Goal: Task Accomplishment & Management: Manage account settings

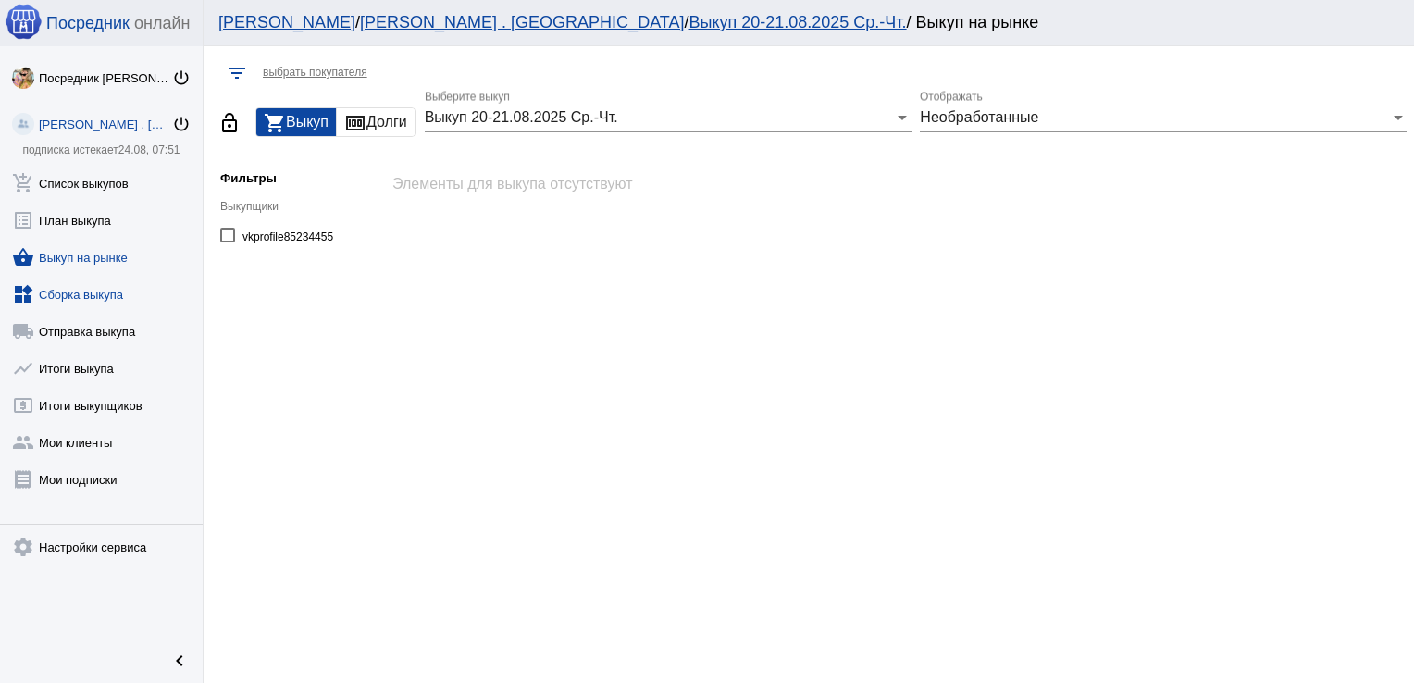
click at [73, 291] on link "widgets Сборка выкупа" at bounding box center [101, 290] width 203 height 37
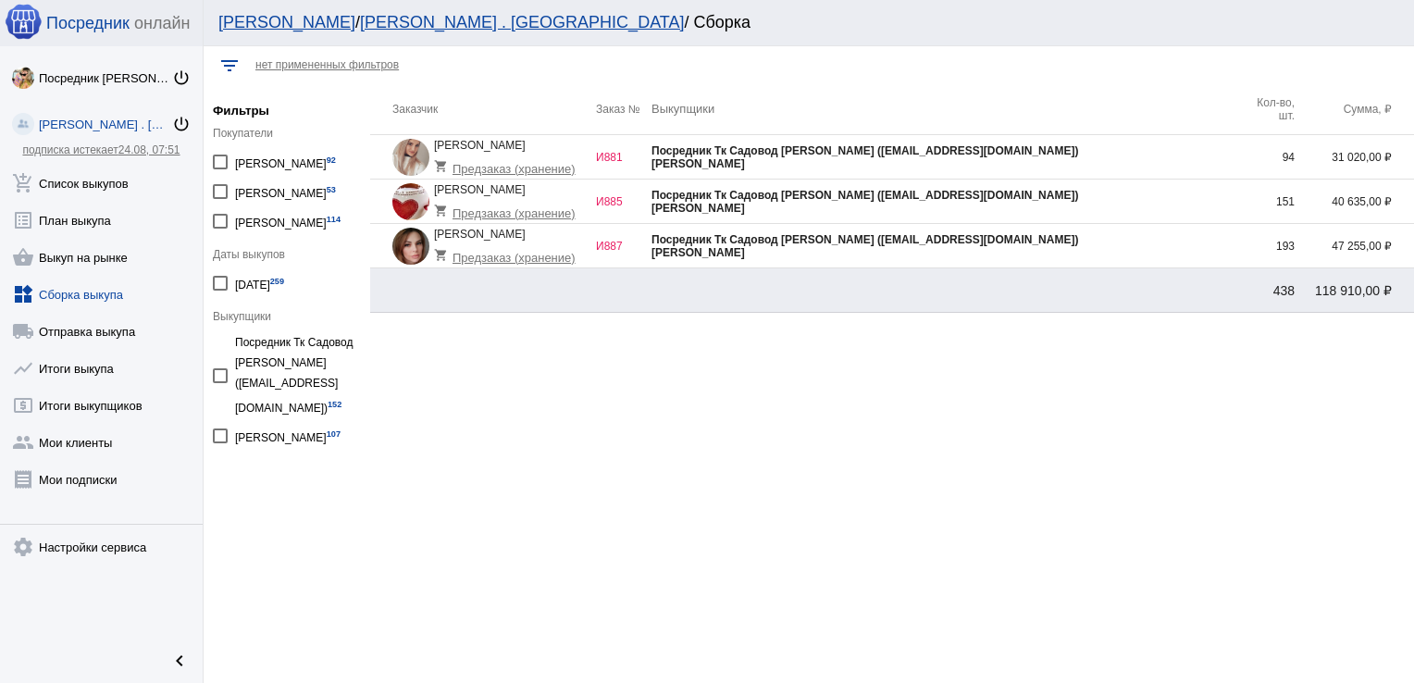
click at [1123, 160] on div "[PERSON_NAME]" at bounding box center [944, 163] width 587 height 13
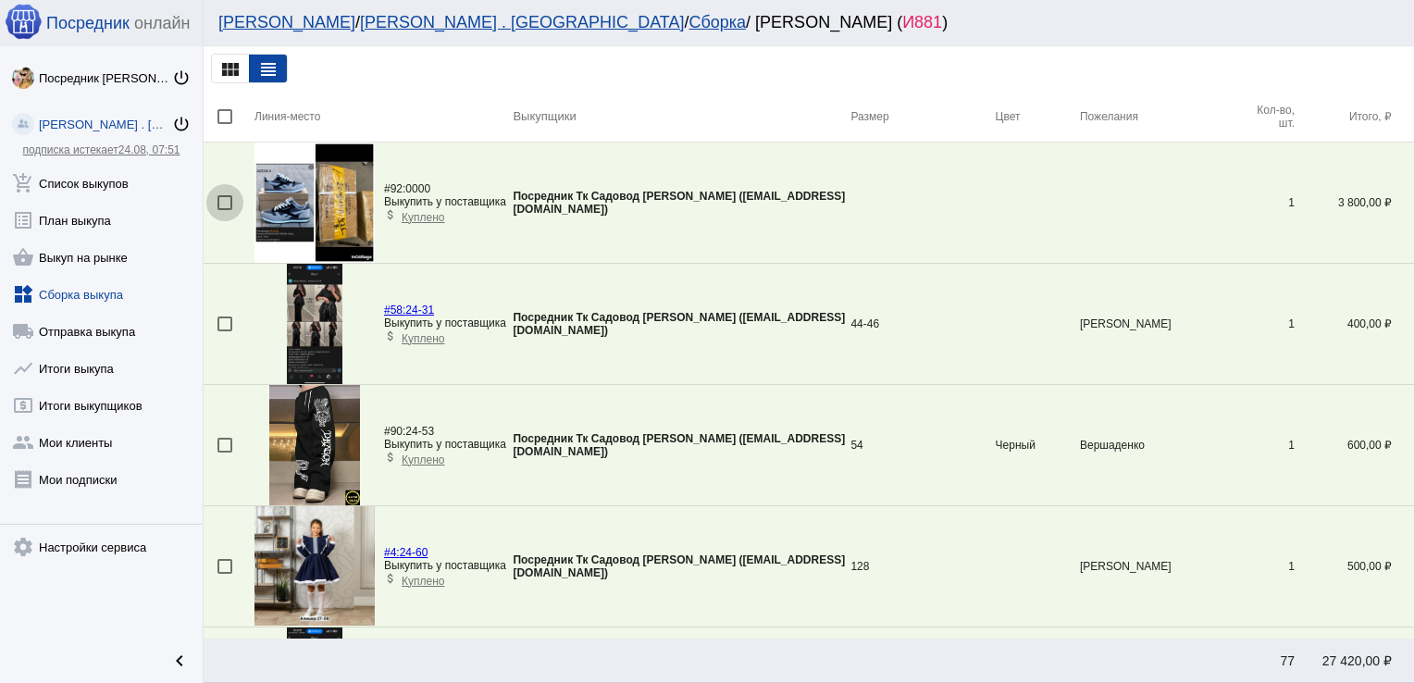
click at [223, 198] on div at bounding box center [224, 202] width 15 height 15
click at [224, 210] on input "checkbox" at bounding box center [224, 210] width 1 height 1
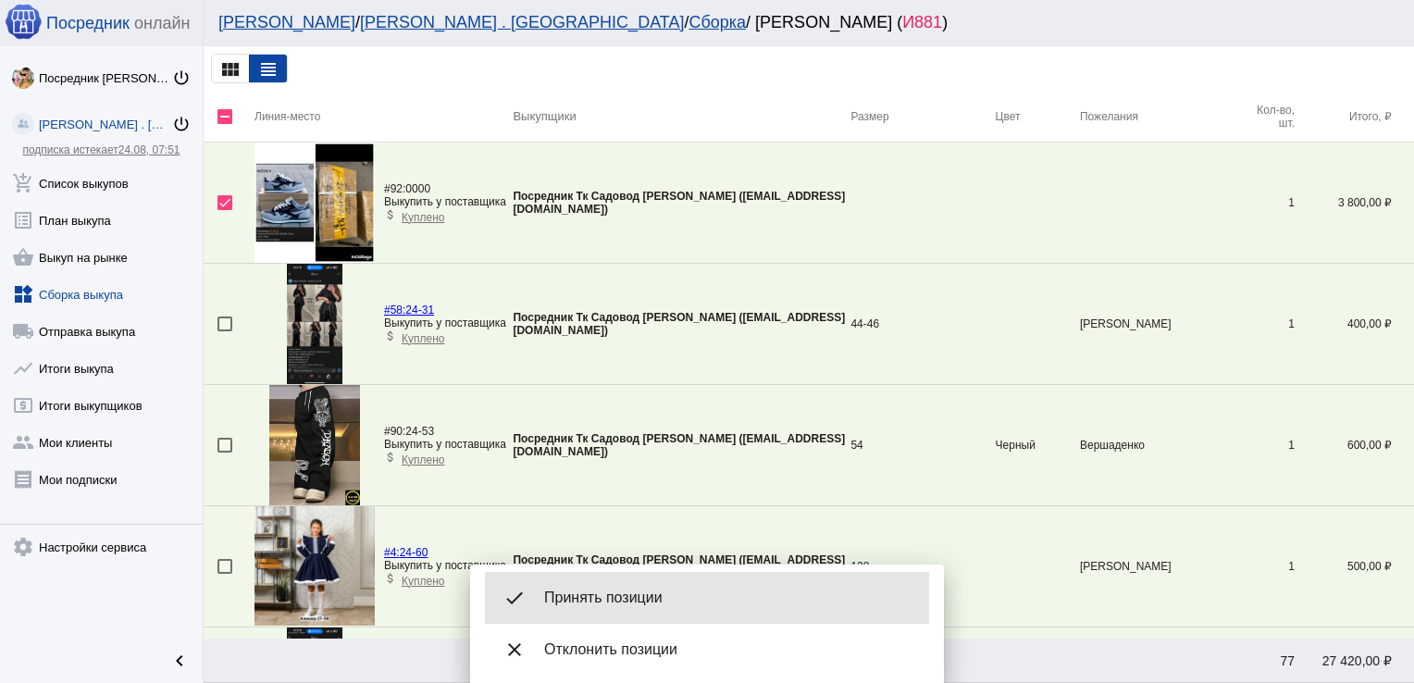
click at [609, 618] on div "done Принять позиции" at bounding box center [707, 598] width 444 height 52
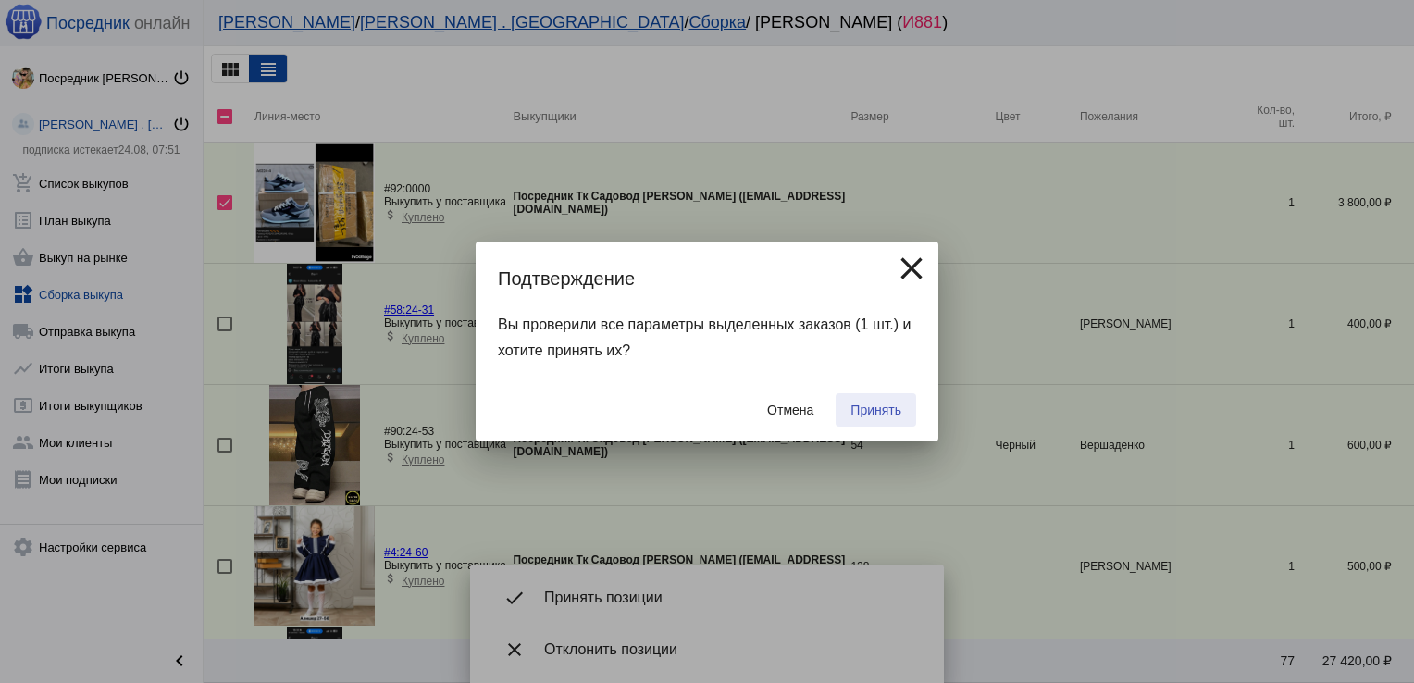
click at [857, 416] on span "Принять" at bounding box center [875, 409] width 51 height 15
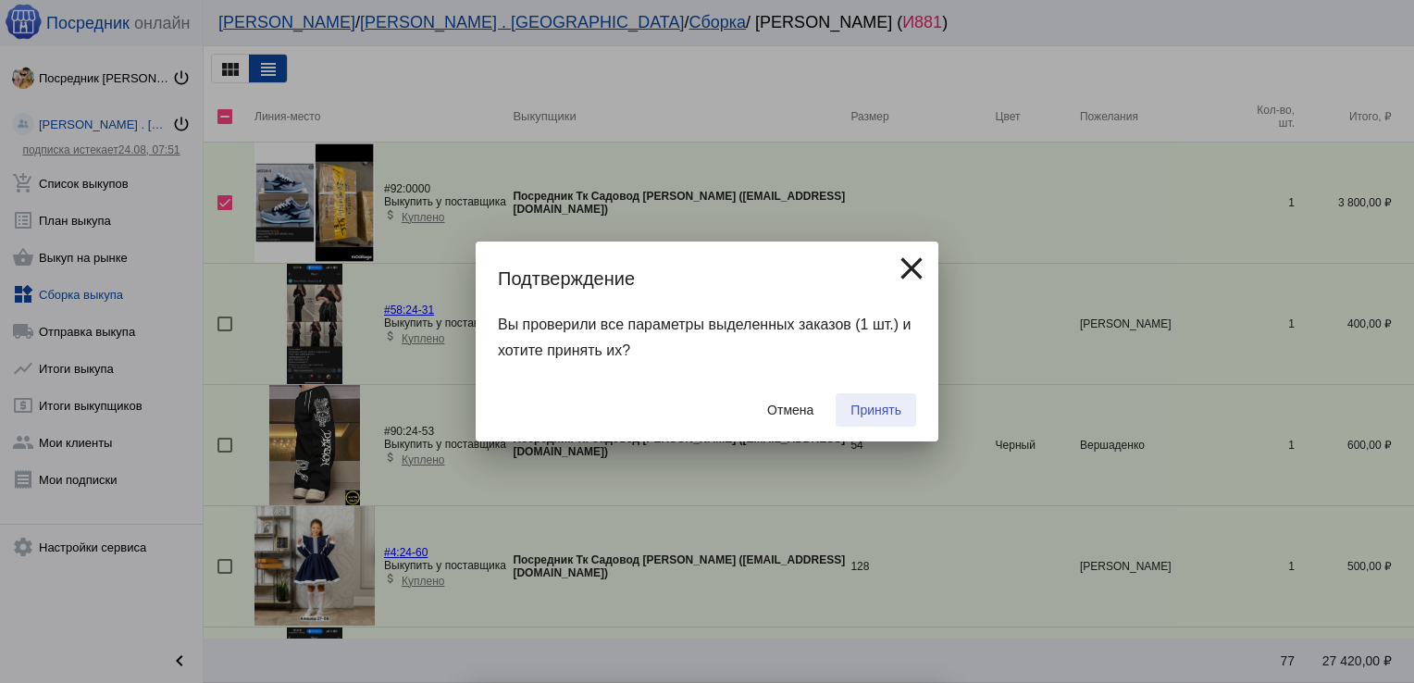
checkbox input "false"
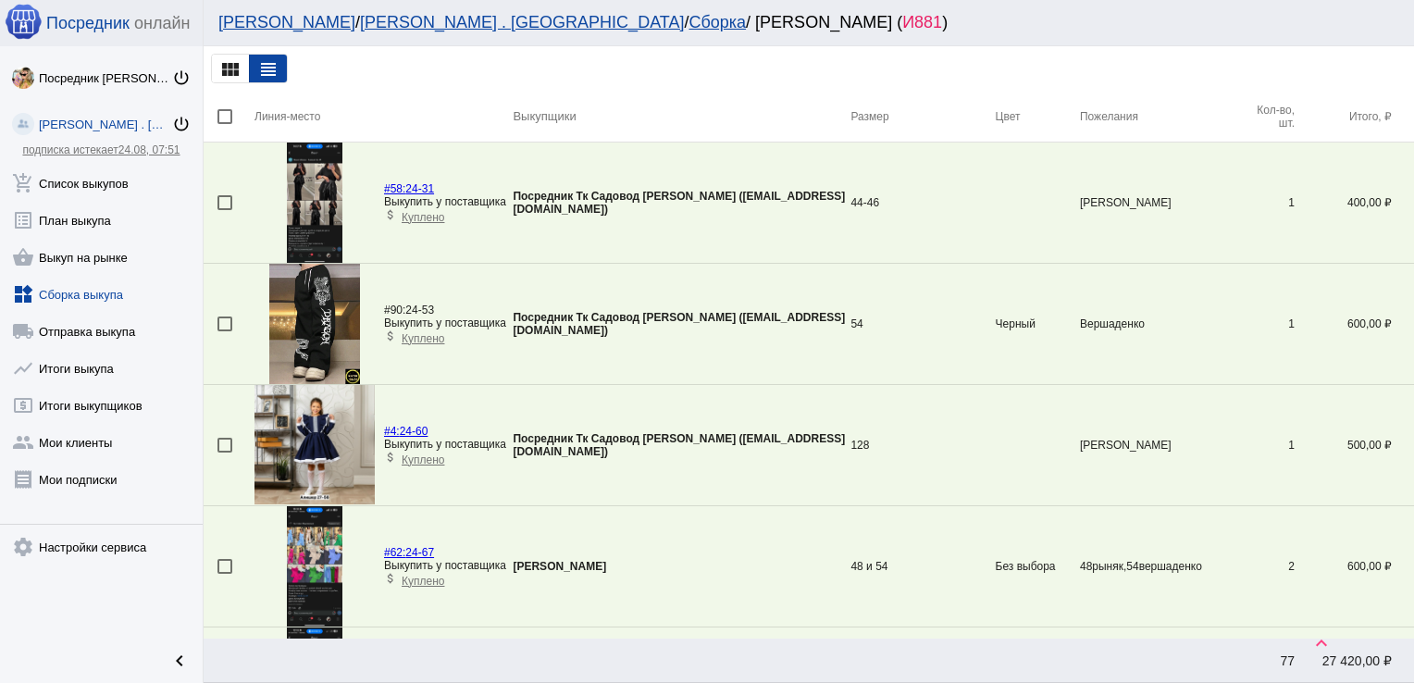
scroll to position [1873, 0]
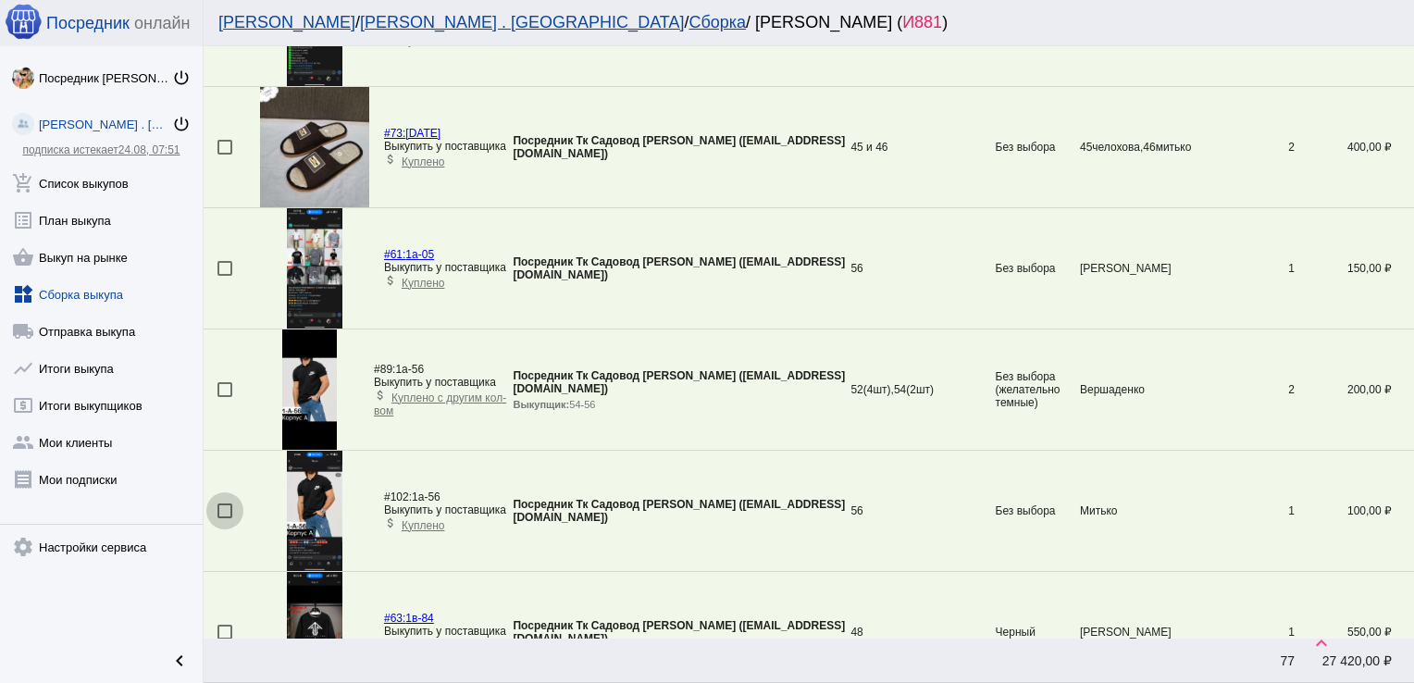
click at [218, 503] on div at bounding box center [224, 510] width 15 height 15
click at [224, 518] on input "checkbox" at bounding box center [224, 518] width 1 height 1
checkbox input "true"
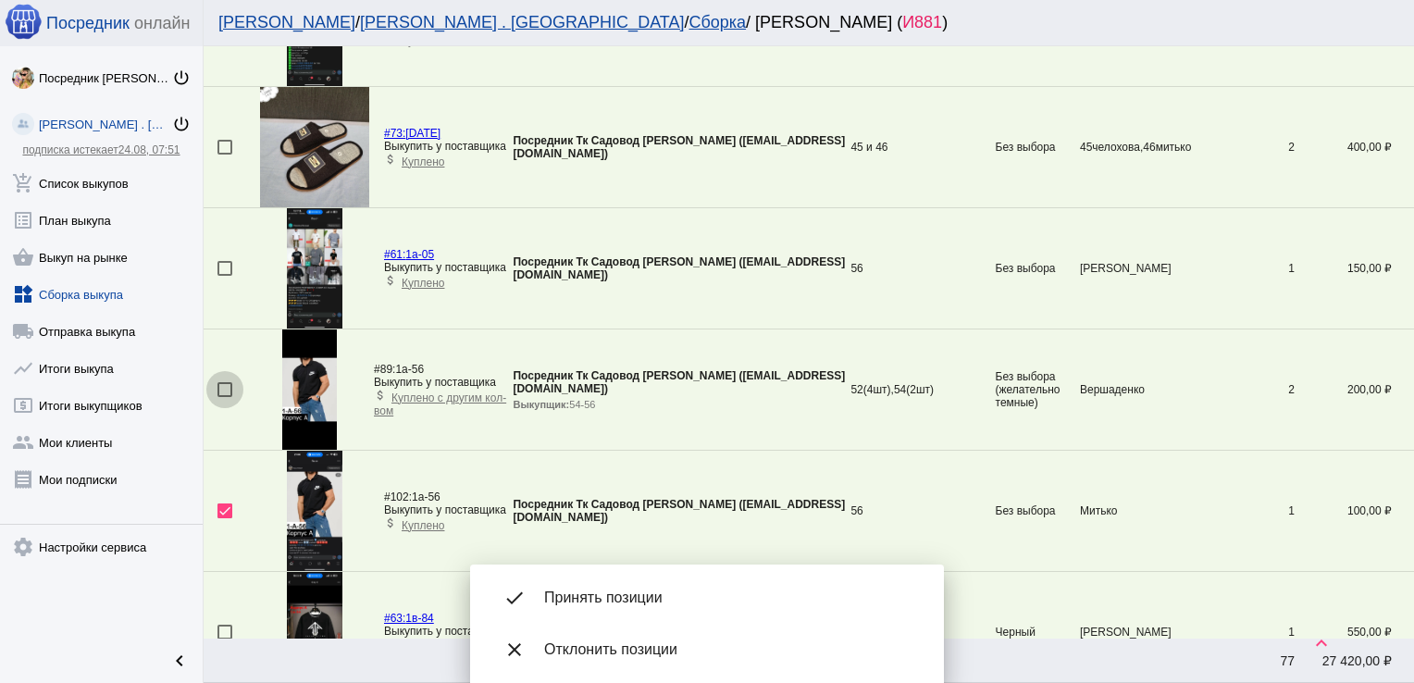
click at [221, 384] on div at bounding box center [224, 389] width 15 height 15
click at [224, 397] on input "checkbox" at bounding box center [224, 397] width 1 height 1
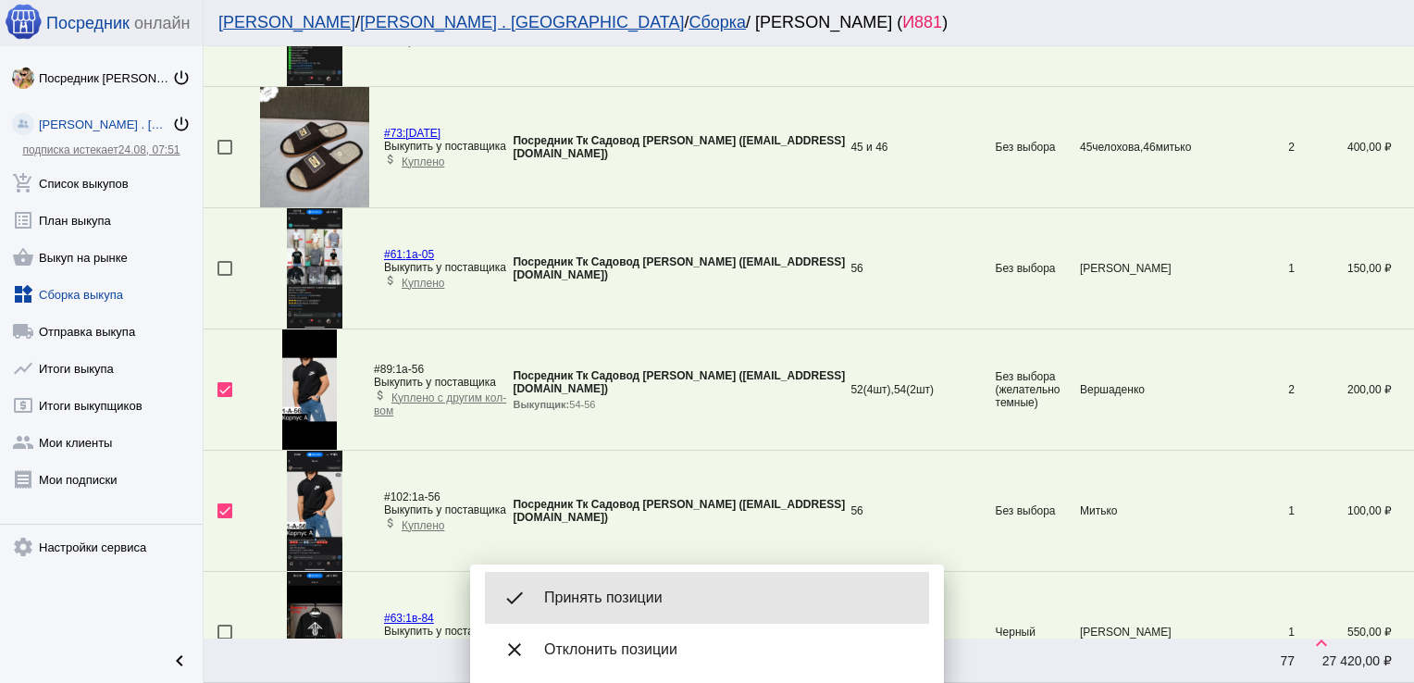
click at [618, 592] on span "Принять позиции" at bounding box center [729, 597] width 370 height 19
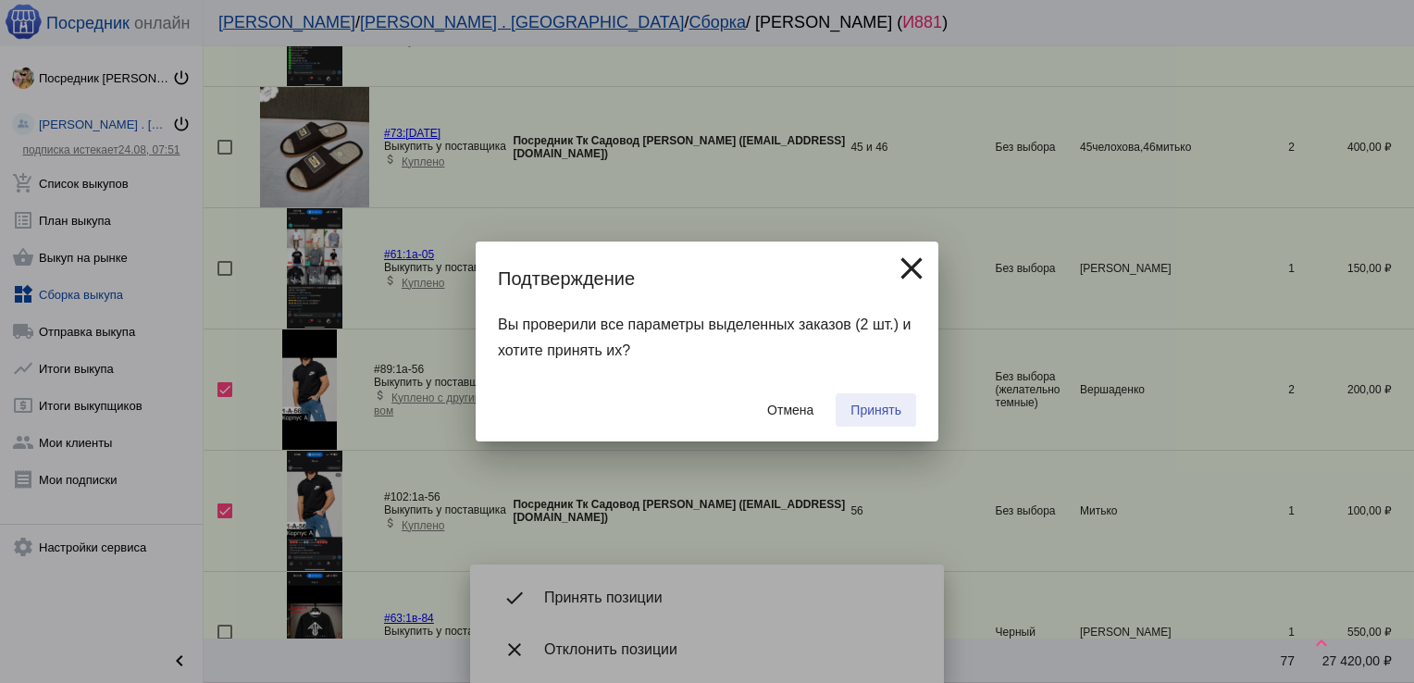
click at [874, 402] on span "Принять" at bounding box center [875, 409] width 51 height 15
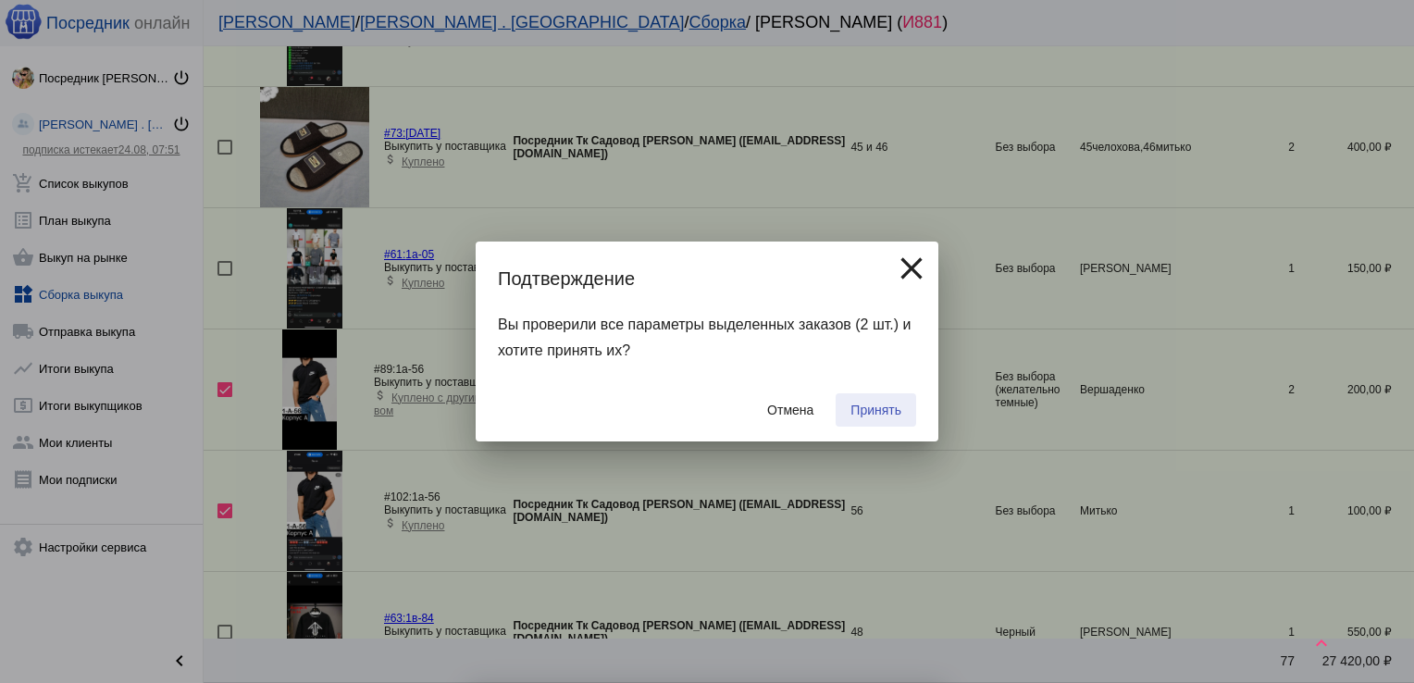
checkbox input "false"
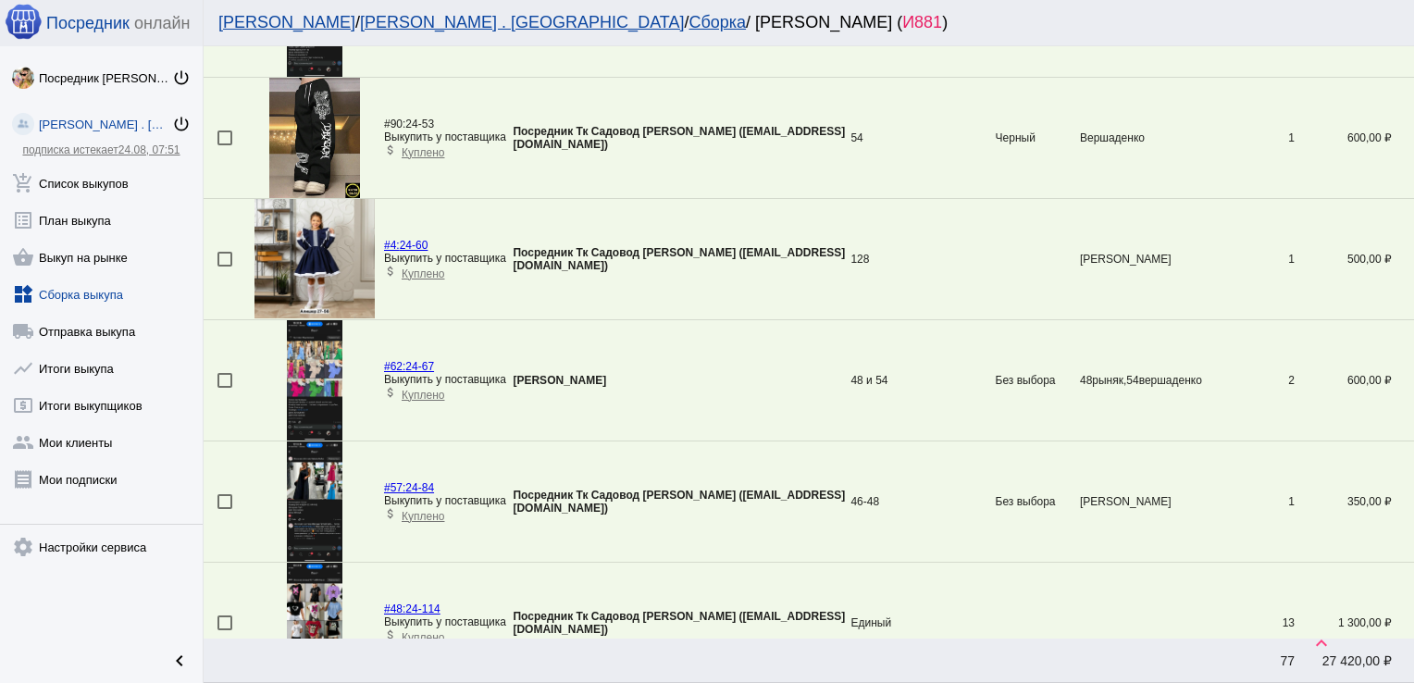
scroll to position [1880, 0]
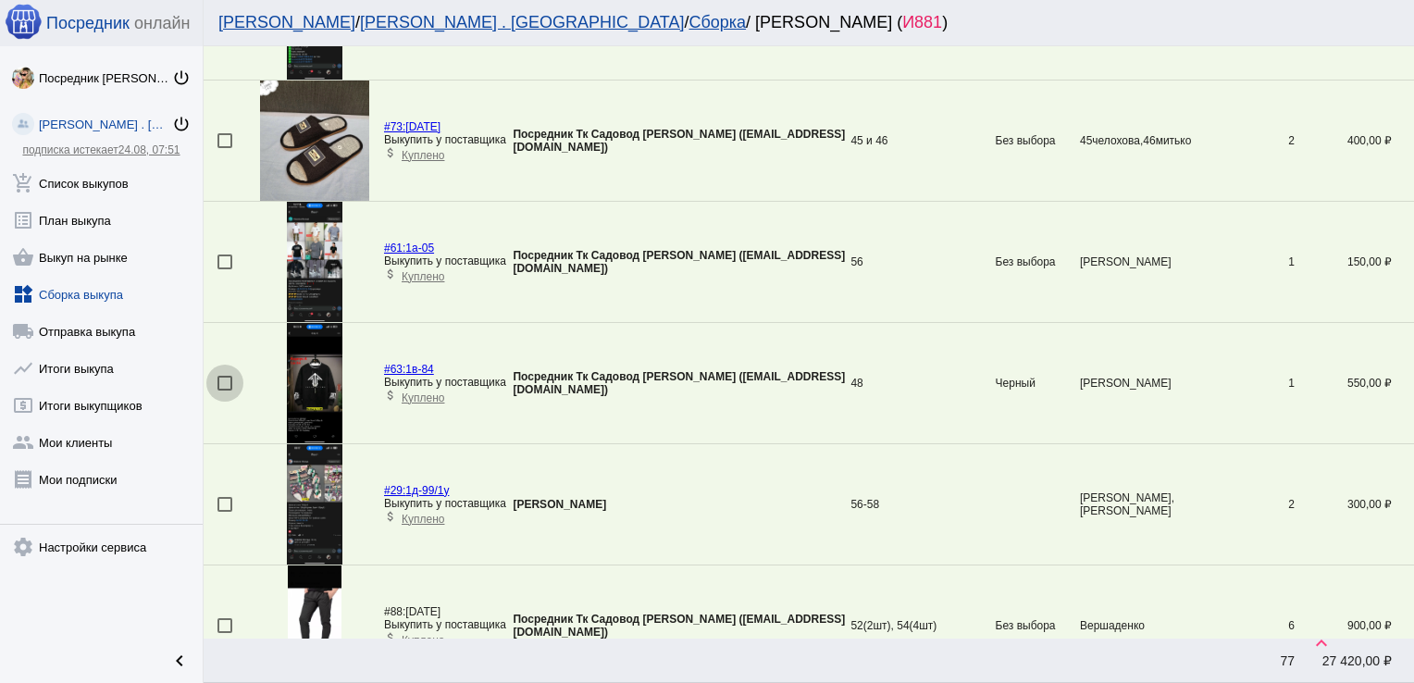
click at [225, 377] on div at bounding box center [224, 383] width 15 height 15
click at [225, 390] on input "checkbox" at bounding box center [224, 390] width 1 height 1
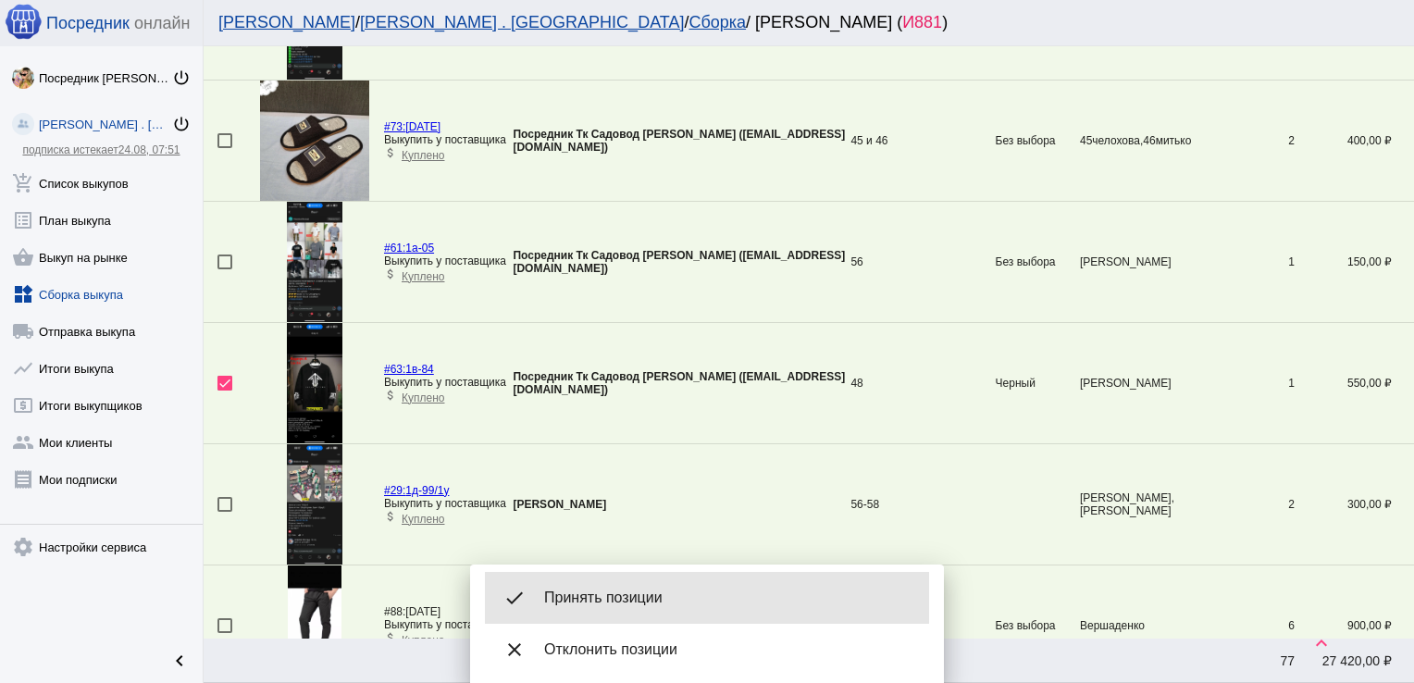
click at [609, 582] on div "done Принять позиции" at bounding box center [707, 598] width 444 height 52
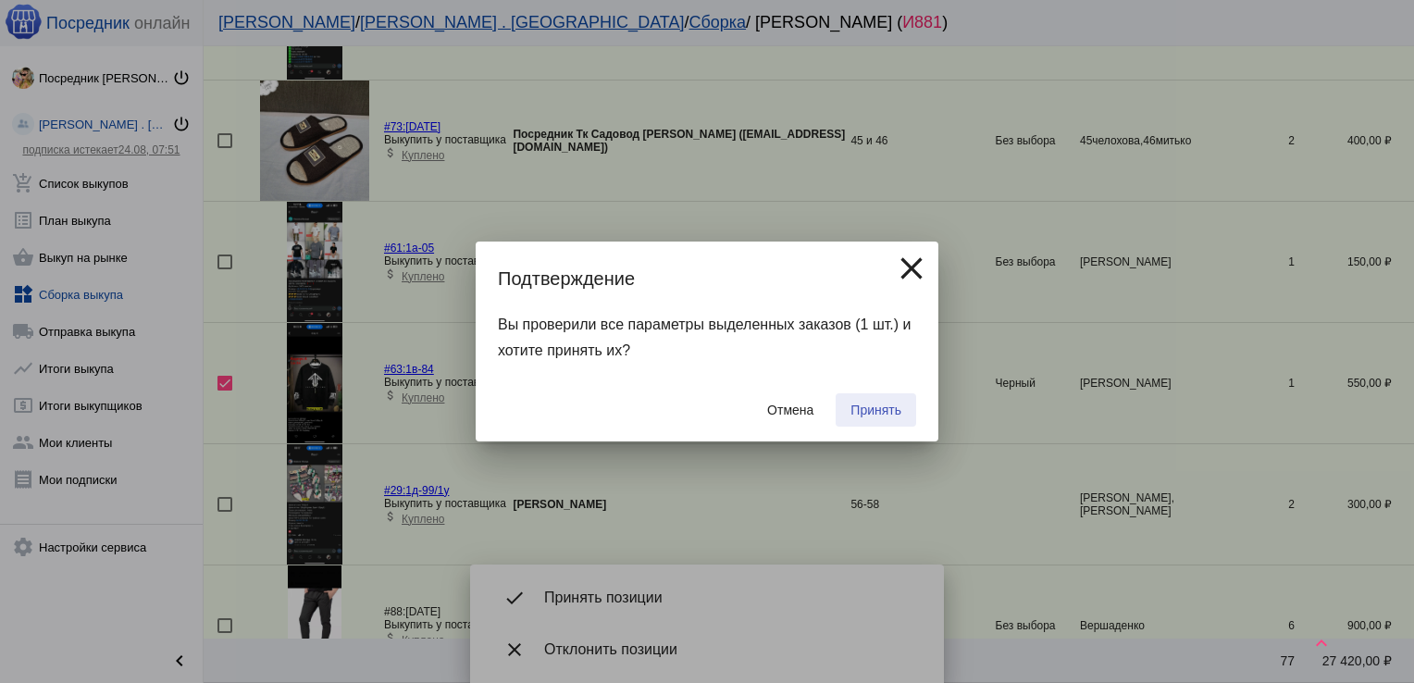
click at [856, 405] on span "Принять" at bounding box center [875, 409] width 51 height 15
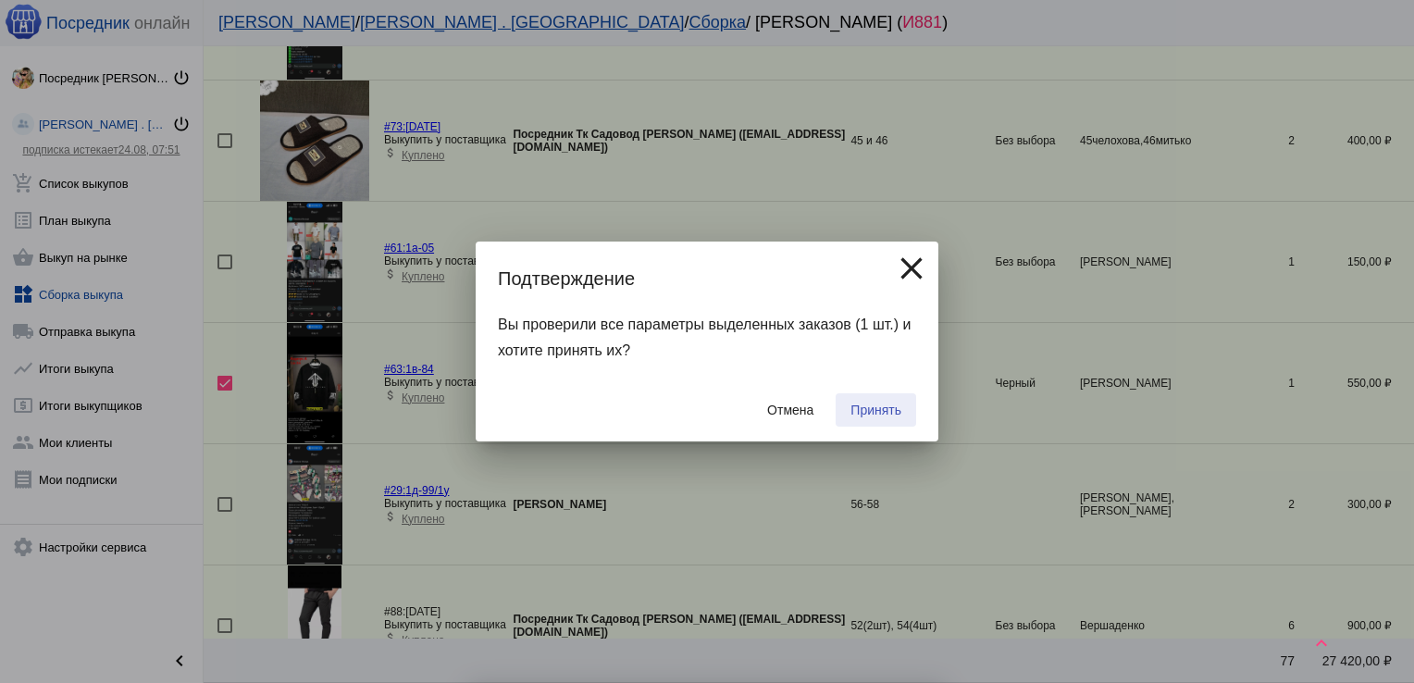
checkbox input "false"
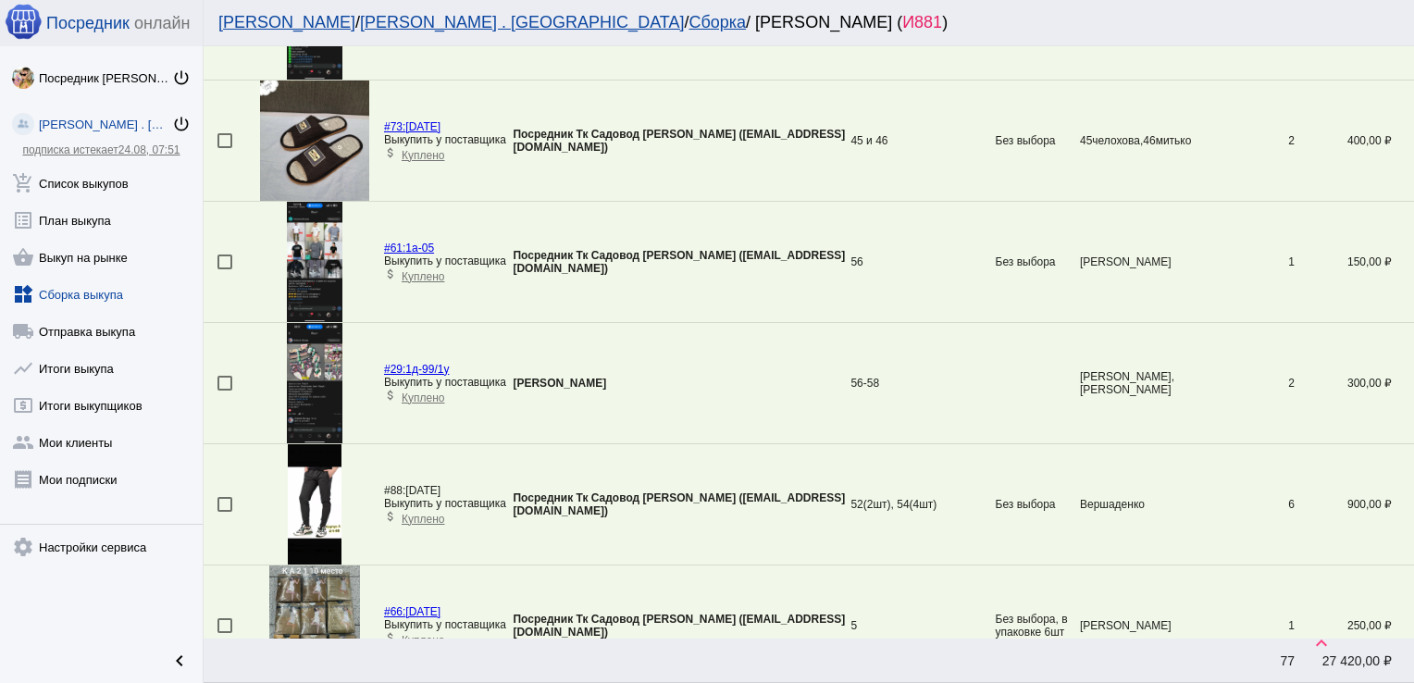
scroll to position [186, 0]
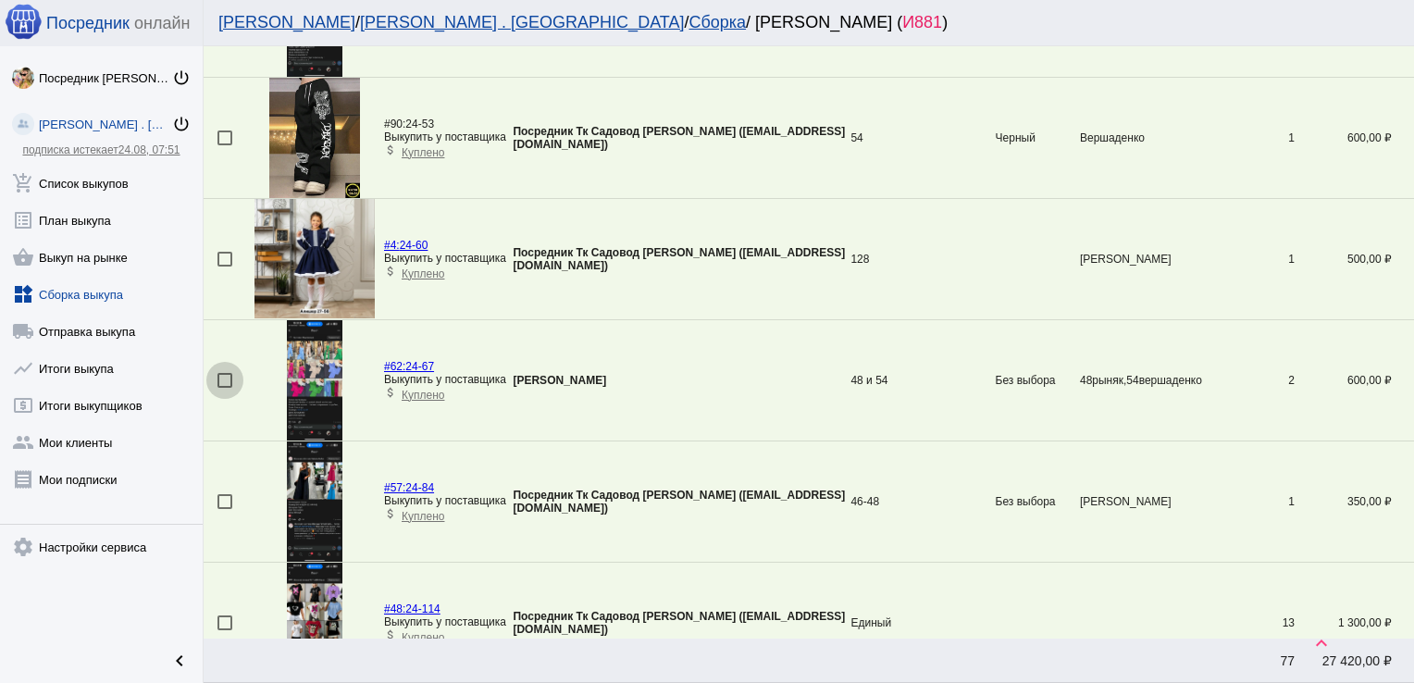
click at [224, 377] on div at bounding box center [224, 380] width 15 height 15
click at [224, 388] on input "checkbox" at bounding box center [224, 388] width 1 height 1
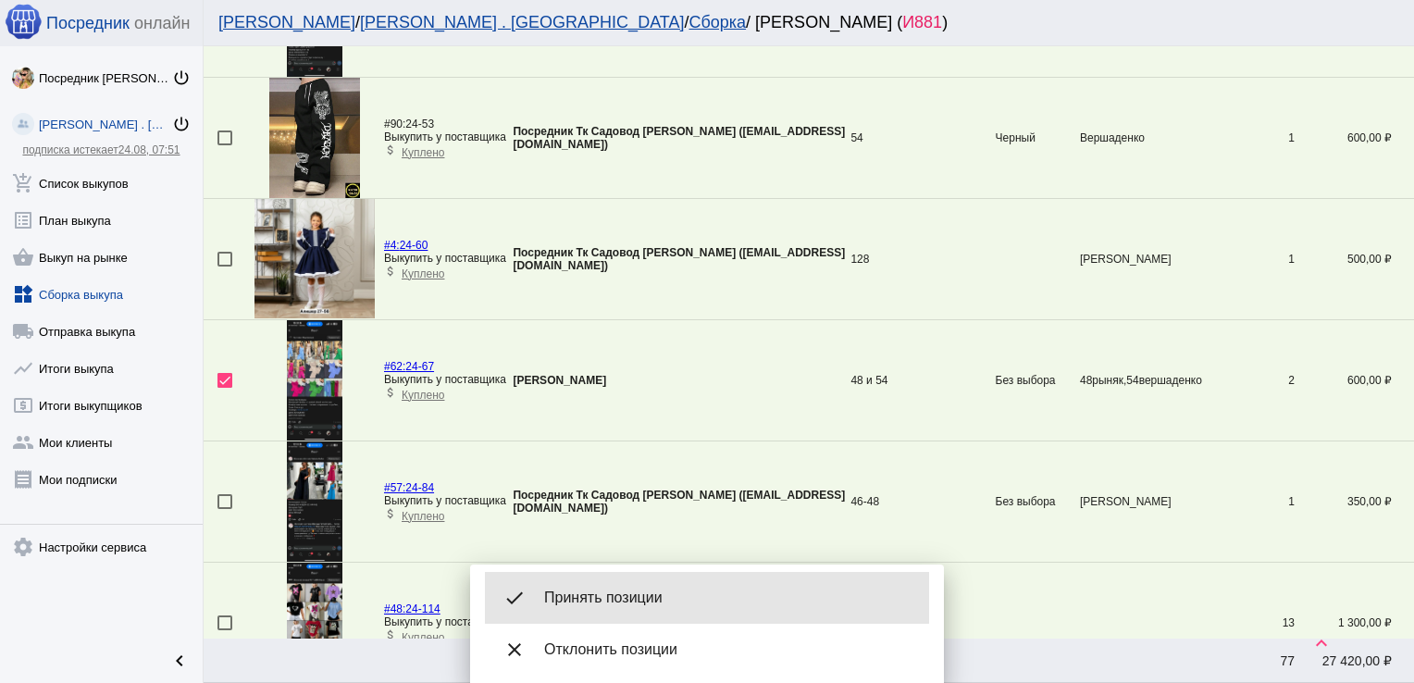
click at [611, 594] on span "Принять позиции" at bounding box center [729, 597] width 370 height 19
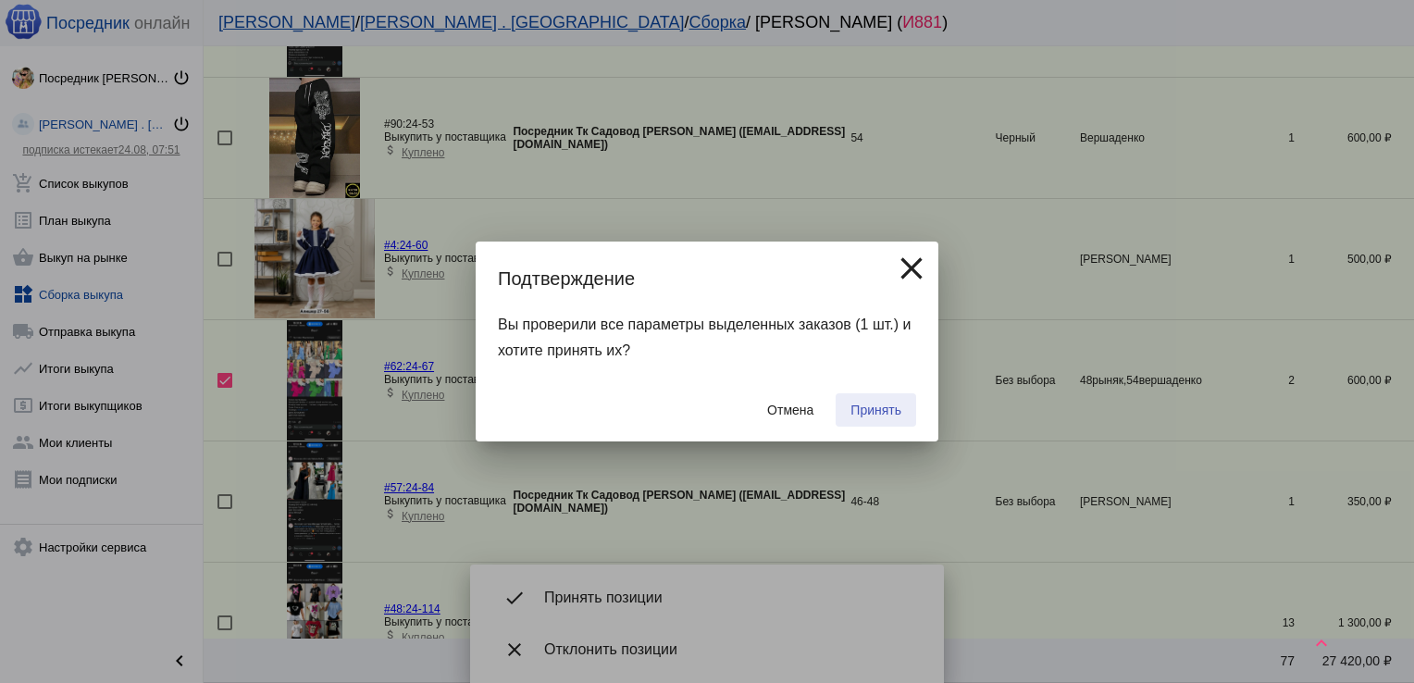
click at [884, 408] on span "Принять" at bounding box center [875, 409] width 51 height 15
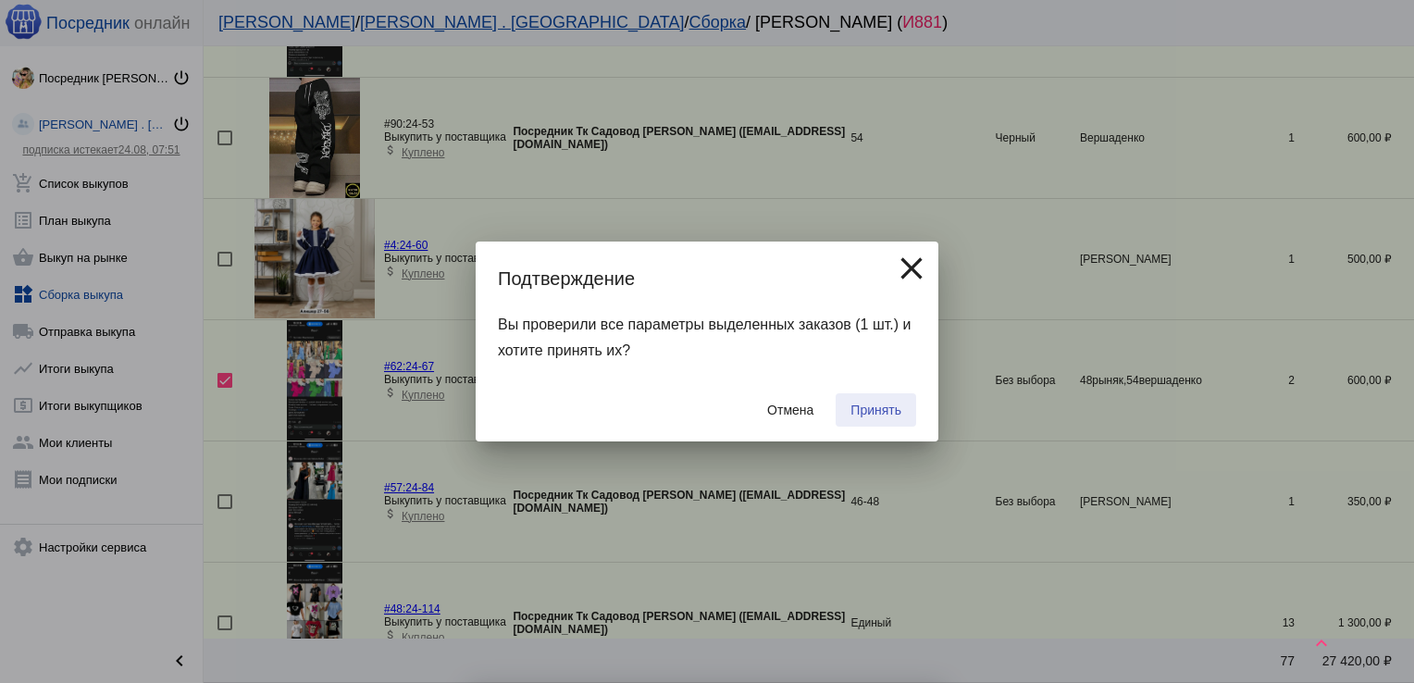
checkbox input "false"
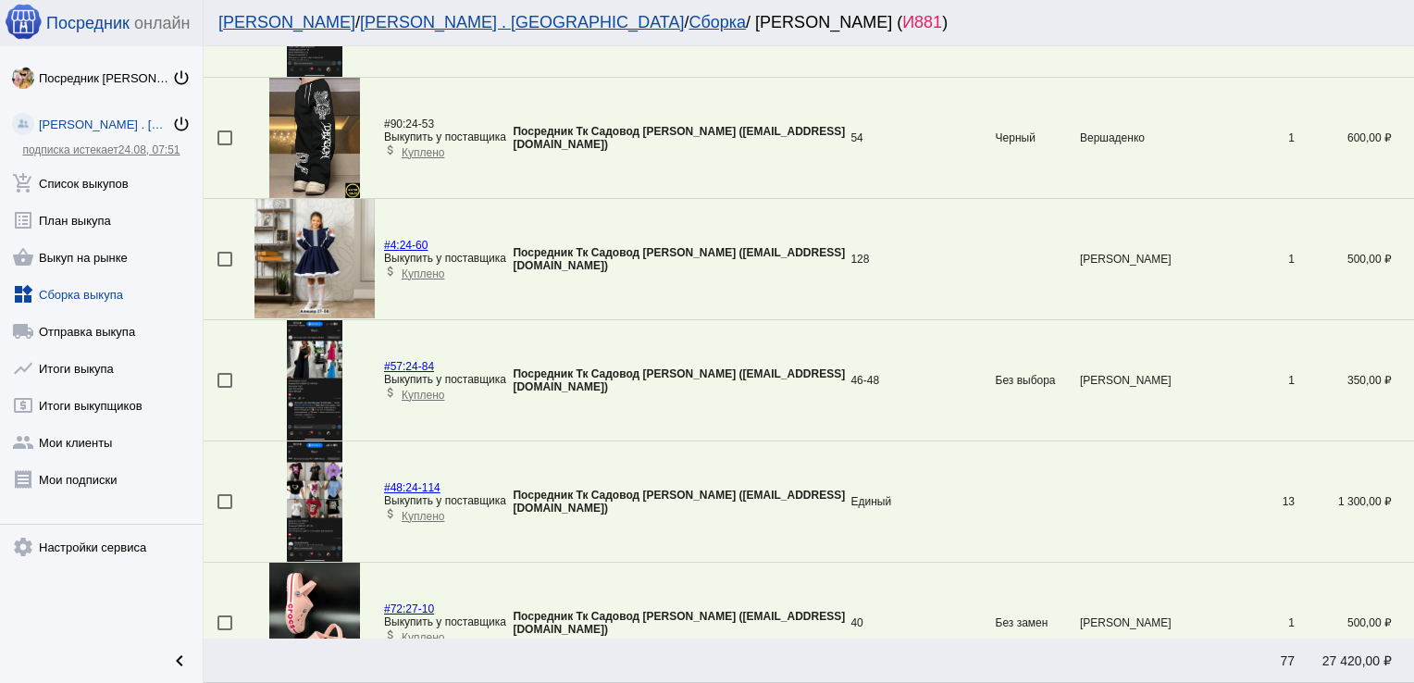
scroll to position [0, 0]
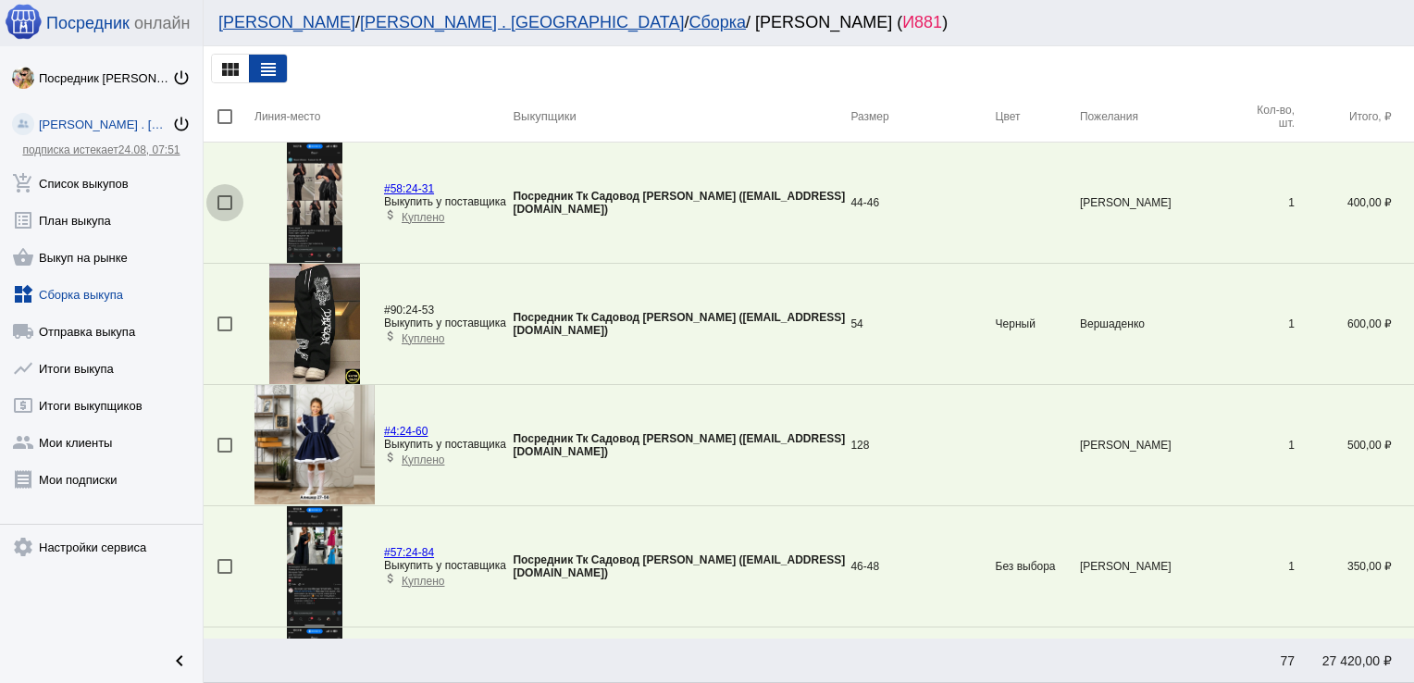
click at [222, 200] on div at bounding box center [224, 202] width 15 height 15
click at [224, 210] on input "checkbox" at bounding box center [224, 210] width 1 height 1
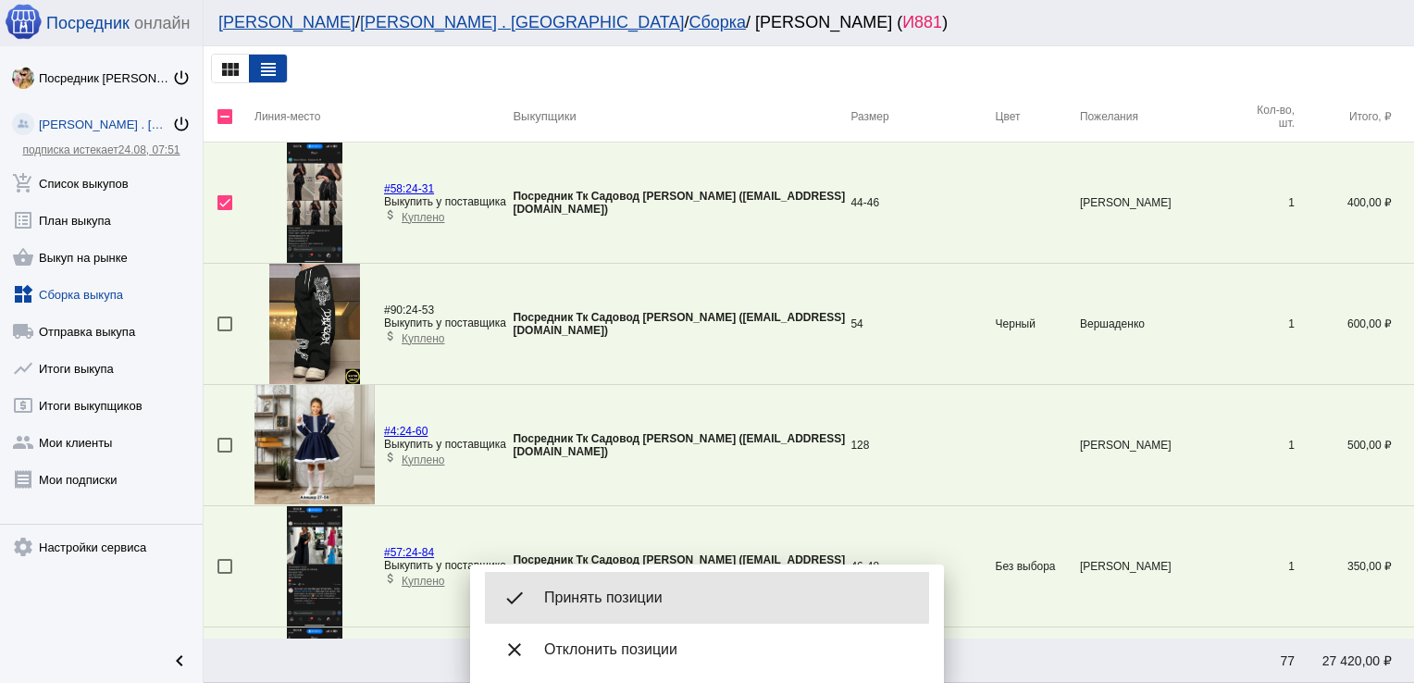
click at [587, 596] on span "Принять позиции" at bounding box center [729, 597] width 370 height 19
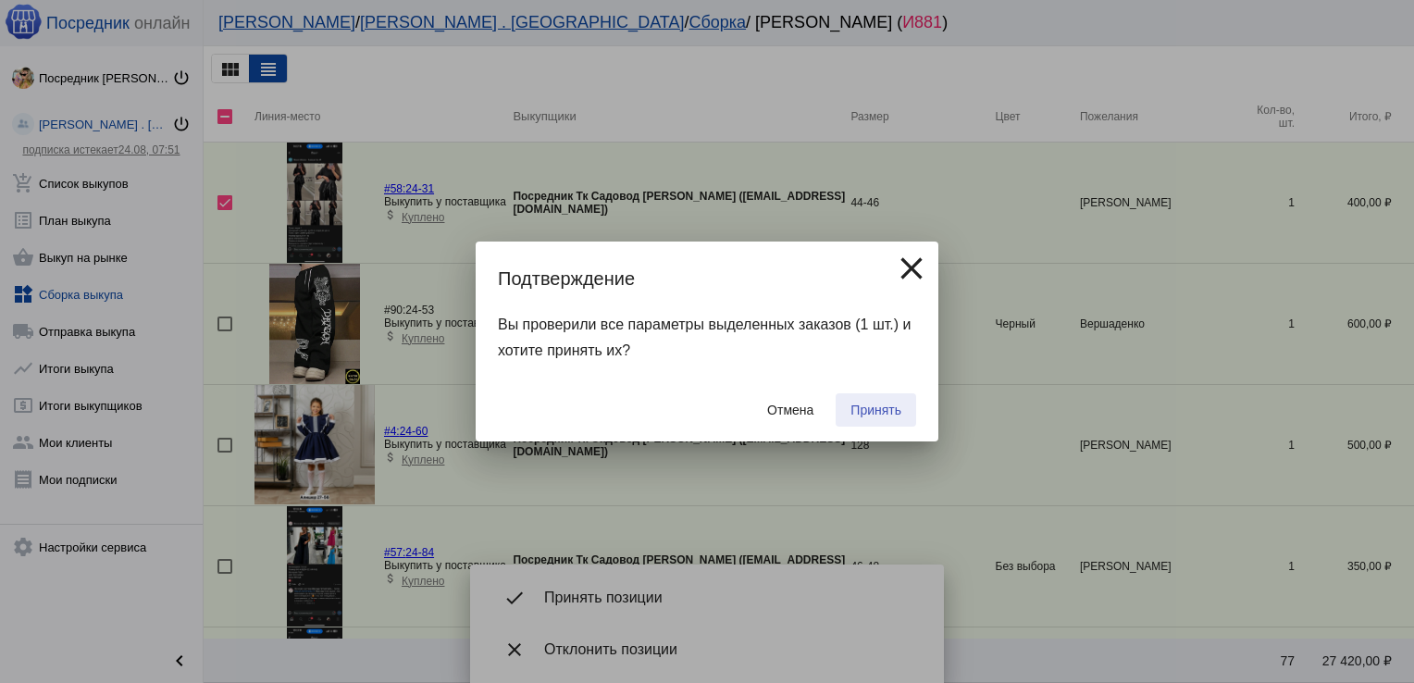
click at [869, 404] on span "Принять" at bounding box center [875, 409] width 51 height 15
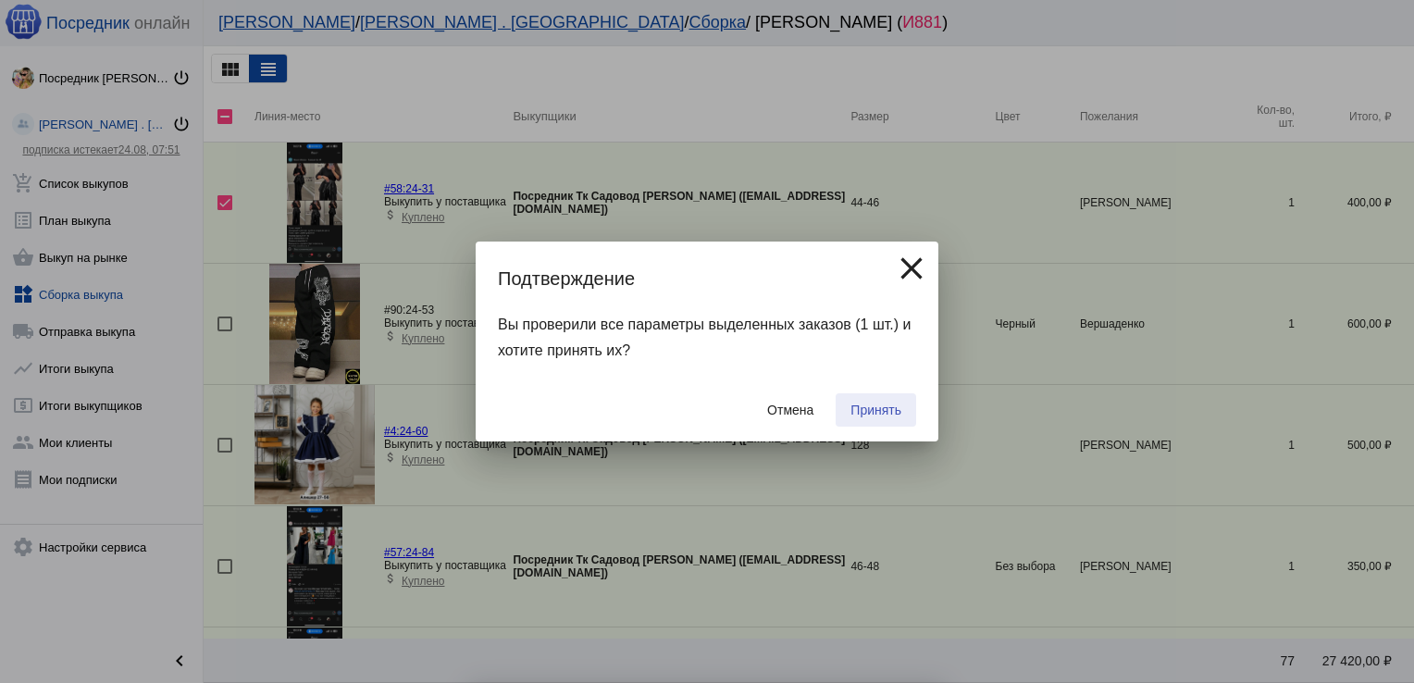
checkbox input "false"
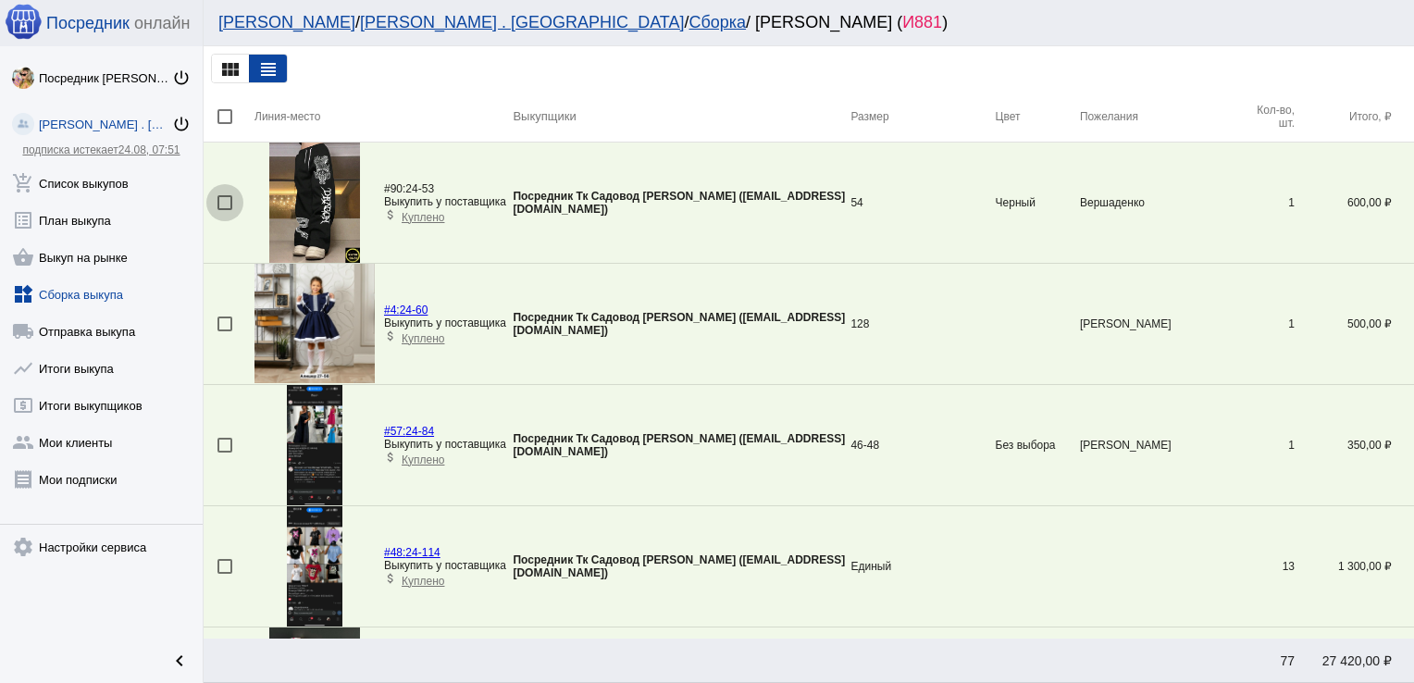
click at [229, 201] on div at bounding box center [224, 202] width 15 height 15
click at [225, 210] on input "checkbox" at bounding box center [224, 210] width 1 height 1
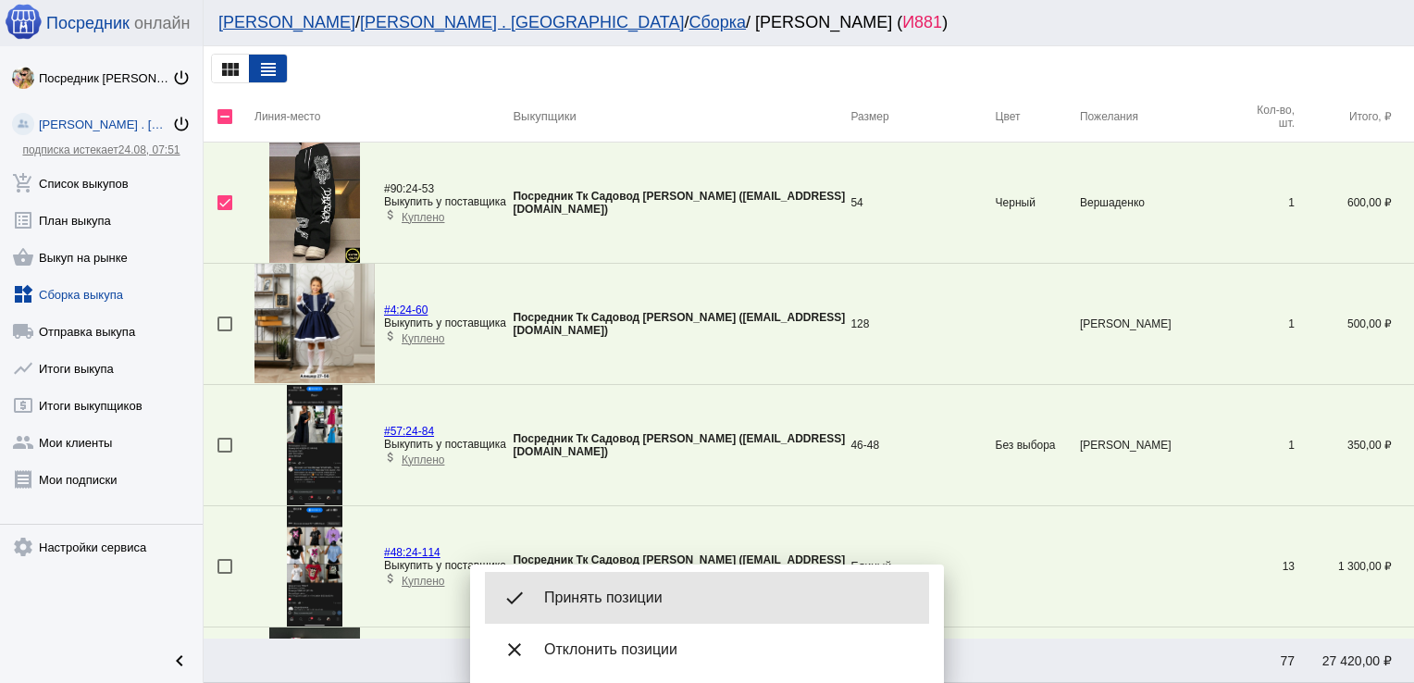
click at [581, 601] on span "Принять позиции" at bounding box center [729, 597] width 370 height 19
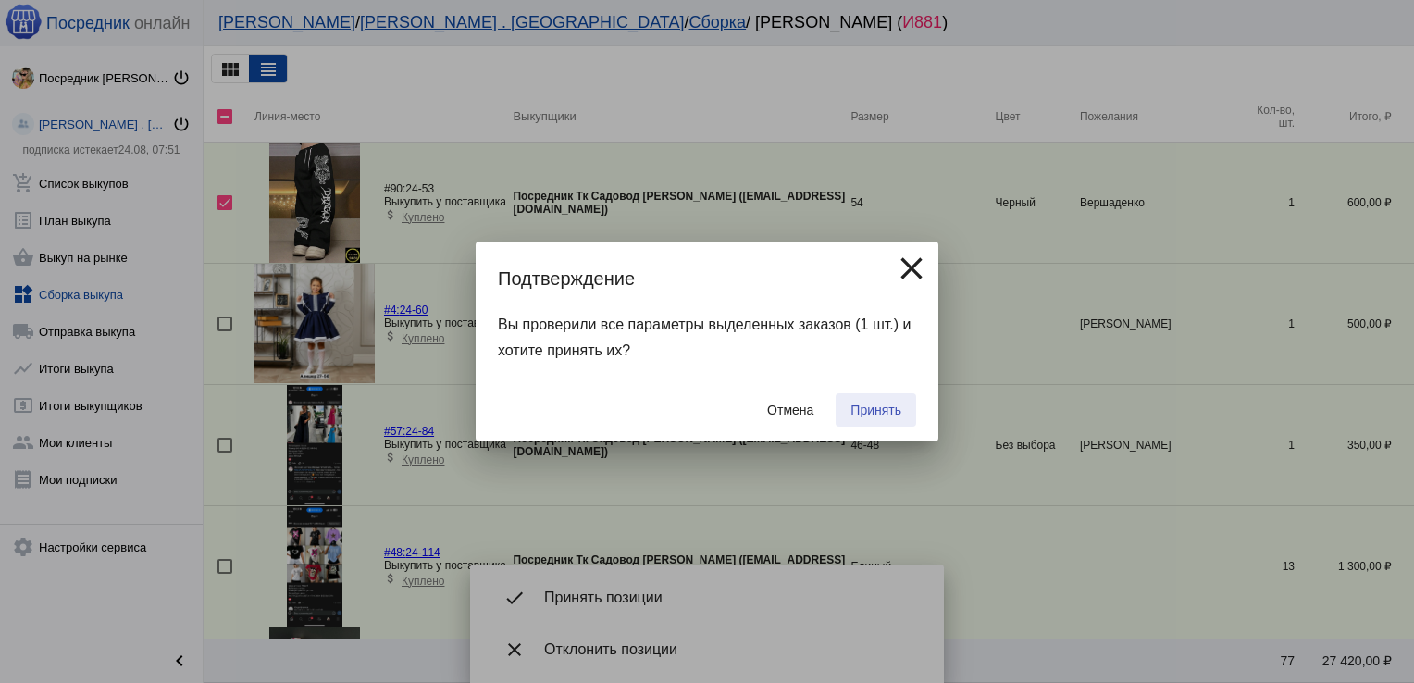
click at [884, 415] on span "Принять" at bounding box center [875, 409] width 51 height 15
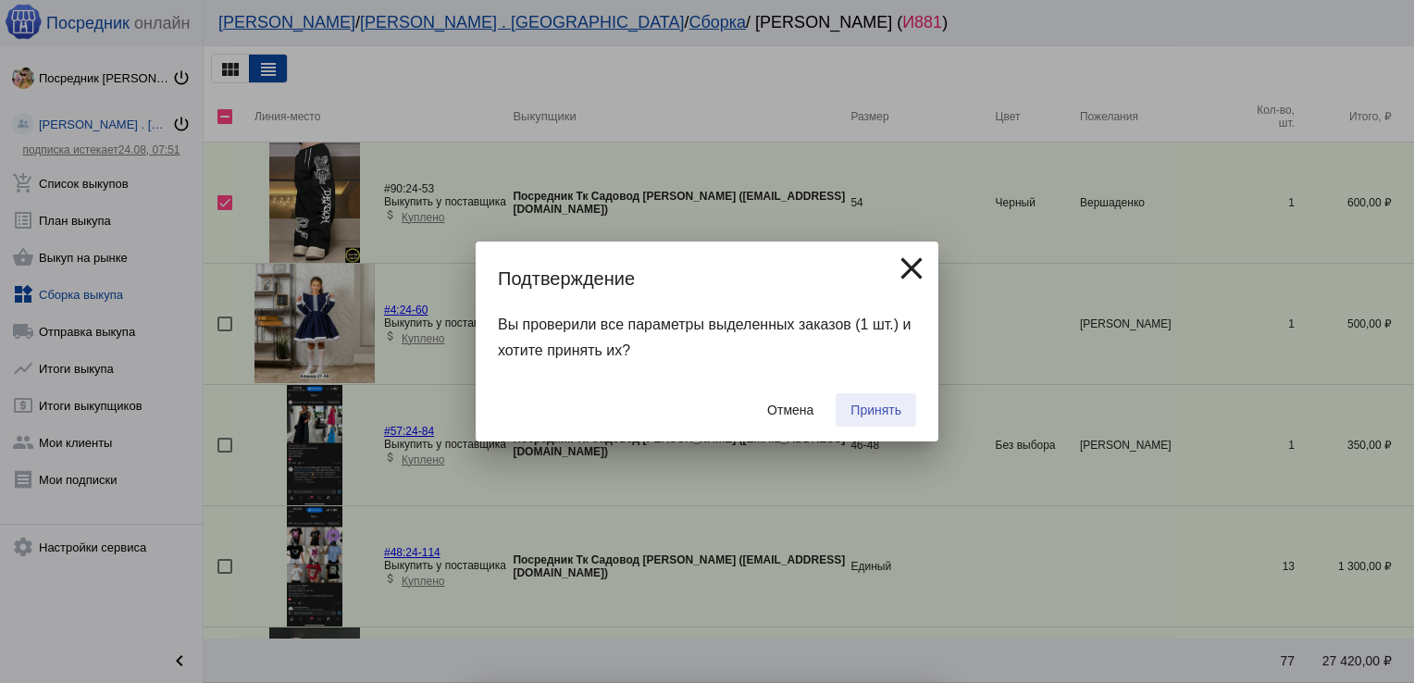
checkbox input "false"
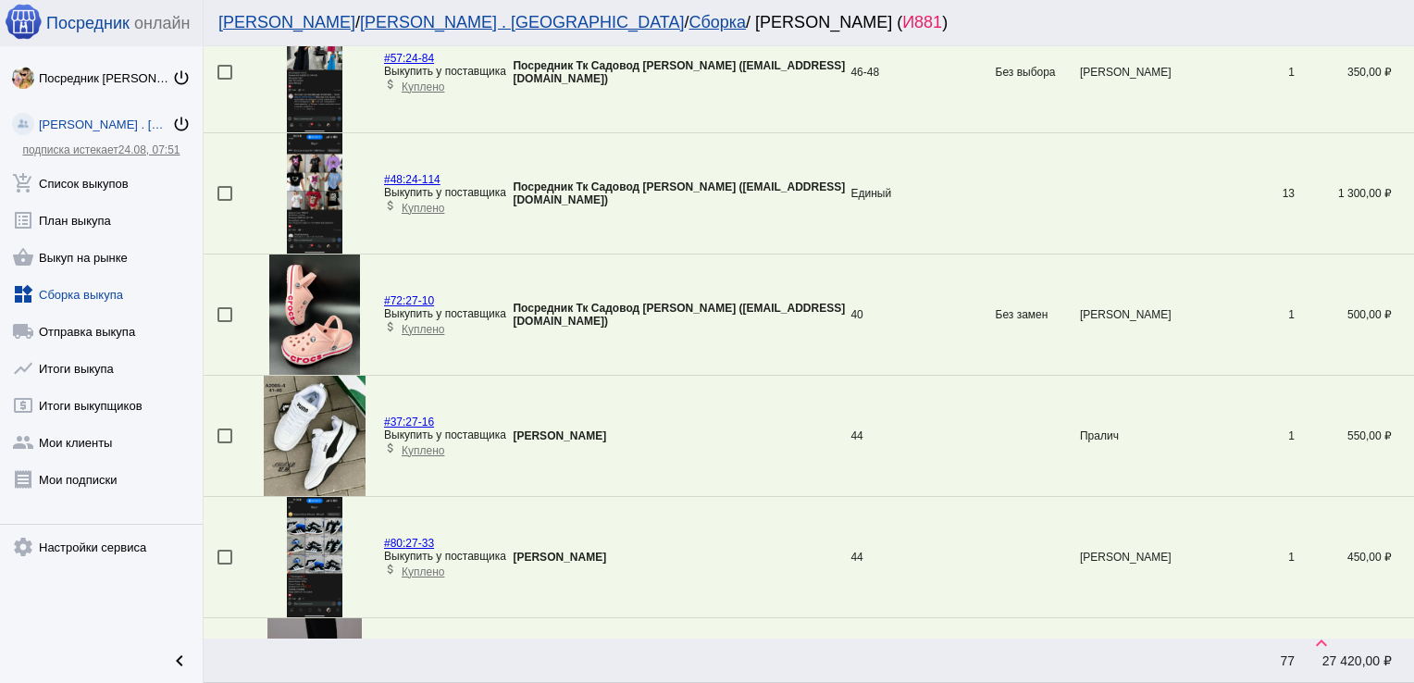
scroll to position [163, 0]
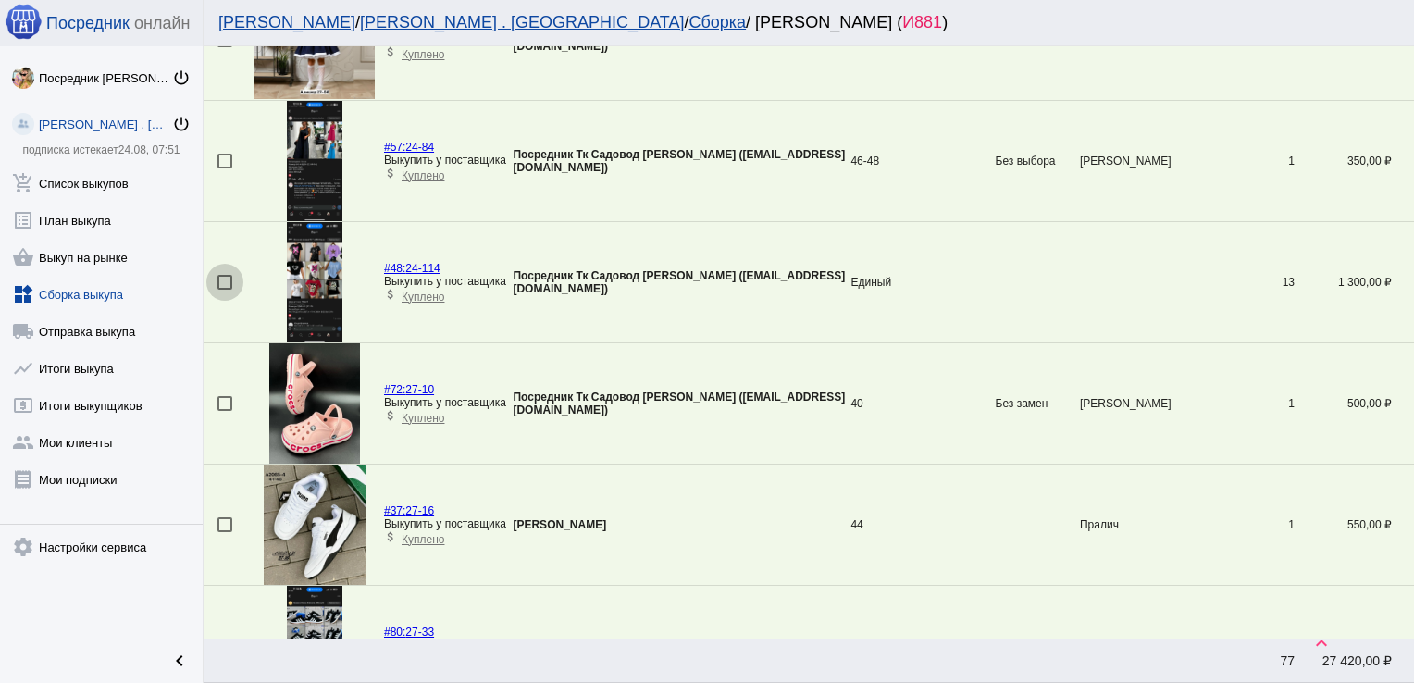
click at [226, 282] on div at bounding box center [224, 282] width 15 height 15
click at [225, 290] on input "checkbox" at bounding box center [224, 290] width 1 height 1
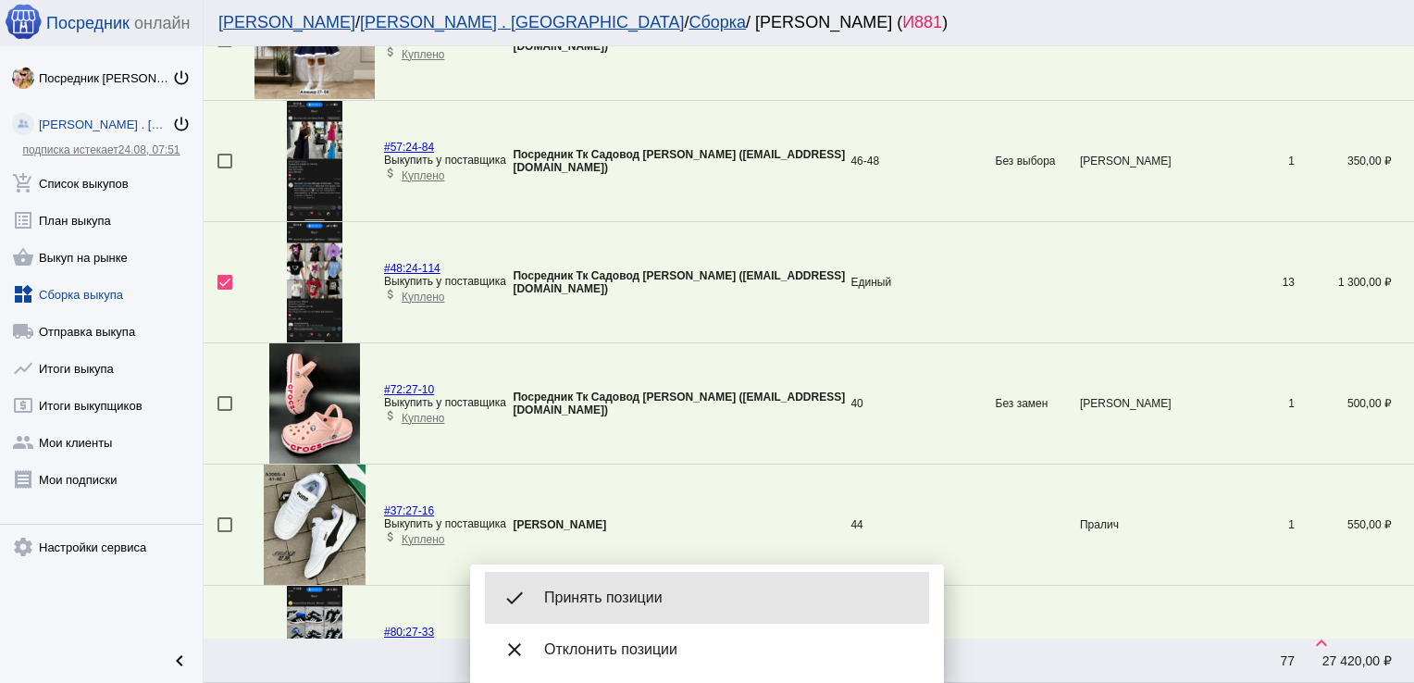
click at [624, 598] on span "Принять позиции" at bounding box center [729, 597] width 370 height 19
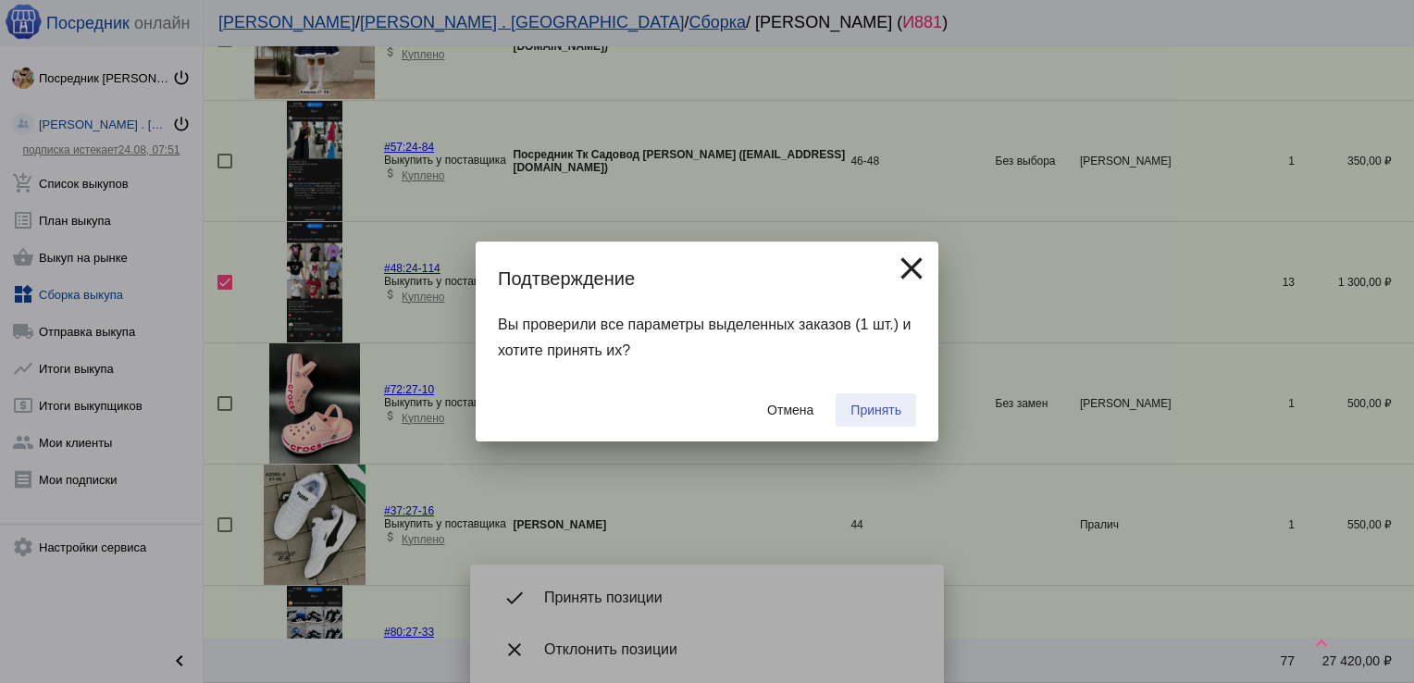
click at [862, 415] on span "Принять" at bounding box center [875, 409] width 51 height 15
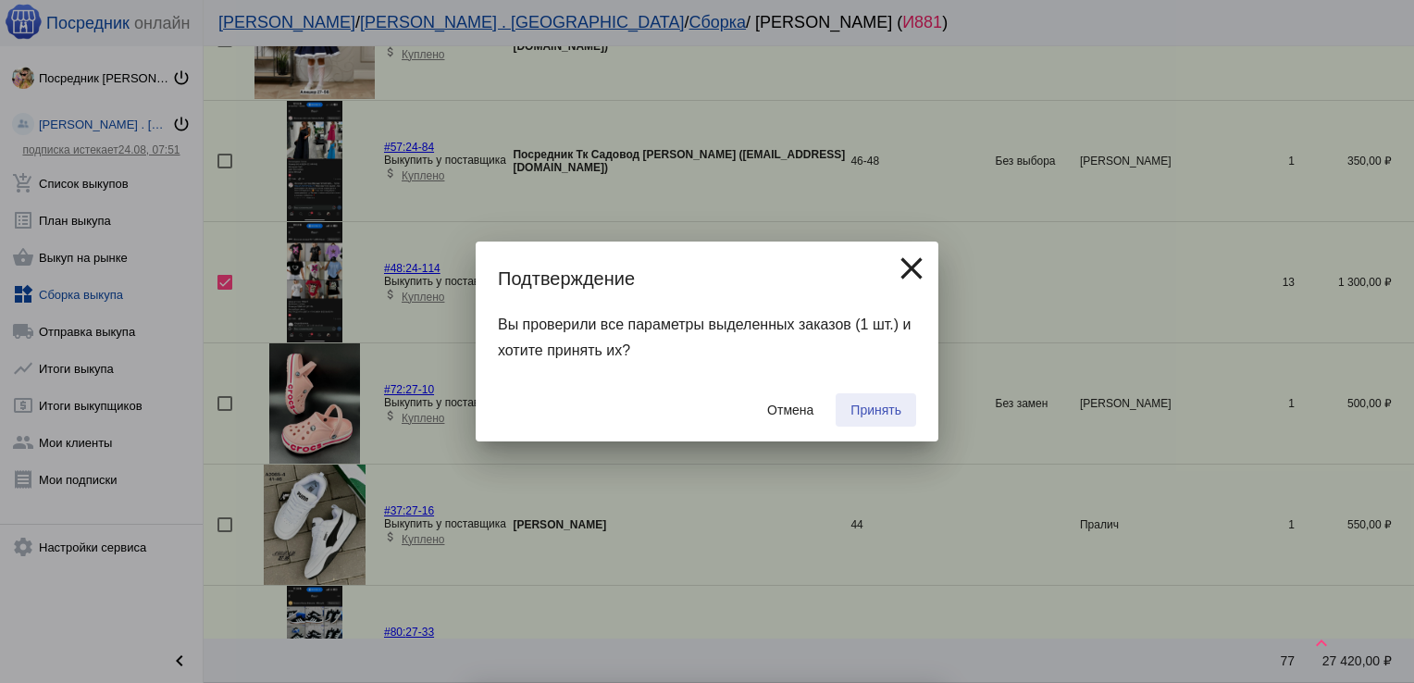
checkbox input "false"
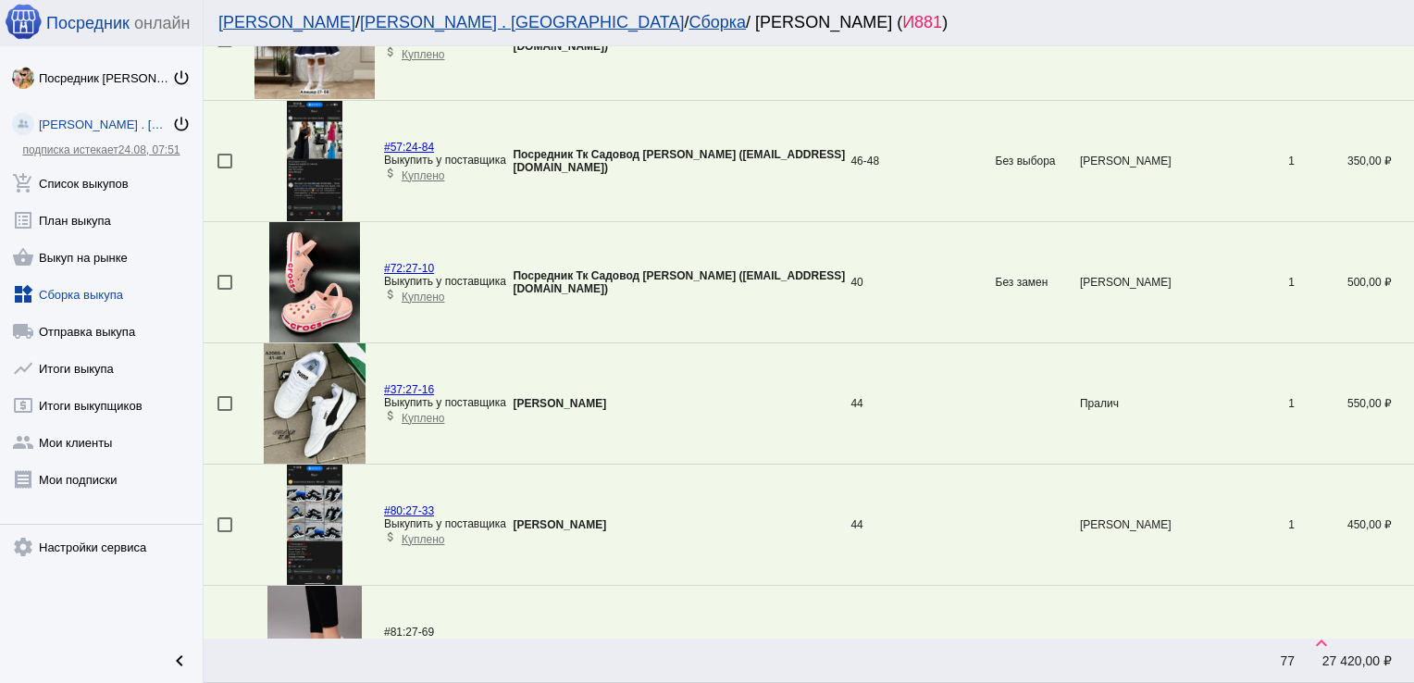
click at [221, 159] on div at bounding box center [224, 161] width 15 height 15
click at [224, 168] on input "checkbox" at bounding box center [224, 168] width 1 height 1
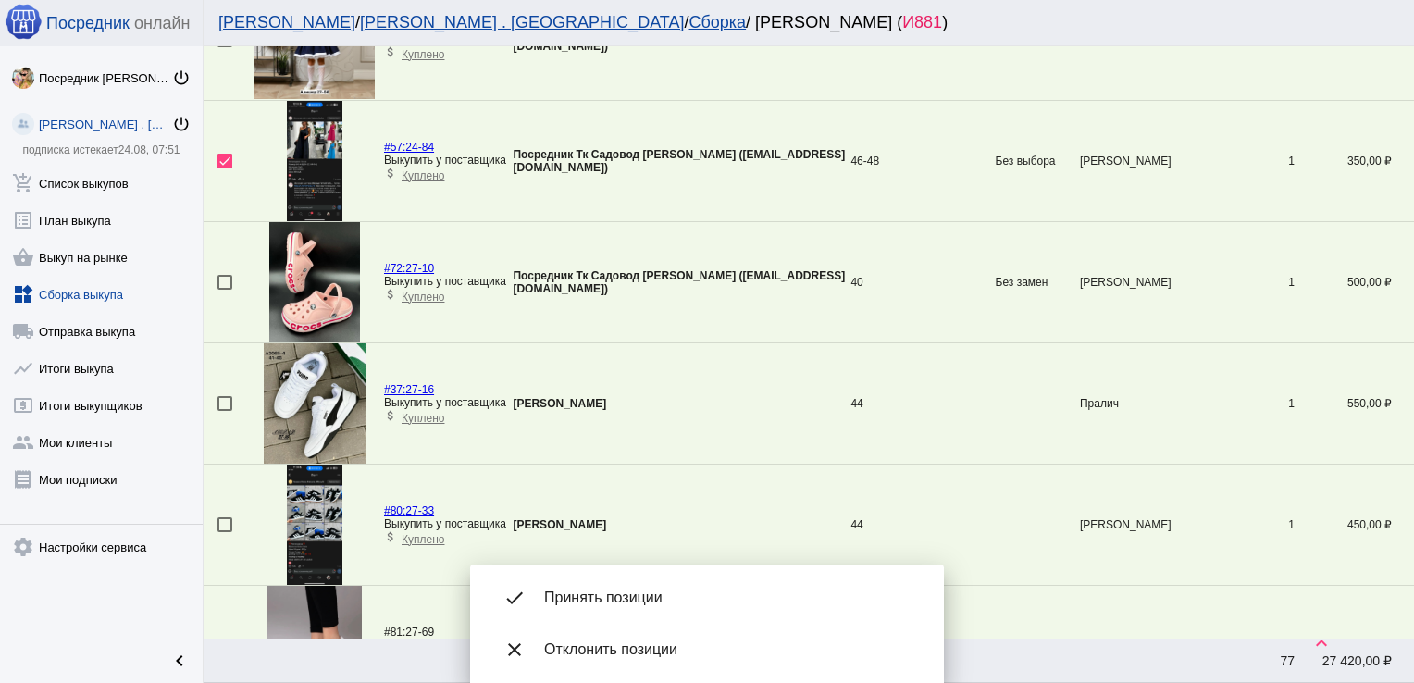
click at [667, 587] on div "done Принять позиции" at bounding box center [707, 598] width 444 height 52
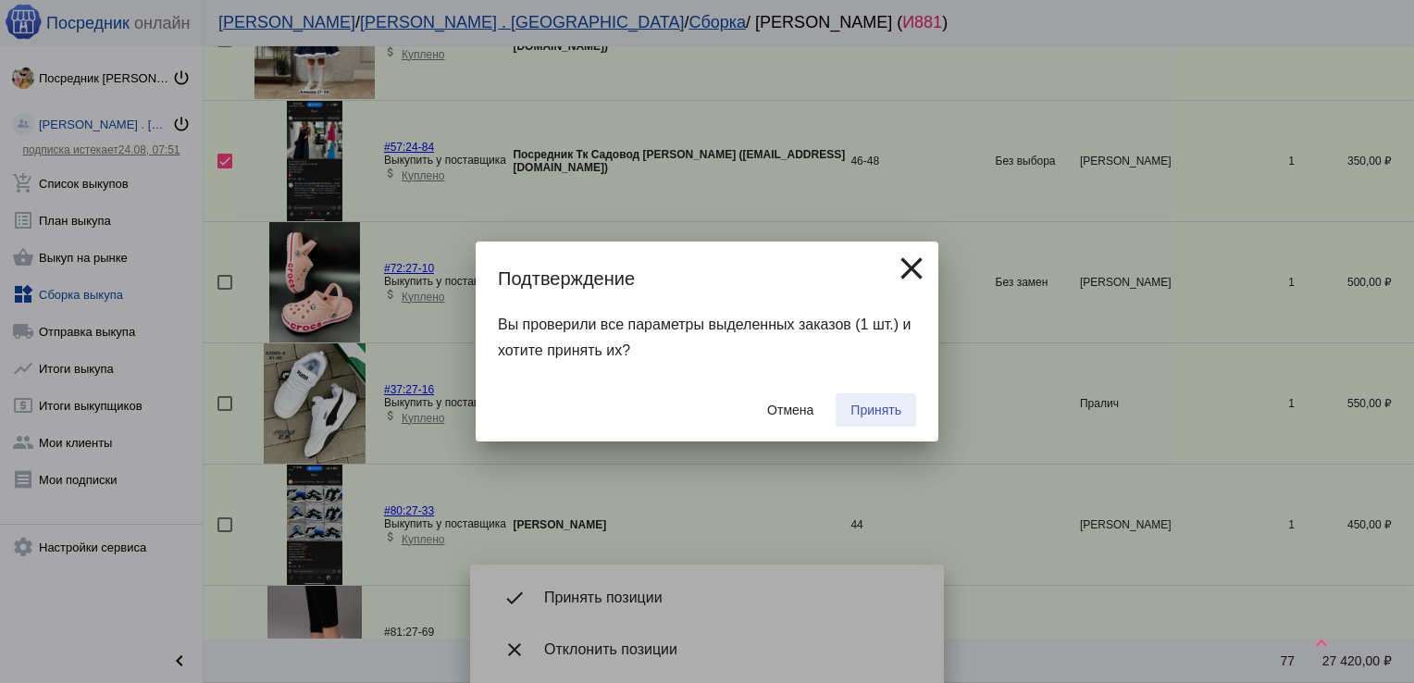
click at [869, 402] on span "Принять" at bounding box center [875, 409] width 51 height 15
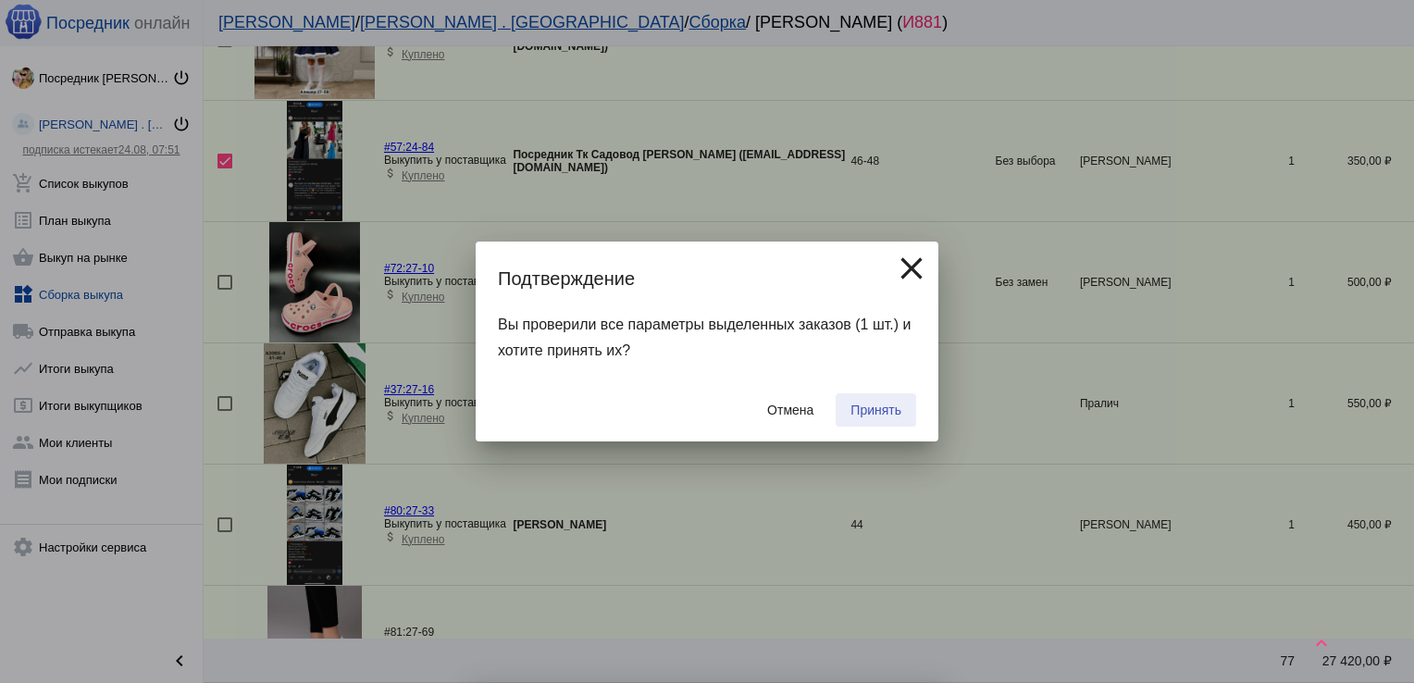
checkbox input "false"
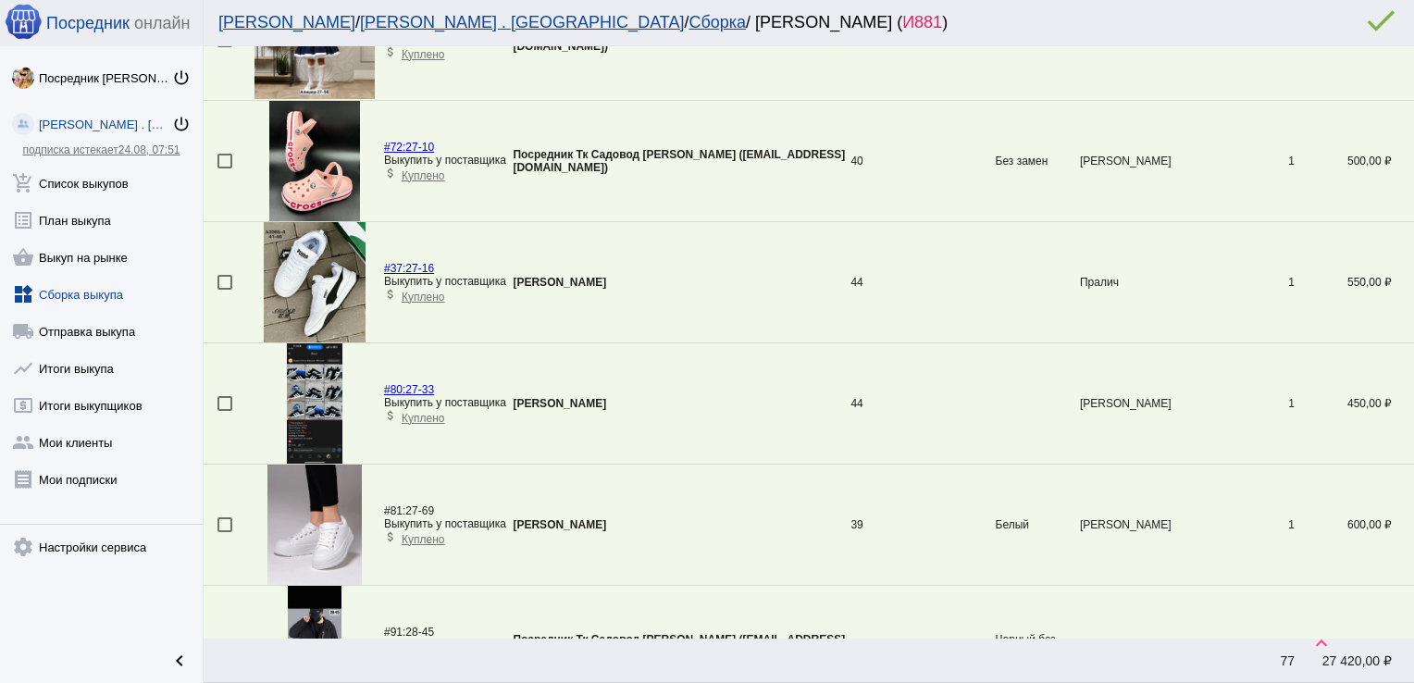
scroll to position [3695, 0]
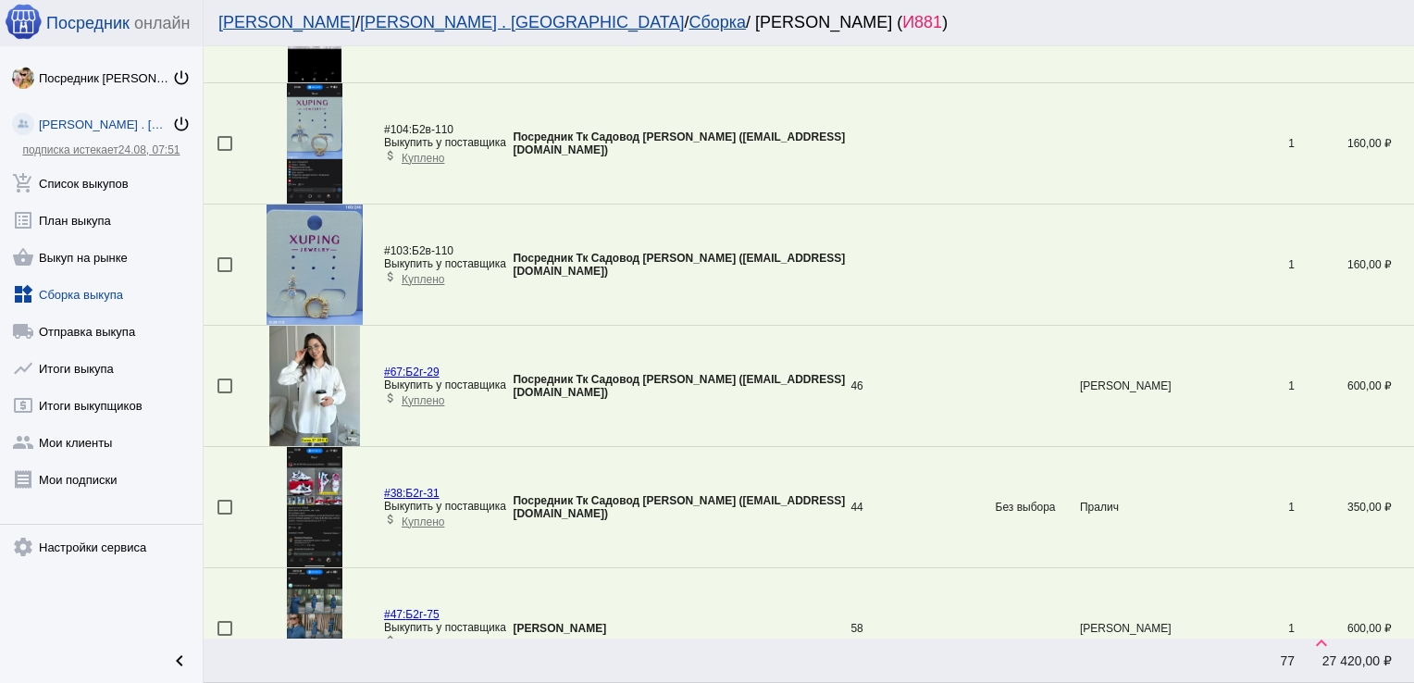
click at [227, 378] on div at bounding box center [224, 385] width 15 height 15
click at [225, 393] on input "checkbox" at bounding box center [224, 393] width 1 height 1
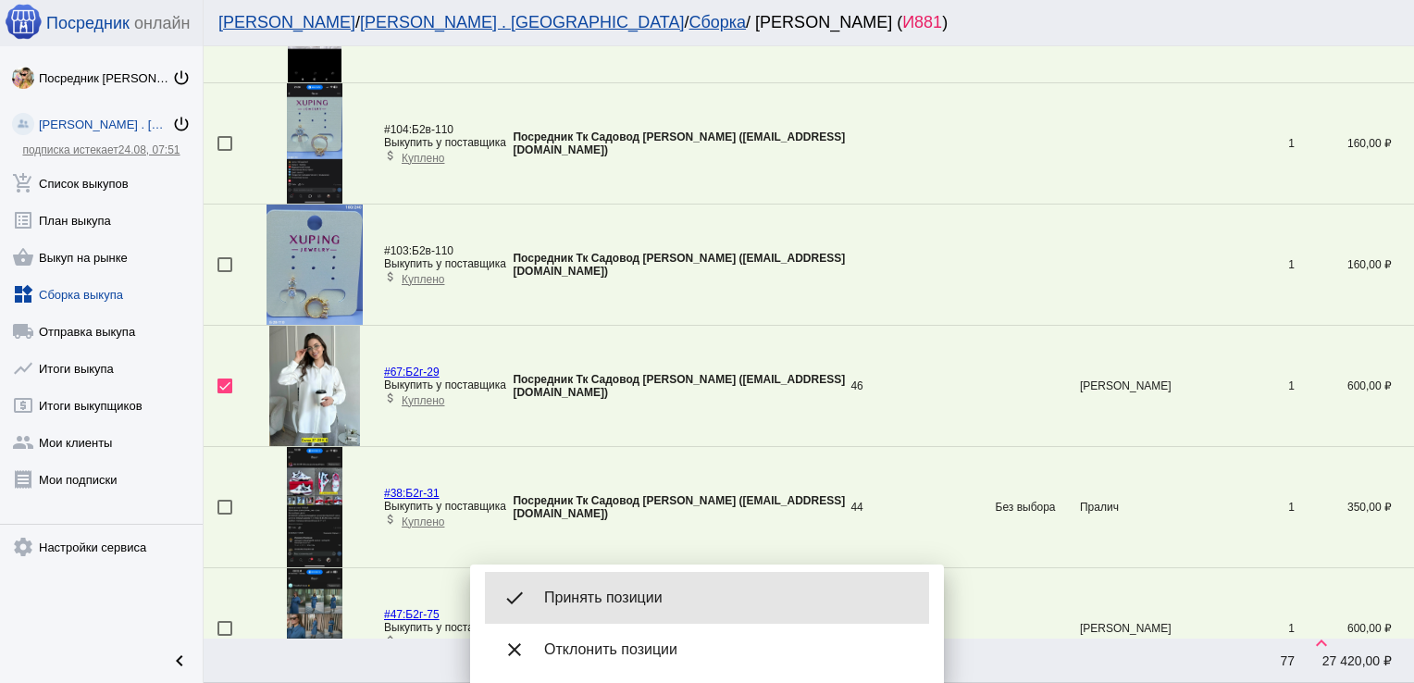
click at [619, 607] on div "done Принять позиции" at bounding box center [707, 598] width 444 height 52
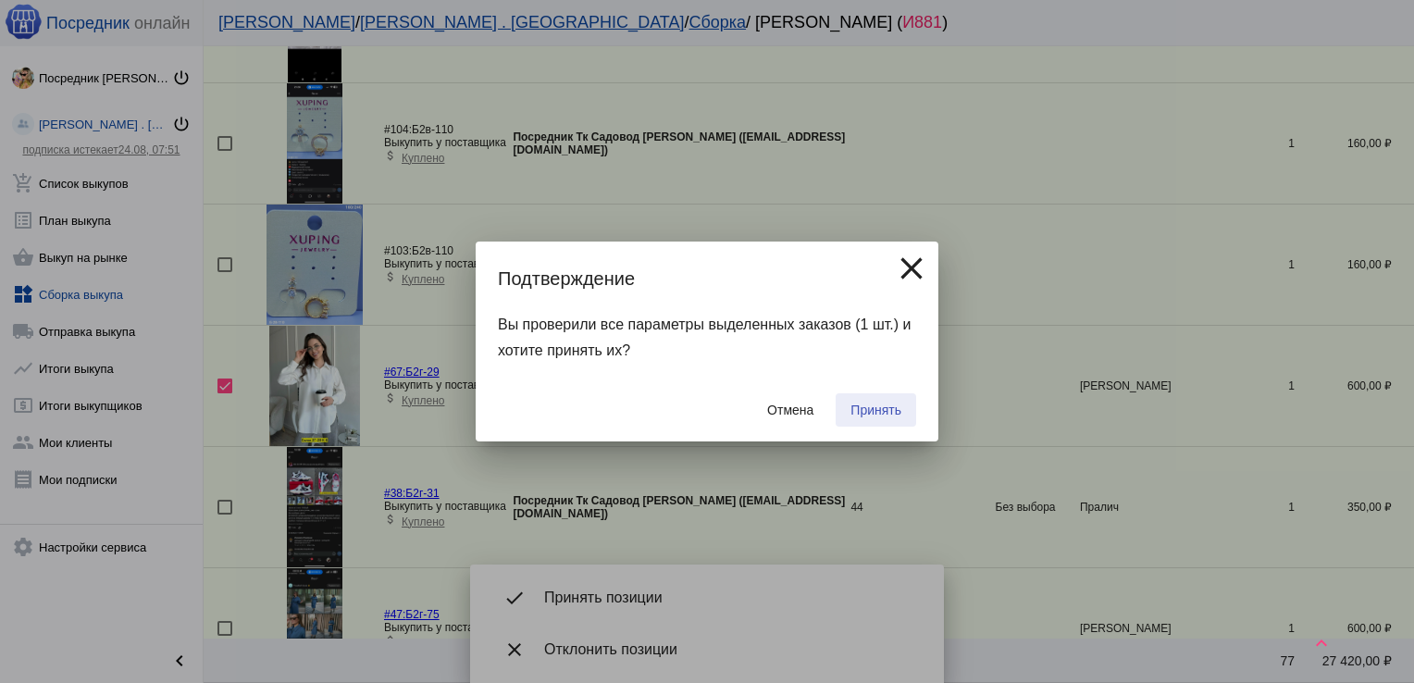
click at [866, 396] on button "Принять" at bounding box center [875, 409] width 80 height 33
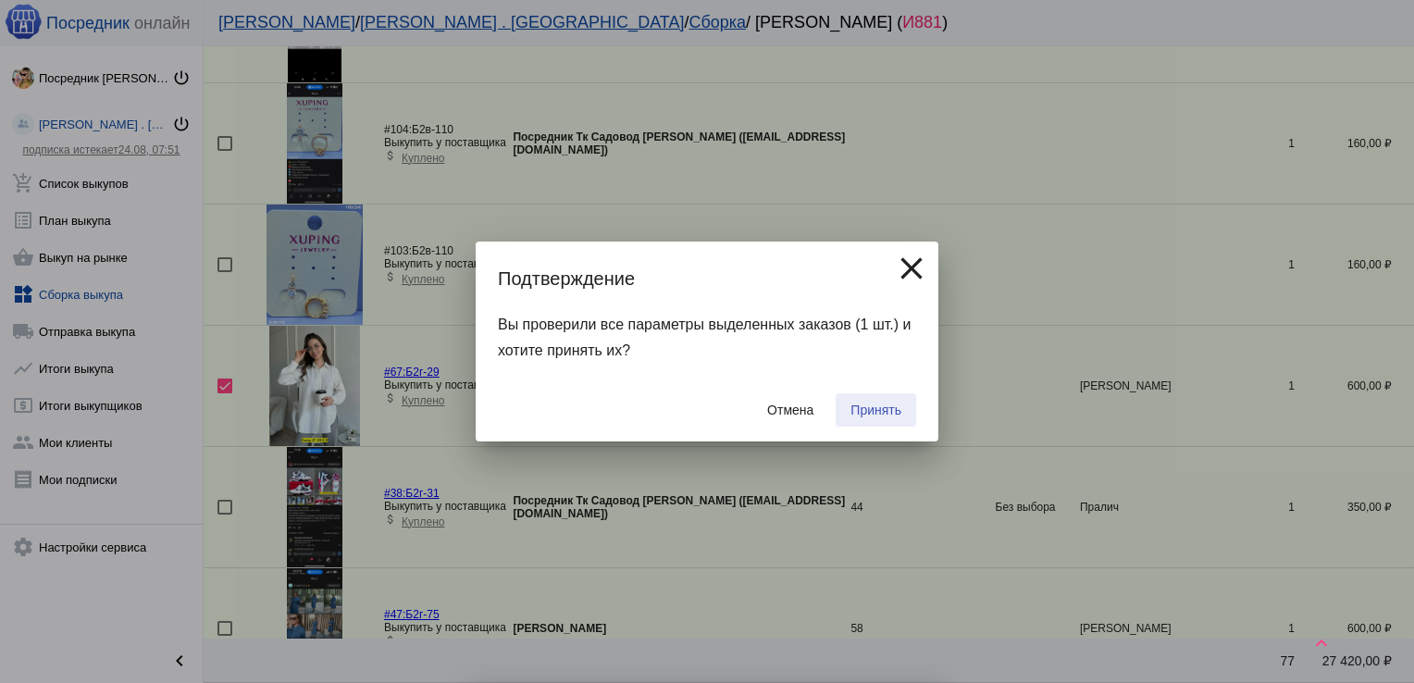
checkbox input "false"
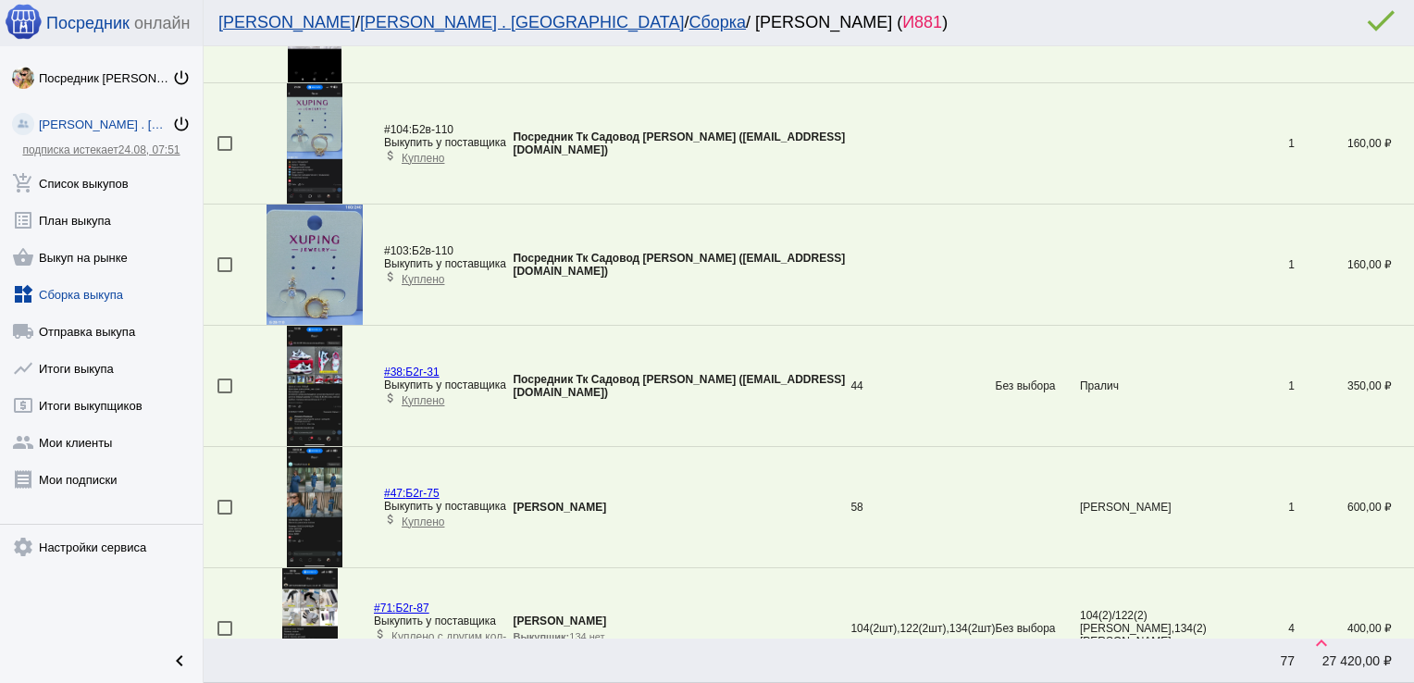
scroll to position [791, 0]
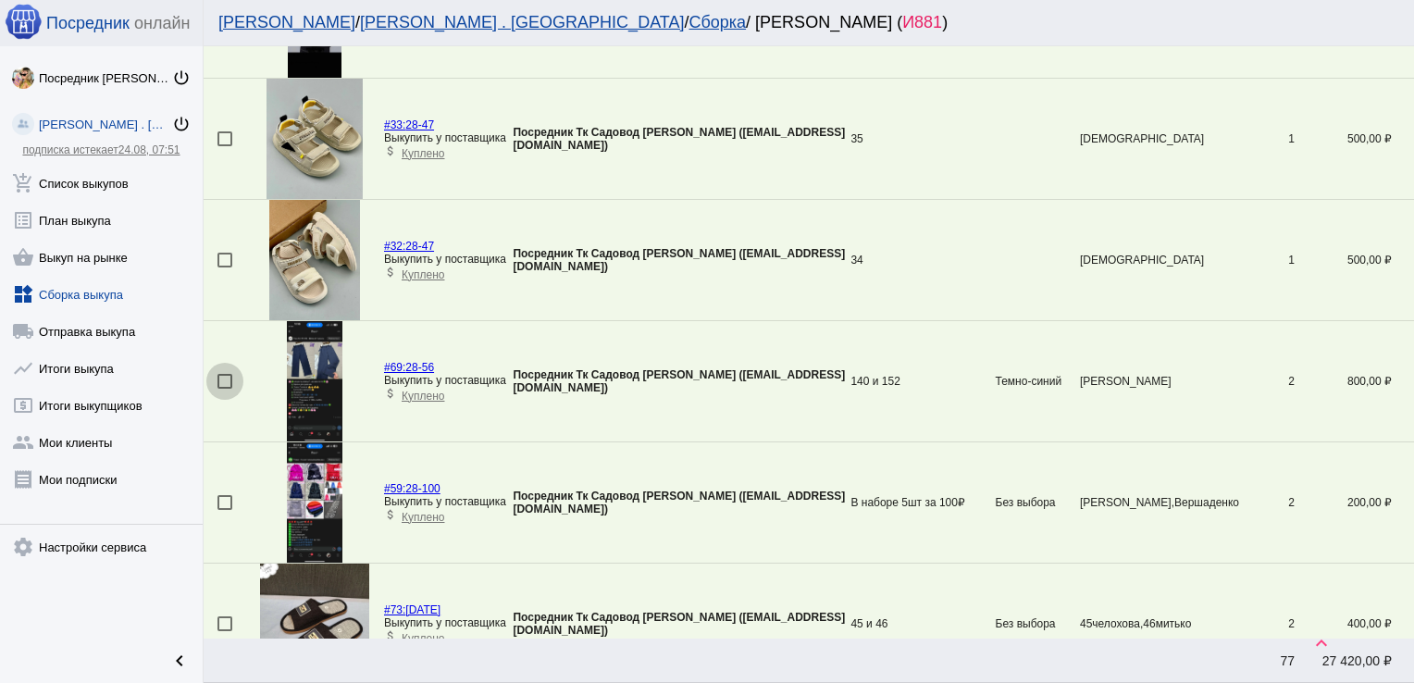
click at [229, 374] on div at bounding box center [224, 381] width 15 height 15
click at [225, 389] on input "checkbox" at bounding box center [224, 389] width 1 height 1
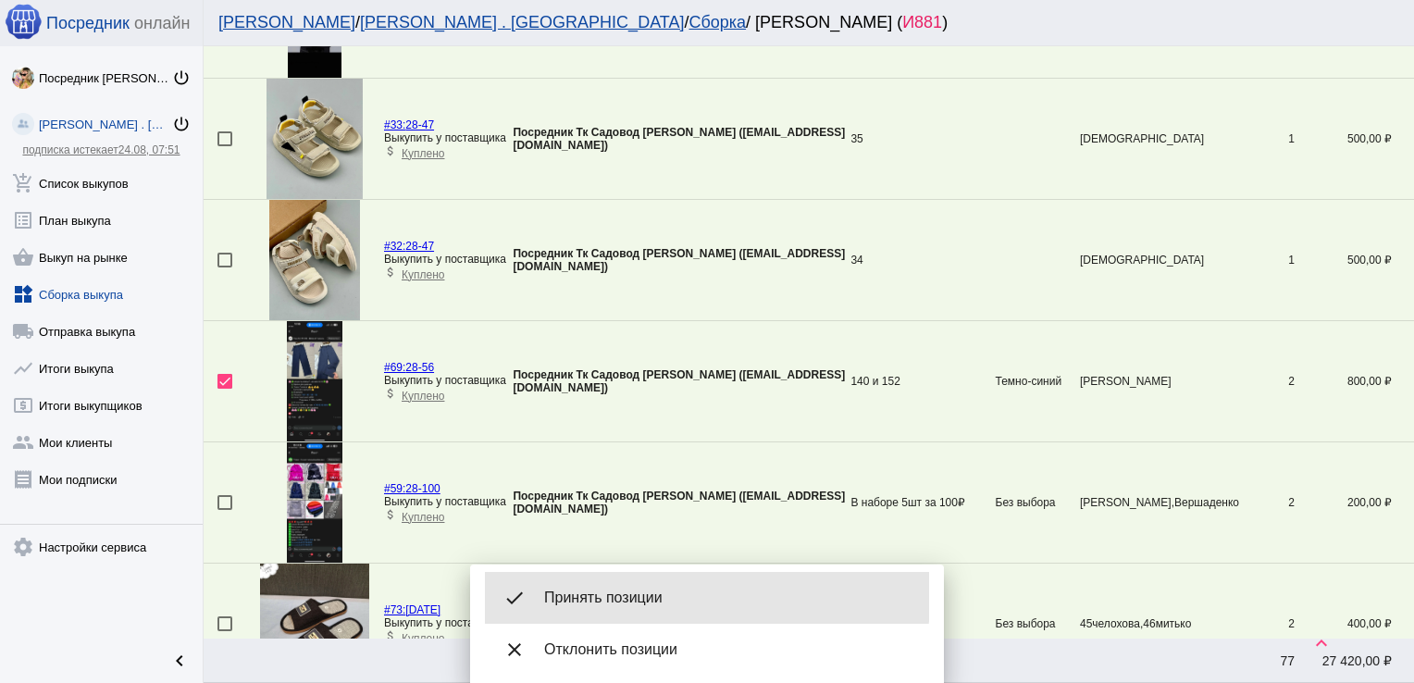
click at [614, 597] on span "Принять позиции" at bounding box center [729, 597] width 370 height 19
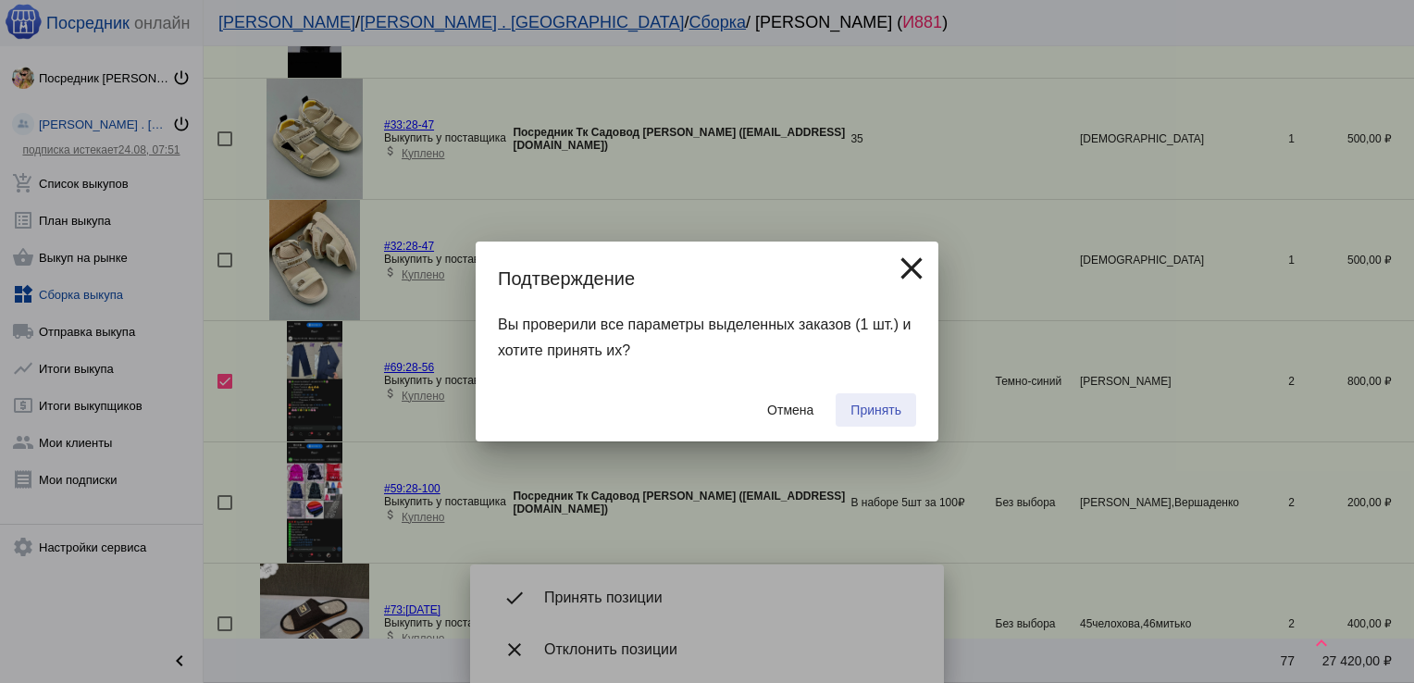
click at [851, 408] on span "Принять" at bounding box center [875, 409] width 51 height 15
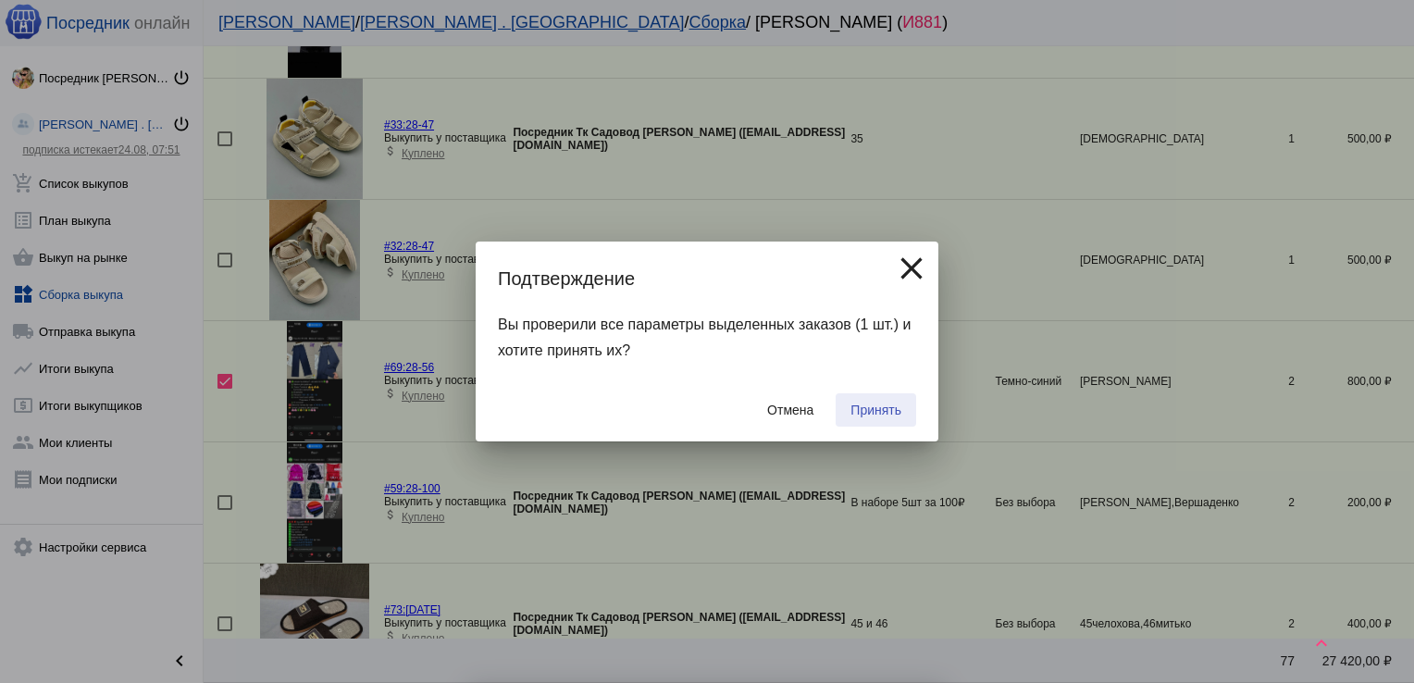
checkbox input "false"
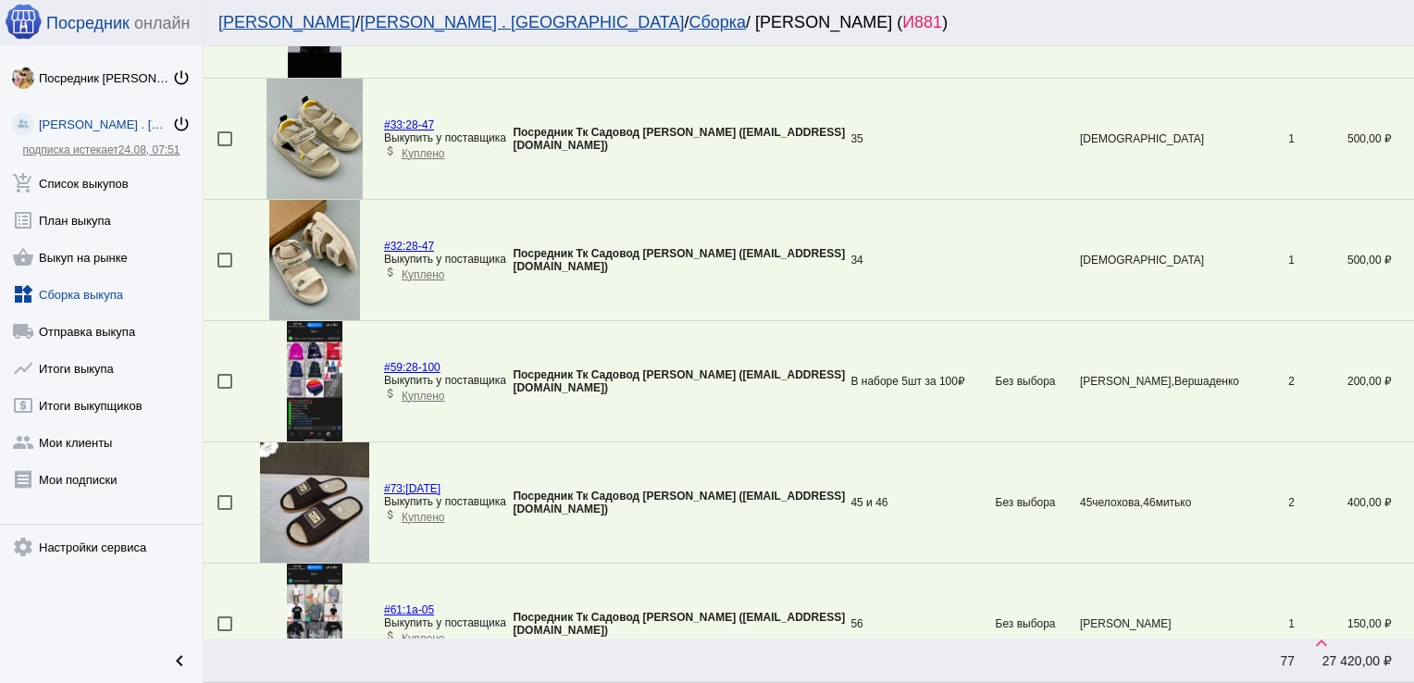
scroll to position [428, 0]
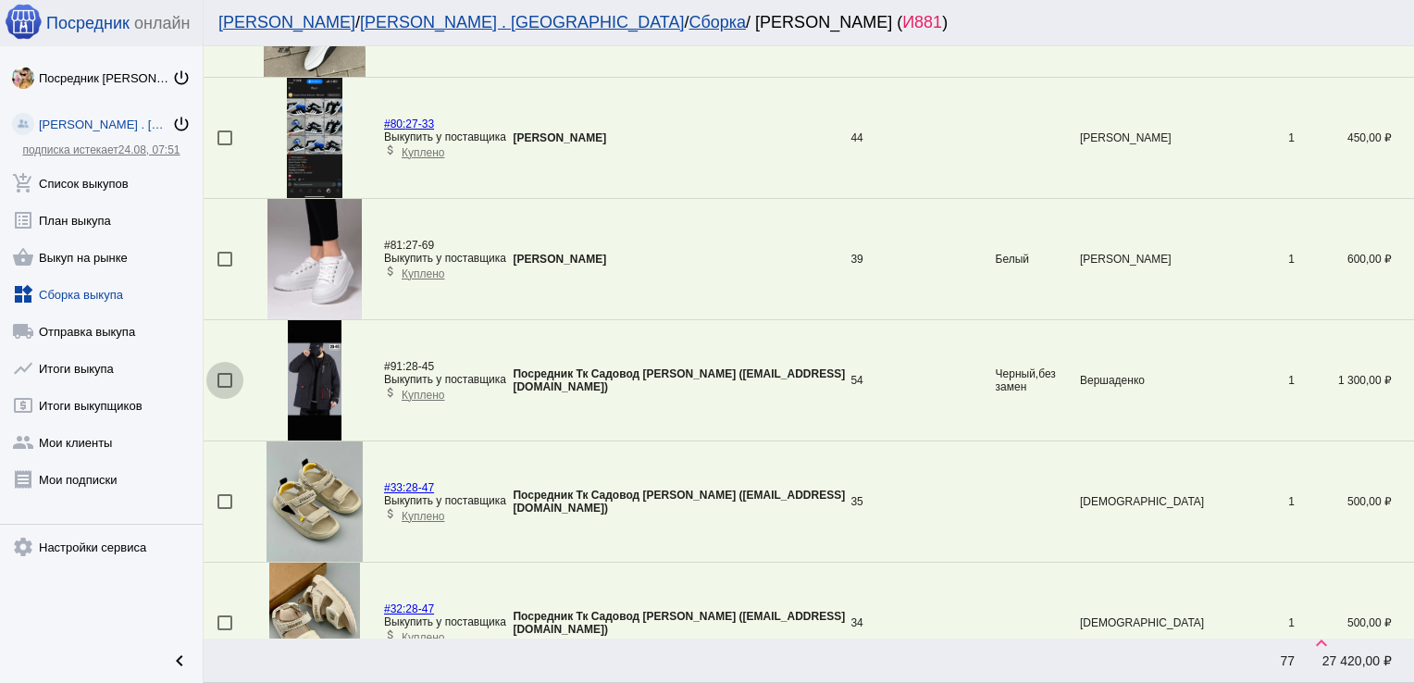
click at [225, 378] on div at bounding box center [224, 380] width 15 height 15
click at [225, 388] on input "checkbox" at bounding box center [224, 388] width 1 height 1
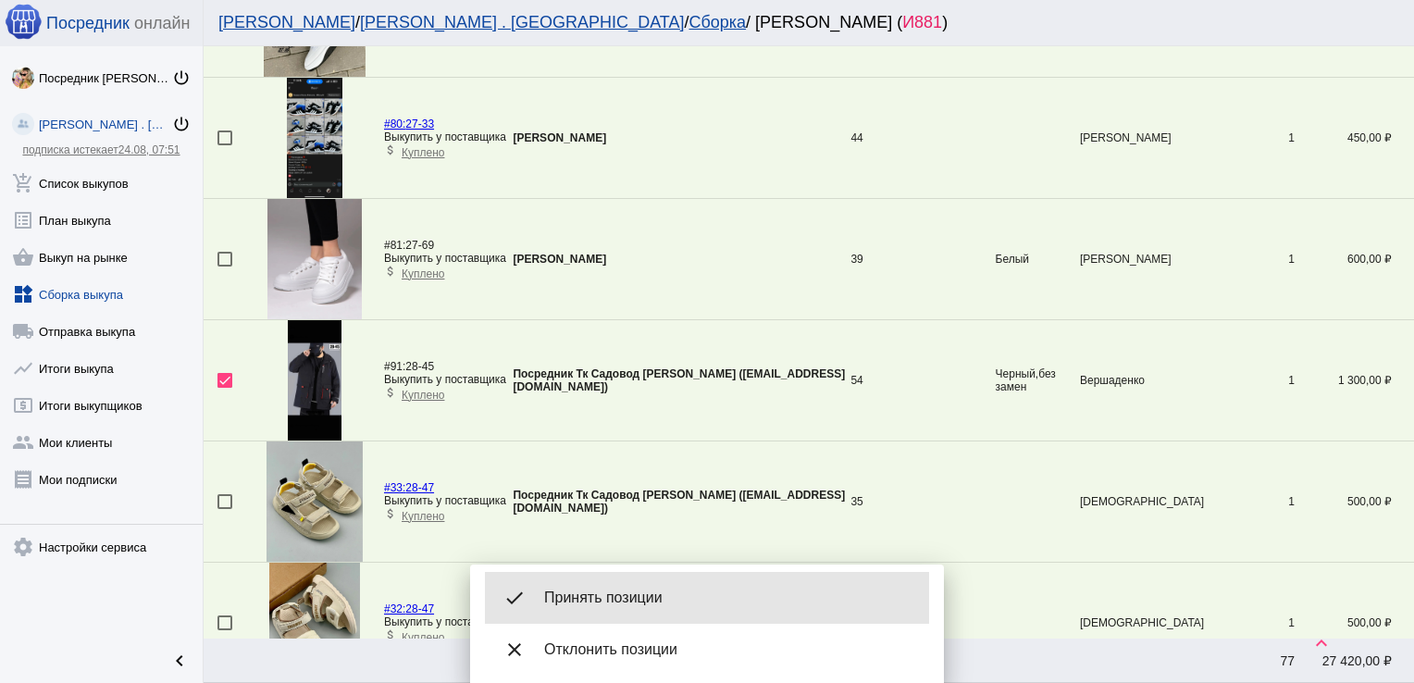
click at [662, 596] on span "Принять позиции" at bounding box center [729, 597] width 370 height 19
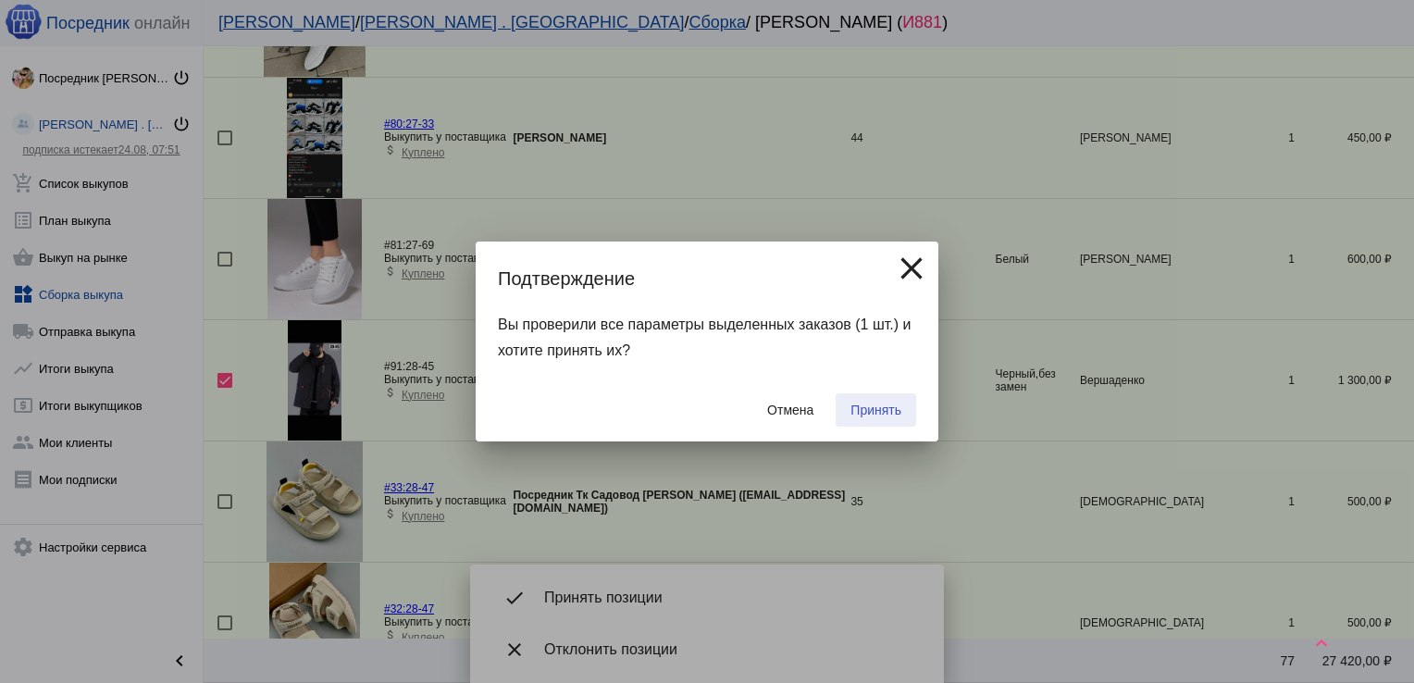
click at [881, 407] on span "Принять" at bounding box center [875, 409] width 51 height 15
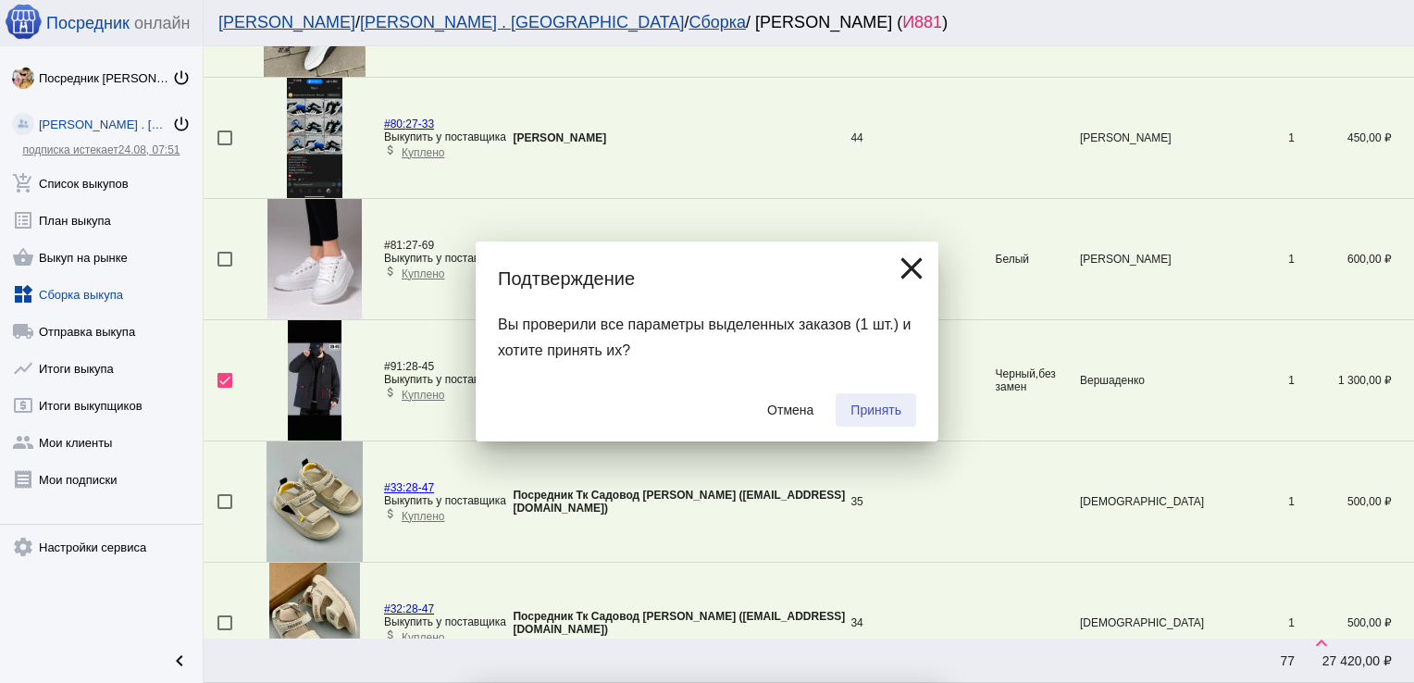
checkbox input "false"
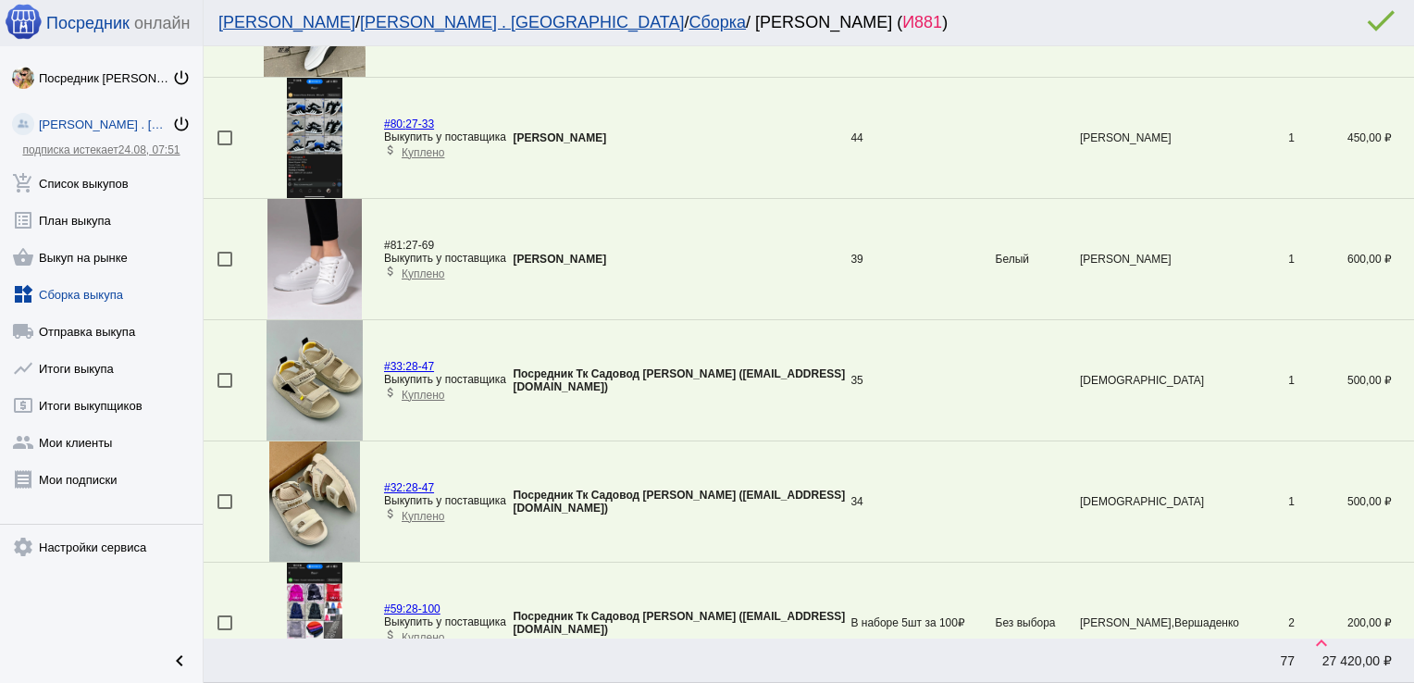
scroll to position [1155, 0]
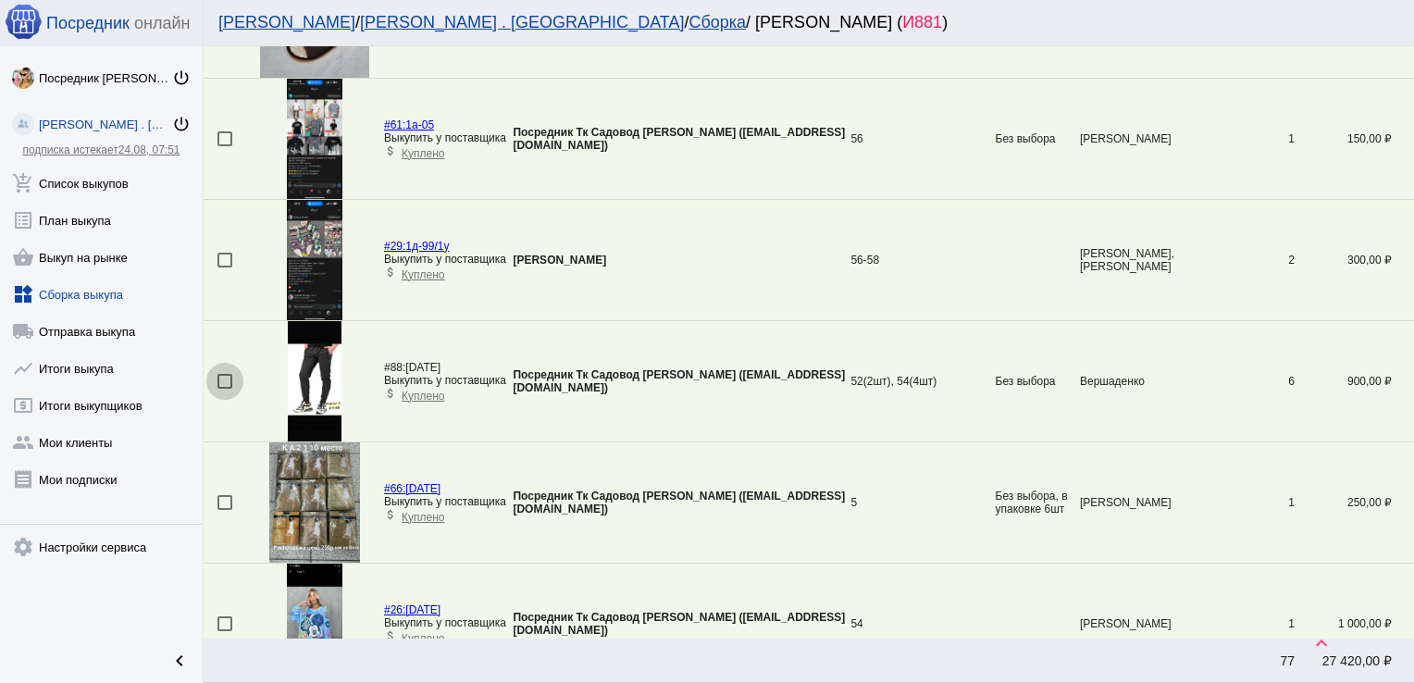
click at [223, 375] on div at bounding box center [224, 381] width 15 height 15
click at [224, 389] on input "checkbox" at bounding box center [224, 389] width 1 height 1
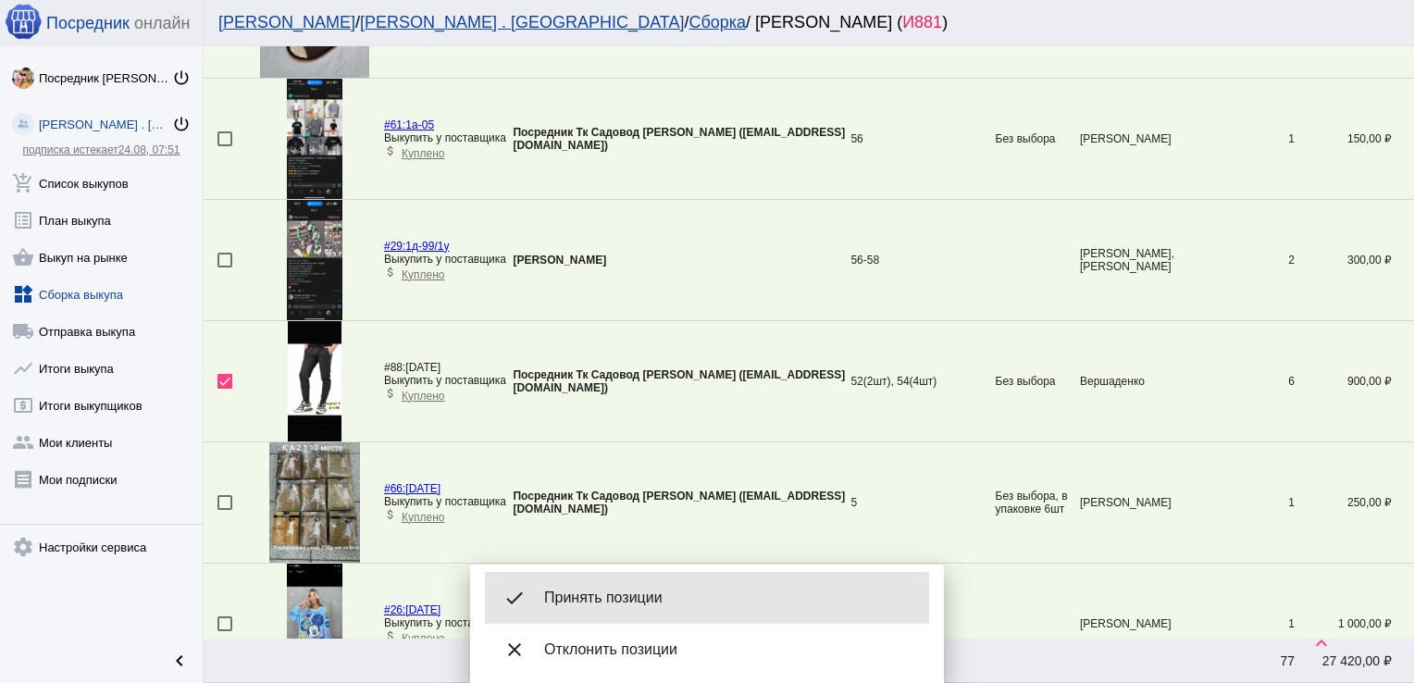
click at [619, 583] on div "done Принять позиции" at bounding box center [707, 598] width 444 height 52
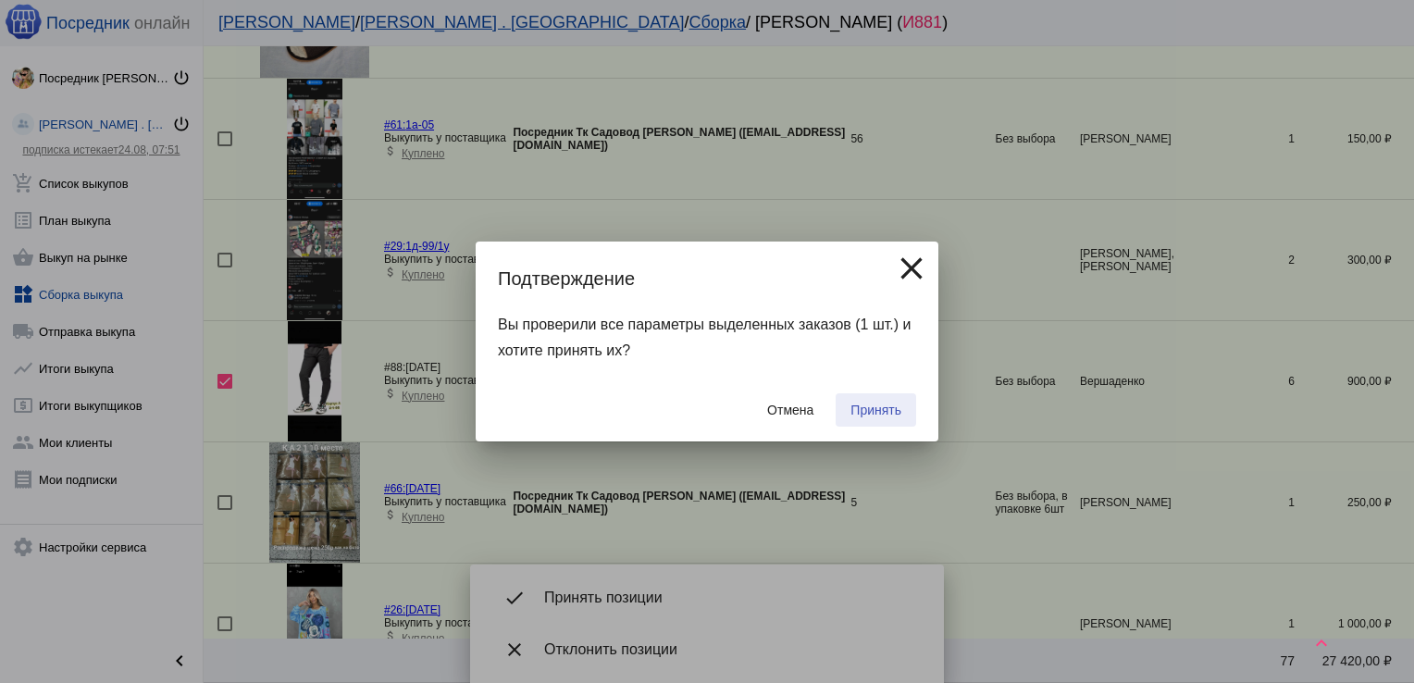
click at [874, 403] on span "Принять" at bounding box center [875, 409] width 51 height 15
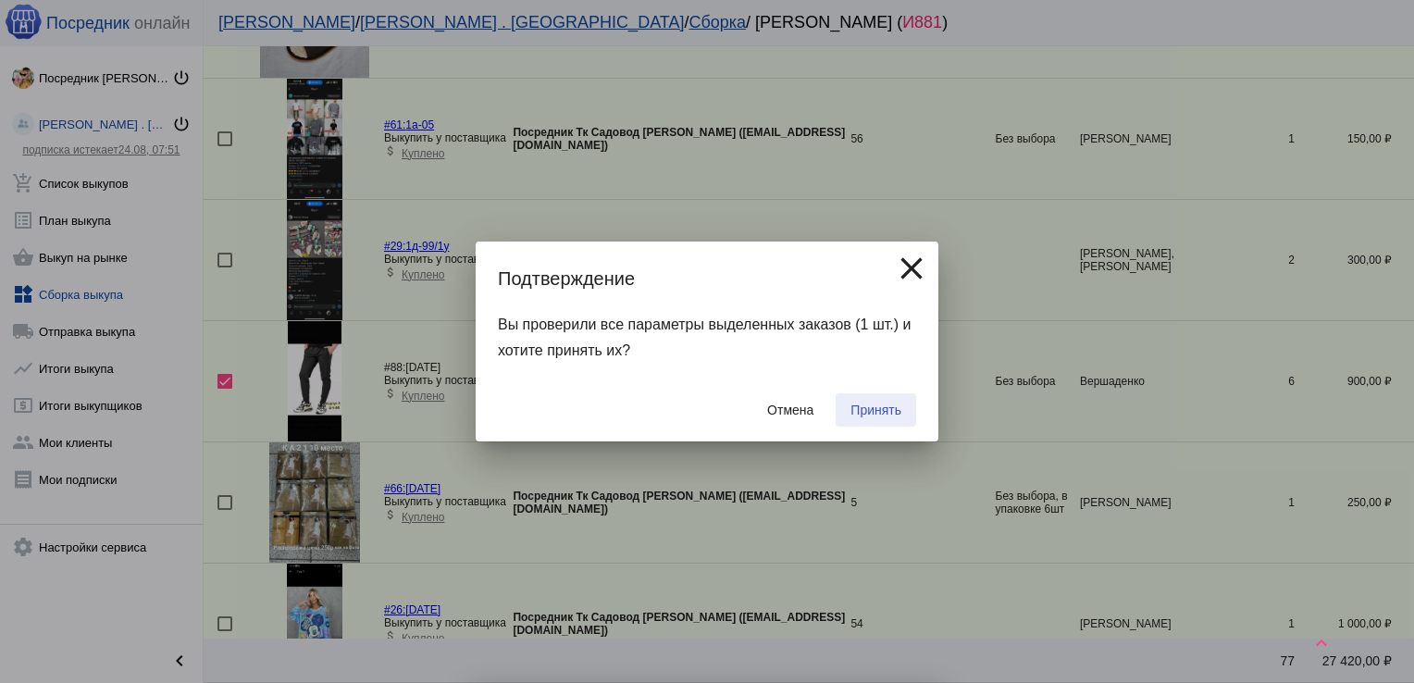
checkbox input "false"
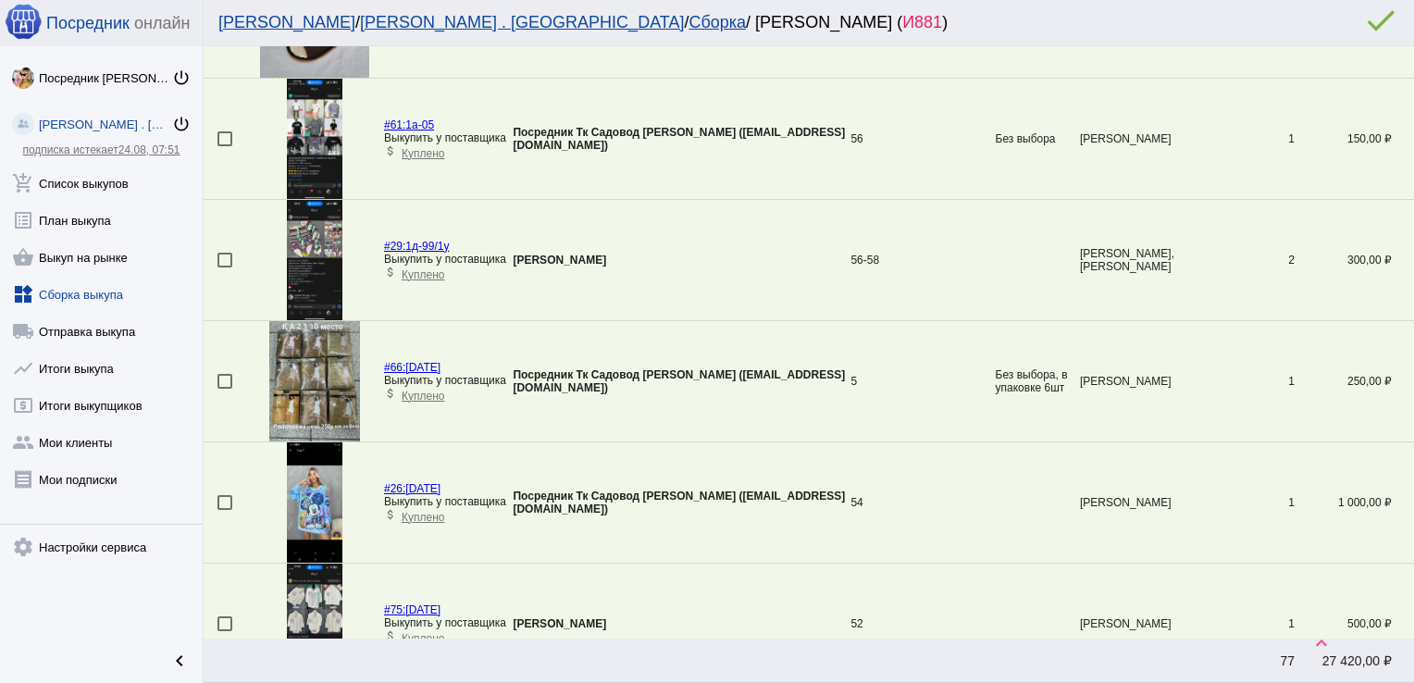
scroll to position [2485, 0]
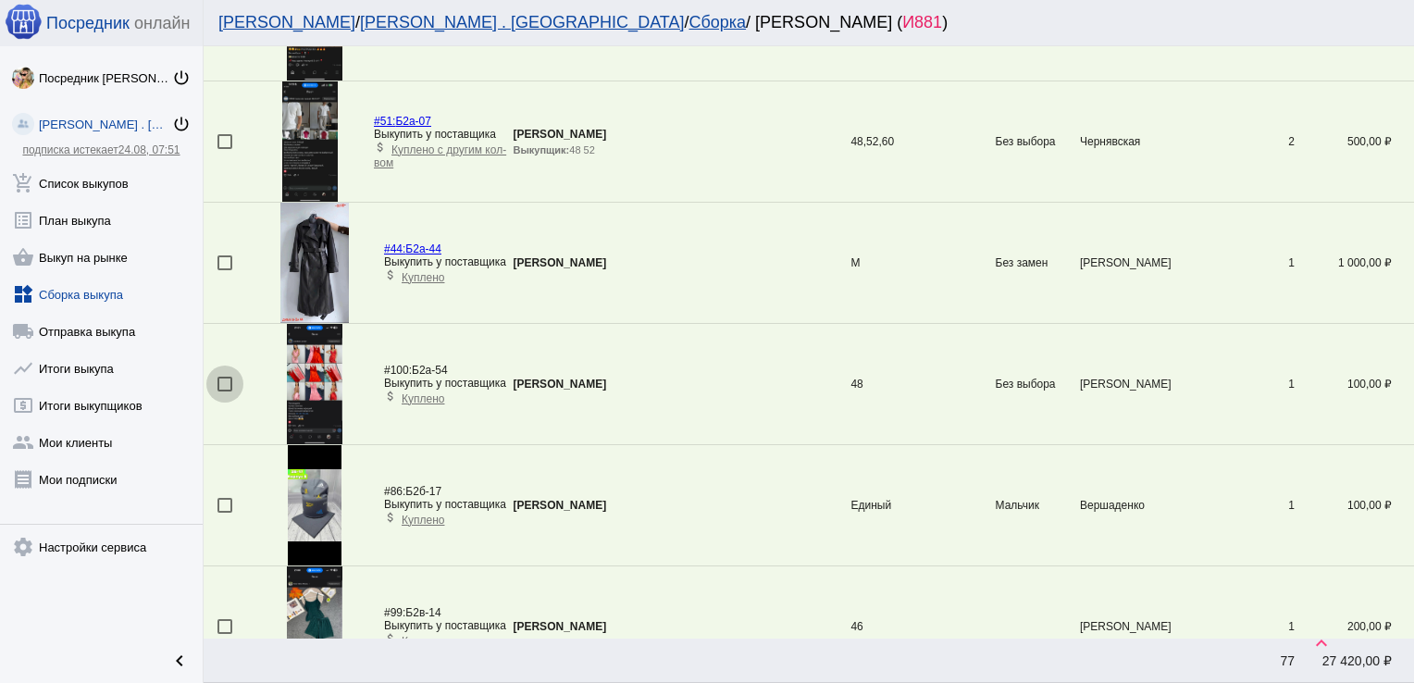
click at [228, 377] on div at bounding box center [224, 384] width 15 height 15
click at [225, 391] on input "checkbox" at bounding box center [224, 391] width 1 height 1
checkbox input "true"
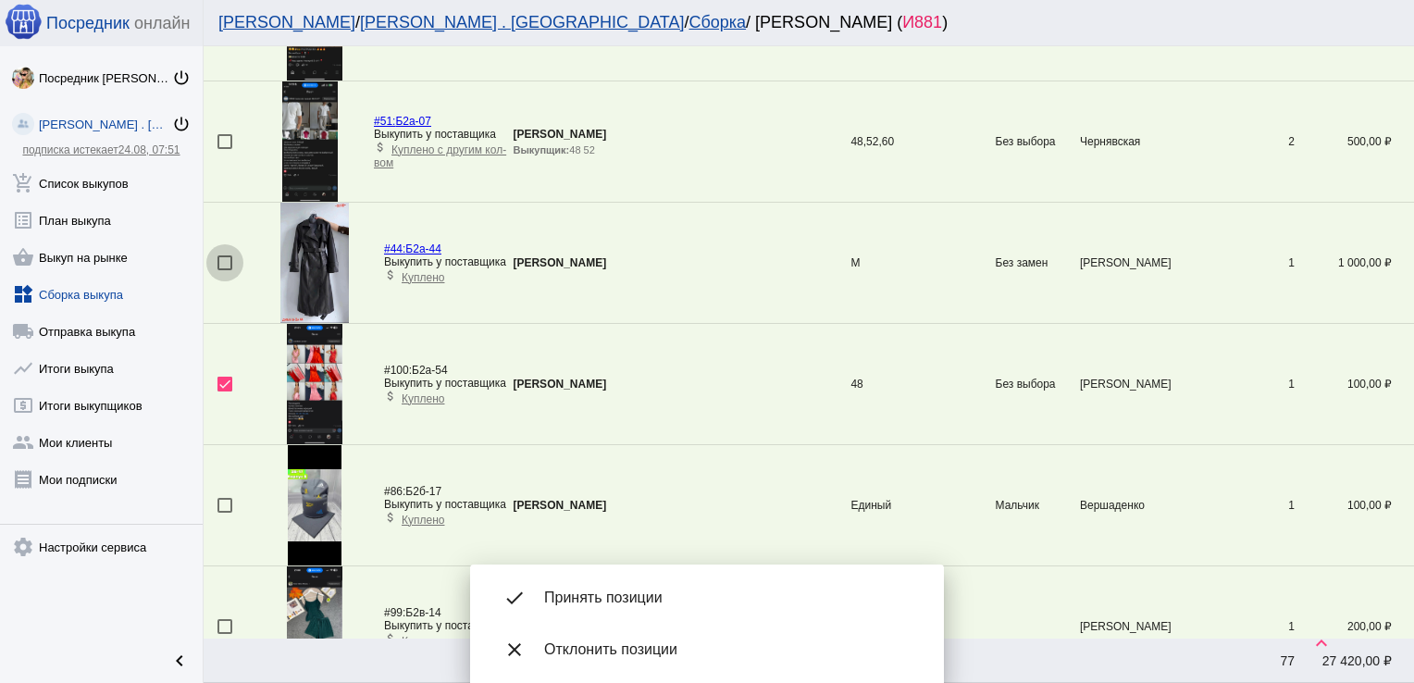
click at [218, 257] on div at bounding box center [224, 262] width 15 height 15
click at [224, 270] on input "checkbox" at bounding box center [224, 270] width 1 height 1
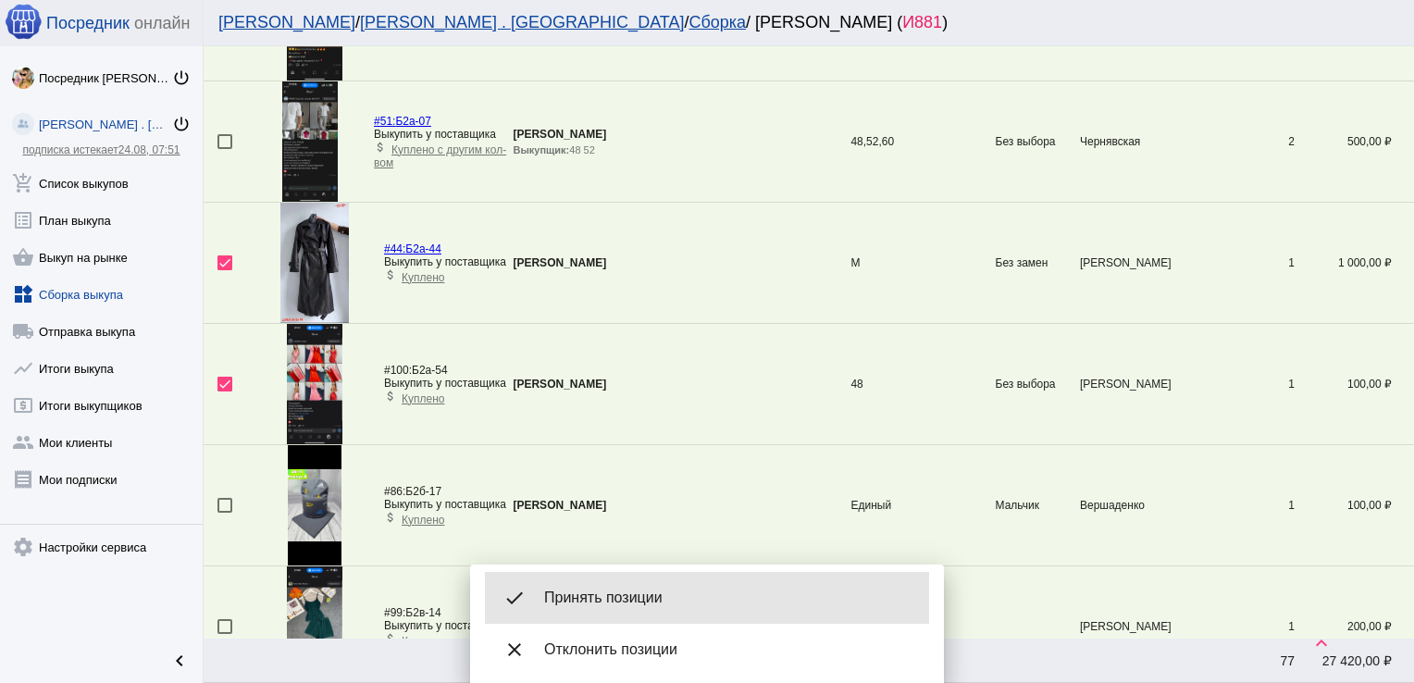
click at [661, 600] on span "Принять позиции" at bounding box center [729, 597] width 370 height 19
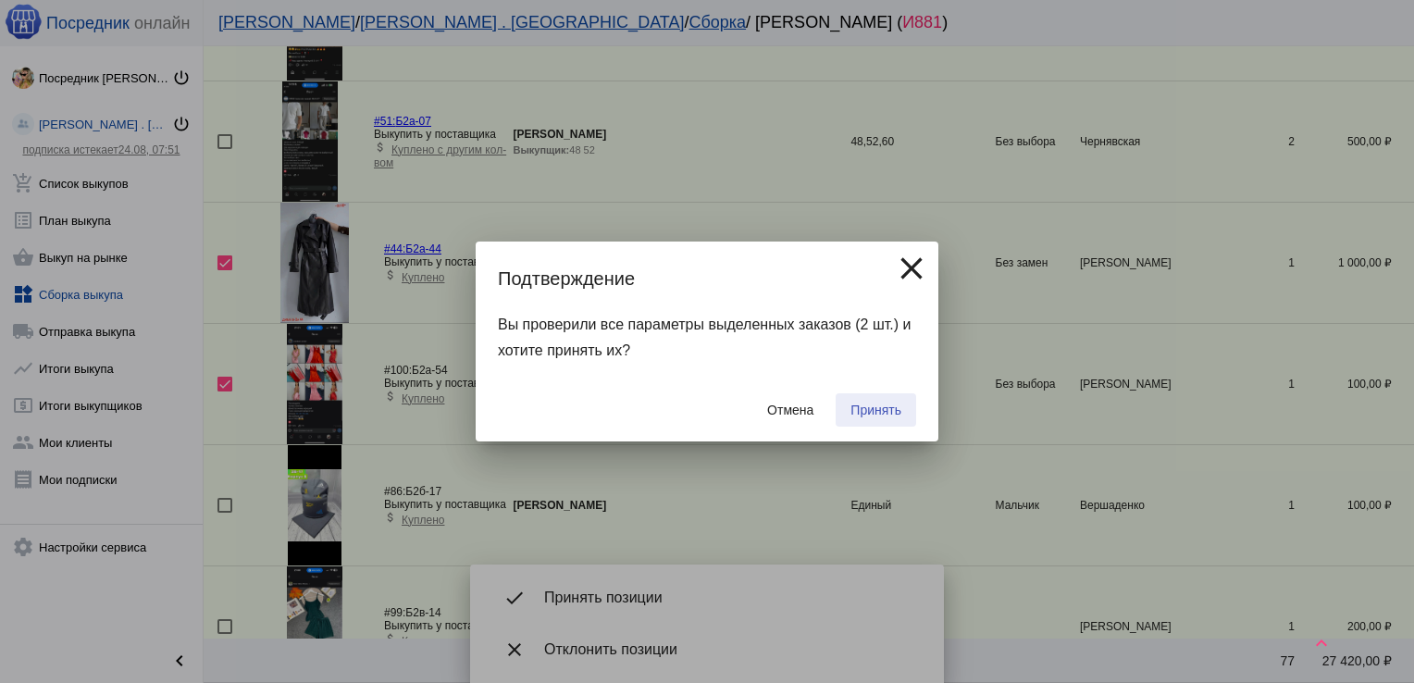
click at [865, 415] on span "Принять" at bounding box center [875, 409] width 51 height 15
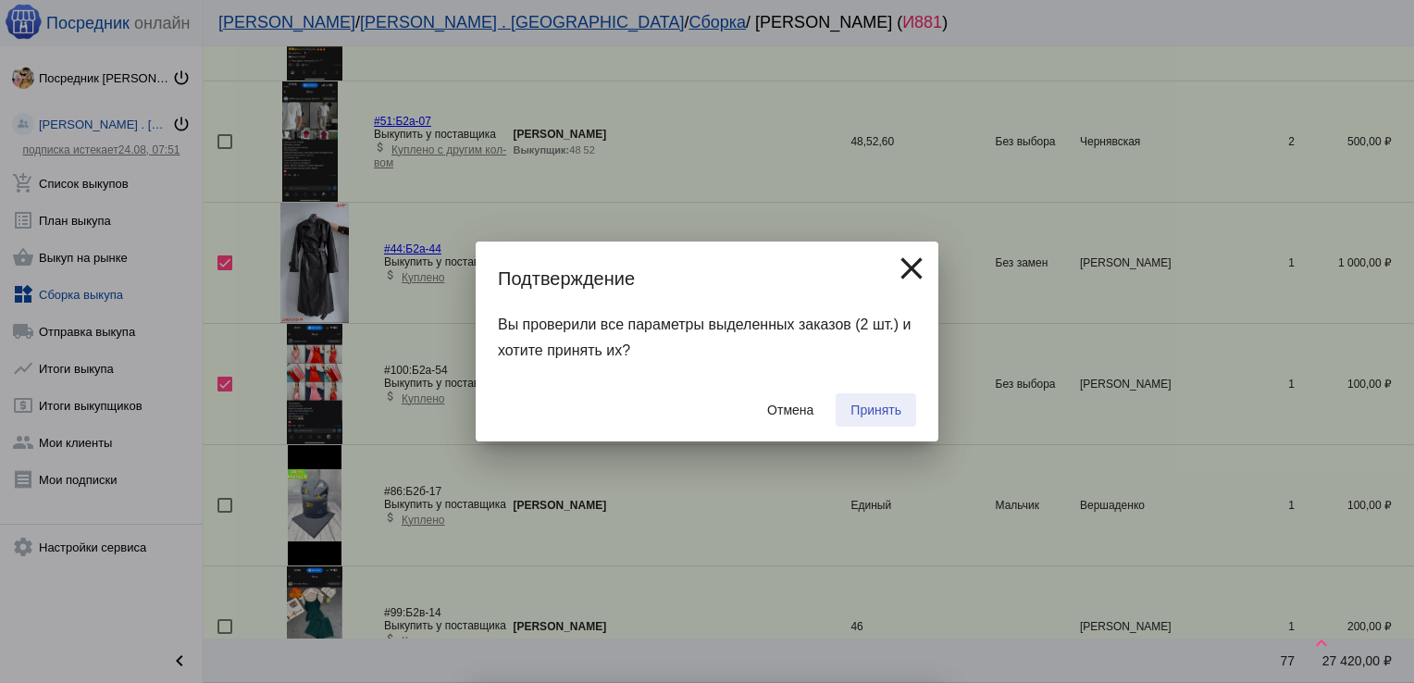
checkbox input "false"
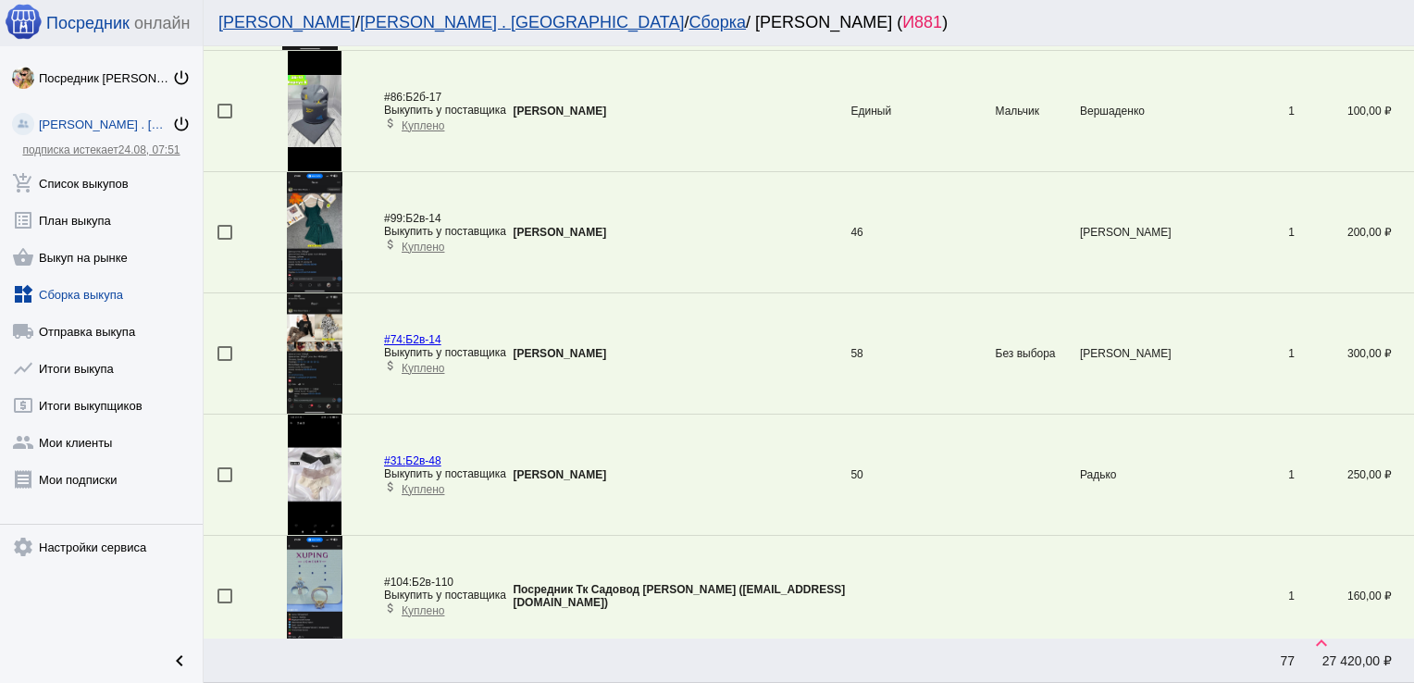
scroll to position [2648, 0]
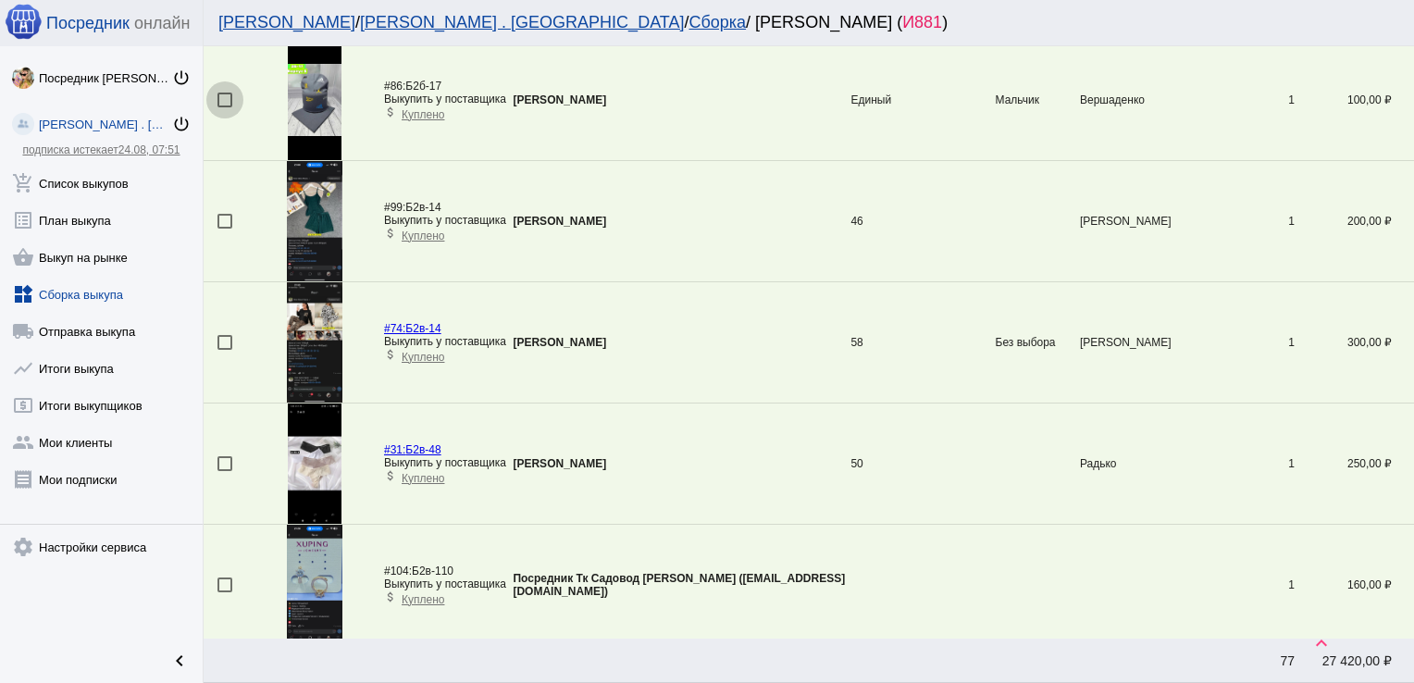
click at [219, 93] on div at bounding box center [224, 100] width 15 height 15
click at [224, 107] on input "checkbox" at bounding box center [224, 107] width 1 height 1
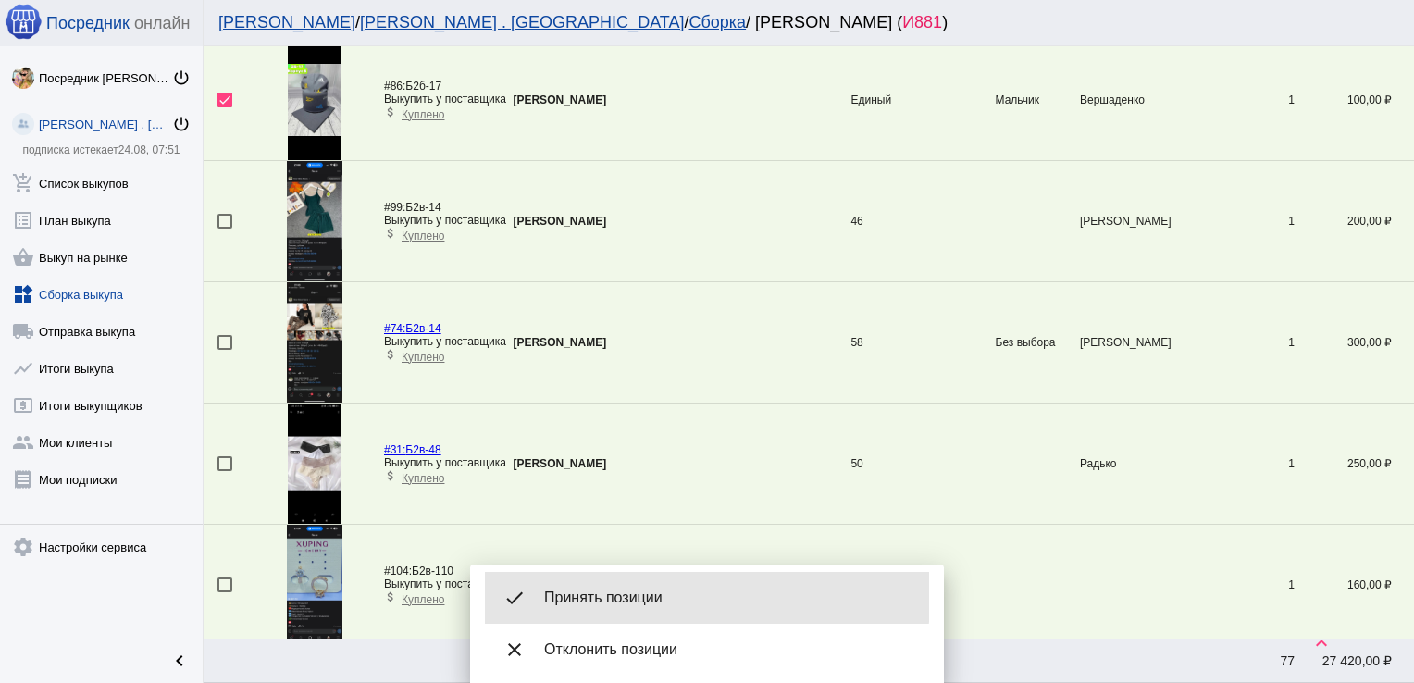
click at [602, 587] on div "done Принять позиции" at bounding box center [707, 598] width 444 height 52
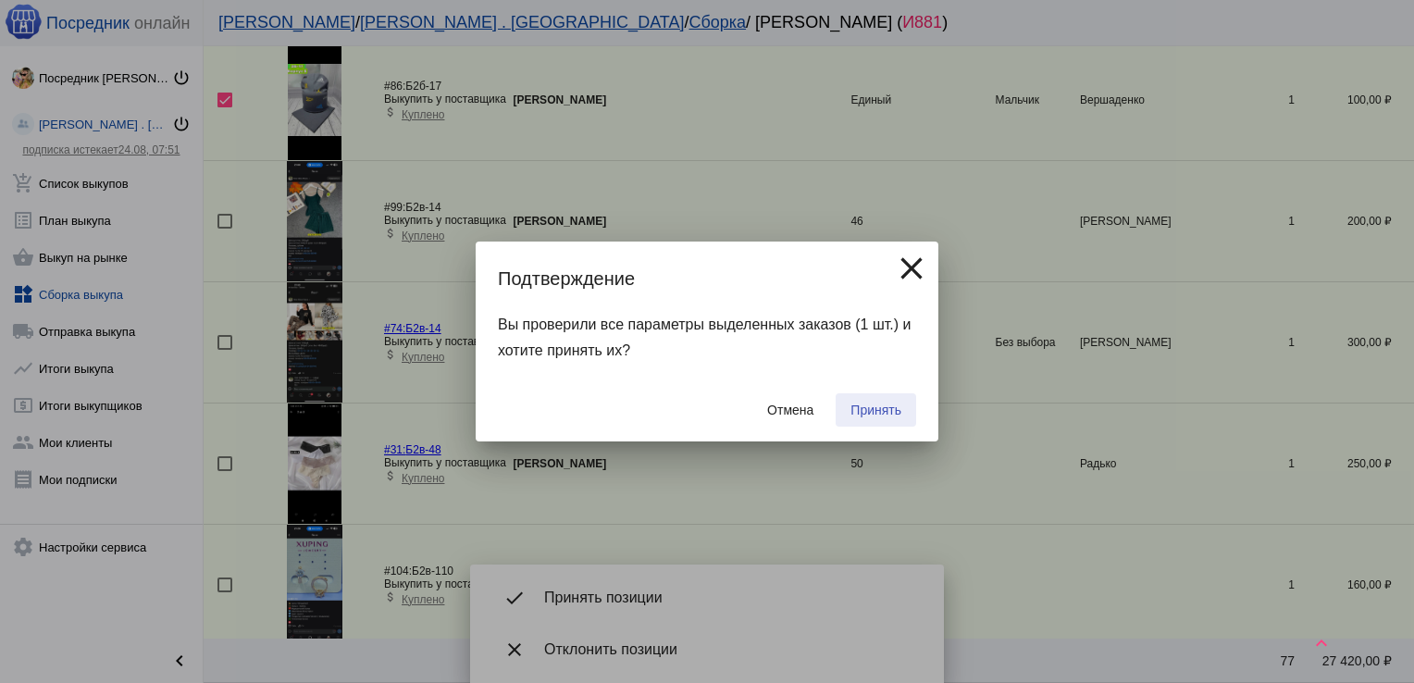
click at [876, 398] on button "Принять" at bounding box center [875, 409] width 80 height 33
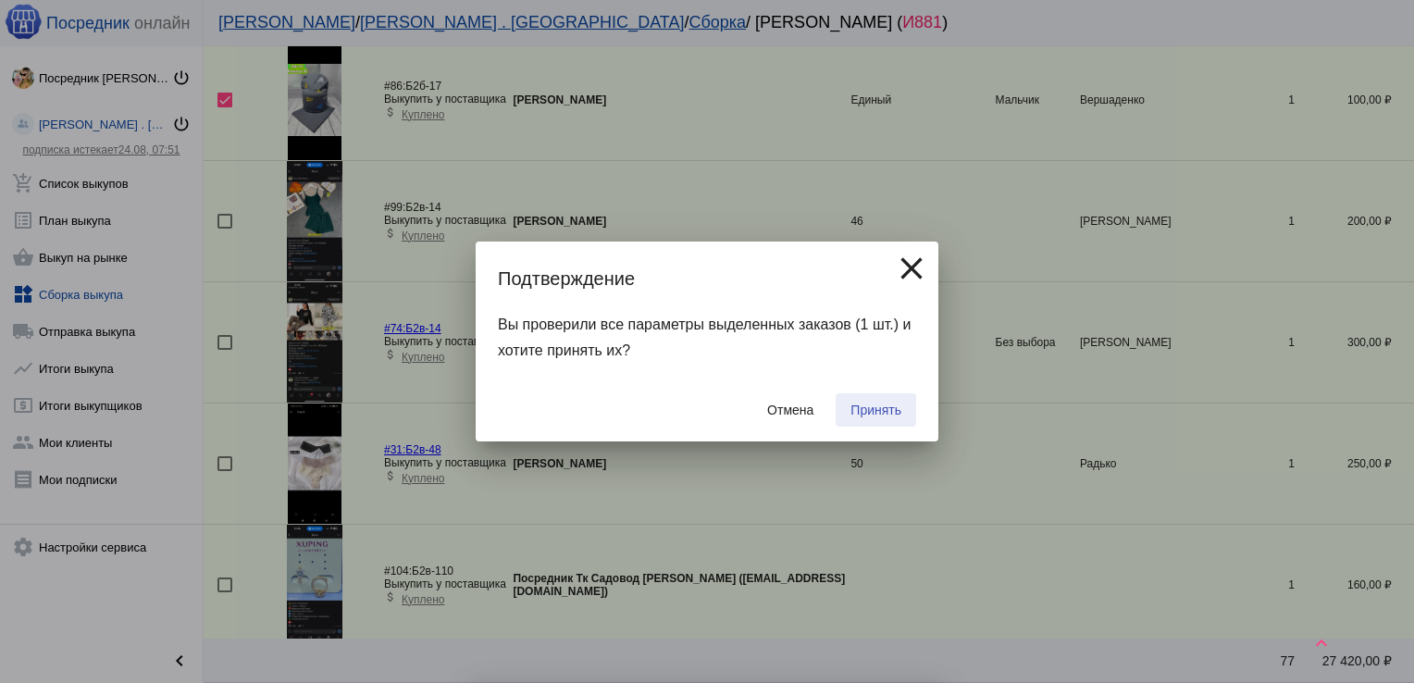
checkbox input "false"
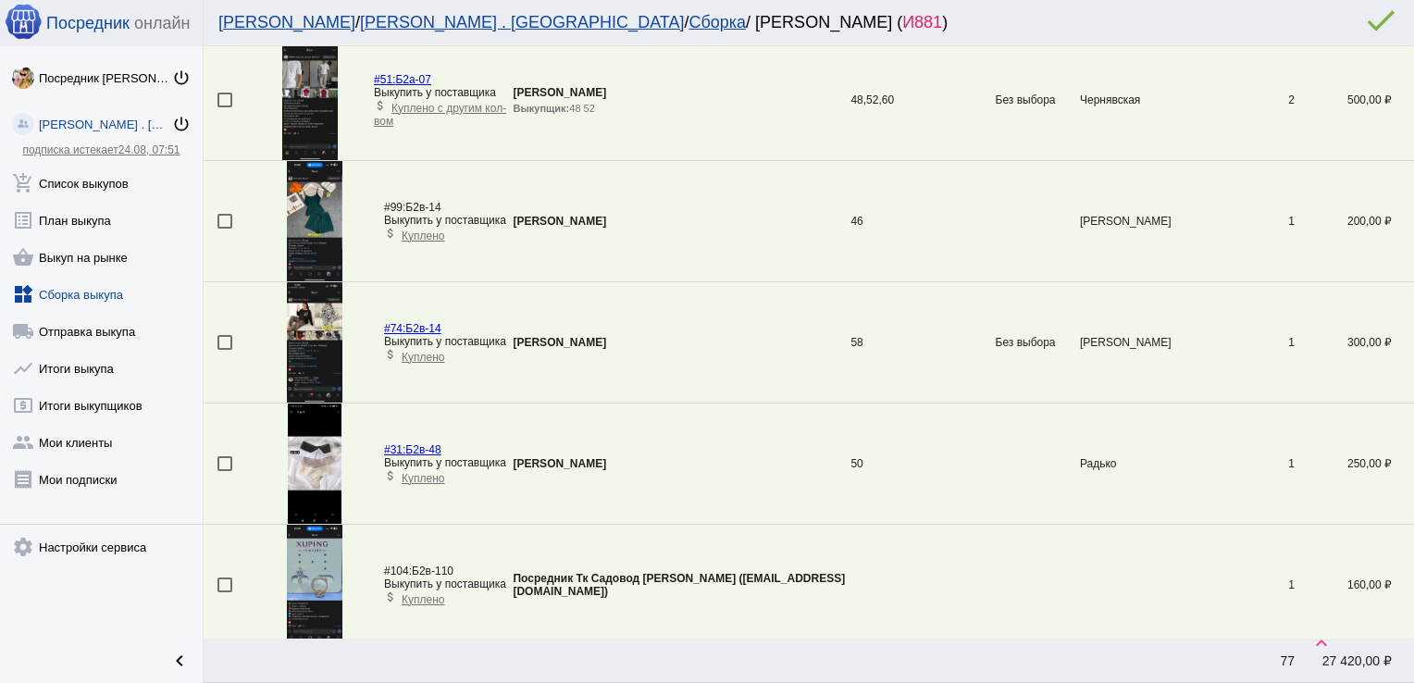
scroll to position [1396, 0]
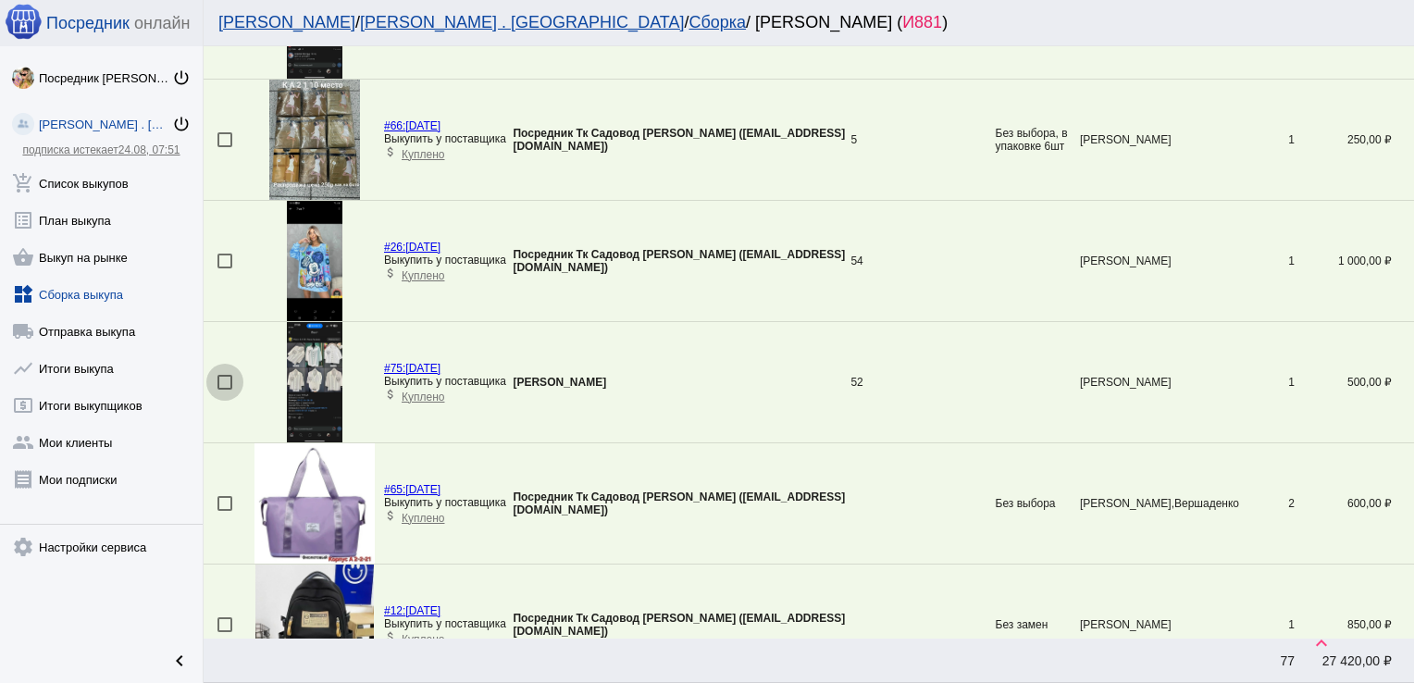
click at [228, 377] on div at bounding box center [224, 382] width 15 height 15
click at [225, 389] on input "checkbox" at bounding box center [224, 389] width 1 height 1
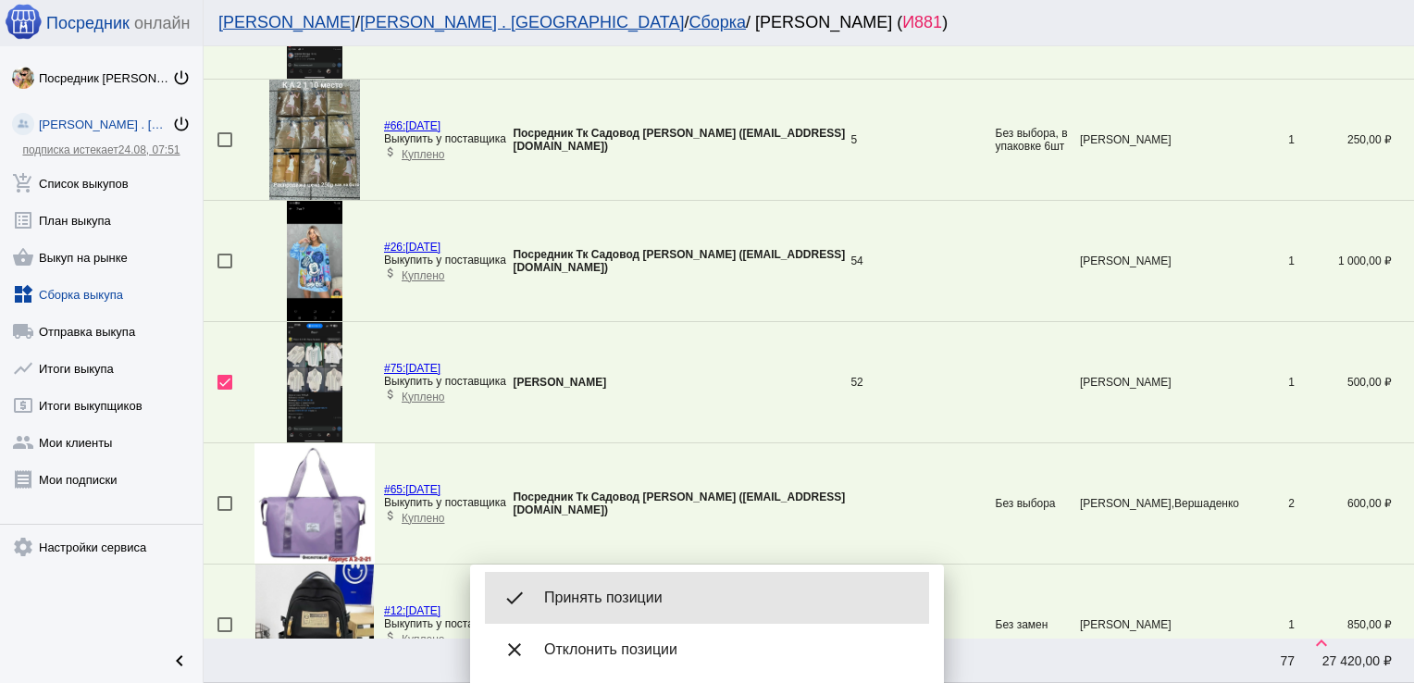
click at [647, 594] on span "Принять позиции" at bounding box center [729, 597] width 370 height 19
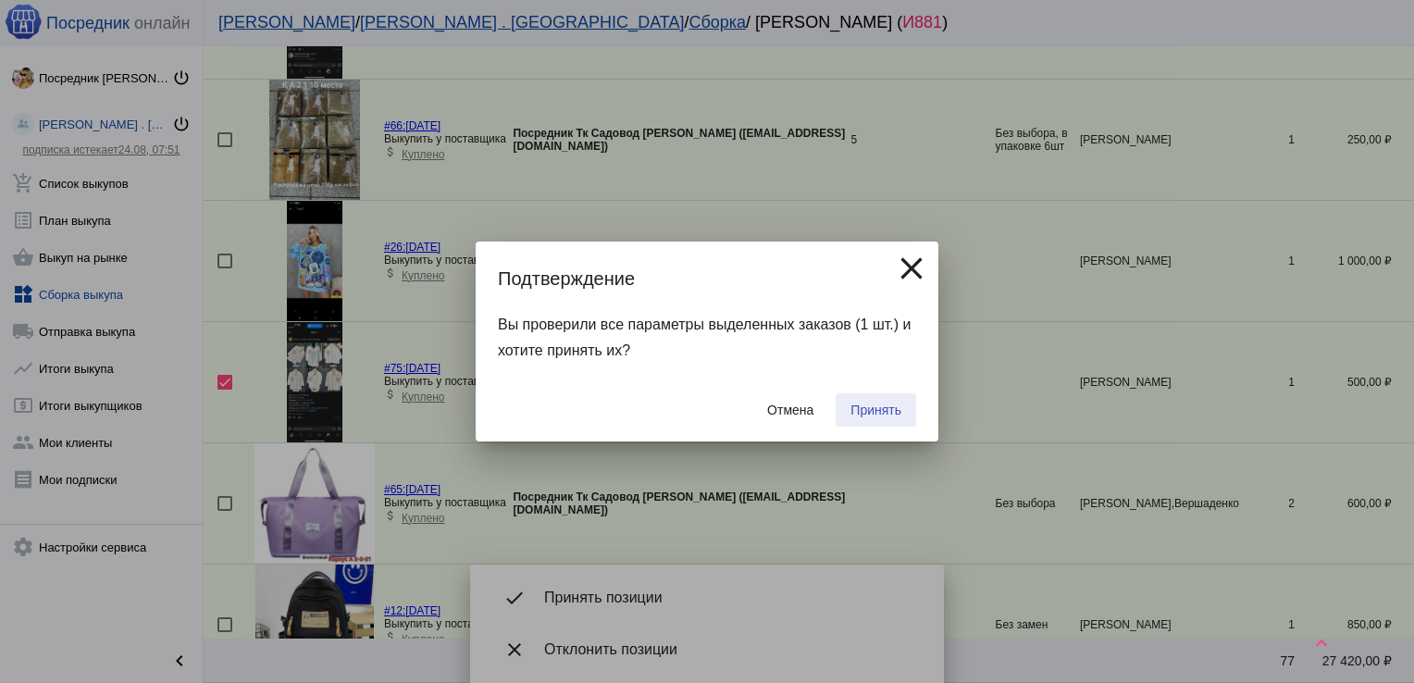
click at [870, 411] on span "Принять" at bounding box center [875, 409] width 51 height 15
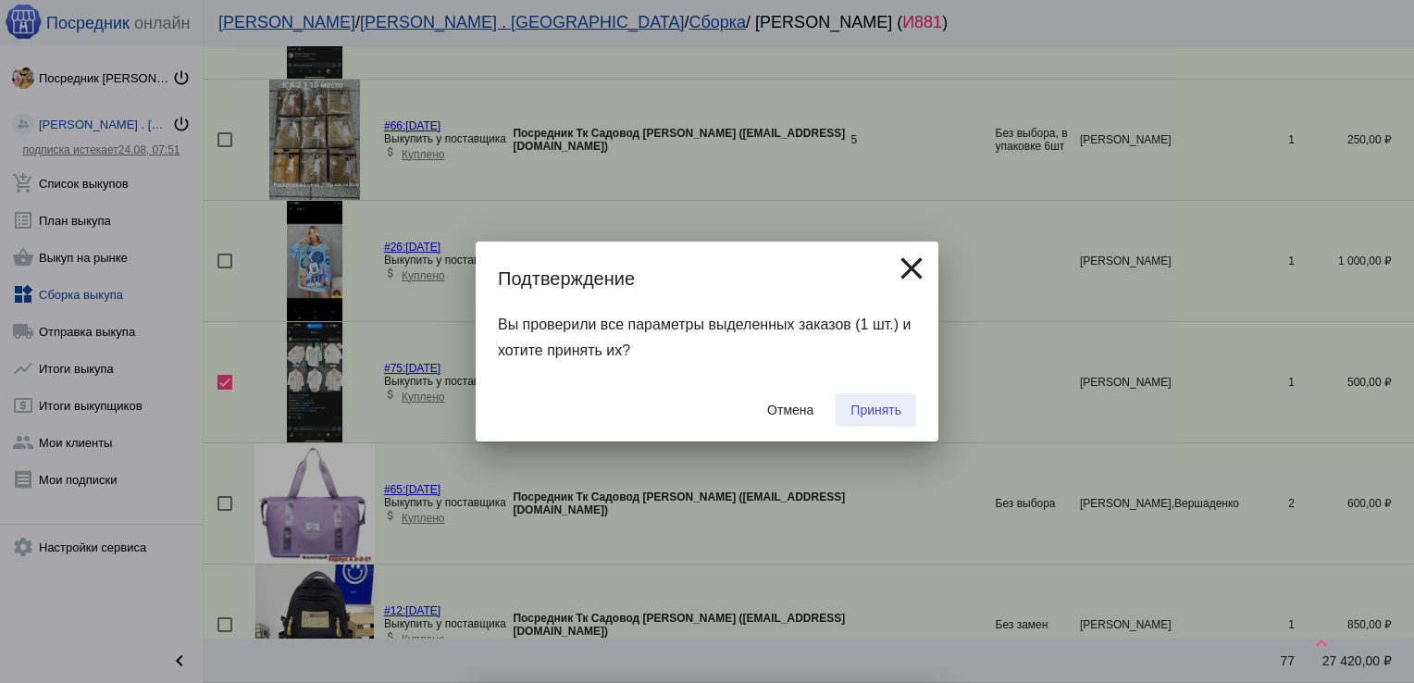
checkbox input "false"
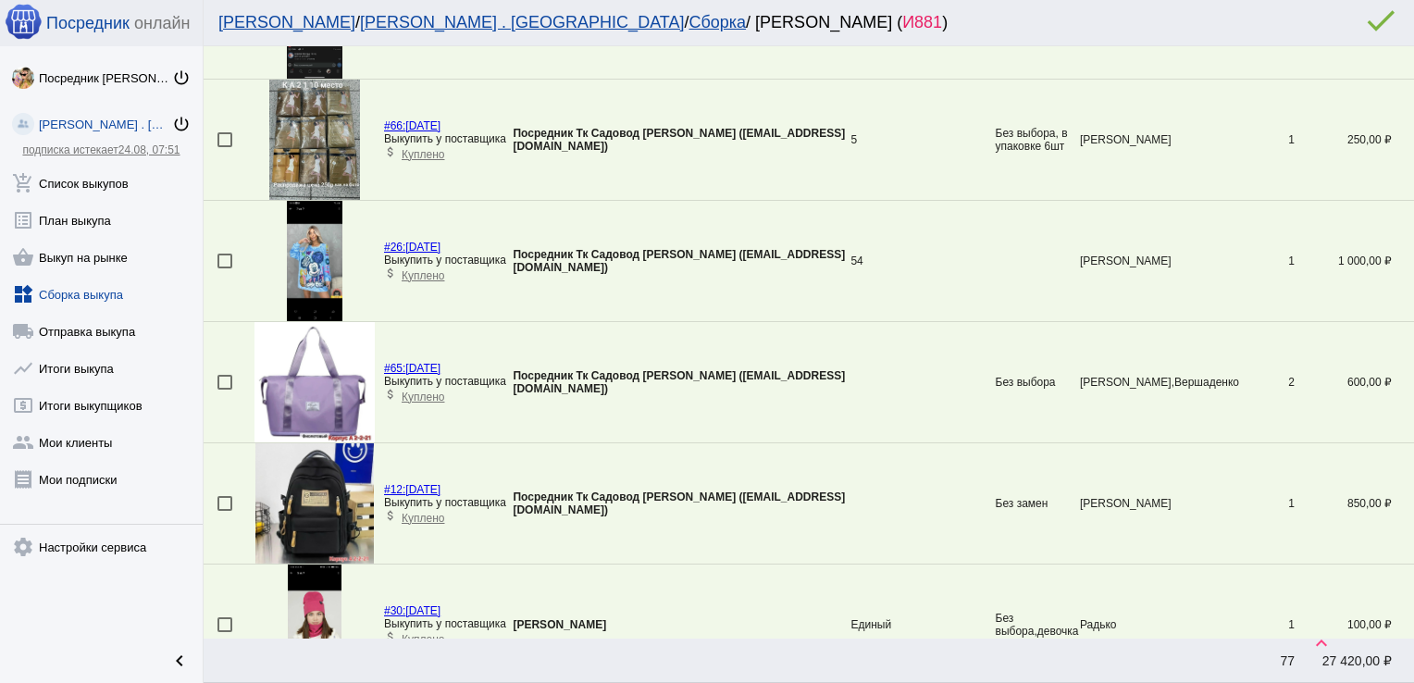
scroll to position [2116, 0]
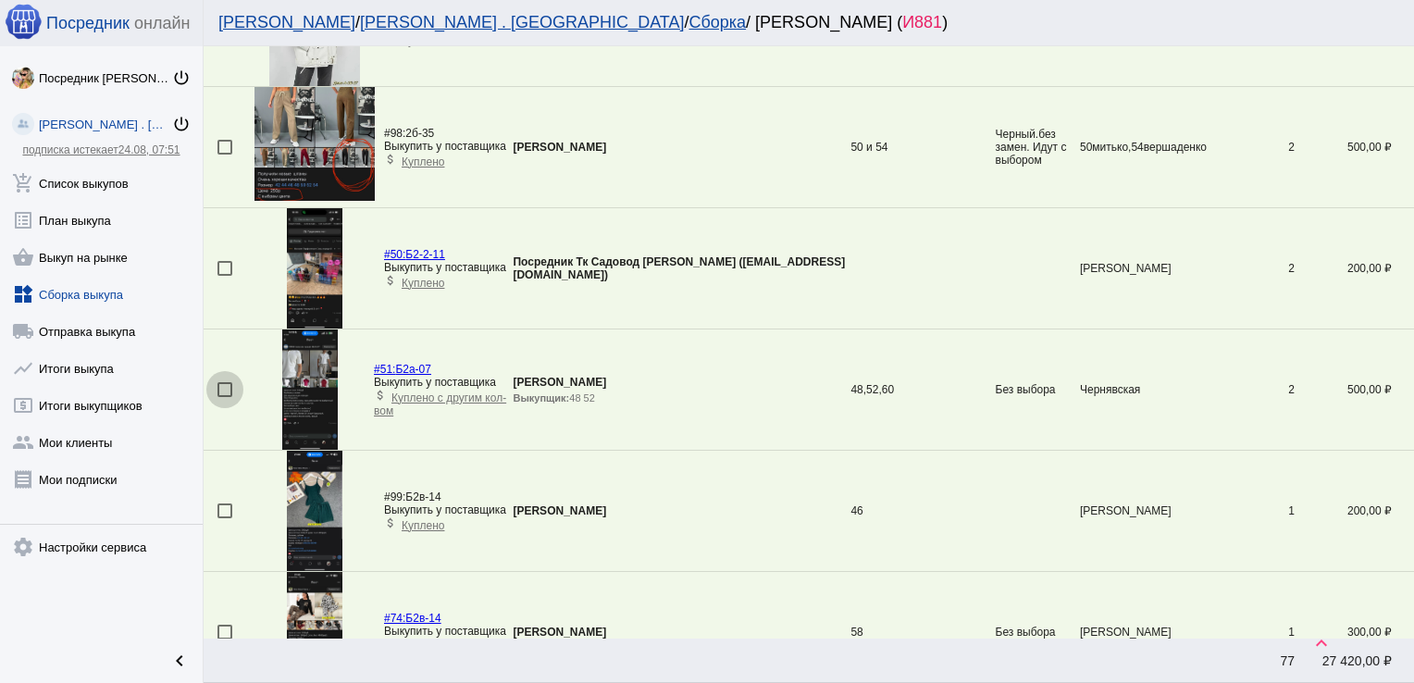
click at [229, 385] on div at bounding box center [224, 389] width 15 height 15
click at [225, 397] on input "checkbox" at bounding box center [224, 397] width 1 height 1
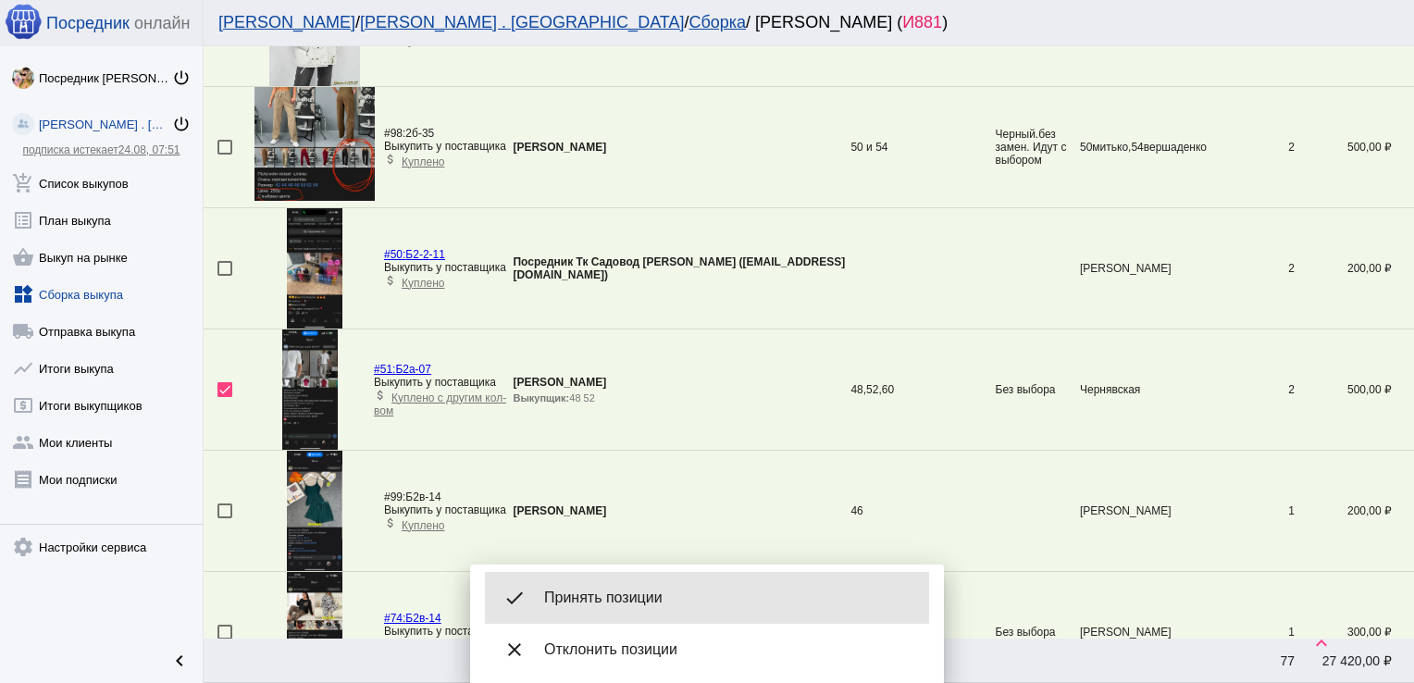
click at [617, 609] on div "done Принять позиции" at bounding box center [707, 598] width 444 height 52
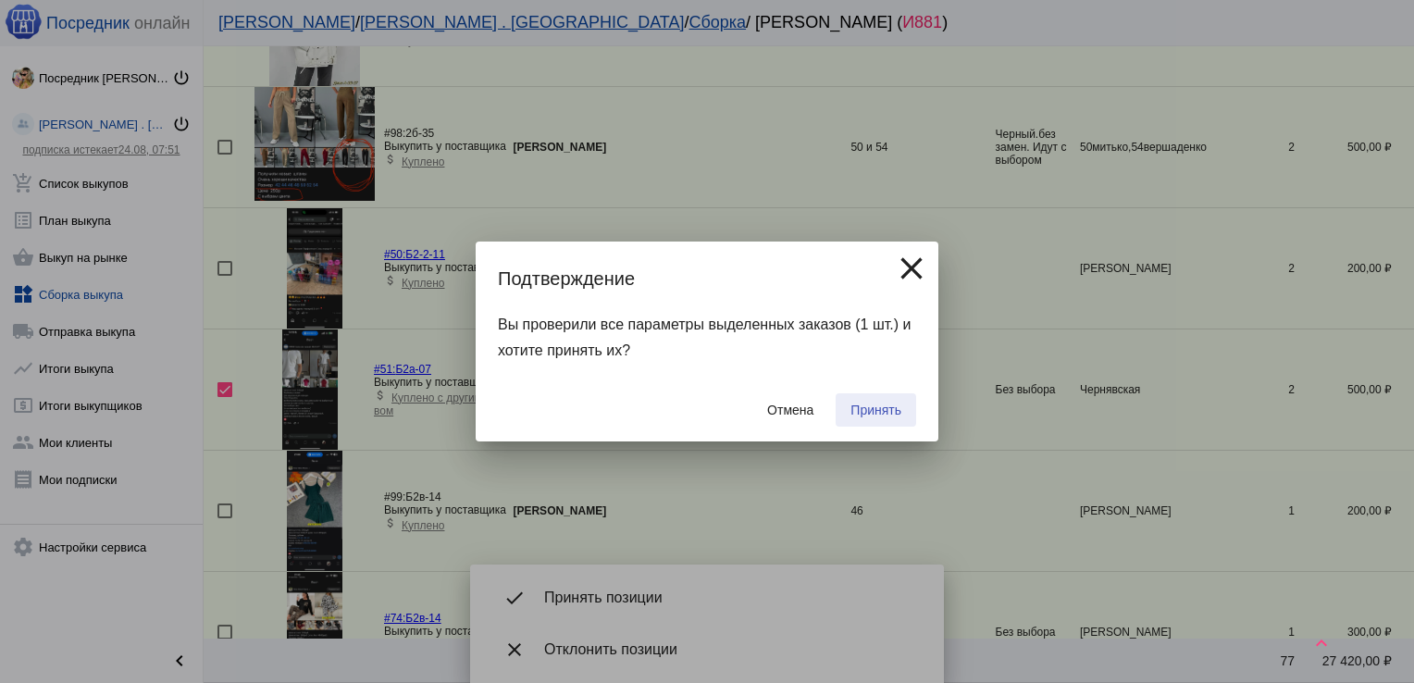
click at [883, 408] on span "Принять" at bounding box center [875, 409] width 51 height 15
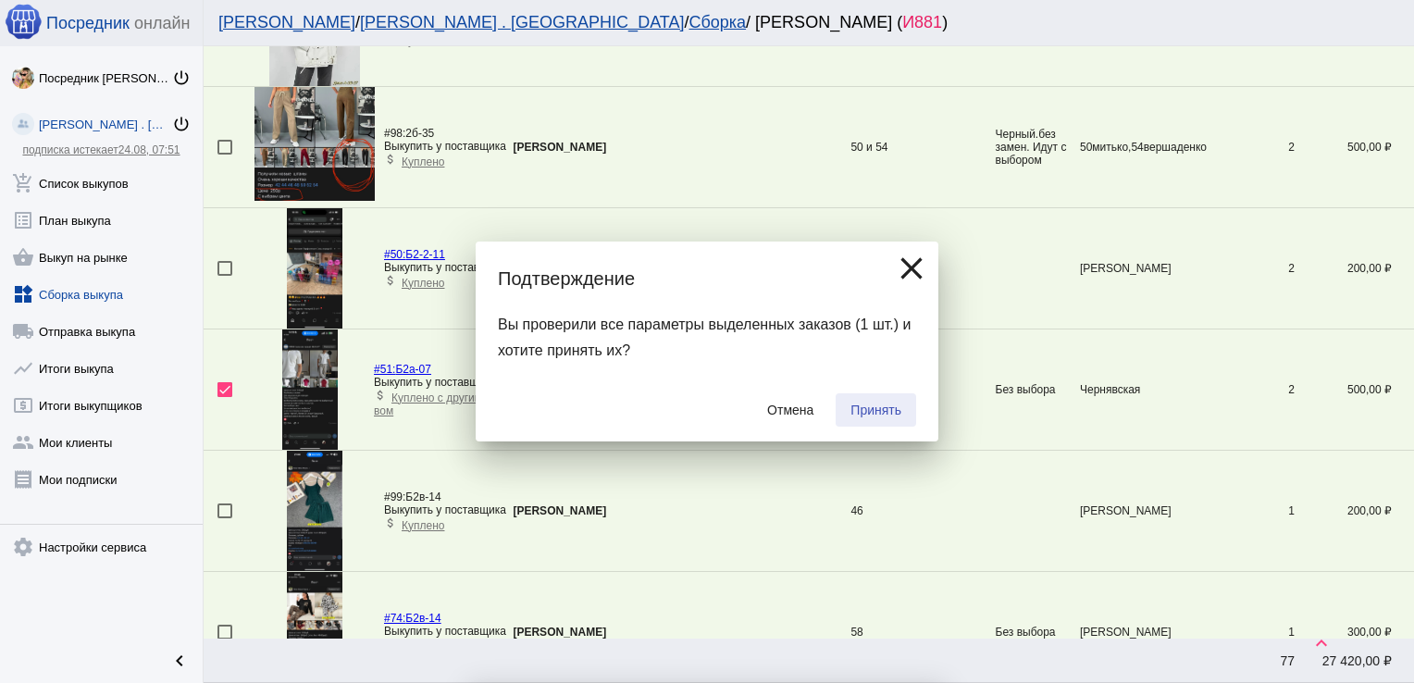
checkbox input "false"
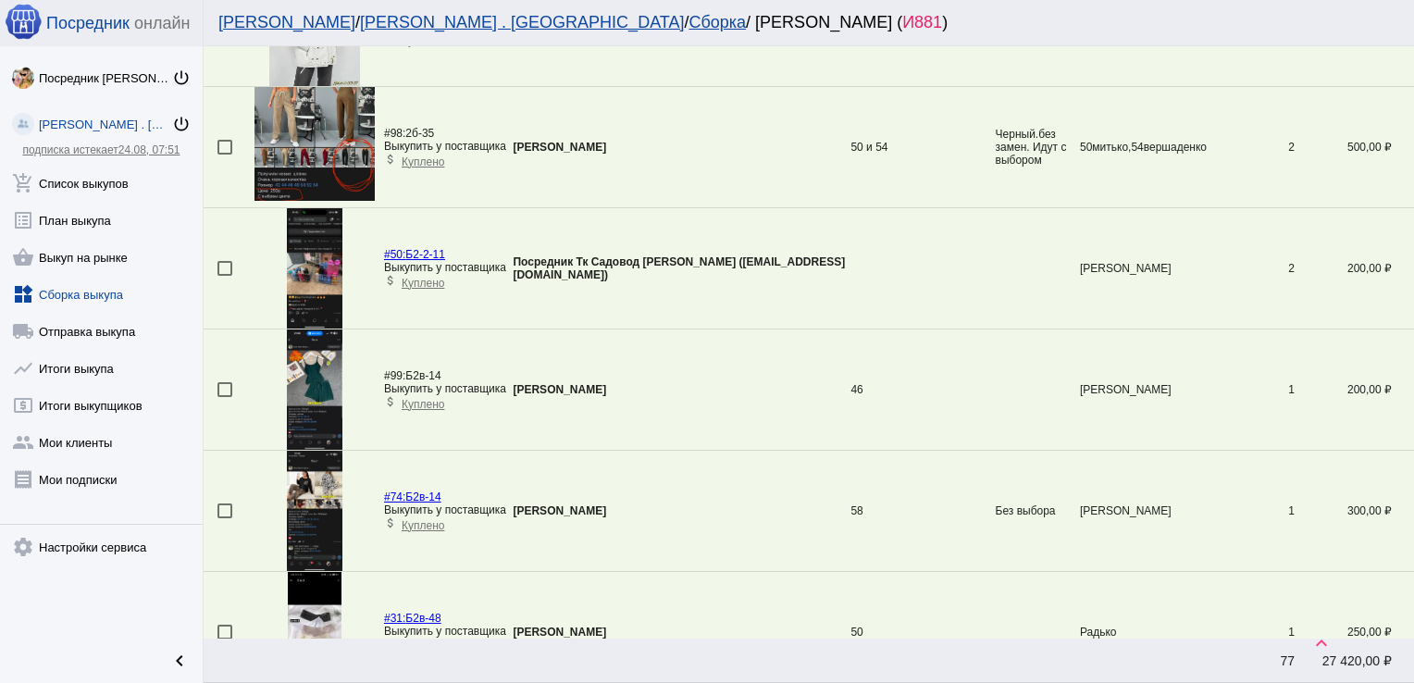
click at [219, 509] on div at bounding box center [224, 510] width 15 height 15
click at [224, 518] on input "checkbox" at bounding box center [224, 518] width 1 height 1
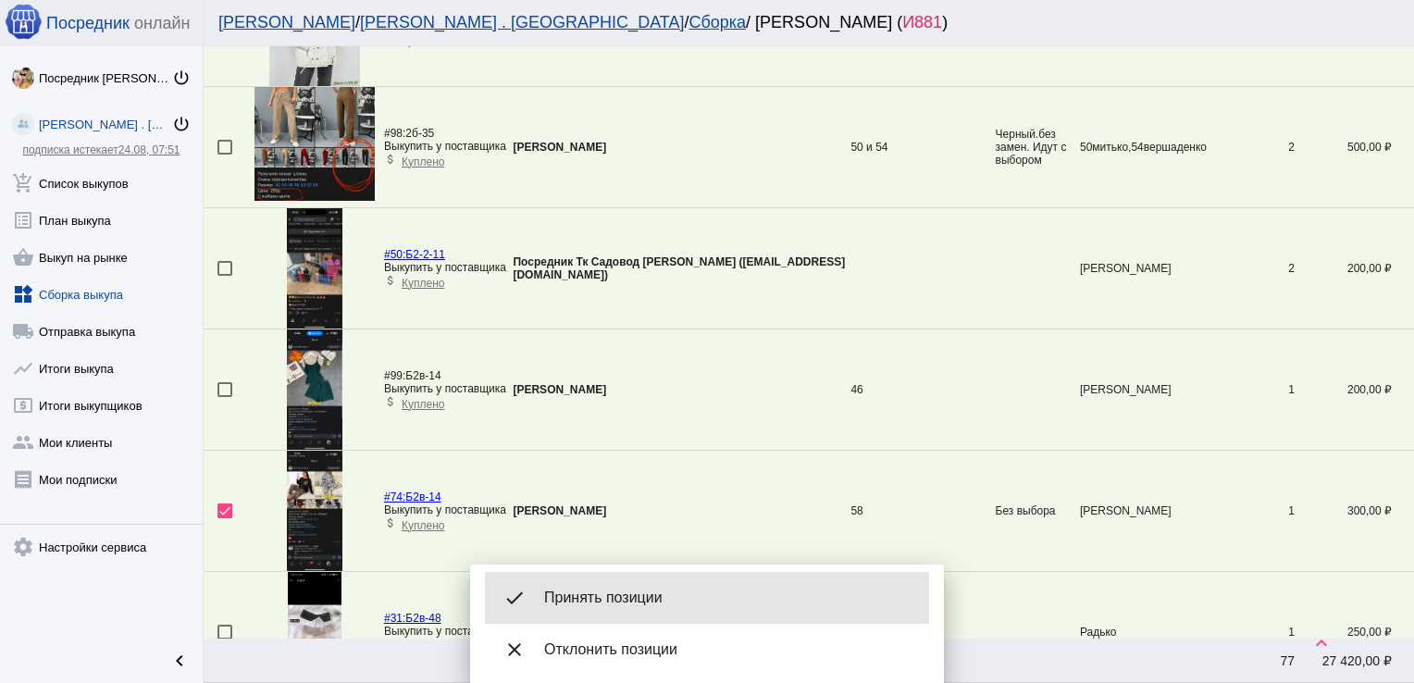
click at [658, 601] on span "Принять позиции" at bounding box center [729, 597] width 370 height 19
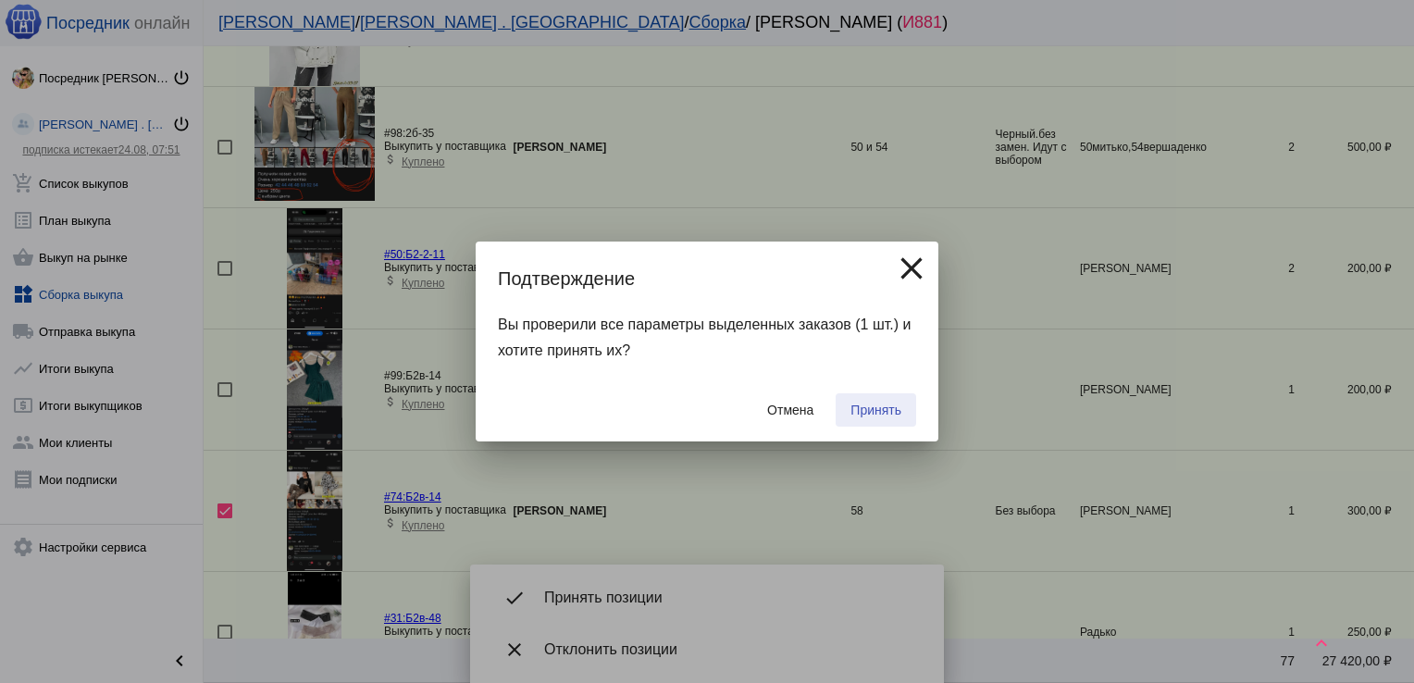
click at [866, 405] on span "Принять" at bounding box center [875, 409] width 51 height 15
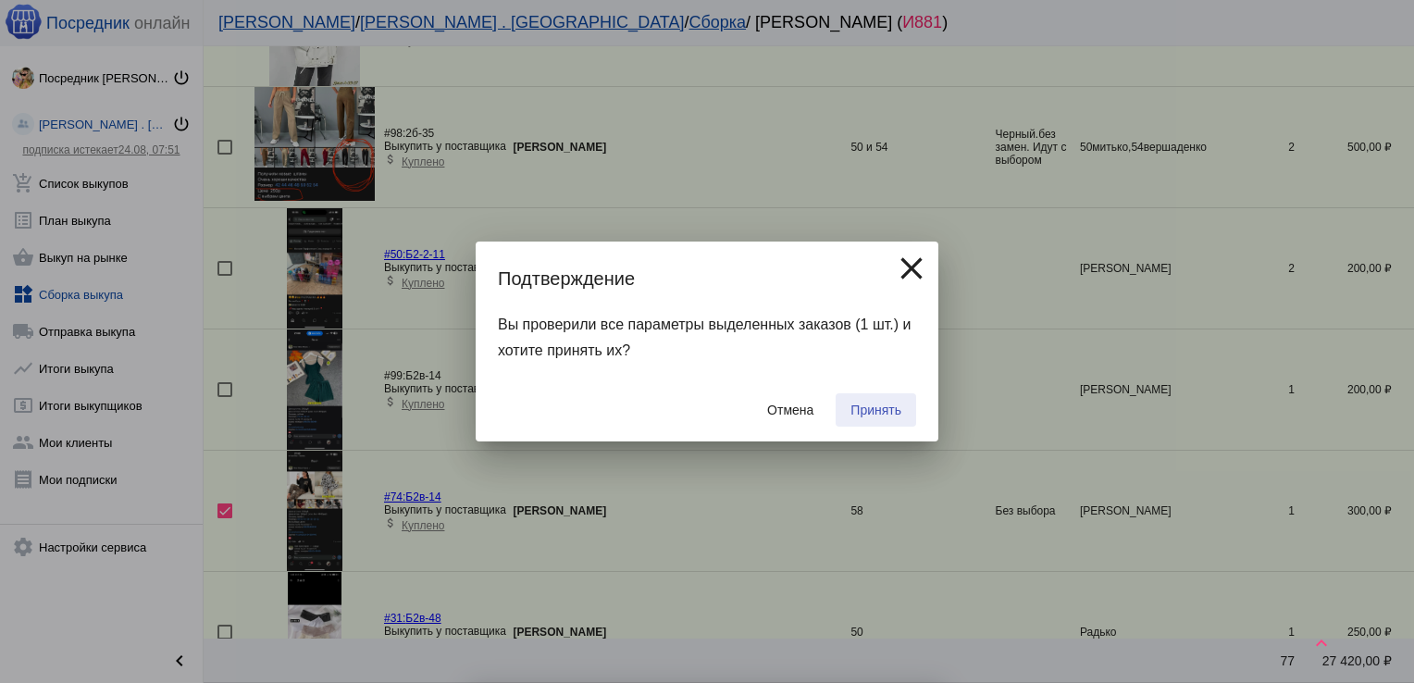
checkbox input "false"
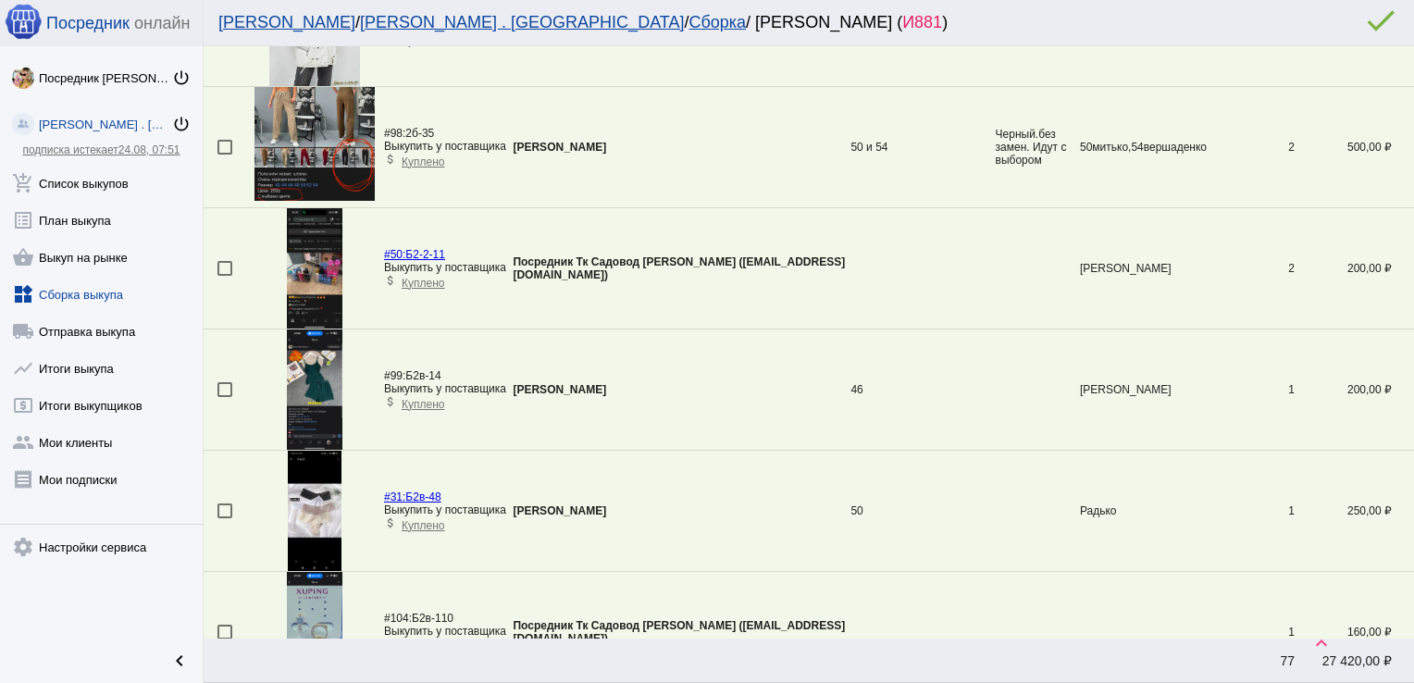
scroll to position [2727, 0]
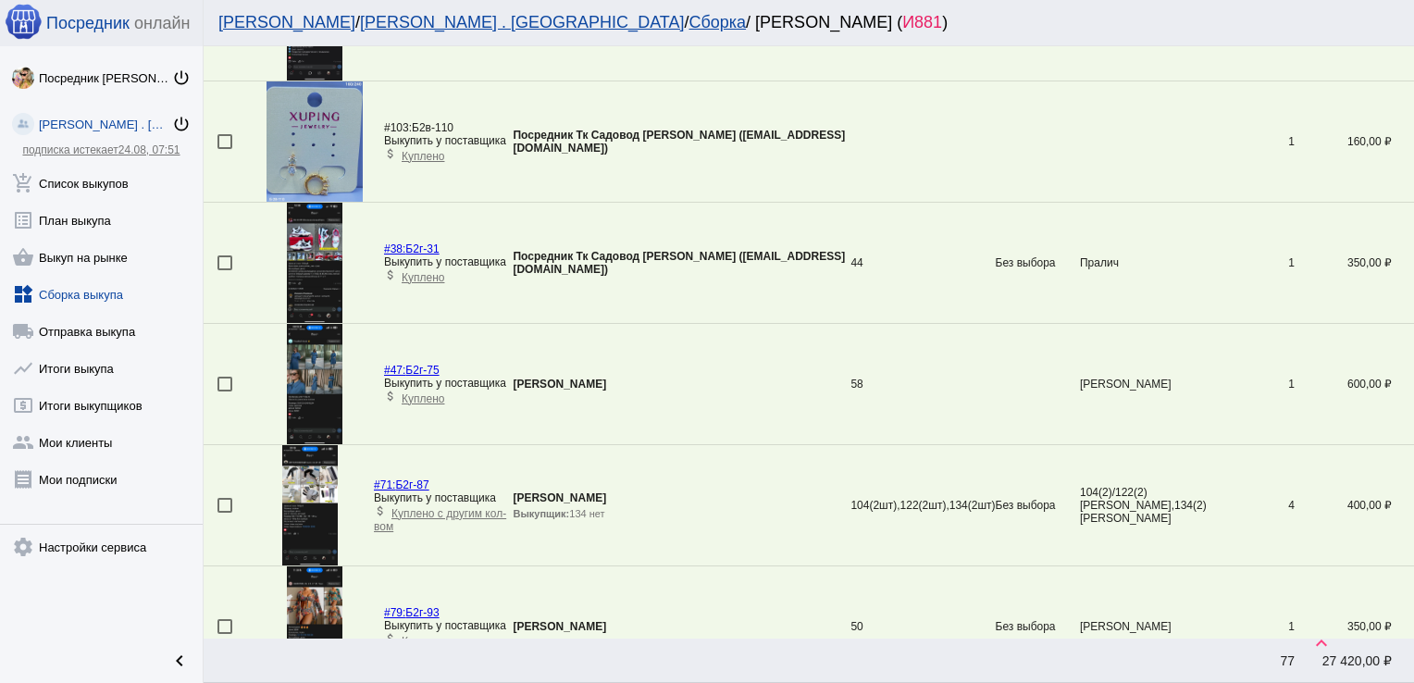
click at [220, 381] on div at bounding box center [224, 384] width 15 height 15
click at [224, 391] on input "checkbox" at bounding box center [224, 391] width 1 height 1
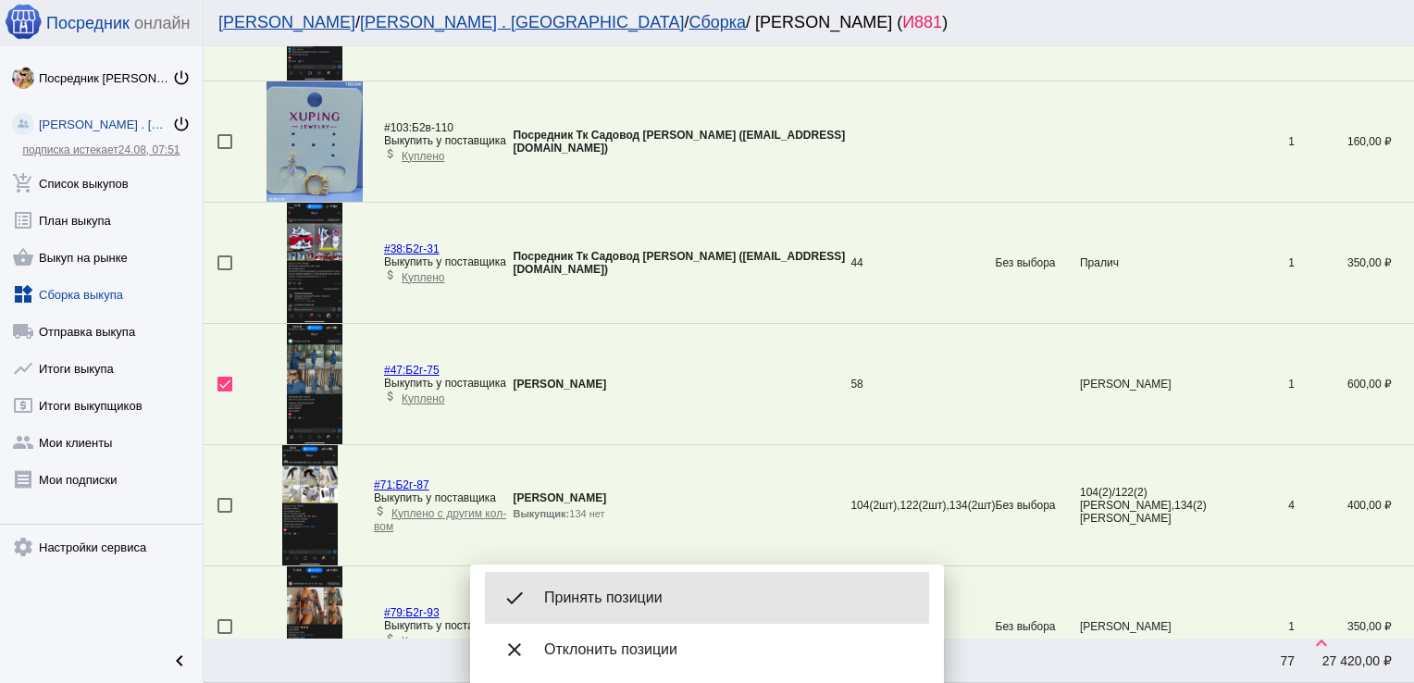
click at [601, 581] on div "done Принять позиции" at bounding box center [707, 598] width 444 height 52
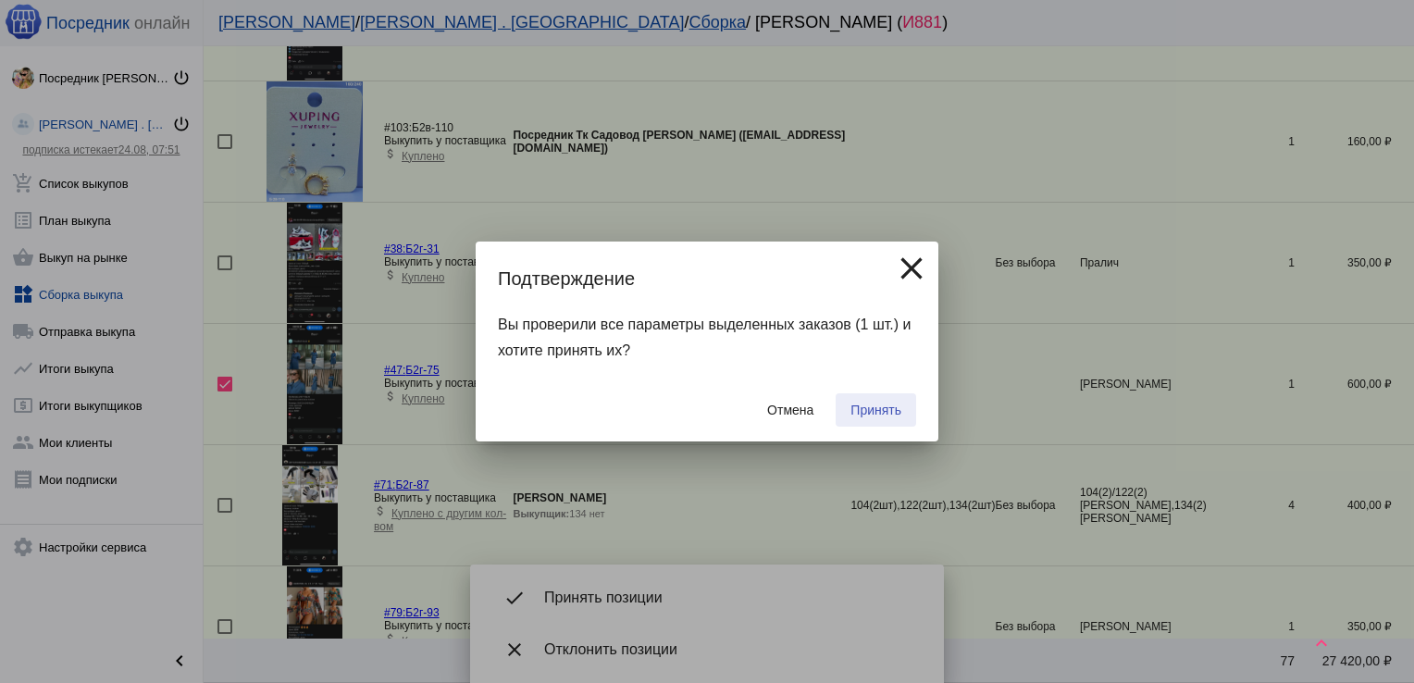
click at [892, 407] on span "Принять" at bounding box center [875, 409] width 51 height 15
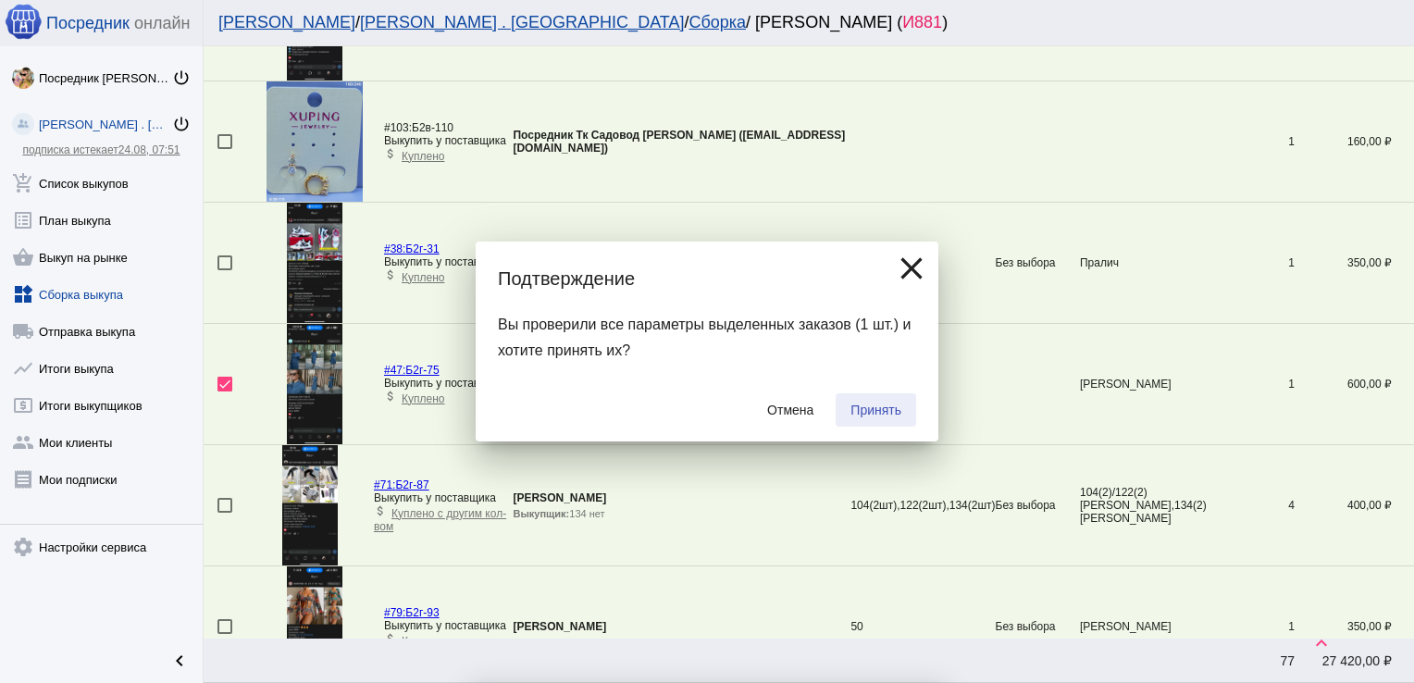
checkbox input "false"
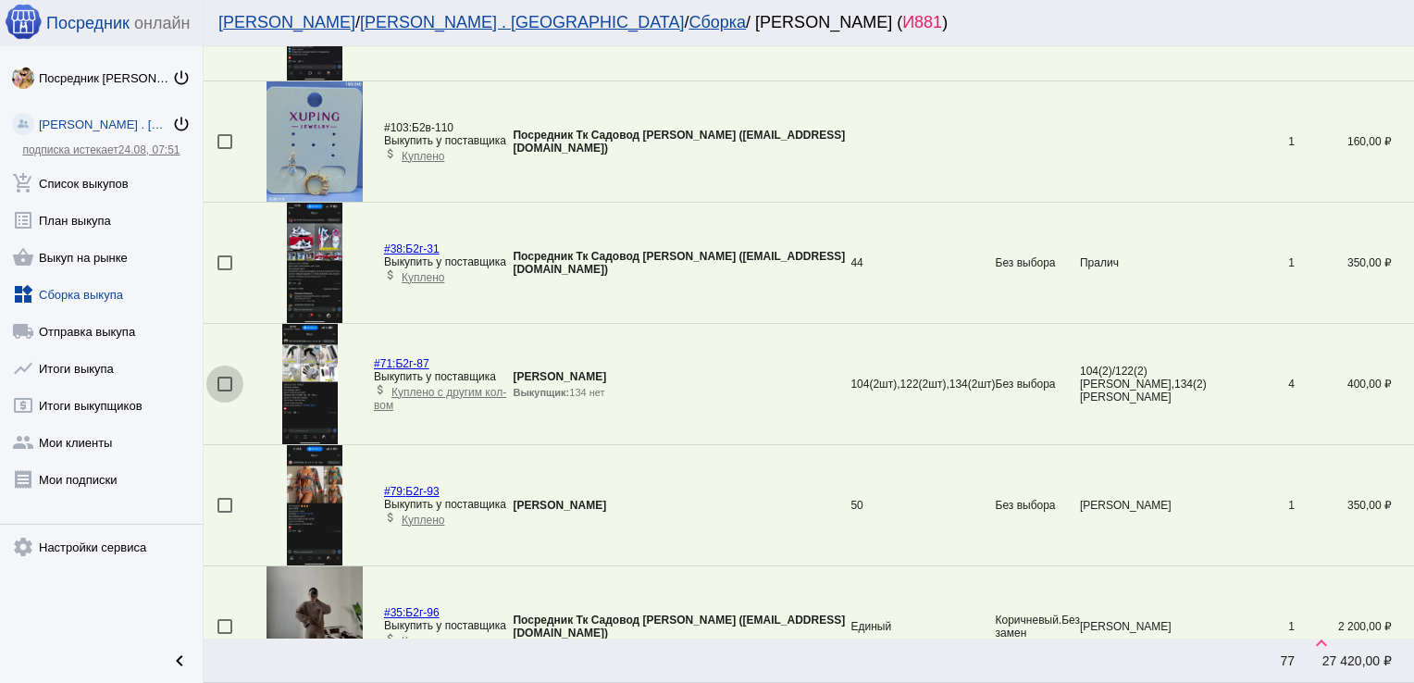
click at [224, 377] on div at bounding box center [224, 384] width 15 height 15
click at [224, 391] on input "checkbox" at bounding box center [224, 391] width 1 height 1
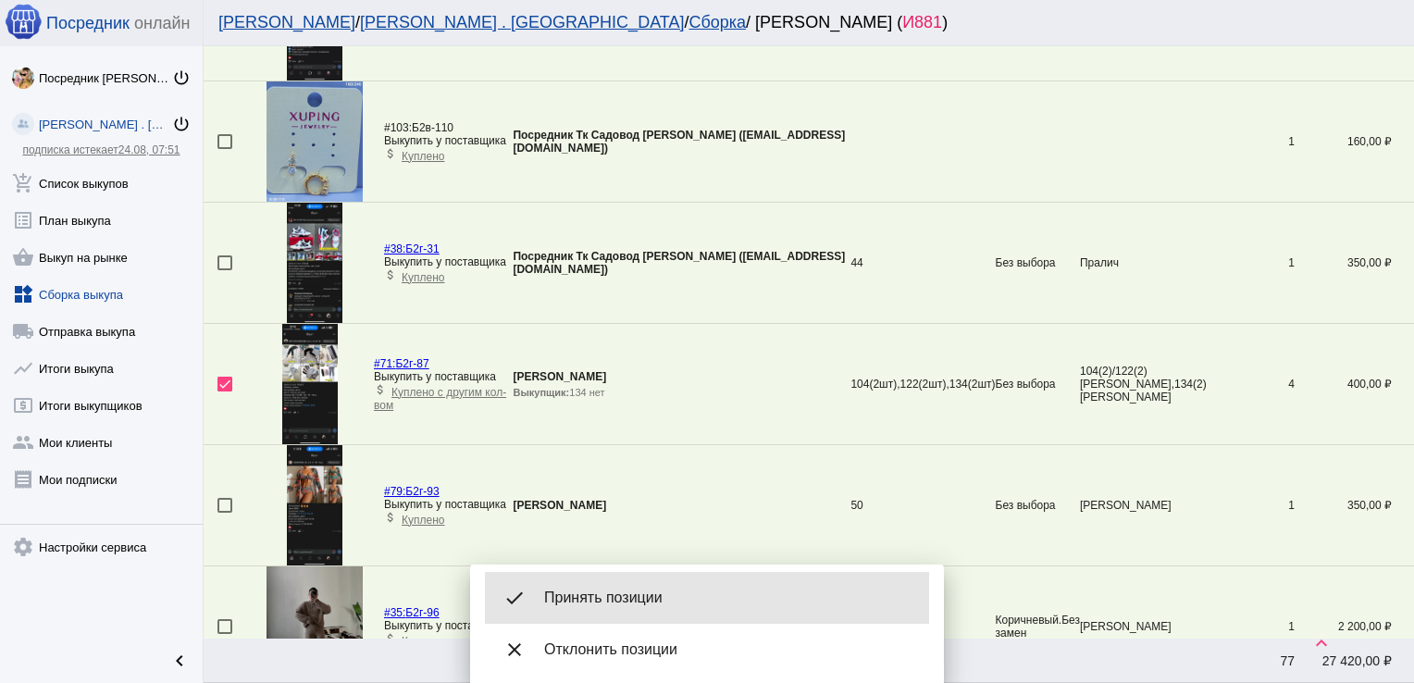
click at [627, 619] on div "done Принять позиции" at bounding box center [707, 598] width 444 height 52
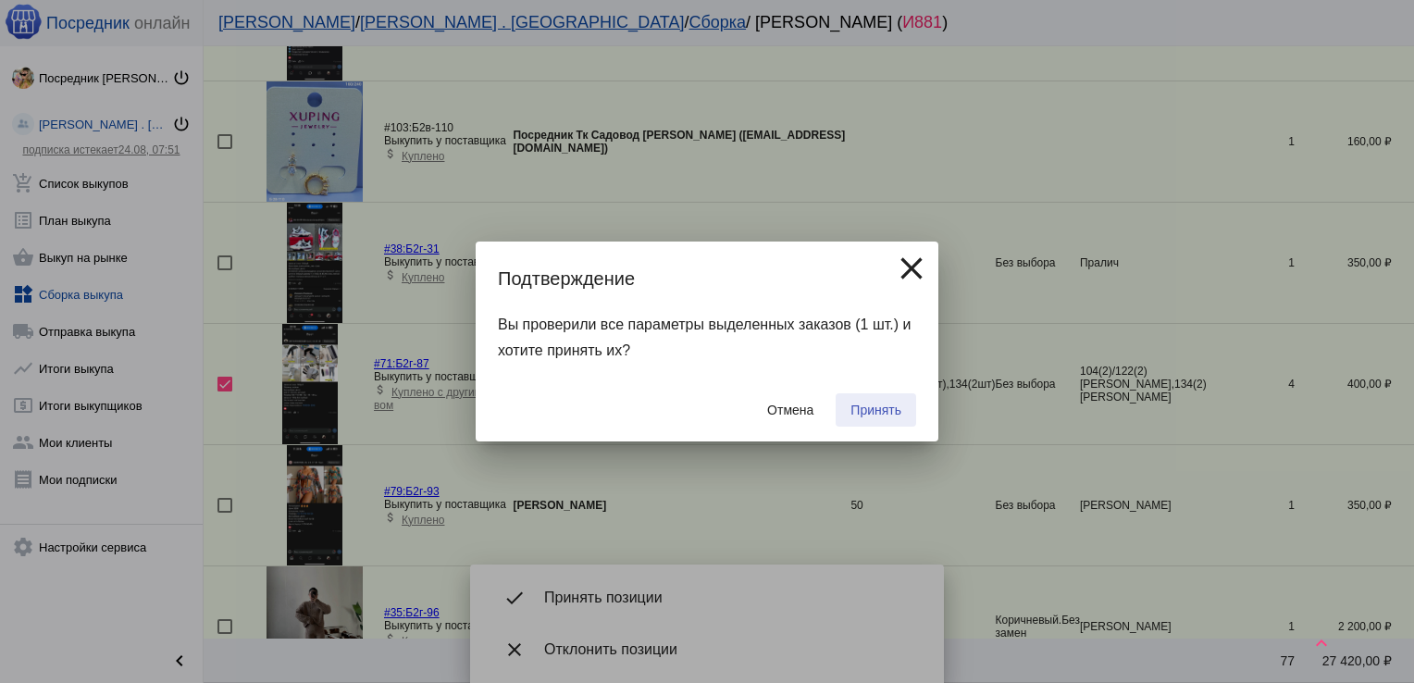
click at [871, 416] on span "Принять" at bounding box center [875, 409] width 51 height 15
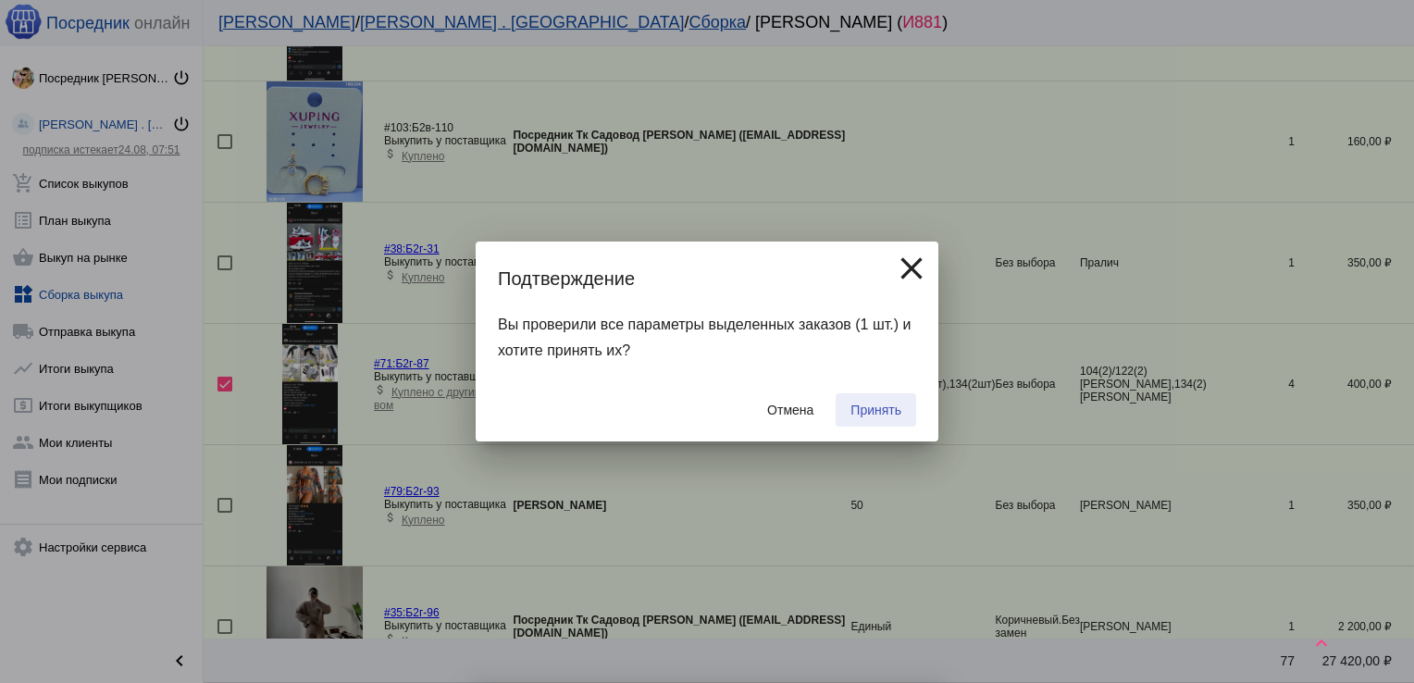
checkbox input "false"
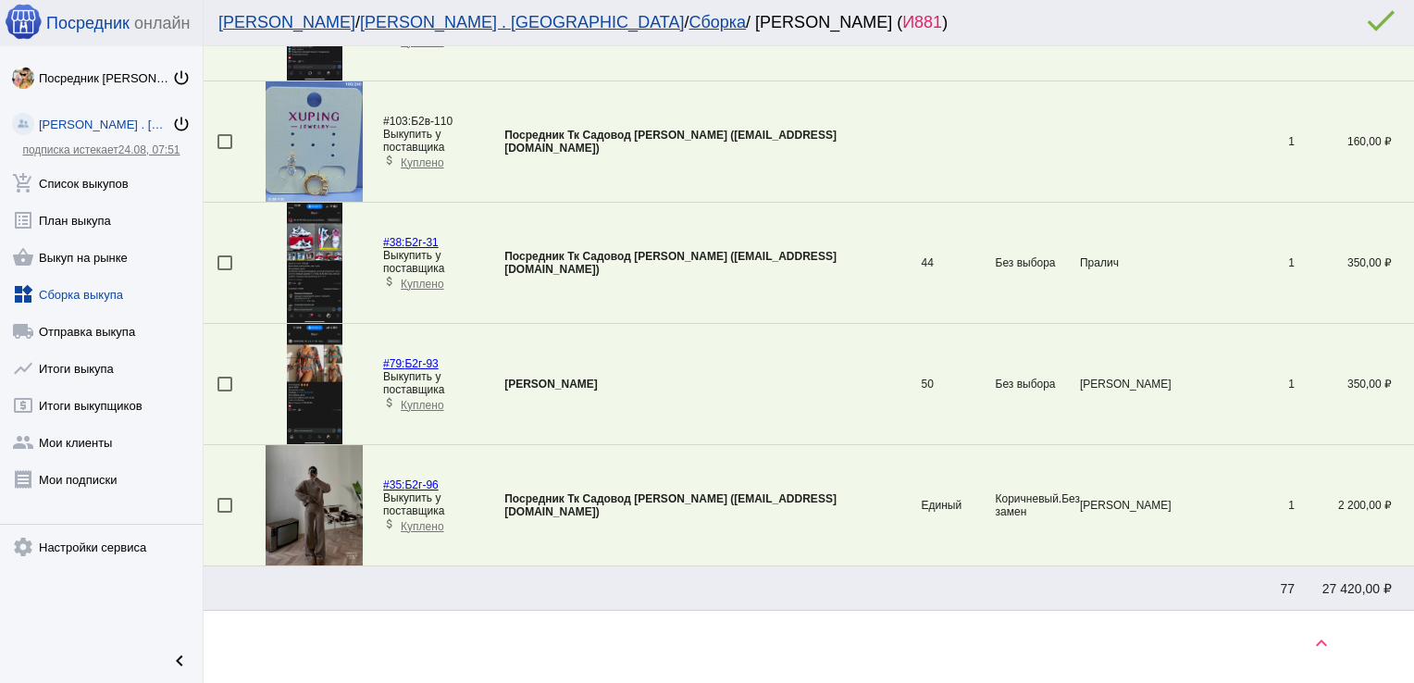
scroll to position [2243, 0]
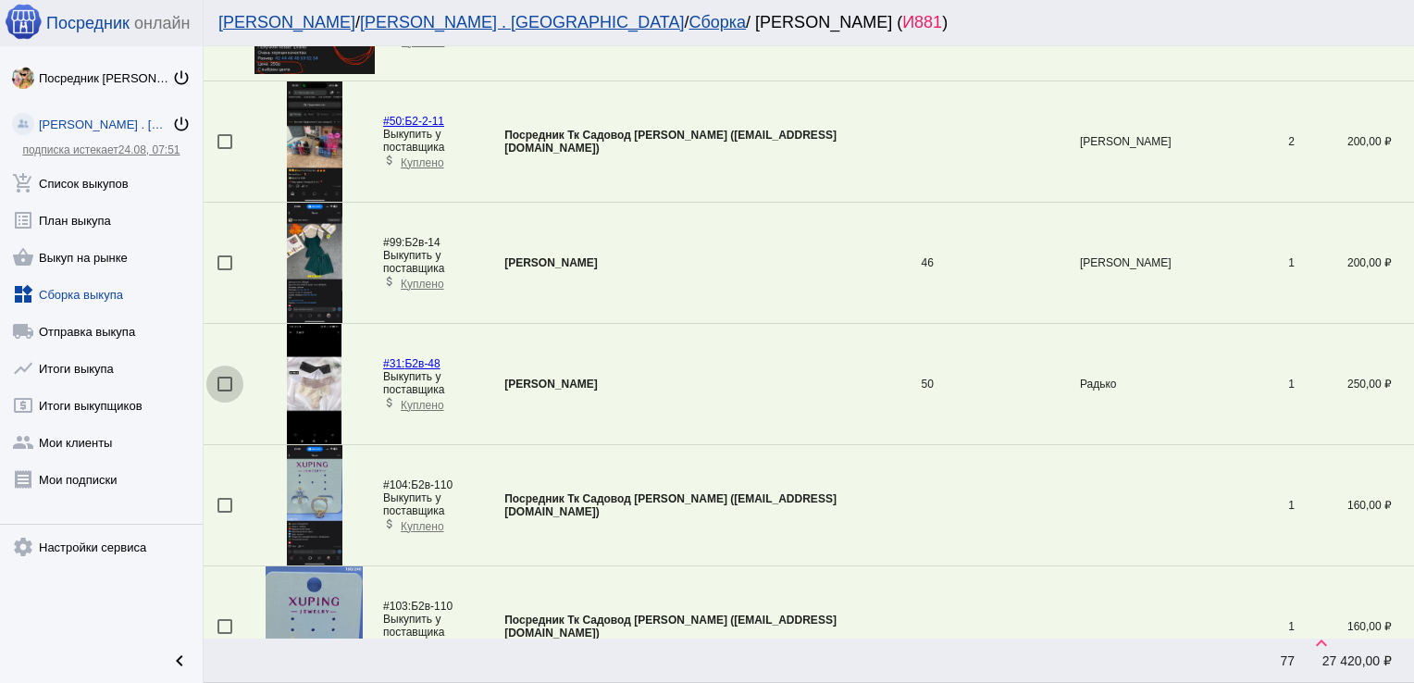
click at [222, 377] on div at bounding box center [224, 384] width 15 height 15
click at [224, 391] on input "checkbox" at bounding box center [224, 391] width 1 height 1
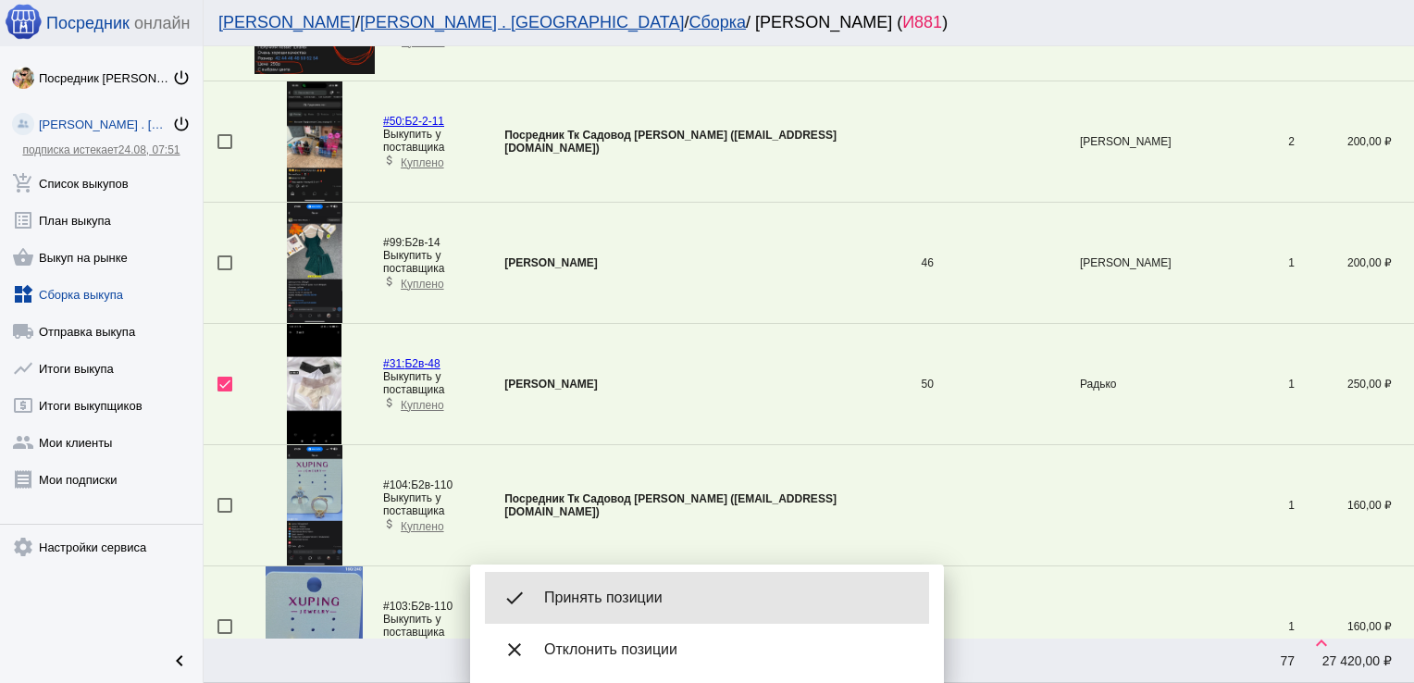
click at [605, 590] on span "Принять позиции" at bounding box center [729, 597] width 370 height 19
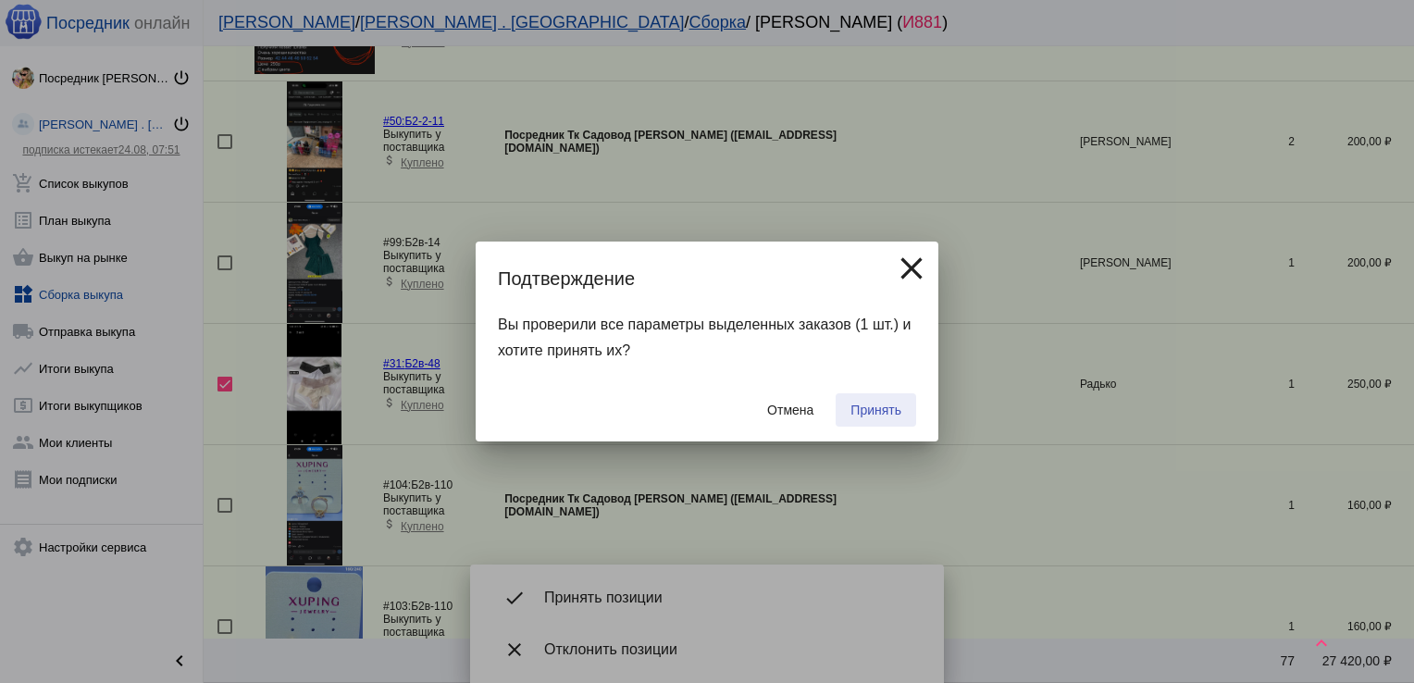
click at [877, 393] on button "Принять" at bounding box center [875, 409] width 80 height 33
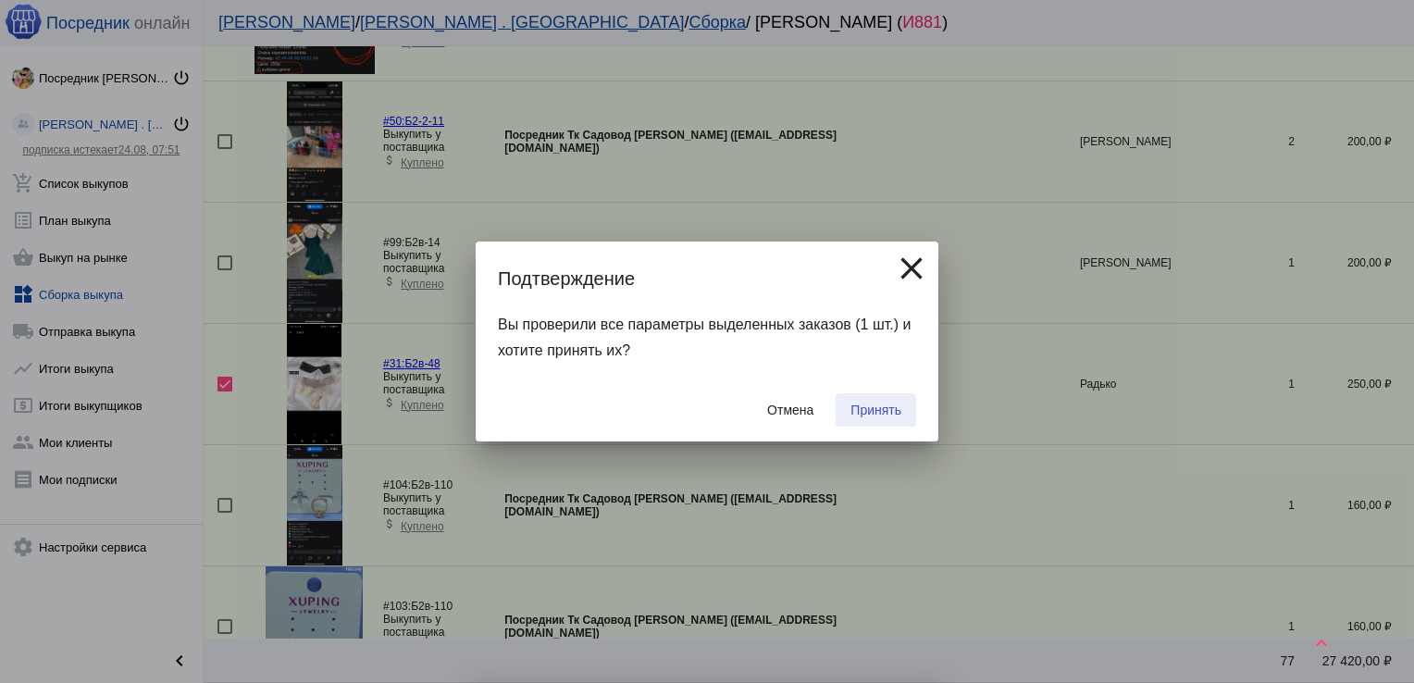
checkbox input "false"
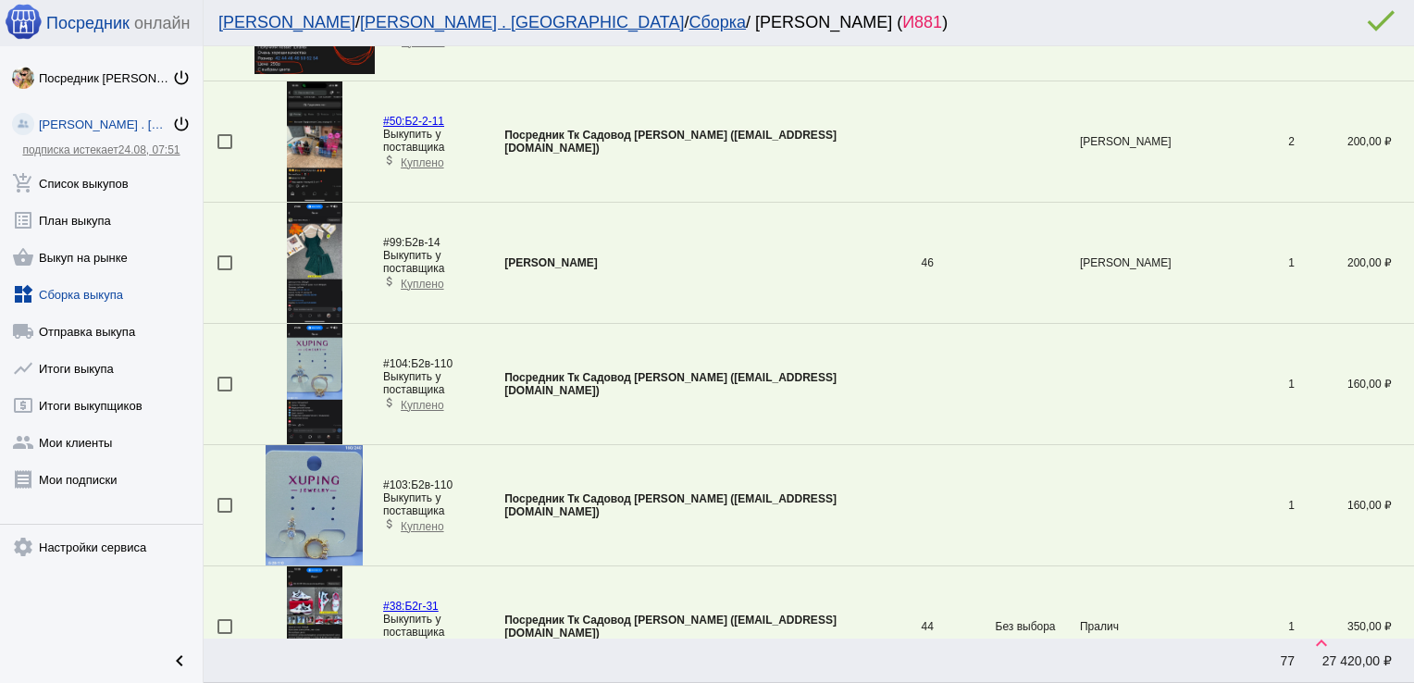
scroll to position [1638, 0]
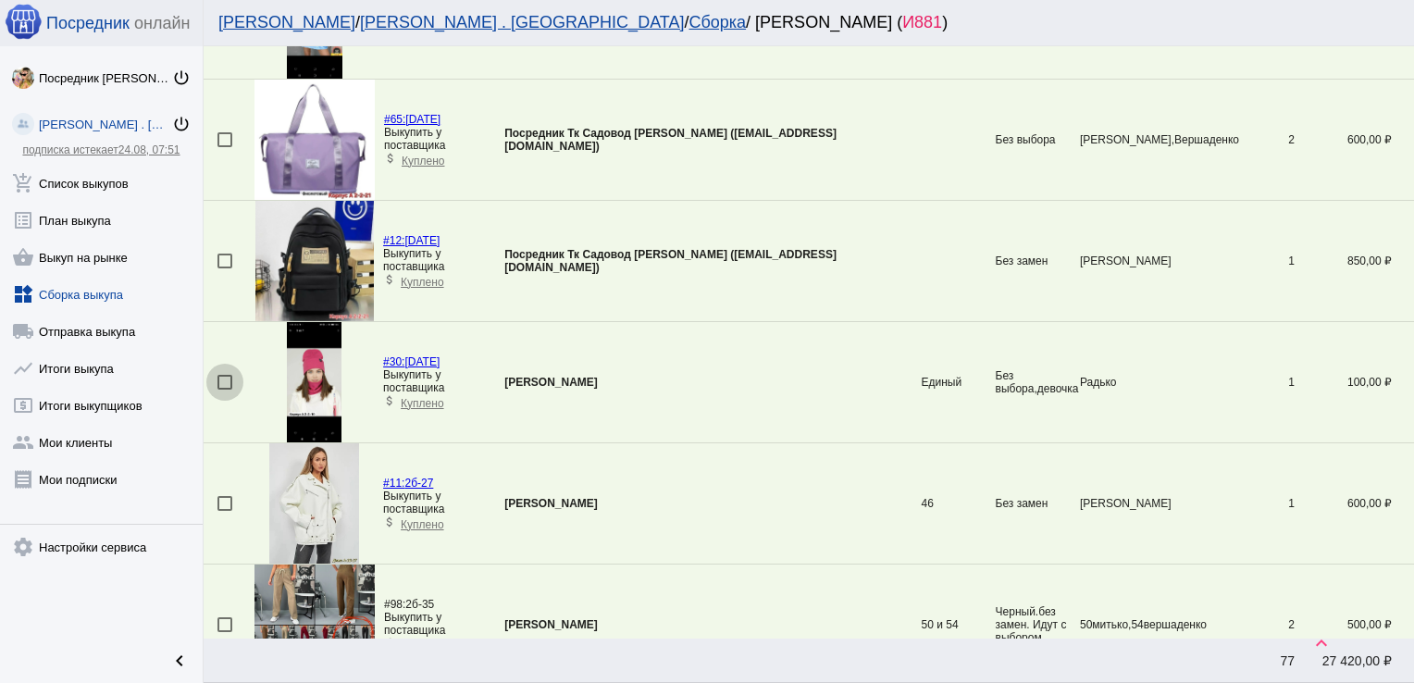
click at [226, 376] on div at bounding box center [224, 382] width 15 height 15
click at [225, 389] on input "checkbox" at bounding box center [224, 389] width 1 height 1
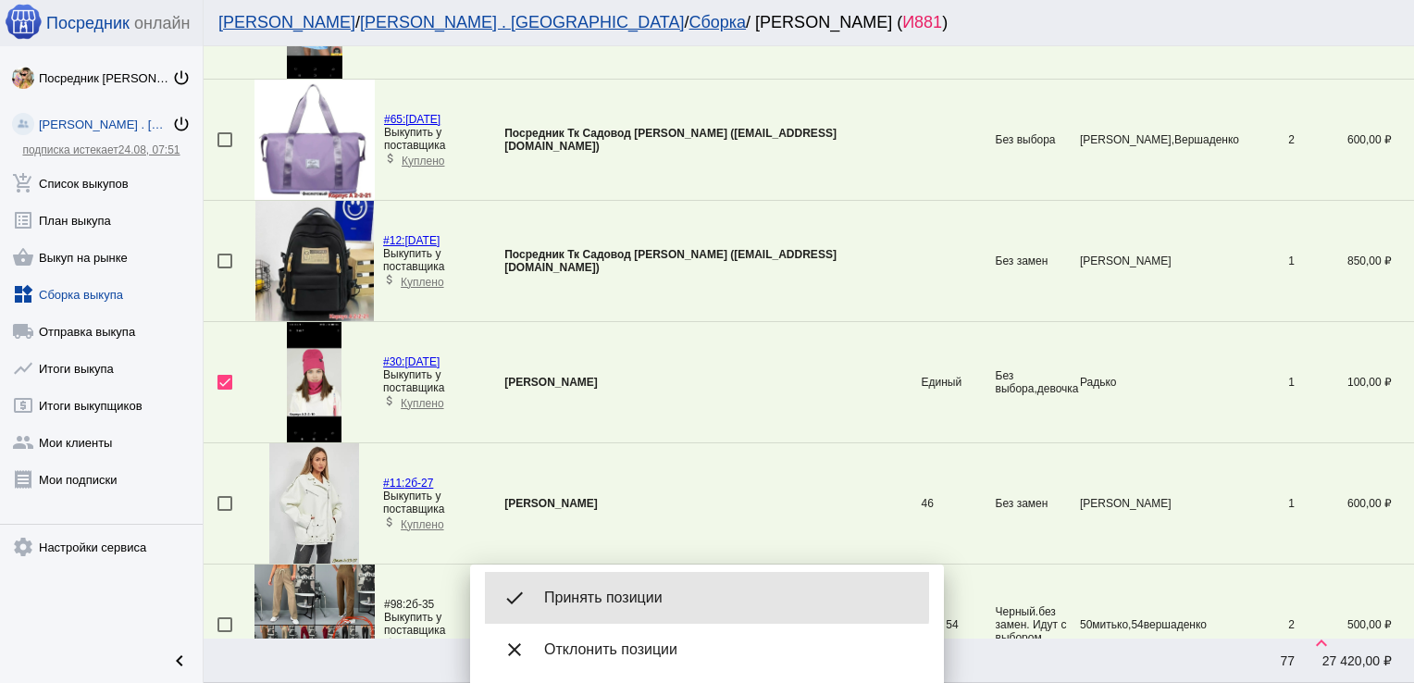
click at [577, 584] on div "done Принять позиции" at bounding box center [707, 598] width 444 height 52
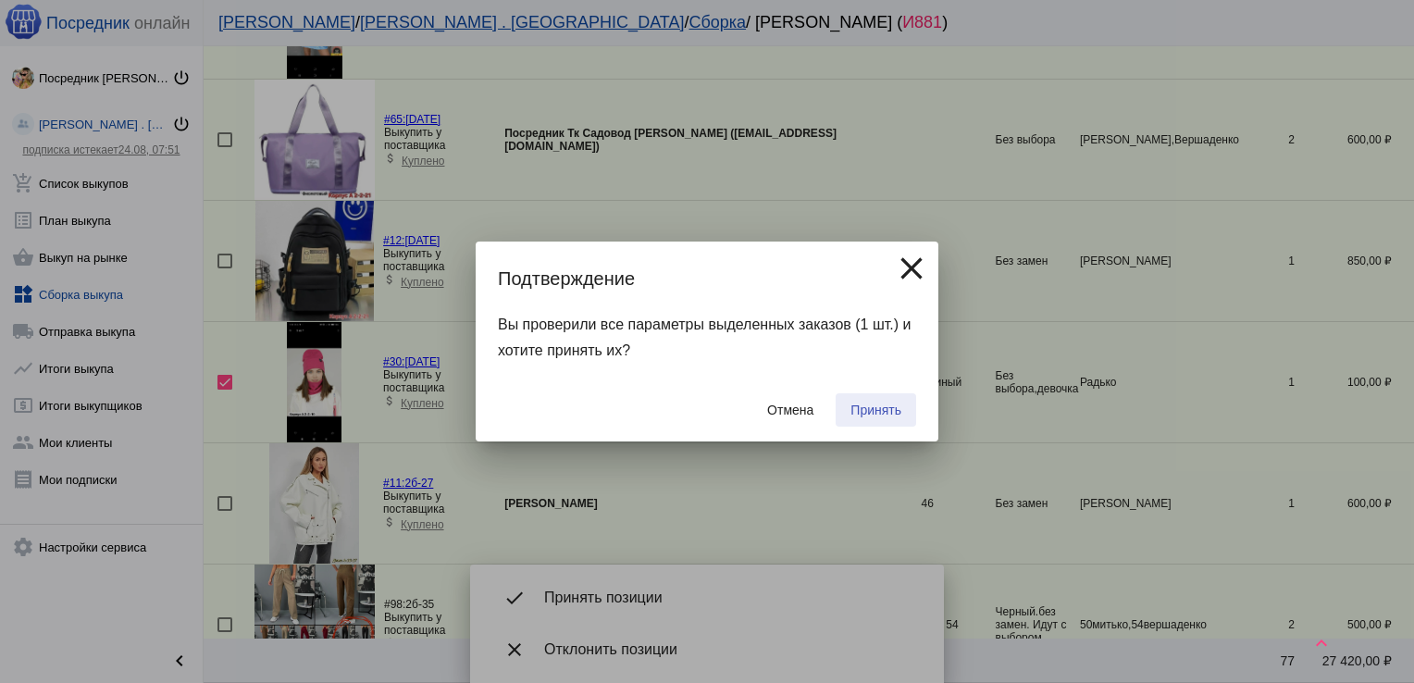
click at [870, 406] on span "Принять" at bounding box center [875, 409] width 51 height 15
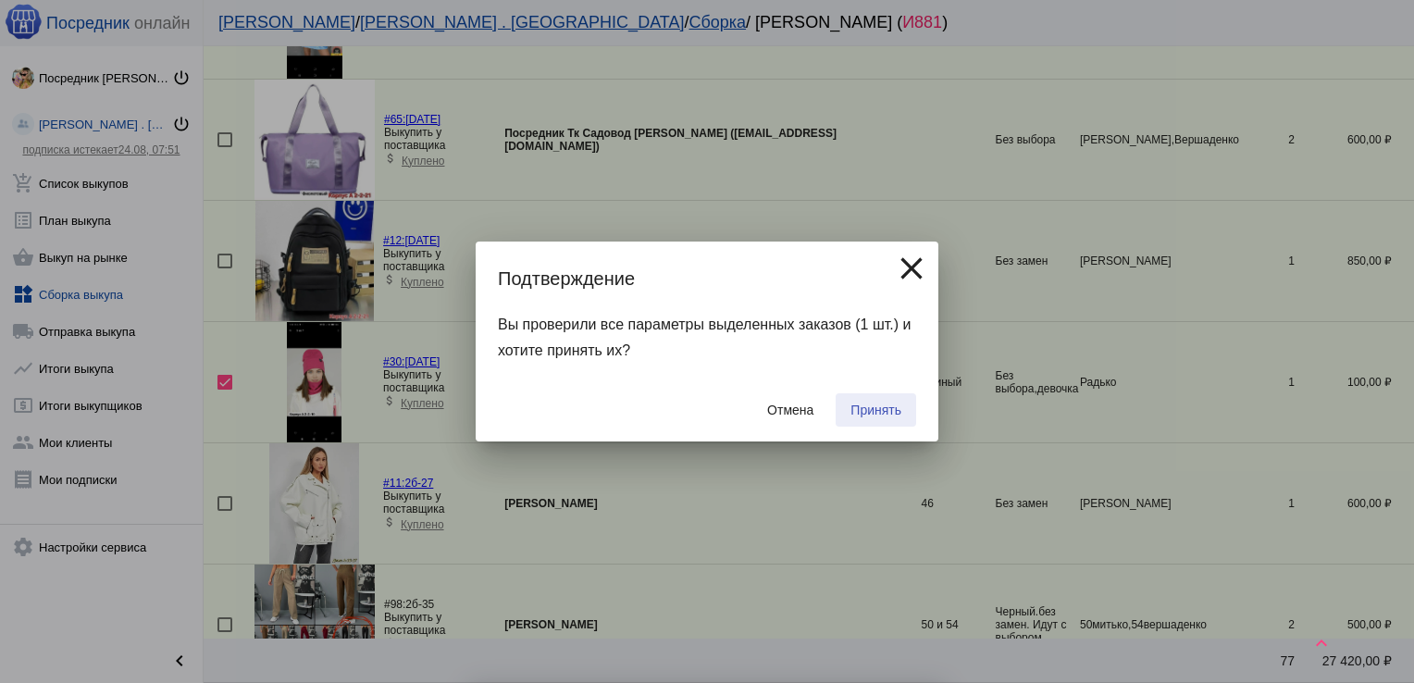
checkbox input "false"
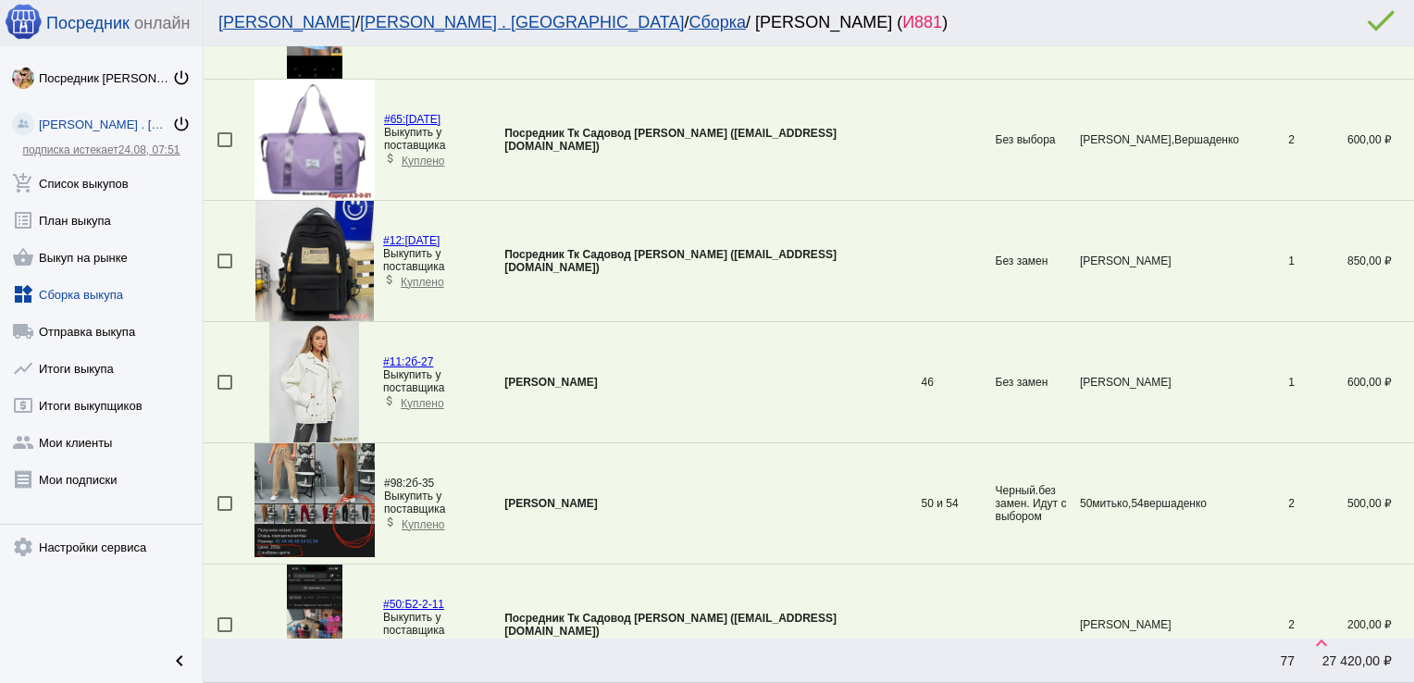
scroll to position [2001, 0]
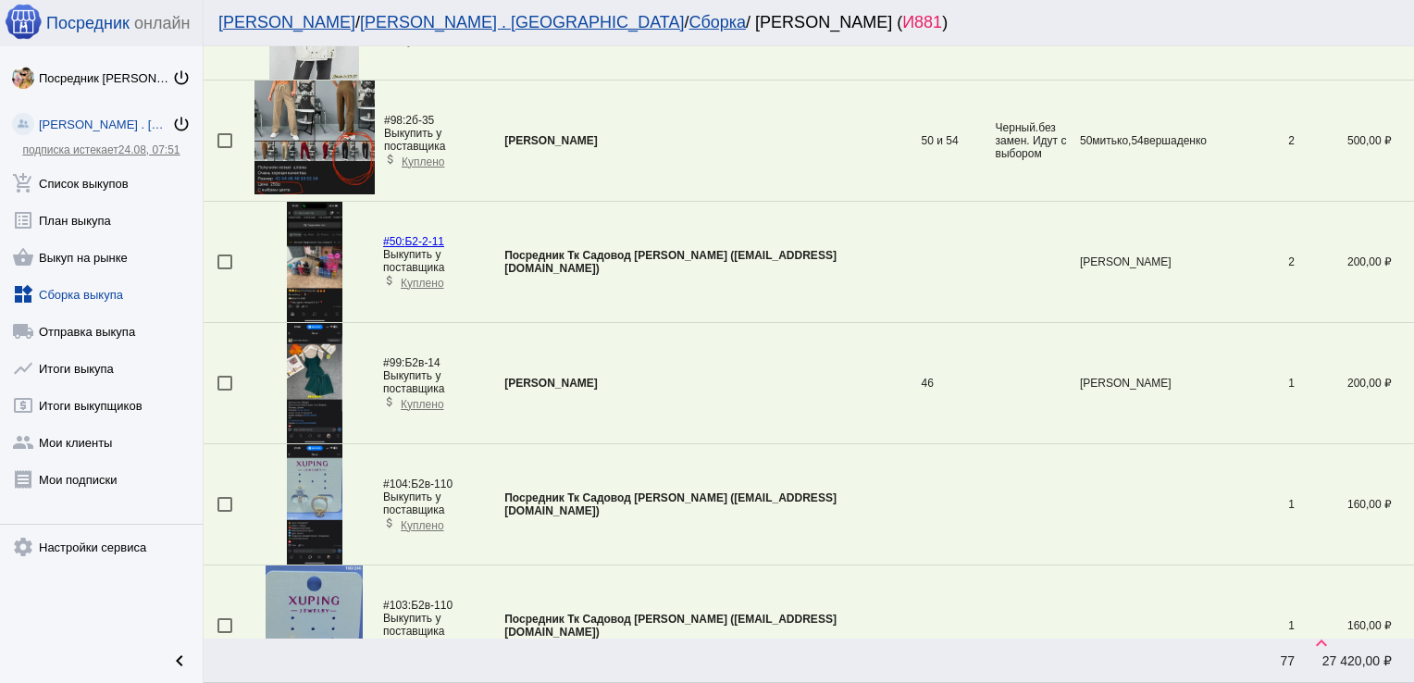
click at [226, 379] on div at bounding box center [224, 383] width 15 height 15
click at [225, 390] on input "checkbox" at bounding box center [224, 390] width 1 height 1
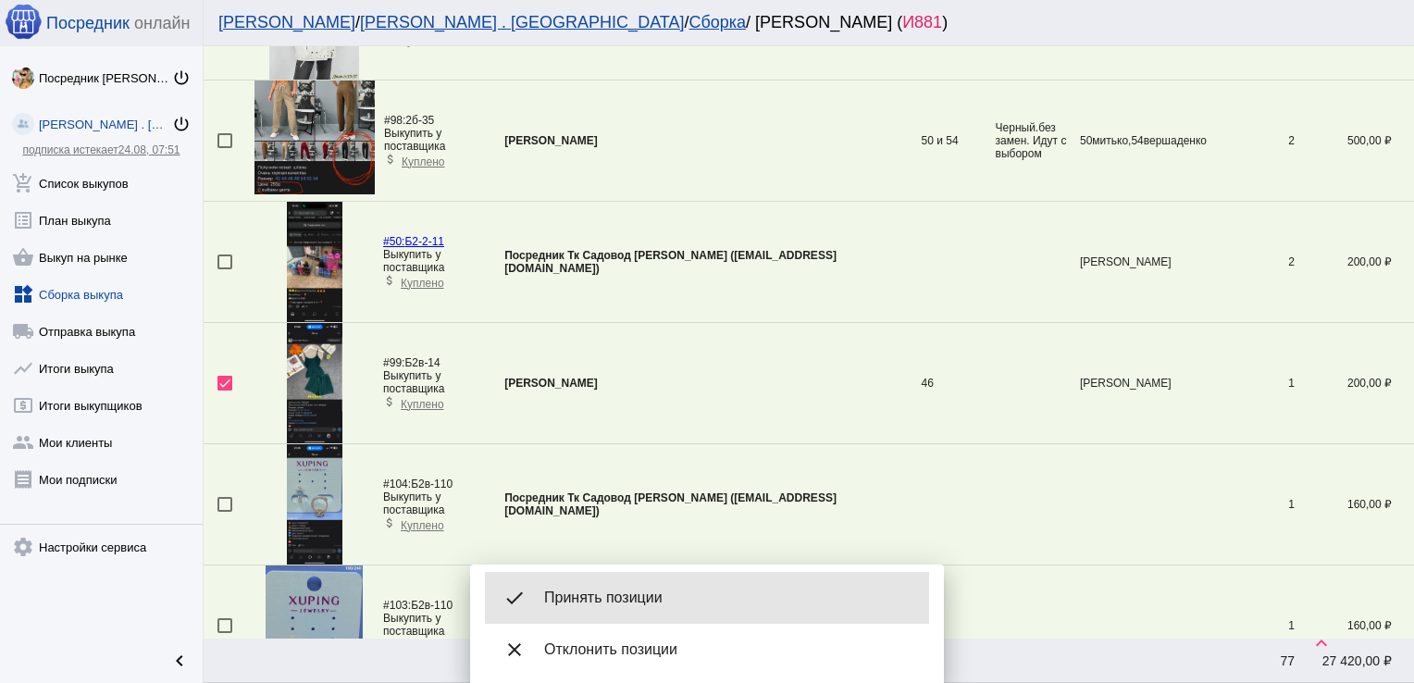
click at [582, 592] on span "Принять позиции" at bounding box center [729, 597] width 370 height 19
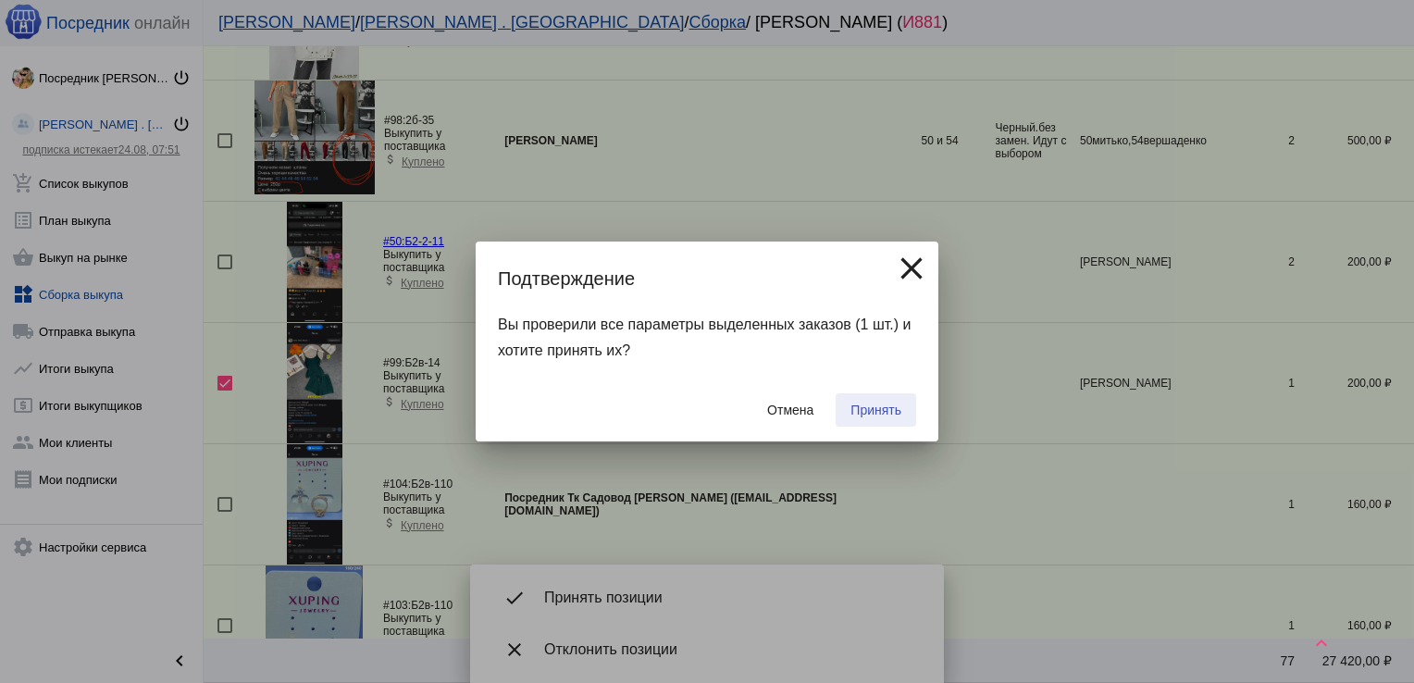
click at [873, 405] on span "Принять" at bounding box center [875, 409] width 51 height 15
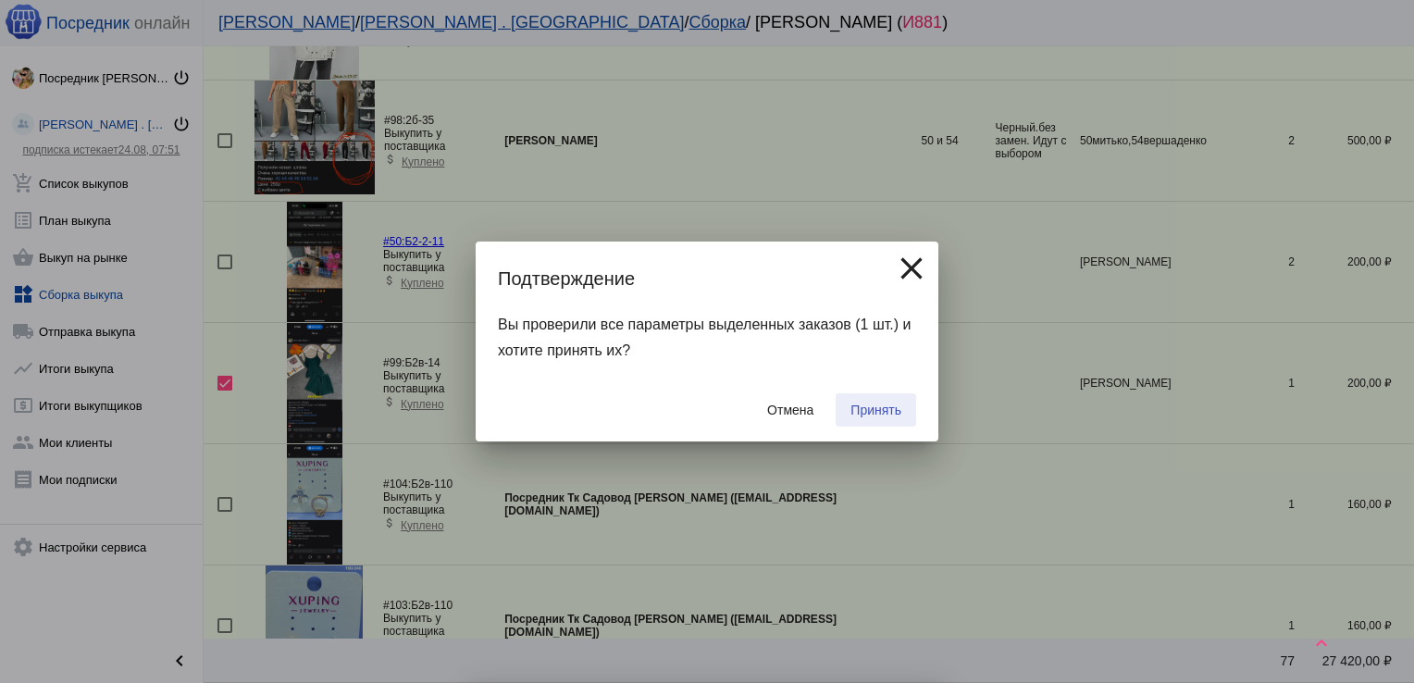
checkbox input "false"
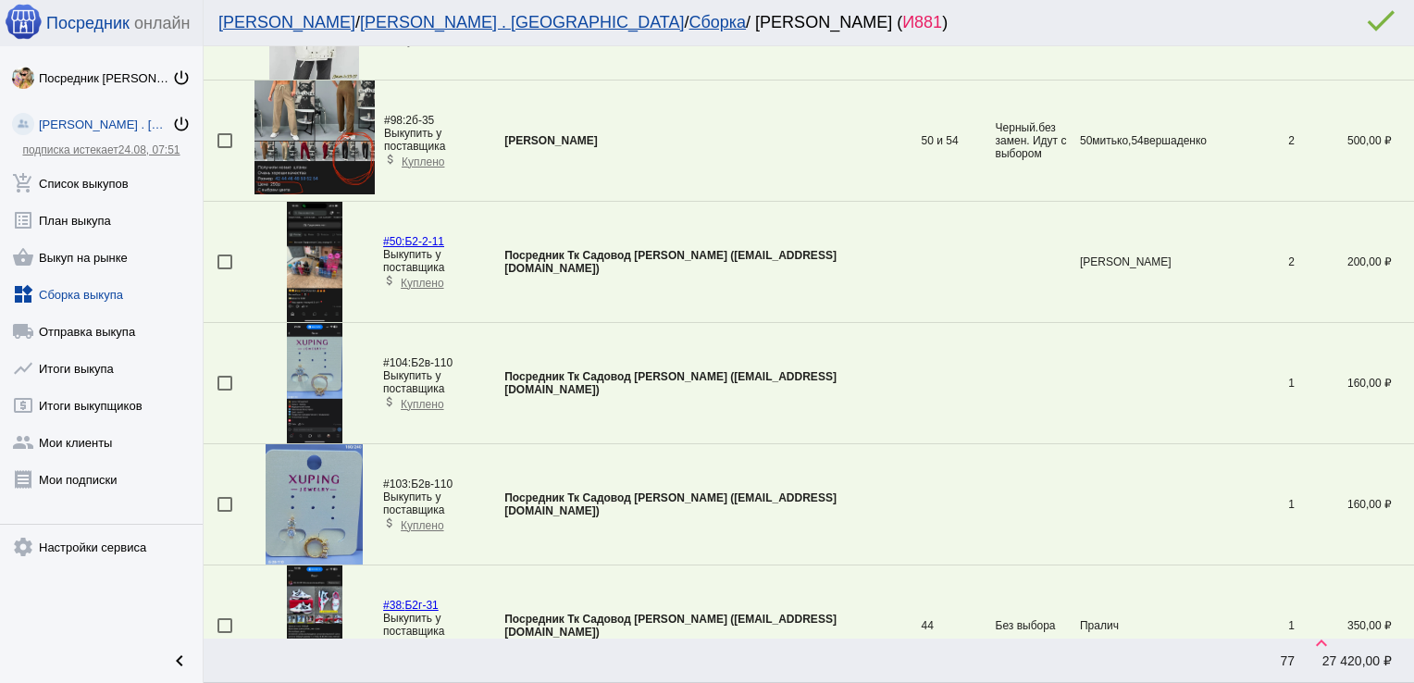
scroll to position [1638, 0]
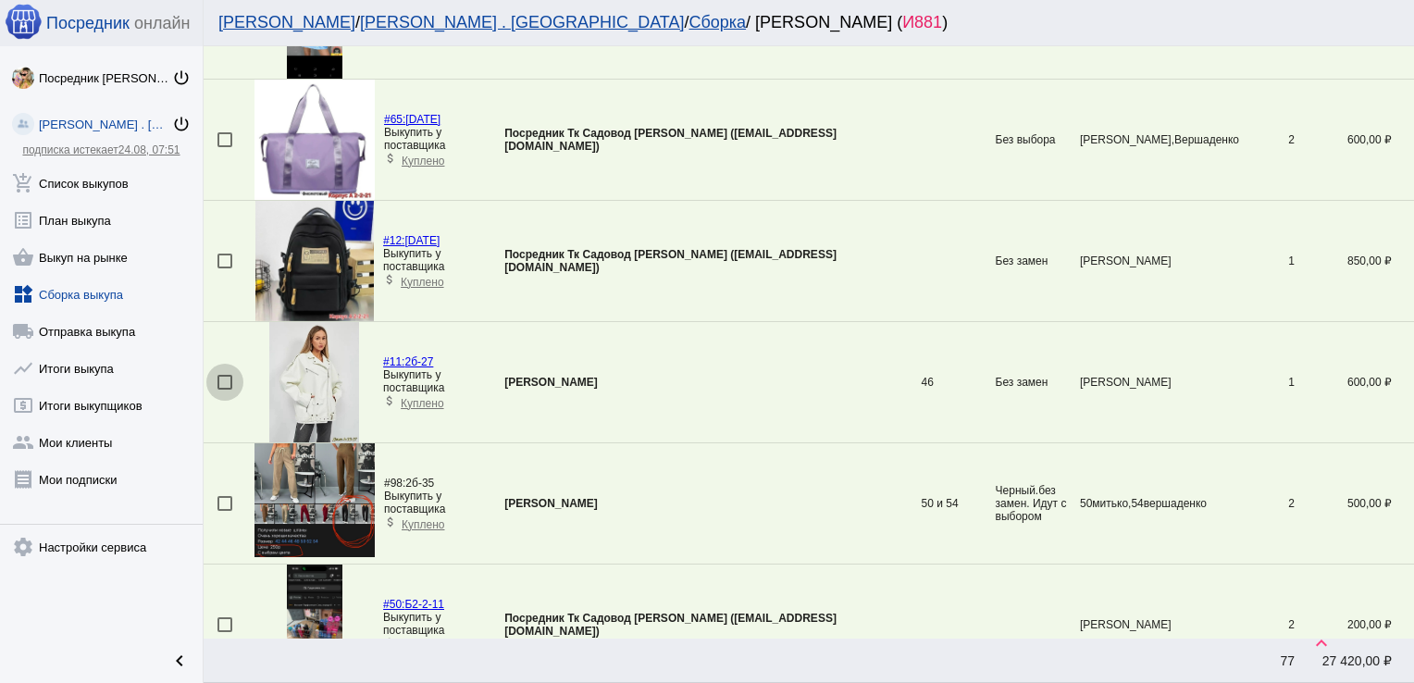
click at [226, 378] on div at bounding box center [224, 382] width 15 height 15
click at [225, 389] on input "checkbox" at bounding box center [224, 389] width 1 height 1
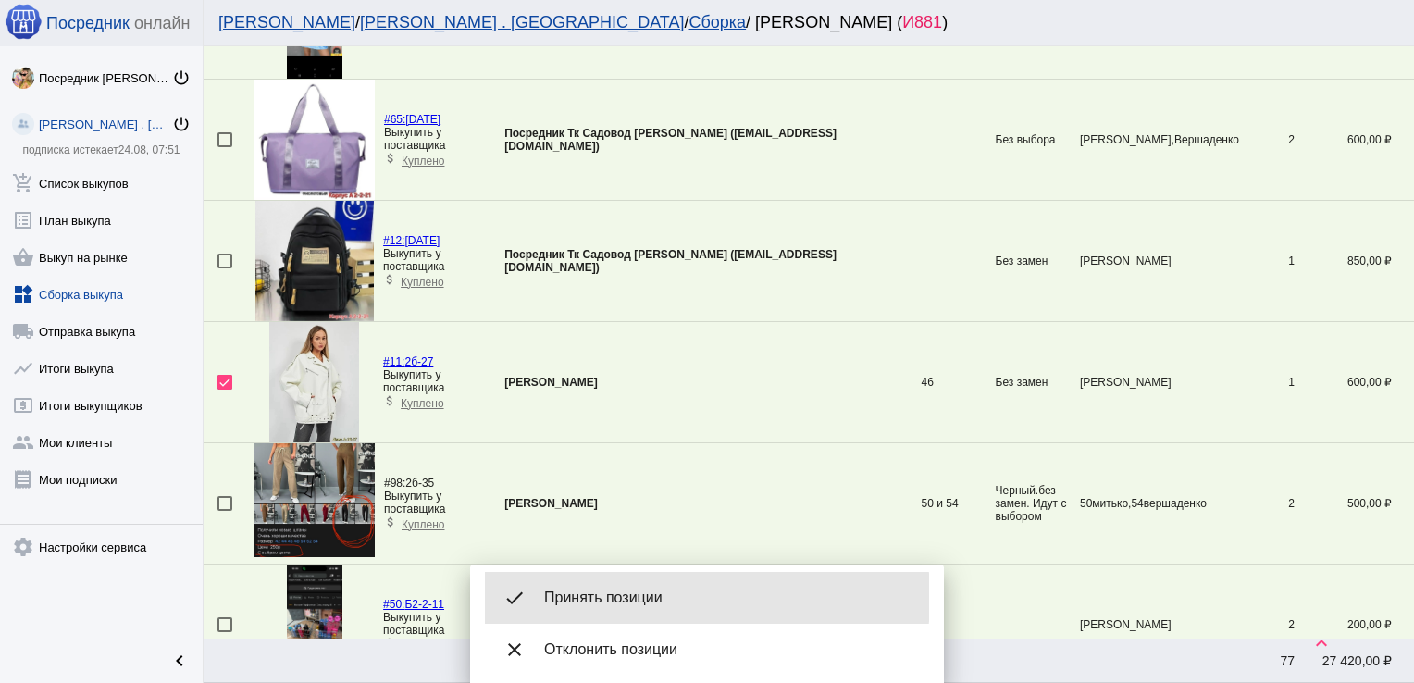
click at [640, 598] on span "Принять позиции" at bounding box center [729, 597] width 370 height 19
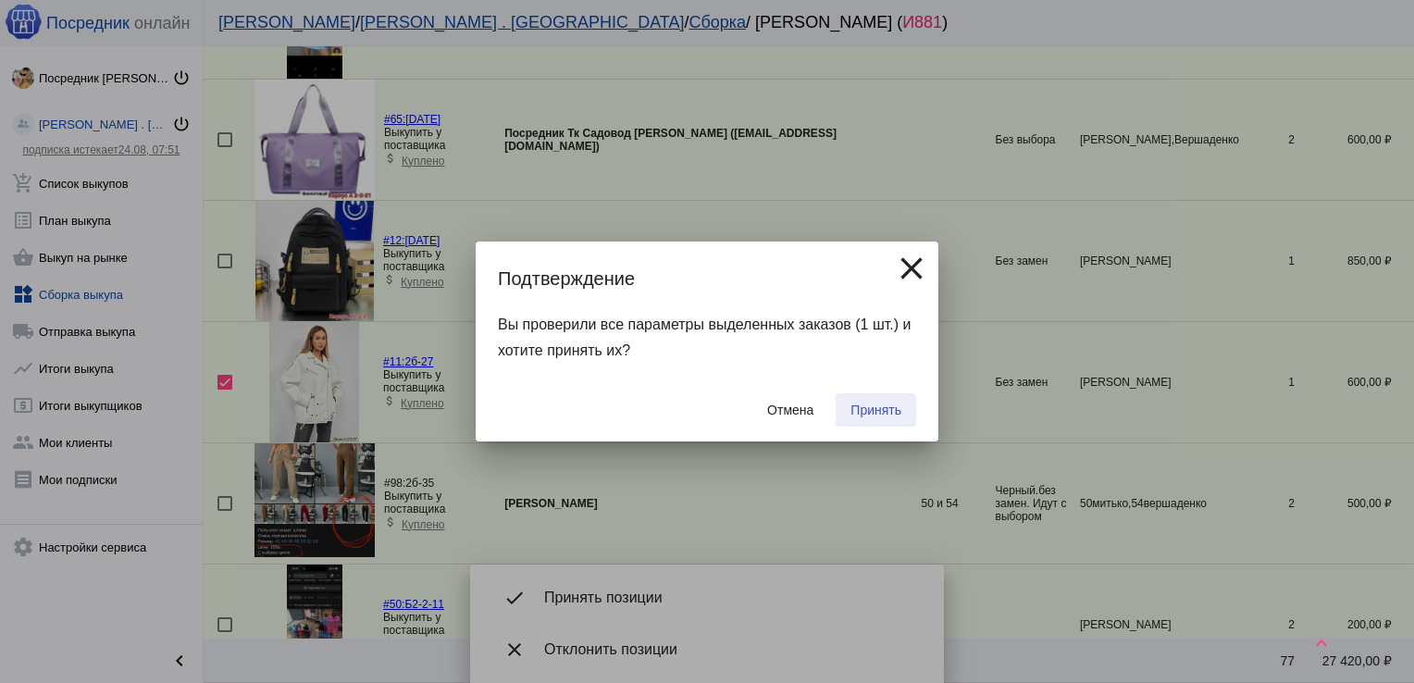
click at [866, 413] on span "Принять" at bounding box center [875, 409] width 51 height 15
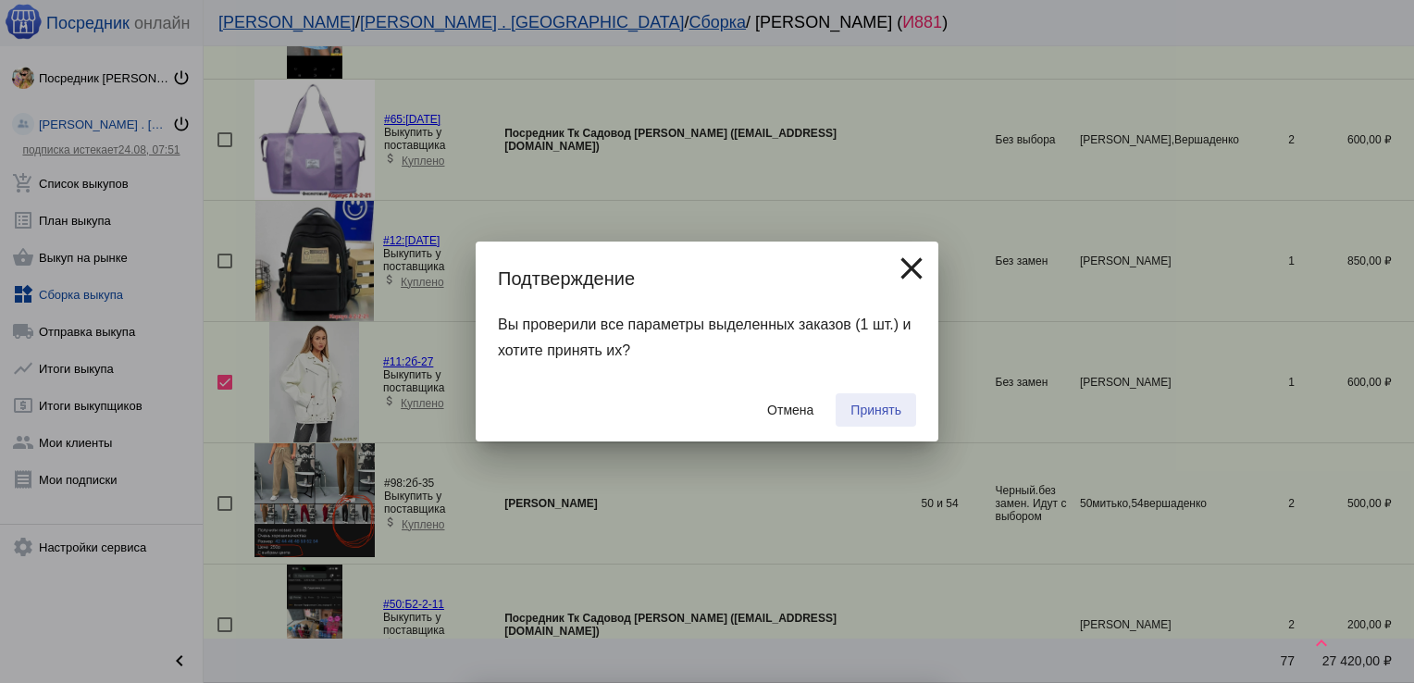
checkbox input "false"
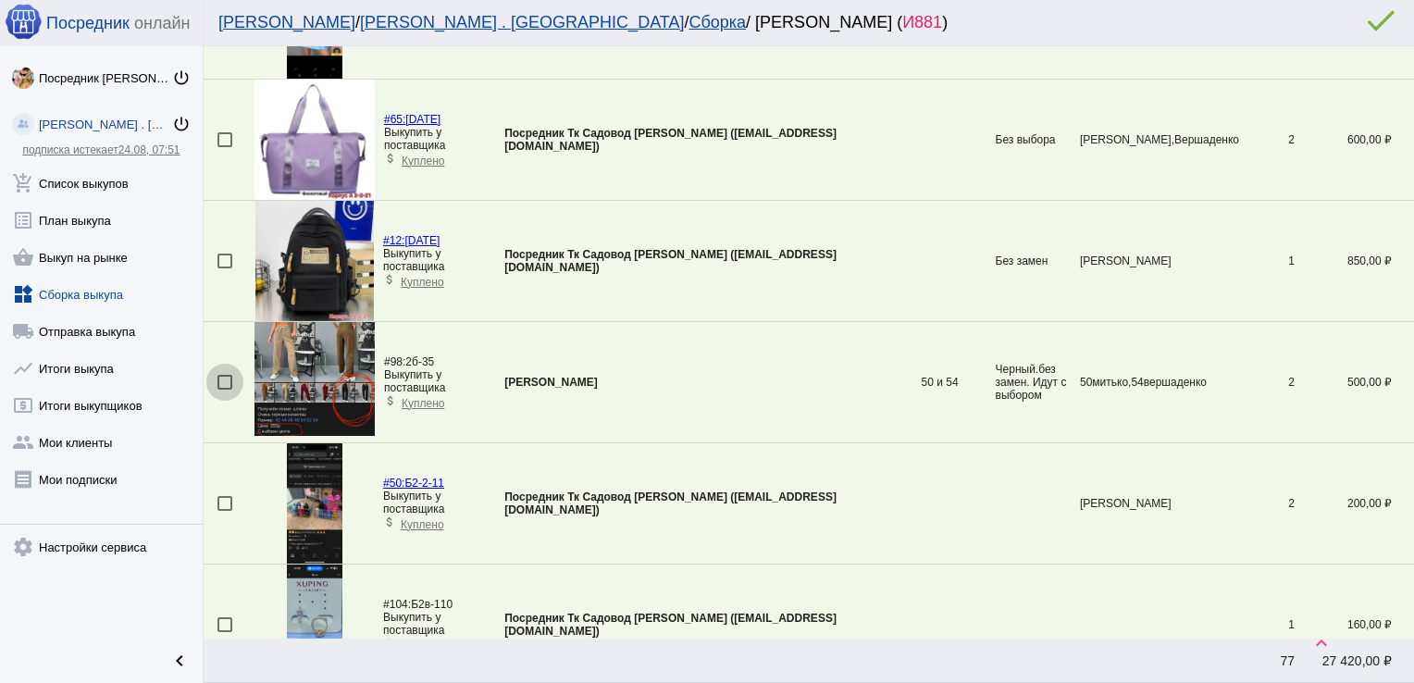
click at [226, 375] on div at bounding box center [224, 382] width 15 height 15
click at [225, 389] on input "checkbox" at bounding box center [224, 389] width 1 height 1
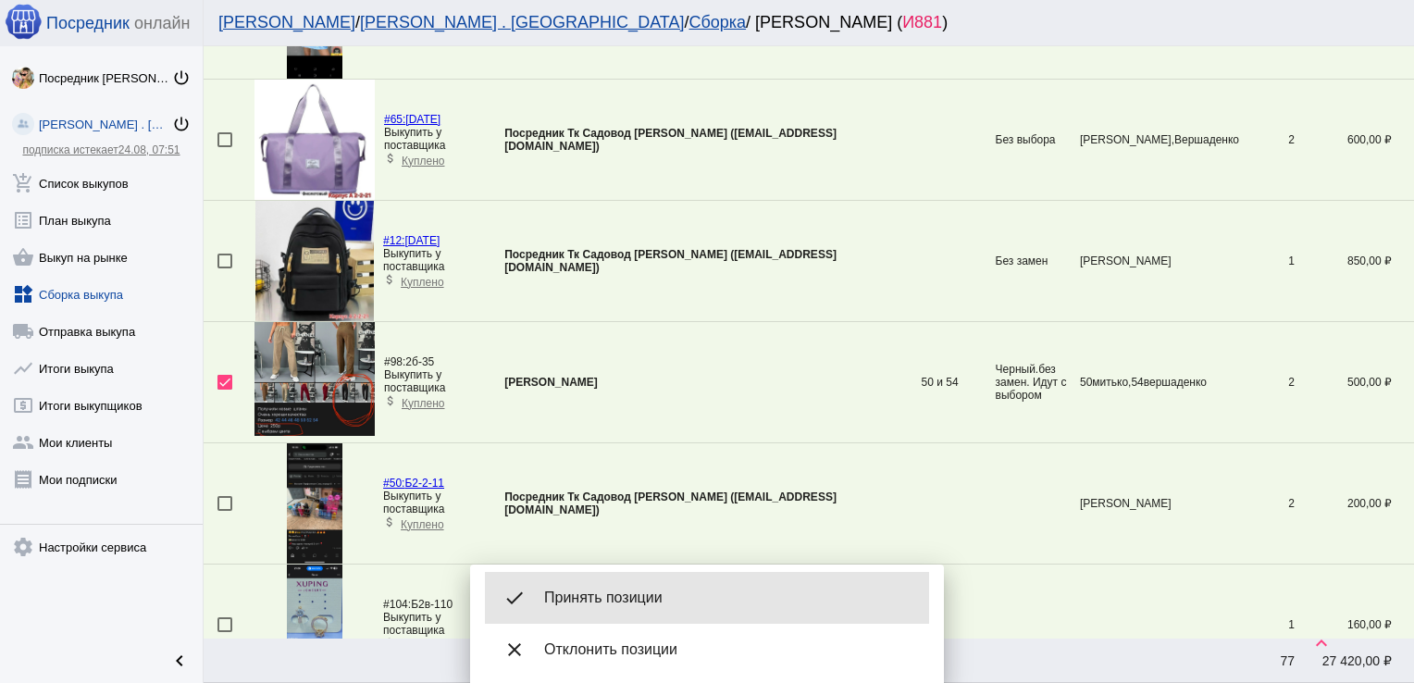
click at [633, 592] on span "Принять позиции" at bounding box center [729, 597] width 370 height 19
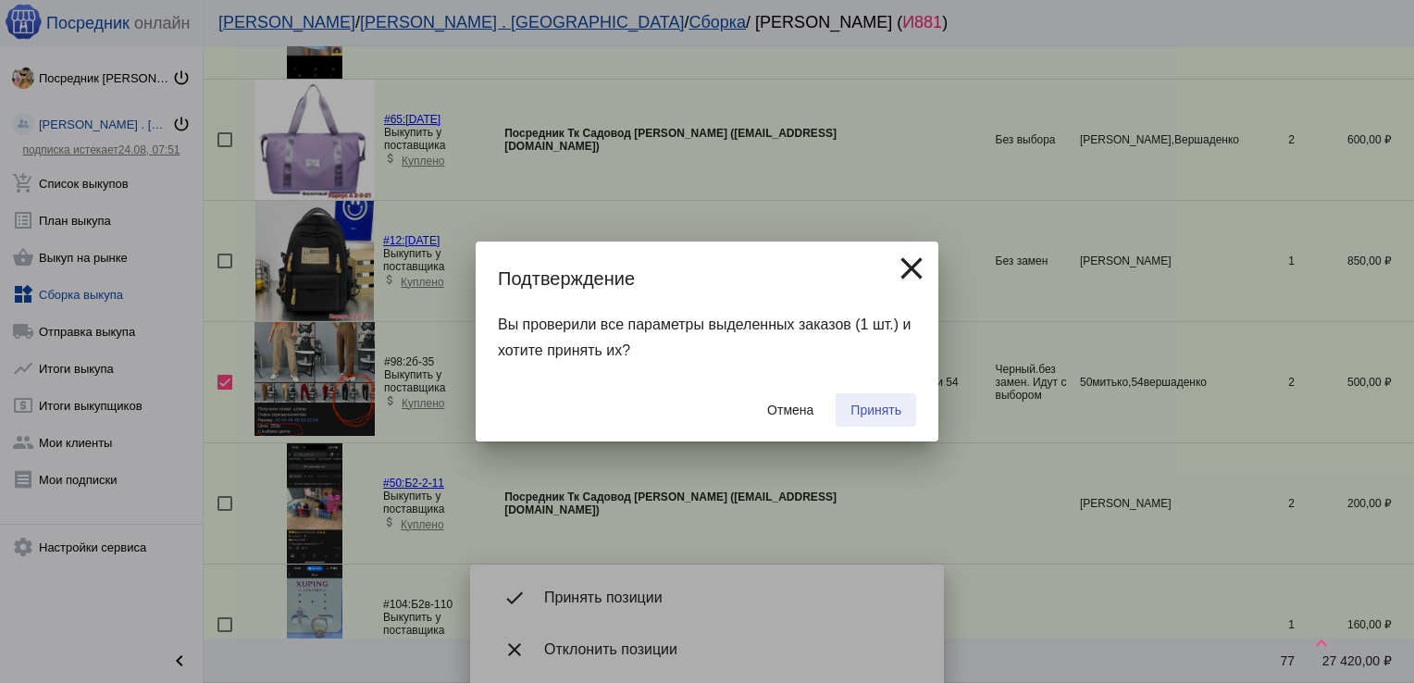
click at [883, 402] on span "Принять" at bounding box center [875, 409] width 51 height 15
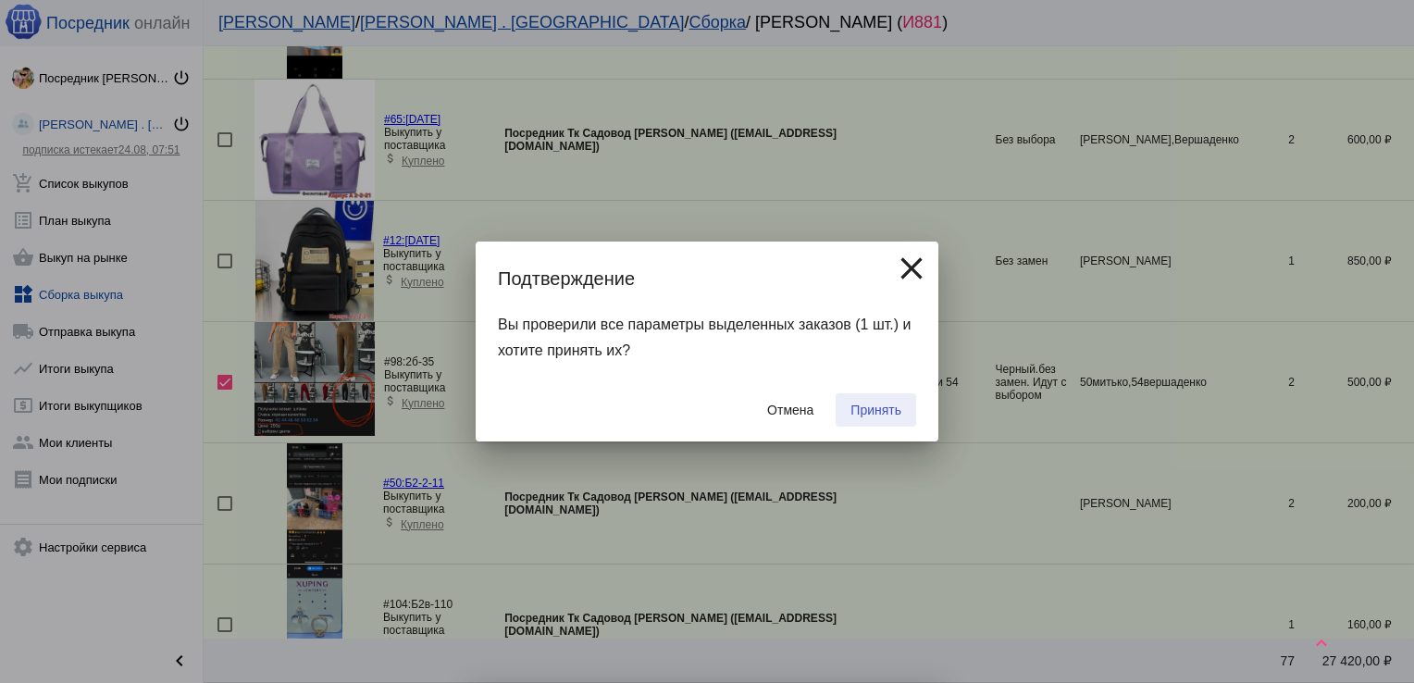
checkbox input "false"
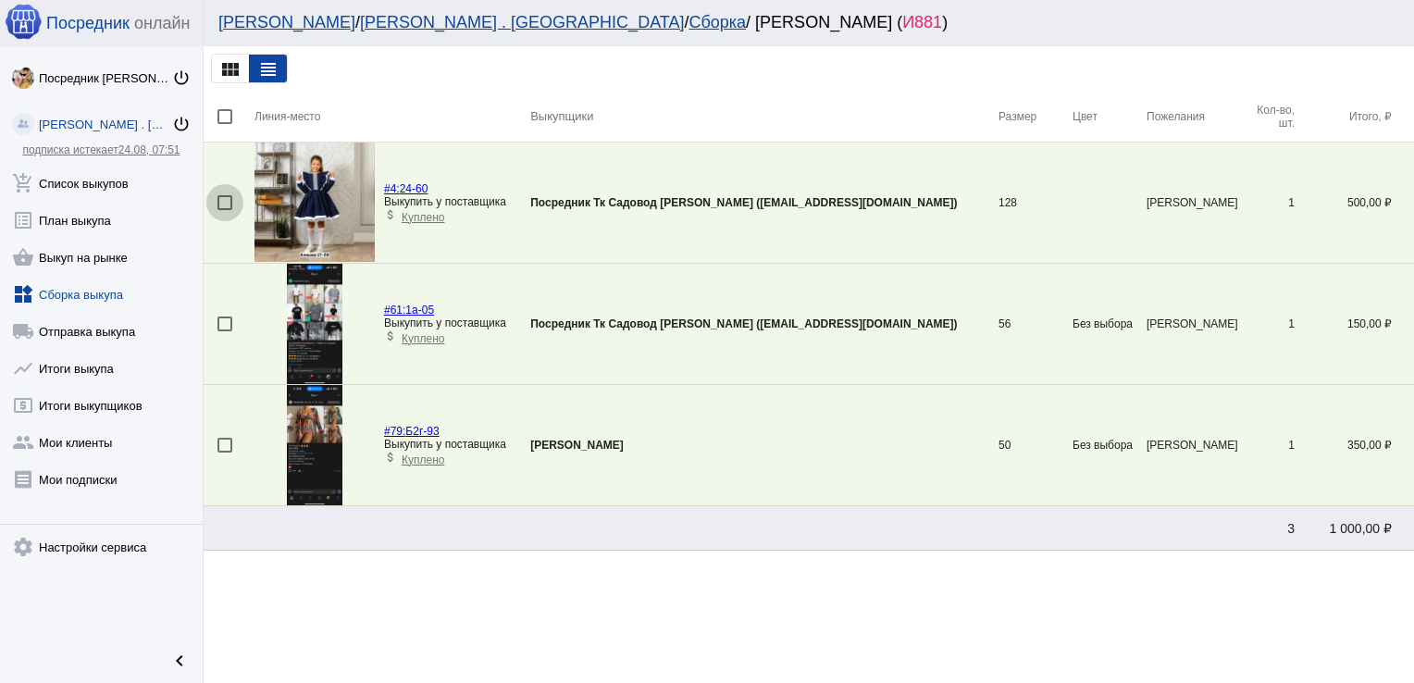
click at [222, 202] on div at bounding box center [224, 202] width 15 height 15
click at [224, 210] on input "checkbox" at bounding box center [224, 210] width 1 height 1
checkbox input "true"
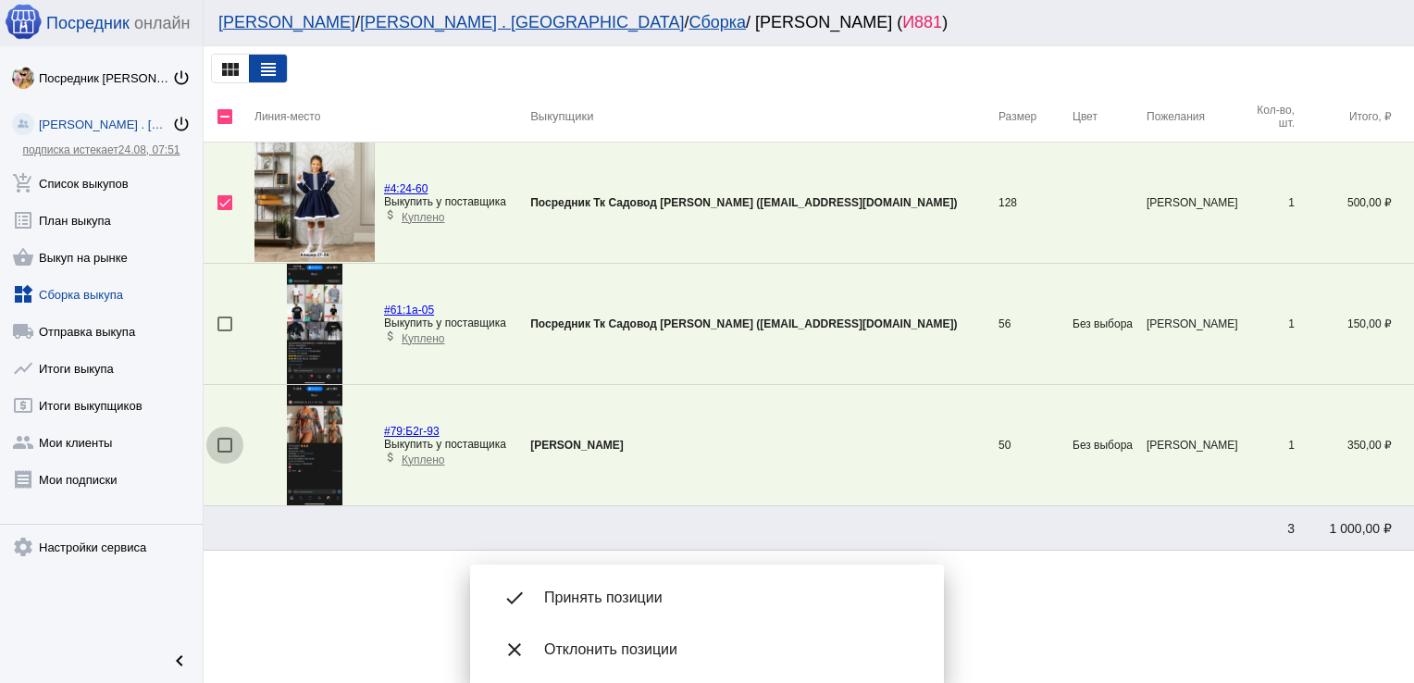
click at [223, 442] on div at bounding box center [224, 445] width 15 height 15
click at [224, 452] on input "checkbox" at bounding box center [224, 452] width 1 height 1
checkbox input "true"
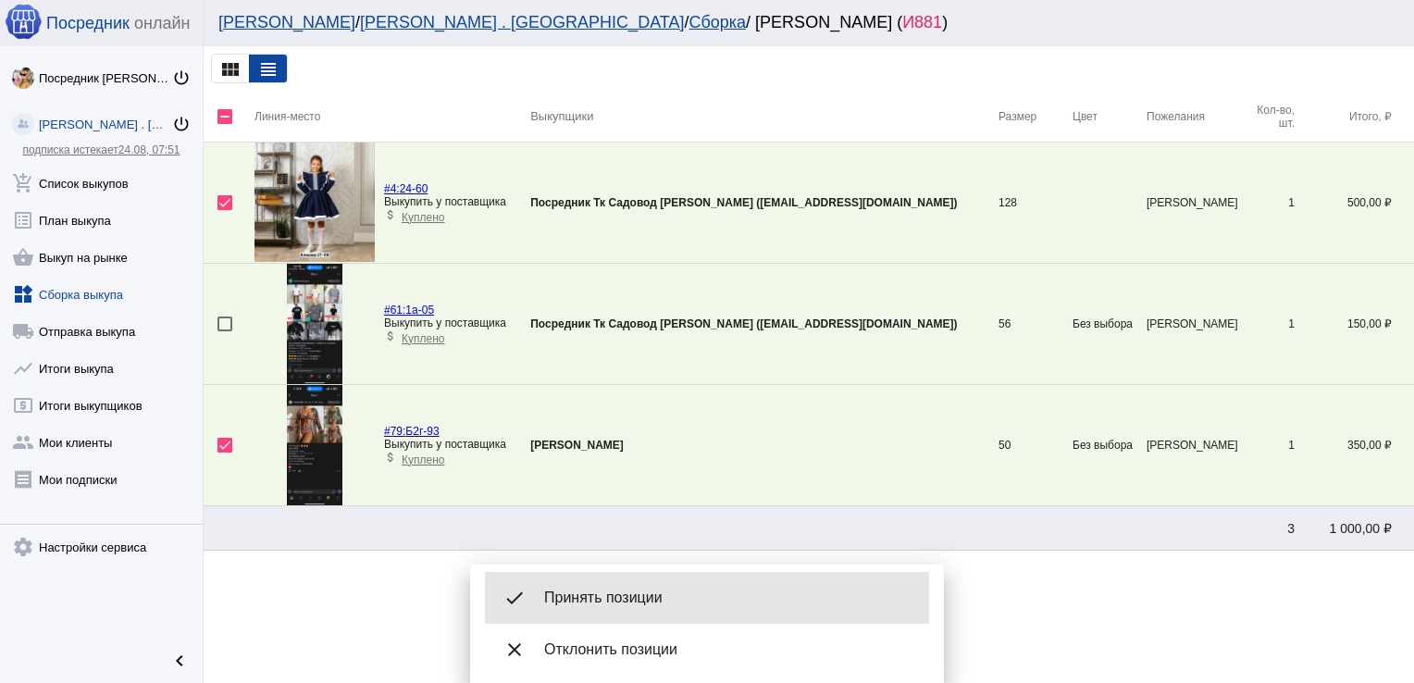
click at [604, 601] on span "Принять позиции" at bounding box center [729, 597] width 370 height 19
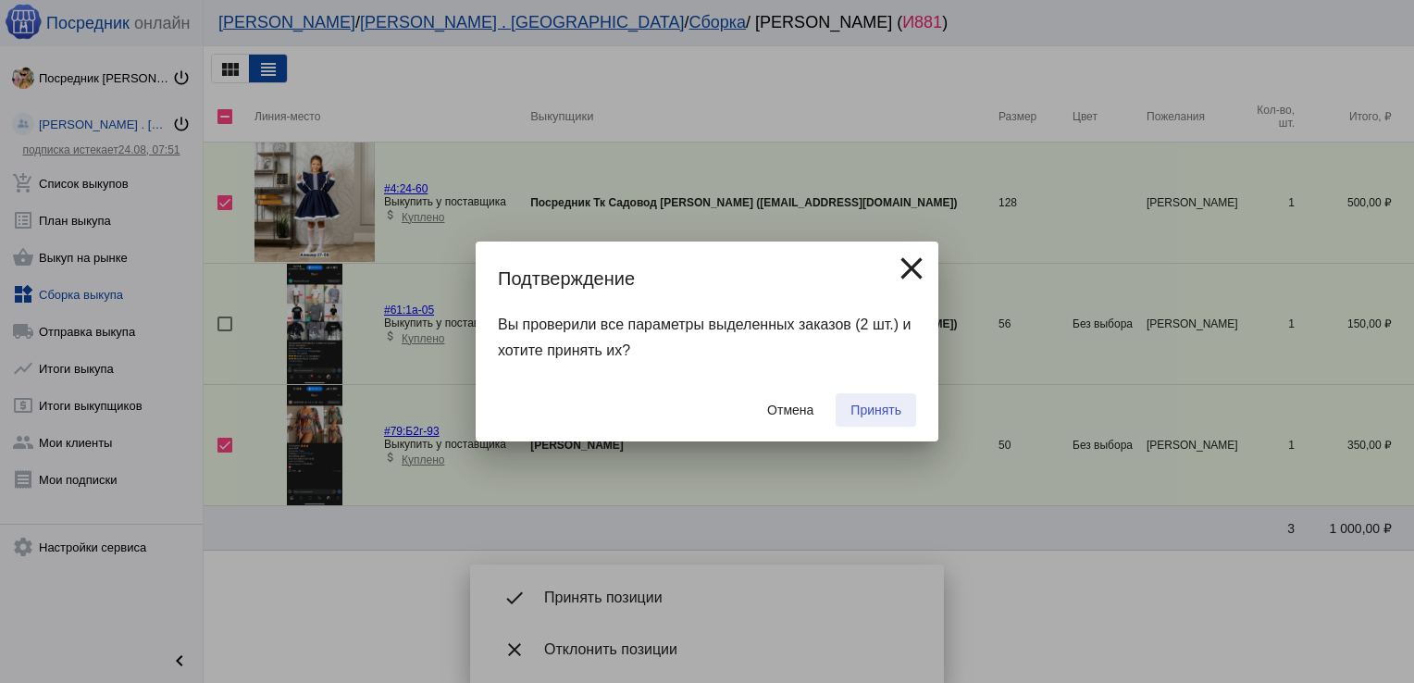
click at [874, 405] on span "Принять" at bounding box center [875, 409] width 51 height 15
checkbox input "false"
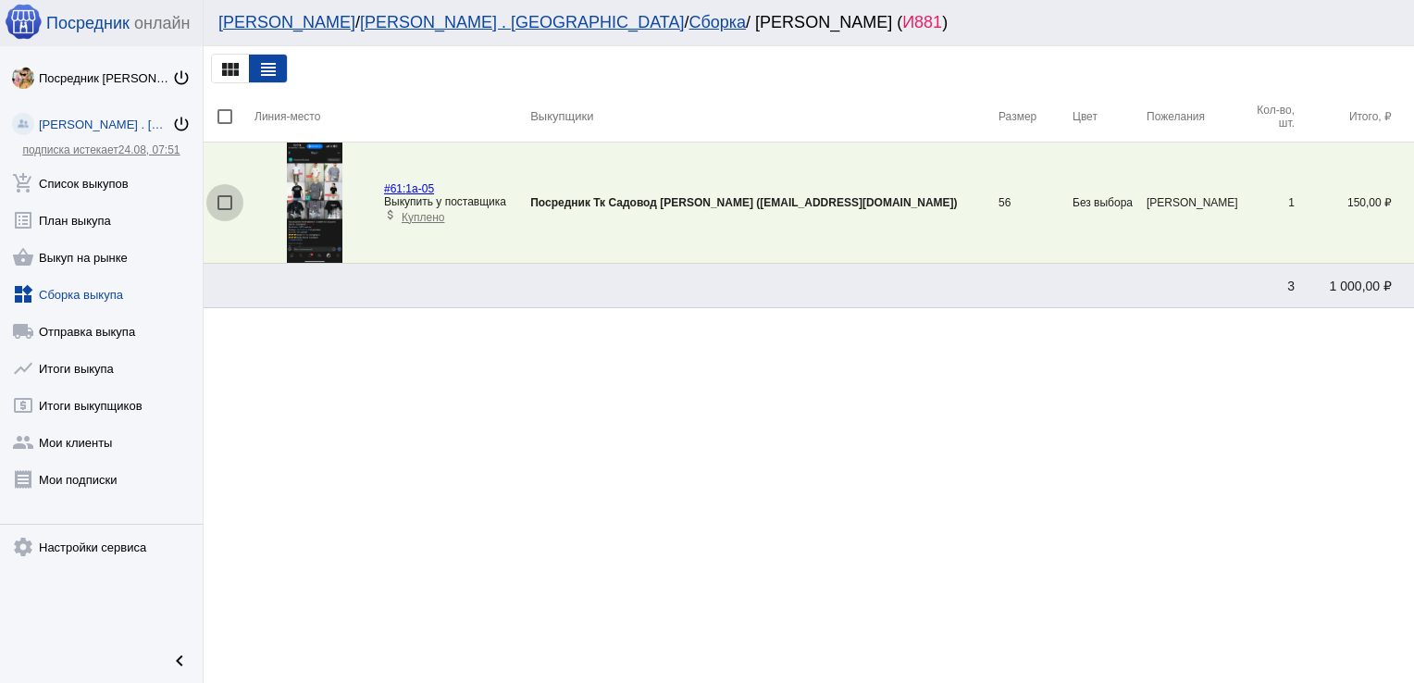
click at [221, 201] on div at bounding box center [224, 202] width 15 height 15
click at [224, 210] on input "checkbox" at bounding box center [224, 210] width 1 height 1
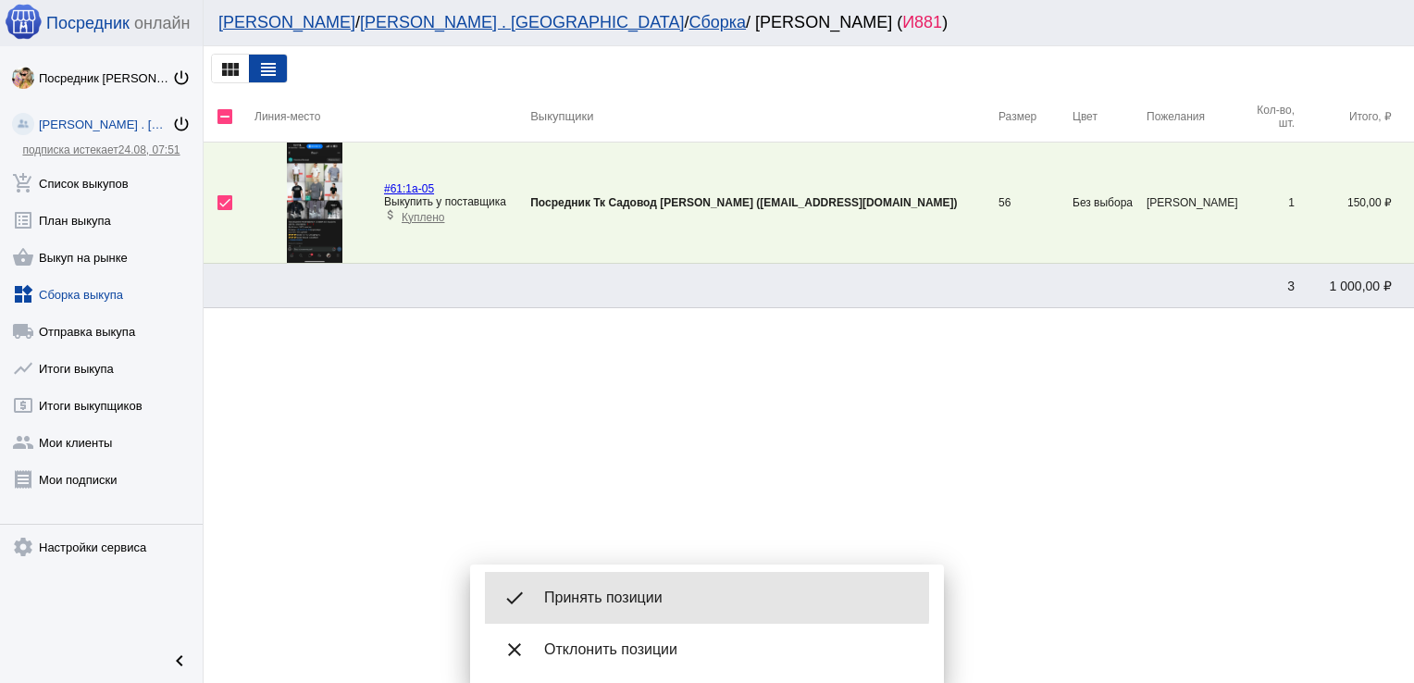
click at [610, 596] on span "Принять позиции" at bounding box center [729, 597] width 370 height 19
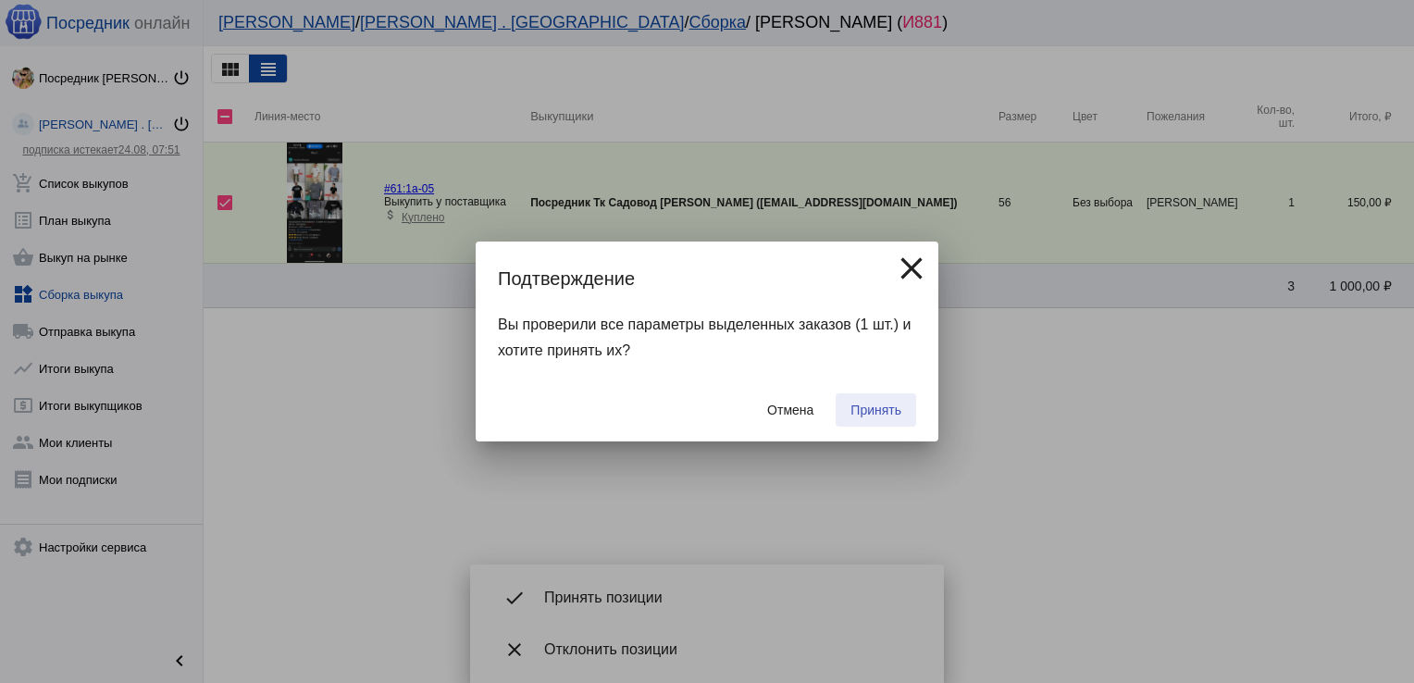
click at [872, 420] on button "Принять" at bounding box center [875, 409] width 80 height 33
checkbox input "false"
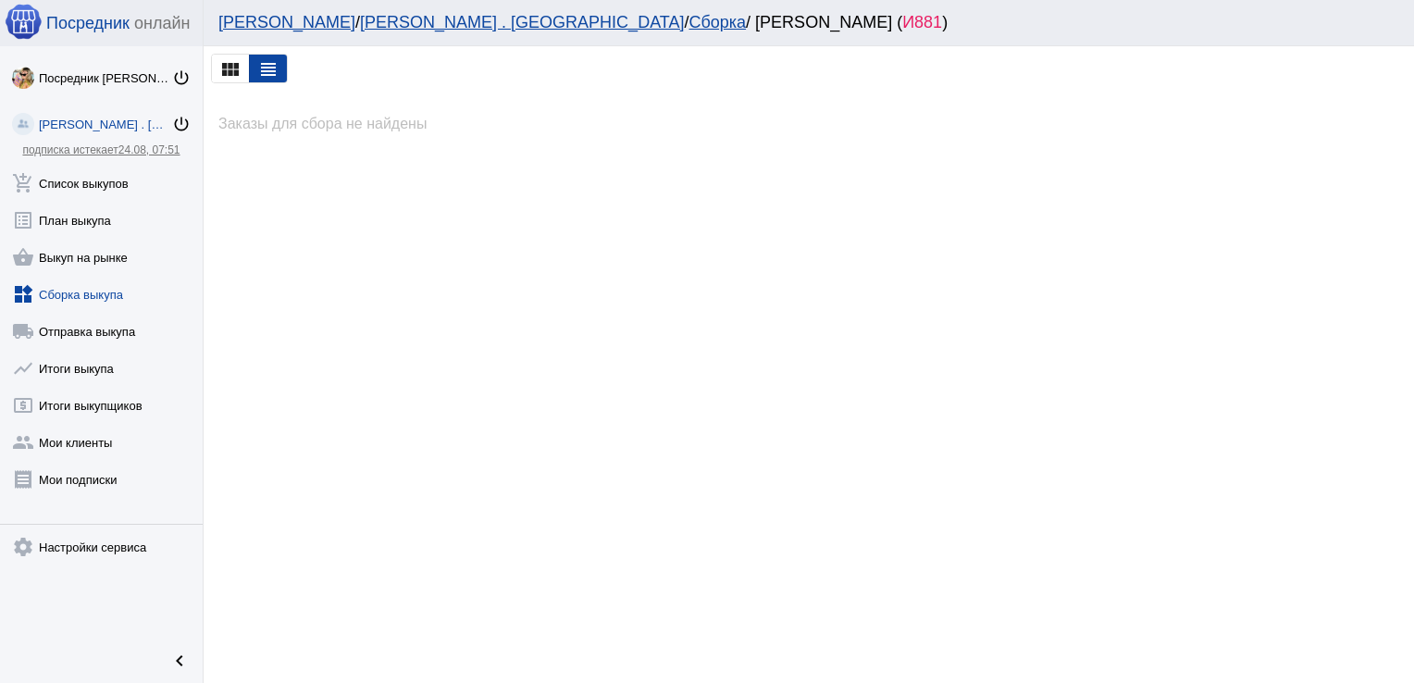
click at [86, 290] on link "widgets Сборка выкупа" at bounding box center [101, 290] width 203 height 37
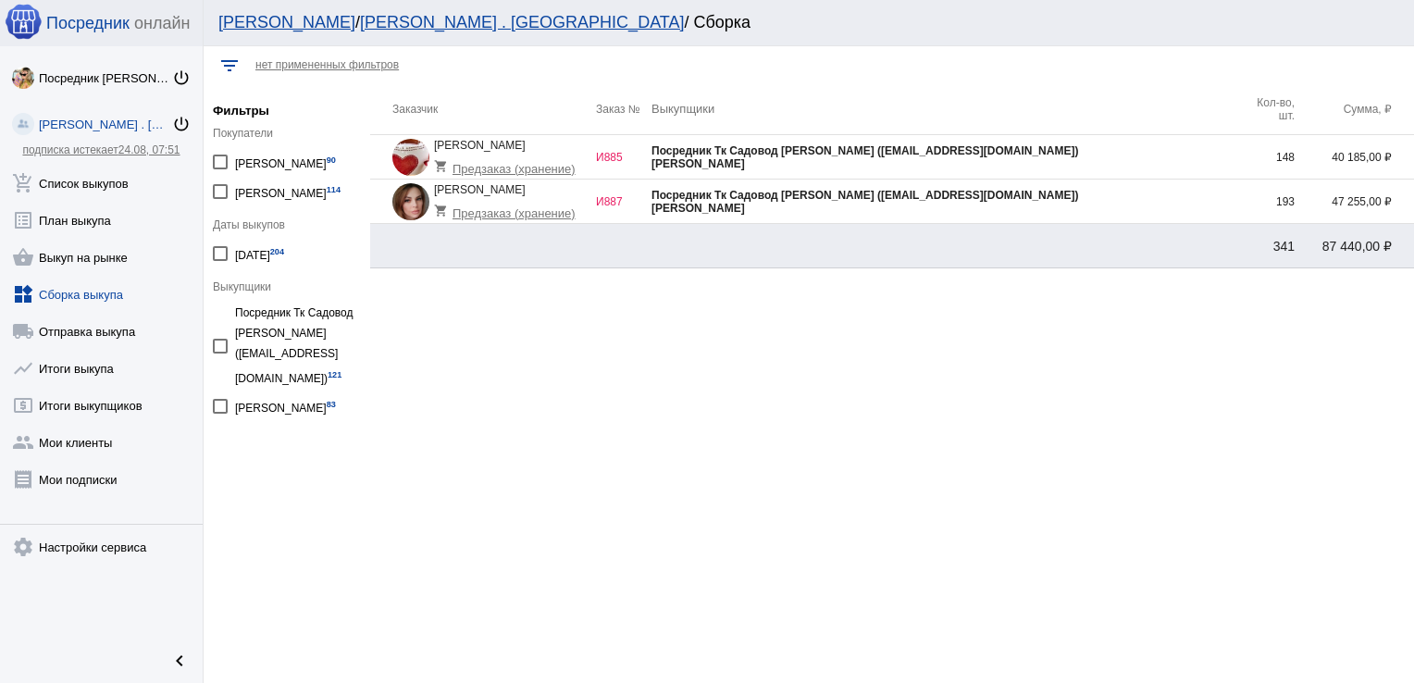
click at [1173, 150] on div "Посредник Тк Садовод [PERSON_NAME] ([EMAIL_ADDRESS][DOMAIN_NAME])" at bounding box center [944, 150] width 587 height 13
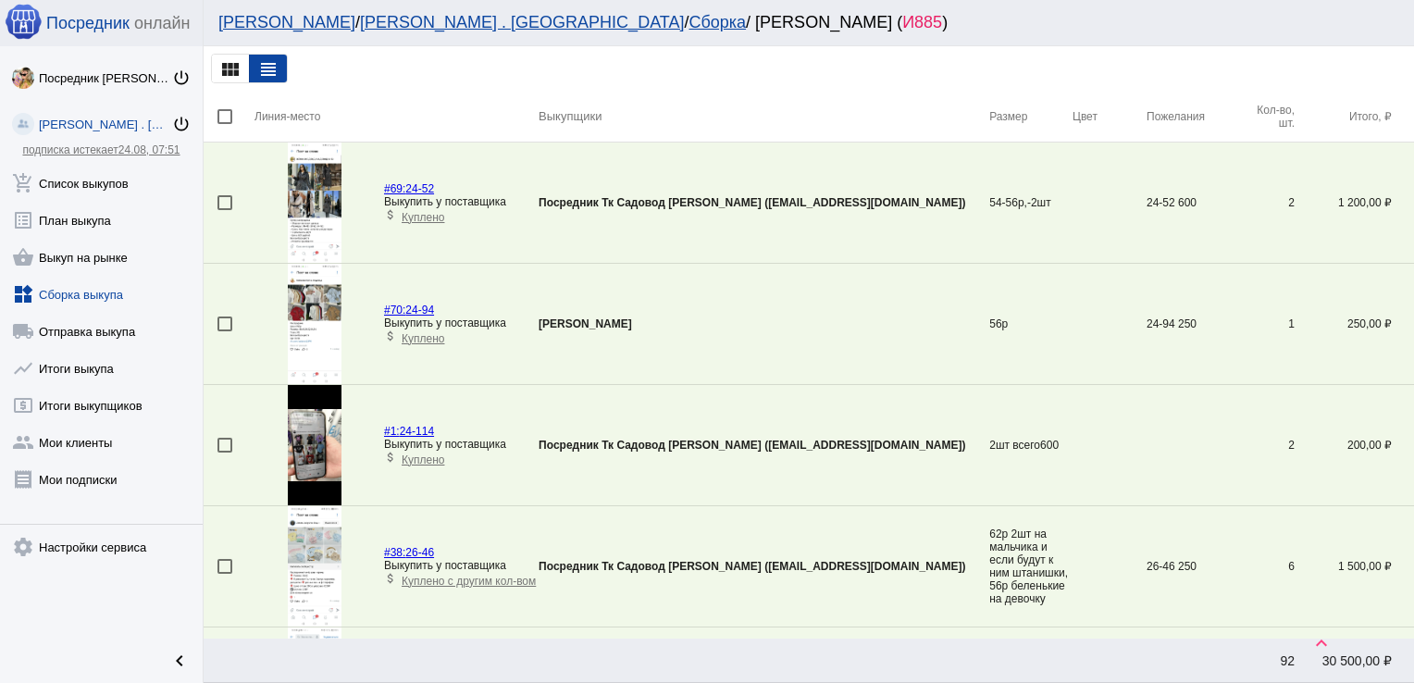
scroll to position [3211, 0]
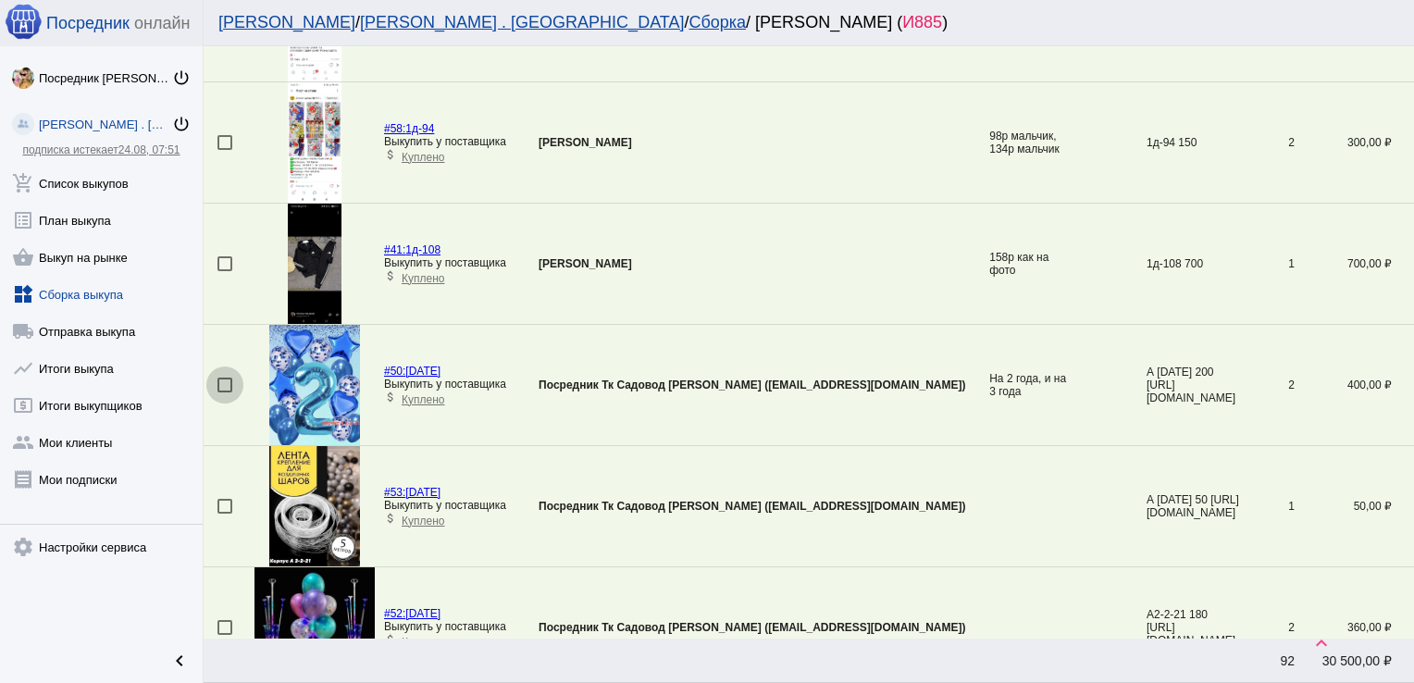
click at [226, 377] on div at bounding box center [224, 384] width 15 height 15
click at [225, 392] on input "checkbox" at bounding box center [224, 392] width 1 height 1
checkbox input "true"
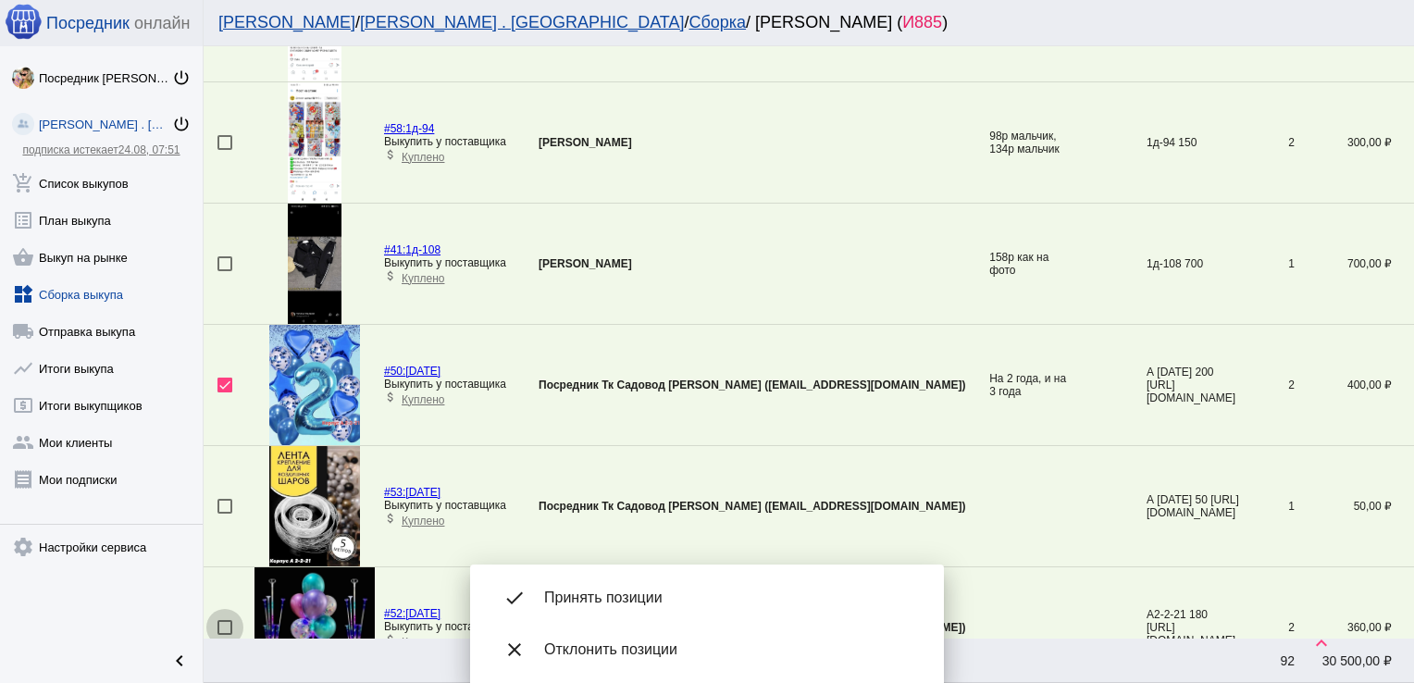
click at [222, 624] on div at bounding box center [224, 627] width 15 height 15
click at [224, 635] on input "checkbox" at bounding box center [224, 635] width 1 height 1
checkbox input "true"
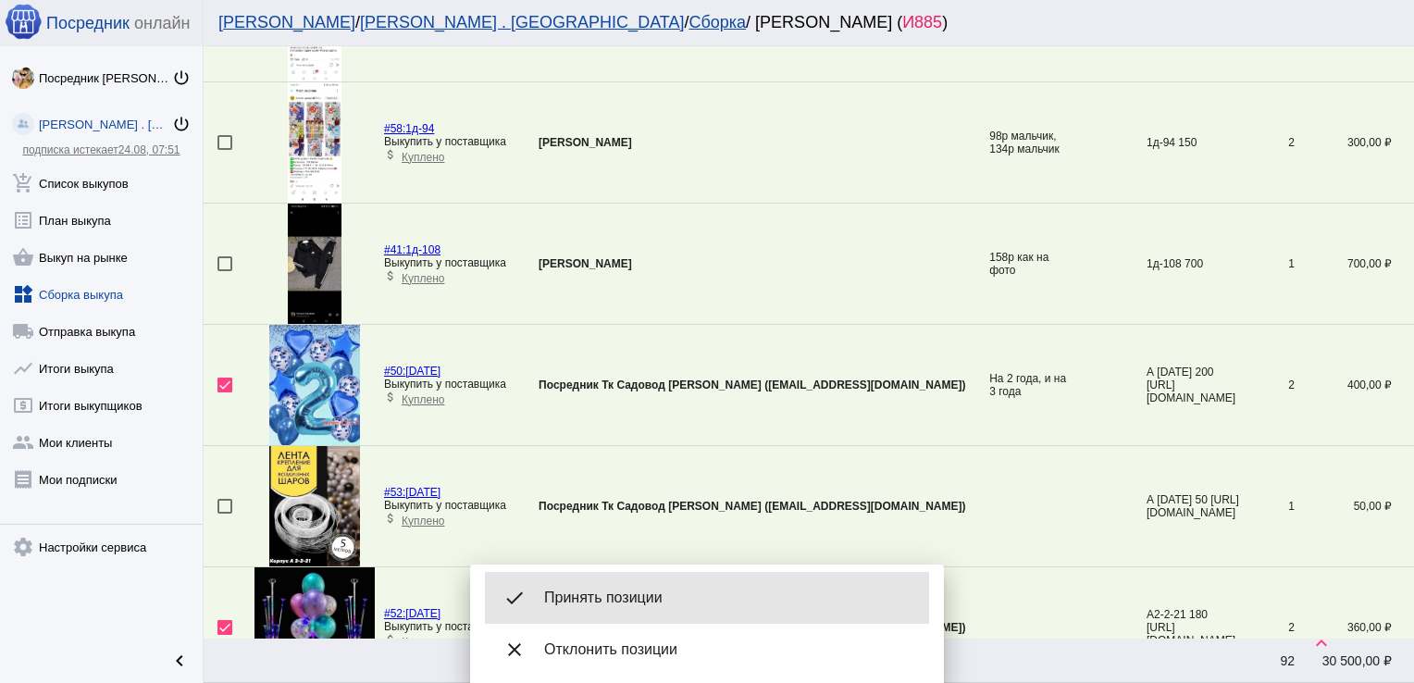
click at [631, 614] on div "done Принять позиции" at bounding box center [707, 598] width 444 height 52
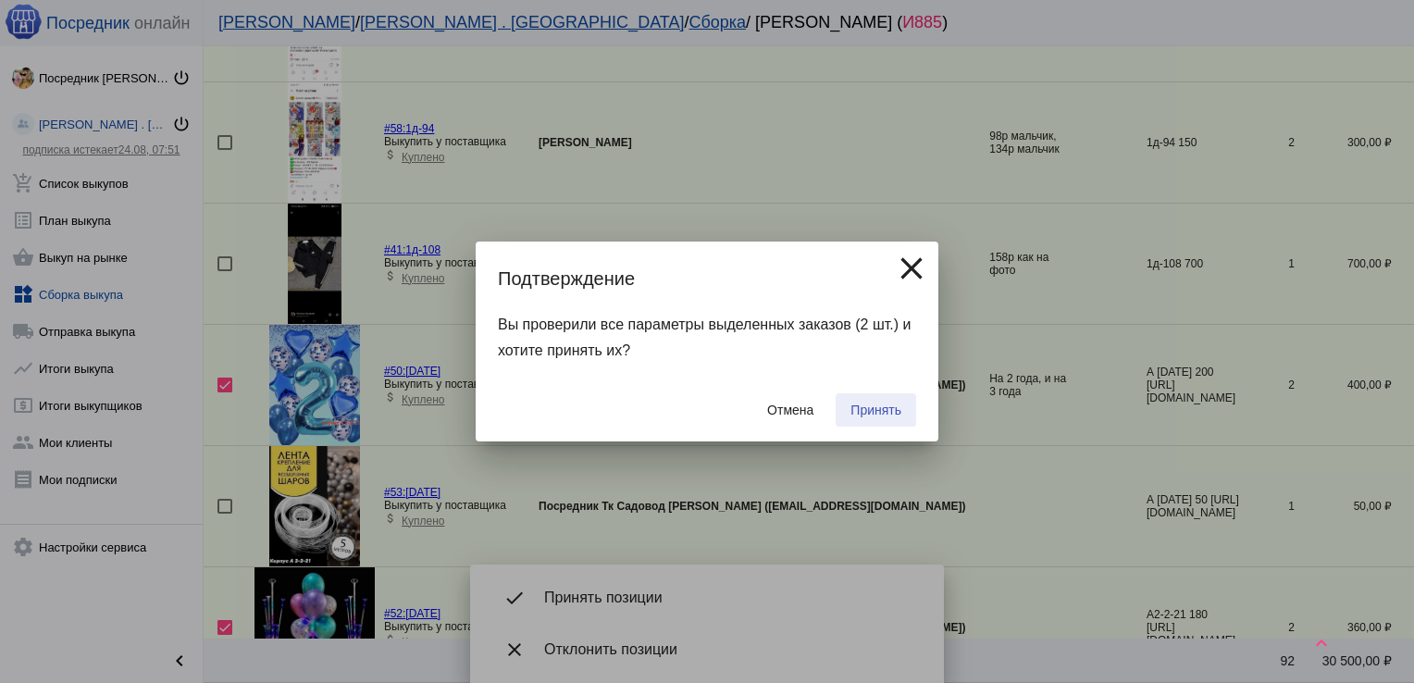
click at [873, 405] on span "Принять" at bounding box center [875, 409] width 51 height 15
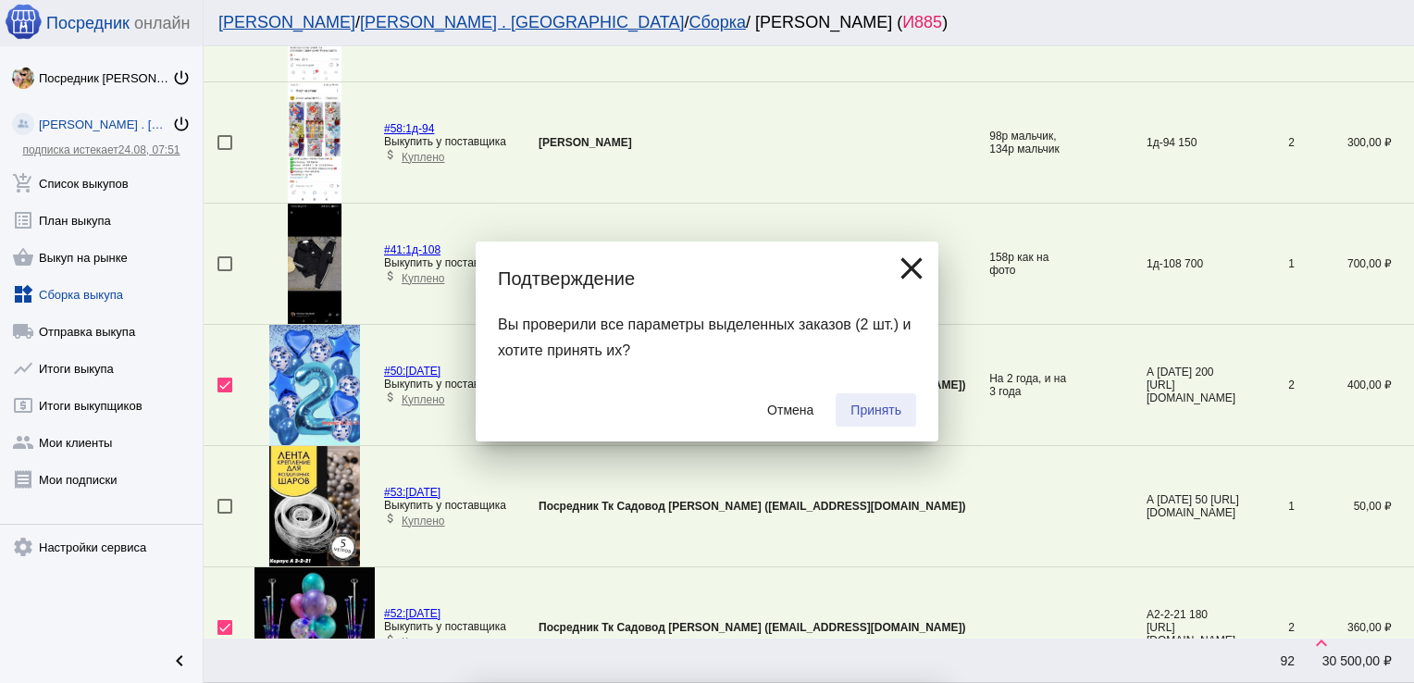
checkbox input "false"
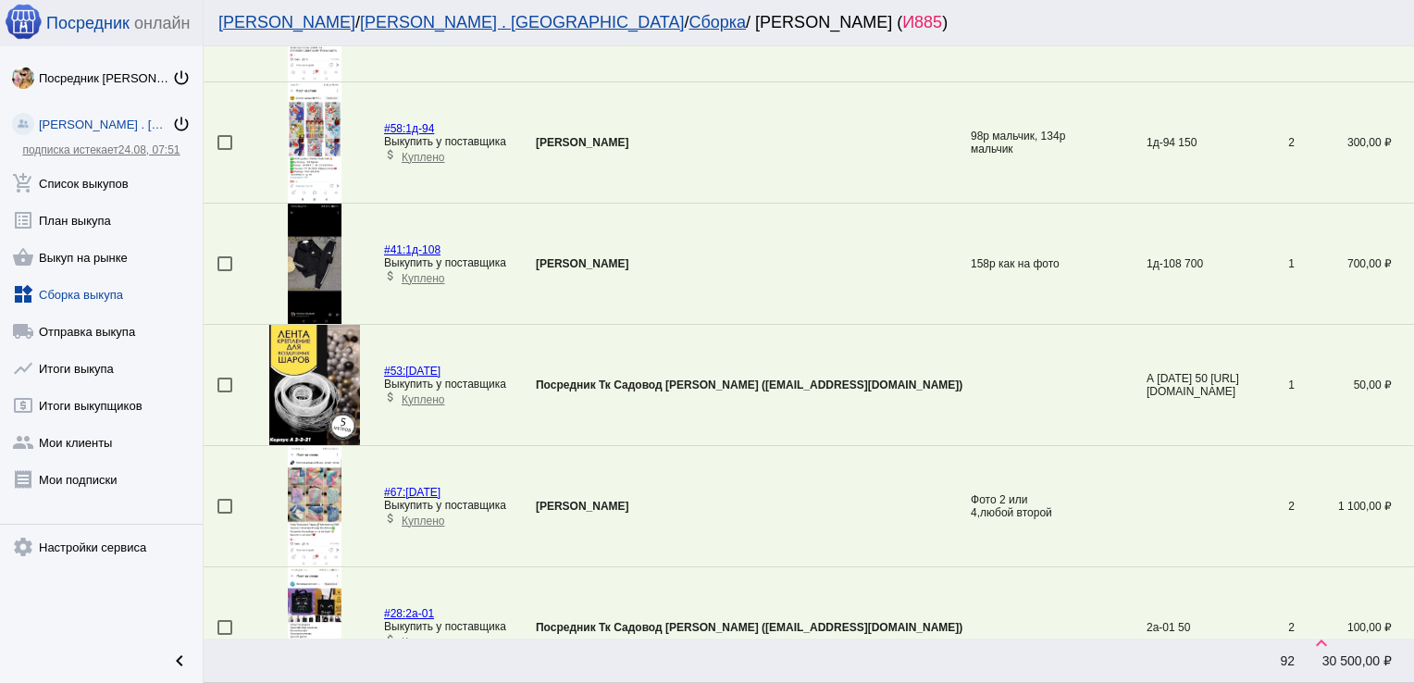
scroll to position [2001, 0]
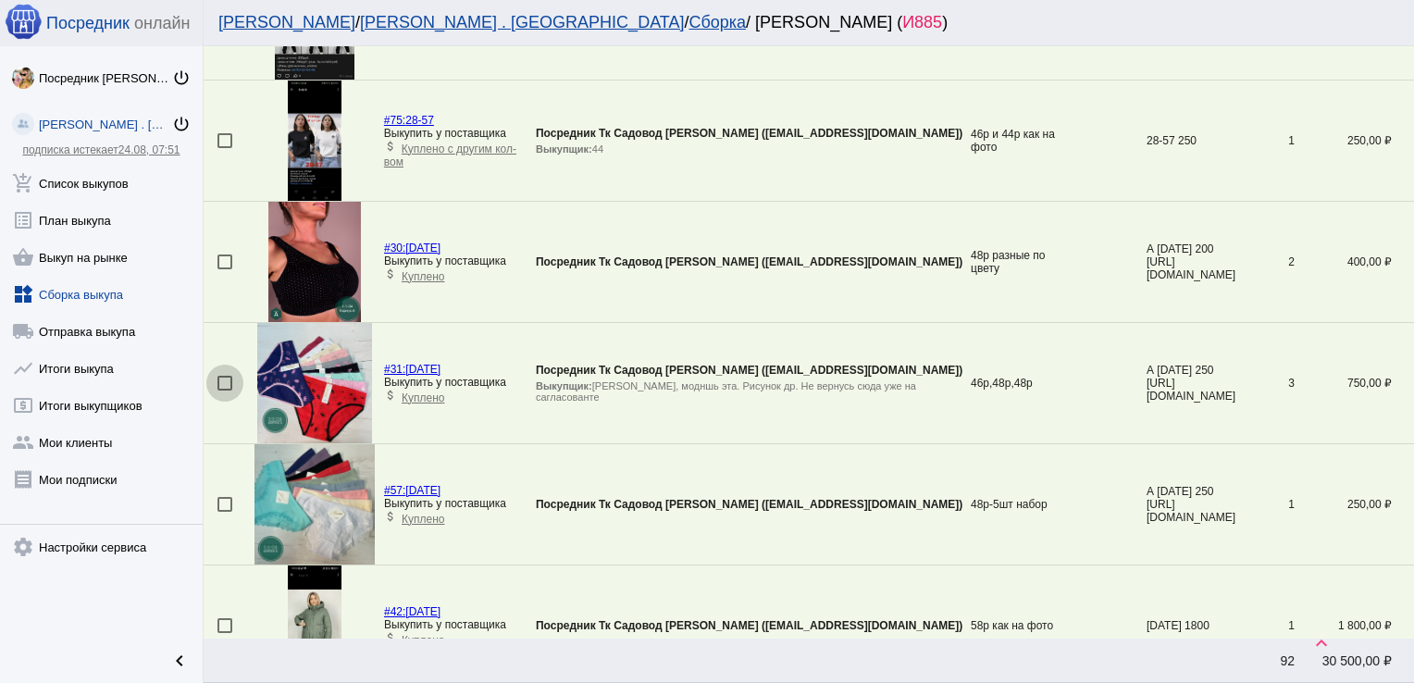
click at [224, 377] on div at bounding box center [224, 383] width 15 height 15
click at [224, 390] on input "checkbox" at bounding box center [224, 390] width 1 height 1
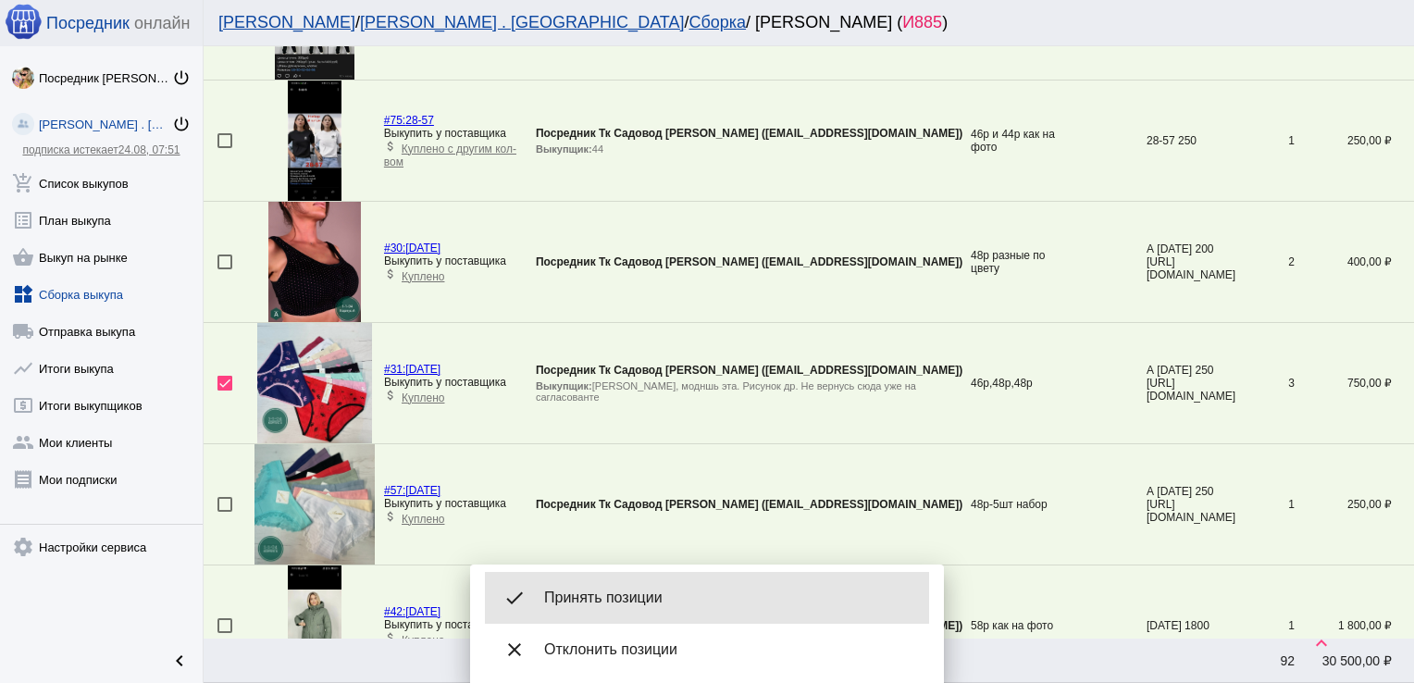
click at [600, 577] on div "done Принять позиции" at bounding box center [707, 598] width 444 height 52
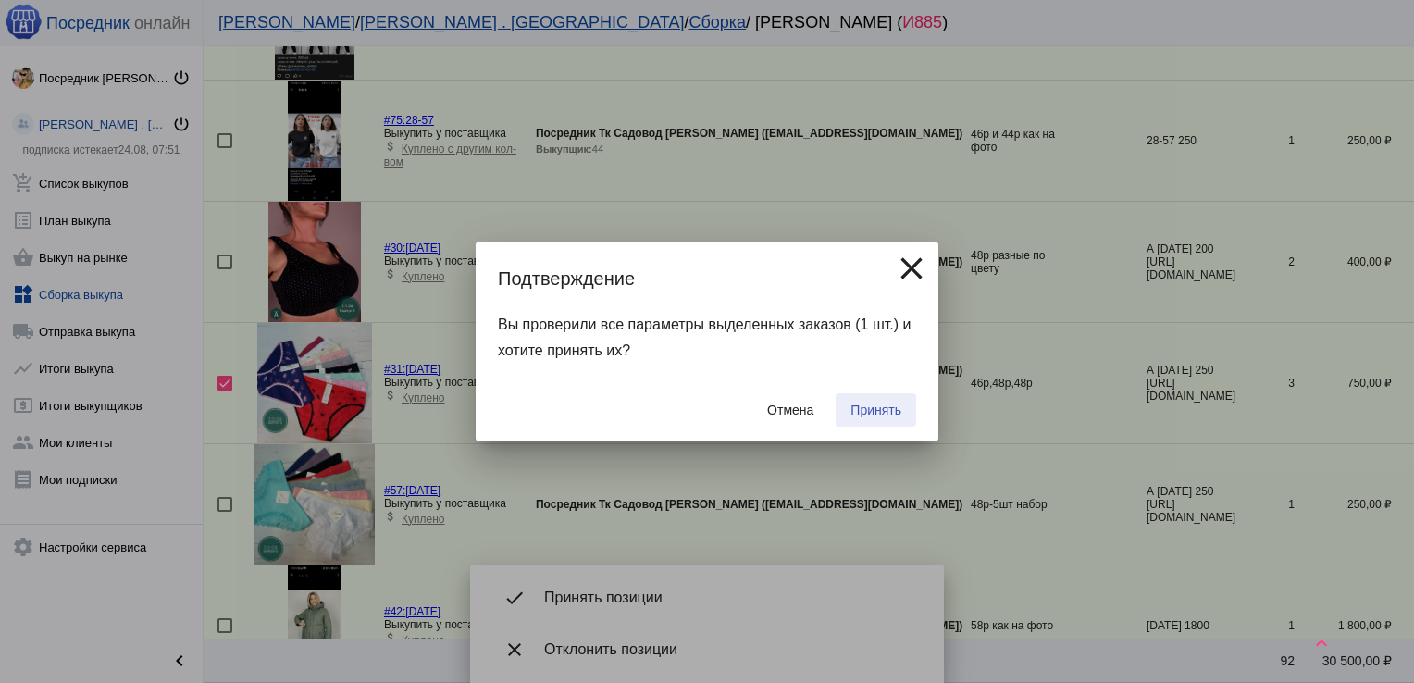
click at [873, 416] on span "Принять" at bounding box center [875, 409] width 51 height 15
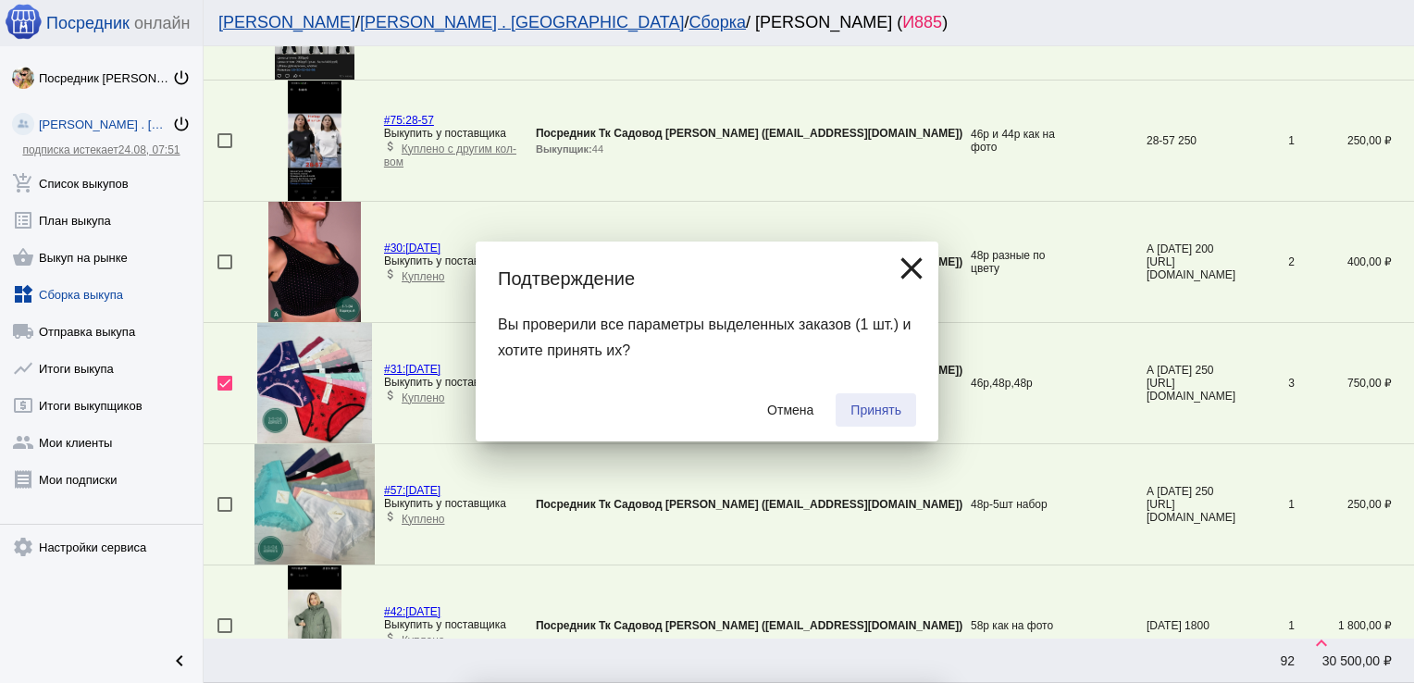
checkbox input "false"
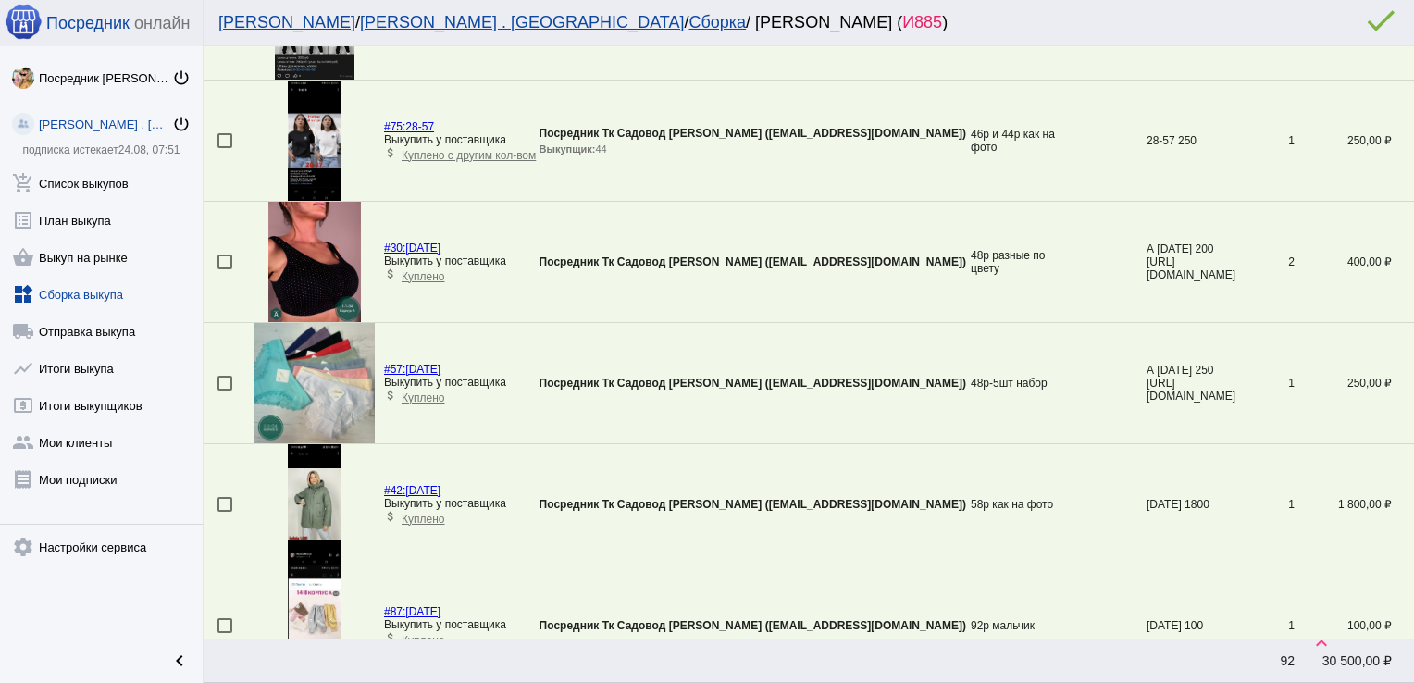
scroll to position [2849, 0]
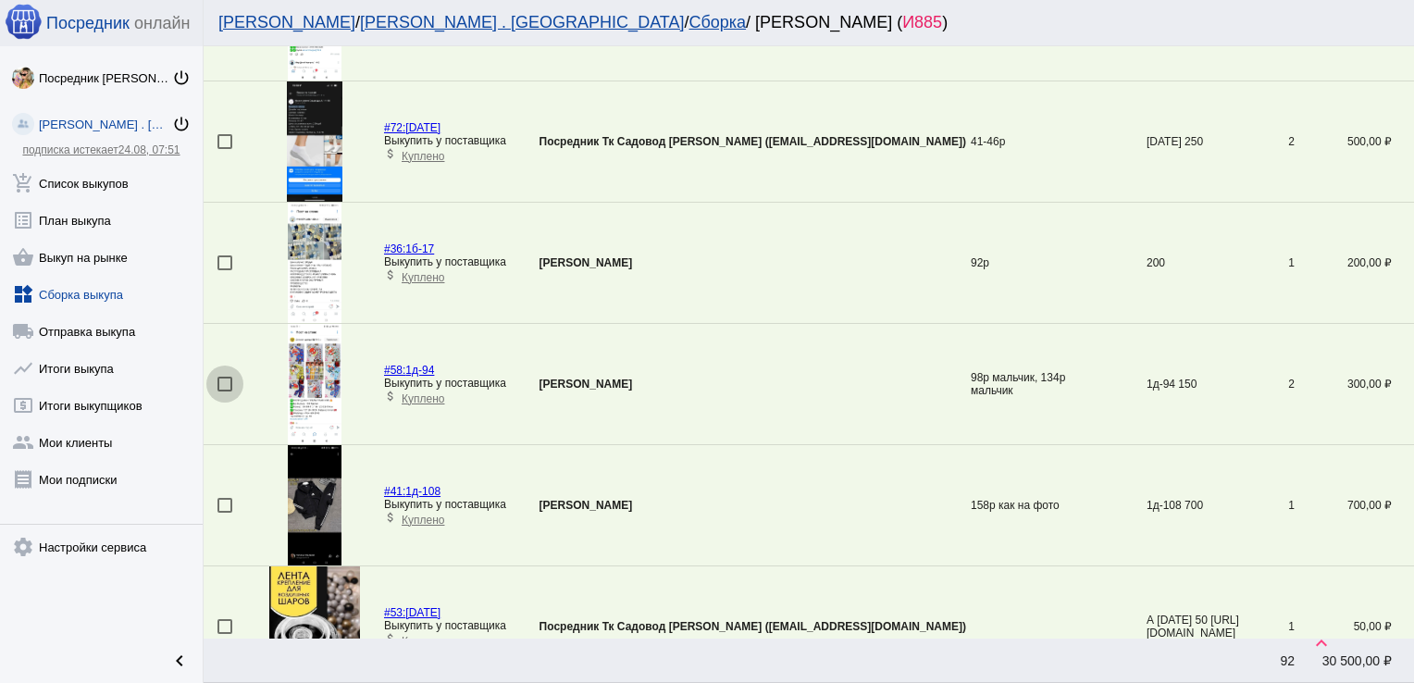
click at [224, 379] on div at bounding box center [224, 384] width 15 height 15
click at [224, 391] on input "checkbox" at bounding box center [224, 391] width 1 height 1
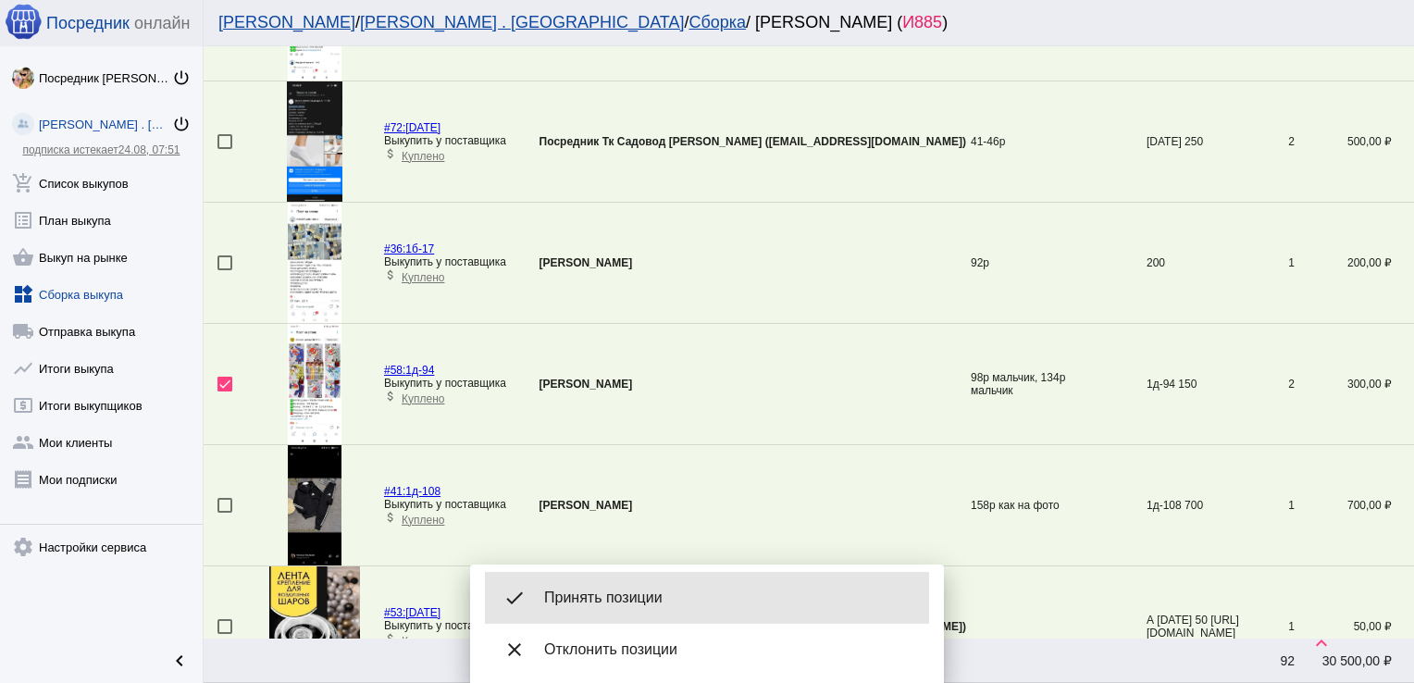
click at [643, 598] on span "Принять позиции" at bounding box center [729, 597] width 370 height 19
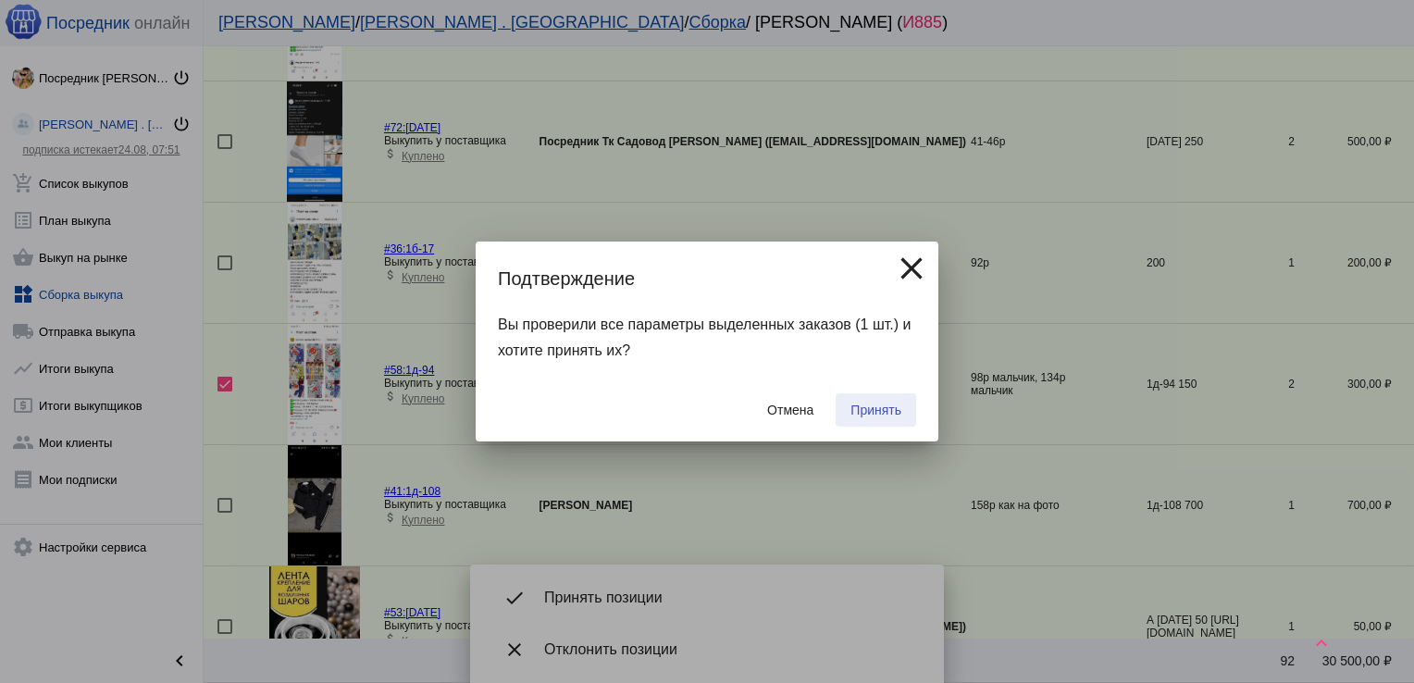
click at [888, 398] on button "Принять" at bounding box center [875, 409] width 80 height 33
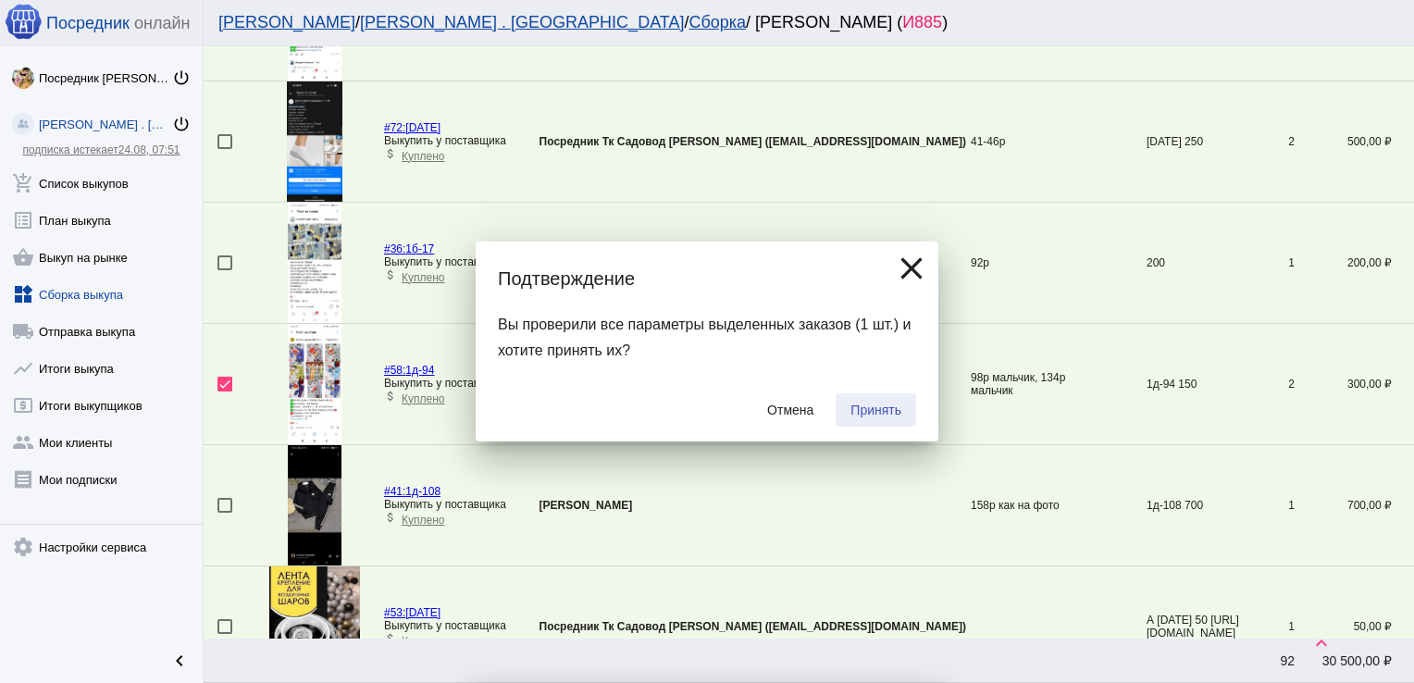
checkbox input "false"
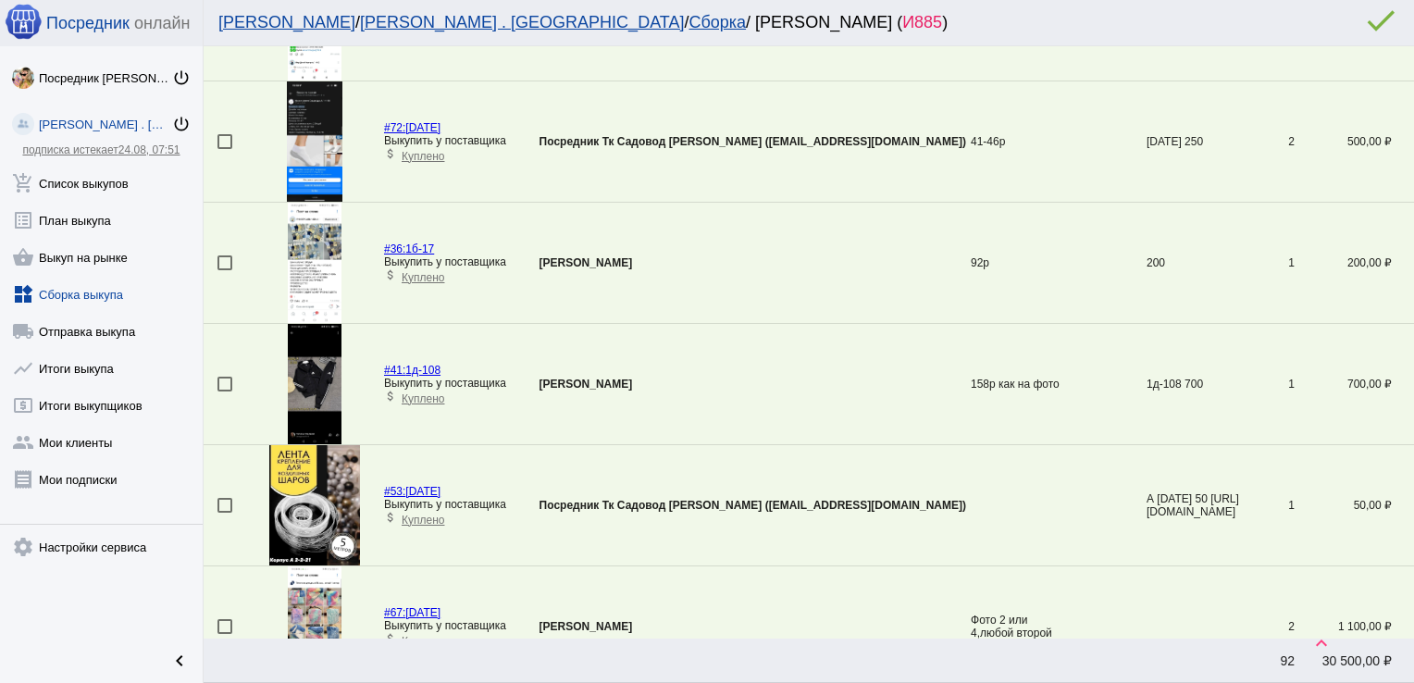
scroll to position [670, 0]
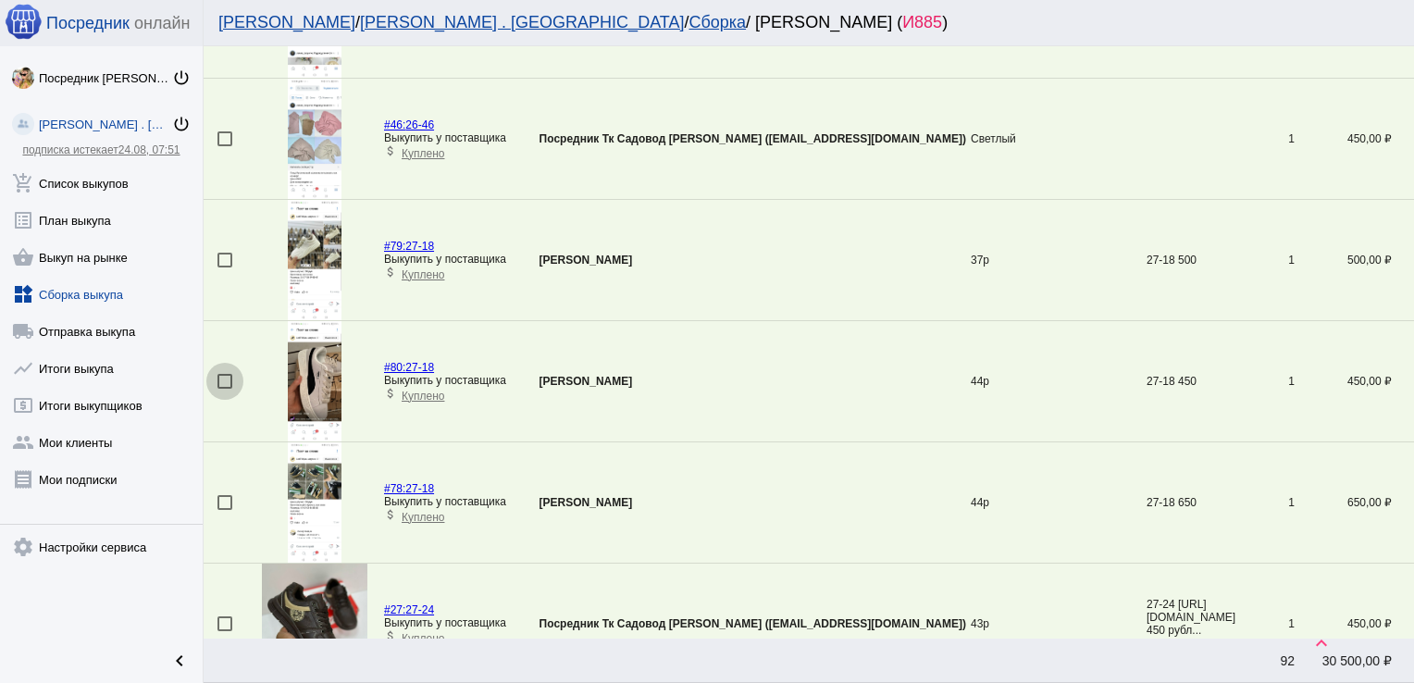
click at [218, 376] on div at bounding box center [224, 381] width 15 height 15
click at [224, 389] on input "checkbox" at bounding box center [224, 389] width 1 height 1
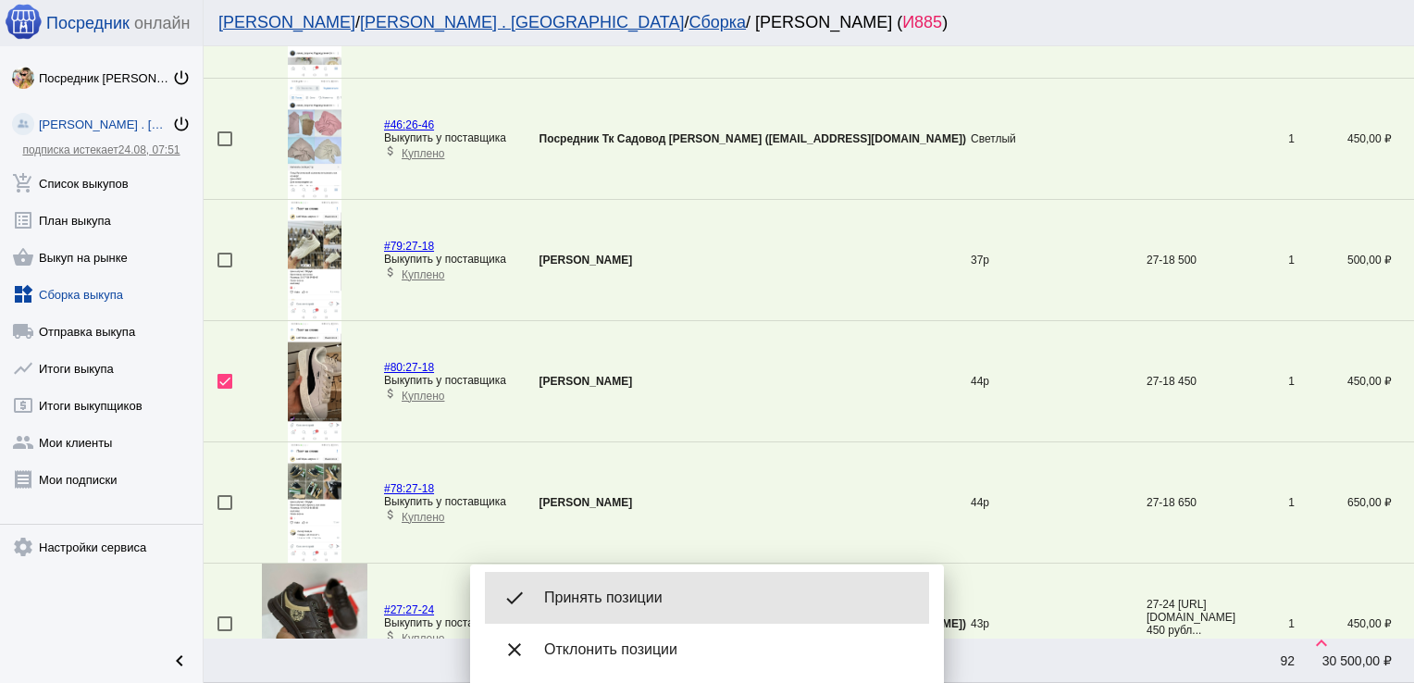
click at [594, 599] on span "Принять позиции" at bounding box center [729, 597] width 370 height 19
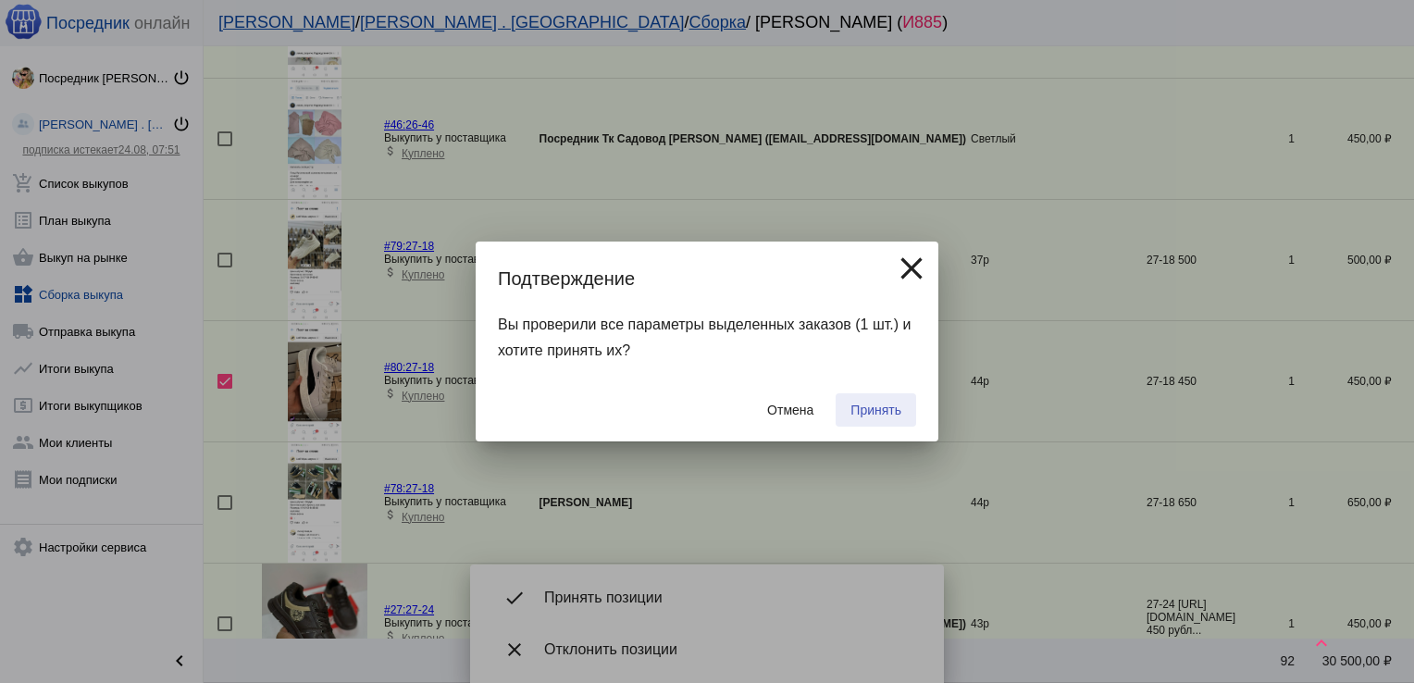
click at [868, 408] on span "Принять" at bounding box center [875, 409] width 51 height 15
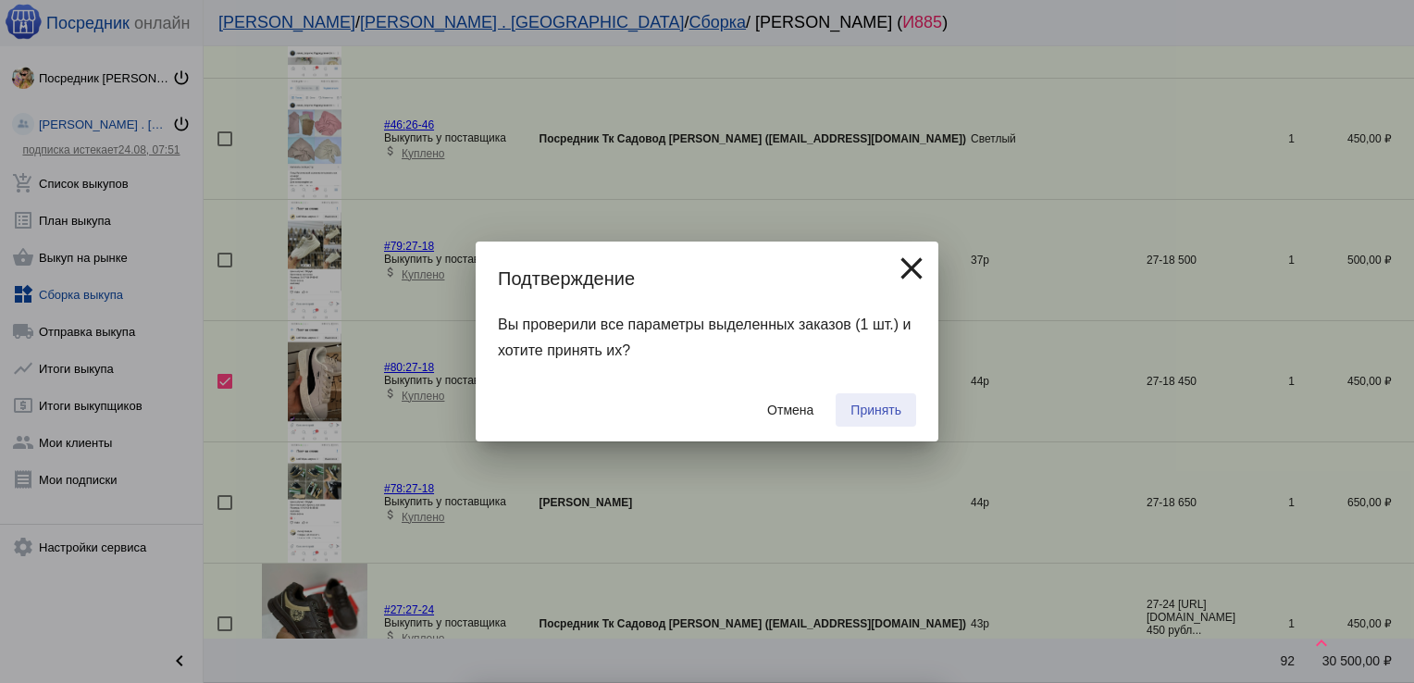
checkbox input "false"
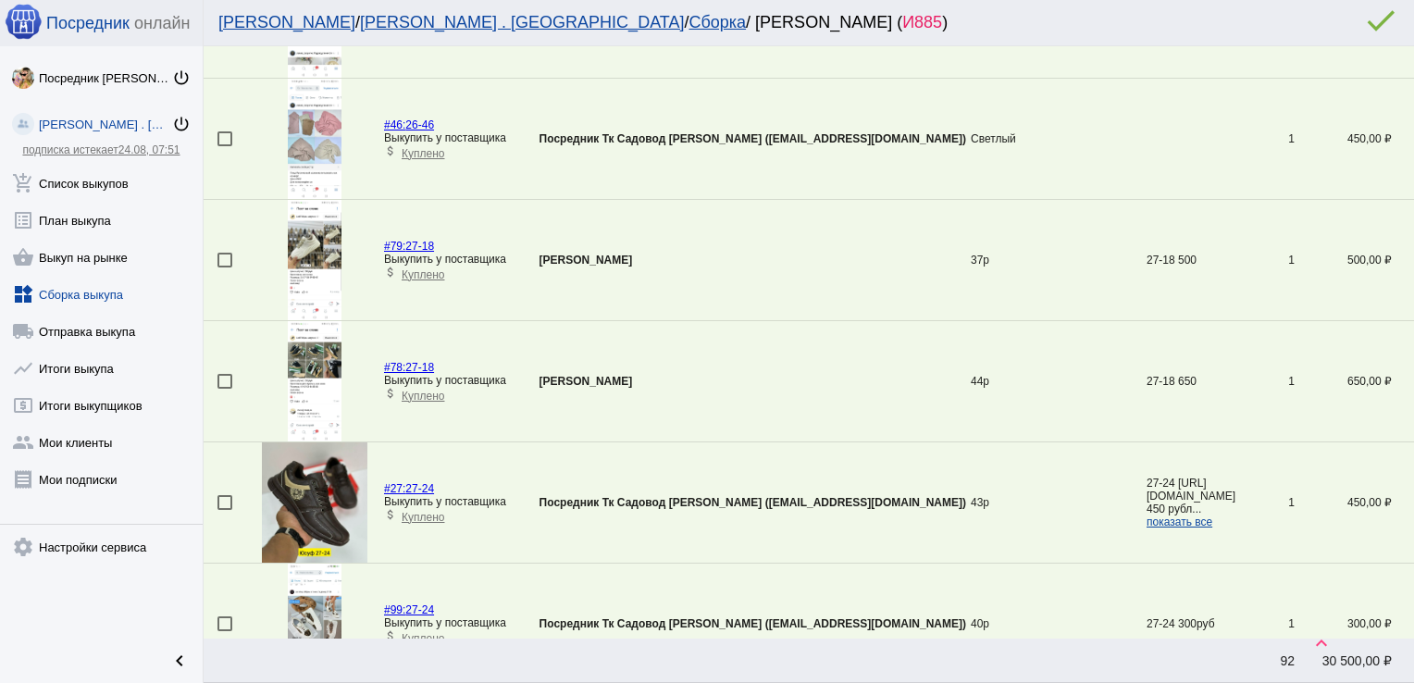
scroll to position [1396, 0]
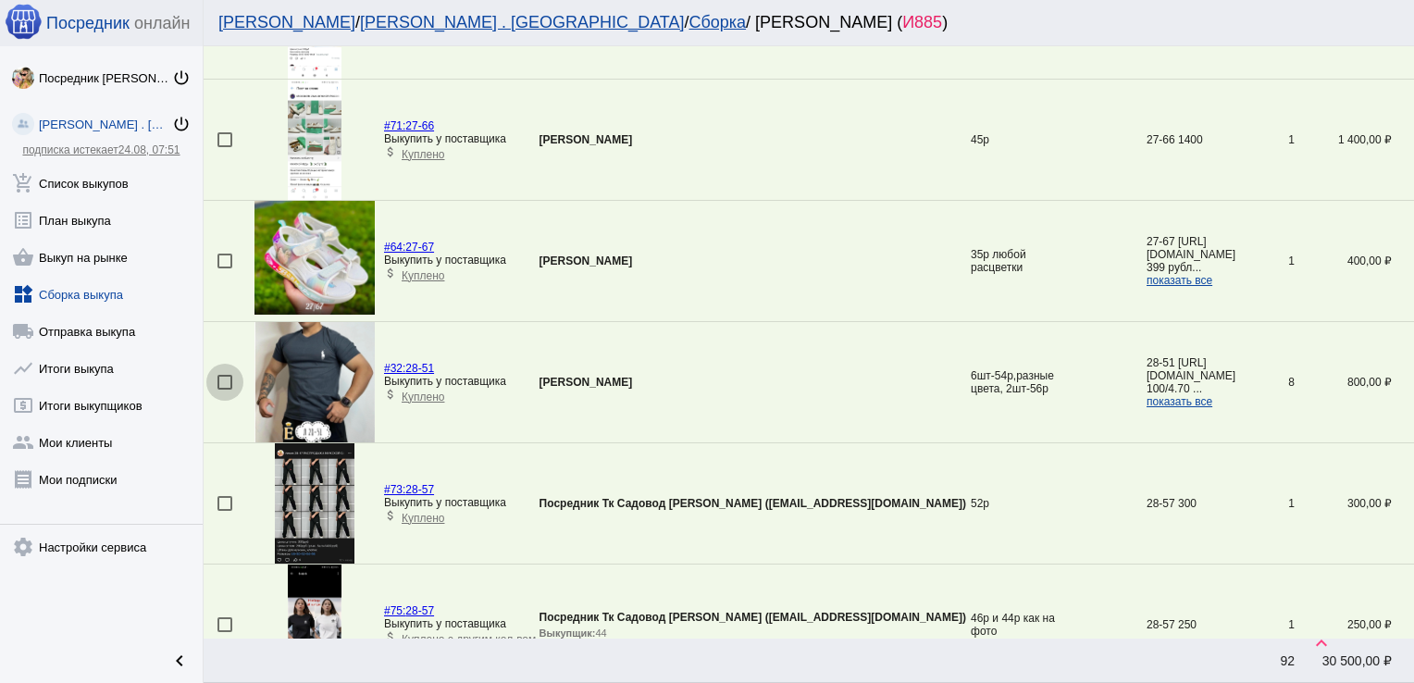
click at [226, 379] on div at bounding box center [224, 382] width 15 height 15
click at [225, 389] on input "checkbox" at bounding box center [224, 389] width 1 height 1
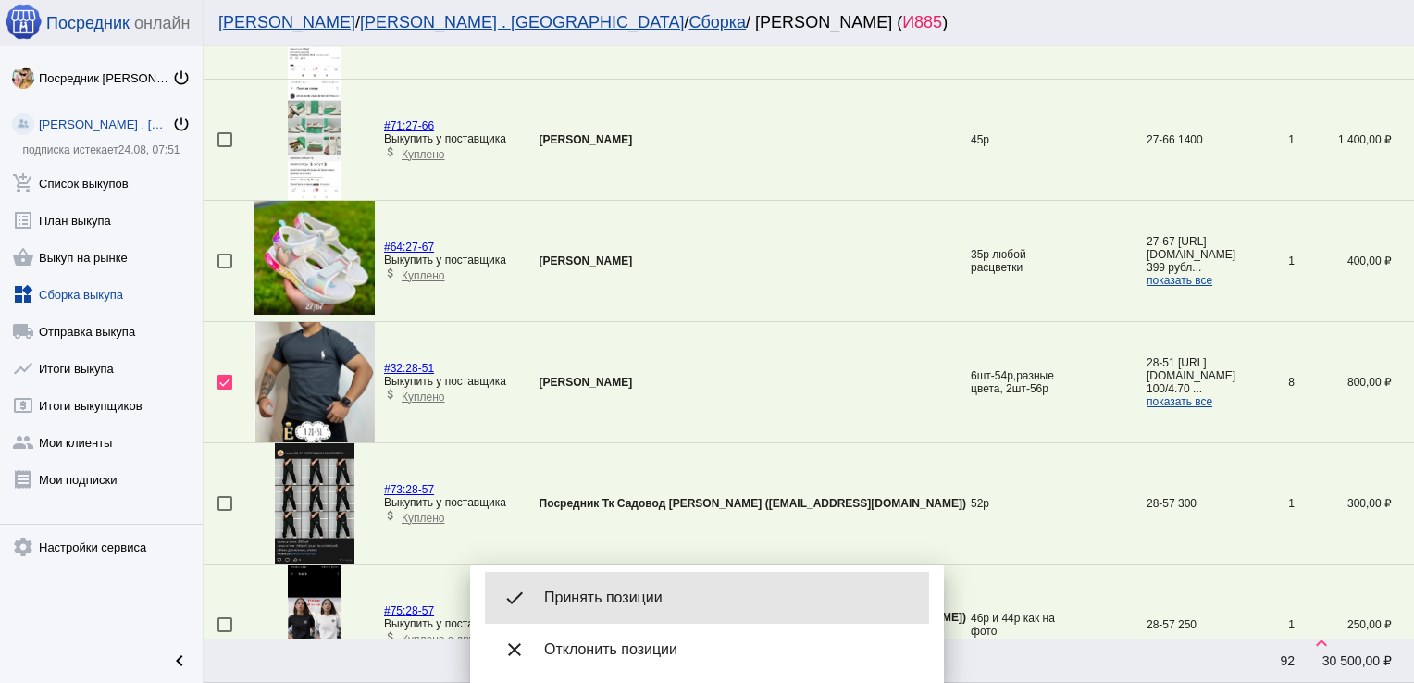
click at [614, 593] on span "Принять позиции" at bounding box center [729, 597] width 370 height 19
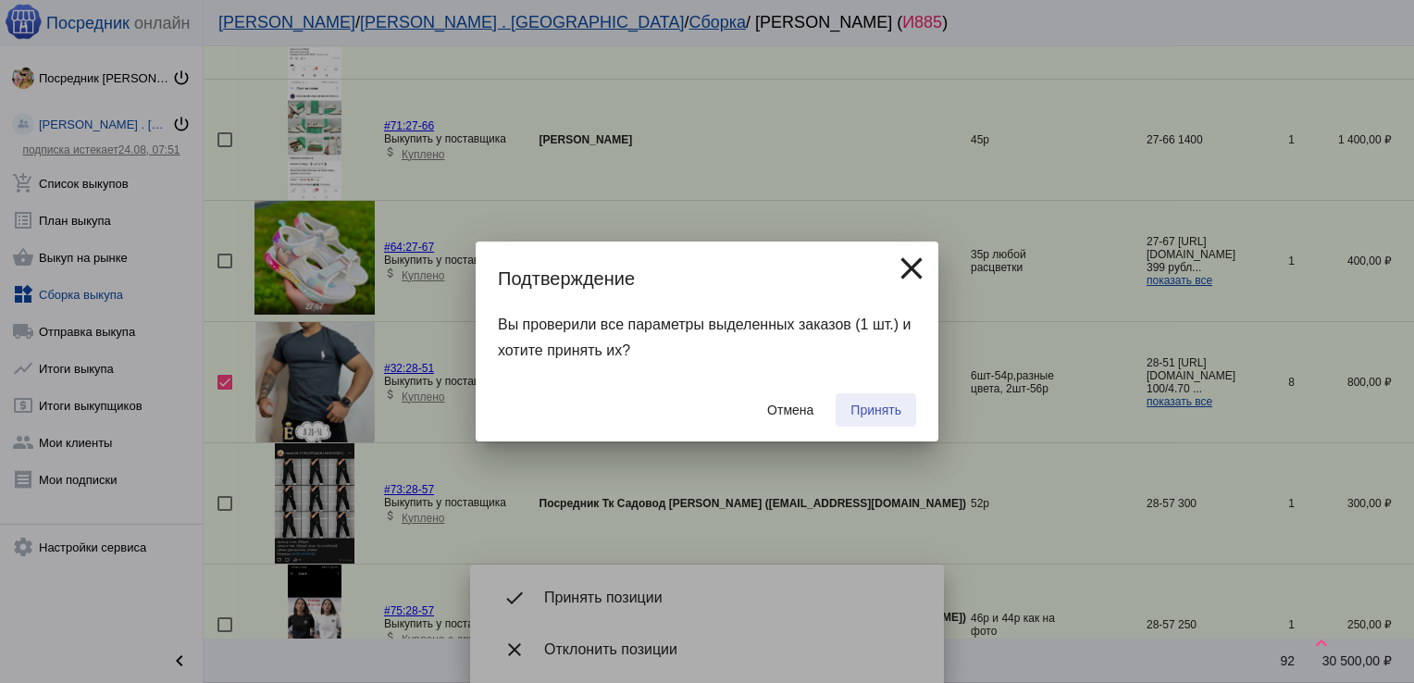
click at [880, 408] on span "Принять" at bounding box center [875, 409] width 51 height 15
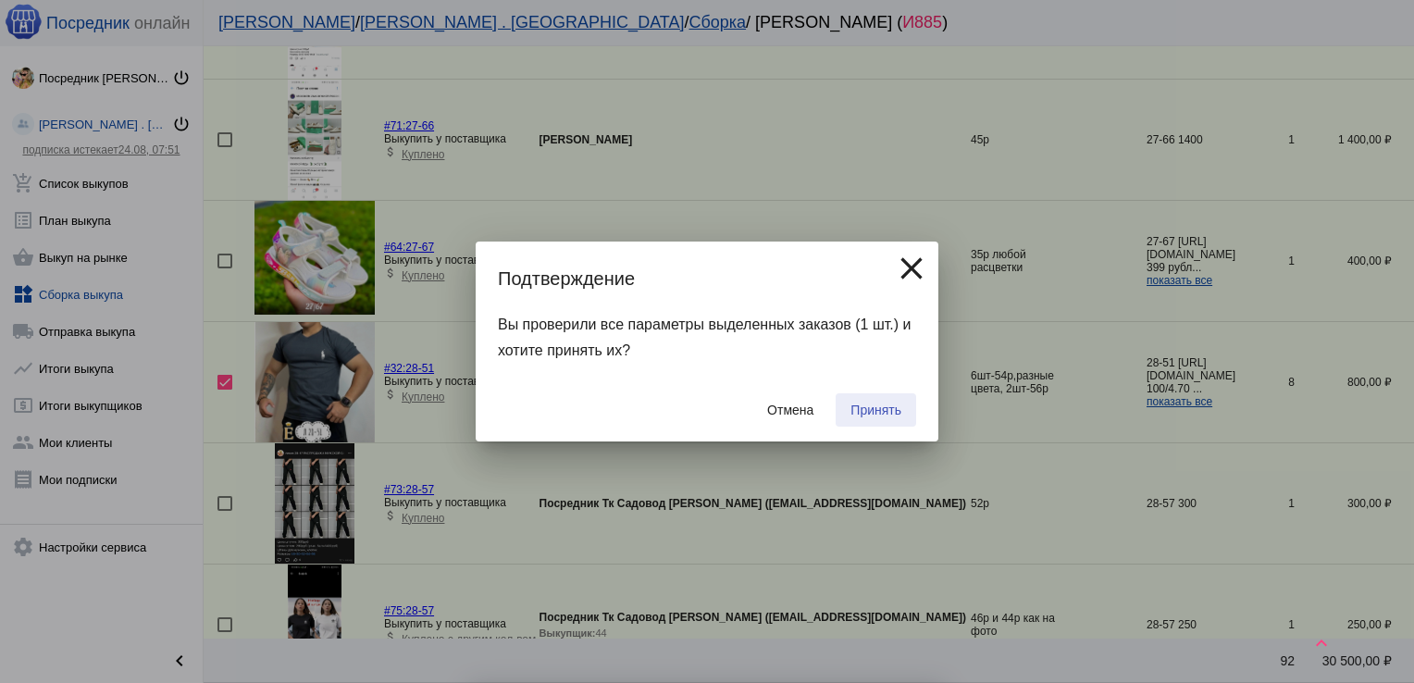
checkbox input "false"
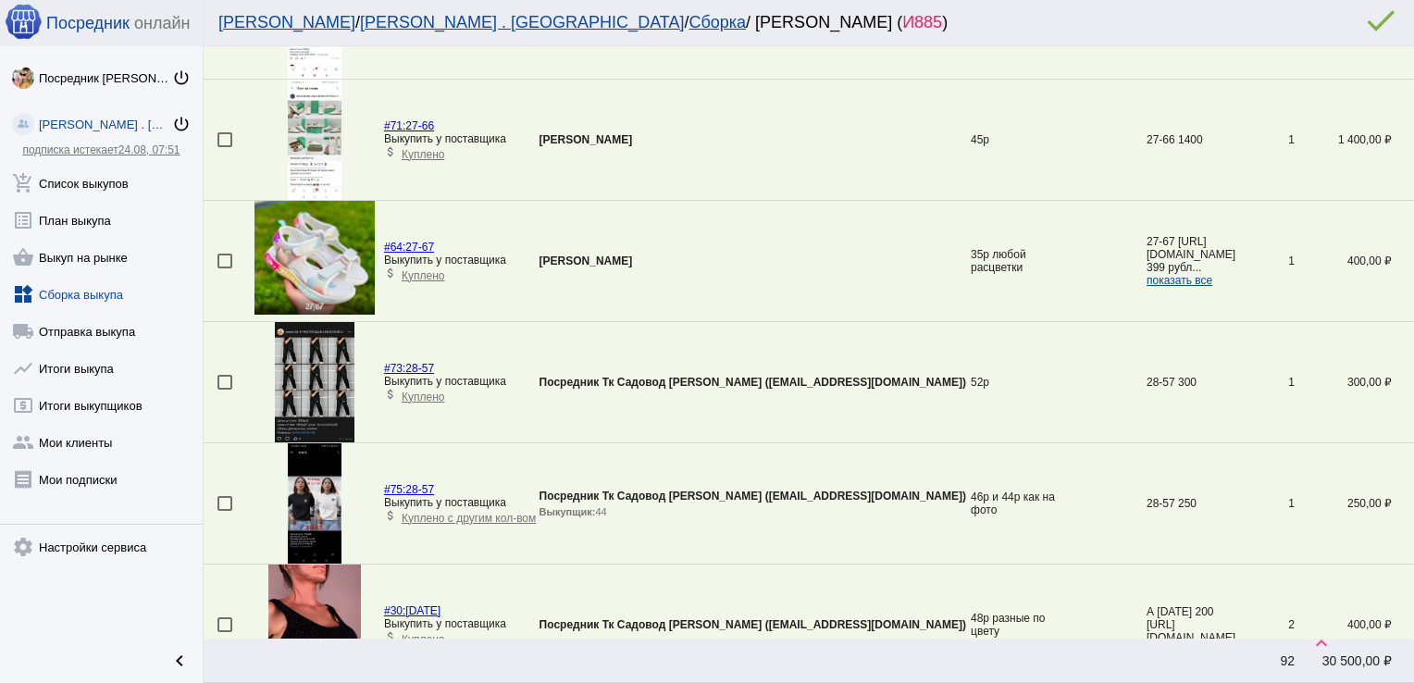
scroll to position [670, 0]
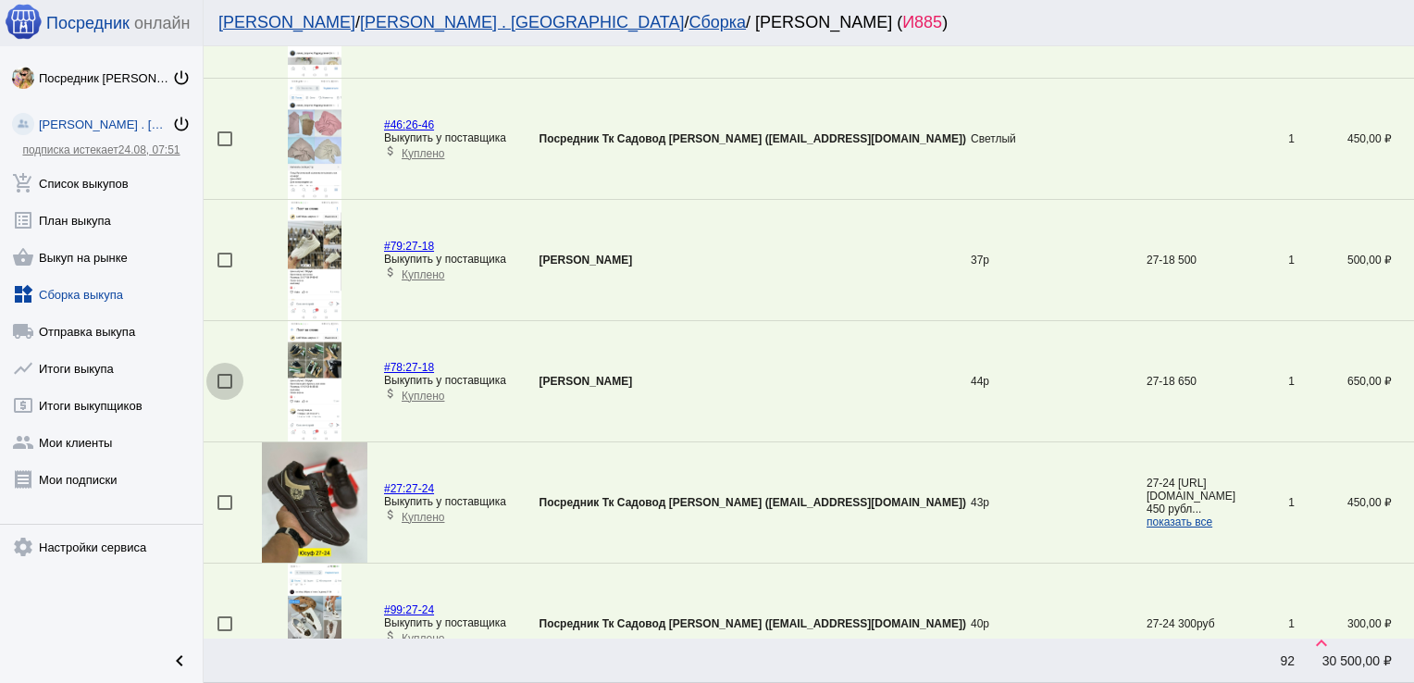
click at [226, 383] on div at bounding box center [224, 381] width 15 height 15
click at [225, 389] on input "checkbox" at bounding box center [224, 389] width 1 height 1
checkbox input "true"
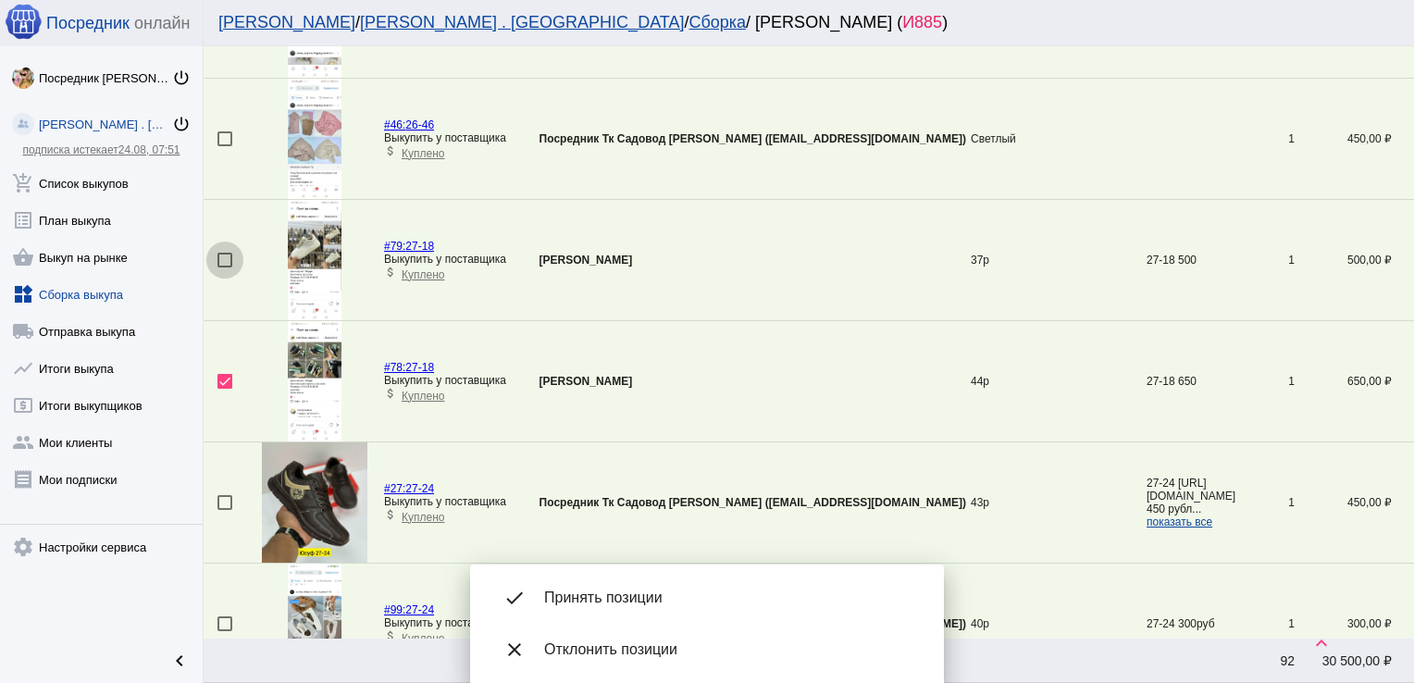
click at [225, 260] on div at bounding box center [224, 260] width 15 height 15
click at [225, 267] on input "checkbox" at bounding box center [224, 267] width 1 height 1
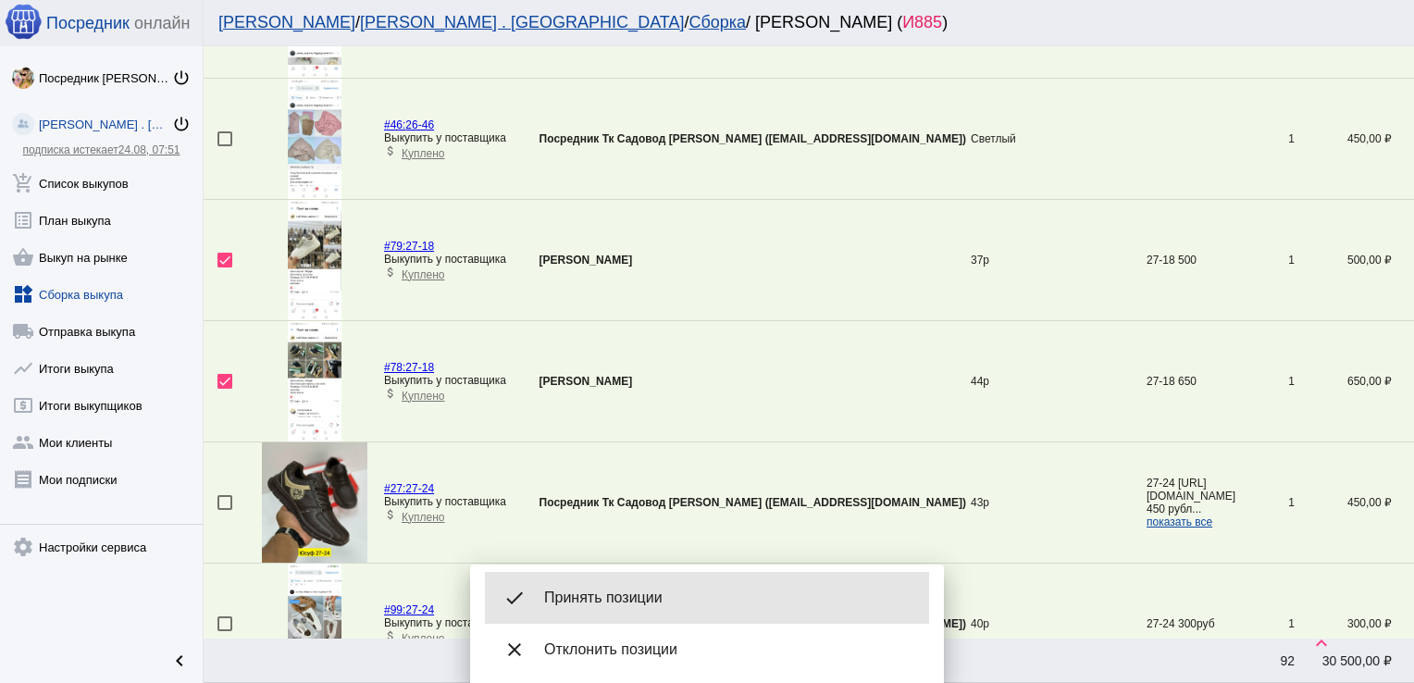
click at [589, 597] on span "Принять позиции" at bounding box center [729, 597] width 370 height 19
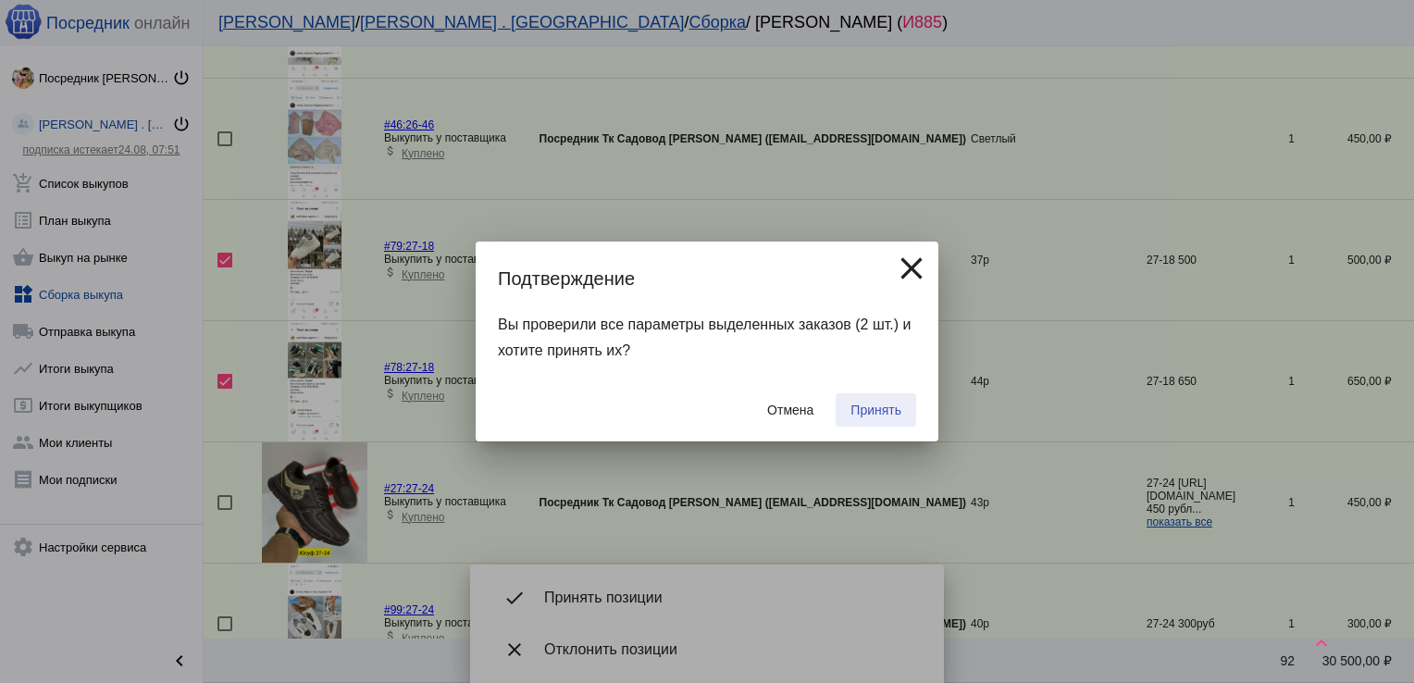
click at [872, 408] on span "Принять" at bounding box center [875, 409] width 51 height 15
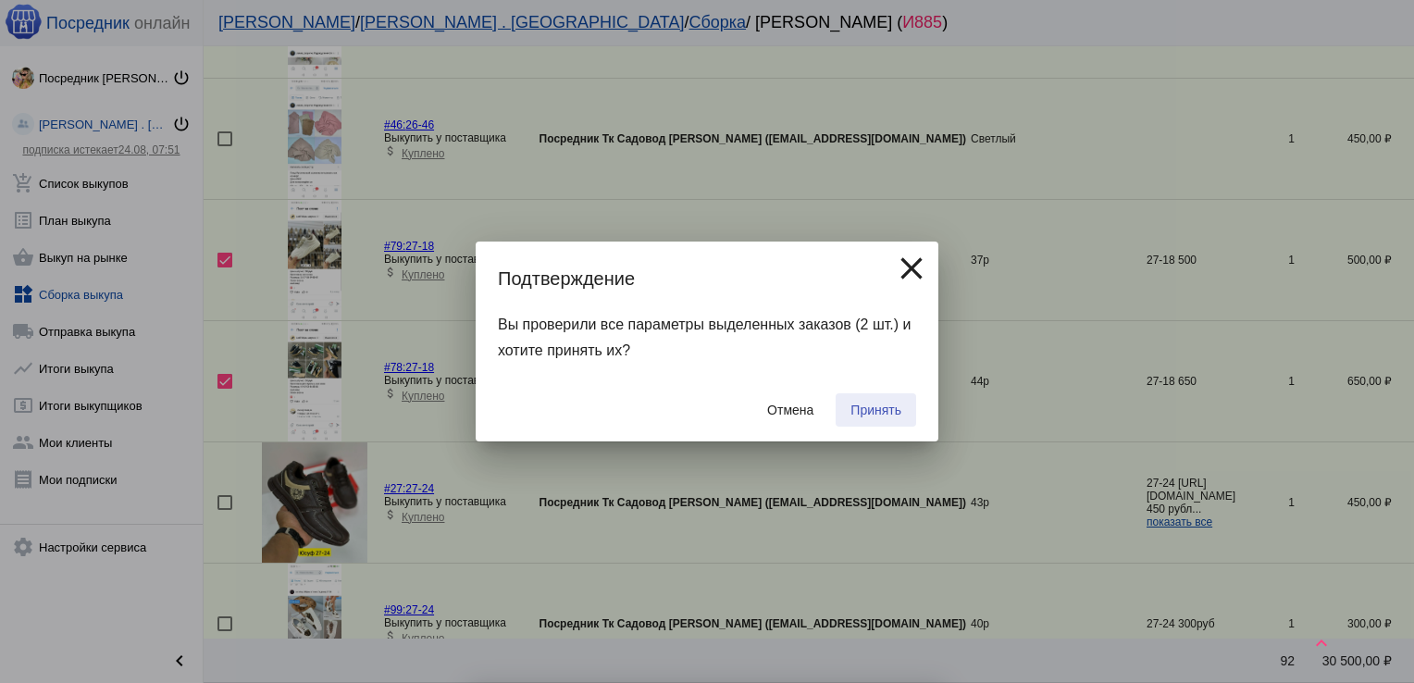
checkbox input "false"
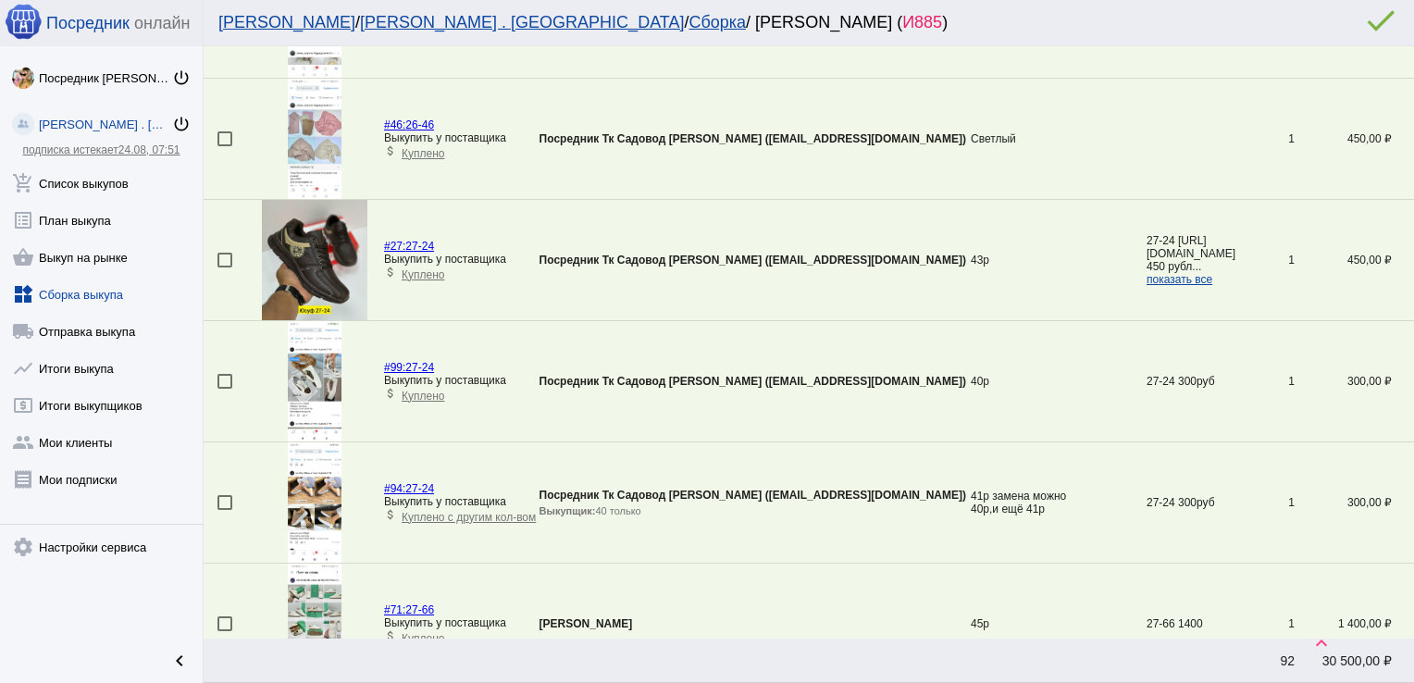
scroll to position [3332, 0]
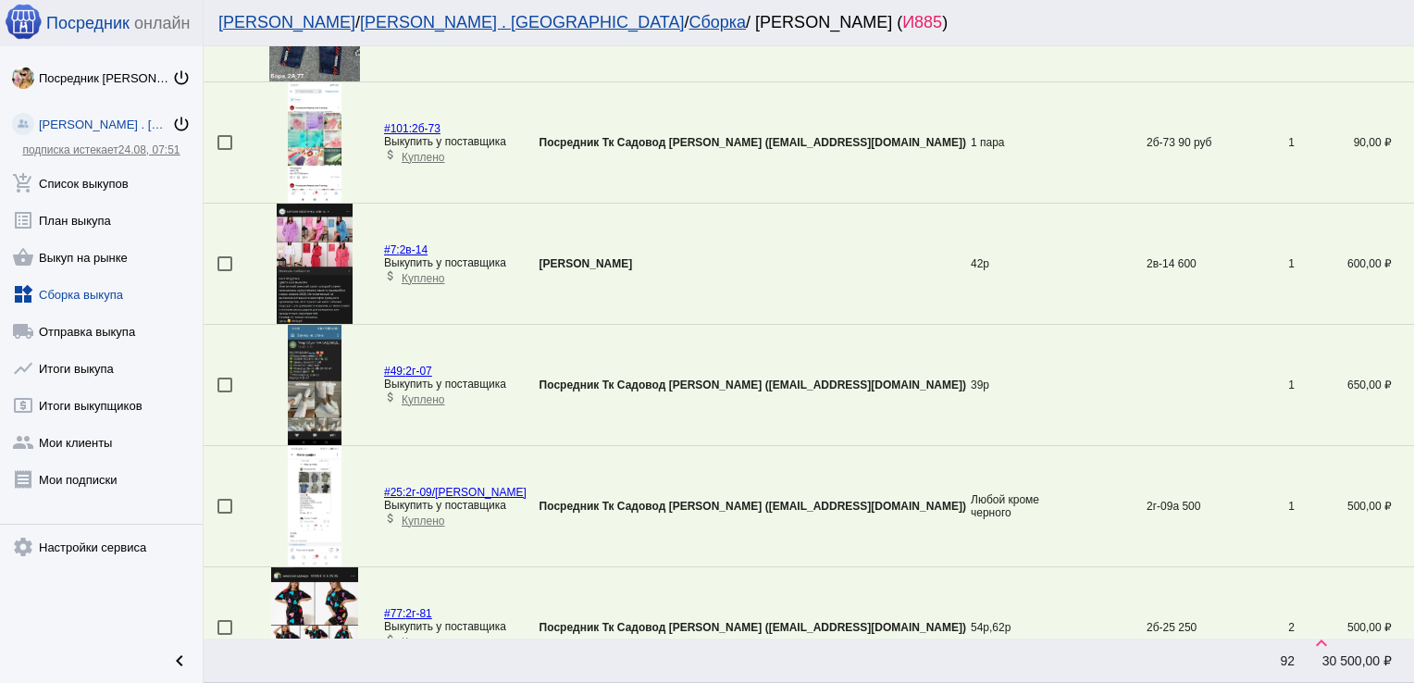
click at [227, 377] on div at bounding box center [224, 384] width 15 height 15
click at [225, 392] on input "checkbox" at bounding box center [224, 392] width 1 height 1
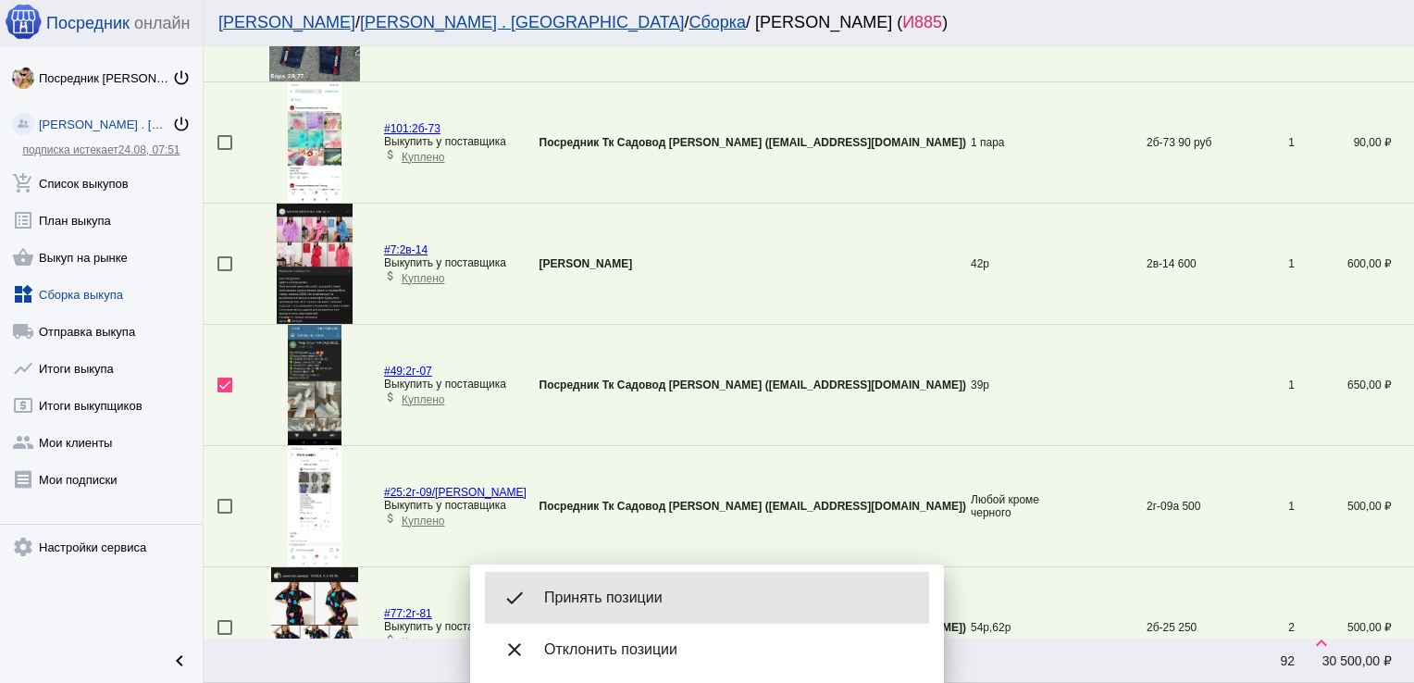
click at [621, 605] on span "Принять позиции" at bounding box center [729, 597] width 370 height 19
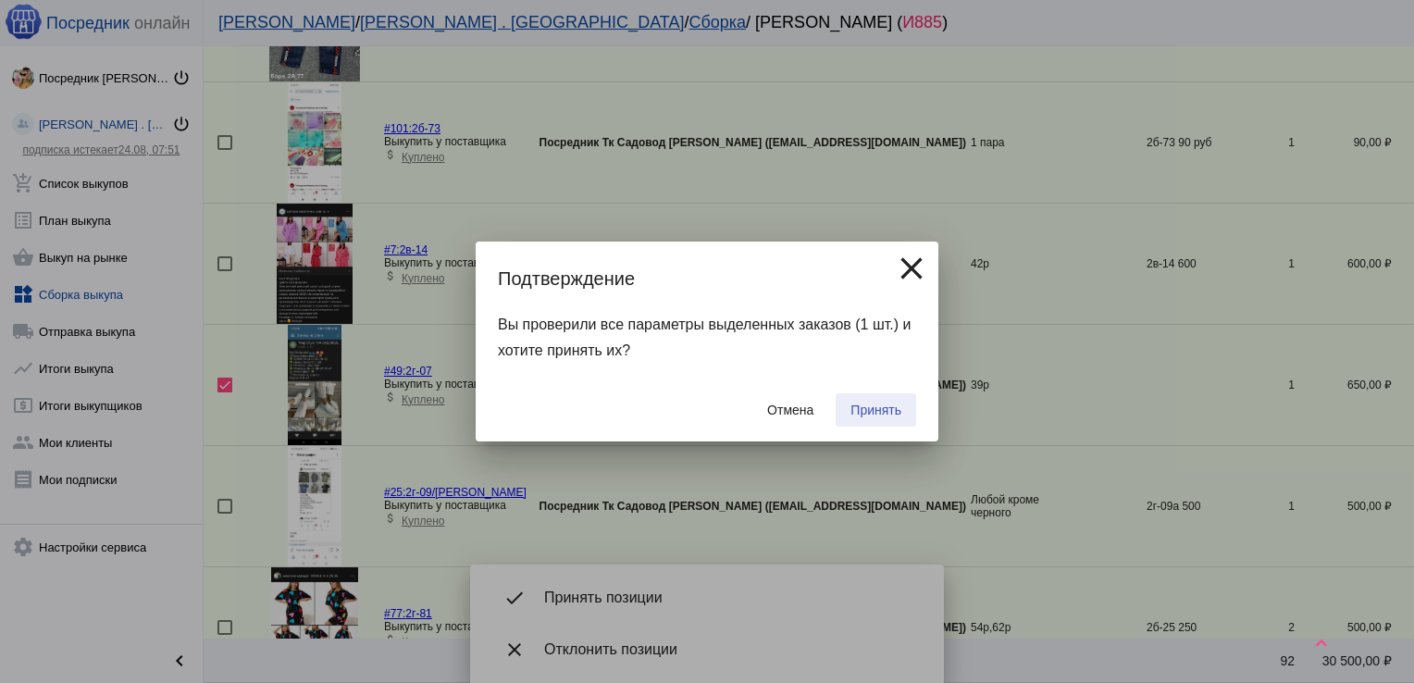
click at [875, 412] on span "Принять" at bounding box center [875, 409] width 51 height 15
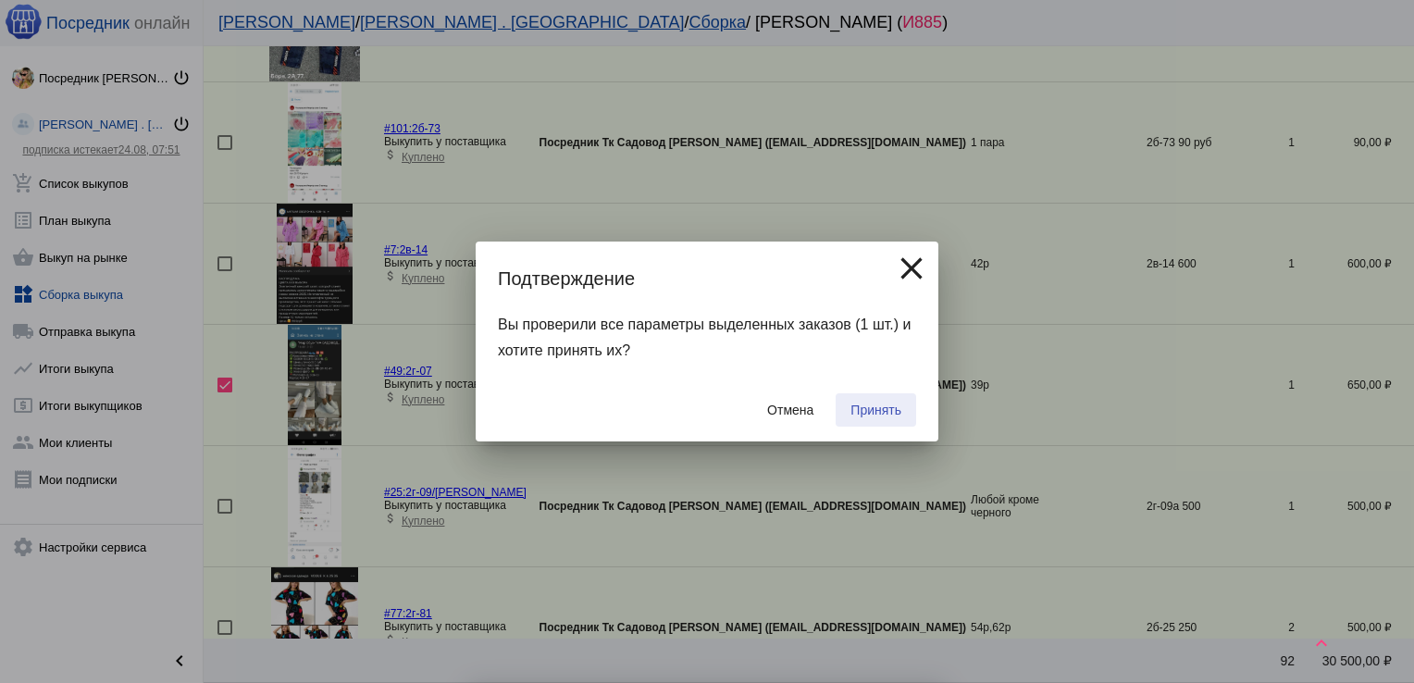
checkbox input "false"
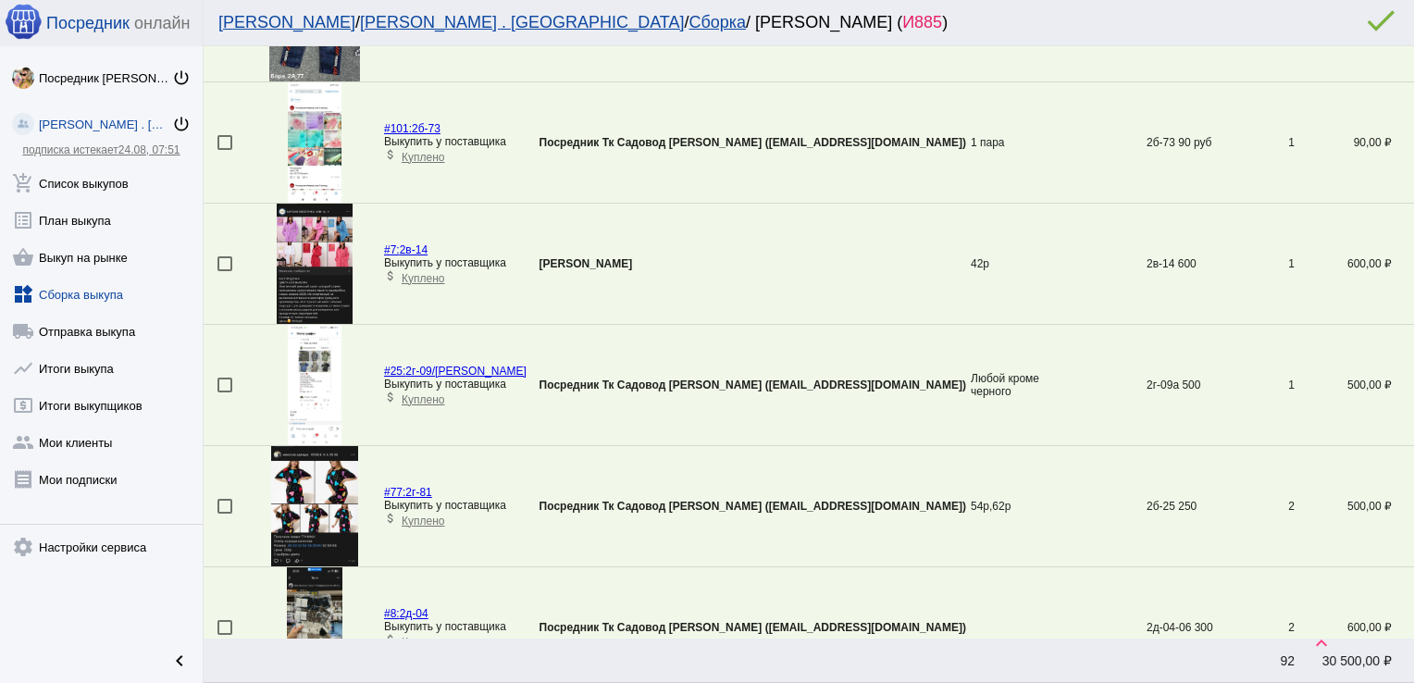
scroll to position [1032, 0]
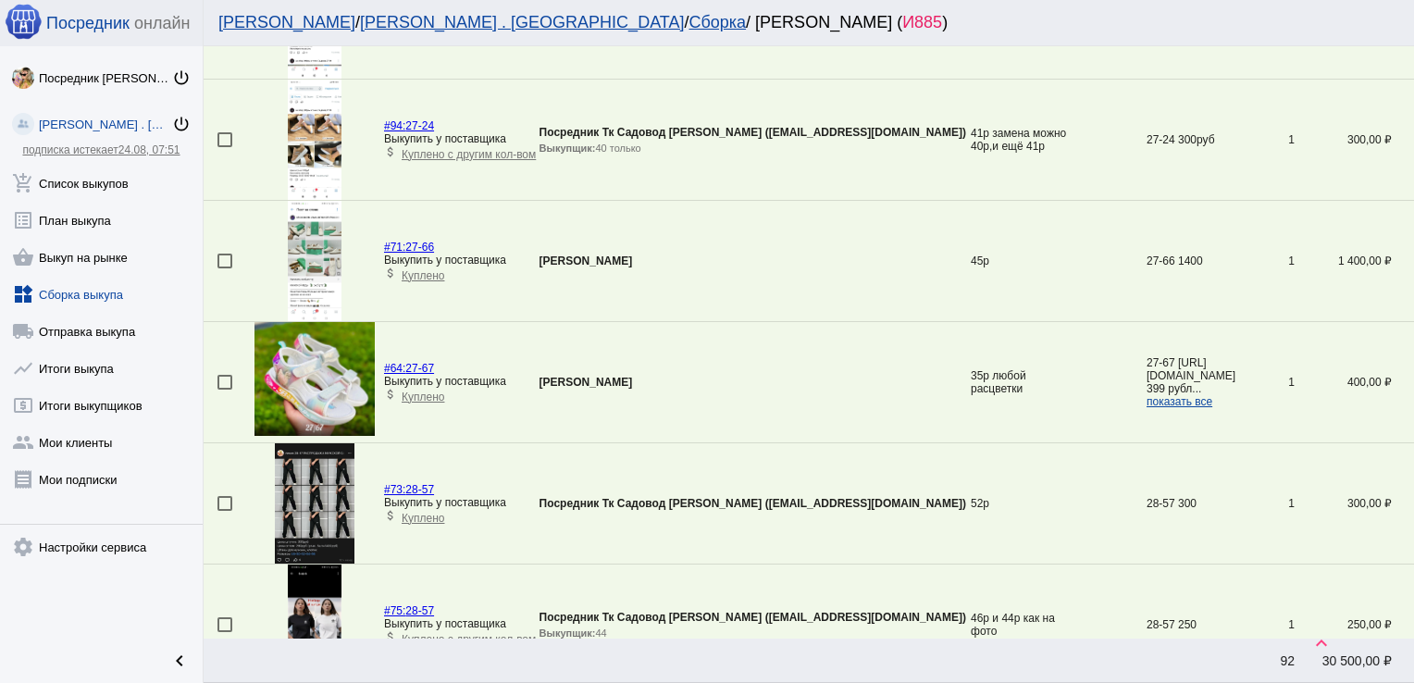
click at [229, 376] on div at bounding box center [224, 382] width 15 height 15
click at [225, 389] on input "checkbox" at bounding box center [224, 389] width 1 height 1
checkbox input "true"
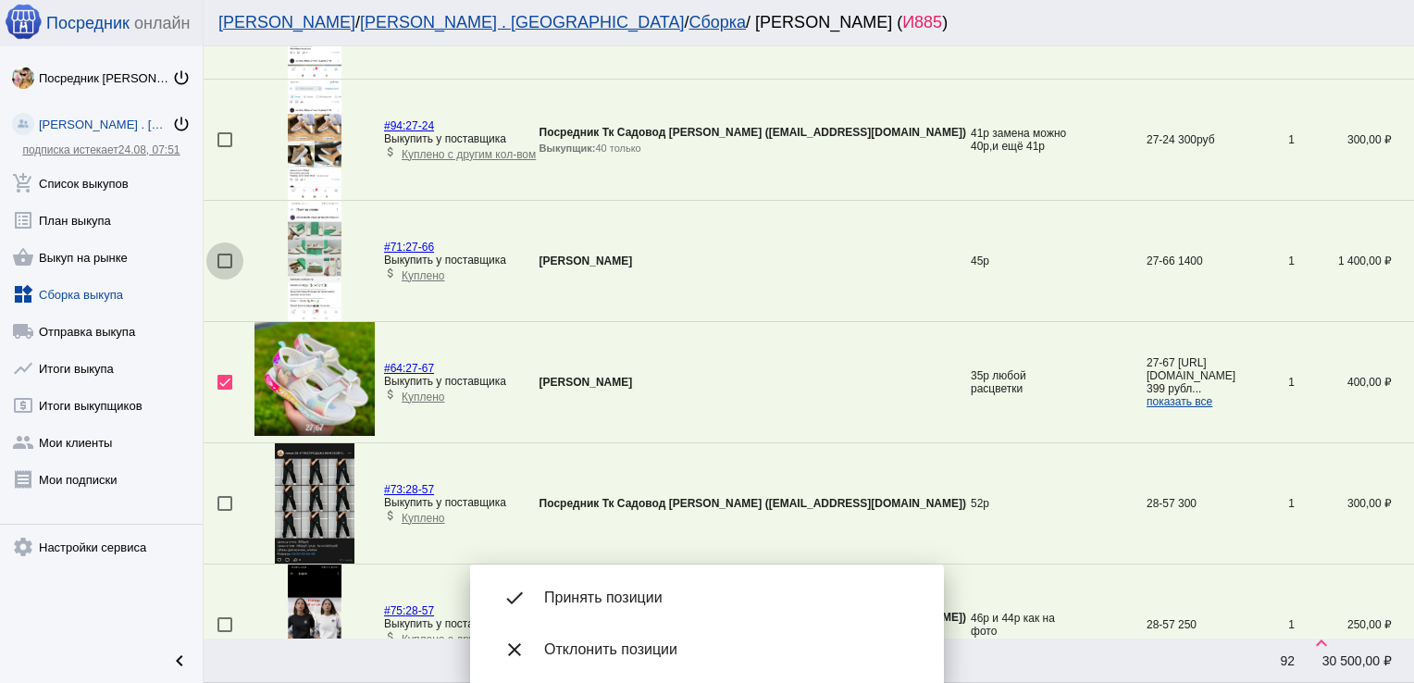
click at [225, 254] on div at bounding box center [224, 260] width 15 height 15
click at [225, 268] on input "checkbox" at bounding box center [224, 268] width 1 height 1
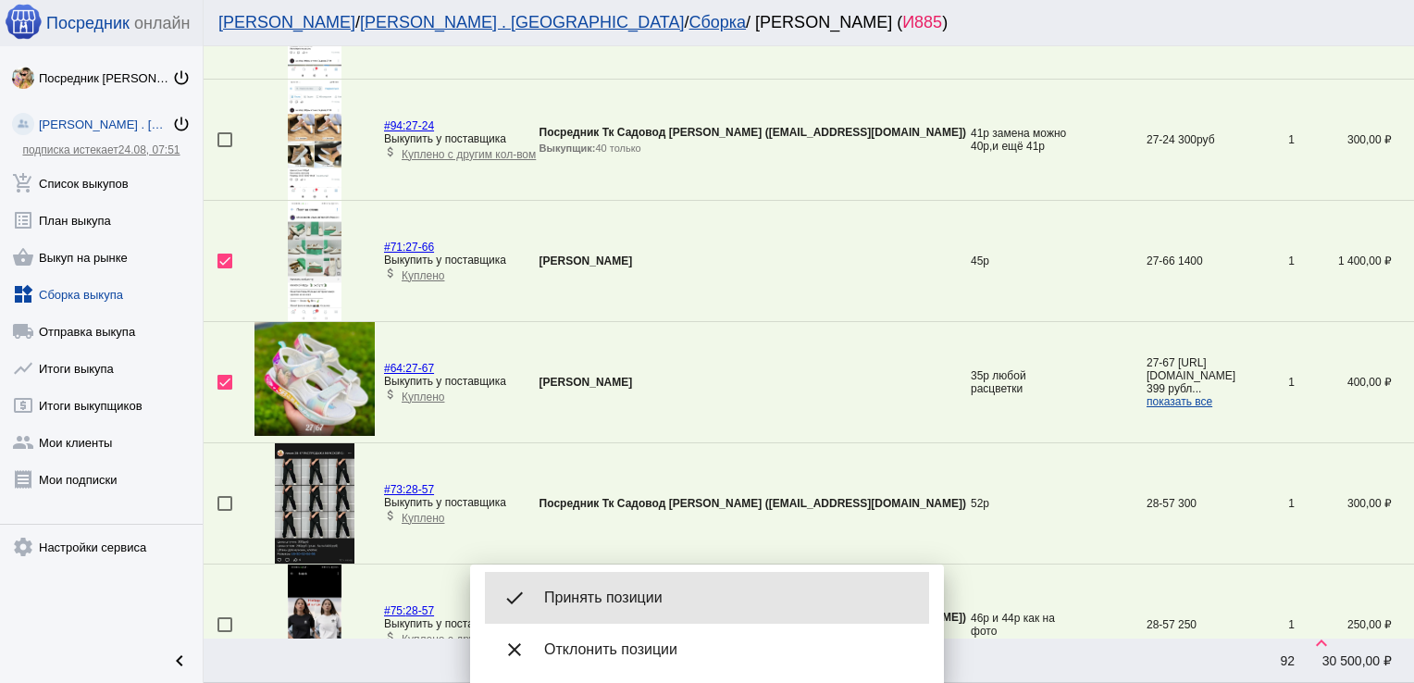
click at [593, 589] on span "Принять позиции" at bounding box center [729, 597] width 370 height 19
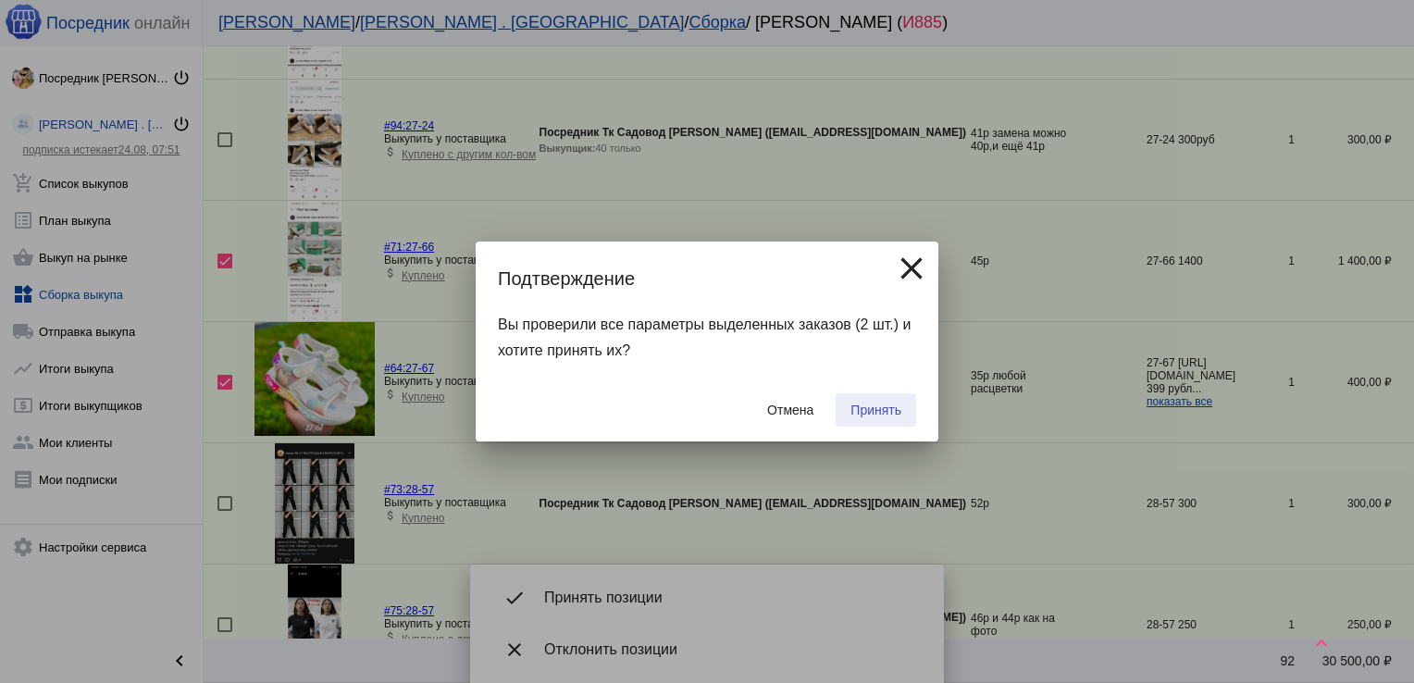
click at [871, 400] on button "Принять" at bounding box center [875, 409] width 80 height 33
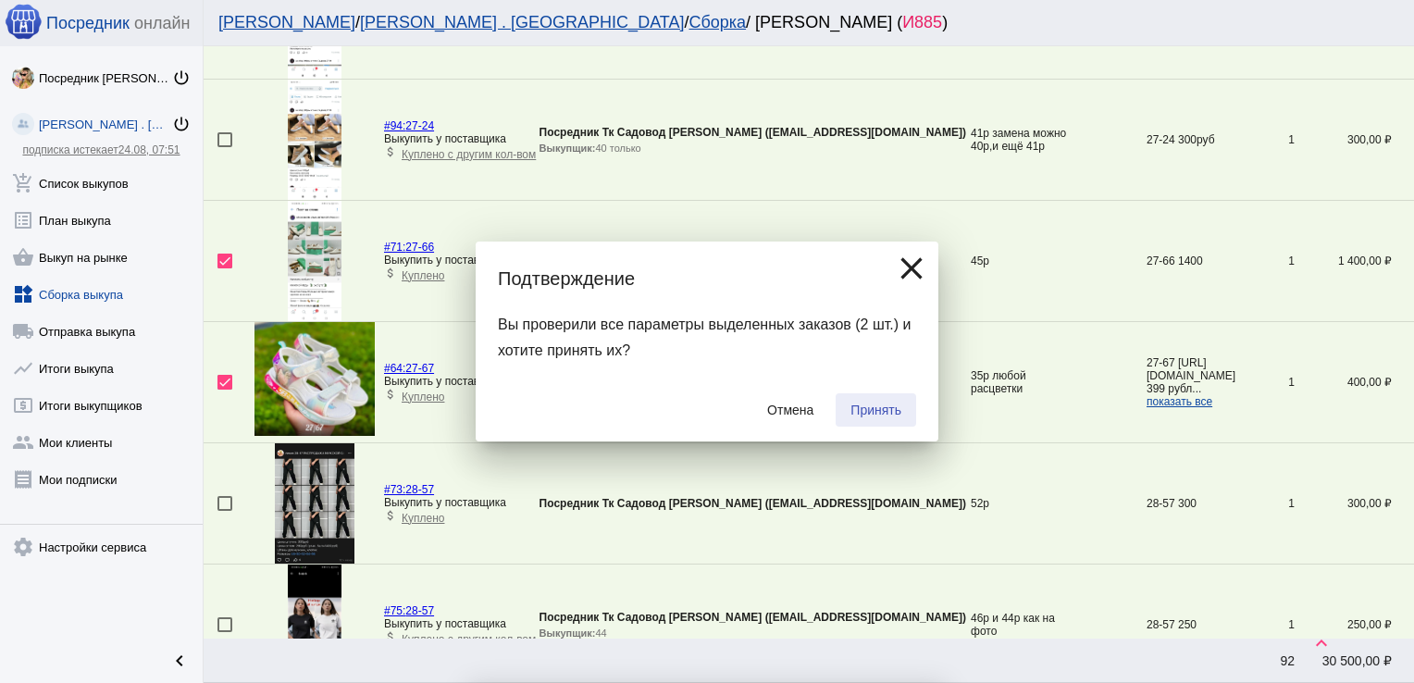
checkbox input "false"
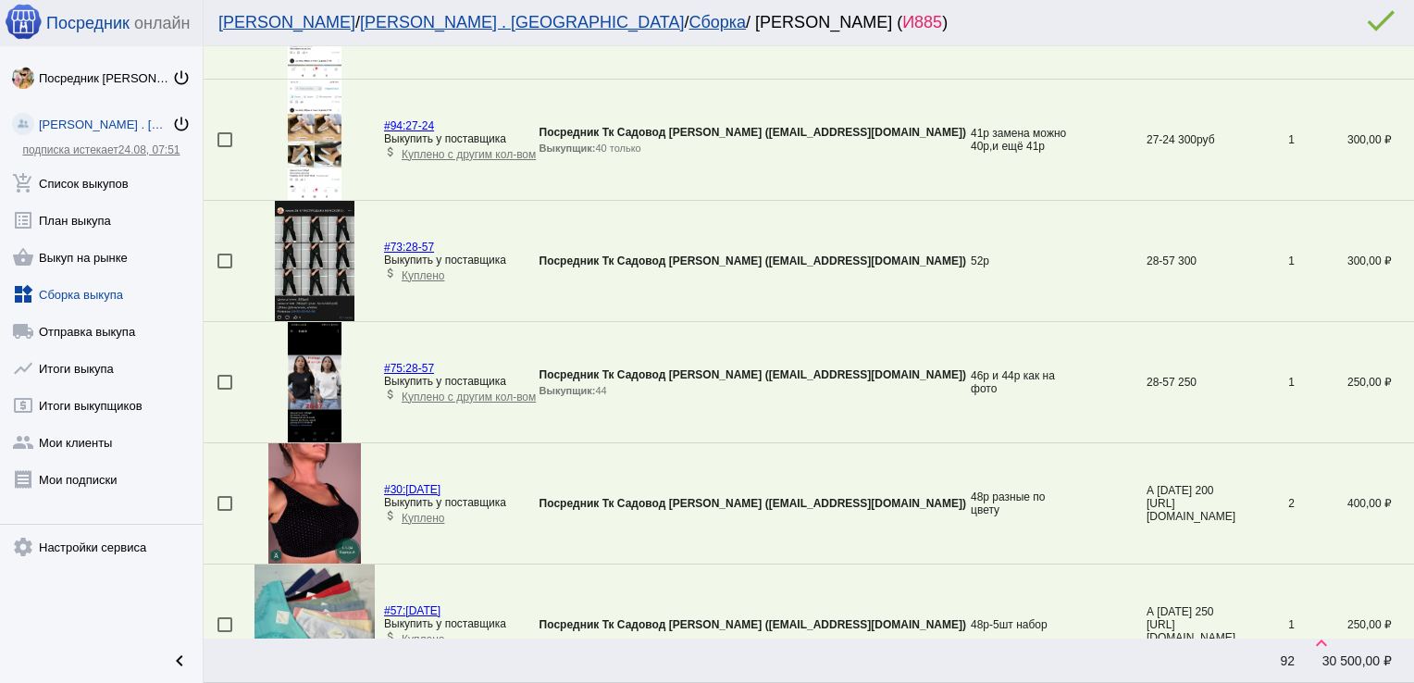
scroll to position [549, 0]
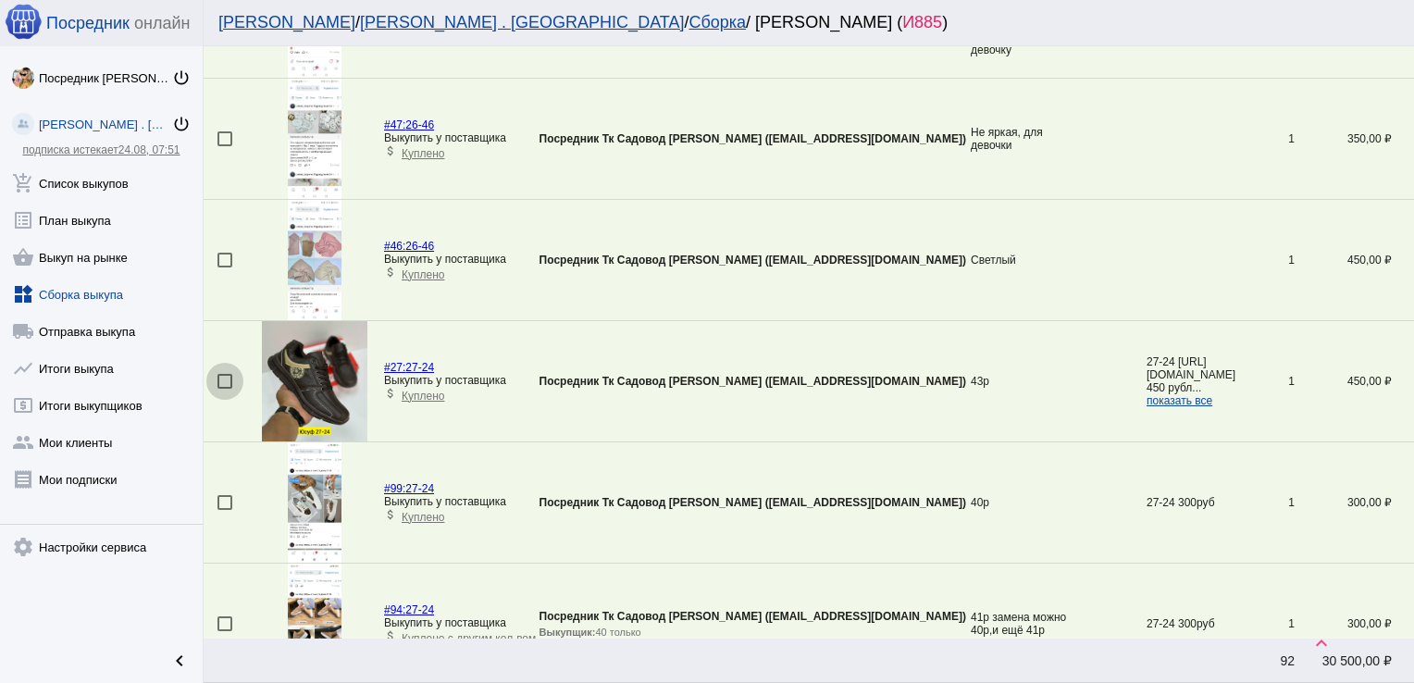
click at [228, 377] on div at bounding box center [224, 381] width 15 height 15
click at [225, 389] on input "checkbox" at bounding box center [224, 389] width 1 height 1
checkbox input "true"
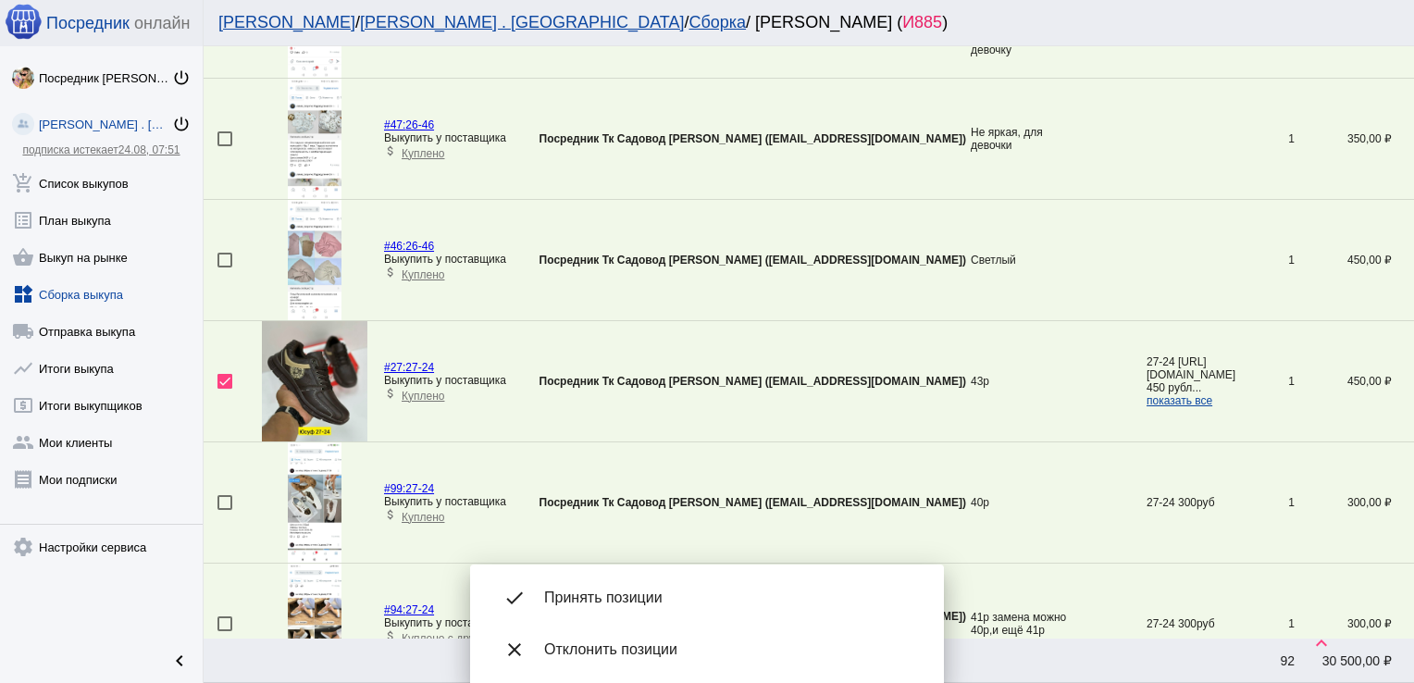
click at [225, 619] on div at bounding box center [224, 623] width 15 height 15
click at [225, 631] on input "checkbox" at bounding box center [224, 631] width 1 height 1
checkbox input "true"
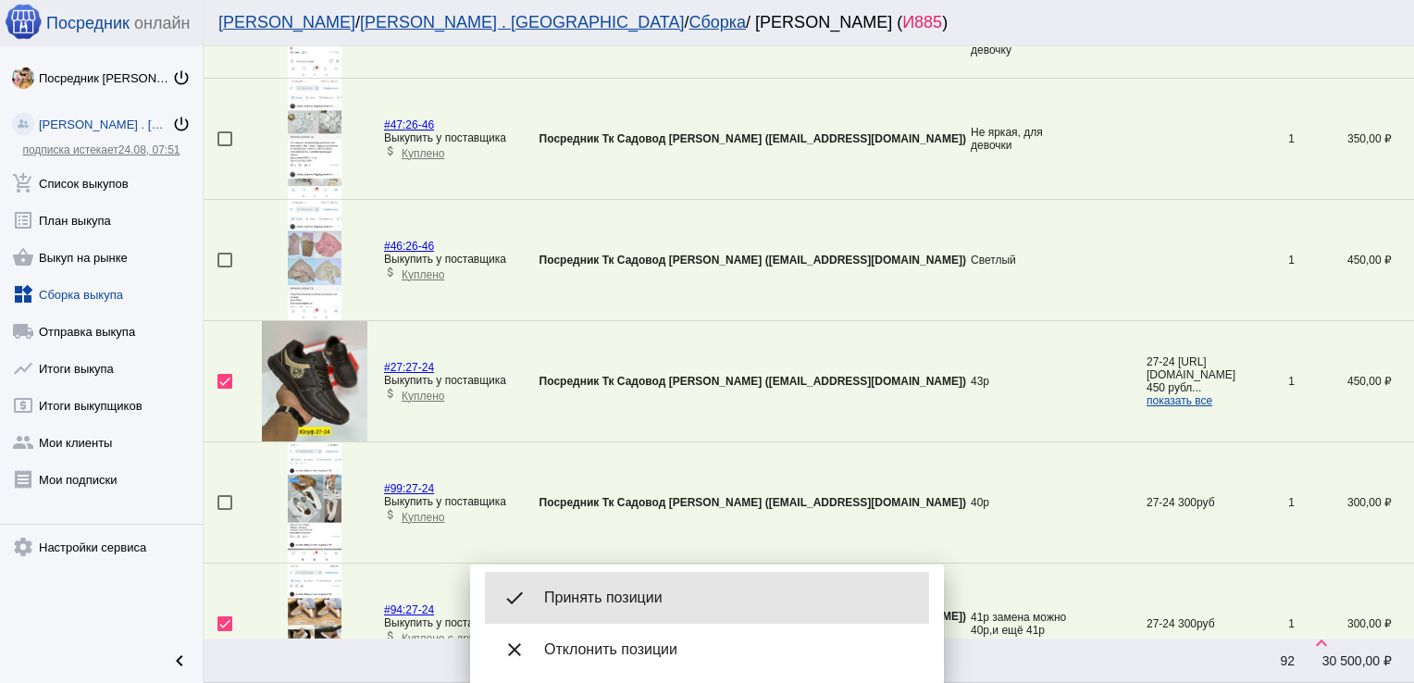
click at [655, 590] on span "Принять позиции" at bounding box center [729, 597] width 370 height 19
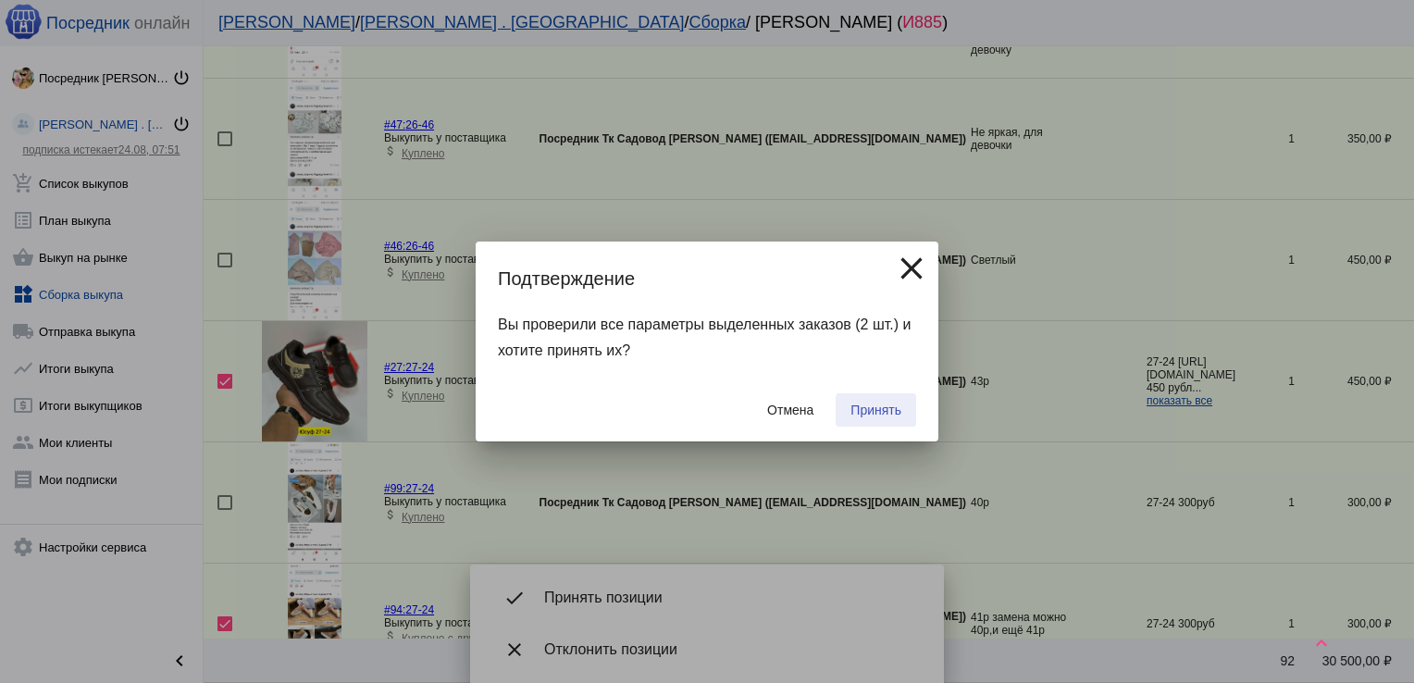
click at [879, 402] on span "Принять" at bounding box center [875, 409] width 51 height 15
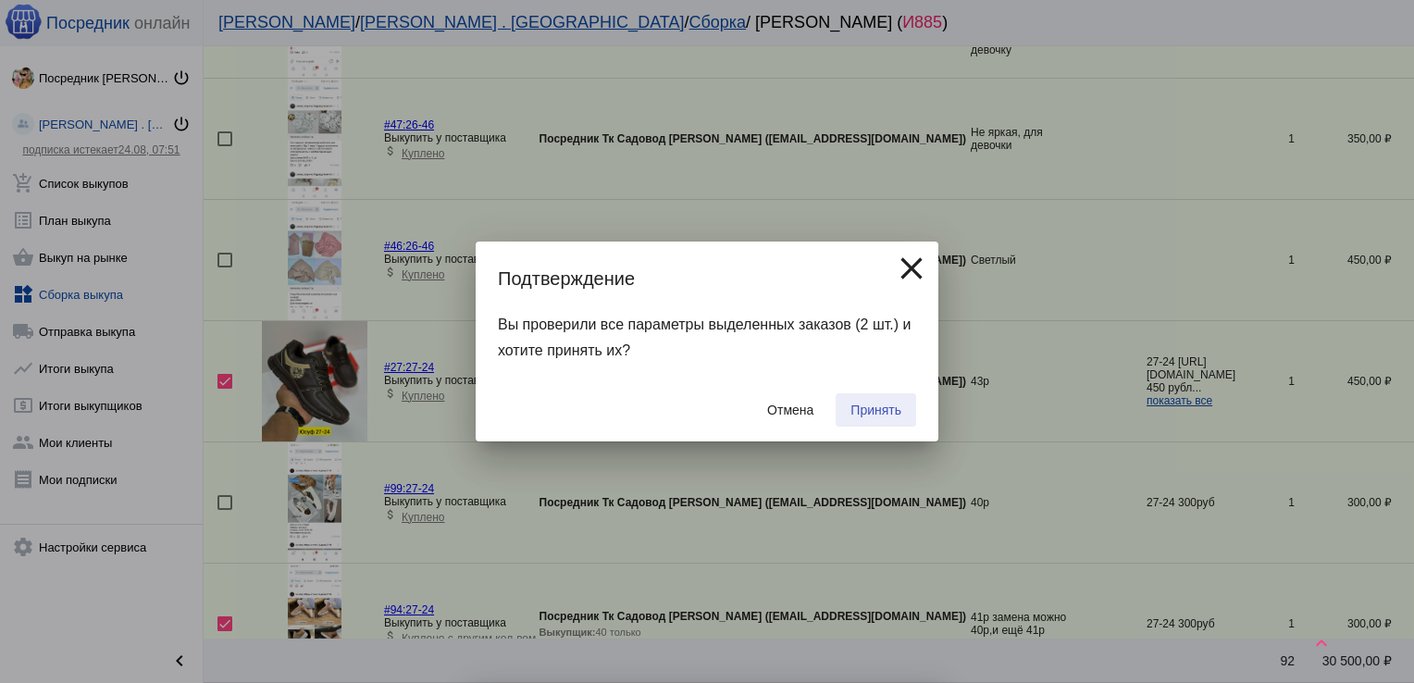
checkbox input "false"
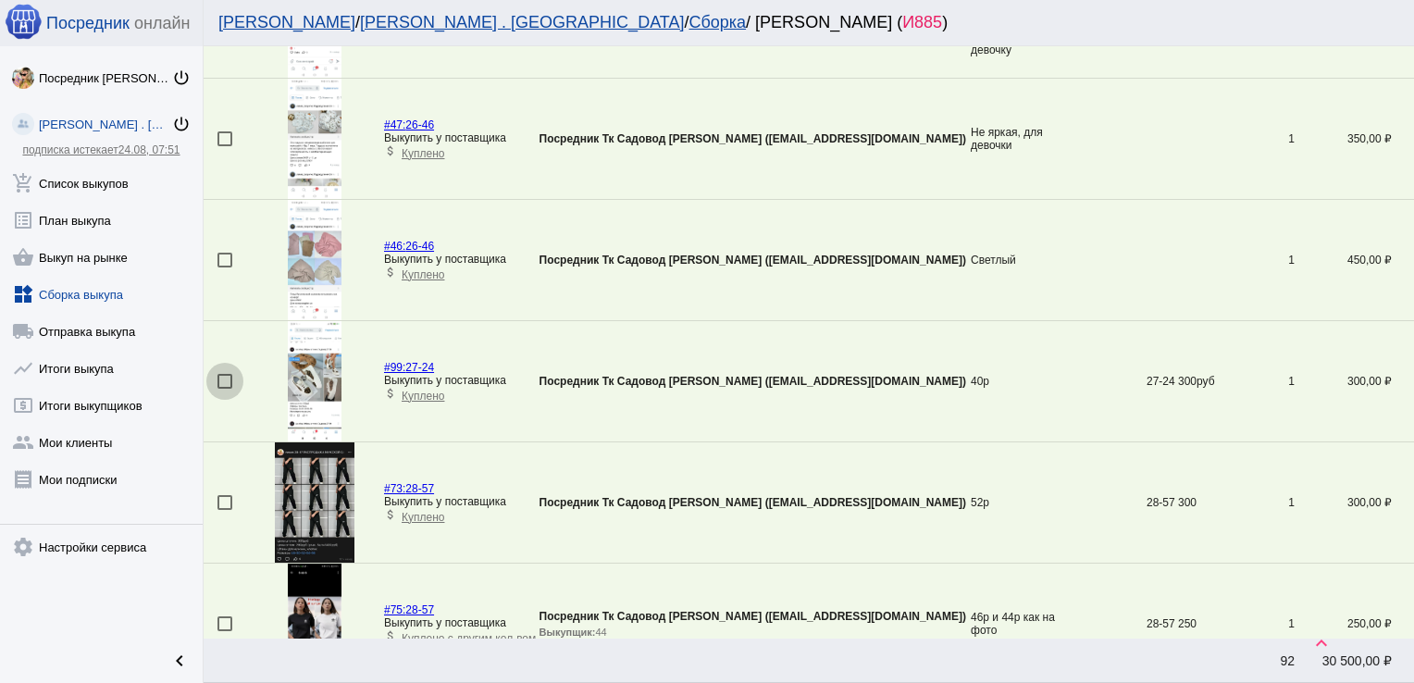
click at [222, 377] on div at bounding box center [224, 381] width 15 height 15
click at [224, 389] on input "checkbox" at bounding box center [224, 389] width 1 height 1
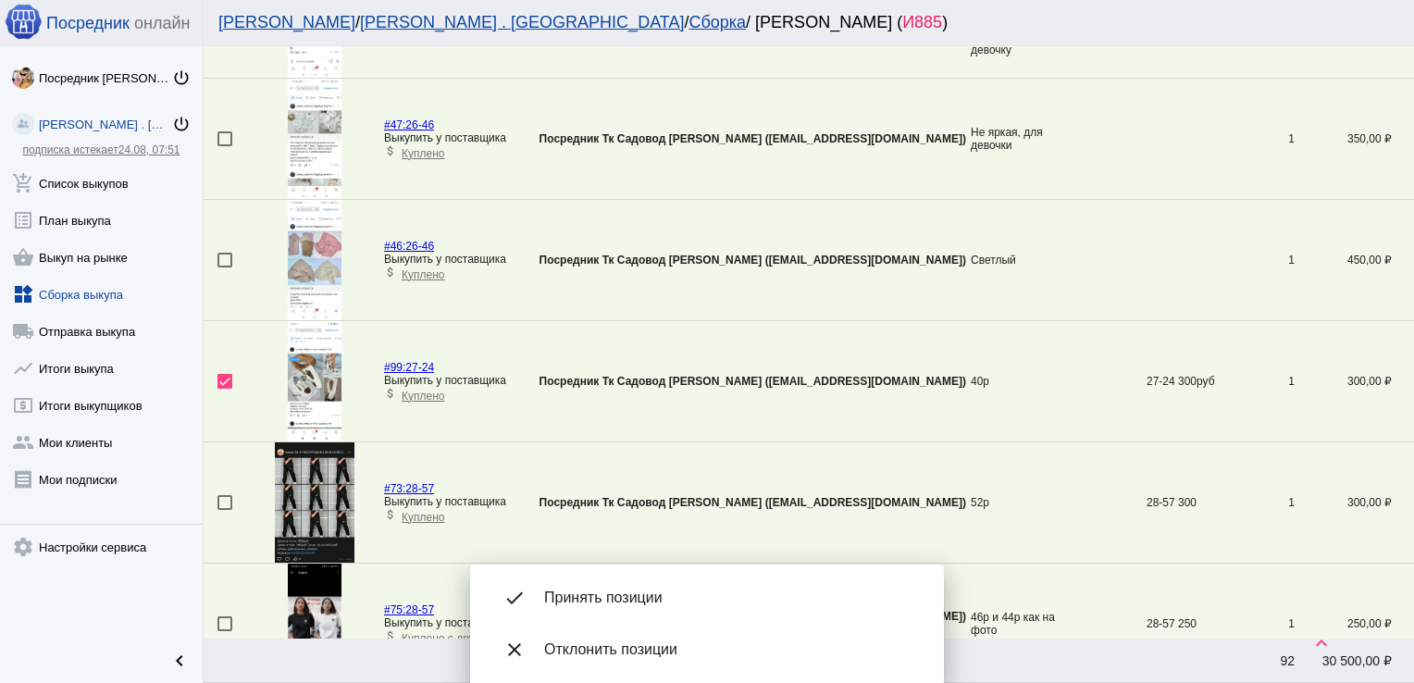
click at [592, 588] on span "Принять позиции" at bounding box center [729, 597] width 370 height 19
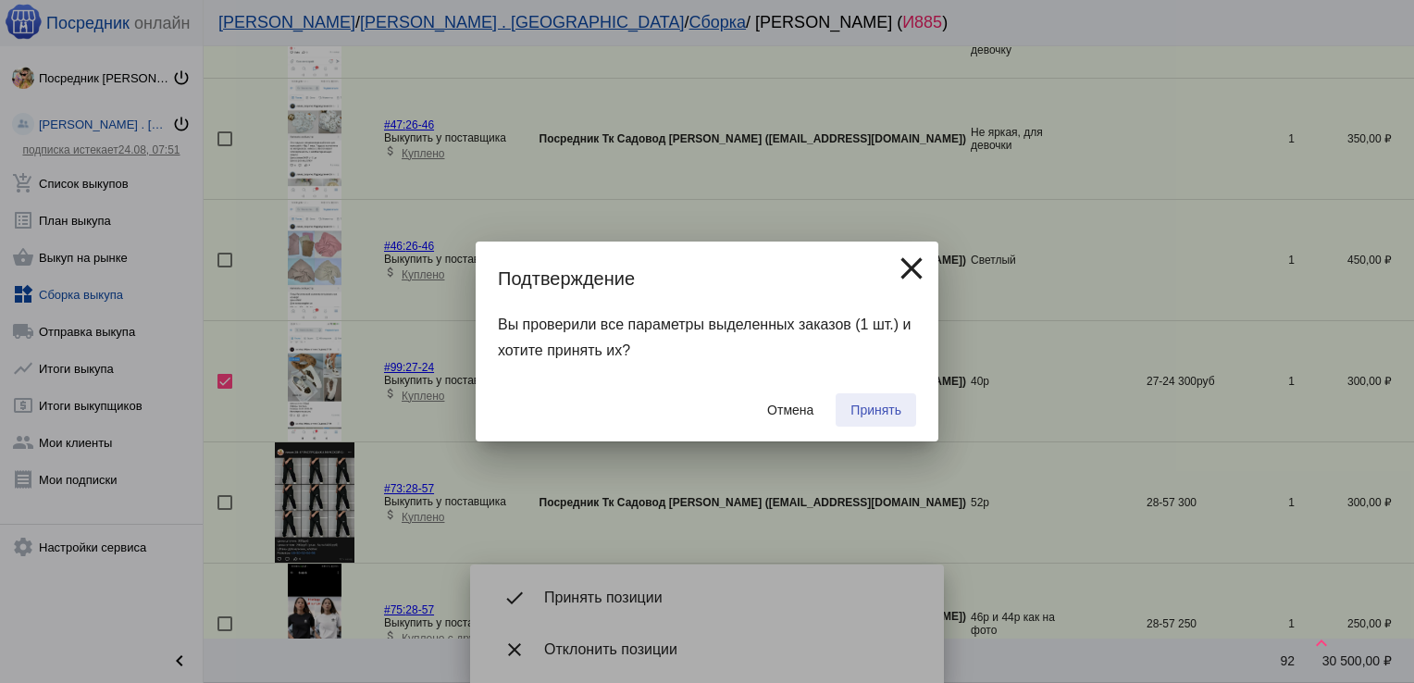
click at [871, 405] on span "Принять" at bounding box center [875, 409] width 51 height 15
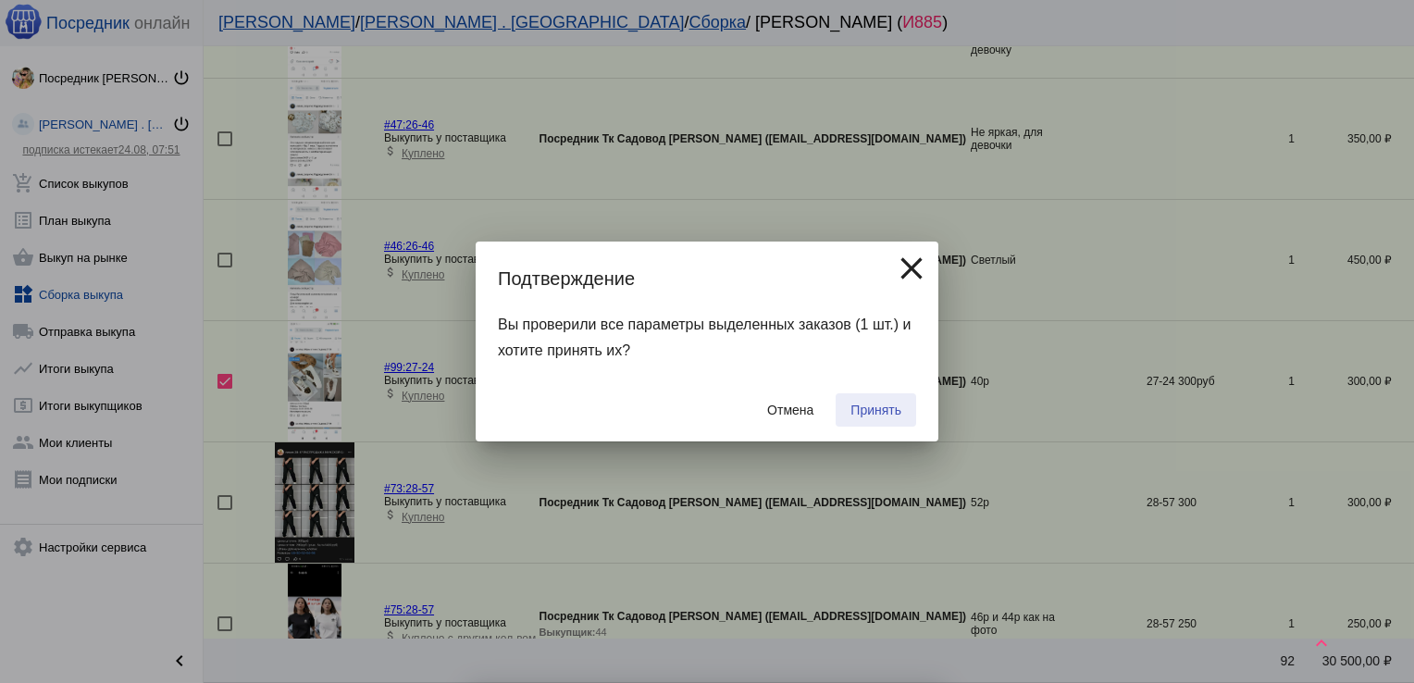
checkbox input "false"
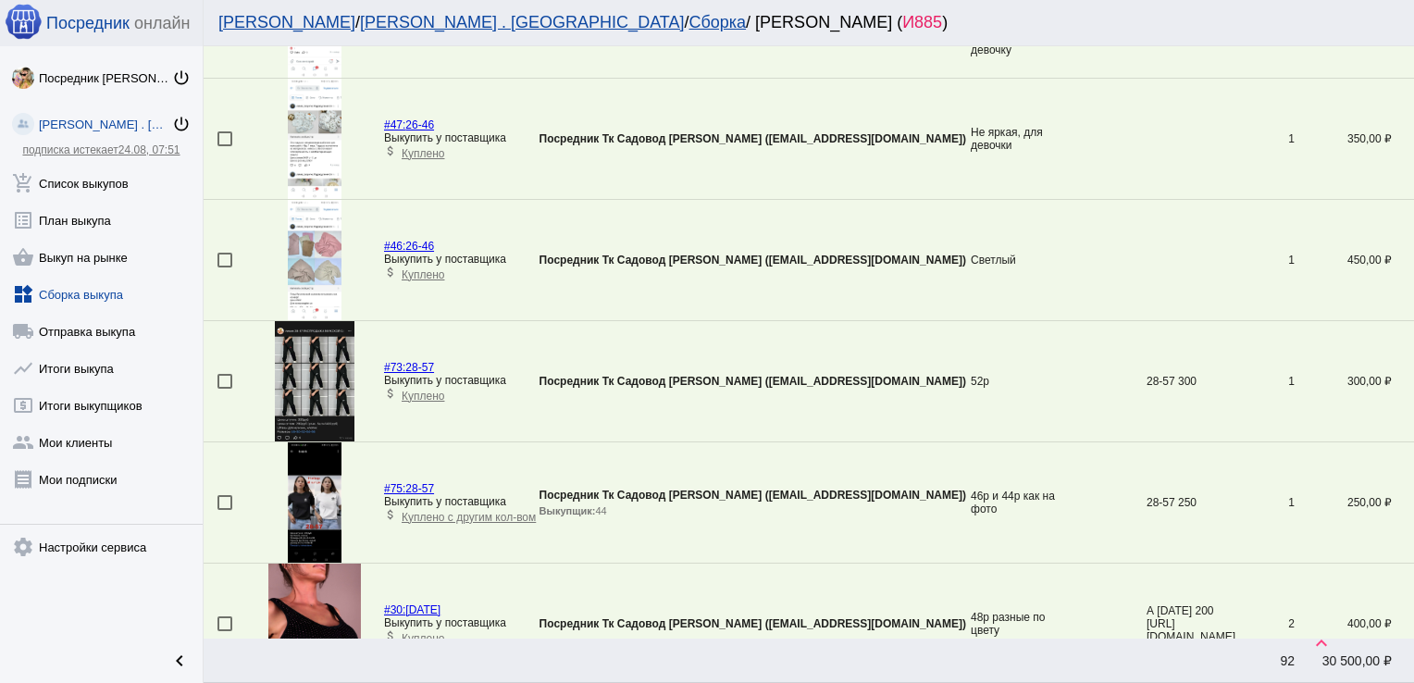
scroll to position [3211, 0]
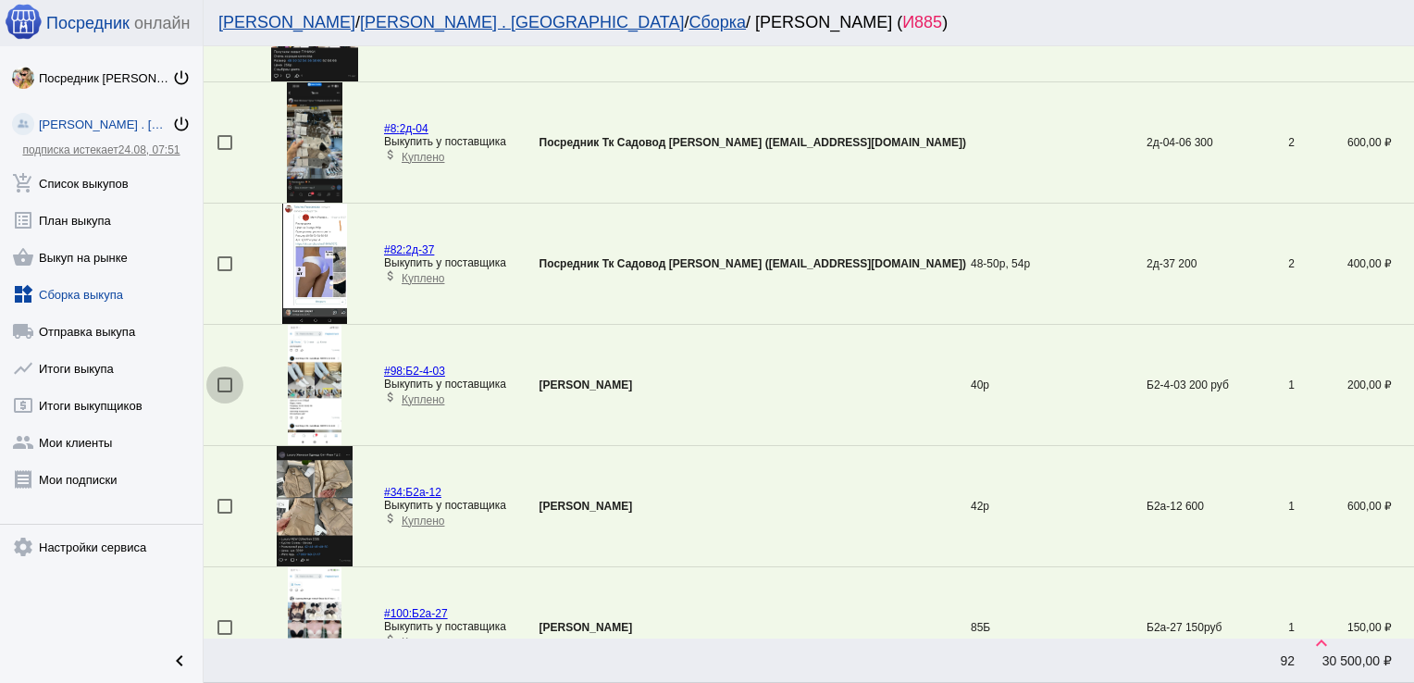
click at [222, 379] on div at bounding box center [224, 384] width 15 height 15
click at [224, 392] on input "checkbox" at bounding box center [224, 392] width 1 height 1
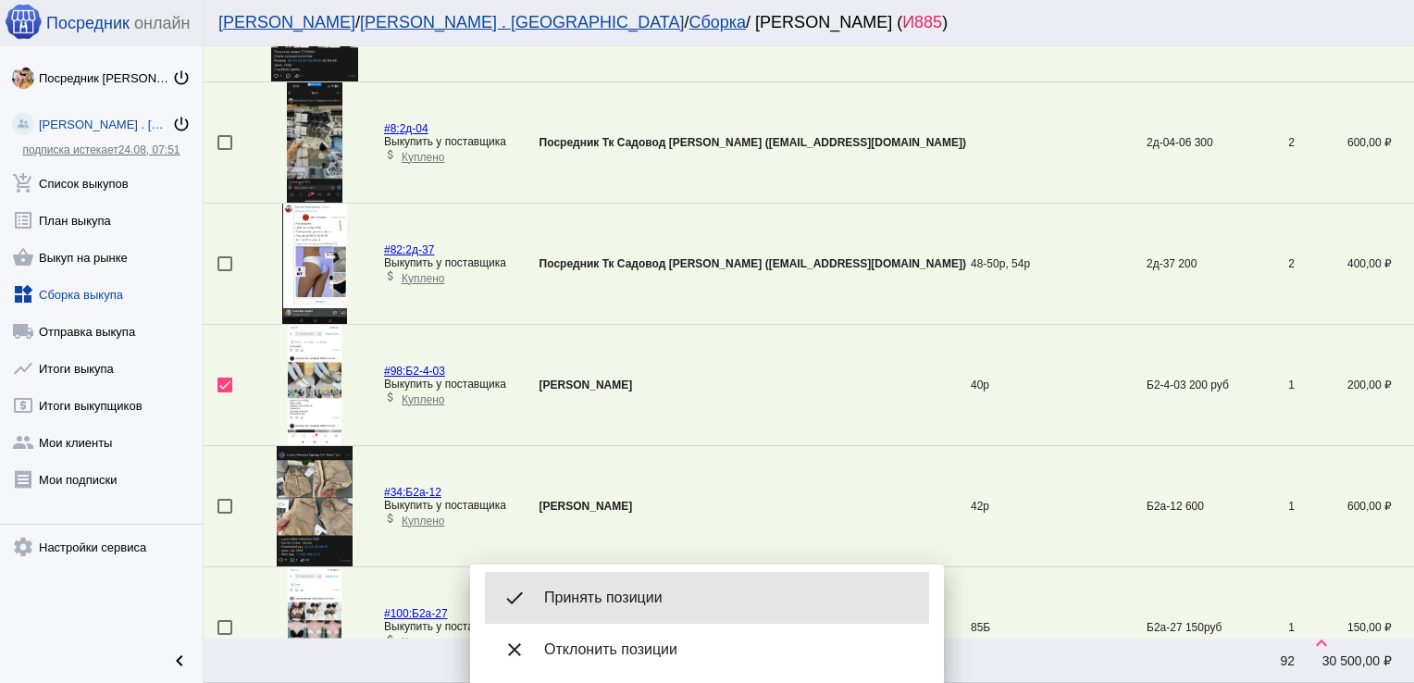
click at [627, 599] on span "Принять позиции" at bounding box center [729, 597] width 370 height 19
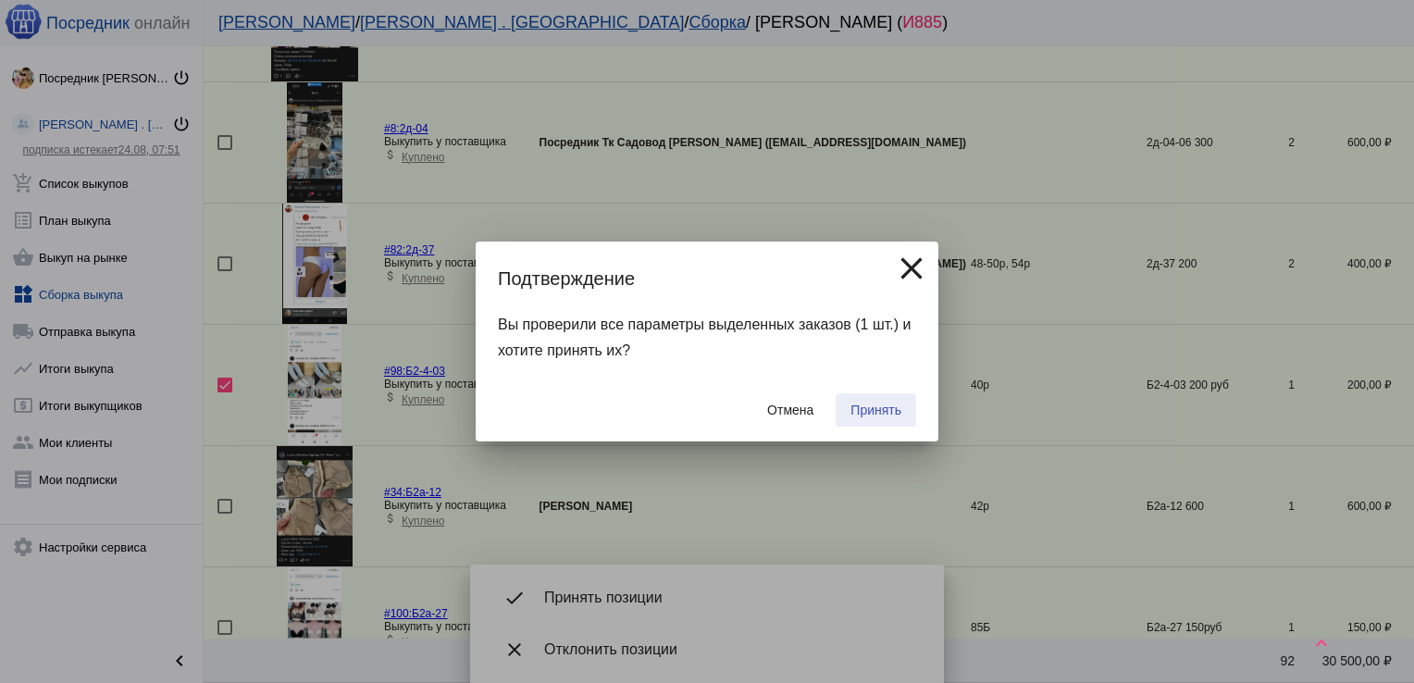
click at [870, 409] on span "Принять" at bounding box center [875, 409] width 51 height 15
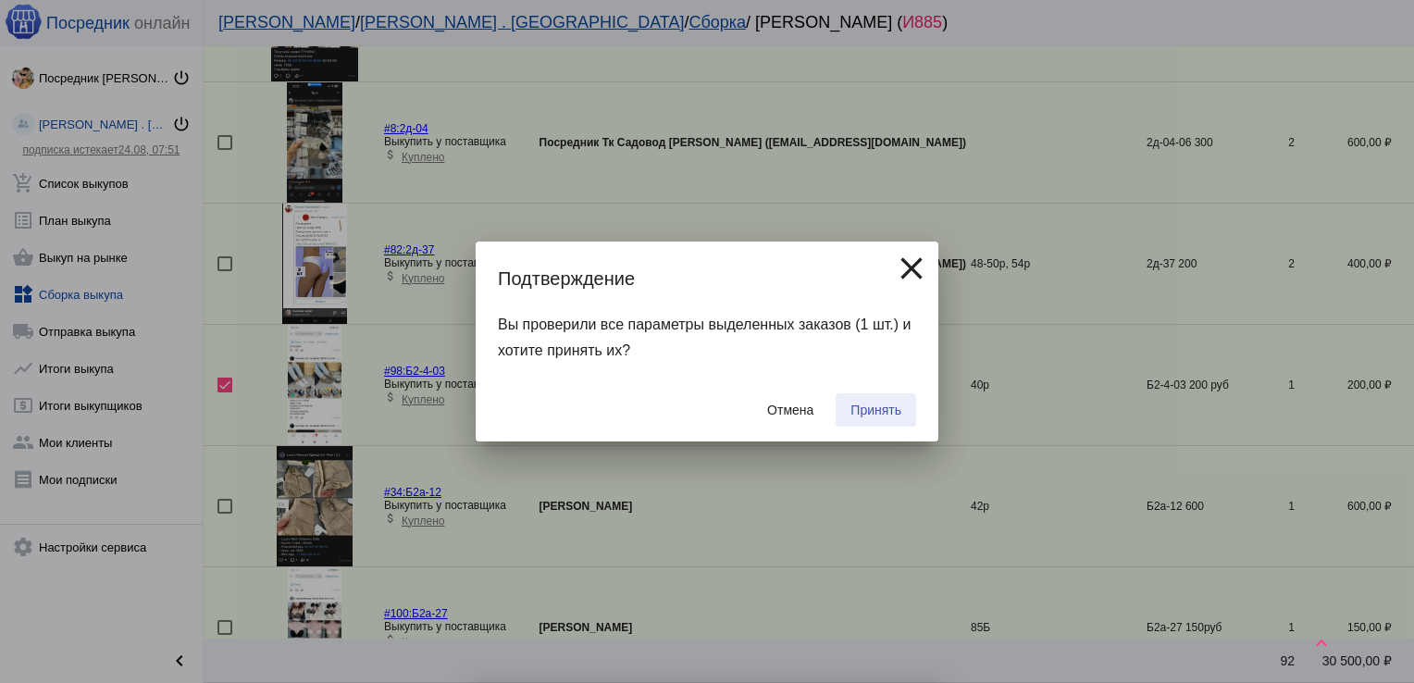
checkbox input "false"
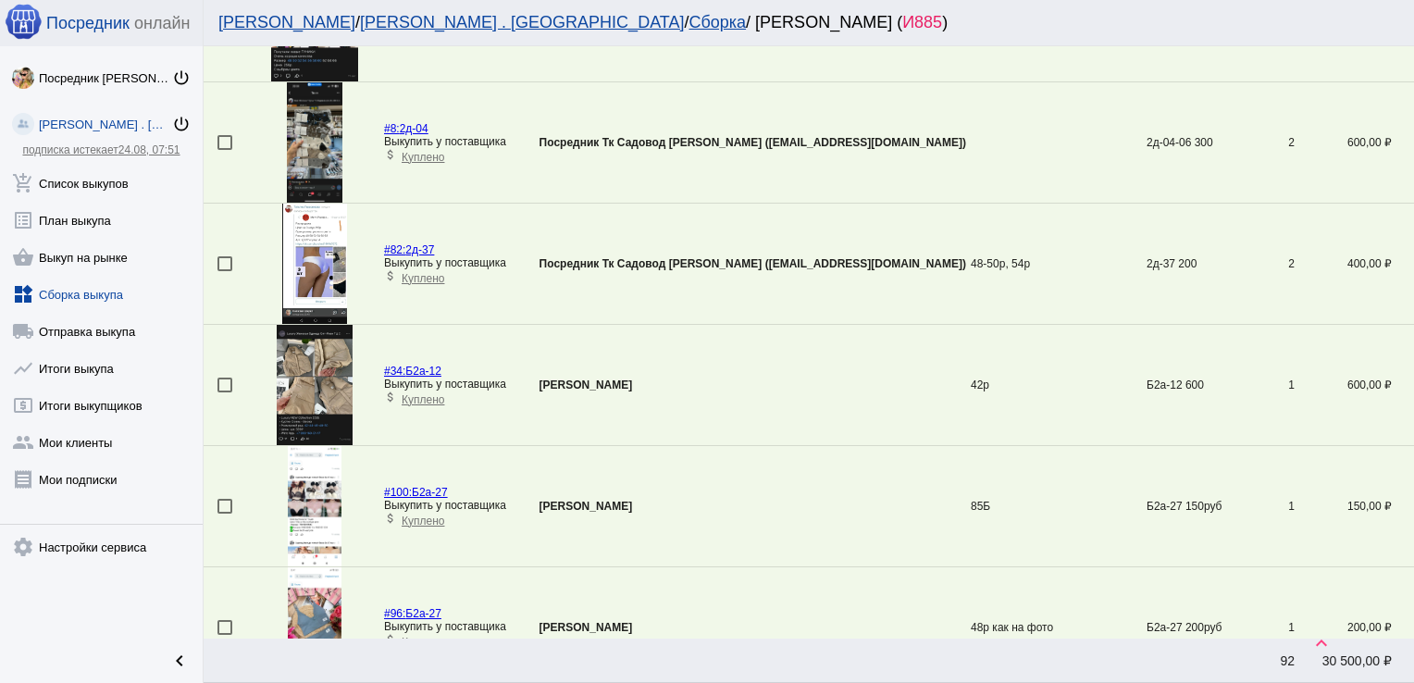
scroll to position [2243, 0]
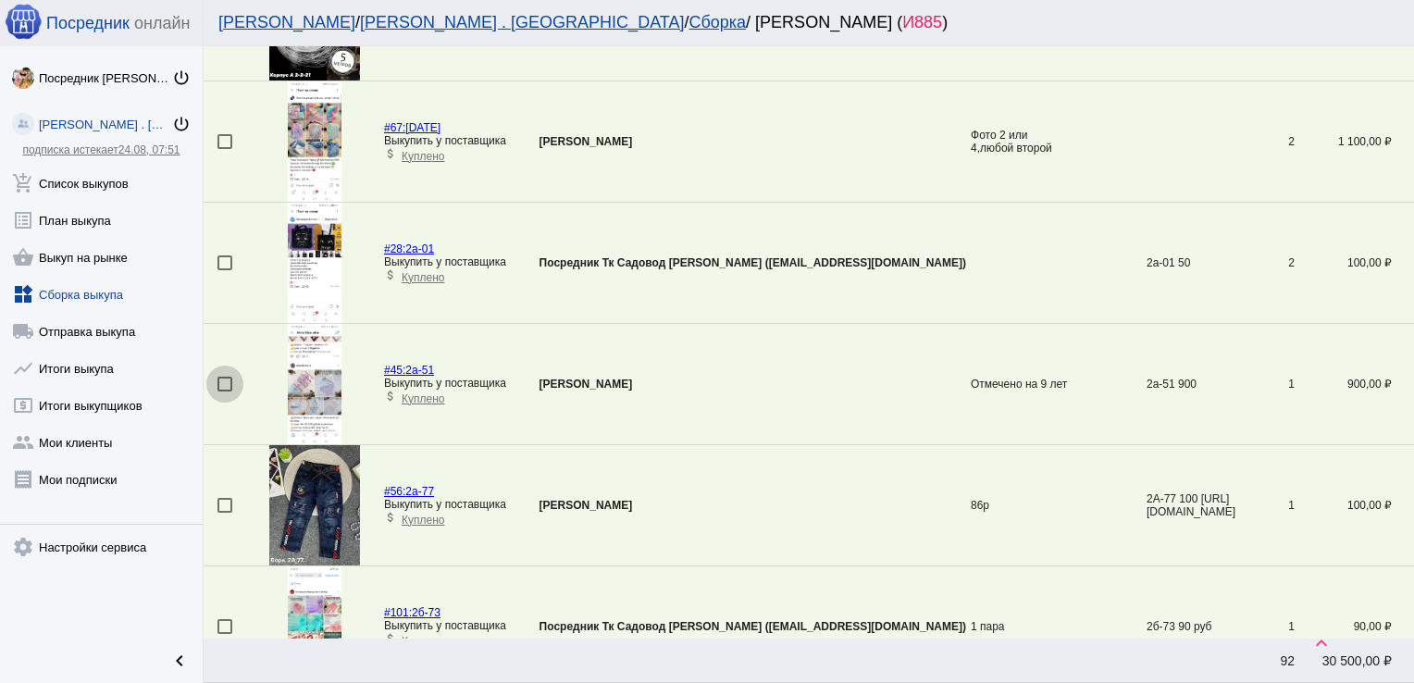
click at [219, 379] on div at bounding box center [224, 384] width 15 height 15
click at [224, 391] on input "checkbox" at bounding box center [224, 391] width 1 height 1
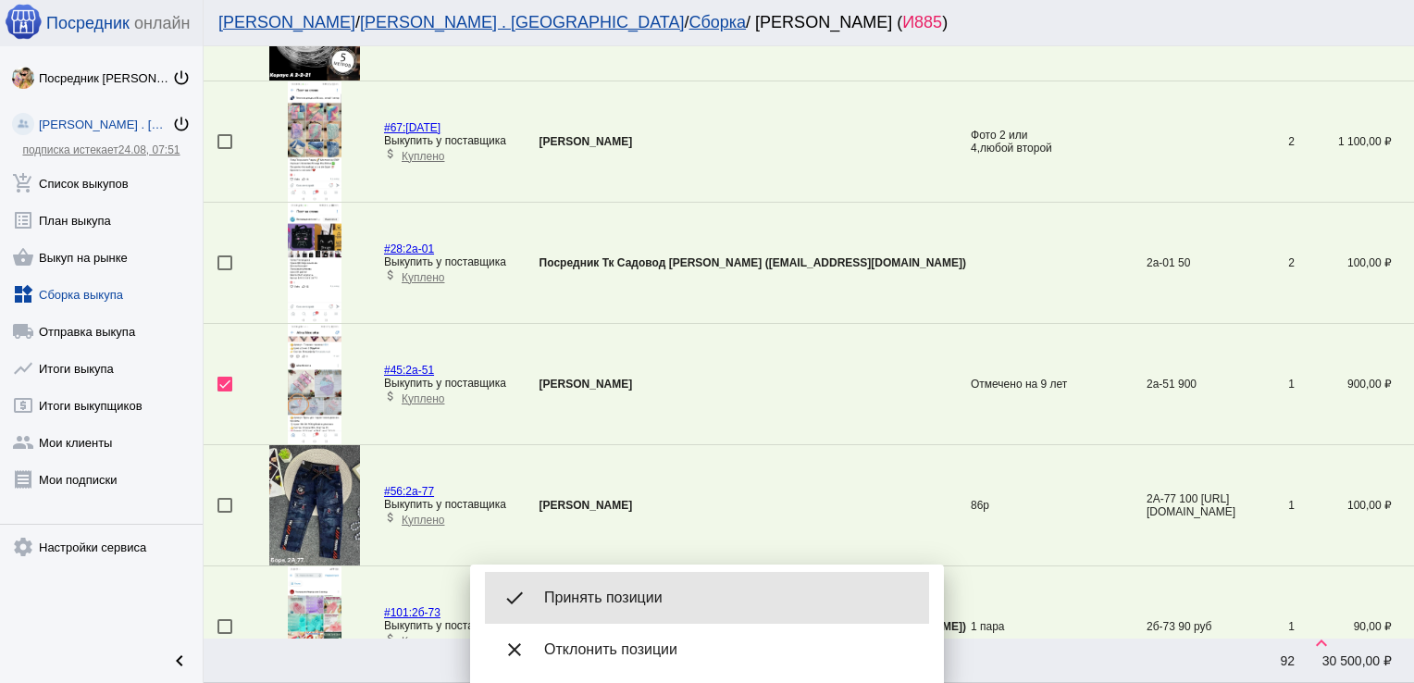
click at [633, 591] on span "Принять позиции" at bounding box center [729, 597] width 370 height 19
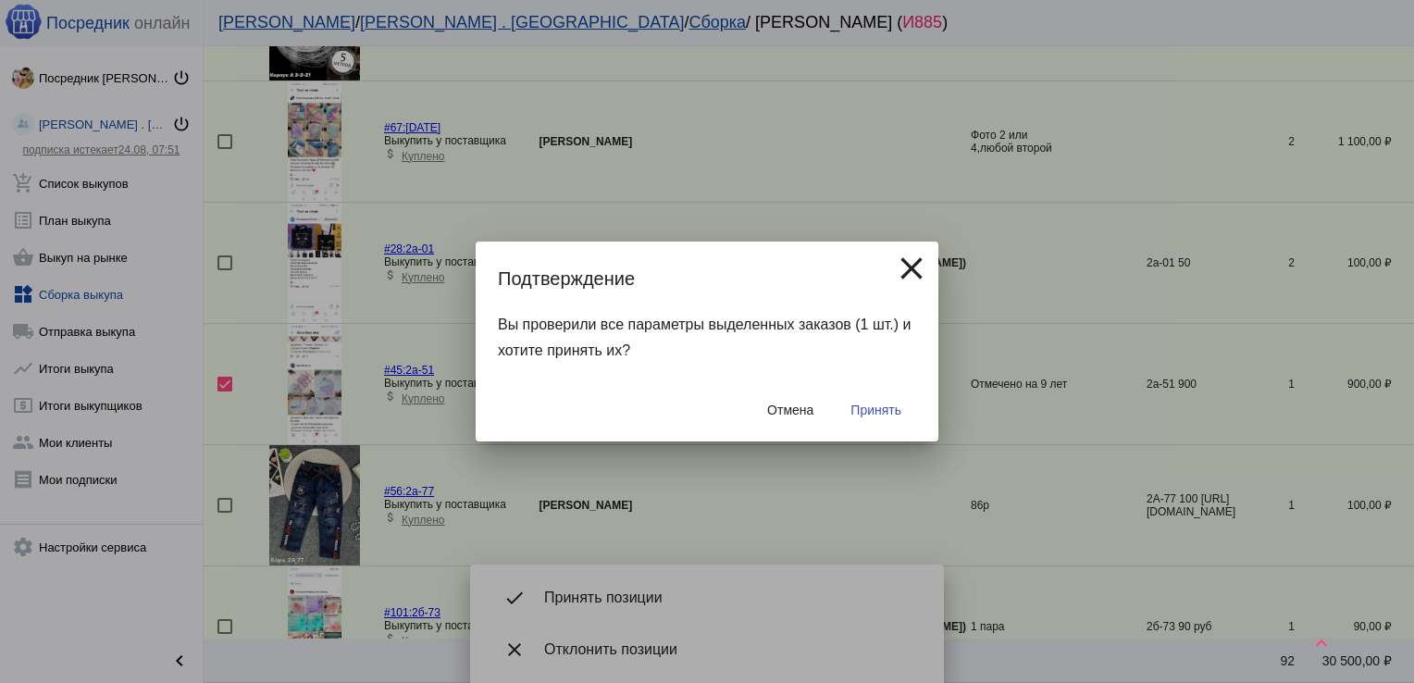
click at [874, 412] on span "Принять" at bounding box center [875, 409] width 51 height 15
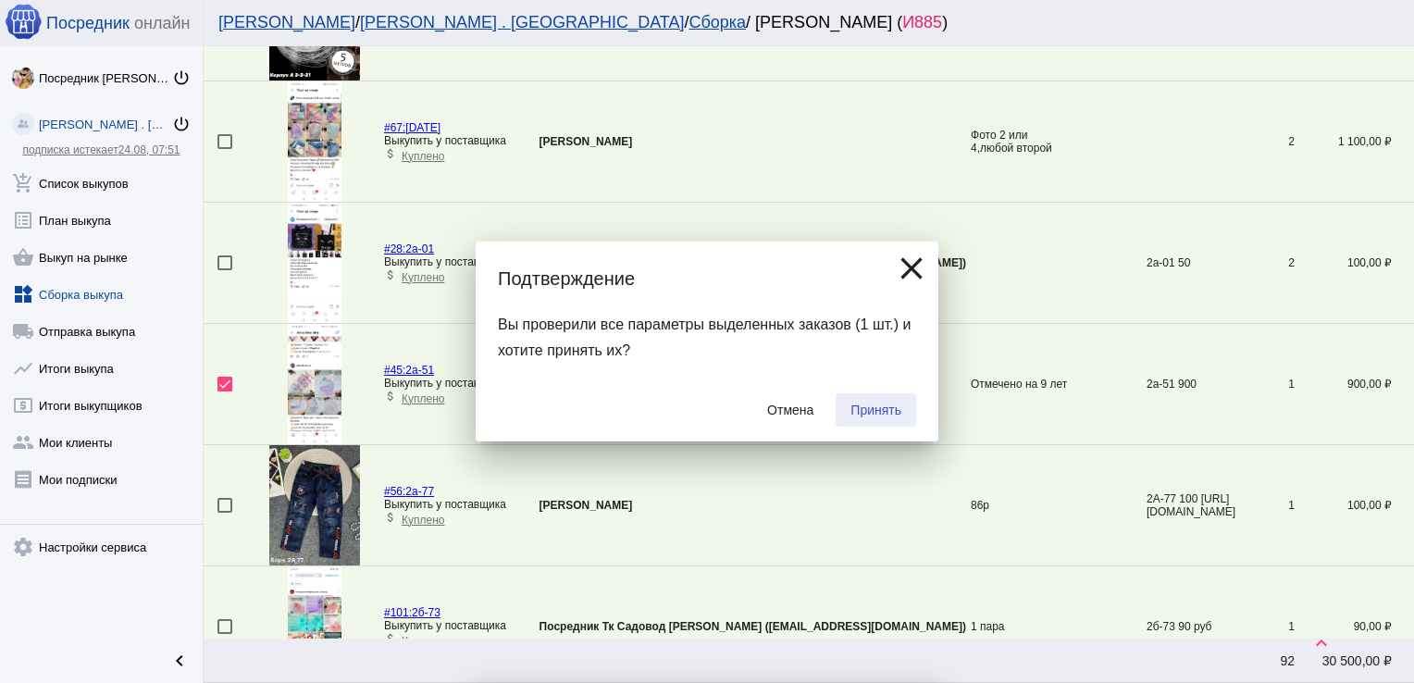
checkbox input "false"
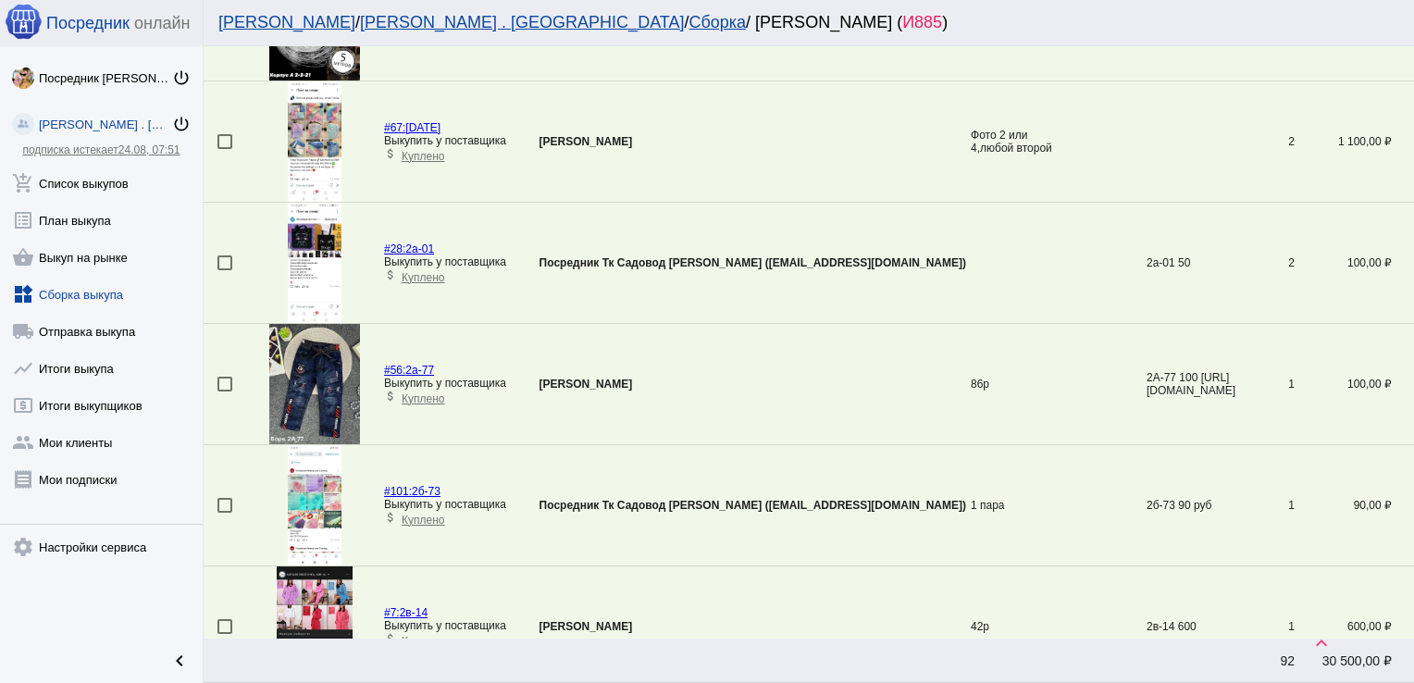
scroll to position [307, 0]
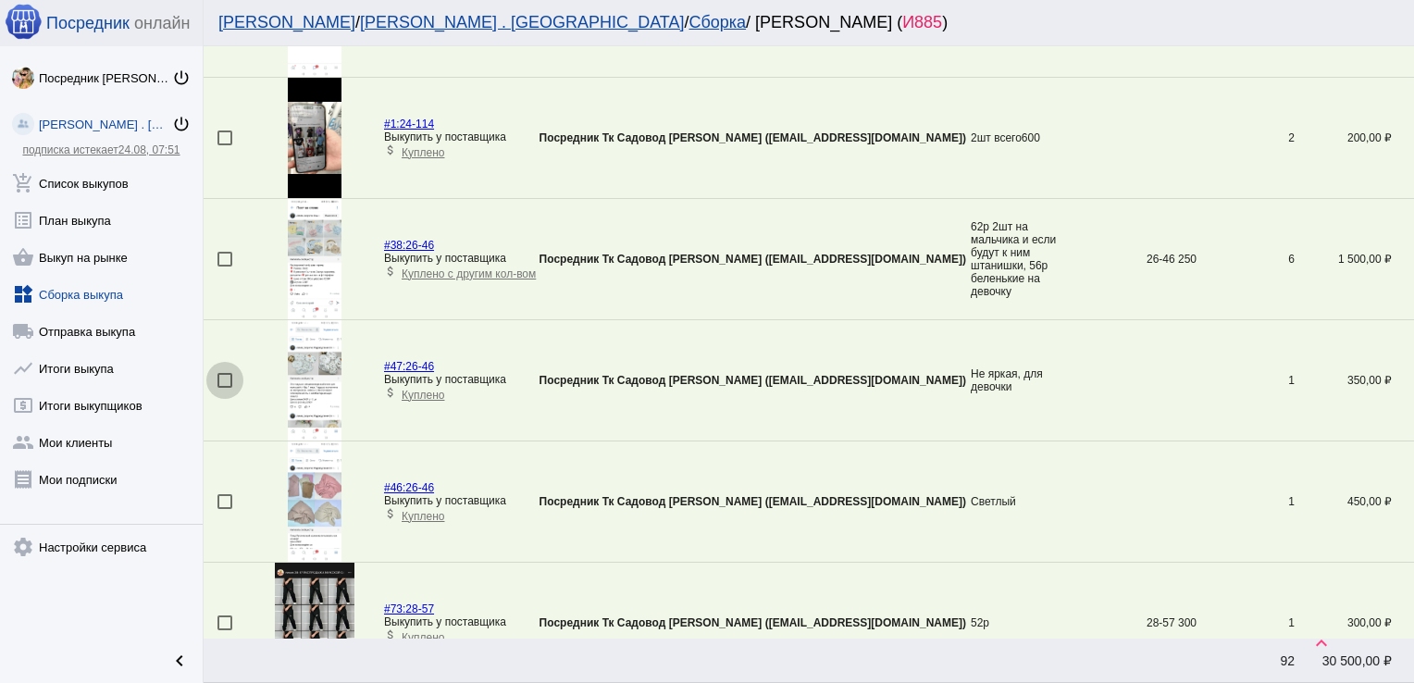
click at [224, 379] on div at bounding box center [224, 380] width 15 height 15
click at [224, 388] on input "checkbox" at bounding box center [224, 388] width 1 height 1
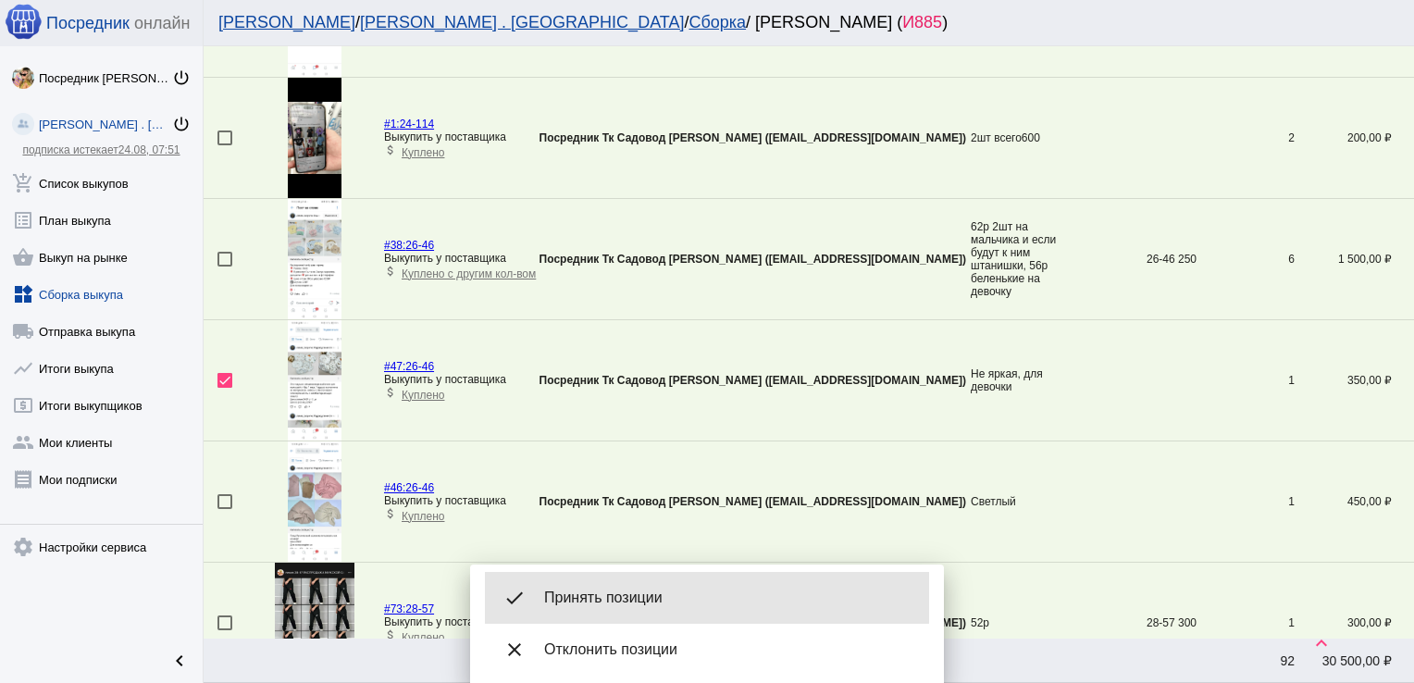
click at [609, 588] on span "Принять позиции" at bounding box center [729, 597] width 370 height 19
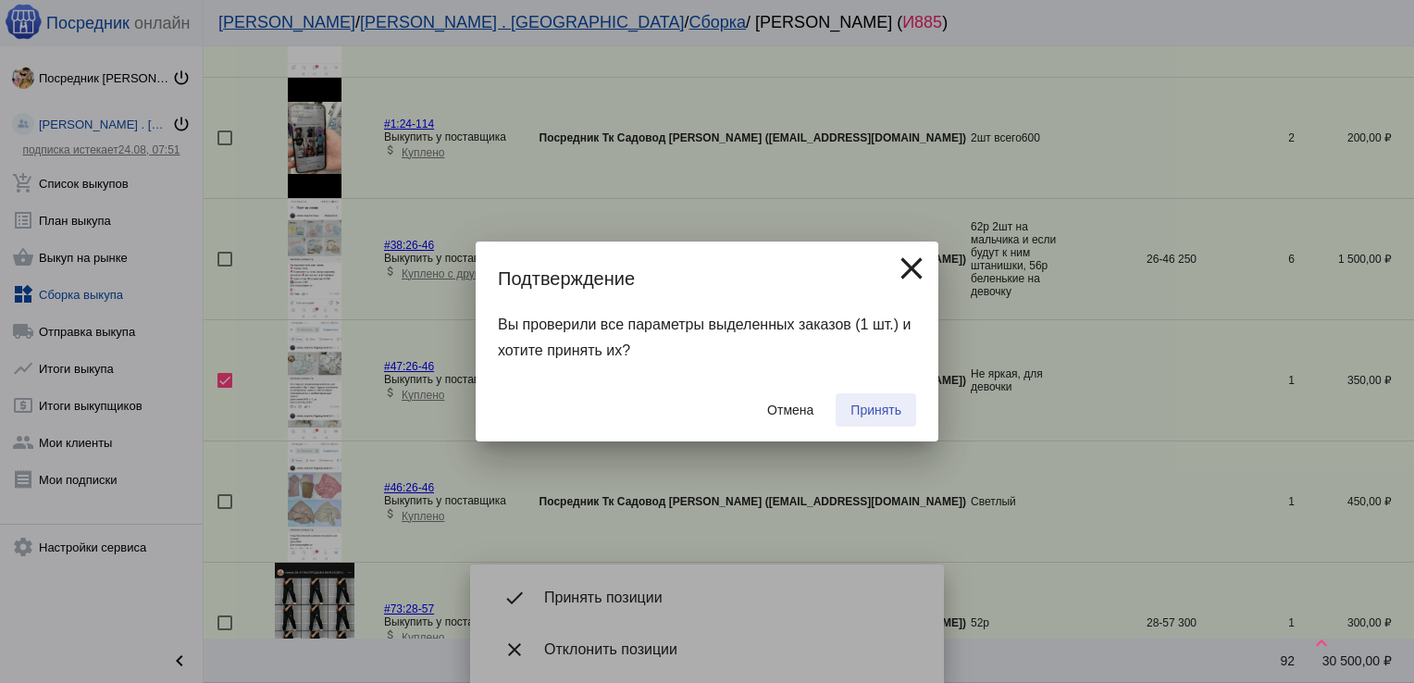
click at [859, 412] on span "Принять" at bounding box center [875, 409] width 51 height 15
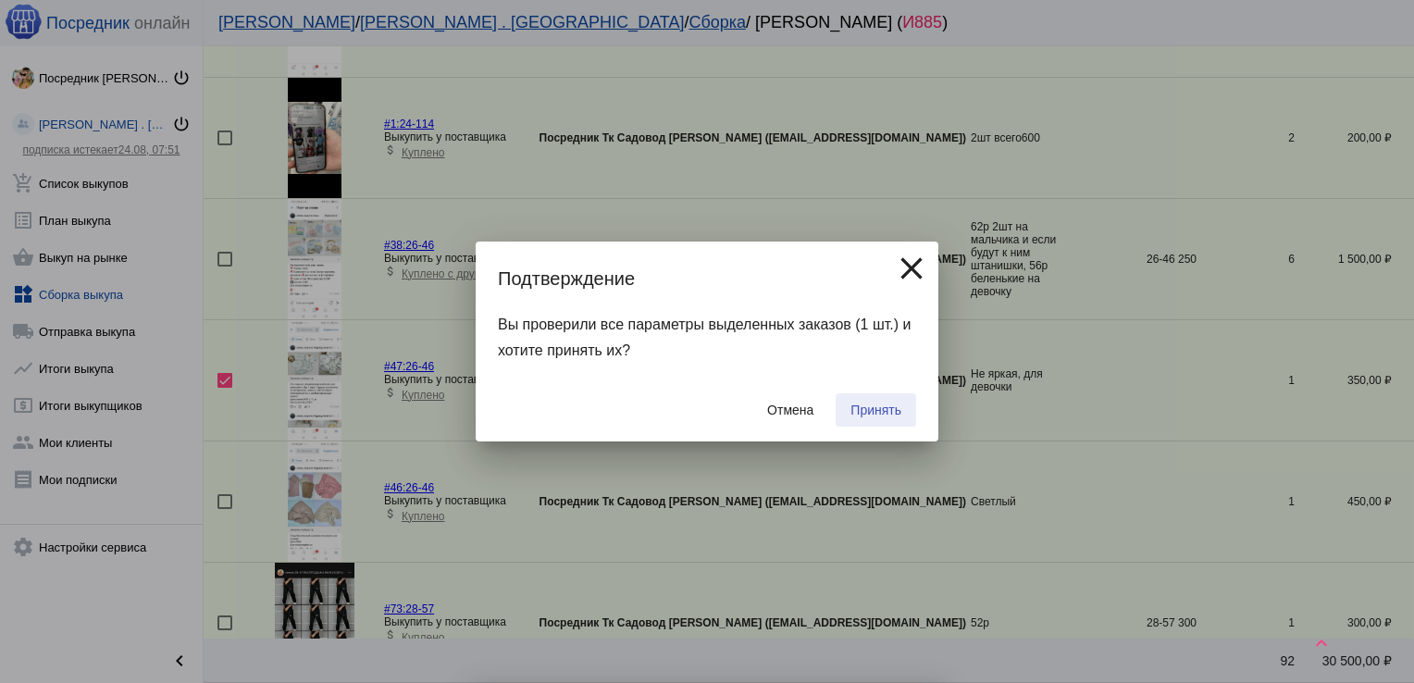
checkbox input "false"
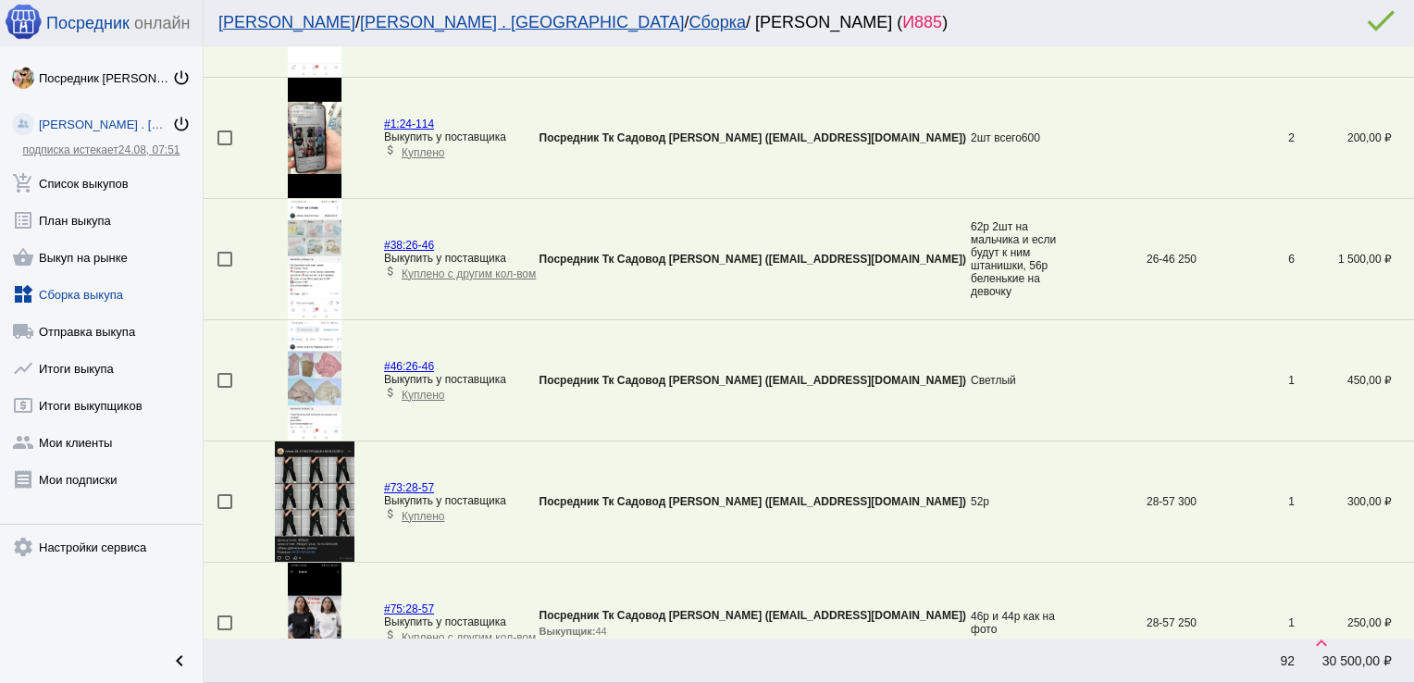
scroll to position [1396, 0]
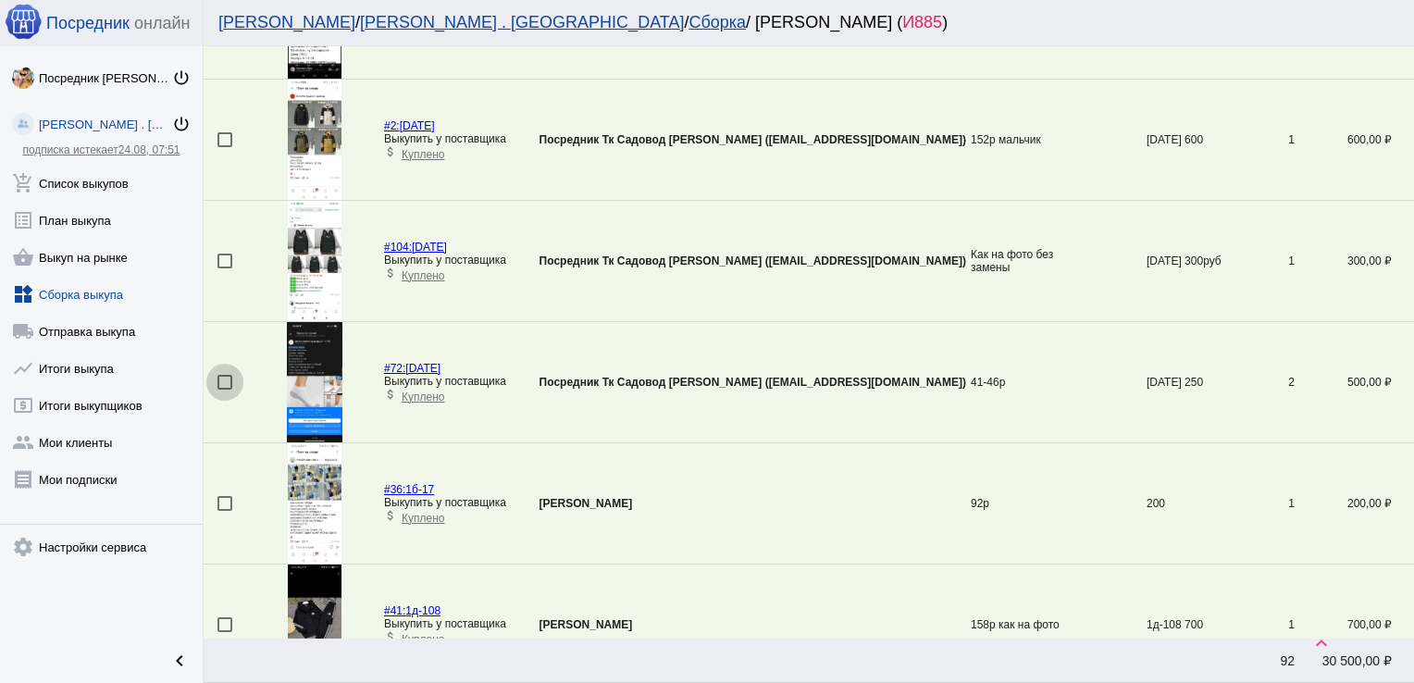
click at [218, 376] on div at bounding box center [224, 382] width 15 height 15
click at [224, 389] on input "checkbox" at bounding box center [224, 389] width 1 height 1
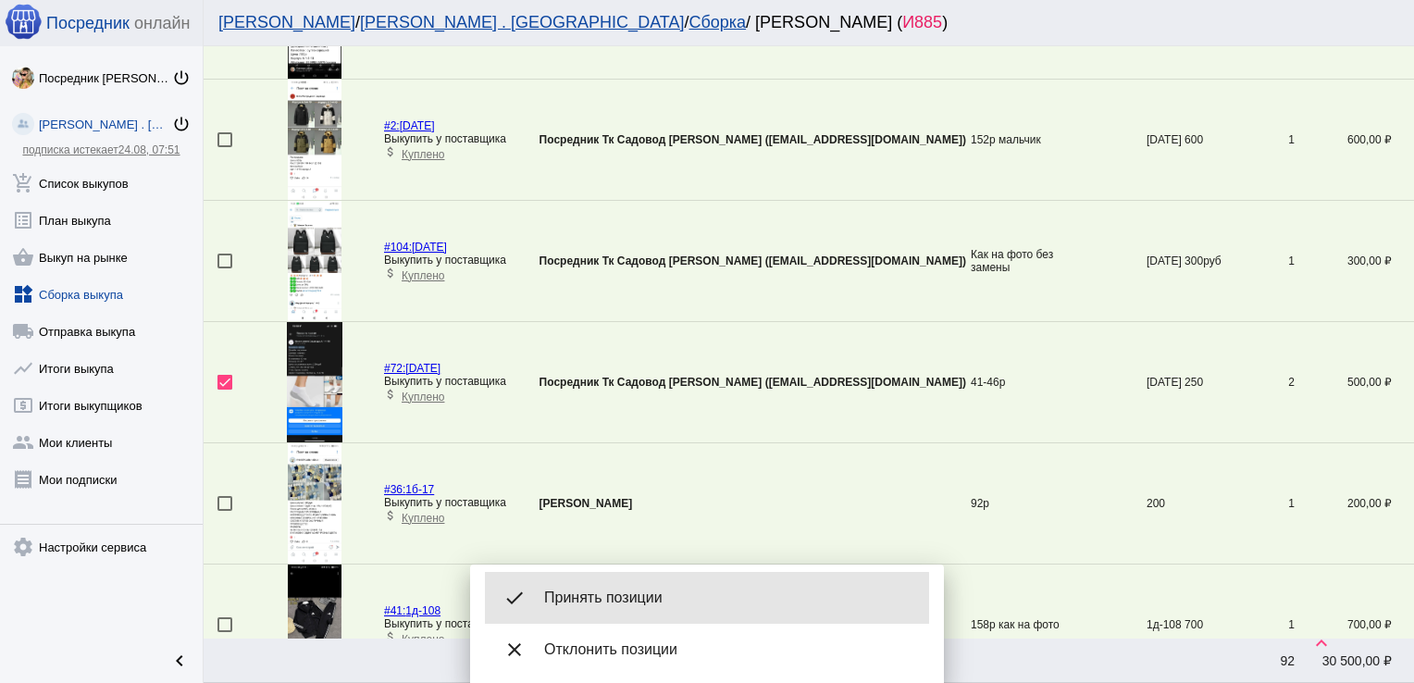
click at [612, 607] on div "done Принять позиции" at bounding box center [707, 598] width 444 height 52
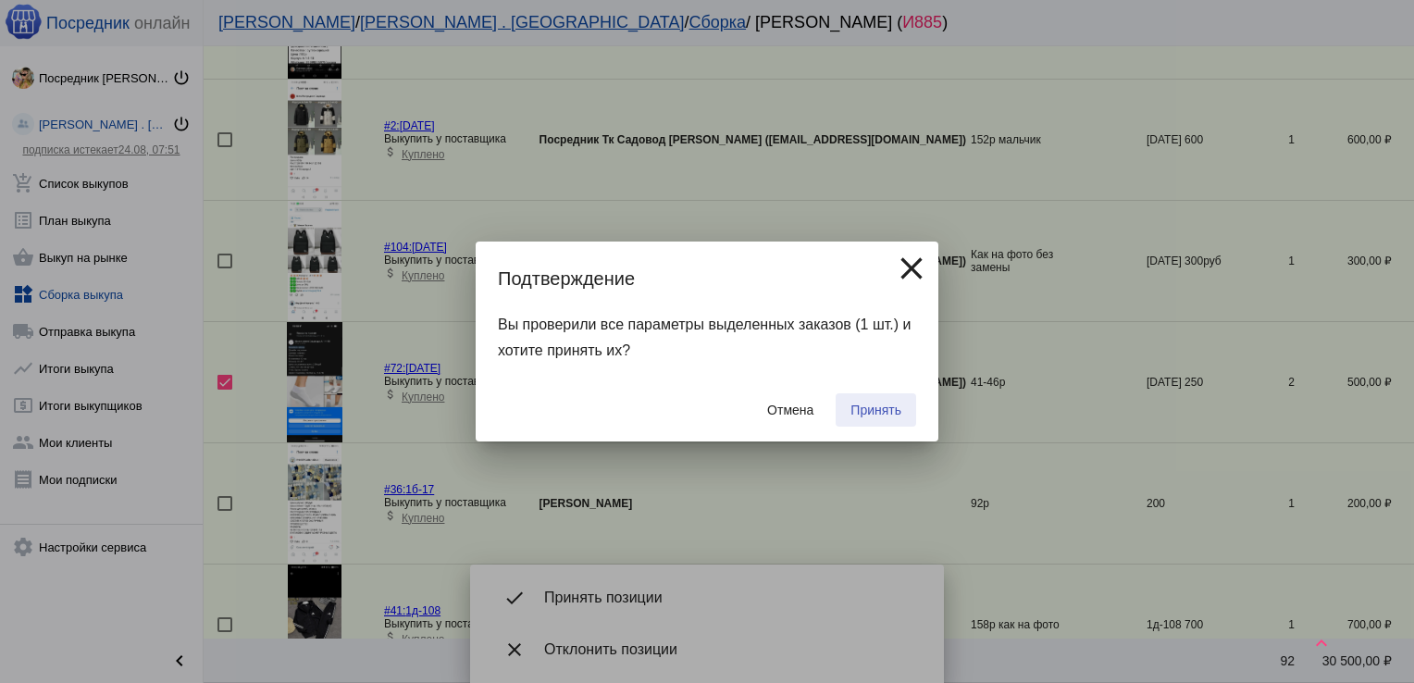
click at [871, 407] on span "Принять" at bounding box center [875, 409] width 51 height 15
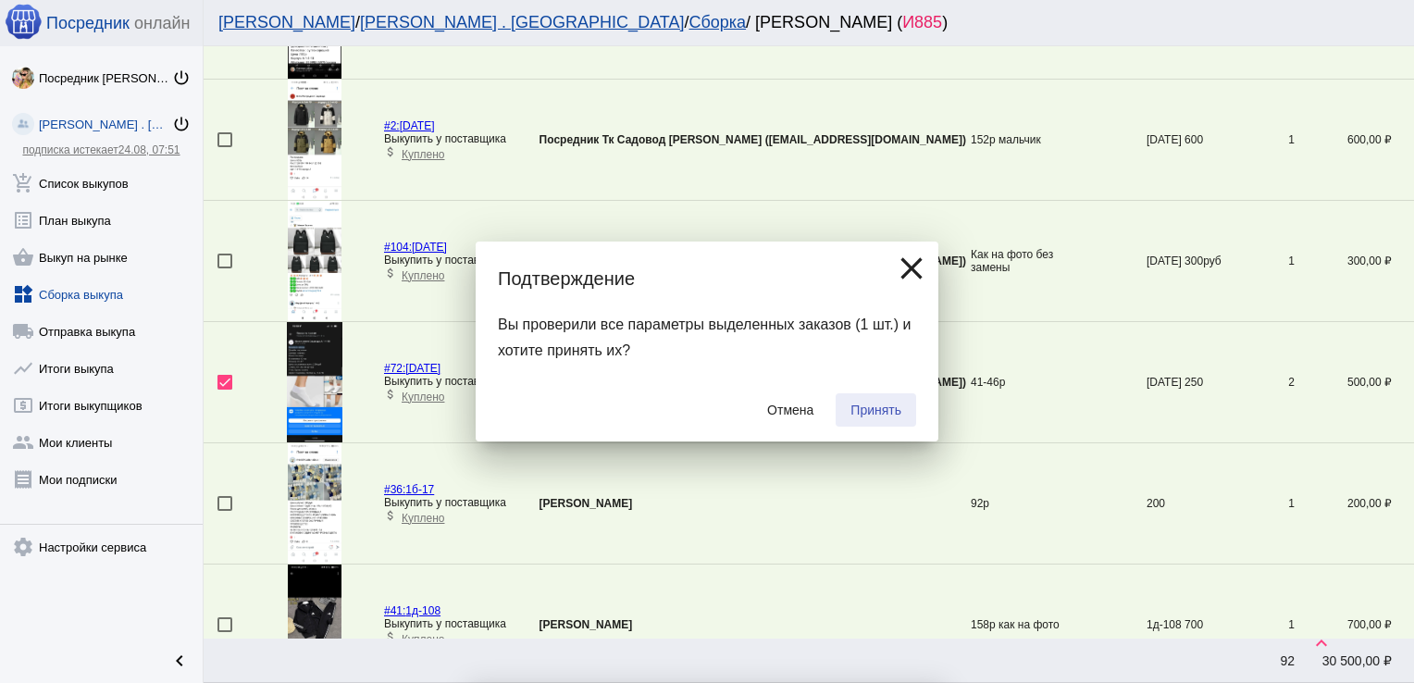
checkbox input "false"
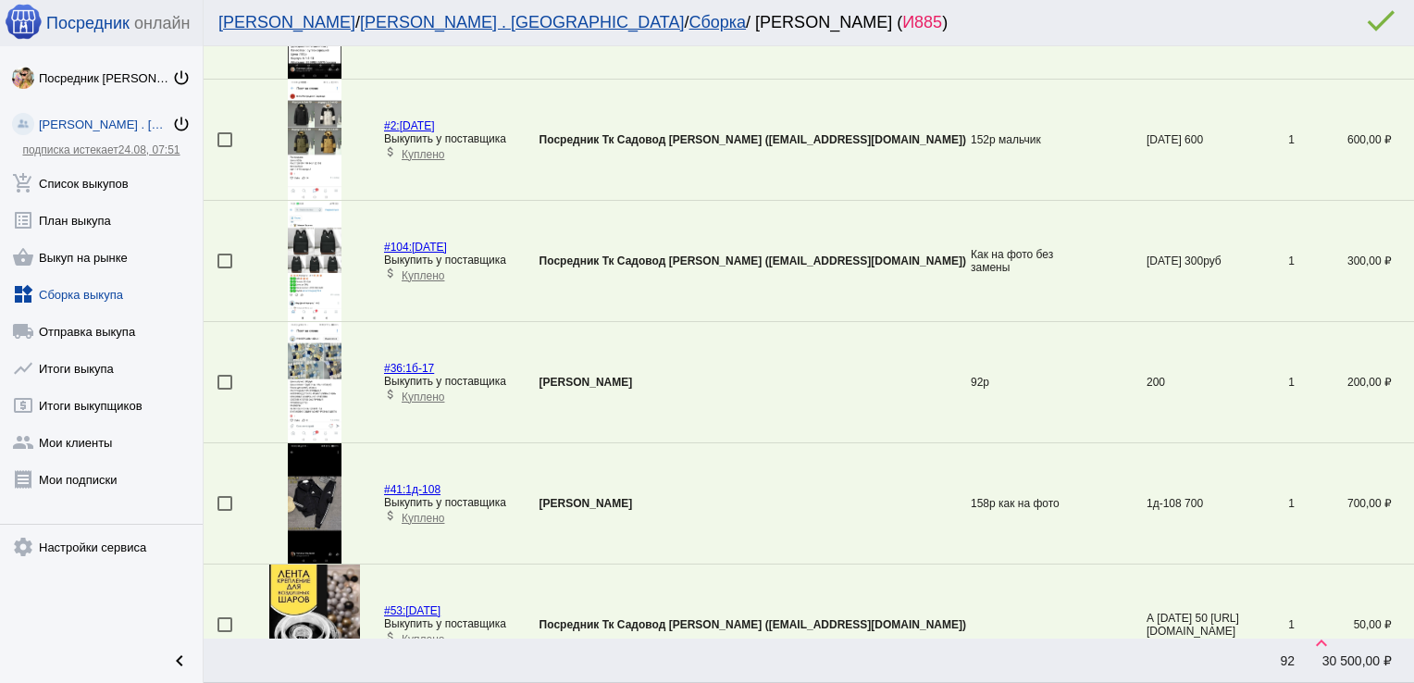
scroll to position [670, 0]
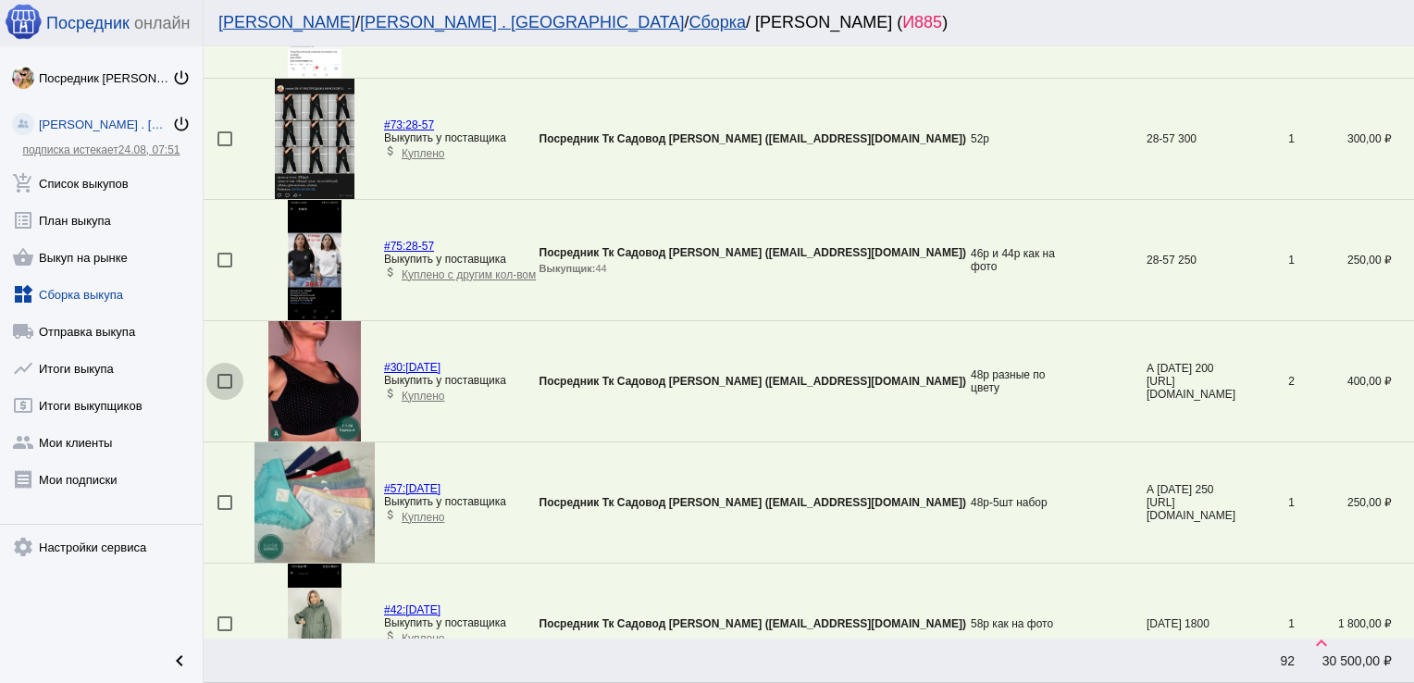
click at [222, 376] on div at bounding box center [224, 381] width 15 height 15
click at [224, 389] on input "checkbox" at bounding box center [224, 389] width 1 height 1
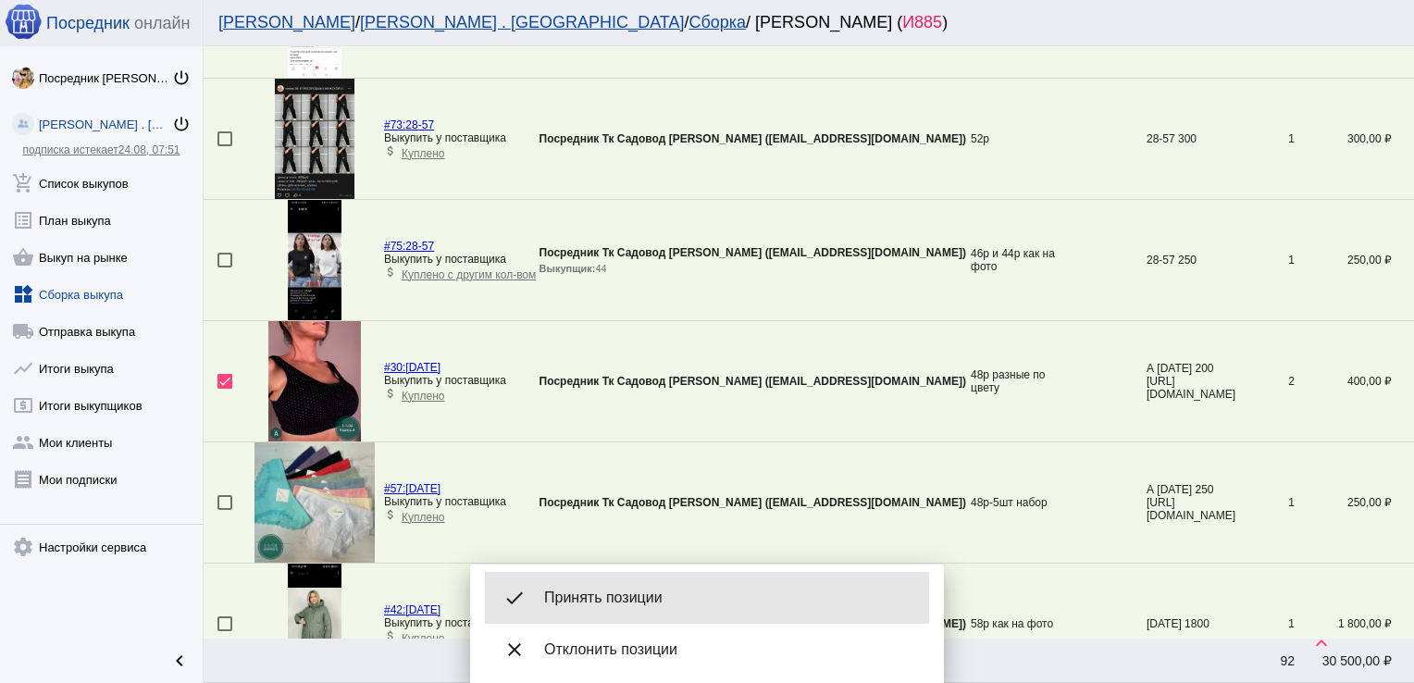
click at [660, 597] on span "Принять позиции" at bounding box center [729, 597] width 370 height 19
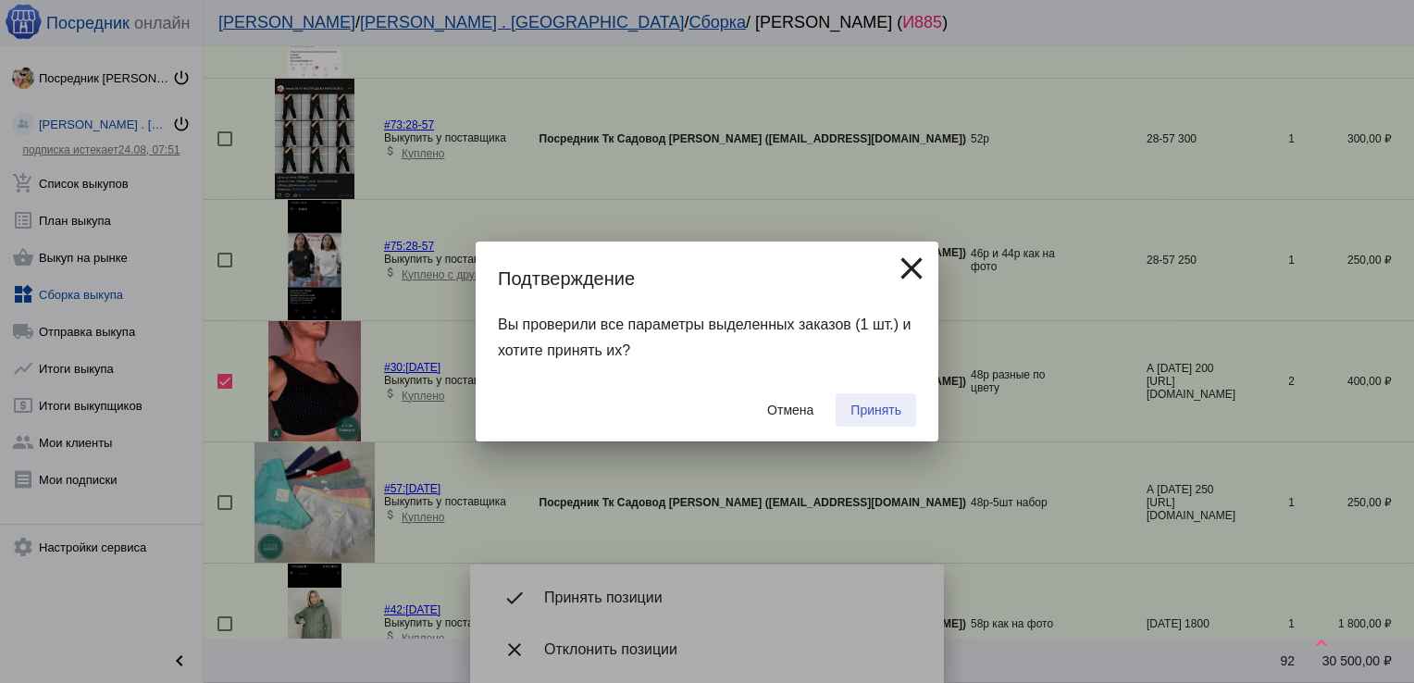
click at [862, 414] on span "Принять" at bounding box center [875, 409] width 51 height 15
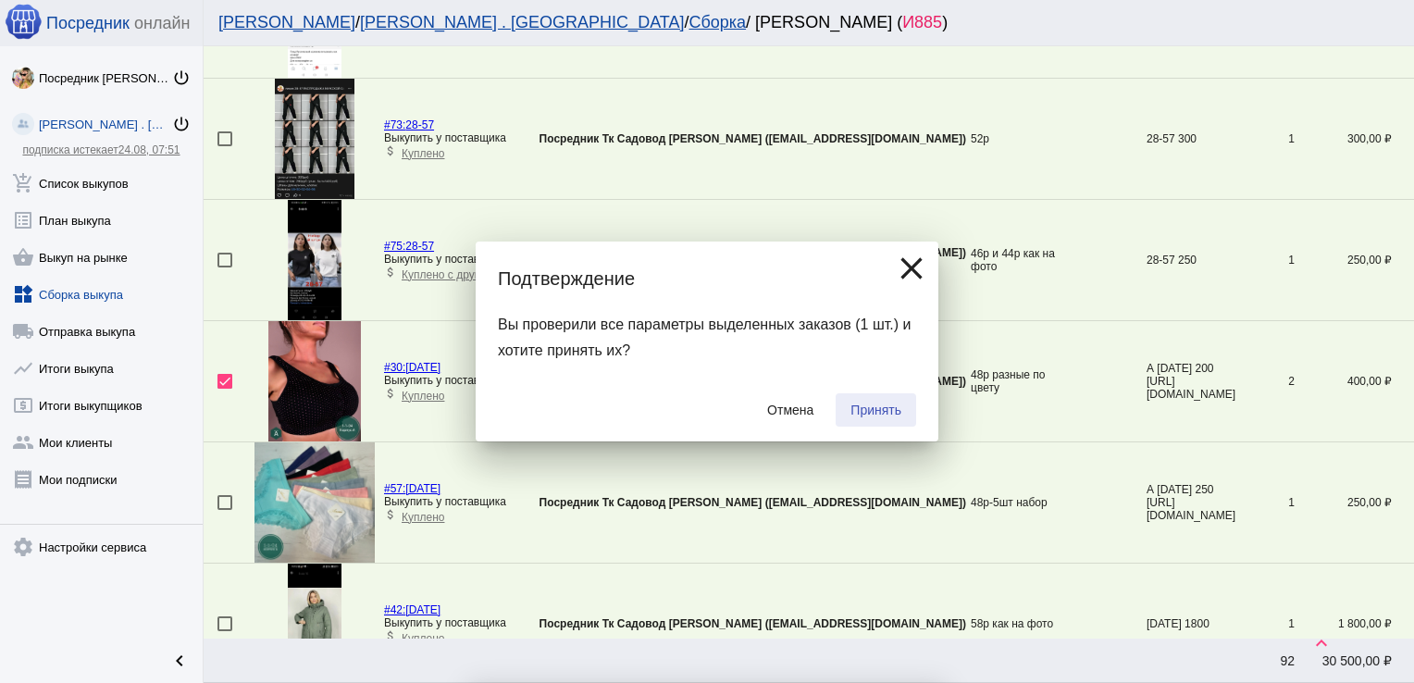
checkbox input "false"
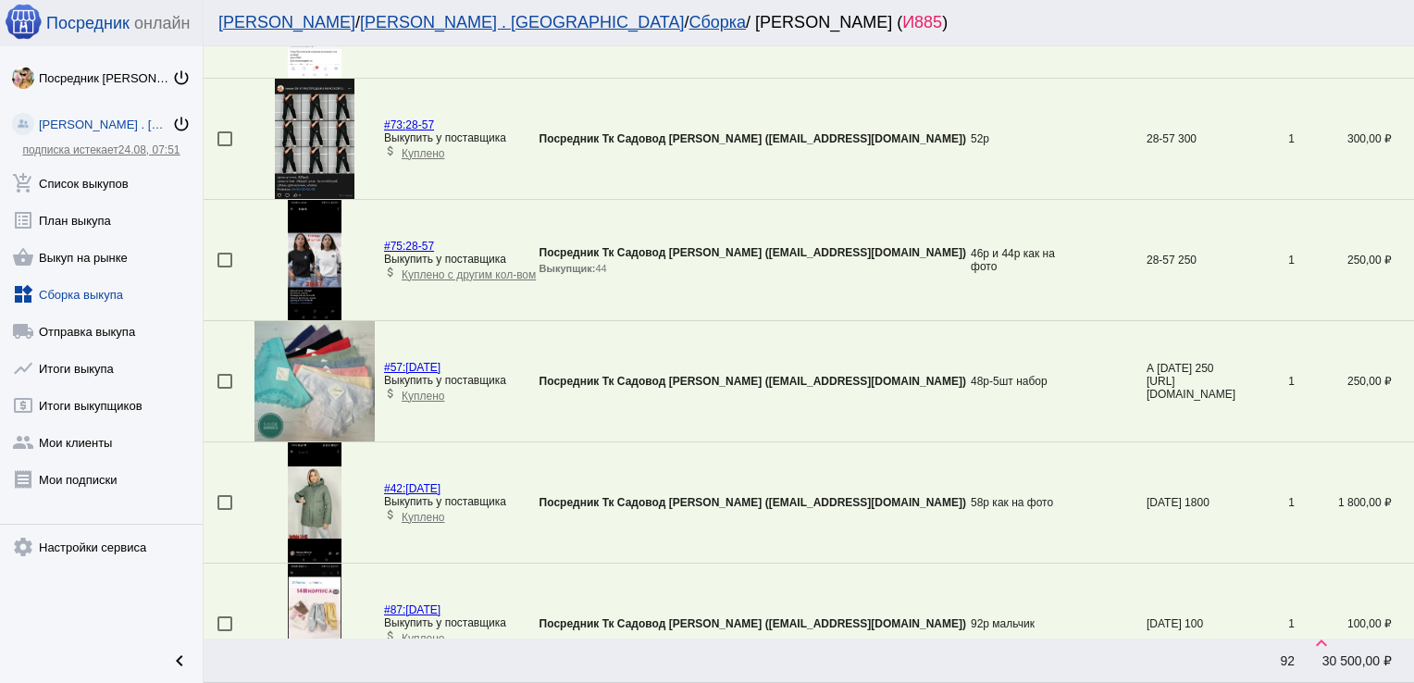
click at [227, 619] on div at bounding box center [224, 623] width 15 height 15
click at [225, 631] on input "checkbox" at bounding box center [224, 631] width 1 height 1
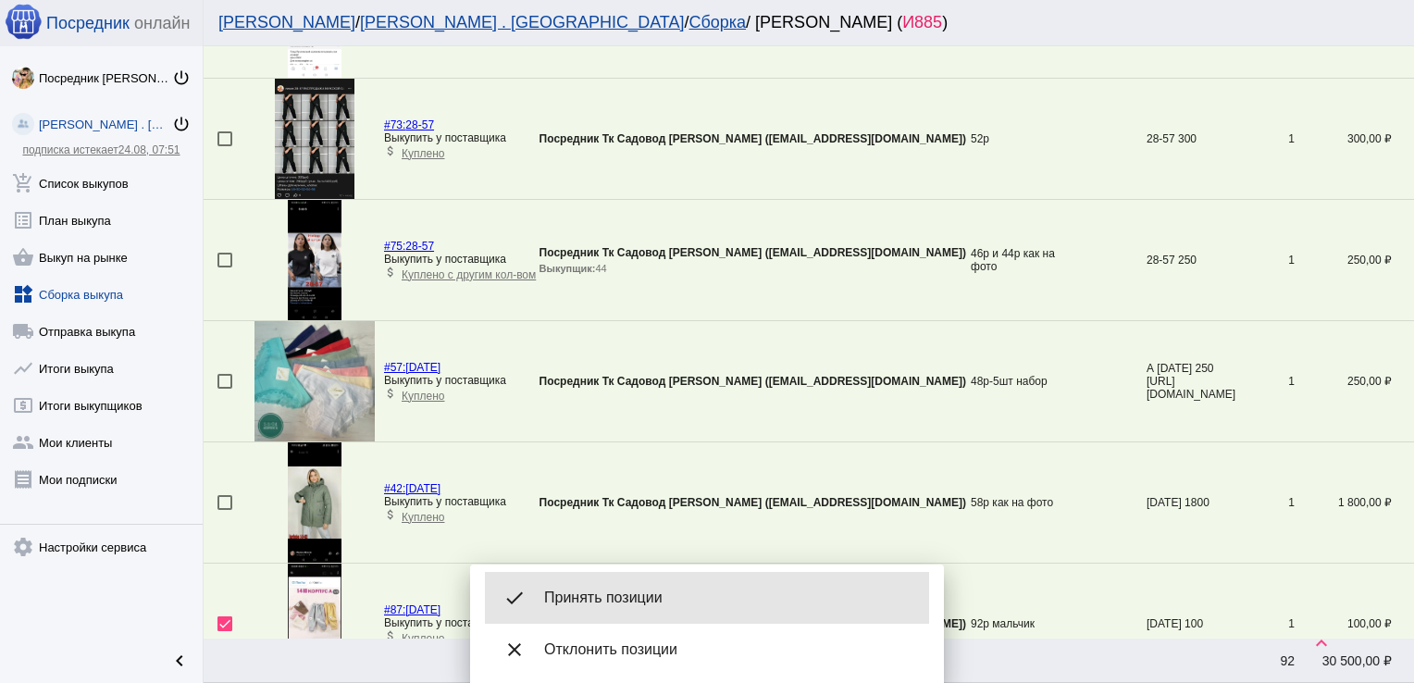
click at [587, 590] on span "Принять позиции" at bounding box center [729, 597] width 370 height 19
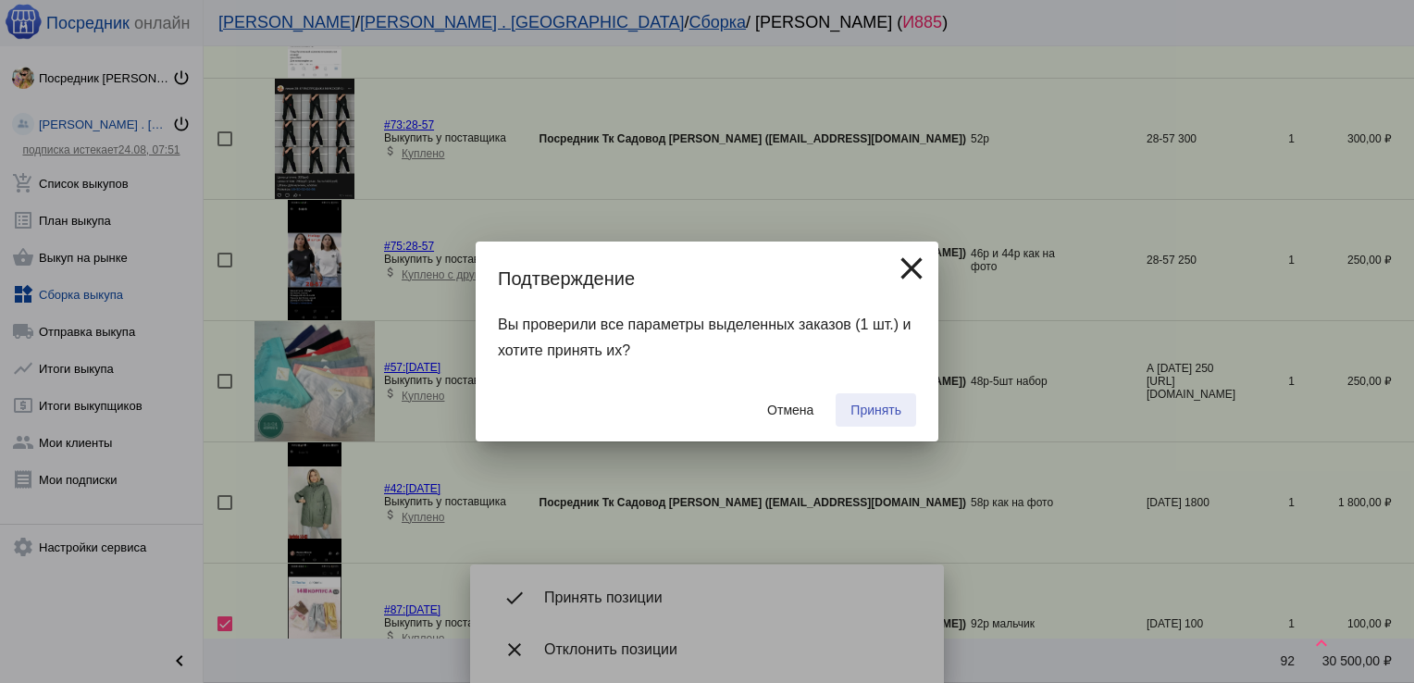
click at [868, 413] on span "Принять" at bounding box center [875, 409] width 51 height 15
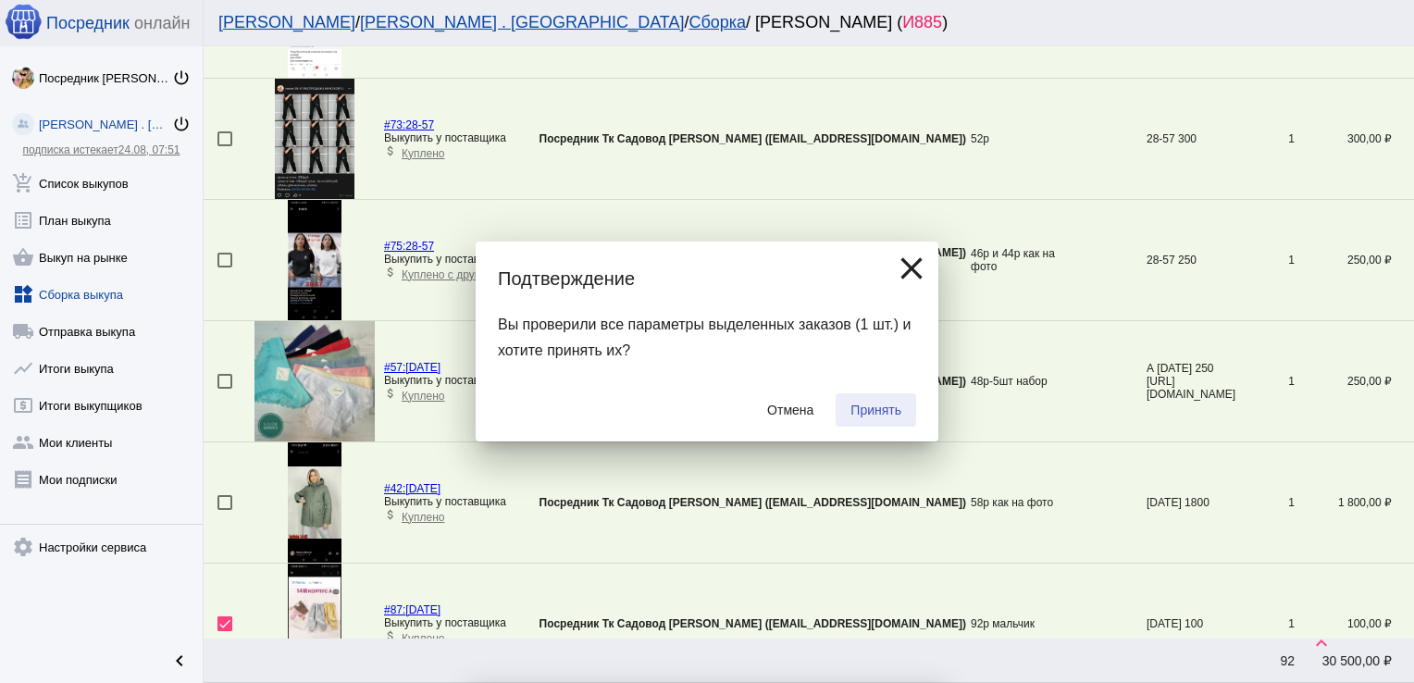
checkbox input "false"
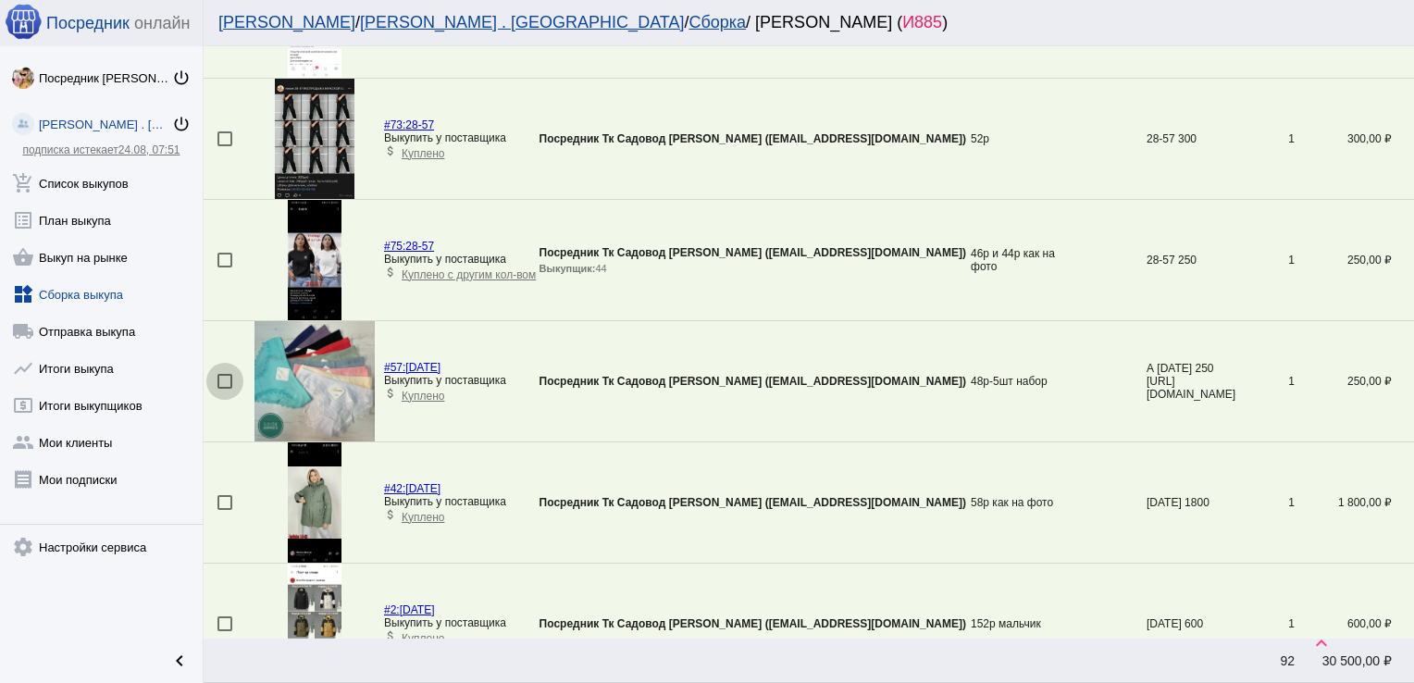
click at [218, 379] on div at bounding box center [224, 381] width 15 height 15
click at [224, 389] on input "checkbox" at bounding box center [224, 389] width 1 height 1
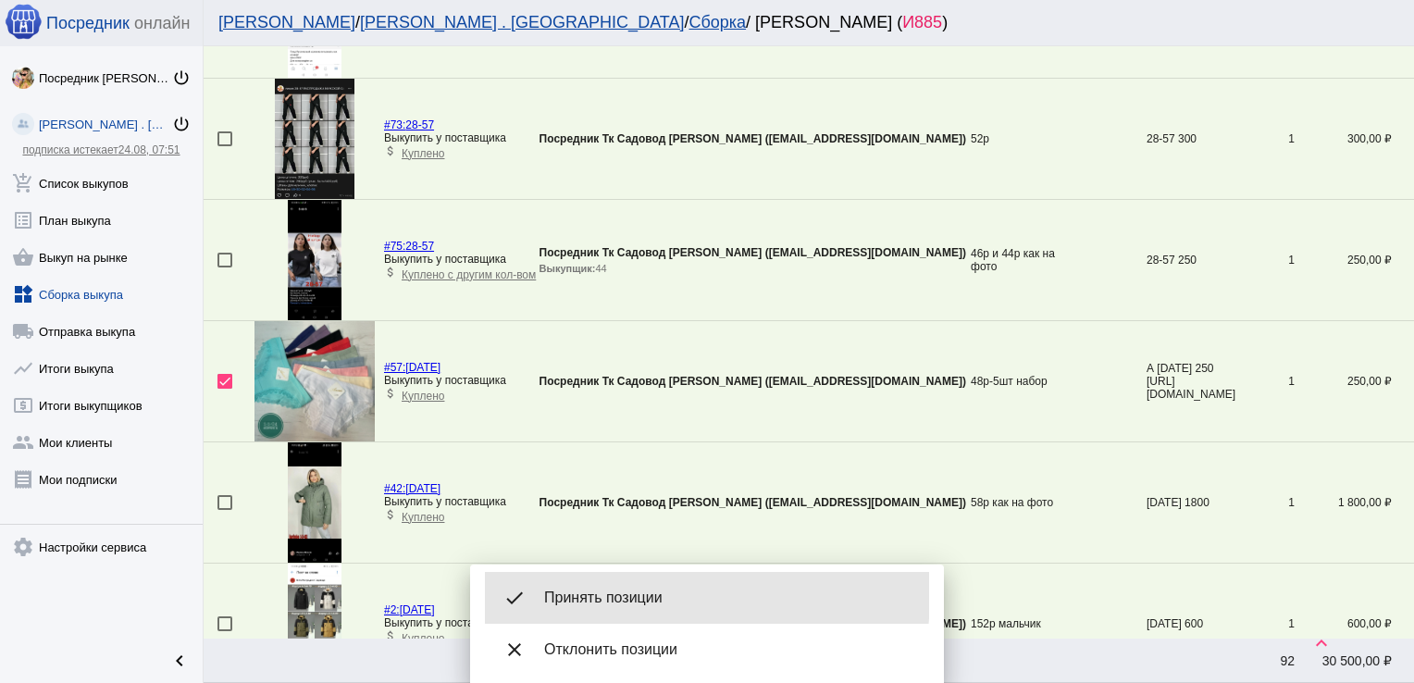
click at [577, 593] on span "Принять позиции" at bounding box center [729, 597] width 370 height 19
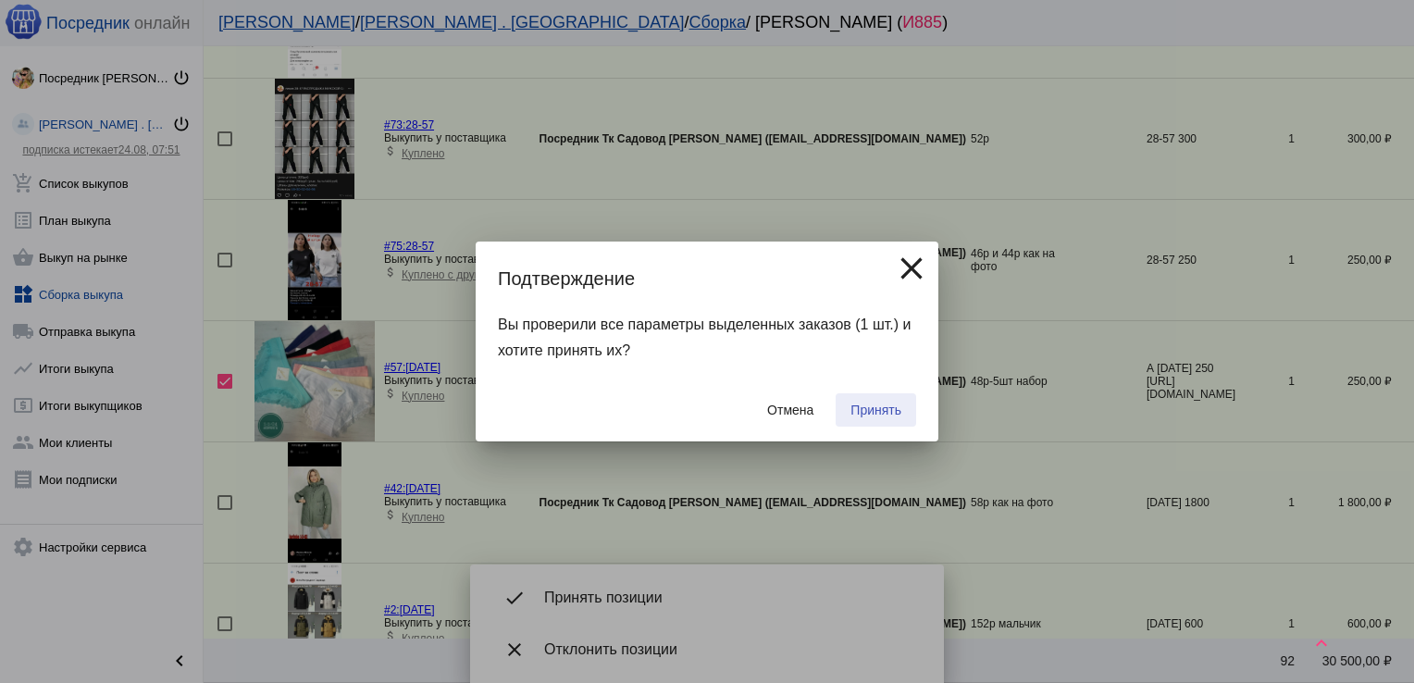
click at [864, 407] on span "Принять" at bounding box center [875, 409] width 51 height 15
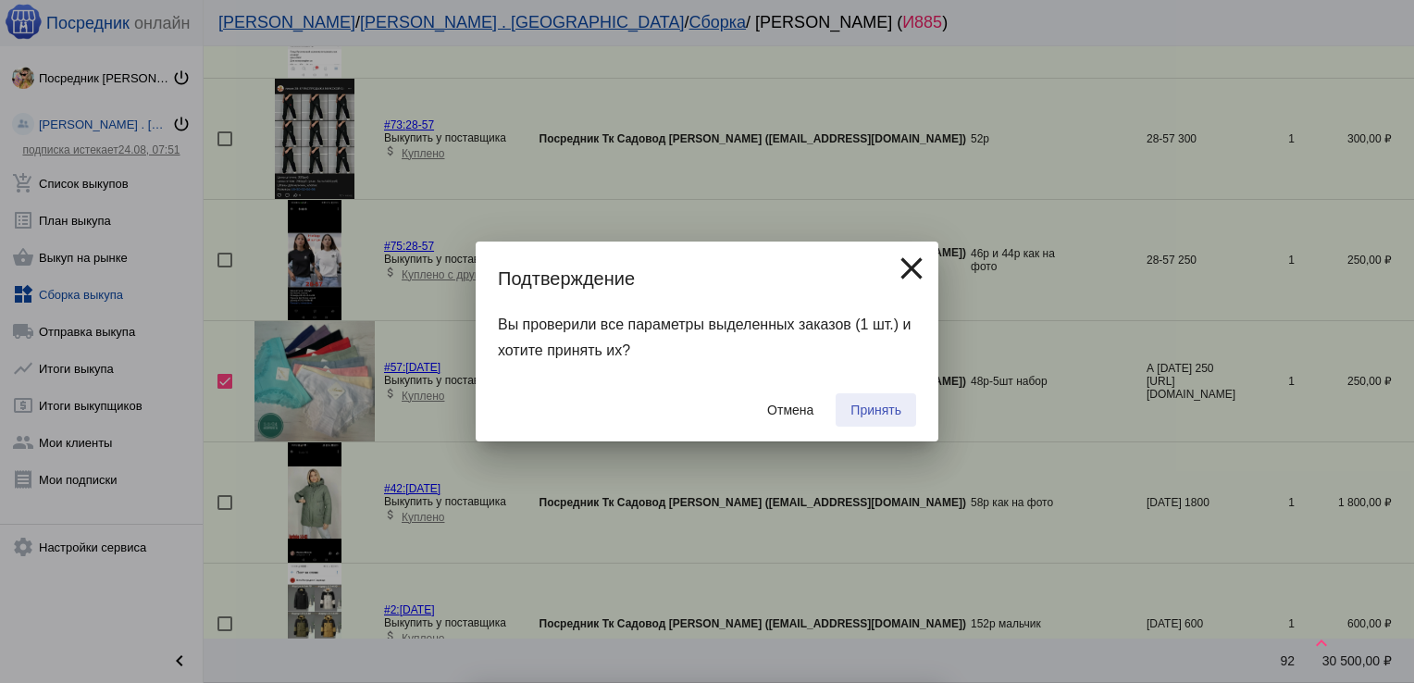
checkbox input "false"
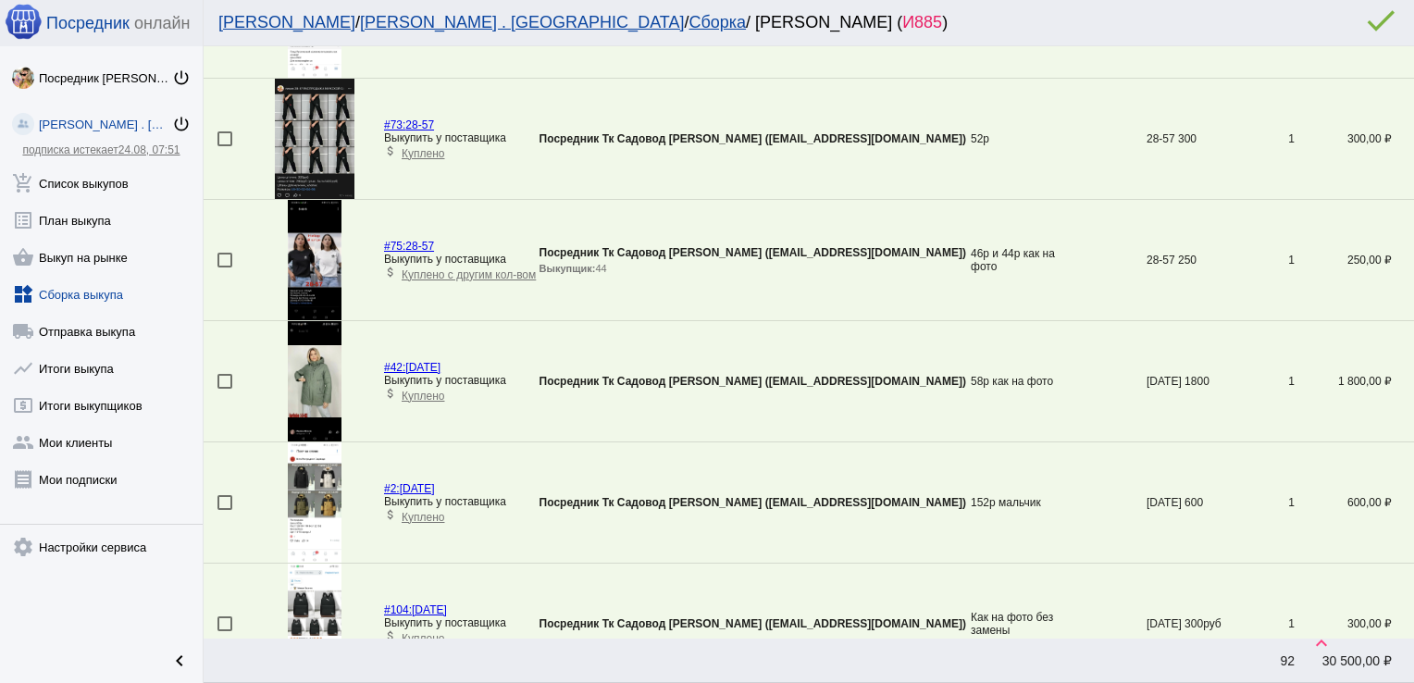
scroll to position [307, 0]
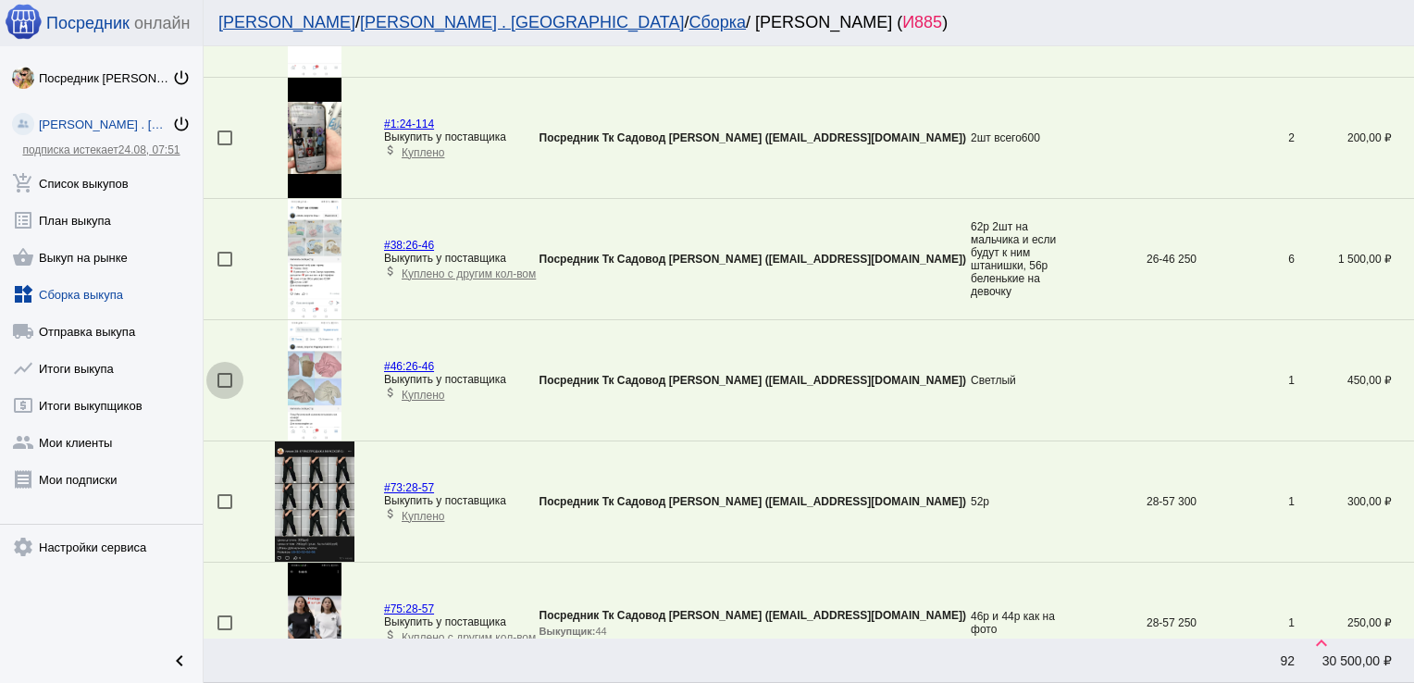
click at [226, 378] on div at bounding box center [224, 380] width 15 height 15
click at [225, 388] on input "checkbox" at bounding box center [224, 388] width 1 height 1
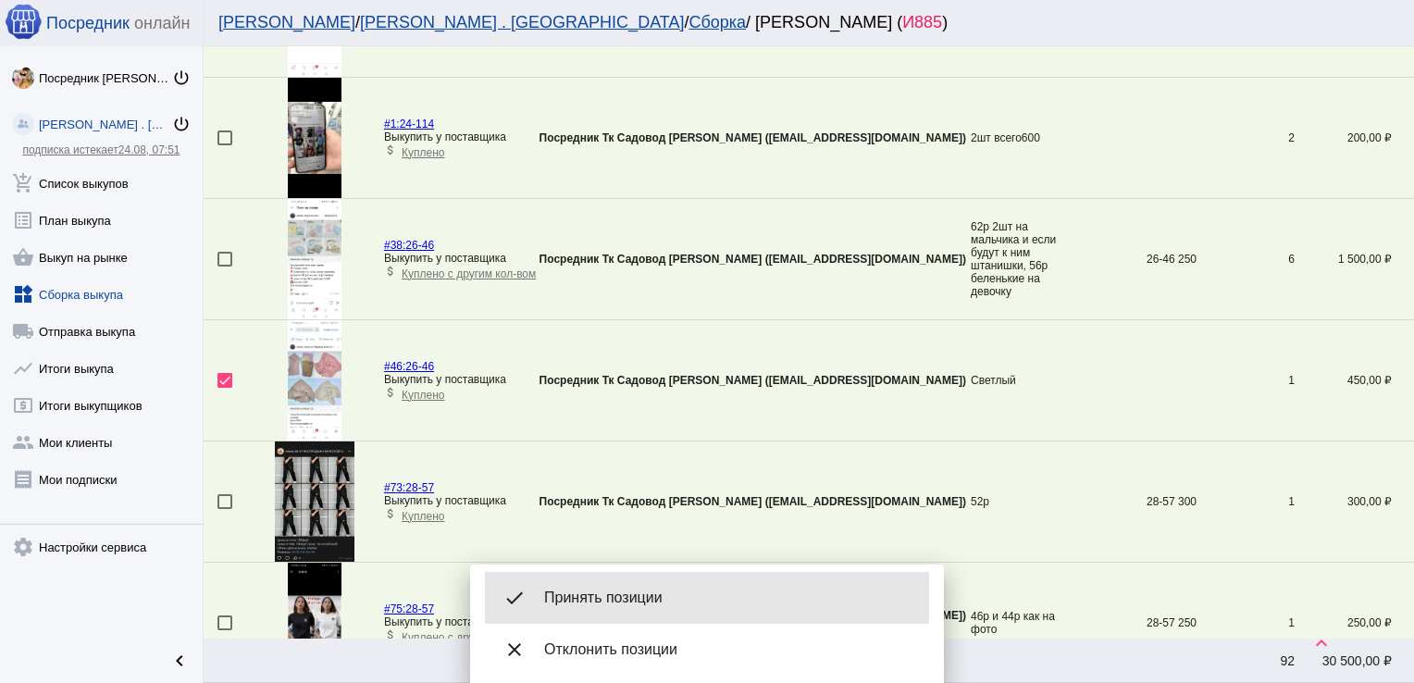
click at [579, 587] on div "done Принять позиции" at bounding box center [707, 598] width 444 height 52
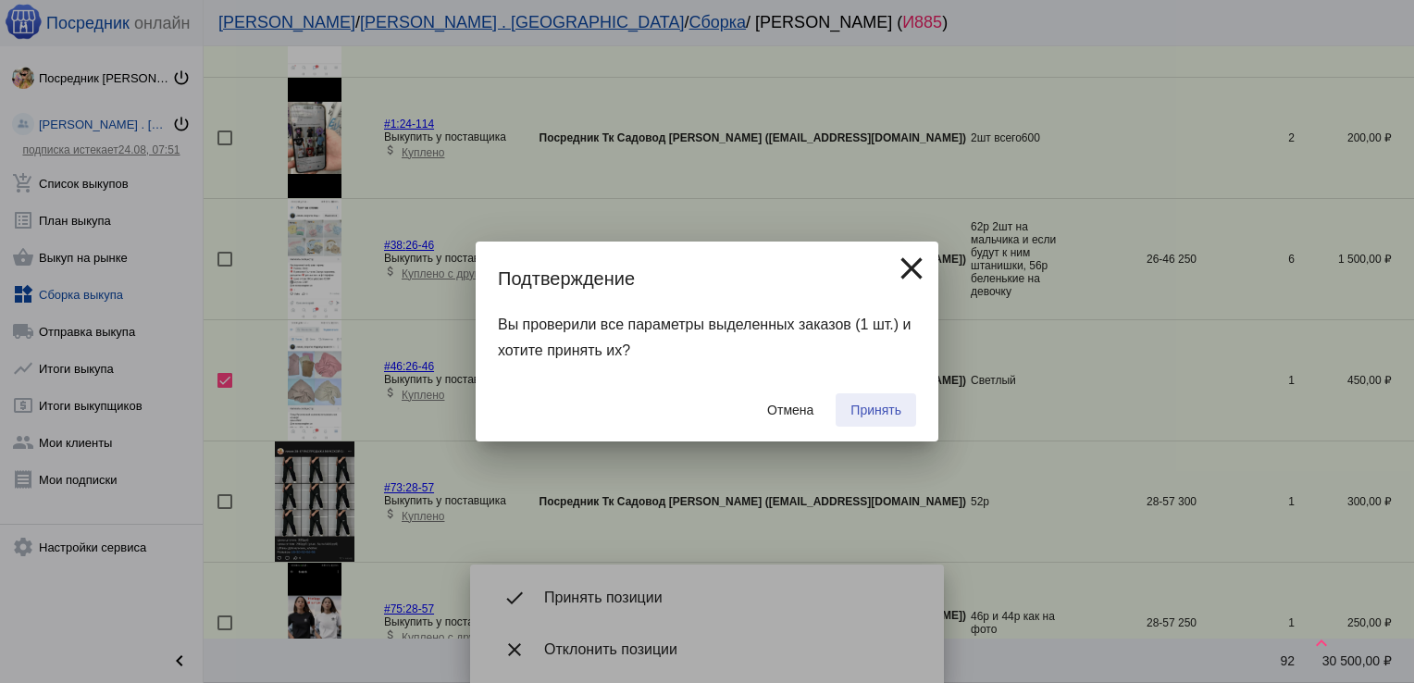
click at [870, 405] on span "Принять" at bounding box center [875, 409] width 51 height 15
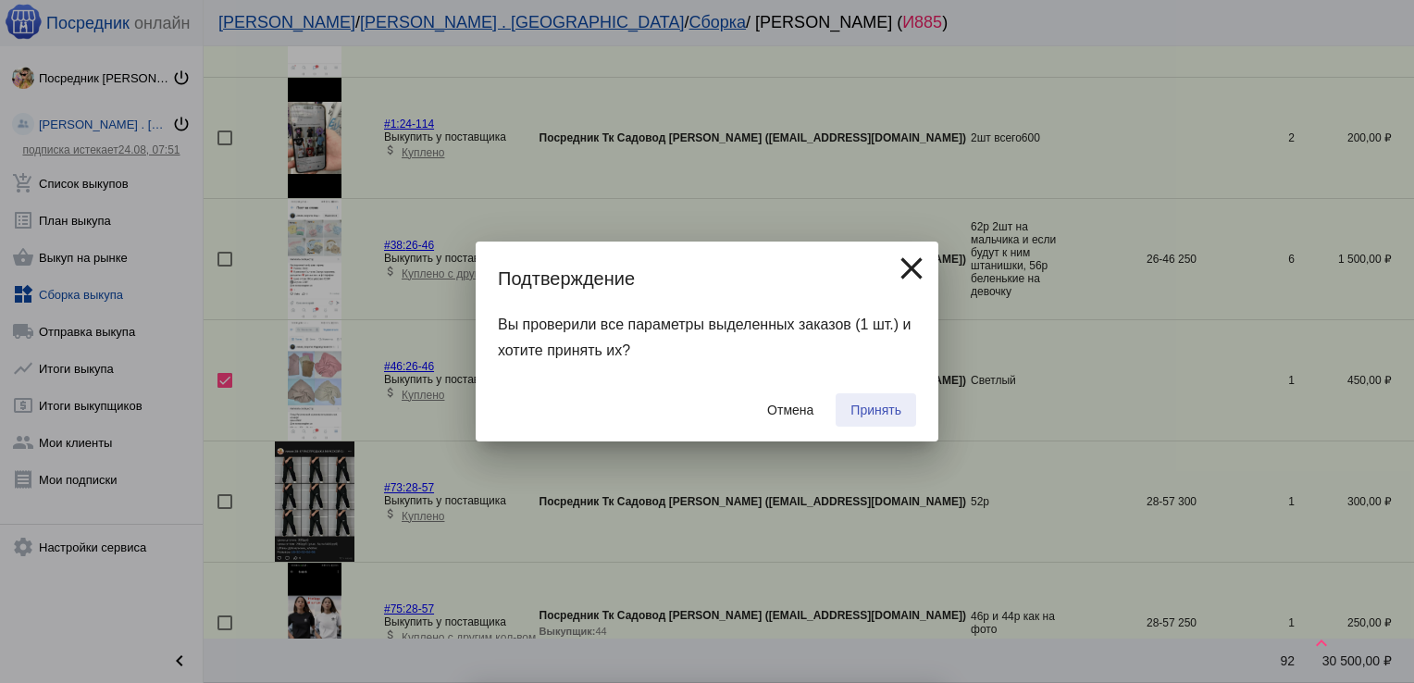
checkbox input "false"
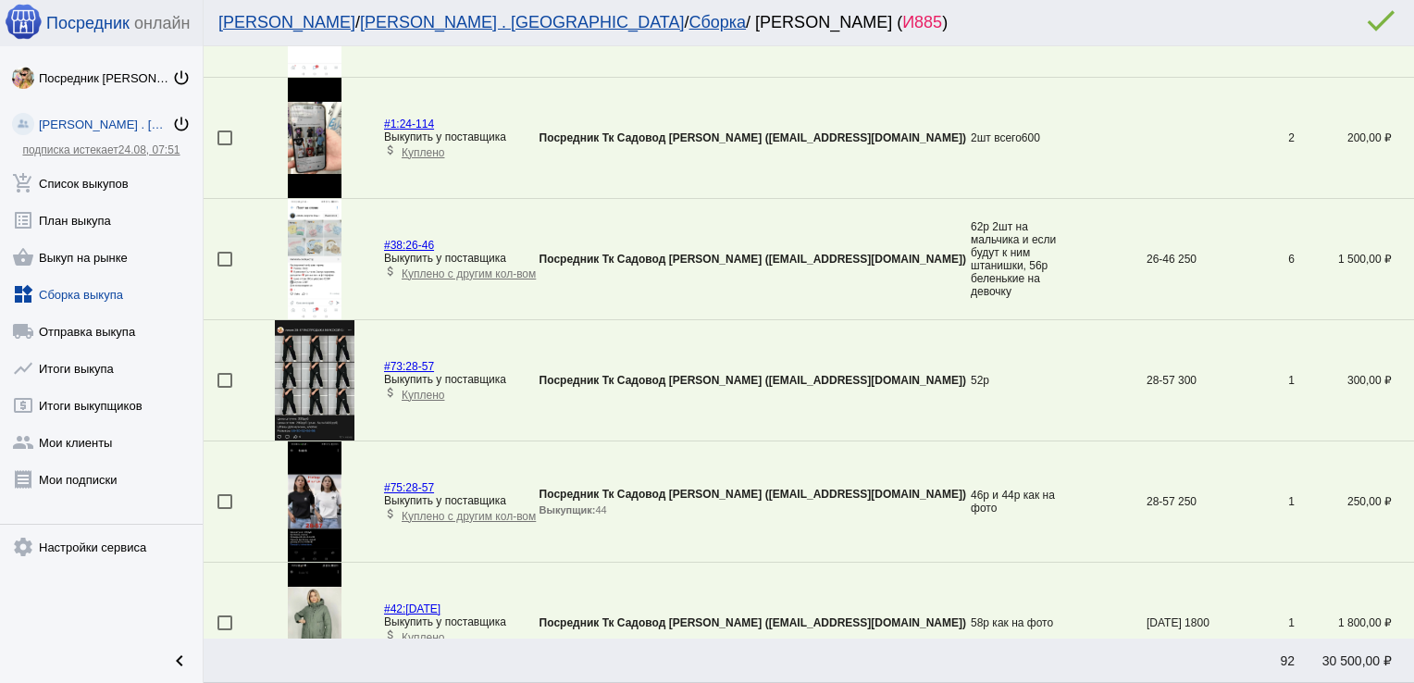
scroll to position [0, 0]
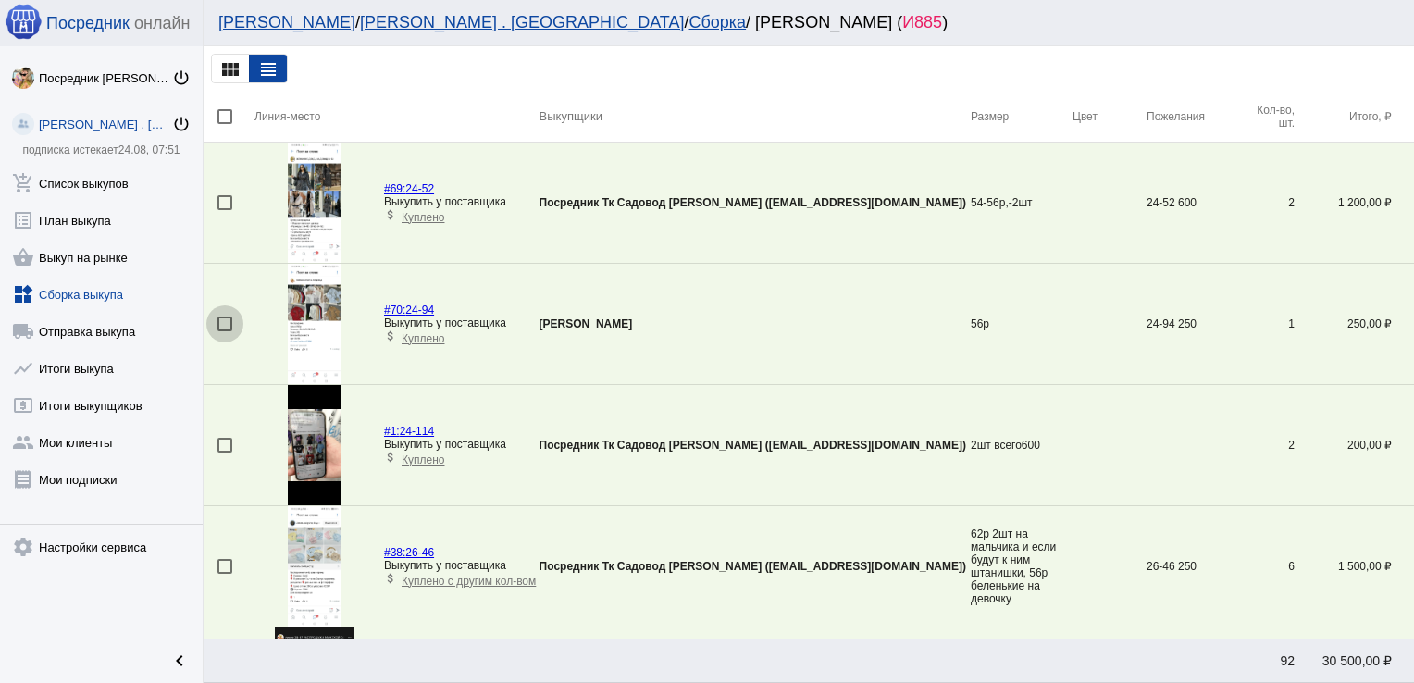
click at [224, 320] on div at bounding box center [224, 323] width 15 height 15
click at [224, 331] on input "checkbox" at bounding box center [224, 331] width 1 height 1
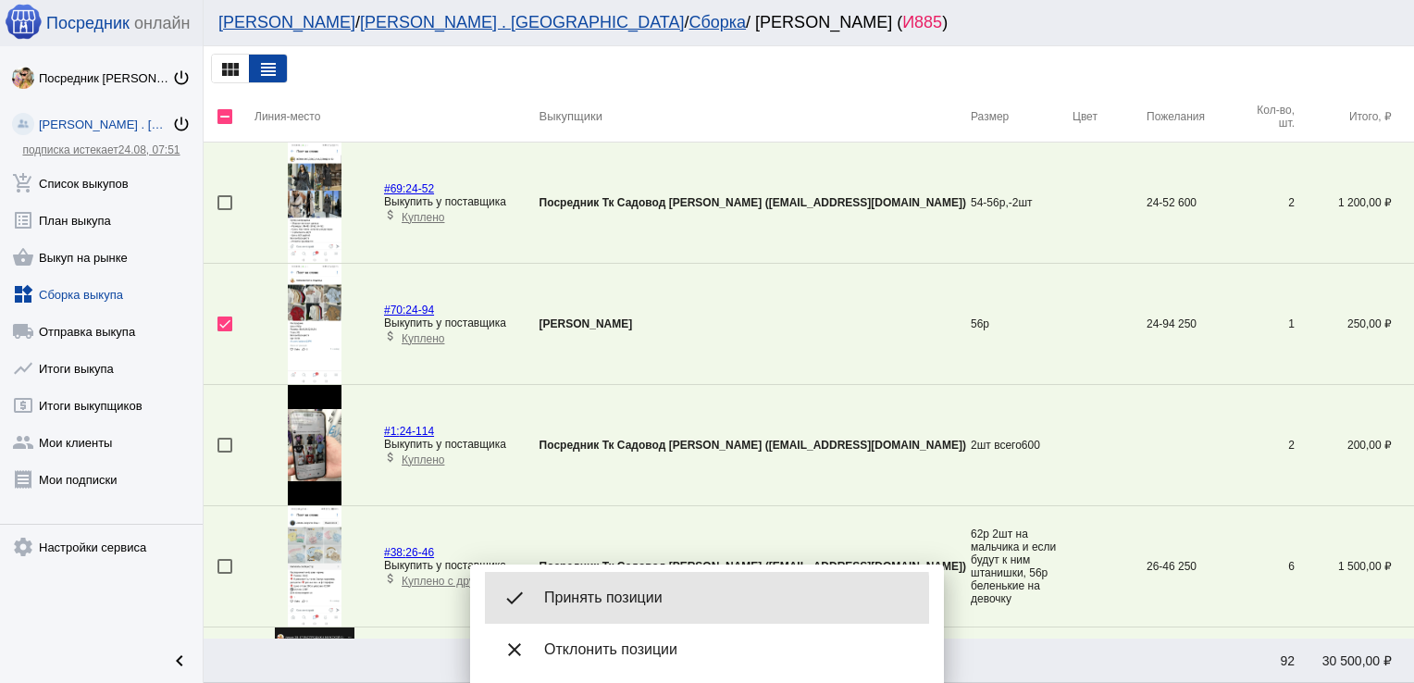
click at [618, 601] on span "Принять позиции" at bounding box center [729, 597] width 370 height 19
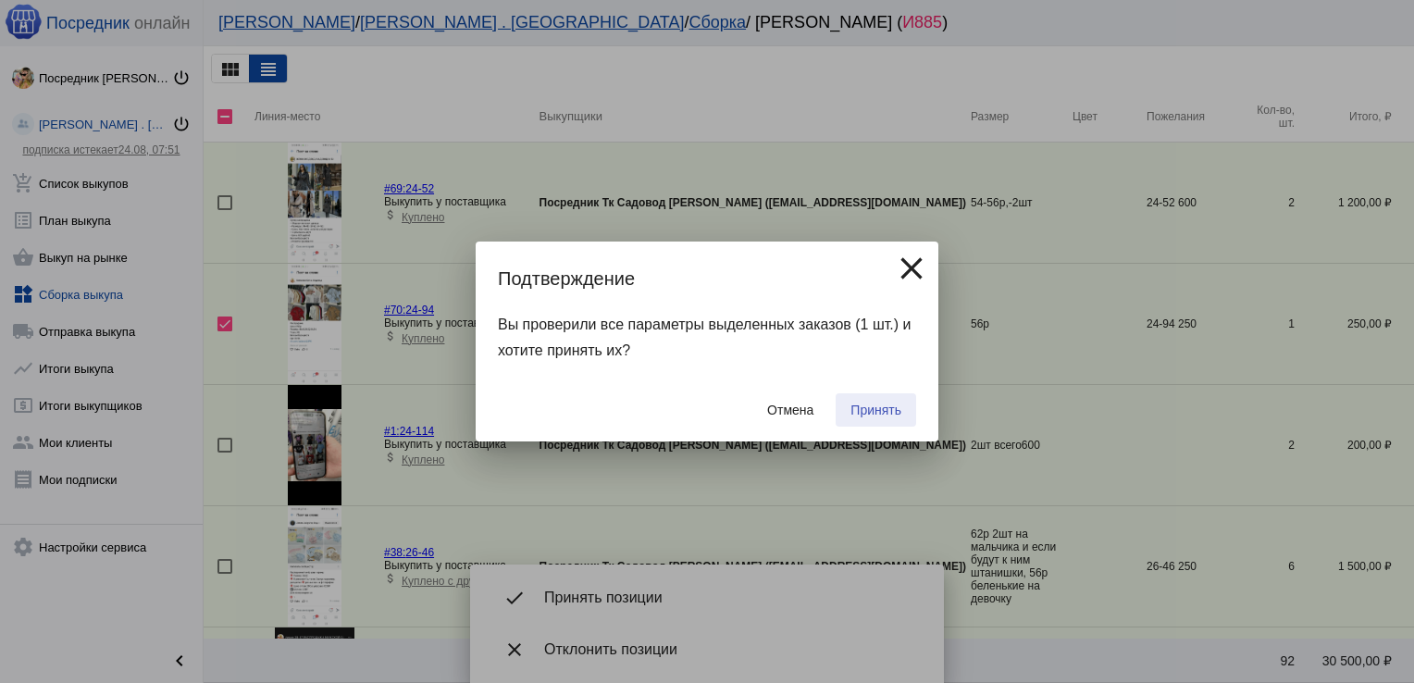
click at [894, 403] on span "Принять" at bounding box center [875, 409] width 51 height 15
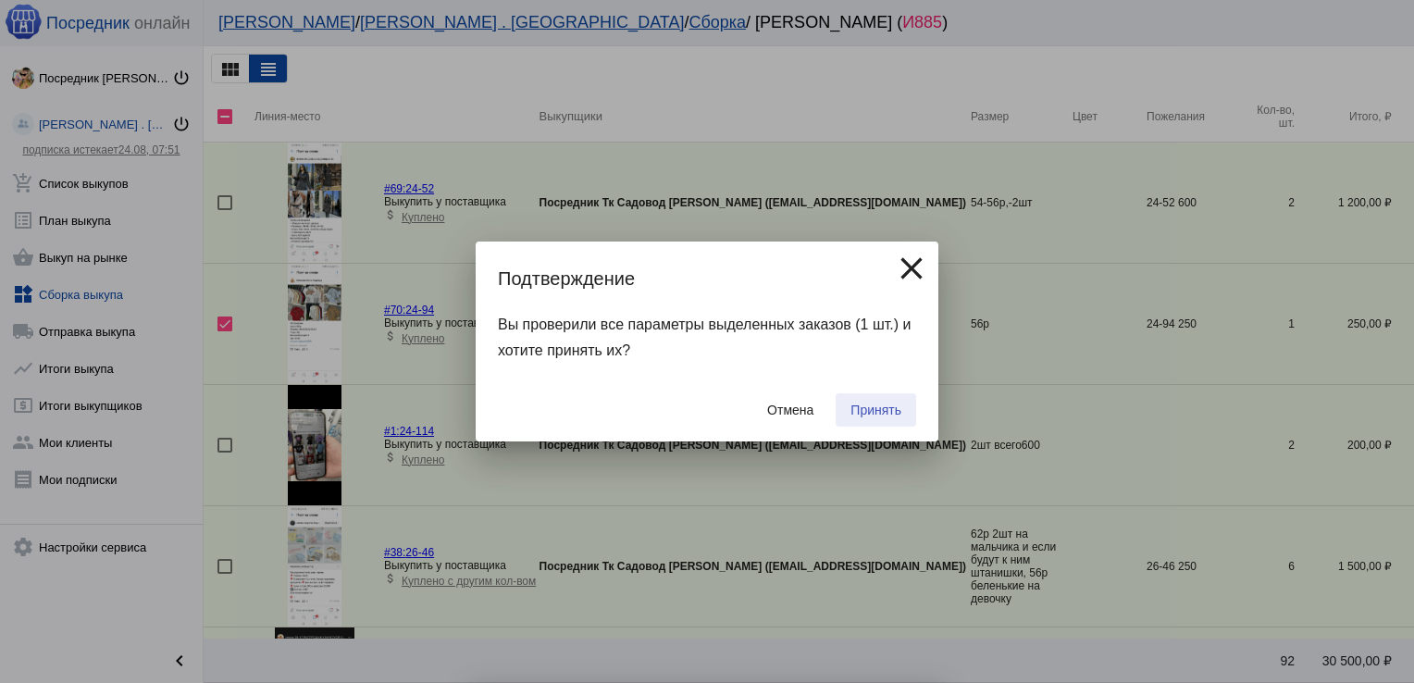
checkbox input "false"
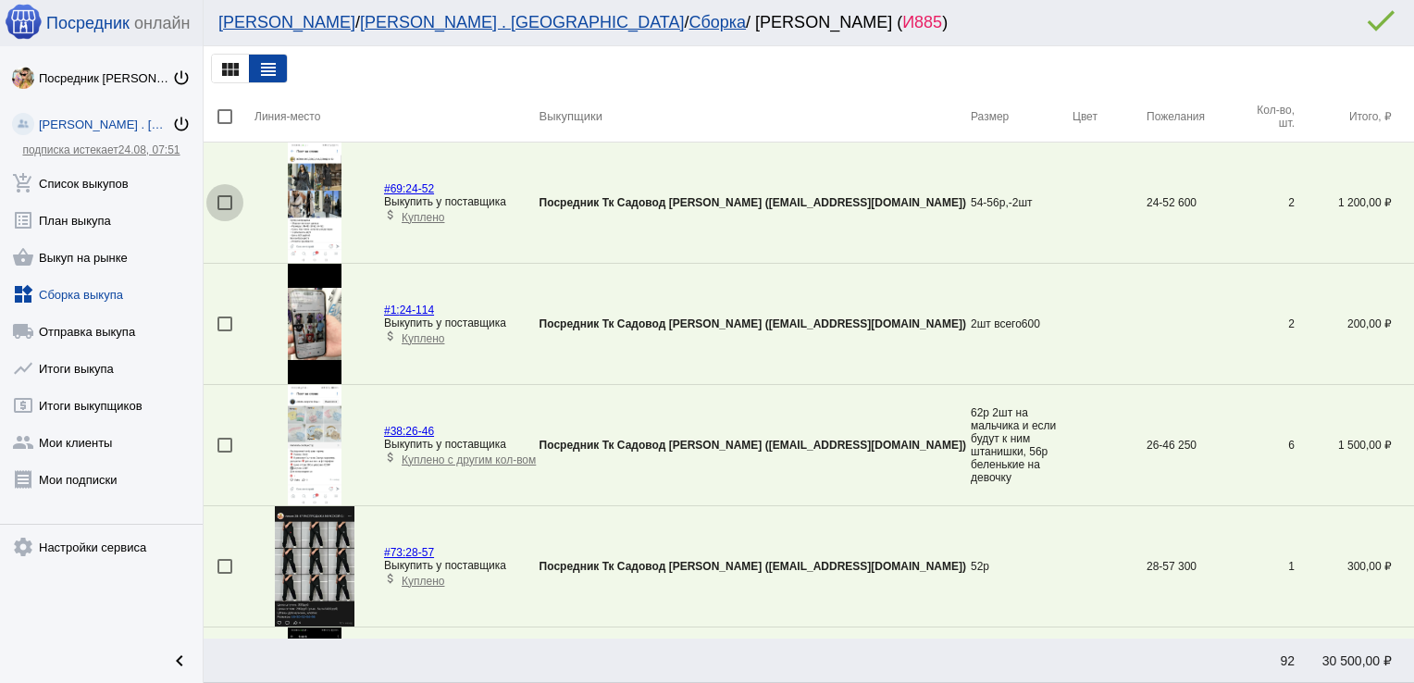
click at [220, 200] on div at bounding box center [224, 202] width 15 height 15
click at [224, 210] on input "checkbox" at bounding box center [224, 210] width 1 height 1
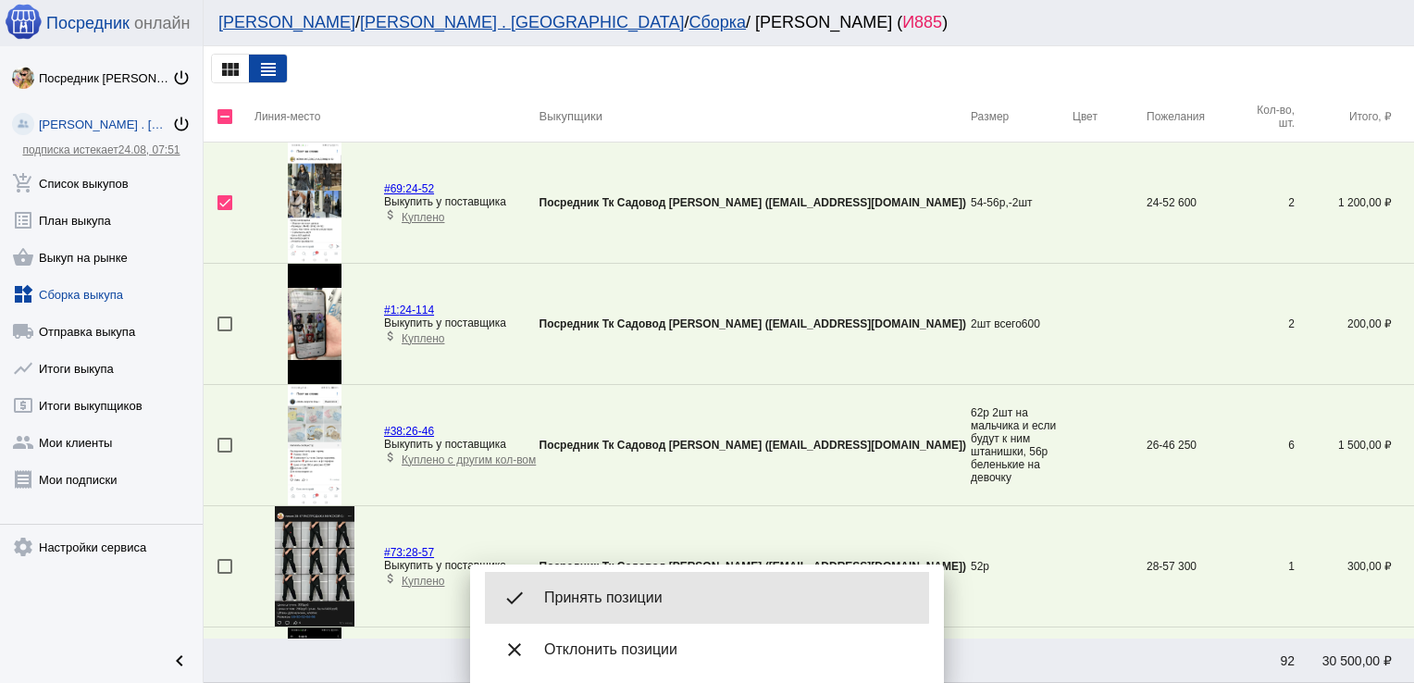
click at [590, 587] on div "done Принять позиции" at bounding box center [707, 598] width 444 height 52
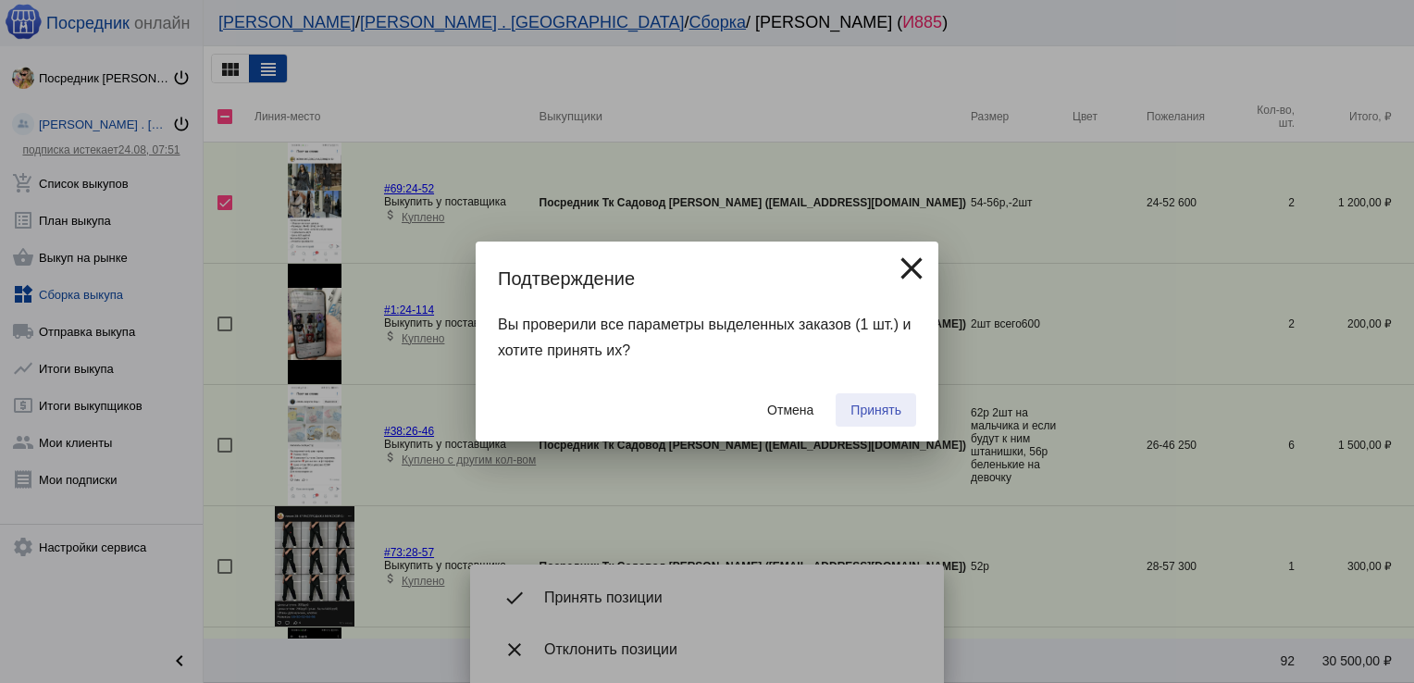
click at [856, 409] on span "Принять" at bounding box center [875, 409] width 51 height 15
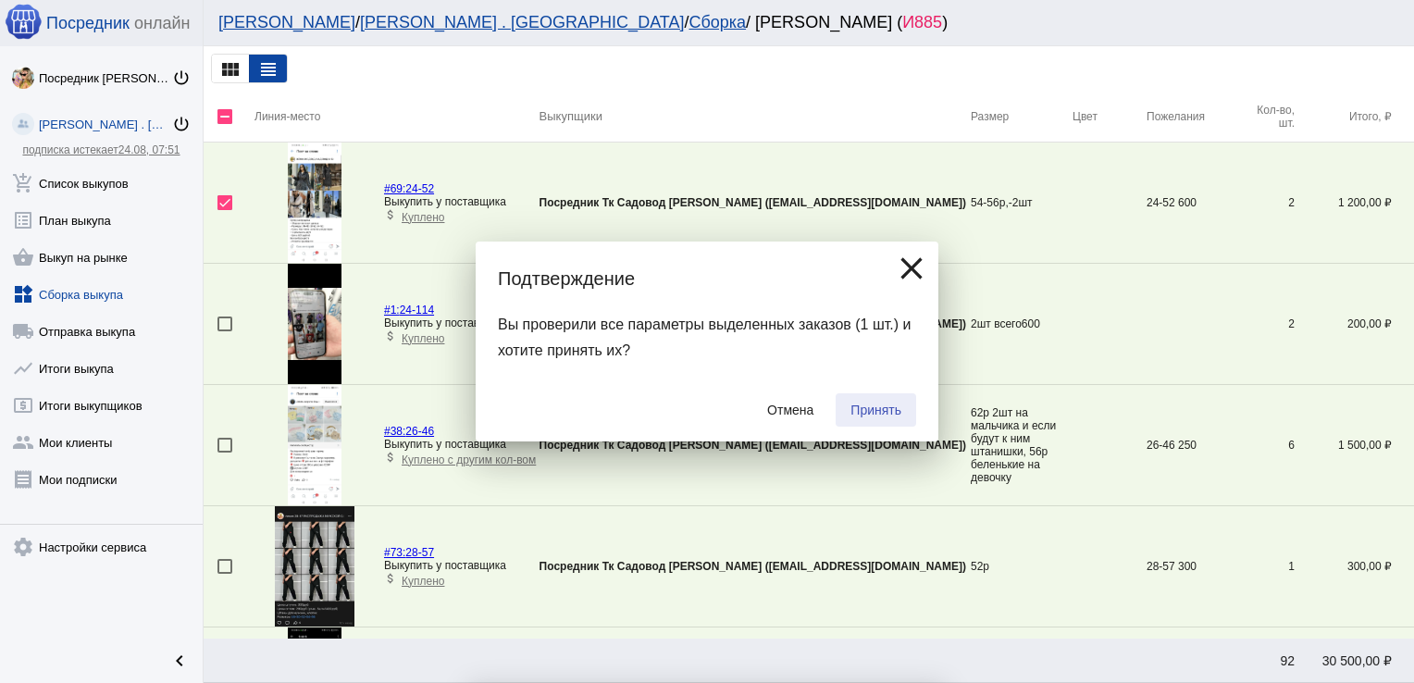
checkbox input "false"
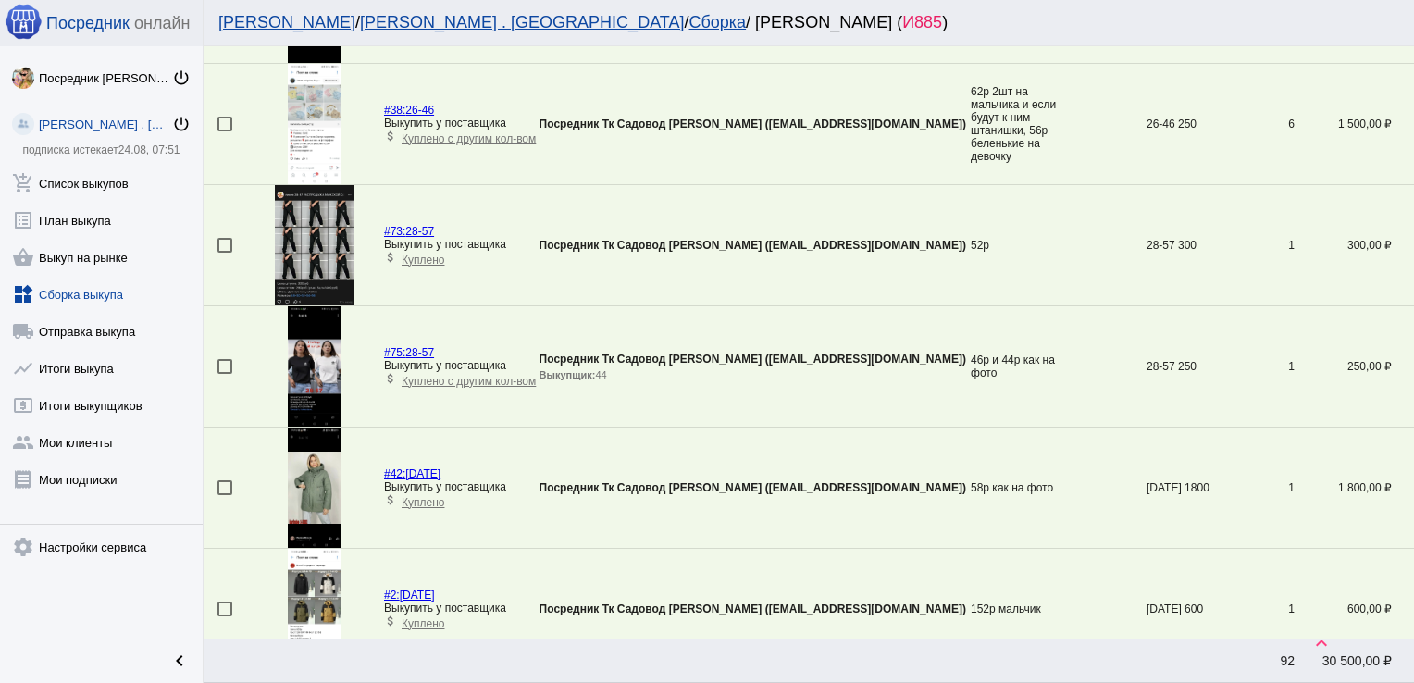
scroll to position [222, 0]
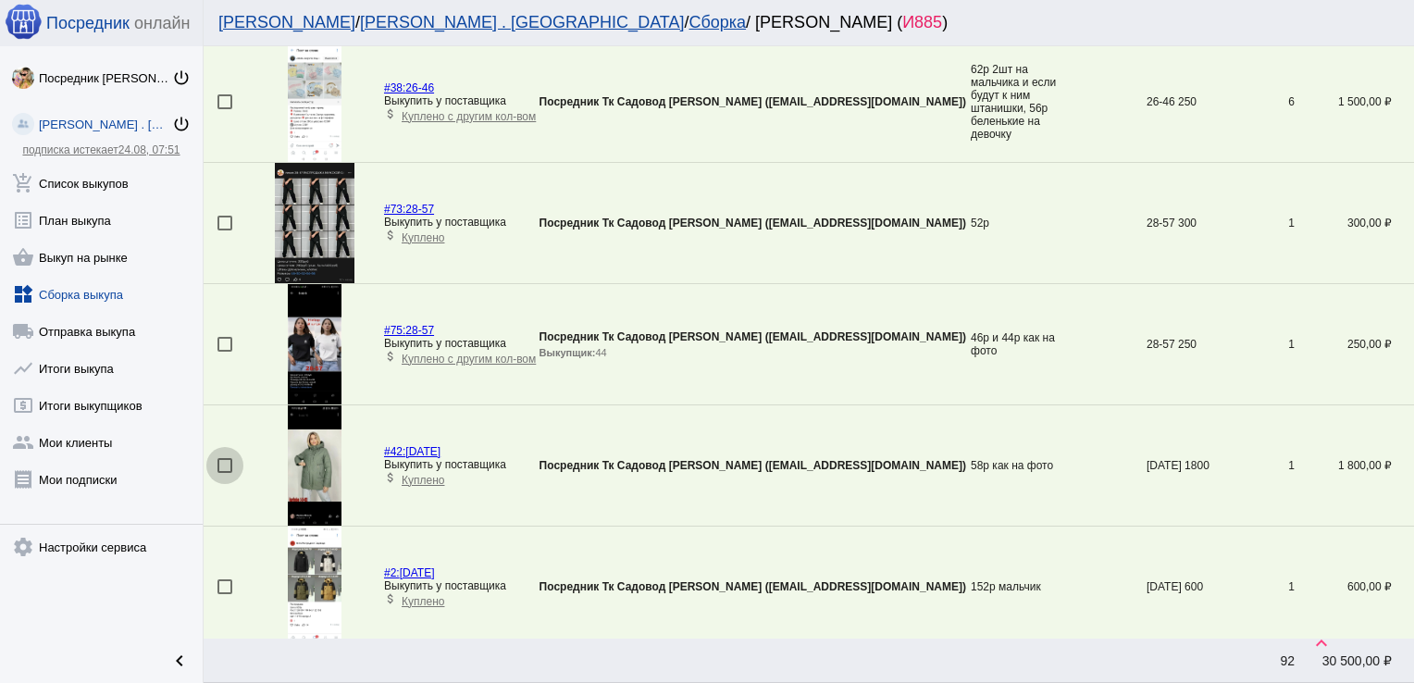
click at [224, 461] on div at bounding box center [224, 465] width 15 height 15
click at [224, 473] on input "checkbox" at bounding box center [224, 473] width 1 height 1
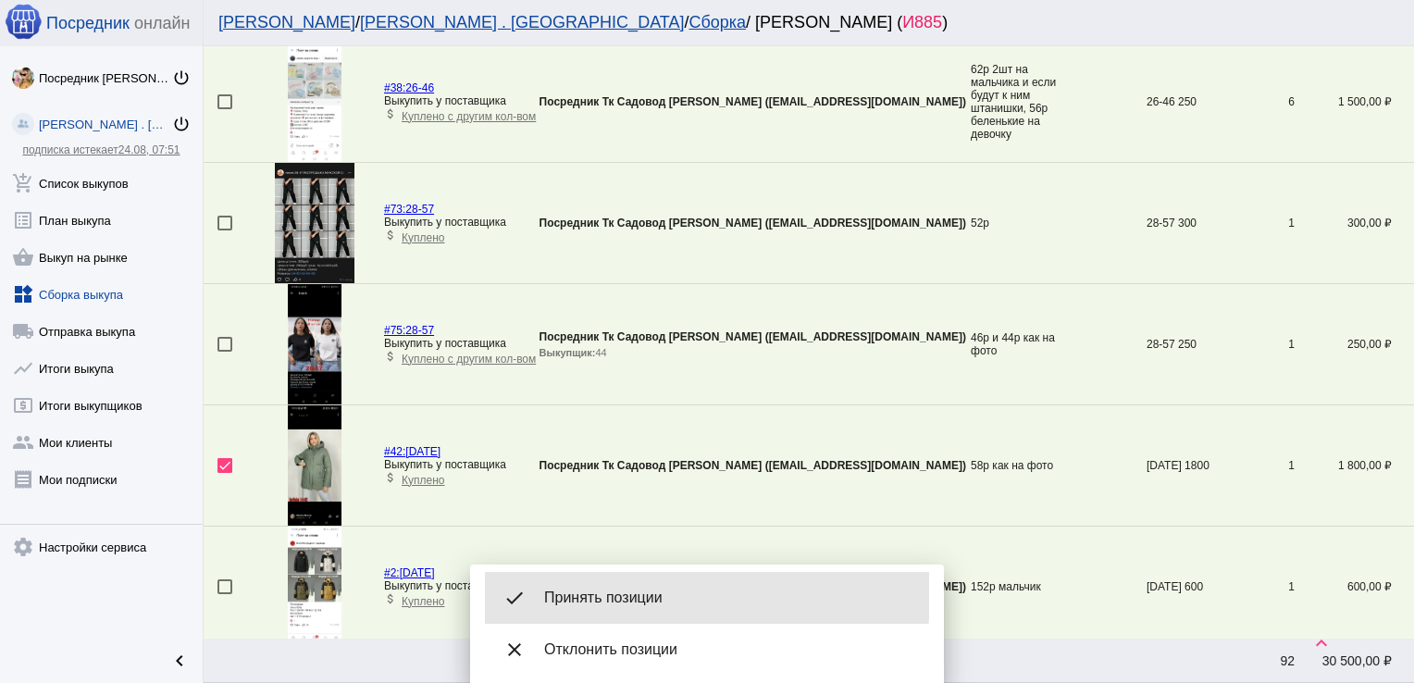
click at [656, 597] on span "Принять позиции" at bounding box center [729, 597] width 370 height 19
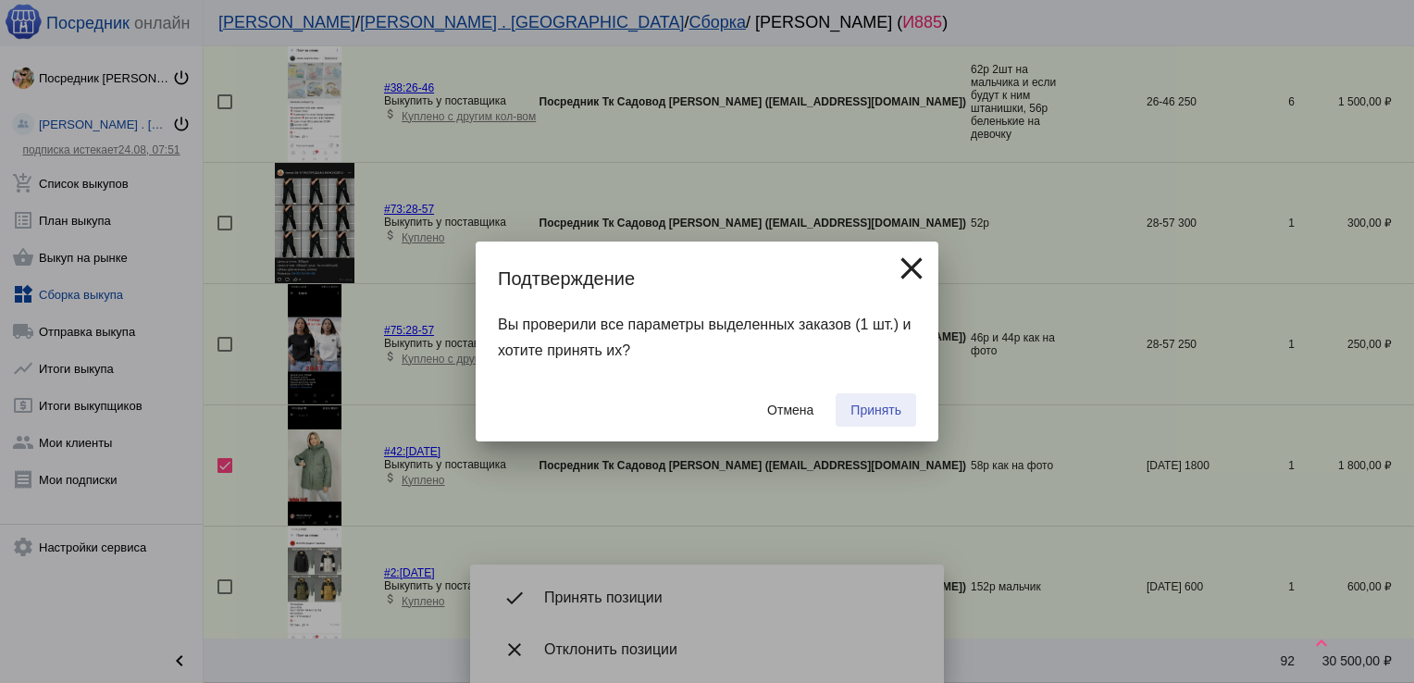
click at [881, 405] on span "Принять" at bounding box center [875, 409] width 51 height 15
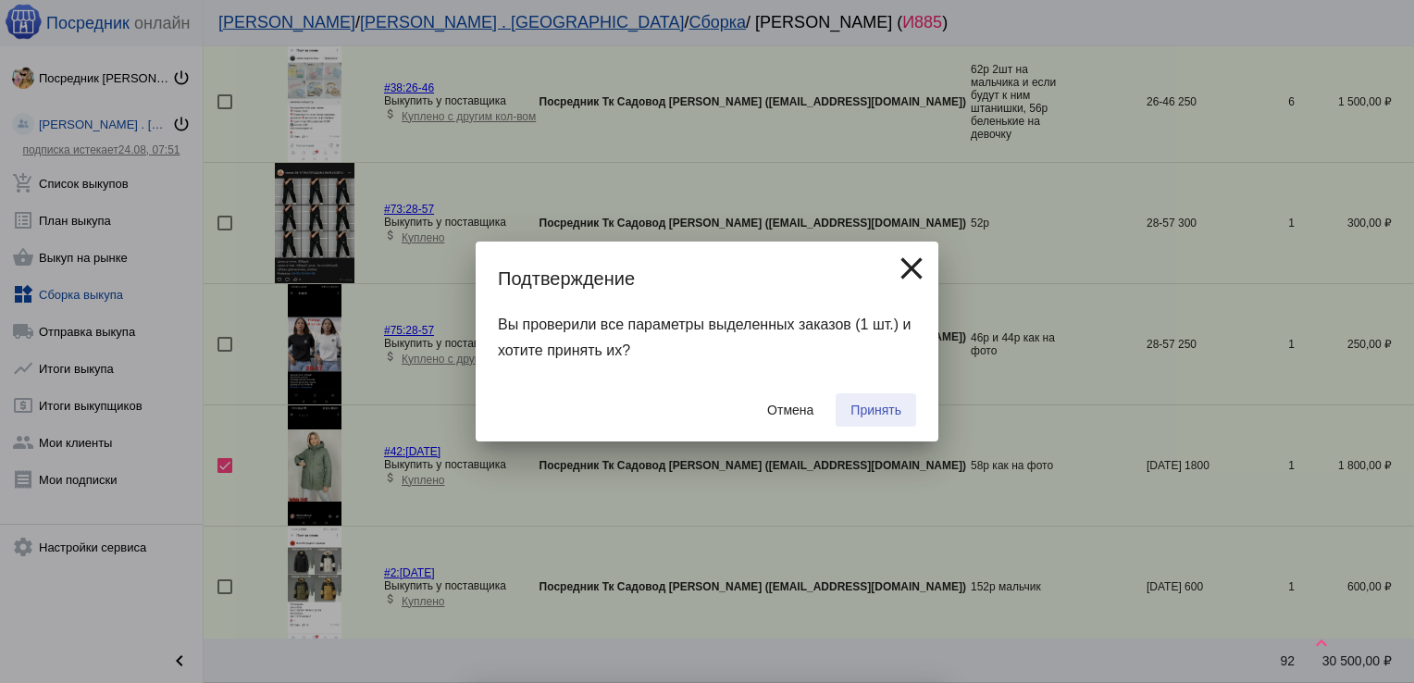
checkbox input "false"
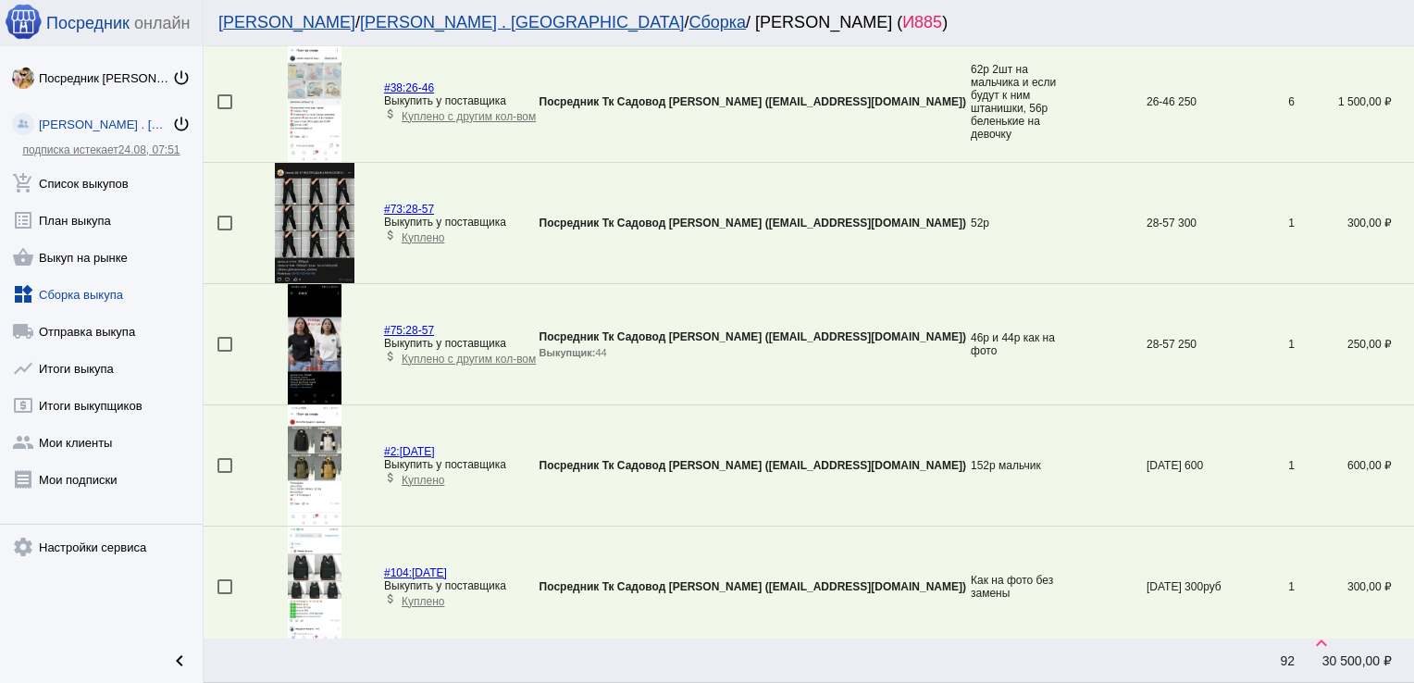
click at [221, 579] on div at bounding box center [224, 586] width 15 height 15
click at [224, 594] on input "checkbox" at bounding box center [224, 594] width 1 height 1
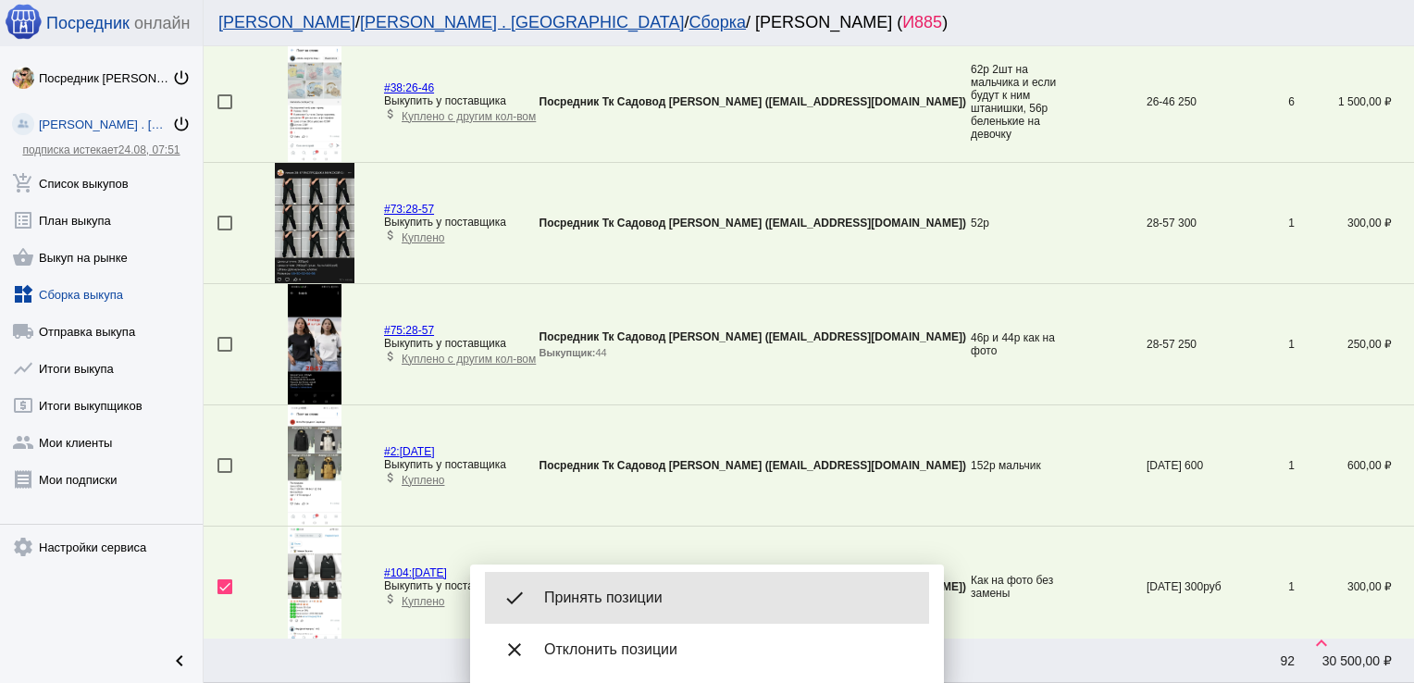
click at [629, 613] on div "done Принять позиции" at bounding box center [707, 598] width 444 height 52
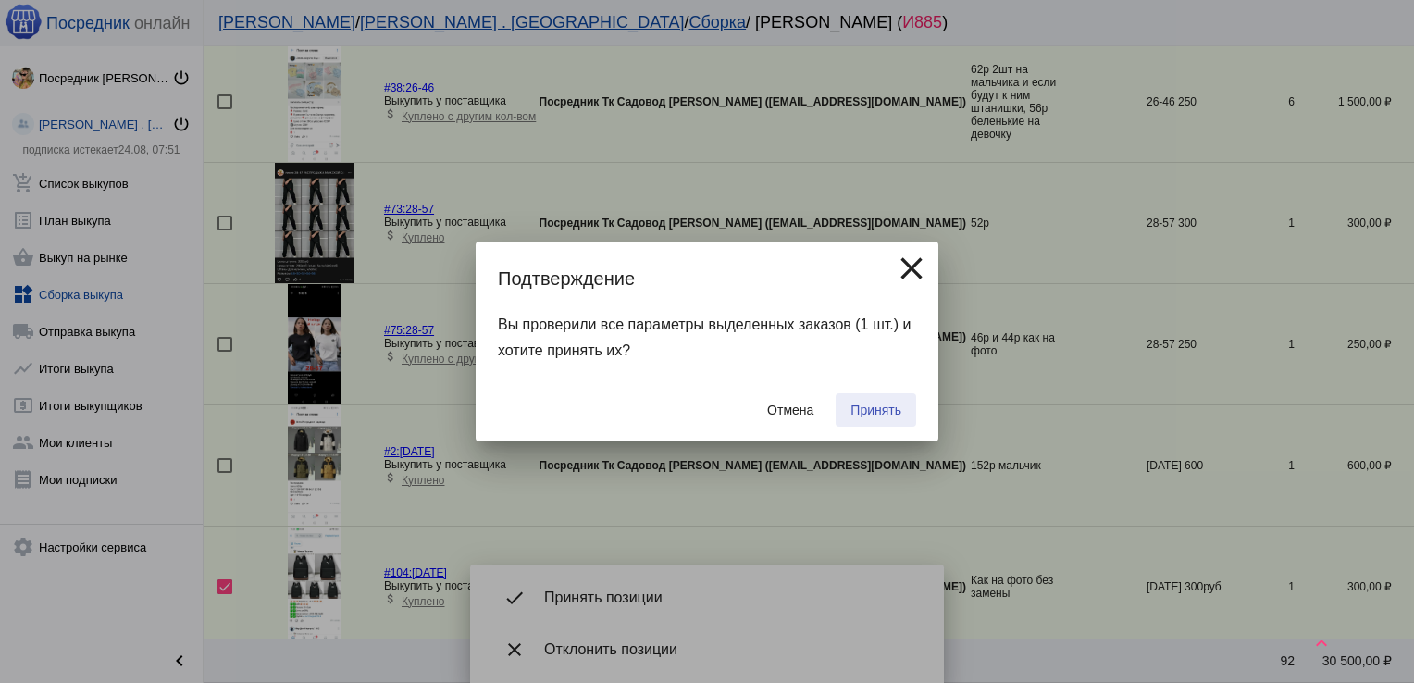
click at [877, 416] on span "Принять" at bounding box center [875, 409] width 51 height 15
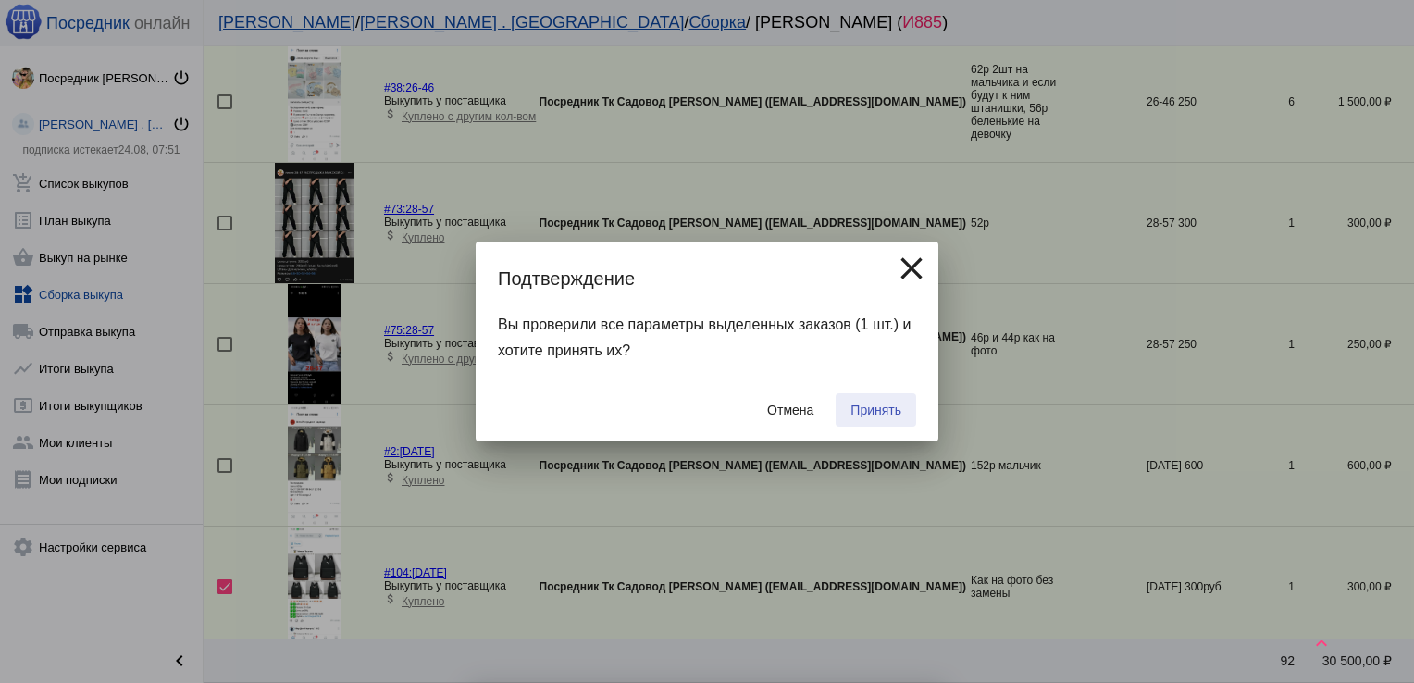
checkbox input "false"
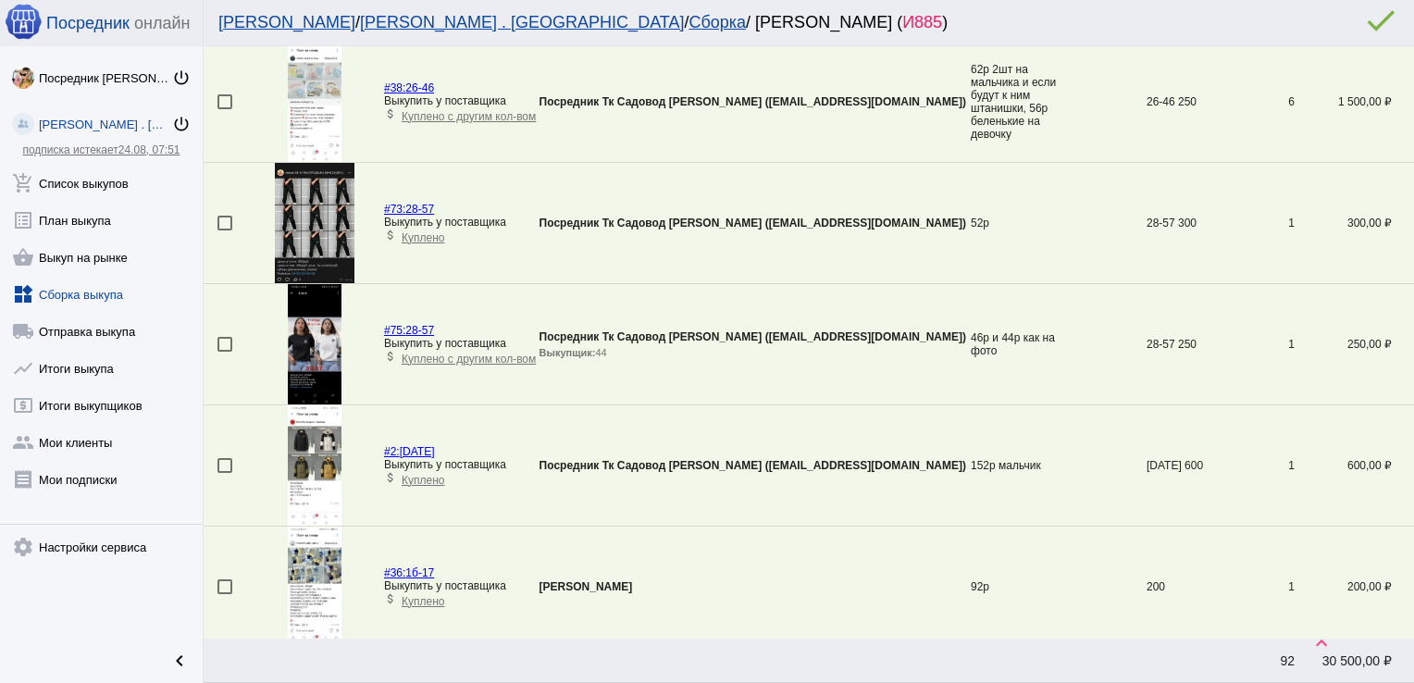
scroll to position [1880, 0]
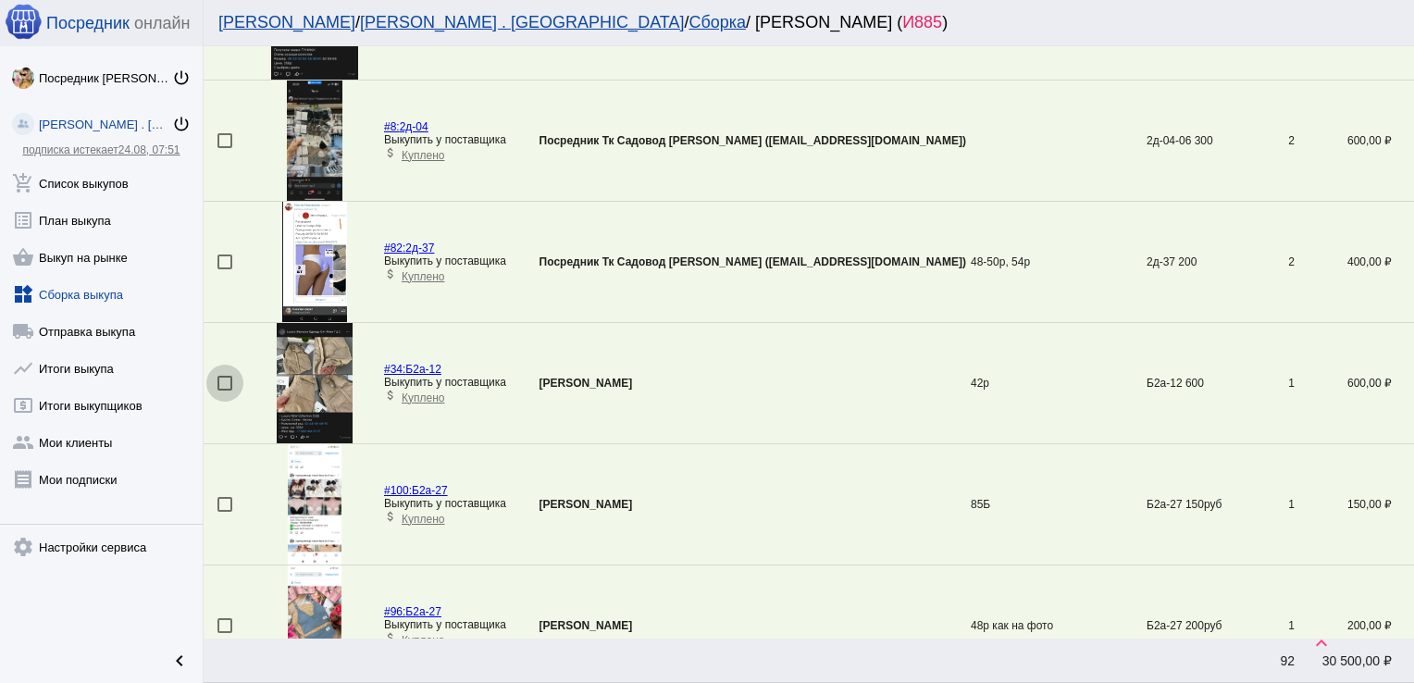
click at [224, 376] on div at bounding box center [224, 383] width 15 height 15
click at [224, 390] on input "checkbox" at bounding box center [224, 390] width 1 height 1
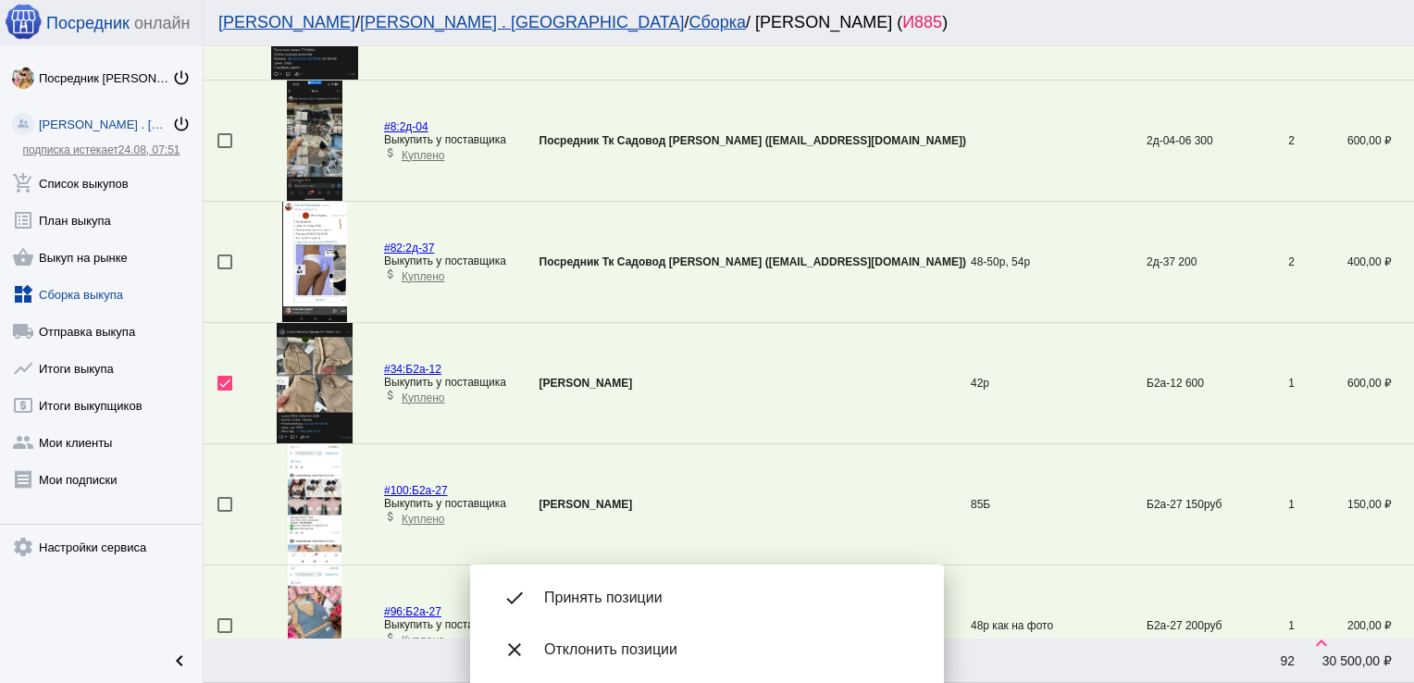
click at [590, 591] on span "Принять позиции" at bounding box center [729, 597] width 370 height 19
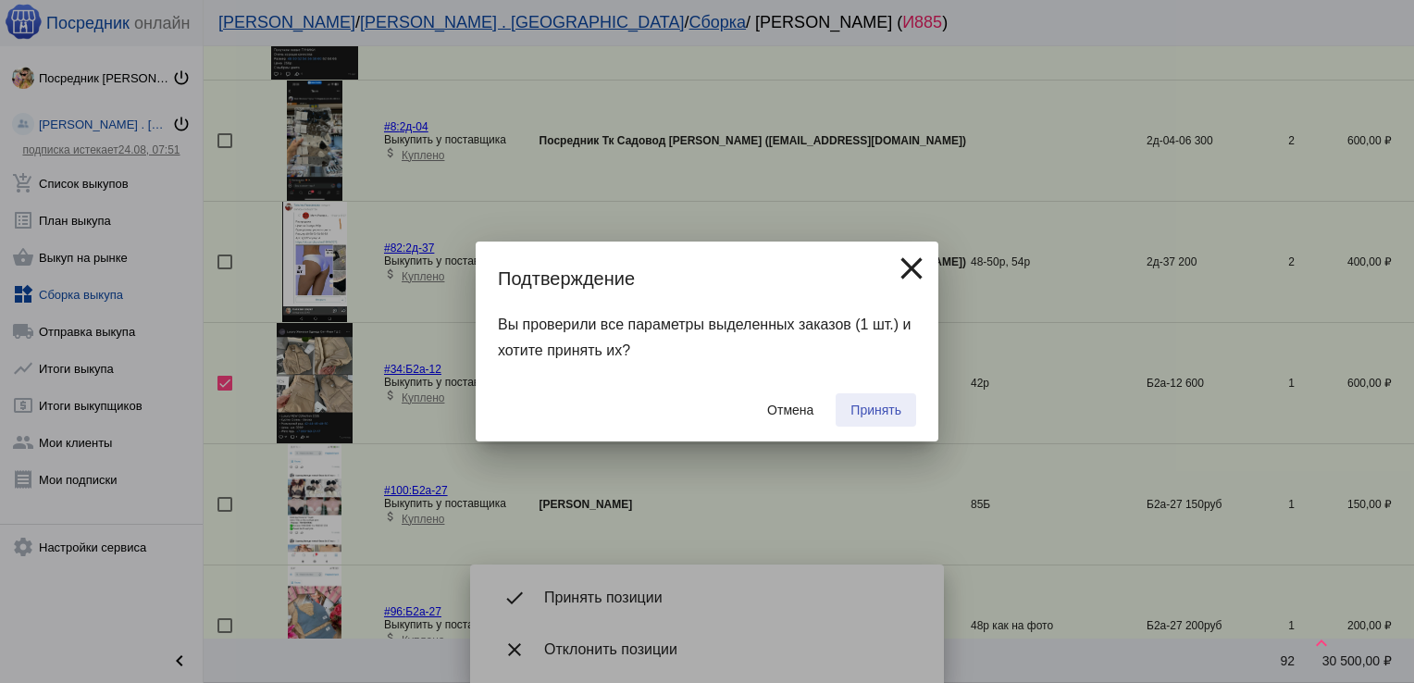
click at [873, 402] on button "Принять" at bounding box center [875, 409] width 80 height 33
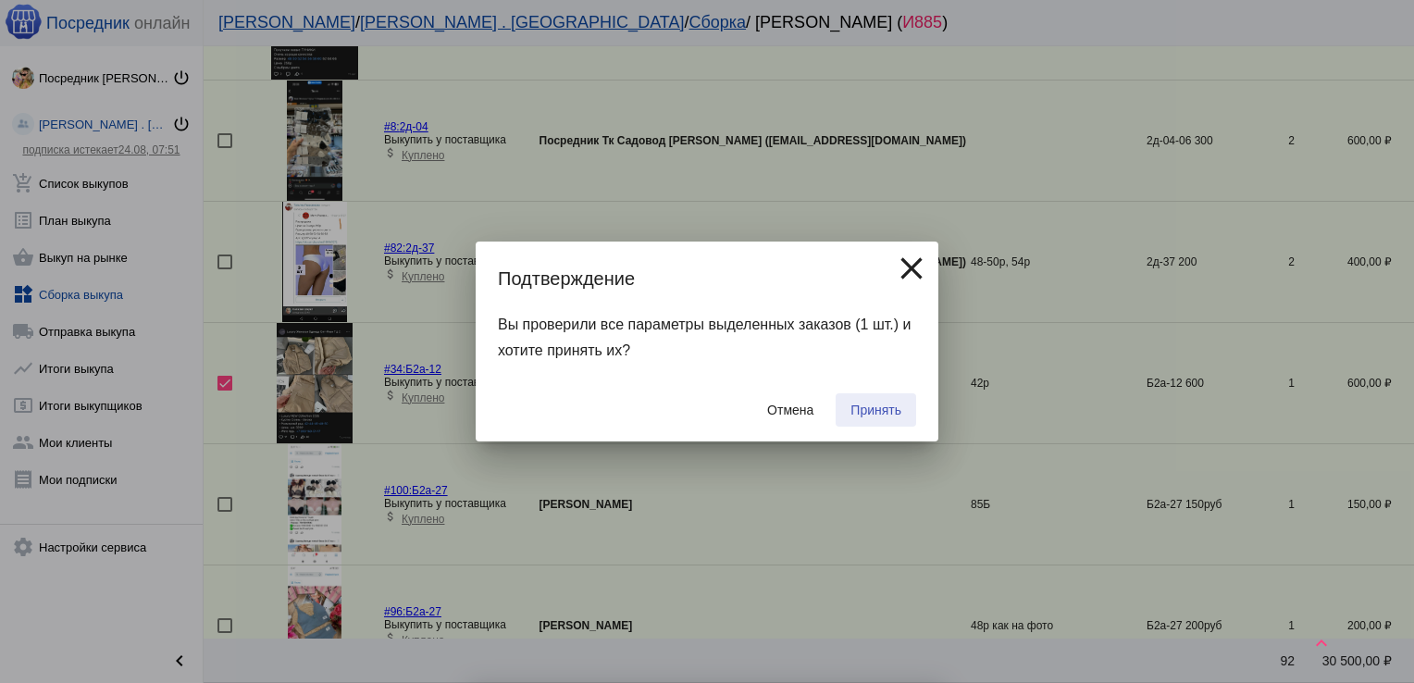
checkbox input "false"
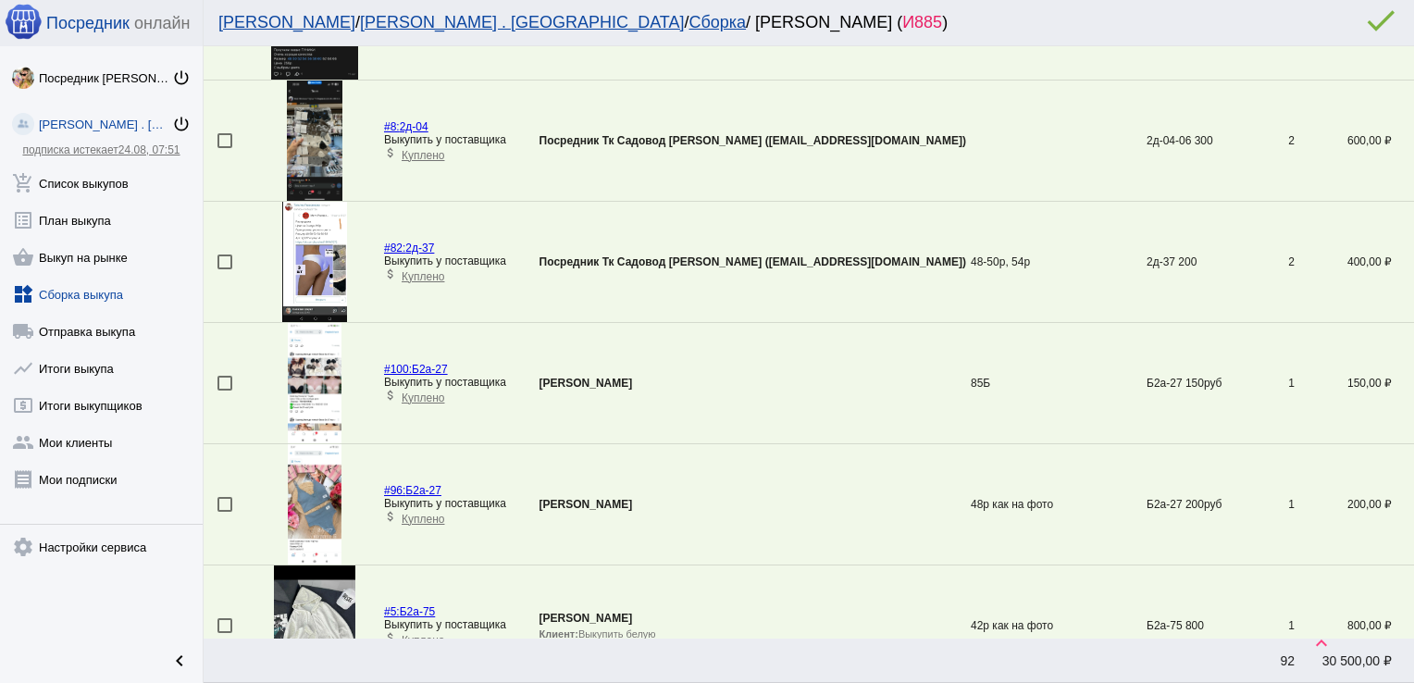
scroll to position [2849, 0]
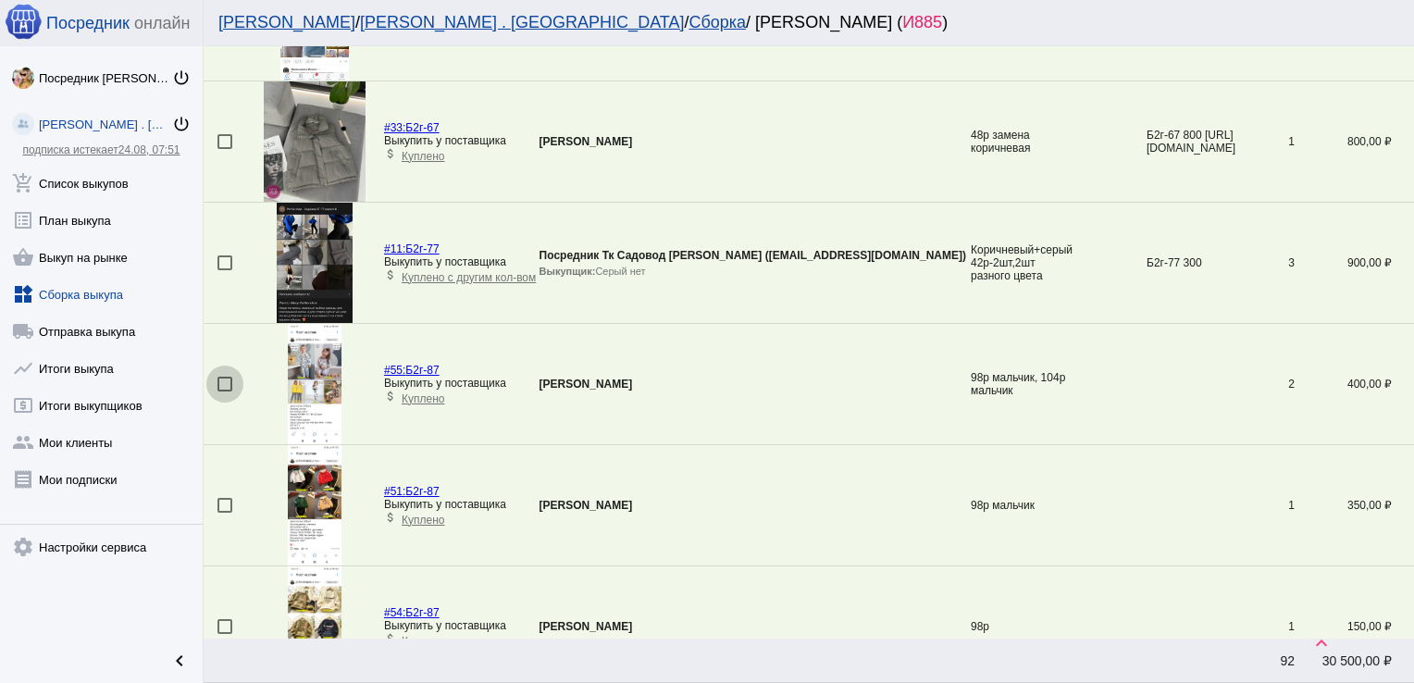
click at [222, 377] on div at bounding box center [224, 384] width 15 height 15
click at [224, 391] on input "checkbox" at bounding box center [224, 391] width 1 height 1
checkbox input "true"
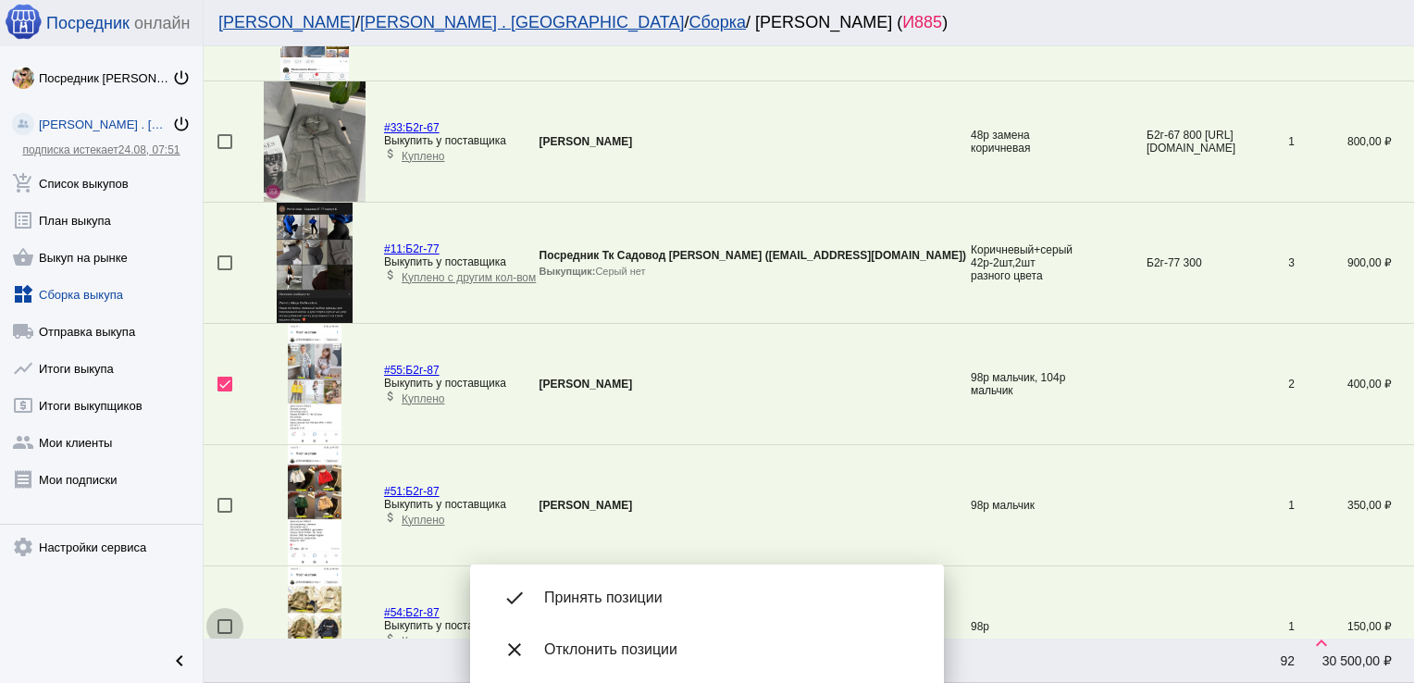
click at [221, 620] on div at bounding box center [224, 626] width 15 height 15
click at [224, 634] on input "checkbox" at bounding box center [224, 634] width 1 height 1
checkbox input "true"
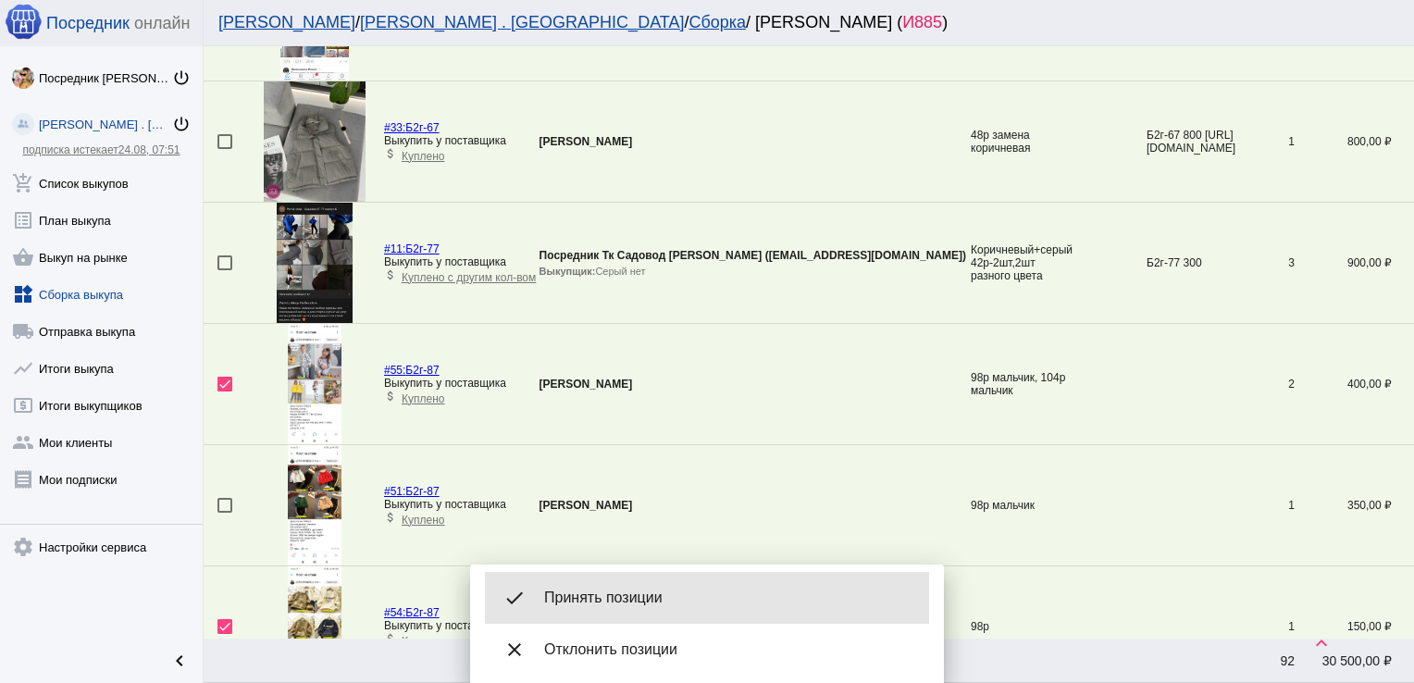
click at [605, 598] on span "Принять позиции" at bounding box center [729, 597] width 370 height 19
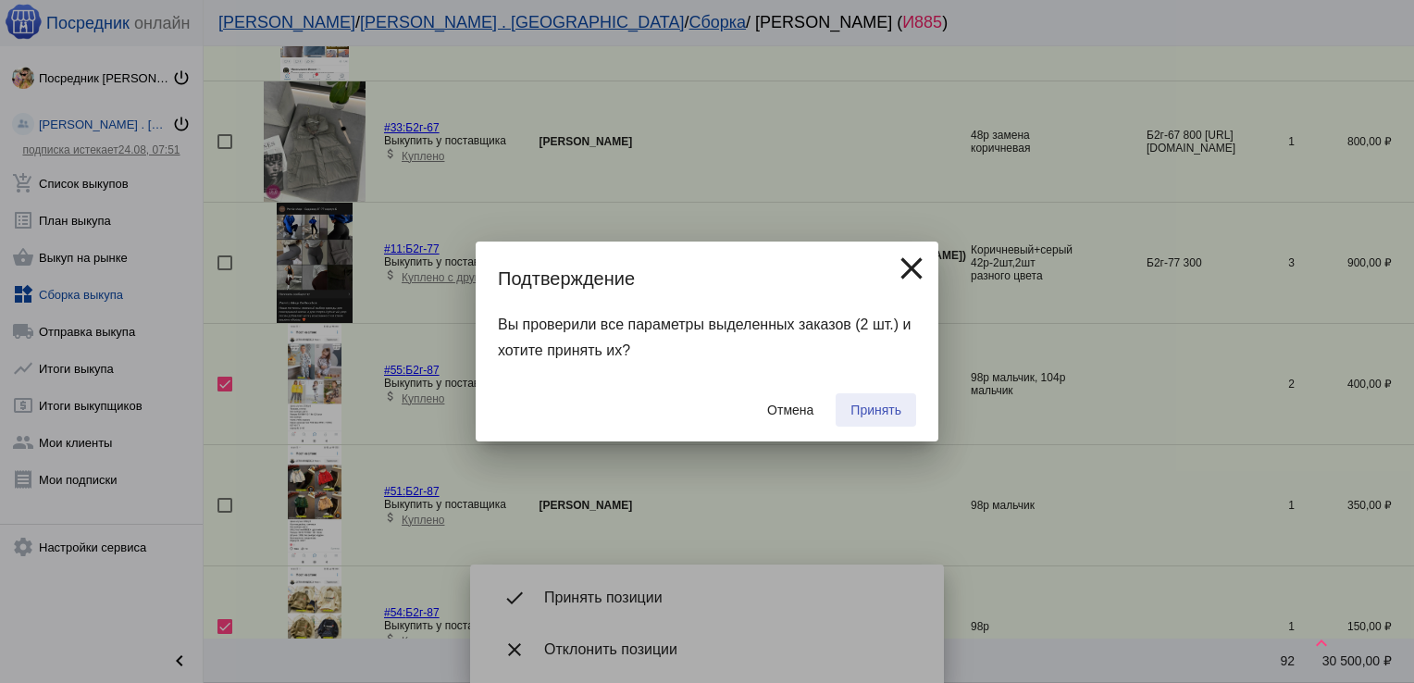
click at [859, 411] on span "Принять" at bounding box center [875, 409] width 51 height 15
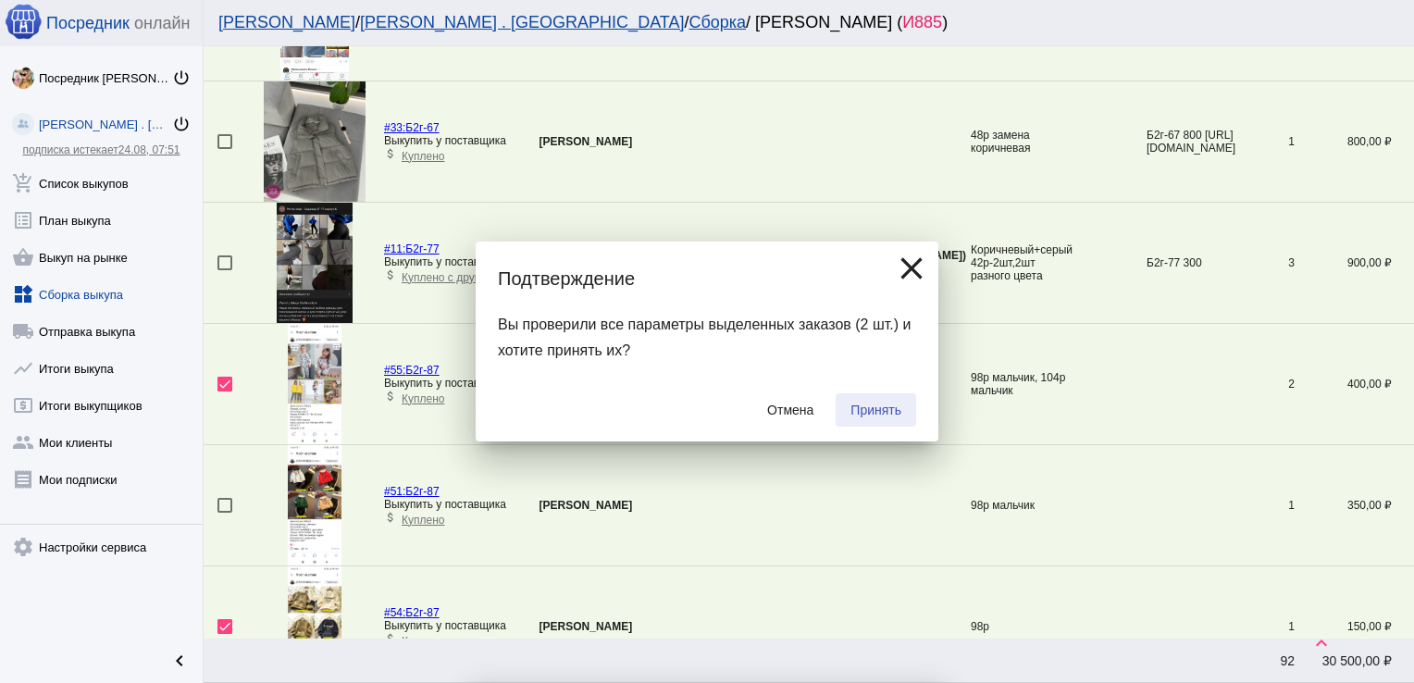
checkbox input "false"
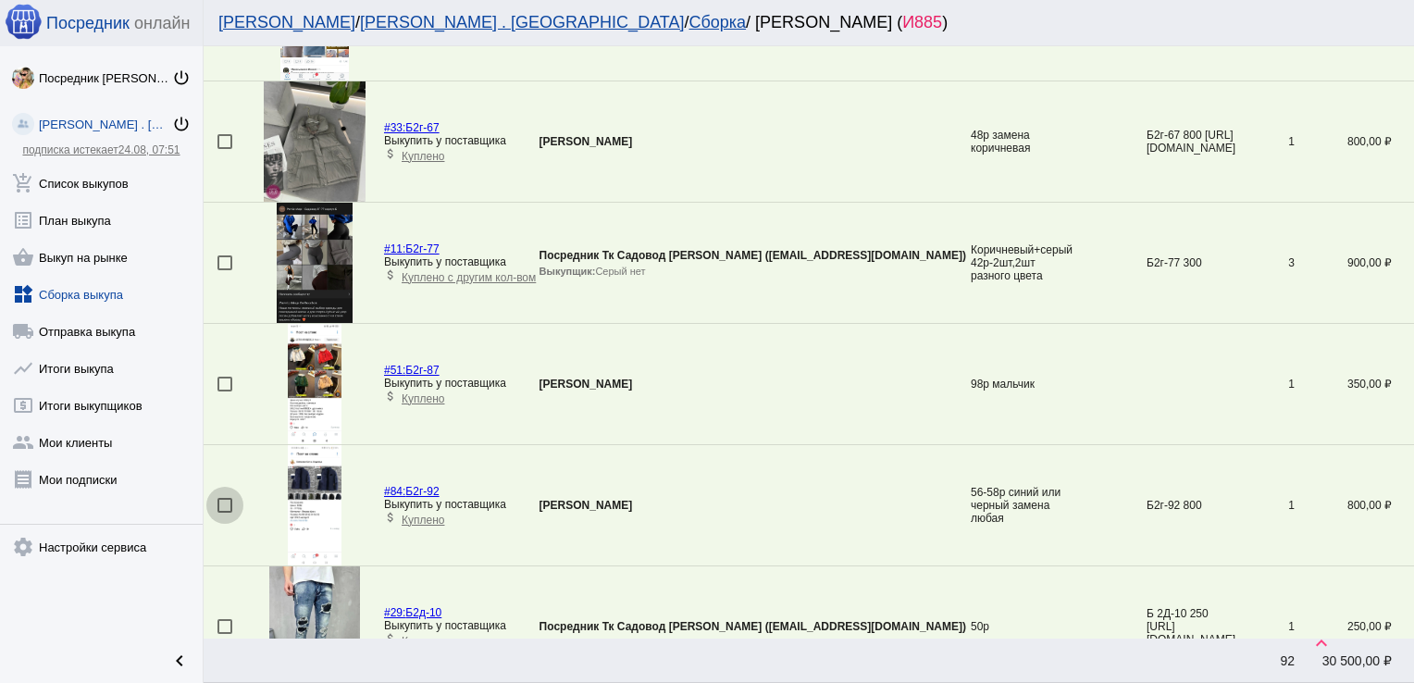
click at [218, 498] on div at bounding box center [224, 505] width 15 height 15
click at [224, 513] on input "checkbox" at bounding box center [224, 513] width 1 height 1
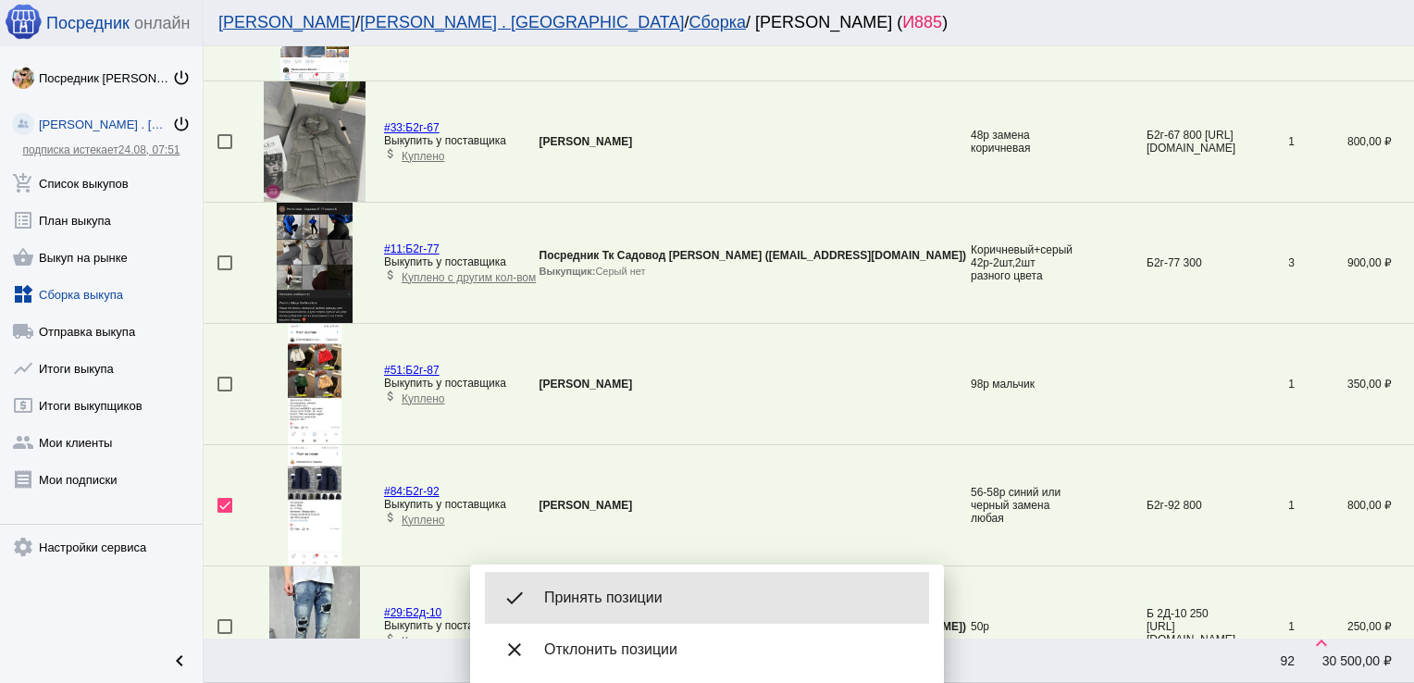
click at [594, 597] on span "Принять позиции" at bounding box center [729, 597] width 370 height 19
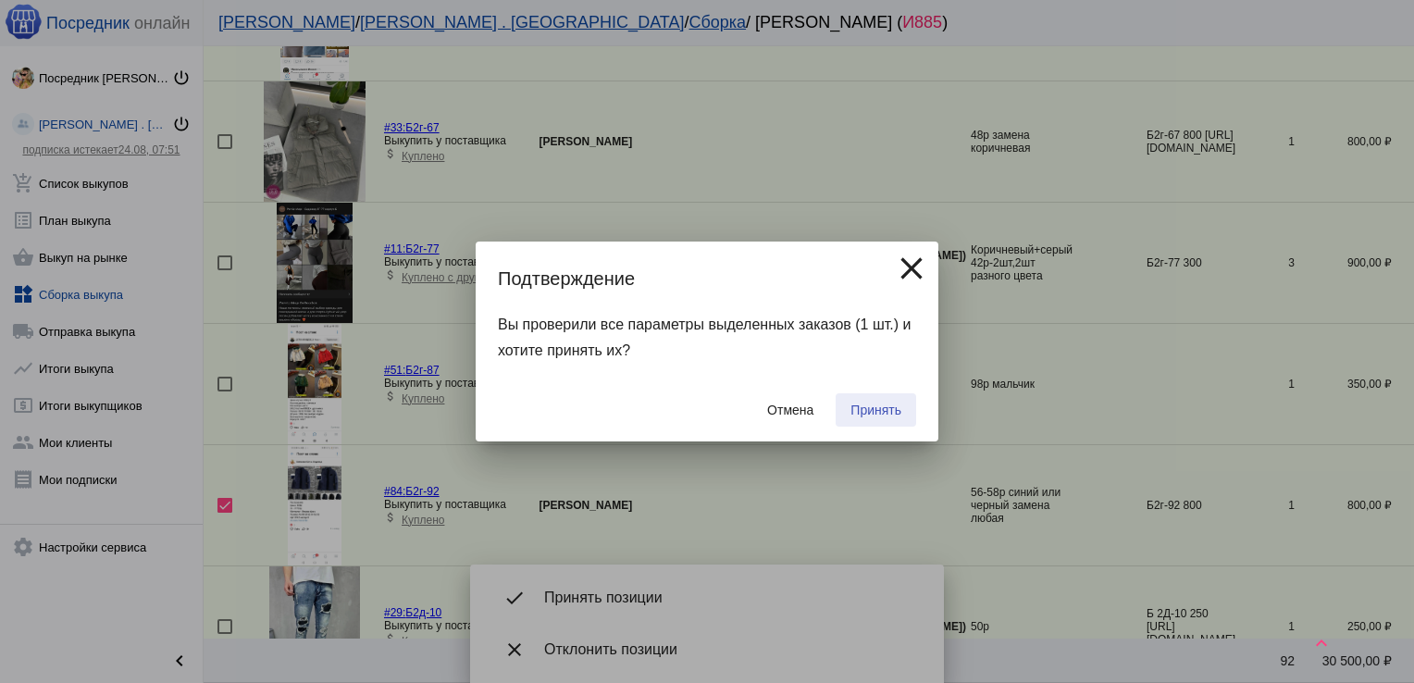
click at [882, 400] on button "Принять" at bounding box center [875, 409] width 80 height 33
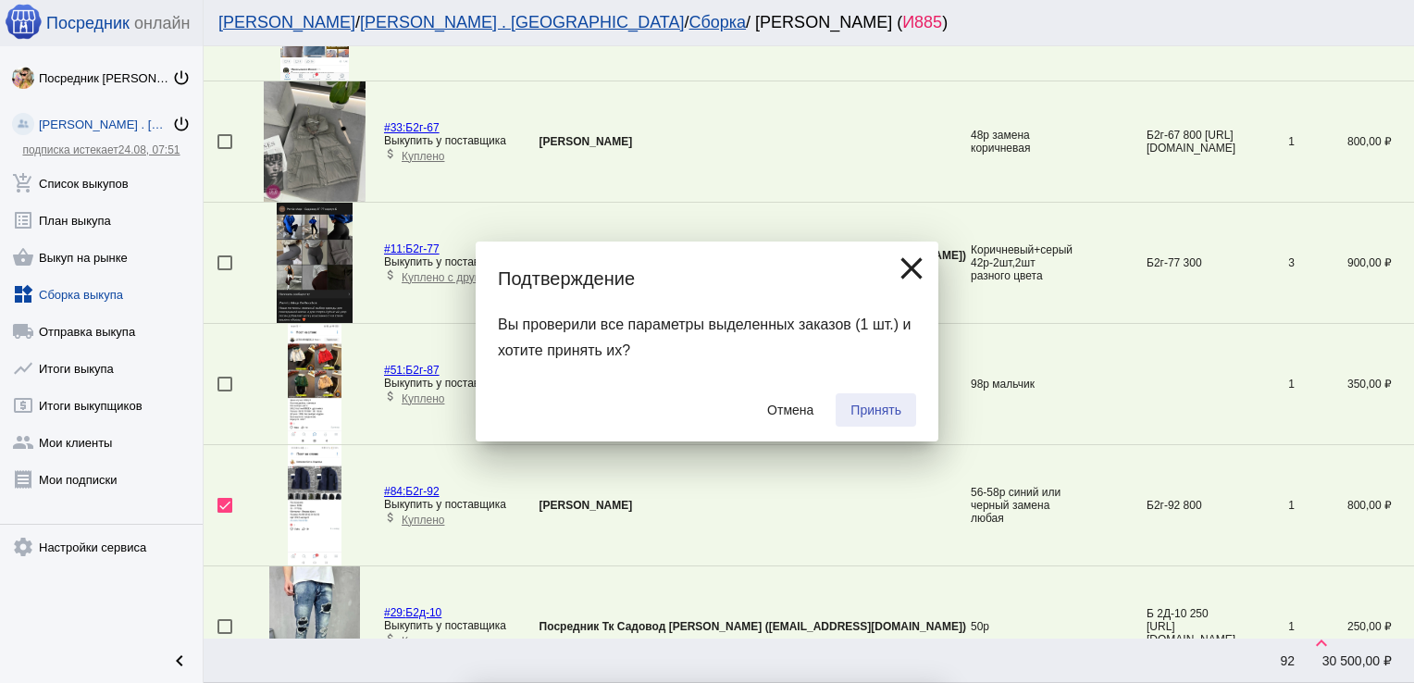
checkbox input "false"
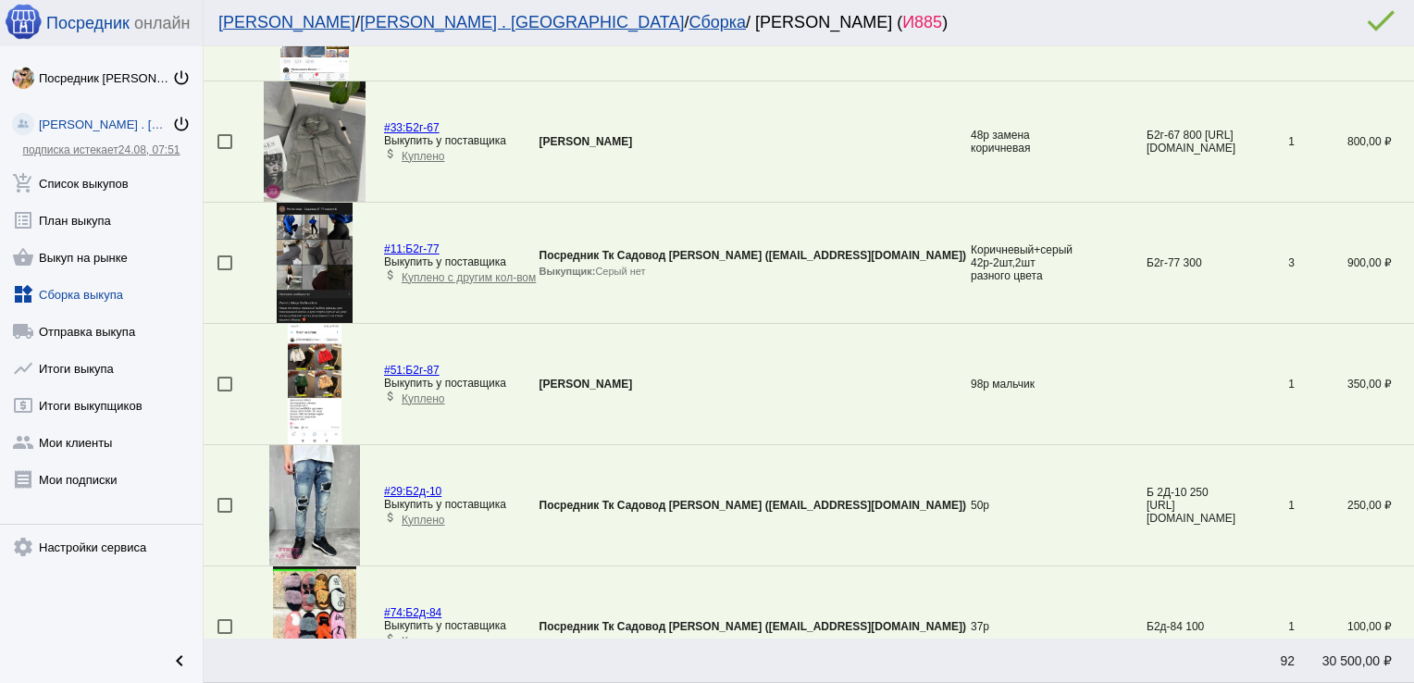
scroll to position [0, 0]
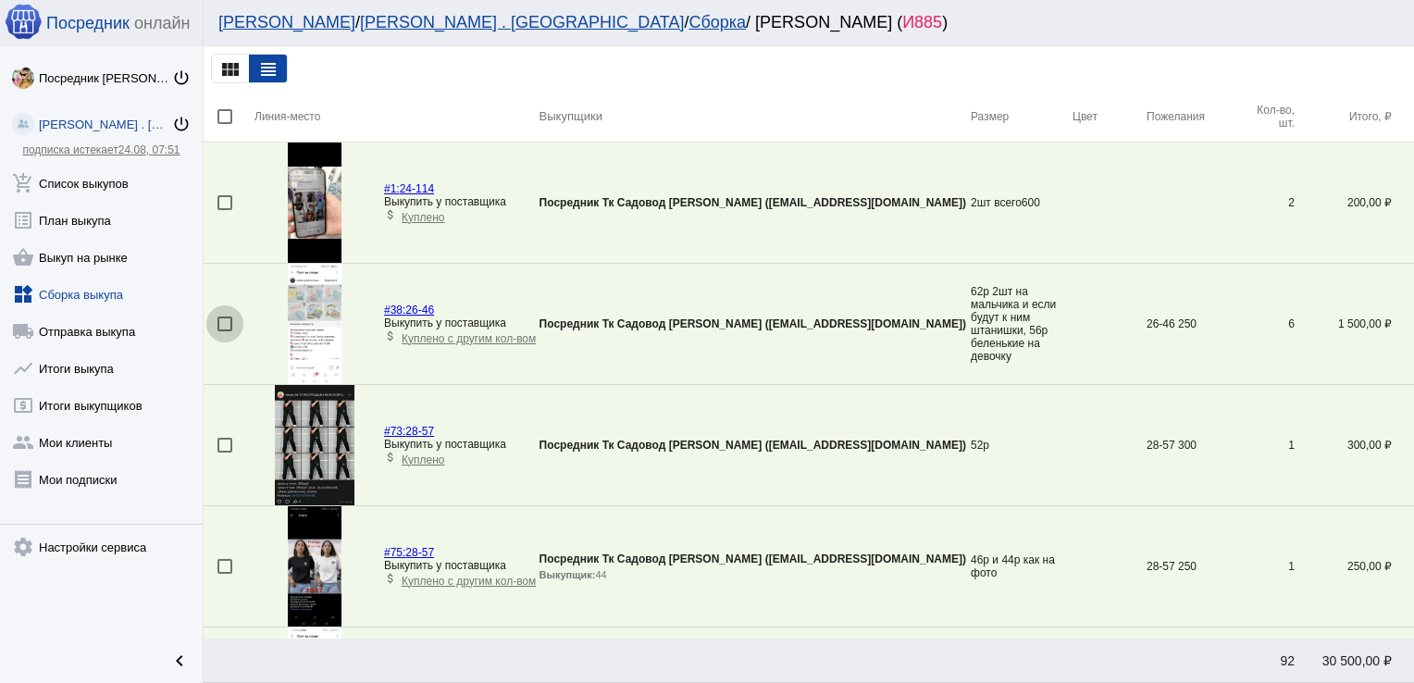
click at [223, 320] on div at bounding box center [224, 323] width 15 height 15
click at [224, 331] on input "checkbox" at bounding box center [224, 331] width 1 height 1
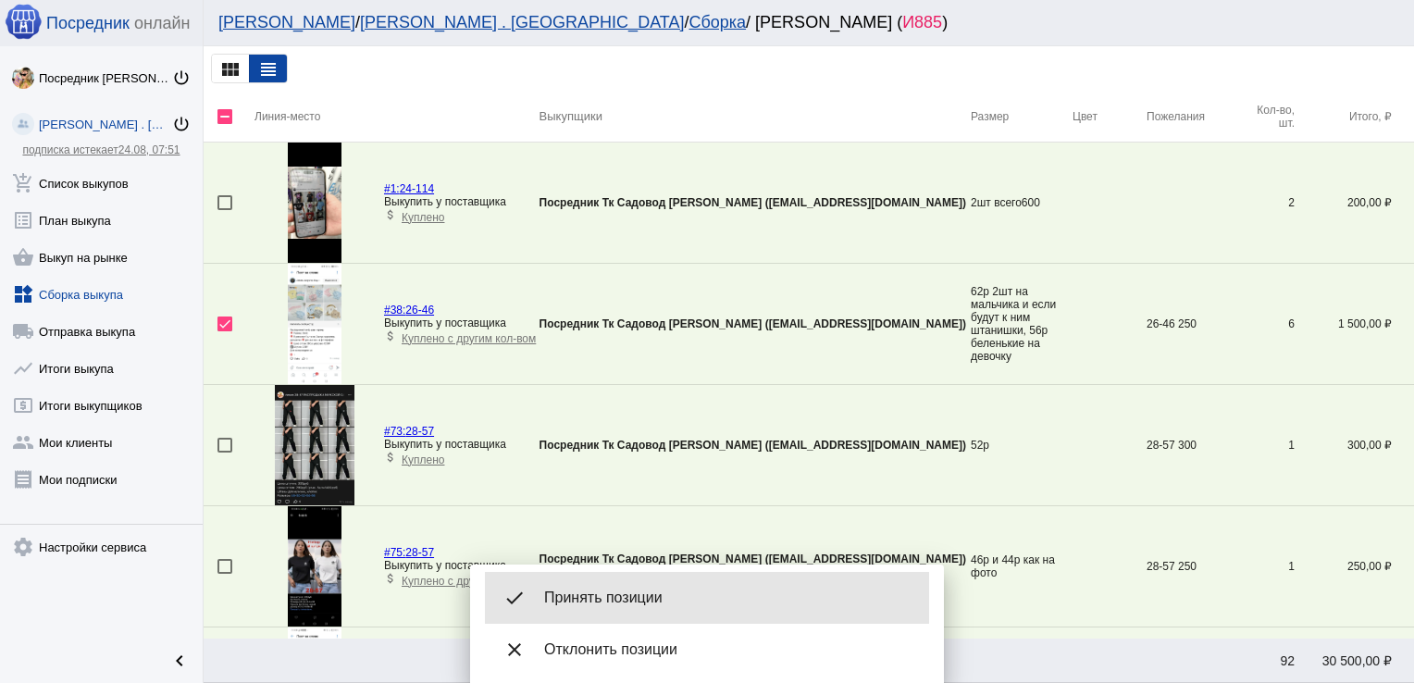
click at [617, 590] on span "Принять позиции" at bounding box center [729, 597] width 370 height 19
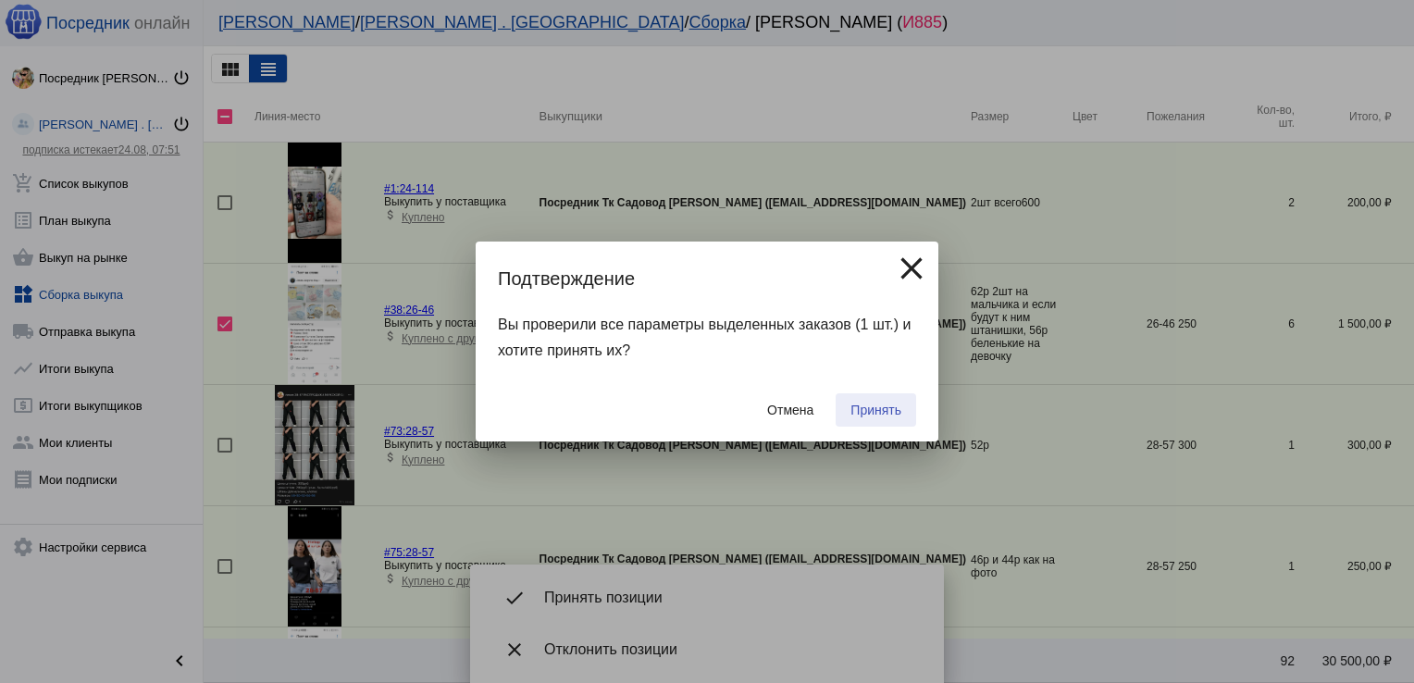
click at [855, 407] on span "Принять" at bounding box center [875, 409] width 51 height 15
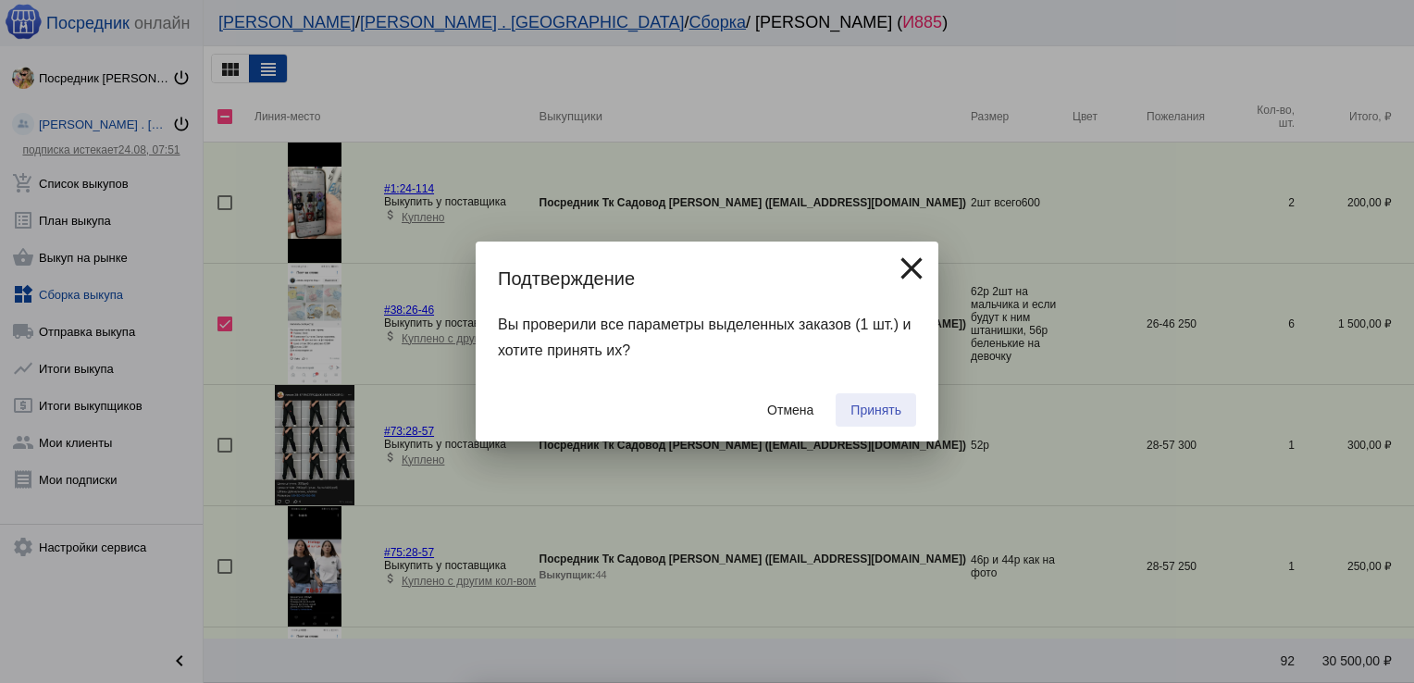
checkbox input "false"
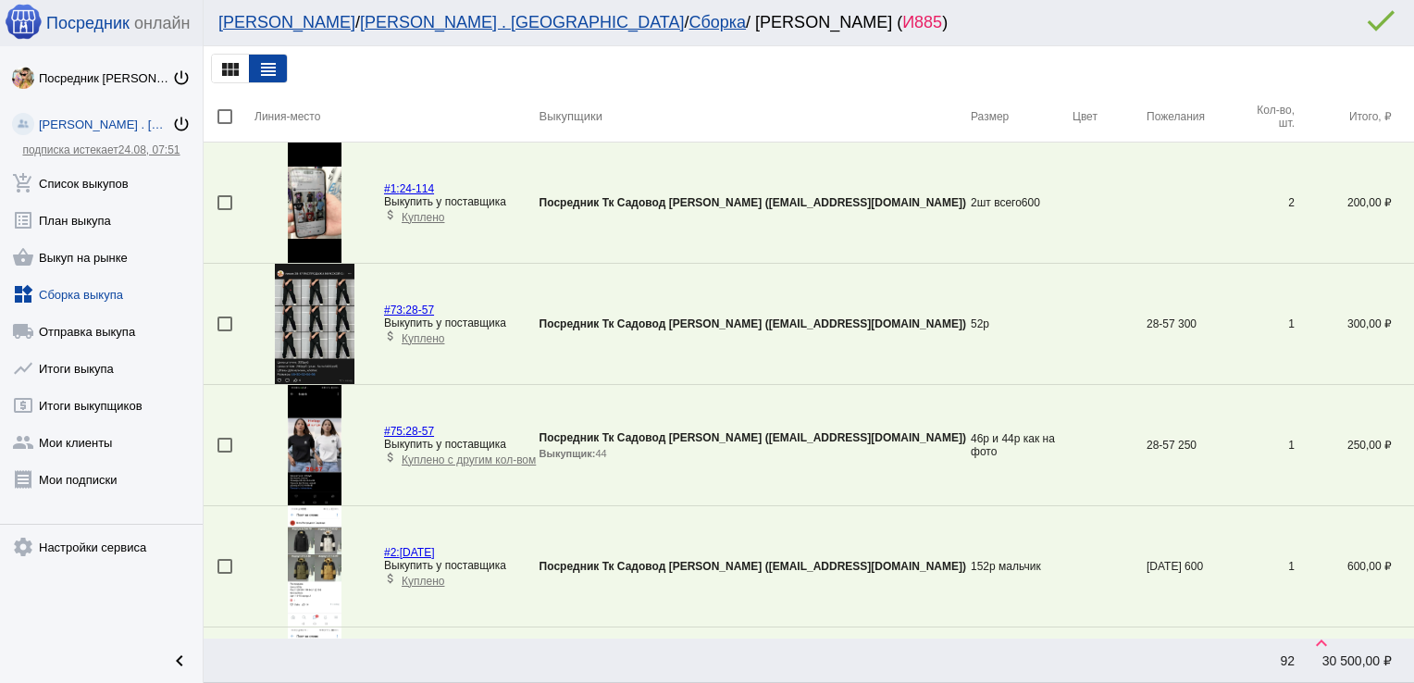
scroll to position [791, 0]
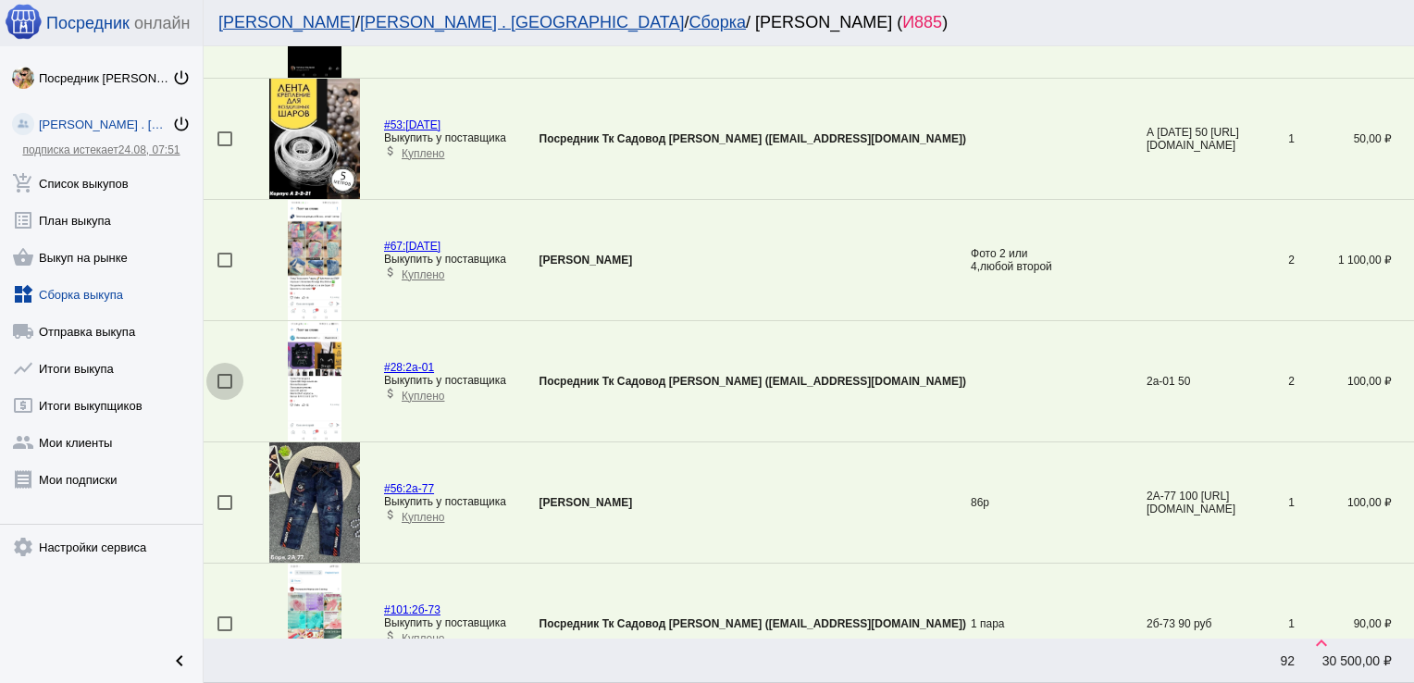
click at [222, 381] on div at bounding box center [224, 381] width 15 height 15
click at [224, 389] on input "checkbox" at bounding box center [224, 389] width 1 height 1
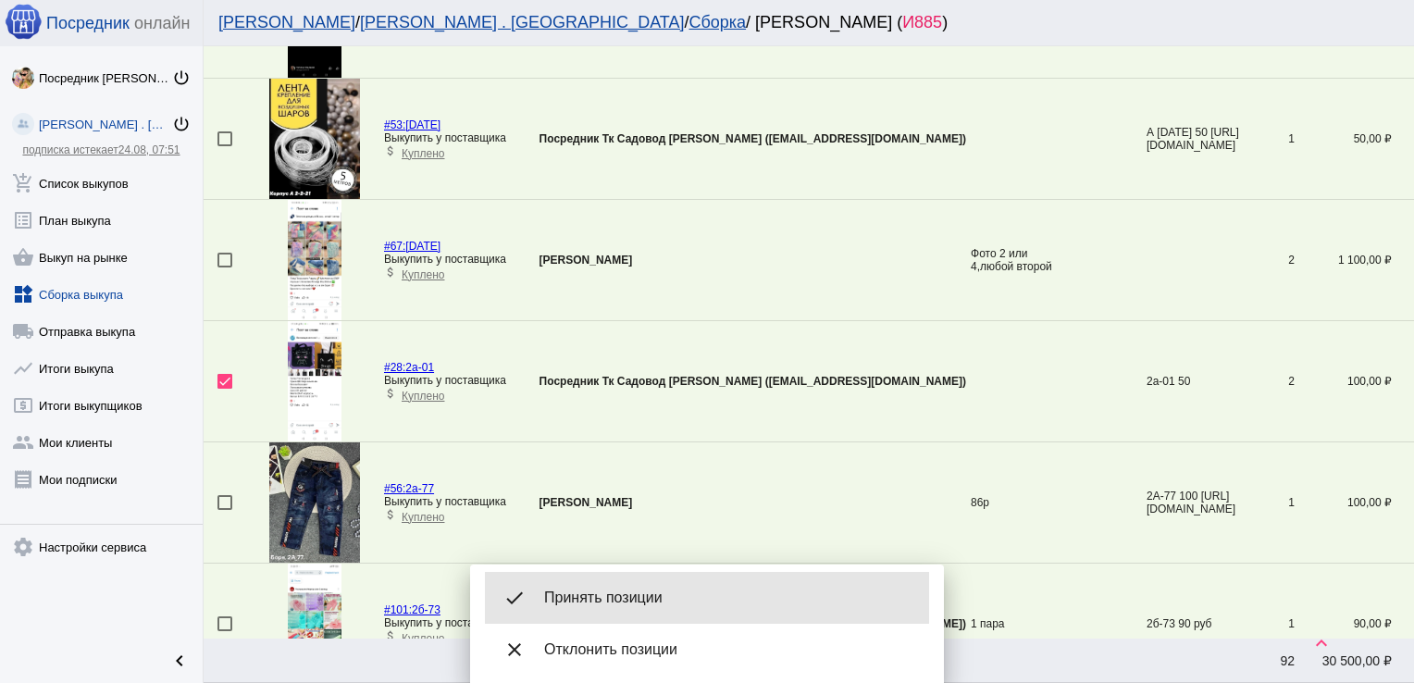
click at [598, 593] on span "Принять позиции" at bounding box center [729, 597] width 370 height 19
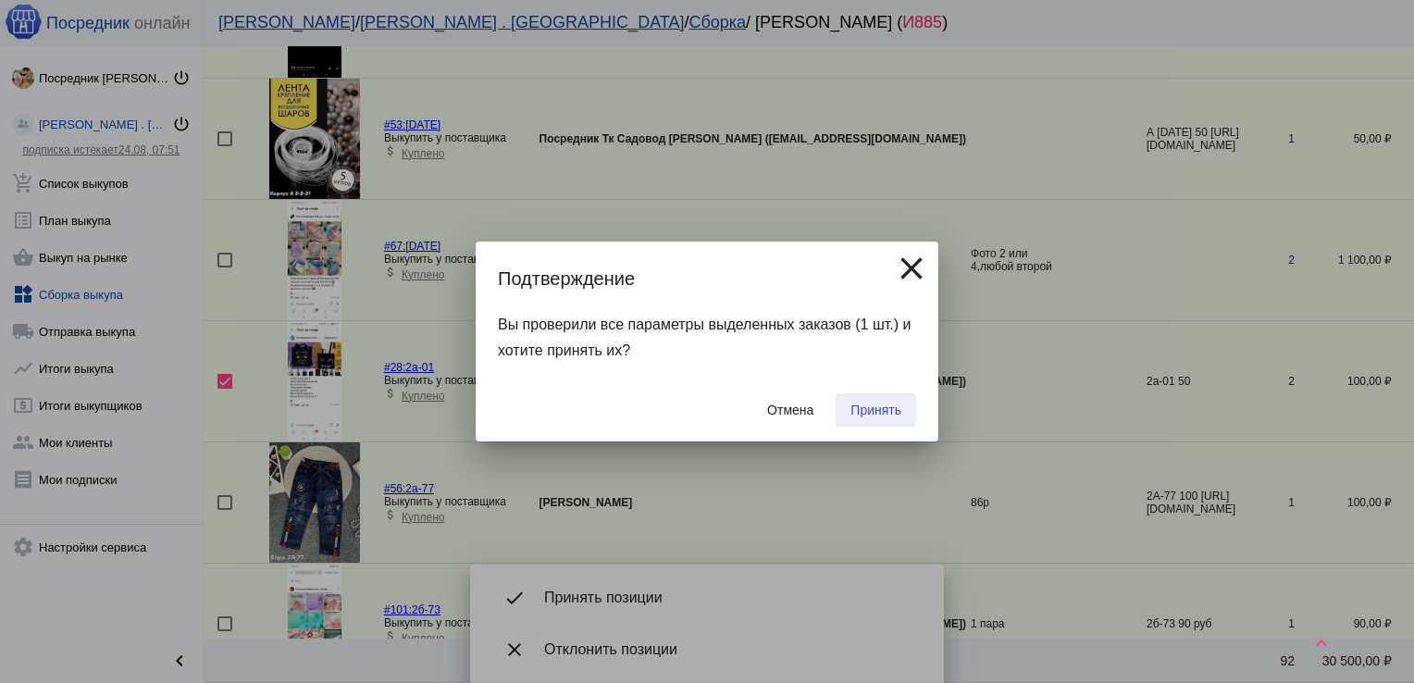
click at [853, 409] on span "Принять" at bounding box center [875, 409] width 51 height 15
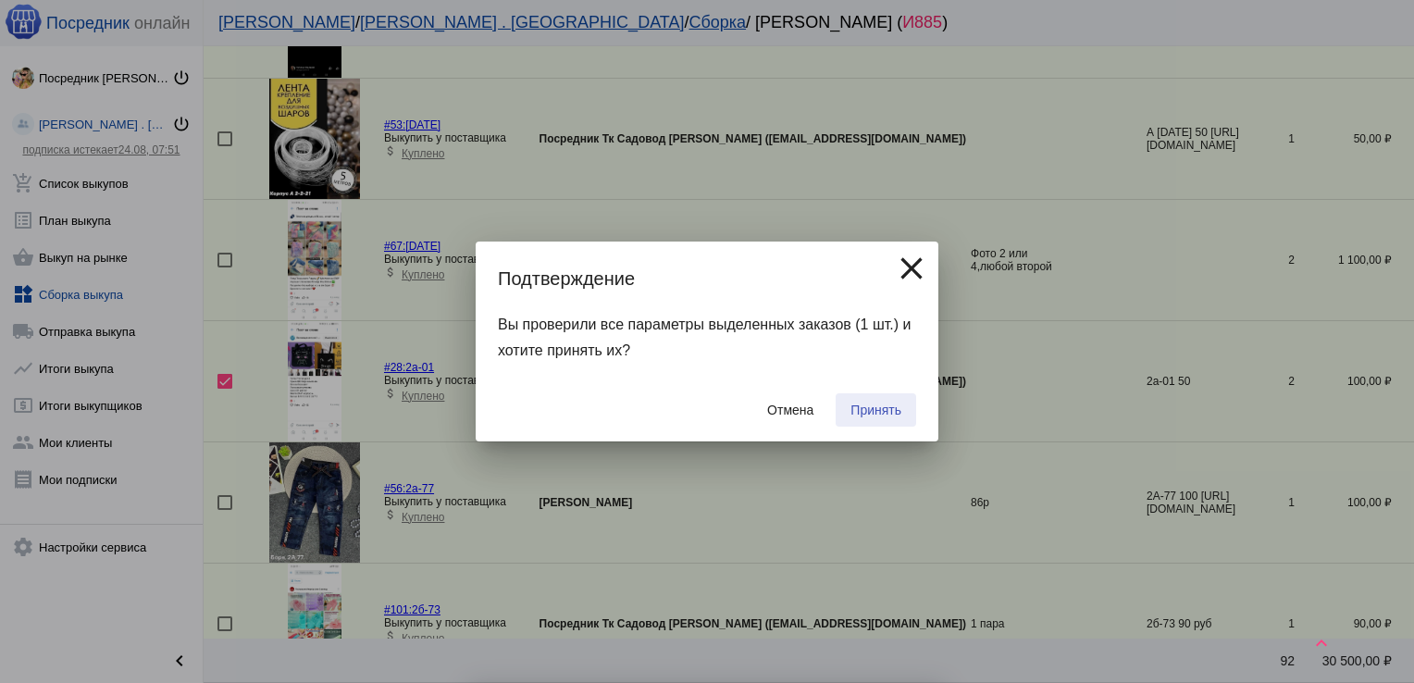
checkbox input "false"
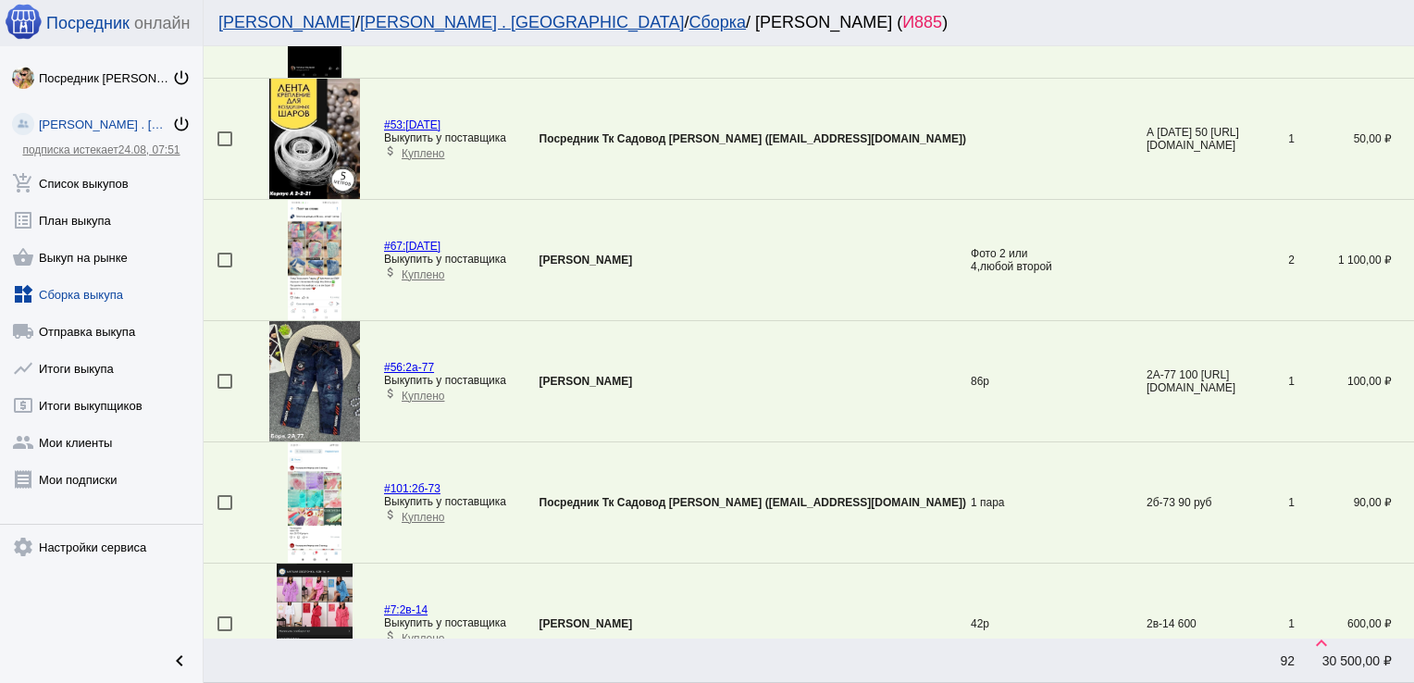
scroll to position [428, 0]
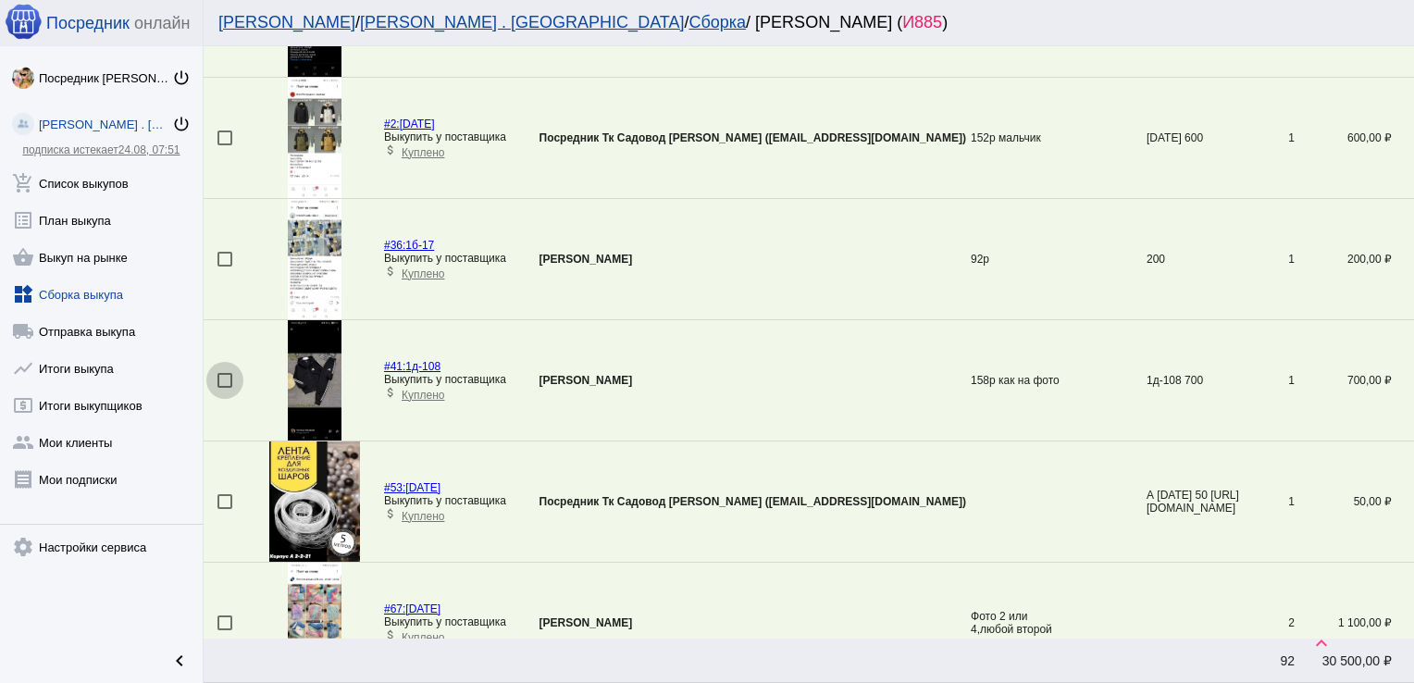
click at [226, 376] on div at bounding box center [224, 380] width 15 height 15
click at [225, 388] on input "checkbox" at bounding box center [224, 388] width 1 height 1
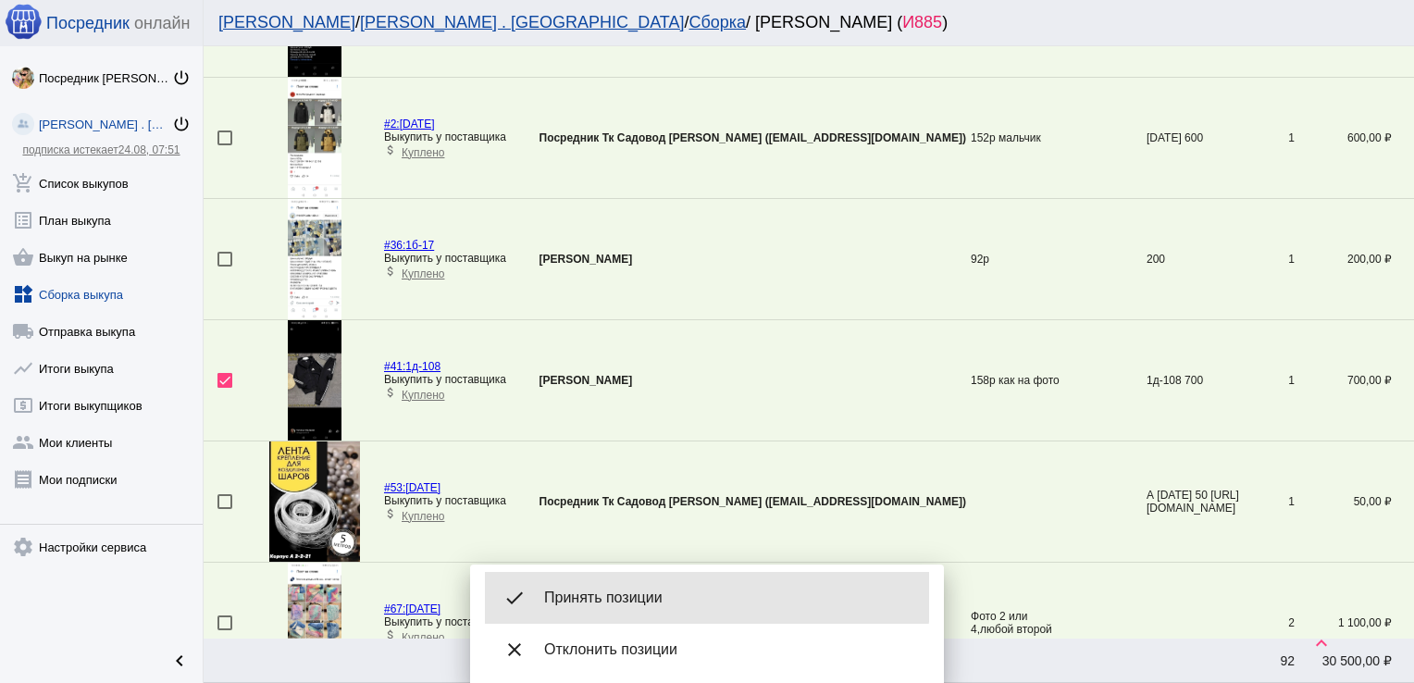
click at [650, 589] on span "Принять позиции" at bounding box center [729, 597] width 370 height 19
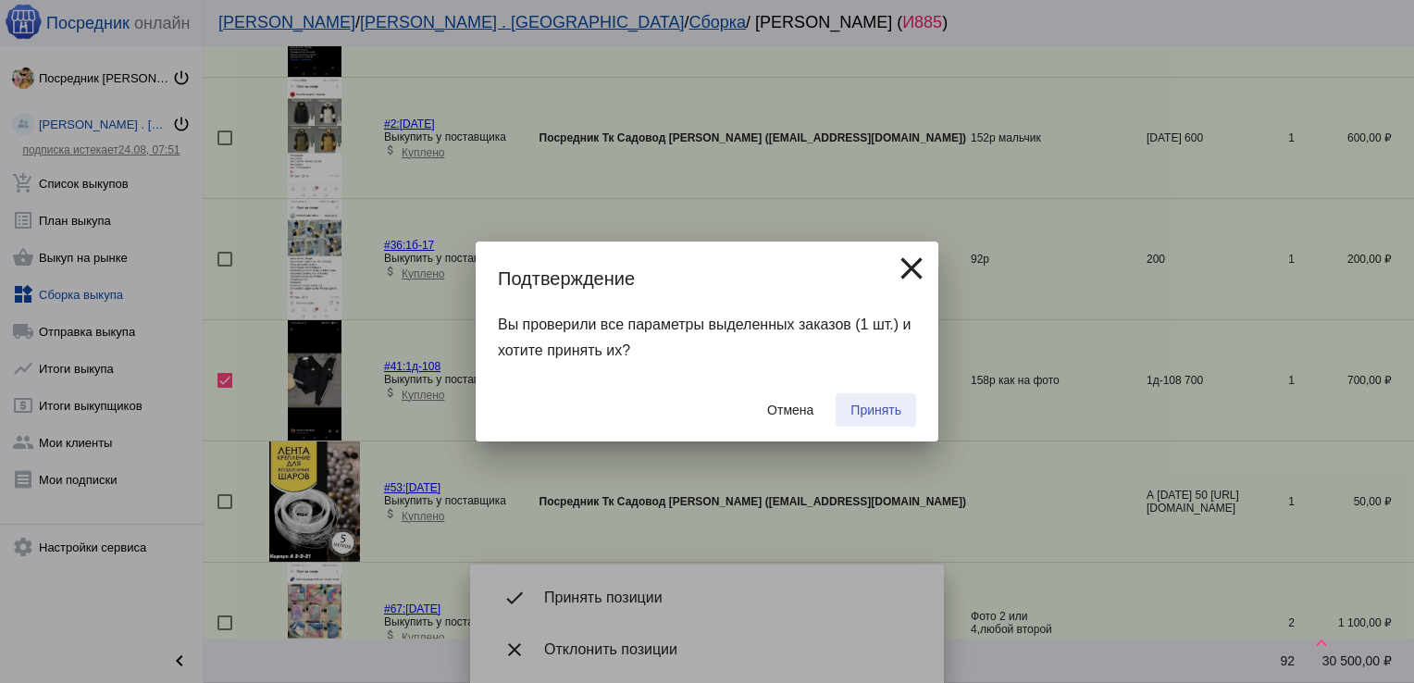
click at [880, 405] on span "Принять" at bounding box center [875, 409] width 51 height 15
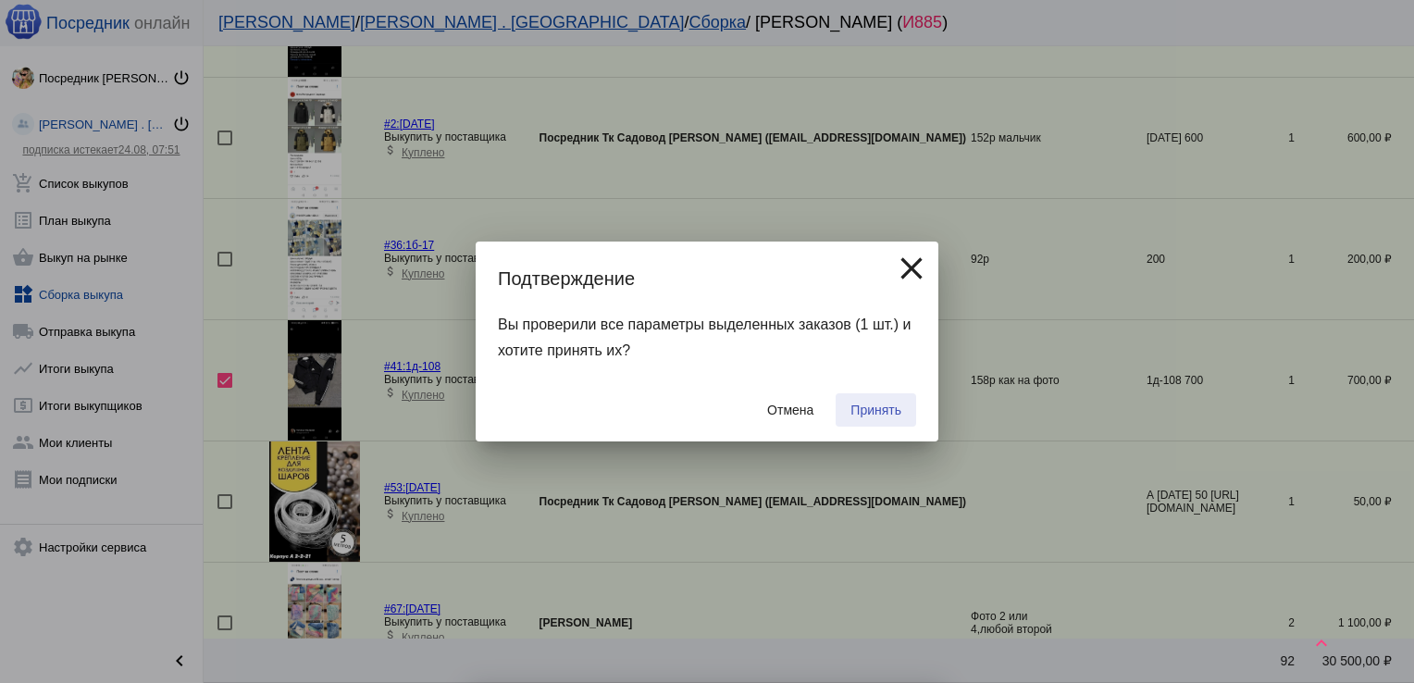
checkbox input "false"
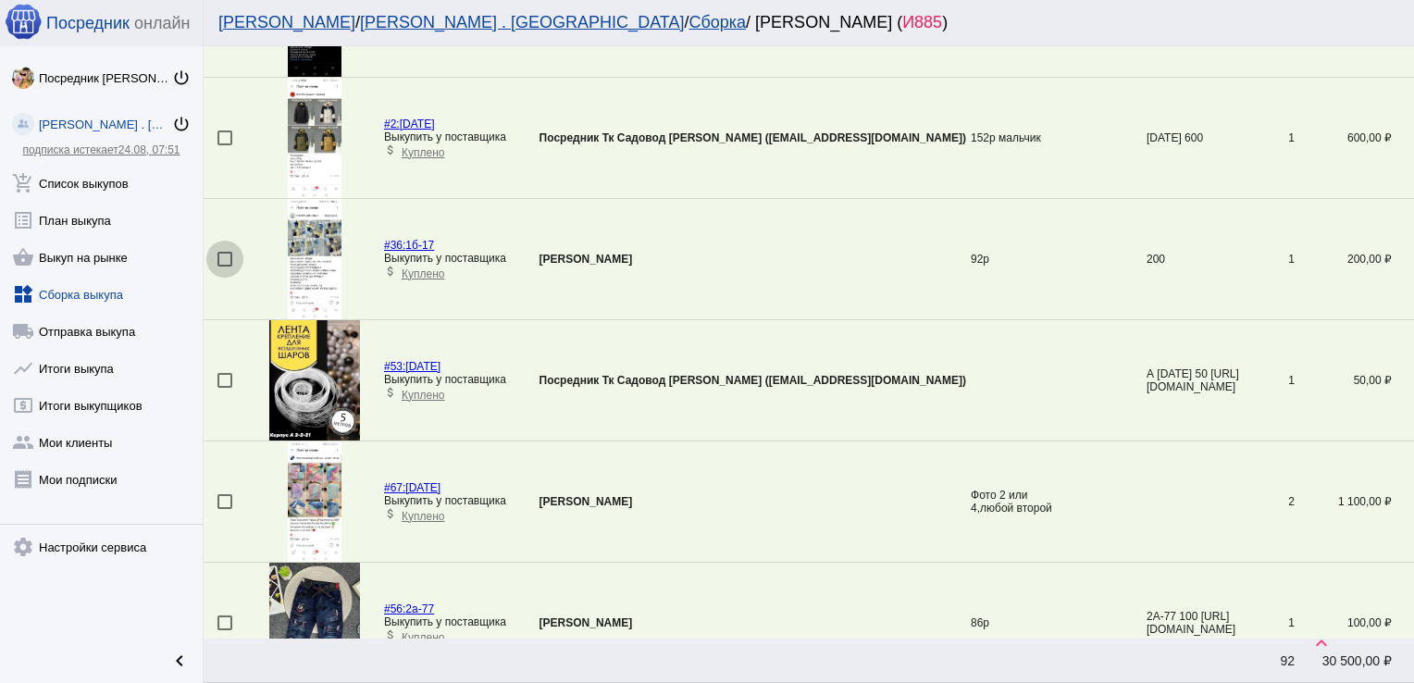
click at [218, 258] on div at bounding box center [224, 259] width 15 height 15
click at [224, 266] on input "checkbox" at bounding box center [224, 266] width 1 height 1
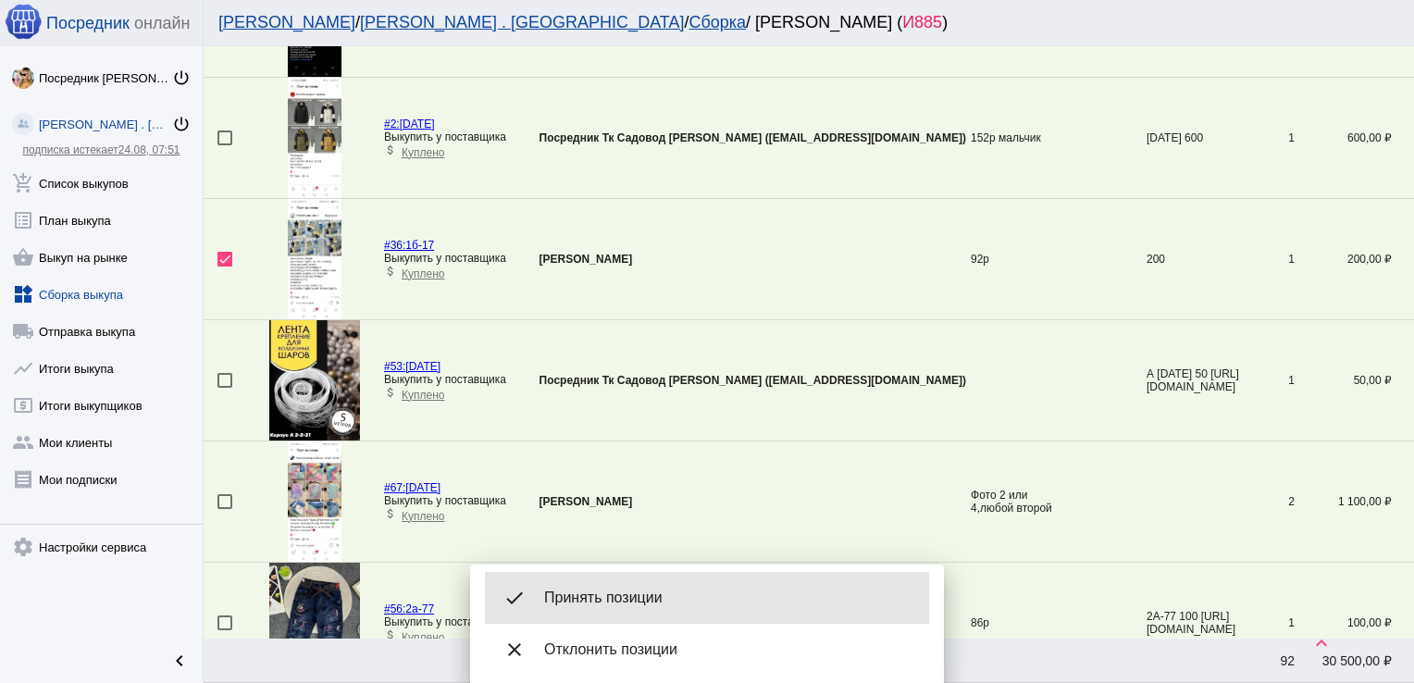
click at [595, 600] on span "Принять позиции" at bounding box center [729, 597] width 370 height 19
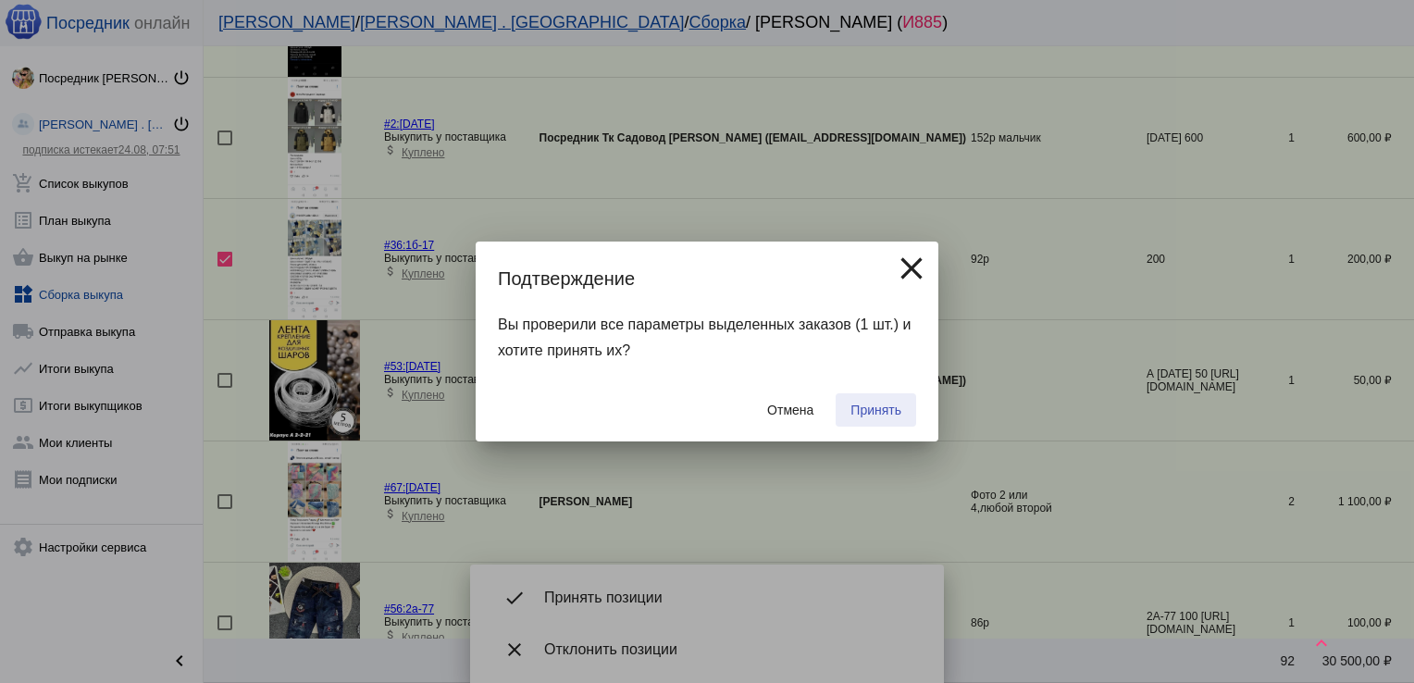
click at [886, 409] on span "Принять" at bounding box center [875, 409] width 51 height 15
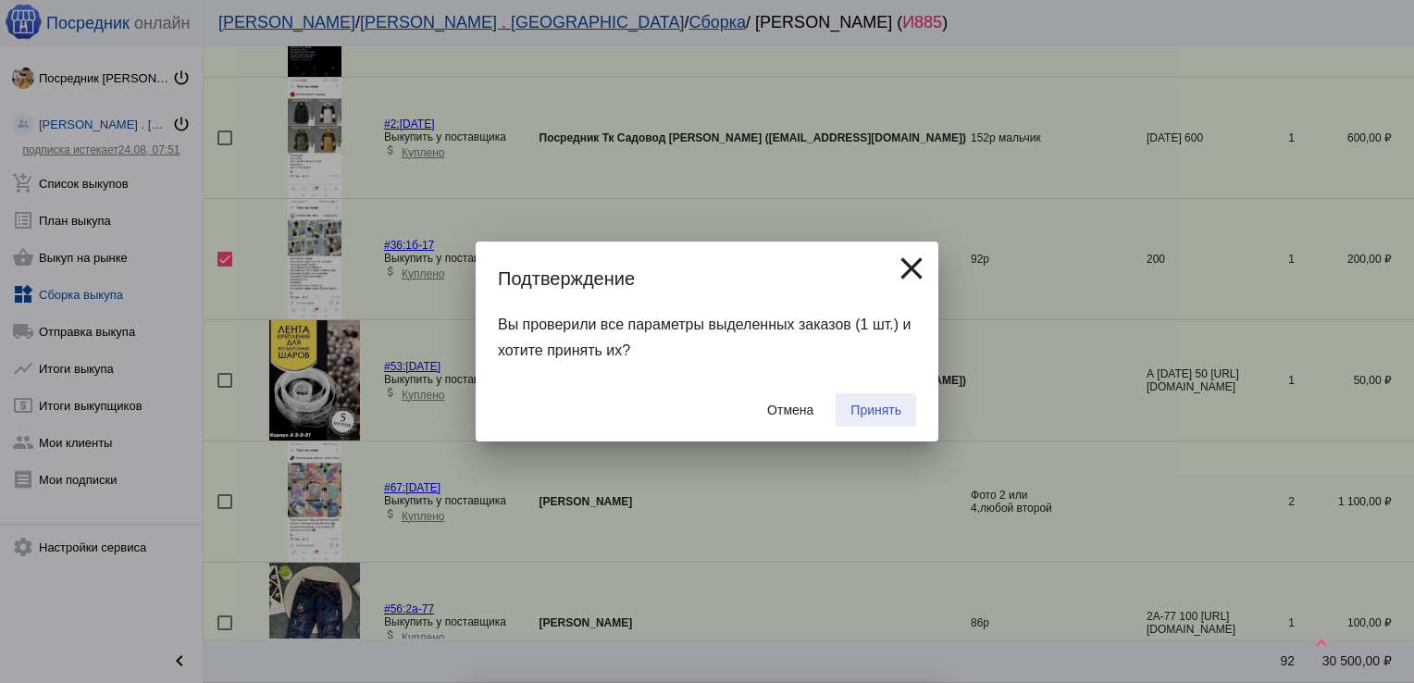
checkbox input "false"
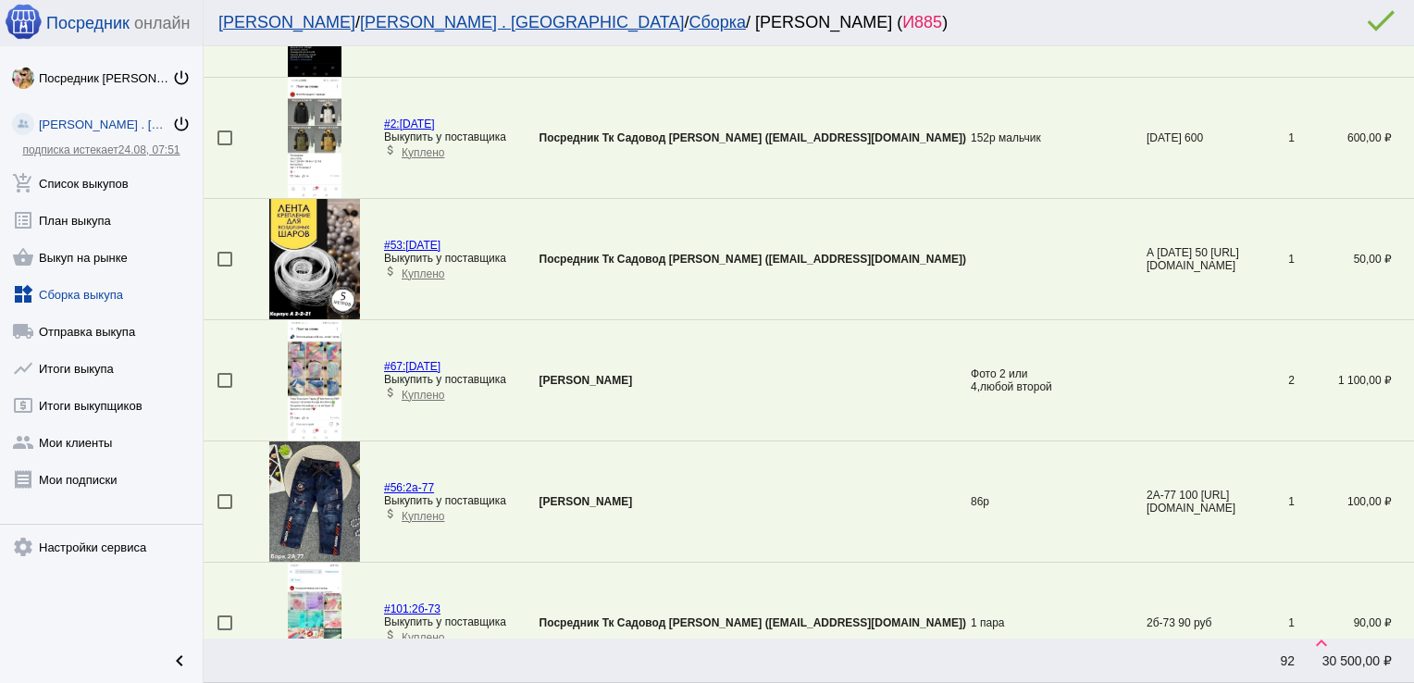
scroll to position [1759, 0]
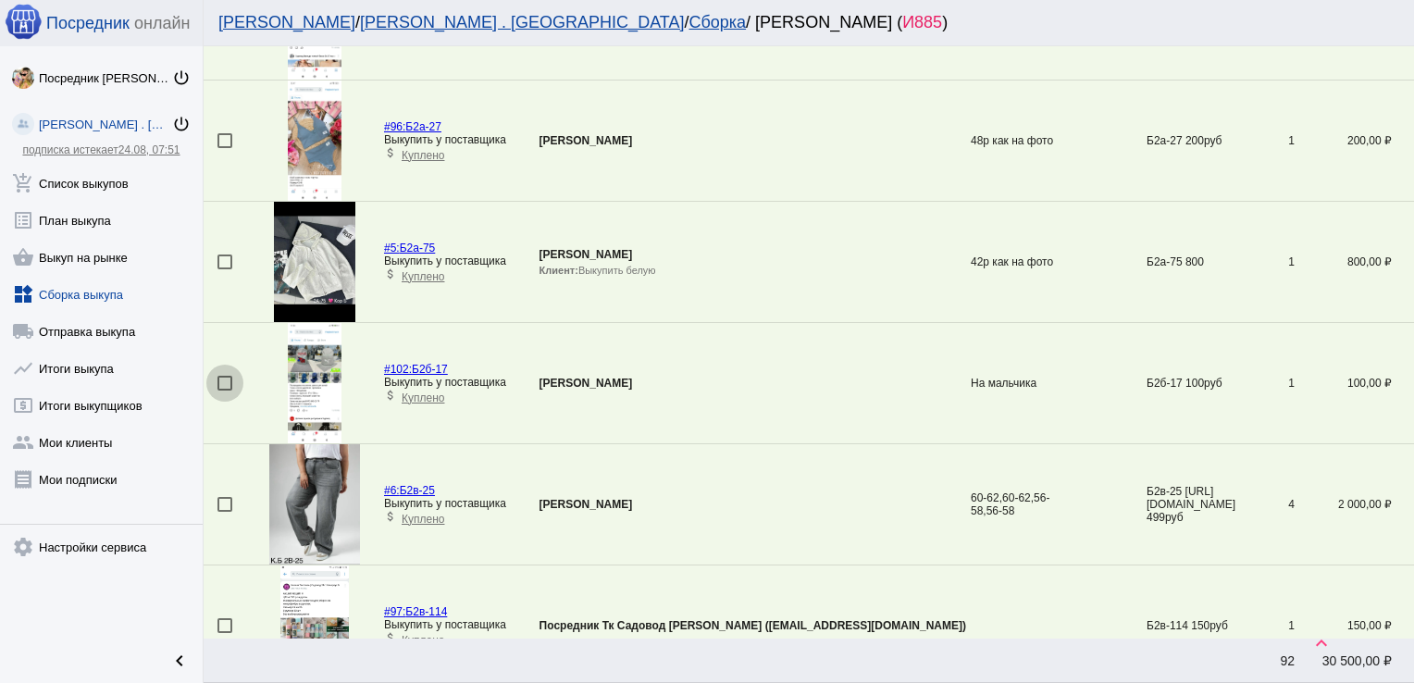
click at [228, 376] on div at bounding box center [224, 383] width 15 height 15
click at [225, 390] on input "checkbox" at bounding box center [224, 390] width 1 height 1
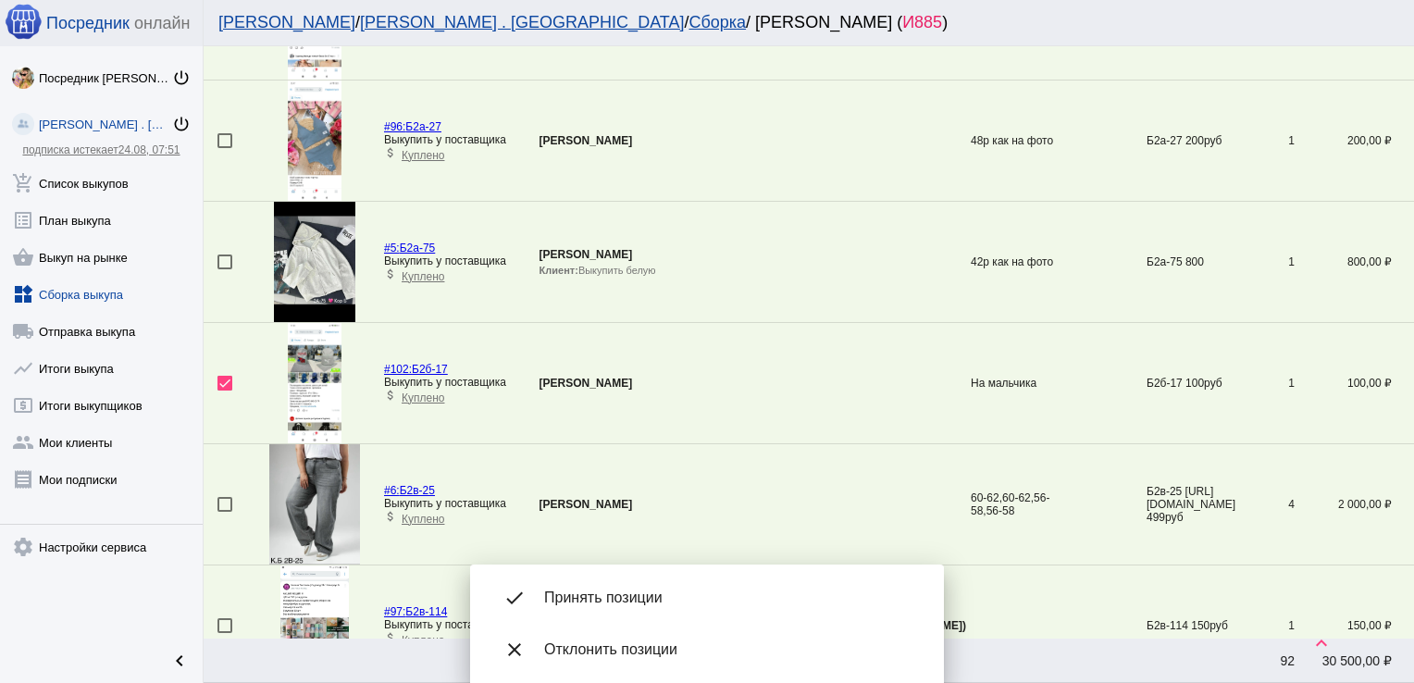
click at [657, 604] on span "Принять позиции" at bounding box center [729, 597] width 370 height 19
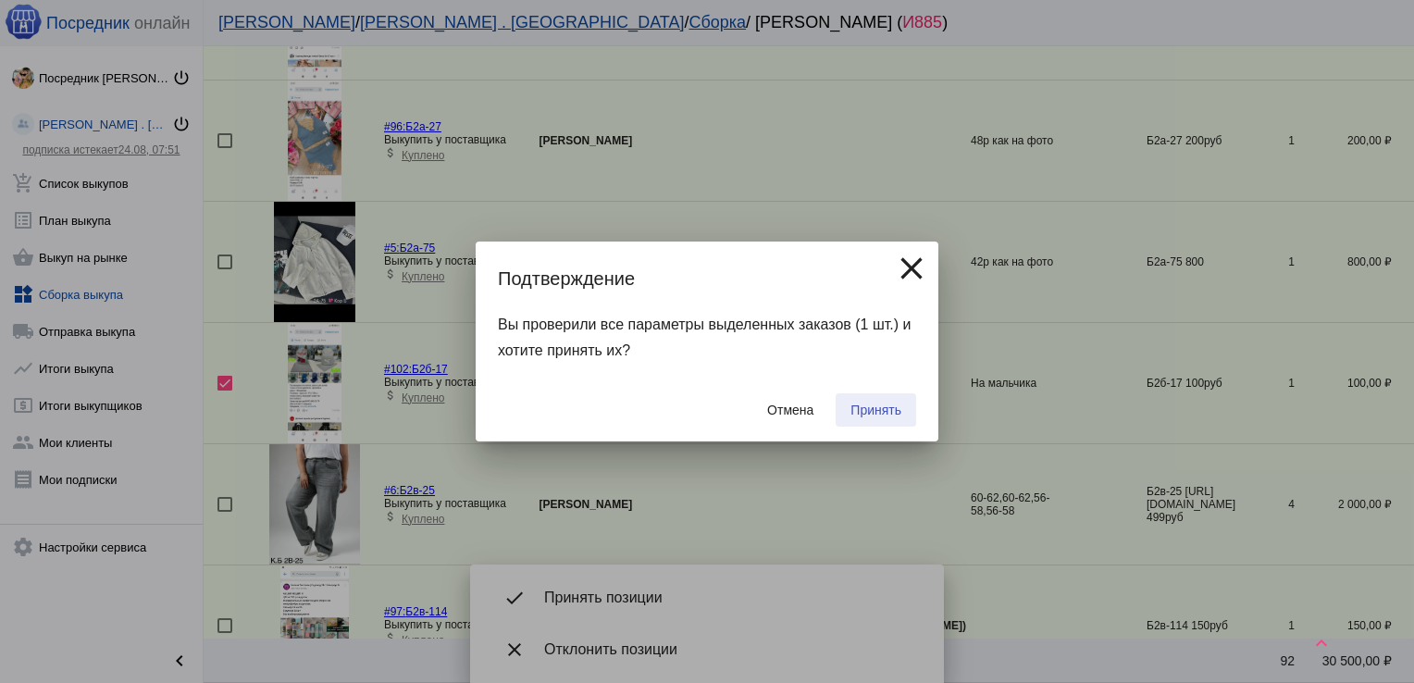
click at [880, 401] on button "Принять" at bounding box center [875, 409] width 80 height 33
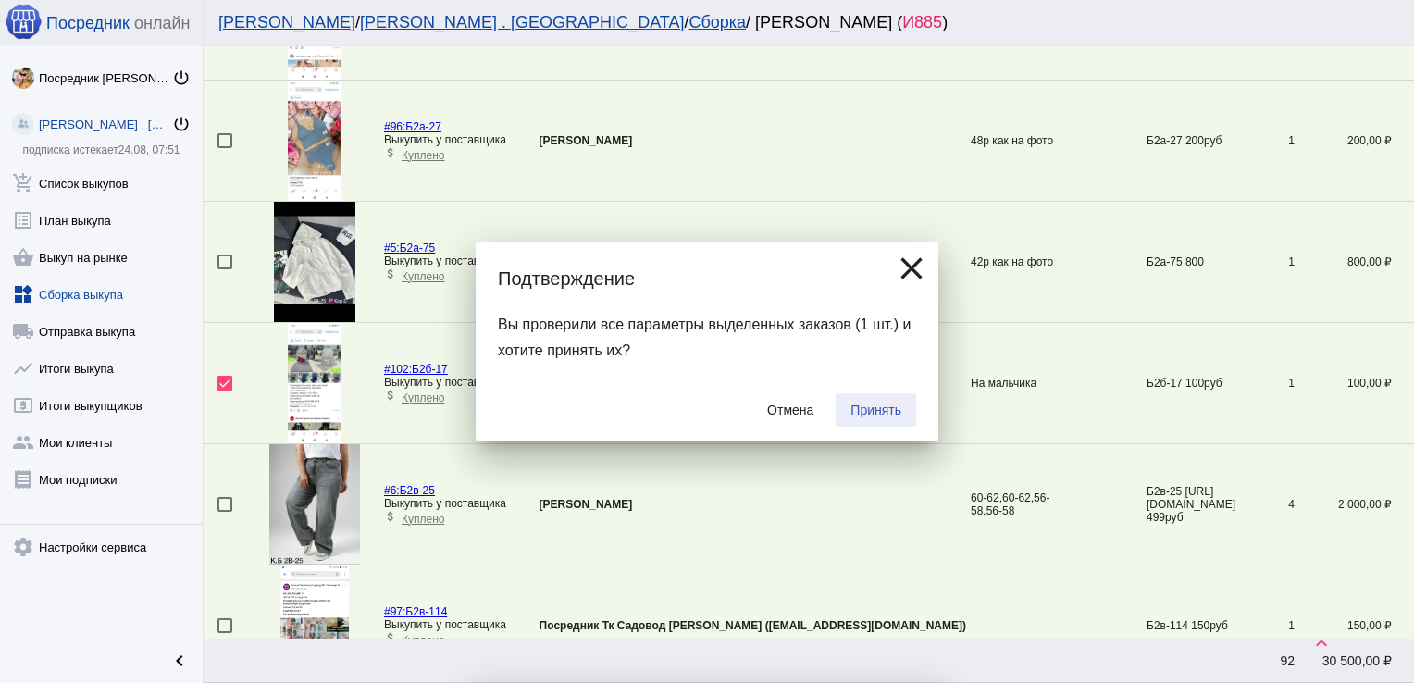
checkbox input "false"
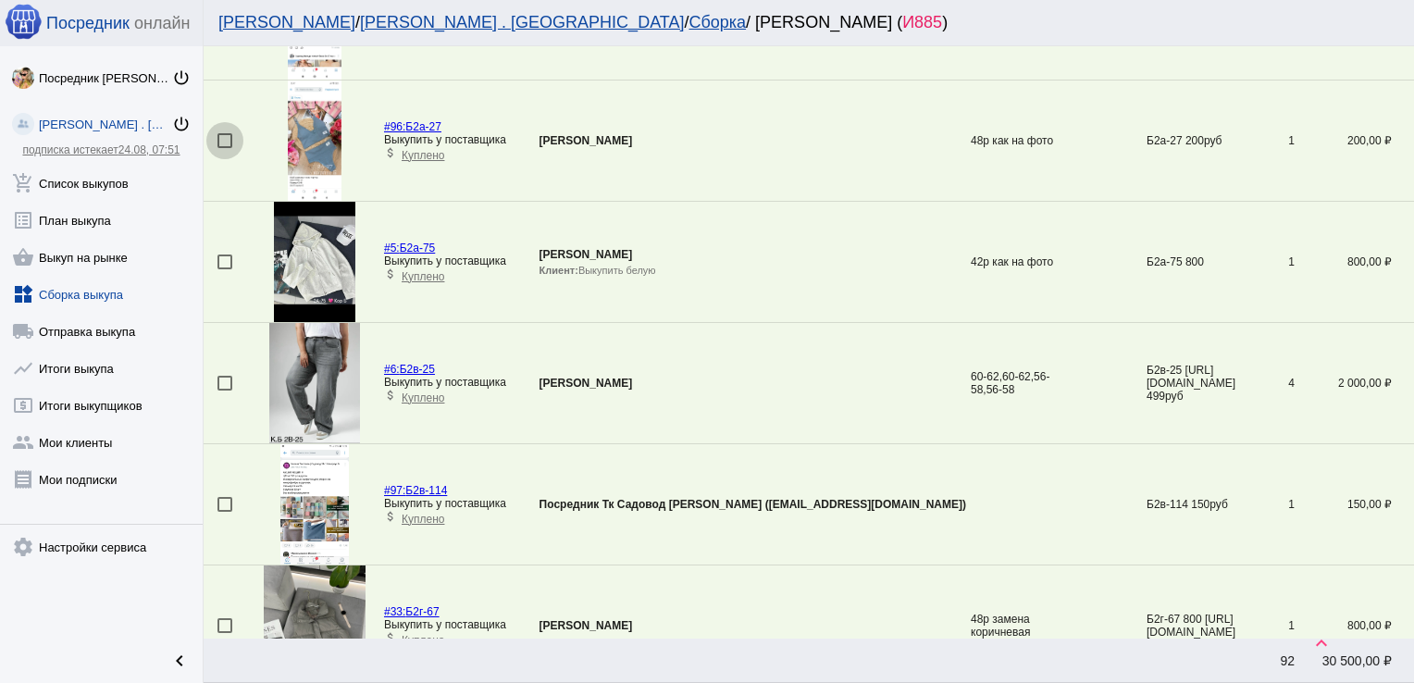
click at [229, 134] on div at bounding box center [224, 140] width 15 height 15
click at [225, 148] on input "checkbox" at bounding box center [224, 148] width 1 height 1
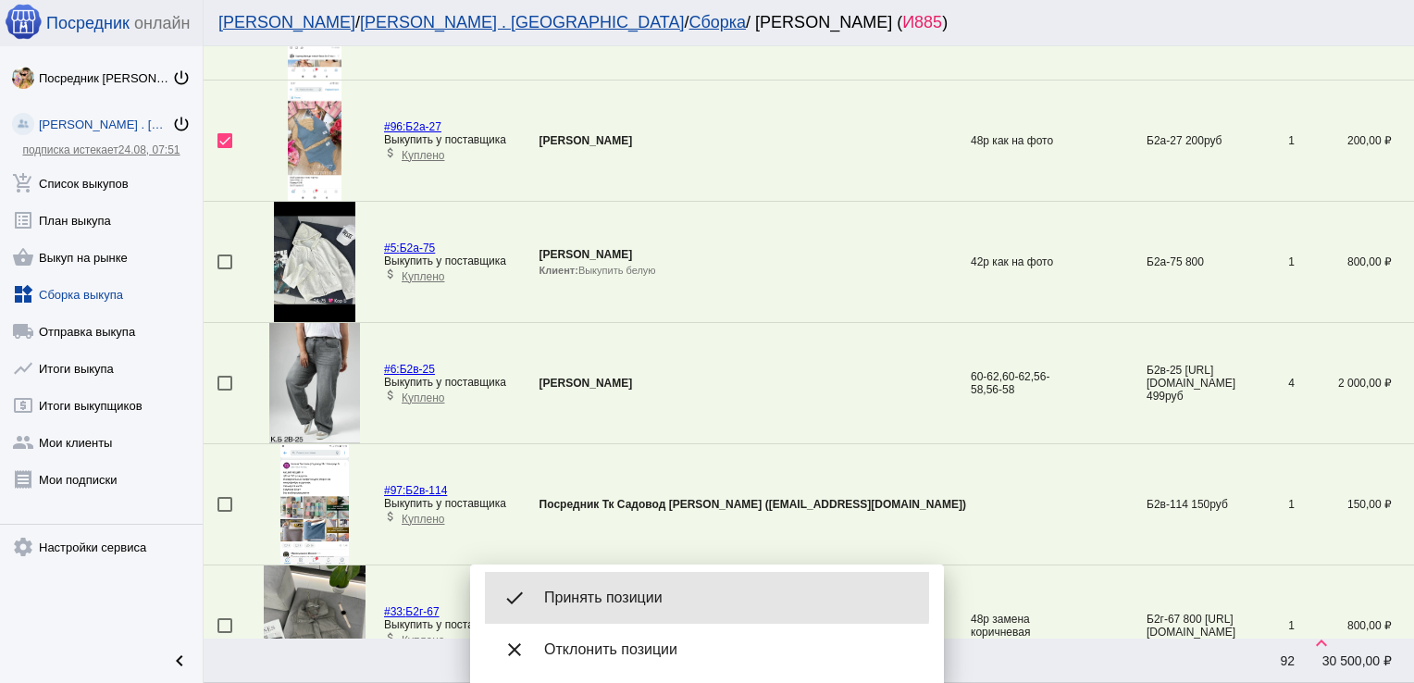
click at [625, 596] on span "Принять позиции" at bounding box center [729, 597] width 370 height 19
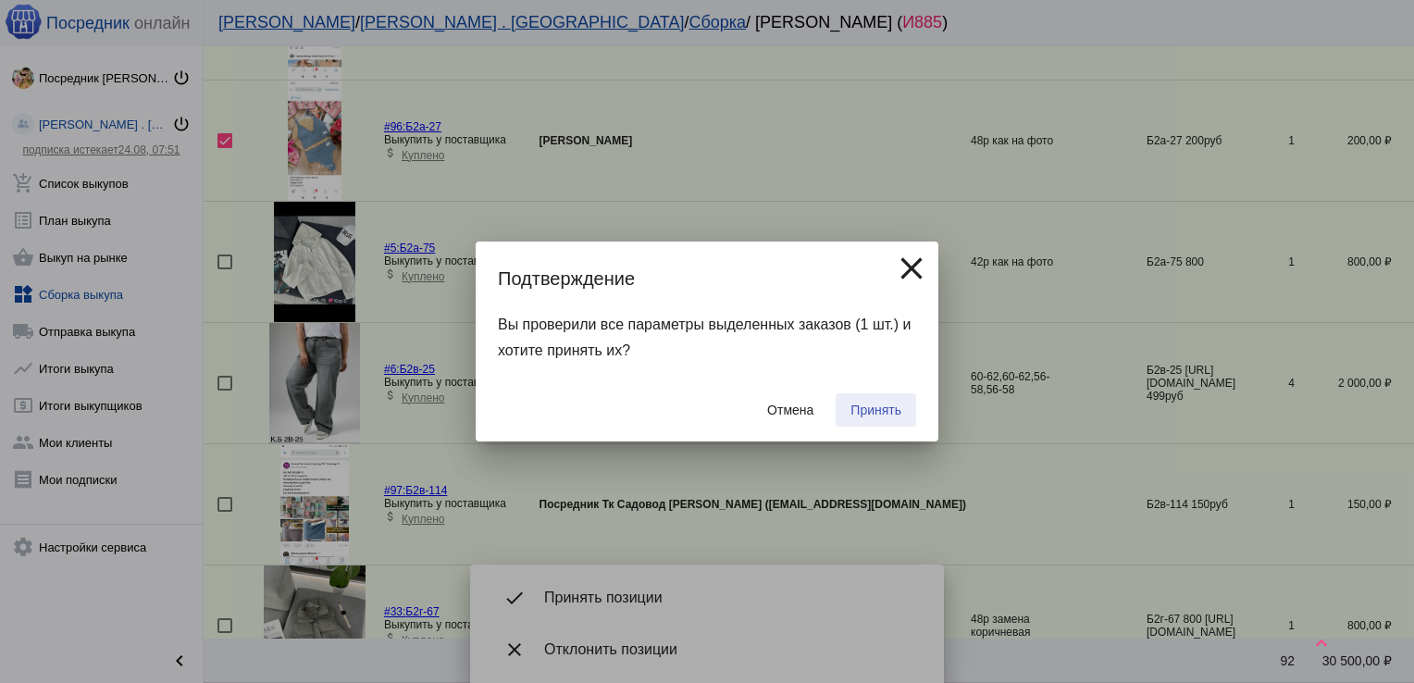
click at [866, 405] on span "Принять" at bounding box center [875, 409] width 51 height 15
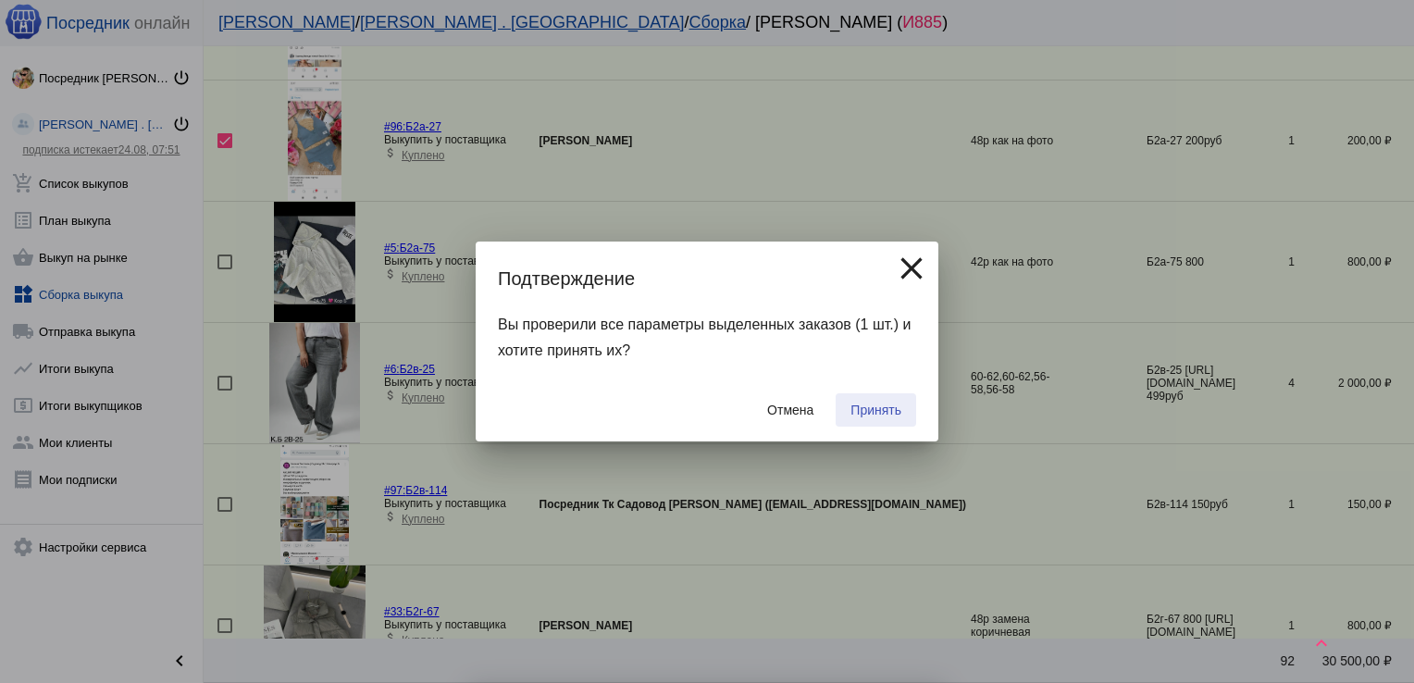
checkbox input "false"
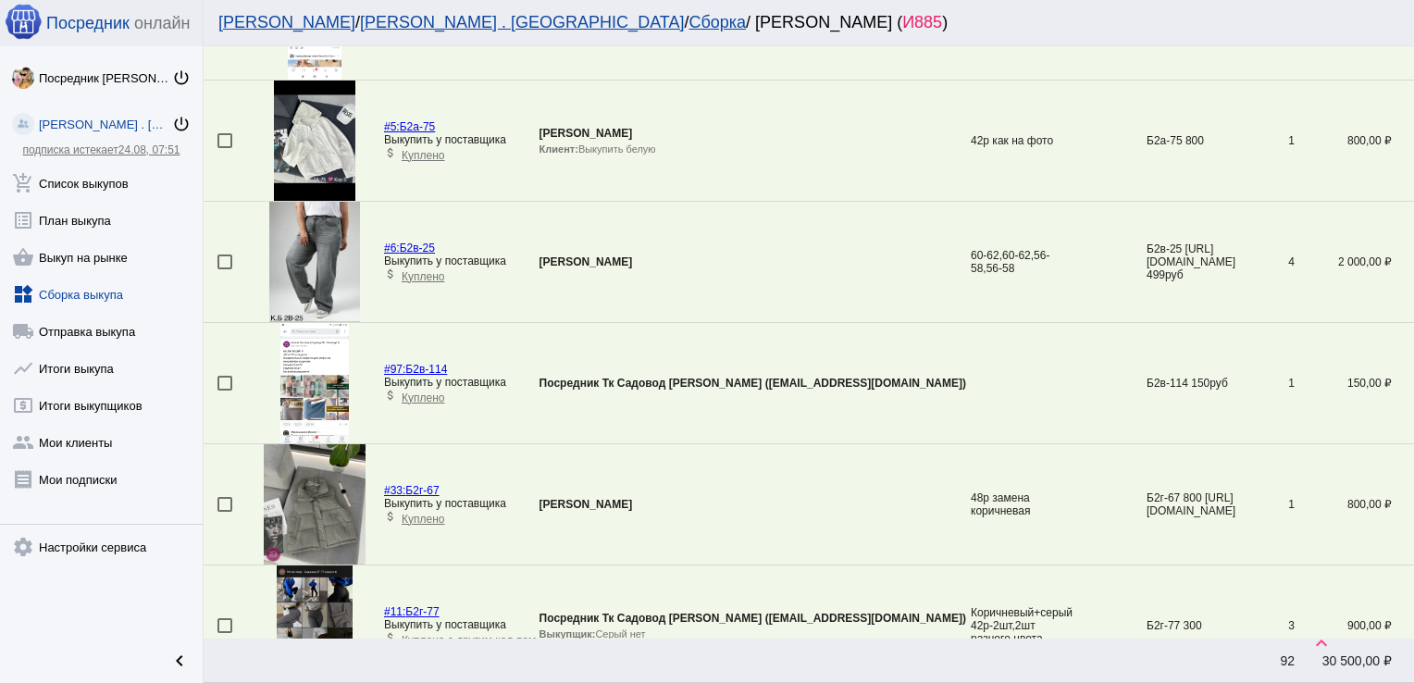
scroll to position [1396, 0]
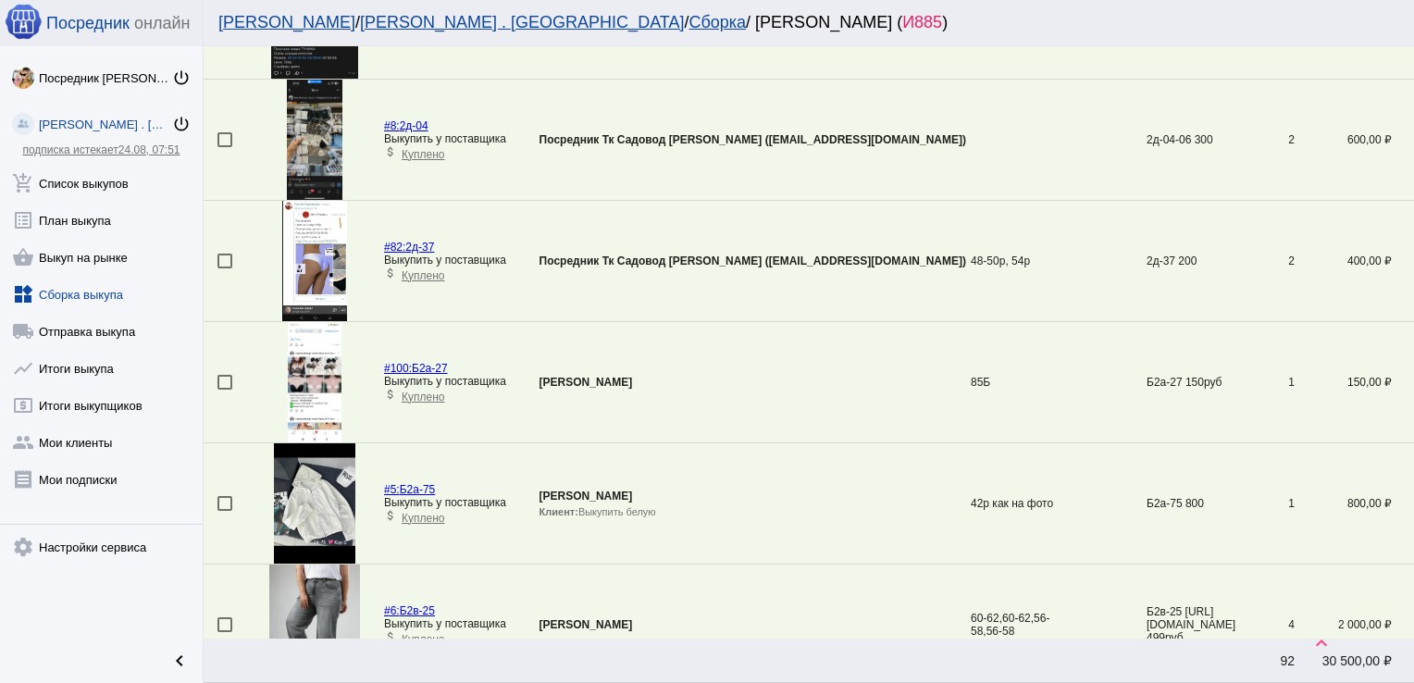
click at [220, 375] on div at bounding box center [224, 382] width 15 height 15
click at [224, 389] on input "checkbox" at bounding box center [224, 389] width 1 height 1
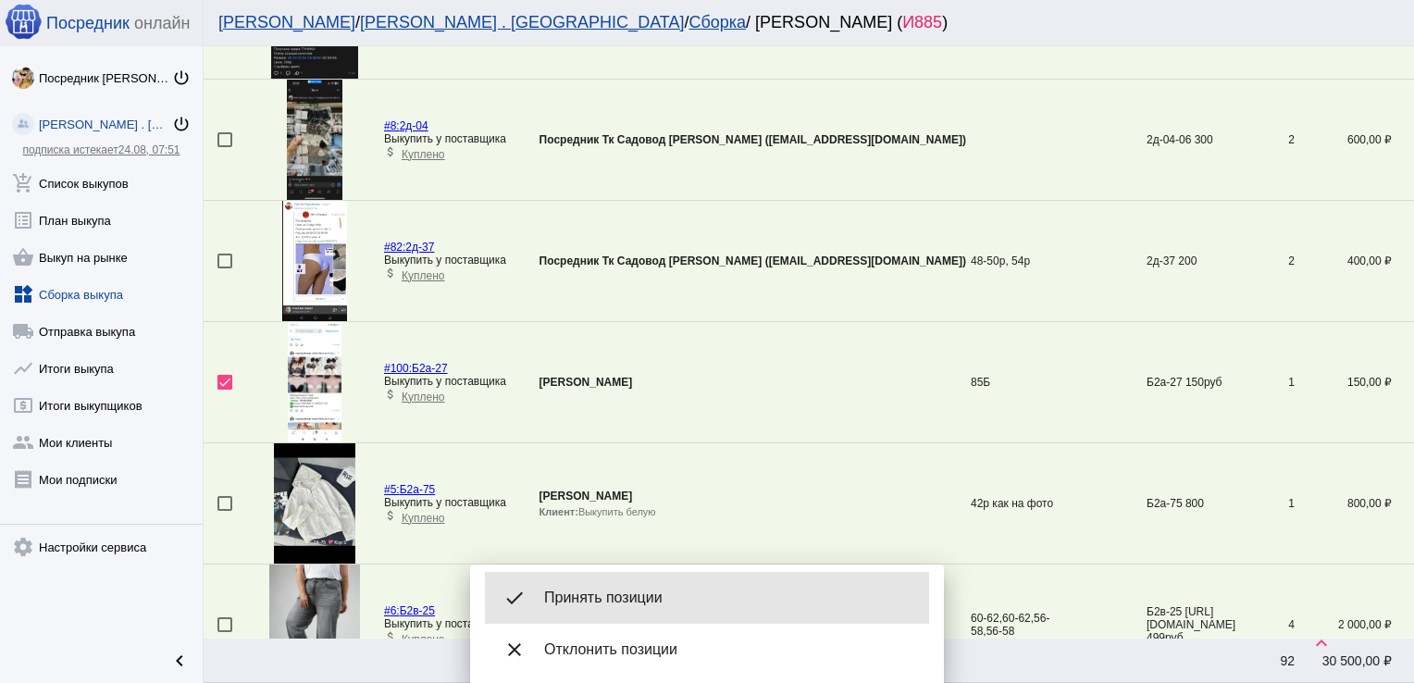
click at [600, 607] on div "done Принять позиции" at bounding box center [707, 598] width 444 height 52
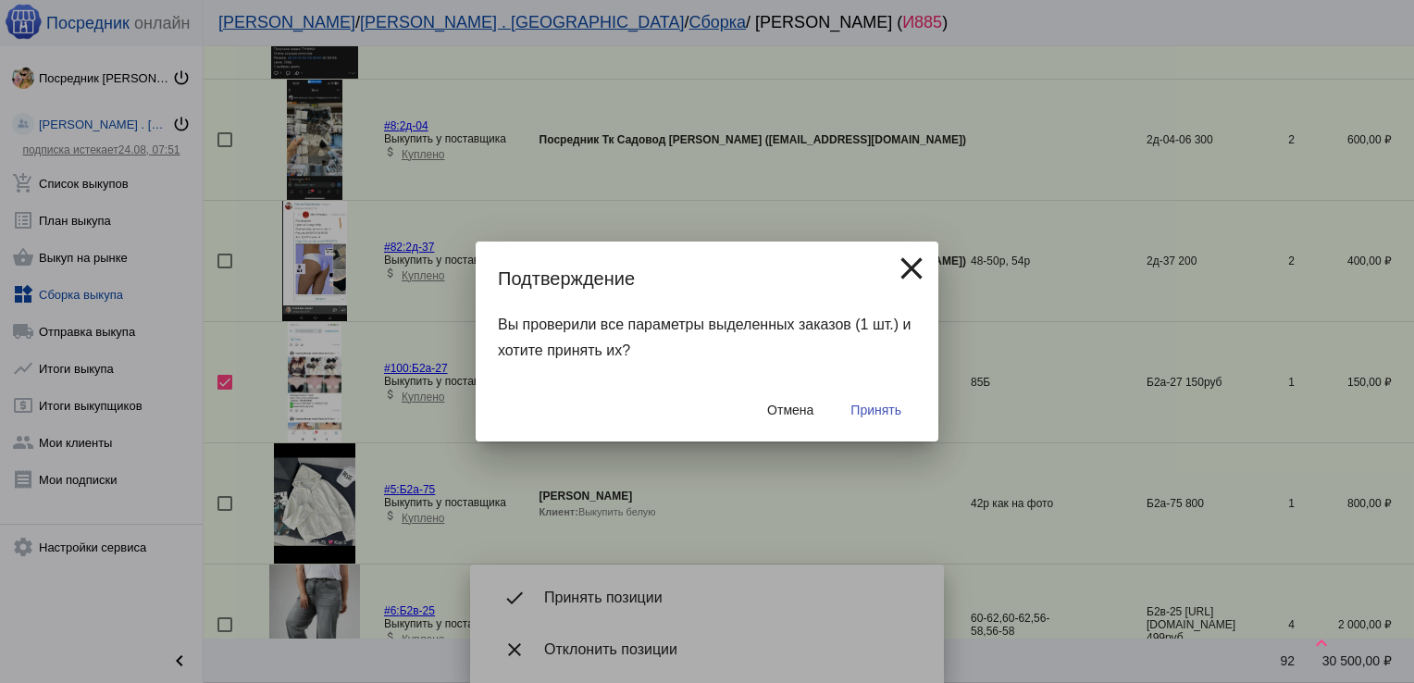
click at [864, 409] on span "Принять" at bounding box center [875, 409] width 51 height 15
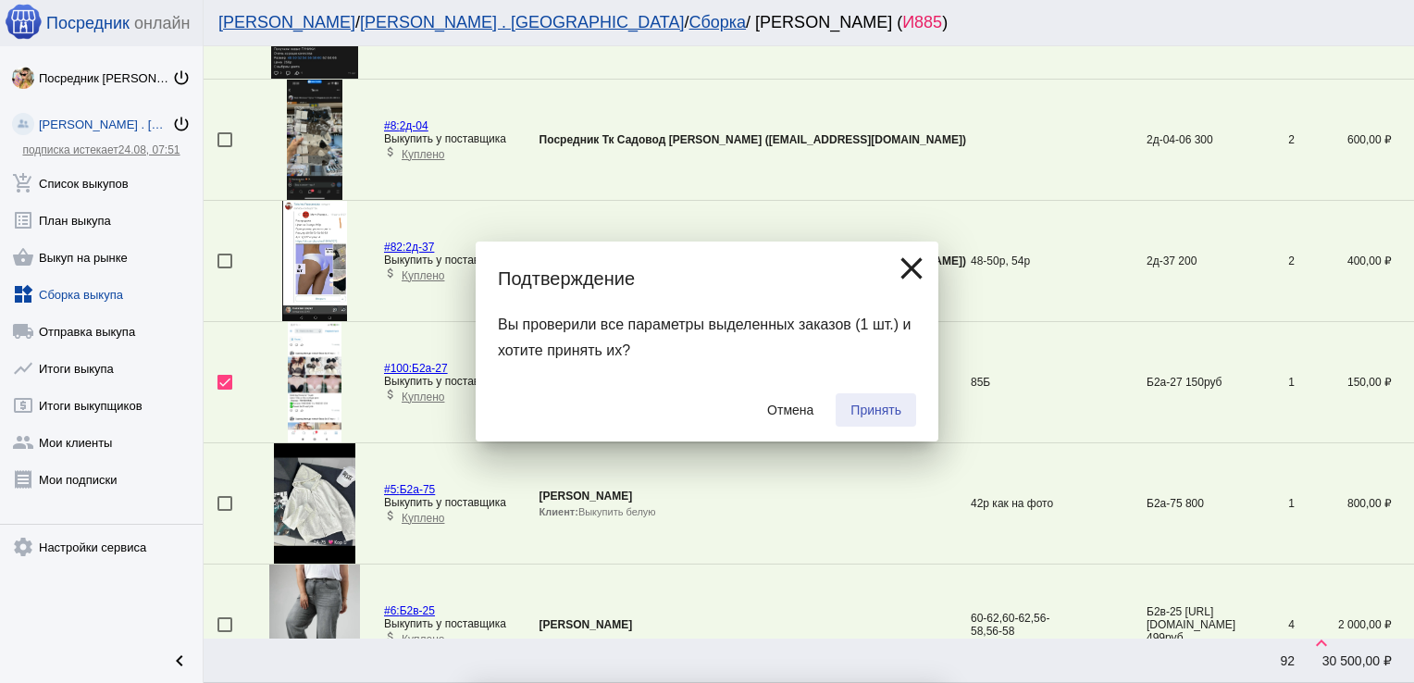
checkbox input "false"
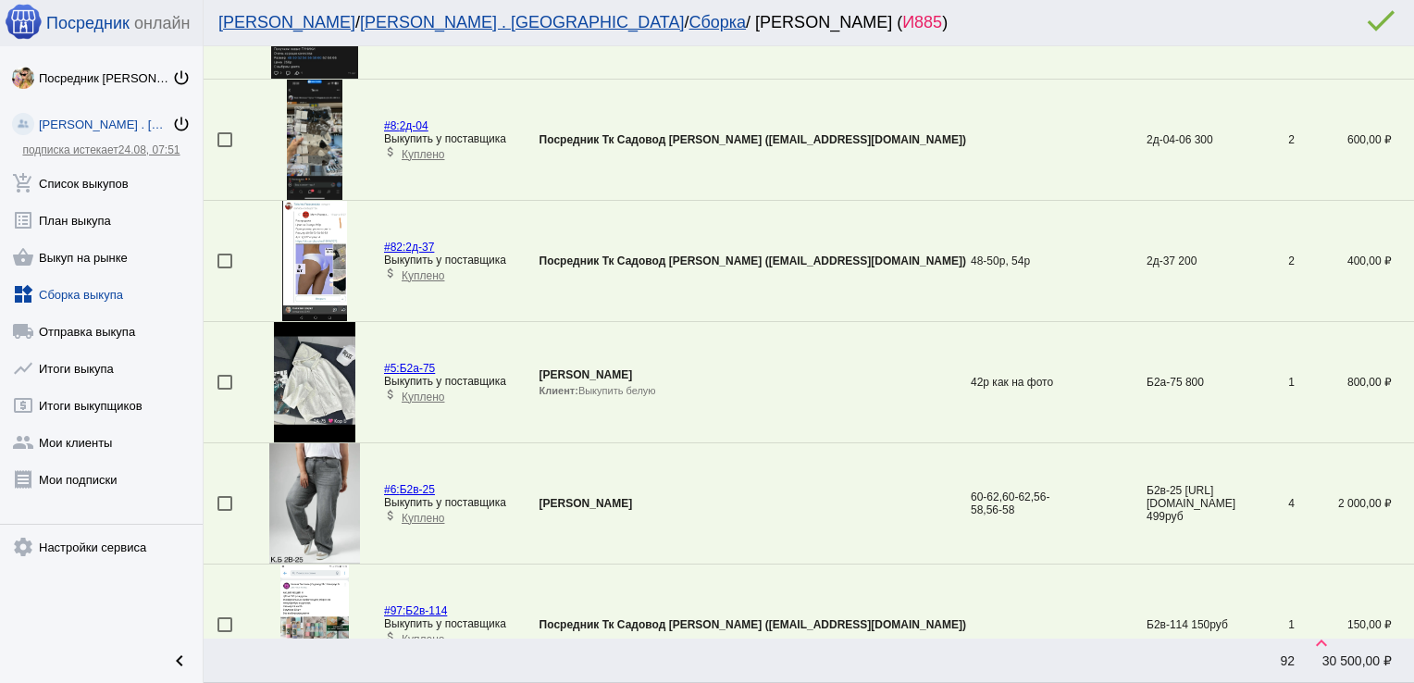
scroll to position [2243, 0]
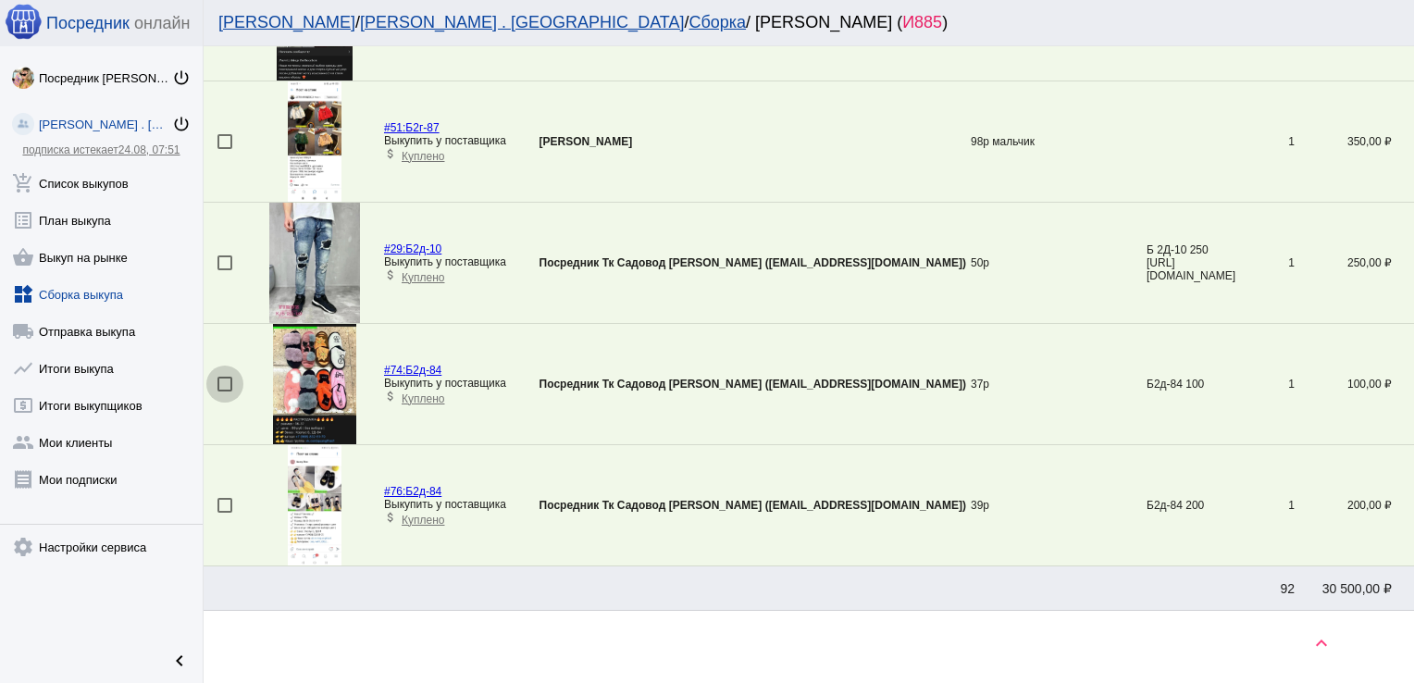
click at [217, 380] on div at bounding box center [224, 384] width 15 height 15
click at [224, 391] on input "checkbox" at bounding box center [224, 391] width 1 height 1
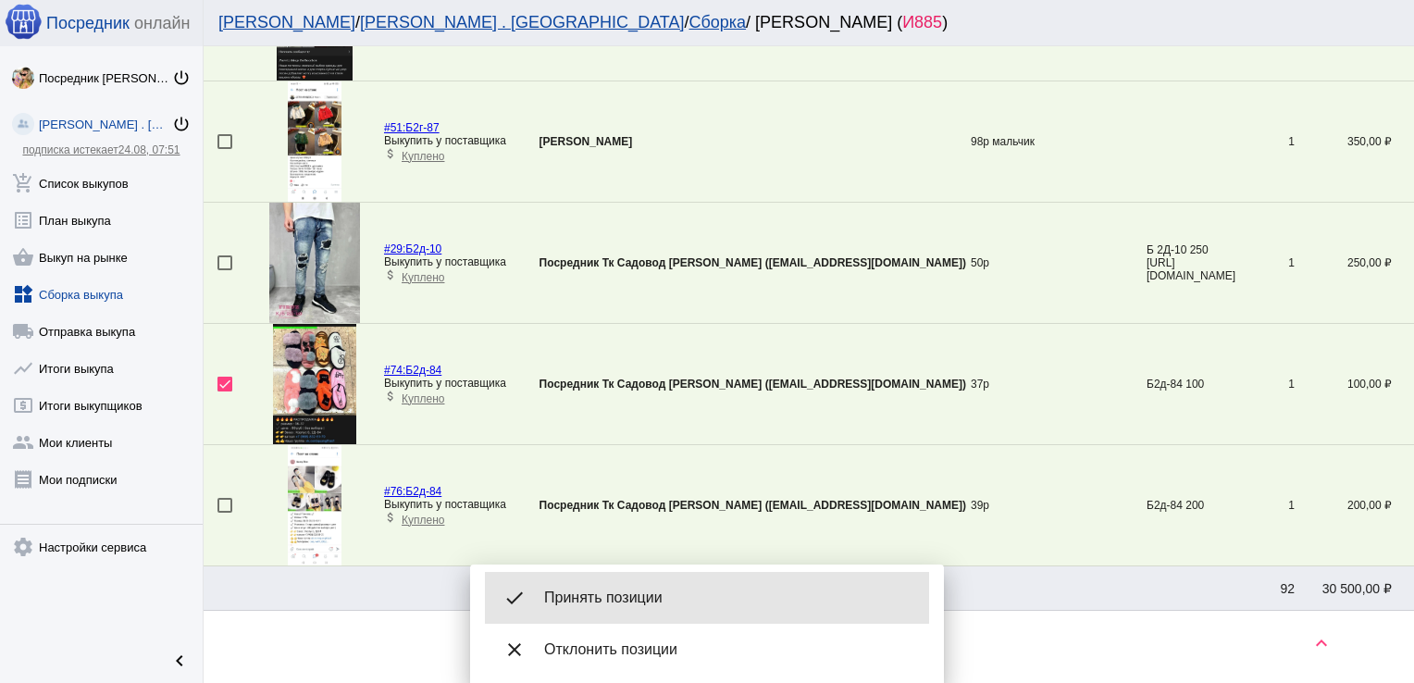
click at [617, 589] on span "Принять позиции" at bounding box center [729, 597] width 370 height 19
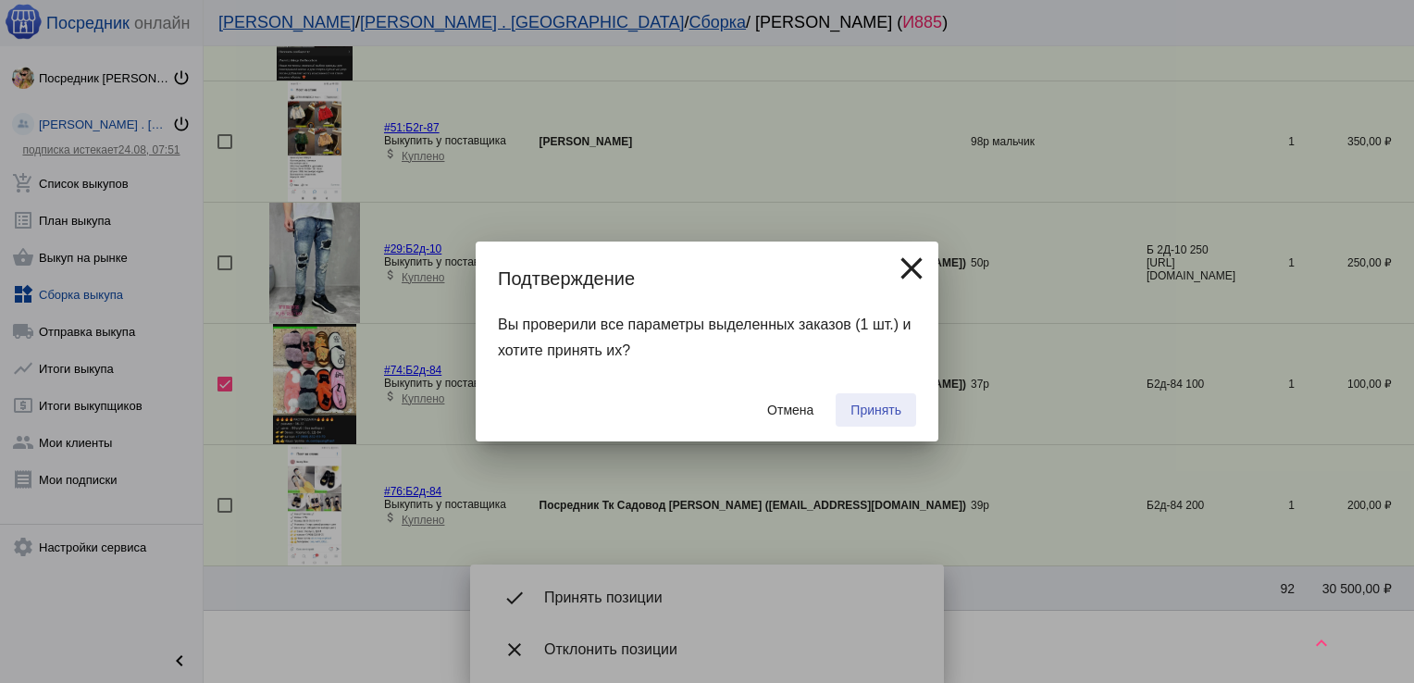
click at [863, 406] on span "Принять" at bounding box center [875, 409] width 51 height 15
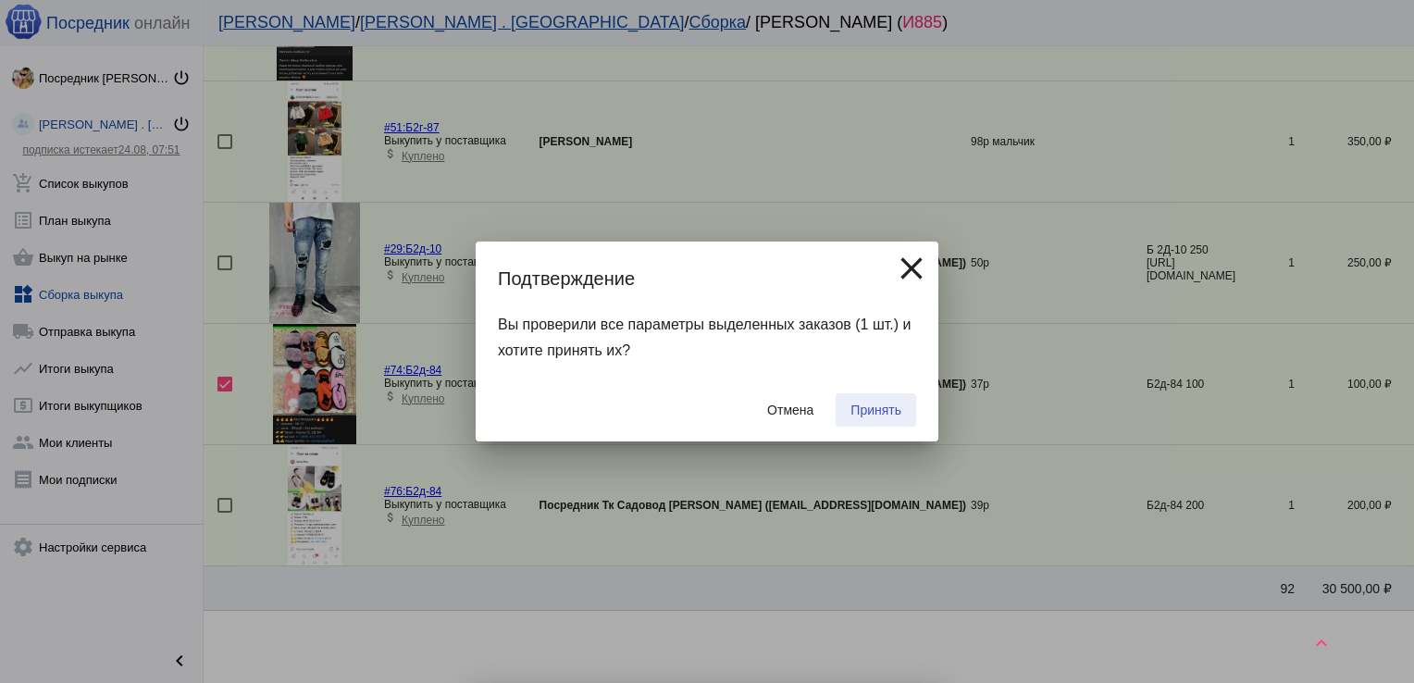
checkbox input "false"
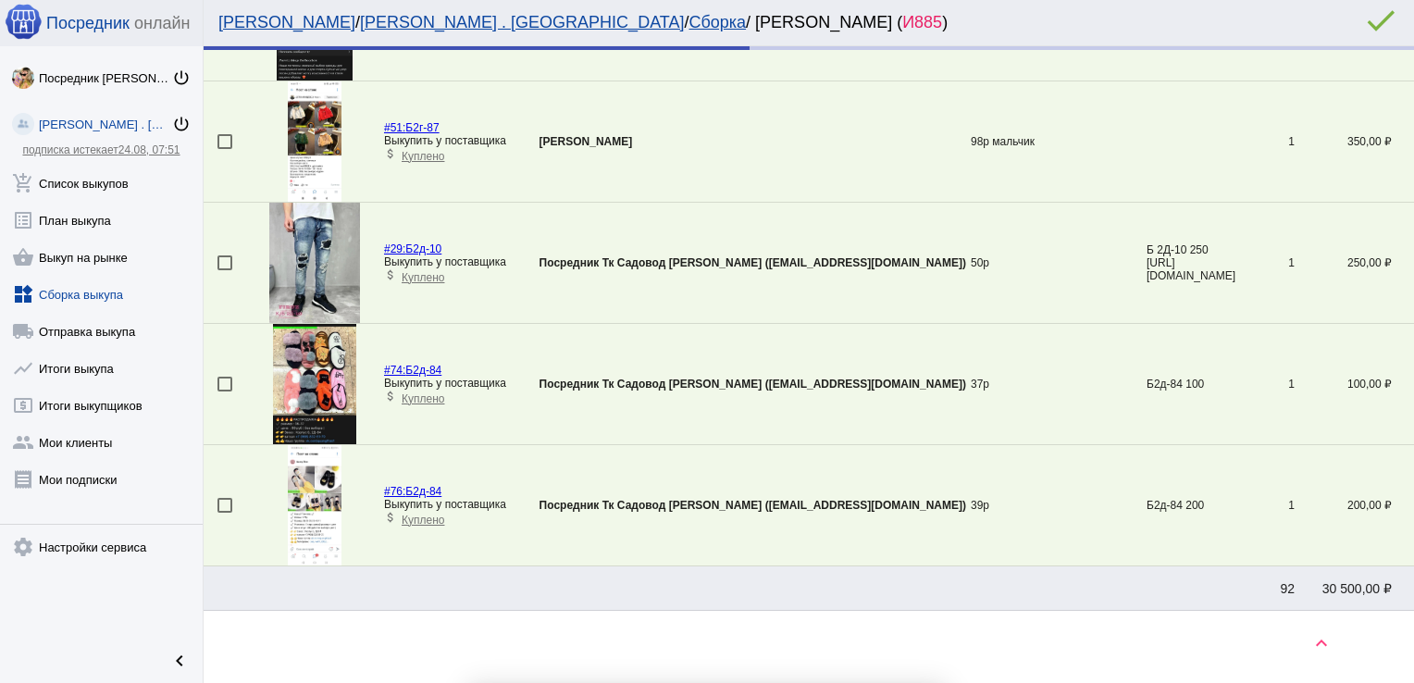
scroll to position [2184, 0]
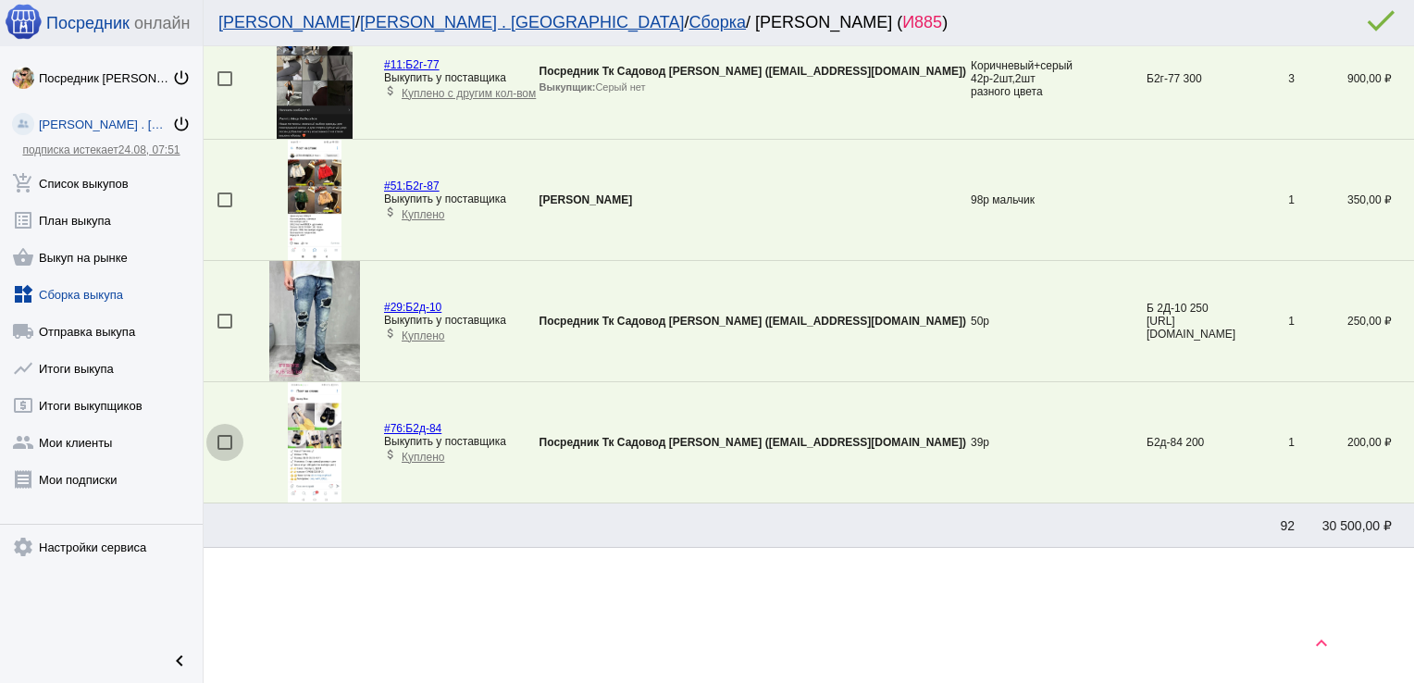
click at [222, 435] on div at bounding box center [224, 442] width 15 height 15
click at [224, 450] on input "checkbox" at bounding box center [224, 450] width 1 height 1
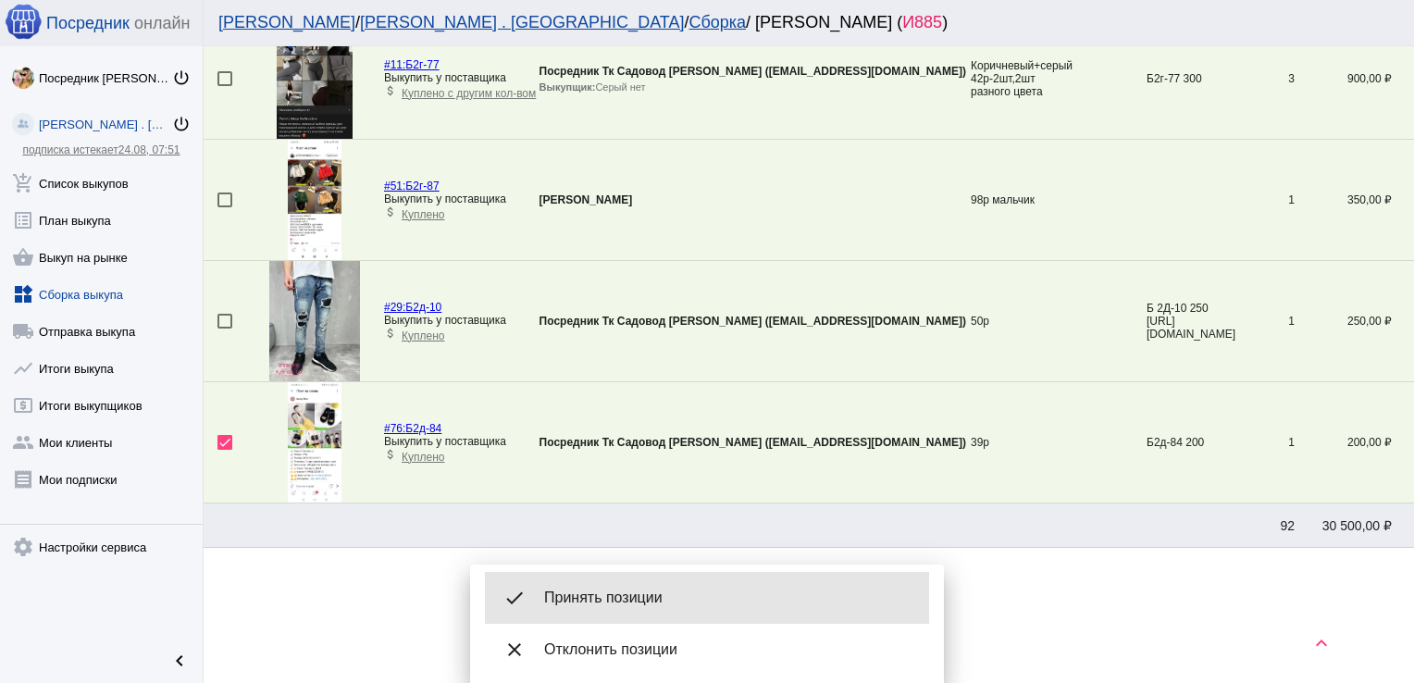
click at [635, 605] on span "Принять позиции" at bounding box center [729, 597] width 370 height 19
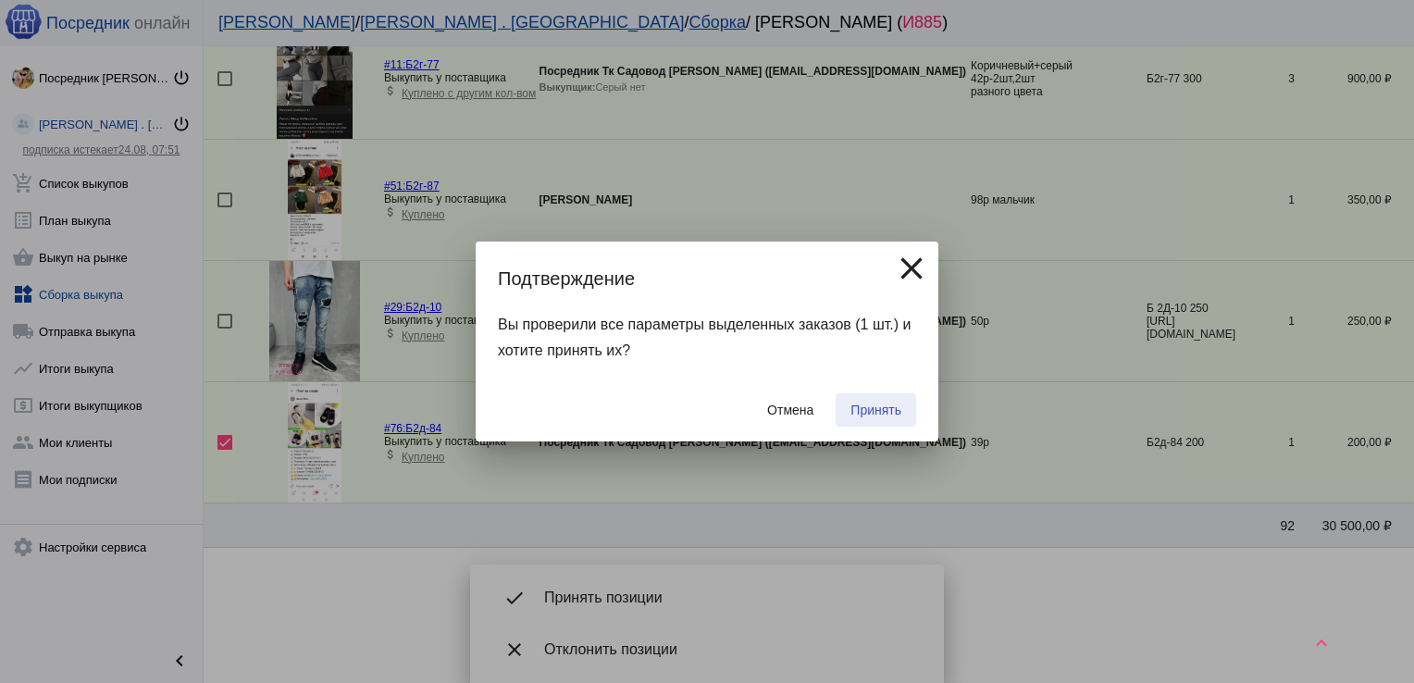
click at [874, 402] on span "Принять" at bounding box center [875, 409] width 51 height 15
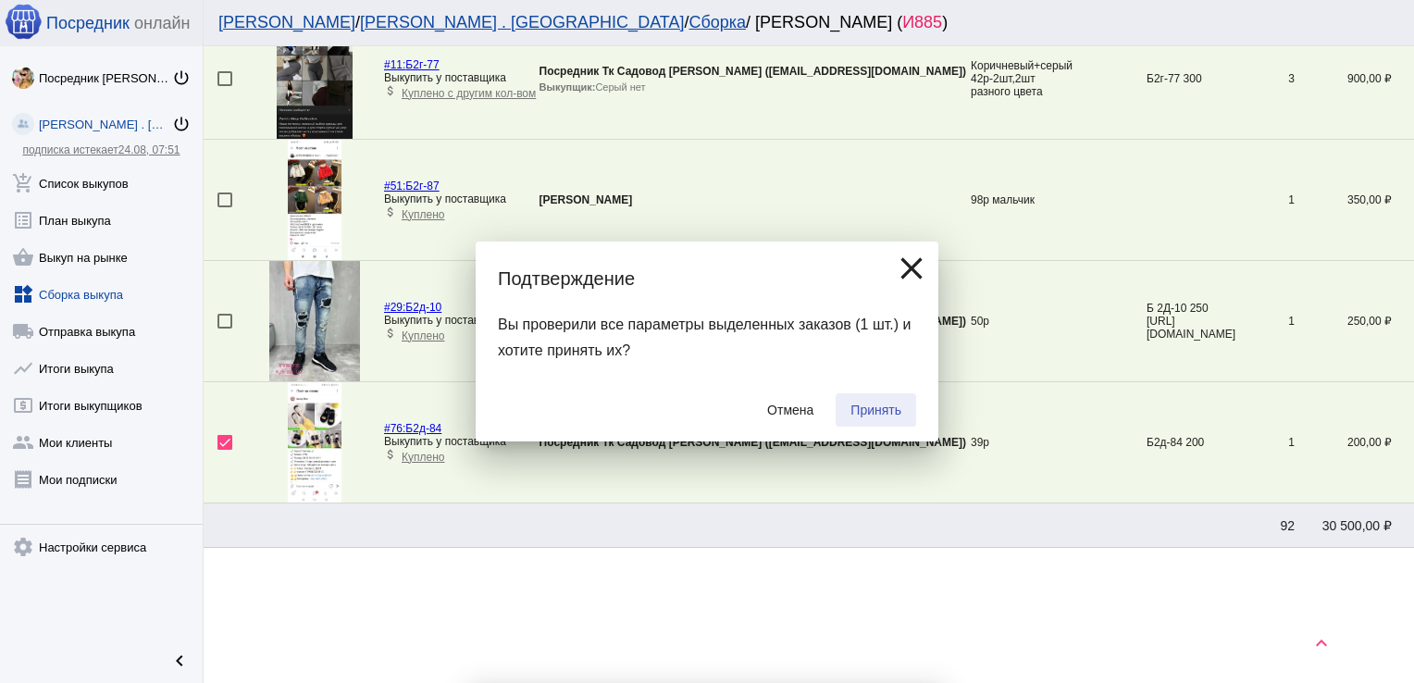
checkbox input "false"
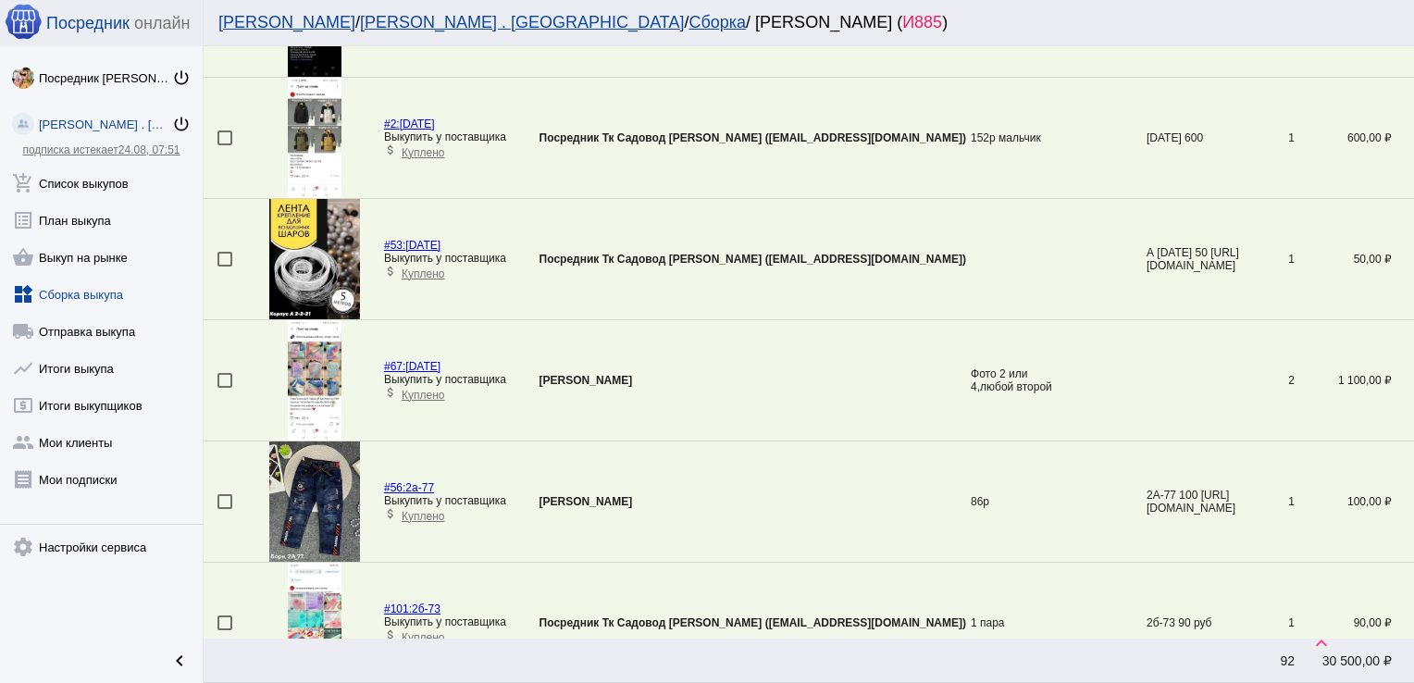
scroll to position [1517, 0]
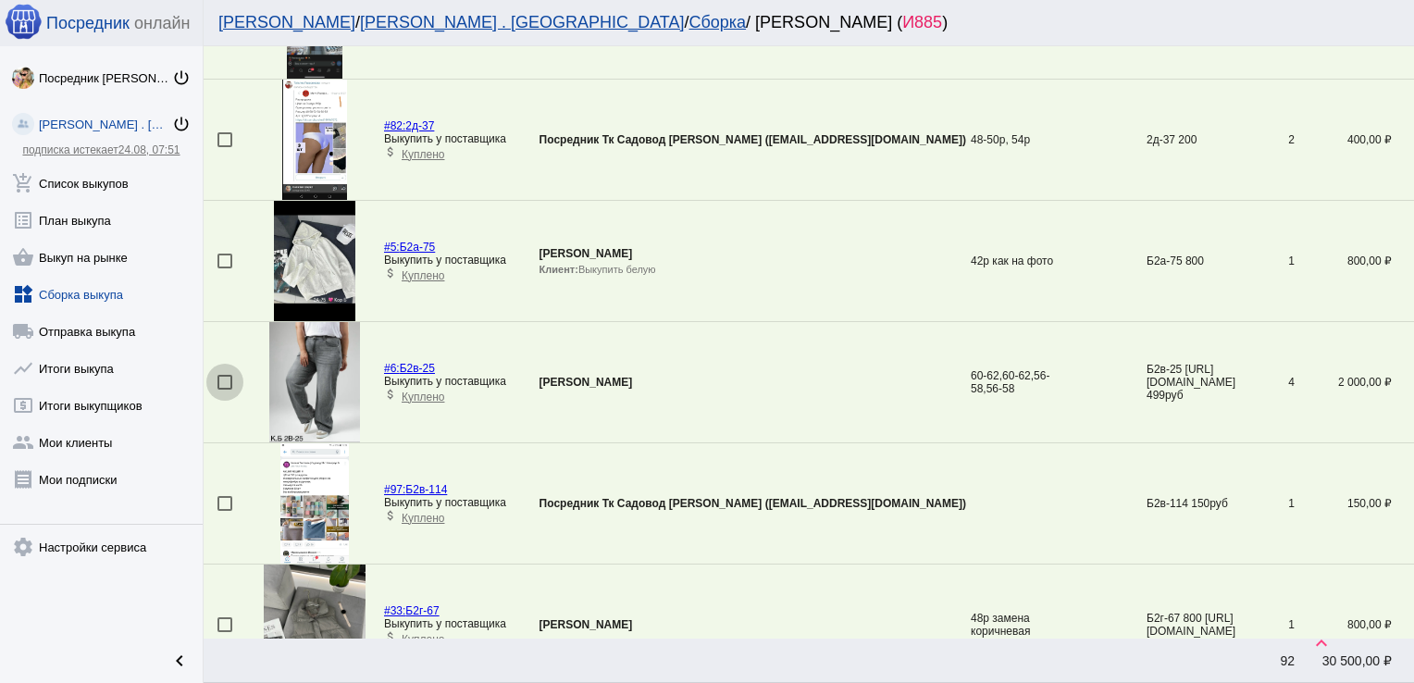
click at [224, 378] on div at bounding box center [224, 382] width 15 height 15
click at [224, 389] on input "checkbox" at bounding box center [224, 389] width 1 height 1
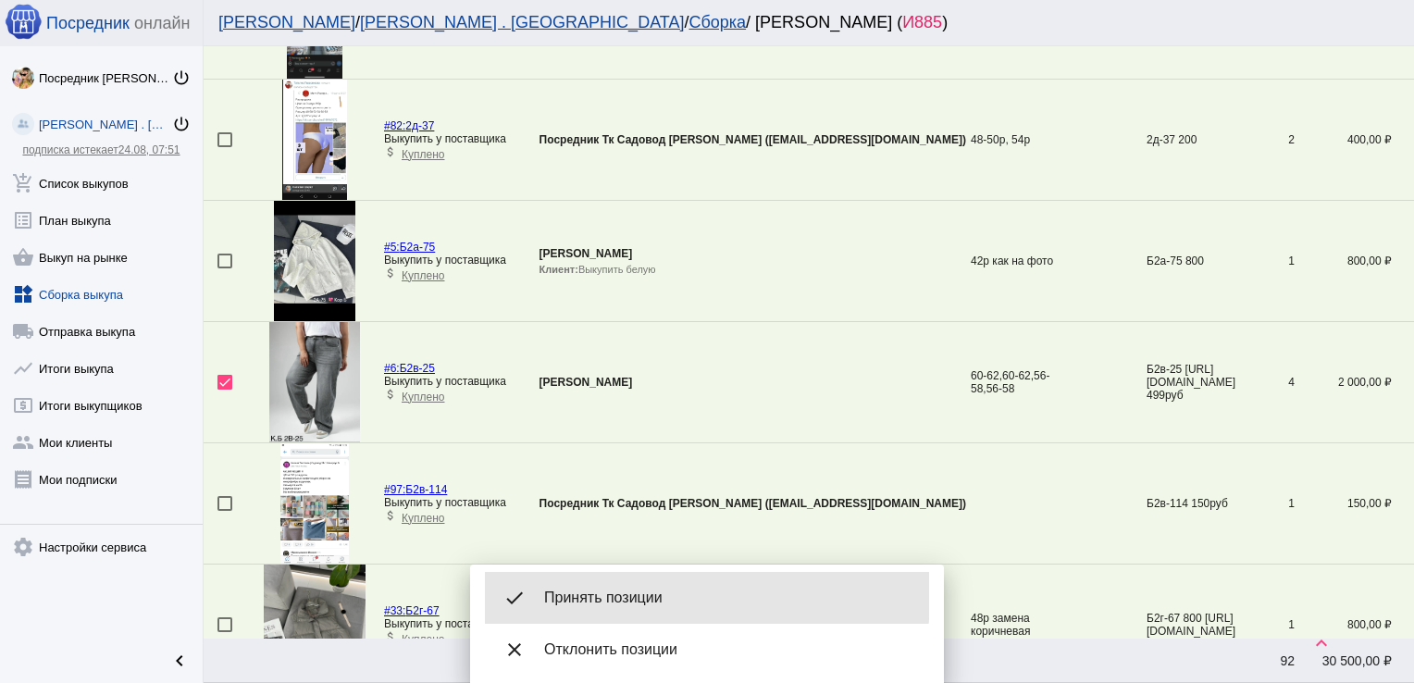
click at [600, 595] on span "Принять позиции" at bounding box center [729, 597] width 370 height 19
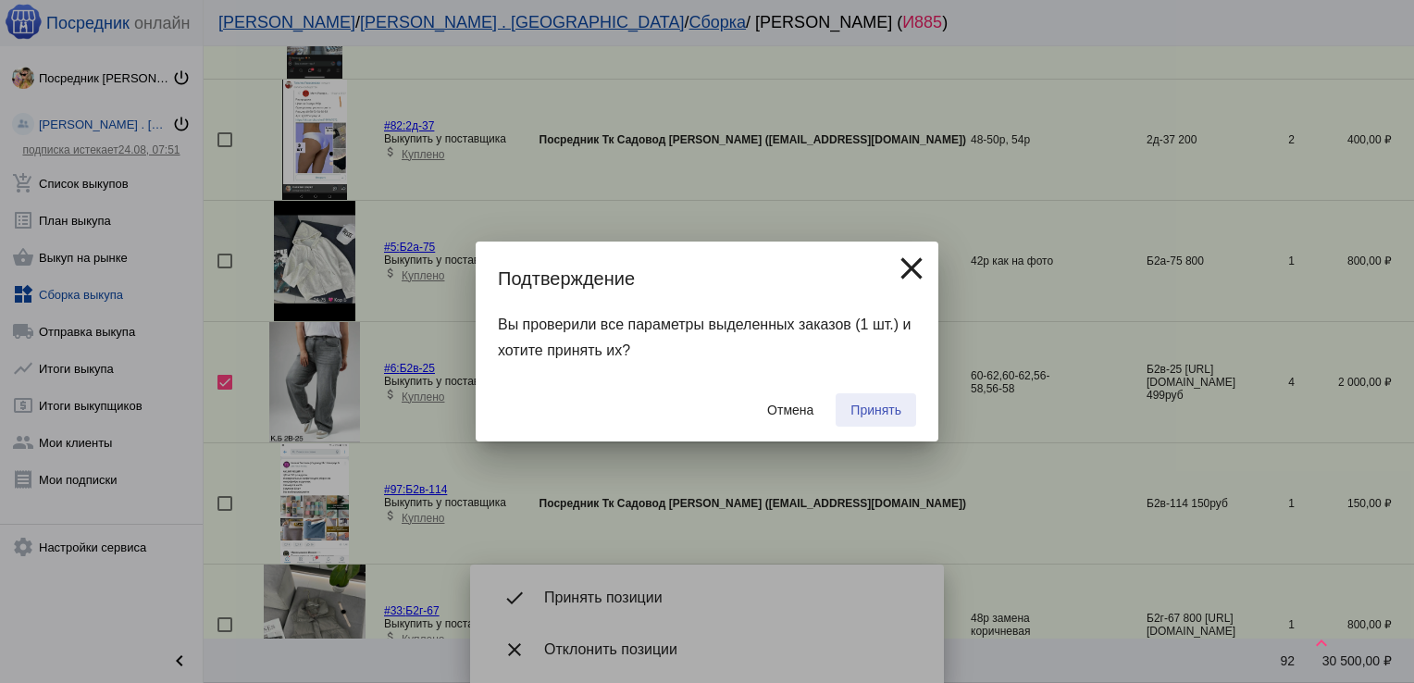
click at [864, 402] on span "Принять" at bounding box center [875, 409] width 51 height 15
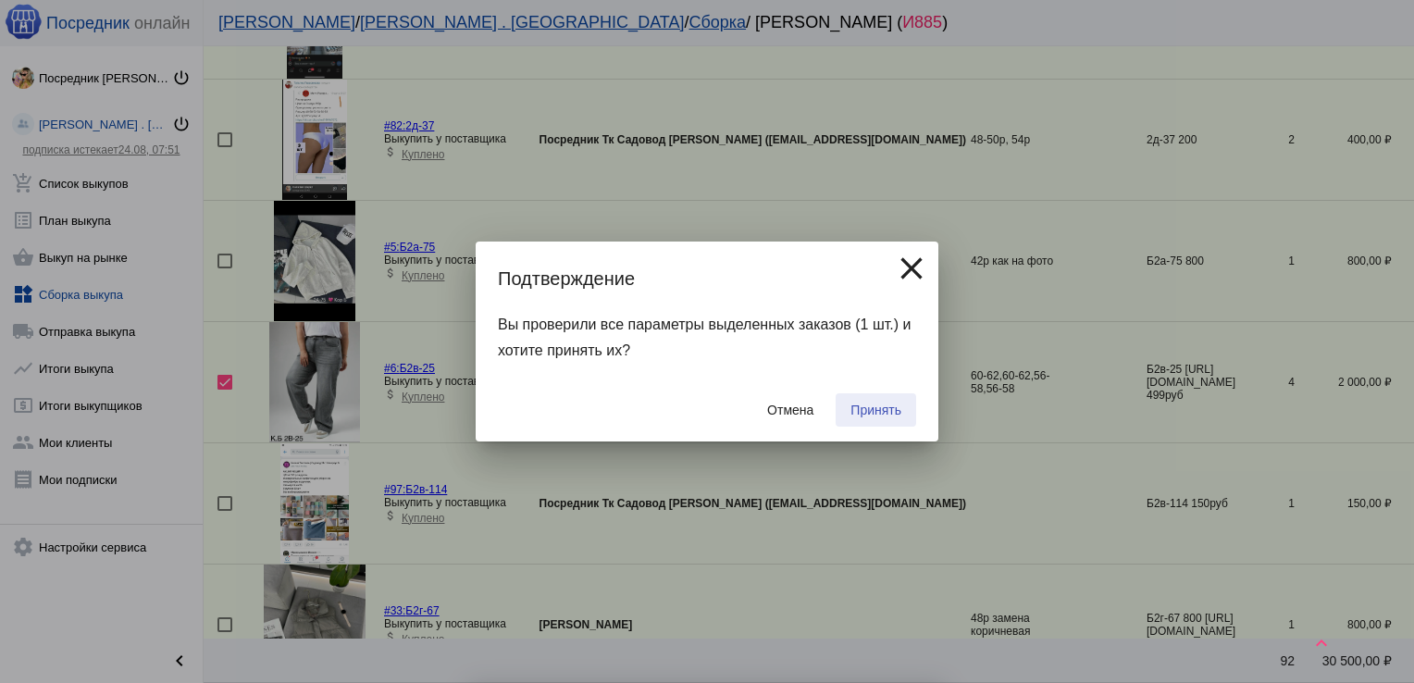
checkbox input "false"
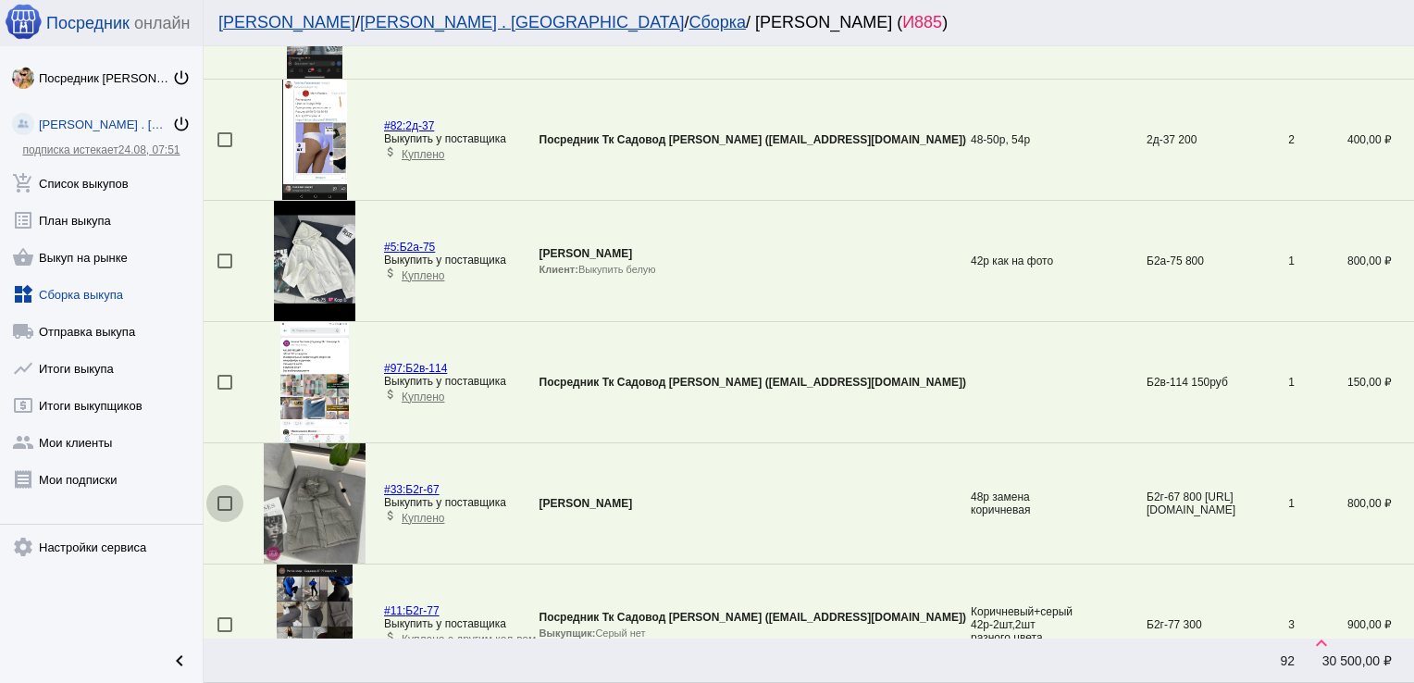
click at [228, 506] on div at bounding box center [224, 503] width 15 height 15
click at [225, 511] on input "checkbox" at bounding box center [224, 511] width 1 height 1
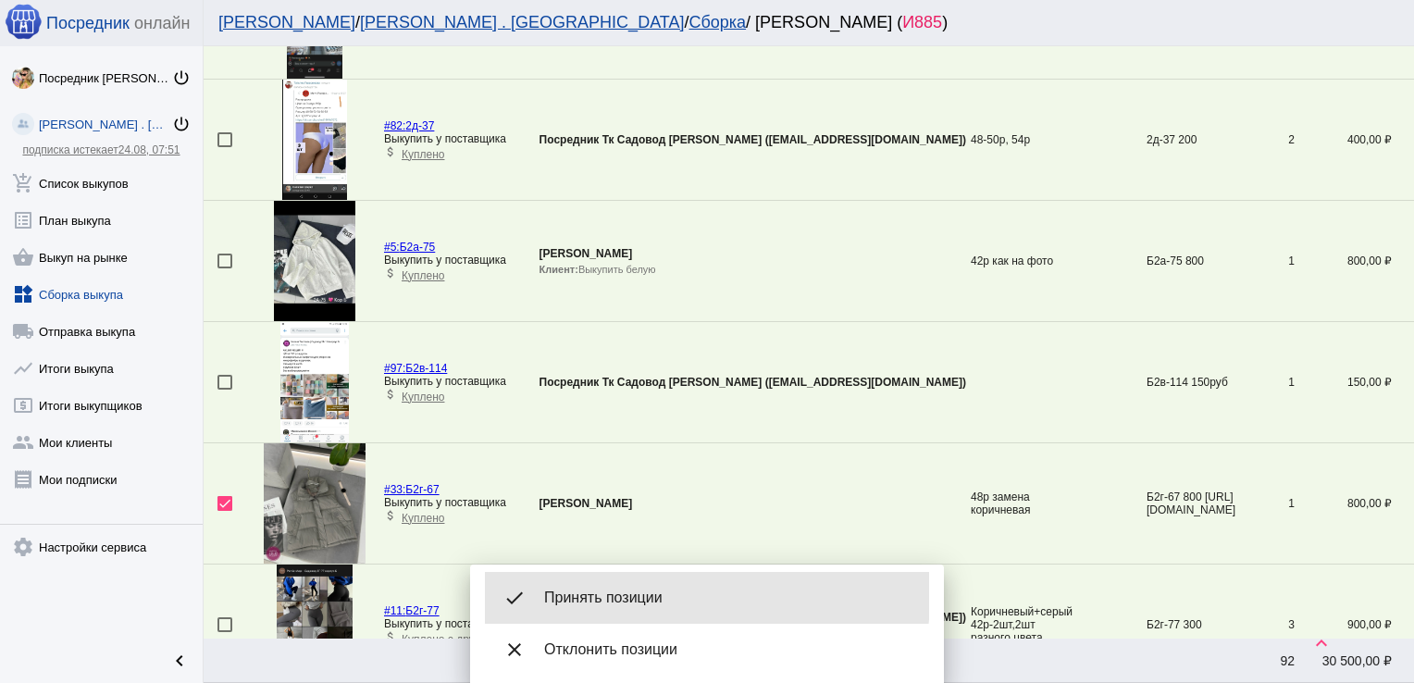
click at [613, 595] on span "Принять позиции" at bounding box center [729, 597] width 370 height 19
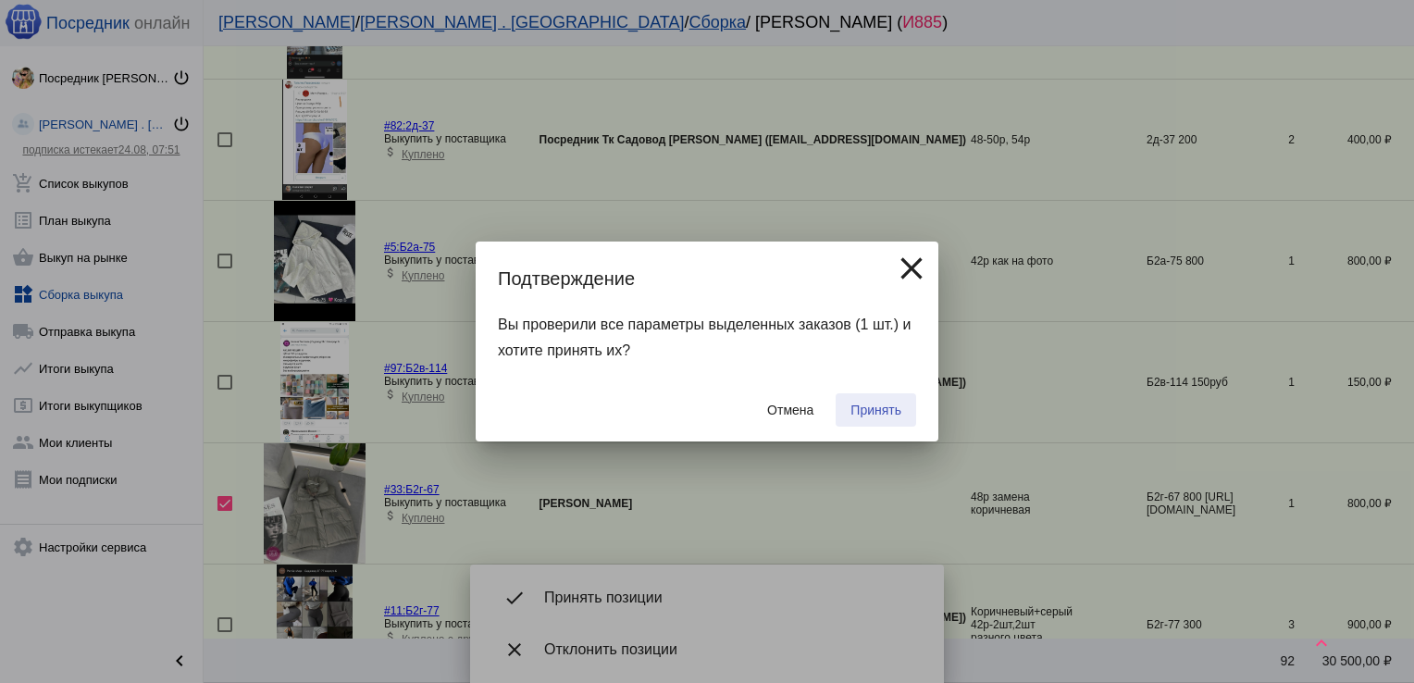
click at [855, 404] on span "Принять" at bounding box center [875, 409] width 51 height 15
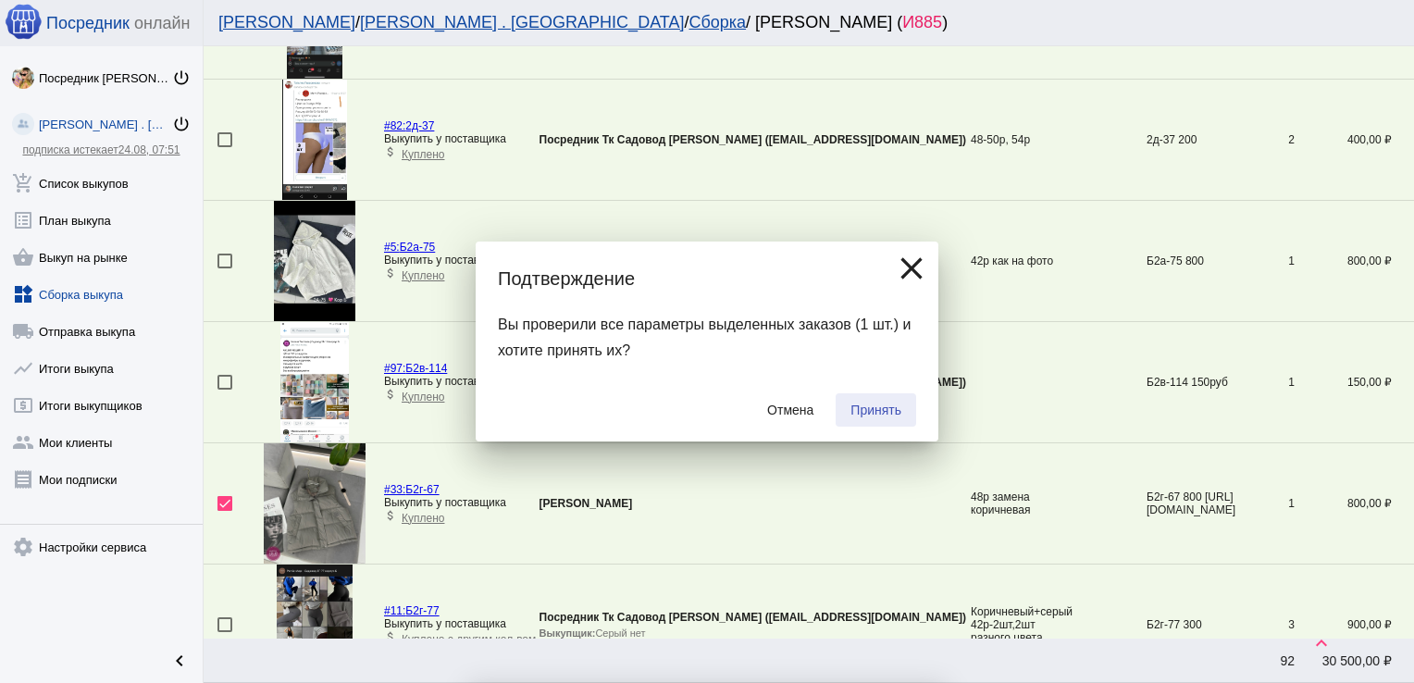
checkbox input "false"
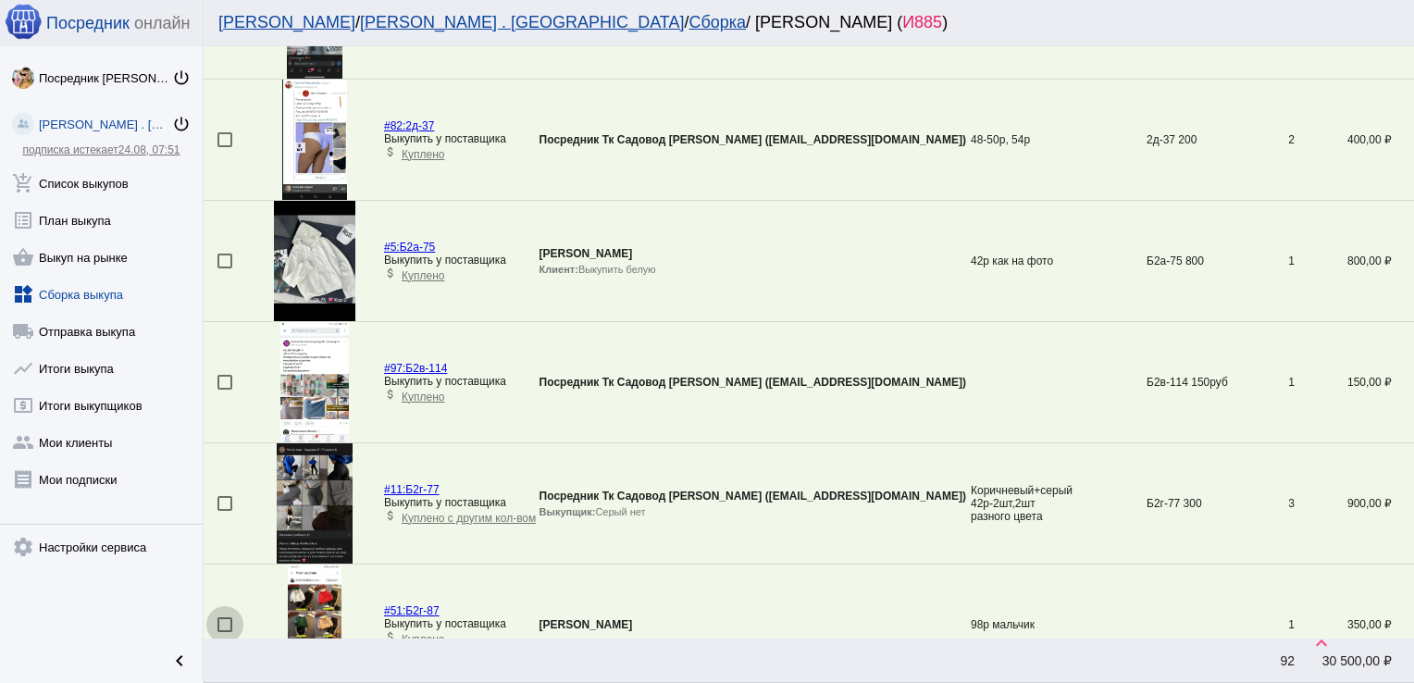
click at [224, 622] on div at bounding box center [224, 624] width 15 height 15
click at [224, 632] on input "checkbox" at bounding box center [224, 632] width 1 height 1
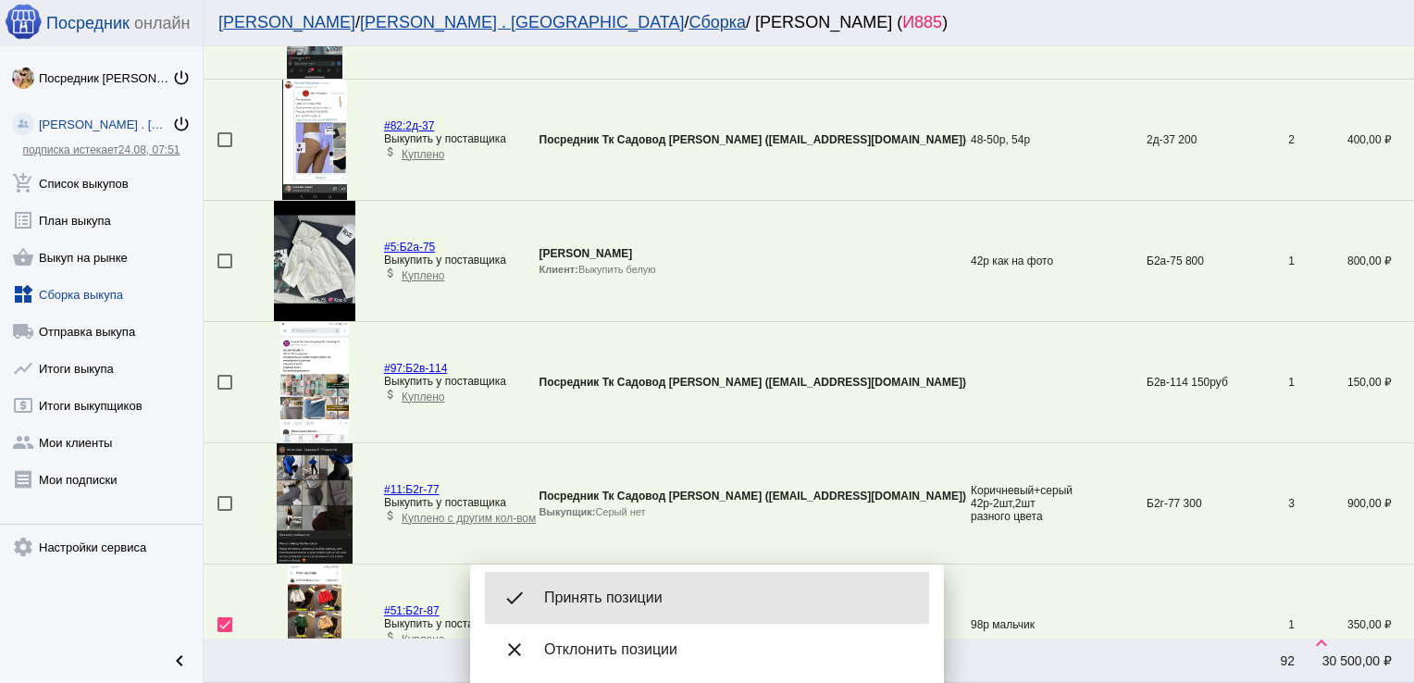
click at [622, 587] on div "done Принять позиции" at bounding box center [707, 598] width 444 height 52
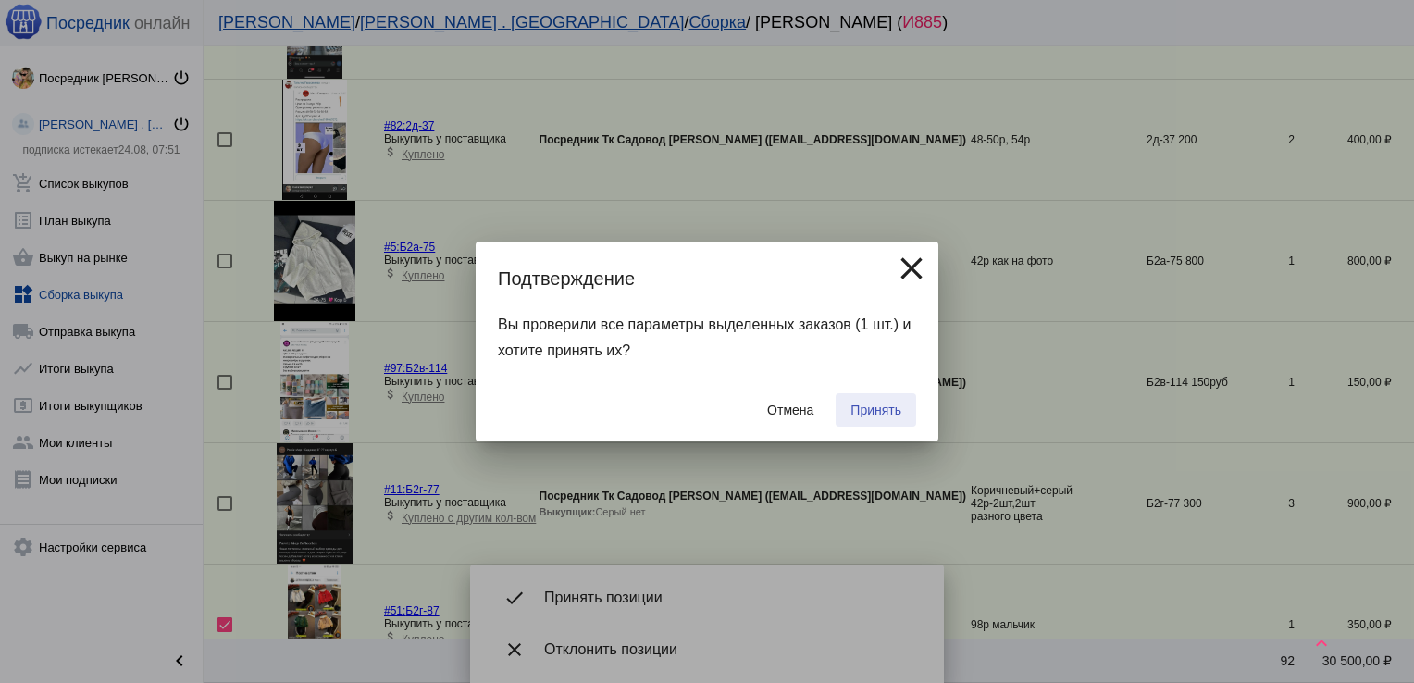
click at [881, 410] on span "Принять" at bounding box center [875, 409] width 51 height 15
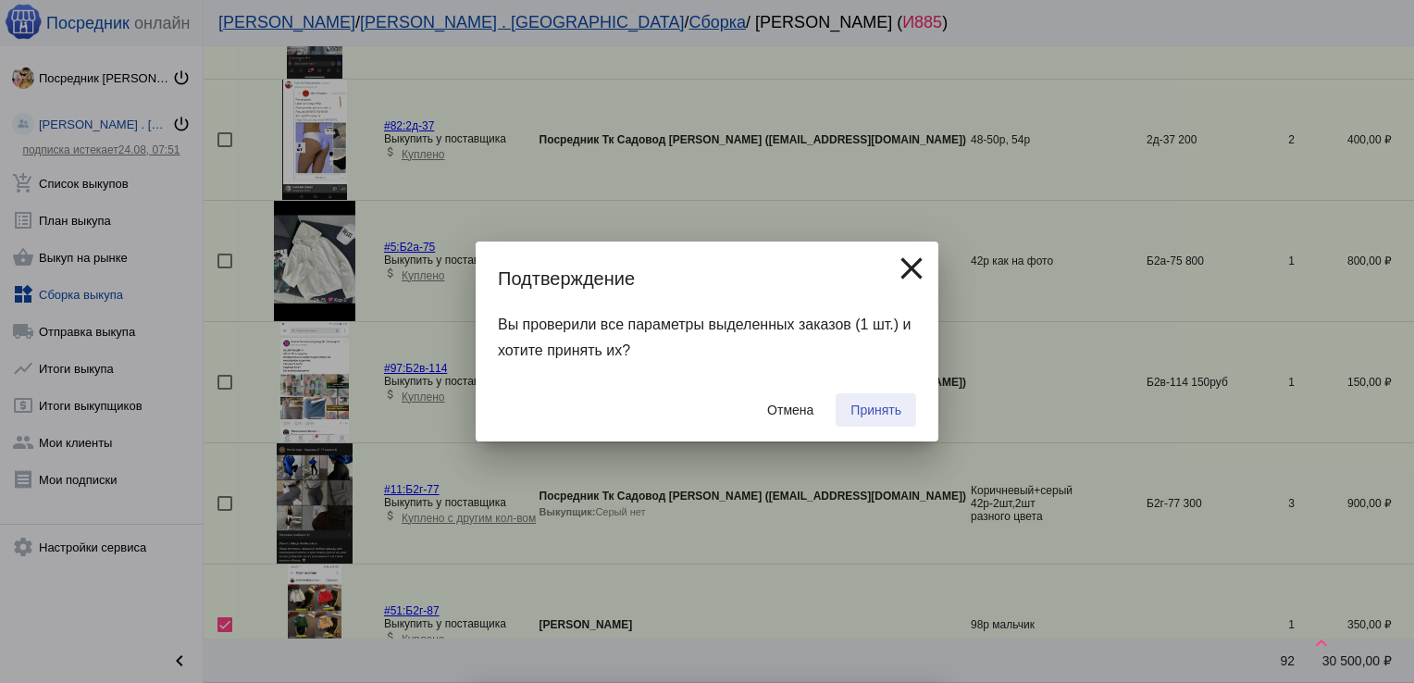
checkbox input "false"
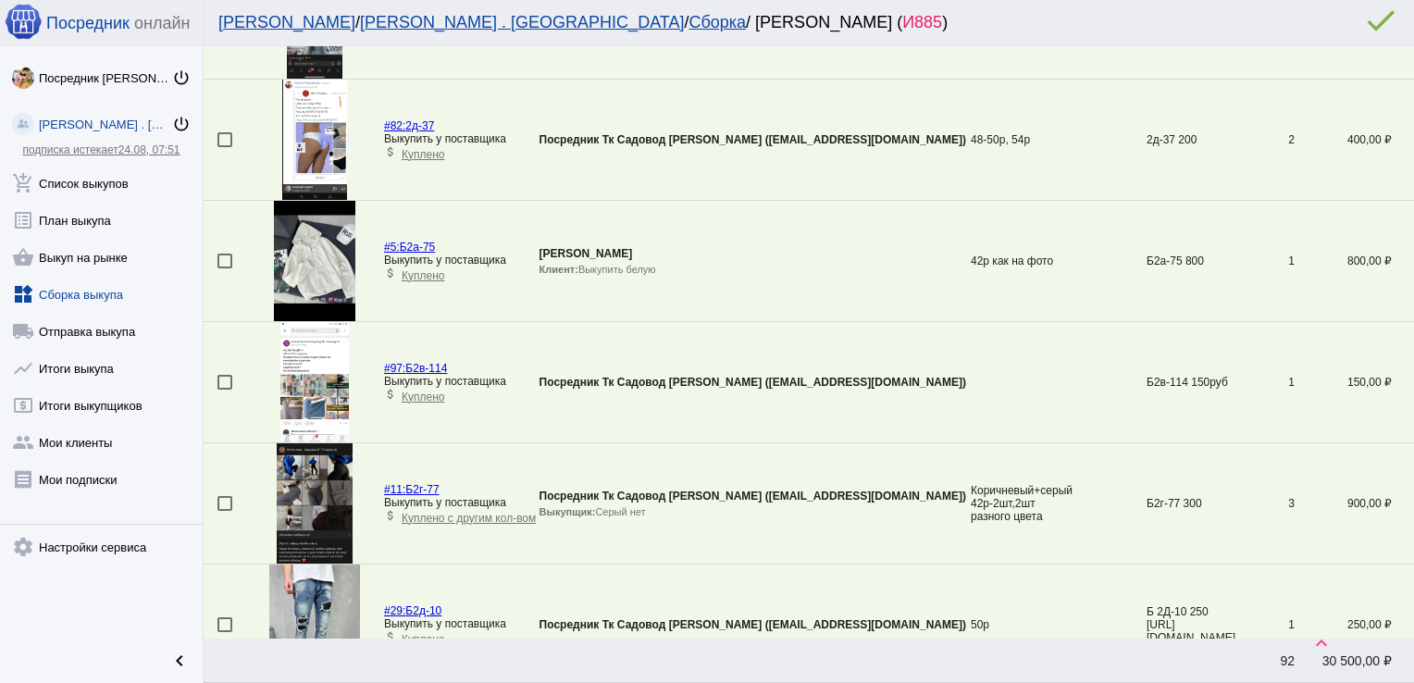
scroll to position [428, 0]
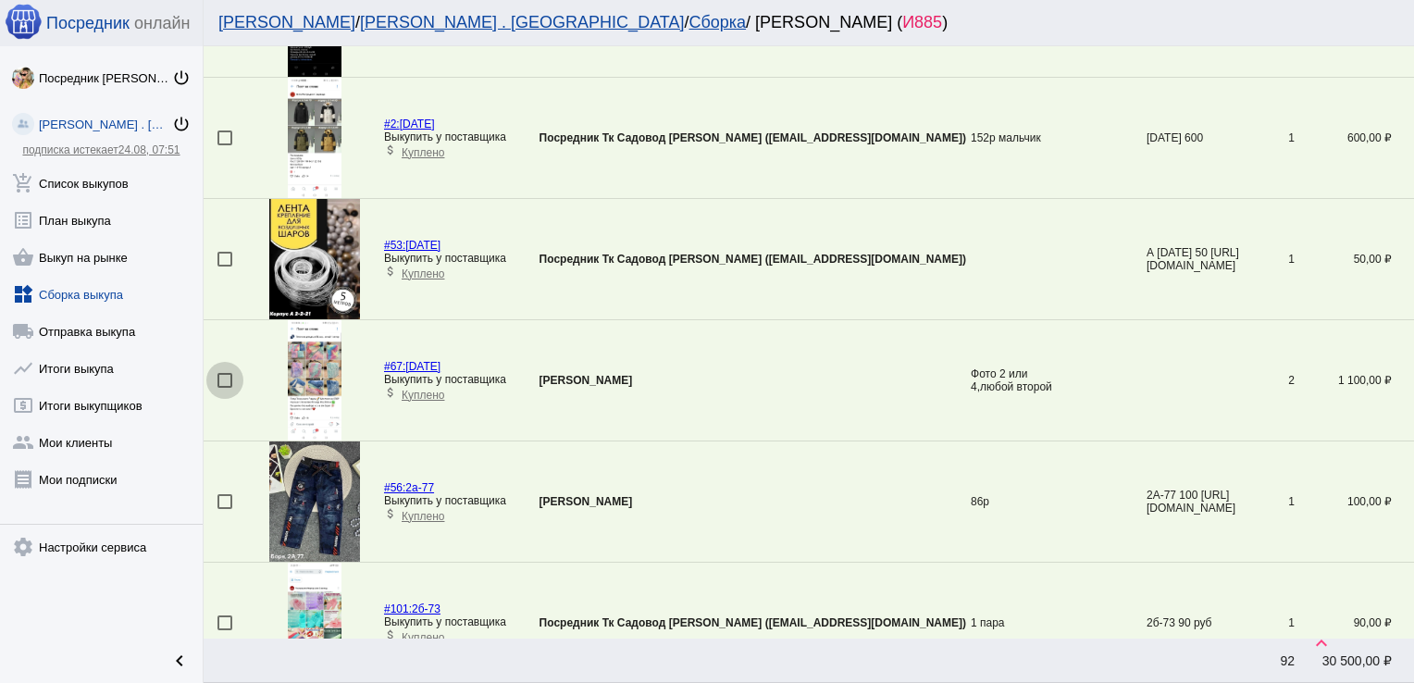
click at [222, 382] on div at bounding box center [224, 380] width 15 height 15
click at [224, 388] on input "checkbox" at bounding box center [224, 388] width 1 height 1
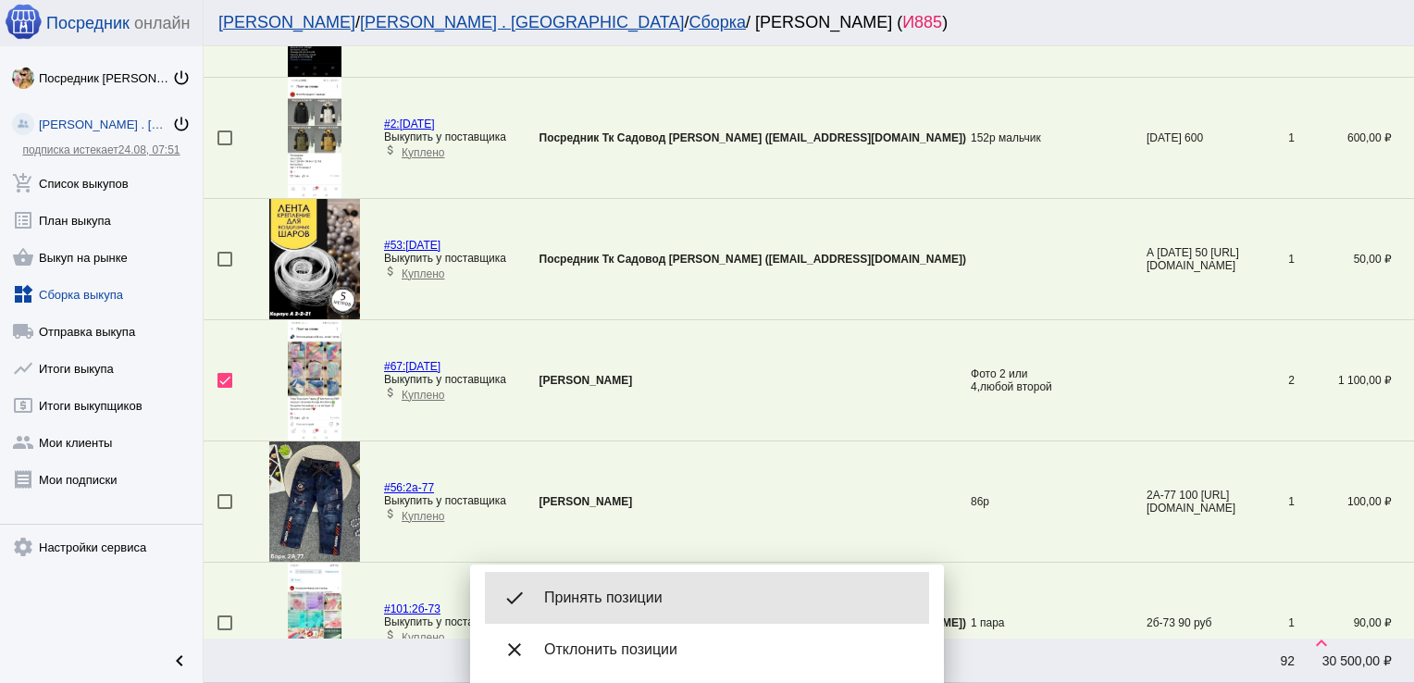
click at [607, 589] on span "Принять позиции" at bounding box center [729, 597] width 370 height 19
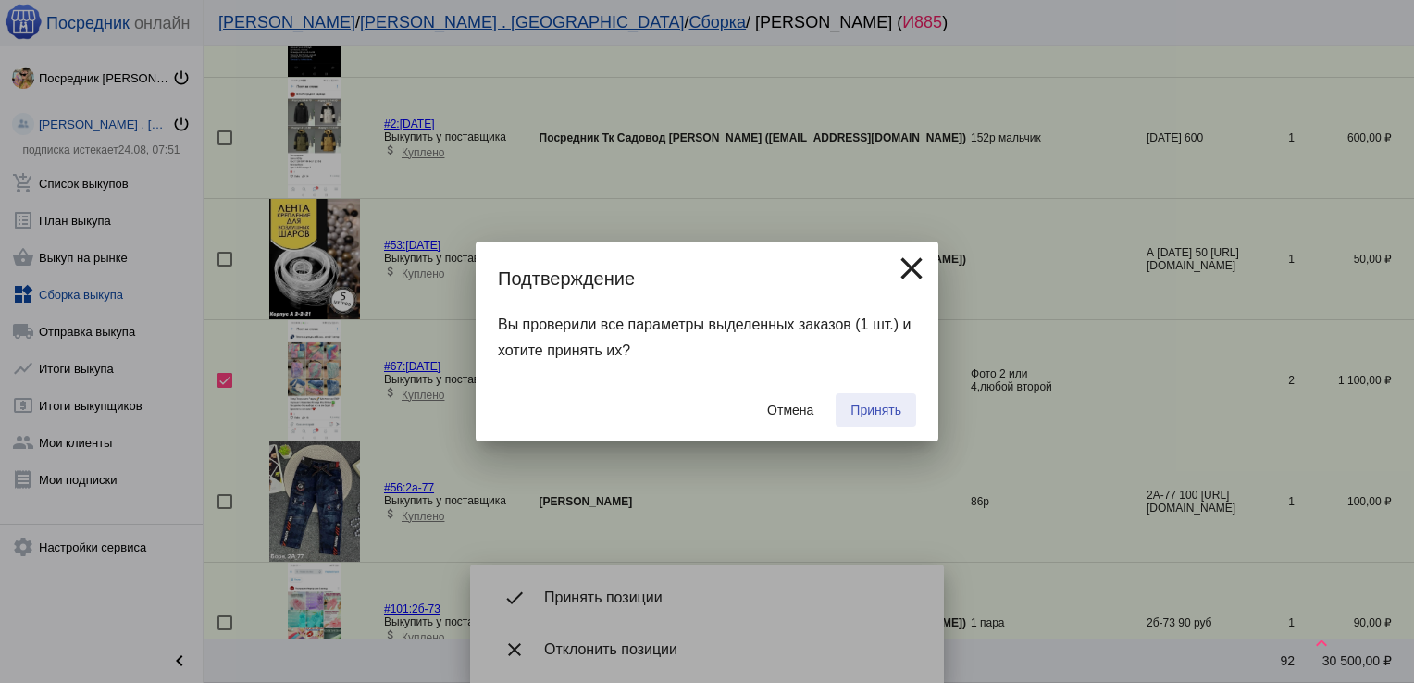
click at [870, 410] on span "Принять" at bounding box center [875, 409] width 51 height 15
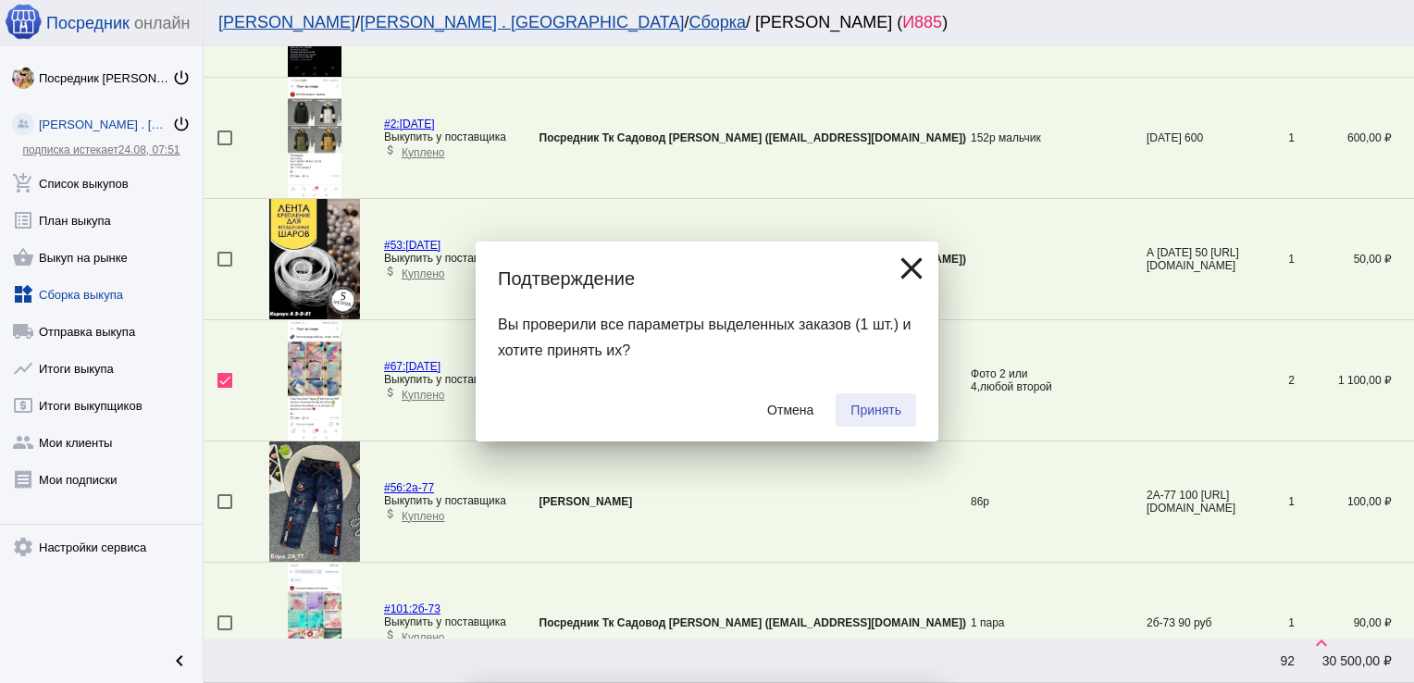
checkbox input "false"
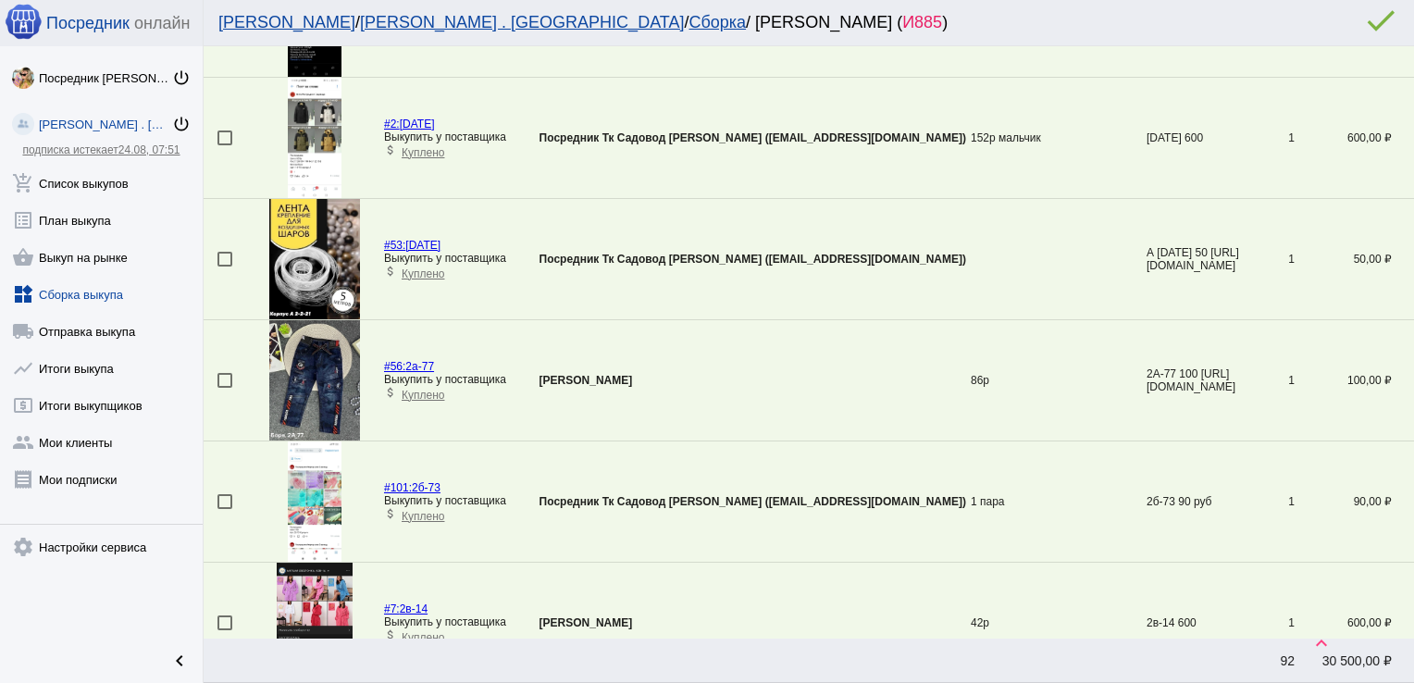
scroll to position [1580, 0]
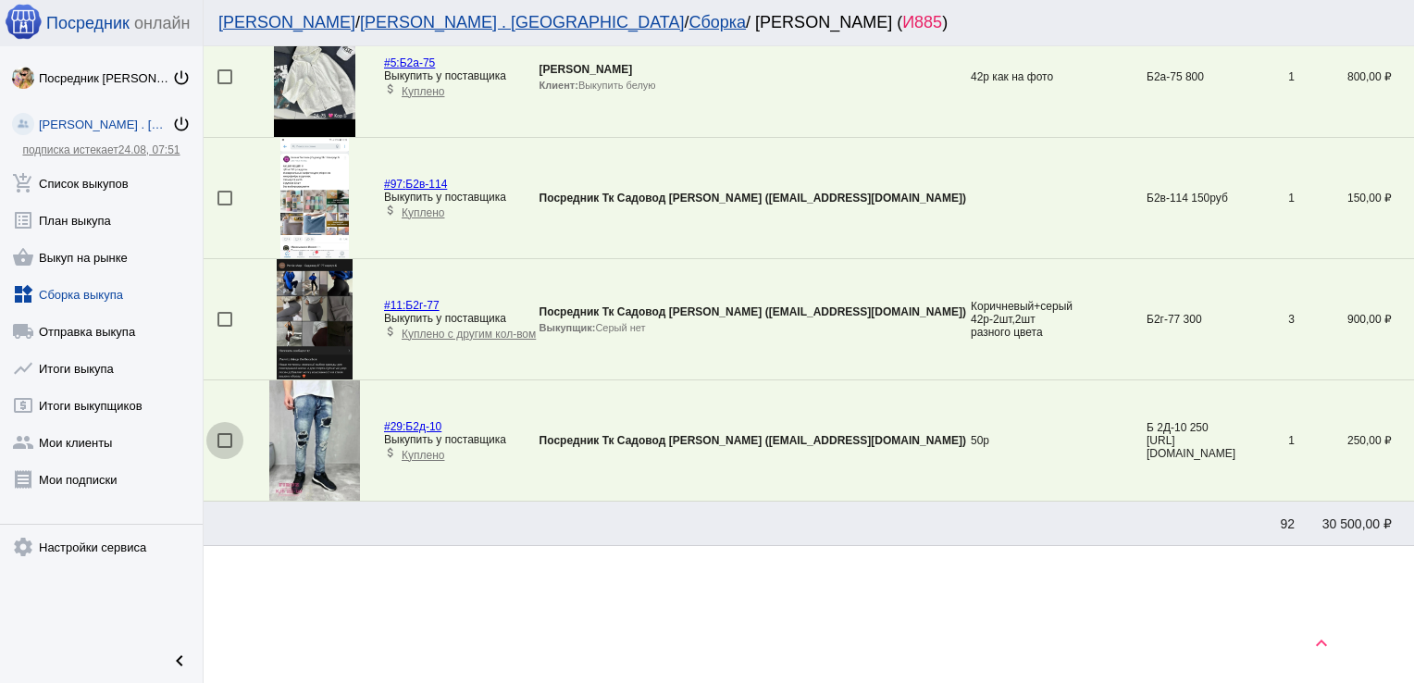
click at [223, 434] on div at bounding box center [224, 440] width 15 height 15
click at [224, 448] on input "checkbox" at bounding box center [224, 448] width 1 height 1
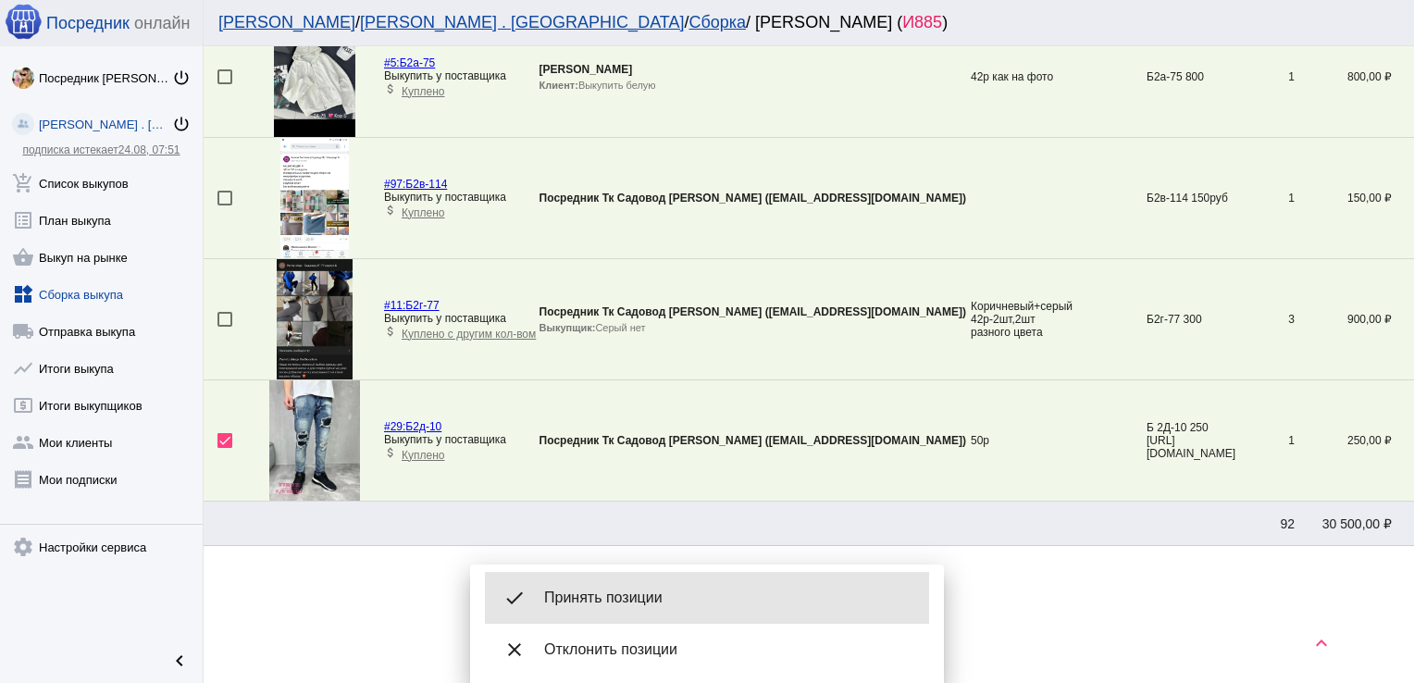
click at [604, 584] on div "done Принять позиции" at bounding box center [707, 598] width 444 height 52
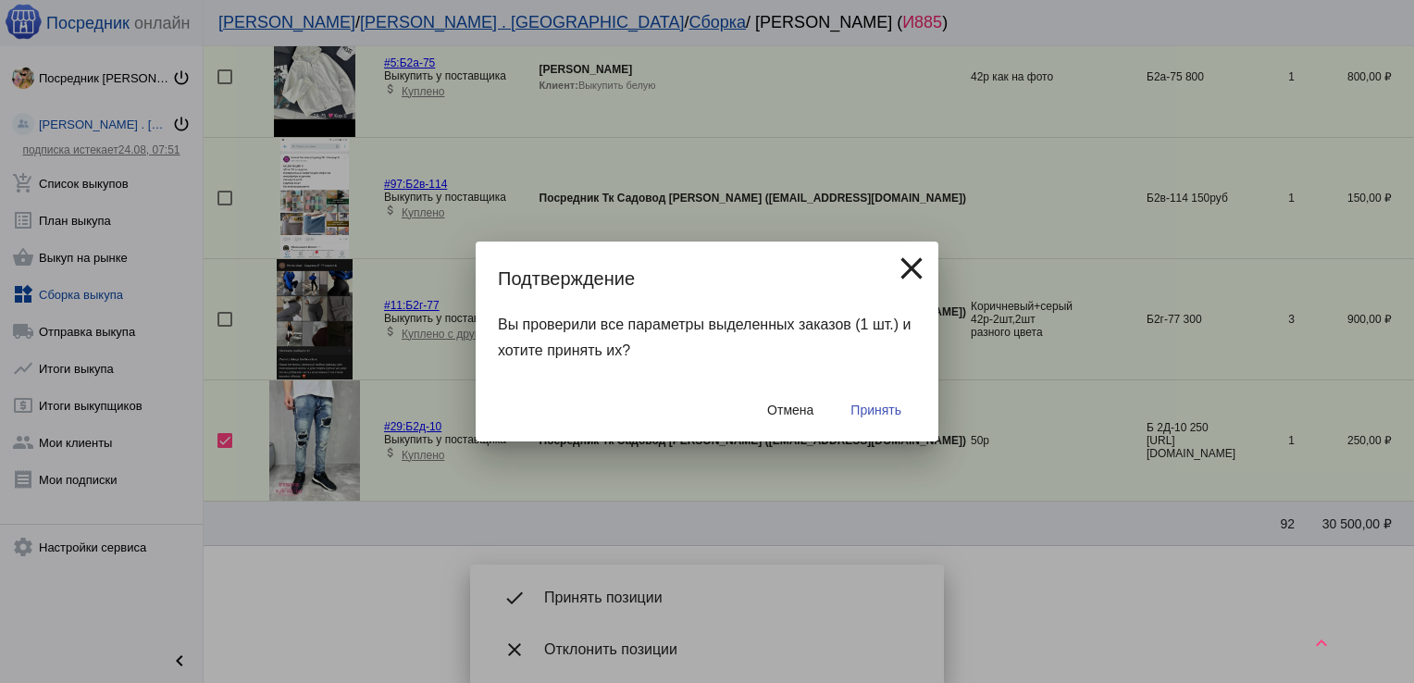
click at [881, 409] on span "Принять" at bounding box center [875, 409] width 51 height 15
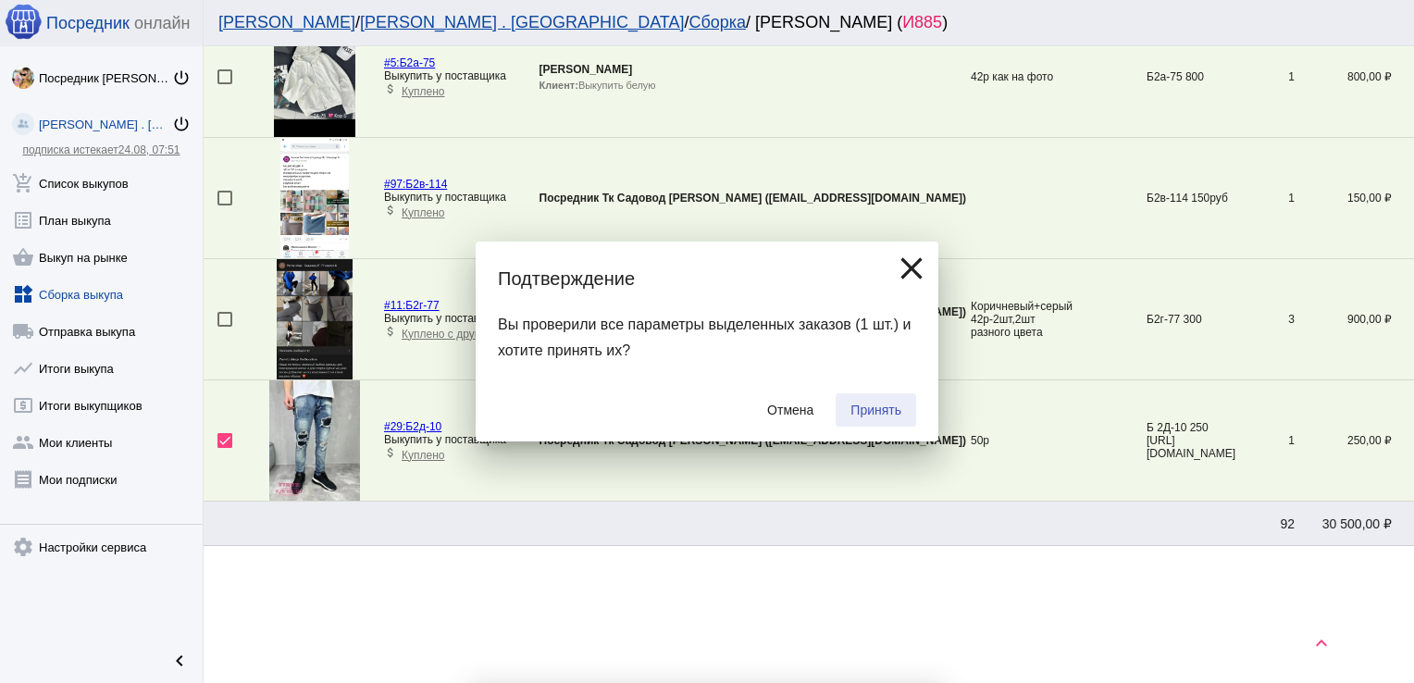
checkbox input "false"
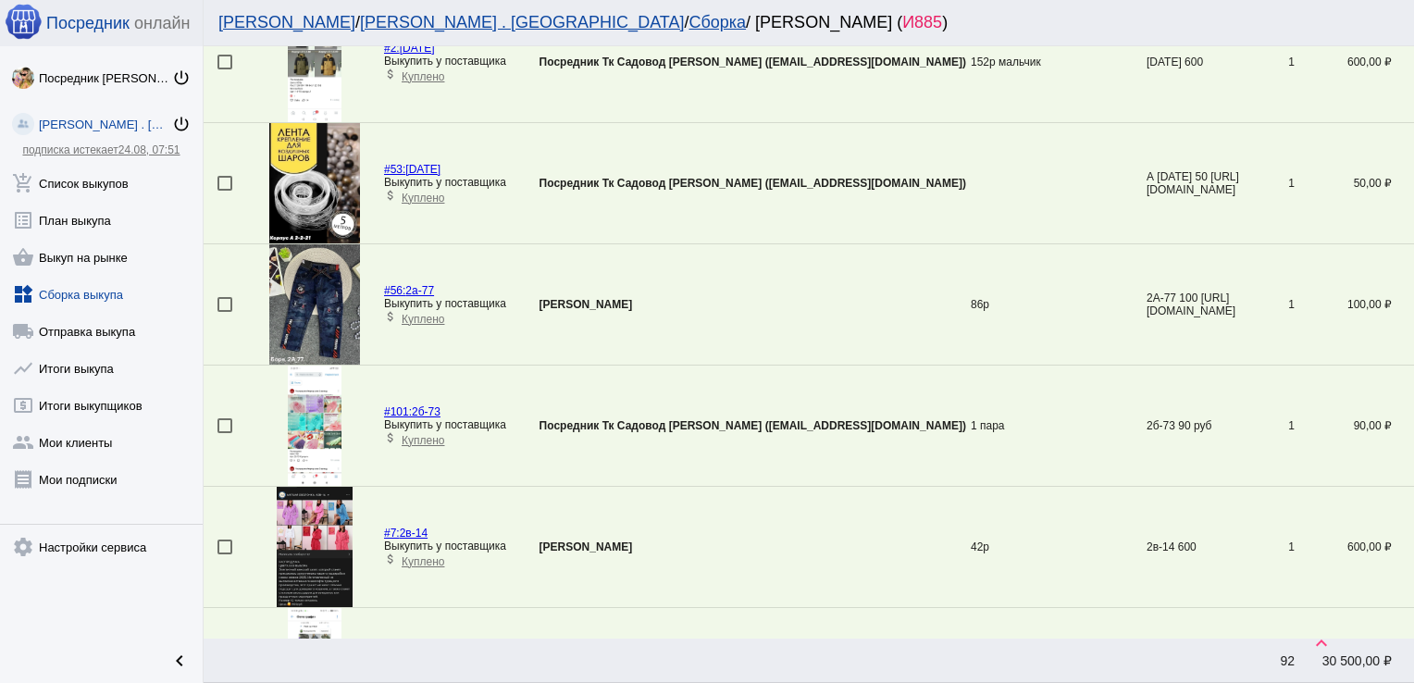
scroll to position [1458, 0]
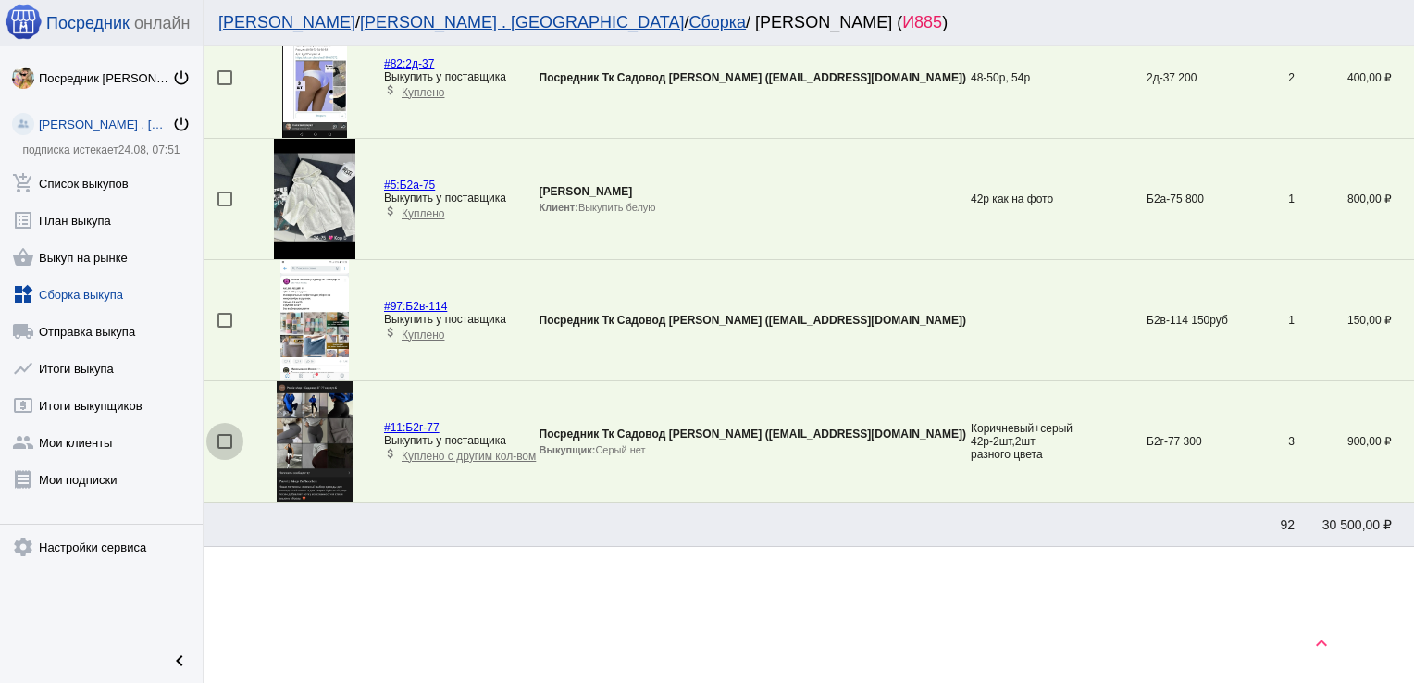
click at [225, 437] on div at bounding box center [224, 441] width 15 height 15
click at [225, 449] on input "checkbox" at bounding box center [224, 449] width 1 height 1
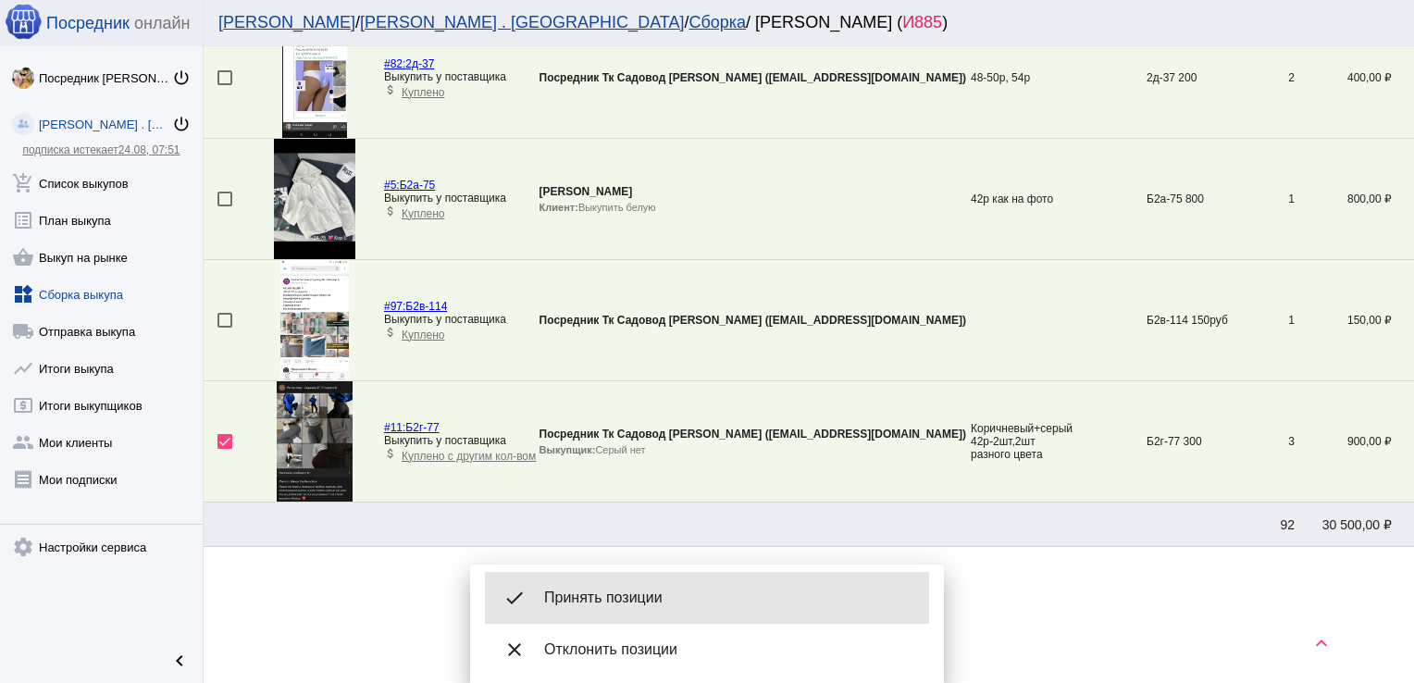
click at [666, 590] on span "Принять позиции" at bounding box center [729, 597] width 370 height 19
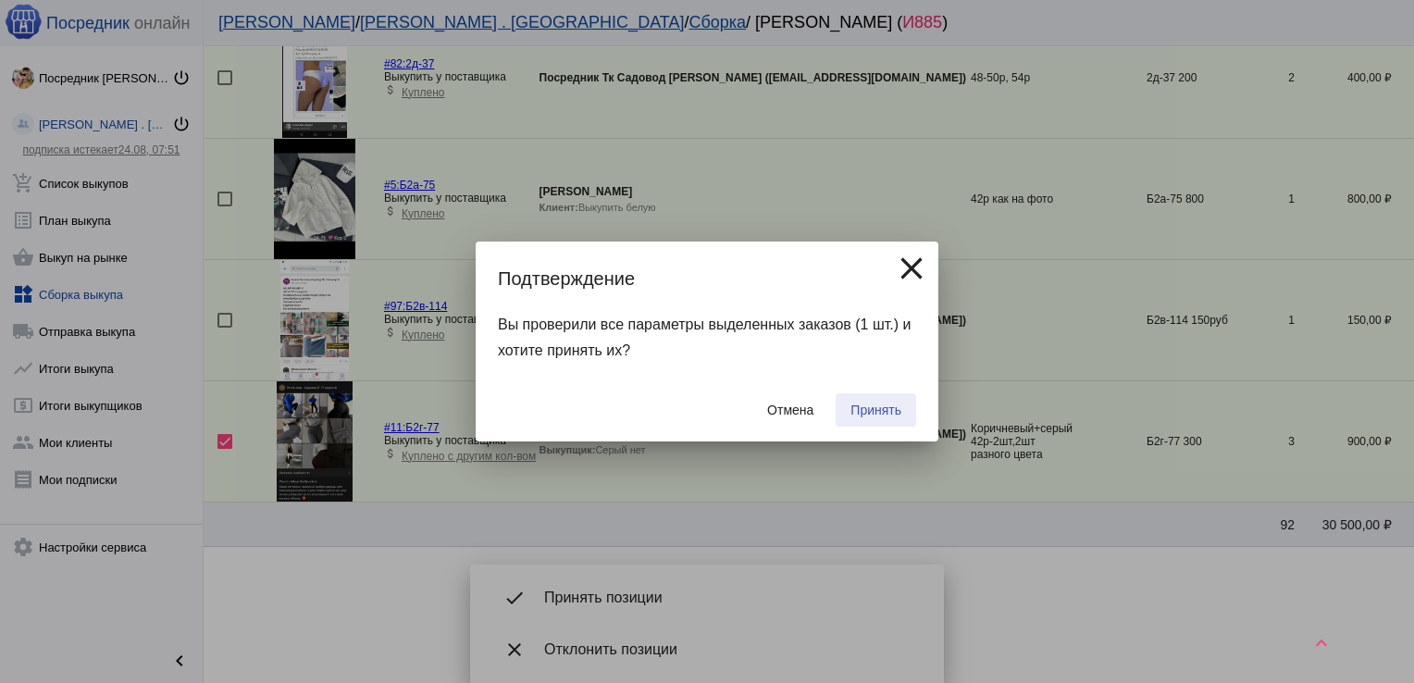
click at [892, 416] on span "Принять" at bounding box center [875, 409] width 51 height 15
checkbox input "false"
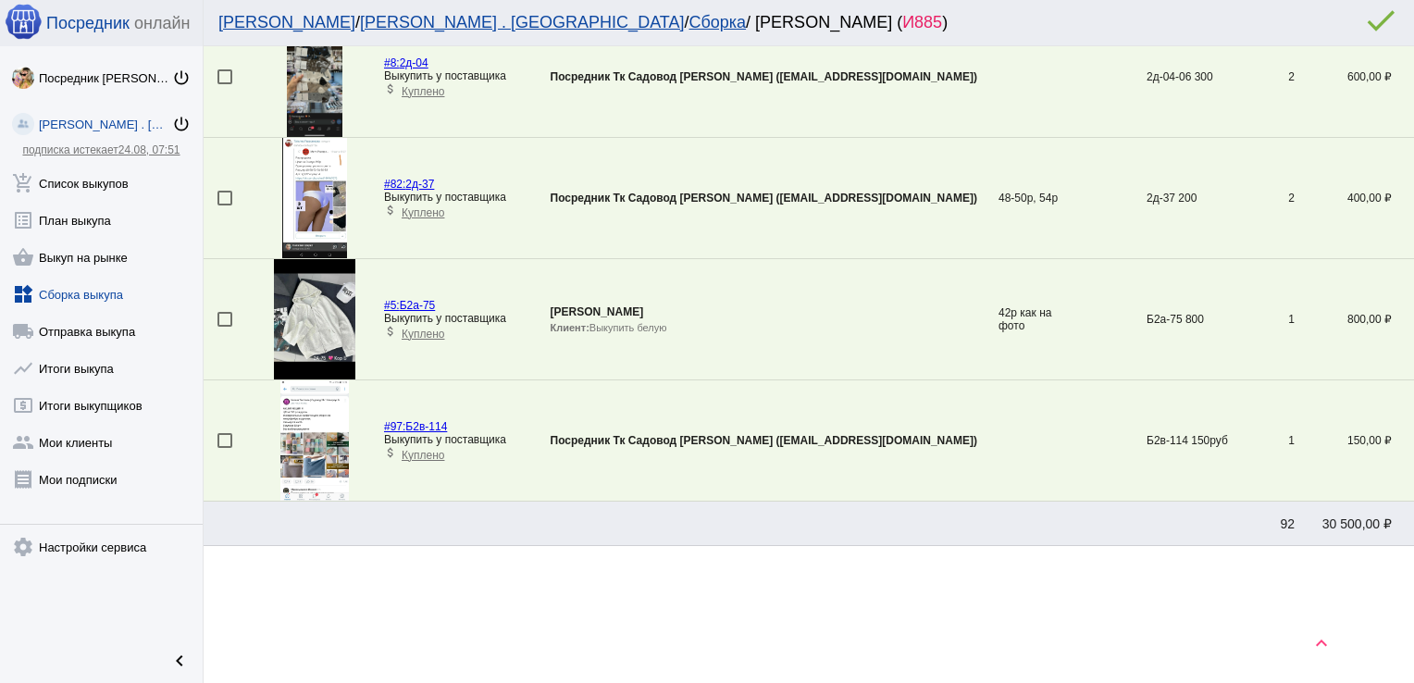
scroll to position [791, 0]
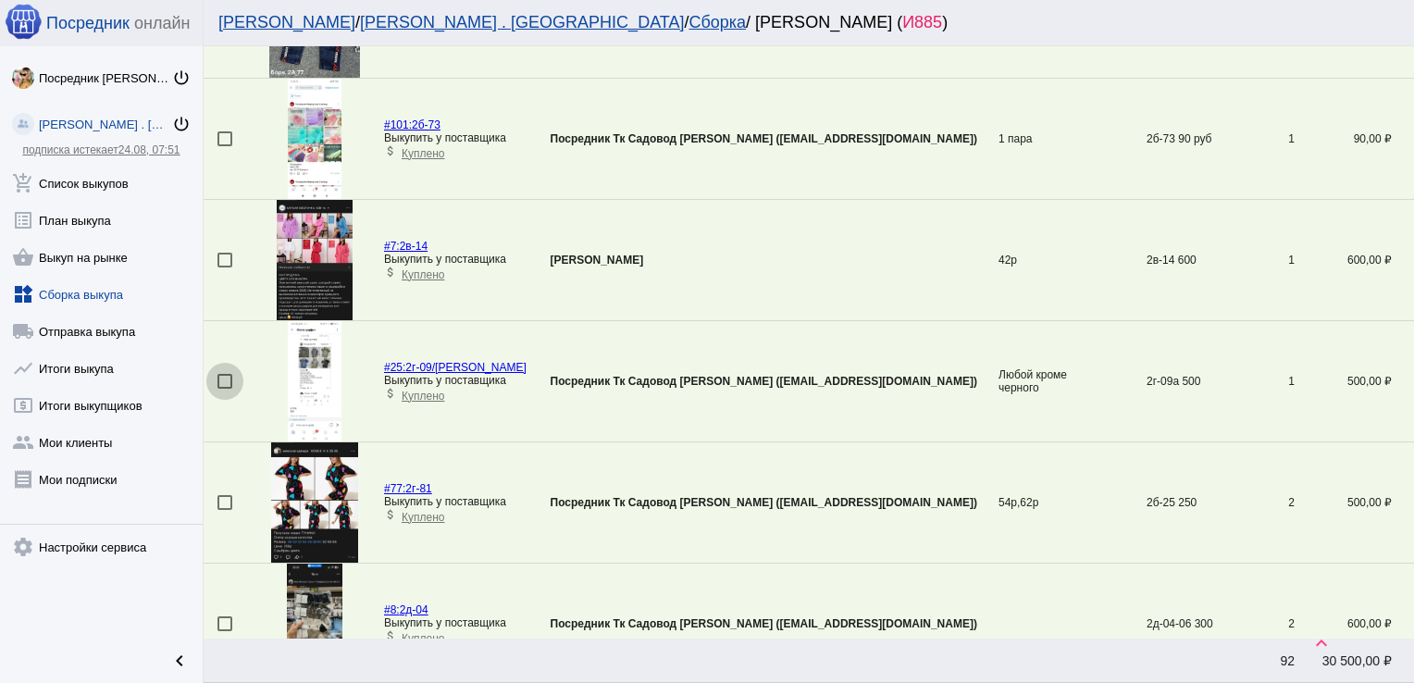
click at [222, 375] on div at bounding box center [224, 381] width 15 height 15
click at [224, 389] on input "checkbox" at bounding box center [224, 389] width 1 height 1
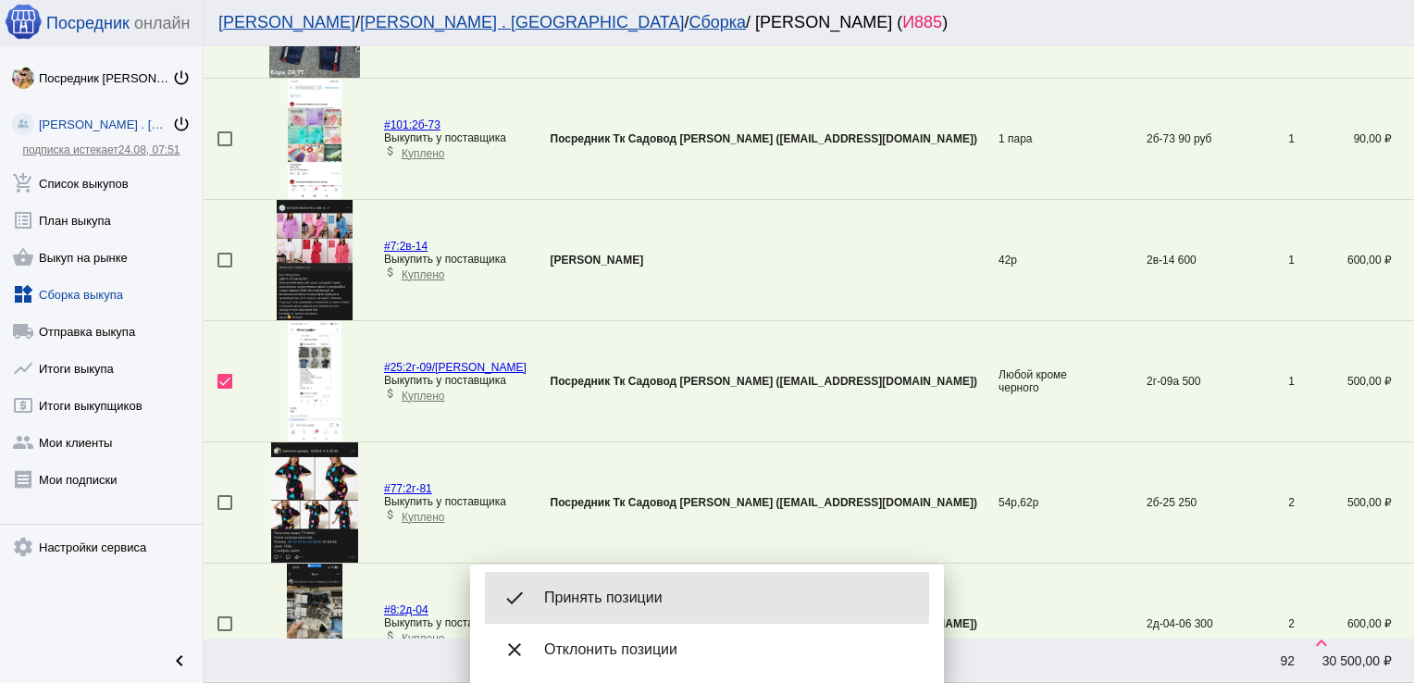
click at [599, 595] on span "Принять позиции" at bounding box center [729, 597] width 370 height 19
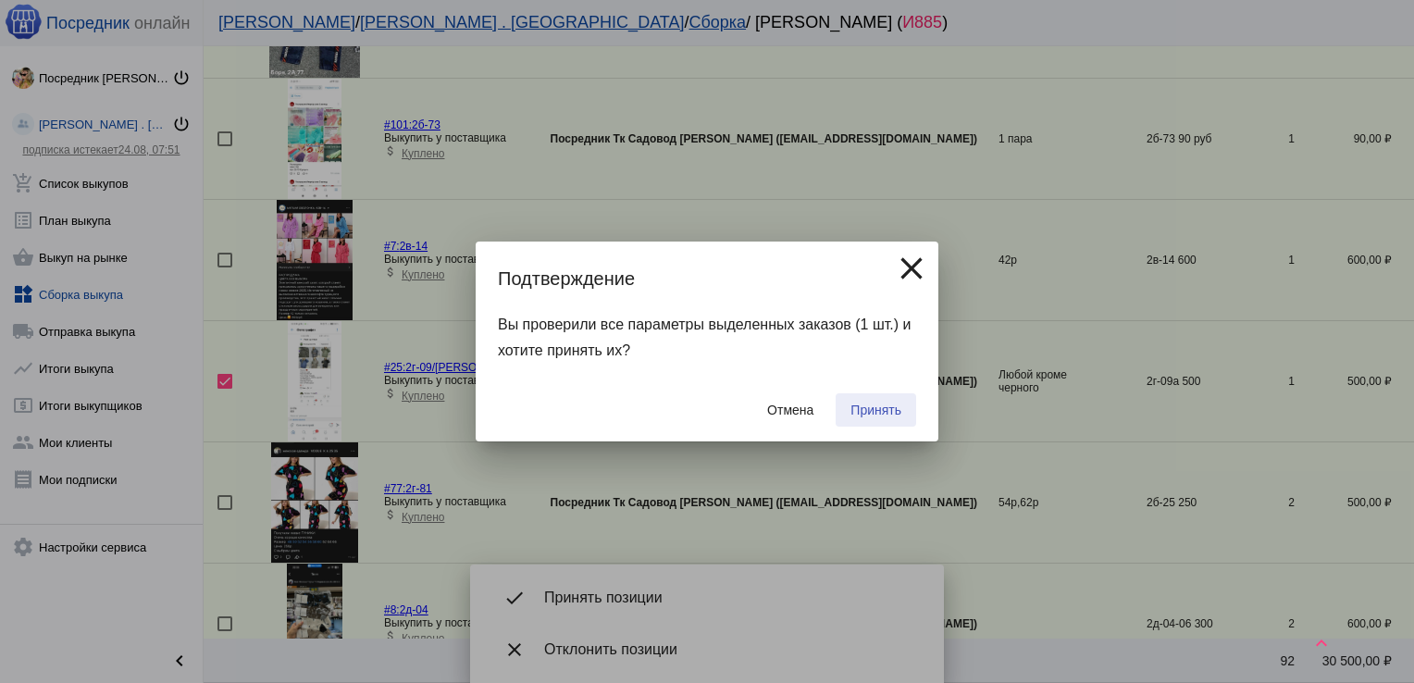
click at [878, 403] on span "Принять" at bounding box center [875, 409] width 51 height 15
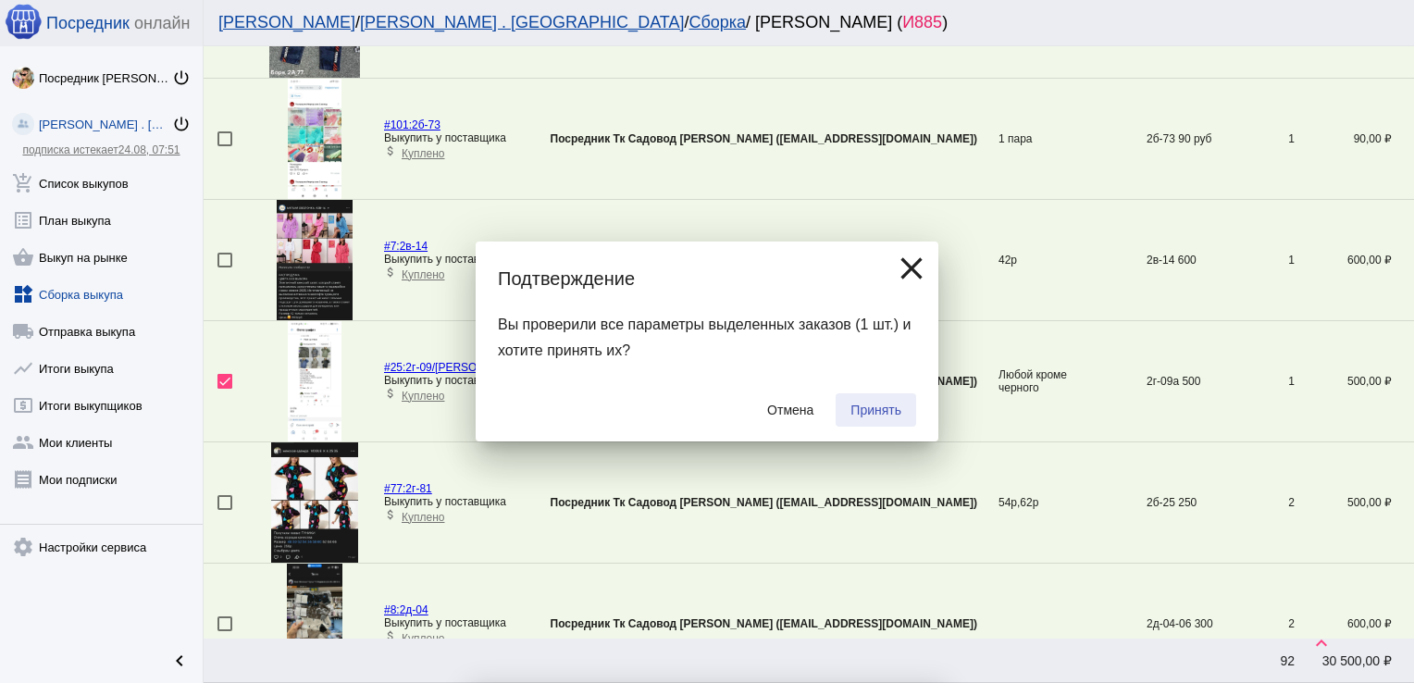
checkbox input "false"
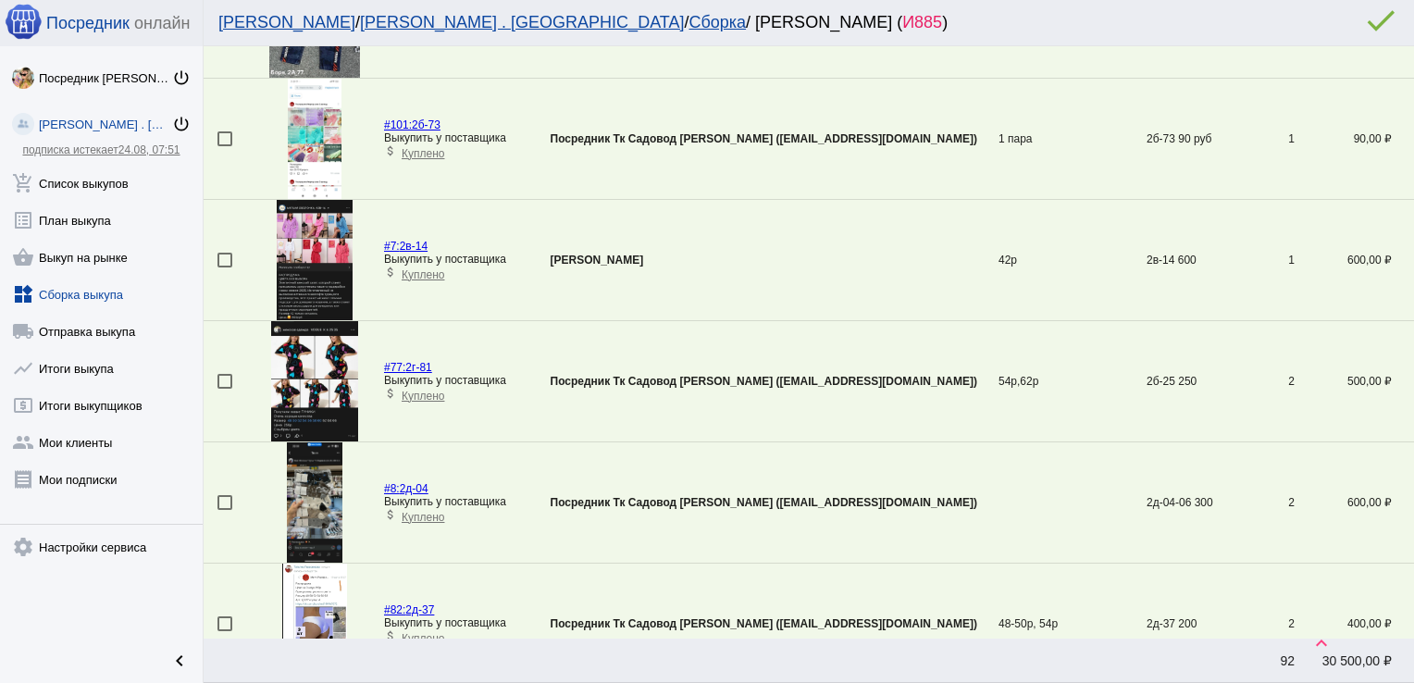
click at [225, 501] on div at bounding box center [224, 502] width 15 height 15
click at [225, 510] on input "checkbox" at bounding box center [224, 510] width 1 height 1
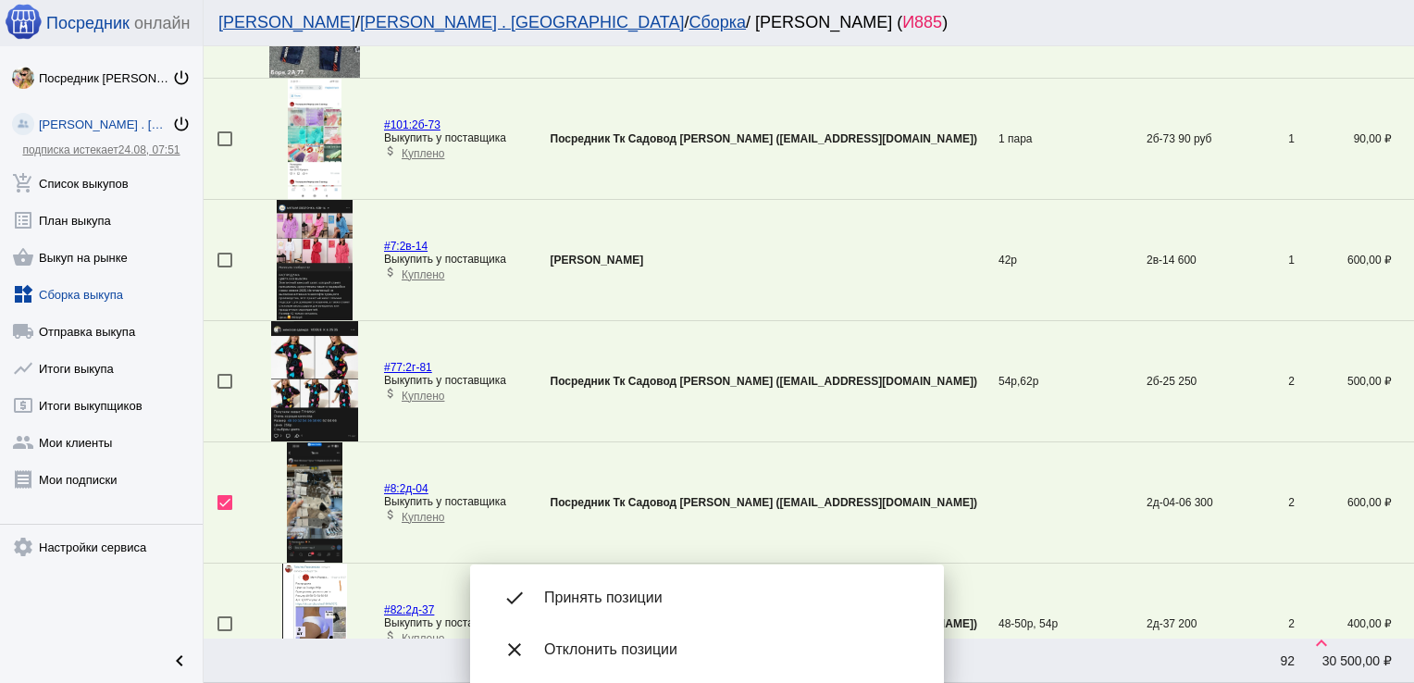
click at [616, 608] on div "done Принять позиции" at bounding box center [707, 598] width 444 height 52
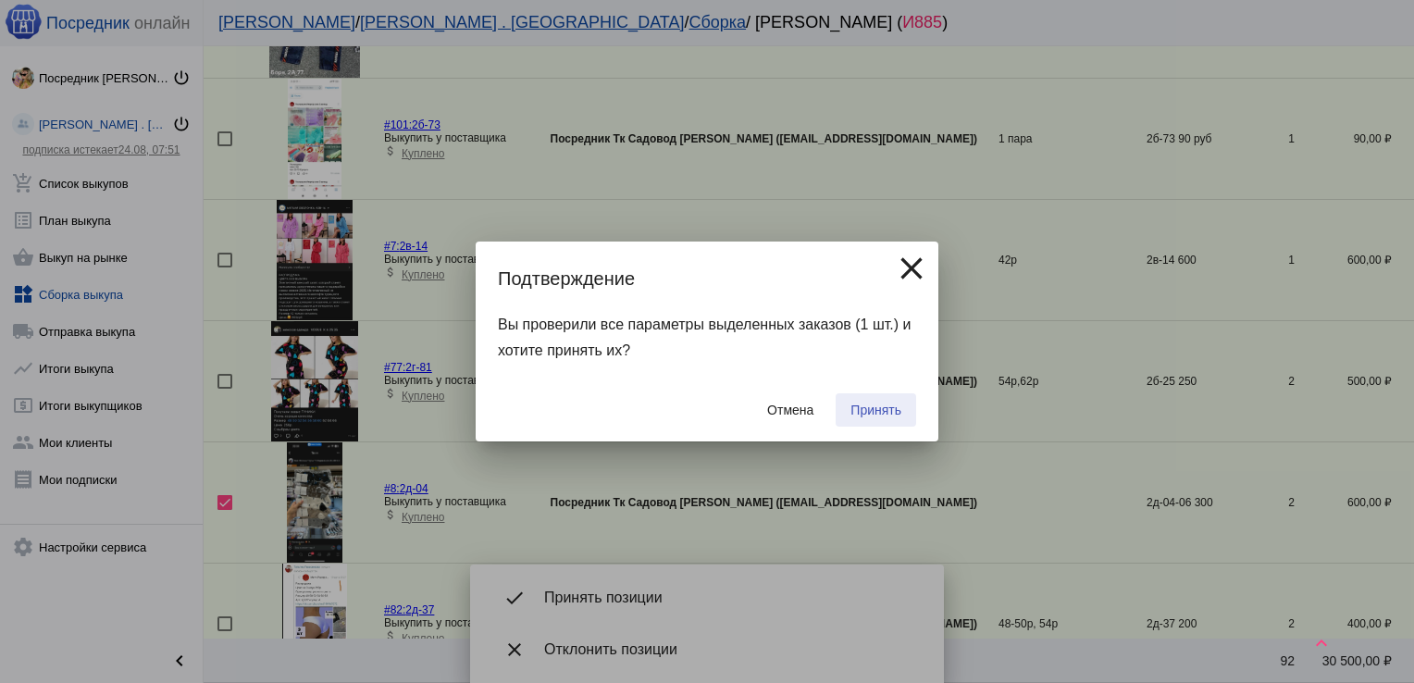
click at [877, 408] on span "Принять" at bounding box center [875, 409] width 51 height 15
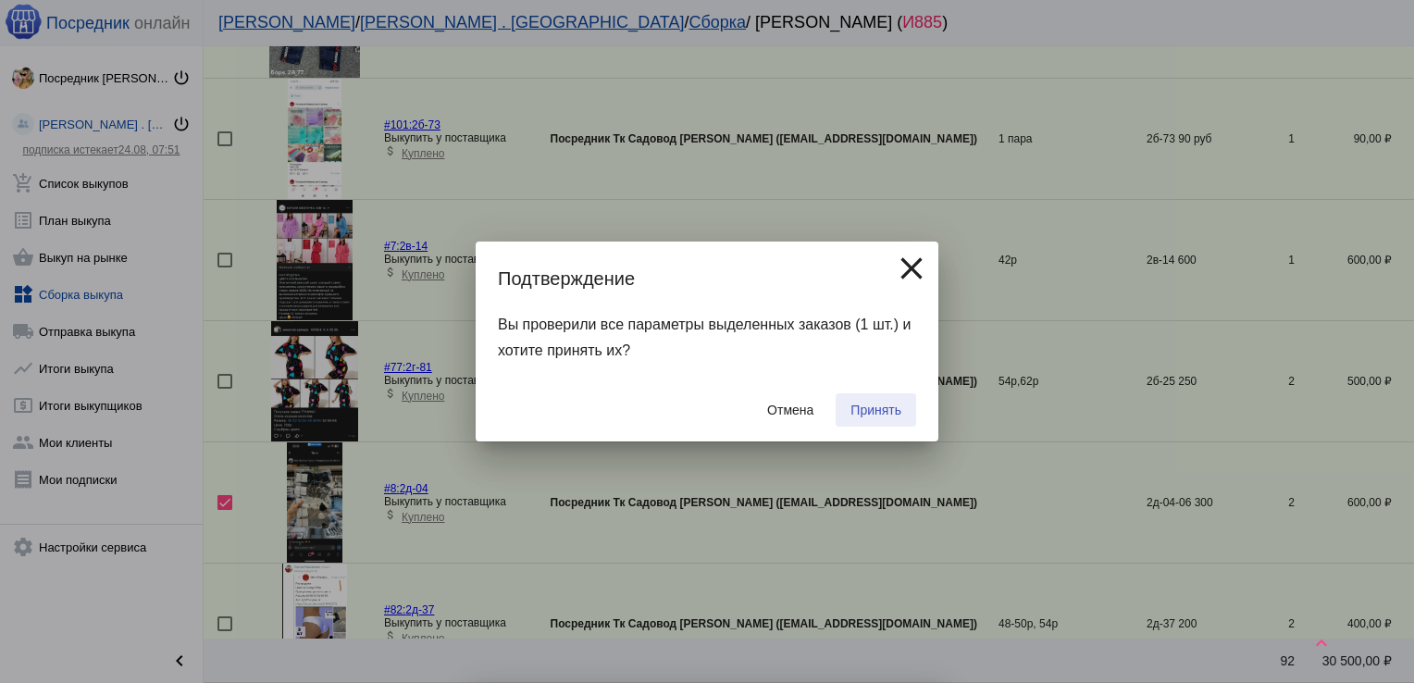
checkbox input "false"
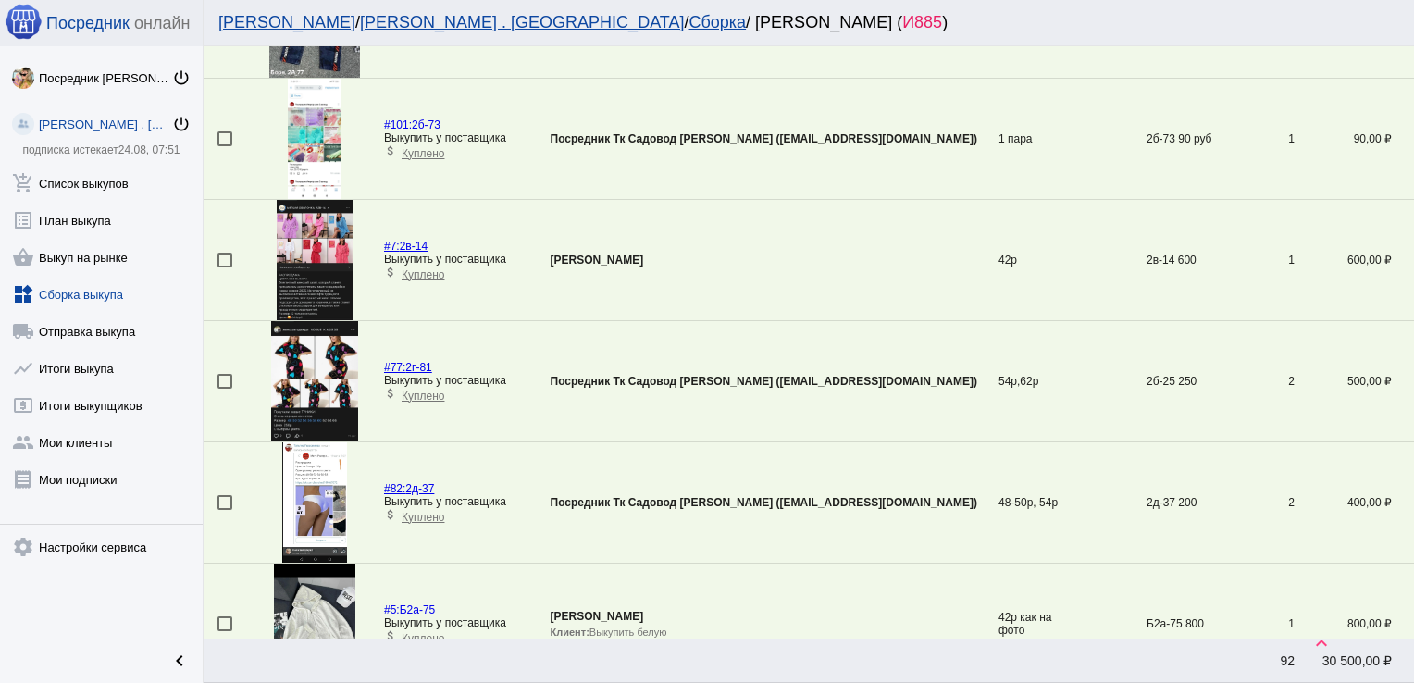
scroll to position [428, 0]
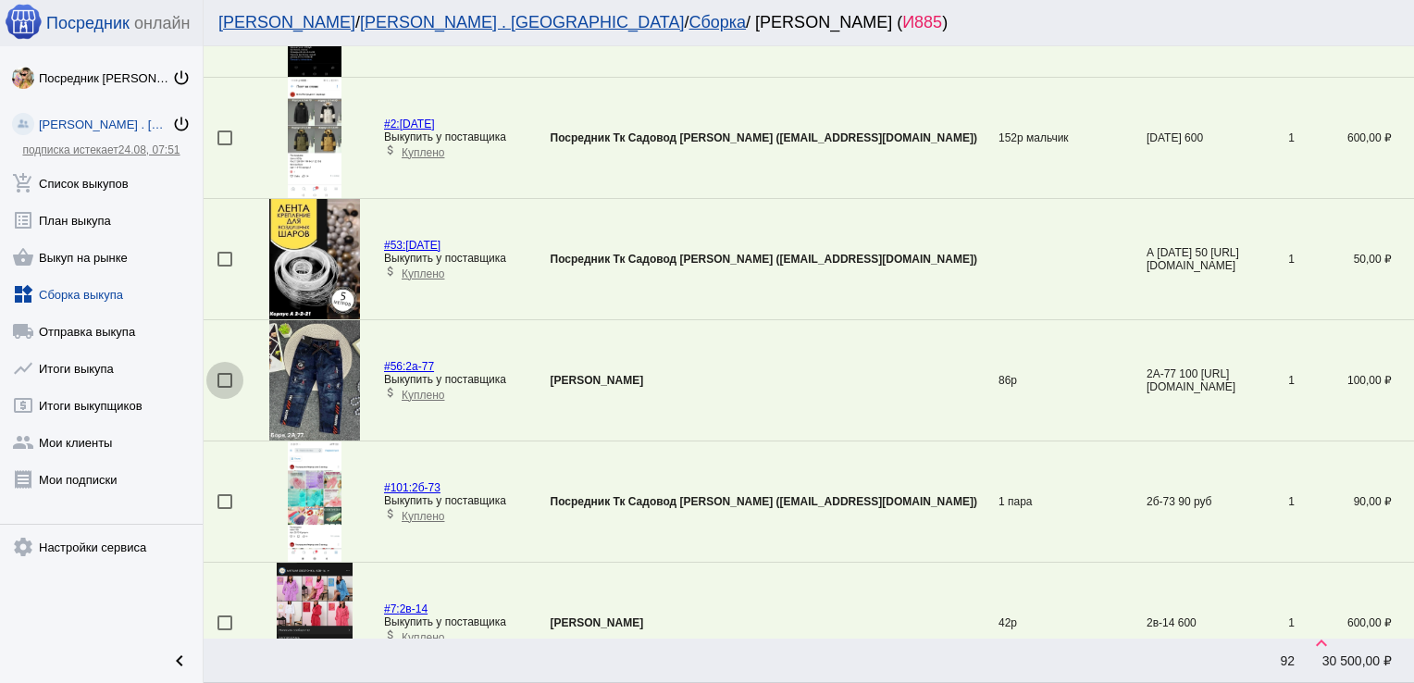
click at [227, 377] on div at bounding box center [224, 380] width 15 height 15
click at [225, 388] on input "checkbox" at bounding box center [224, 388] width 1 height 1
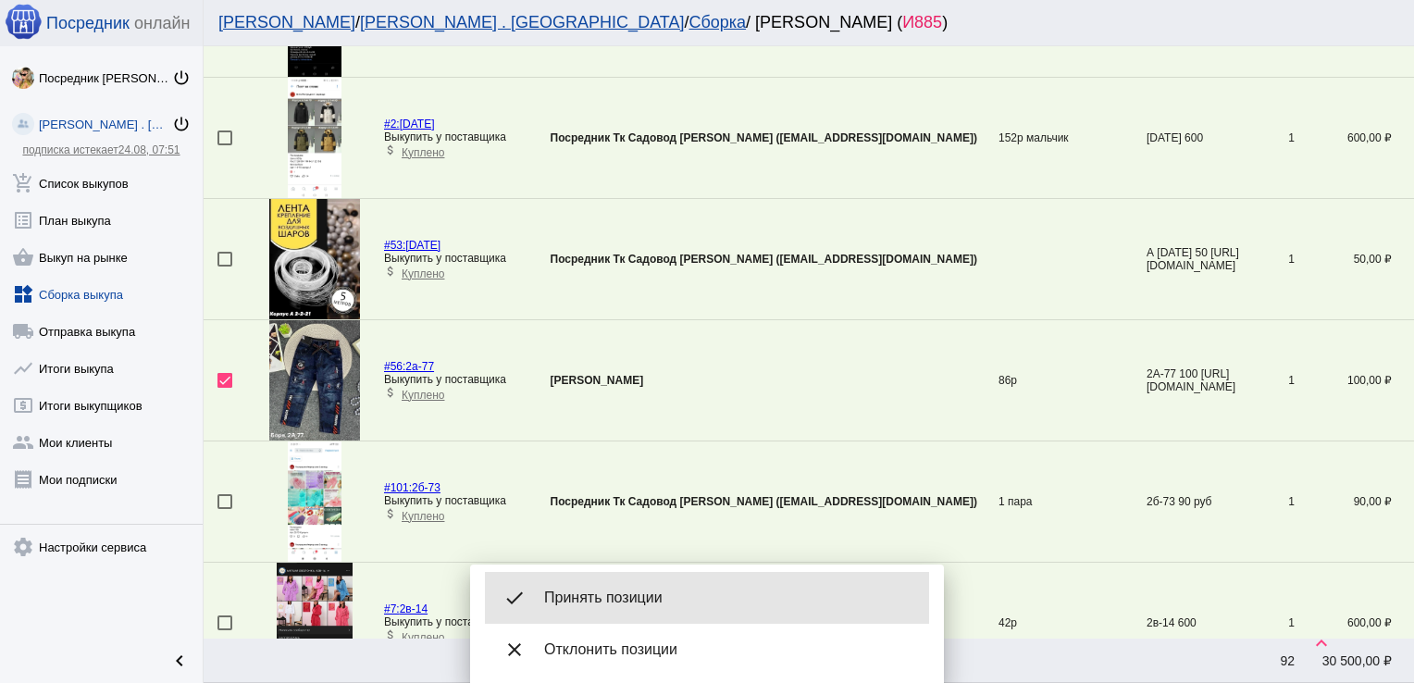
click at [624, 590] on span "Принять позиции" at bounding box center [729, 597] width 370 height 19
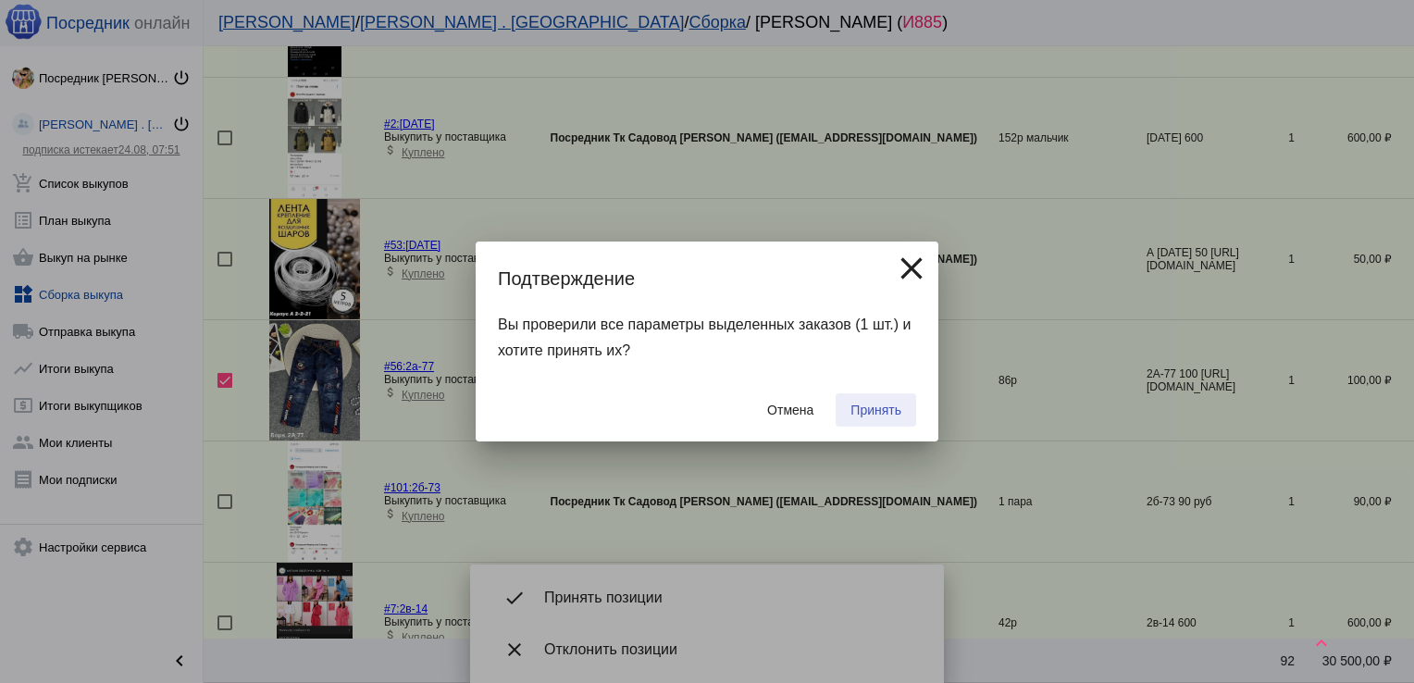
click at [860, 412] on span "Принять" at bounding box center [875, 409] width 51 height 15
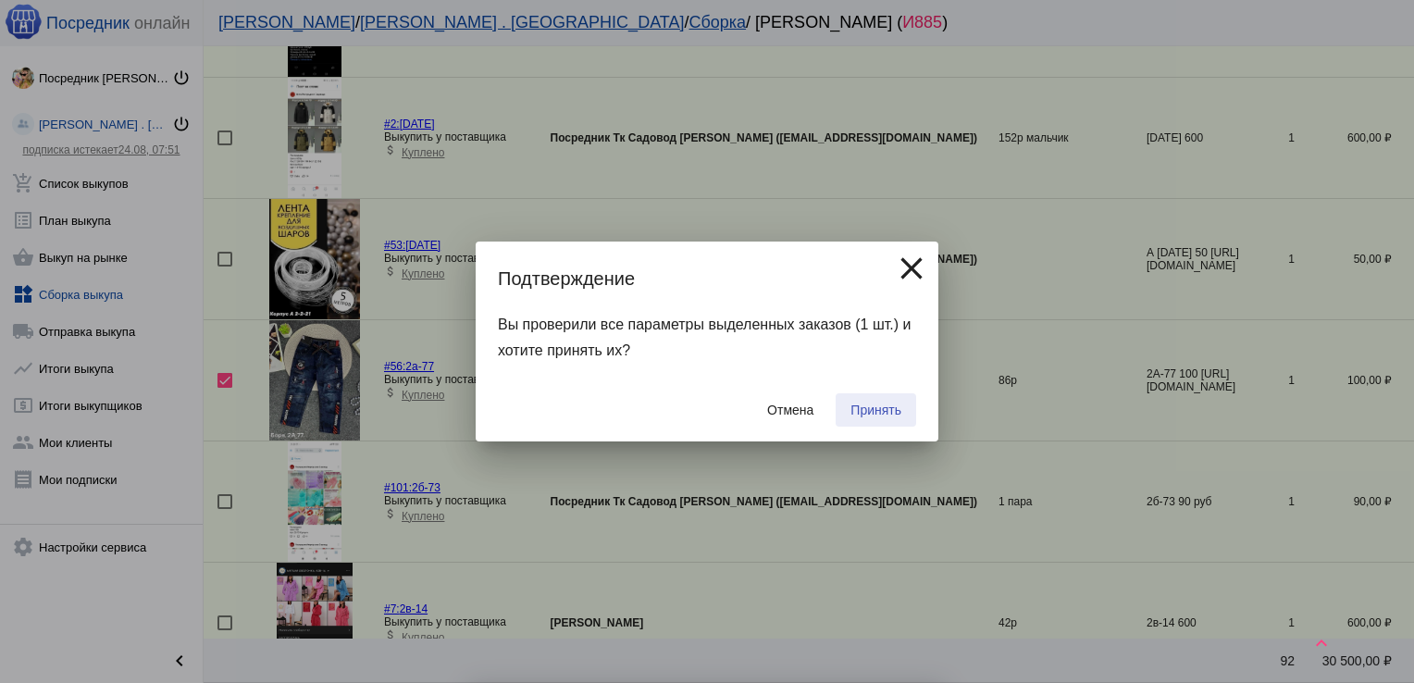
checkbox input "false"
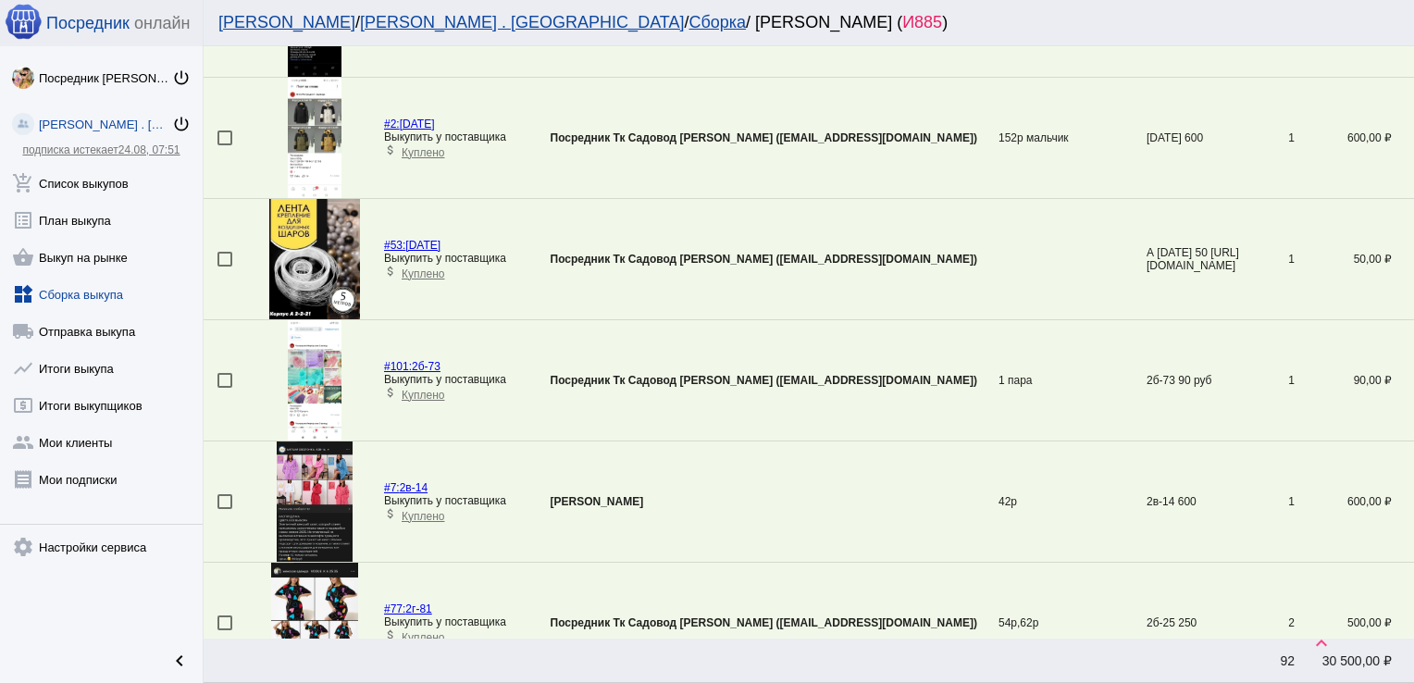
click at [226, 624] on div at bounding box center [224, 622] width 15 height 15
click at [225, 630] on input "checkbox" at bounding box center [224, 630] width 1 height 1
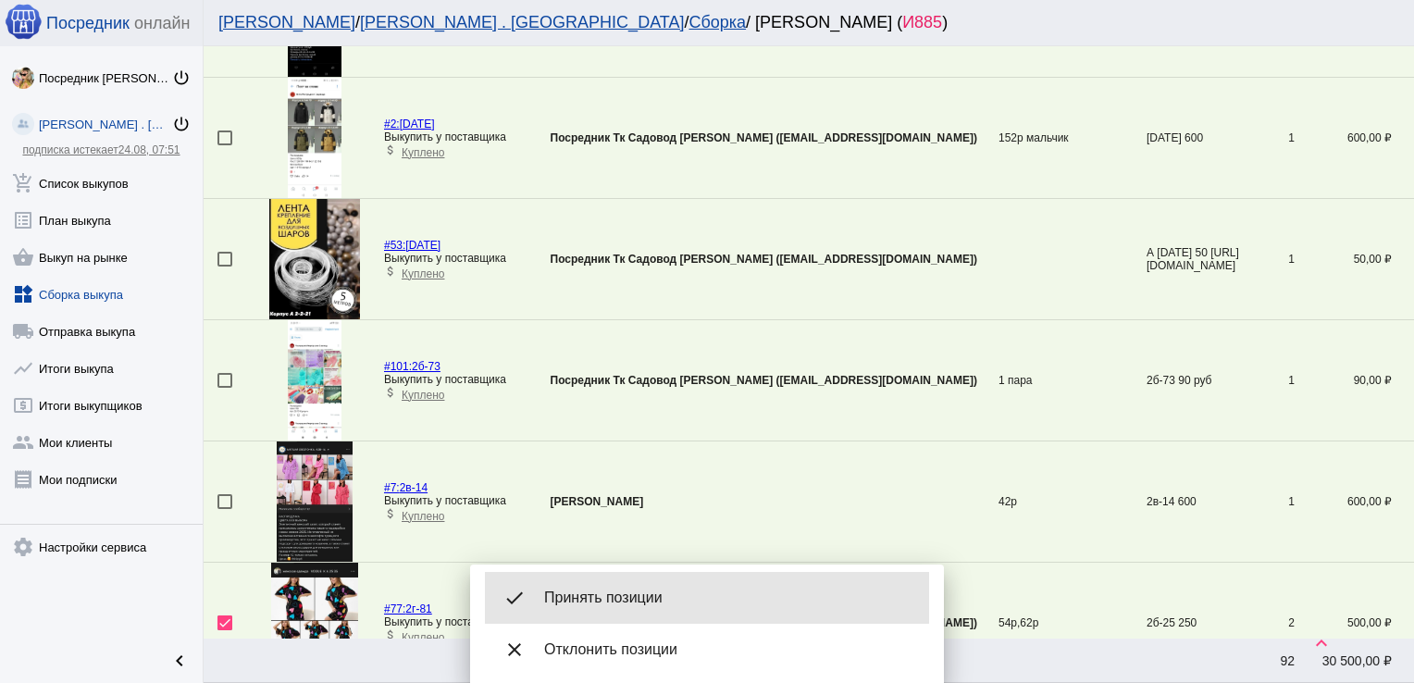
click at [582, 588] on span "Принять позиции" at bounding box center [729, 597] width 370 height 19
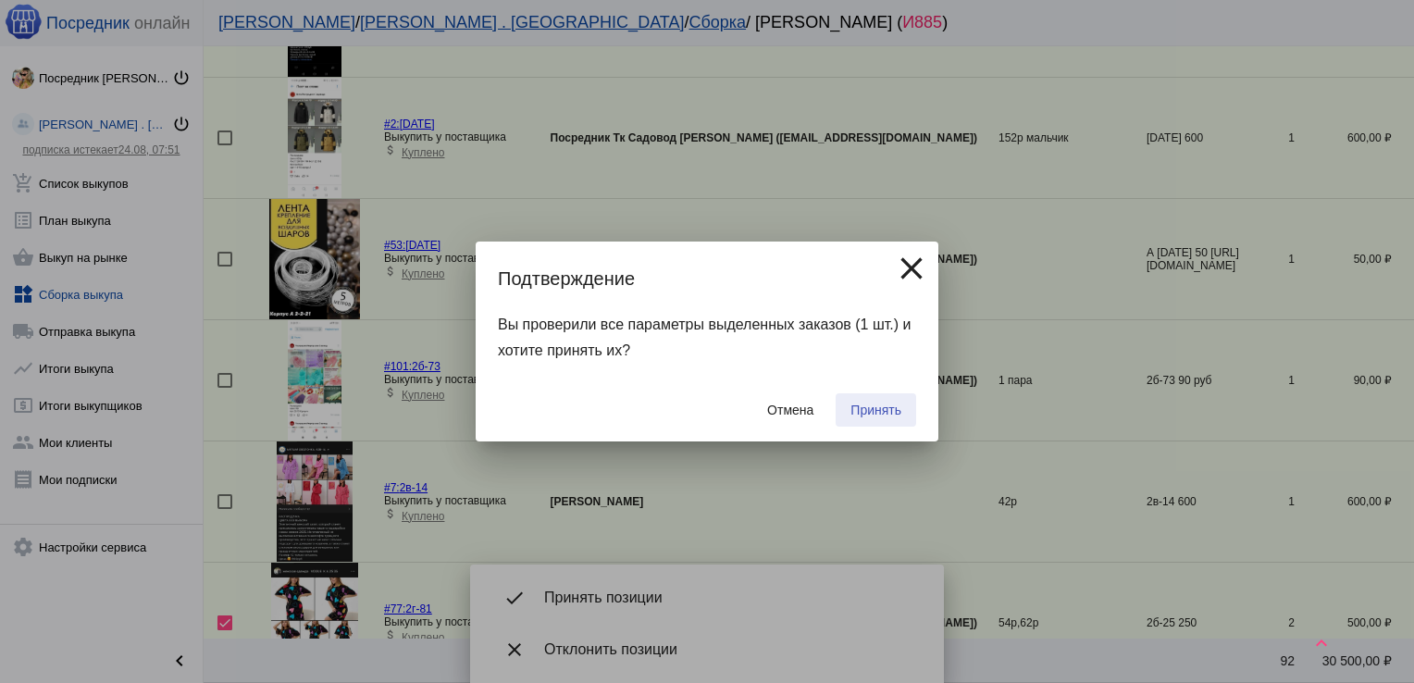
click at [858, 407] on span "Принять" at bounding box center [875, 409] width 51 height 15
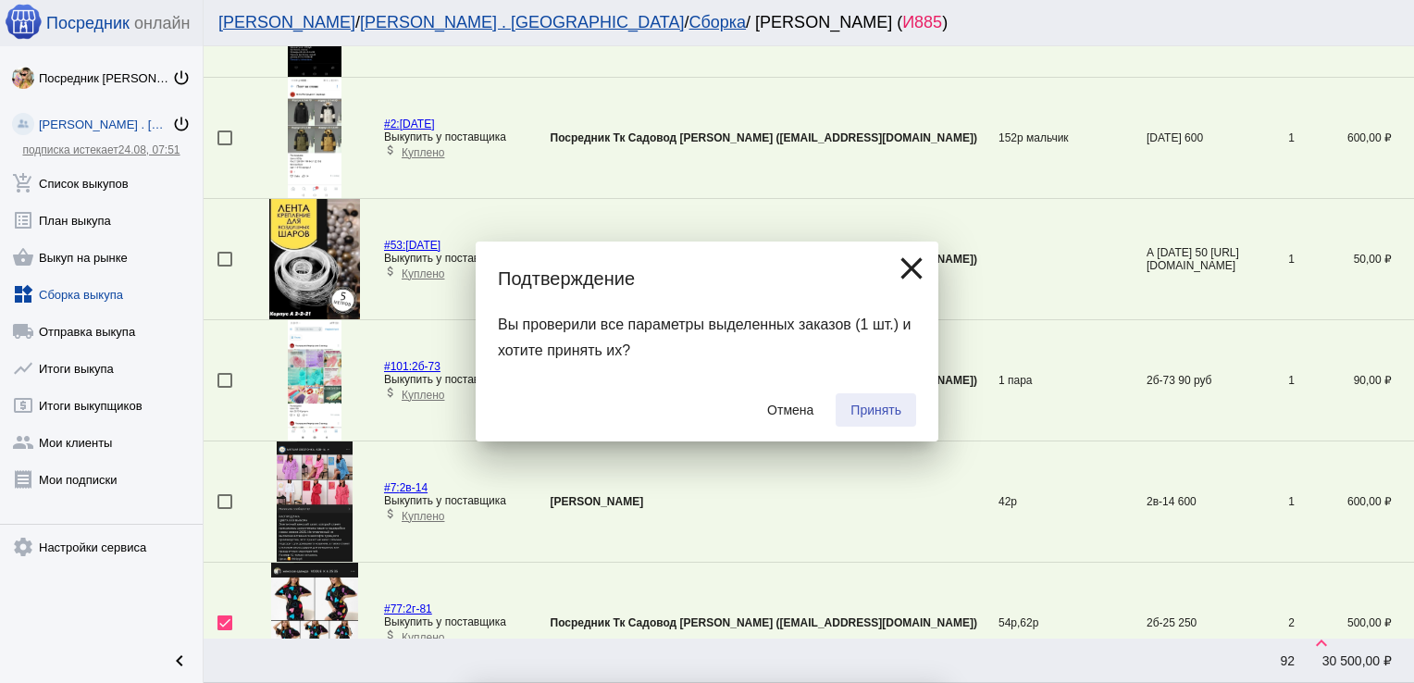
checkbox input "false"
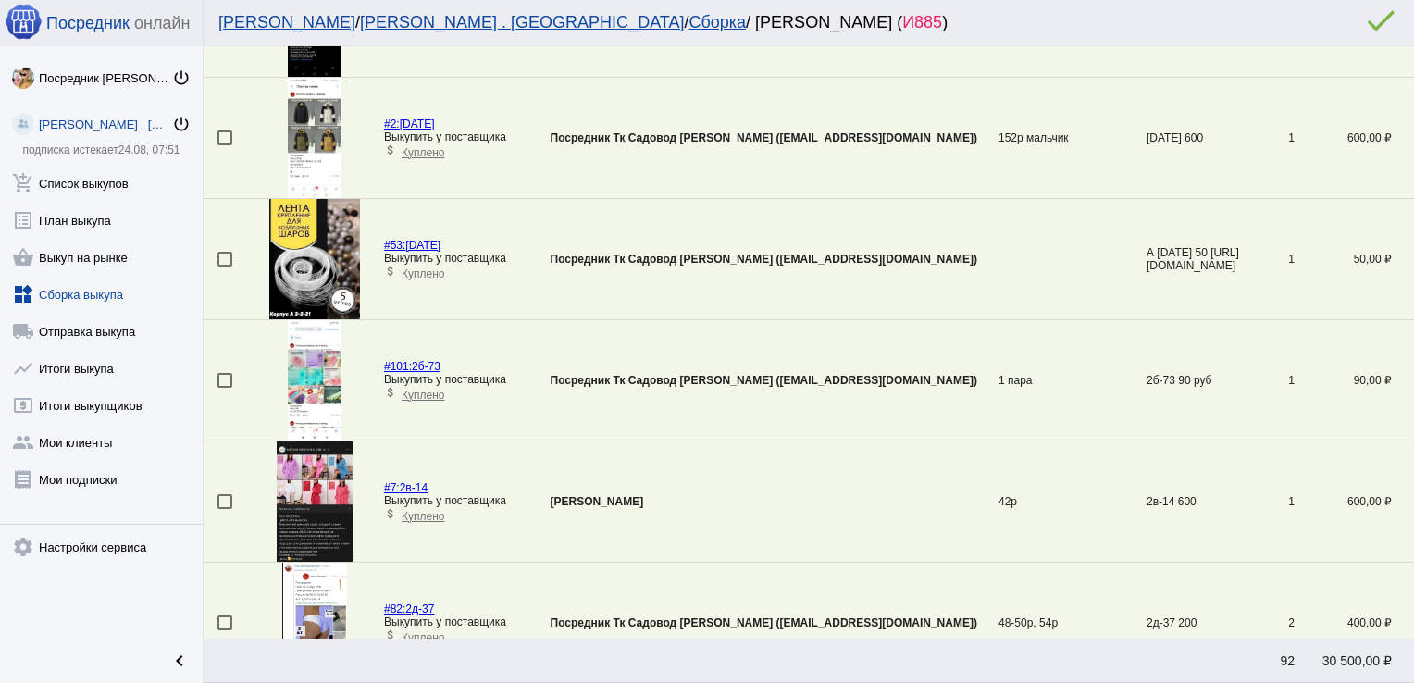
scroll to position [0, 0]
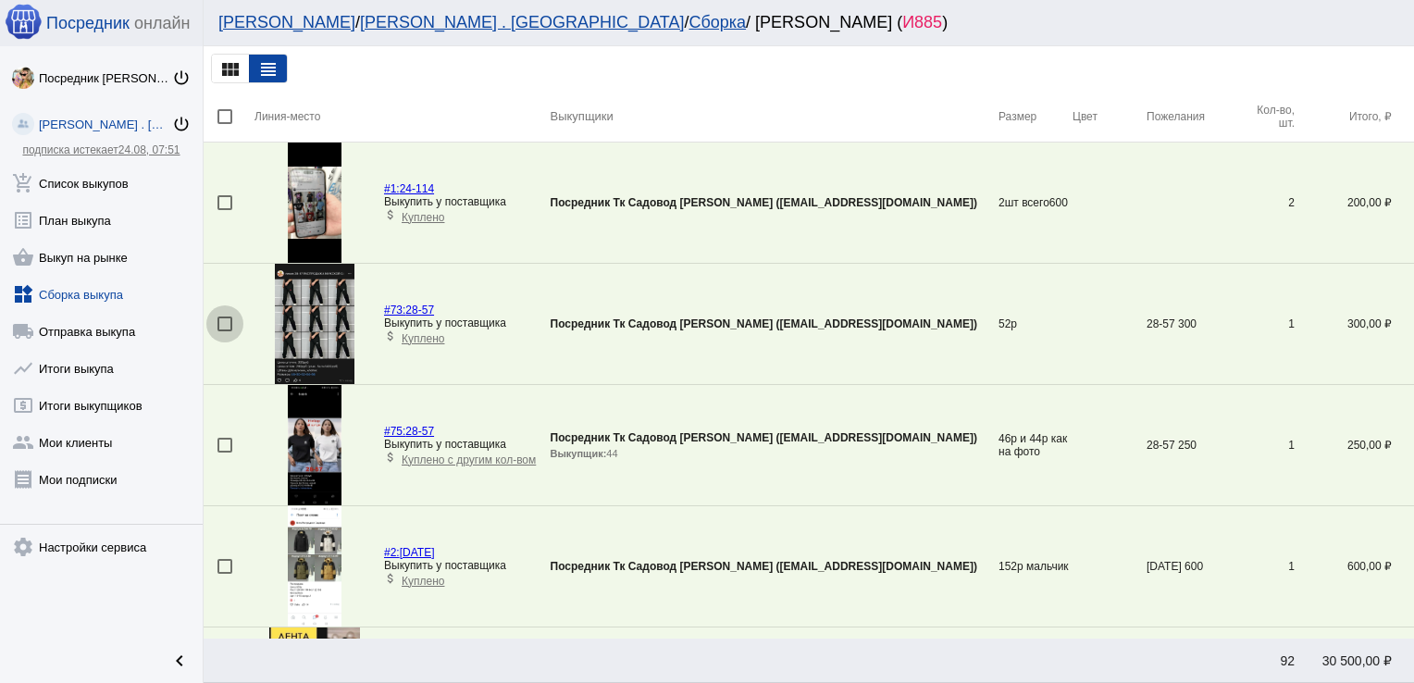
click at [223, 323] on div at bounding box center [224, 323] width 15 height 15
click at [224, 331] on input "checkbox" at bounding box center [224, 331] width 1 height 1
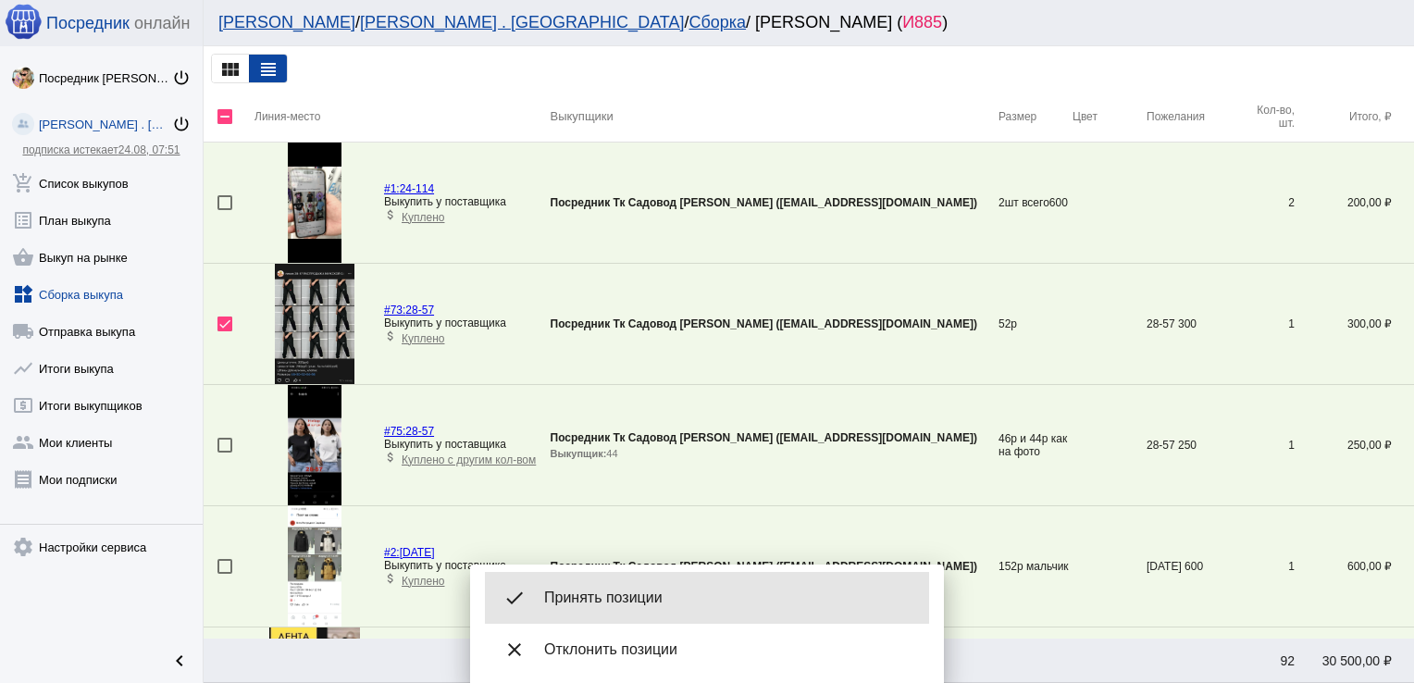
click at [600, 589] on span "Принять позиции" at bounding box center [729, 597] width 370 height 19
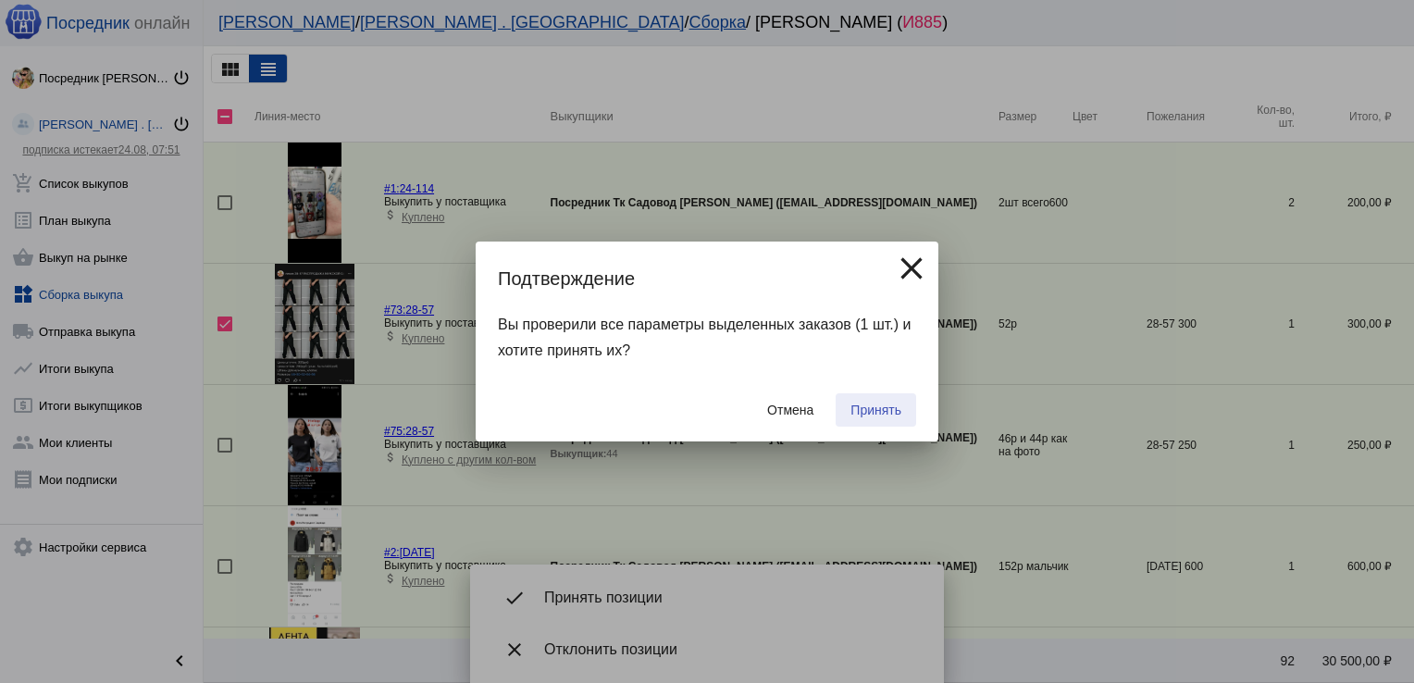
click at [864, 408] on span "Принять" at bounding box center [875, 409] width 51 height 15
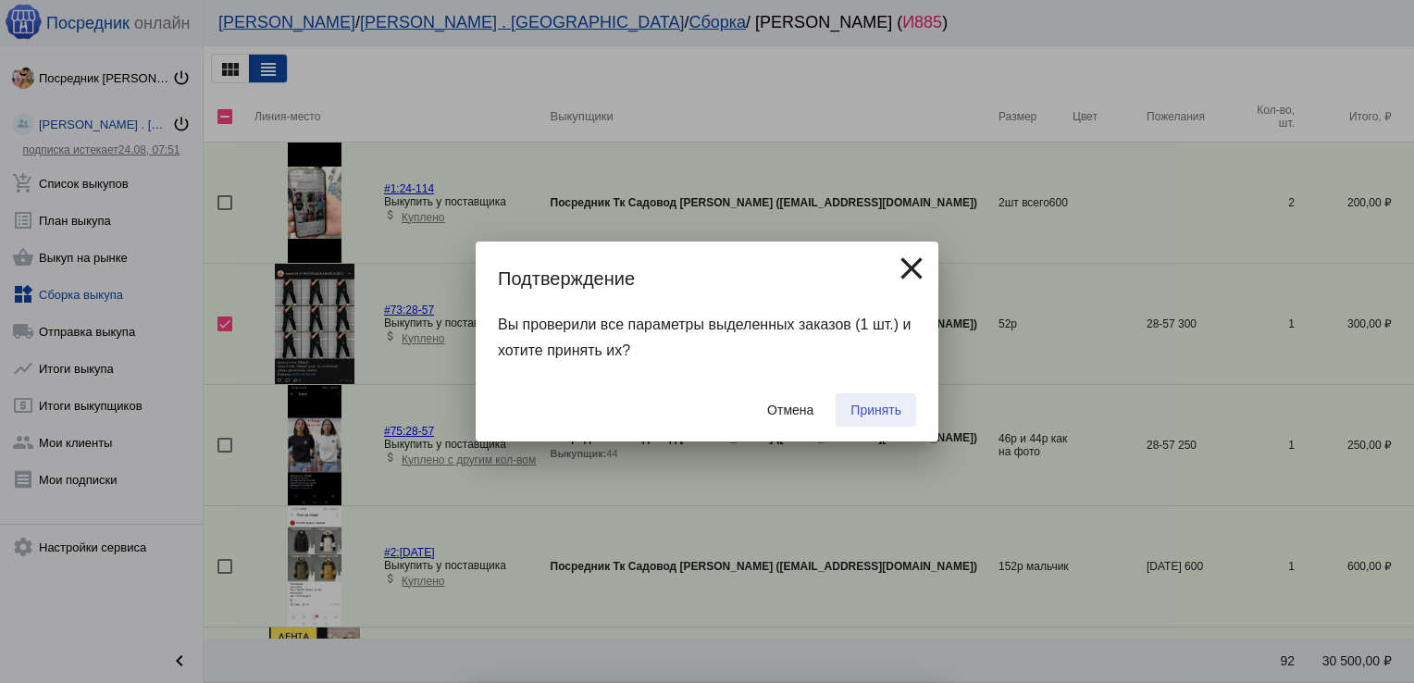
checkbox input "false"
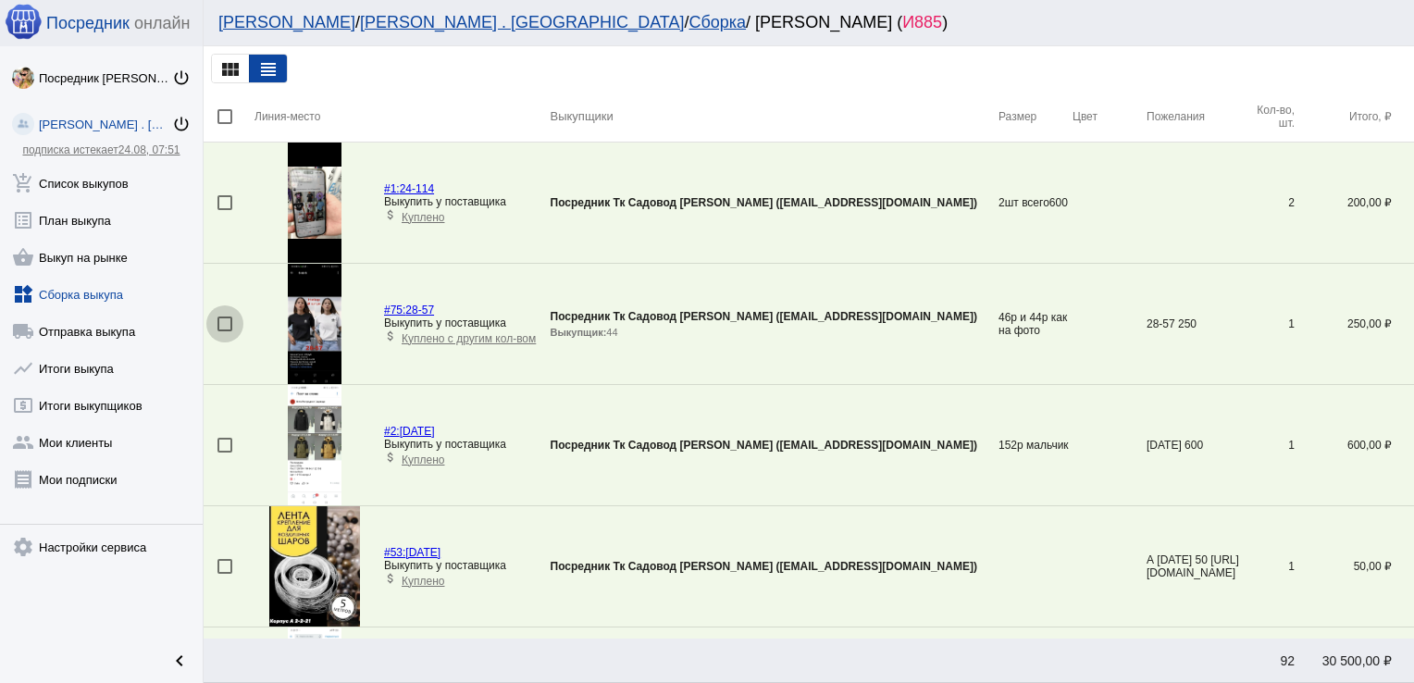
click at [221, 326] on div at bounding box center [224, 323] width 15 height 15
click at [224, 331] on input "checkbox" at bounding box center [224, 331] width 1 height 1
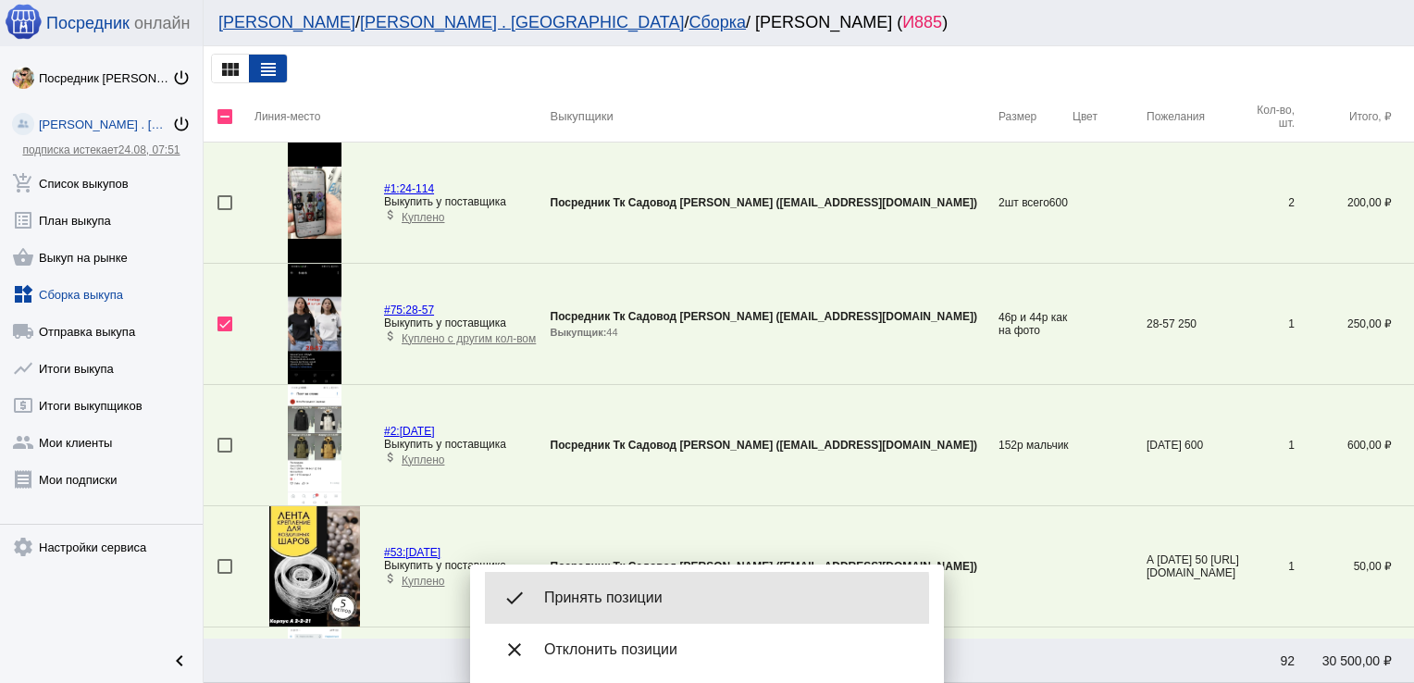
click at [584, 602] on span "Принять позиции" at bounding box center [729, 597] width 370 height 19
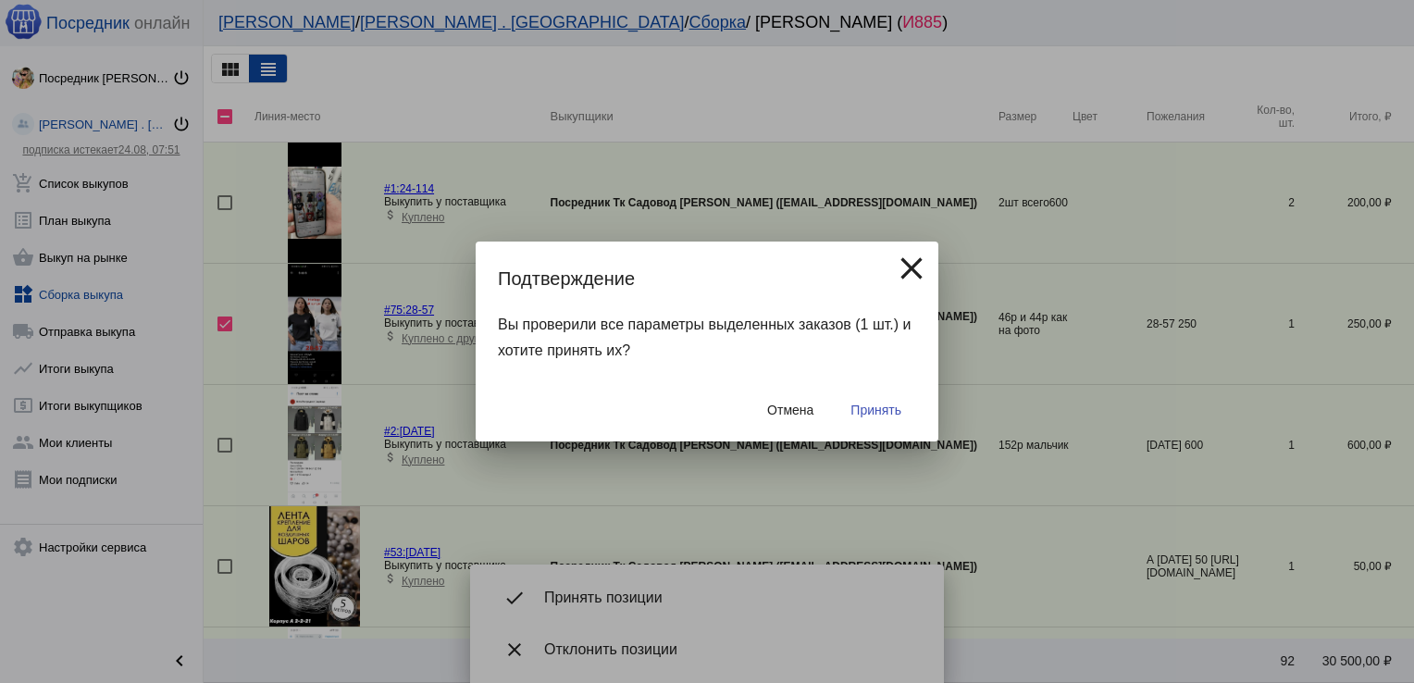
click at [883, 412] on span "Принять" at bounding box center [875, 409] width 51 height 15
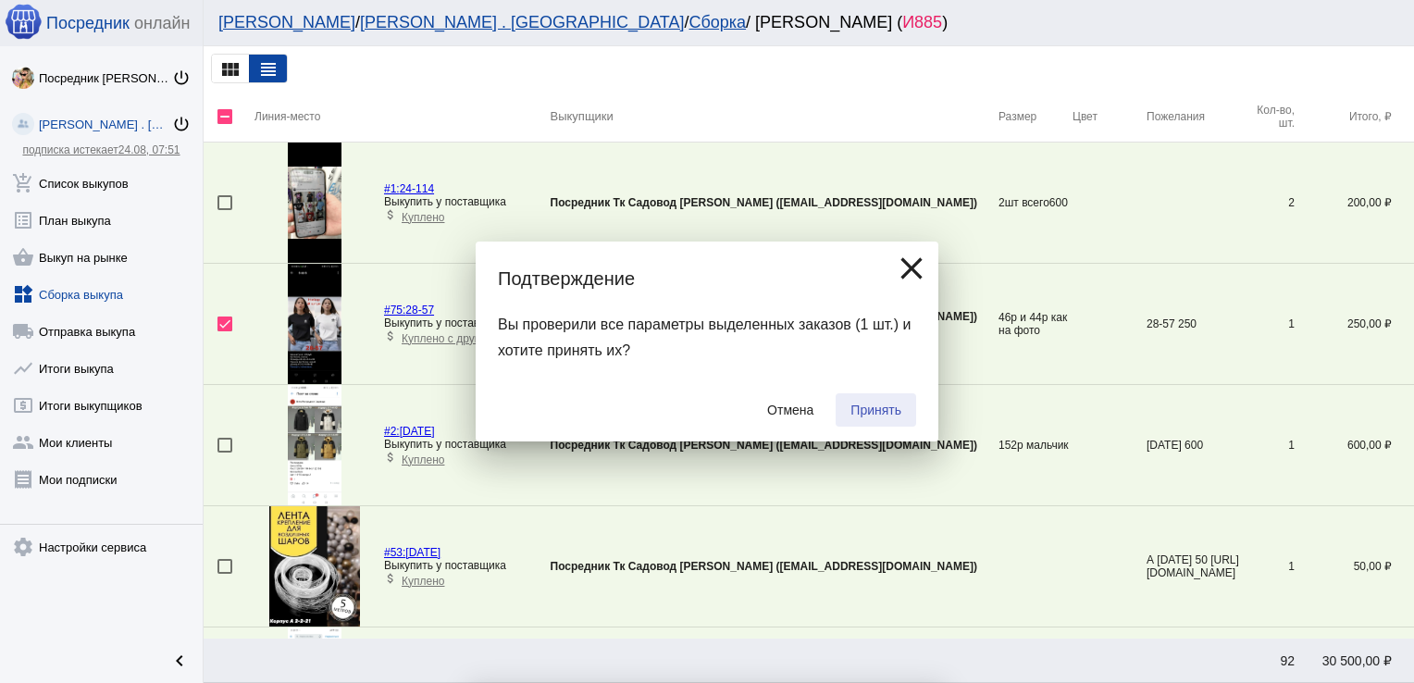
checkbox input "false"
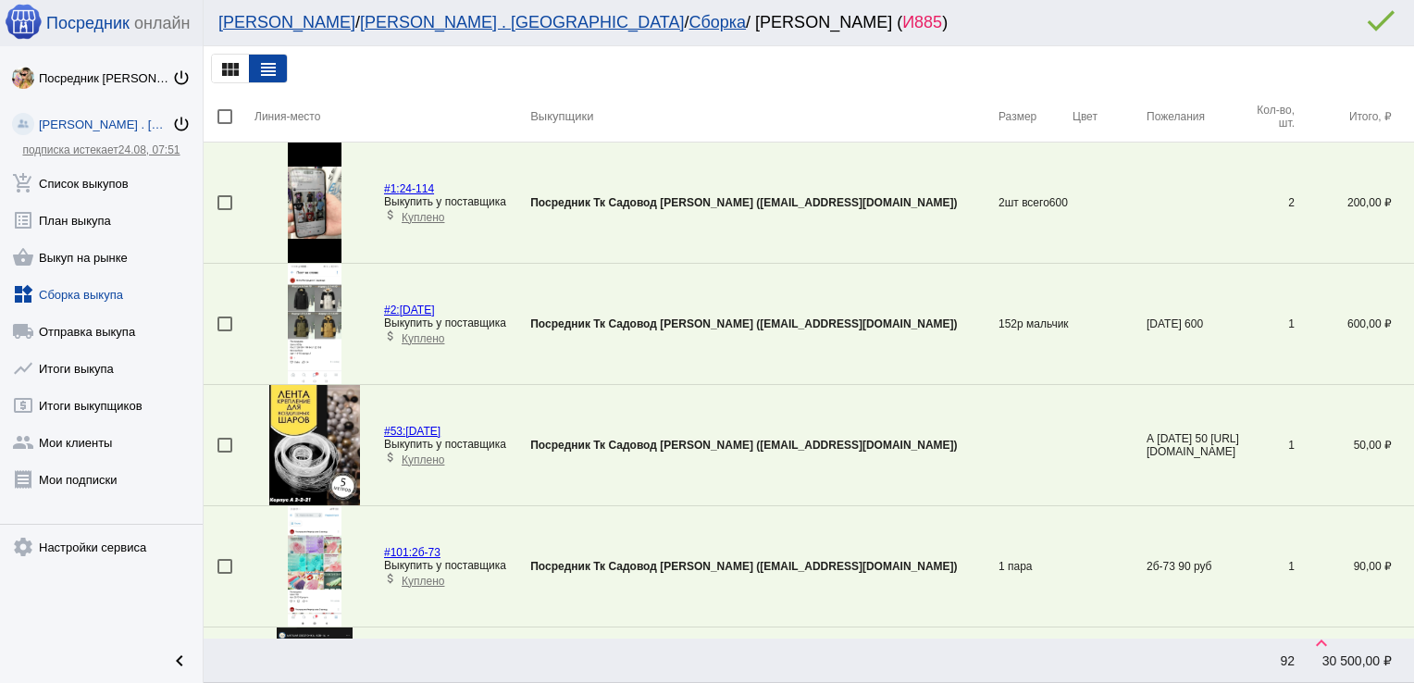
scroll to position [428, 0]
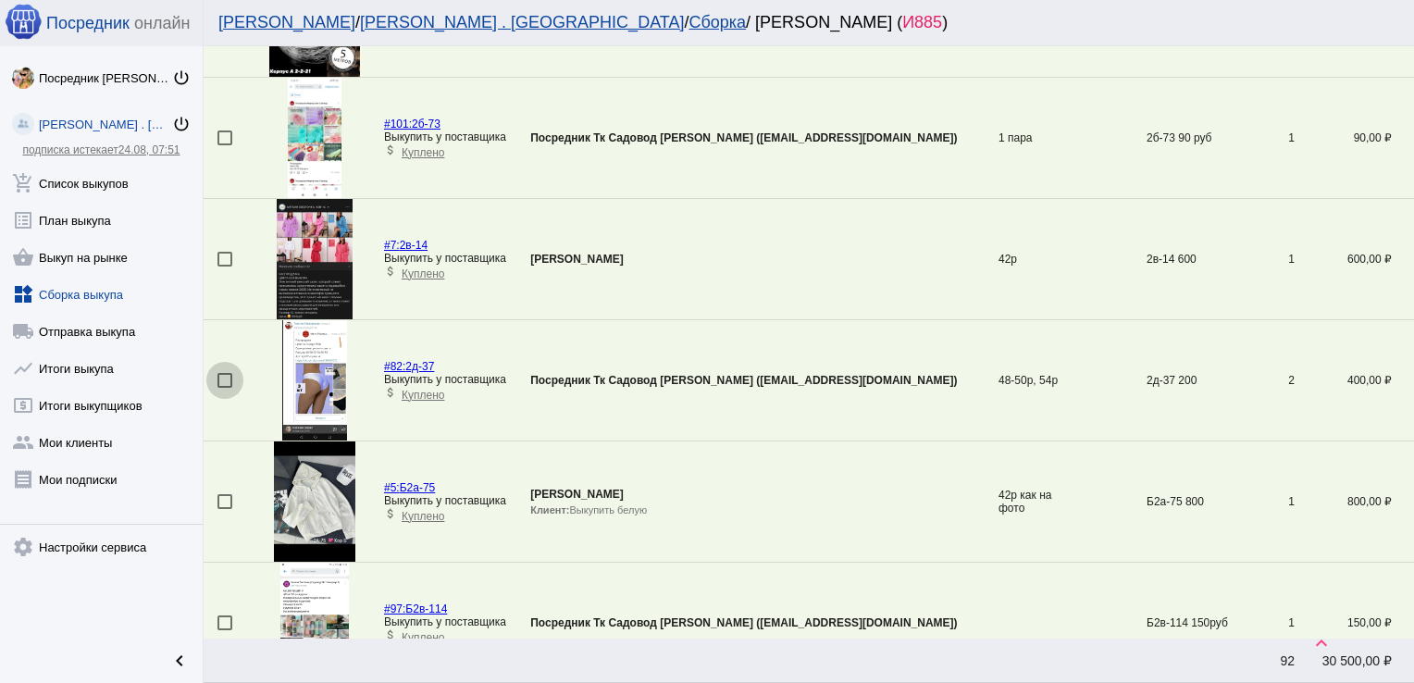
click at [229, 379] on div at bounding box center [224, 380] width 15 height 15
click at [225, 388] on input "checkbox" at bounding box center [224, 388] width 1 height 1
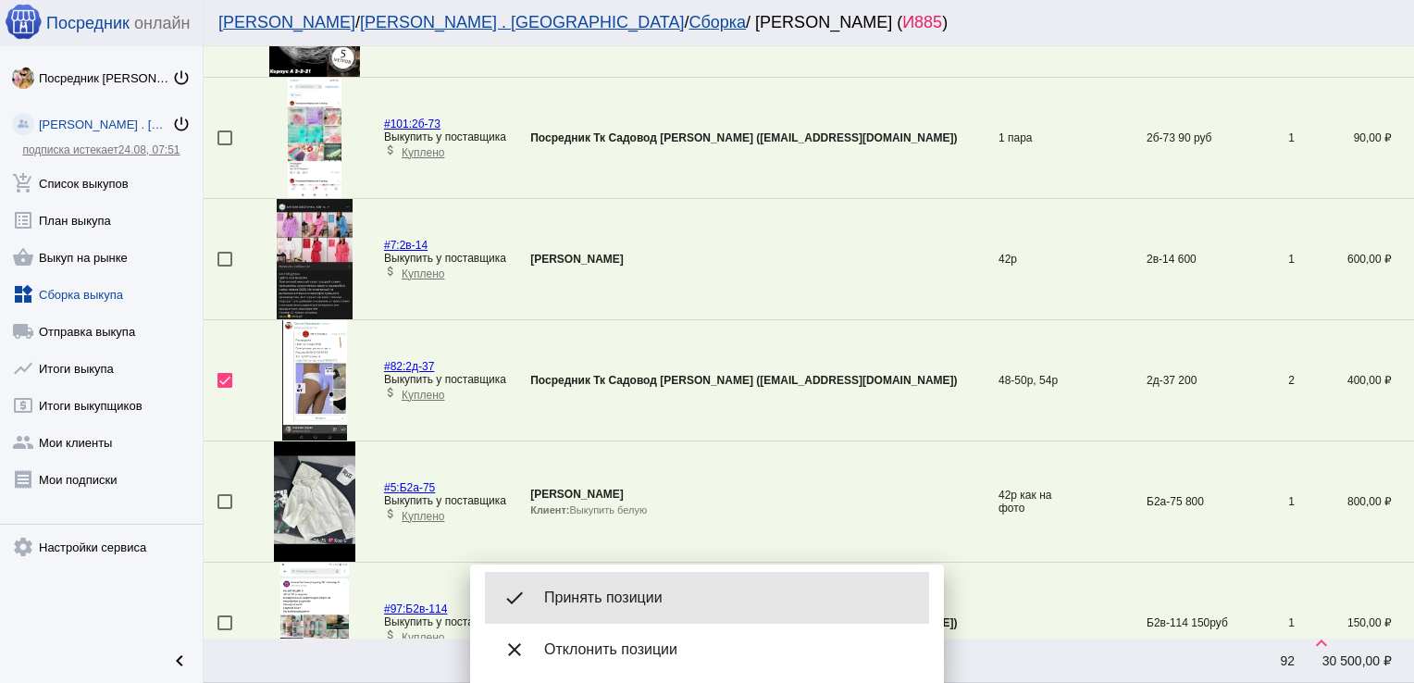
click at [649, 600] on span "Принять позиции" at bounding box center [729, 597] width 370 height 19
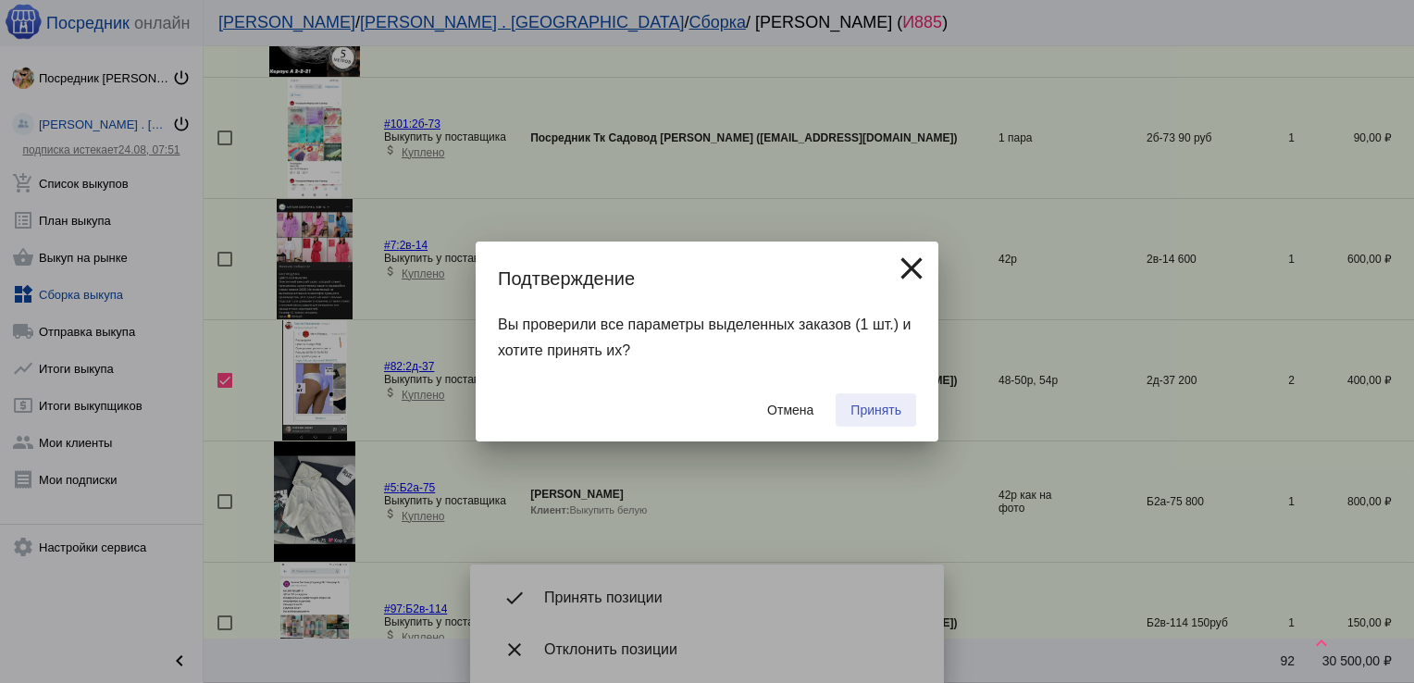
click at [868, 409] on span "Принять" at bounding box center [875, 409] width 51 height 15
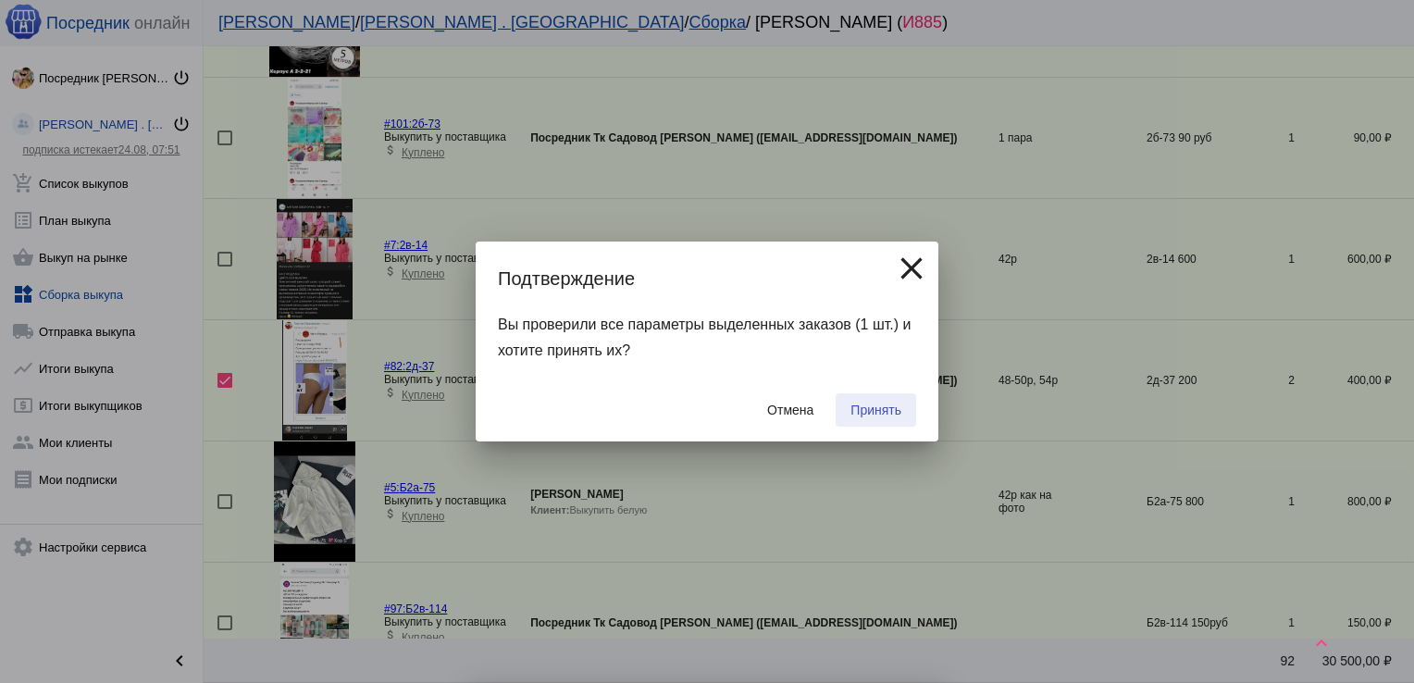
checkbox input "false"
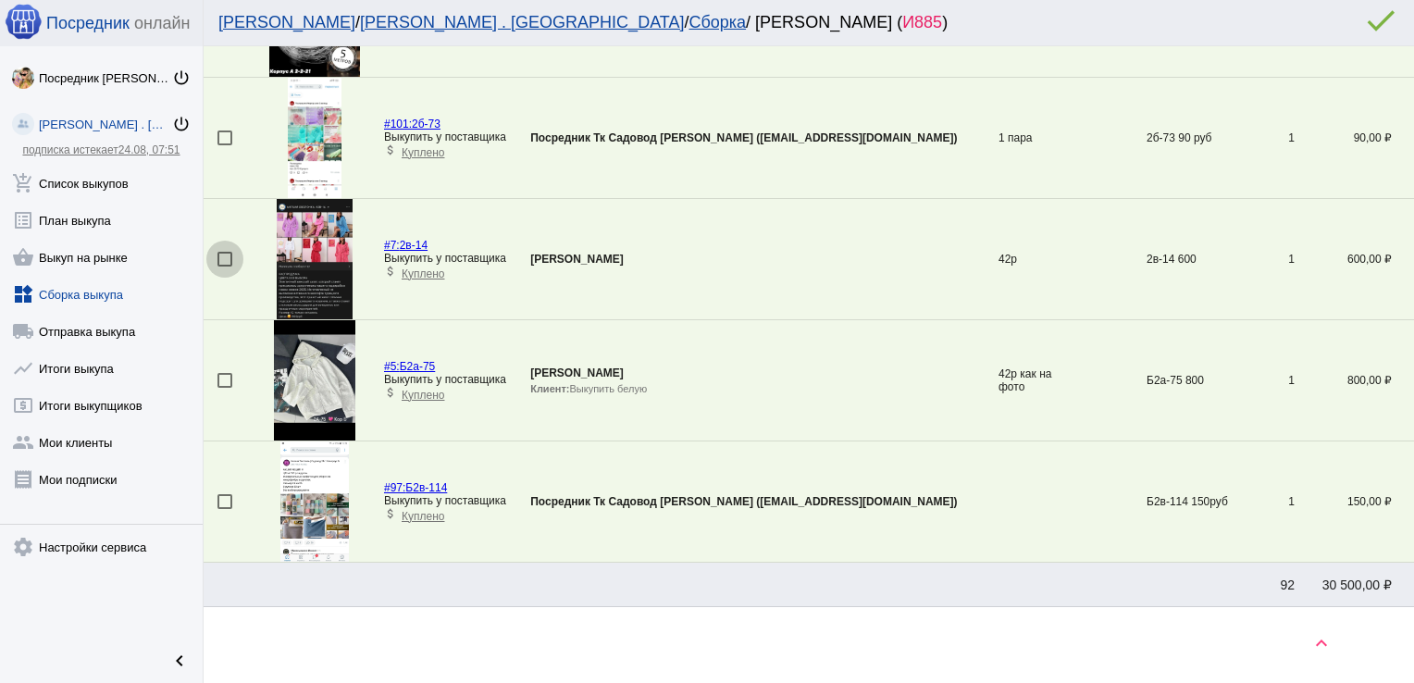
click at [223, 257] on div at bounding box center [224, 259] width 15 height 15
click at [224, 266] on input "checkbox" at bounding box center [224, 266] width 1 height 1
checkbox input "true"
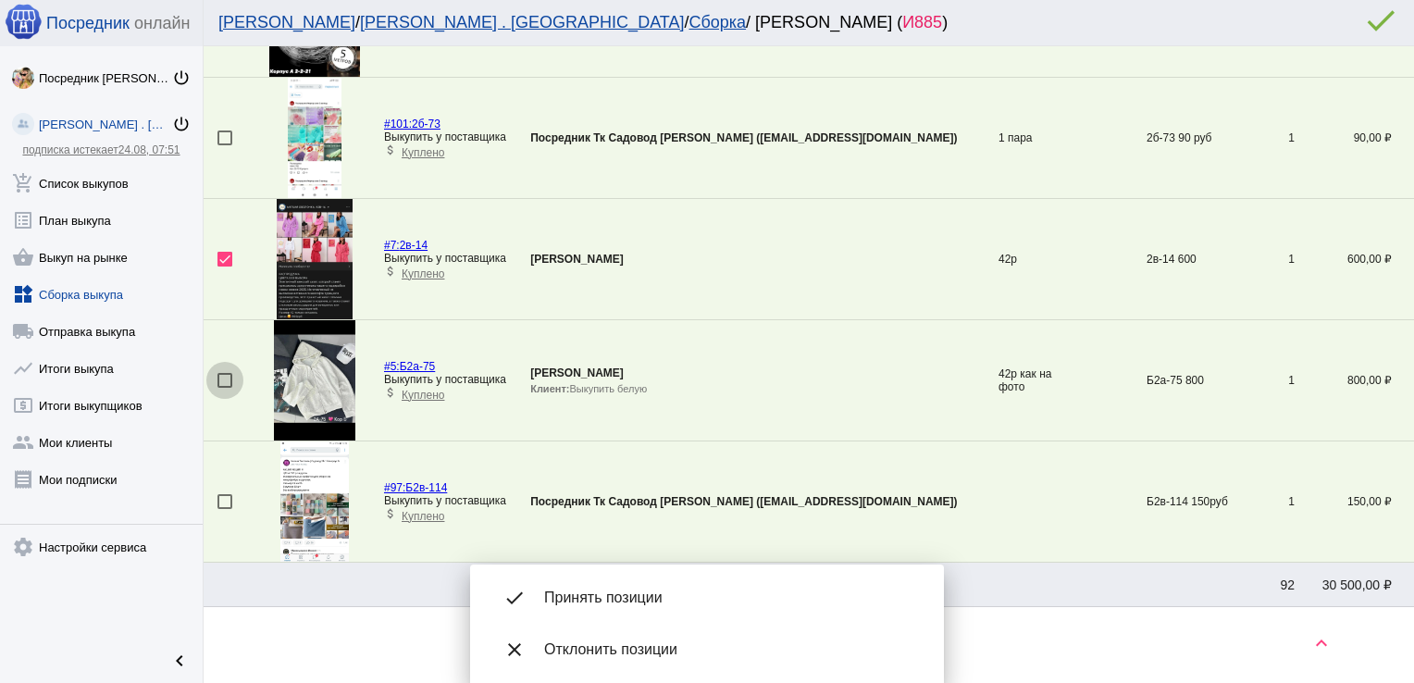
click at [222, 380] on div at bounding box center [224, 380] width 15 height 15
click at [224, 388] on input "checkbox" at bounding box center [224, 388] width 1 height 1
checkbox input "true"
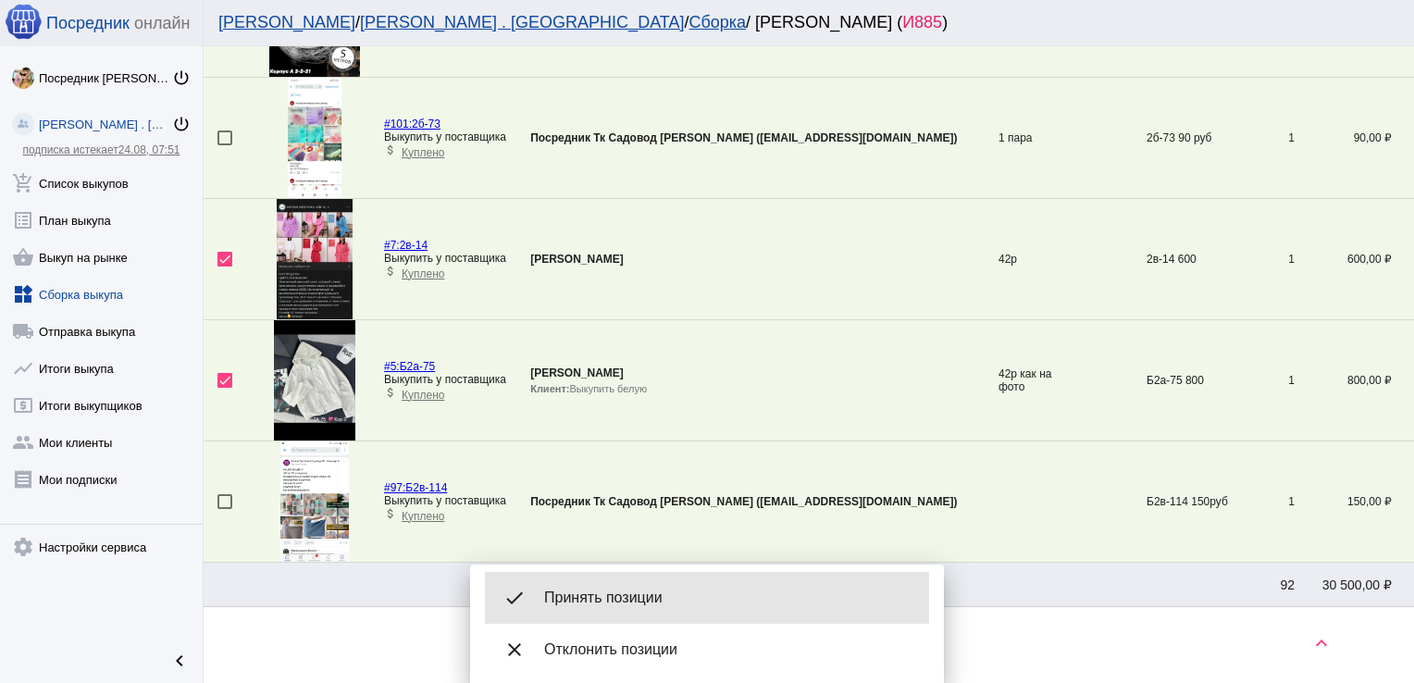
click at [611, 591] on span "Принять позиции" at bounding box center [729, 597] width 370 height 19
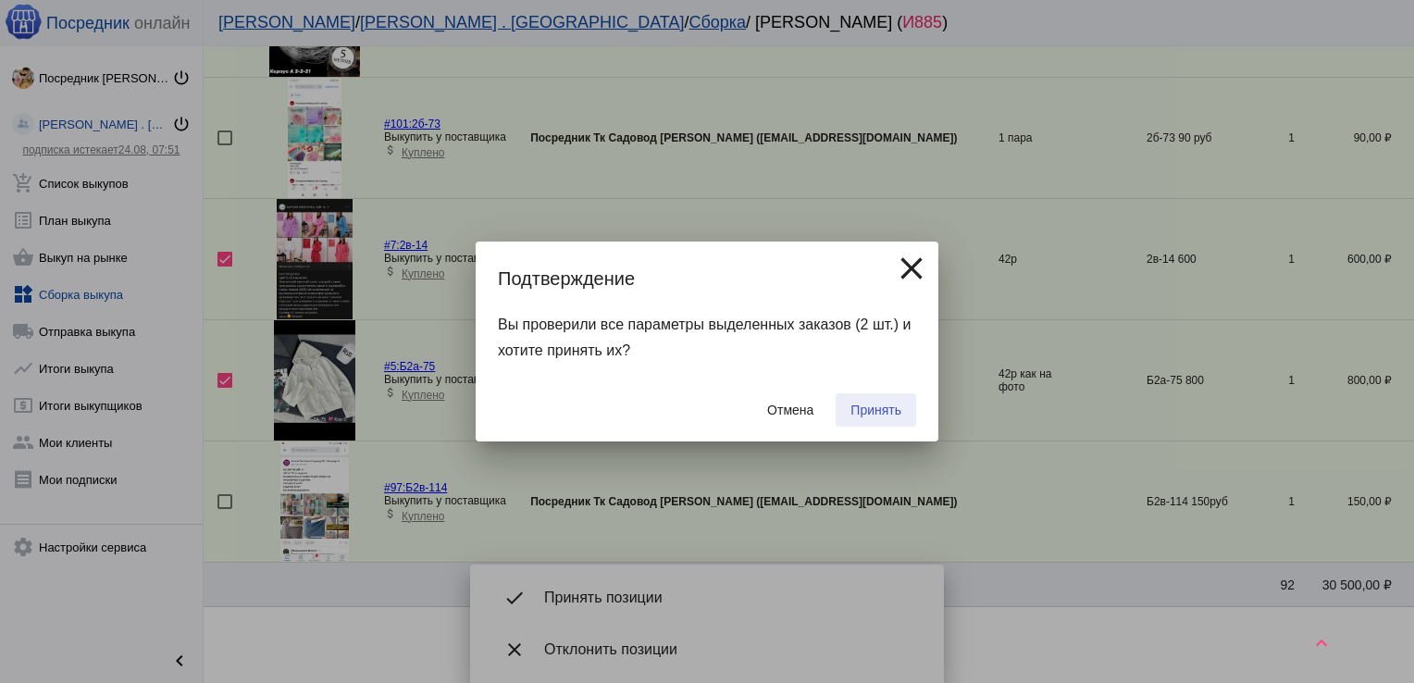
click at [894, 396] on button "Принять" at bounding box center [875, 409] width 80 height 33
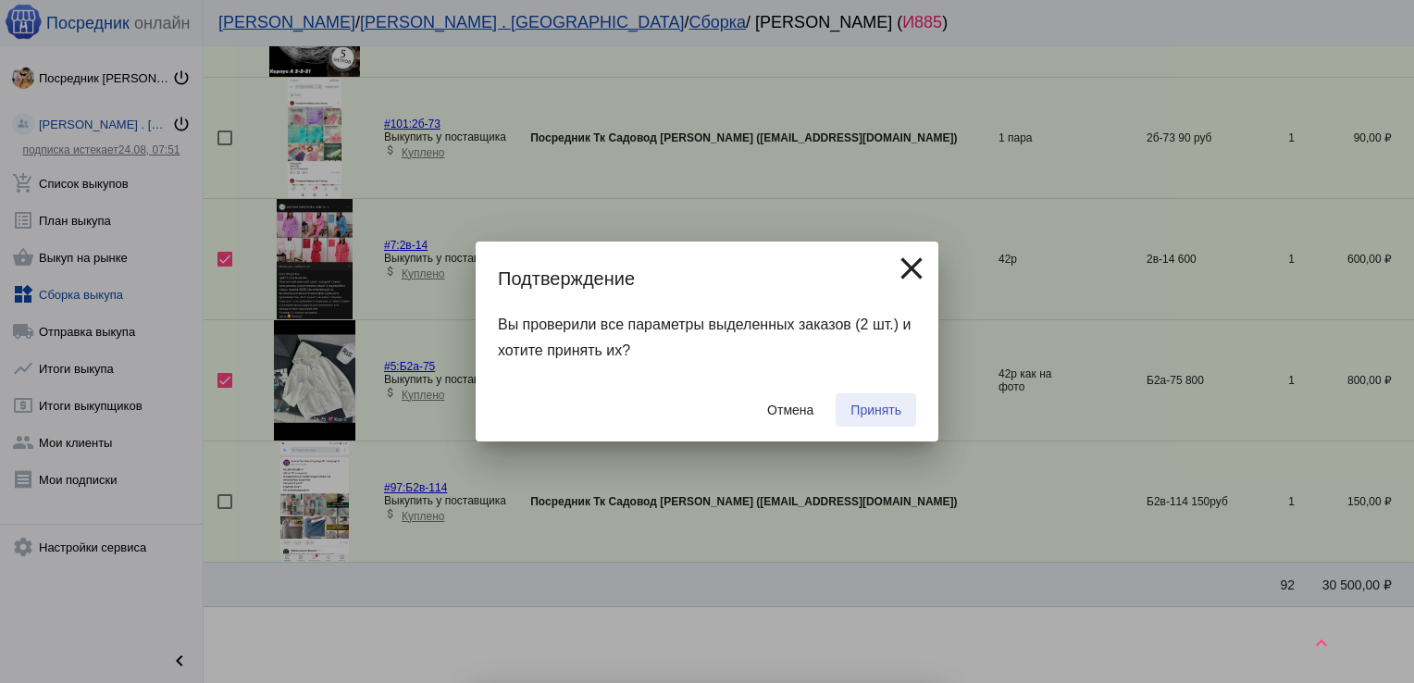
checkbox input "false"
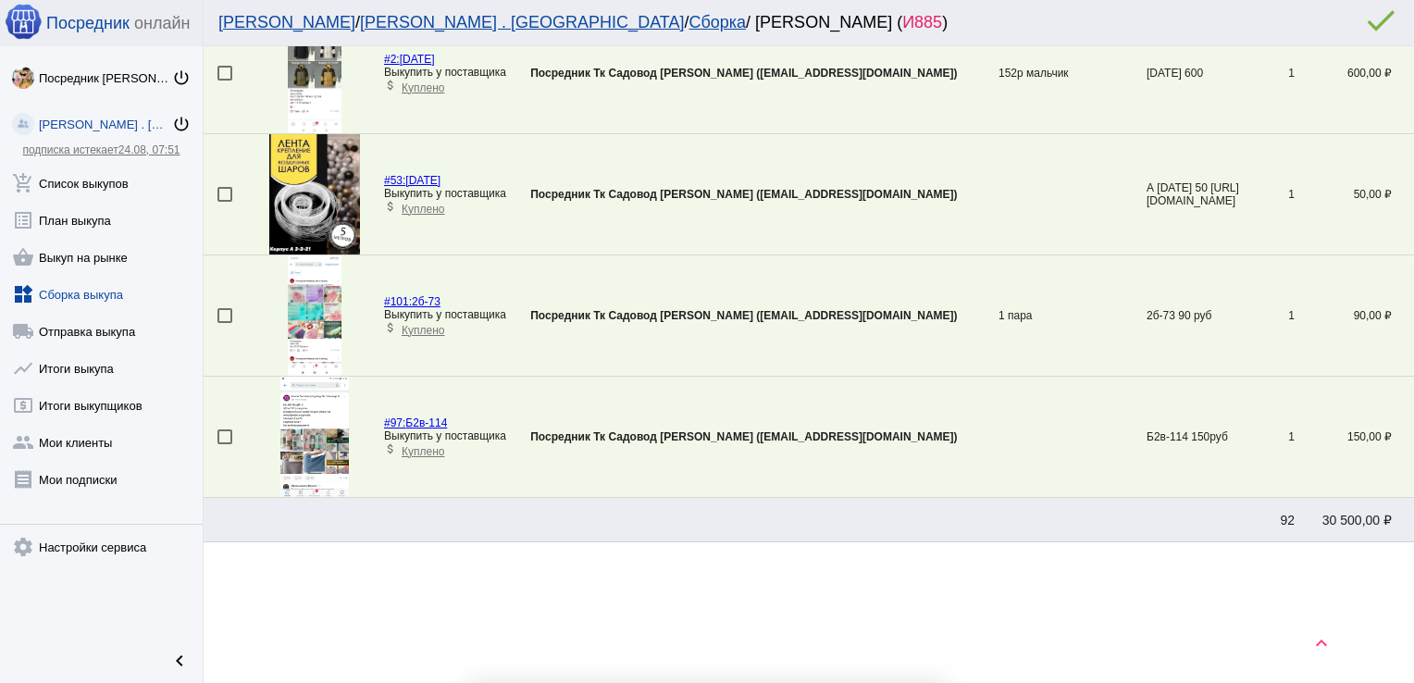
scroll to position [248, 0]
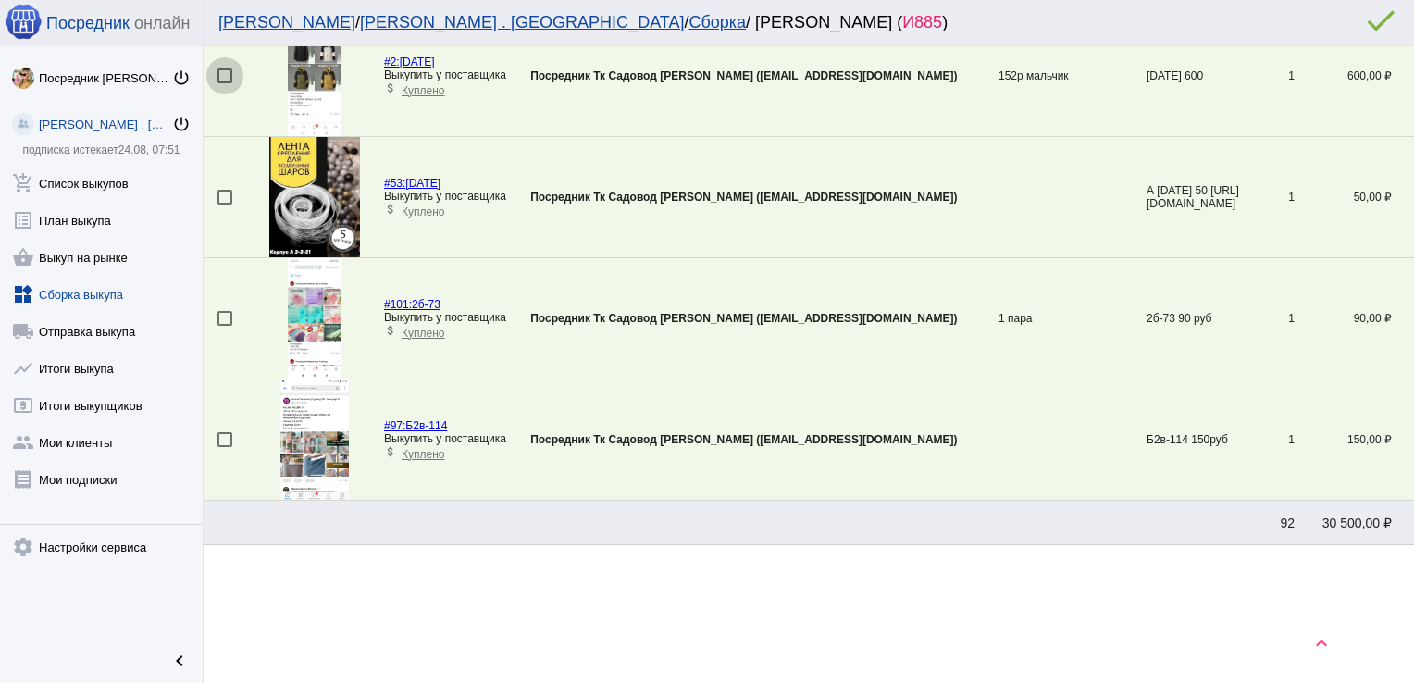
click at [222, 72] on div at bounding box center [224, 75] width 15 height 15
click at [224, 83] on input "checkbox" at bounding box center [224, 83] width 1 height 1
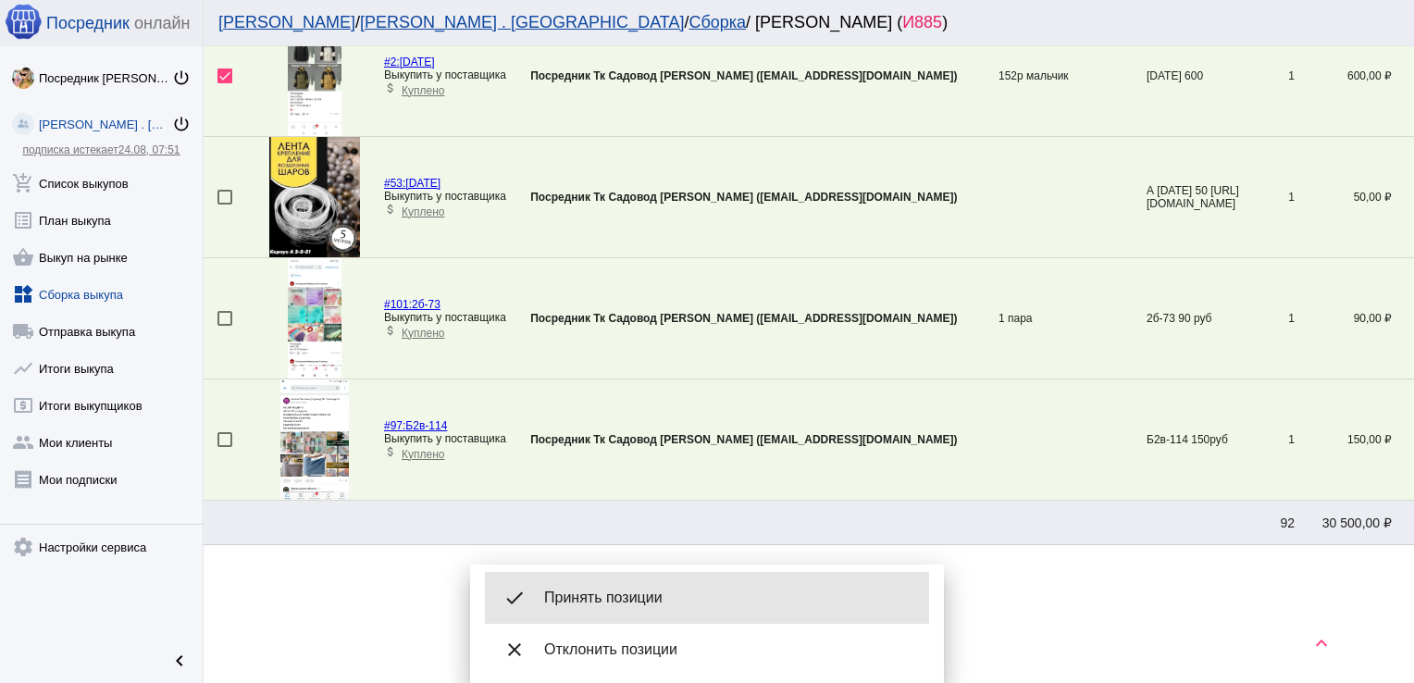
click at [593, 591] on span "Принять позиции" at bounding box center [729, 597] width 370 height 19
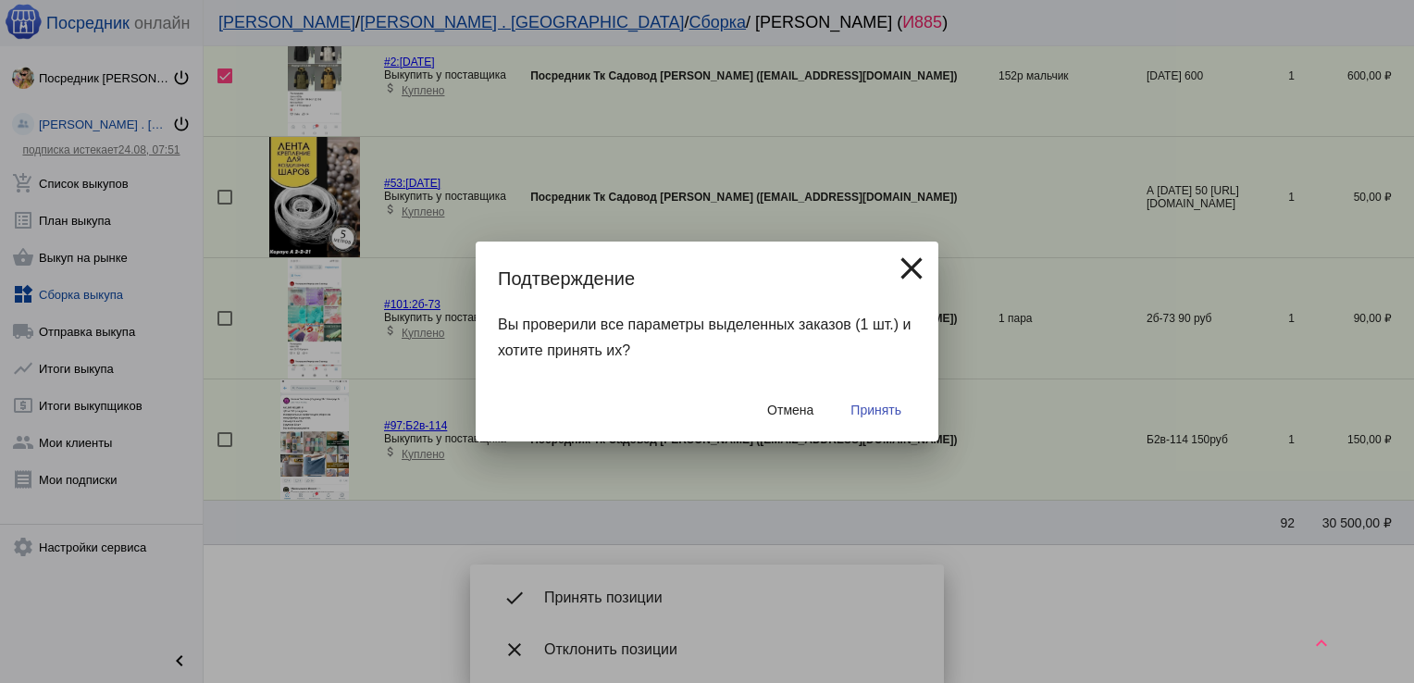
click at [876, 398] on button "Принять" at bounding box center [875, 409] width 80 height 33
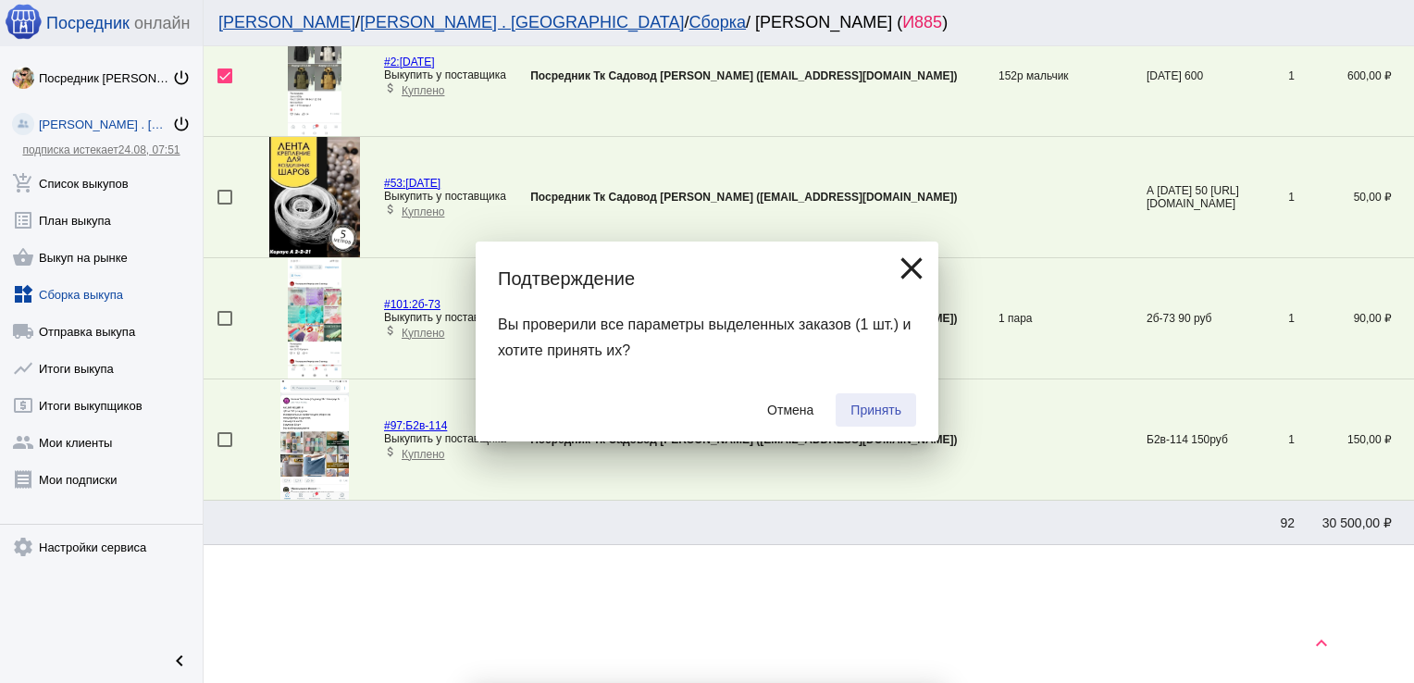
checkbox input "false"
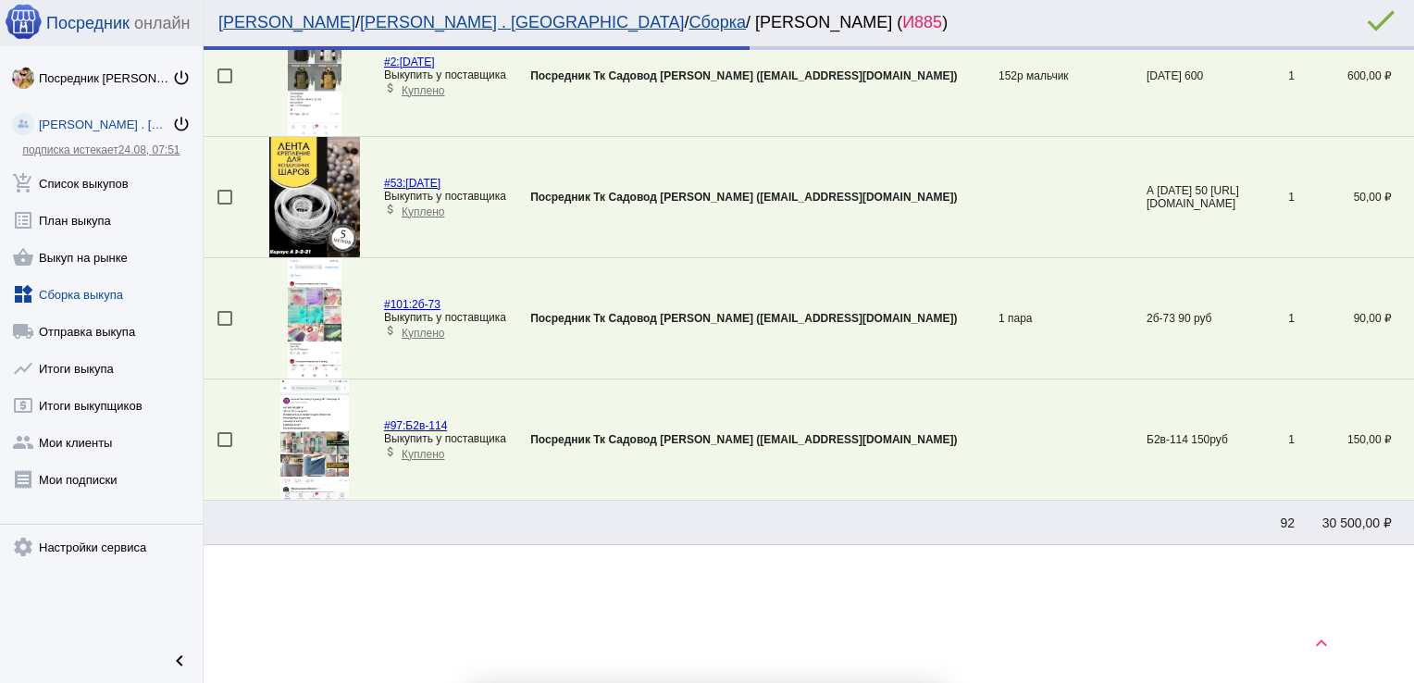
scroll to position [127, 0]
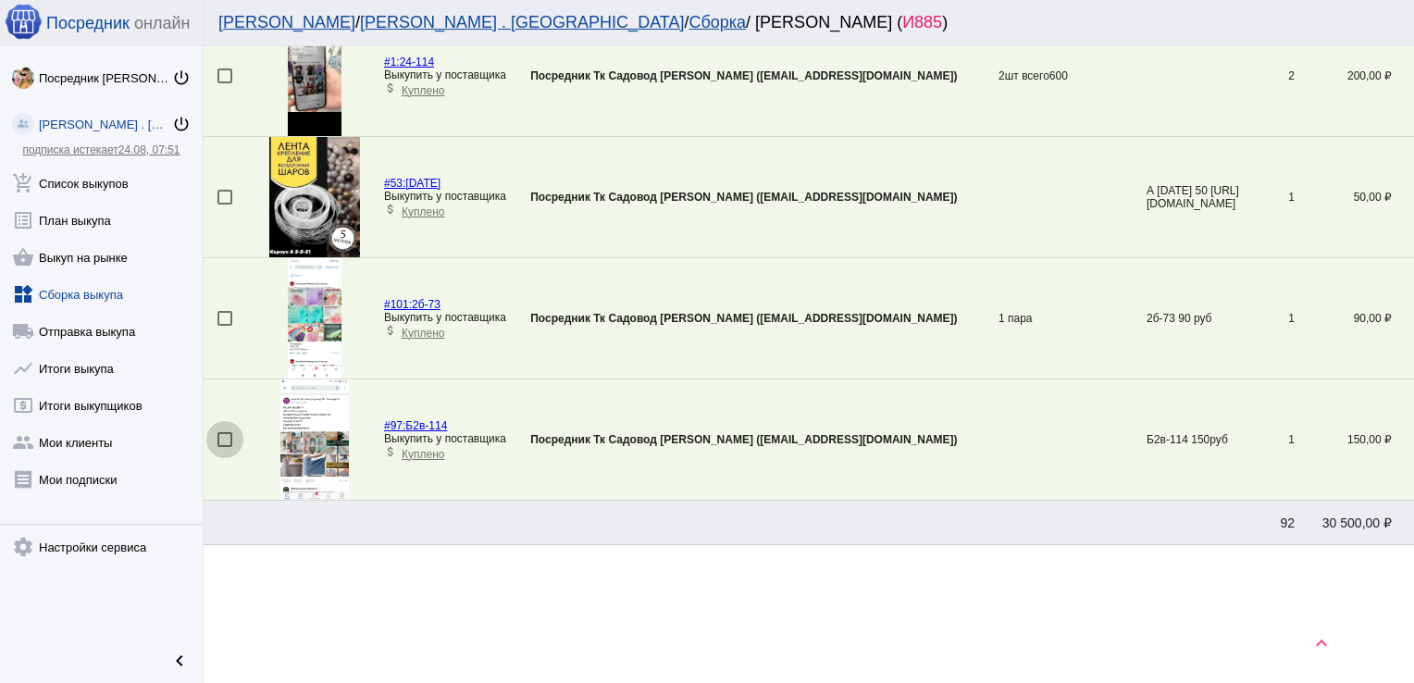
click at [225, 434] on div at bounding box center [224, 439] width 15 height 15
click at [225, 447] on input "checkbox" at bounding box center [224, 447] width 1 height 1
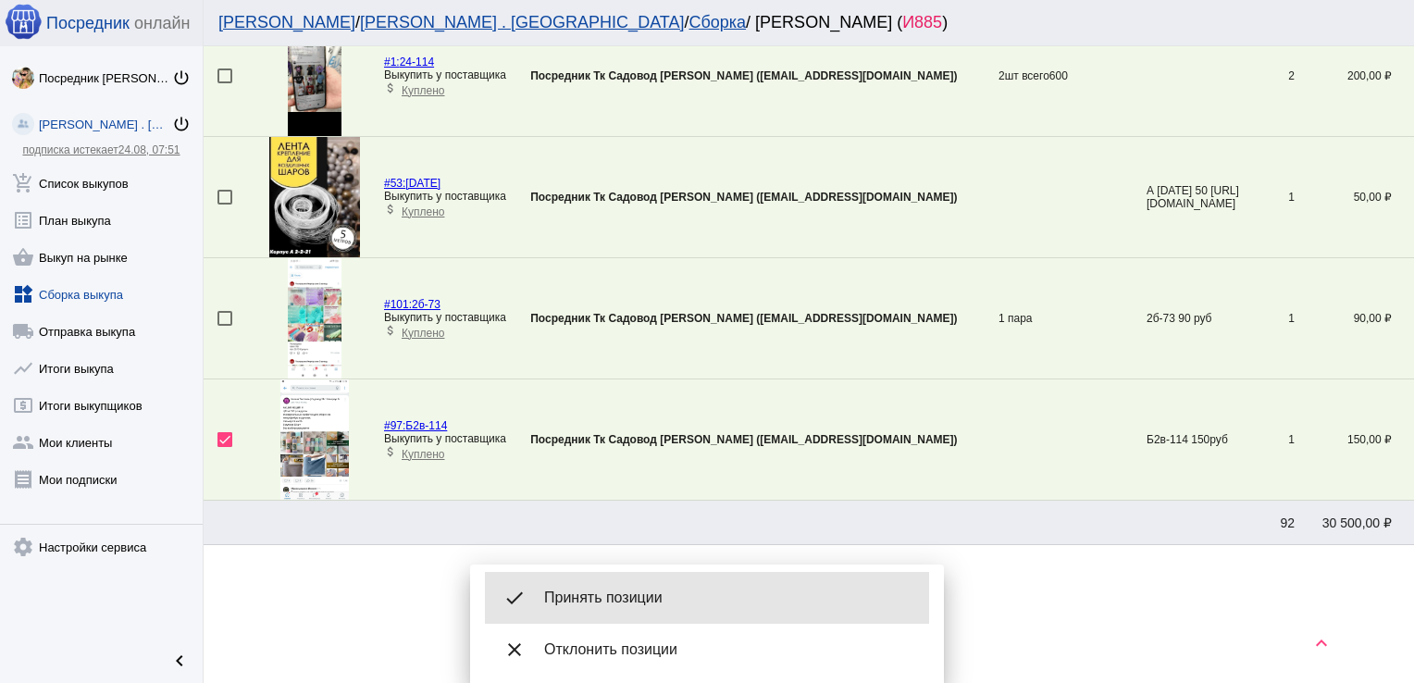
click at [637, 586] on div "done Принять позиции" at bounding box center [707, 598] width 444 height 52
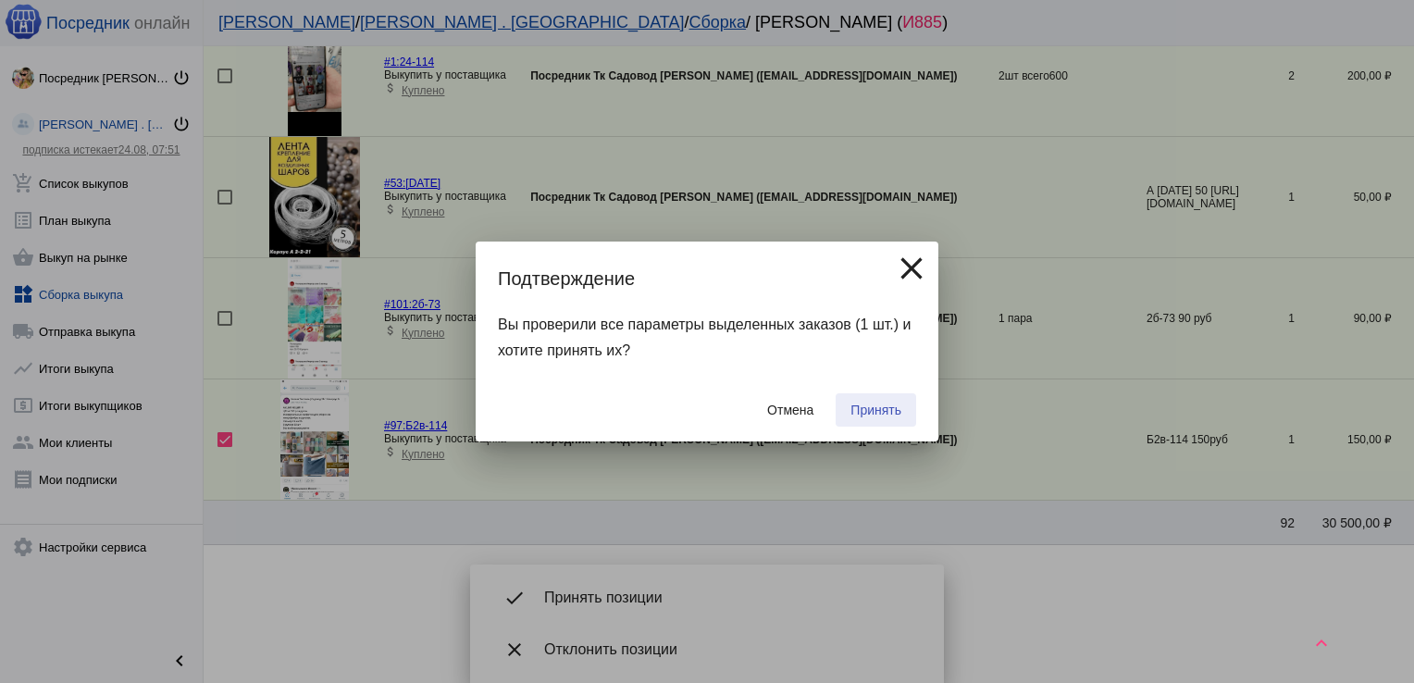
click at [897, 406] on span "Принять" at bounding box center [875, 409] width 51 height 15
checkbox input "false"
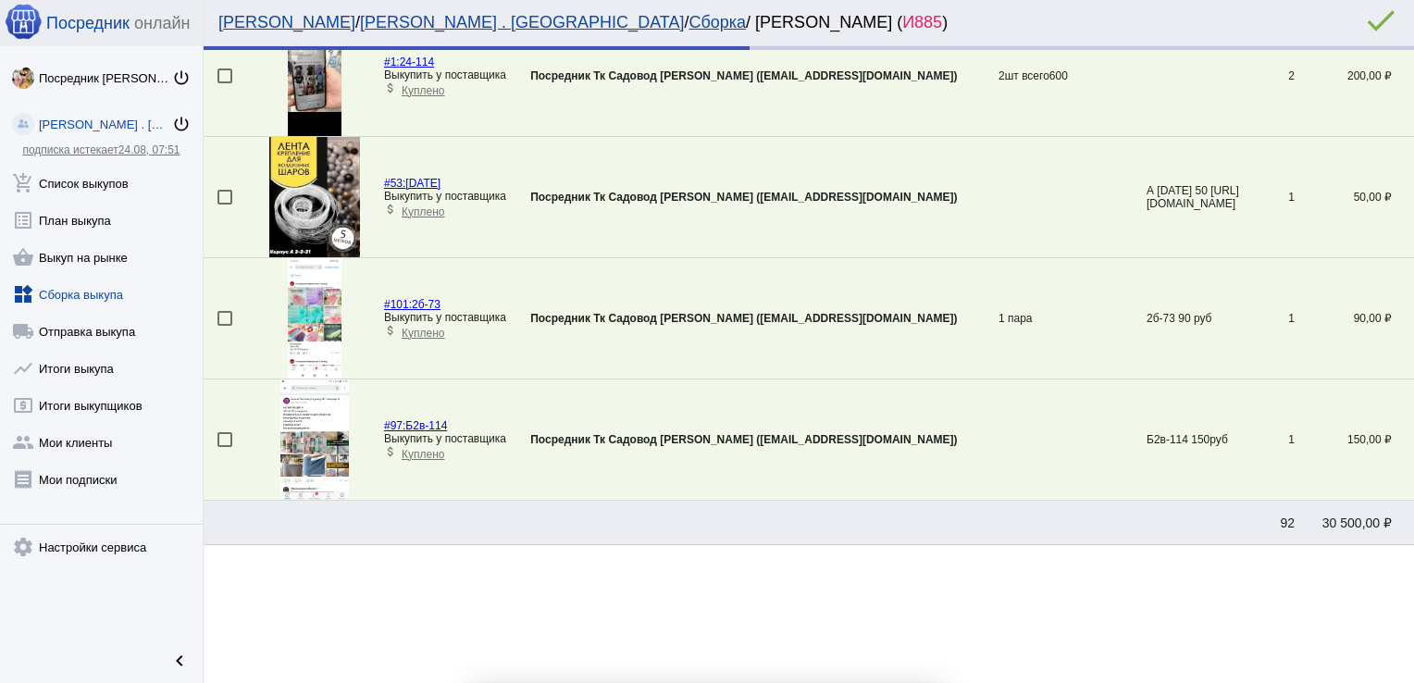
scroll to position [6, 0]
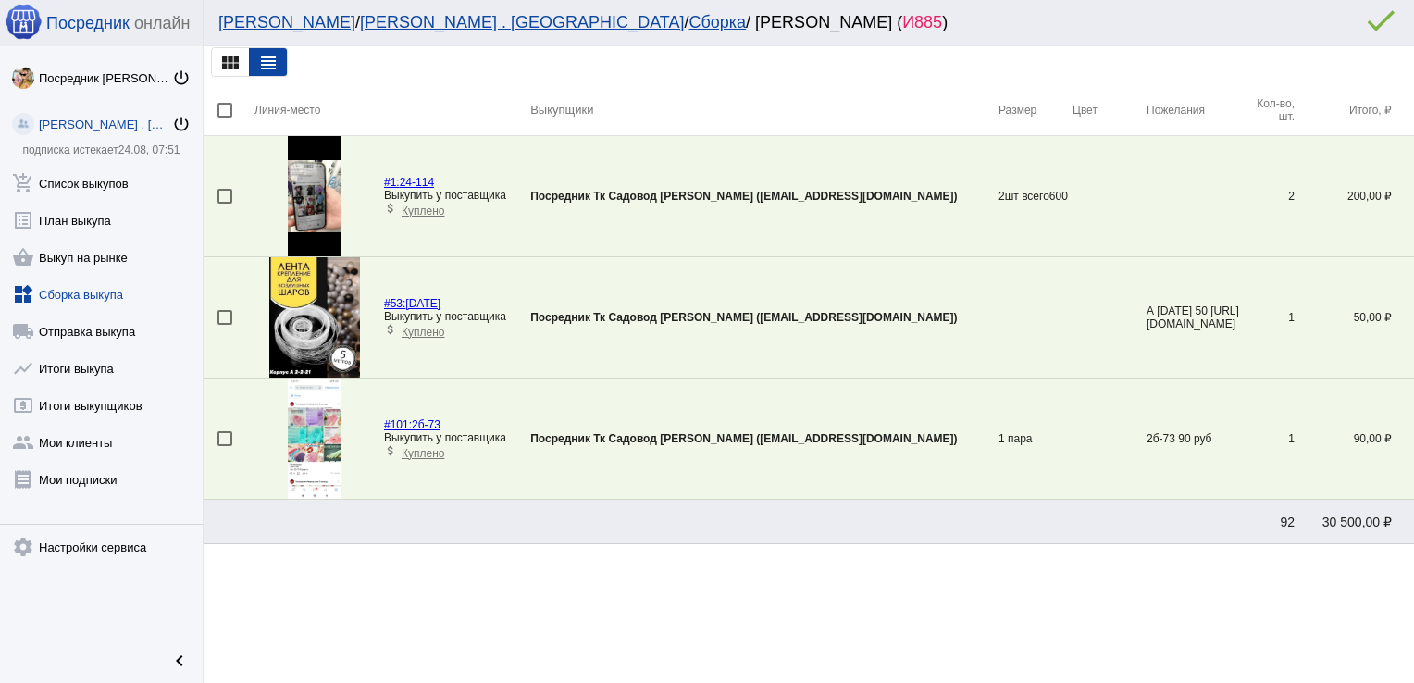
click at [306, 434] on img at bounding box center [315, 438] width 55 height 120
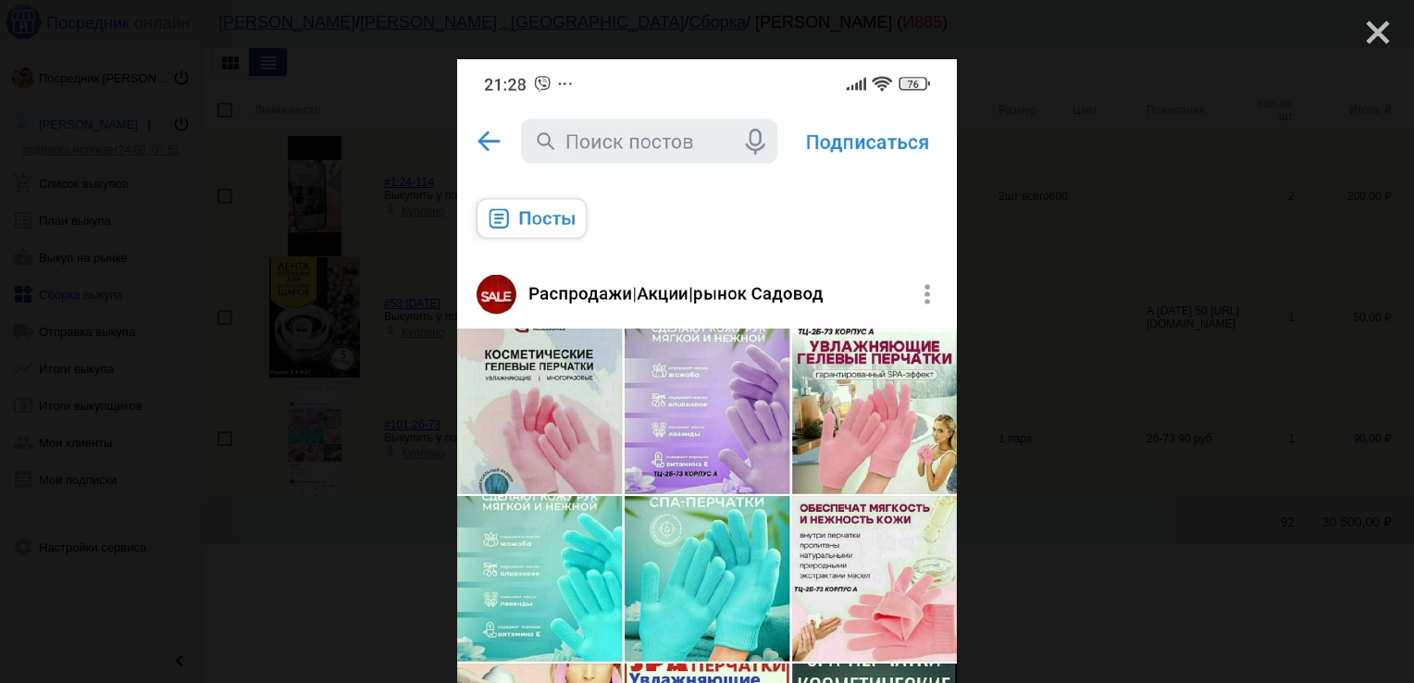
click at [1372, 25] on mat-icon "close" at bounding box center [1370, 25] width 22 height 22
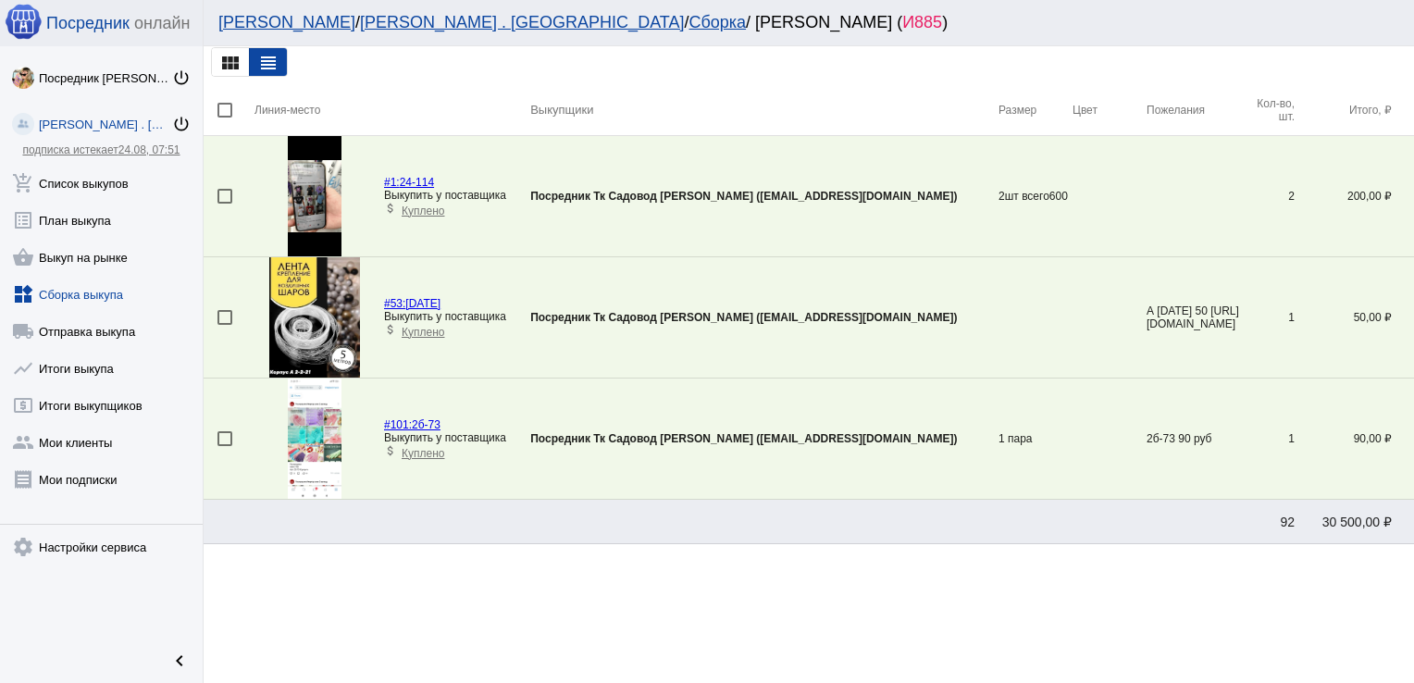
click at [295, 300] on img at bounding box center [314, 317] width 90 height 120
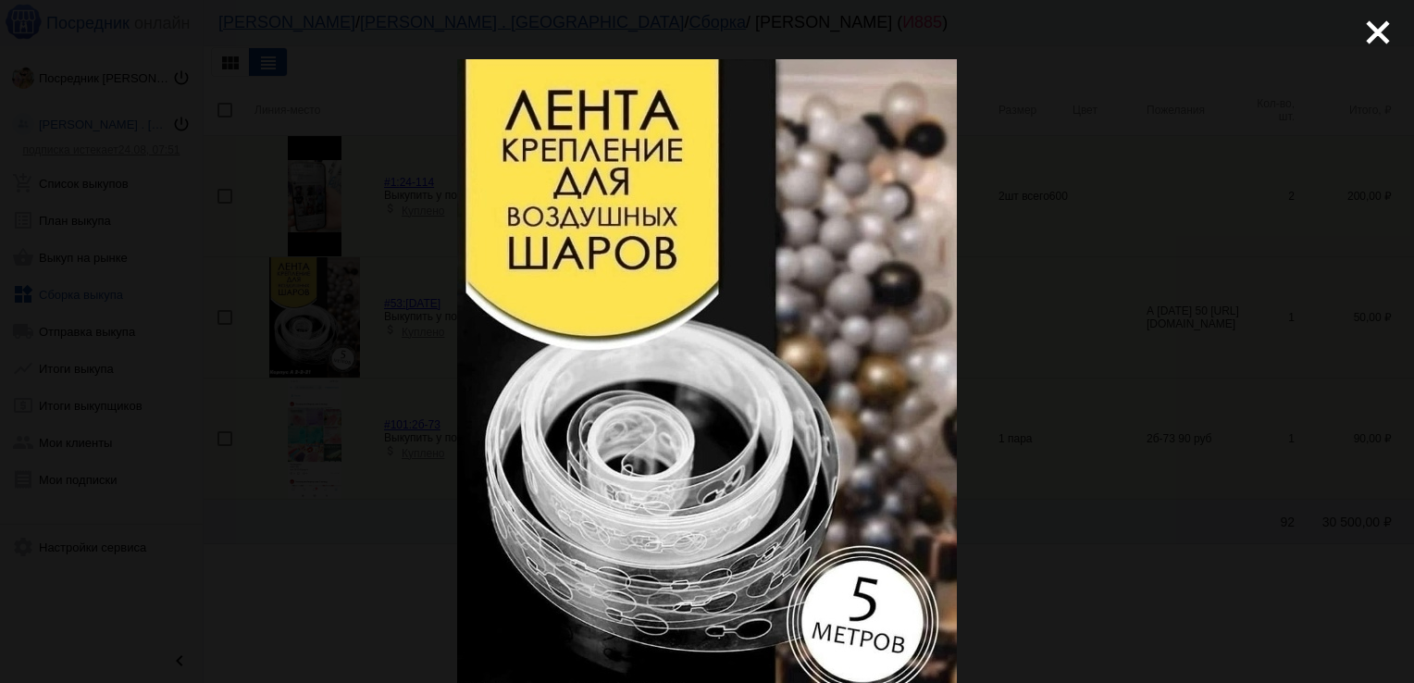
click at [280, 278] on div "close get_app скачать" at bounding box center [707, 506] width 1414 height 1012
click at [288, 276] on div "close get_app скачать" at bounding box center [707, 506] width 1414 height 1012
click at [1367, 17] on mat-icon "close" at bounding box center [1370, 25] width 22 height 22
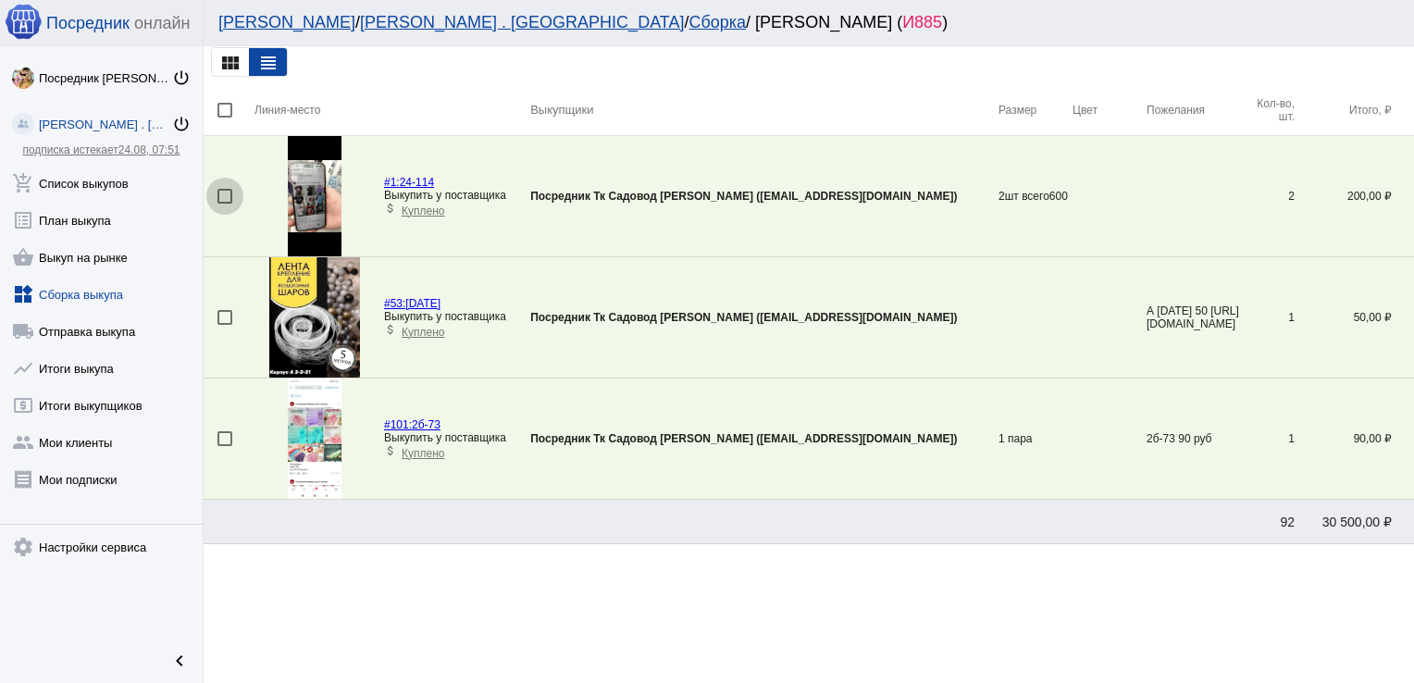
click at [217, 193] on div at bounding box center [224, 196] width 15 height 15
click at [224, 204] on input "checkbox" at bounding box center [224, 204] width 1 height 1
checkbox input "true"
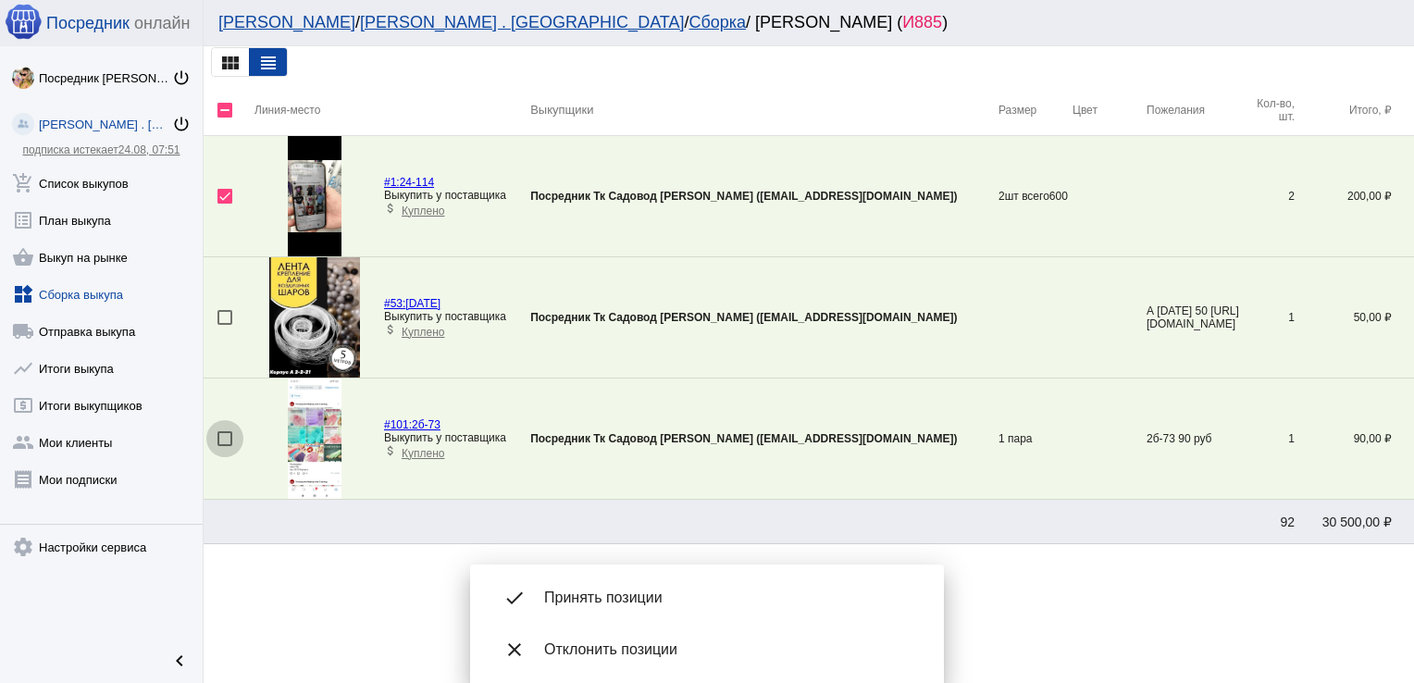
click at [225, 432] on div at bounding box center [224, 438] width 15 height 15
click at [225, 446] on input "checkbox" at bounding box center [224, 446] width 1 height 1
checkbox input "true"
click at [651, 598] on span "Принять позиции" at bounding box center [729, 597] width 370 height 19
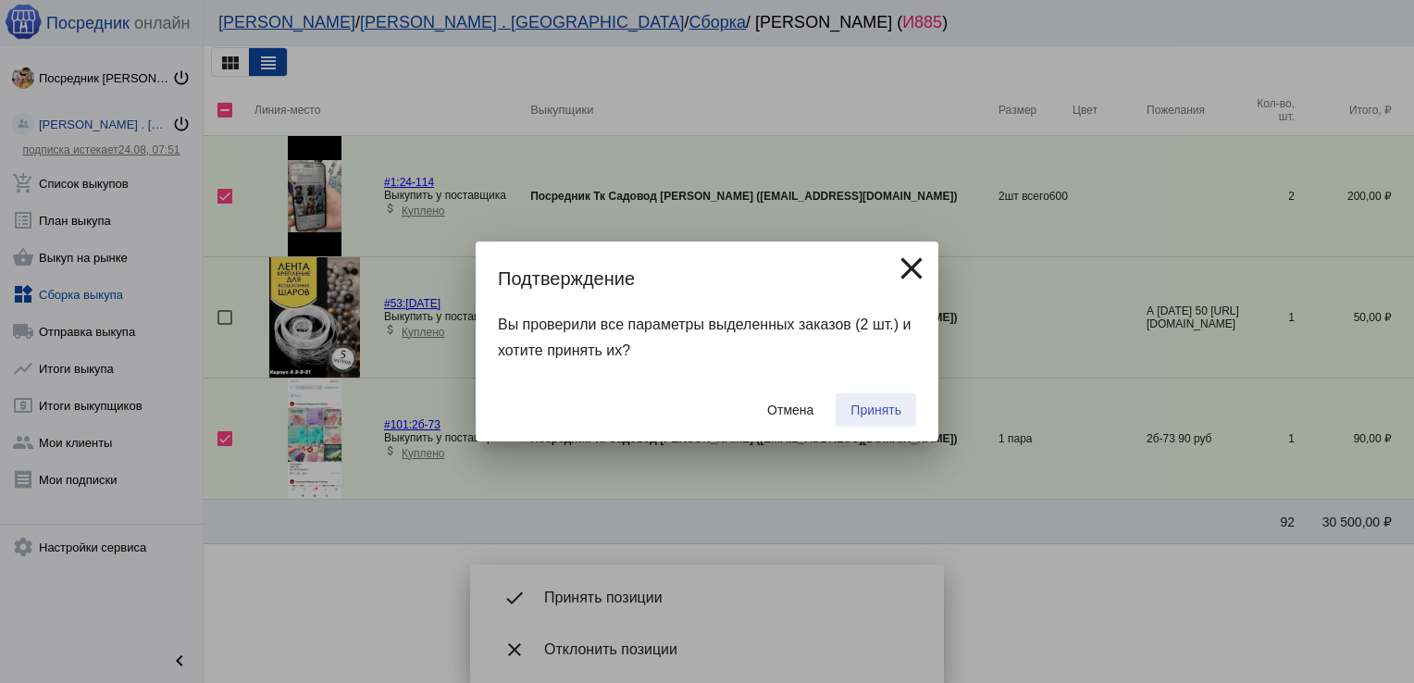
click at [901, 405] on button "Принять" at bounding box center [875, 409] width 80 height 33
checkbox input "false"
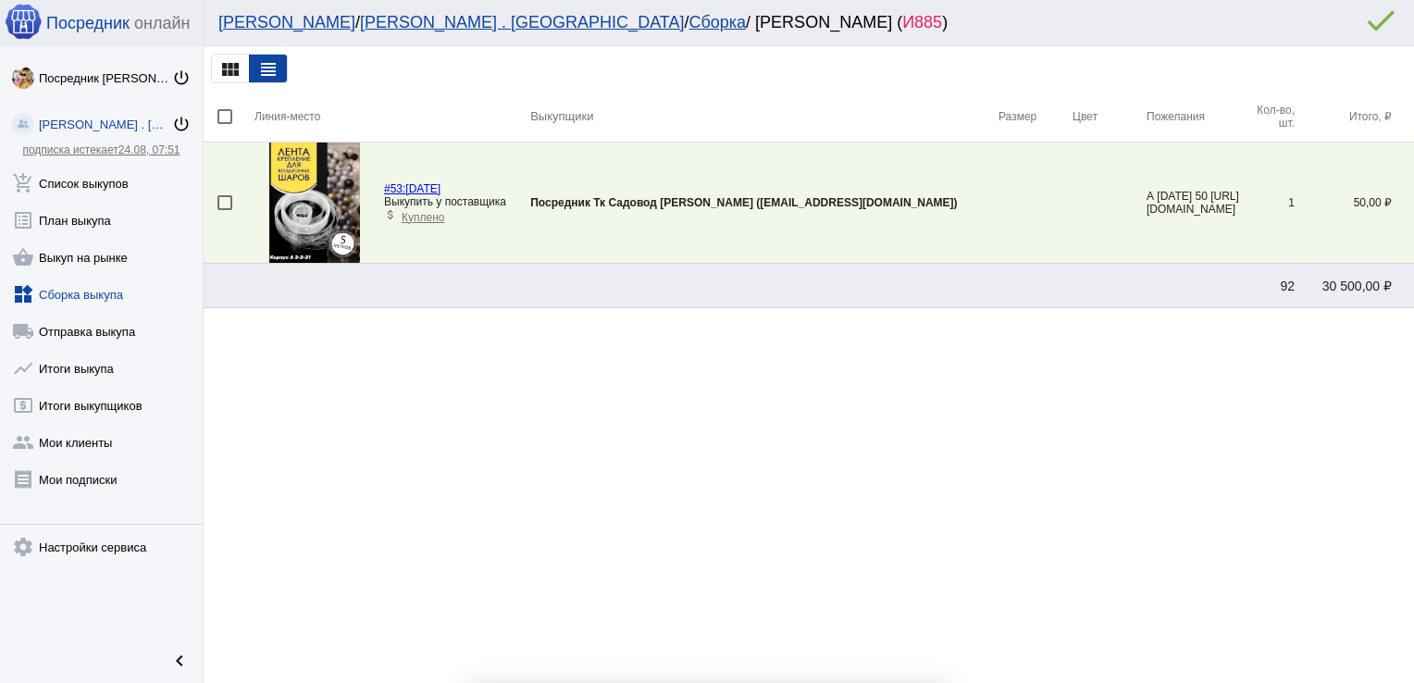
scroll to position [0, 0]
click at [105, 181] on link "add_shopping_cart Список выкупов" at bounding box center [101, 179] width 203 height 37
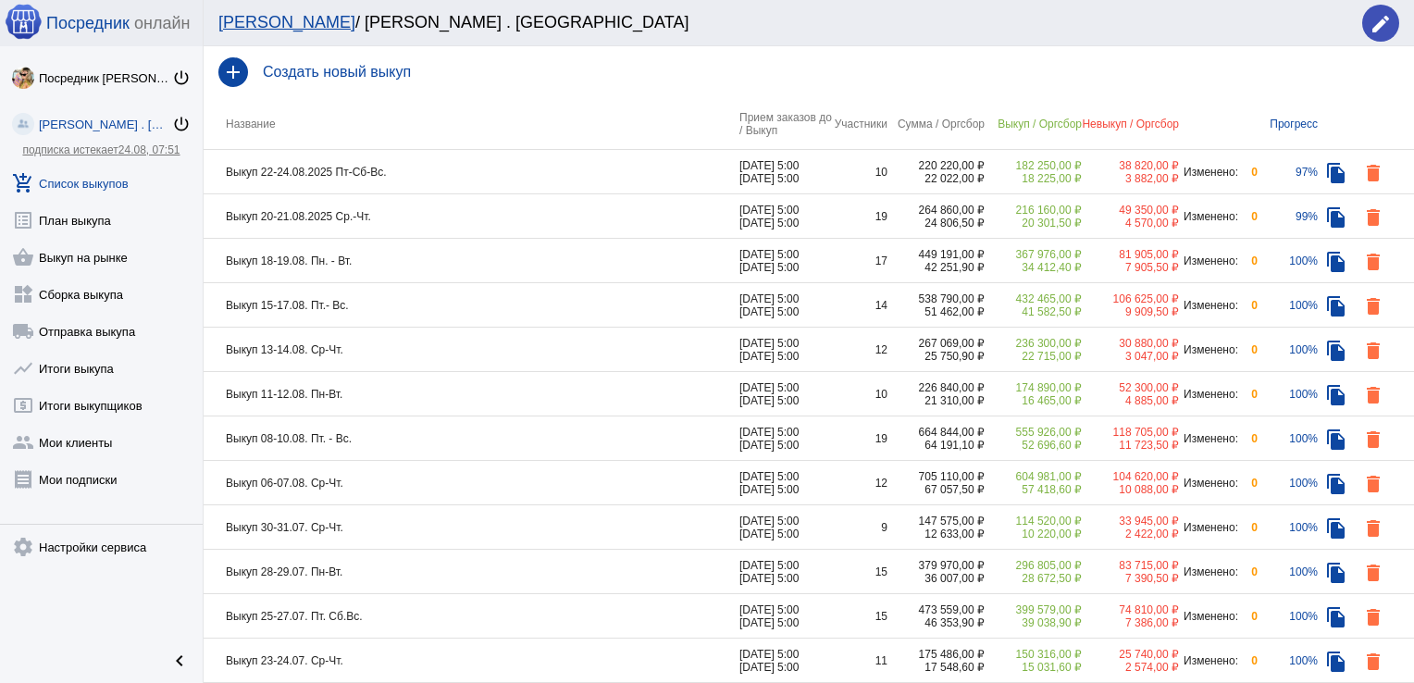
click at [590, 172] on td "Выкуп 22-24.08.2025 Пт-Сб-Вс." at bounding box center [472, 172] width 536 height 44
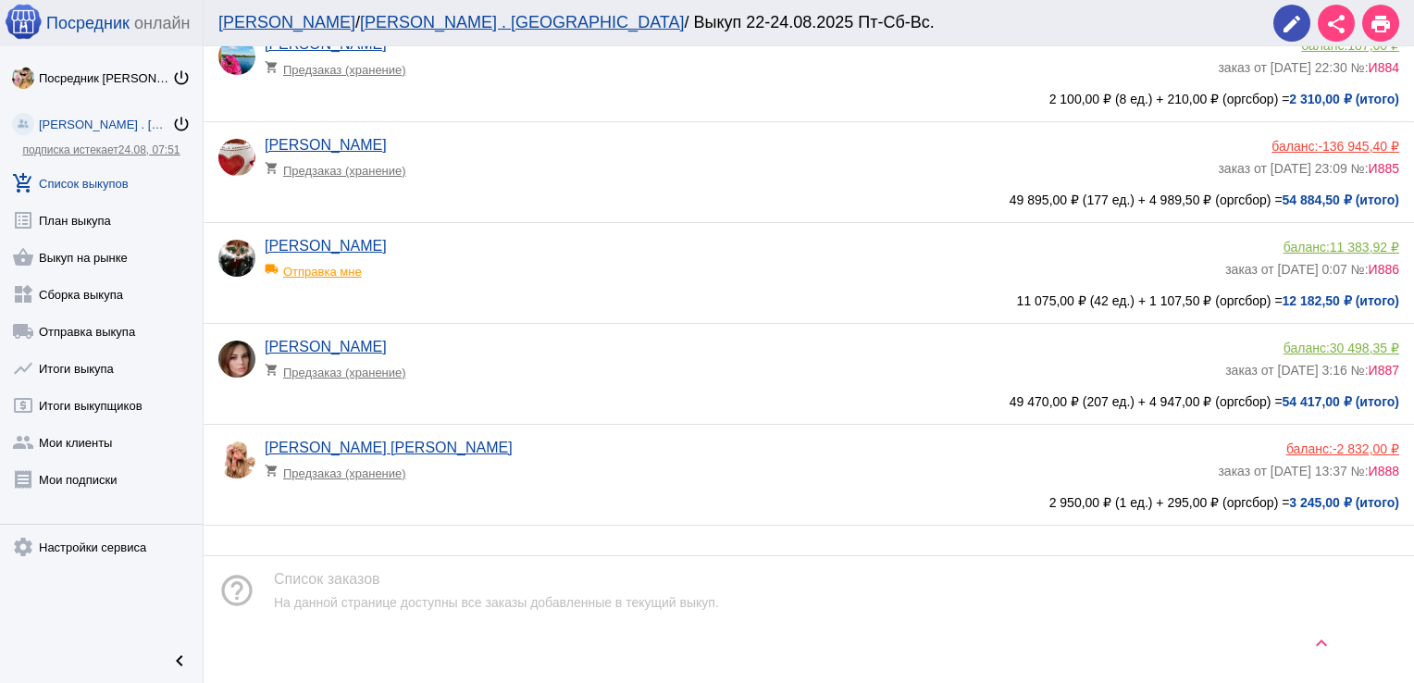
scroll to position [600, 0]
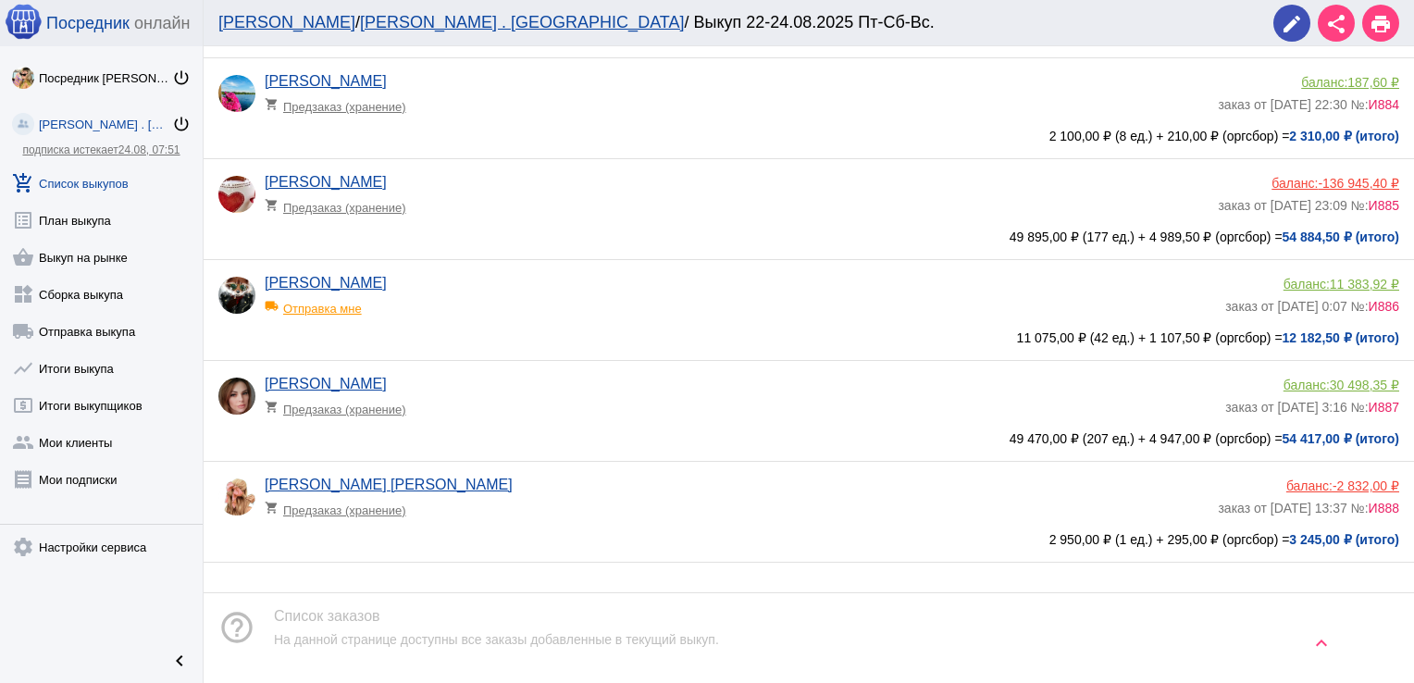
click at [634, 205] on app-delivery-type "shopping_cart Предзаказ (хранение)" at bounding box center [737, 203] width 944 height 24
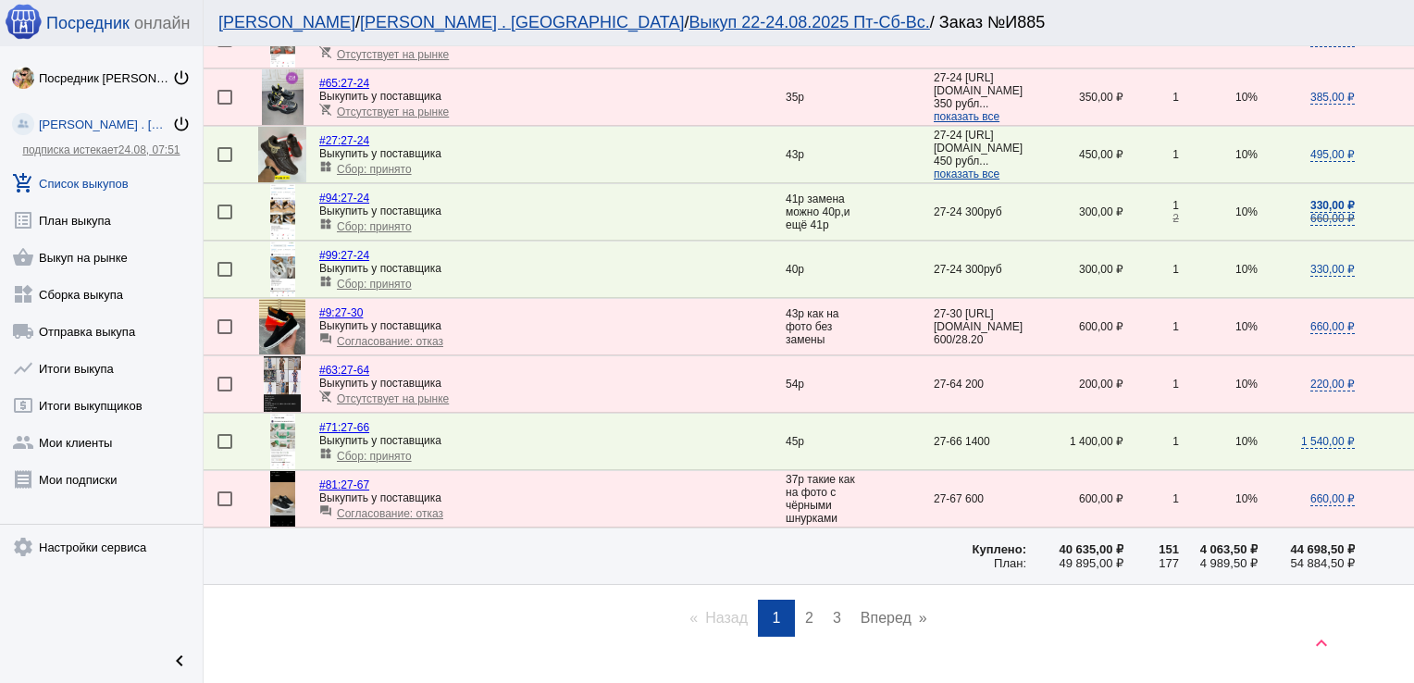
scroll to position [2602, 0]
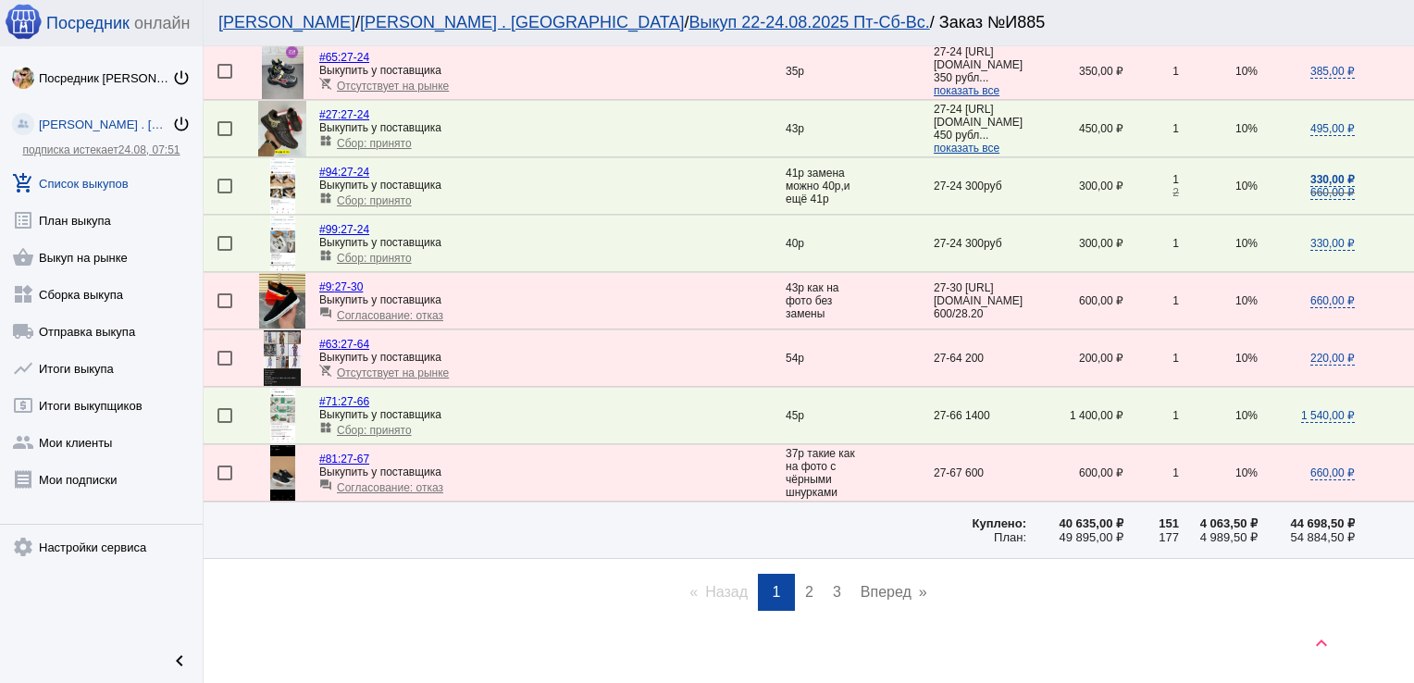
click at [807, 574] on link "page 2" at bounding box center [809, 592] width 27 height 37
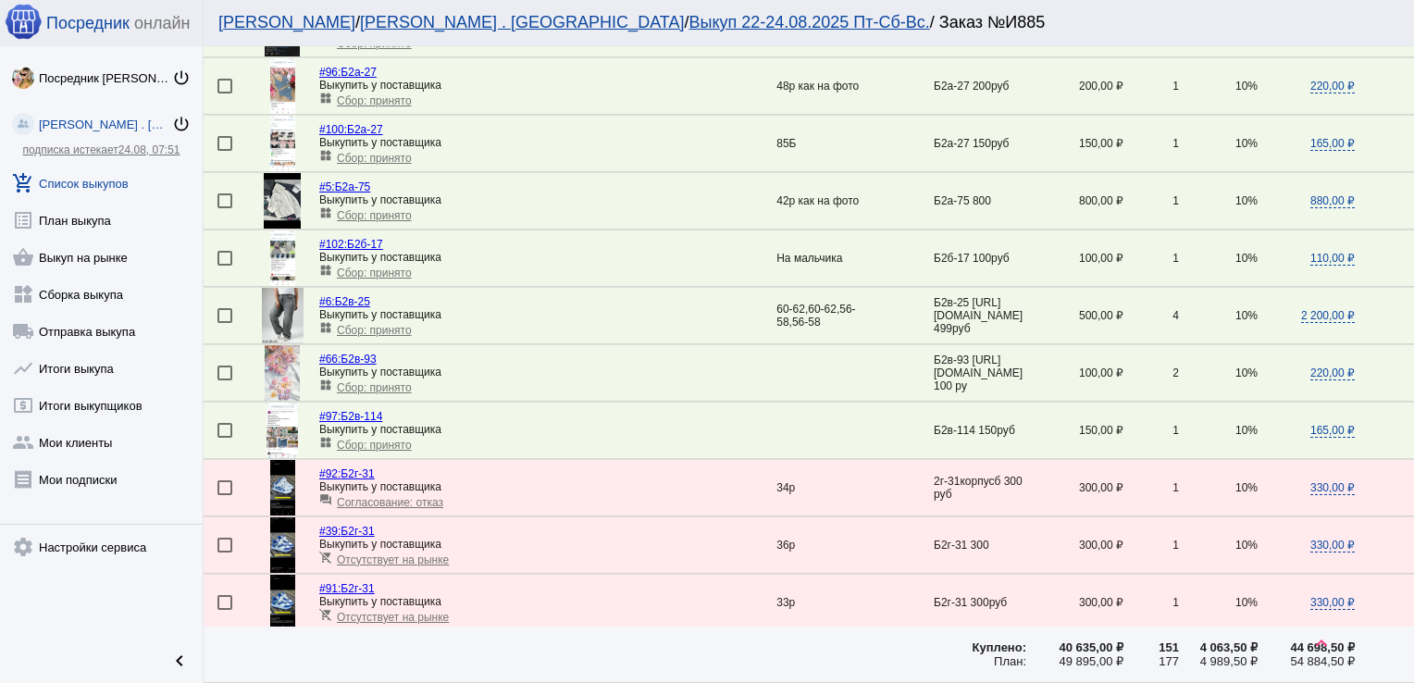
scroll to position [2552, 0]
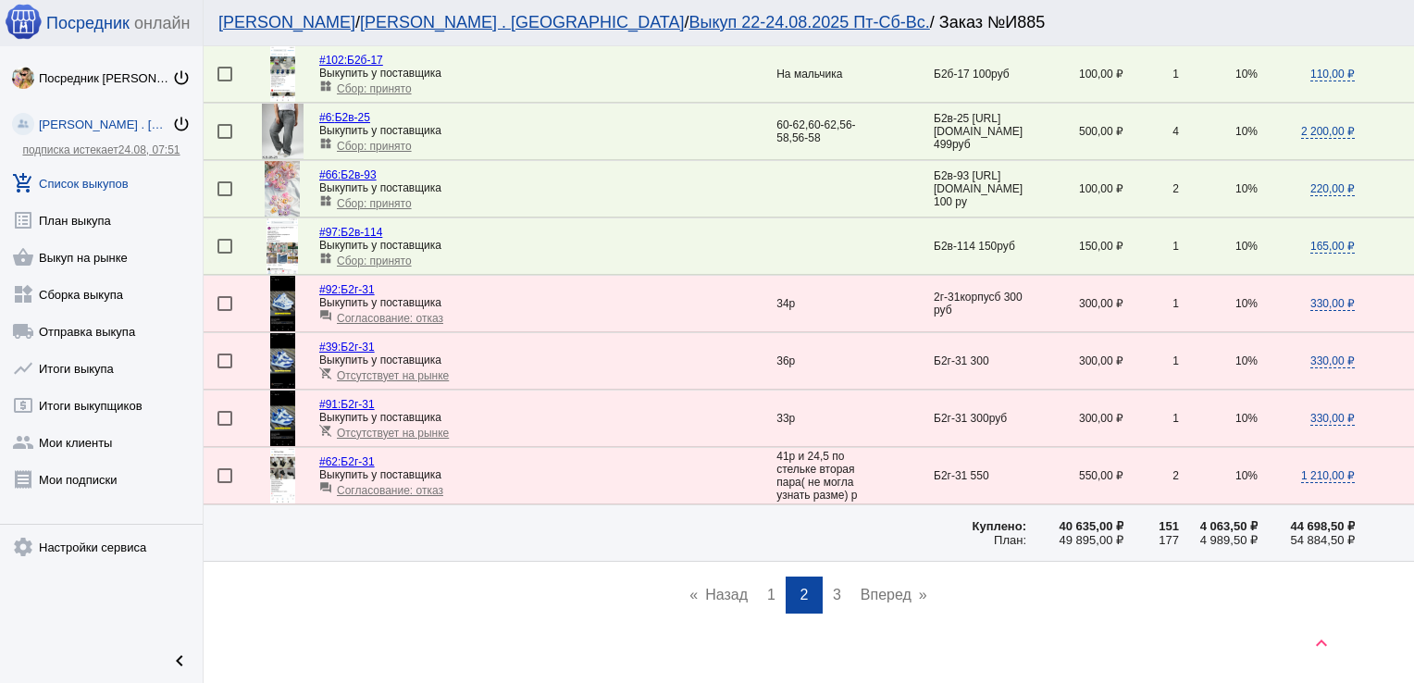
click at [833, 587] on span "3" at bounding box center [837, 595] width 8 height 16
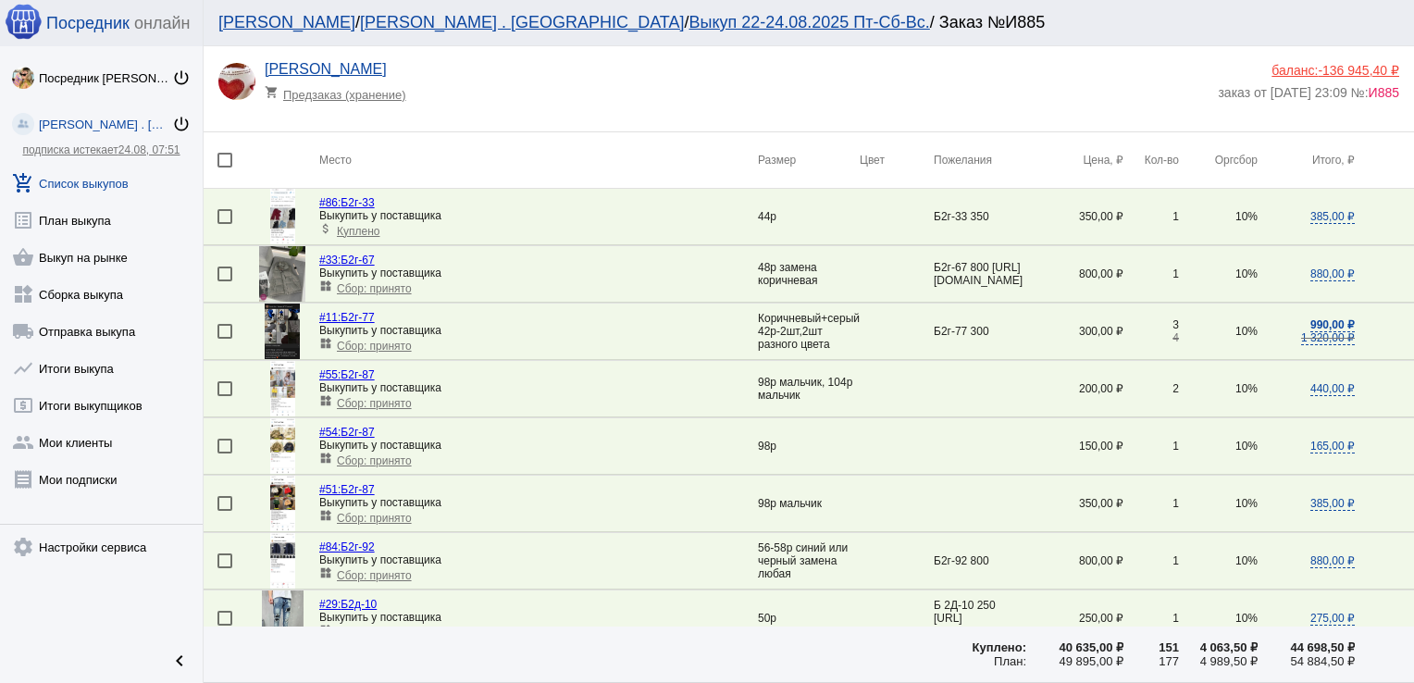
click at [352, 228] on span "Куплено" at bounding box center [358, 231] width 43 height 13
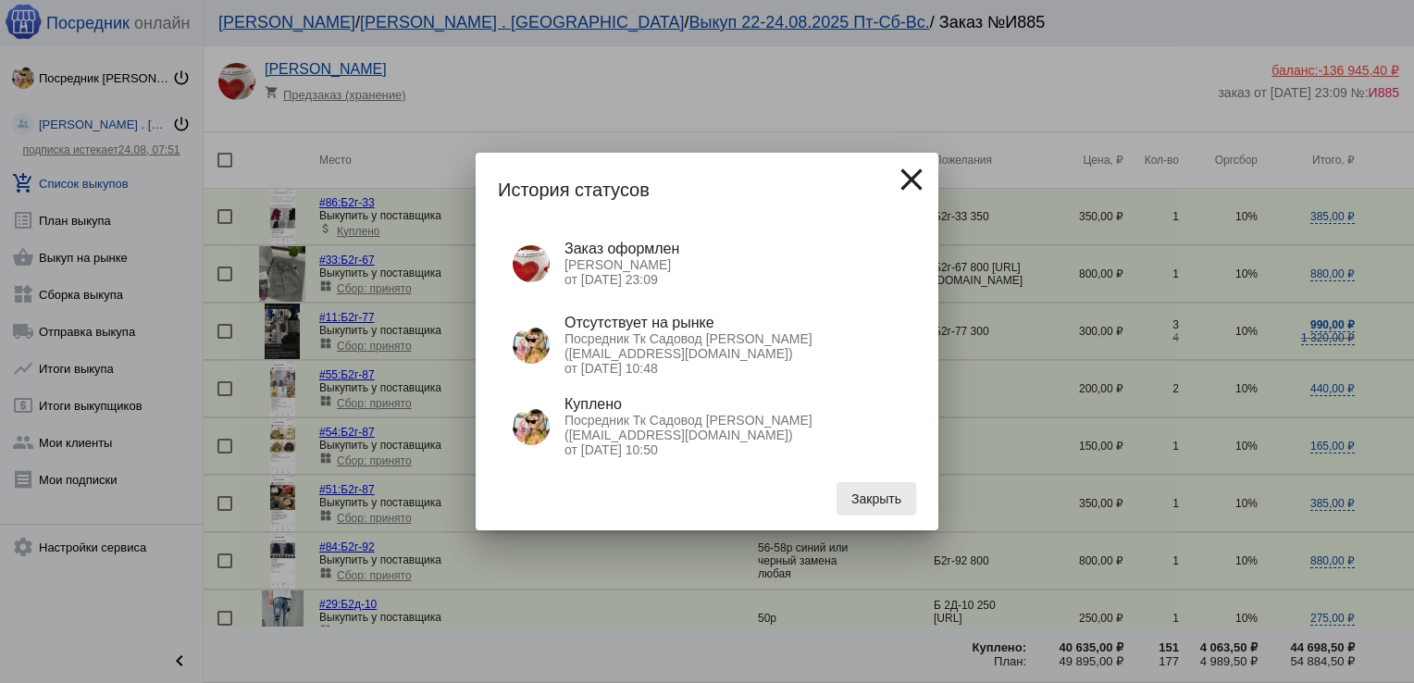
click at [886, 501] on span "Закрыть" at bounding box center [876, 498] width 50 height 15
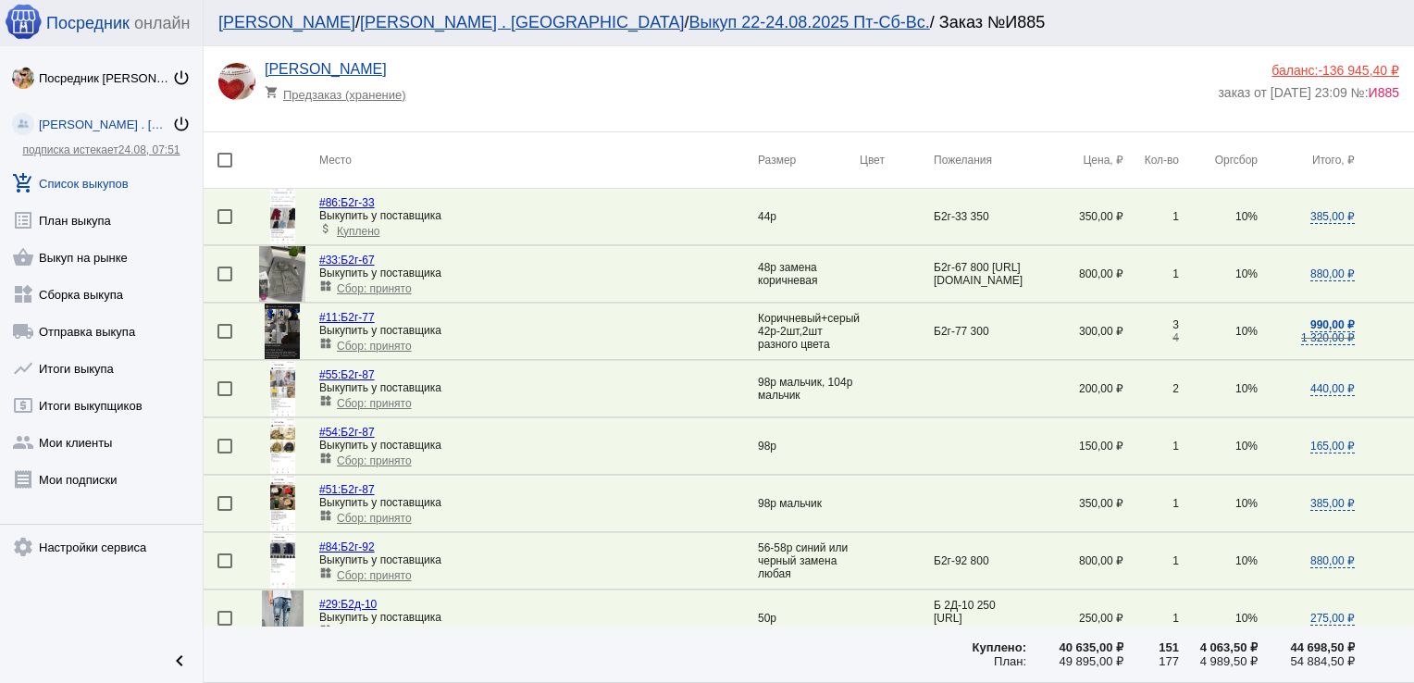
click at [278, 213] on img at bounding box center [282, 217] width 25 height 56
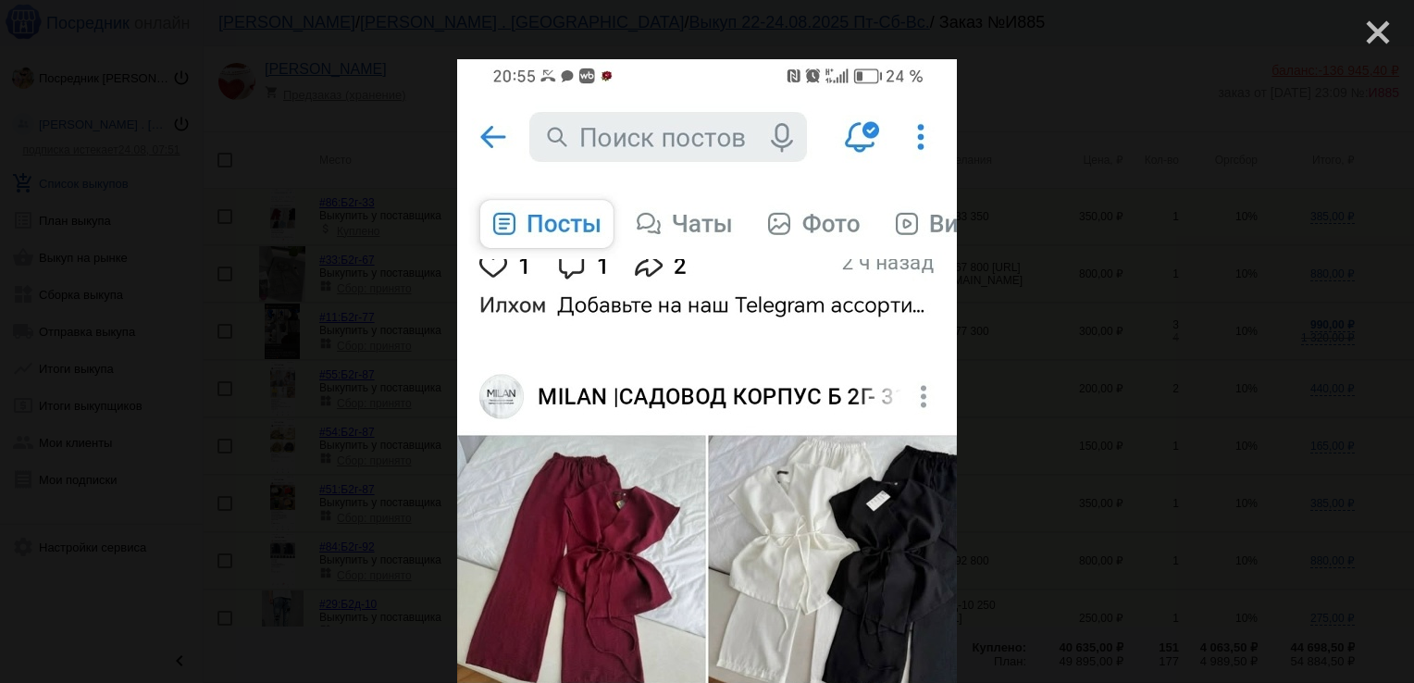
click at [1361, 23] on mat-icon "close" at bounding box center [1370, 25] width 22 height 22
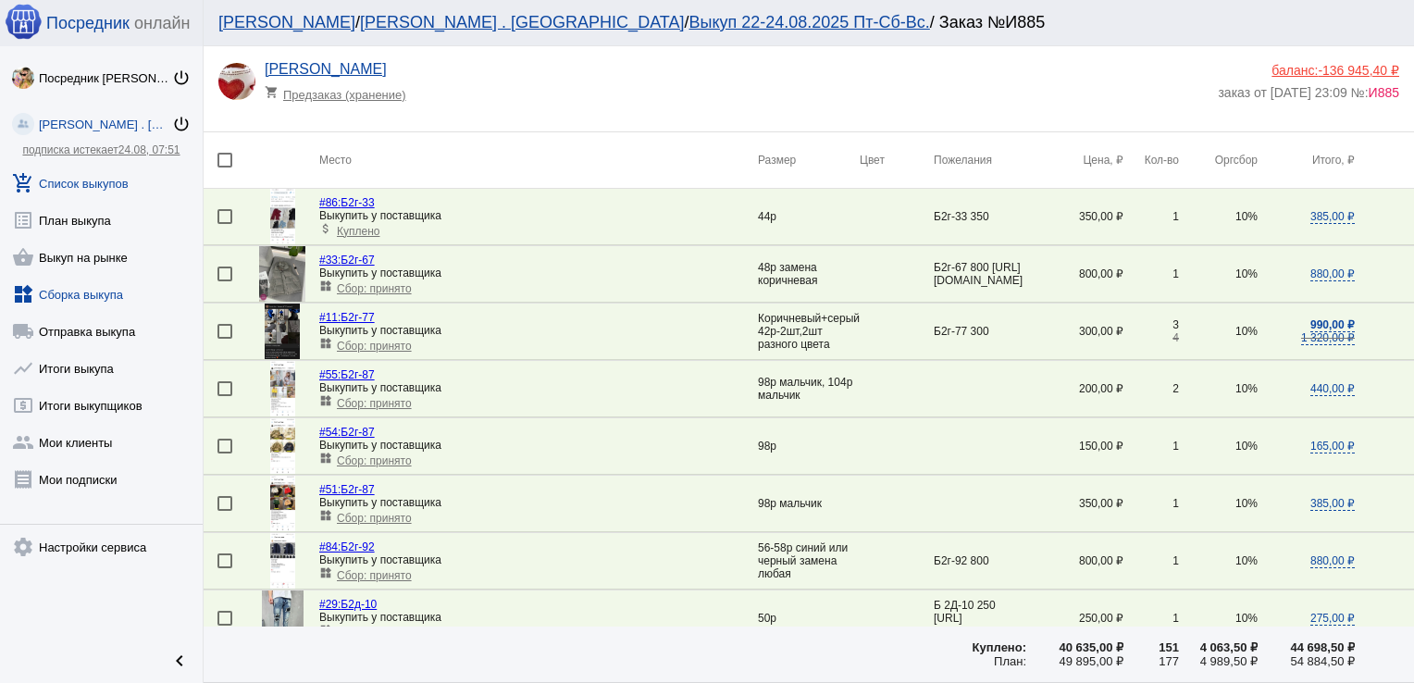
click at [85, 292] on link "widgets Сборка выкупа" at bounding box center [101, 290] width 203 height 37
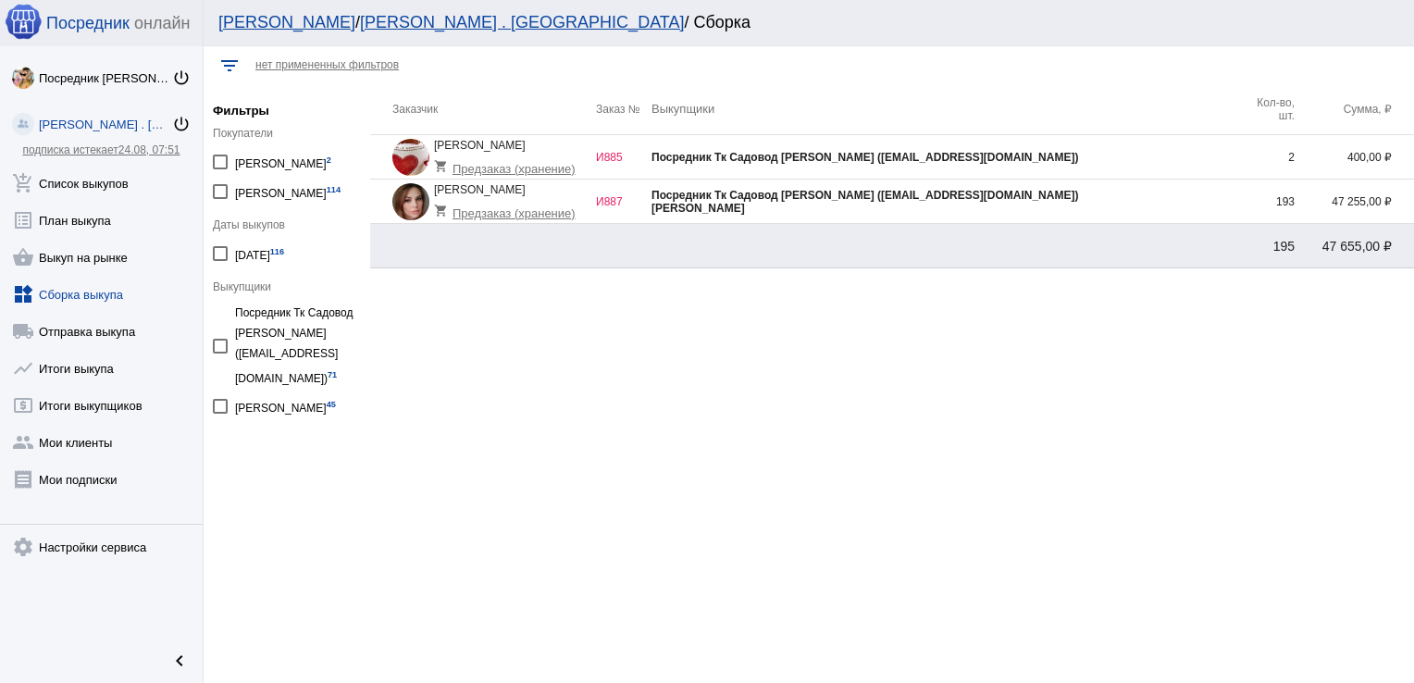
click at [1132, 155] on div "Посредник Тк Садовод [PERSON_NAME] ([EMAIL_ADDRESS][DOMAIN_NAME])" at bounding box center [944, 157] width 587 height 13
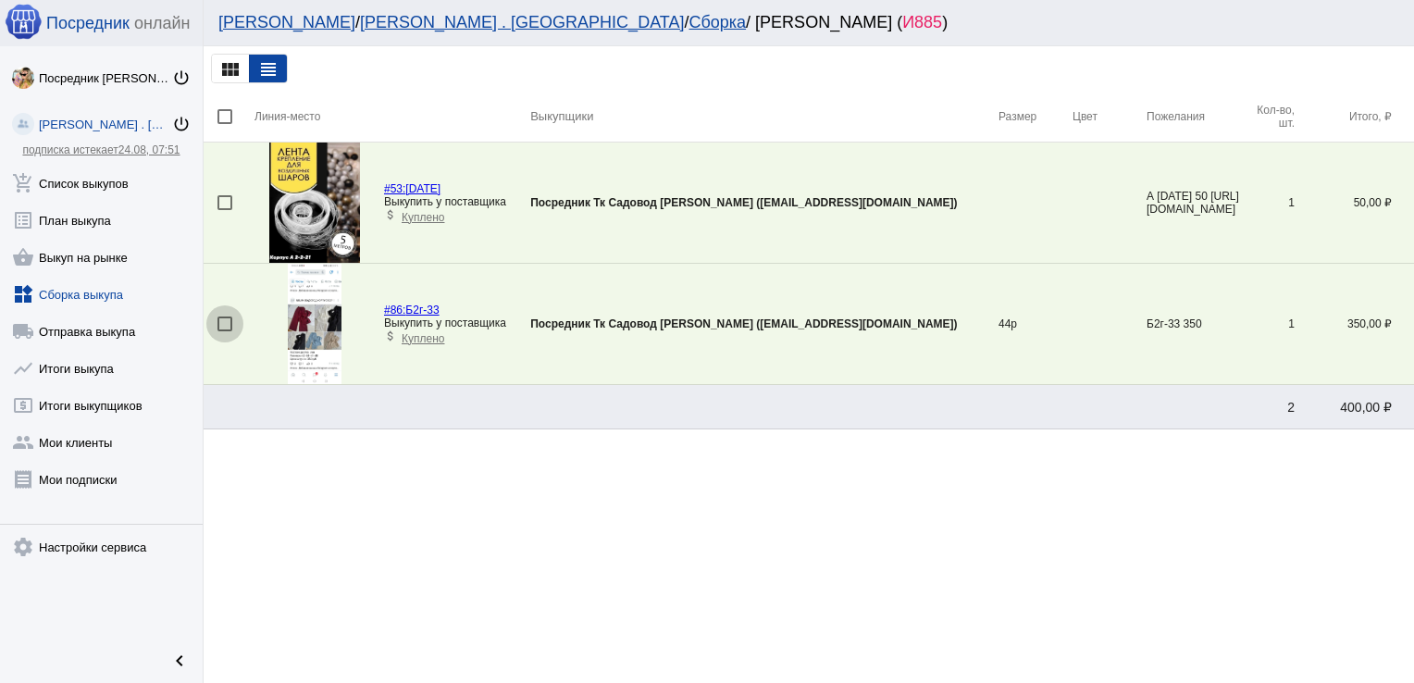
click at [228, 323] on div at bounding box center [224, 323] width 15 height 15
click at [225, 331] on input "checkbox" at bounding box center [224, 331] width 1 height 1
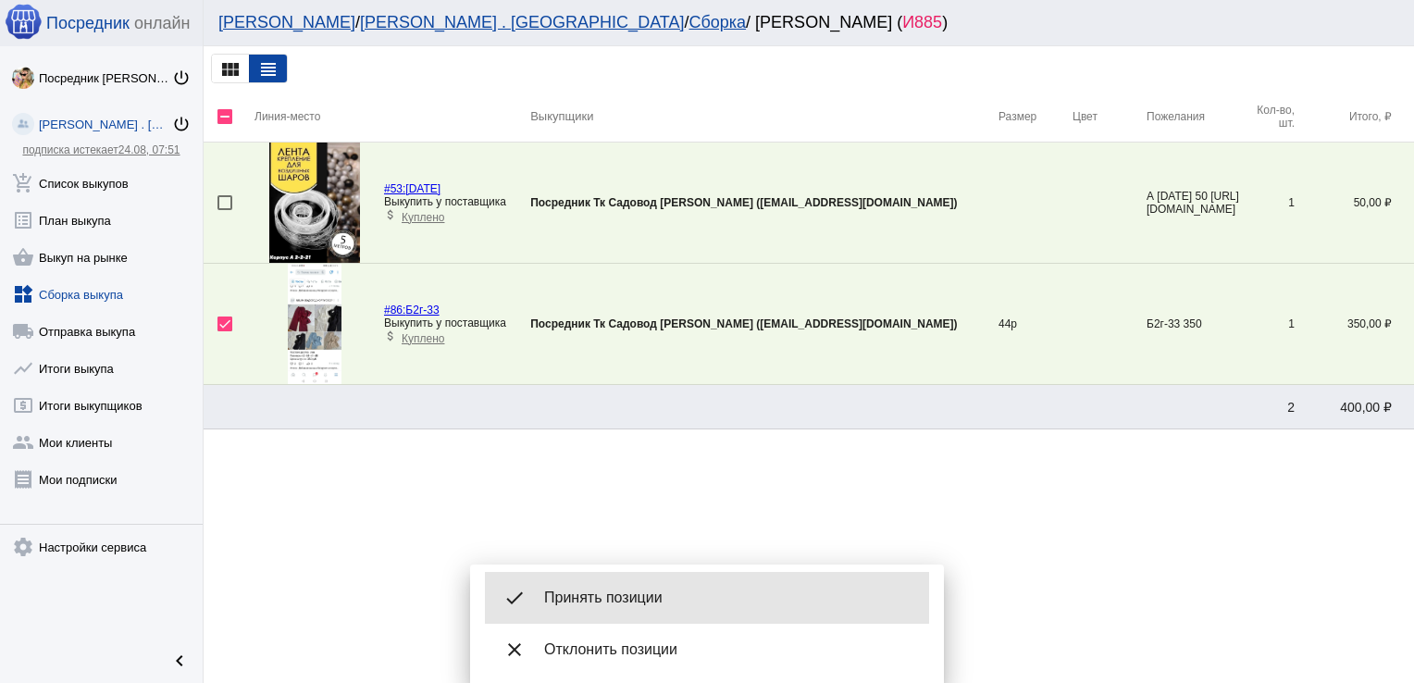
click at [646, 586] on div "done Принять позиции" at bounding box center [707, 598] width 444 height 52
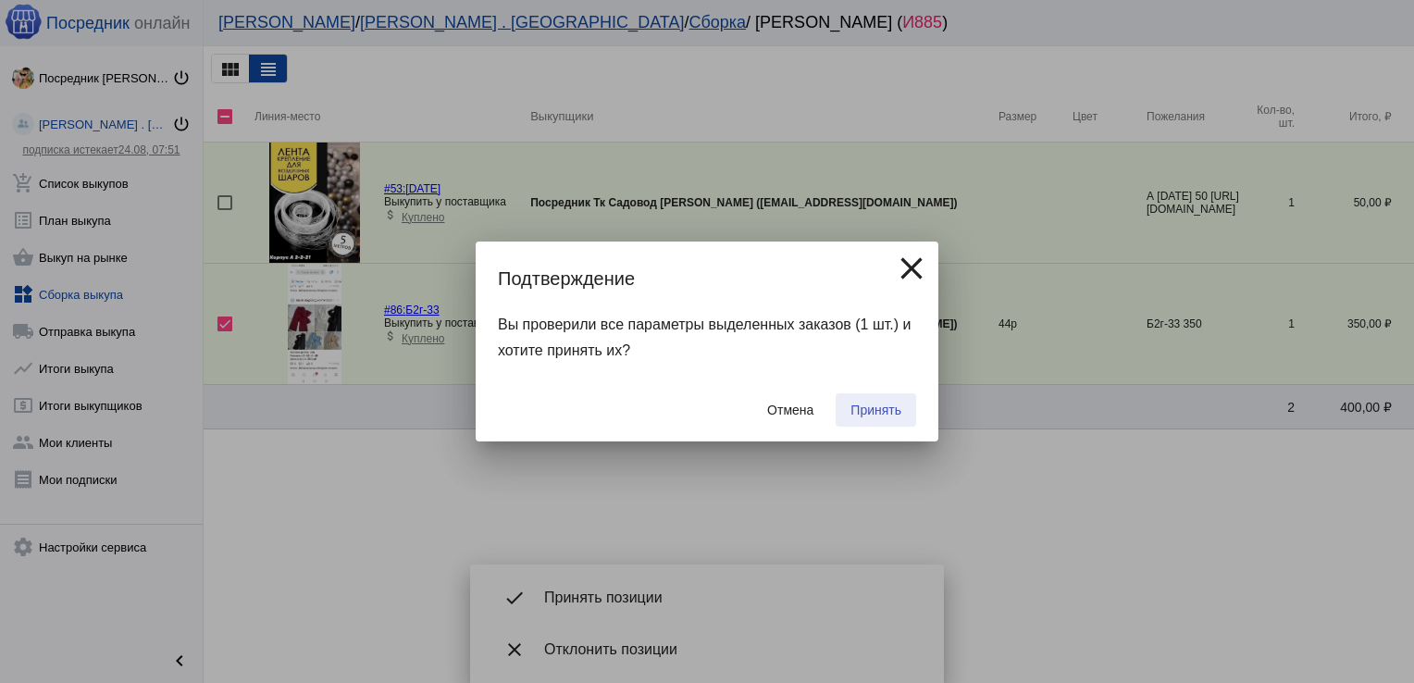
click at [860, 409] on span "Принять" at bounding box center [875, 409] width 51 height 15
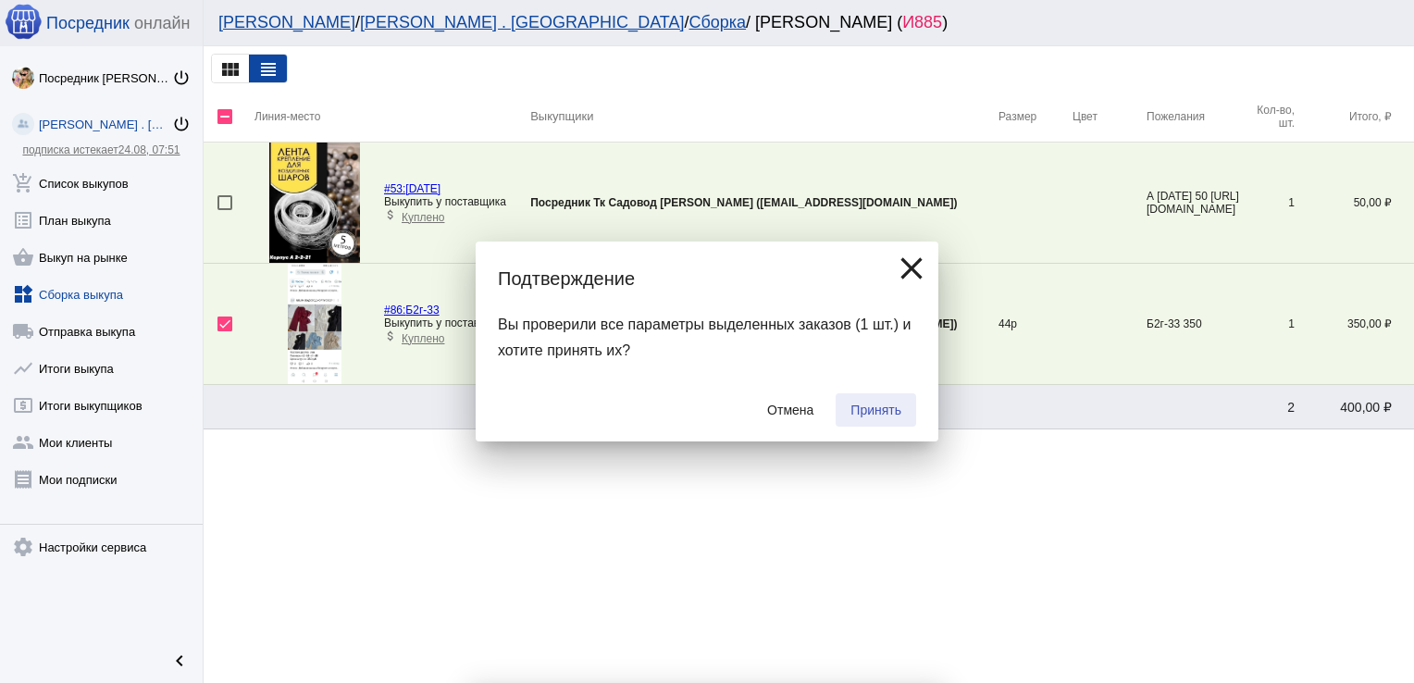
checkbox input "false"
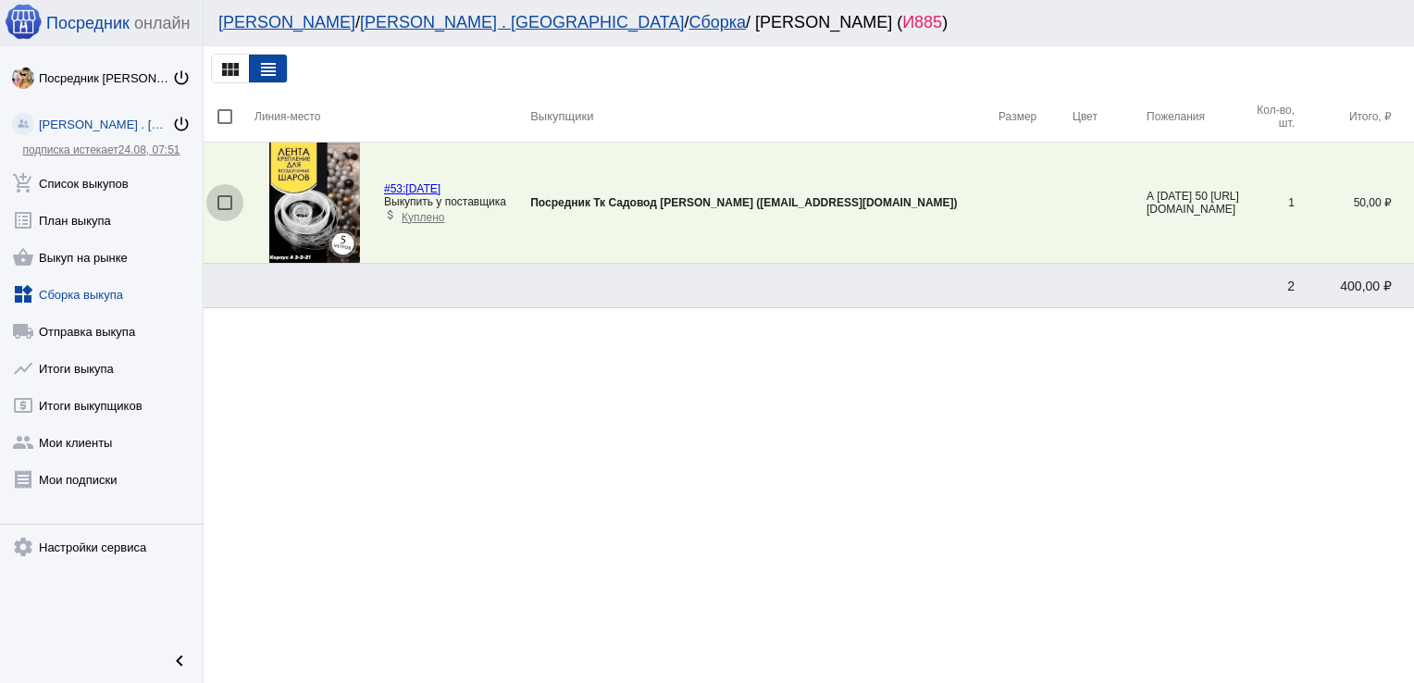
click at [226, 205] on div at bounding box center [224, 202] width 15 height 15
click at [225, 210] on input "checkbox" at bounding box center [224, 210] width 1 height 1
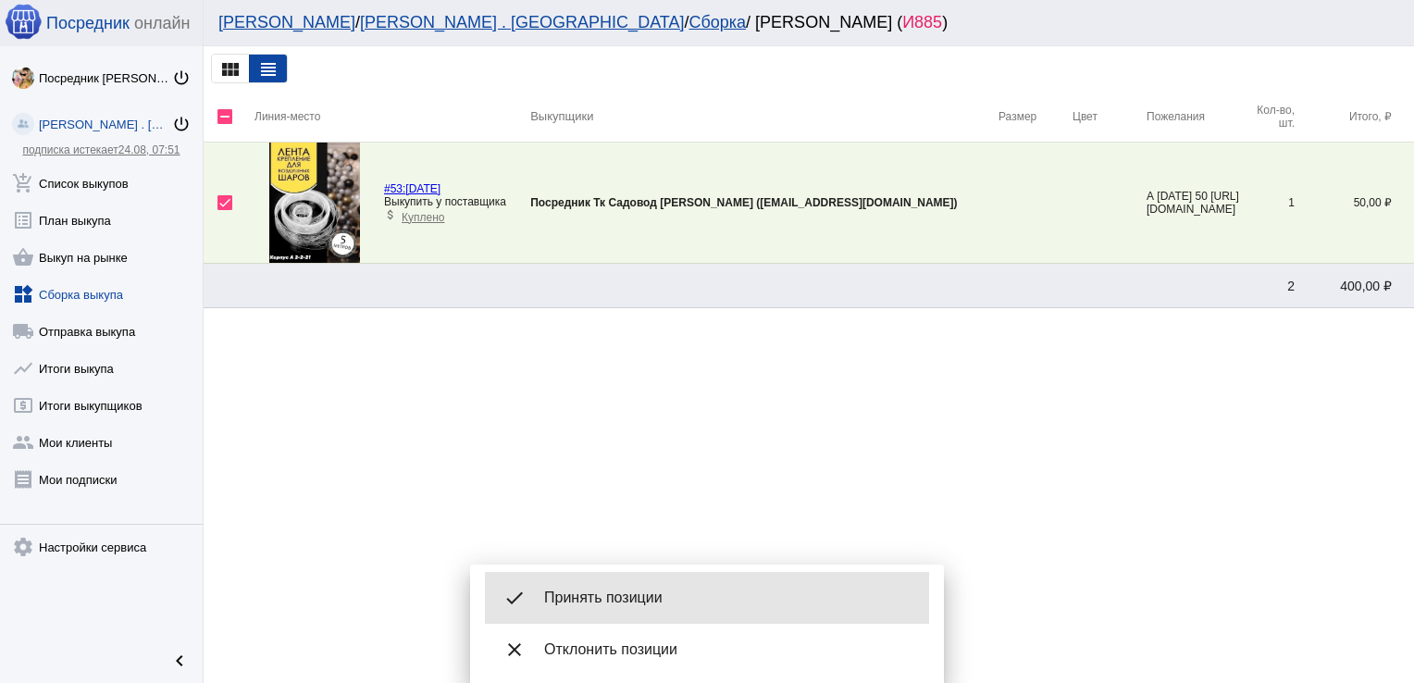
click at [650, 578] on div "done Принять позиции" at bounding box center [707, 598] width 444 height 52
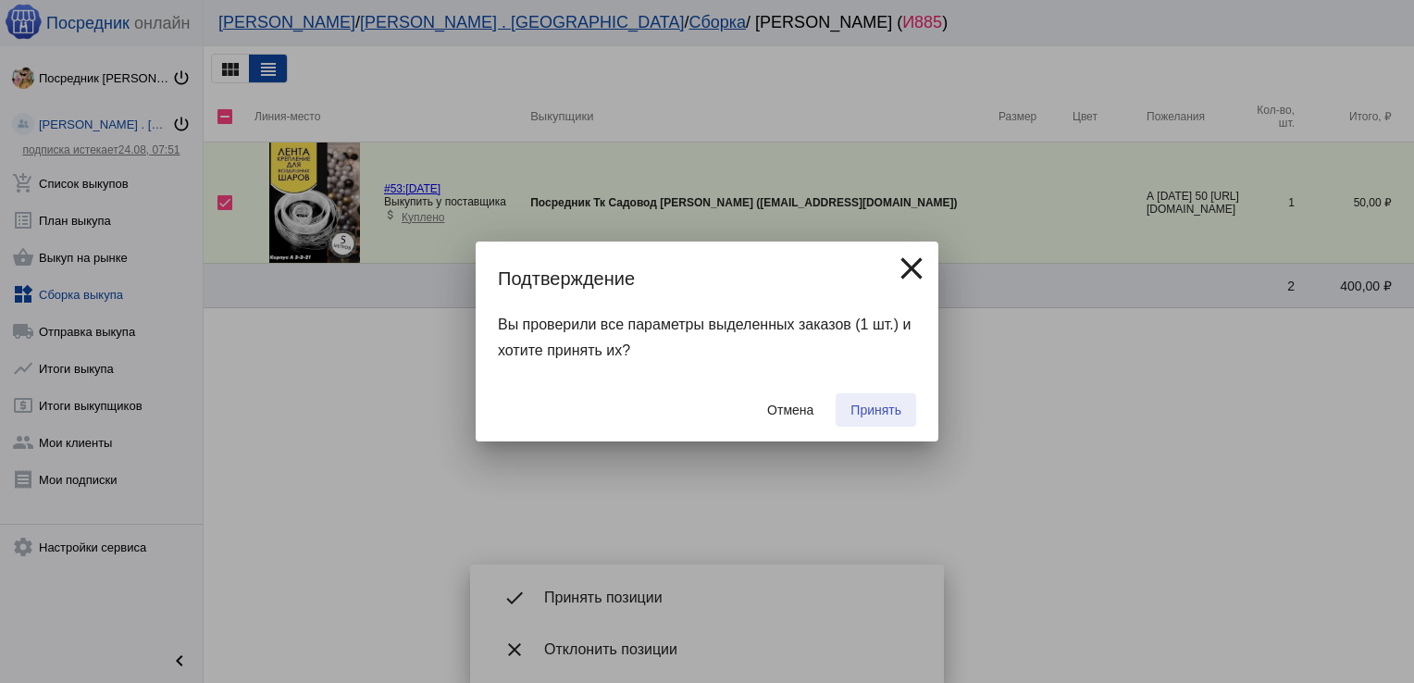
click at [896, 402] on span "Принять" at bounding box center [875, 409] width 51 height 15
checkbox input "false"
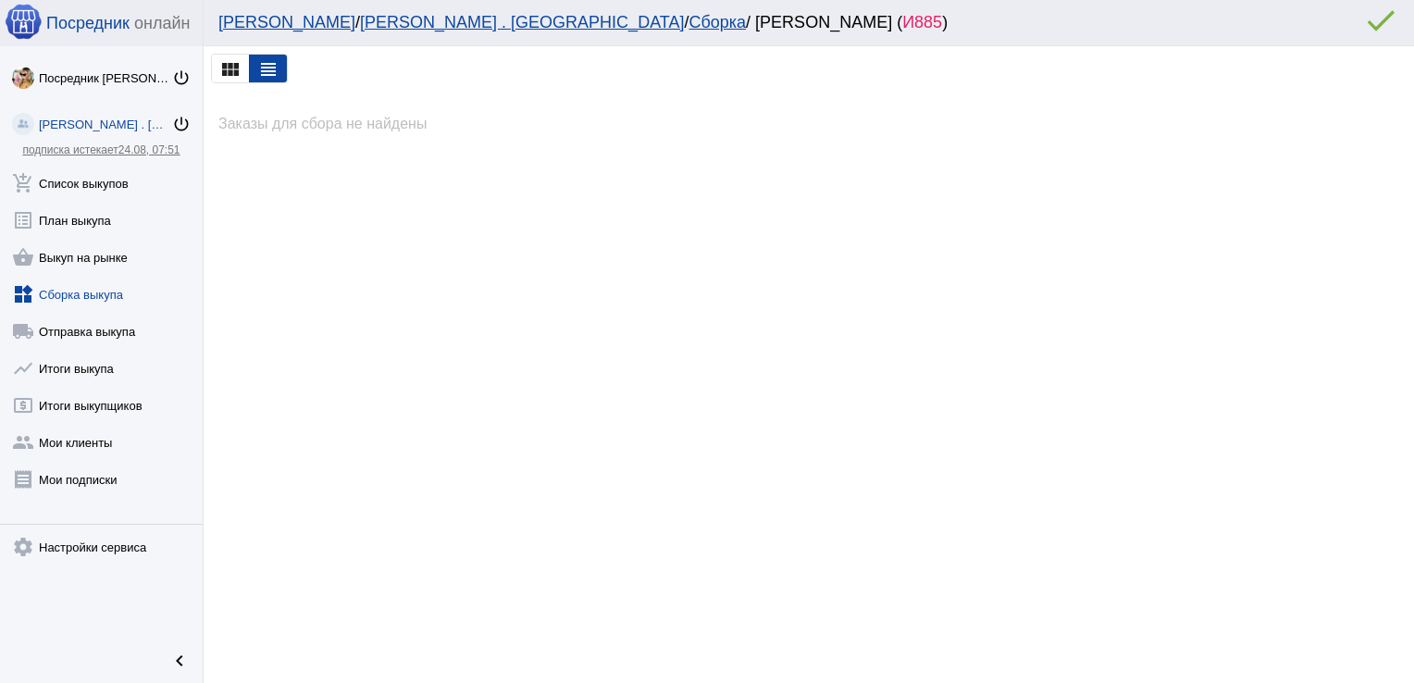
click at [104, 293] on link "widgets Сборка выкупа" at bounding box center [101, 290] width 203 height 37
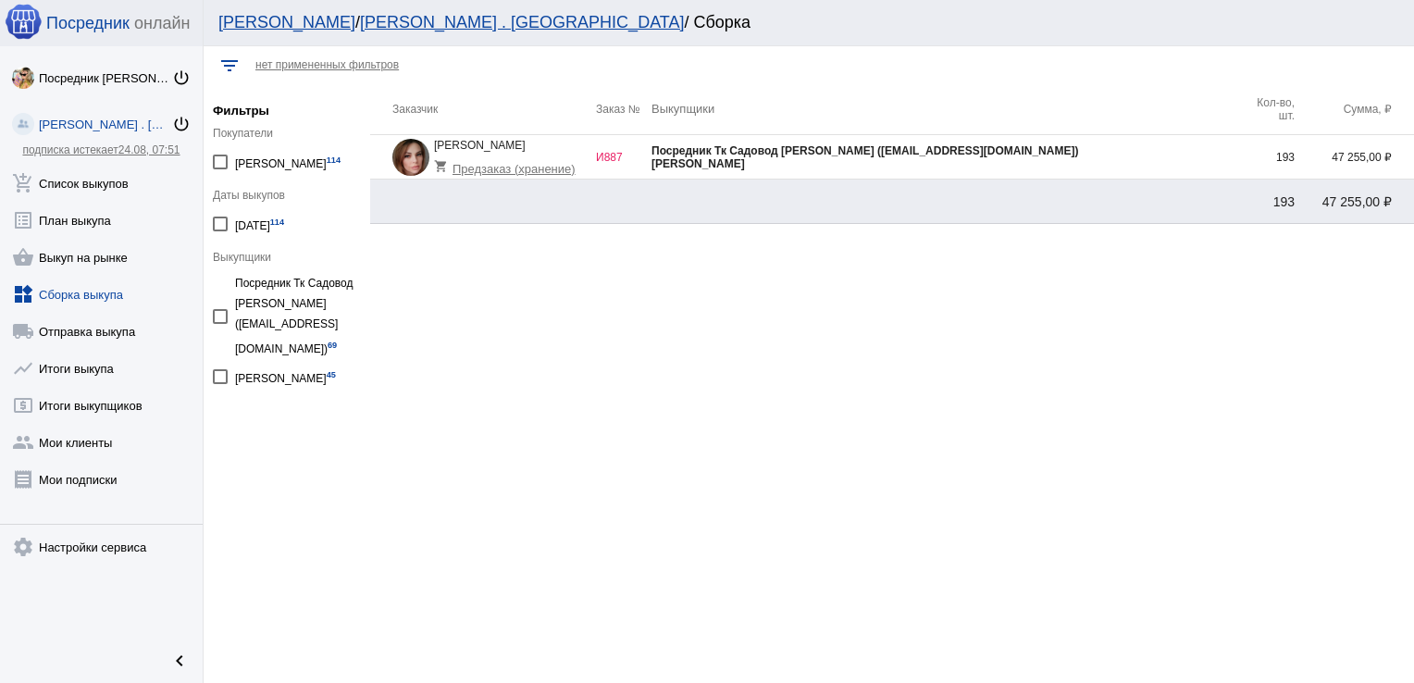
click at [1038, 172] on td "Посредник Тк Садовод Ника Никова (rada.loseva.83@mail.ru) Дмитрий Дук" at bounding box center [944, 157] width 587 height 44
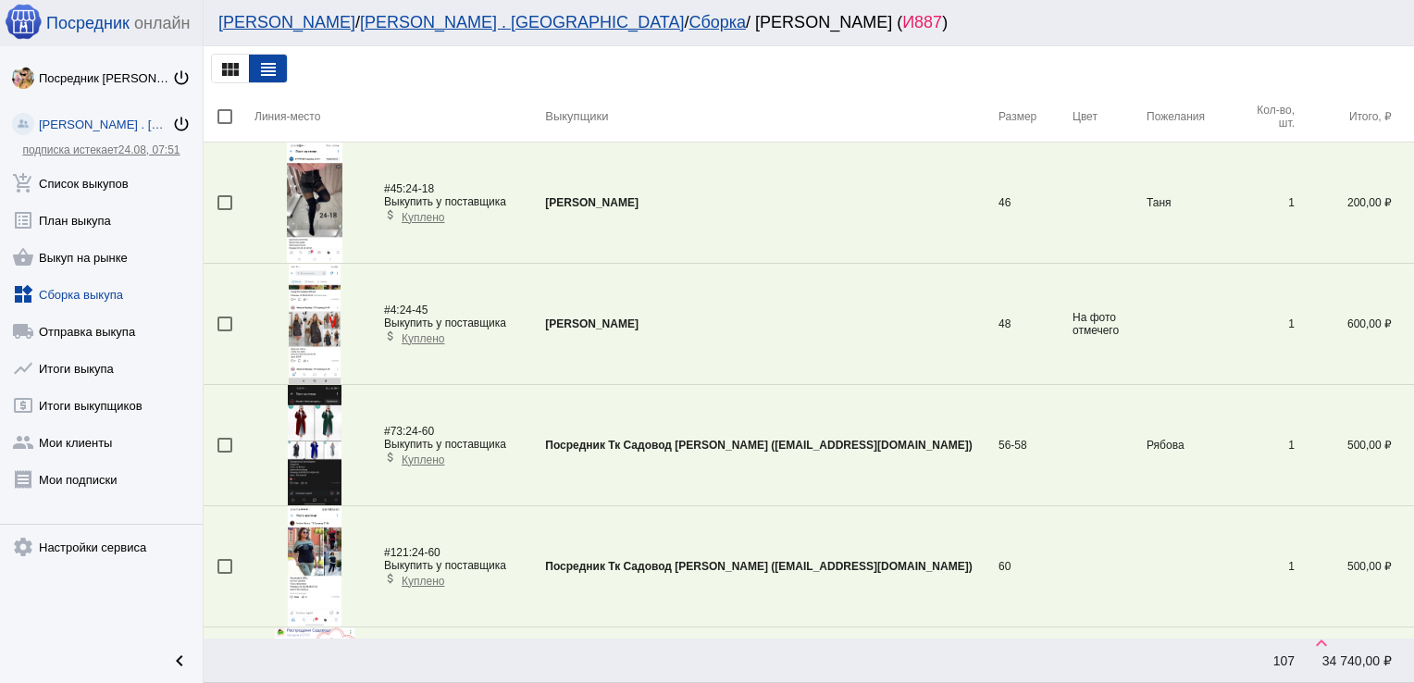
scroll to position [3090, 0]
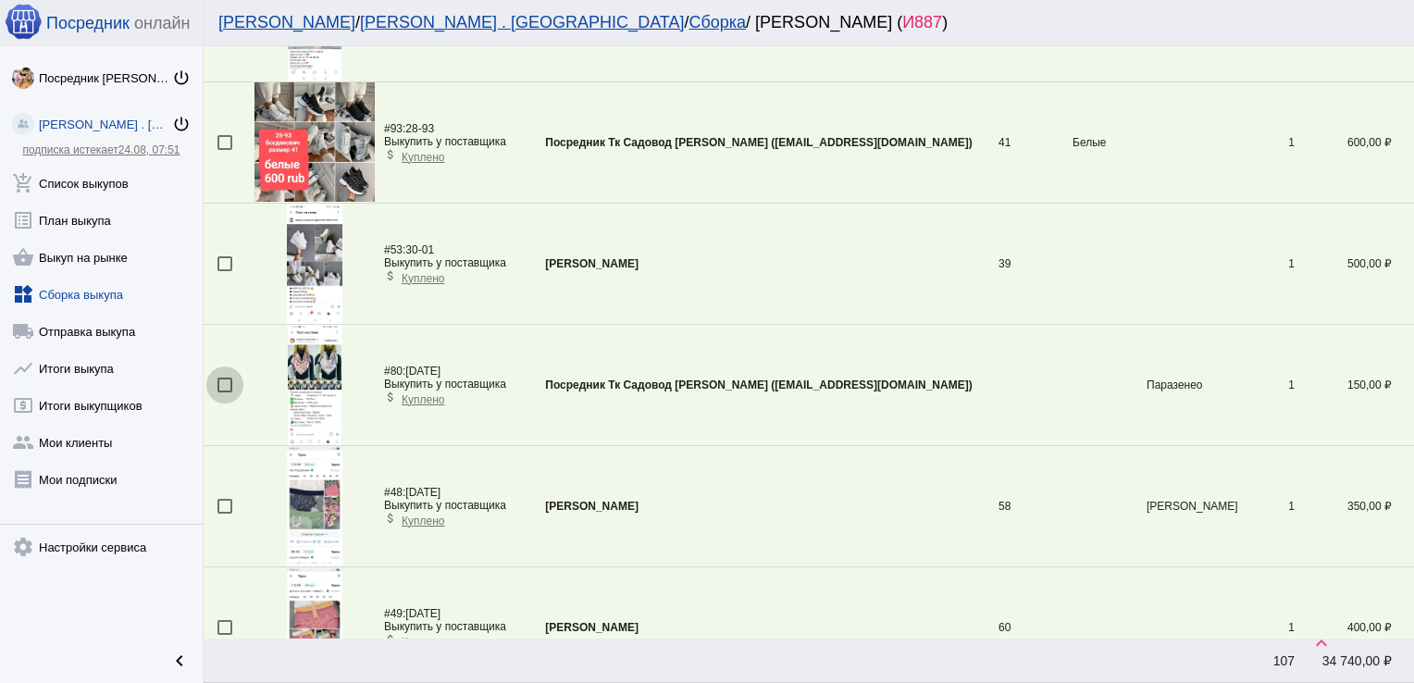
click at [229, 377] on div at bounding box center [224, 384] width 15 height 15
click at [225, 392] on input "checkbox" at bounding box center [224, 392] width 1 height 1
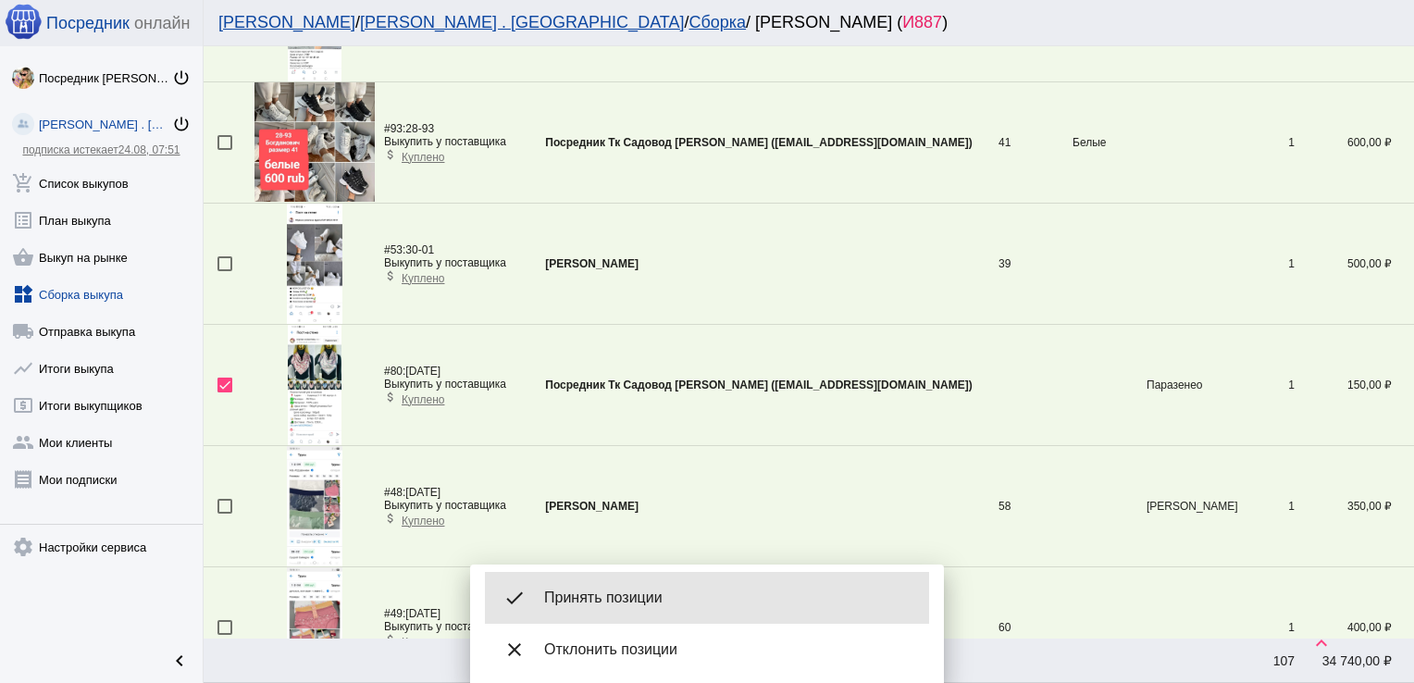
click at [640, 594] on span "Принять позиции" at bounding box center [729, 597] width 370 height 19
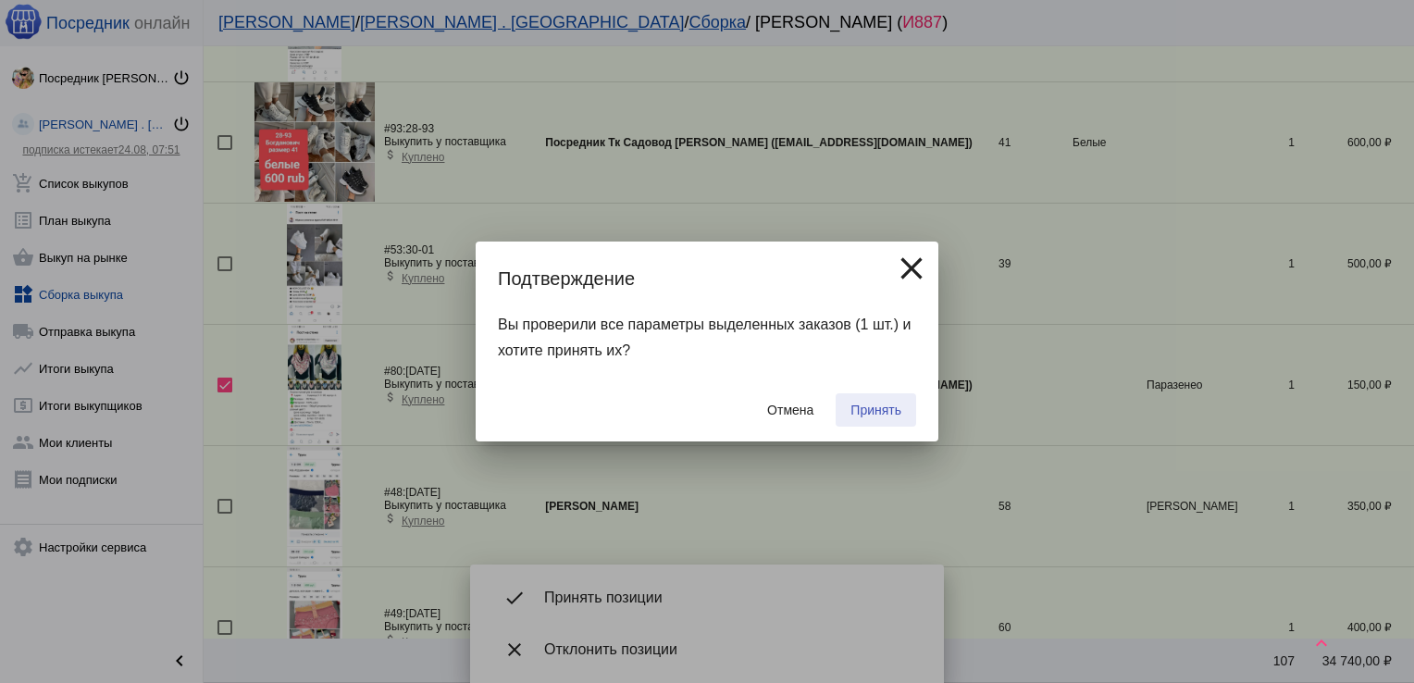
click at [892, 400] on button "Принять" at bounding box center [875, 409] width 80 height 33
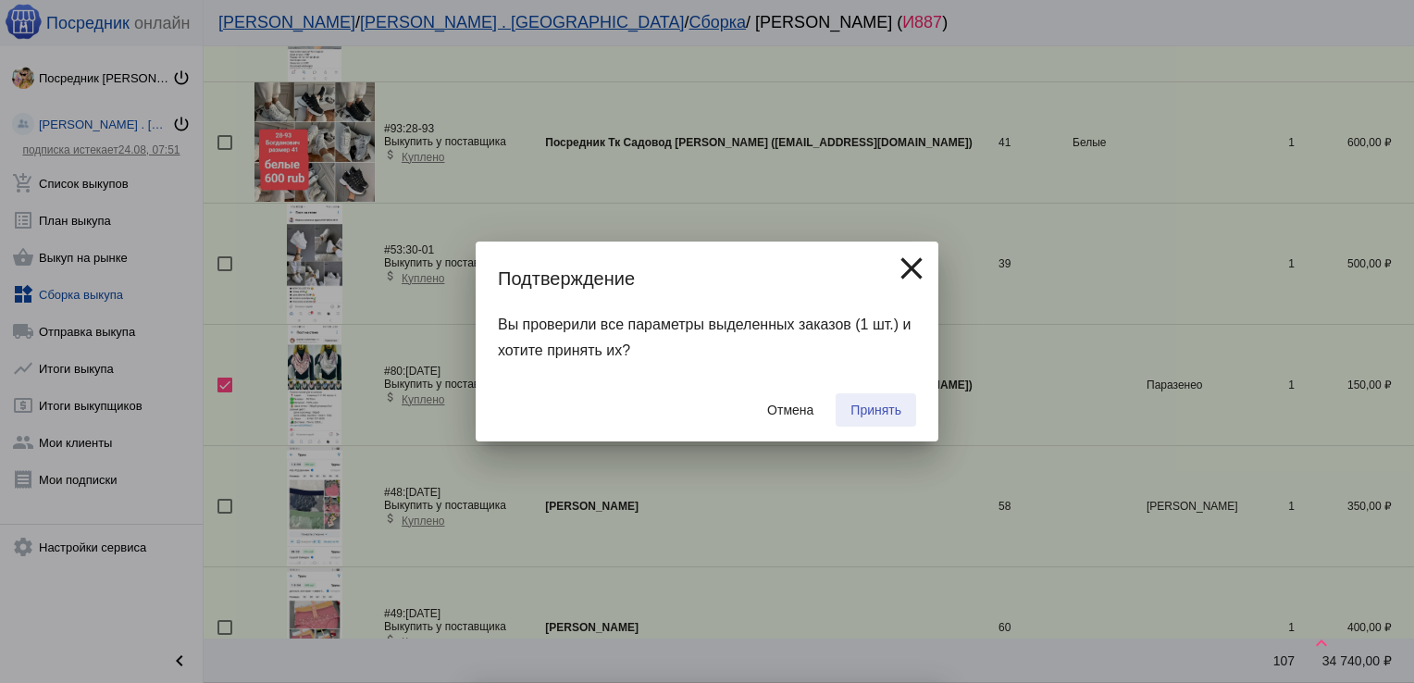
checkbox input "false"
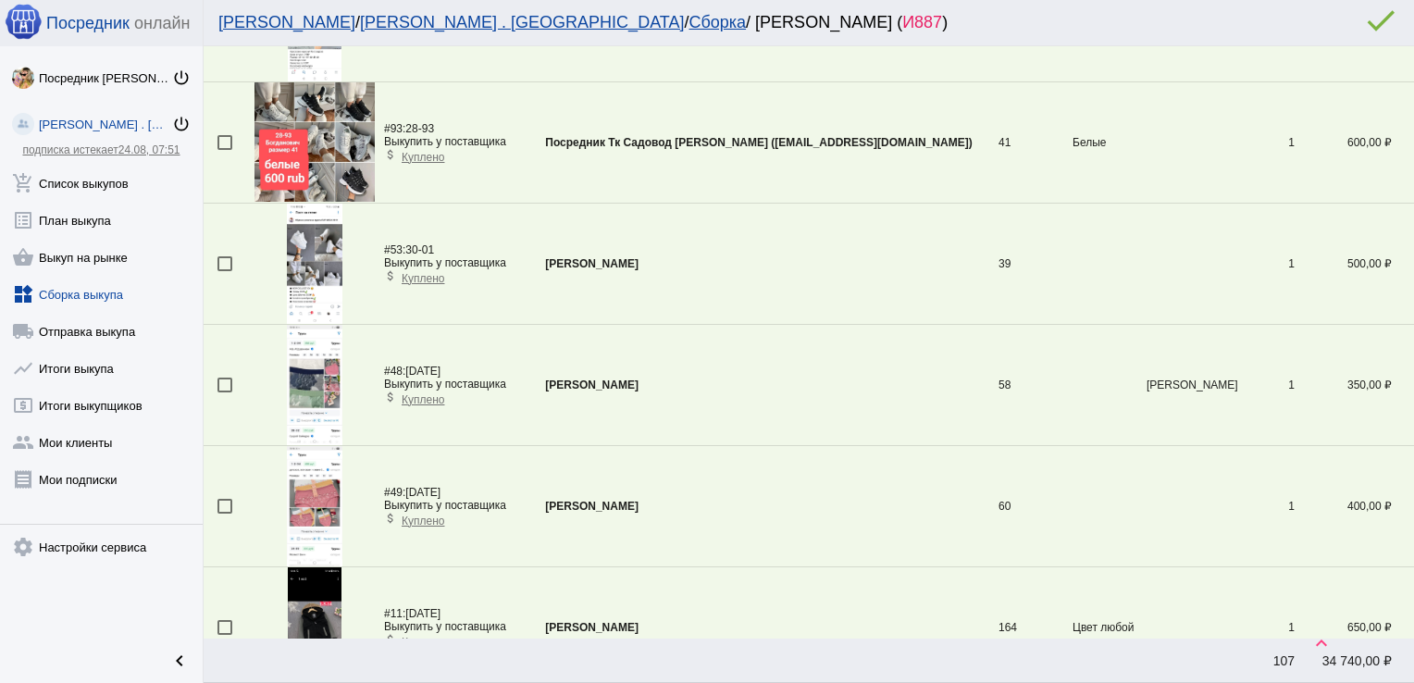
scroll to position [3575, 0]
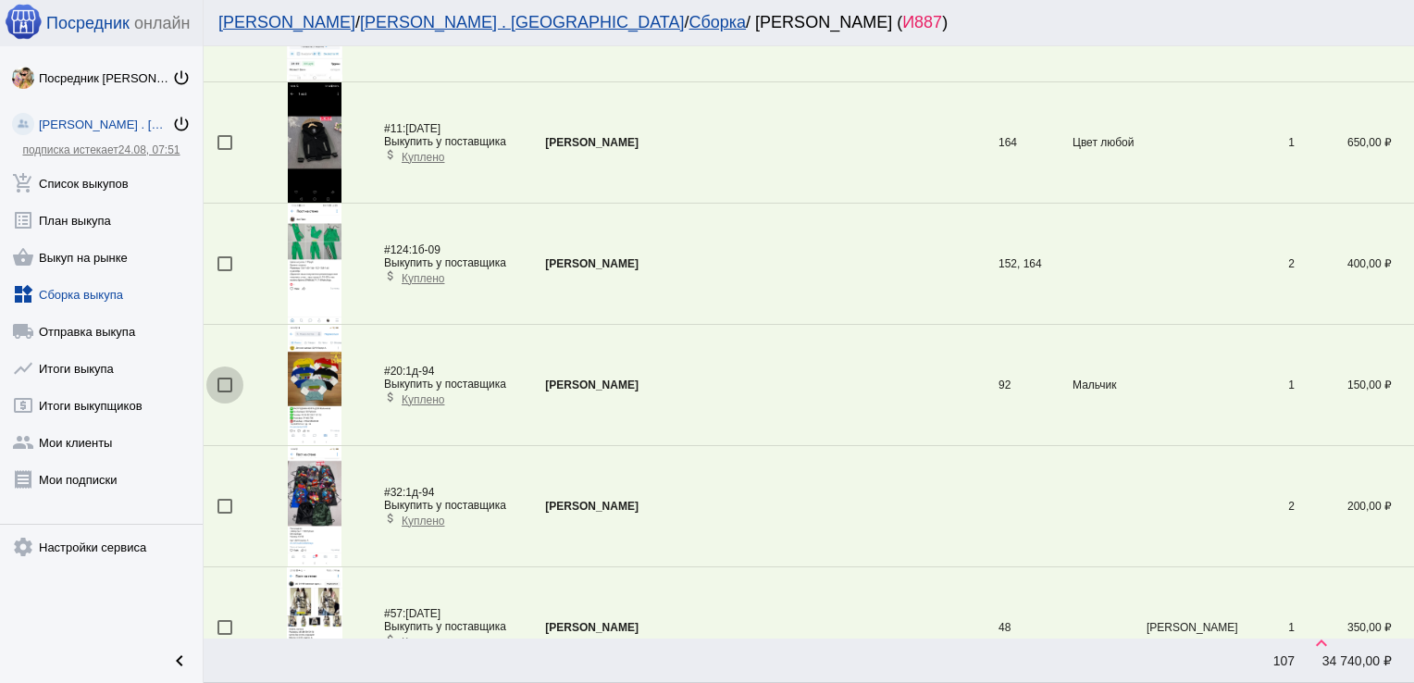
click at [221, 381] on div at bounding box center [224, 384] width 15 height 15
click at [224, 392] on input "checkbox" at bounding box center [224, 392] width 1 height 1
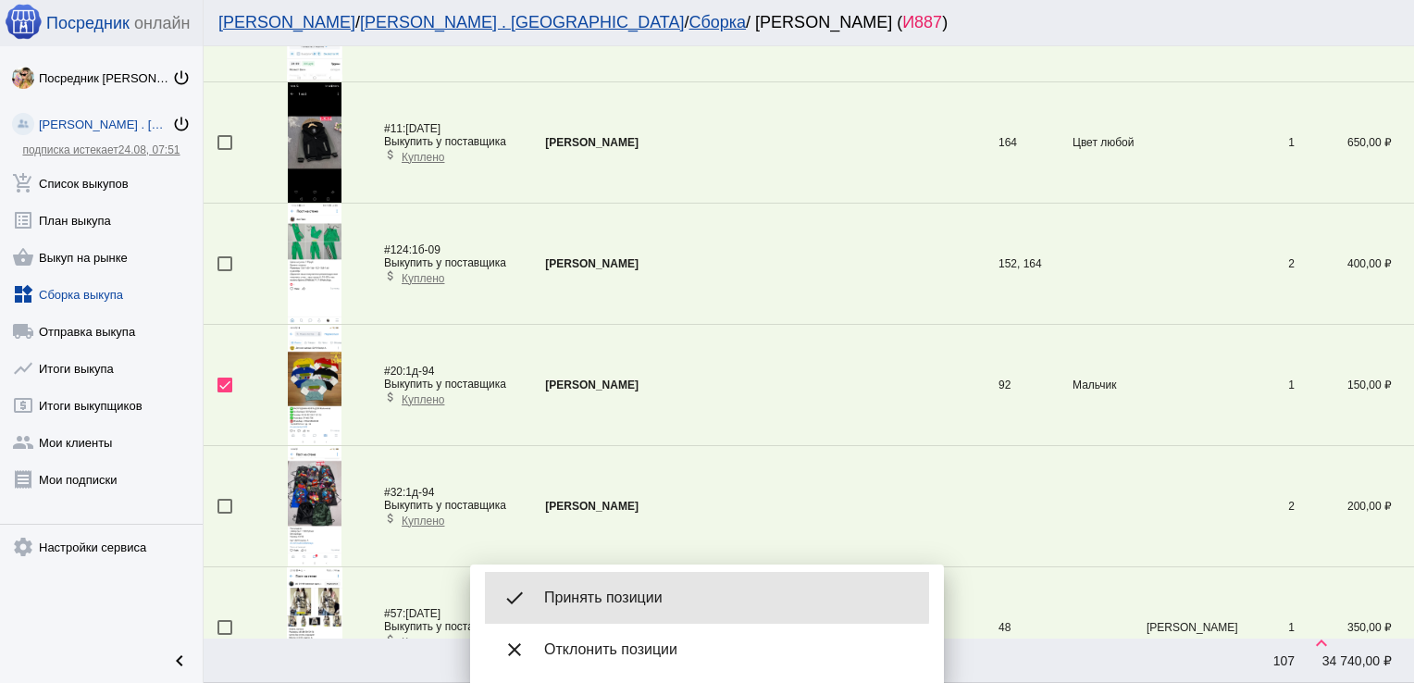
click at [623, 597] on span "Принять позиции" at bounding box center [729, 597] width 370 height 19
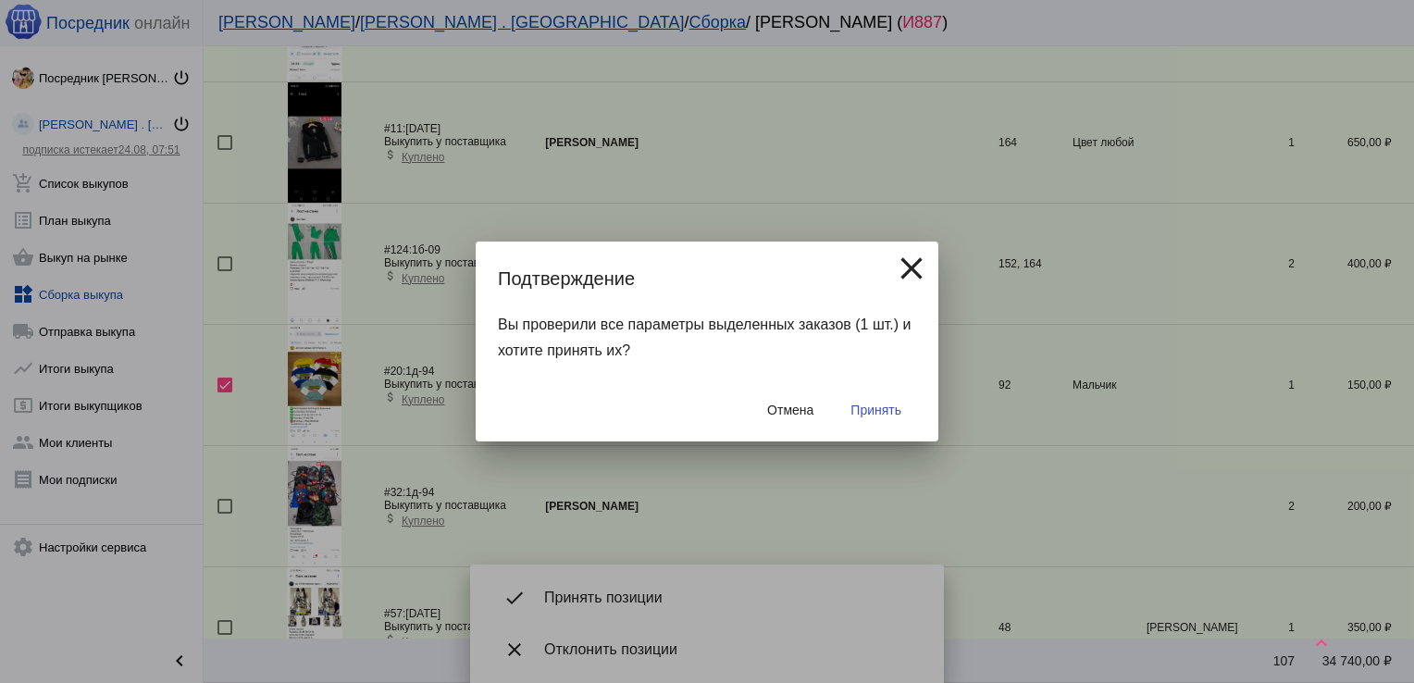
click at [881, 406] on span "Принять" at bounding box center [875, 409] width 51 height 15
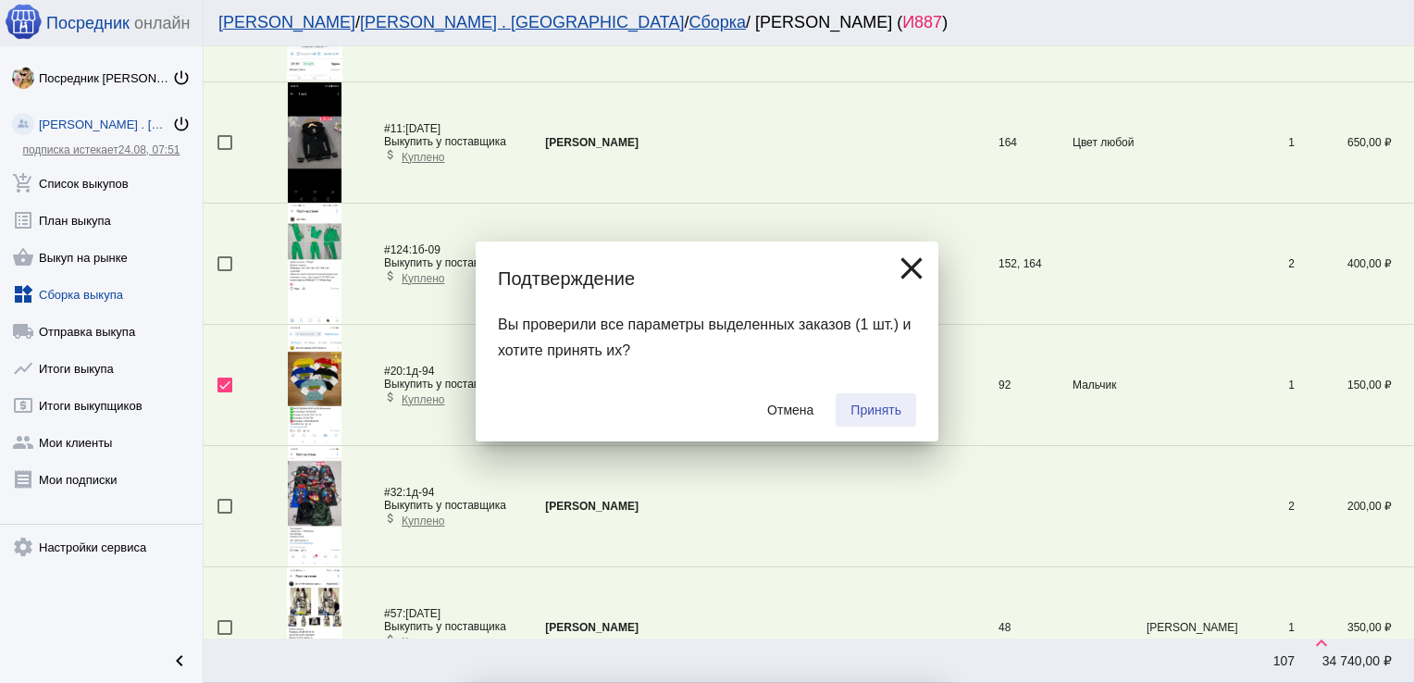
checkbox input "false"
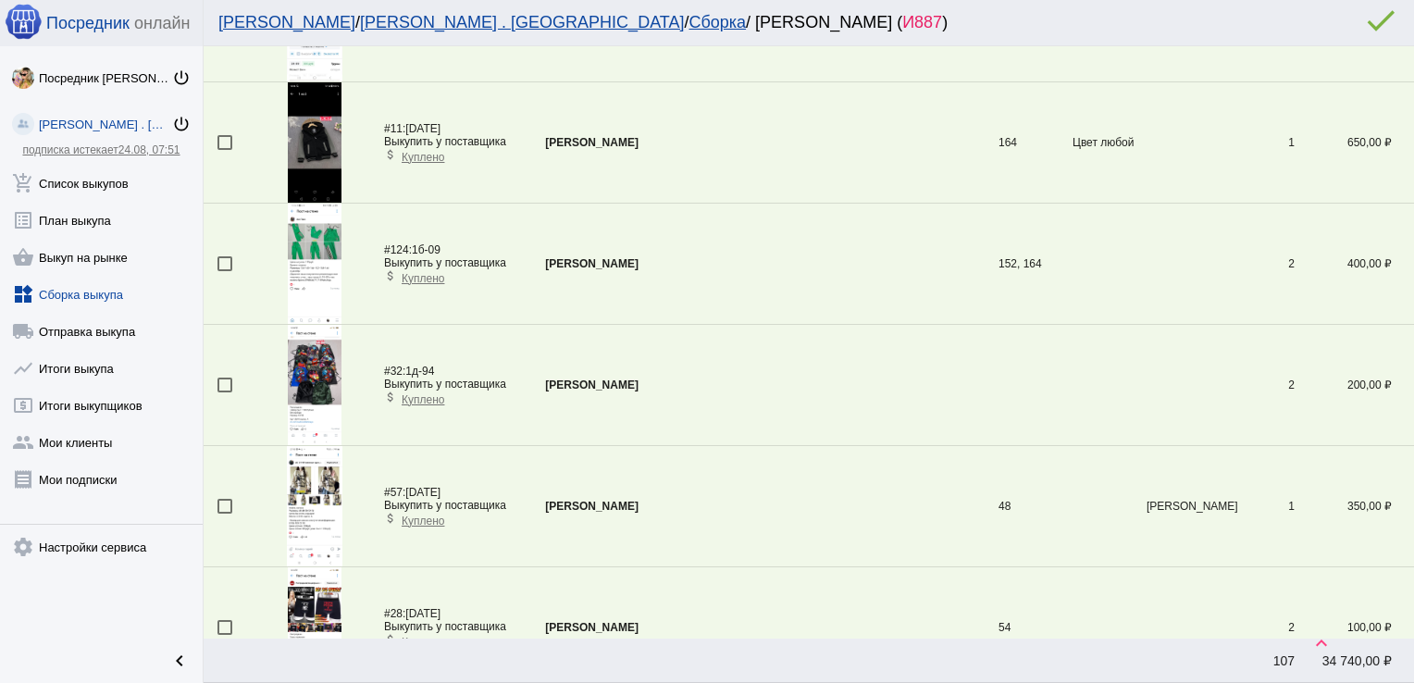
scroll to position [3454, 0]
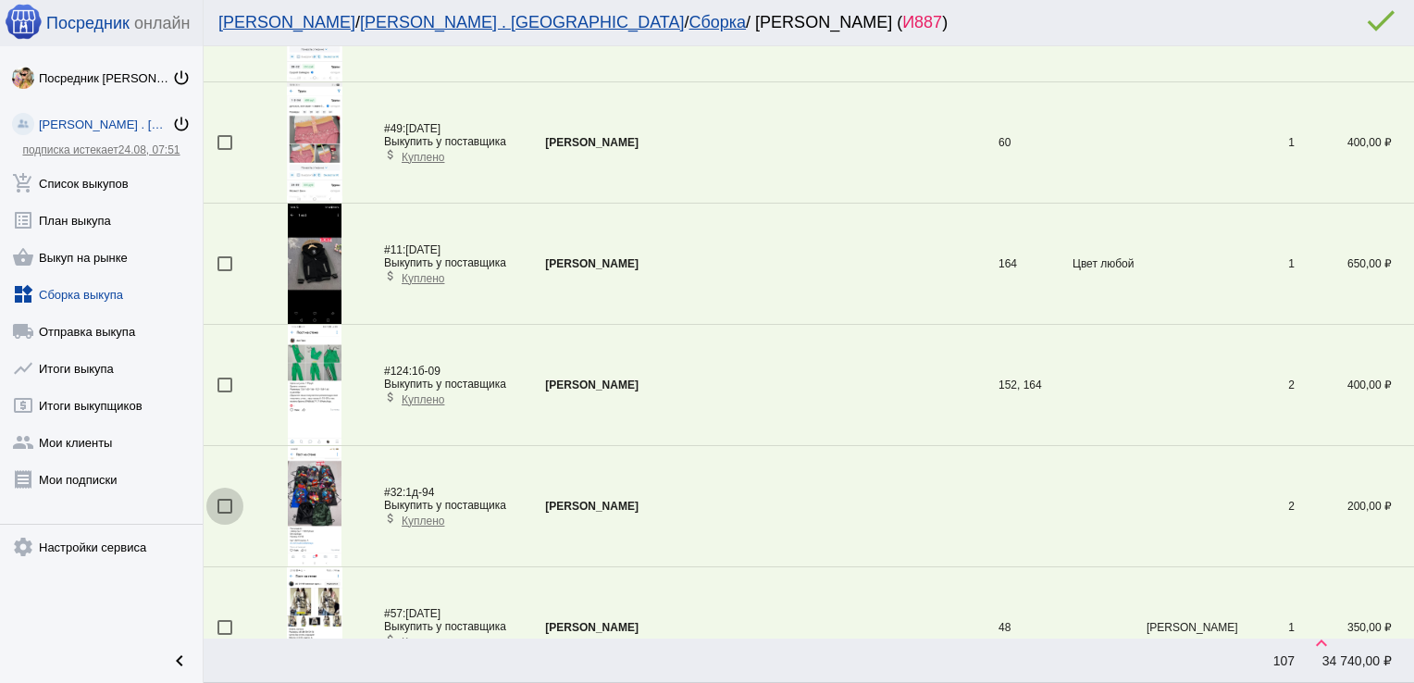
click at [221, 503] on div at bounding box center [224, 506] width 15 height 15
click at [224, 513] on input "checkbox" at bounding box center [224, 513] width 1 height 1
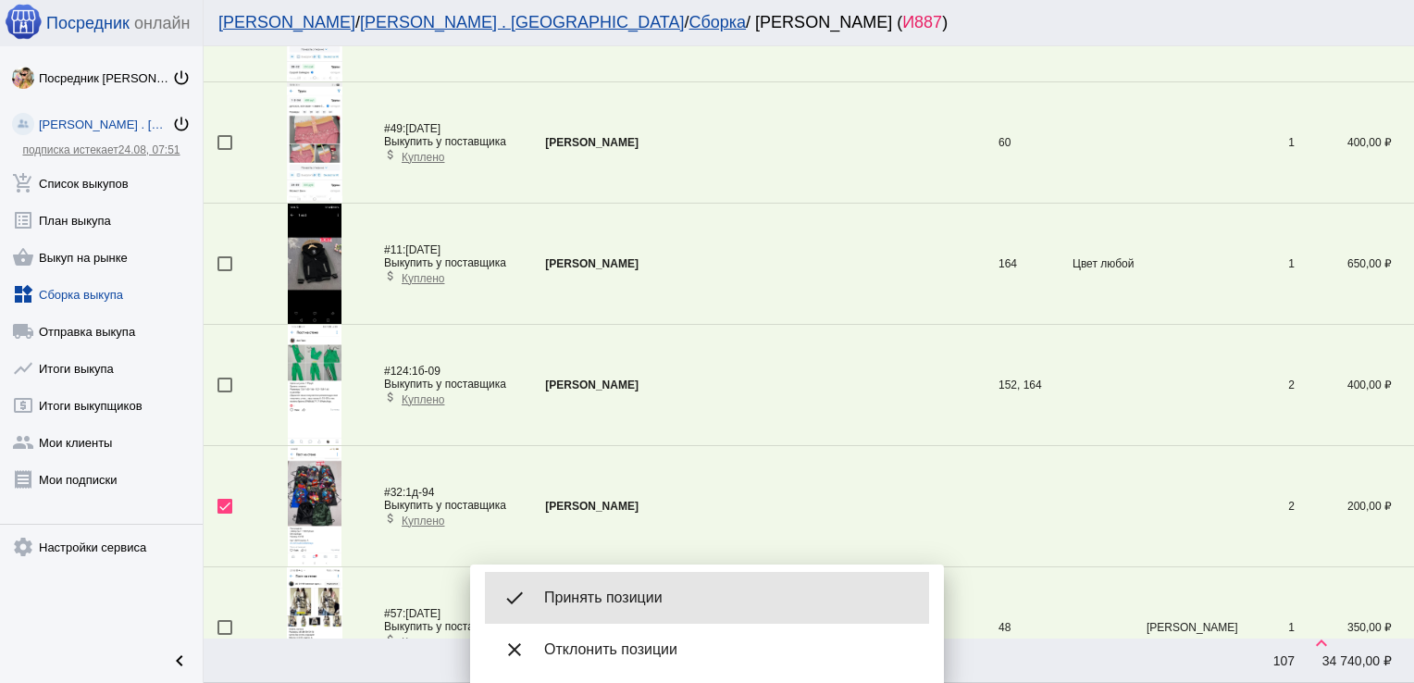
click at [728, 598] on span "Принять позиции" at bounding box center [729, 597] width 370 height 19
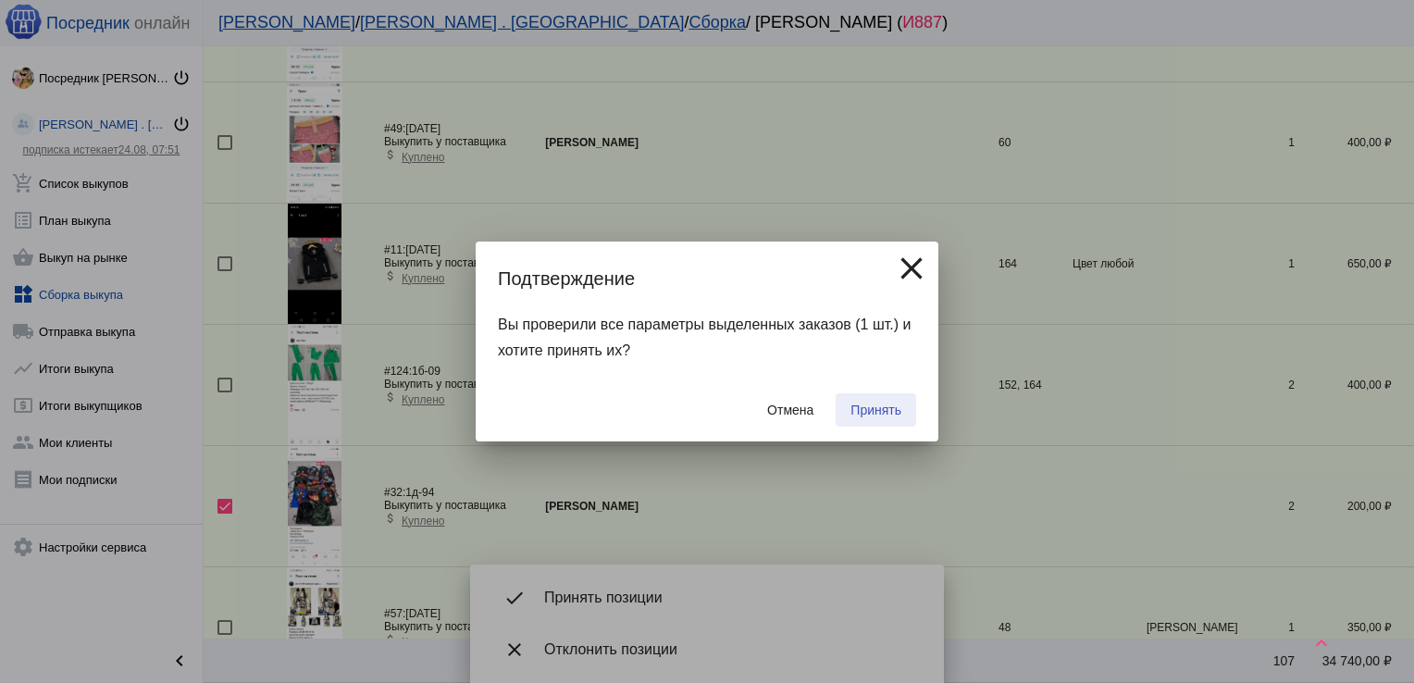
click at [866, 409] on span "Принять" at bounding box center [875, 409] width 51 height 15
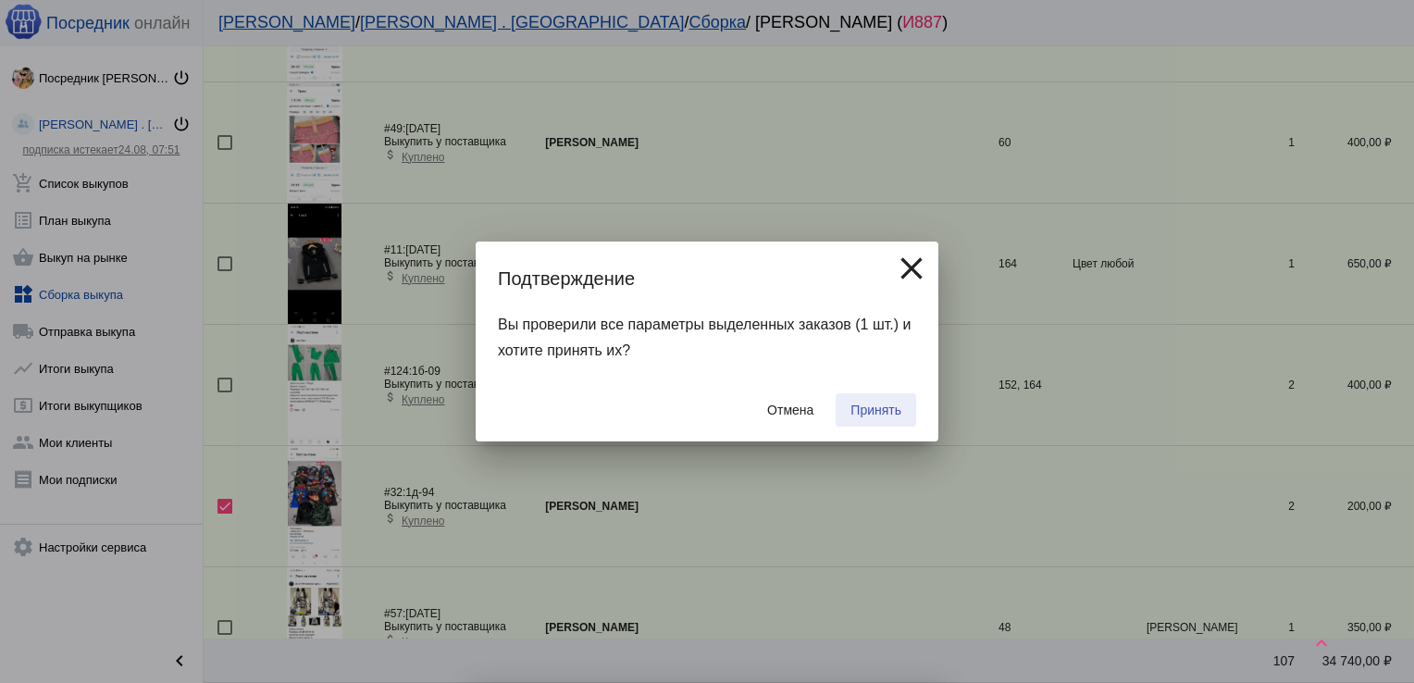
checkbox input "false"
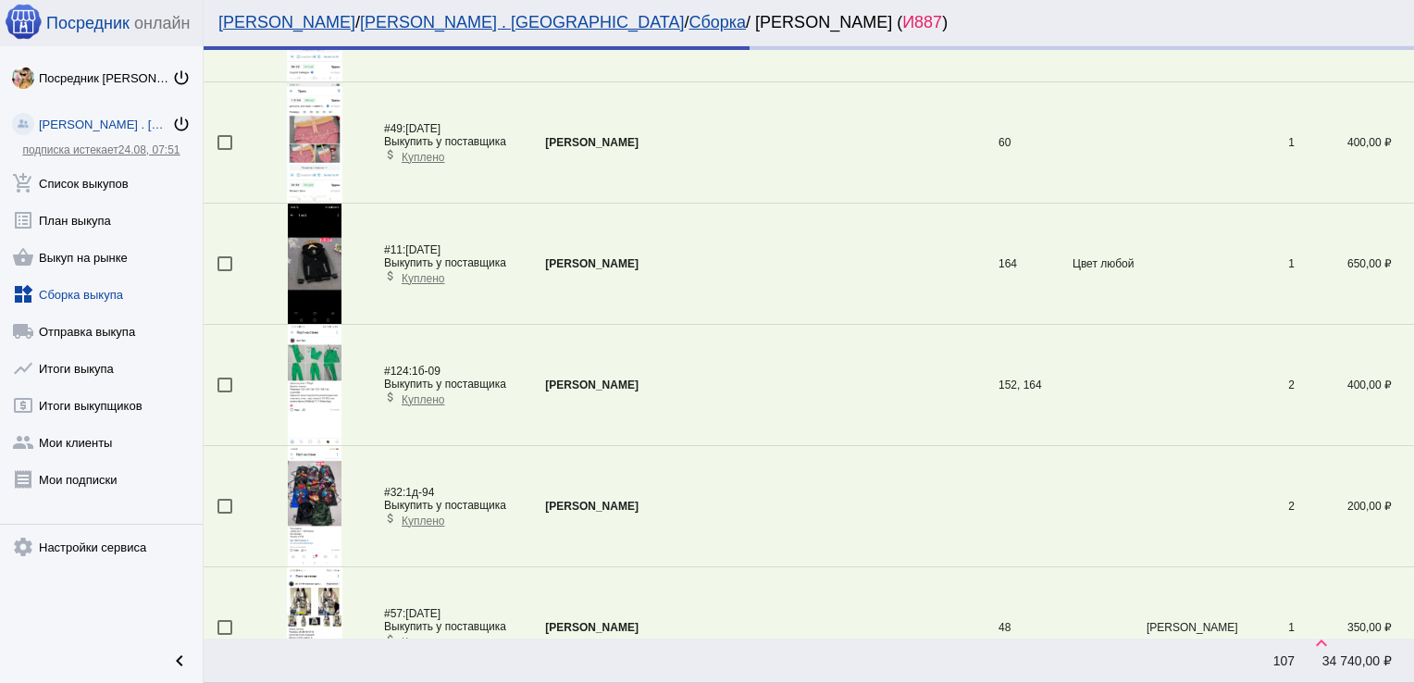
scroll to position [1396, 0]
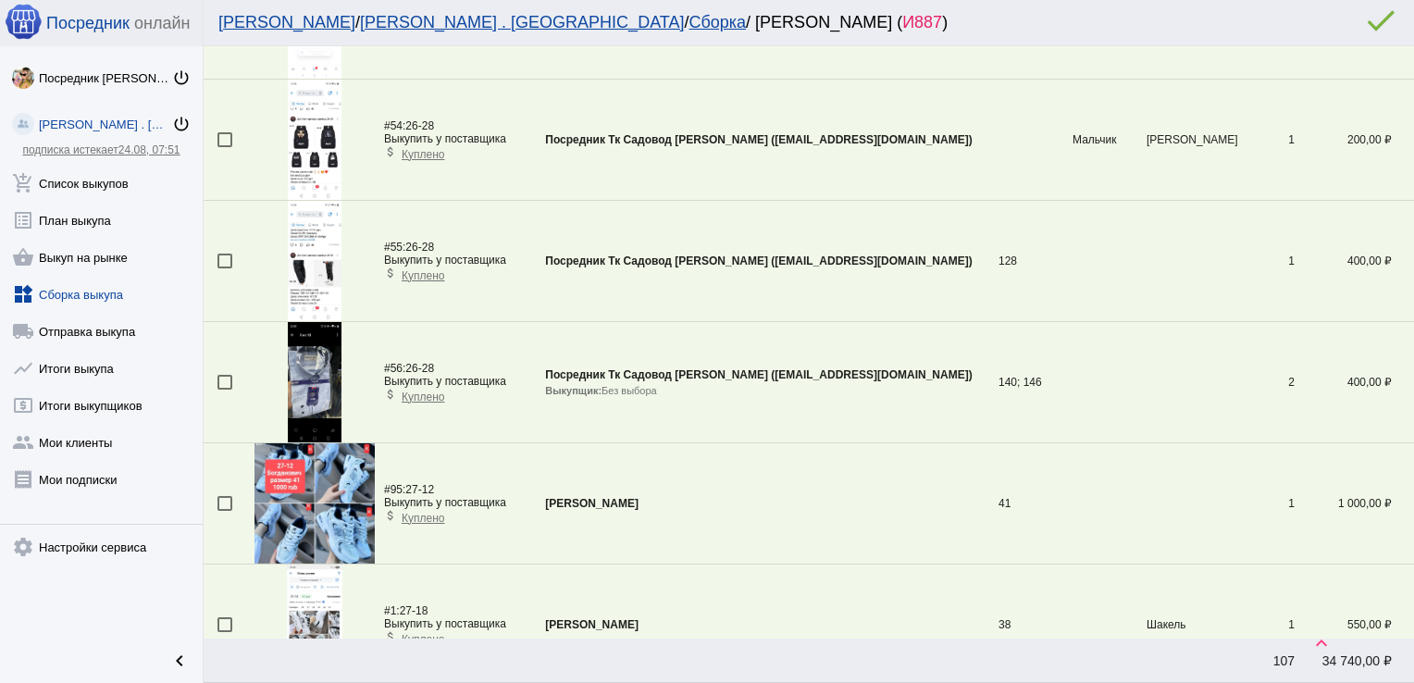
click at [219, 376] on div at bounding box center [224, 382] width 15 height 15
click at [224, 389] on input "checkbox" at bounding box center [224, 389] width 1 height 1
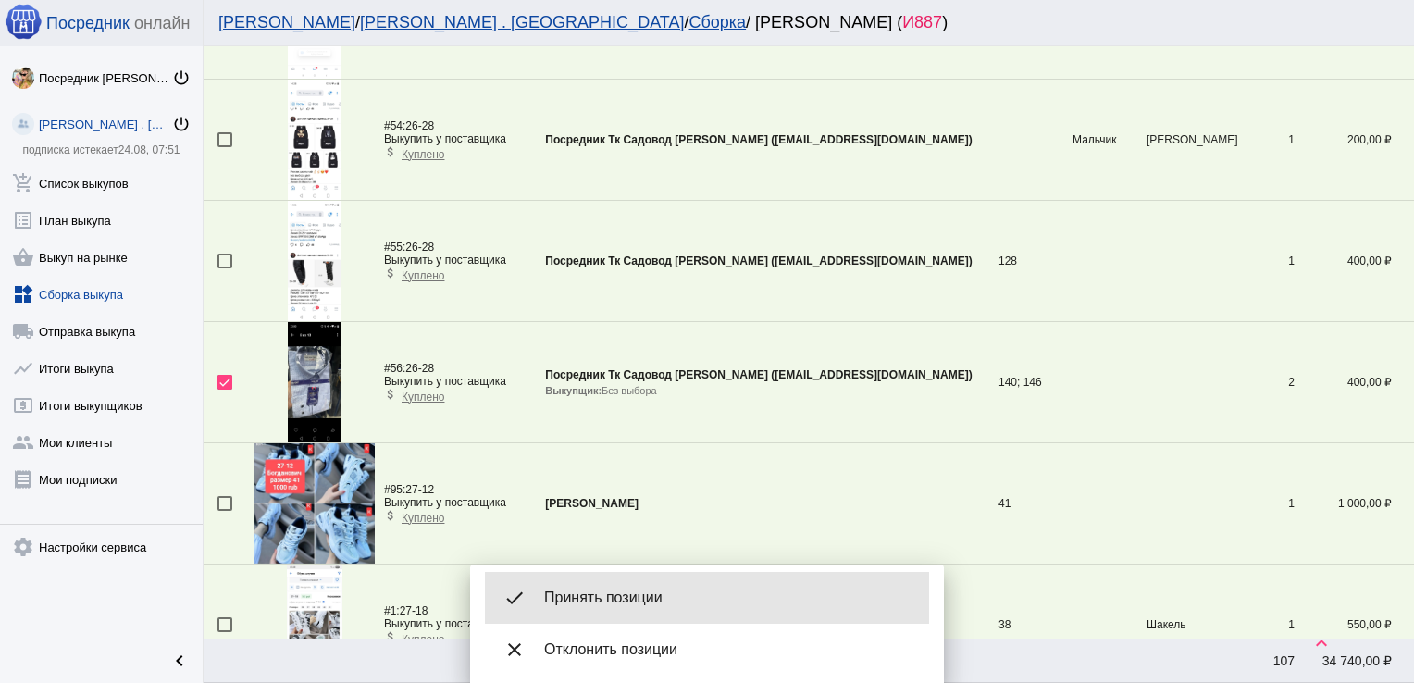
click at [648, 592] on span "Принять позиции" at bounding box center [729, 597] width 370 height 19
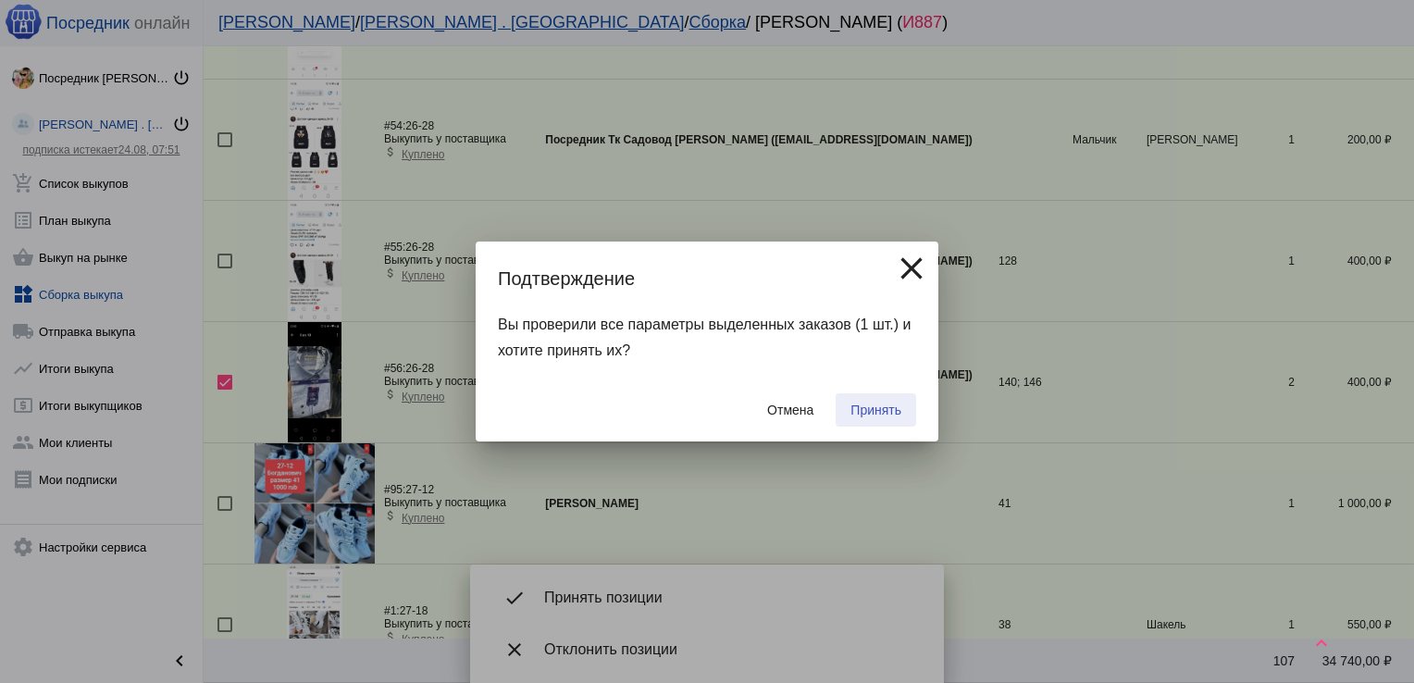
click at [876, 403] on span "Принять" at bounding box center [875, 409] width 51 height 15
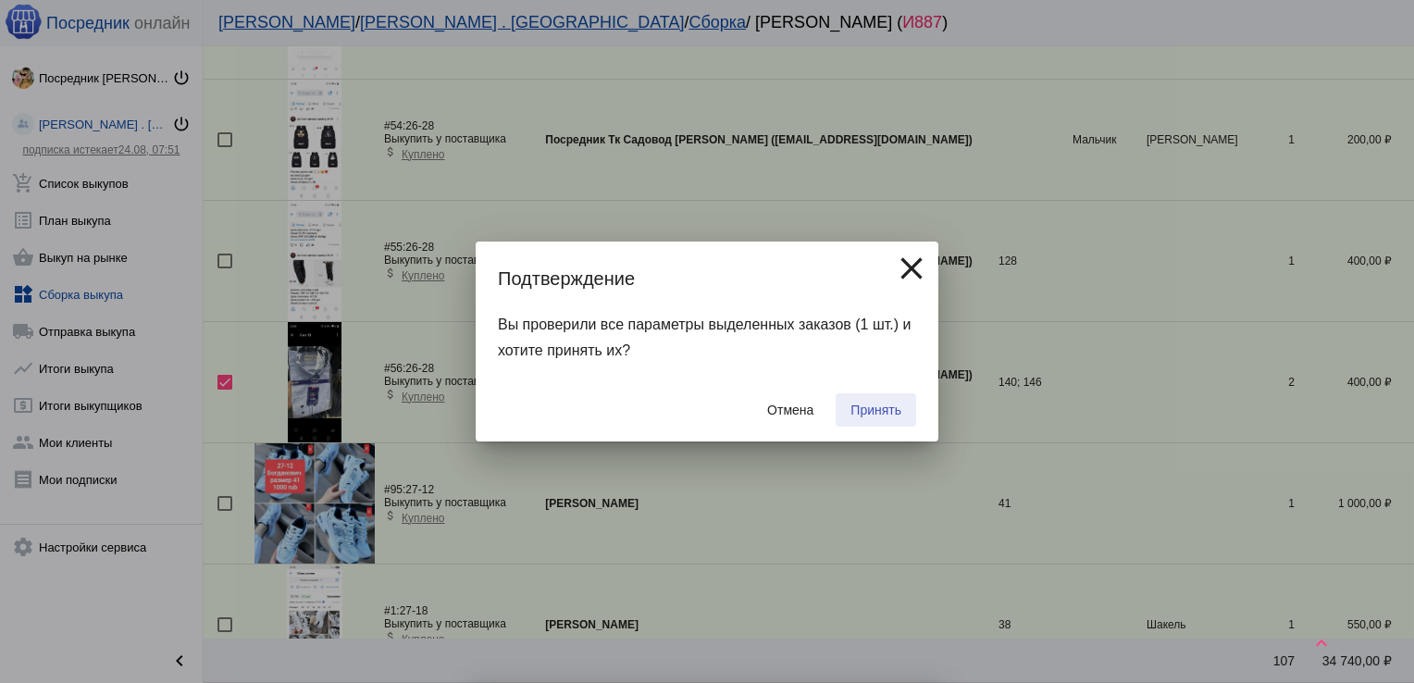
checkbox input "false"
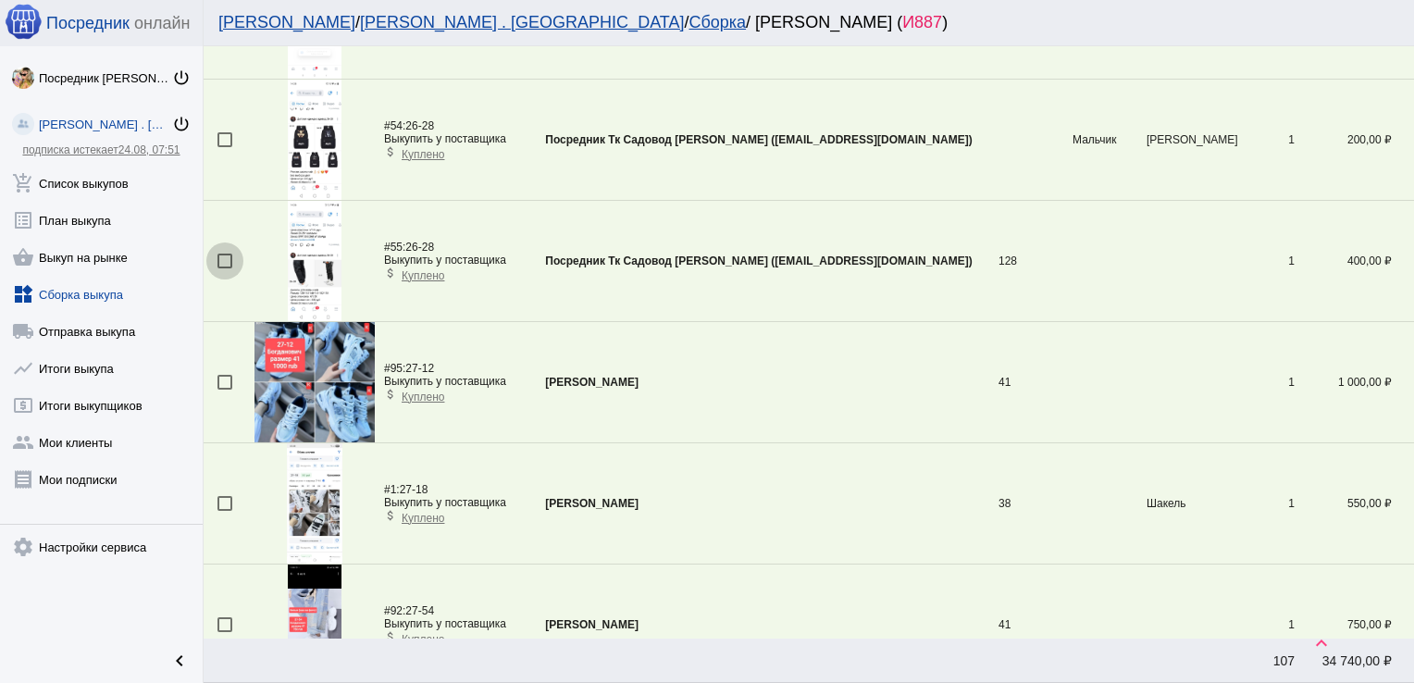
click at [229, 260] on div at bounding box center [224, 260] width 15 height 15
click at [225, 268] on input "checkbox" at bounding box center [224, 268] width 1 height 1
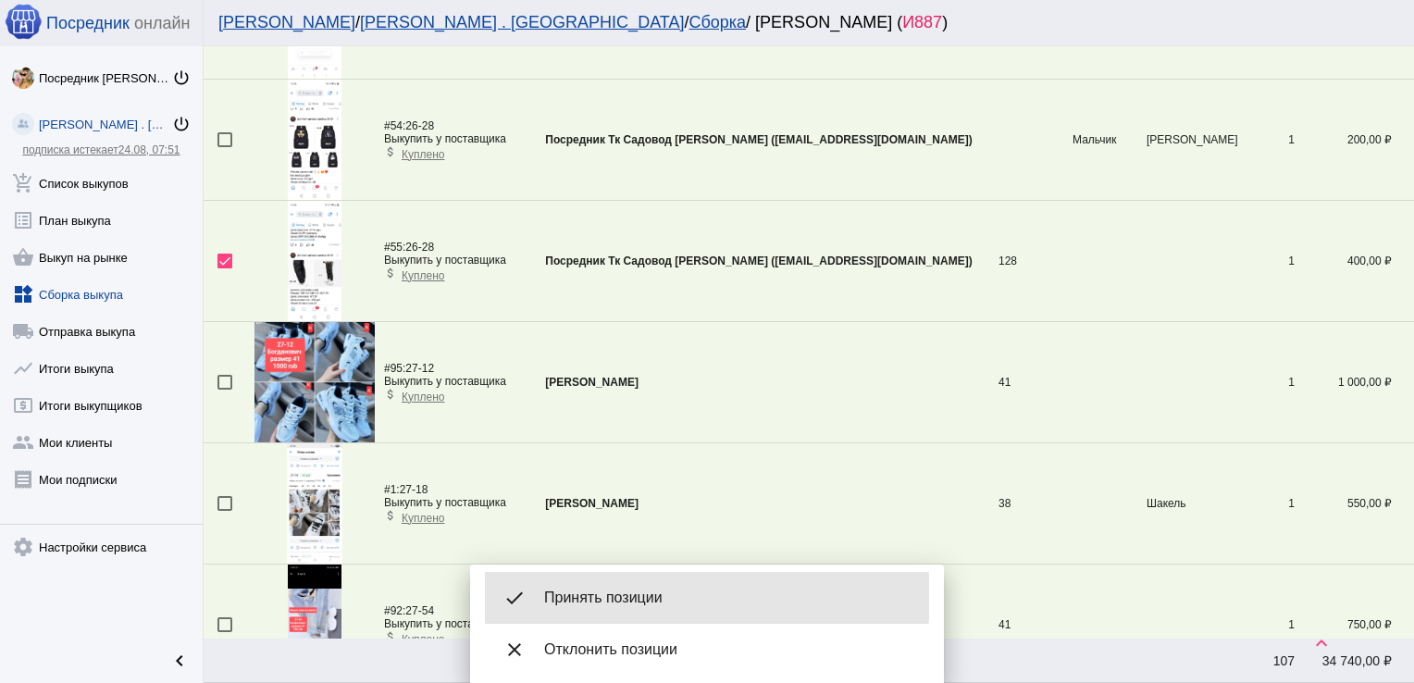
click at [675, 598] on span "Принять позиции" at bounding box center [729, 597] width 370 height 19
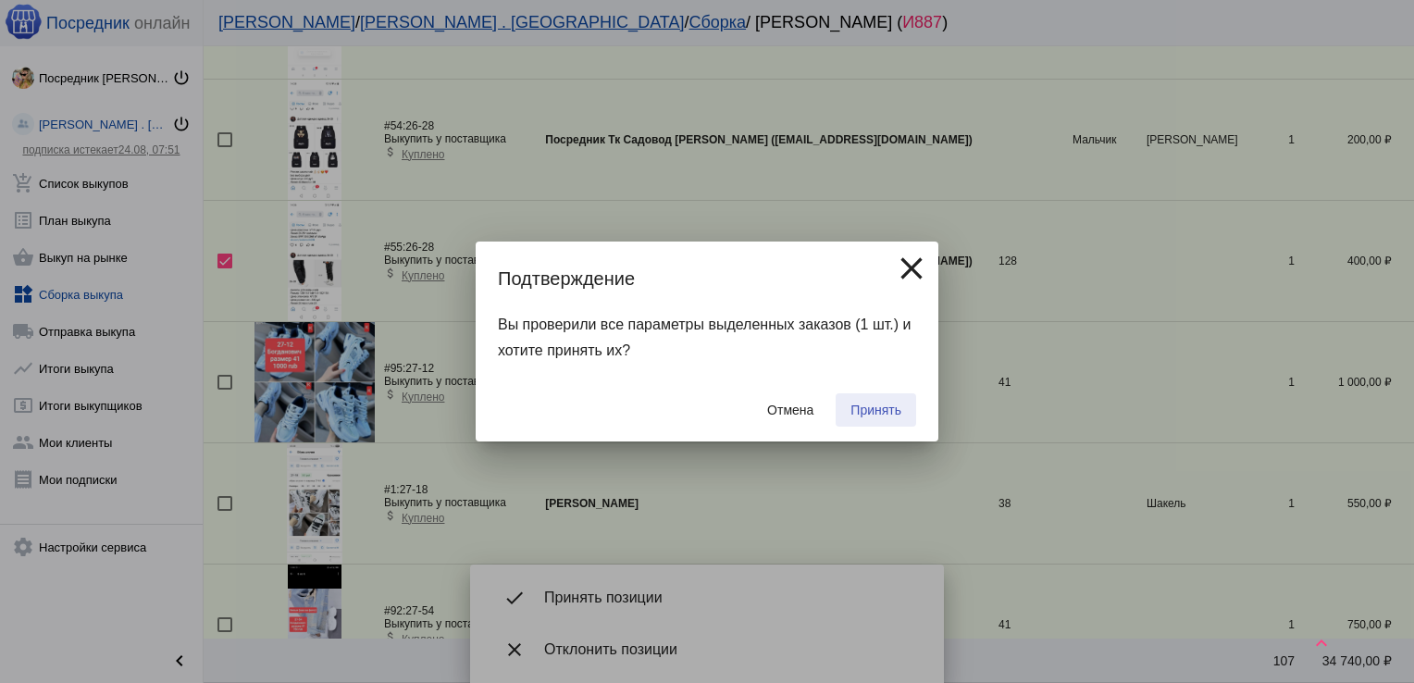
click at [870, 406] on span "Принять" at bounding box center [875, 409] width 51 height 15
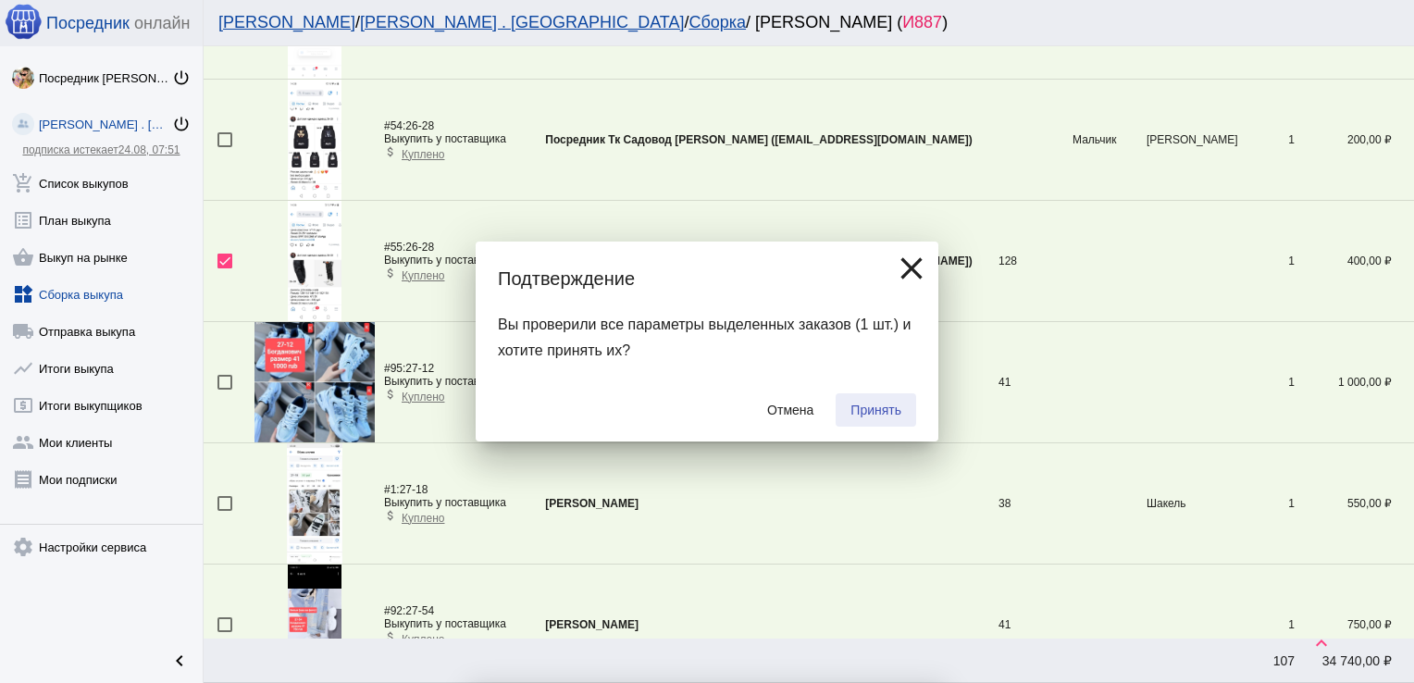
checkbox input "false"
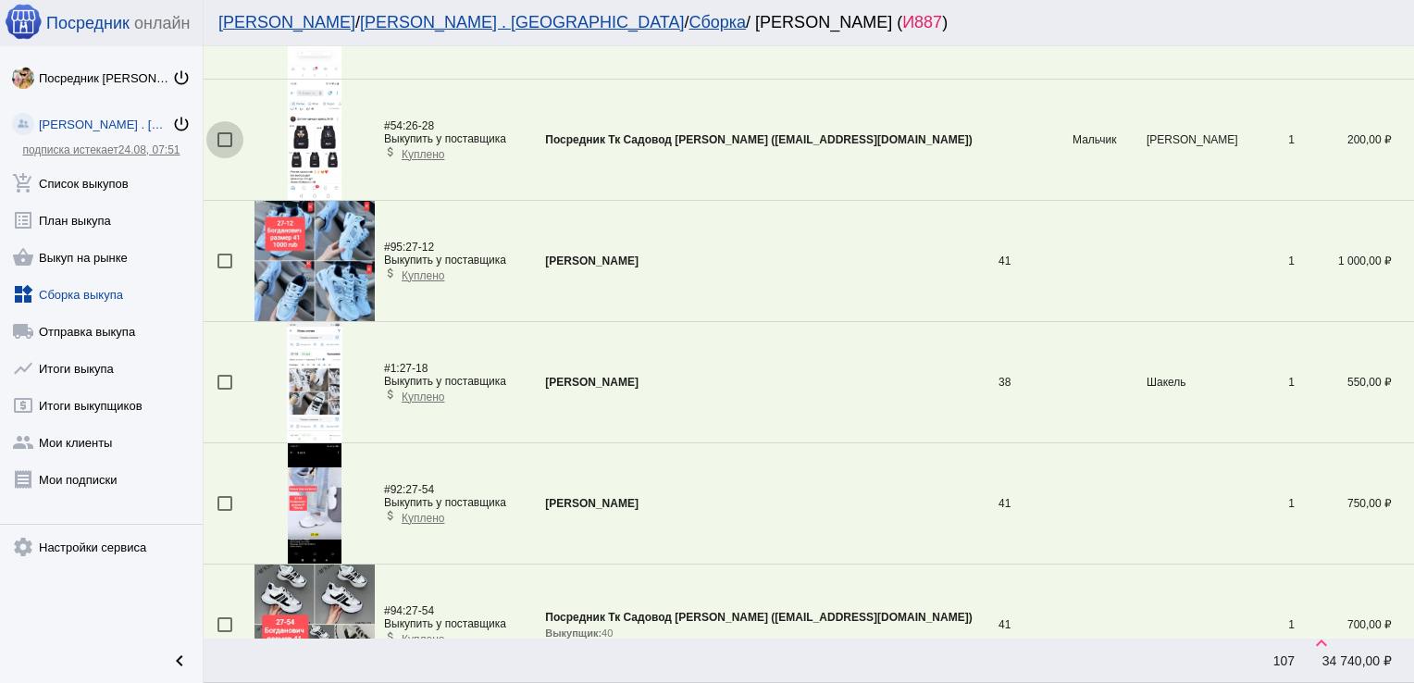
click at [222, 137] on div at bounding box center [224, 139] width 15 height 15
click at [224, 147] on input "checkbox" at bounding box center [224, 147] width 1 height 1
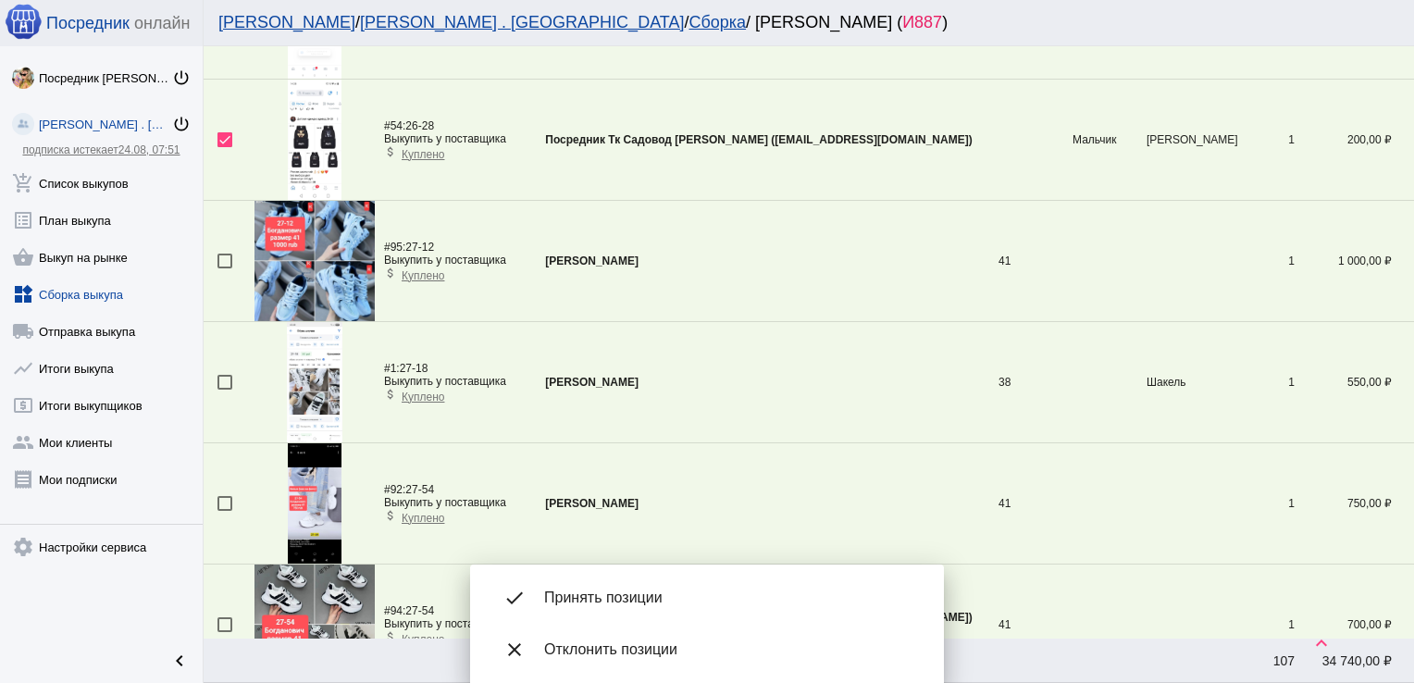
click at [630, 608] on div "done Принять позиции" at bounding box center [707, 598] width 444 height 52
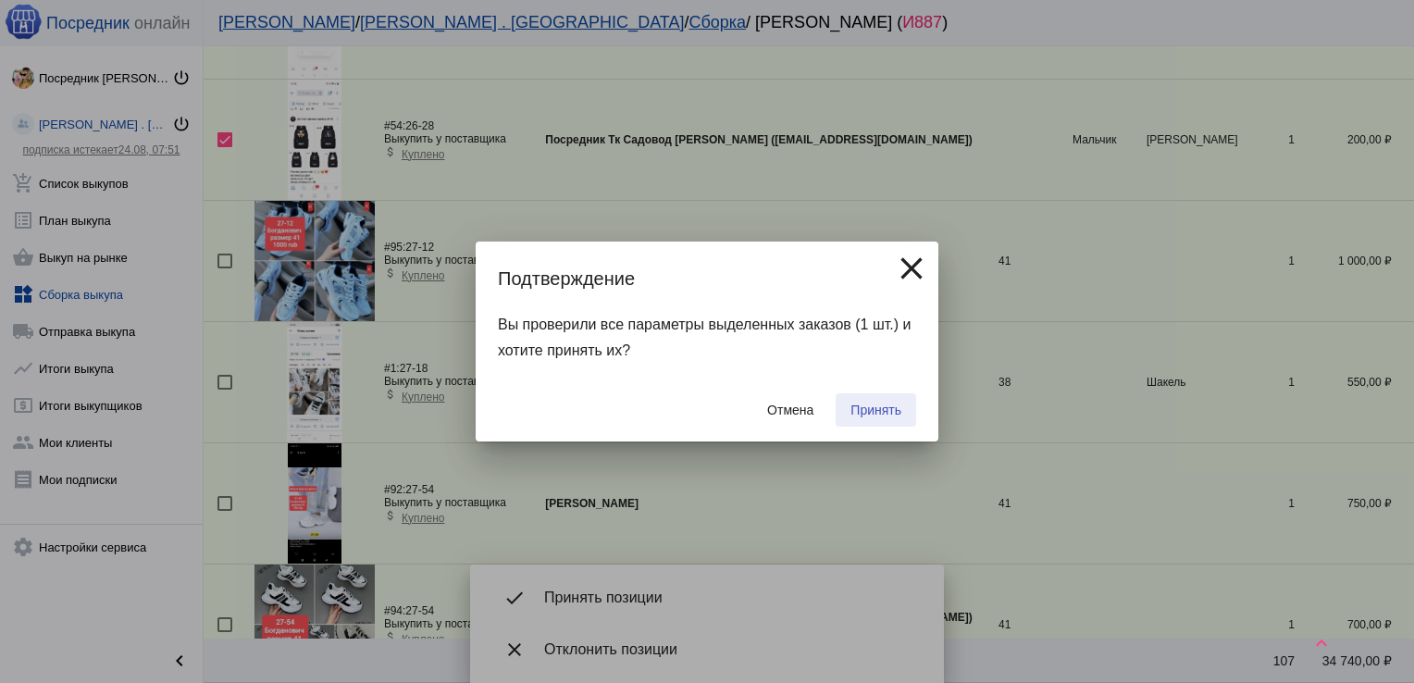
click at [856, 403] on span "Принять" at bounding box center [875, 409] width 51 height 15
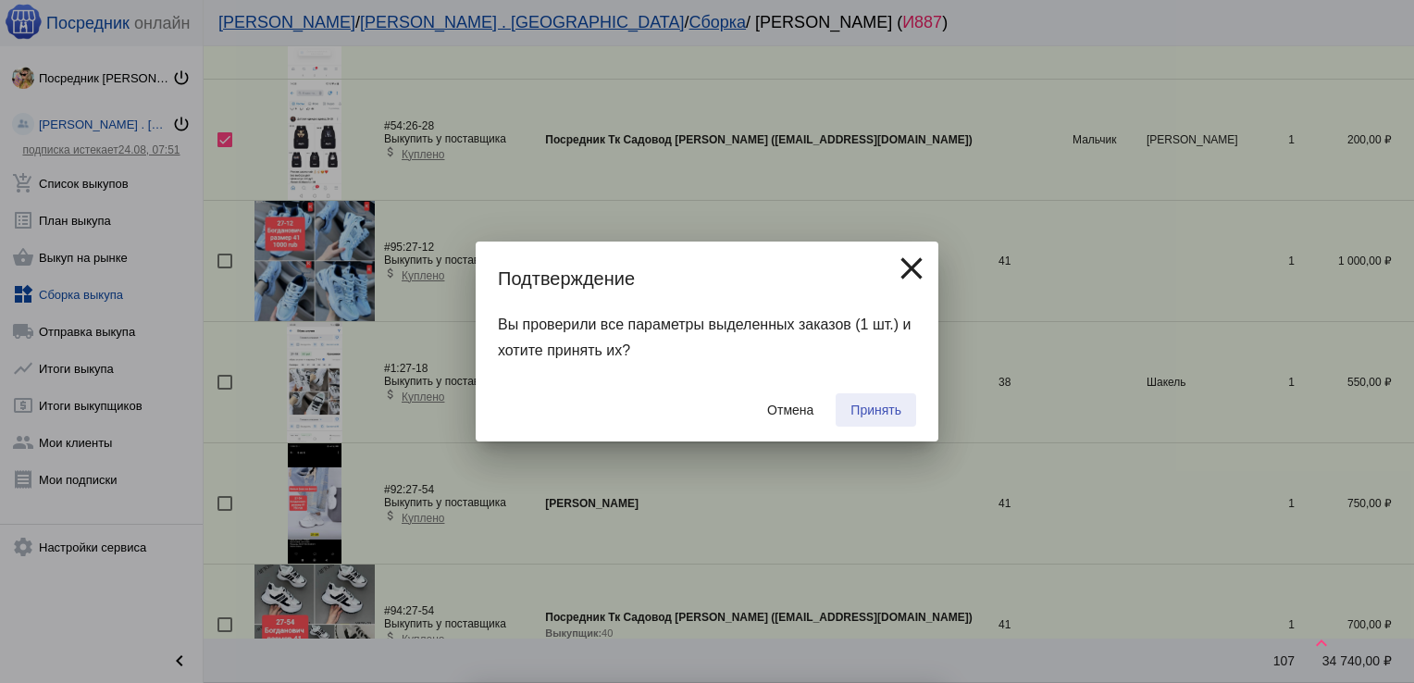
checkbox input "false"
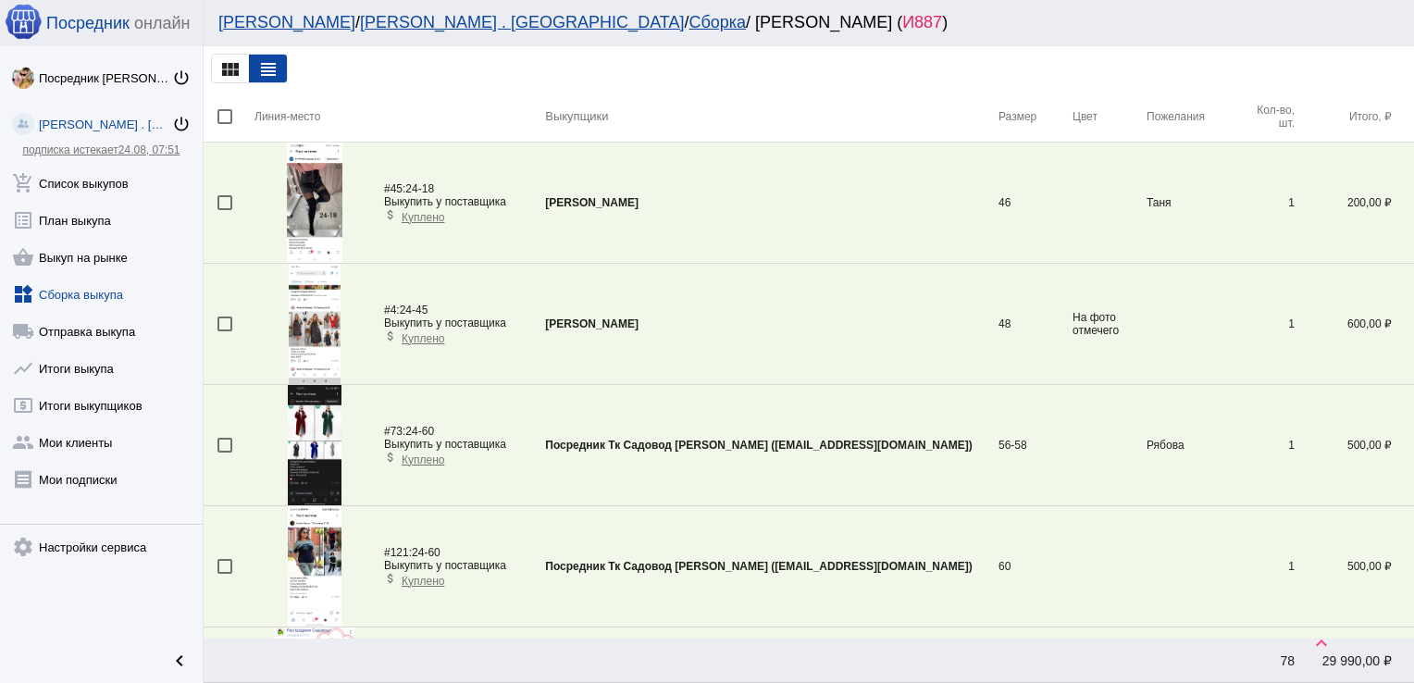
scroll to position [2727, 0]
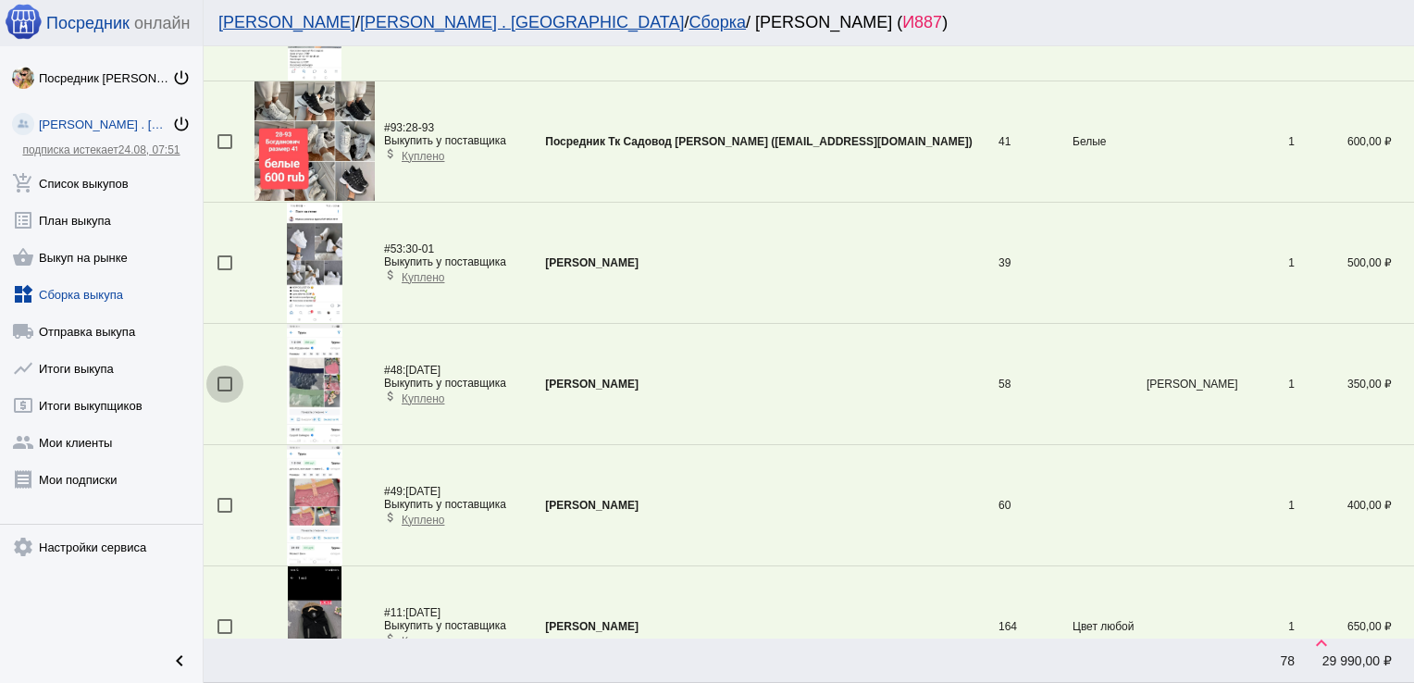
click at [217, 377] on div at bounding box center [224, 384] width 15 height 15
click at [224, 391] on input "checkbox" at bounding box center [224, 391] width 1 height 1
checkbox input "true"
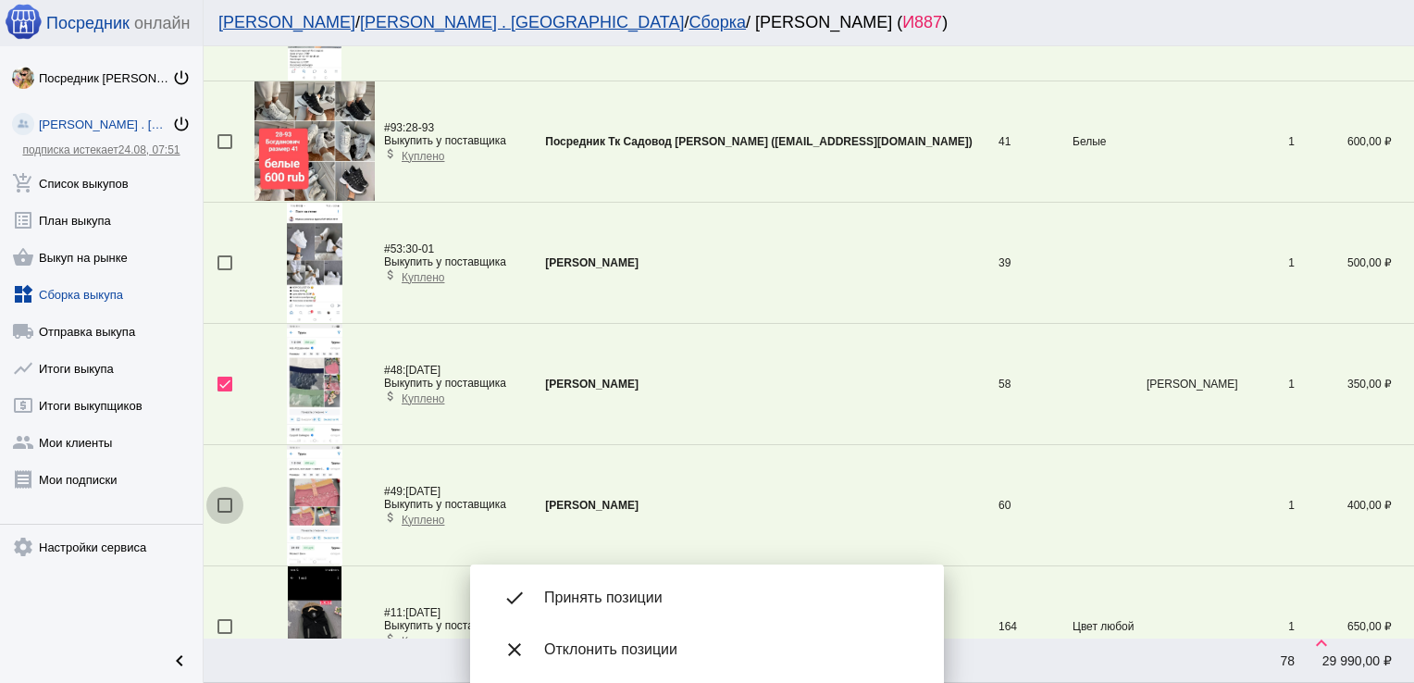
click at [222, 498] on div at bounding box center [224, 505] width 15 height 15
click at [224, 513] on input "checkbox" at bounding box center [224, 513] width 1 height 1
checkbox input "true"
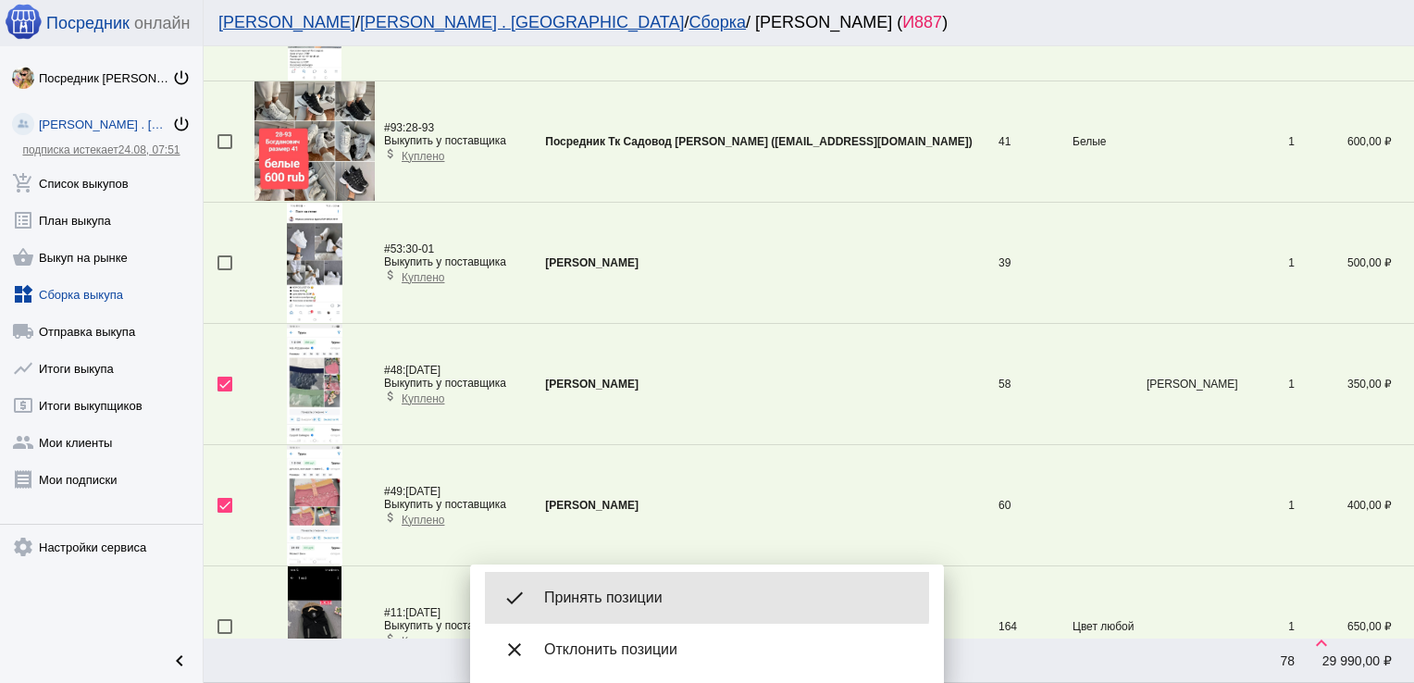
click at [609, 586] on div "done Принять позиции" at bounding box center [707, 598] width 444 height 52
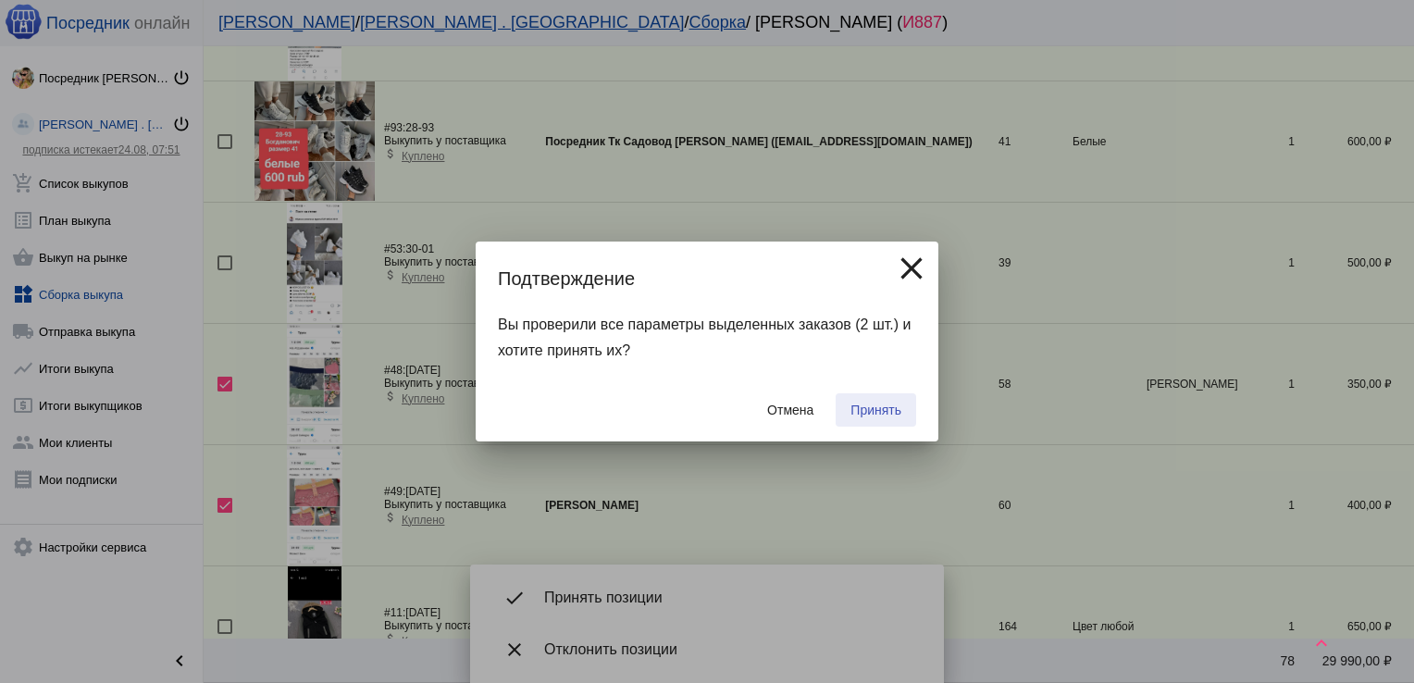
click at [877, 405] on span "Принять" at bounding box center [875, 409] width 51 height 15
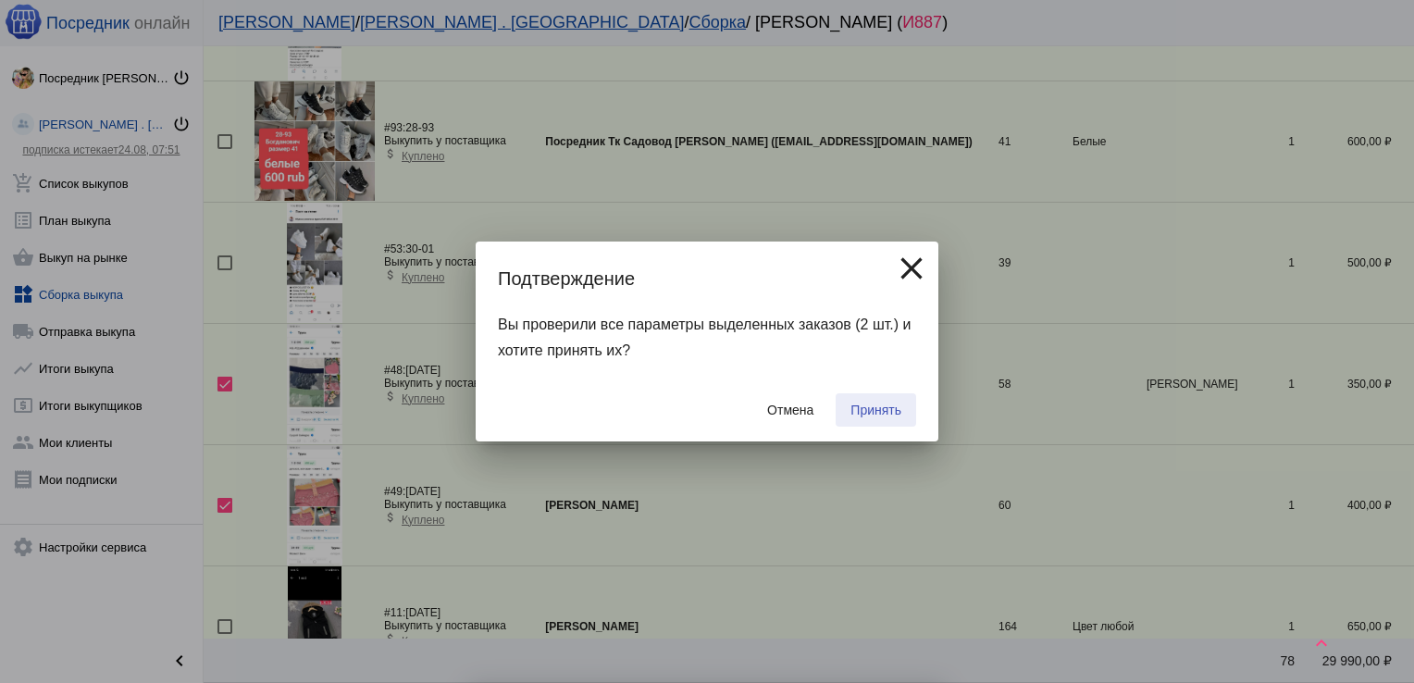
checkbox input "false"
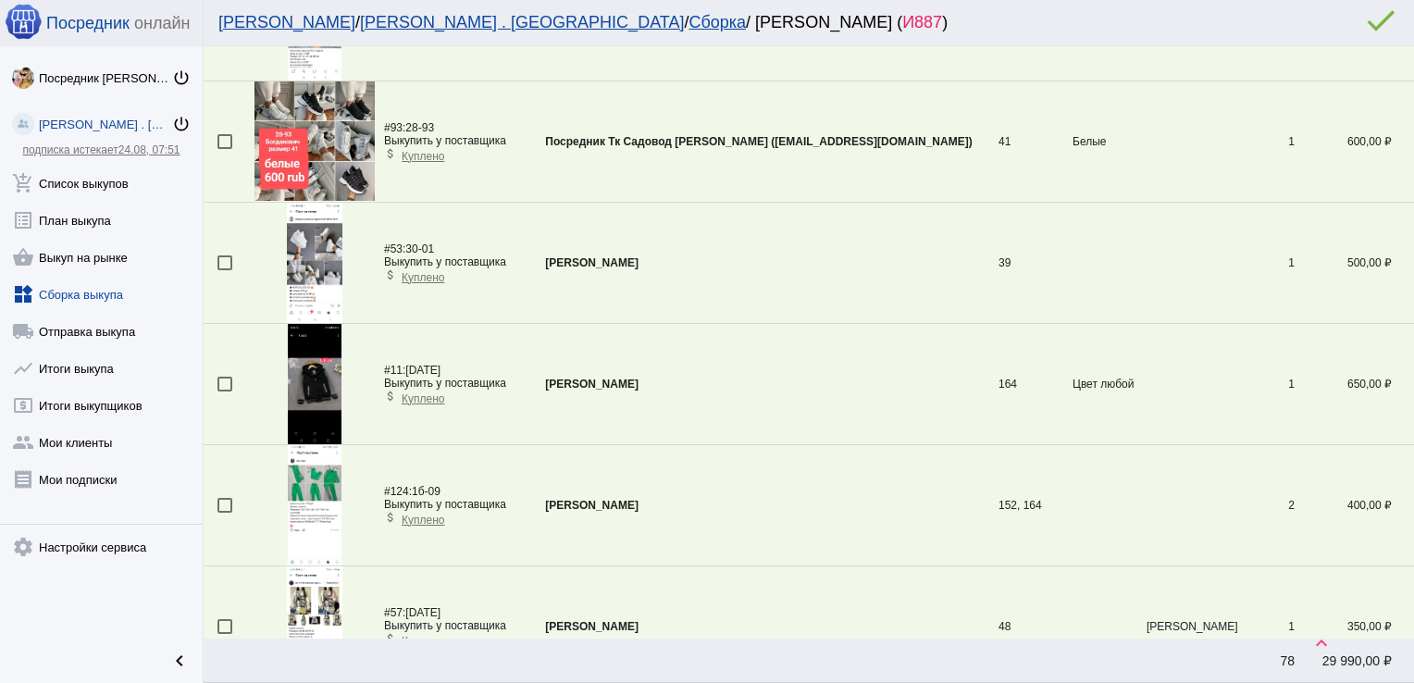
scroll to position [1032, 0]
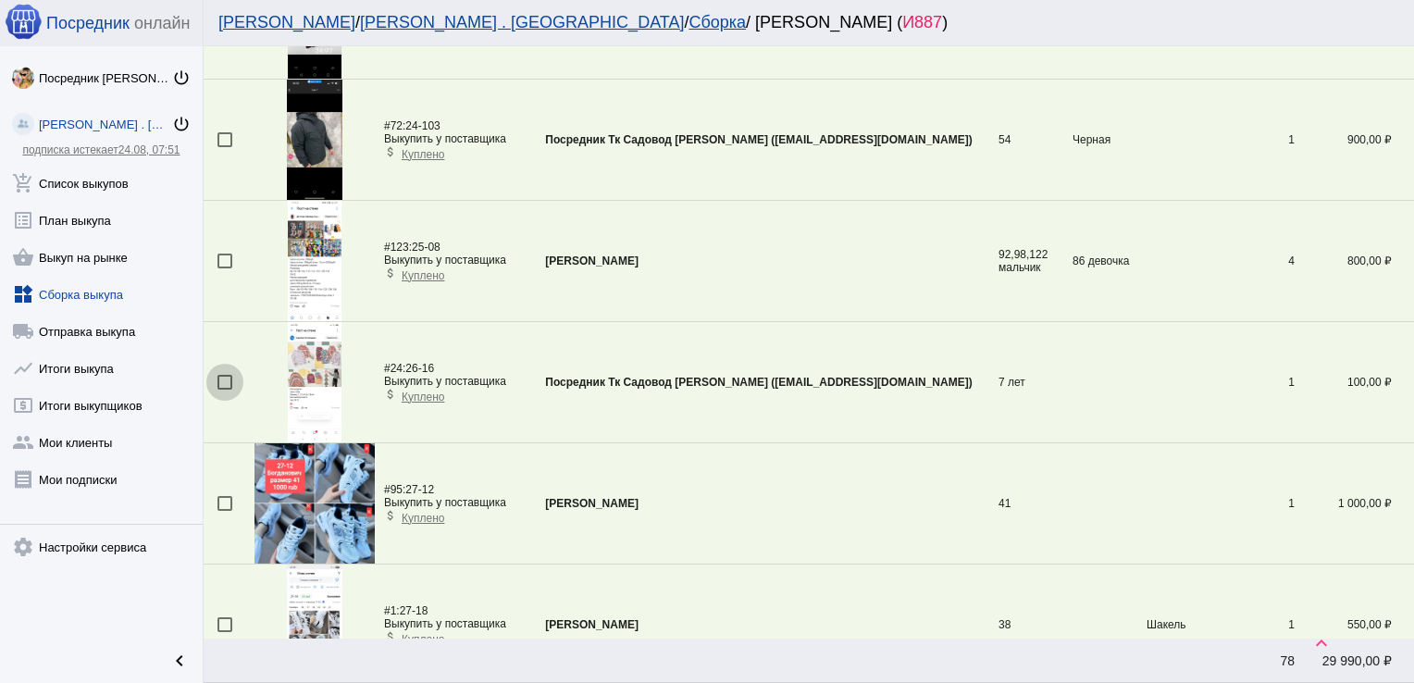
click at [223, 378] on div at bounding box center [224, 382] width 15 height 15
click at [224, 389] on input "checkbox" at bounding box center [224, 389] width 1 height 1
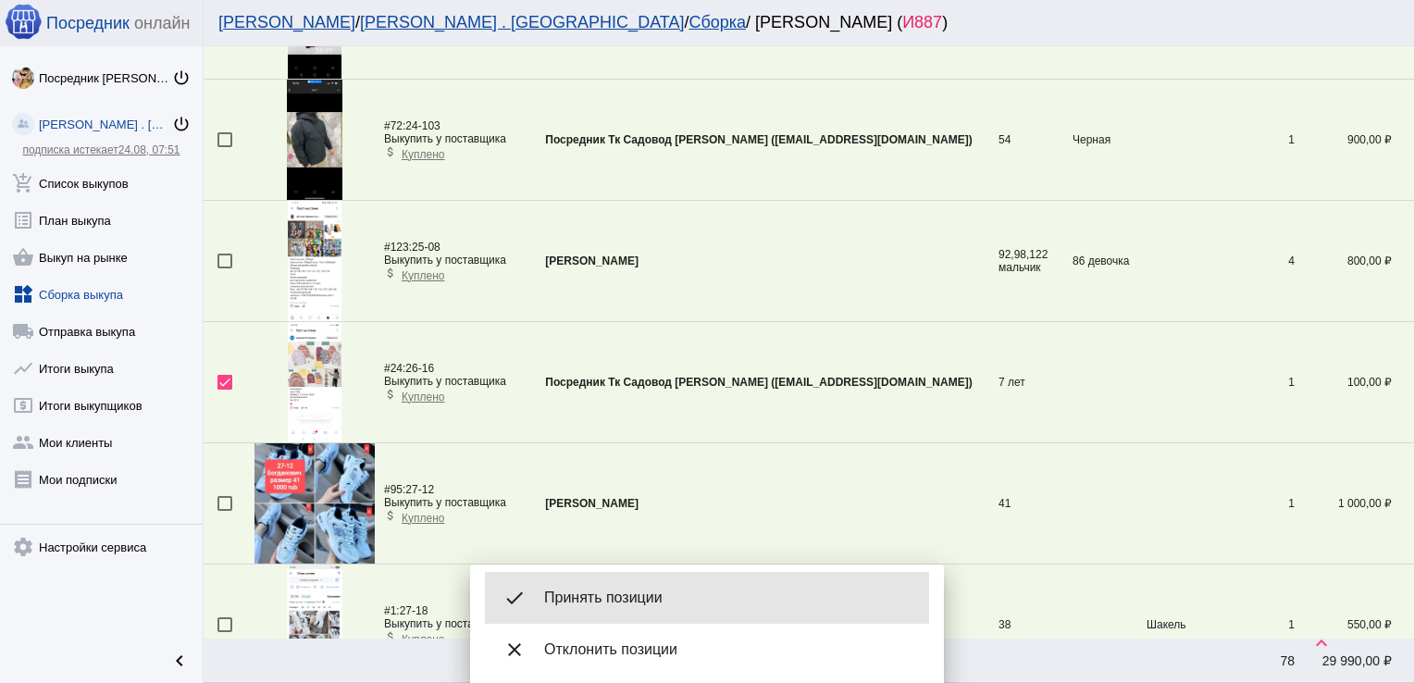
click at [611, 599] on span "Принять позиции" at bounding box center [729, 597] width 370 height 19
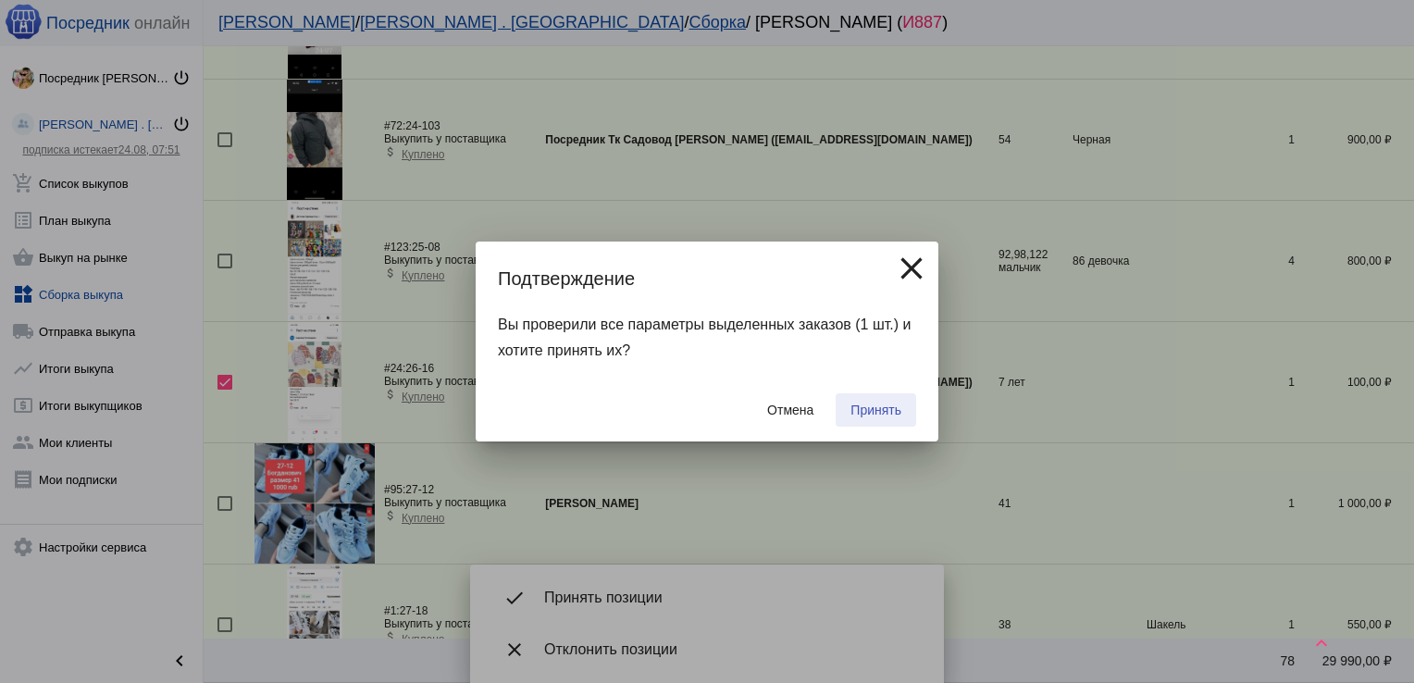
click at [878, 409] on span "Принять" at bounding box center [875, 409] width 51 height 15
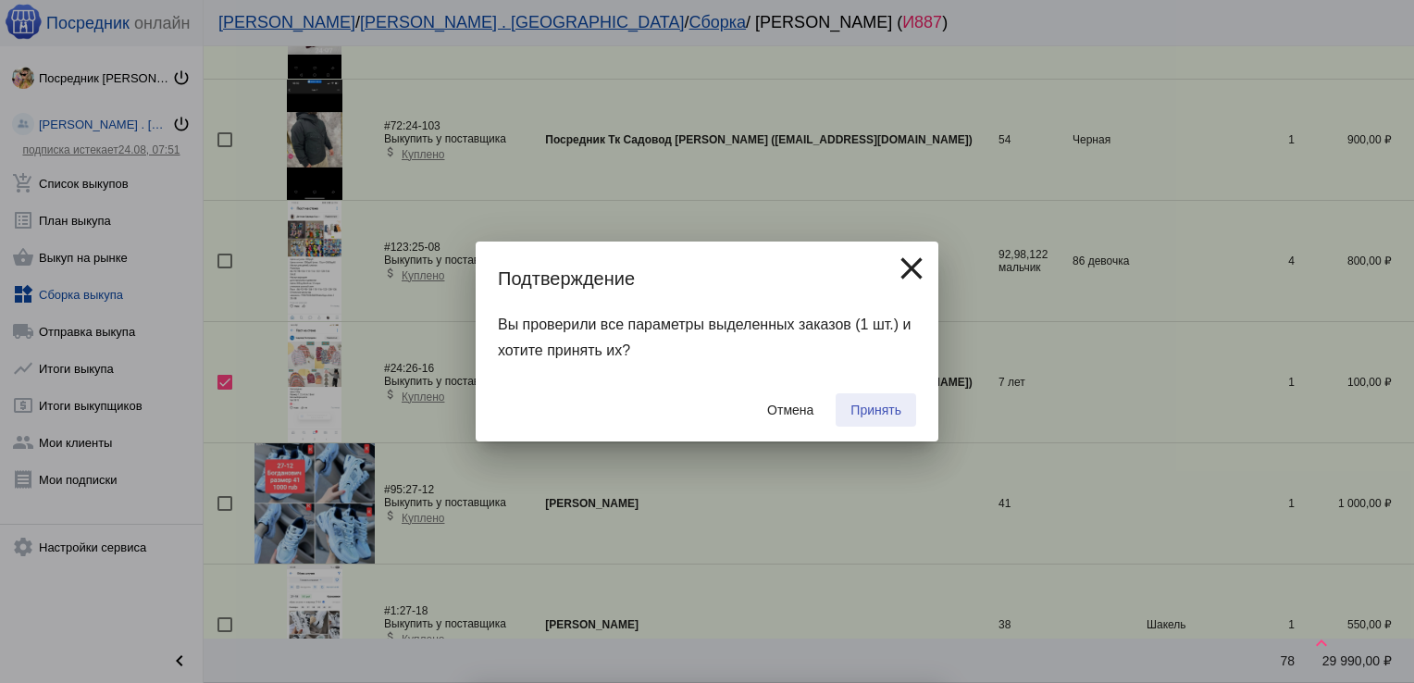
checkbox input "false"
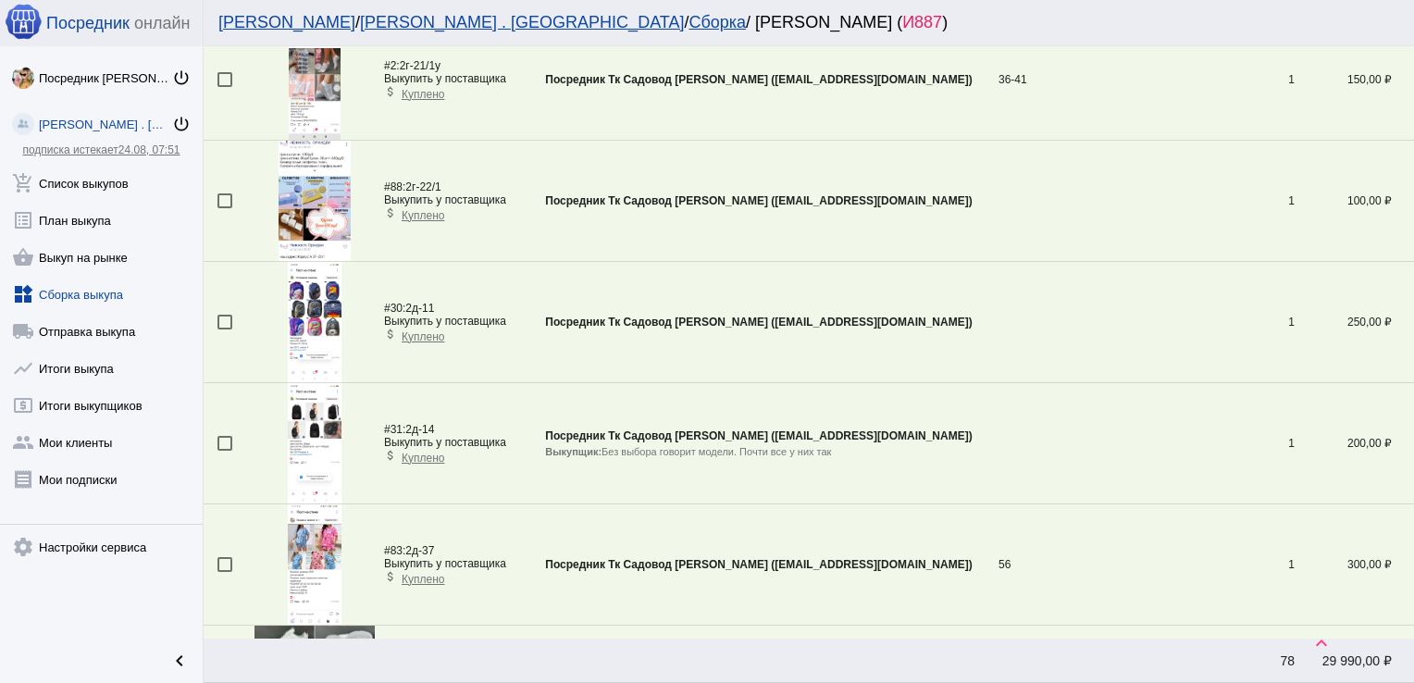
scroll to position [5694, 0]
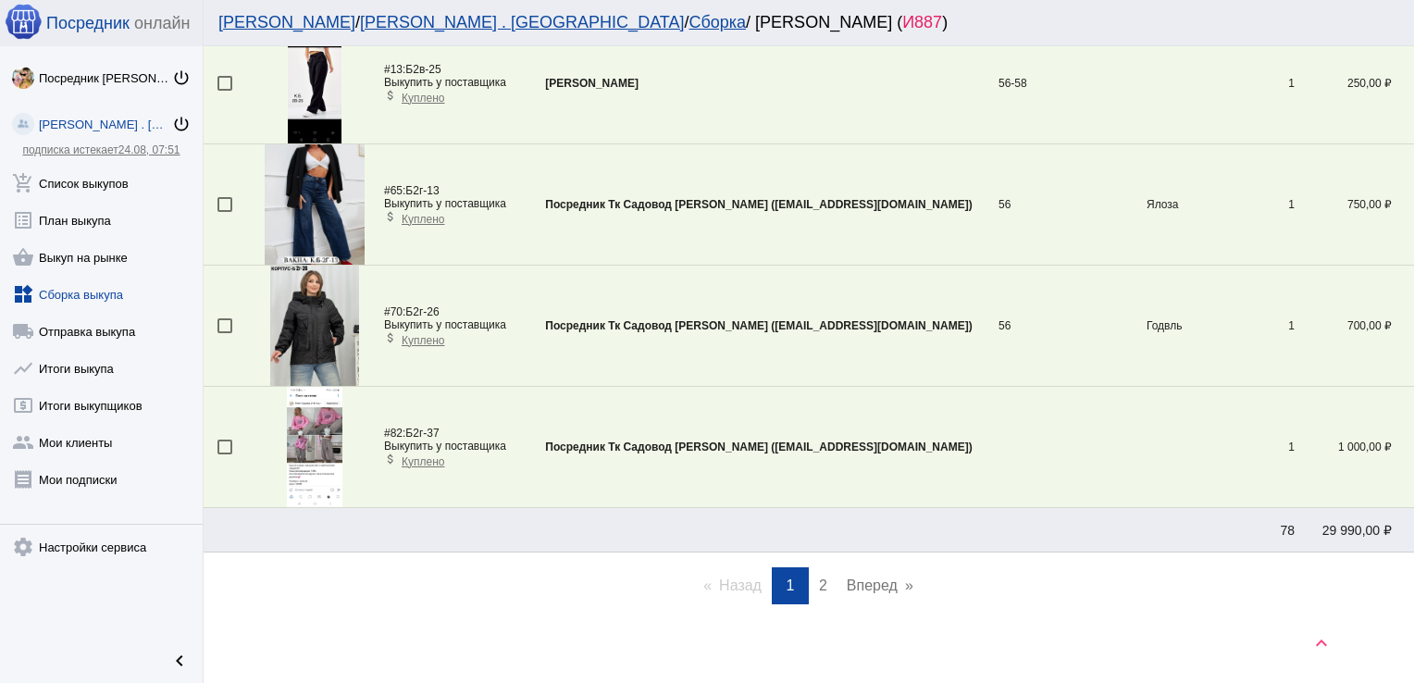
click at [819, 577] on span "2" at bounding box center [823, 585] width 8 height 16
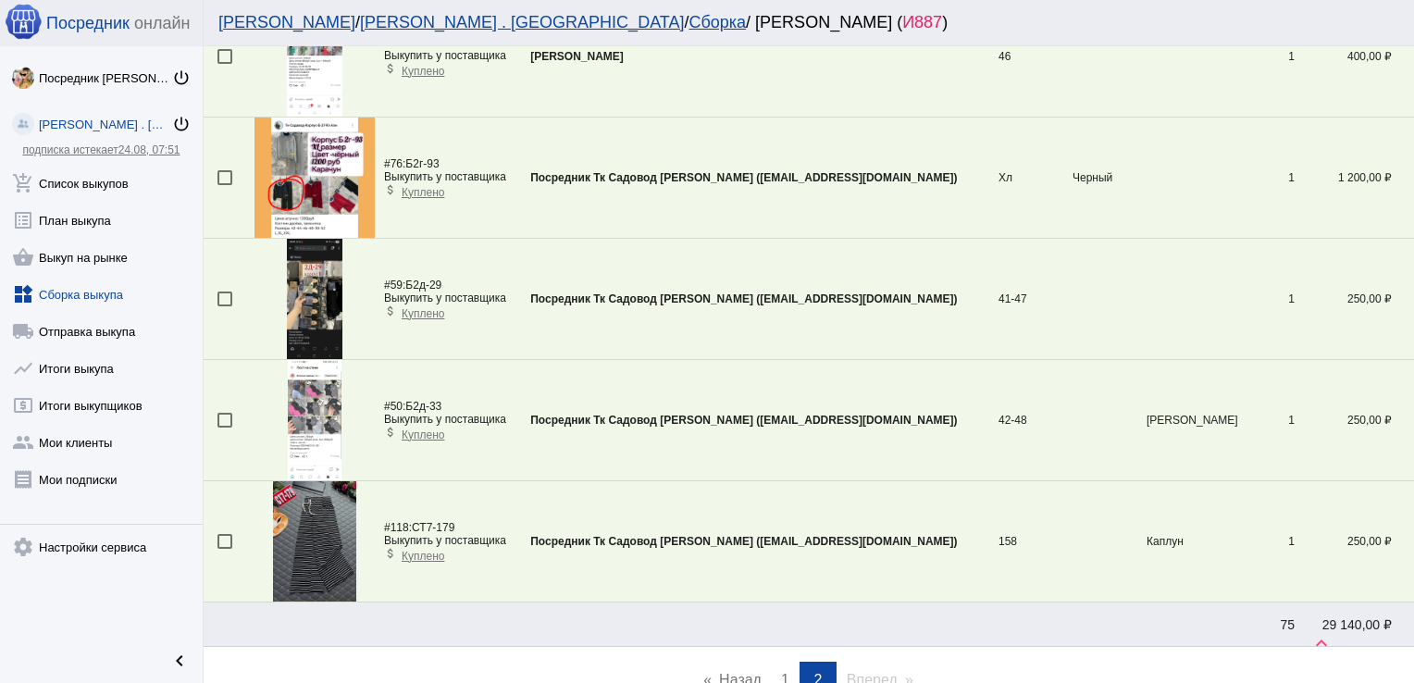
scroll to position [271, 0]
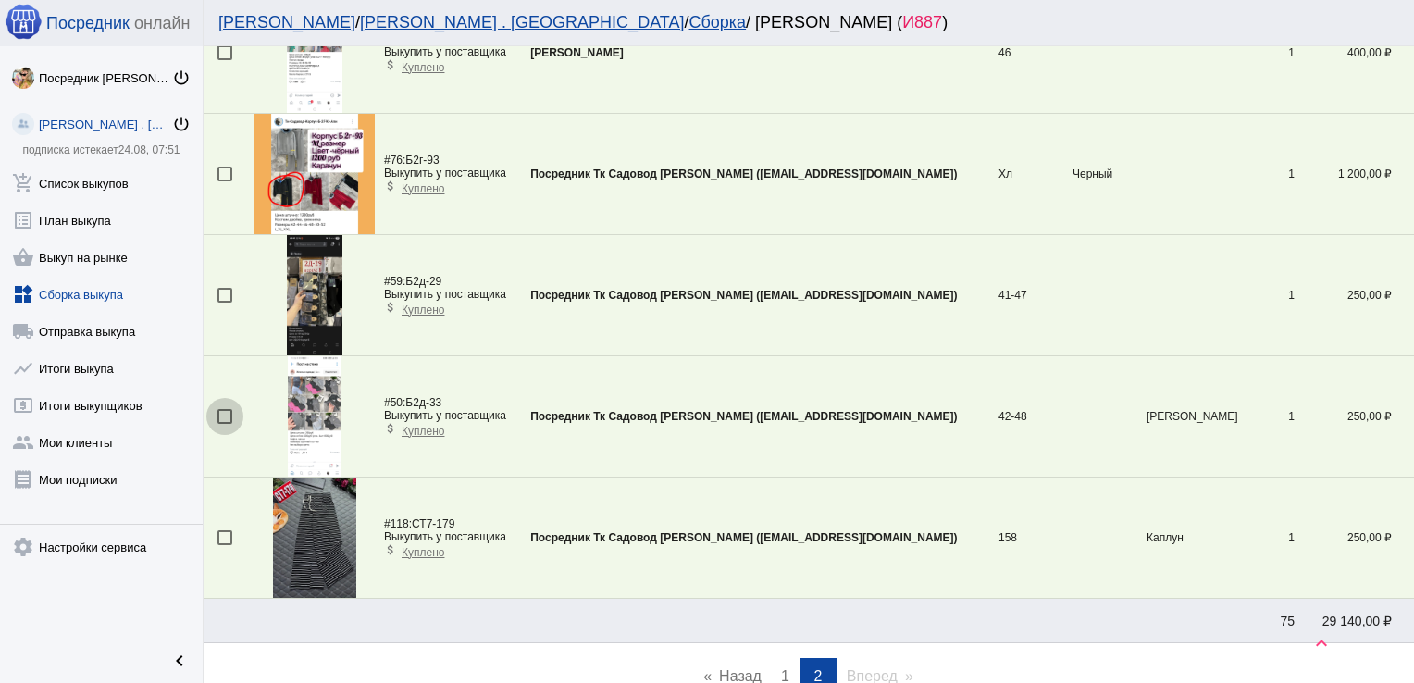
click at [222, 409] on div at bounding box center [224, 416] width 15 height 15
click at [224, 424] on input "checkbox" at bounding box center [224, 424] width 1 height 1
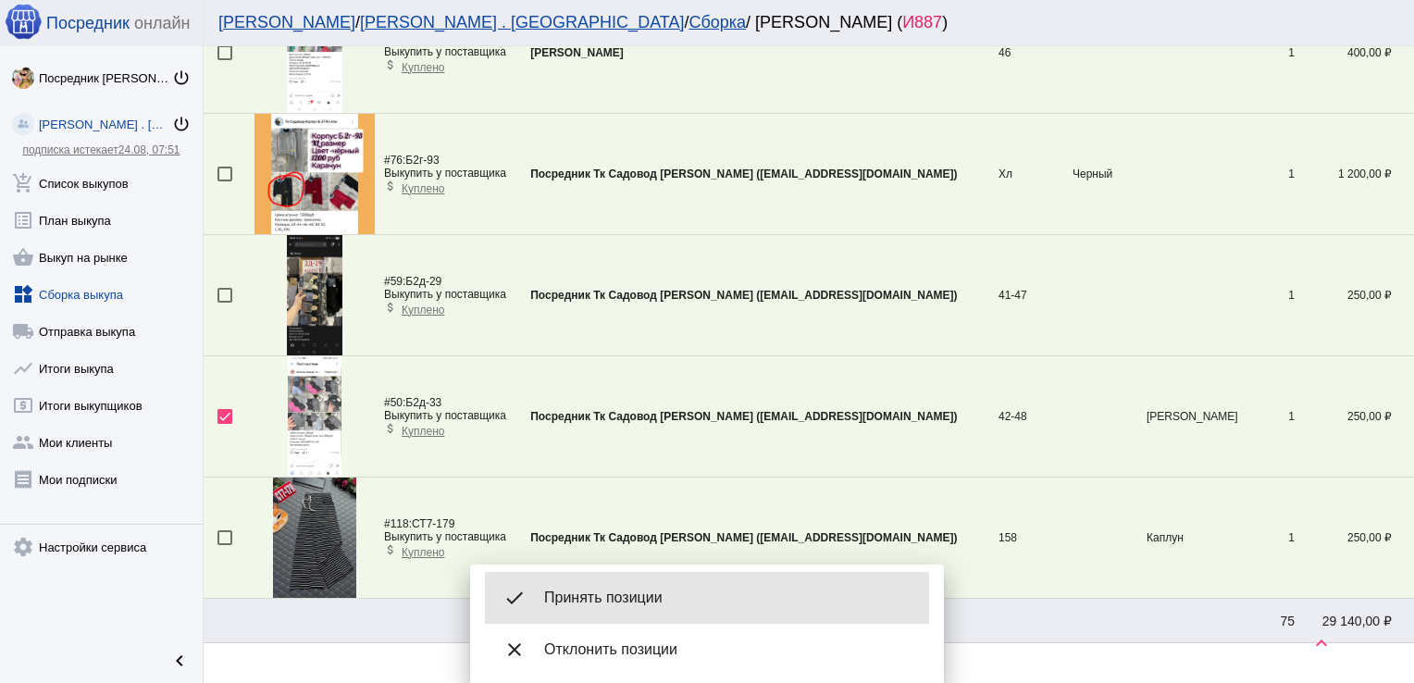
click at [687, 603] on span "Принять позиции" at bounding box center [729, 597] width 370 height 19
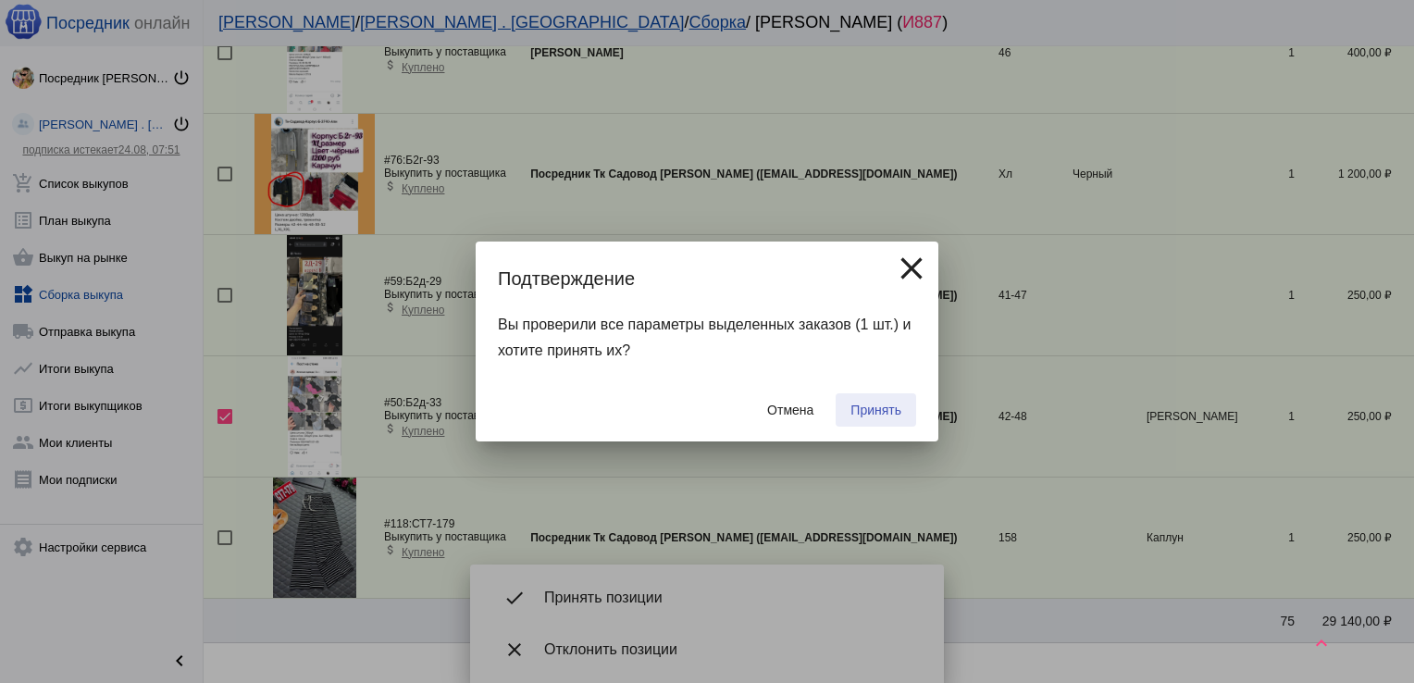
click at [890, 407] on span "Принять" at bounding box center [875, 409] width 51 height 15
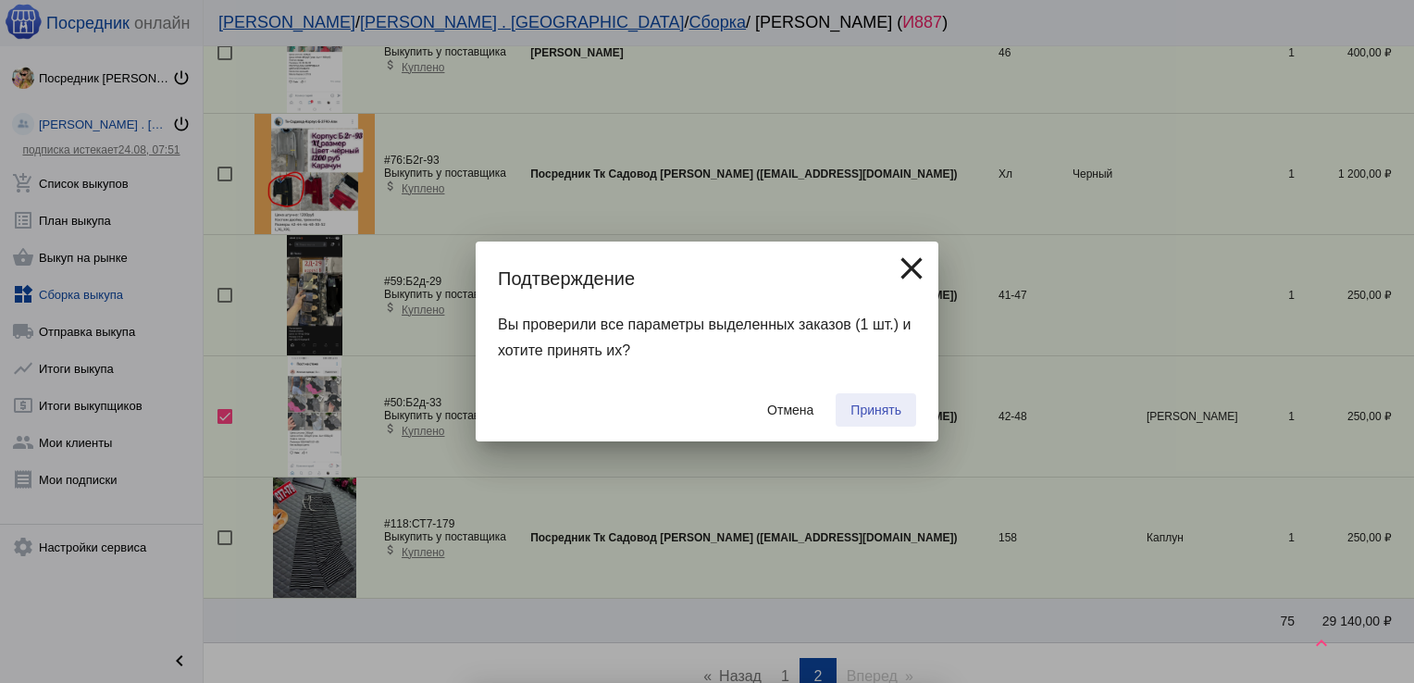
checkbox input "false"
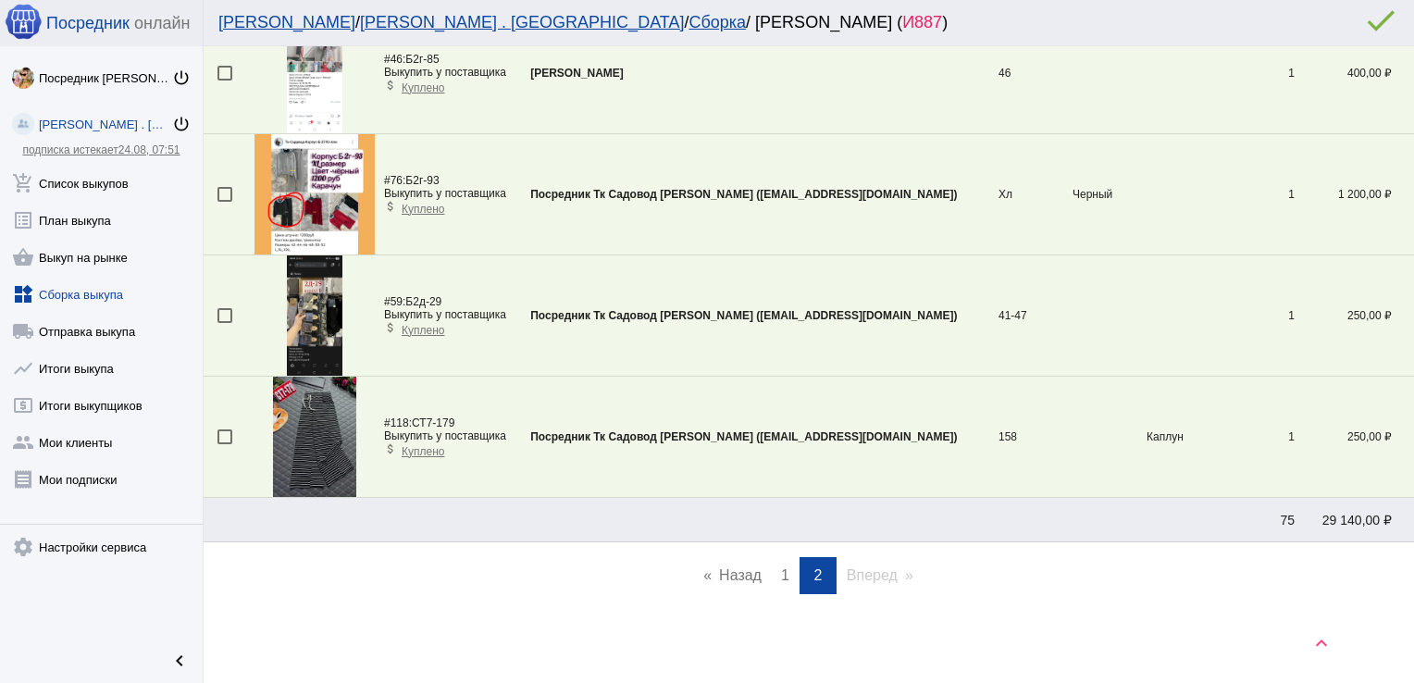
scroll to position [248, 0]
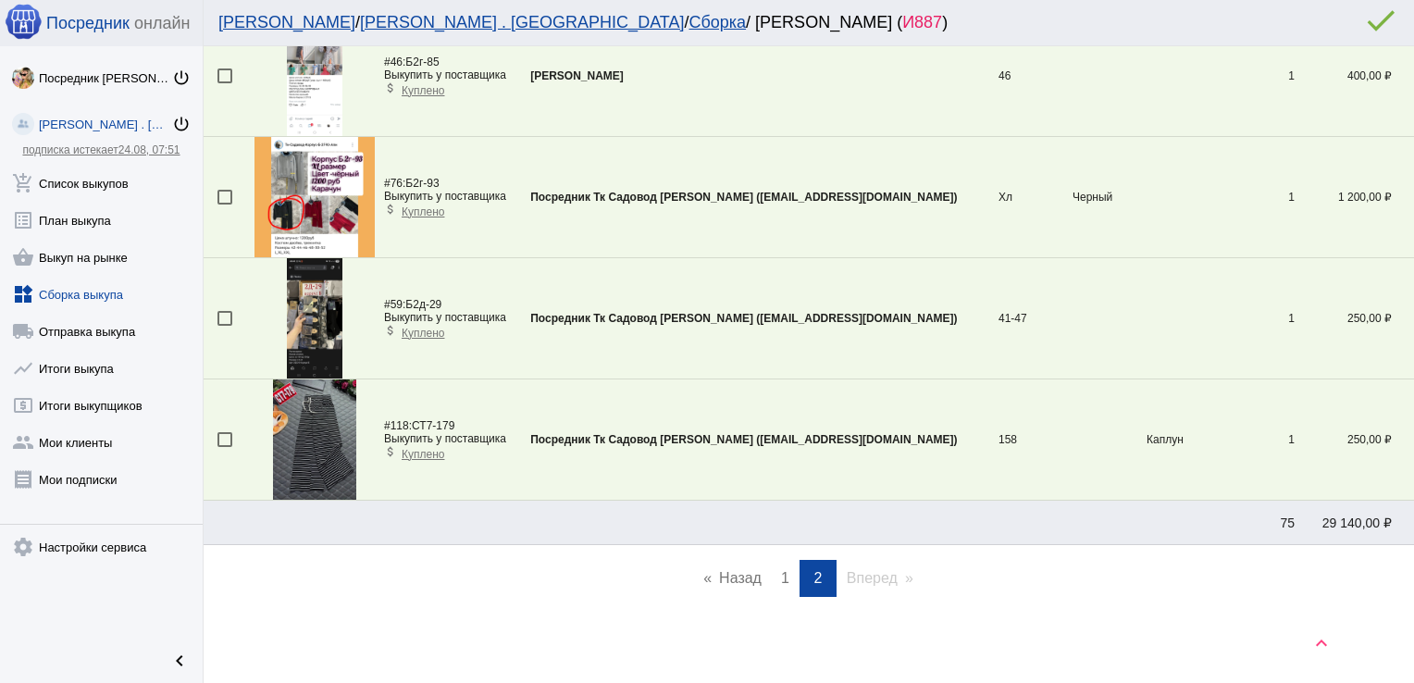
click at [225, 295] on td at bounding box center [229, 318] width 51 height 121
click at [229, 320] on div at bounding box center [224, 318] width 15 height 15
click at [225, 326] on input "checkbox" at bounding box center [224, 326] width 1 height 1
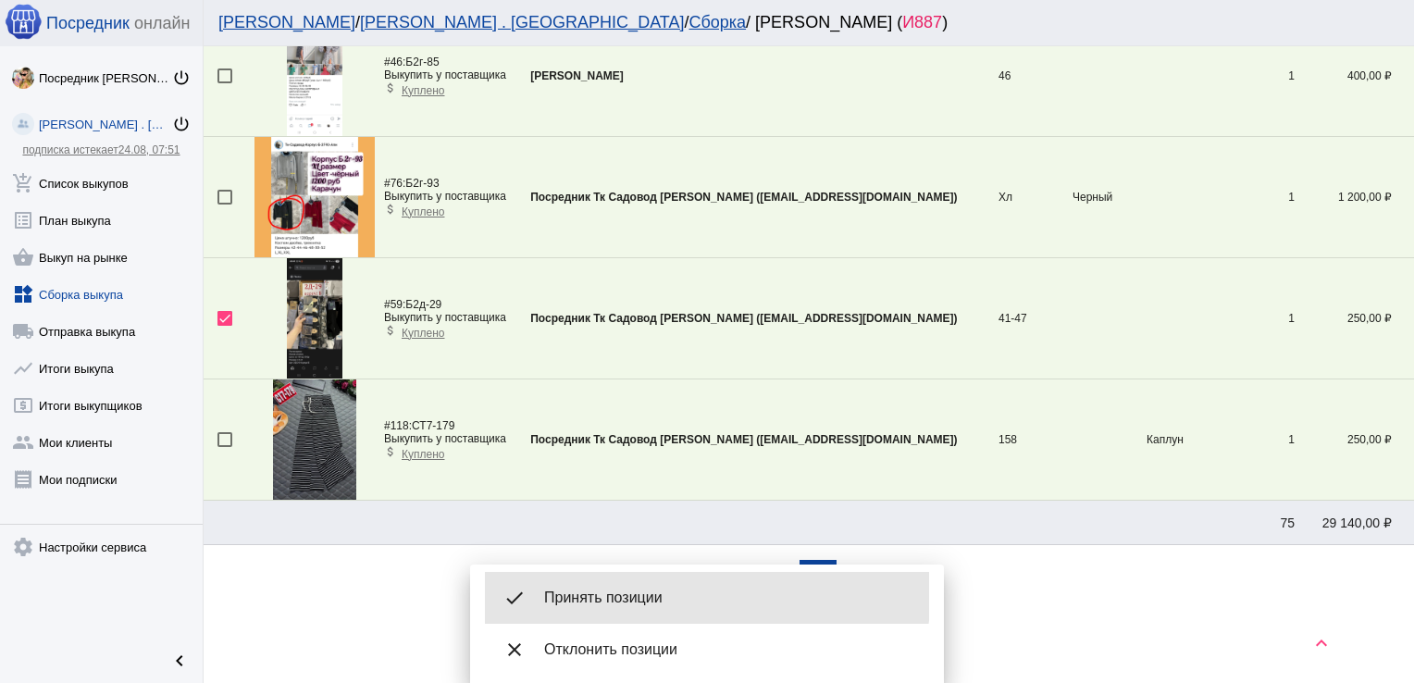
click at [640, 587] on div "done Принять позиции" at bounding box center [707, 598] width 444 height 52
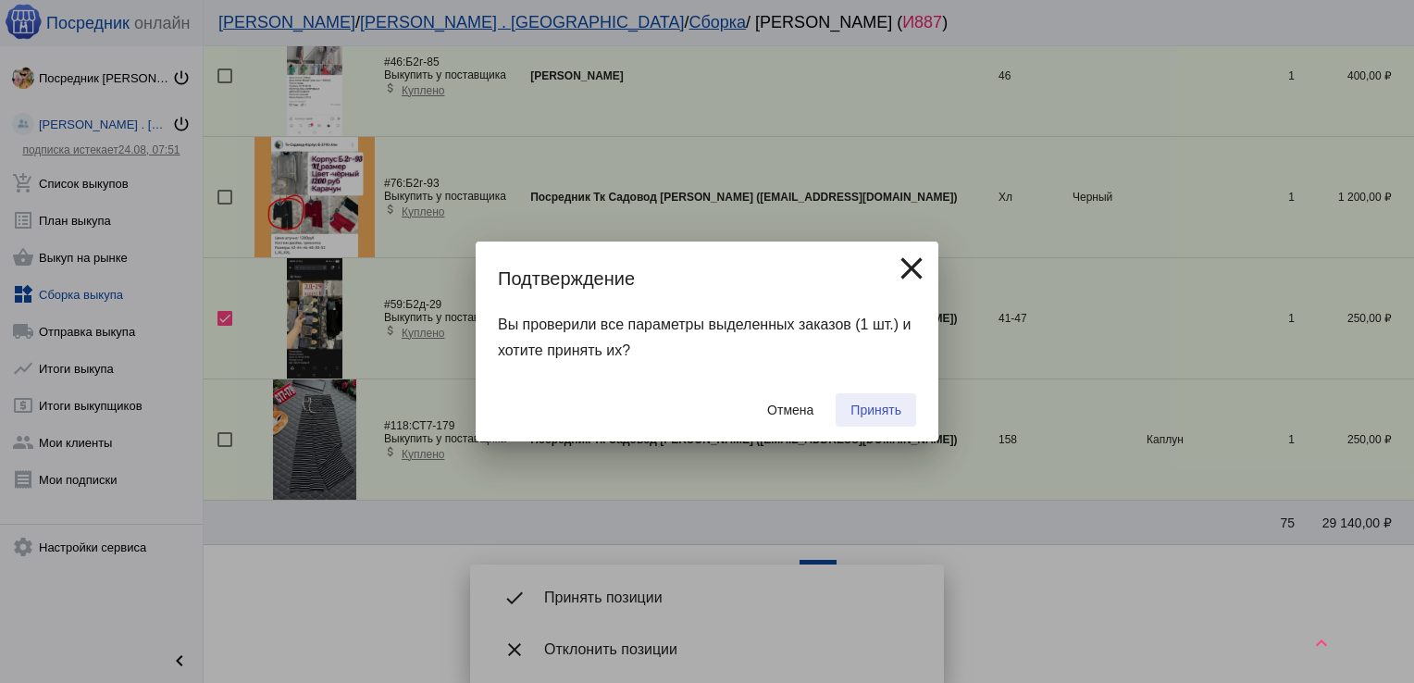
click at [886, 396] on button "Принять" at bounding box center [875, 409] width 80 height 33
checkbox input "false"
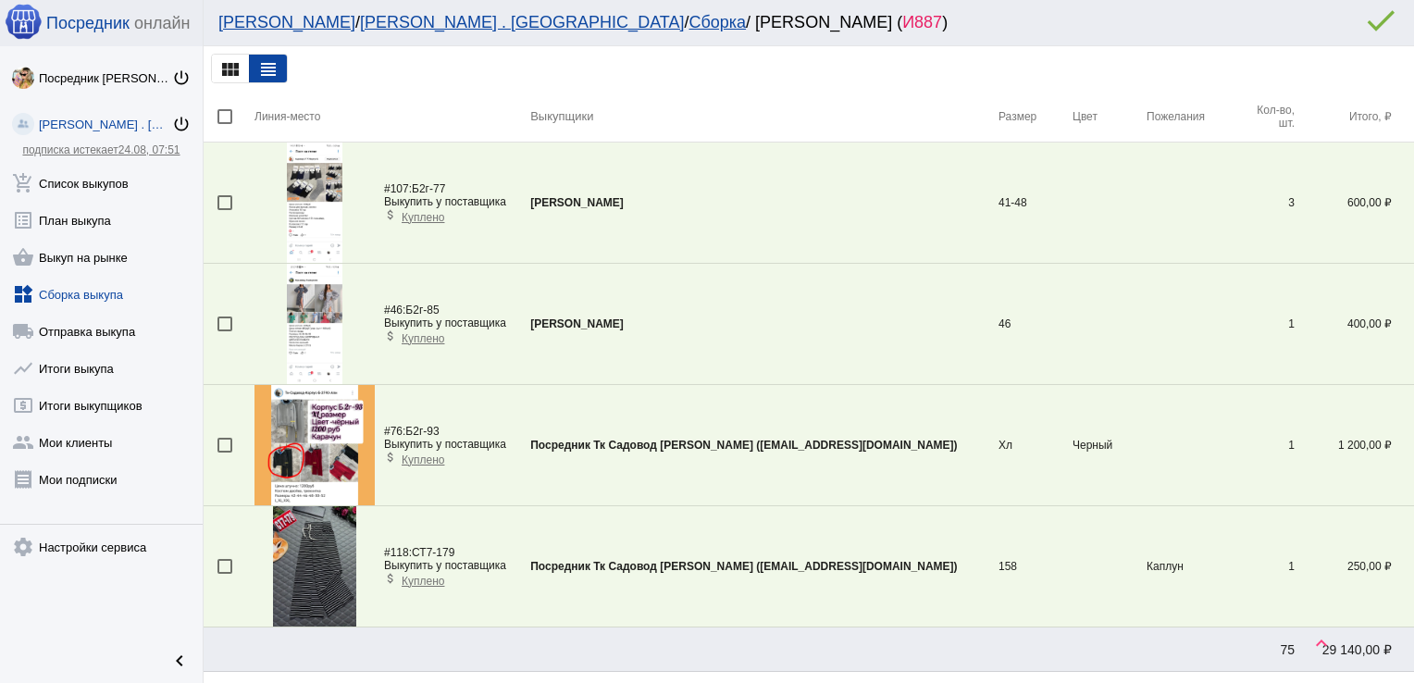
scroll to position [128, 0]
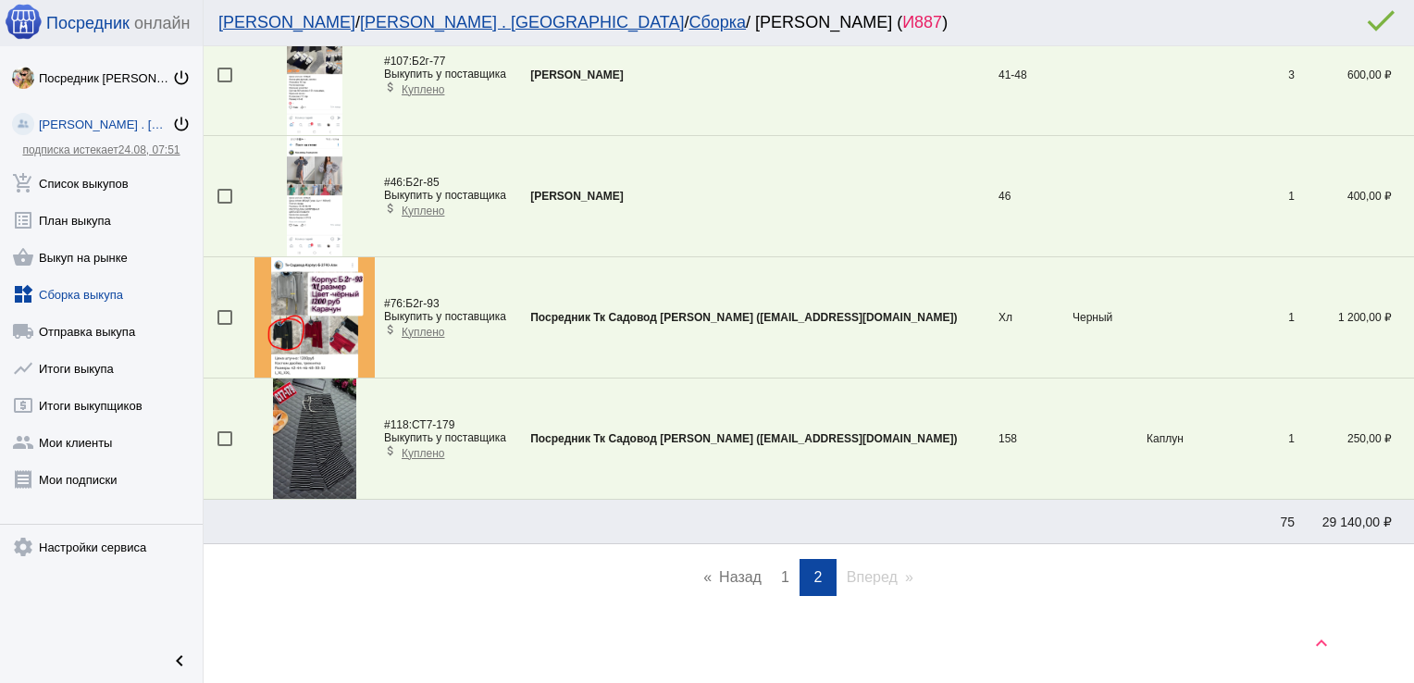
click at [781, 575] on span "1" at bounding box center [785, 577] width 8 height 16
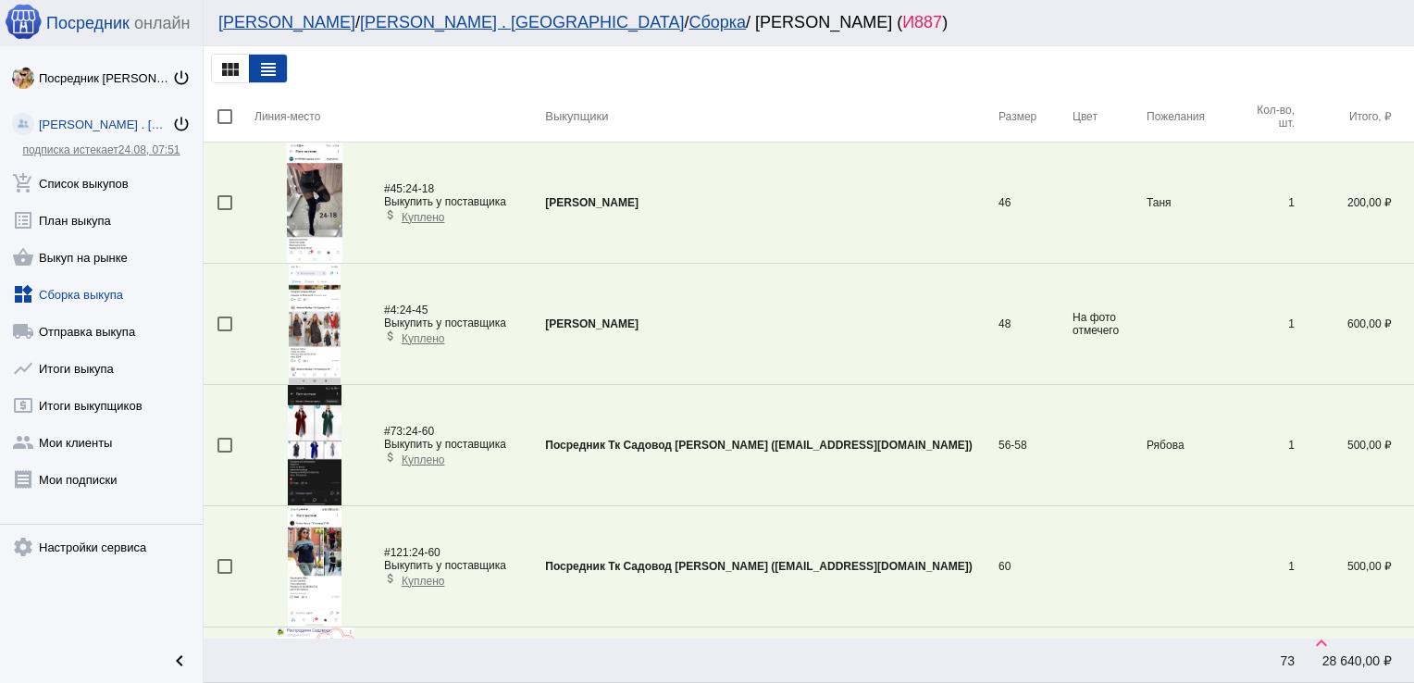
scroll to position [2606, 0]
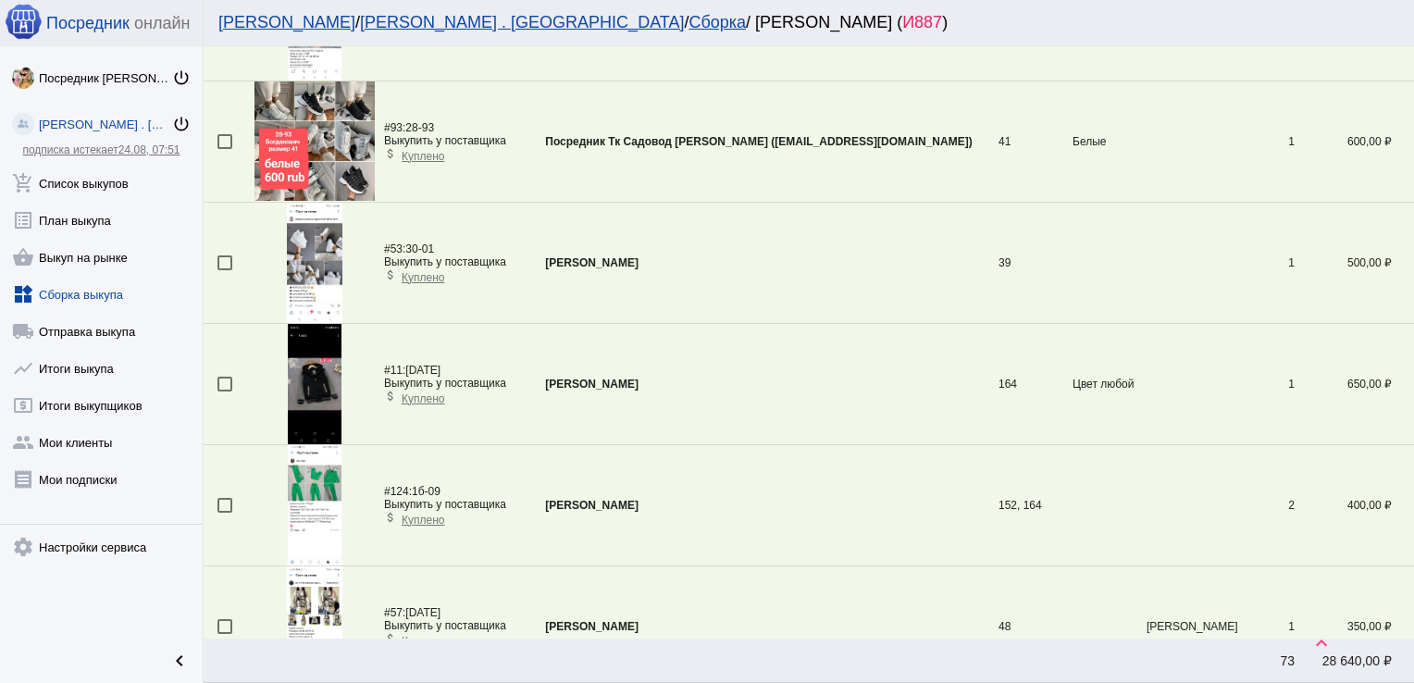
click at [225, 383] on div at bounding box center [224, 384] width 15 height 15
click at [225, 391] on input "checkbox" at bounding box center [224, 391] width 1 height 1
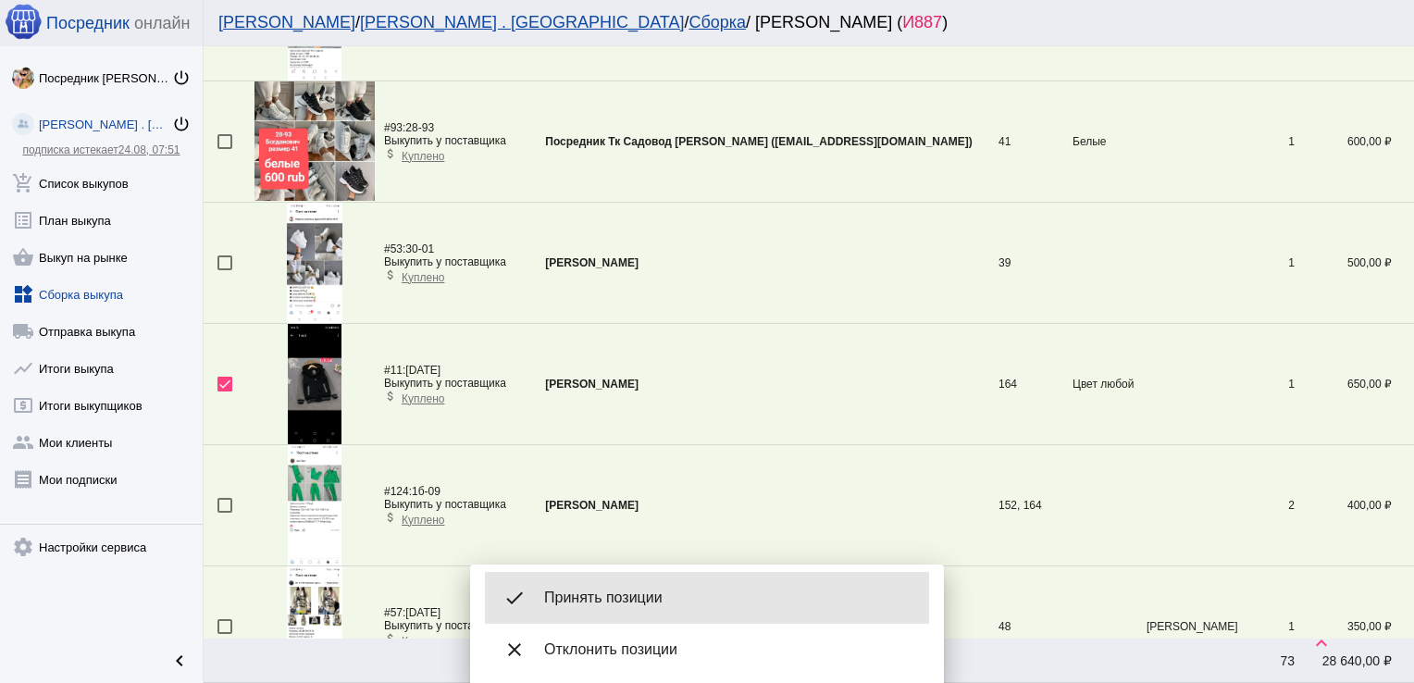
click at [614, 600] on span "Принять позиции" at bounding box center [729, 597] width 370 height 19
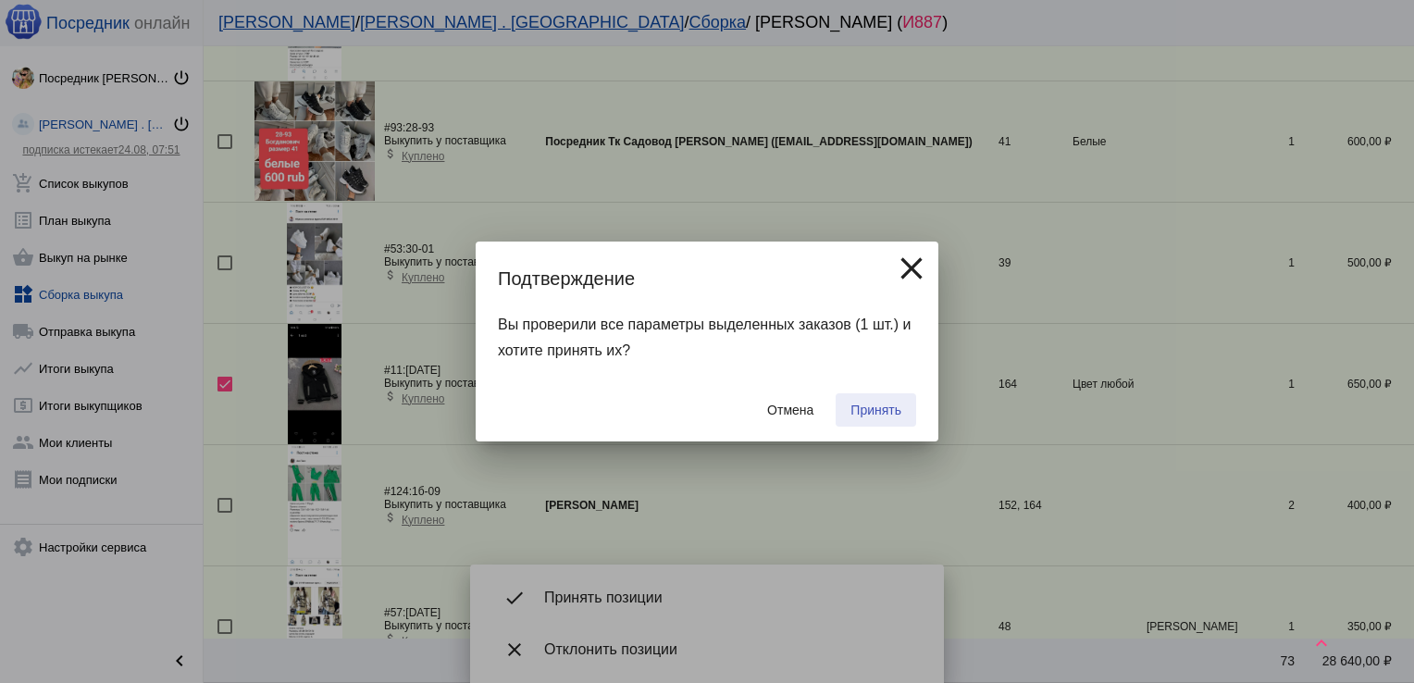
click at [886, 405] on span "Принять" at bounding box center [875, 409] width 51 height 15
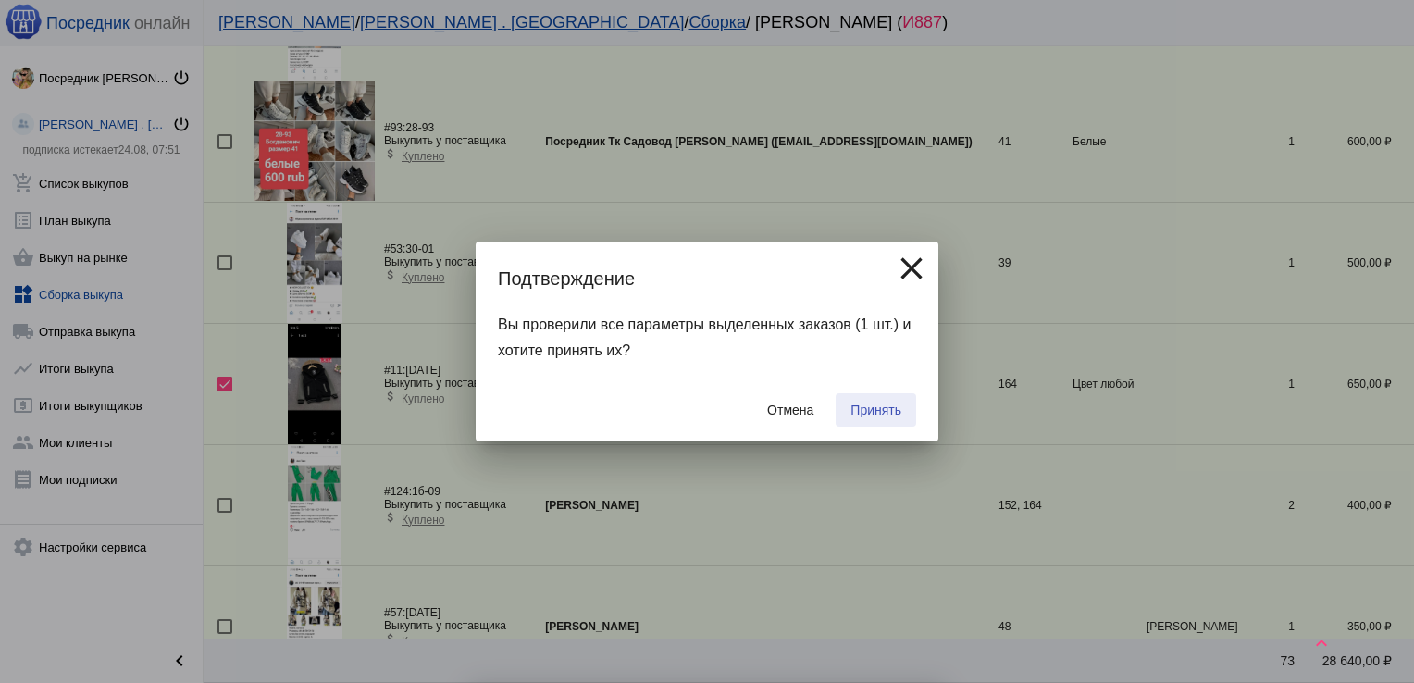
checkbox input "false"
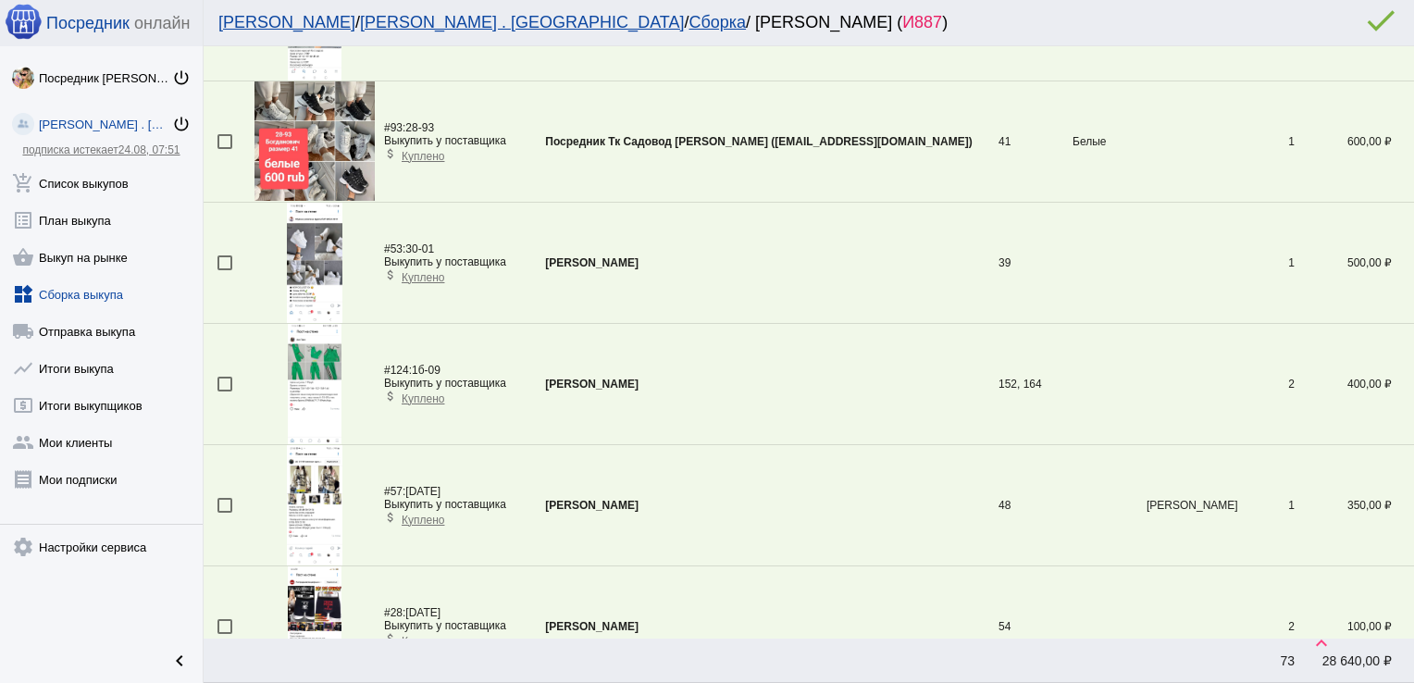
scroll to position [1880, 0]
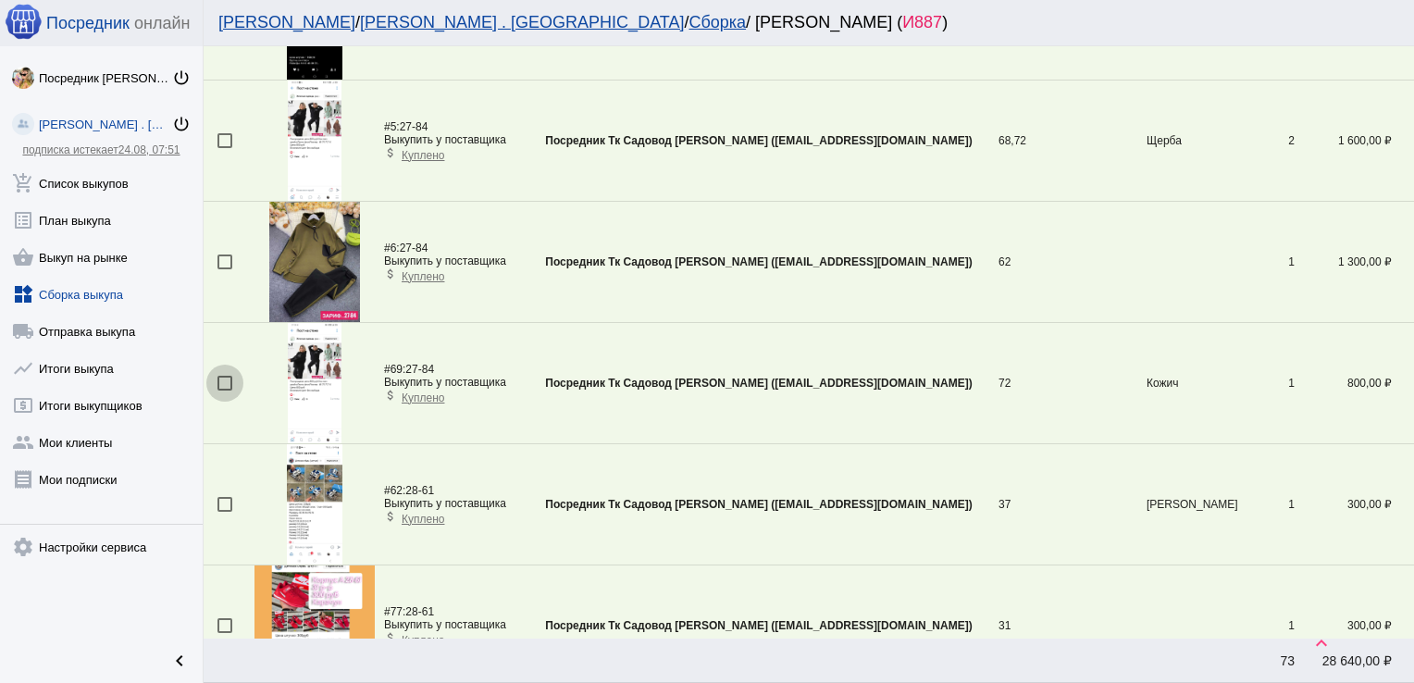
click at [226, 379] on div at bounding box center [224, 383] width 15 height 15
click at [225, 390] on input "checkbox" at bounding box center [224, 390] width 1 height 1
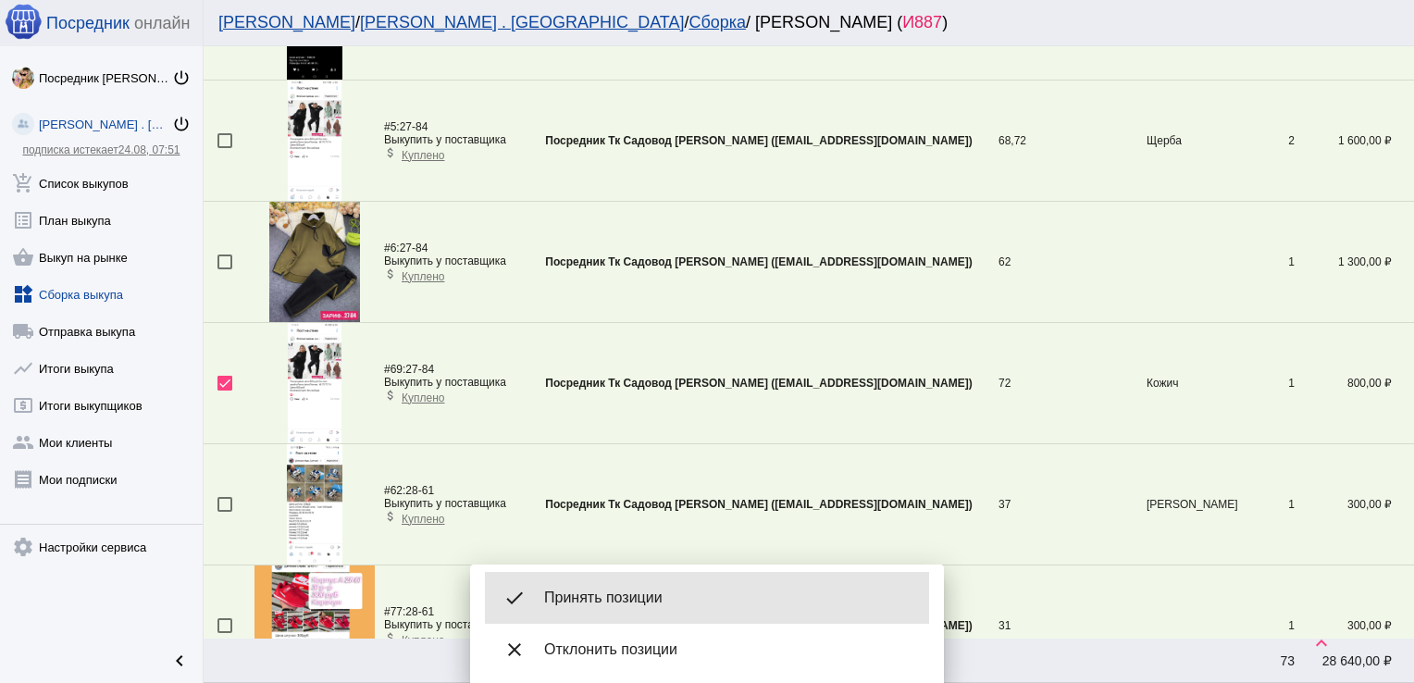
click at [590, 592] on span "Принять позиции" at bounding box center [729, 597] width 370 height 19
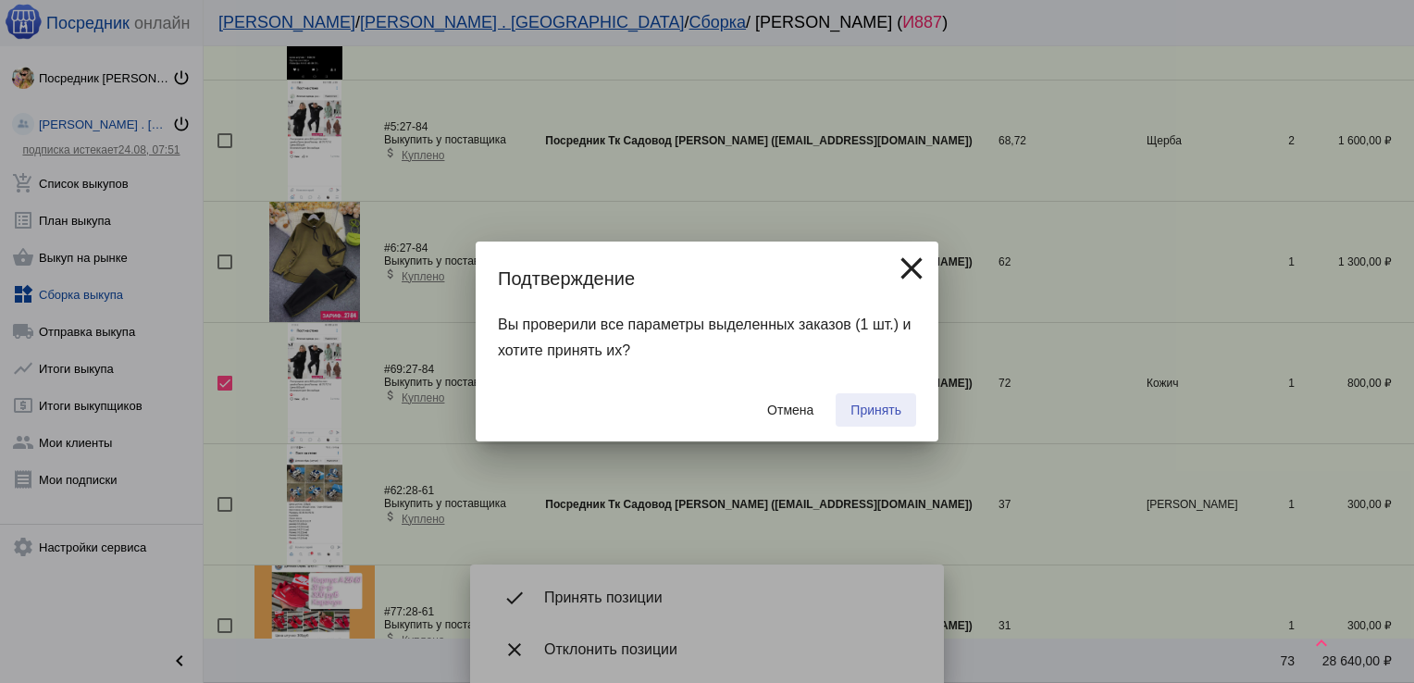
click at [859, 398] on button "Принять" at bounding box center [875, 409] width 80 height 33
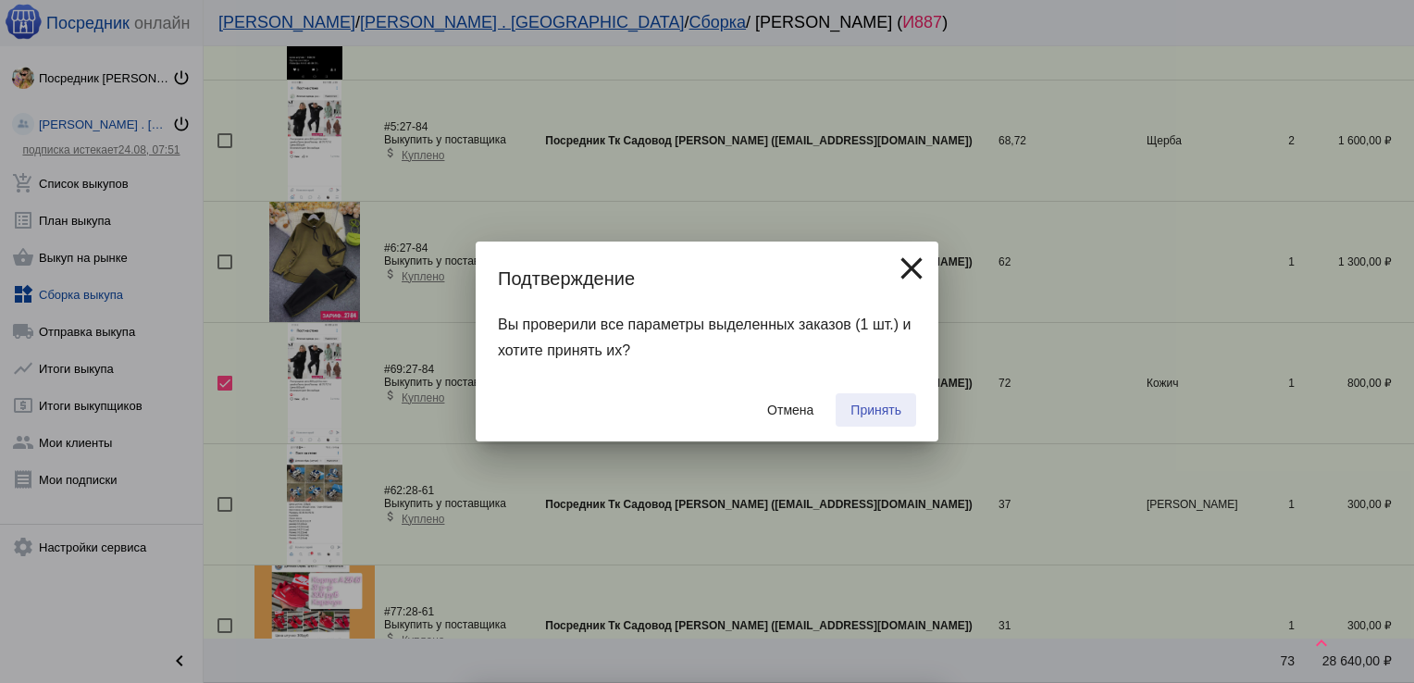
checkbox input "false"
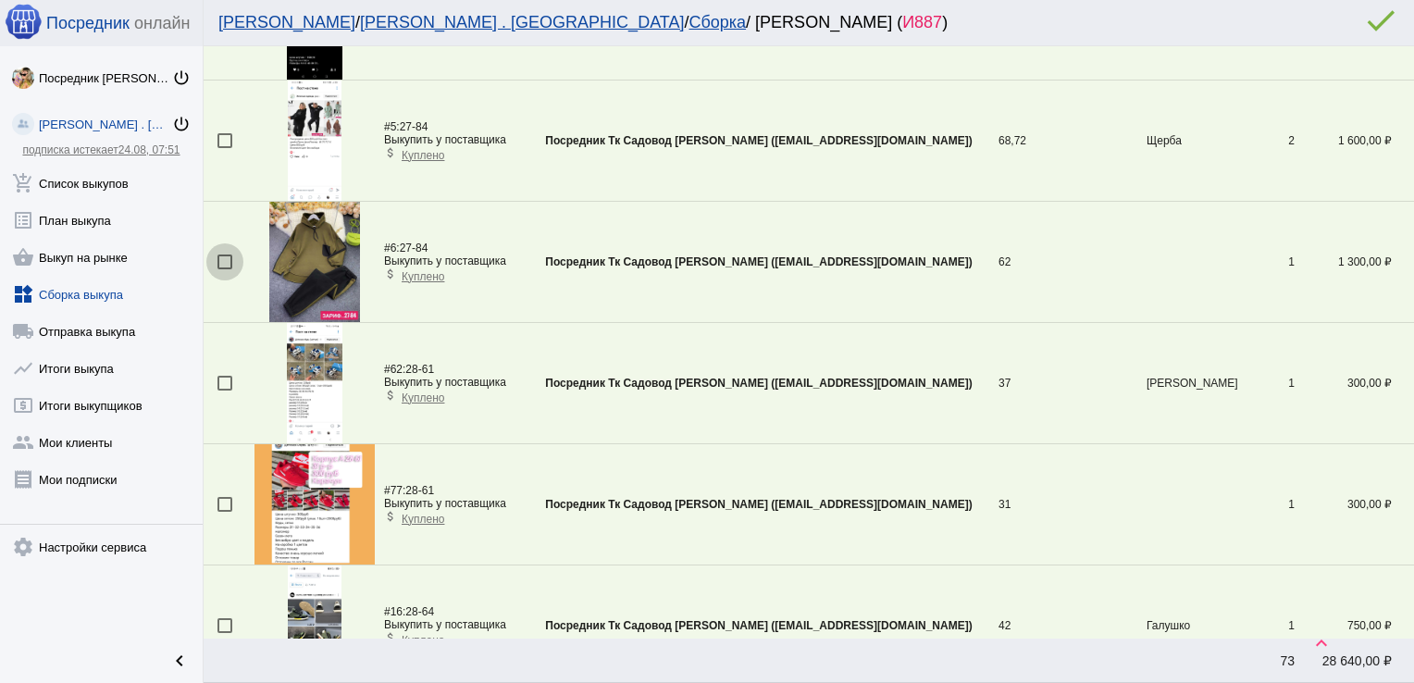
click at [228, 256] on div at bounding box center [224, 261] width 15 height 15
click at [225, 269] on input "checkbox" at bounding box center [224, 269] width 1 height 1
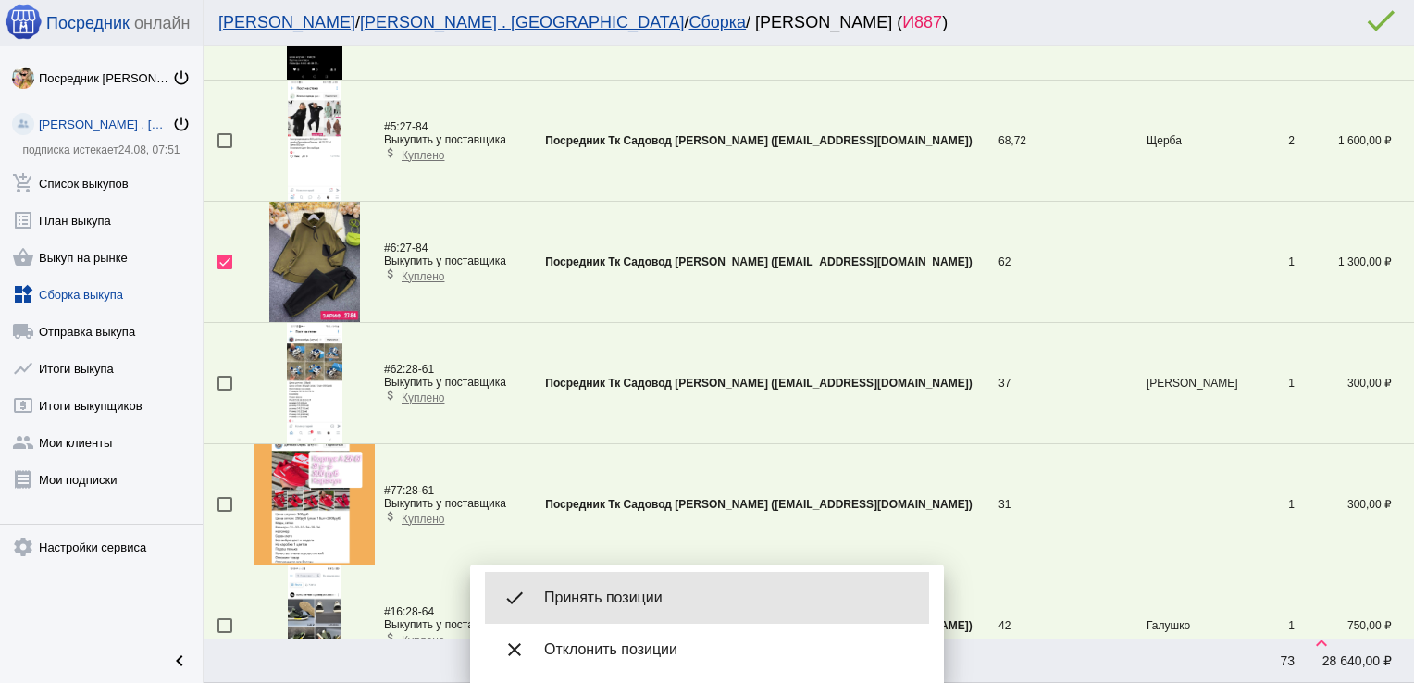
click at [632, 602] on span "Принять позиции" at bounding box center [729, 597] width 370 height 19
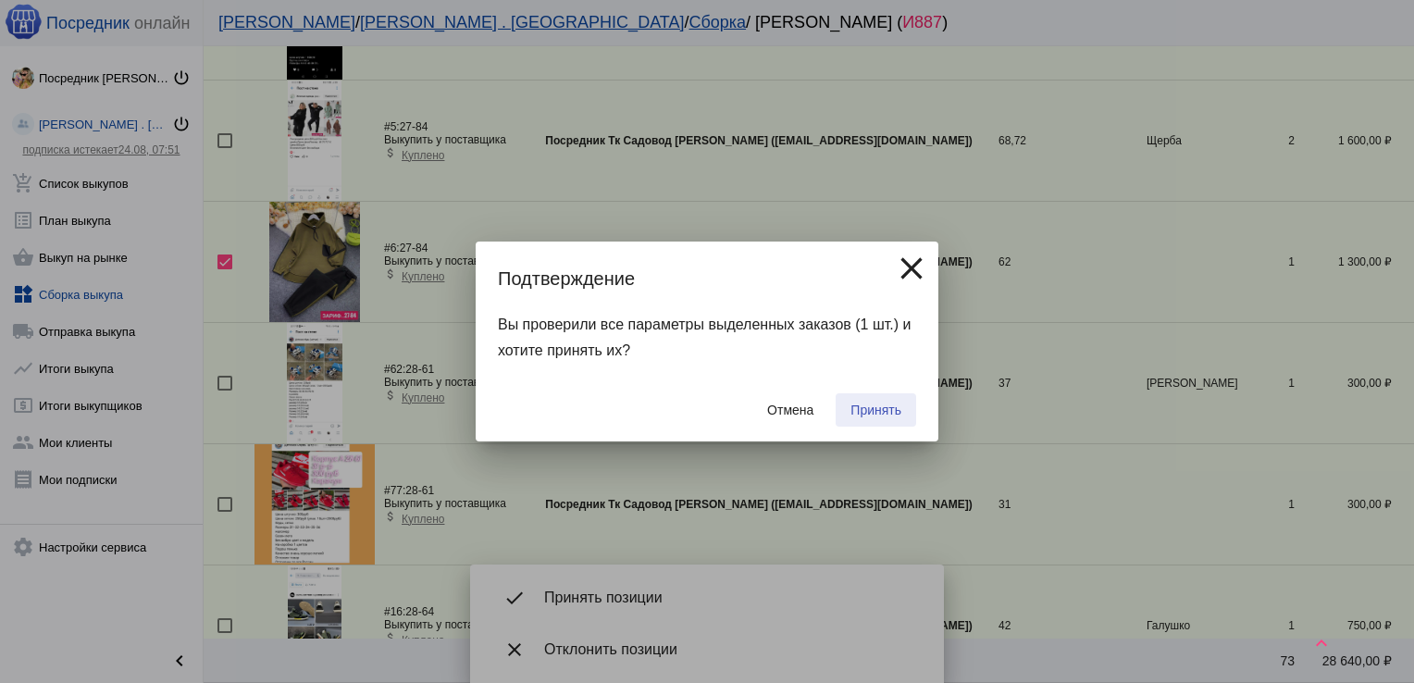
click at [891, 402] on span "Принять" at bounding box center [875, 409] width 51 height 15
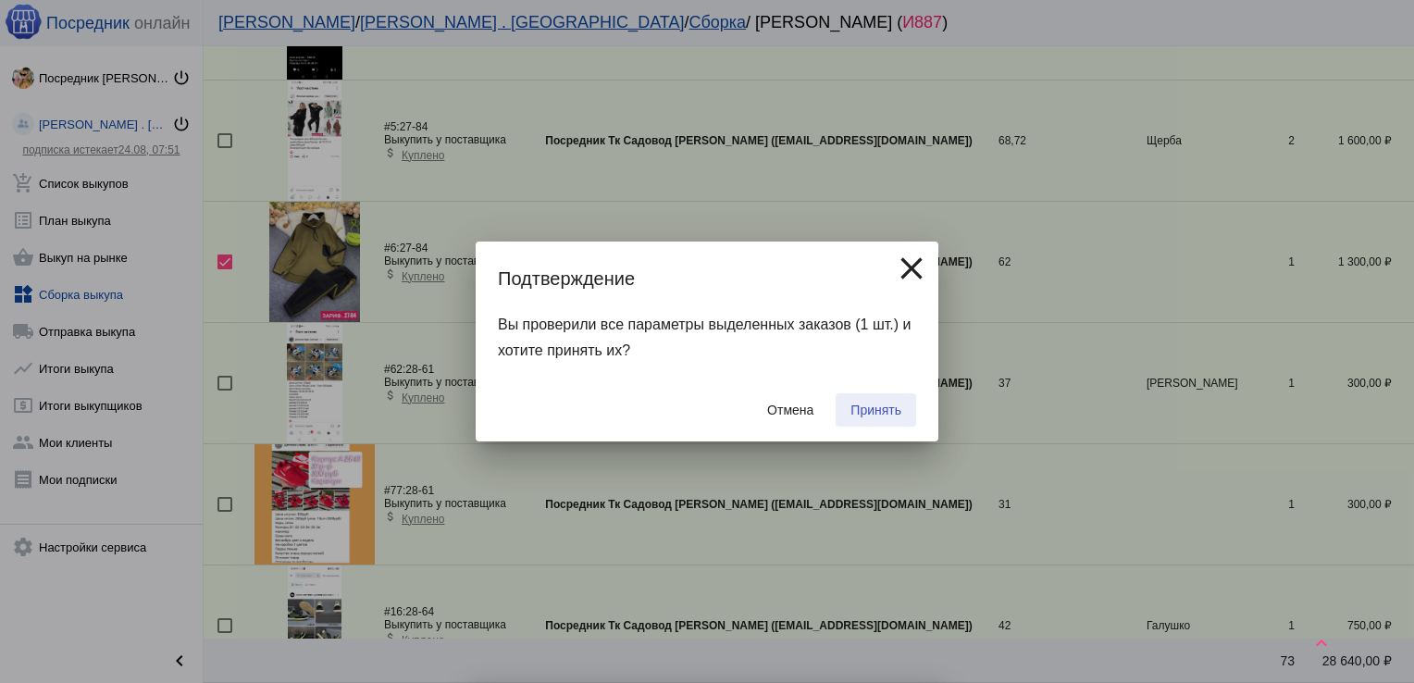
checkbox input "false"
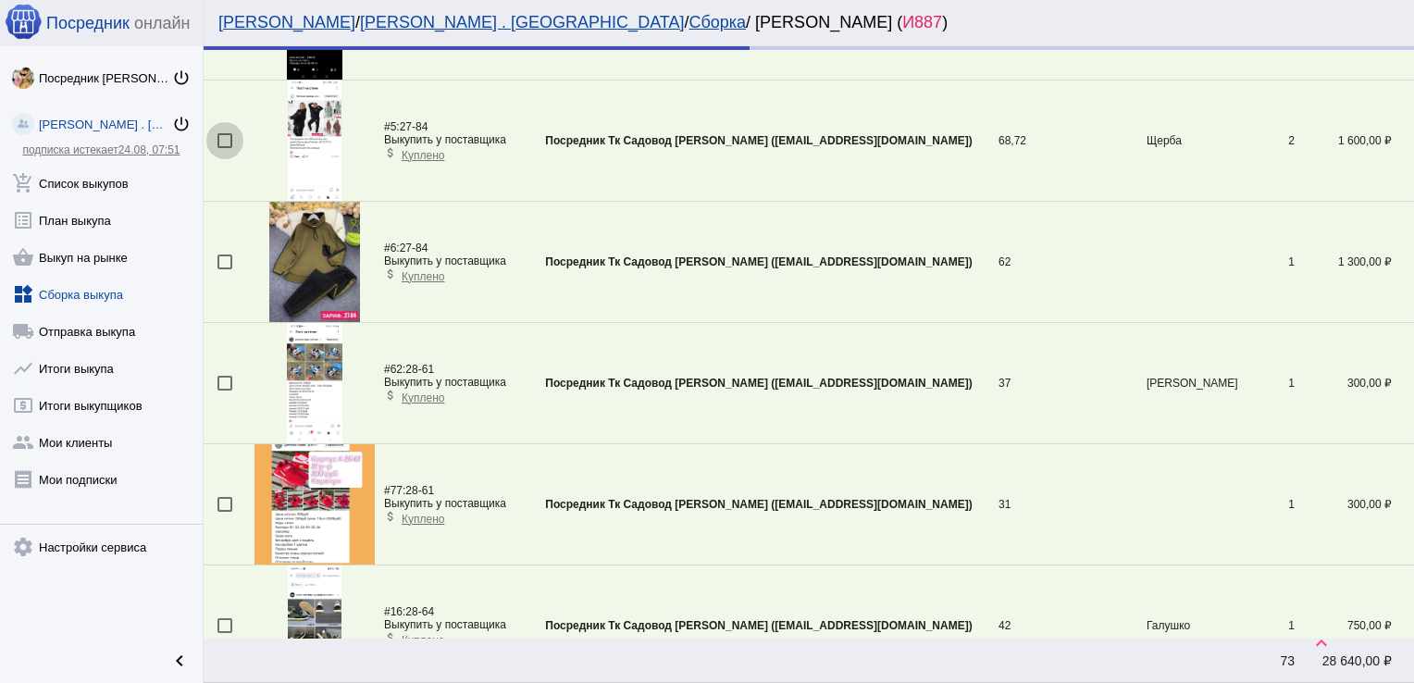
click at [226, 135] on div at bounding box center [224, 140] width 15 height 15
click at [225, 148] on input "checkbox" at bounding box center [224, 148] width 1 height 1
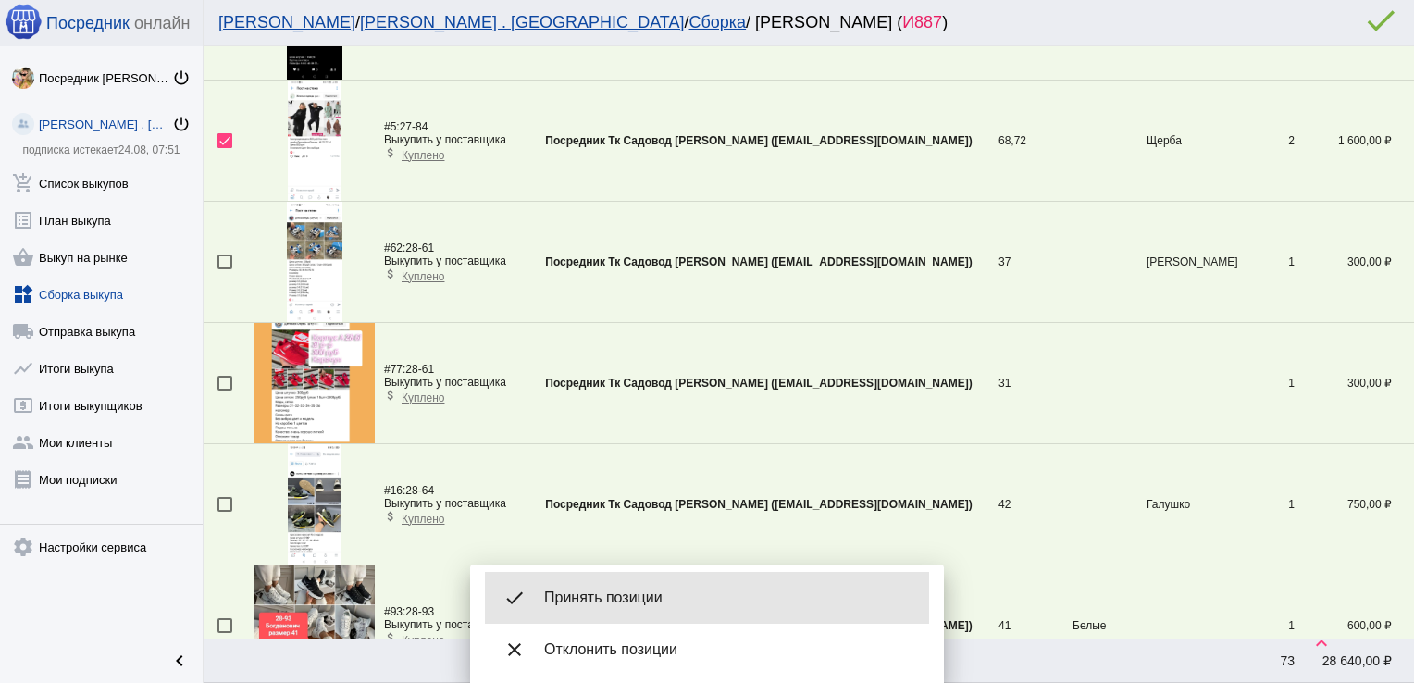
click at [653, 602] on span "Принять позиции" at bounding box center [729, 597] width 370 height 19
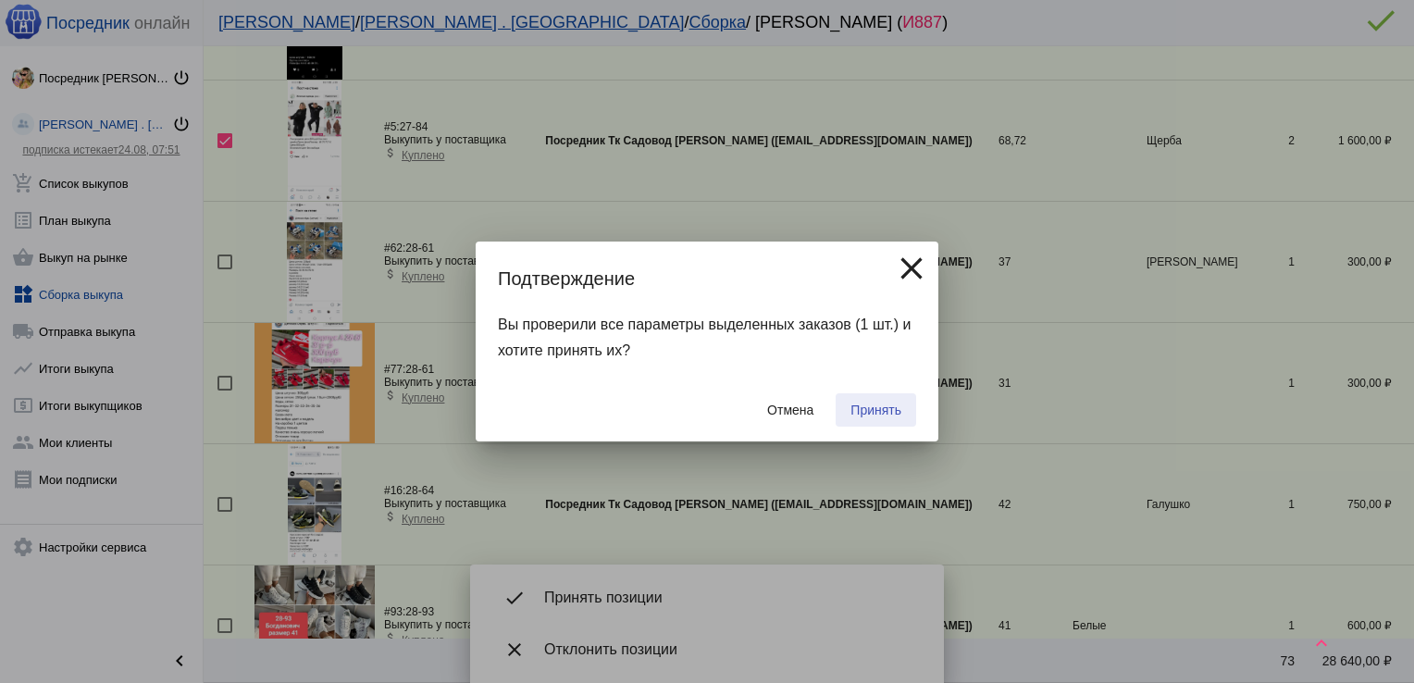
click at [875, 415] on span "Принять" at bounding box center [875, 409] width 51 height 15
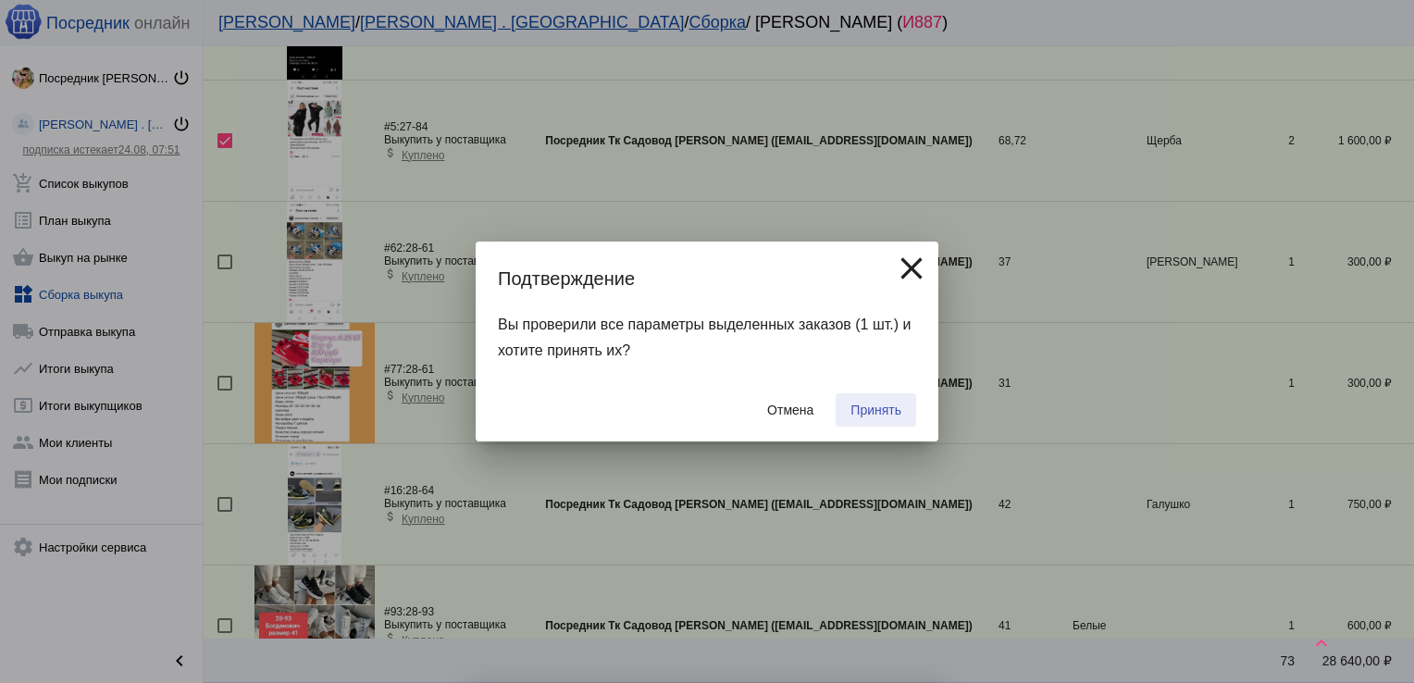
checkbox input "false"
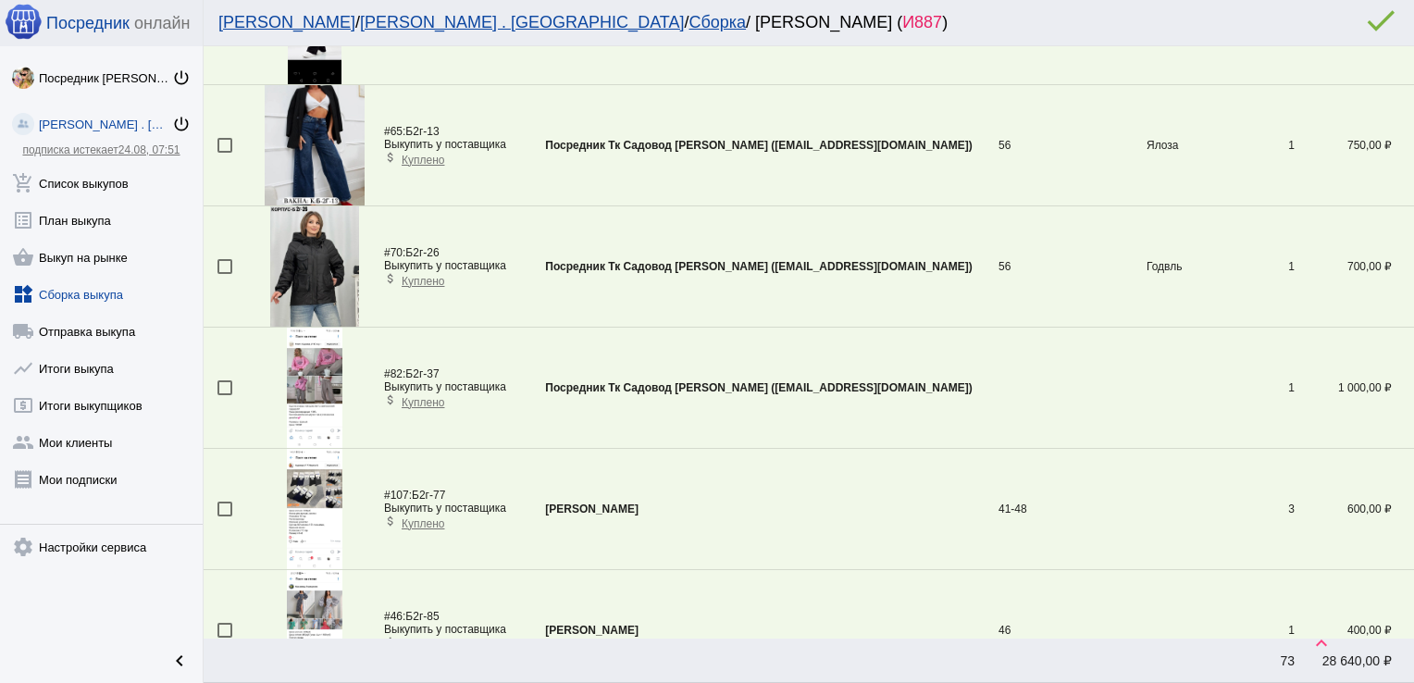
scroll to position [5148, 0]
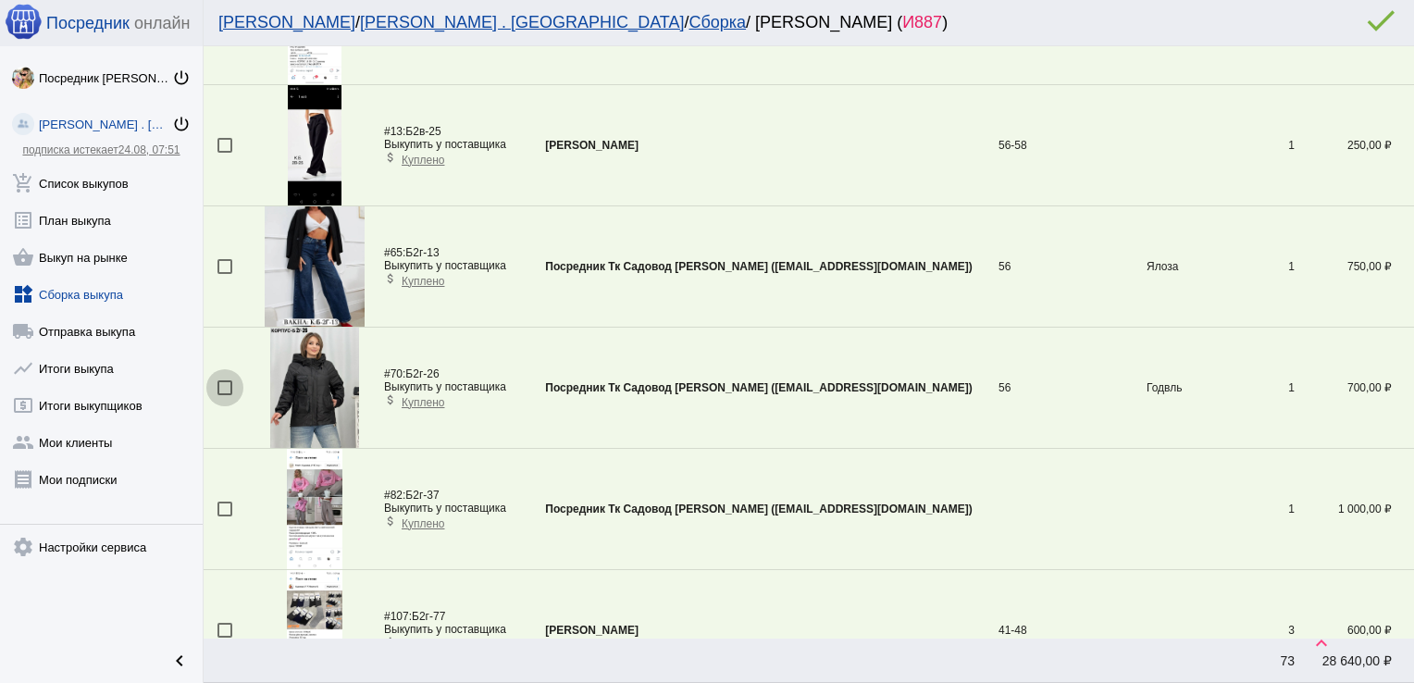
click at [224, 380] on div at bounding box center [224, 387] width 15 height 15
click at [224, 395] on input "checkbox" at bounding box center [224, 395] width 1 height 1
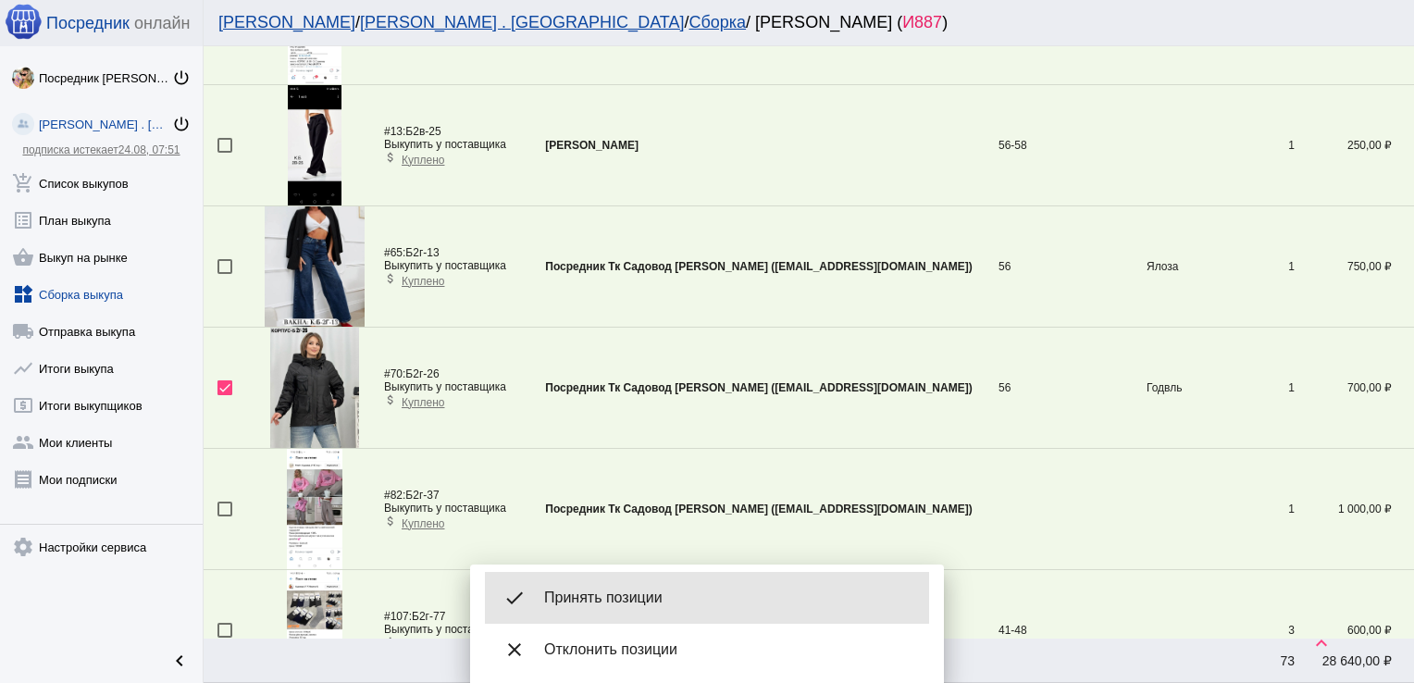
click at [612, 590] on span "Принять позиции" at bounding box center [729, 597] width 370 height 19
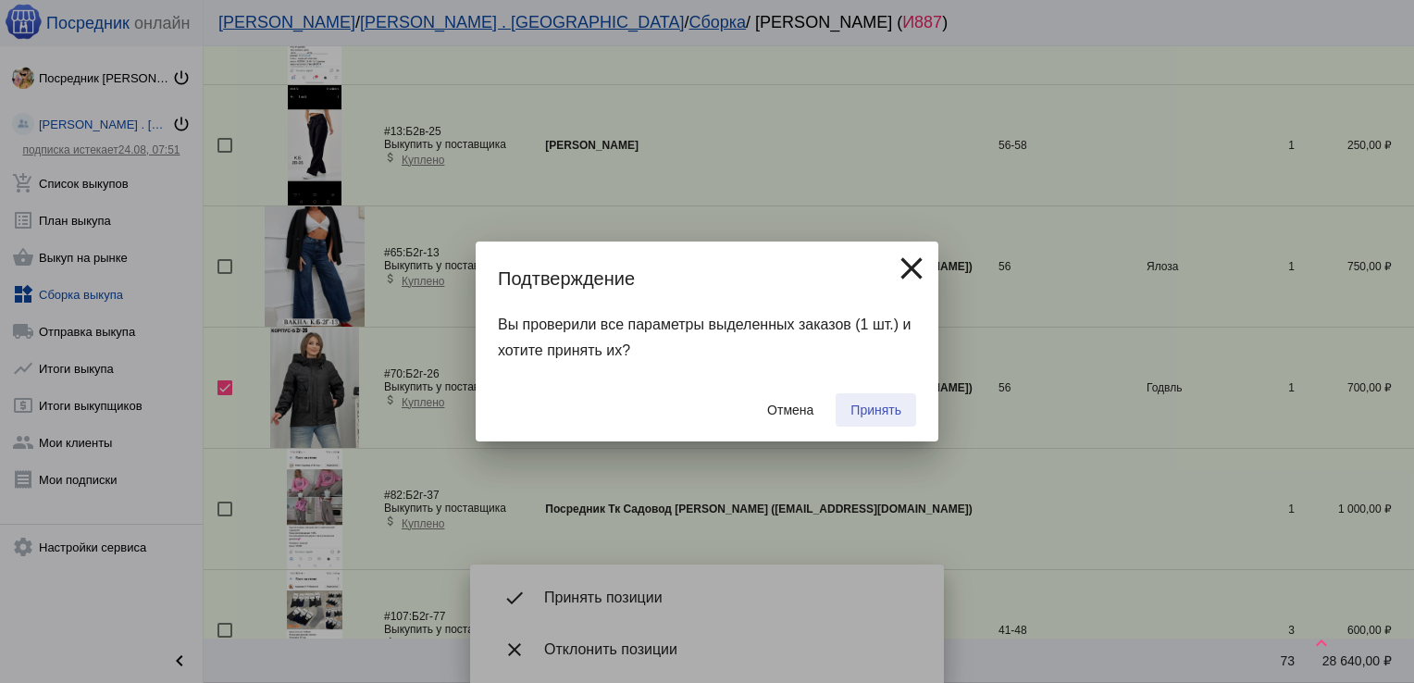
click at [865, 405] on span "Принять" at bounding box center [875, 409] width 51 height 15
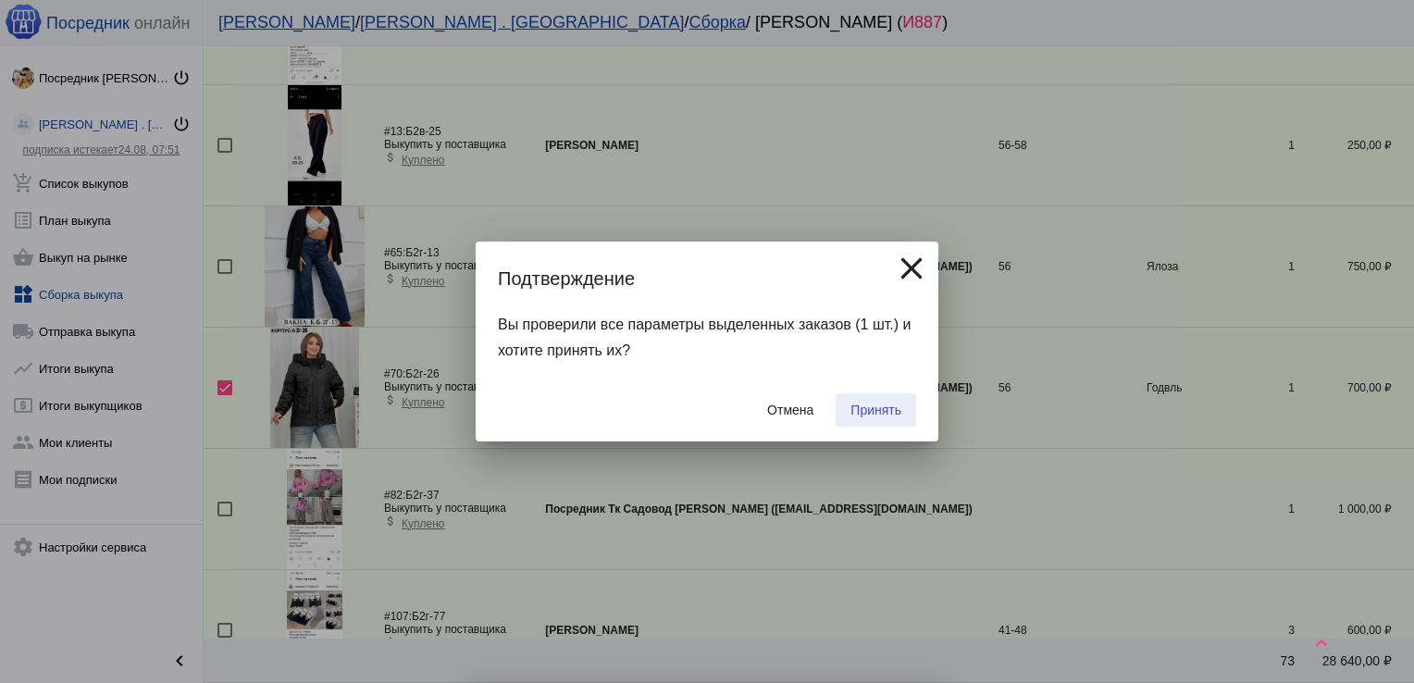
checkbox input "false"
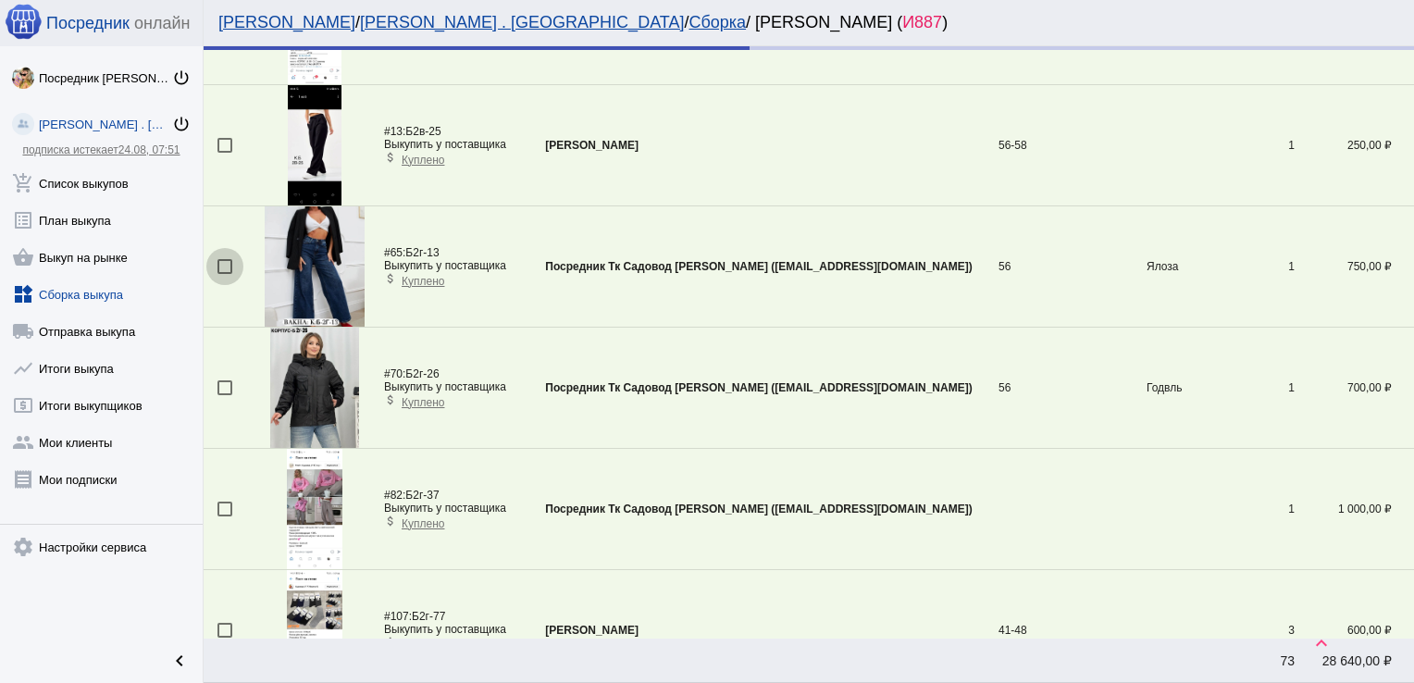
click at [226, 259] on div at bounding box center [224, 266] width 15 height 15
click at [225, 274] on input "checkbox" at bounding box center [224, 274] width 1 height 1
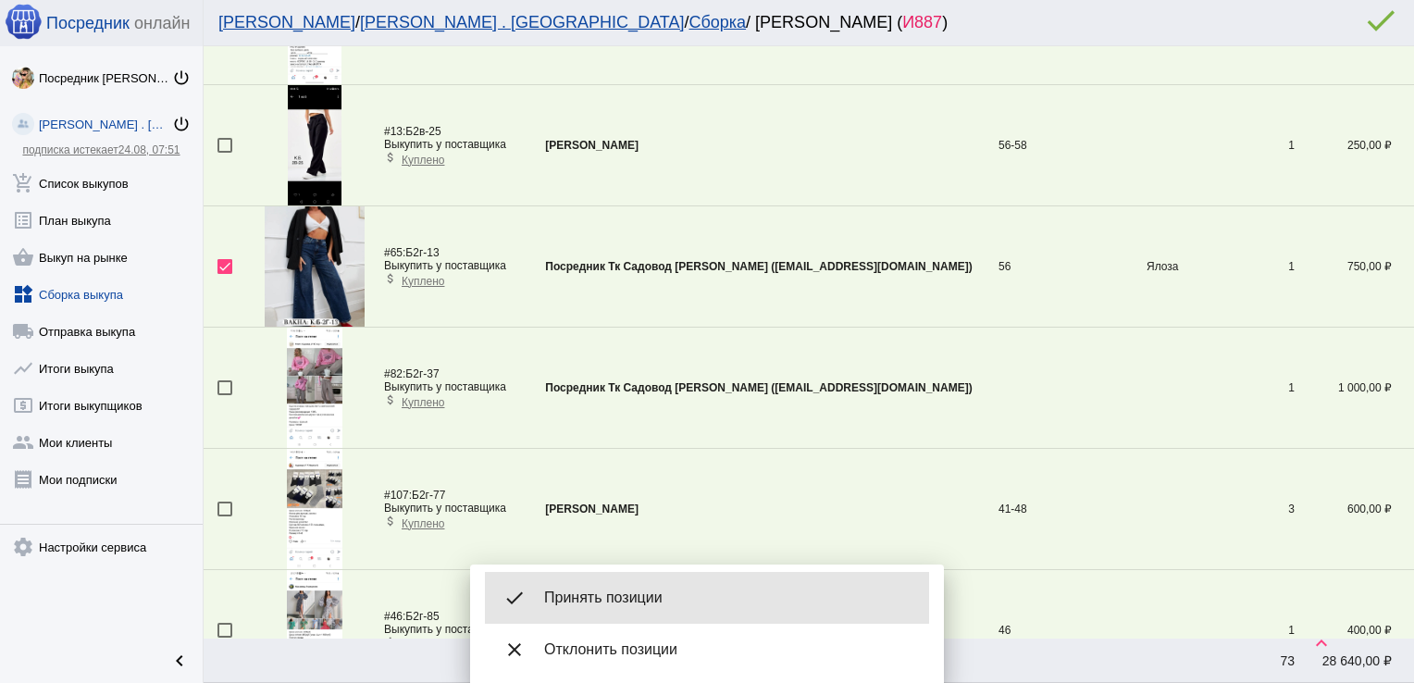
click at [636, 612] on div "done Принять позиции" at bounding box center [707, 598] width 444 height 52
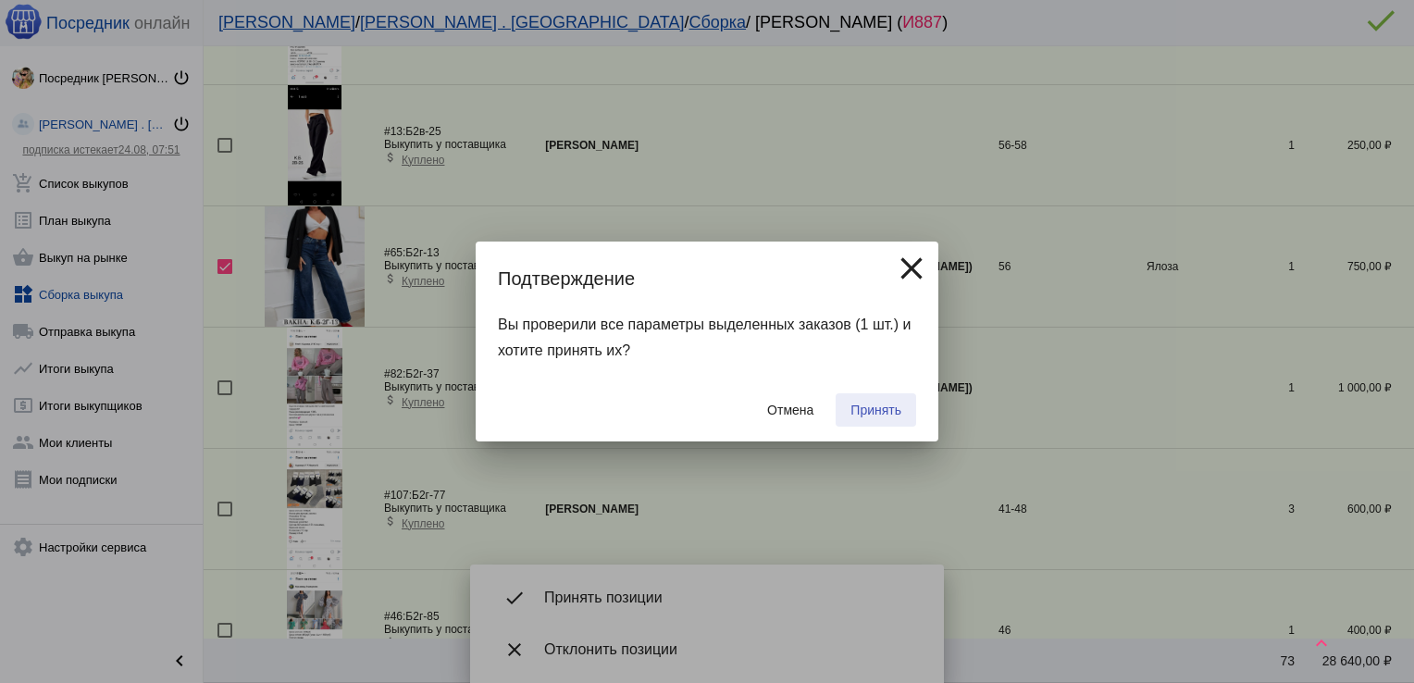
click at [896, 401] on button "Принять" at bounding box center [875, 409] width 80 height 33
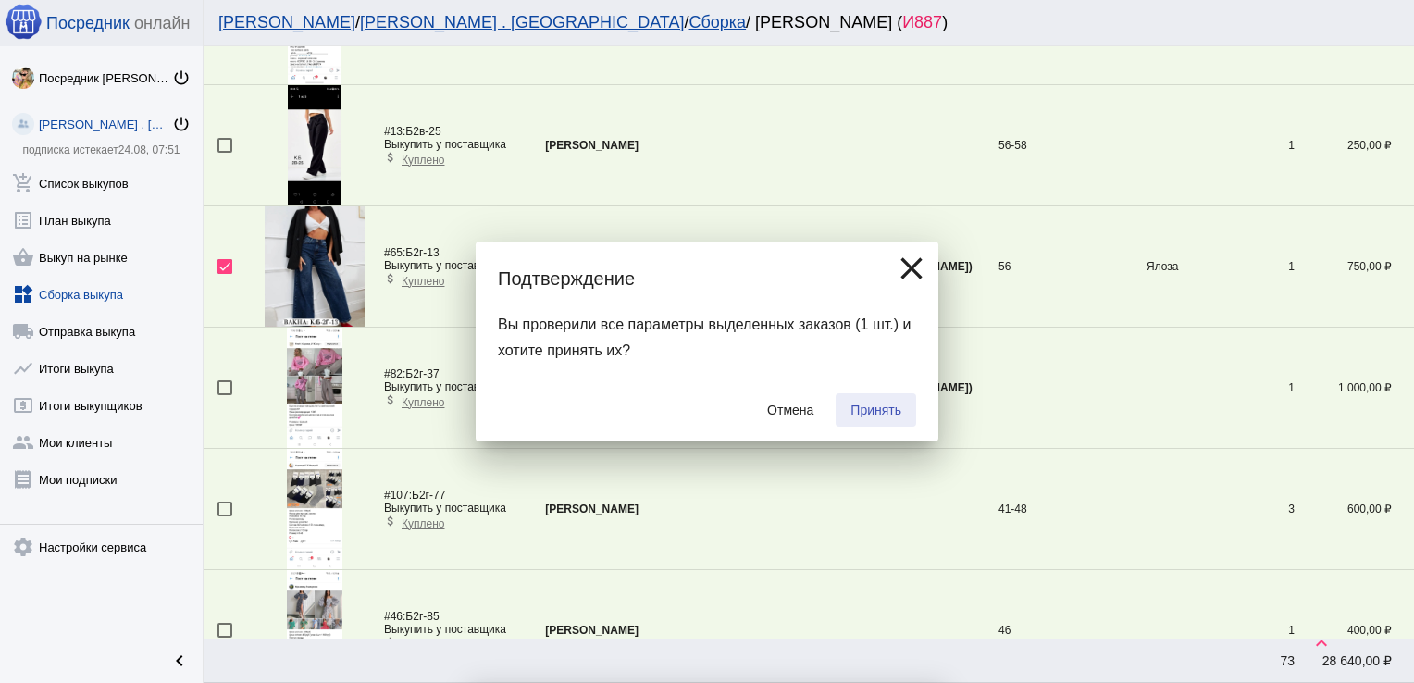
checkbox input "false"
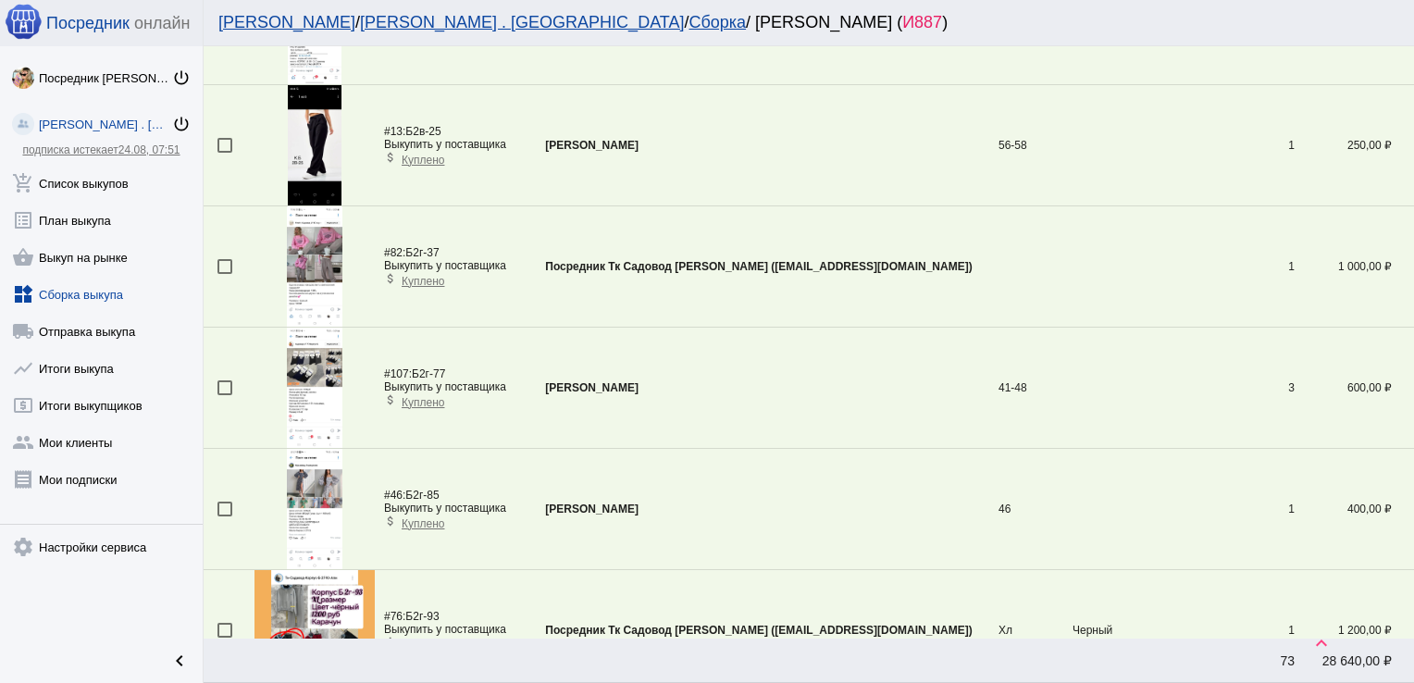
click at [222, 623] on div at bounding box center [224, 630] width 15 height 15
click at [224, 637] on input "checkbox" at bounding box center [224, 637] width 1 height 1
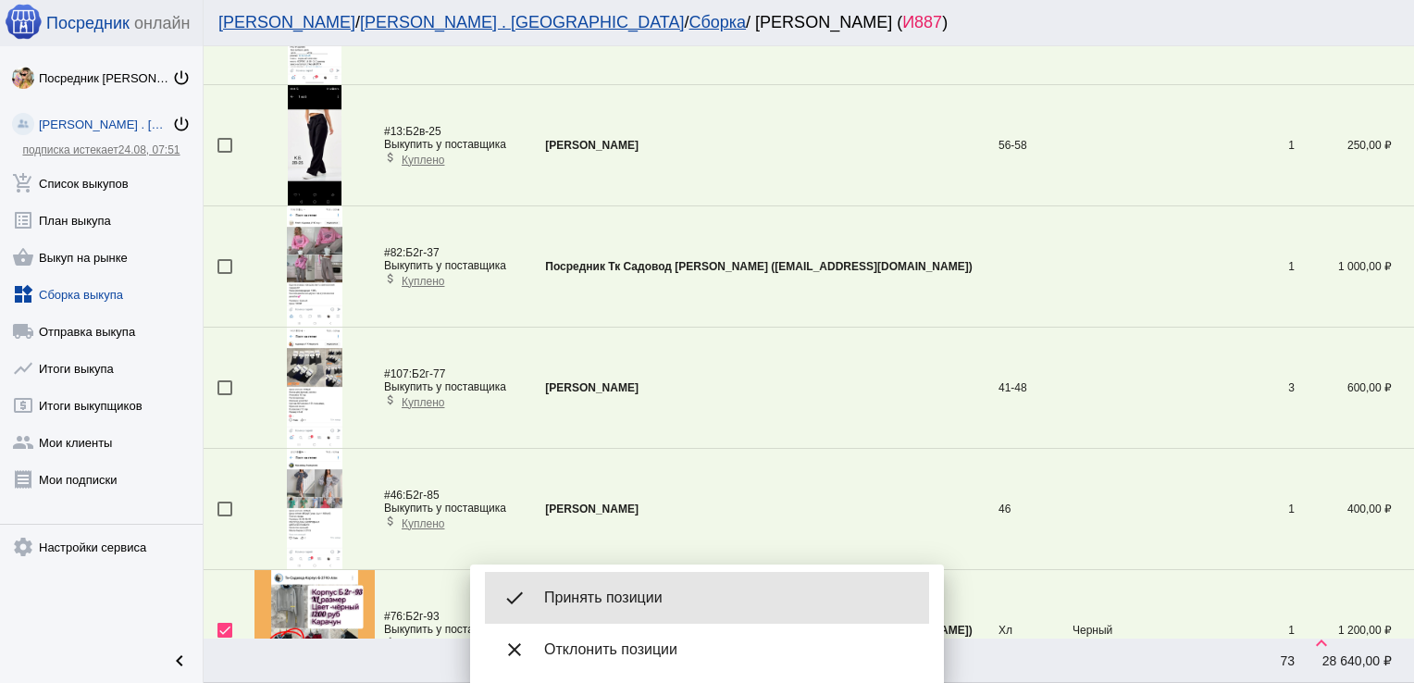
click at [610, 585] on div "done Принять позиции" at bounding box center [707, 598] width 444 height 52
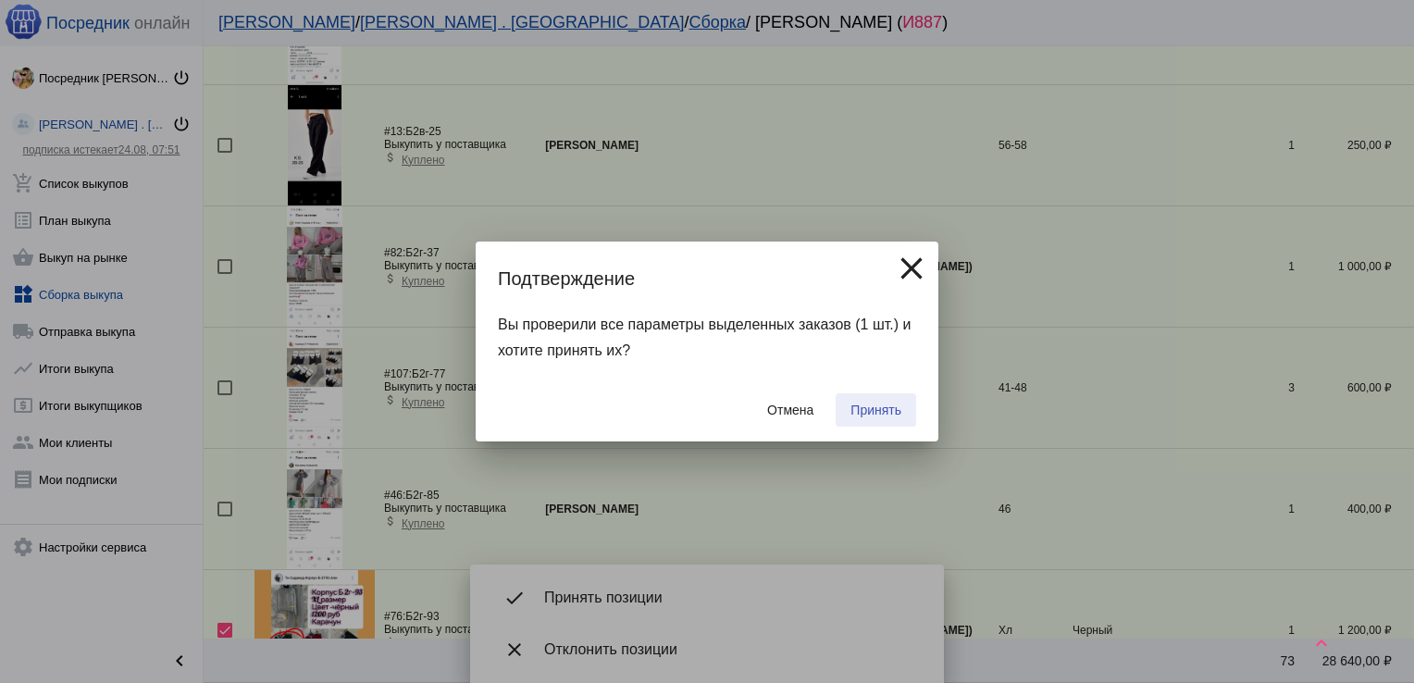
click at [880, 409] on span "Принять" at bounding box center [875, 409] width 51 height 15
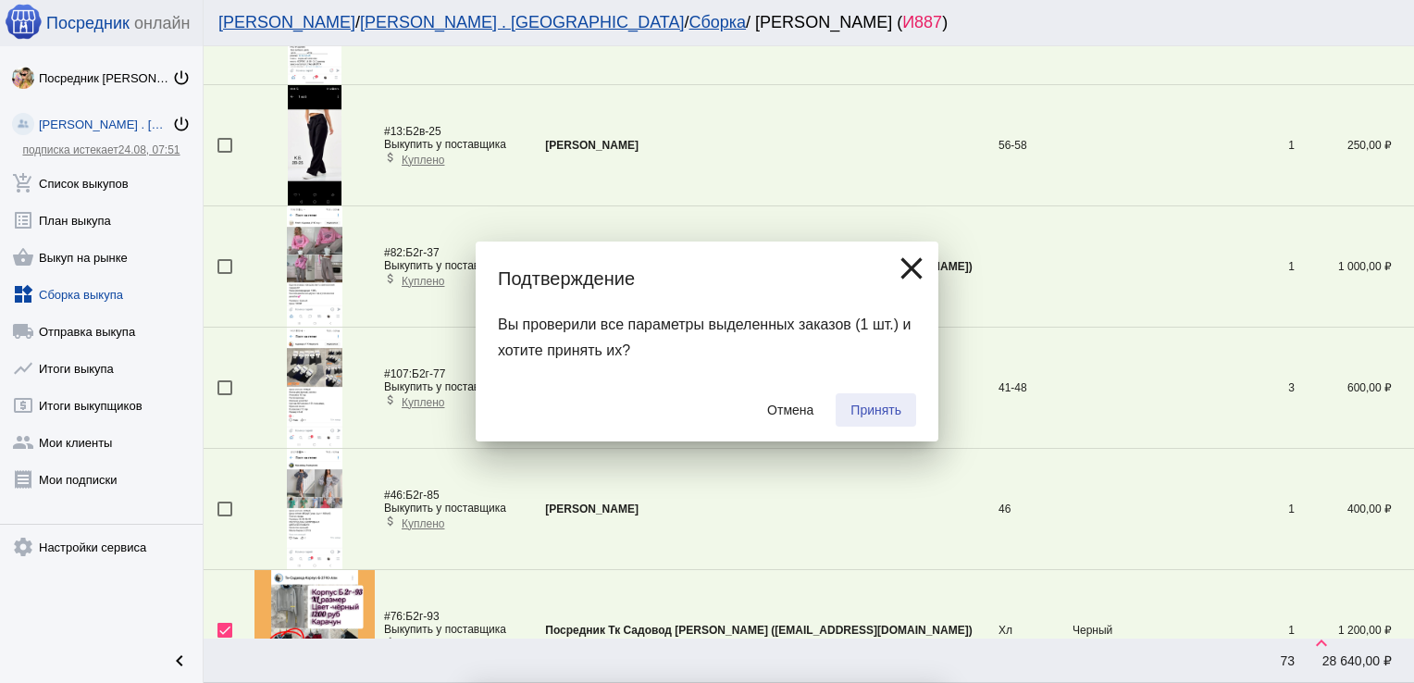
checkbox input "false"
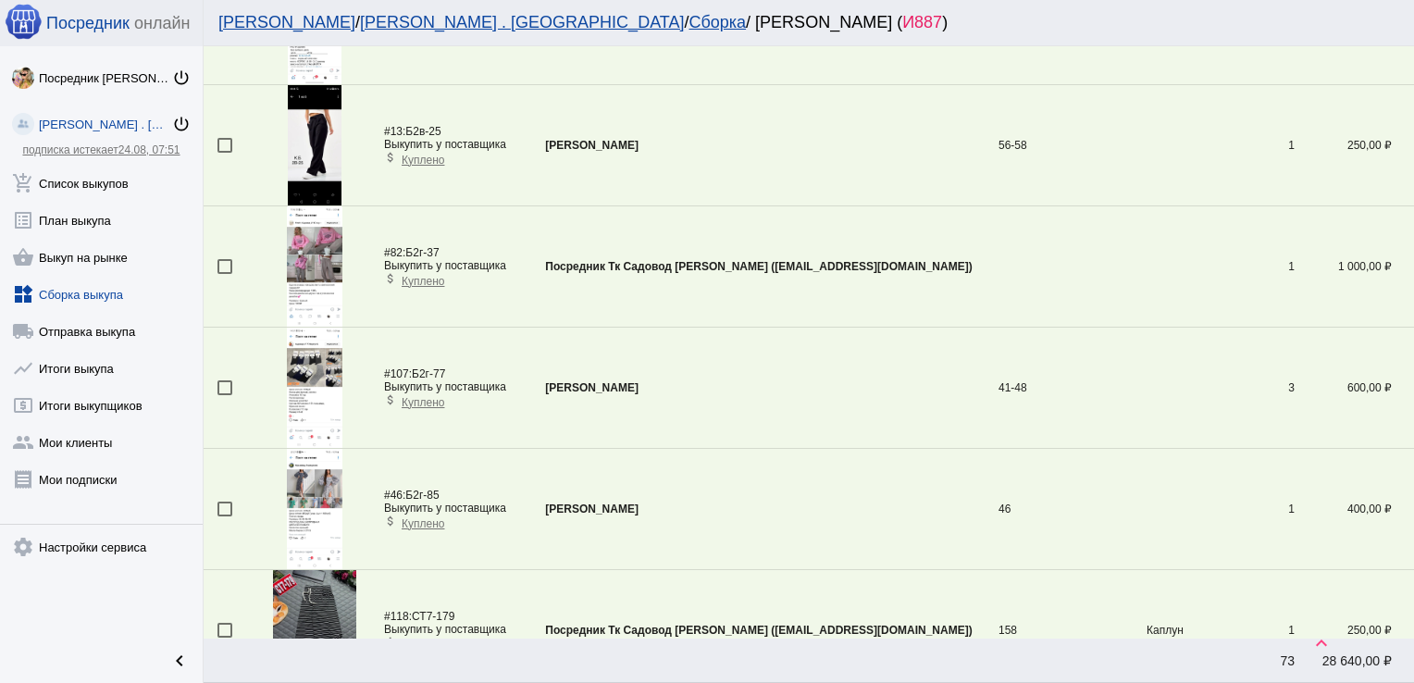
click at [215, 255] on td at bounding box center [229, 266] width 51 height 121
click at [226, 259] on div at bounding box center [224, 266] width 15 height 15
click at [225, 274] on input "checkbox" at bounding box center [224, 274] width 1 height 1
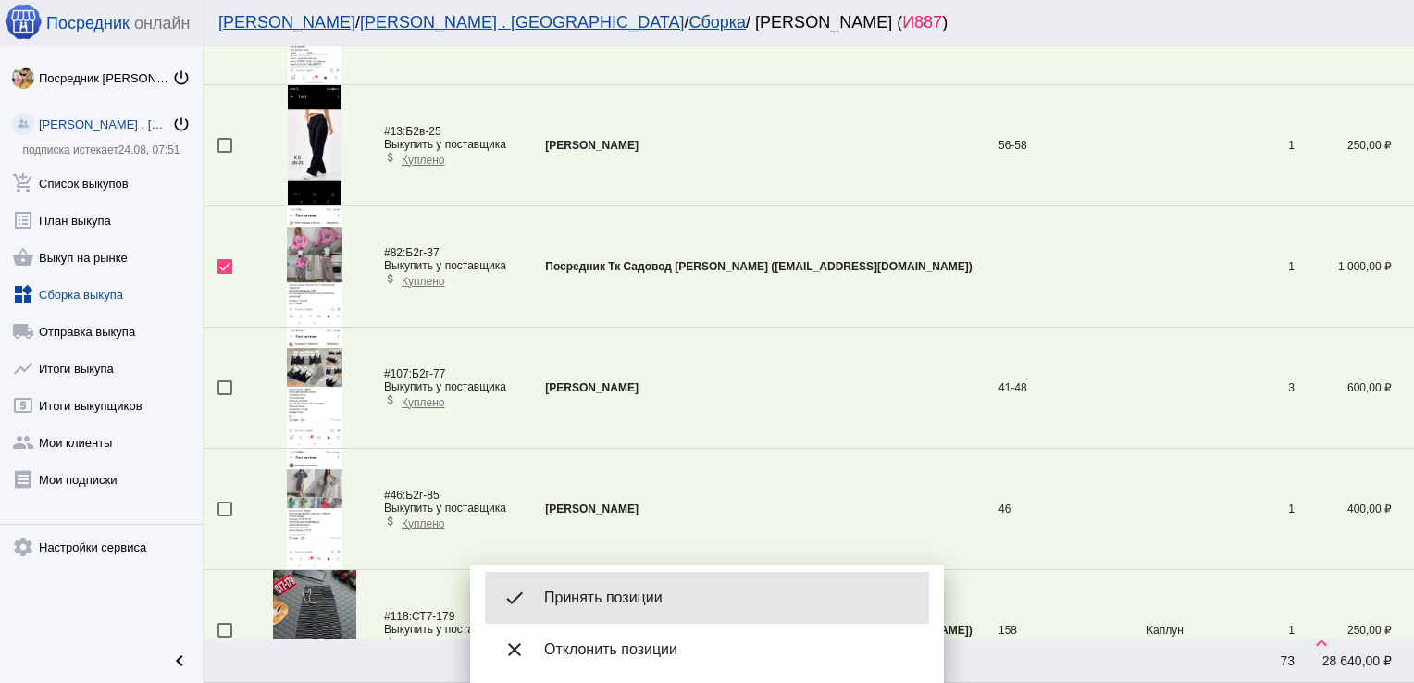
click at [659, 615] on div "done Принять позиции" at bounding box center [707, 598] width 444 height 52
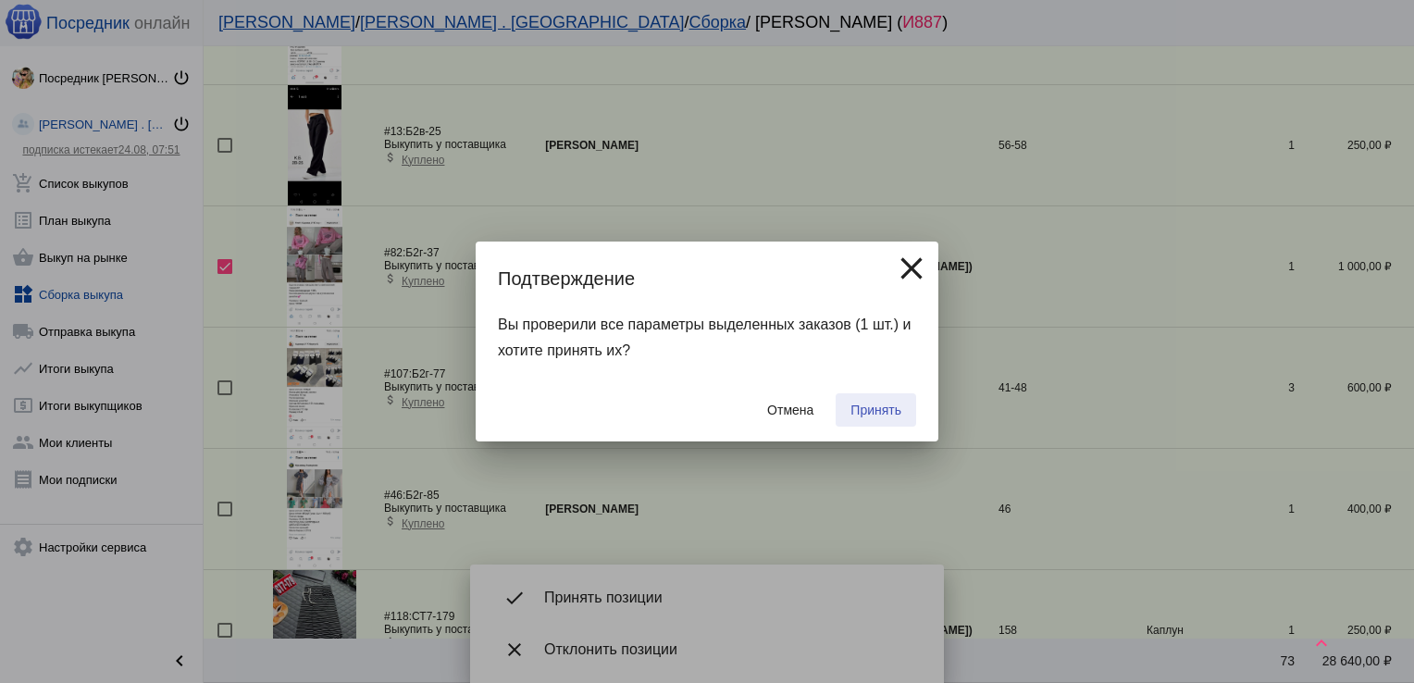
click at [860, 409] on span "Принять" at bounding box center [875, 409] width 51 height 15
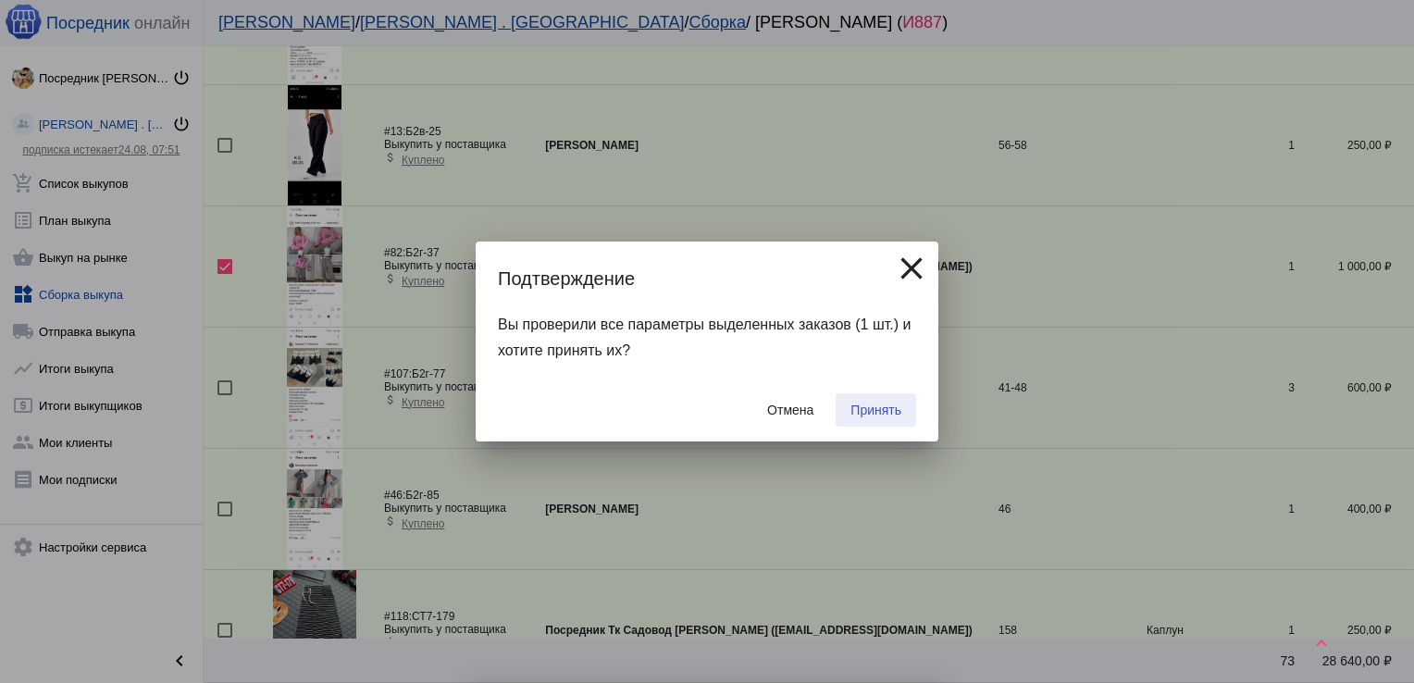
checkbox input "false"
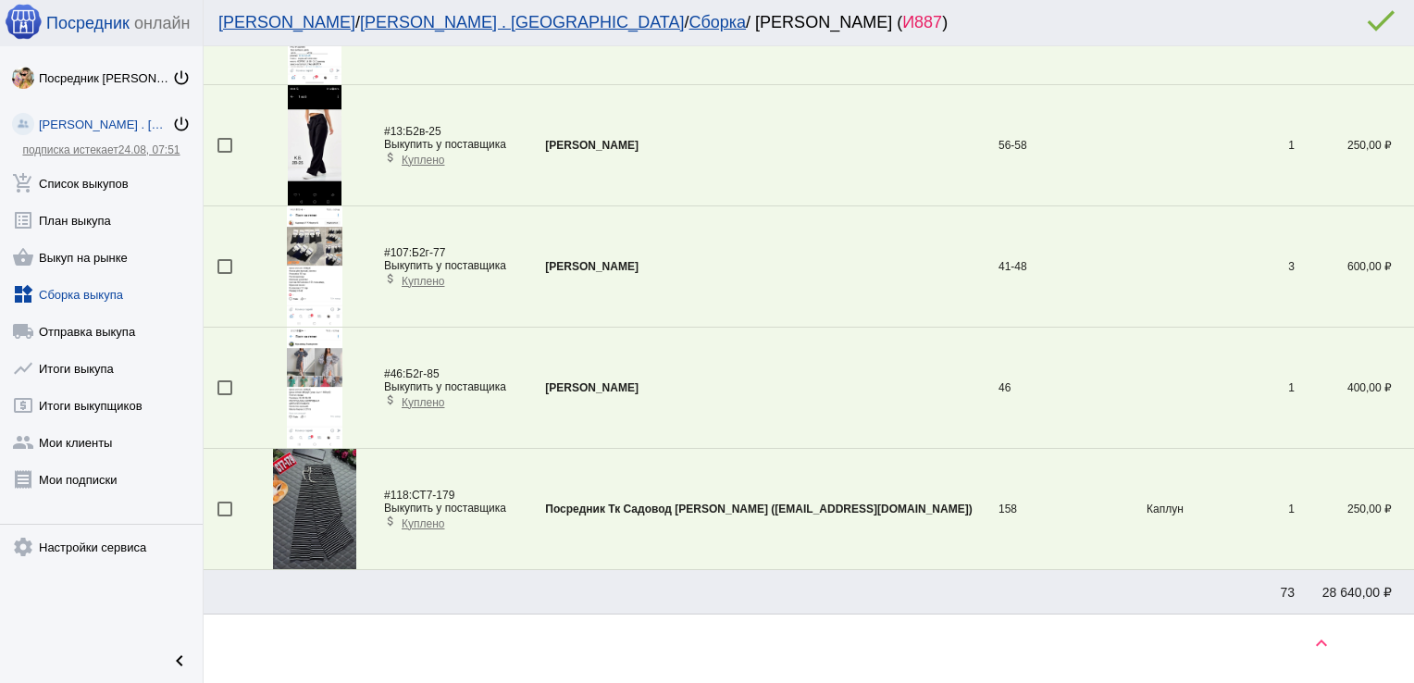
scroll to position [4179, 0]
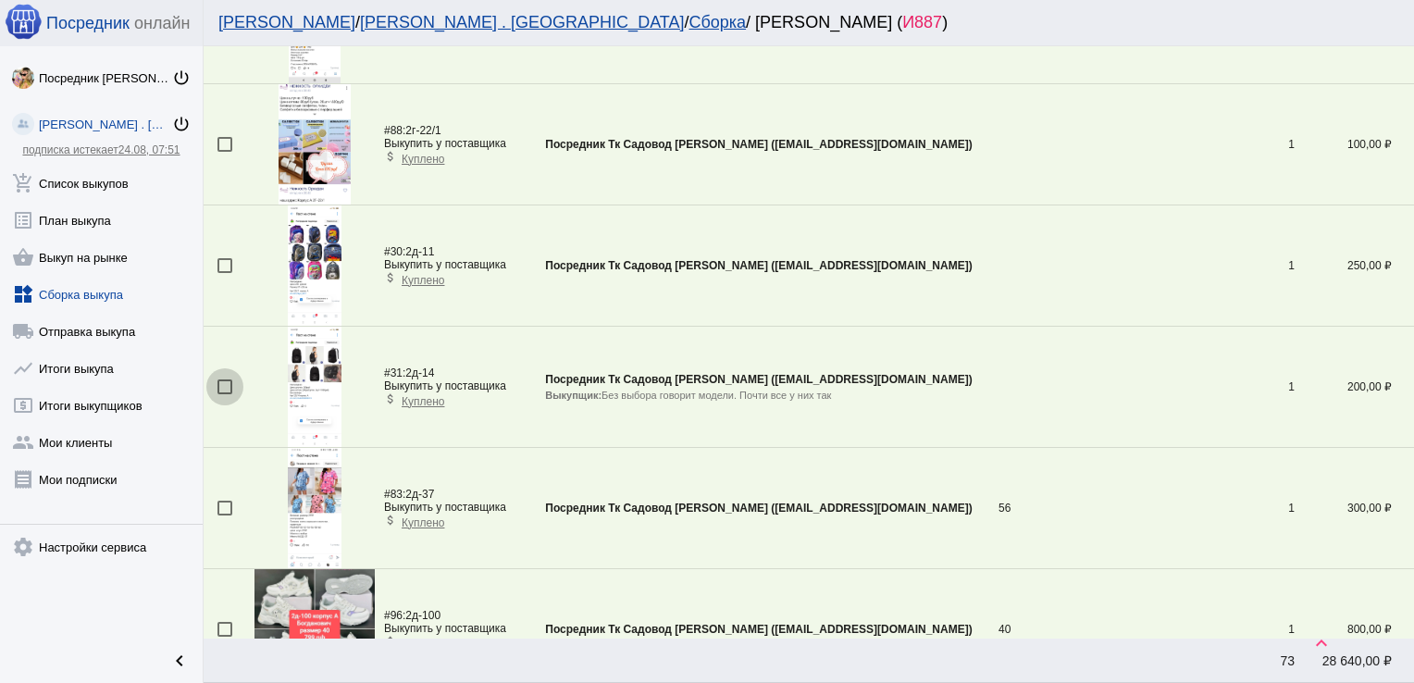
click at [223, 379] on div at bounding box center [224, 386] width 15 height 15
click at [224, 394] on input "checkbox" at bounding box center [224, 394] width 1 height 1
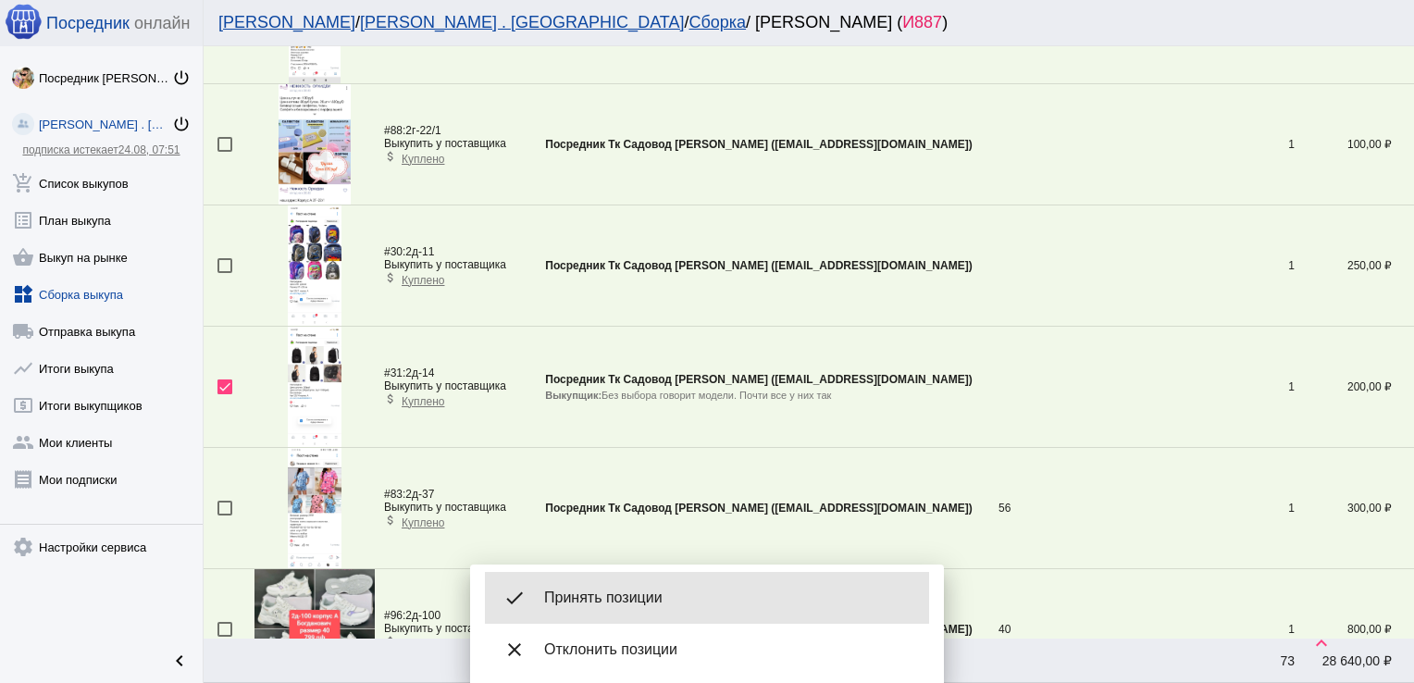
click at [639, 594] on span "Принять позиции" at bounding box center [729, 597] width 370 height 19
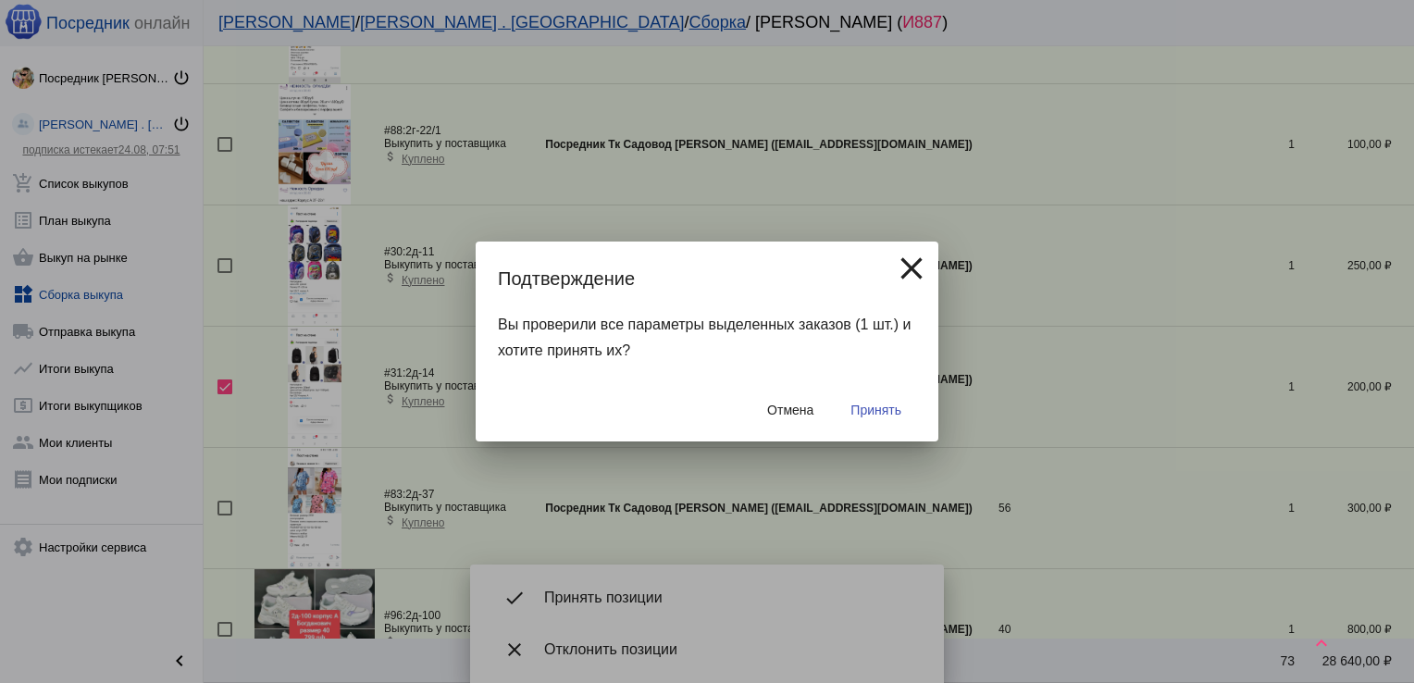
drag, startPoint x: 871, startPoint y: 390, endPoint x: 868, endPoint y: 420, distance: 29.8
click at [868, 420] on div "Отмена Принять" at bounding box center [707, 409] width 418 height 63
click at [868, 420] on button "Принять" at bounding box center [875, 409] width 80 height 33
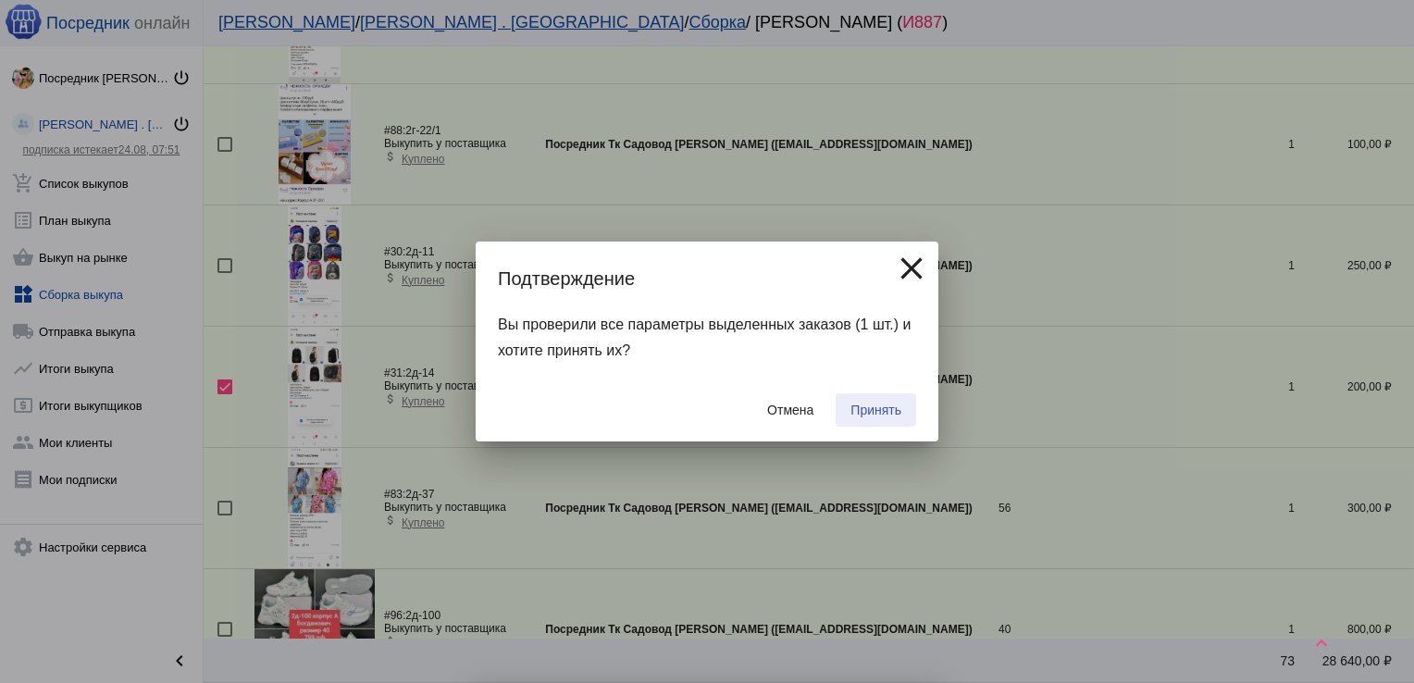
checkbox input "false"
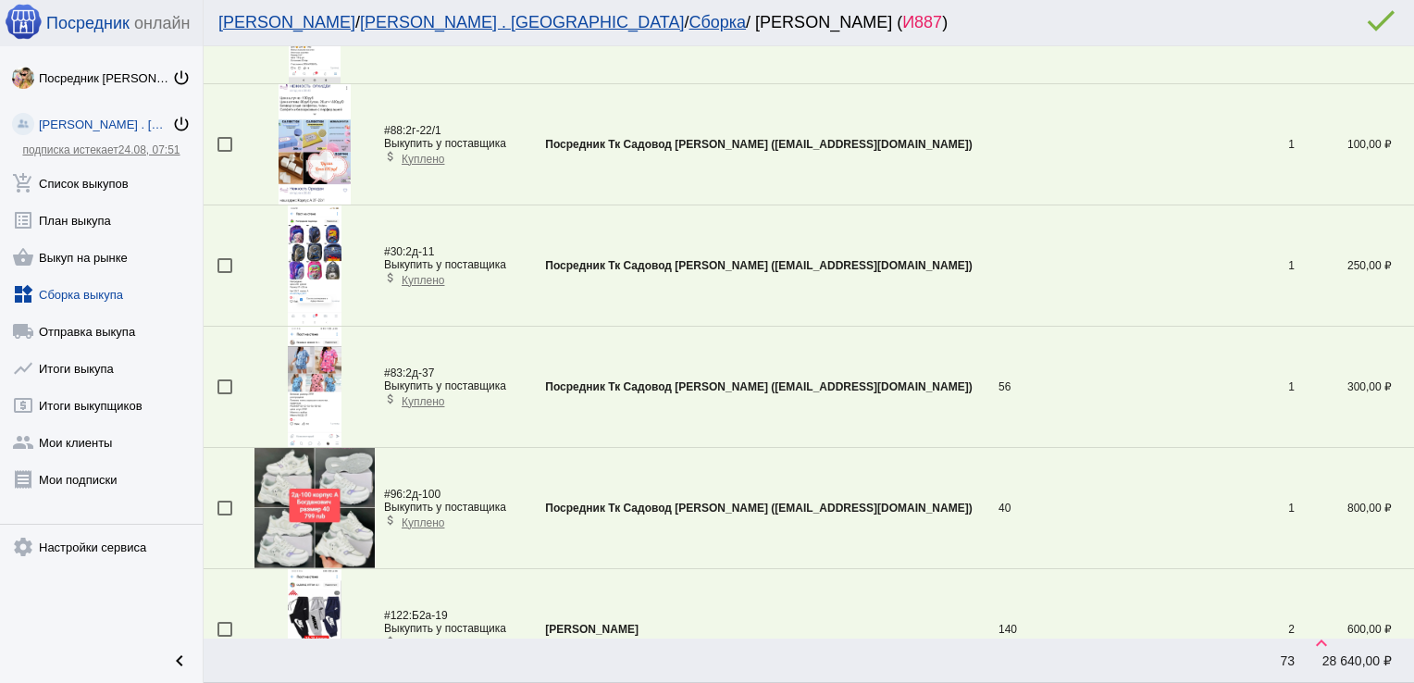
scroll to position [2849, 0]
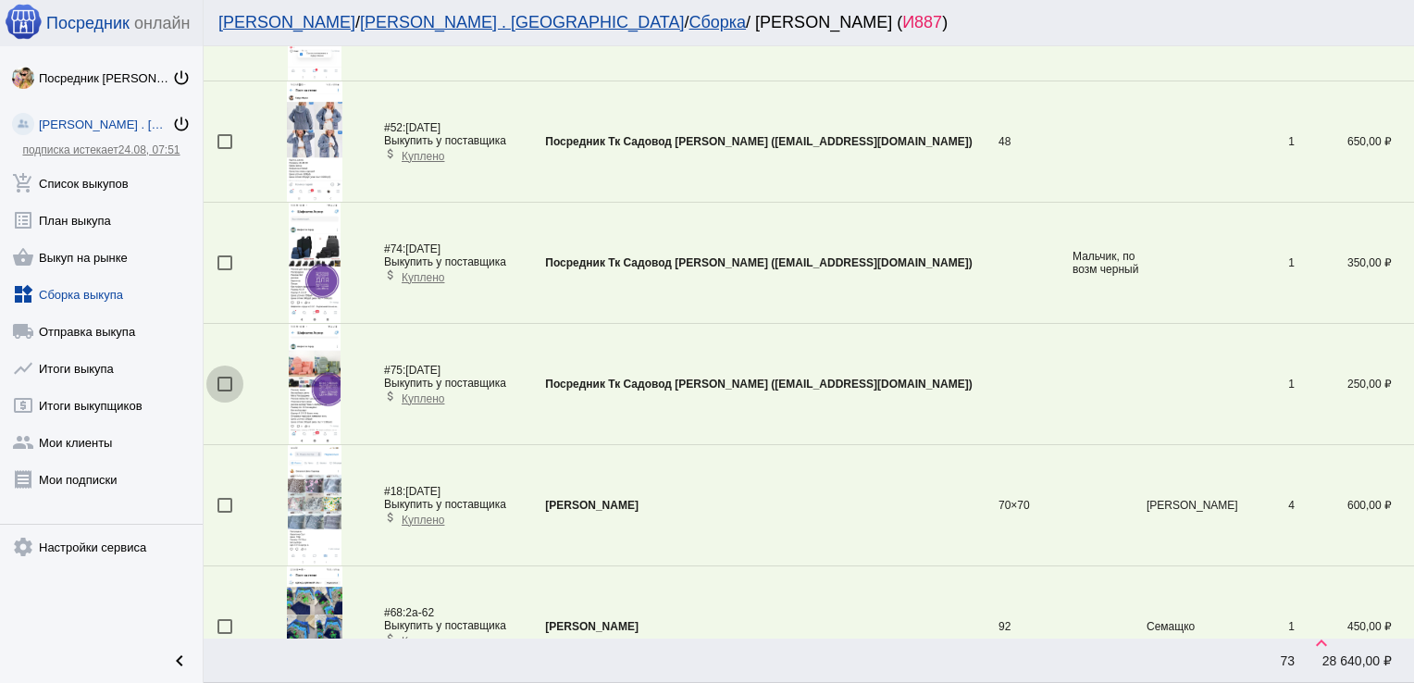
click at [226, 377] on div at bounding box center [224, 384] width 15 height 15
click at [225, 391] on input "checkbox" at bounding box center [224, 391] width 1 height 1
checkbox input "true"
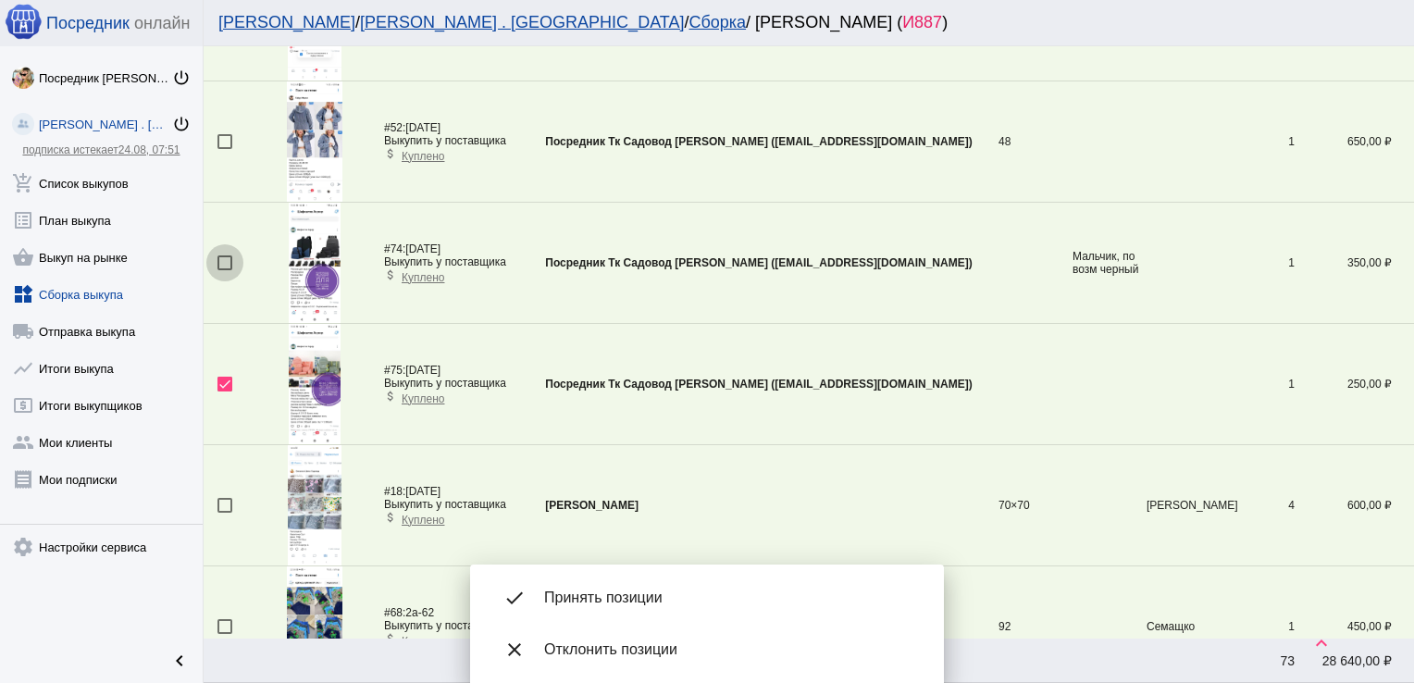
click at [223, 258] on div at bounding box center [224, 262] width 15 height 15
click at [224, 270] on input "checkbox" at bounding box center [224, 270] width 1 height 1
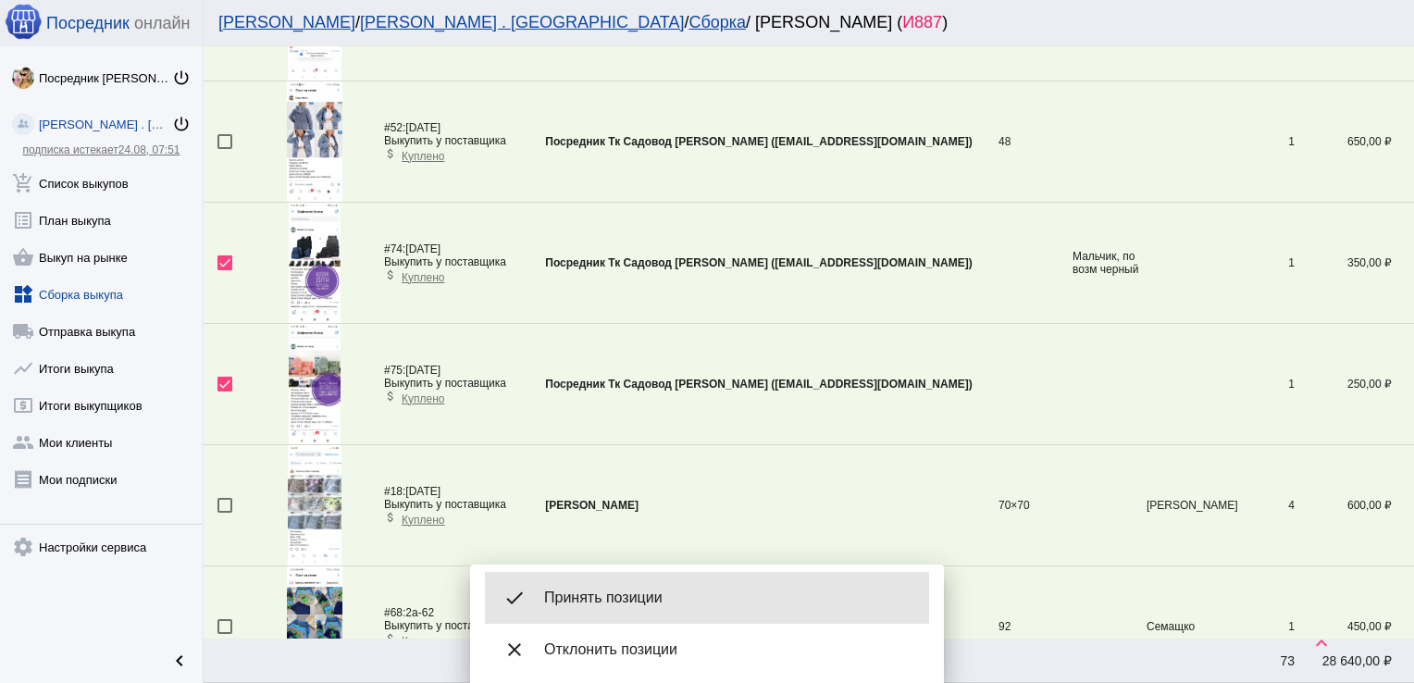
click at [627, 587] on div "done Принять позиции" at bounding box center [707, 598] width 444 height 52
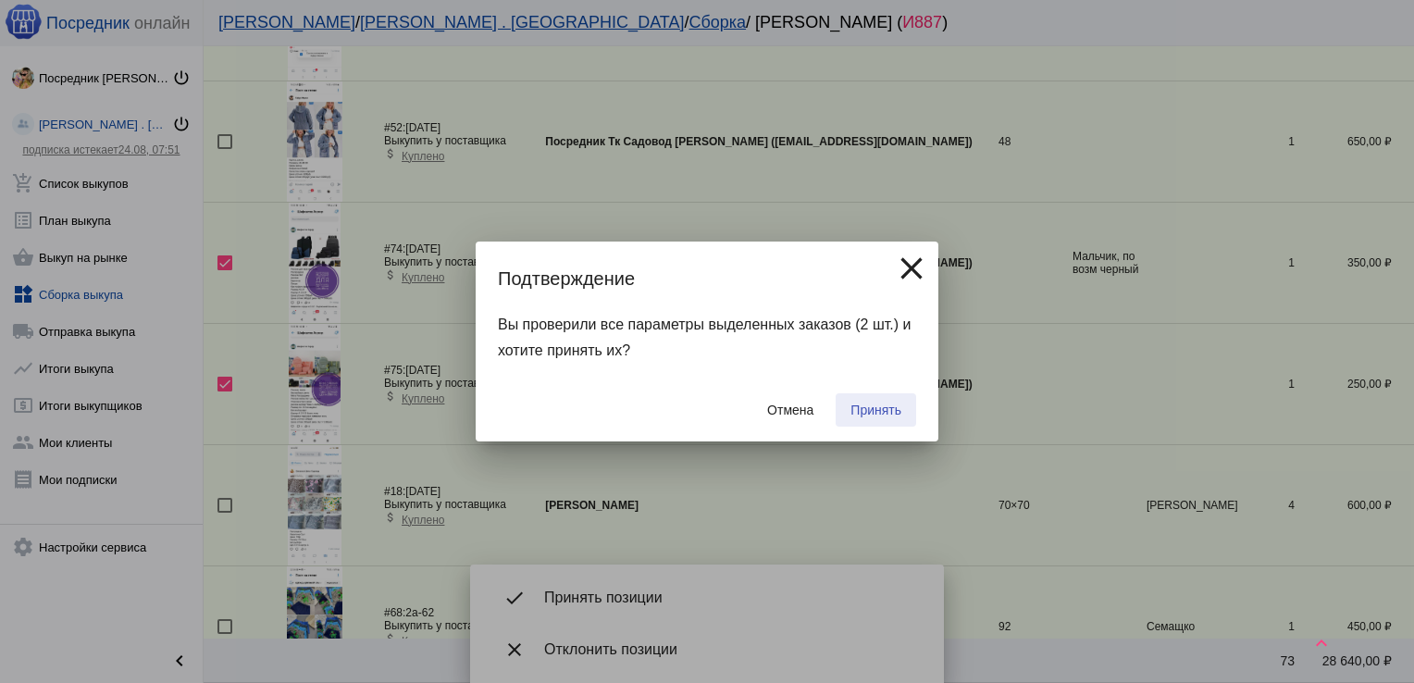
click at [871, 393] on button "Принять" at bounding box center [875, 409] width 80 height 33
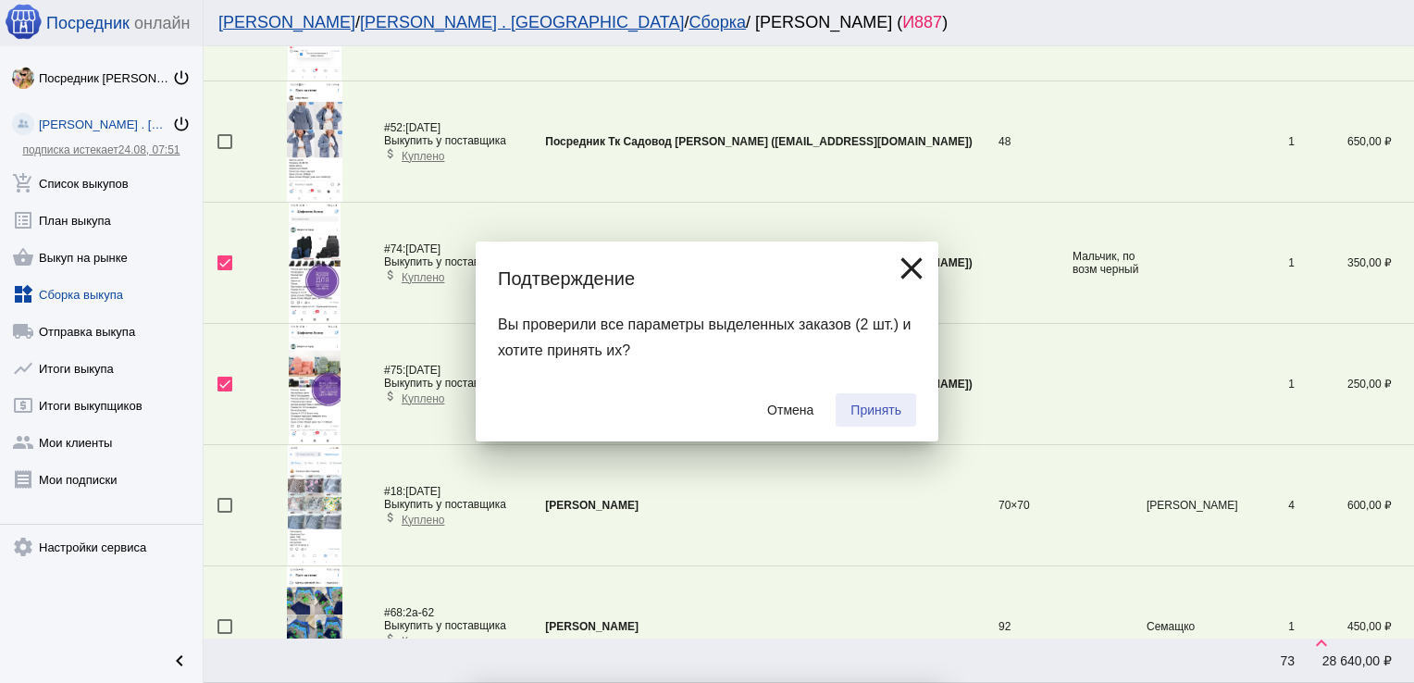
checkbox input "false"
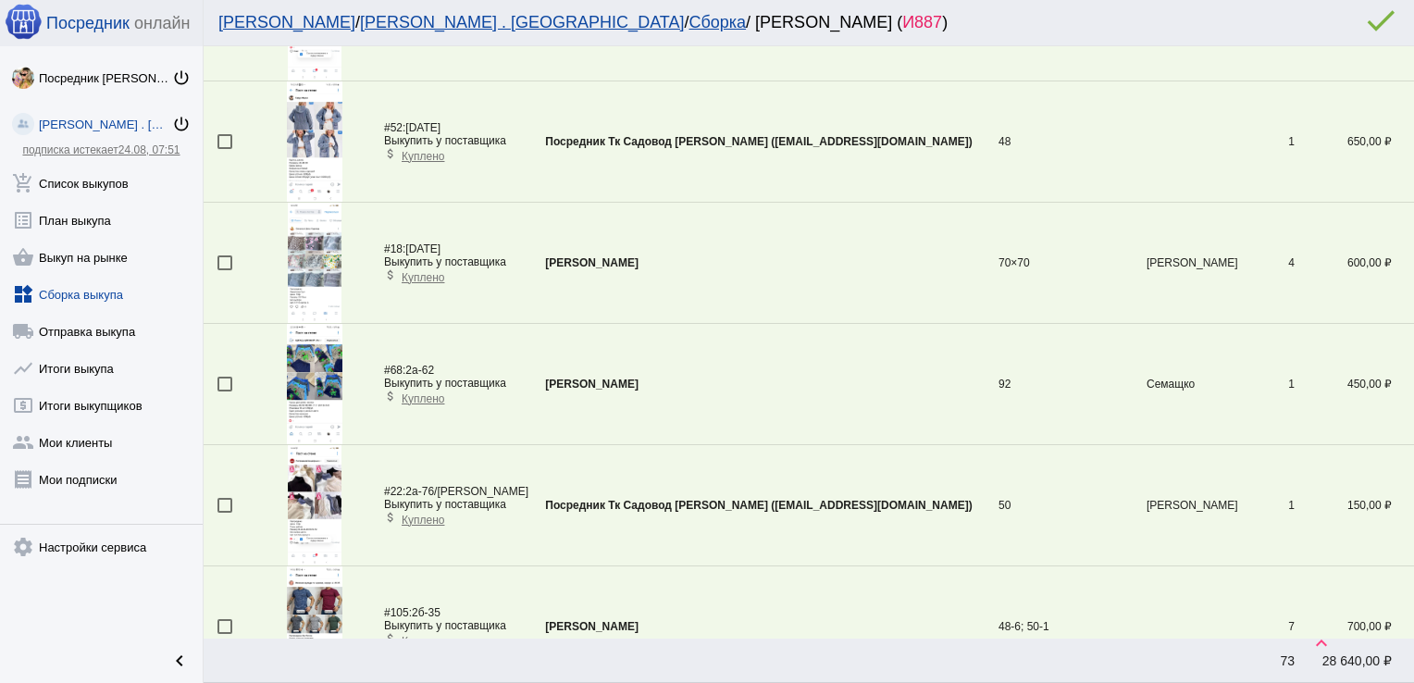
scroll to position [3816, 0]
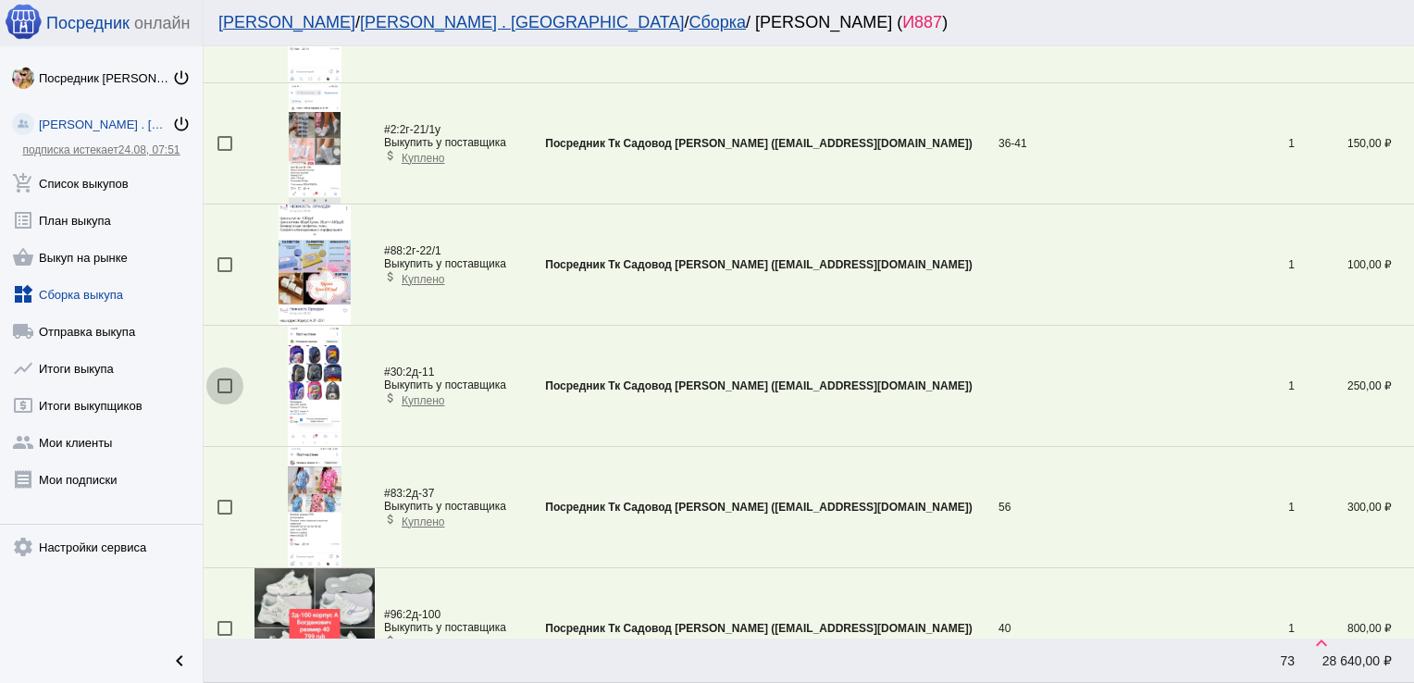
click at [226, 383] on div at bounding box center [224, 385] width 15 height 15
click at [225, 393] on input "checkbox" at bounding box center [224, 393] width 1 height 1
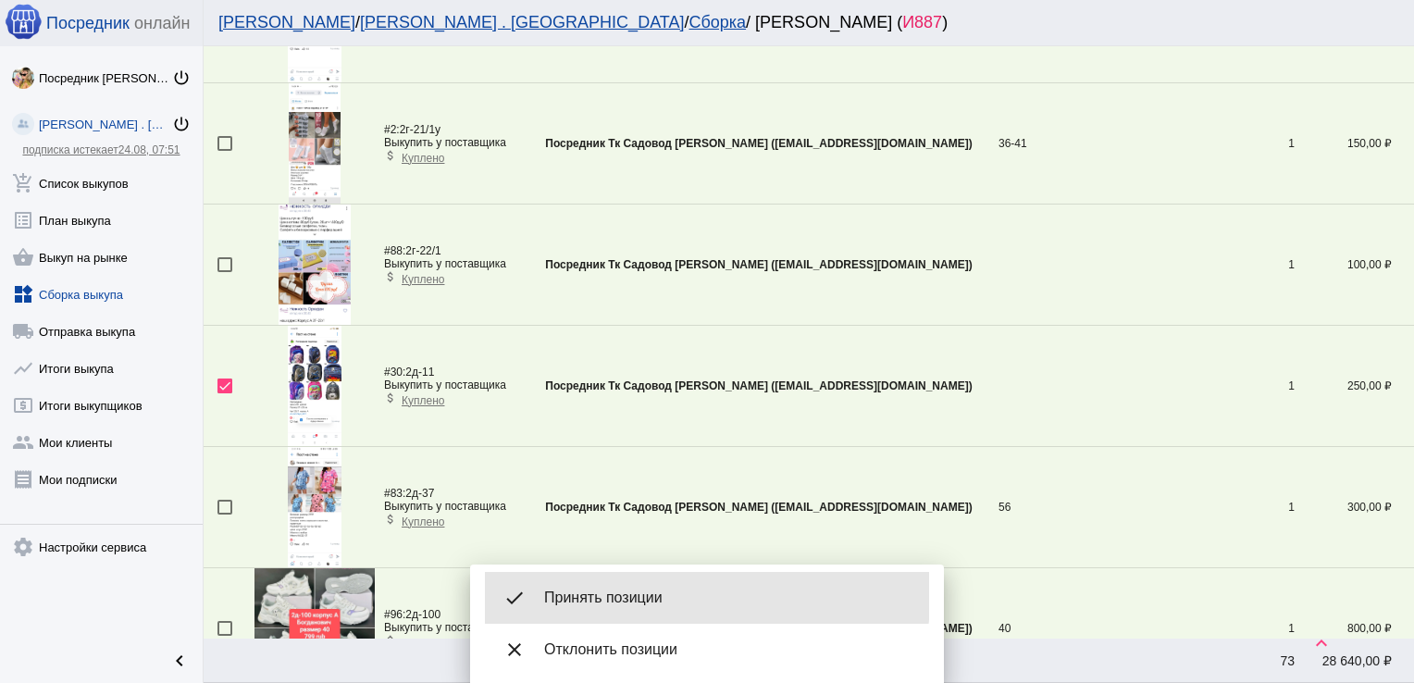
click at [612, 586] on div "done Принять позиции" at bounding box center [707, 598] width 444 height 52
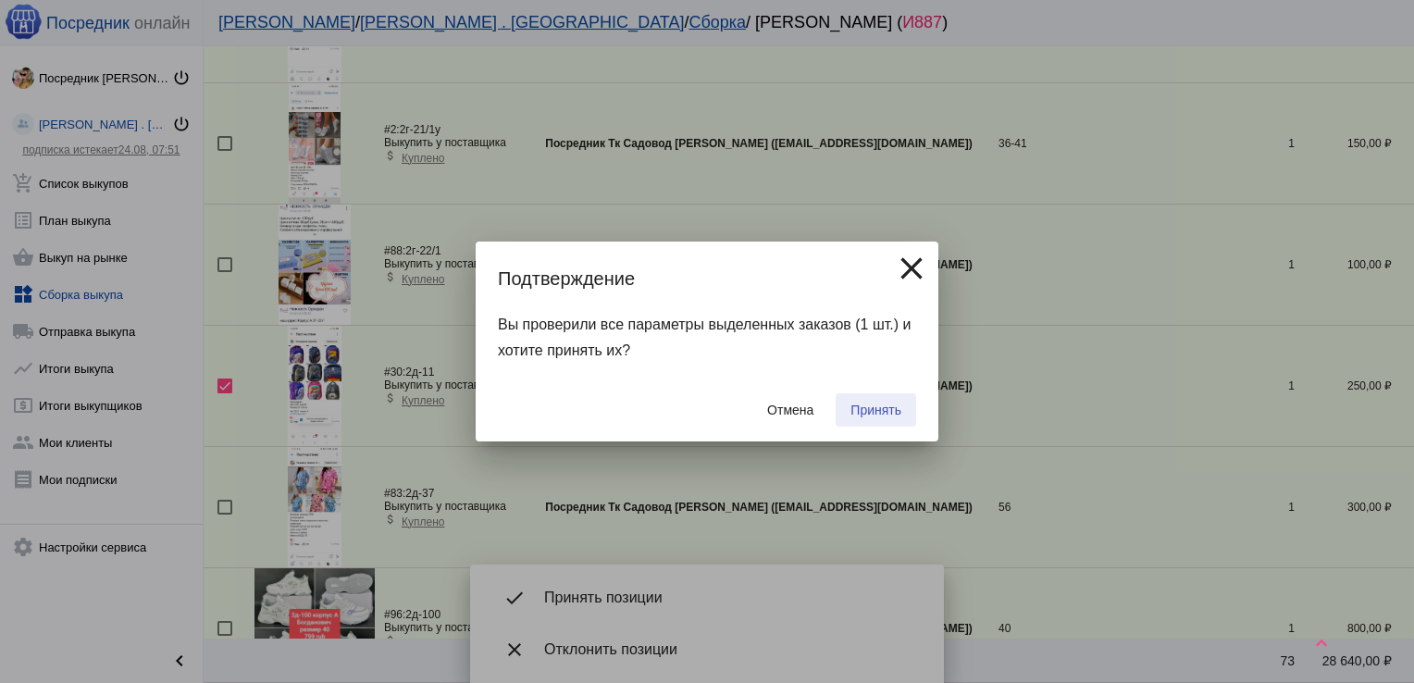
click at [873, 400] on button "Принять" at bounding box center [875, 409] width 80 height 33
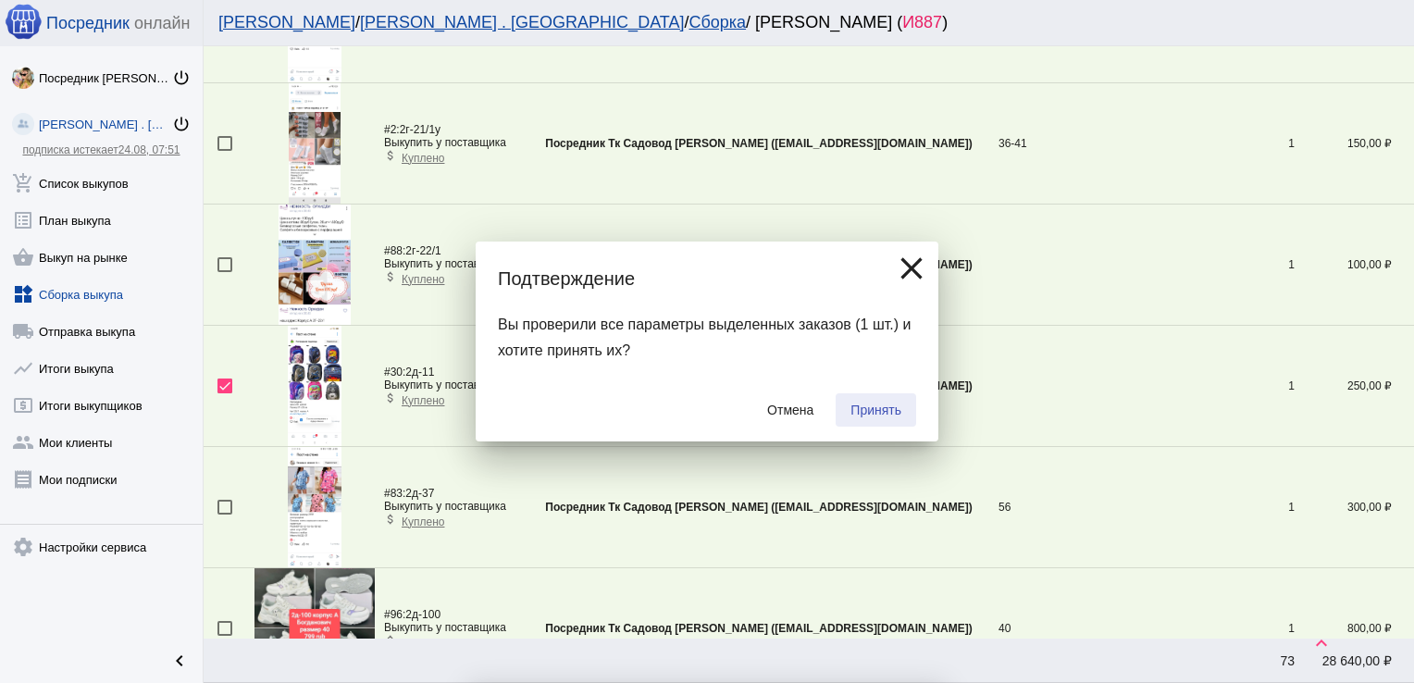
checkbox input "false"
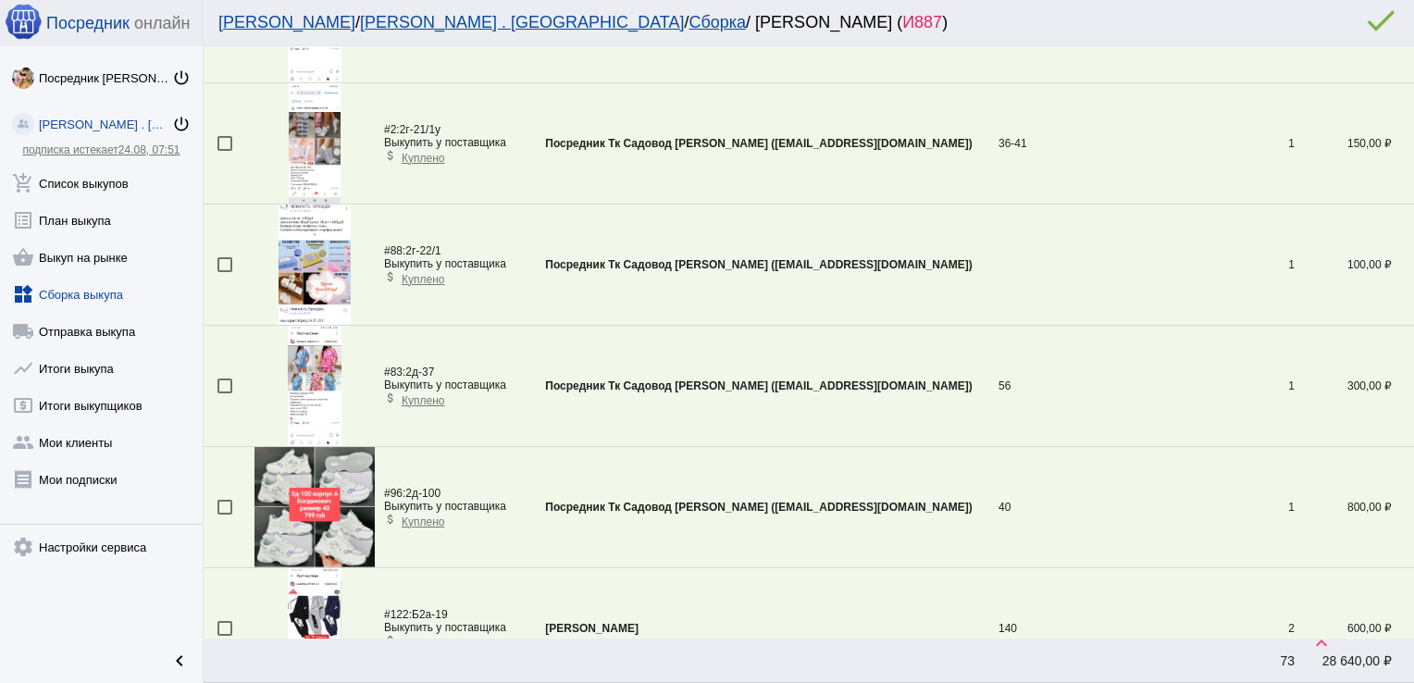
scroll to position [2969, 0]
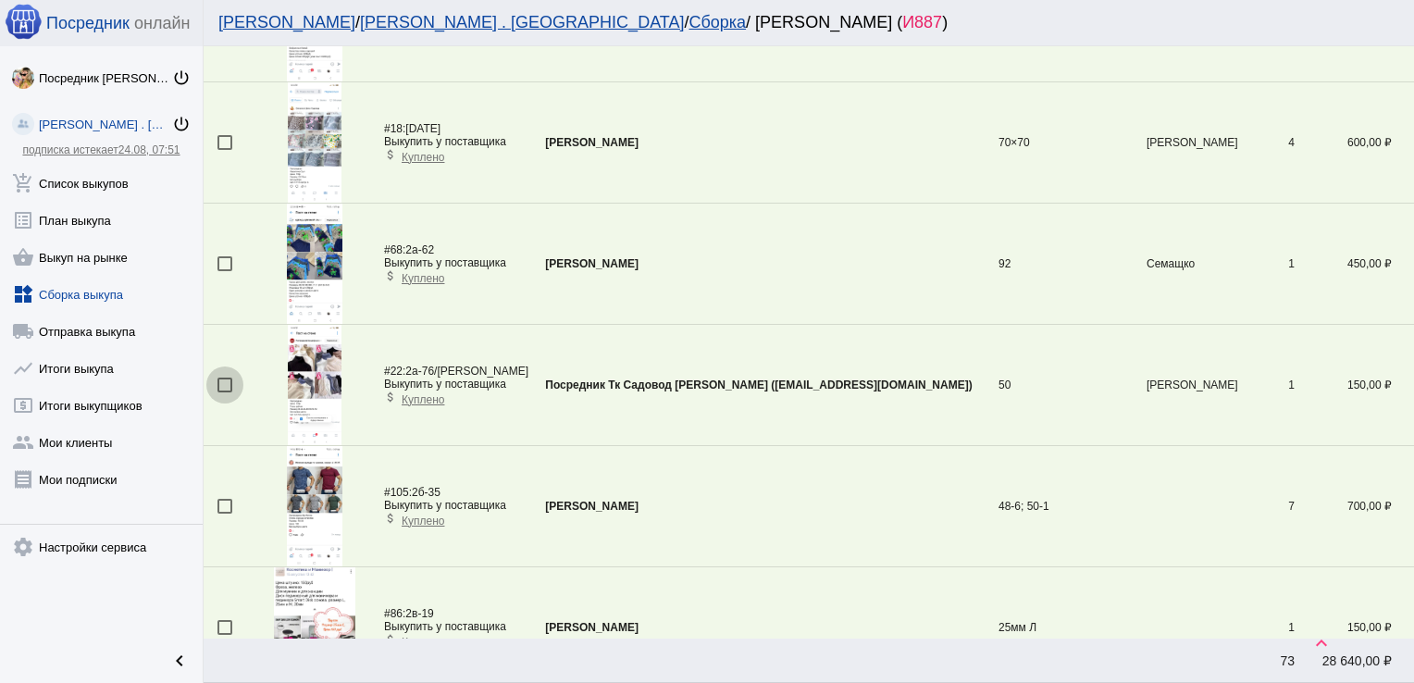
click at [224, 381] on div at bounding box center [224, 384] width 15 height 15
click at [224, 392] on input "checkbox" at bounding box center [224, 392] width 1 height 1
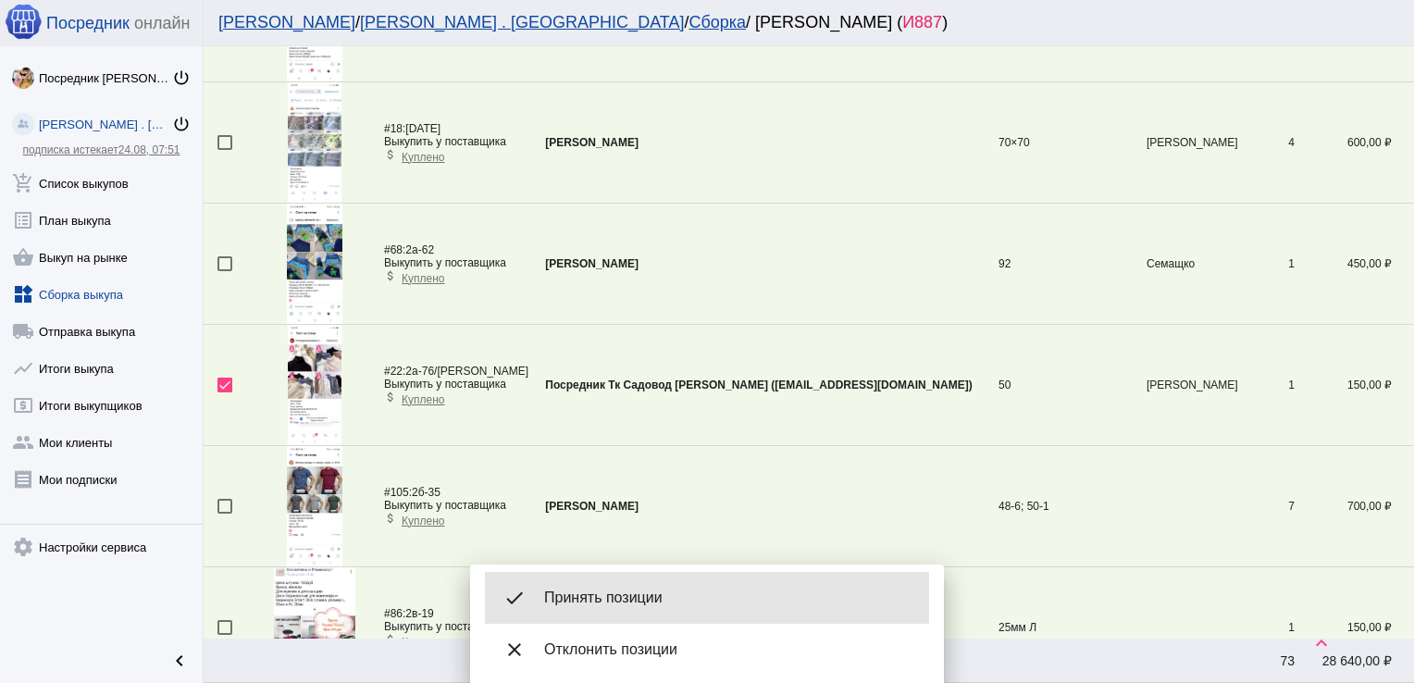
click at [593, 593] on span "Принять позиции" at bounding box center [729, 597] width 370 height 19
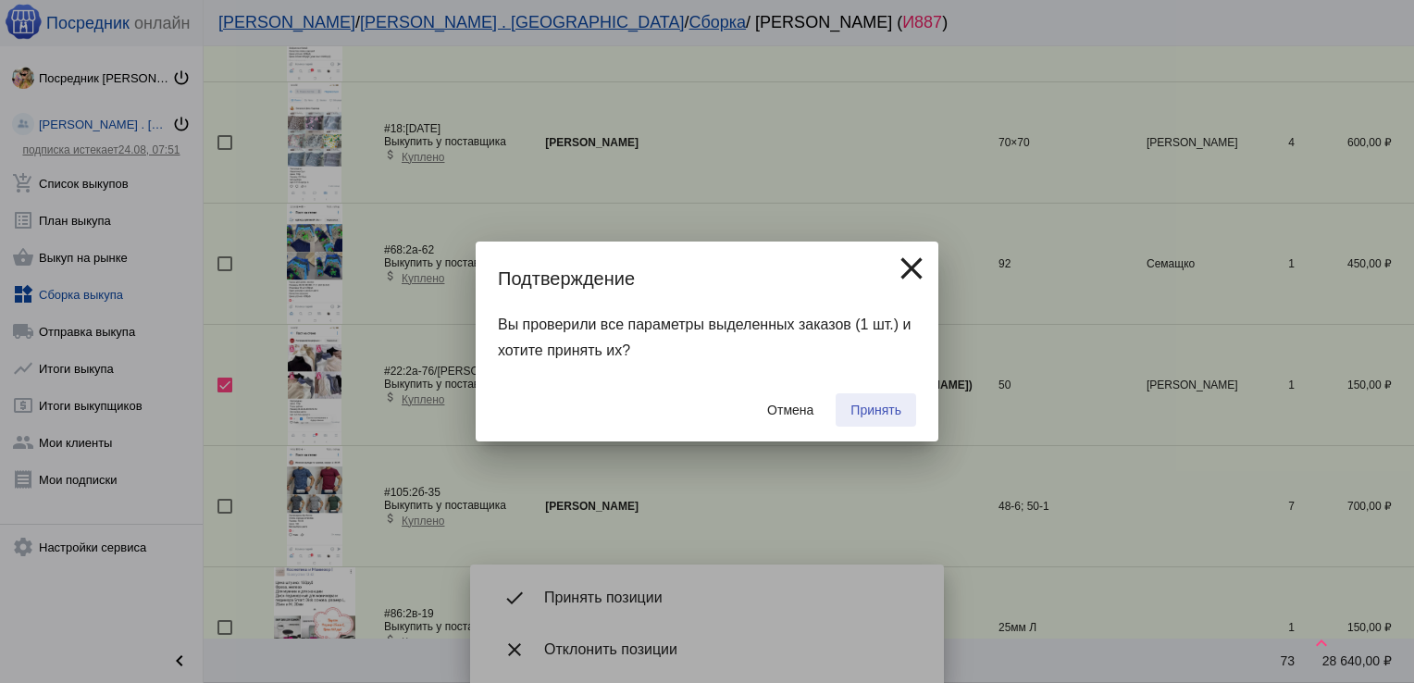
click at [868, 408] on span "Принять" at bounding box center [875, 409] width 51 height 15
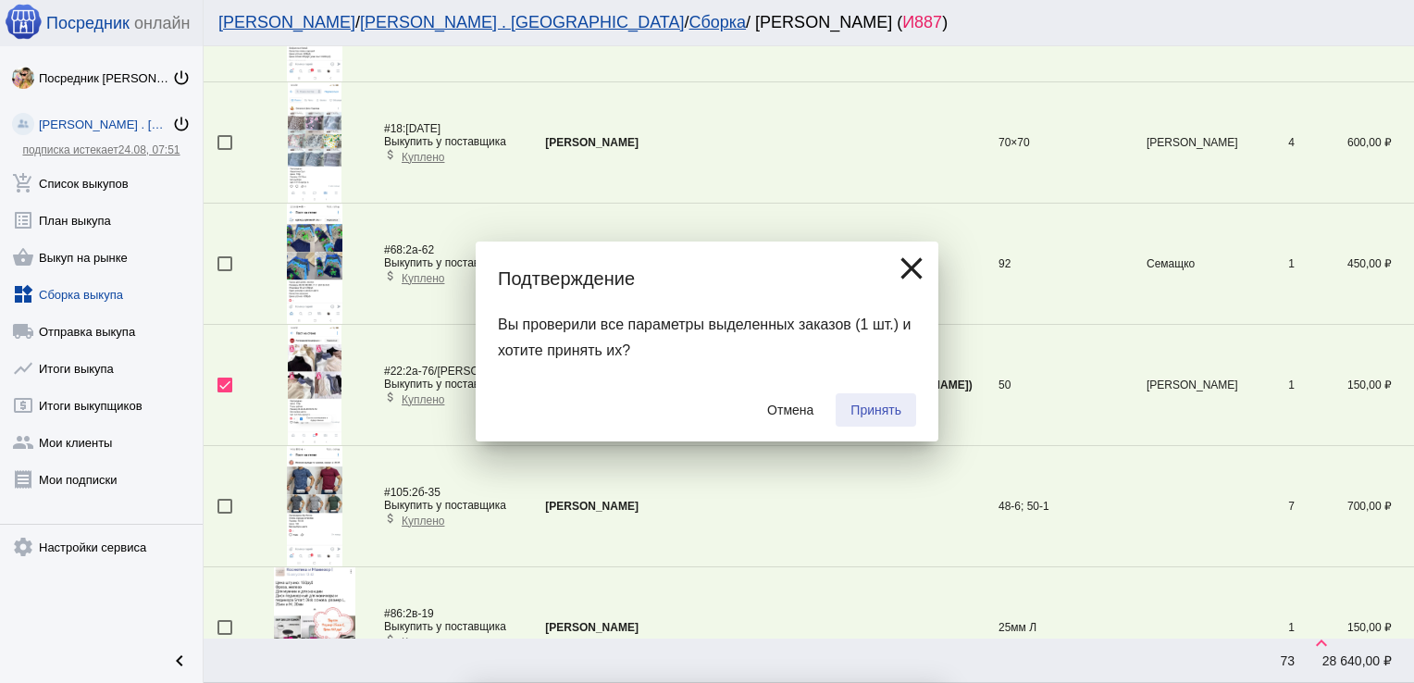
checkbox input "false"
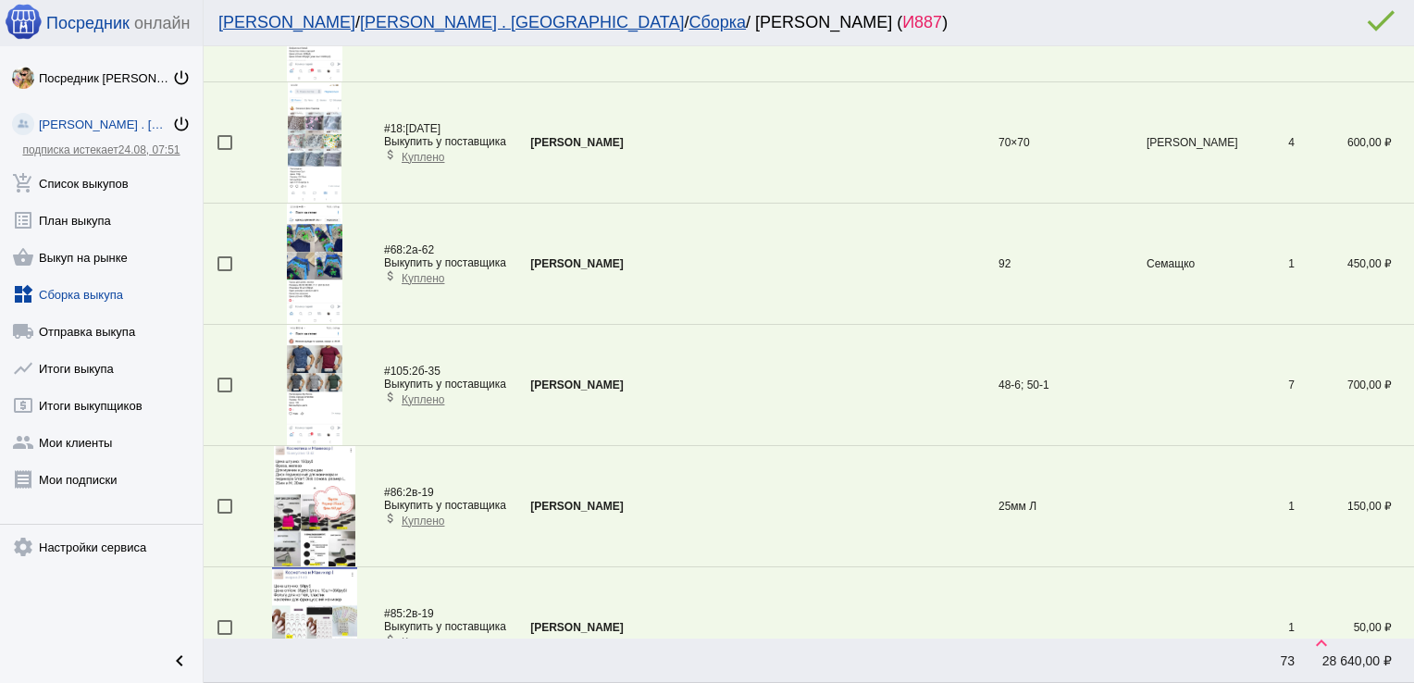
scroll to position [3695, 0]
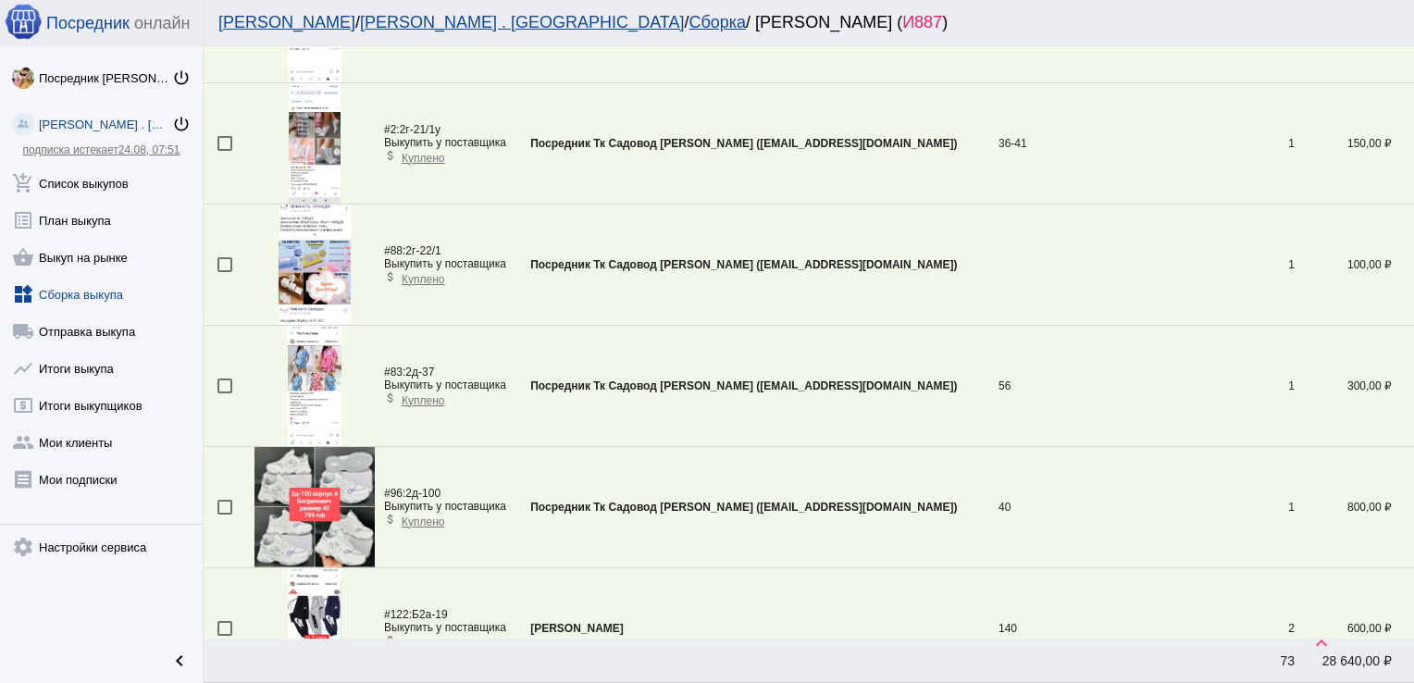
click at [219, 379] on div at bounding box center [224, 385] width 15 height 15
click at [224, 393] on input "checkbox" at bounding box center [224, 393] width 1 height 1
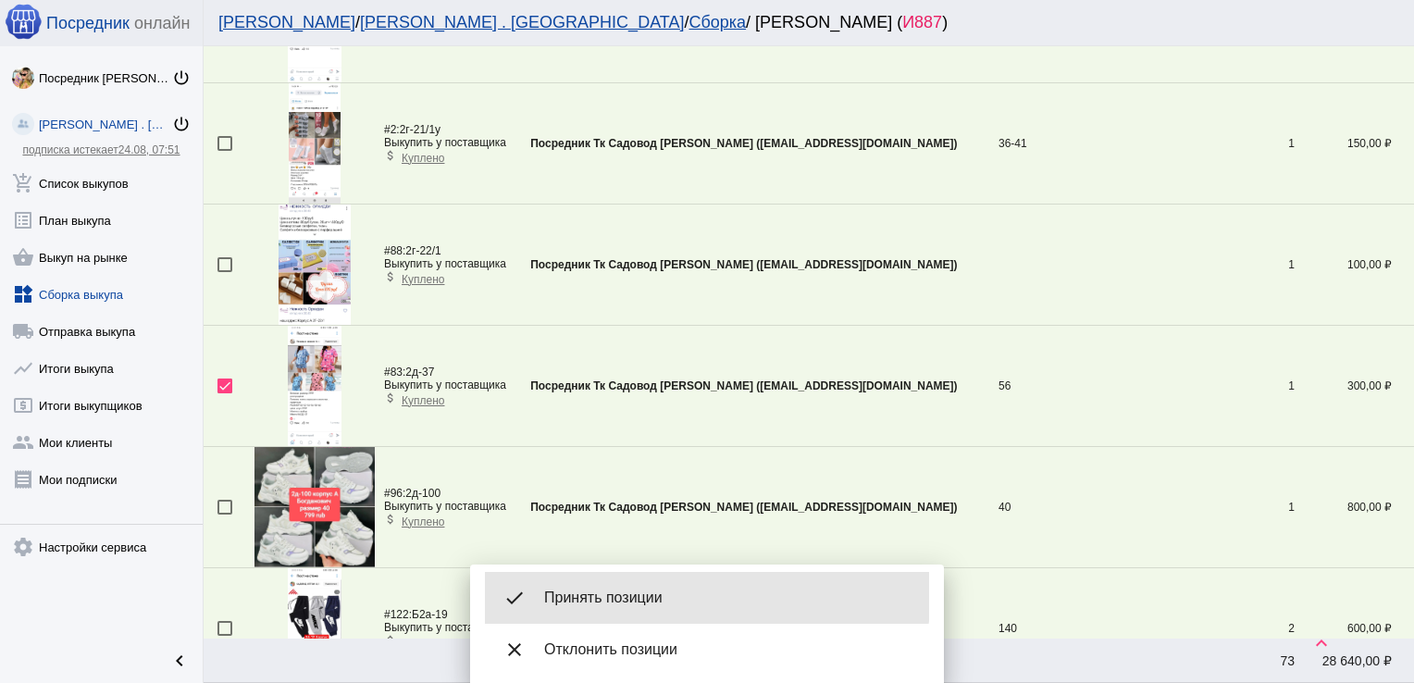
click at [661, 589] on span "Принять позиции" at bounding box center [729, 597] width 370 height 19
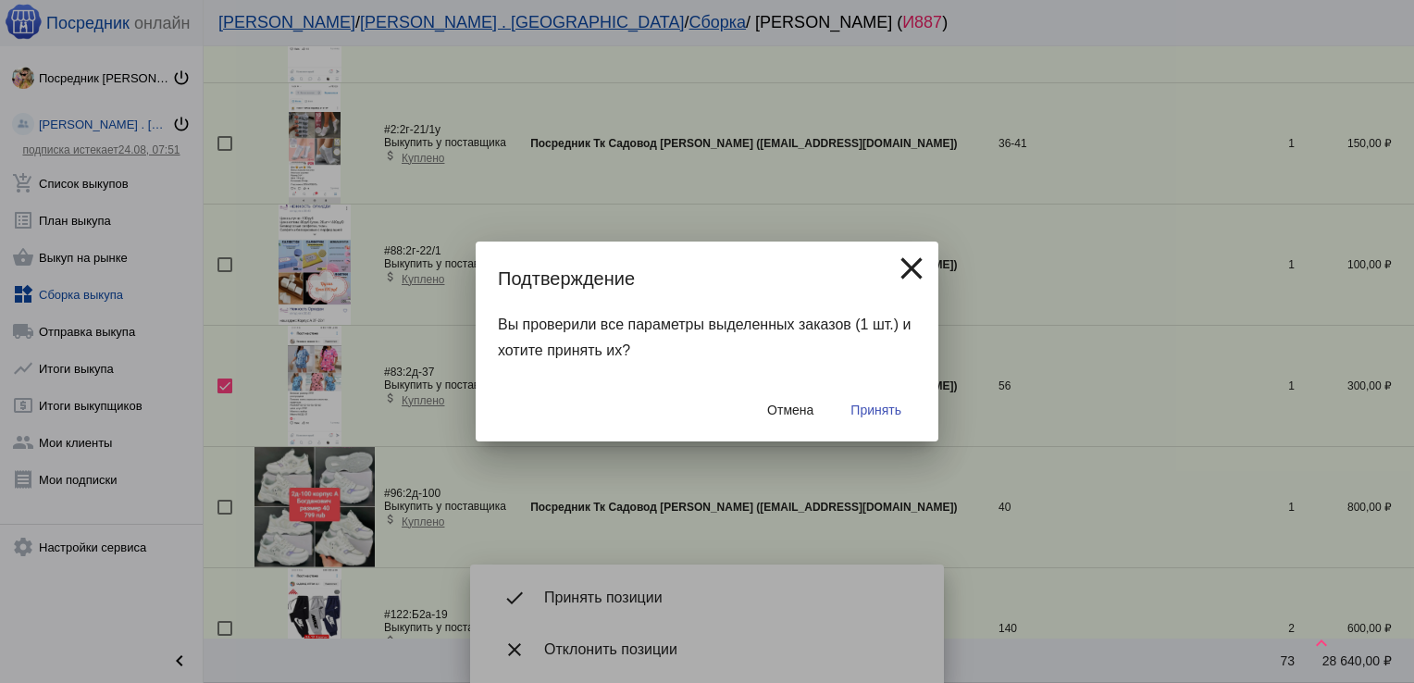
click at [871, 409] on span "Принять" at bounding box center [875, 409] width 51 height 15
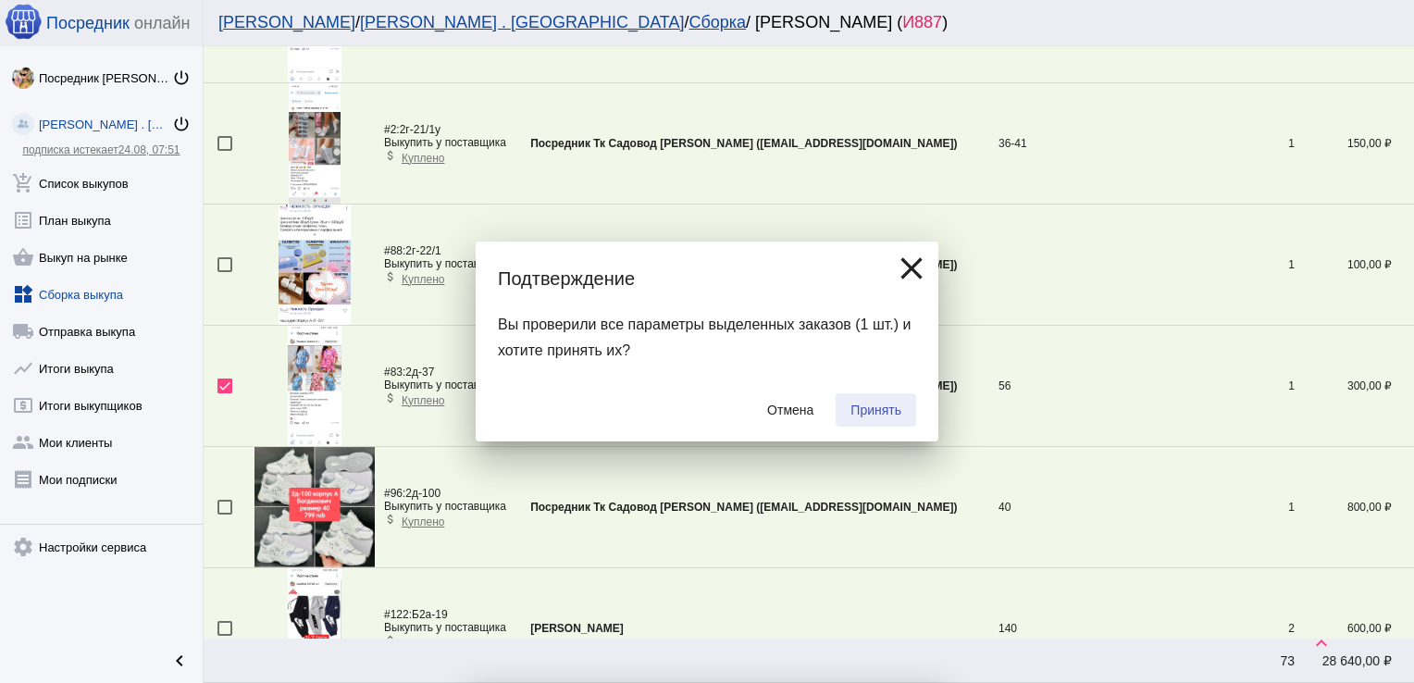
checkbox input "false"
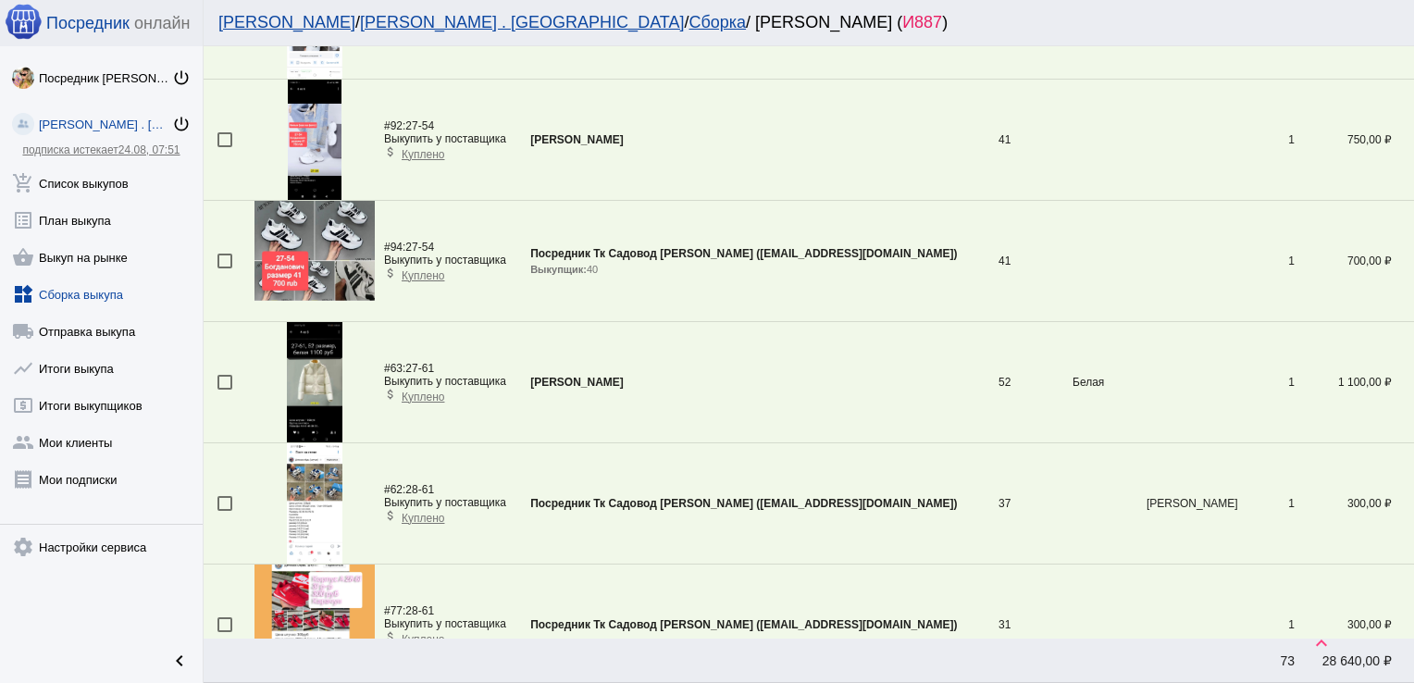
scroll to position [2849, 0]
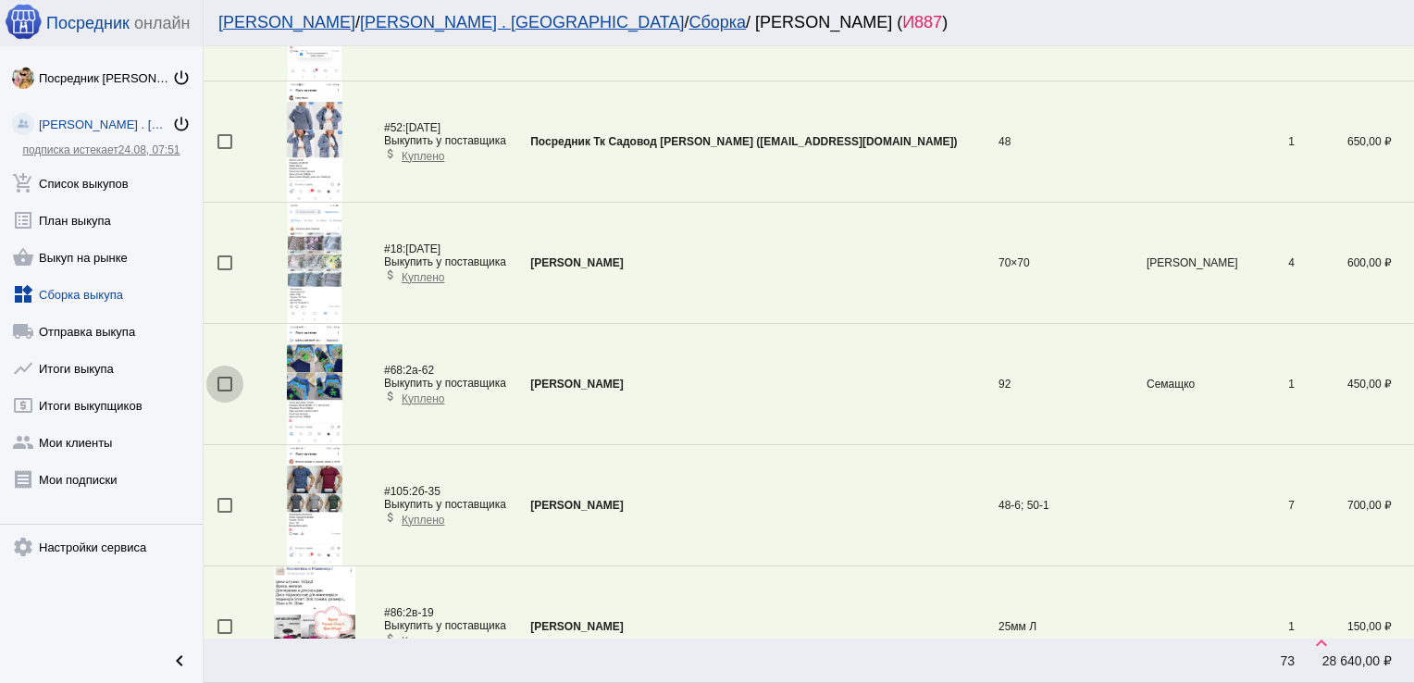
click at [224, 379] on div at bounding box center [224, 384] width 15 height 15
click at [224, 391] on input "checkbox" at bounding box center [224, 391] width 1 height 1
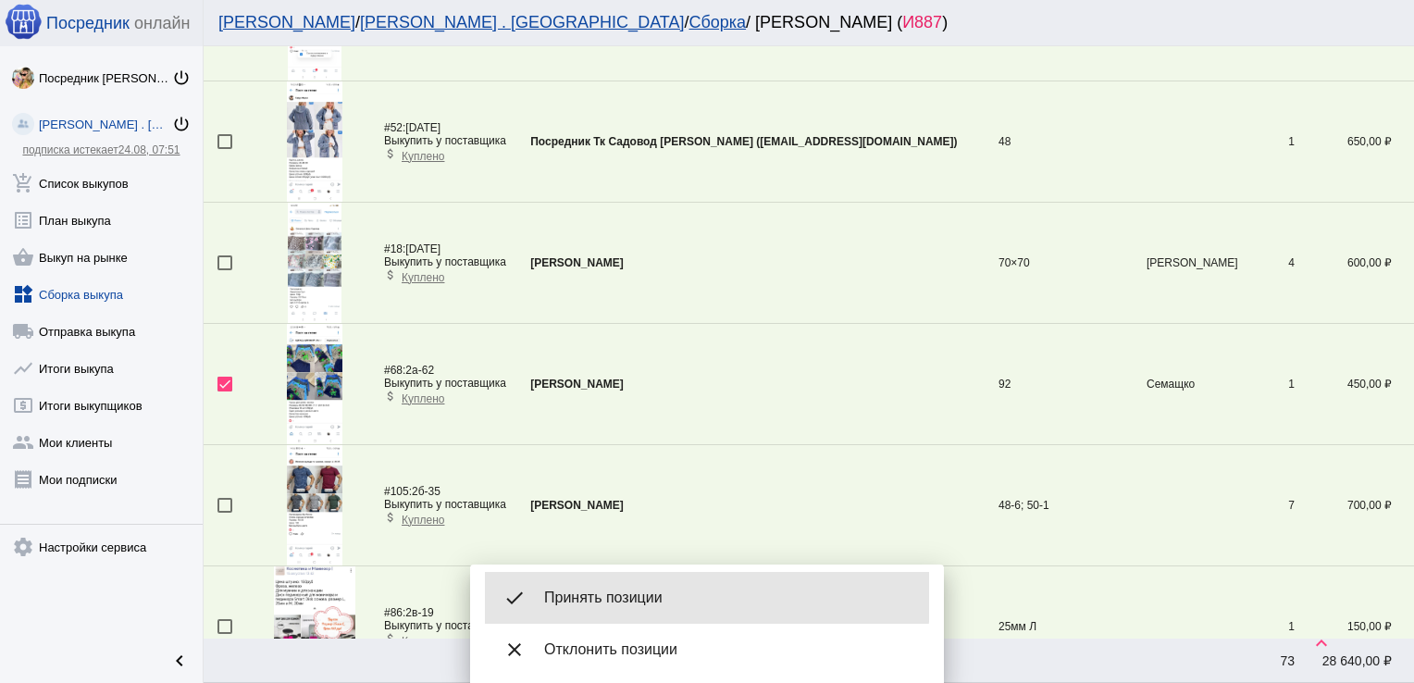
click at [588, 578] on div "done Принять позиции" at bounding box center [707, 598] width 444 height 52
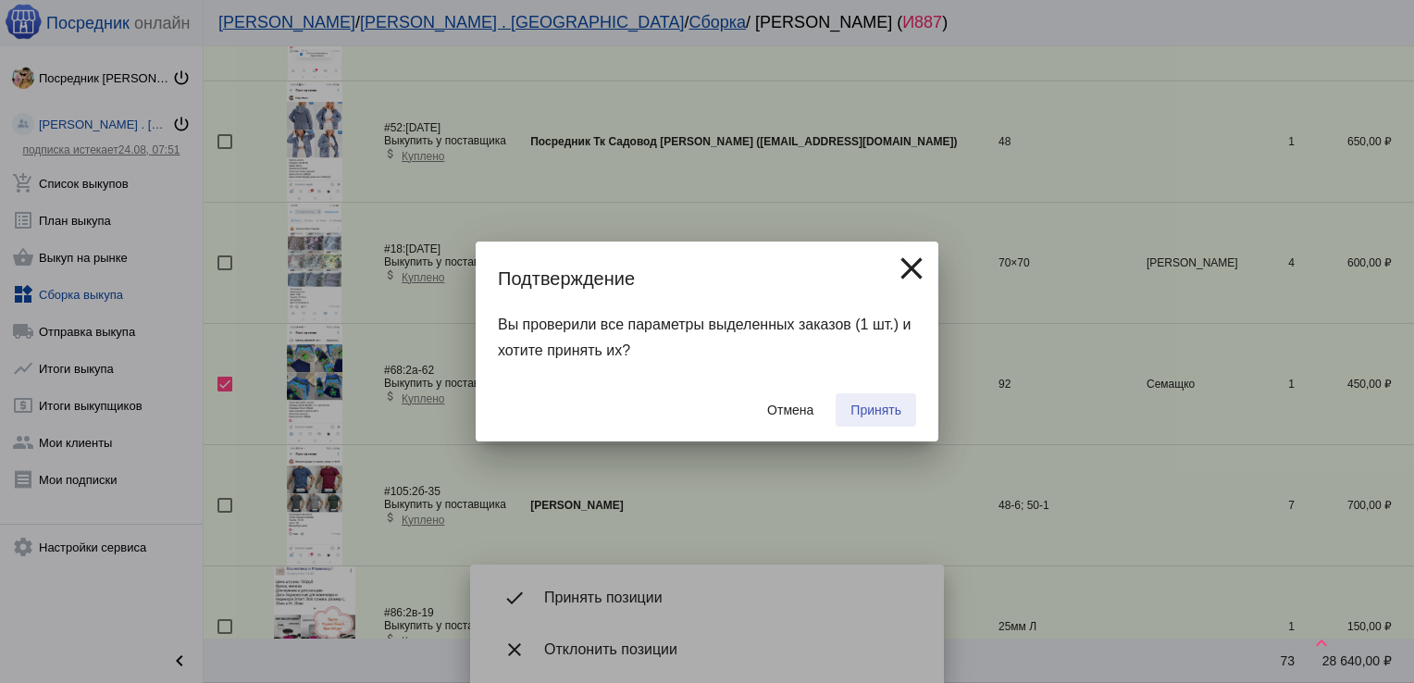
click at [878, 404] on span "Принять" at bounding box center [875, 409] width 51 height 15
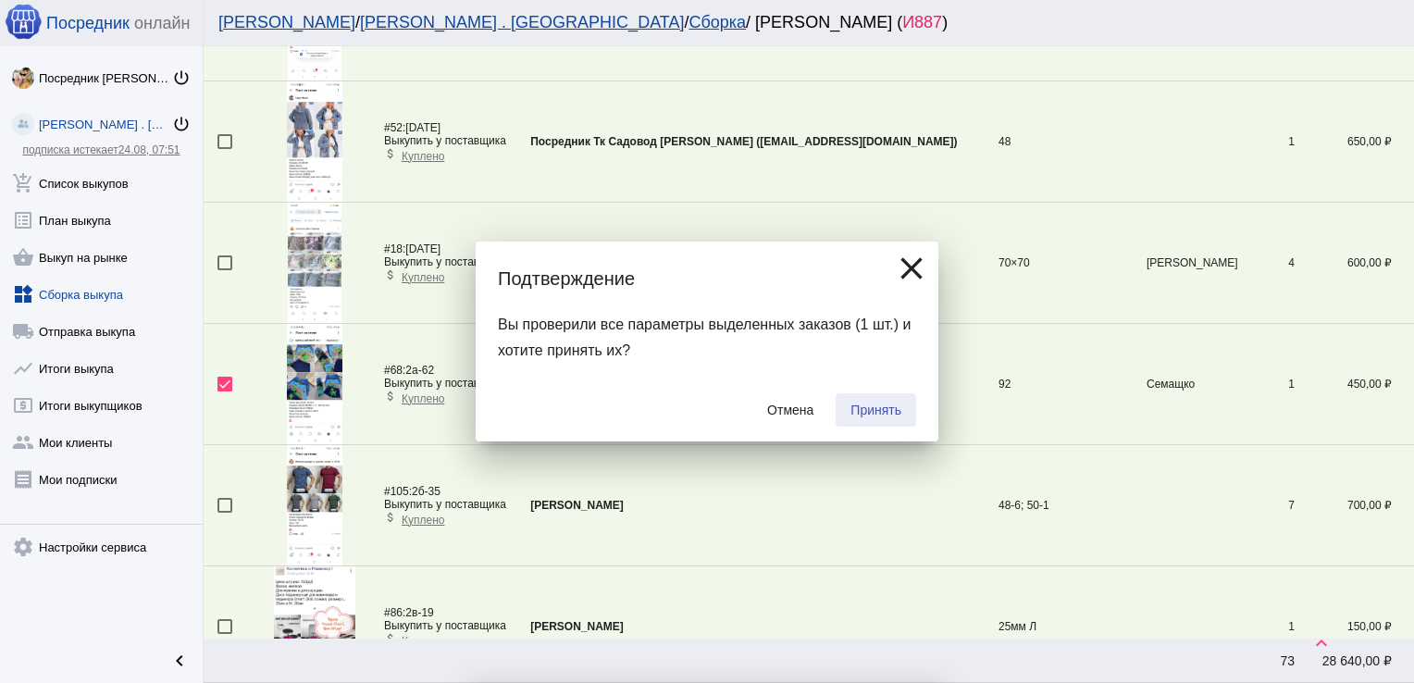
checkbox input "false"
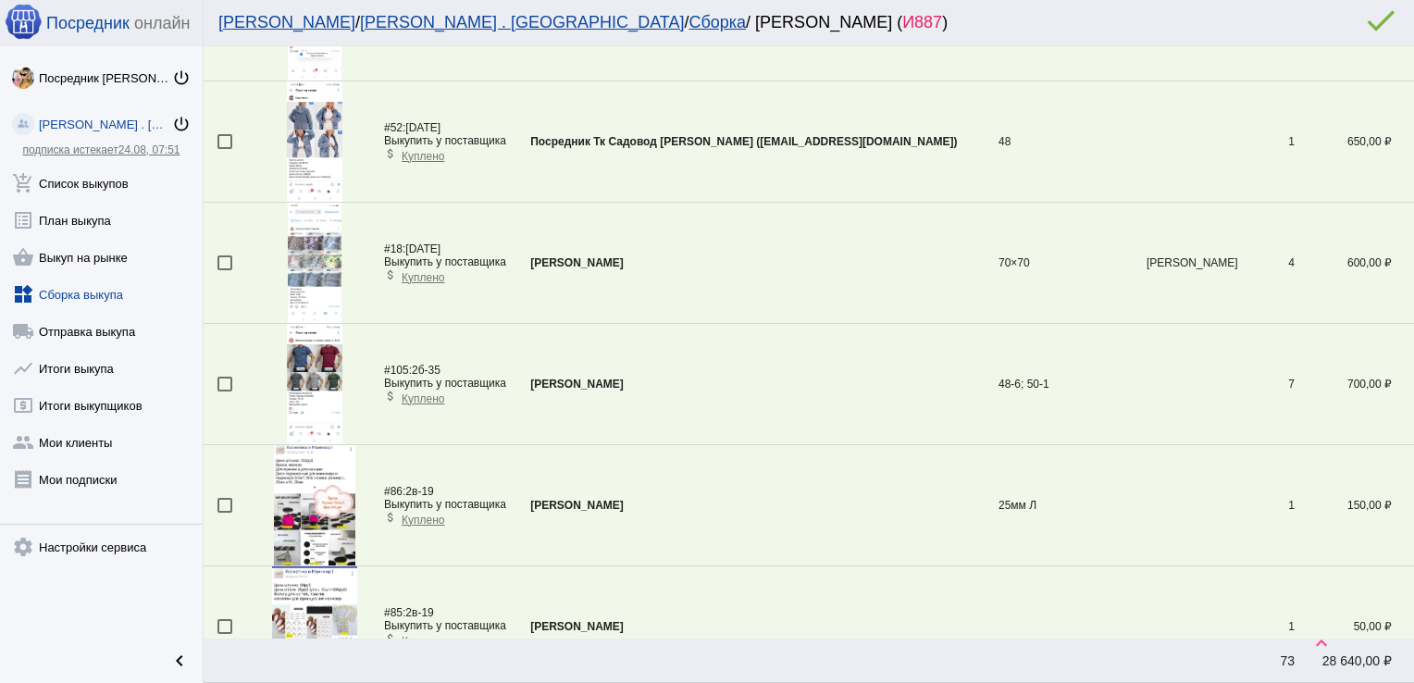
scroll to position [1517, 0]
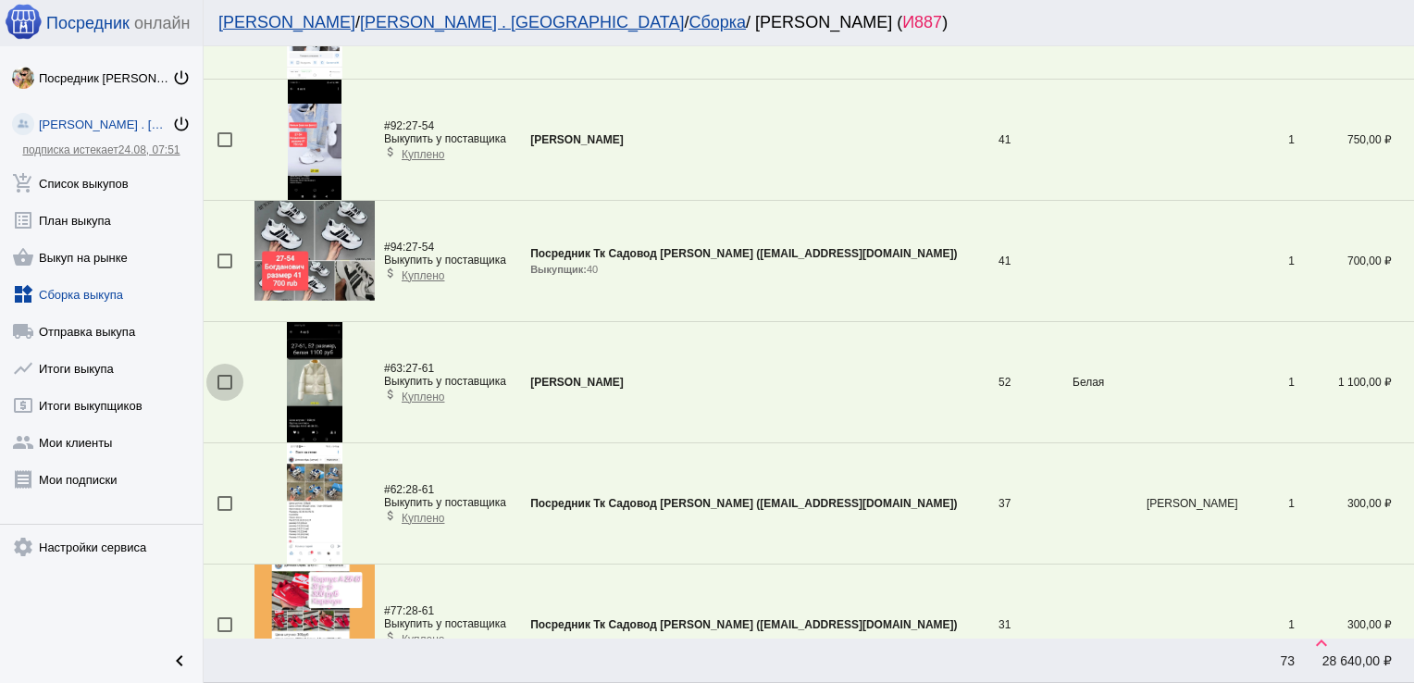
click at [226, 376] on div at bounding box center [224, 382] width 15 height 15
click at [225, 389] on input "checkbox" at bounding box center [224, 389] width 1 height 1
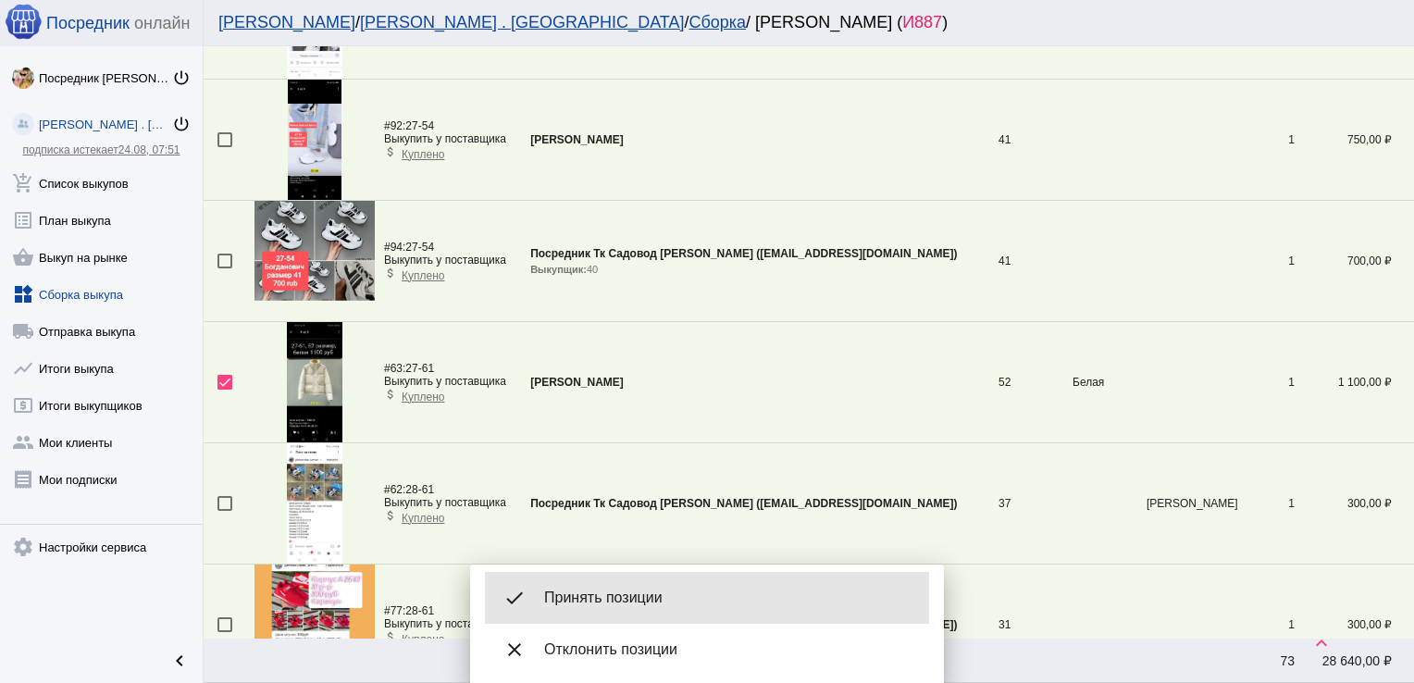
click at [629, 601] on span "Принять позиции" at bounding box center [729, 597] width 370 height 19
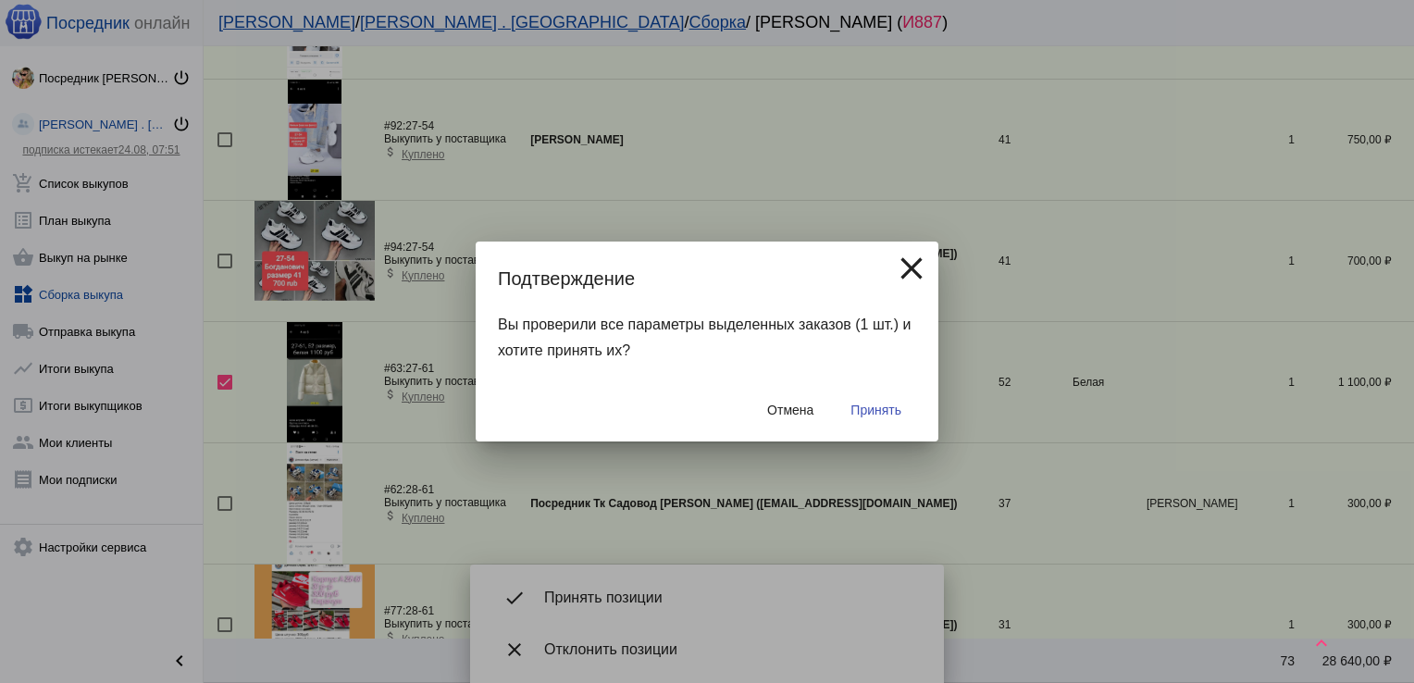
click at [873, 410] on span "Принять" at bounding box center [875, 409] width 51 height 15
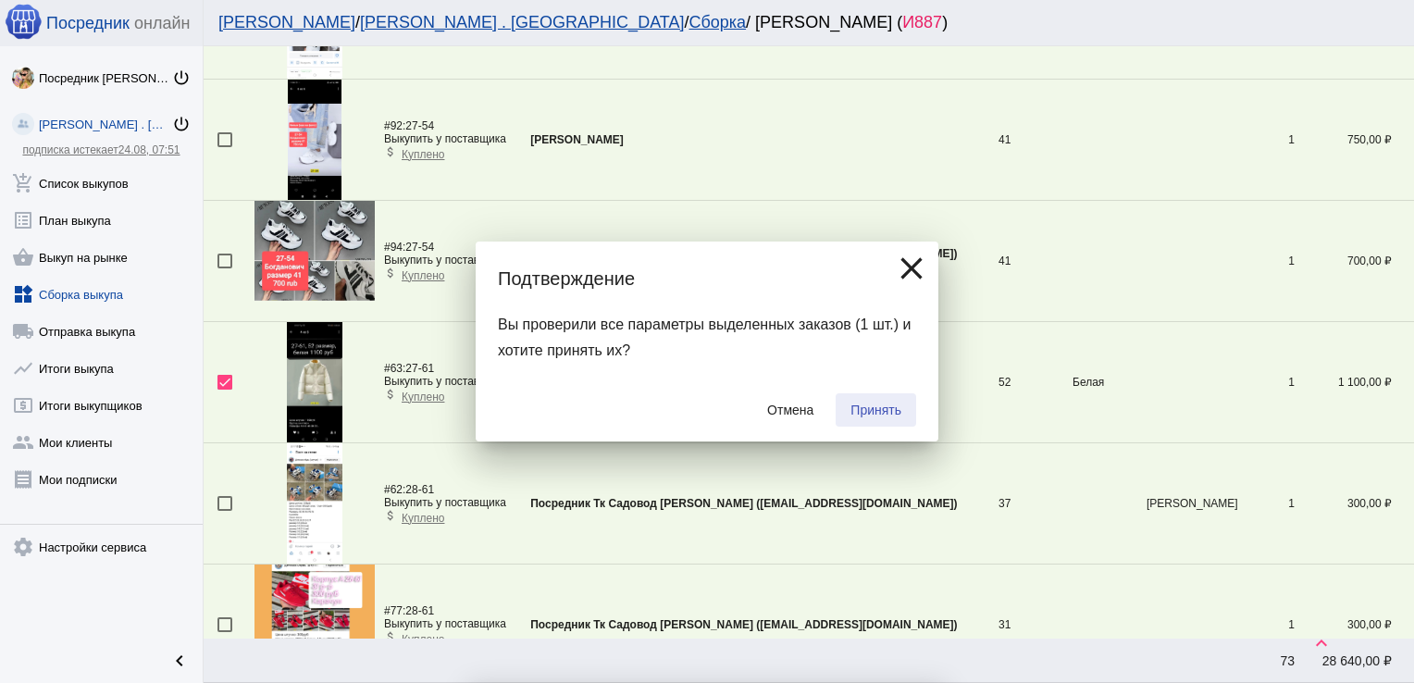
checkbox input "false"
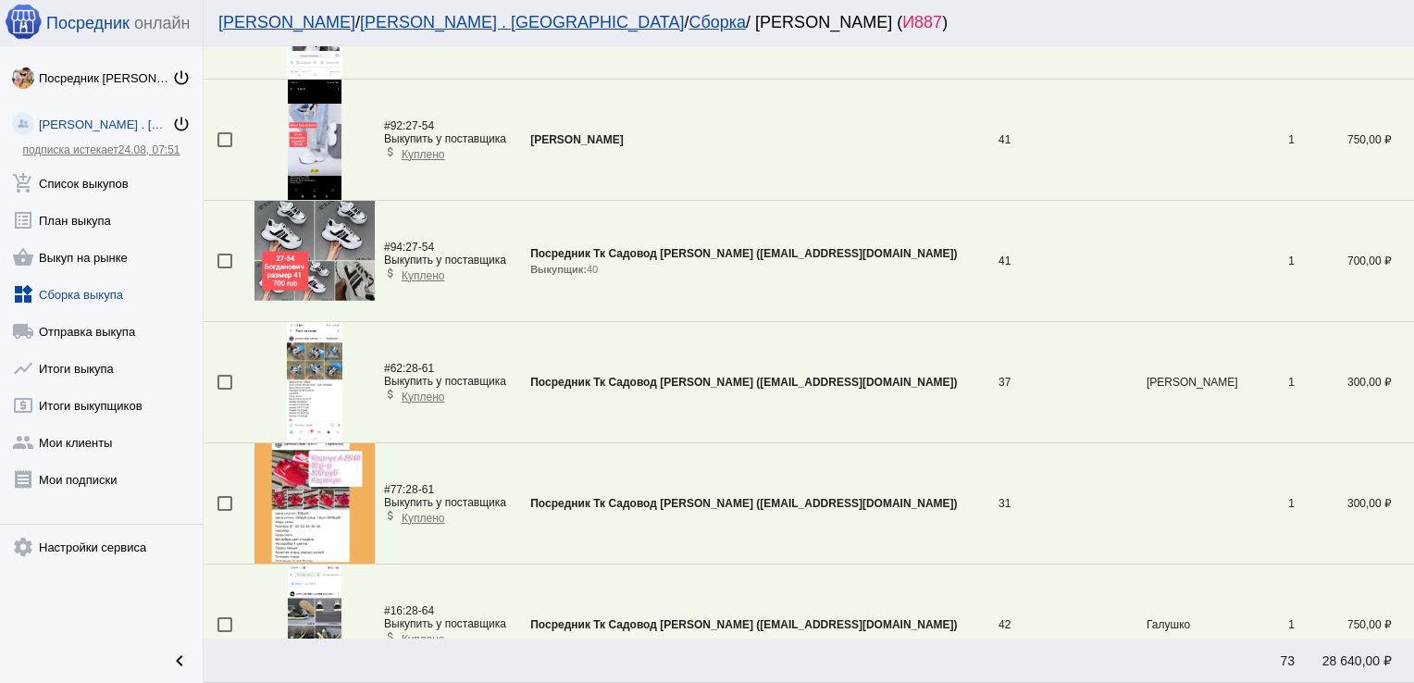
scroll to position [0, 0]
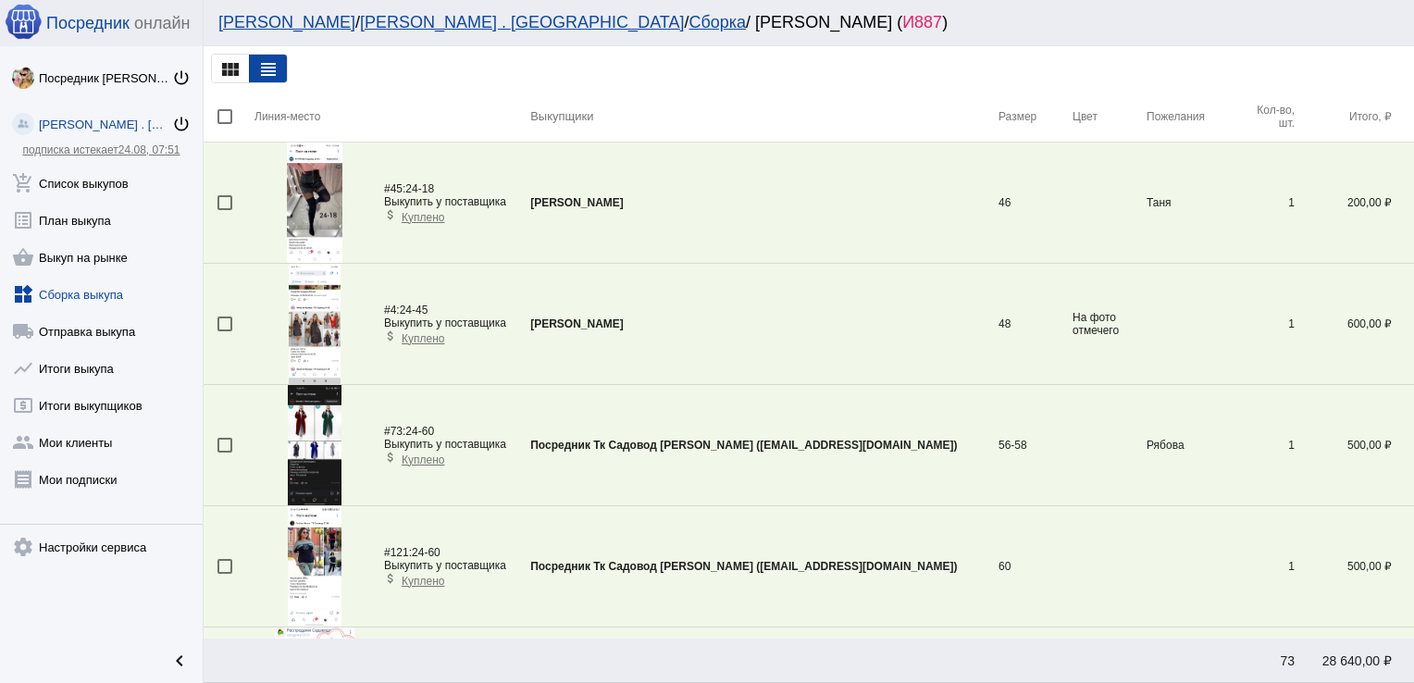
click at [232, 201] on mat-checkbox at bounding box center [235, 202] width 37 height 15
click at [224, 202] on mat-checkbox at bounding box center [235, 202] width 37 height 15
click at [224, 202] on div at bounding box center [224, 202] width 15 height 15
click at [224, 210] on input "checkbox" at bounding box center [224, 210] width 1 height 1
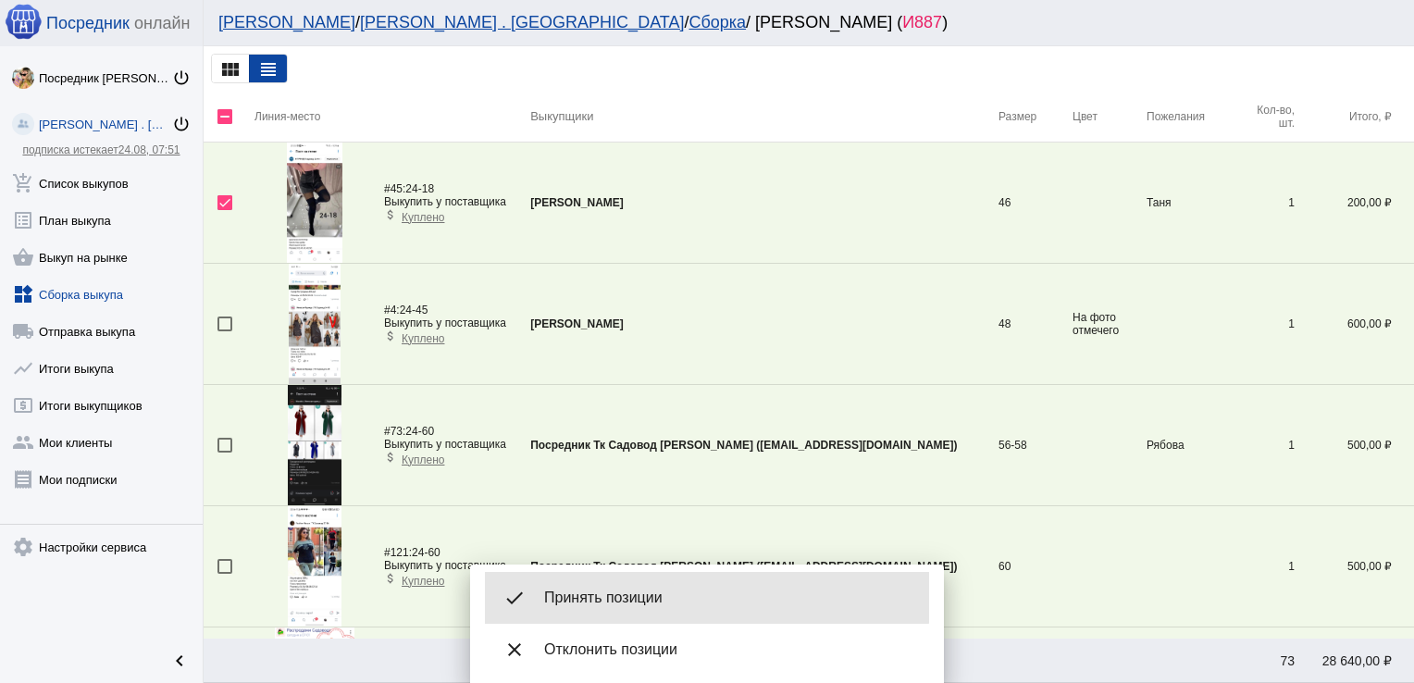
click at [637, 589] on span "Принять позиции" at bounding box center [729, 597] width 370 height 19
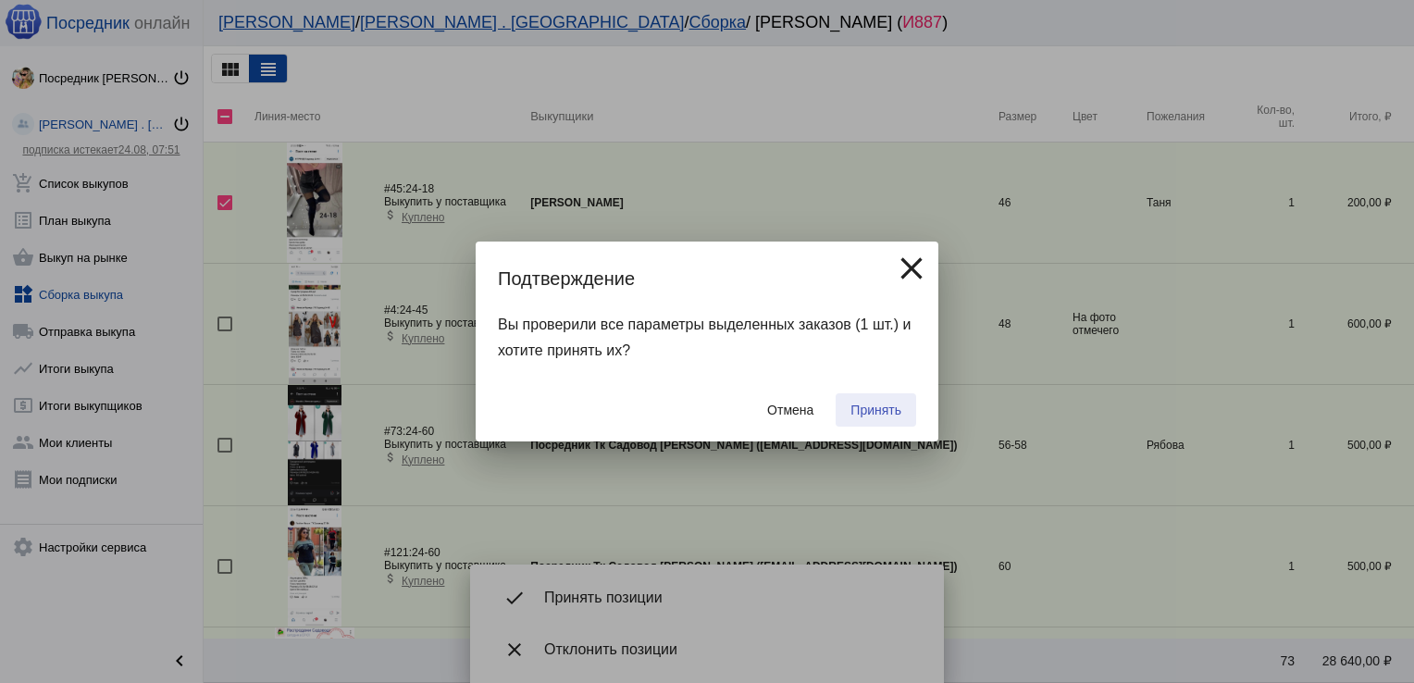
click at [855, 398] on button "Принять" at bounding box center [875, 409] width 80 height 33
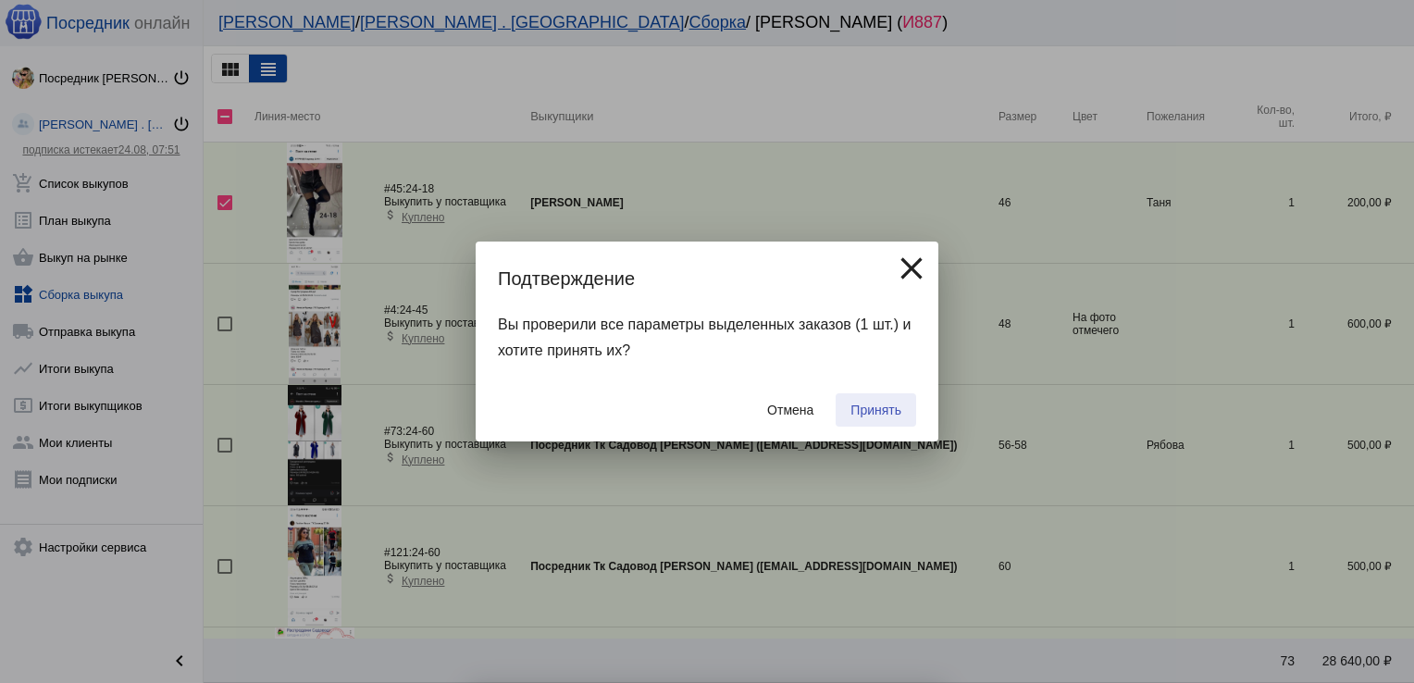
checkbox input "false"
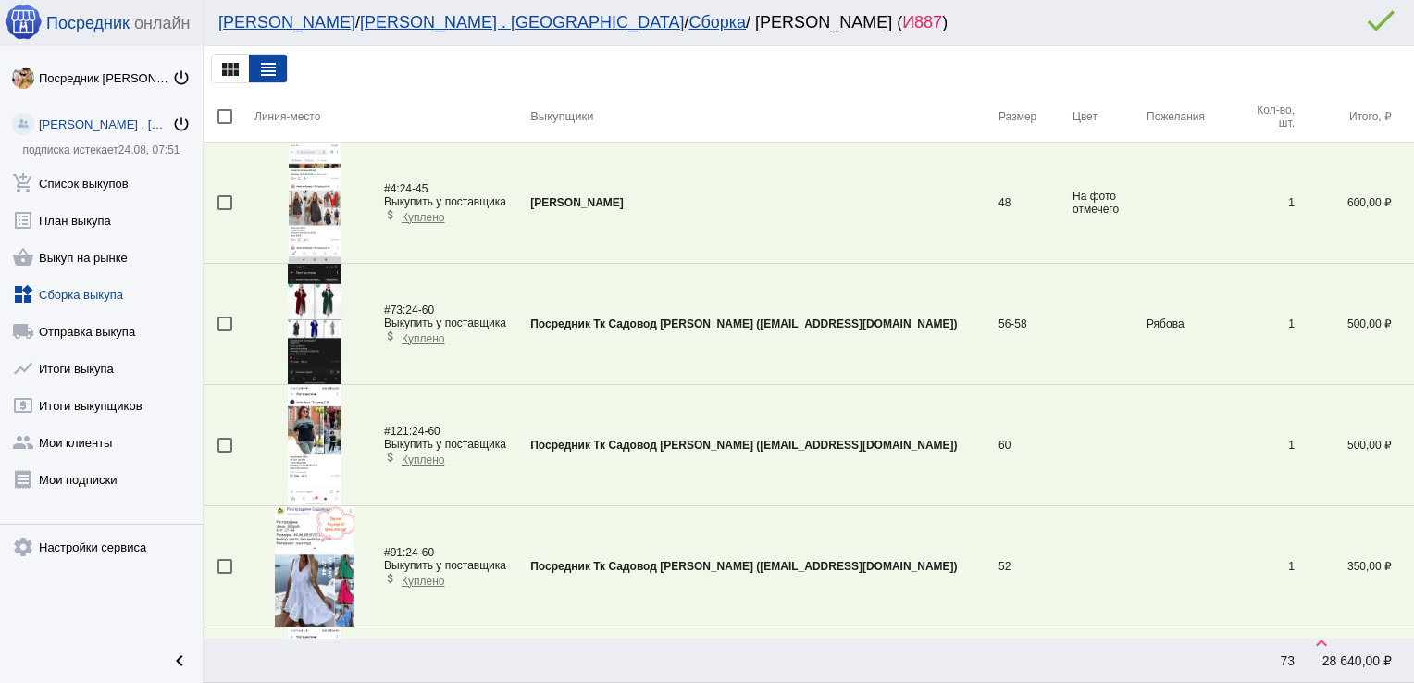
scroll to position [2849, 0]
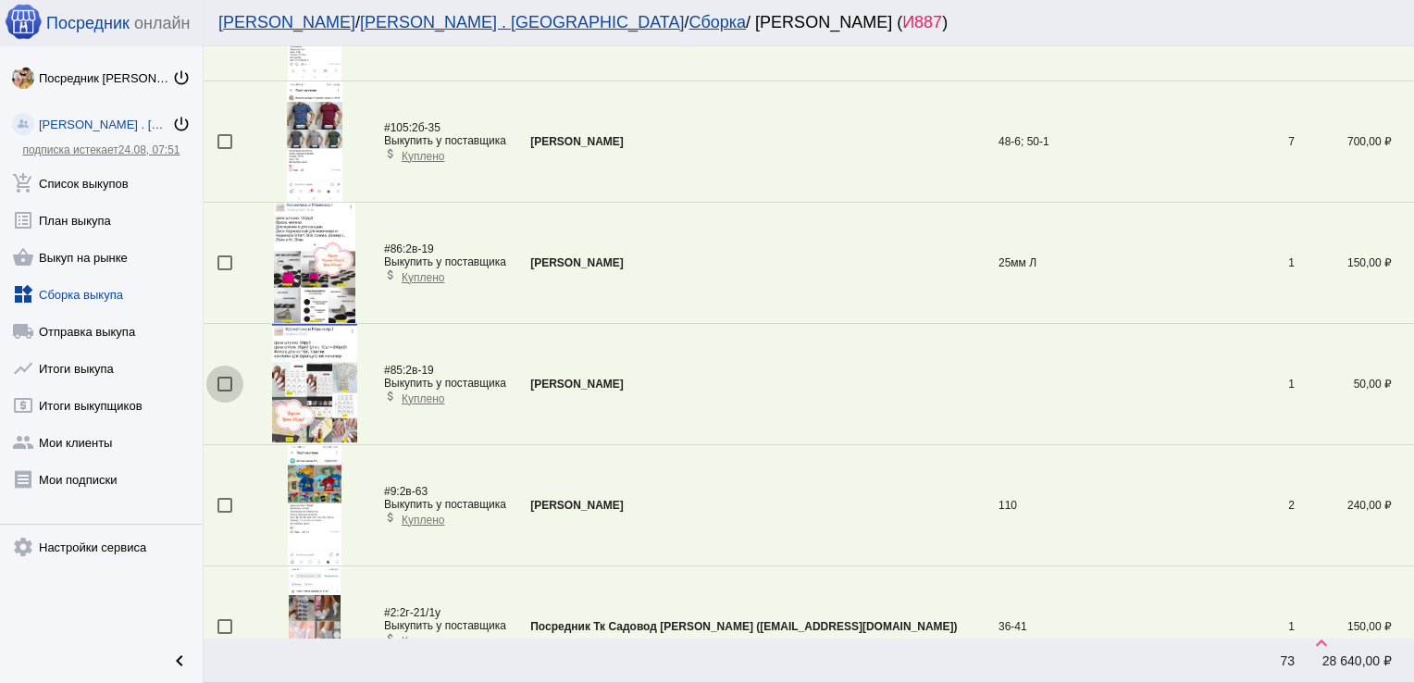
click at [224, 377] on div at bounding box center [224, 384] width 15 height 15
click at [224, 391] on input "checkbox" at bounding box center [224, 391] width 1 height 1
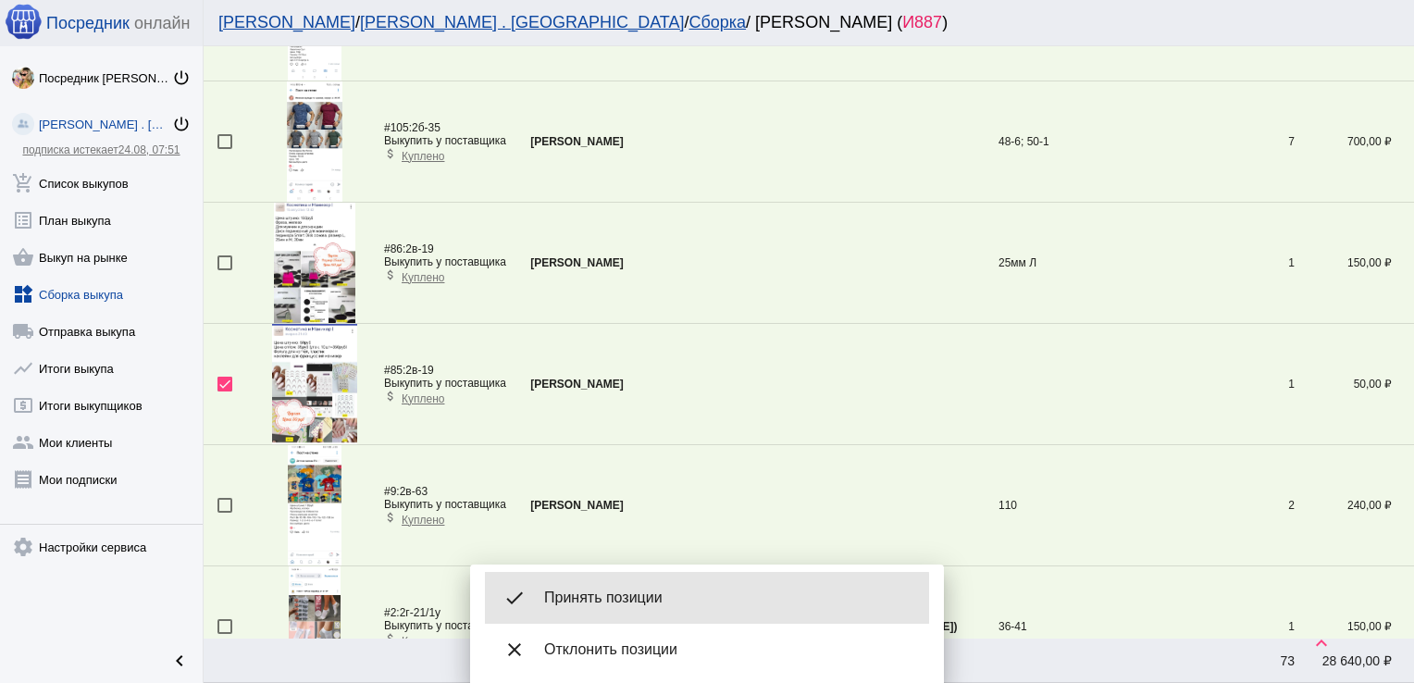
click at [655, 606] on span "Принять позиции" at bounding box center [729, 597] width 370 height 19
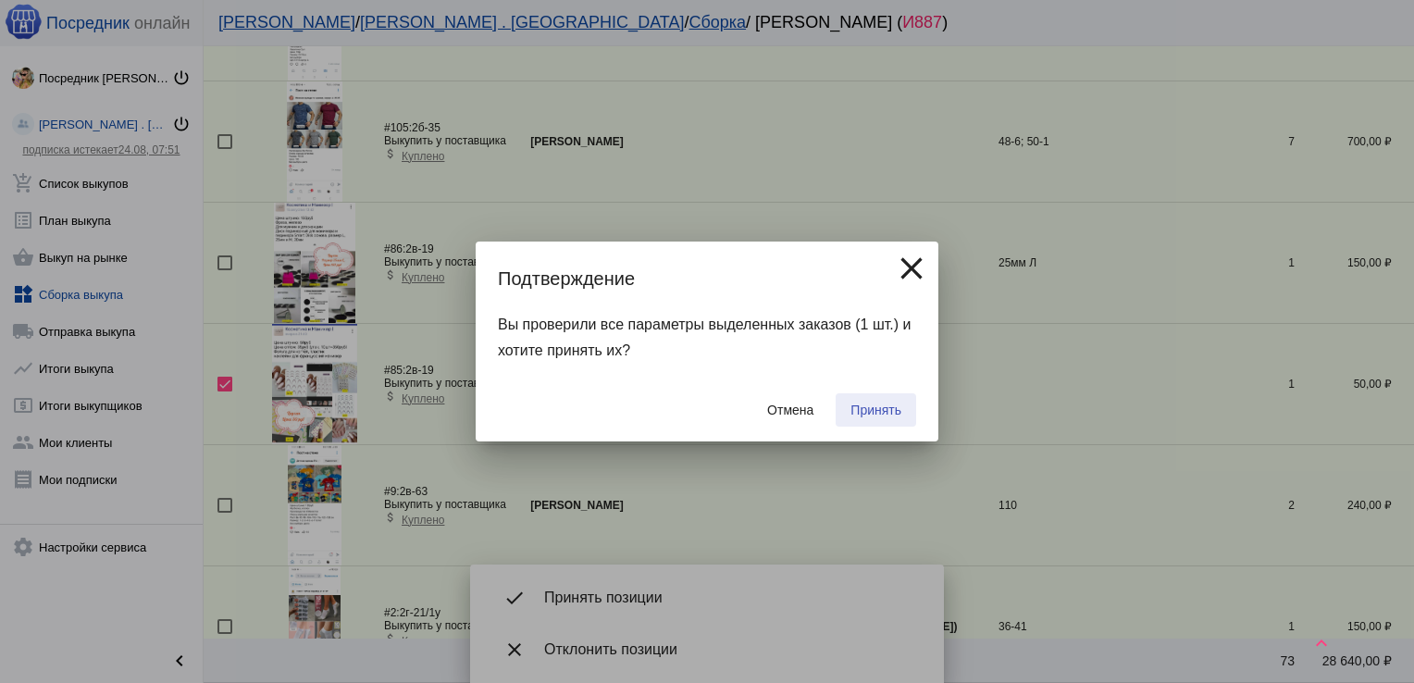
click at [865, 407] on span "Принять" at bounding box center [875, 409] width 51 height 15
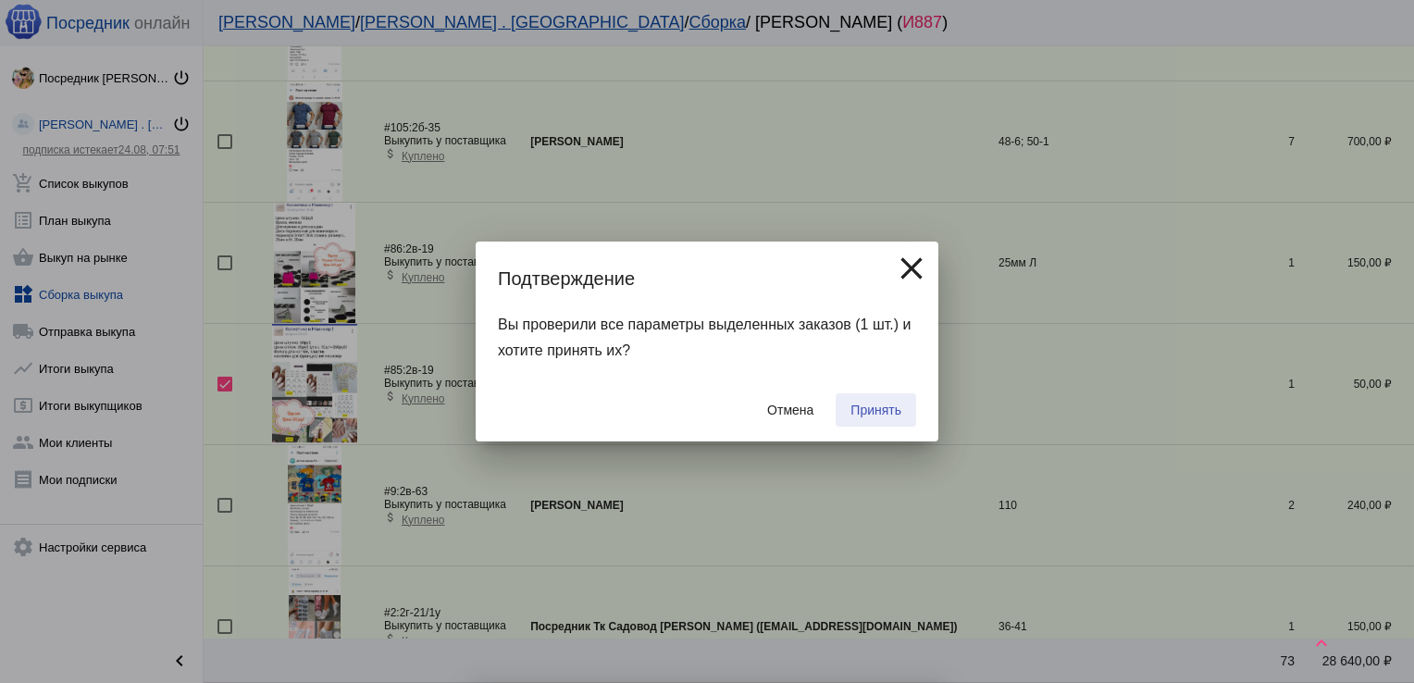
checkbox input "false"
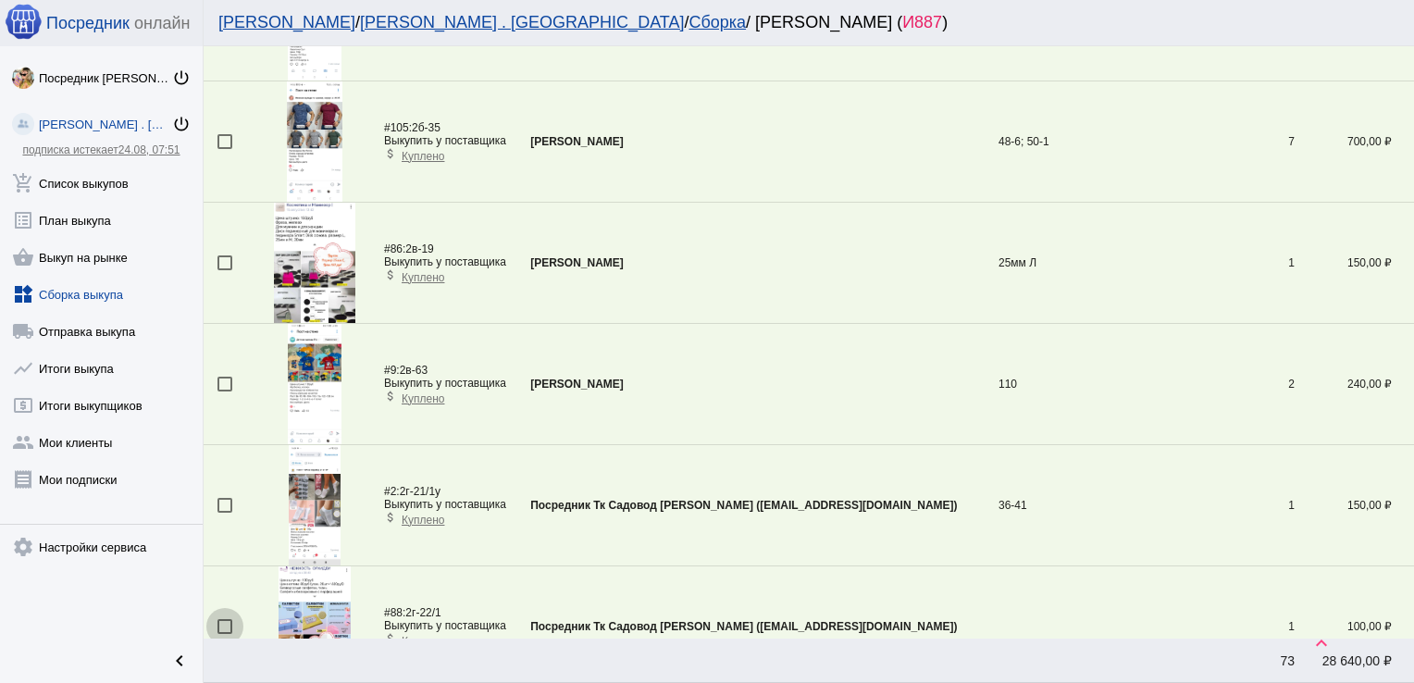
click at [227, 626] on div at bounding box center [224, 626] width 15 height 15
click at [225, 634] on input "checkbox" at bounding box center [224, 634] width 1 height 1
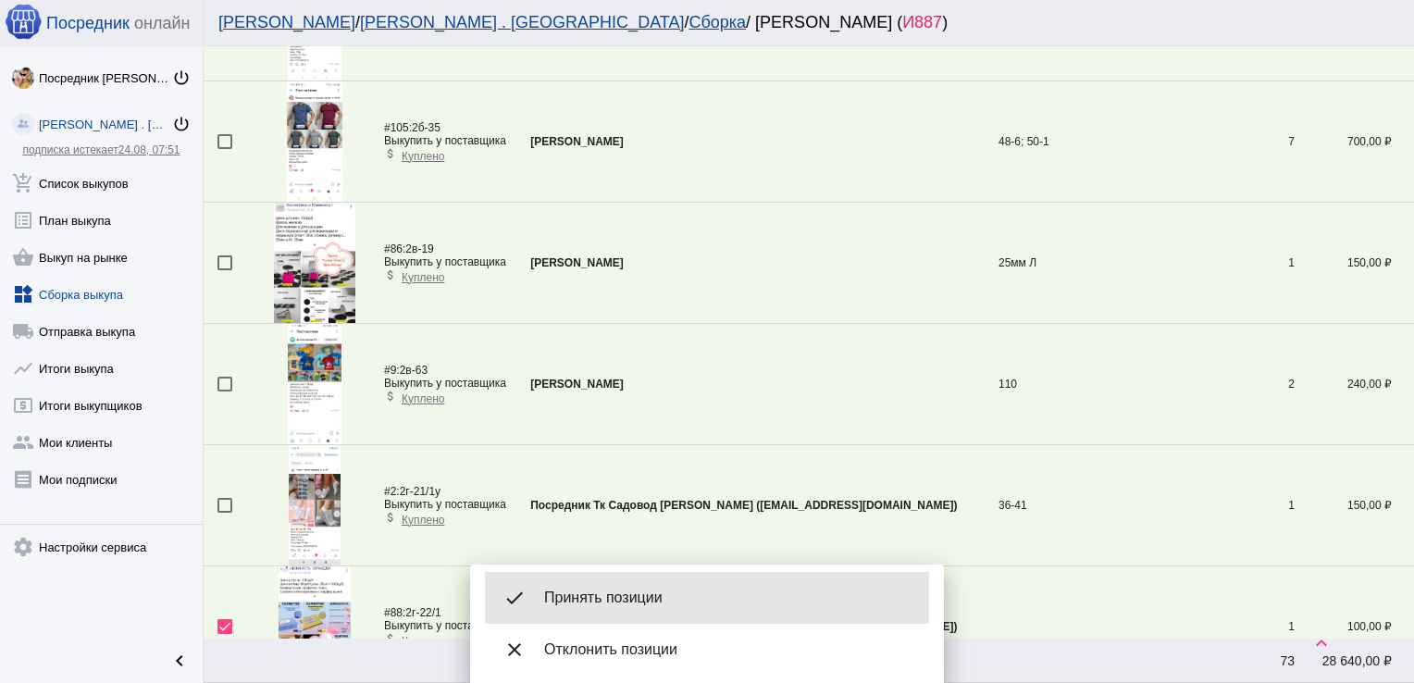
click at [599, 598] on span "Принять позиции" at bounding box center [729, 597] width 370 height 19
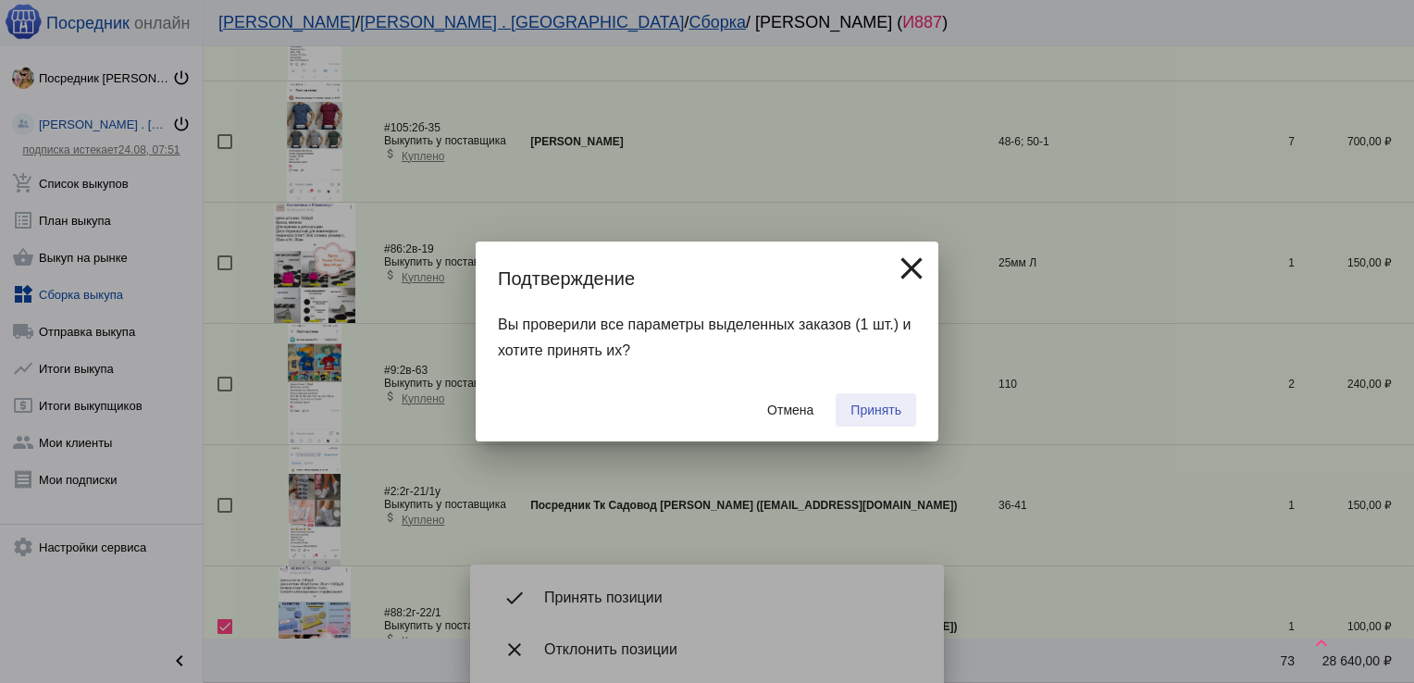
click at [873, 405] on span "Принять" at bounding box center [875, 409] width 51 height 15
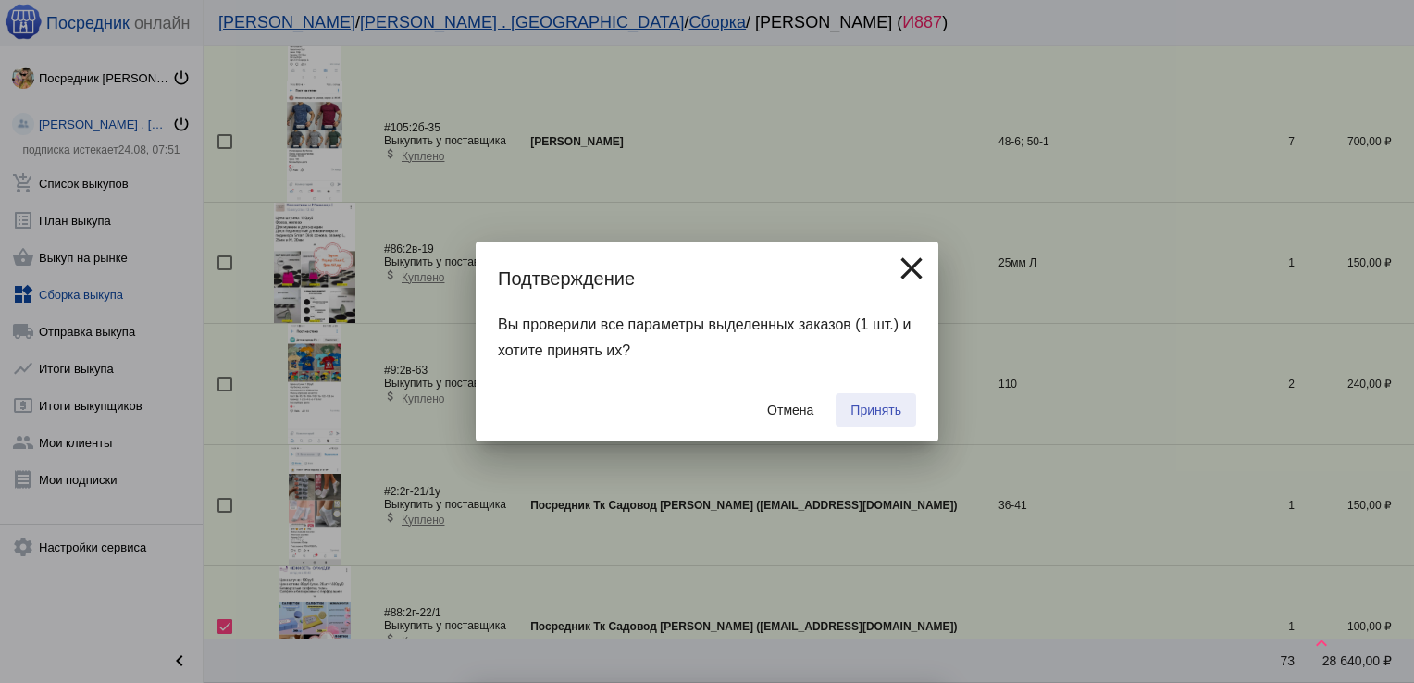
checkbox input "false"
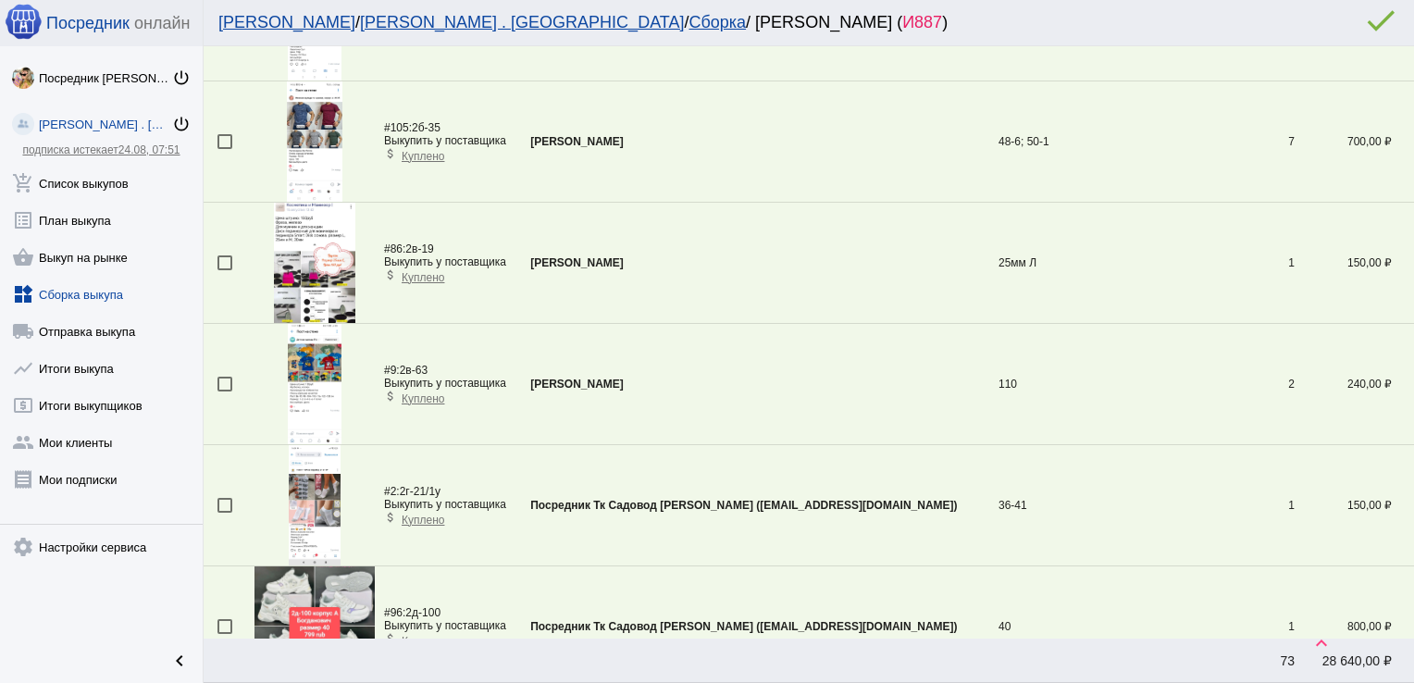
scroll to position [186, 0]
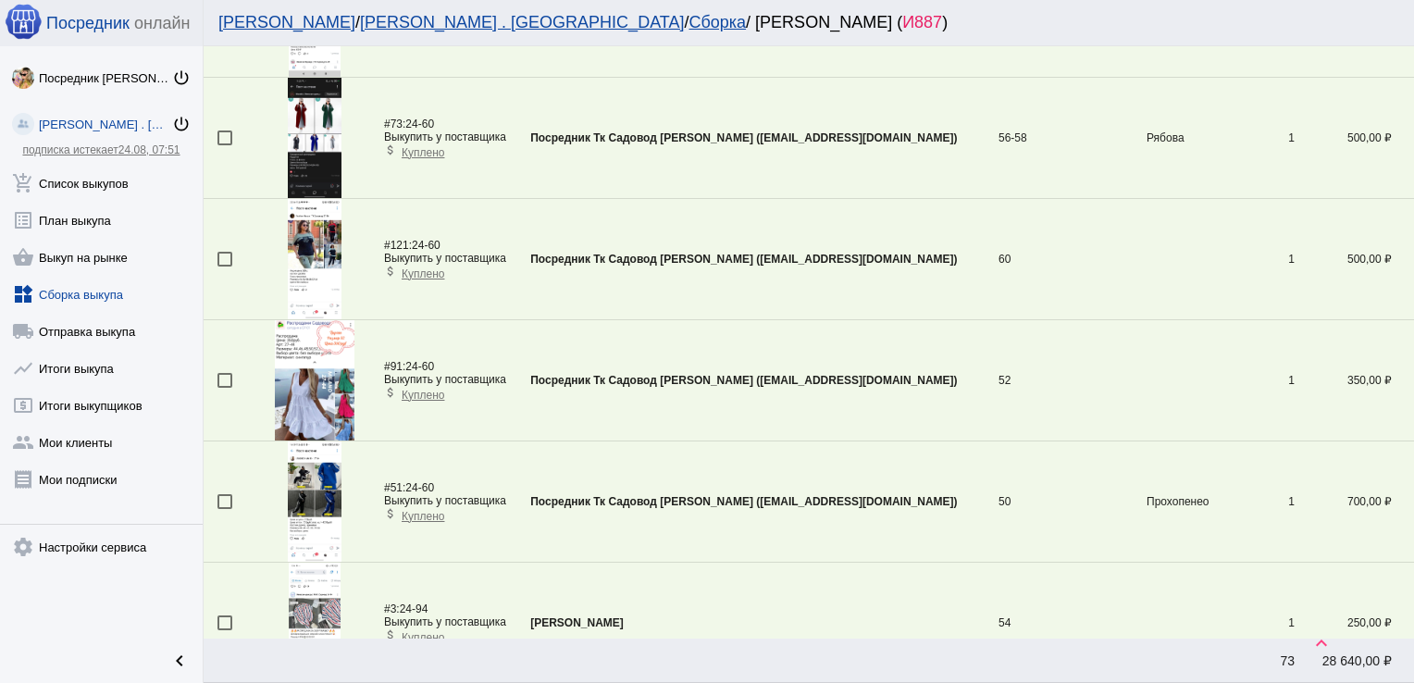
click at [314, 346] on img at bounding box center [315, 380] width 80 height 120
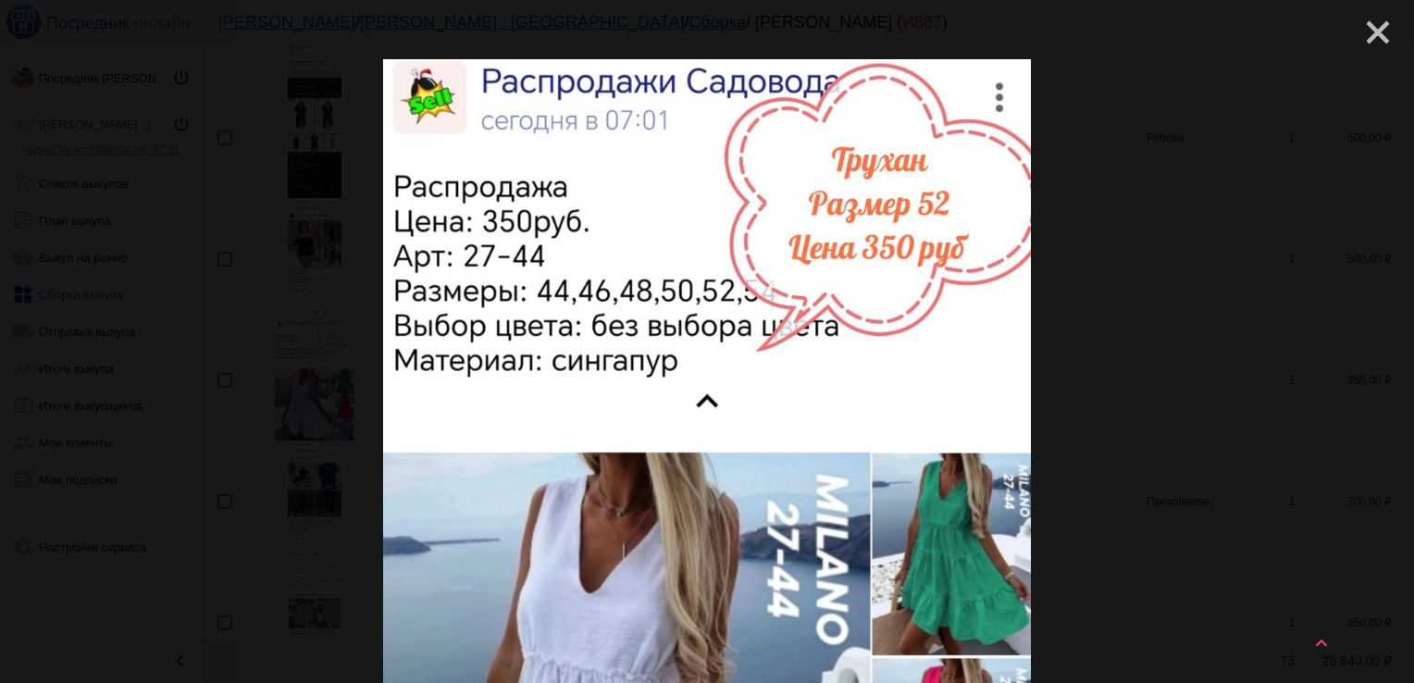
click at [1359, 31] on mat-icon "close" at bounding box center [1370, 25] width 22 height 22
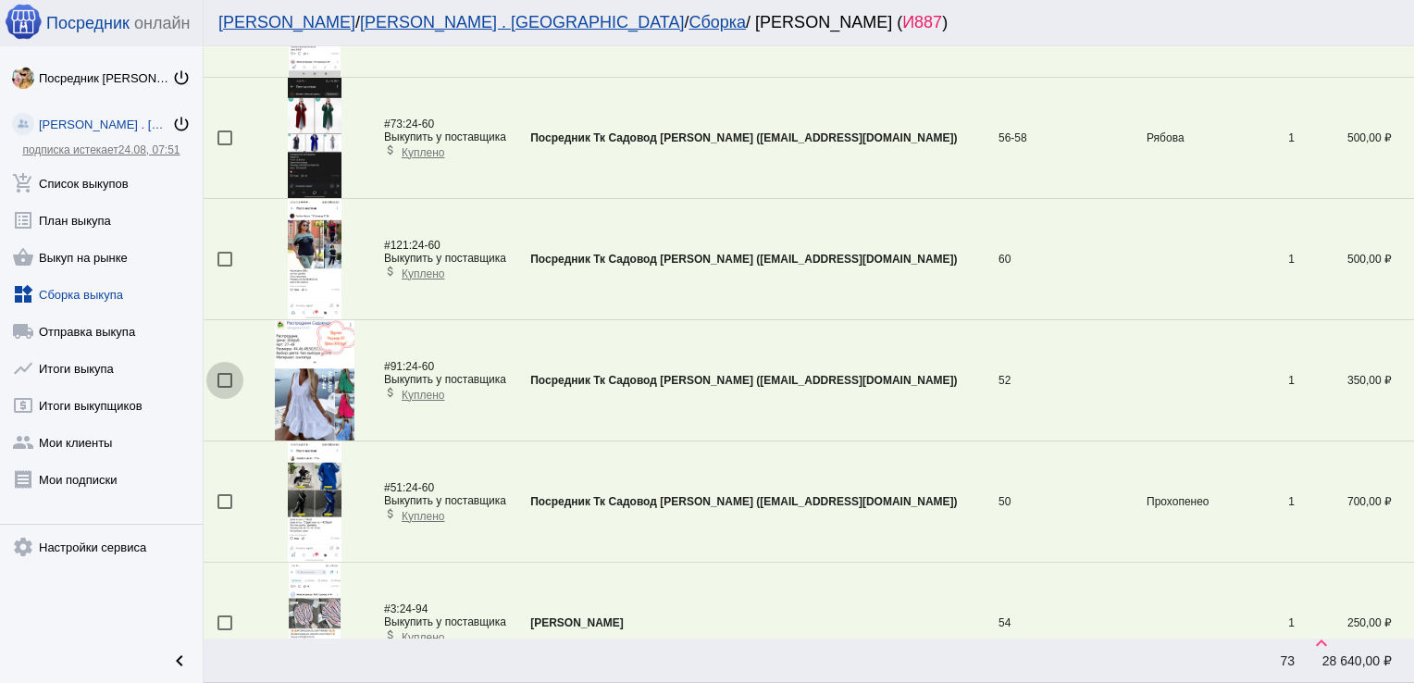
click at [227, 375] on div at bounding box center [224, 380] width 15 height 15
click at [225, 388] on input "checkbox" at bounding box center [224, 388] width 1 height 1
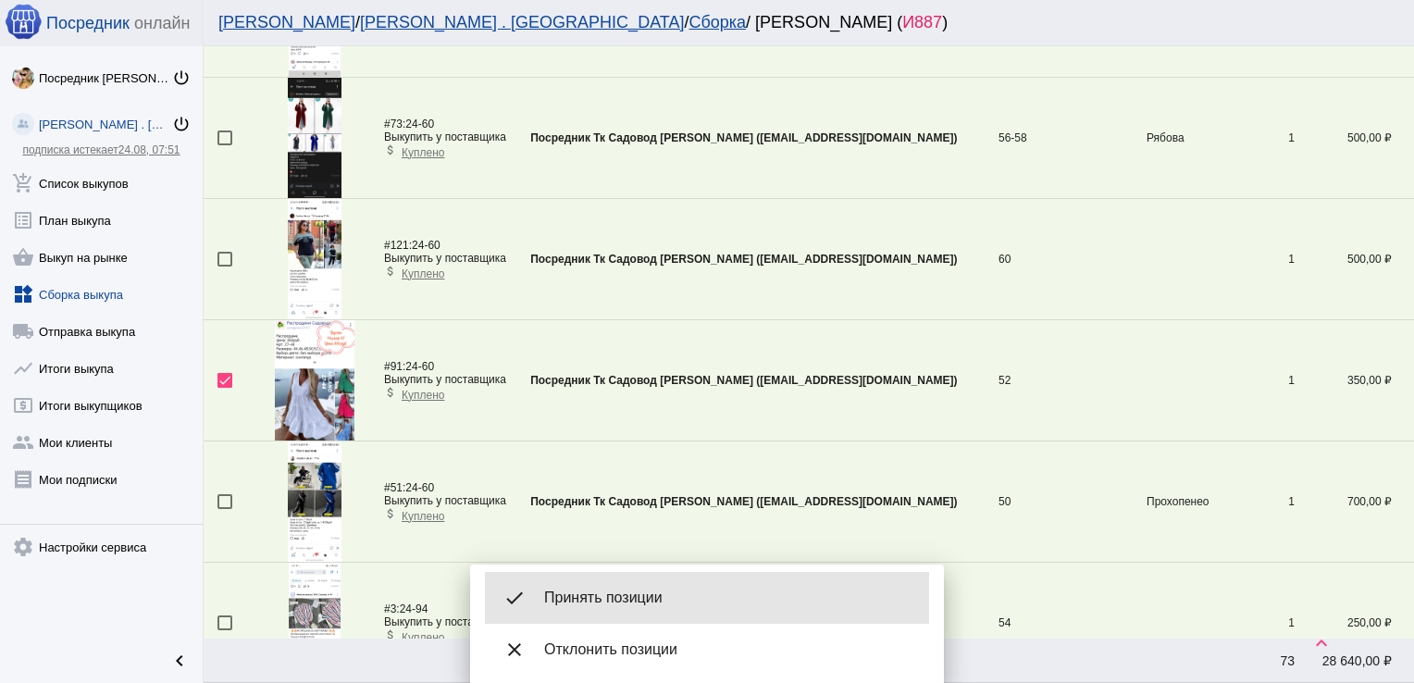
click at [618, 594] on span "Принять позиции" at bounding box center [729, 597] width 370 height 19
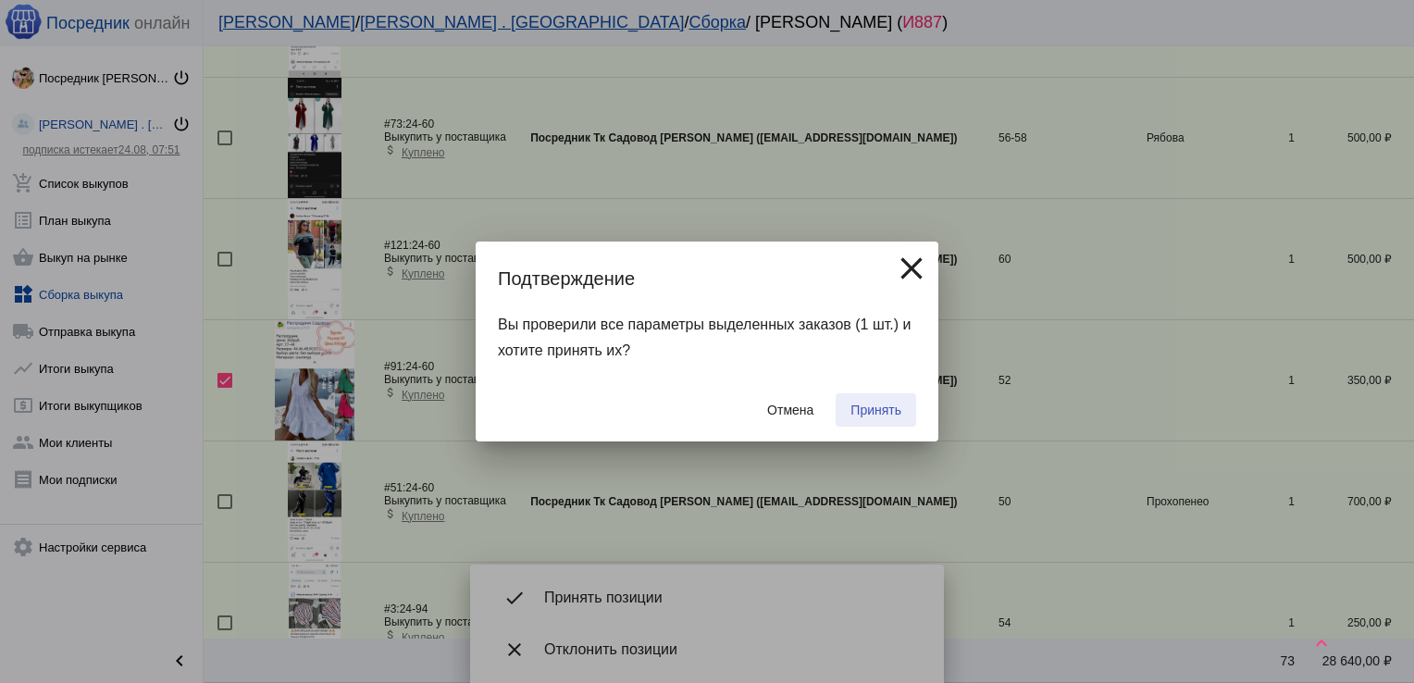
click at [871, 399] on button "Принять" at bounding box center [875, 409] width 80 height 33
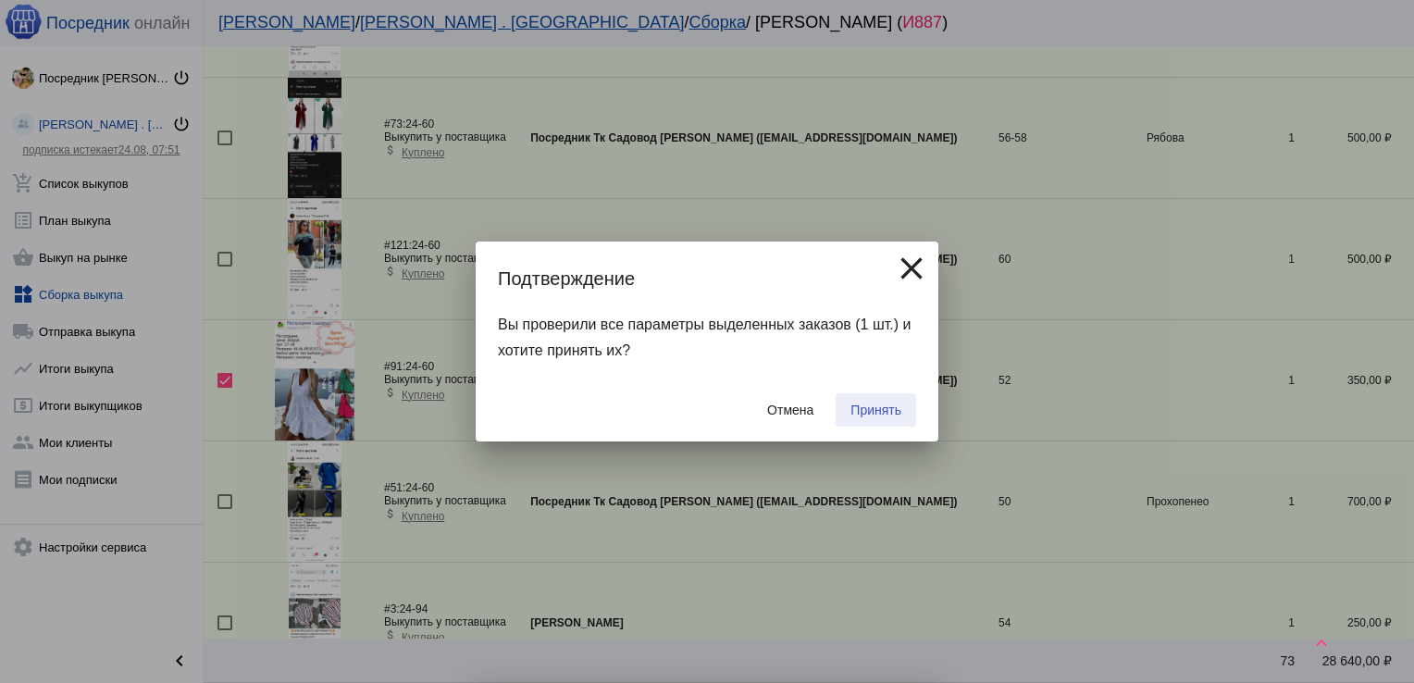
checkbox input "false"
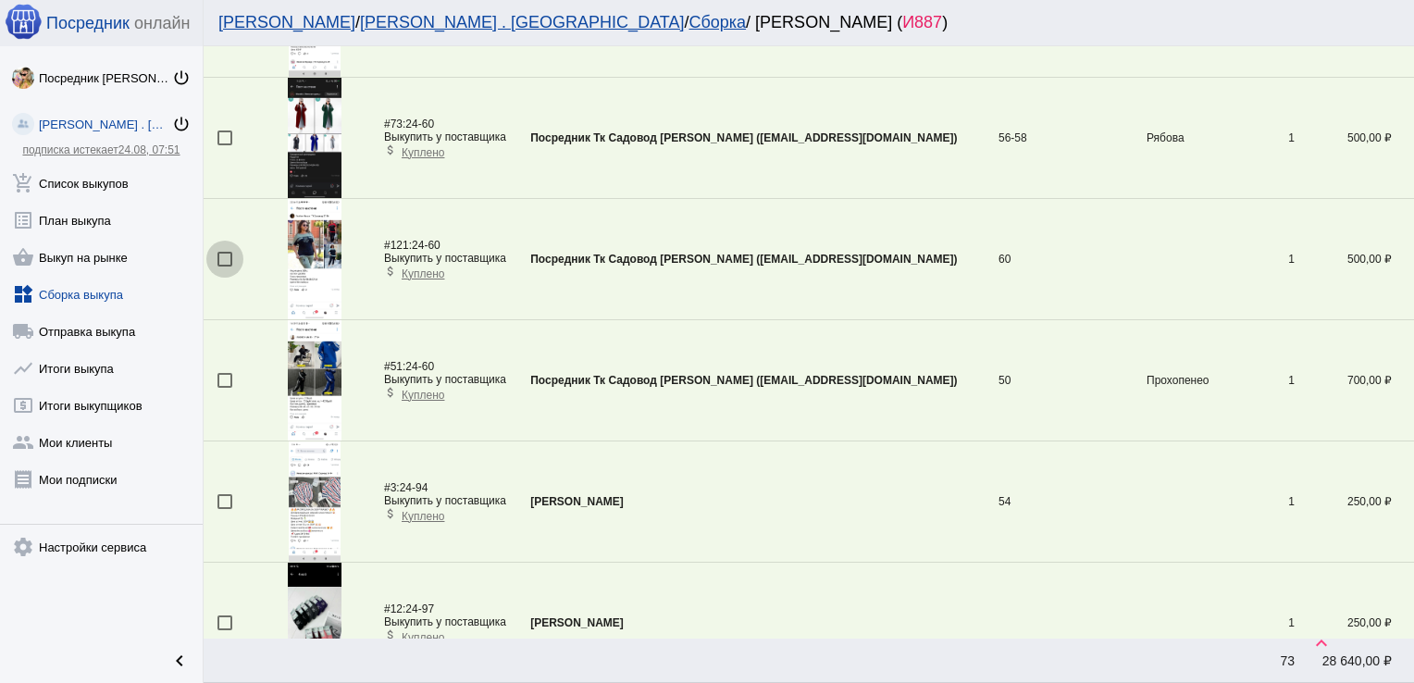
click at [223, 255] on div at bounding box center [224, 259] width 15 height 15
click at [224, 266] on input "checkbox" at bounding box center [224, 266] width 1 height 1
checkbox input "true"
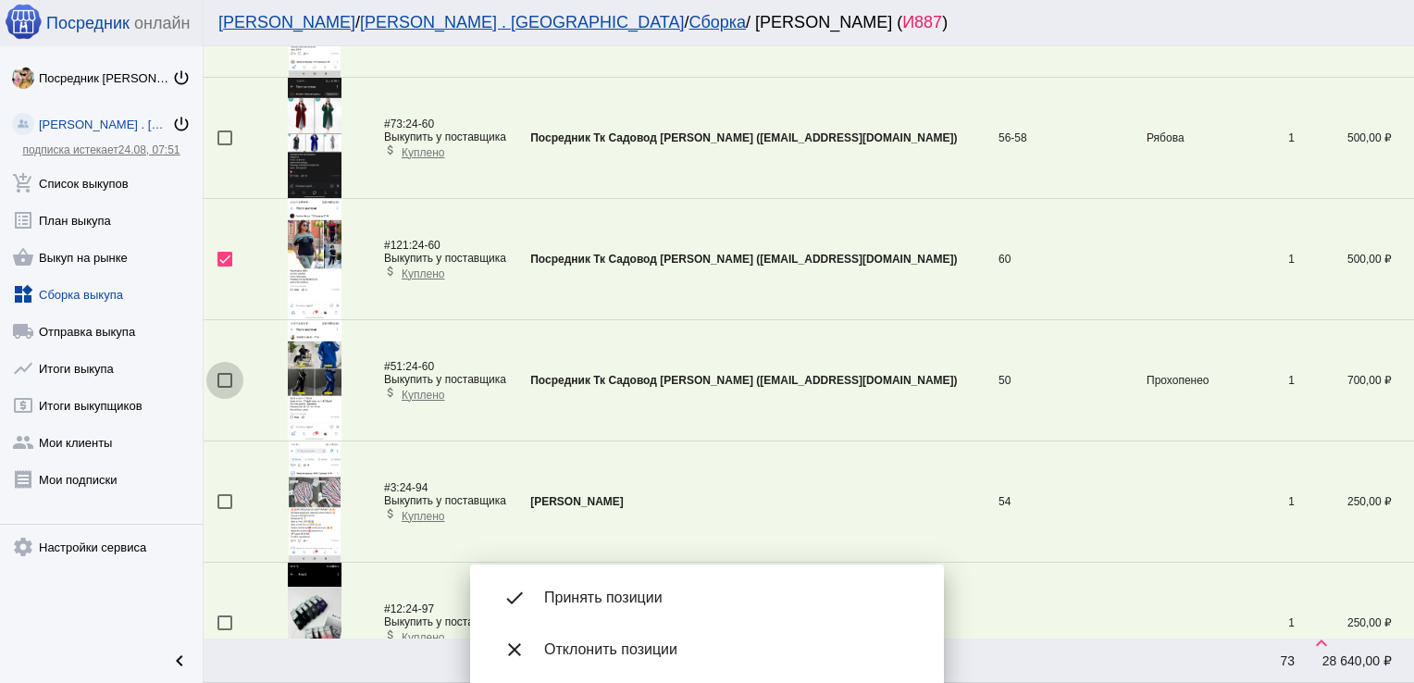
click at [220, 379] on div at bounding box center [224, 380] width 15 height 15
click at [224, 388] on input "checkbox" at bounding box center [224, 388] width 1 height 1
checkbox input "true"
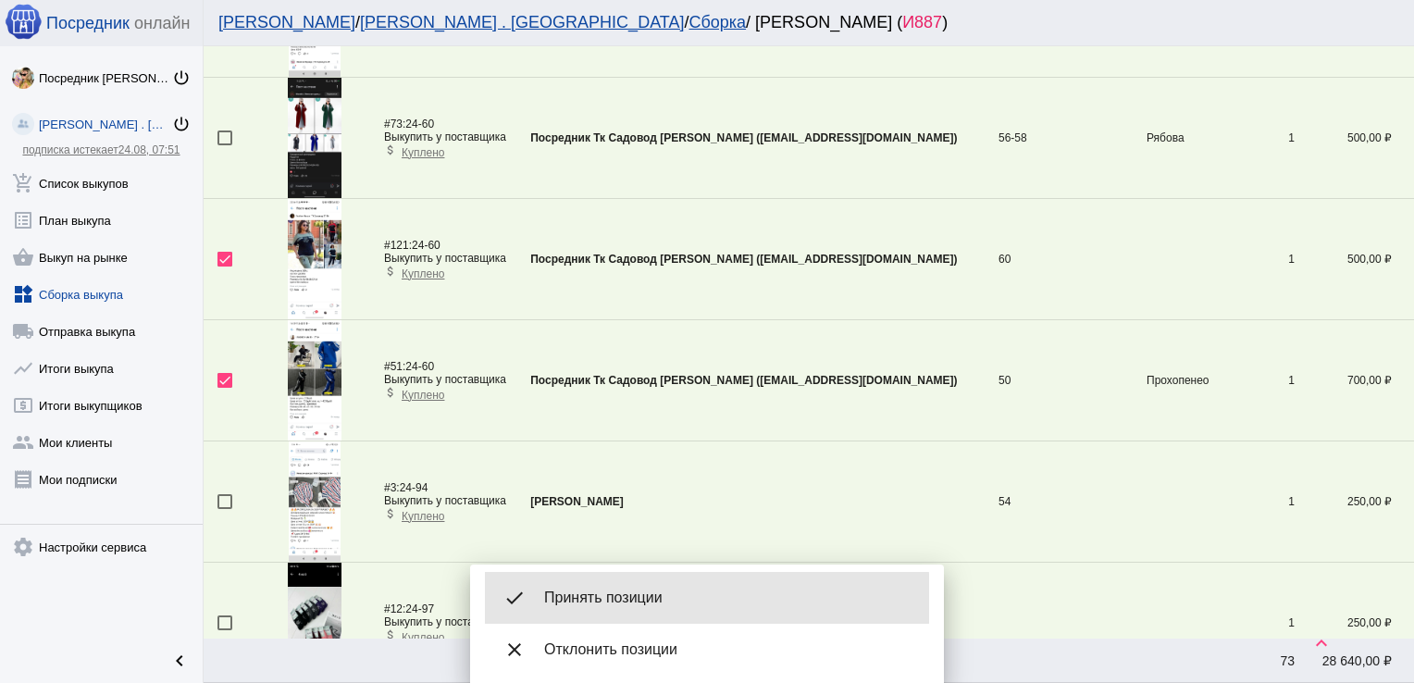
click at [603, 599] on span "Принять позиции" at bounding box center [729, 597] width 370 height 19
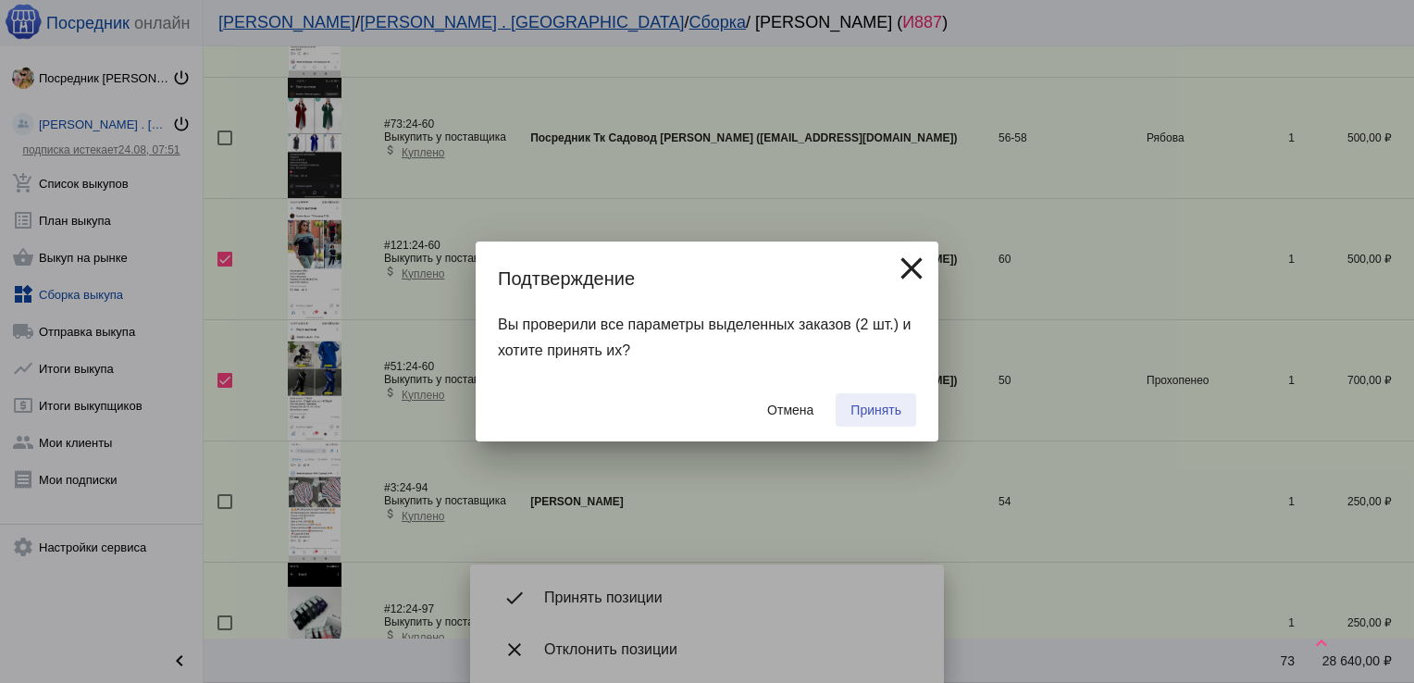
click at [868, 410] on span "Принять" at bounding box center [875, 409] width 51 height 15
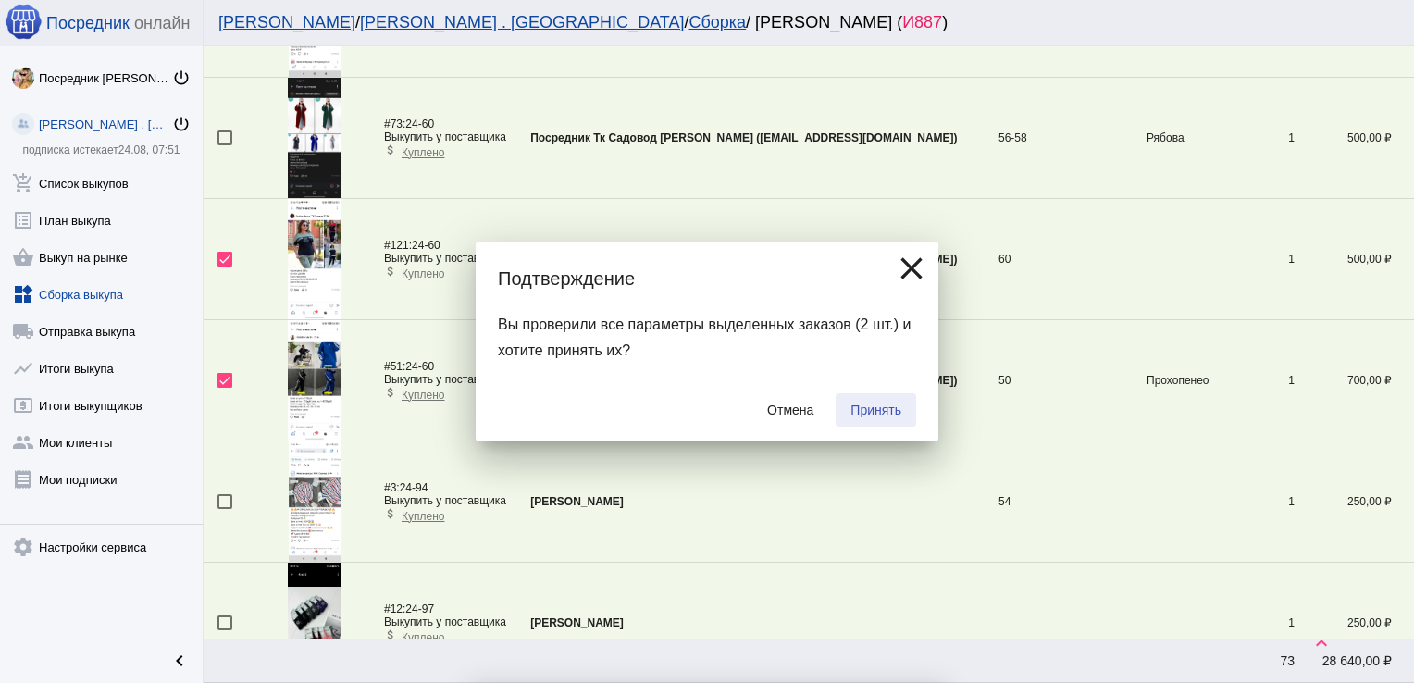
checkbox input "false"
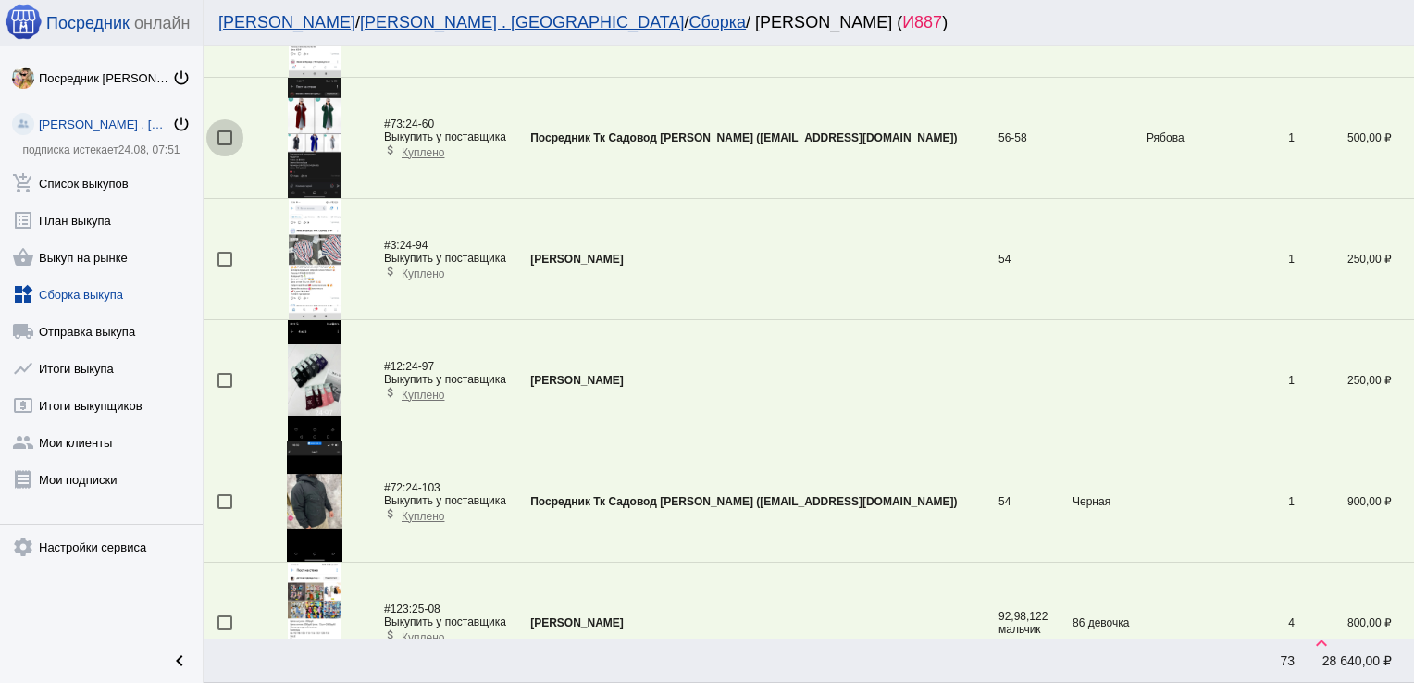
click at [218, 131] on div at bounding box center [224, 137] width 15 height 15
click at [224, 145] on input "checkbox" at bounding box center [224, 145] width 1 height 1
checkbox input "true"
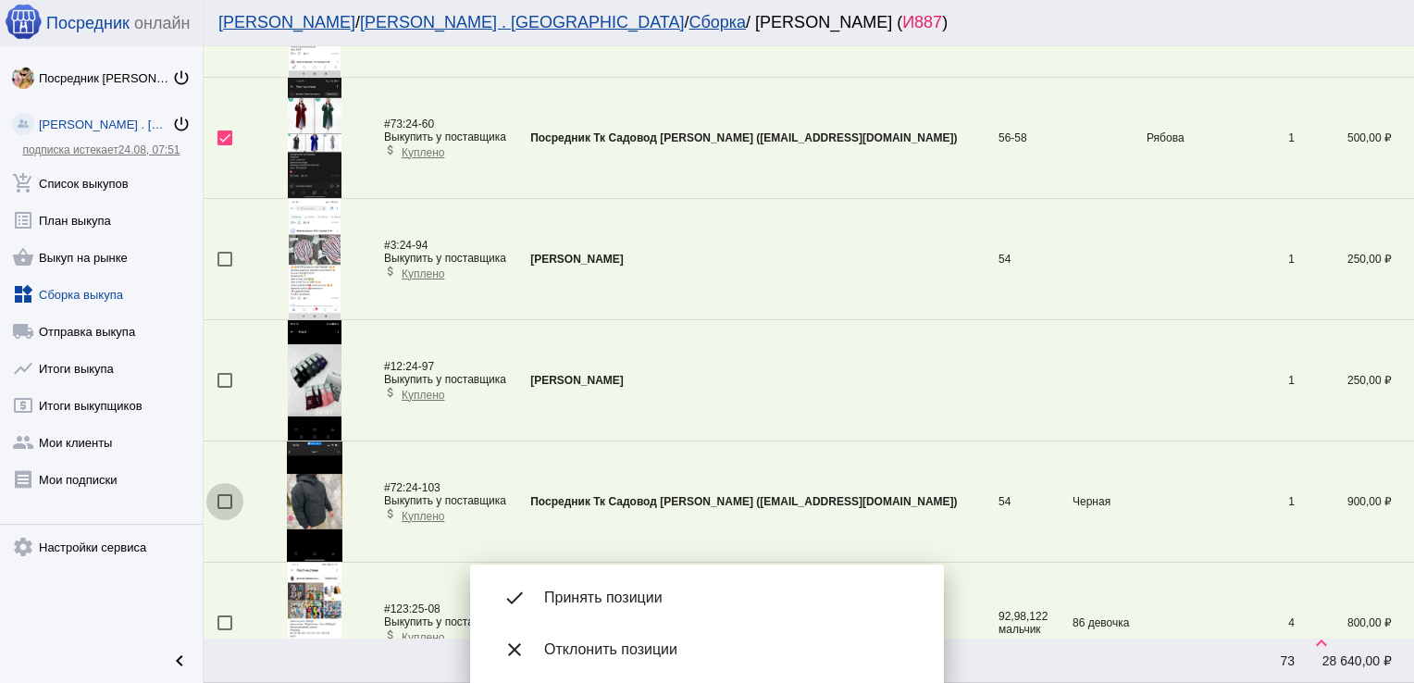
click at [226, 501] on div at bounding box center [224, 501] width 15 height 15
click at [225, 509] on input "checkbox" at bounding box center [224, 509] width 1 height 1
checkbox input "true"
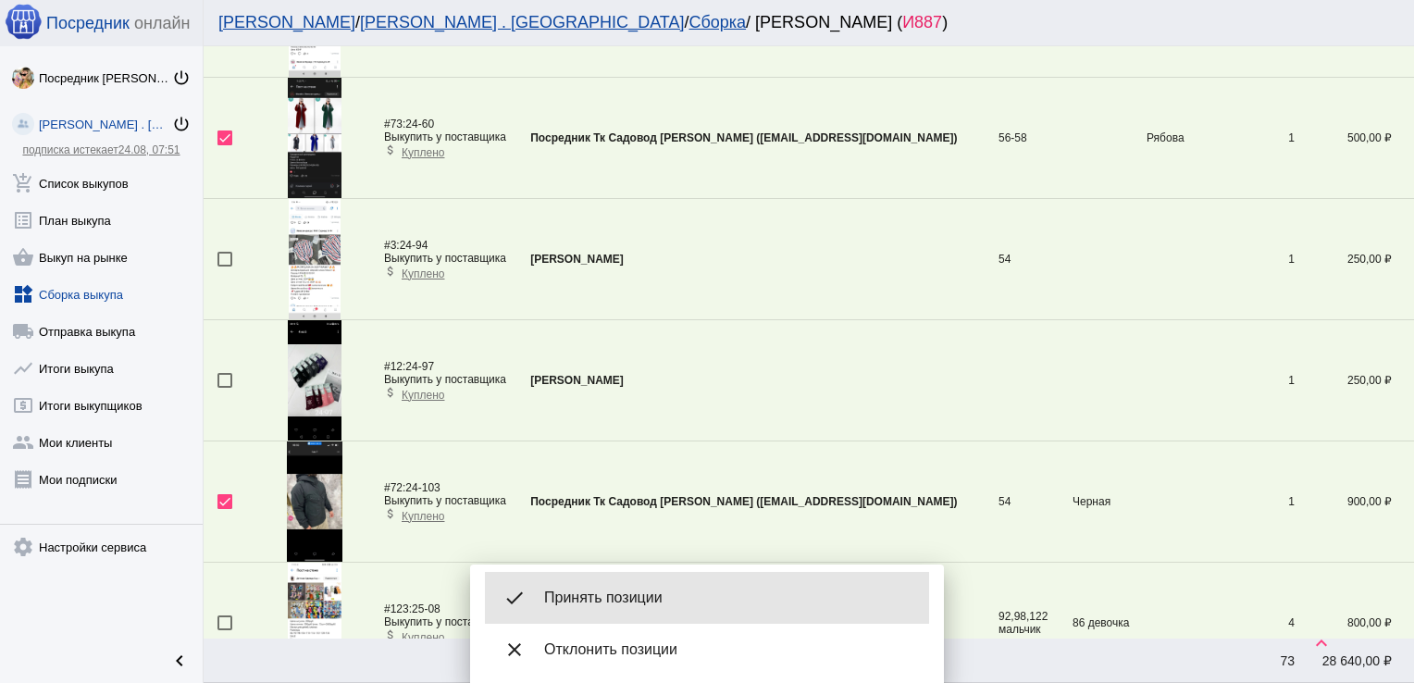
click at [623, 591] on span "Принять позиции" at bounding box center [729, 597] width 370 height 19
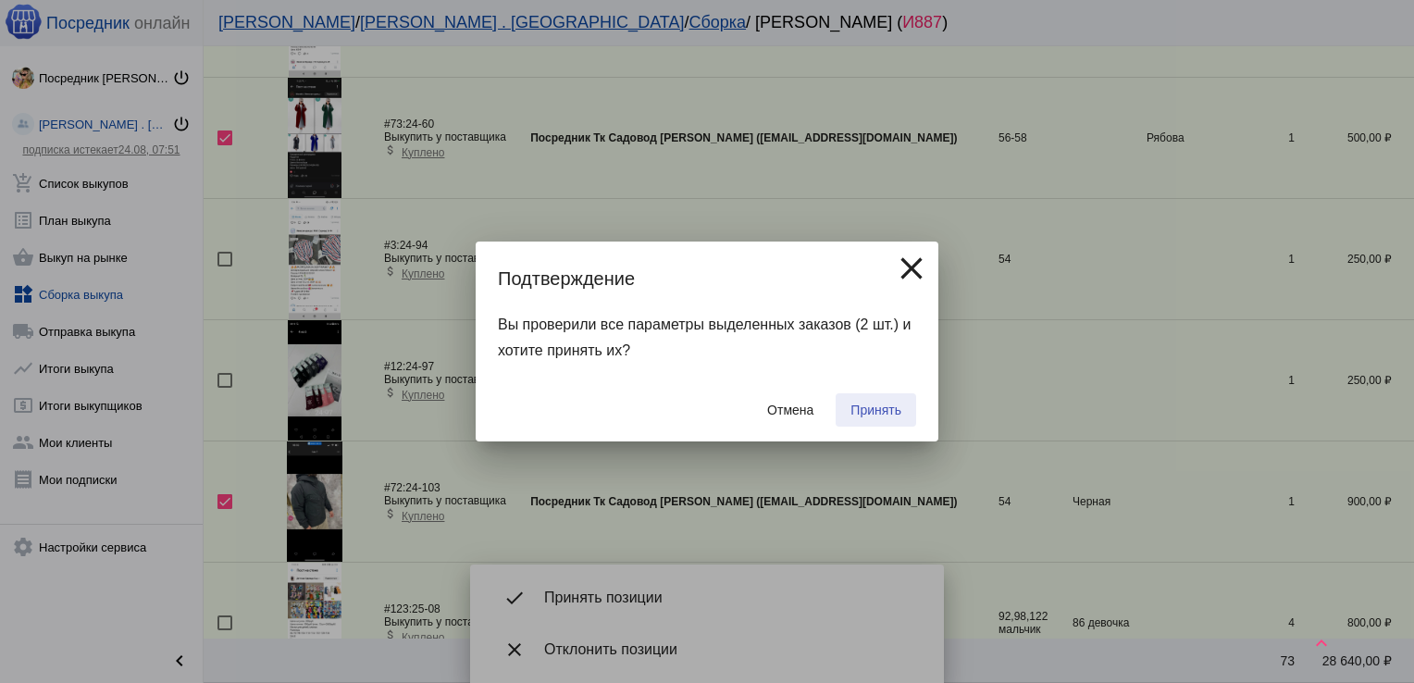
click at [866, 408] on span "Принять" at bounding box center [875, 409] width 51 height 15
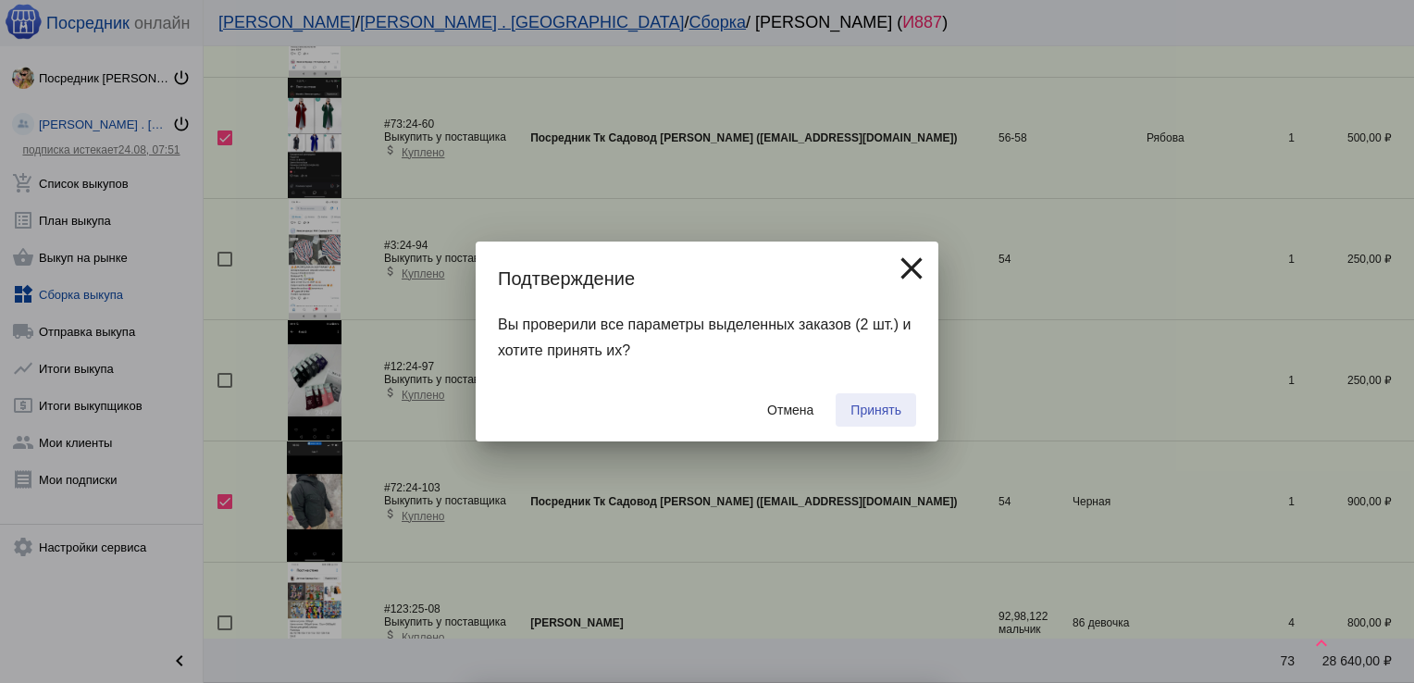
checkbox input "false"
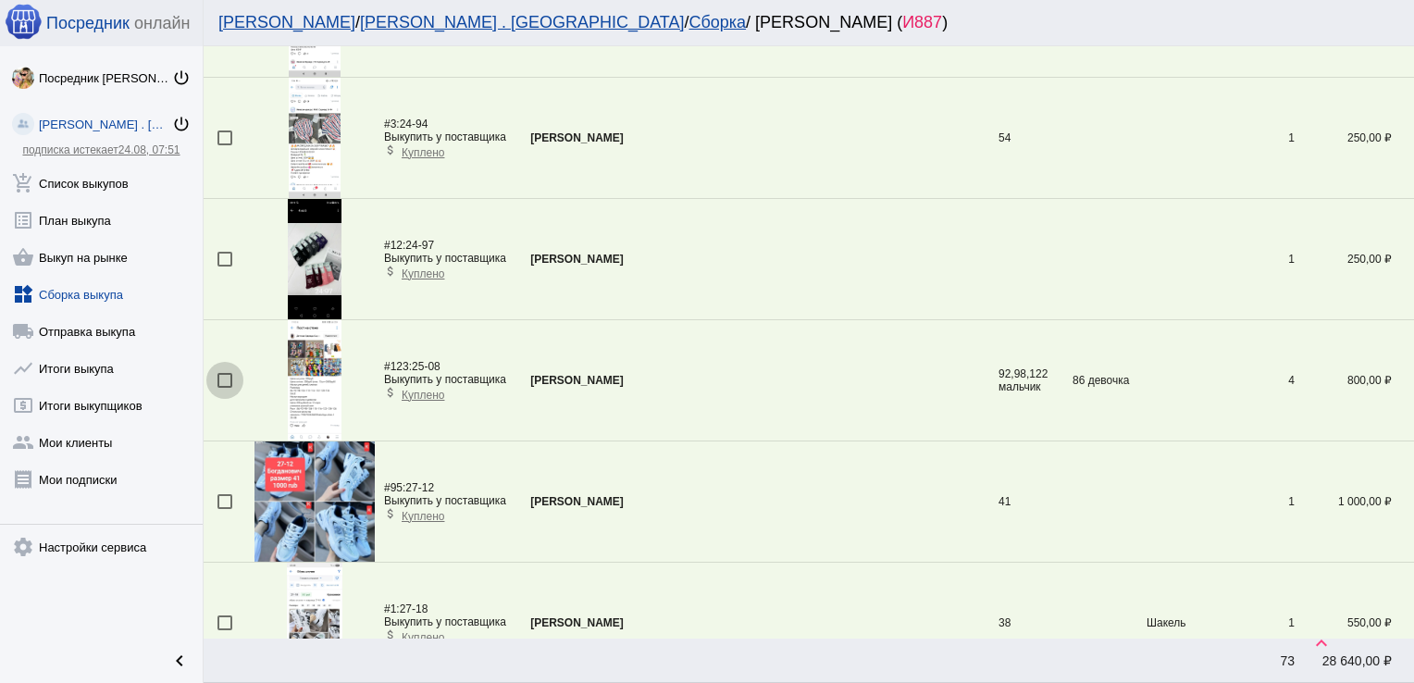
click at [225, 378] on div at bounding box center [224, 380] width 15 height 15
click at [225, 388] on input "checkbox" at bounding box center [224, 388] width 1 height 1
checkbox input "true"
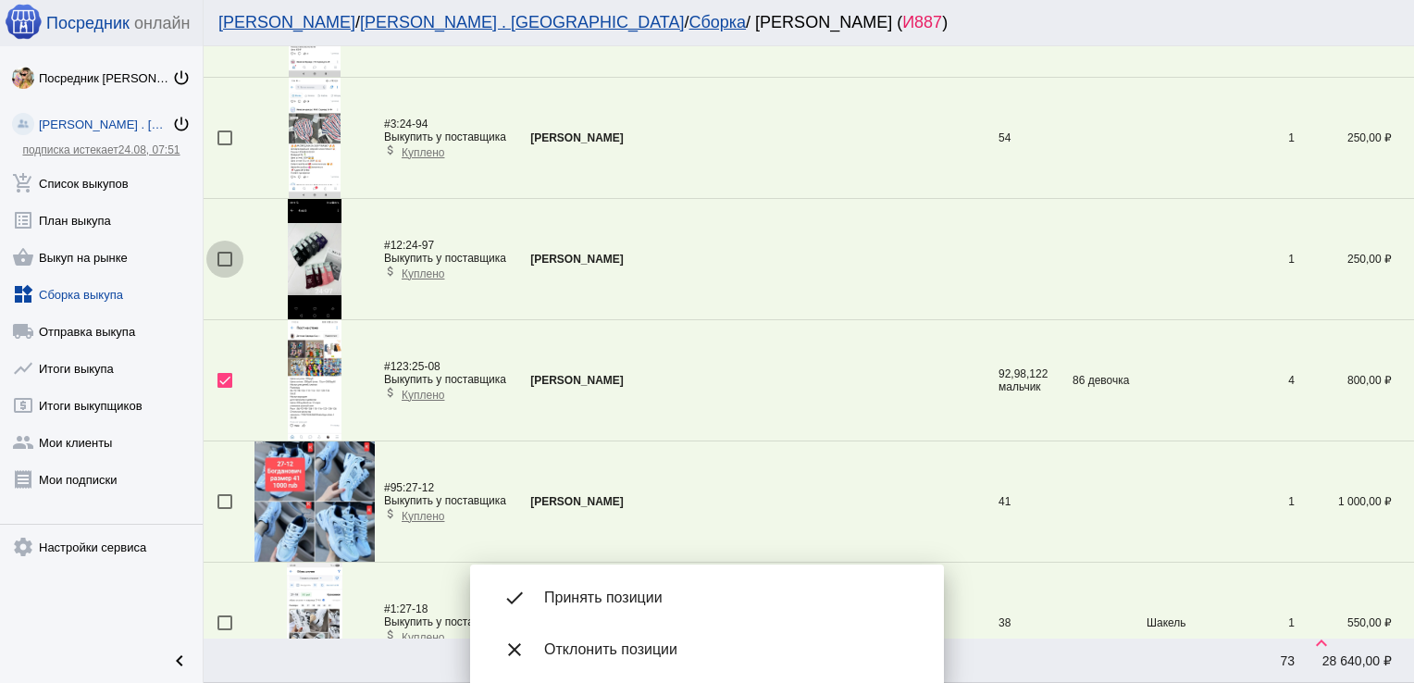
click at [227, 263] on div at bounding box center [224, 259] width 15 height 15
click at [225, 266] on input "checkbox" at bounding box center [224, 266] width 1 height 1
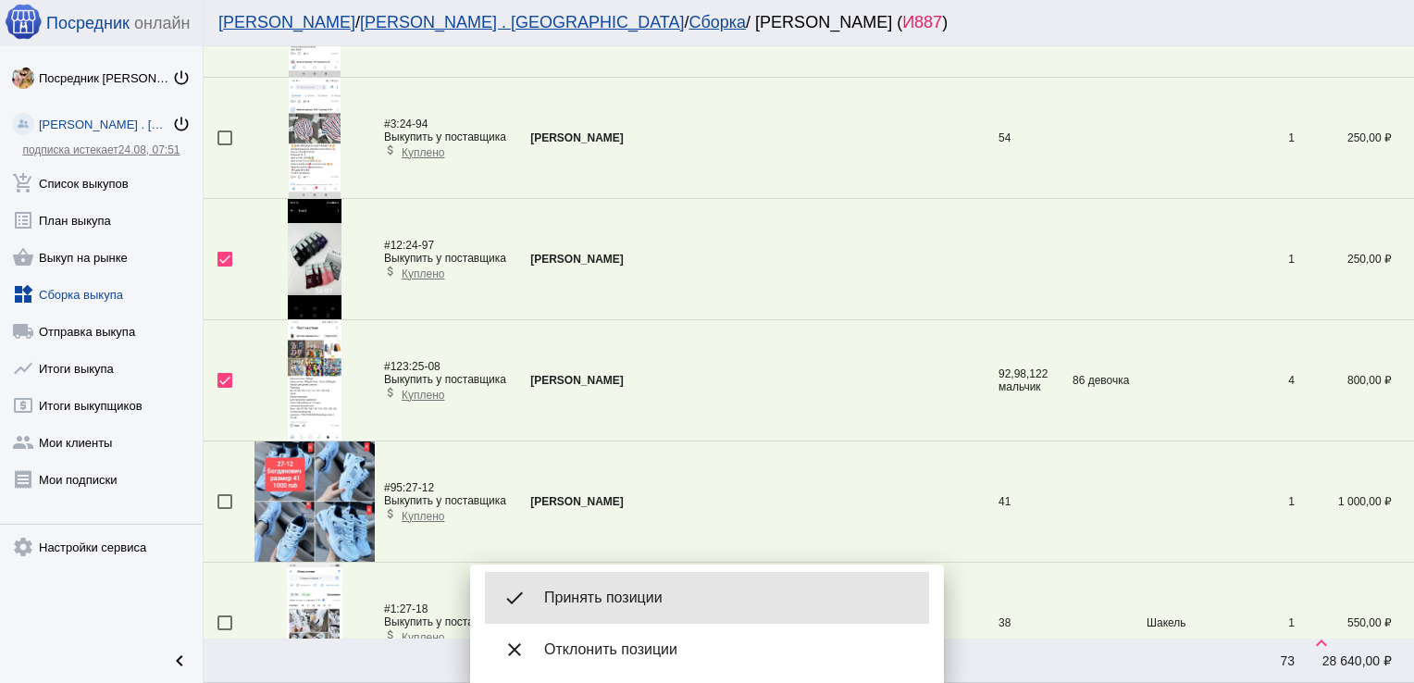
click at [622, 604] on span "Принять позиции" at bounding box center [729, 597] width 370 height 19
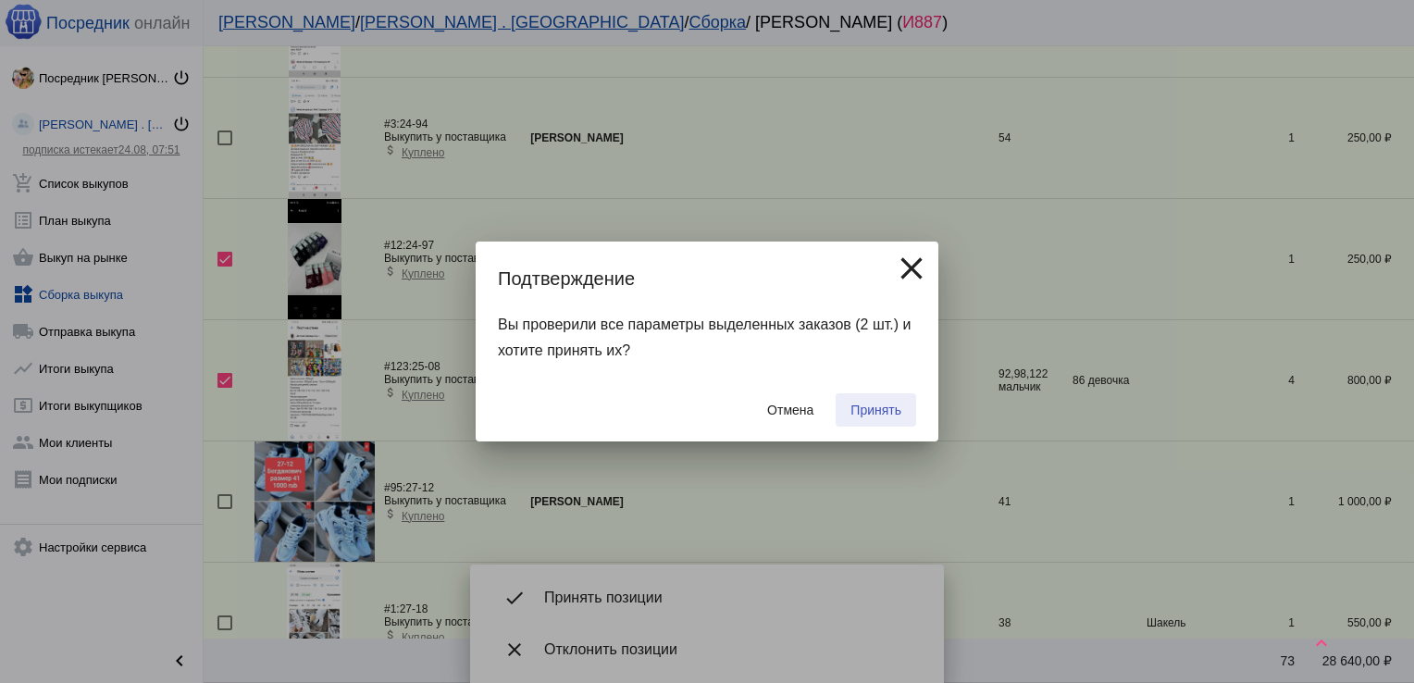
click at [891, 402] on button "Принять" at bounding box center [875, 409] width 80 height 33
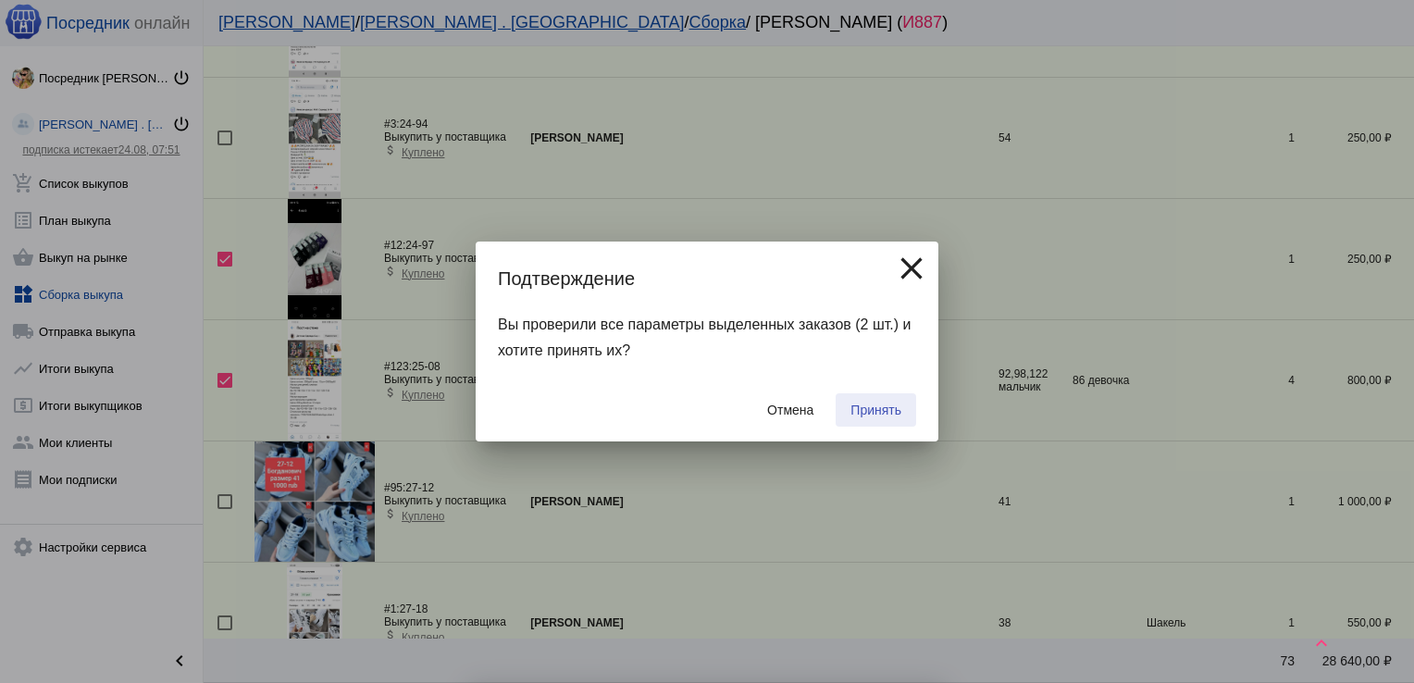
checkbox input "false"
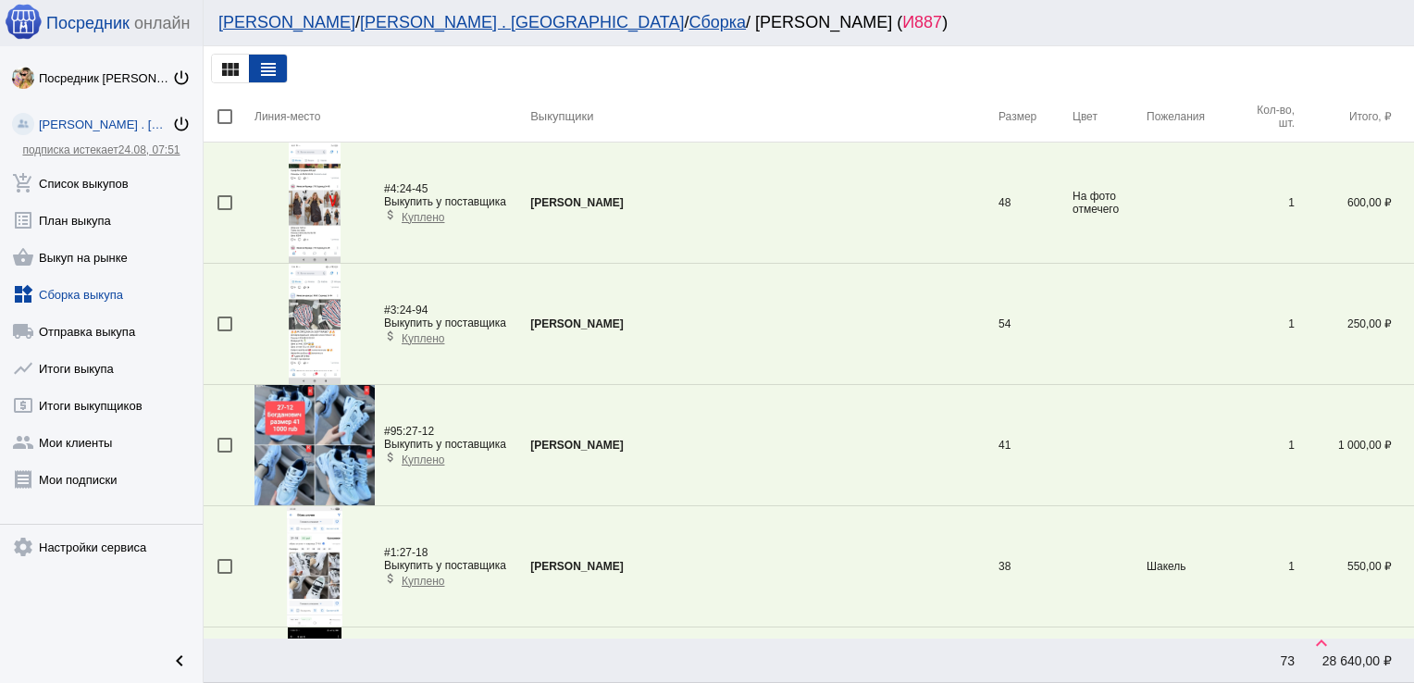
scroll to position [3032, 0]
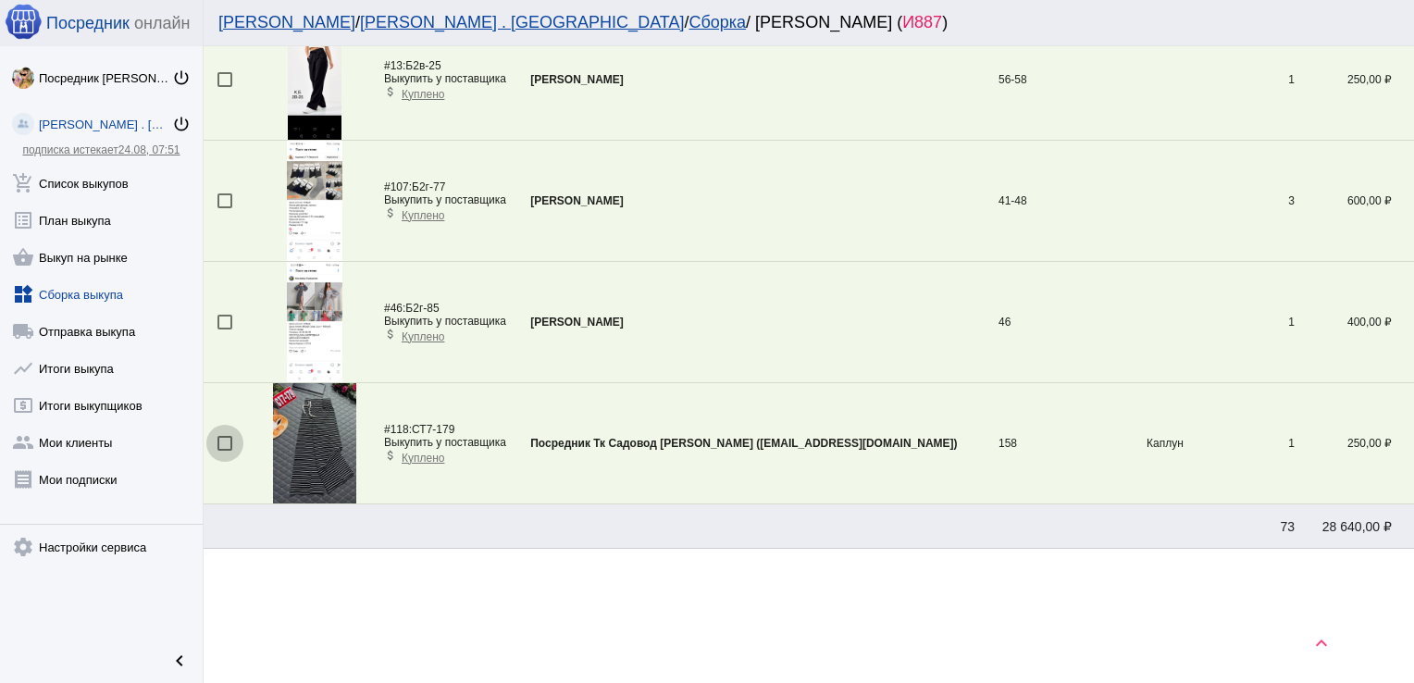
click at [224, 436] on div at bounding box center [224, 443] width 15 height 15
click at [224, 451] on input "checkbox" at bounding box center [224, 451] width 1 height 1
click at [632, 602] on span "Принять позиции" at bounding box center [729, 597] width 370 height 19
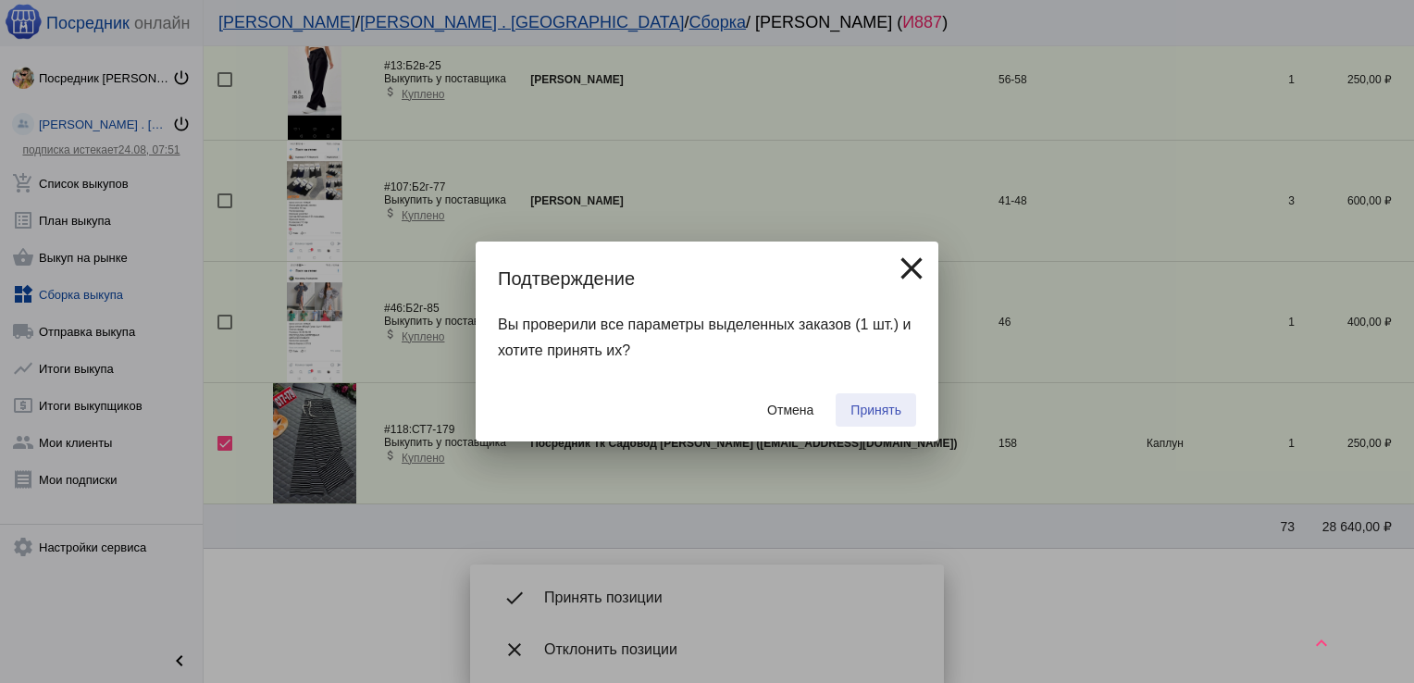
click at [879, 405] on span "Принять" at bounding box center [875, 409] width 51 height 15
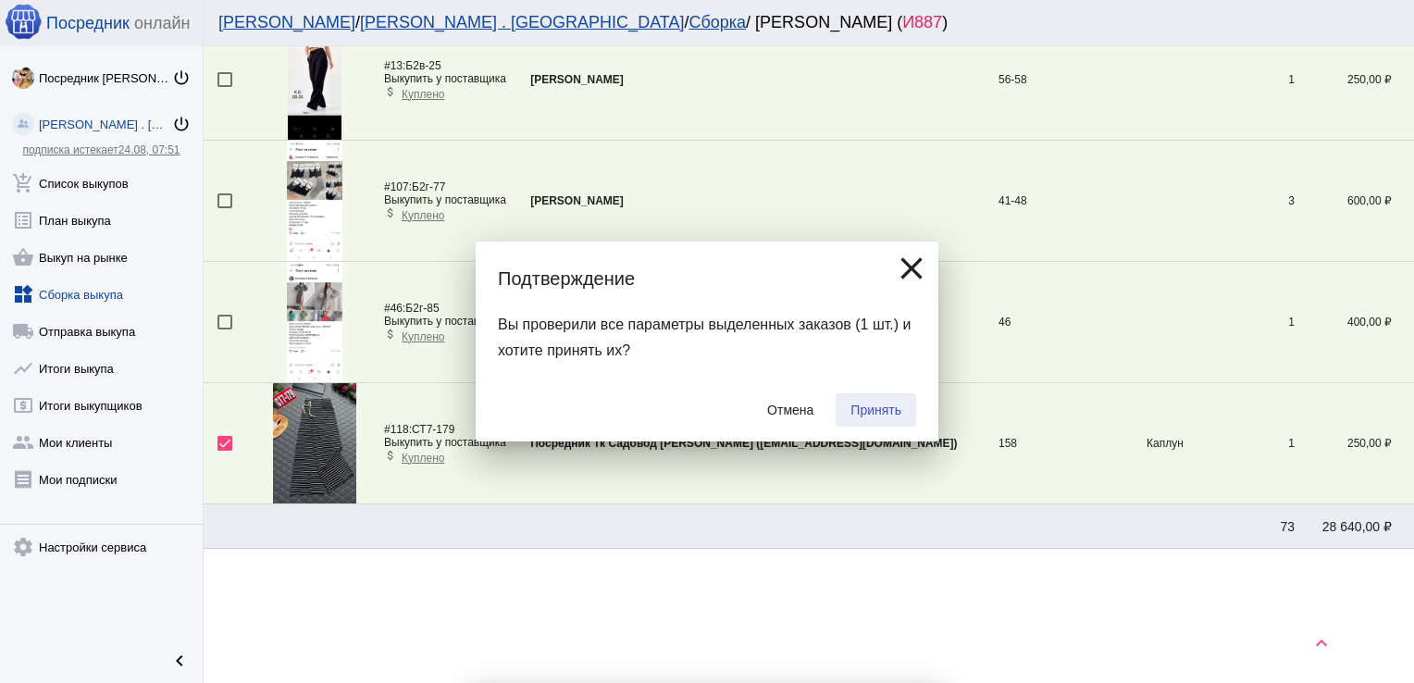
checkbox input "false"
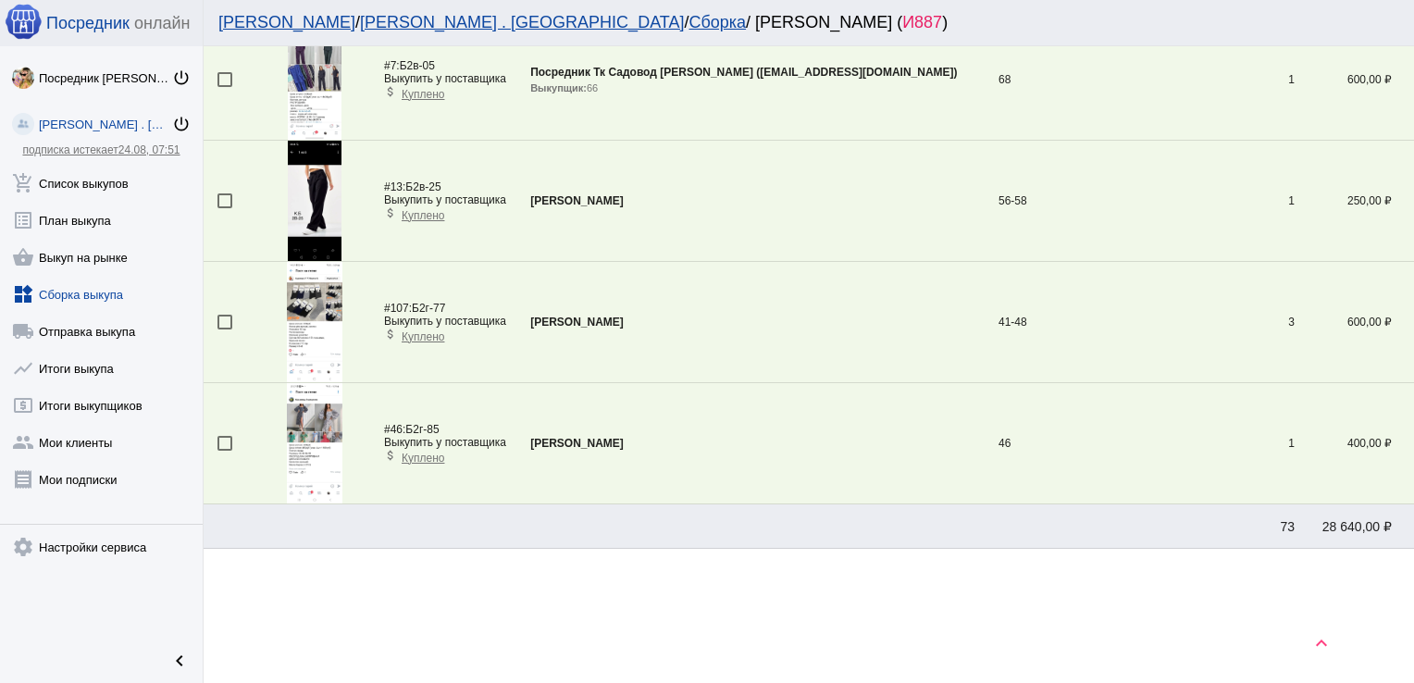
scroll to position [1155, 0]
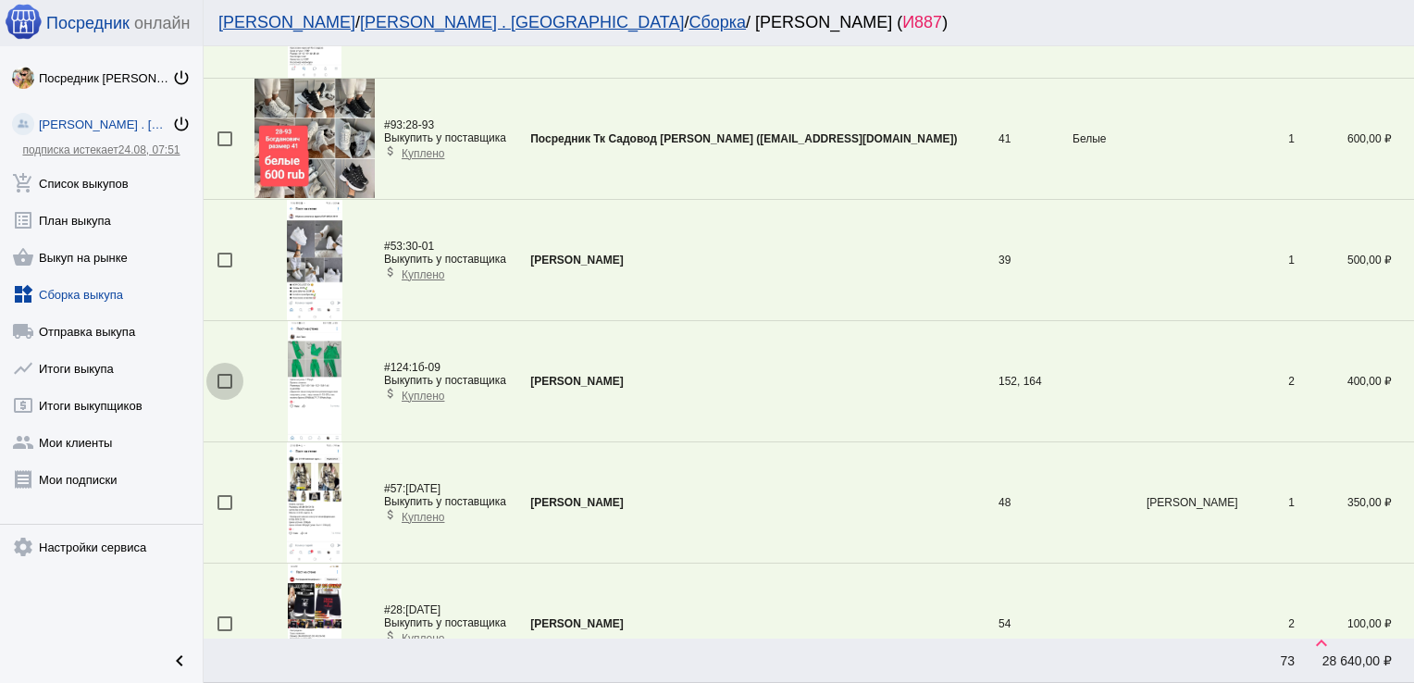
click at [224, 383] on div at bounding box center [224, 381] width 15 height 15
click at [224, 389] on input "checkbox" at bounding box center [224, 389] width 1 height 1
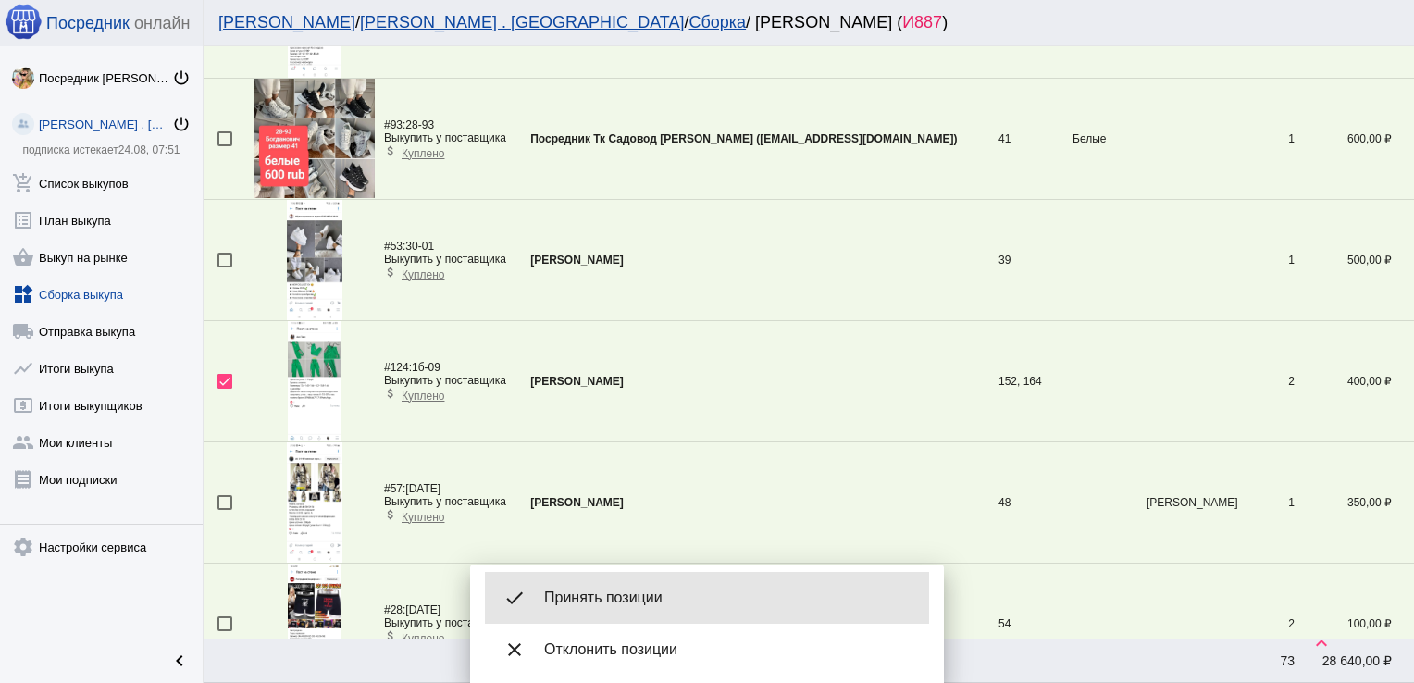
click at [606, 583] on div "done Принять позиции" at bounding box center [707, 598] width 444 height 52
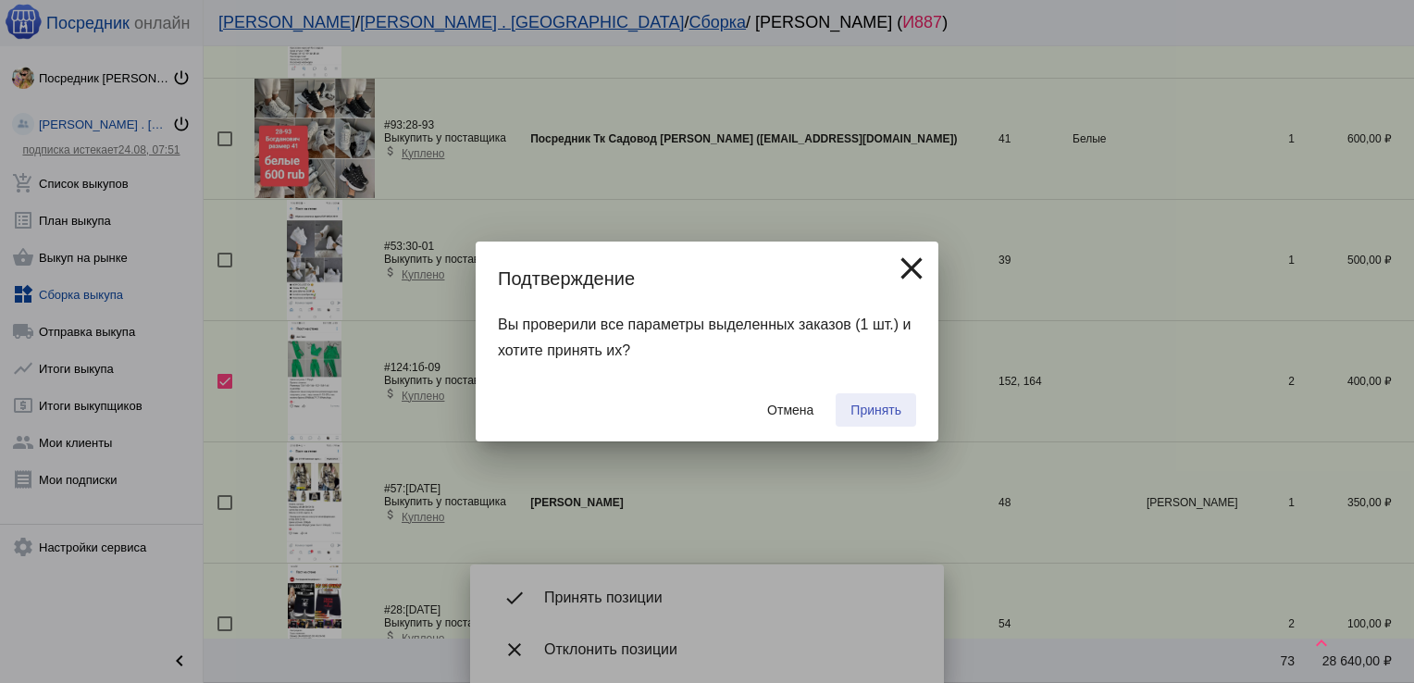
click at [882, 408] on span "Принять" at bounding box center [875, 409] width 51 height 15
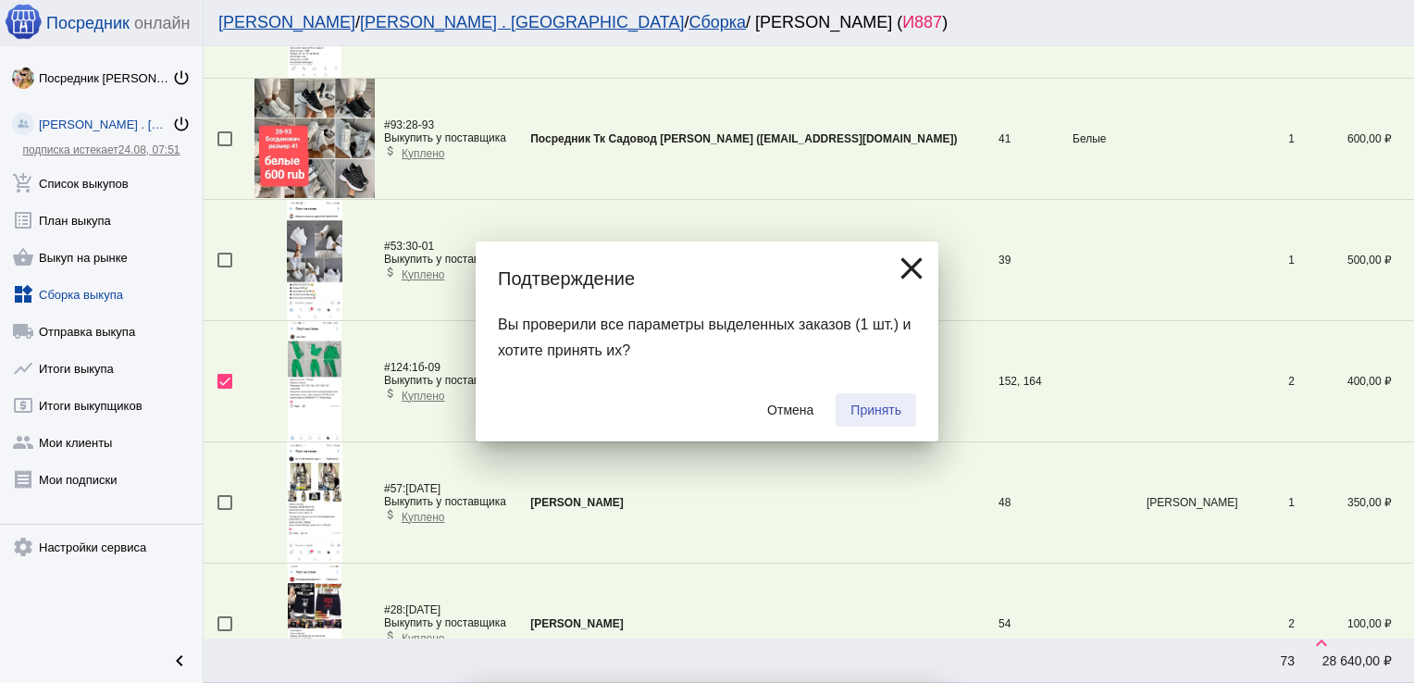
checkbox input "false"
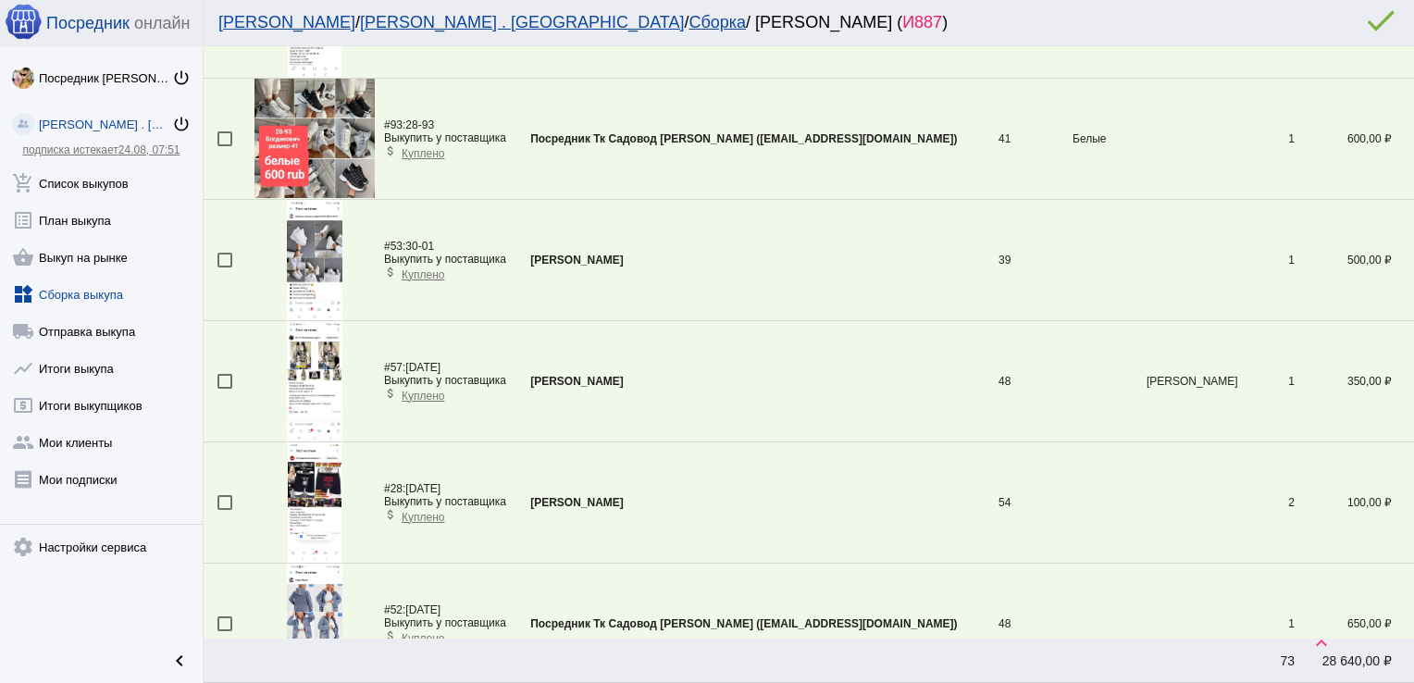
scroll to position [2365, 0]
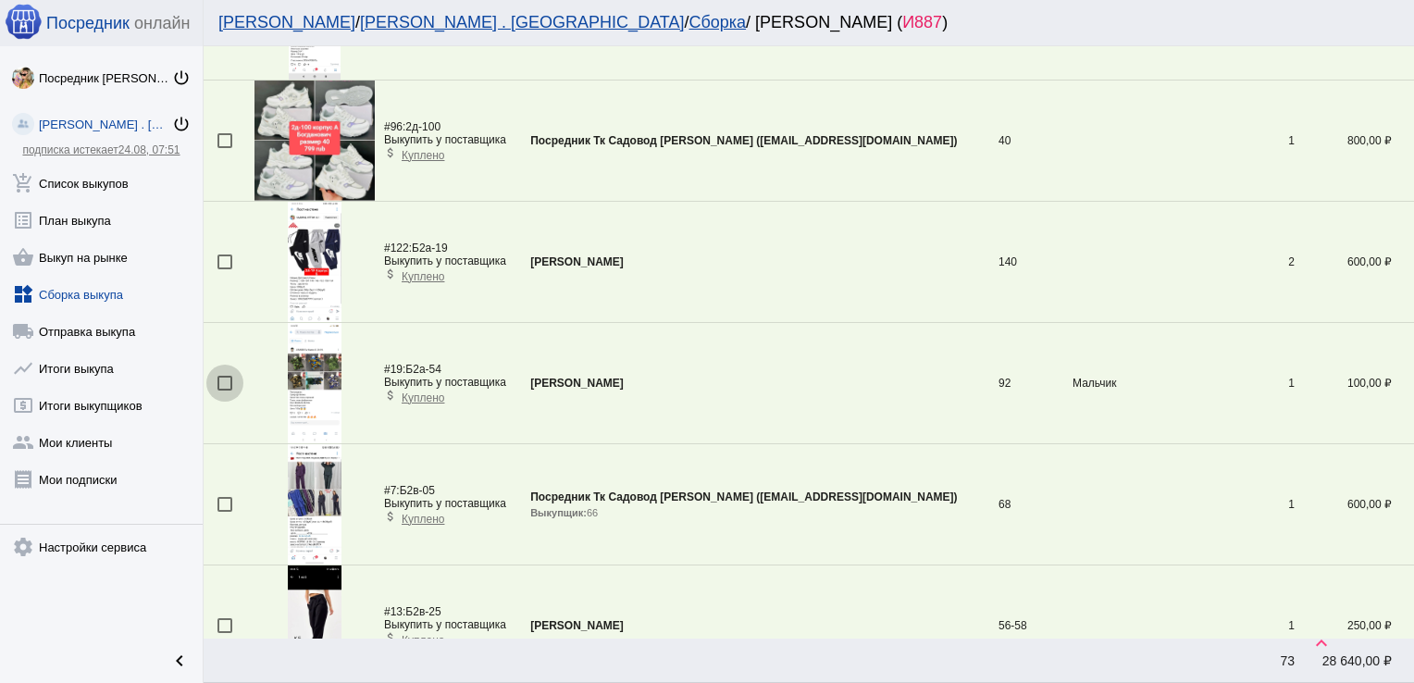
click at [227, 377] on div at bounding box center [224, 383] width 15 height 15
click at [225, 390] on input "checkbox" at bounding box center [224, 390] width 1 height 1
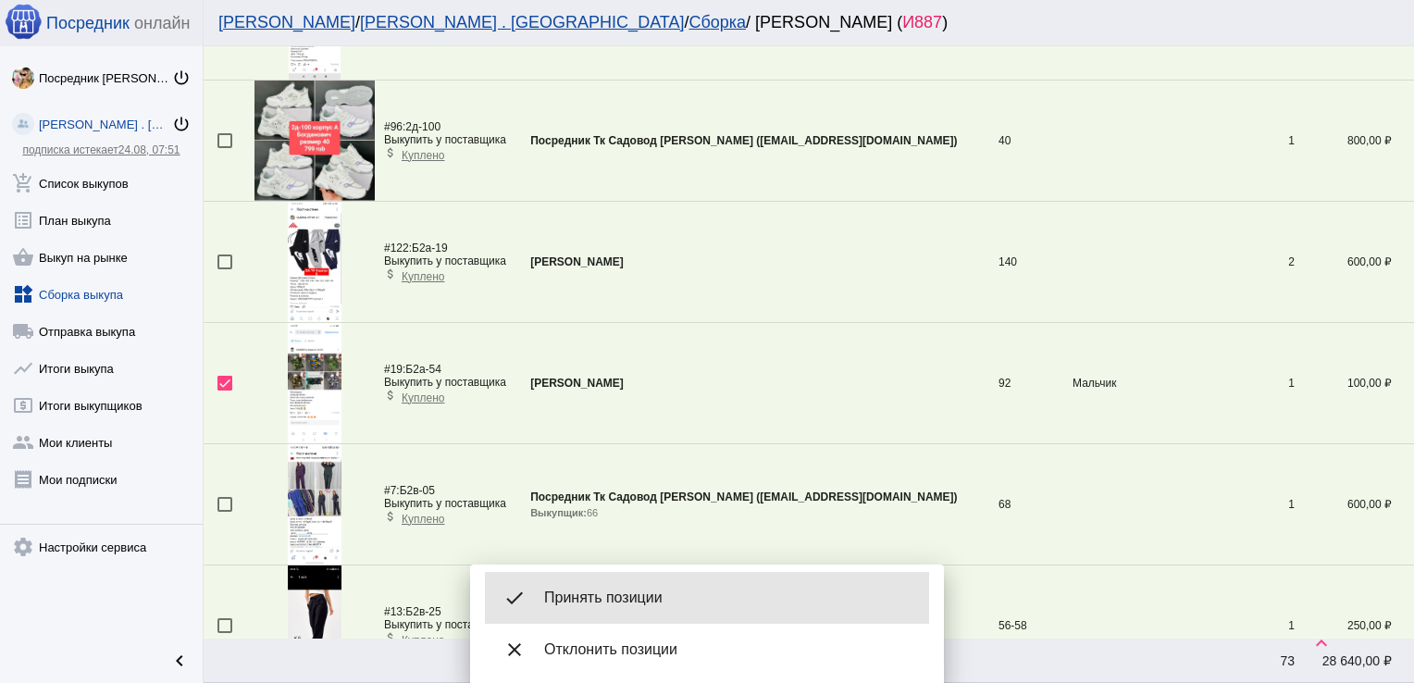
click at [594, 582] on div "done Принять позиции" at bounding box center [707, 598] width 444 height 52
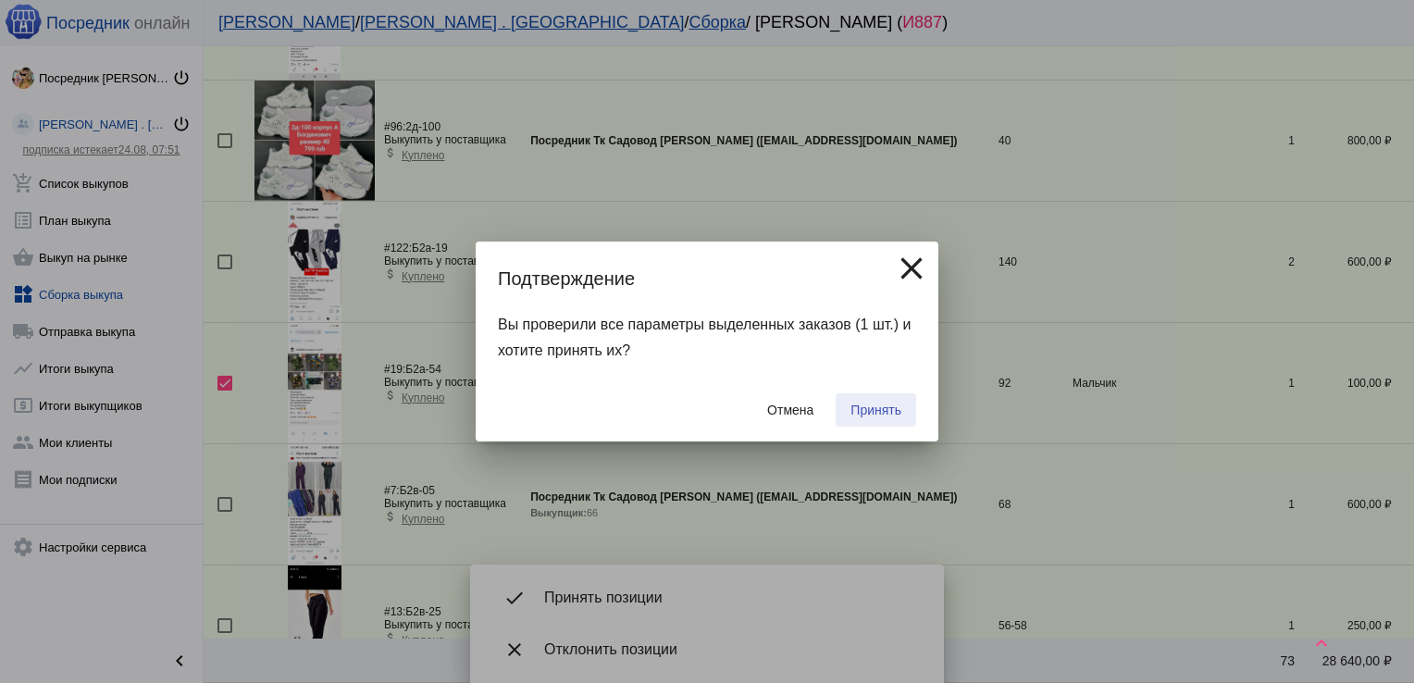
click at [859, 413] on span "Принять" at bounding box center [875, 409] width 51 height 15
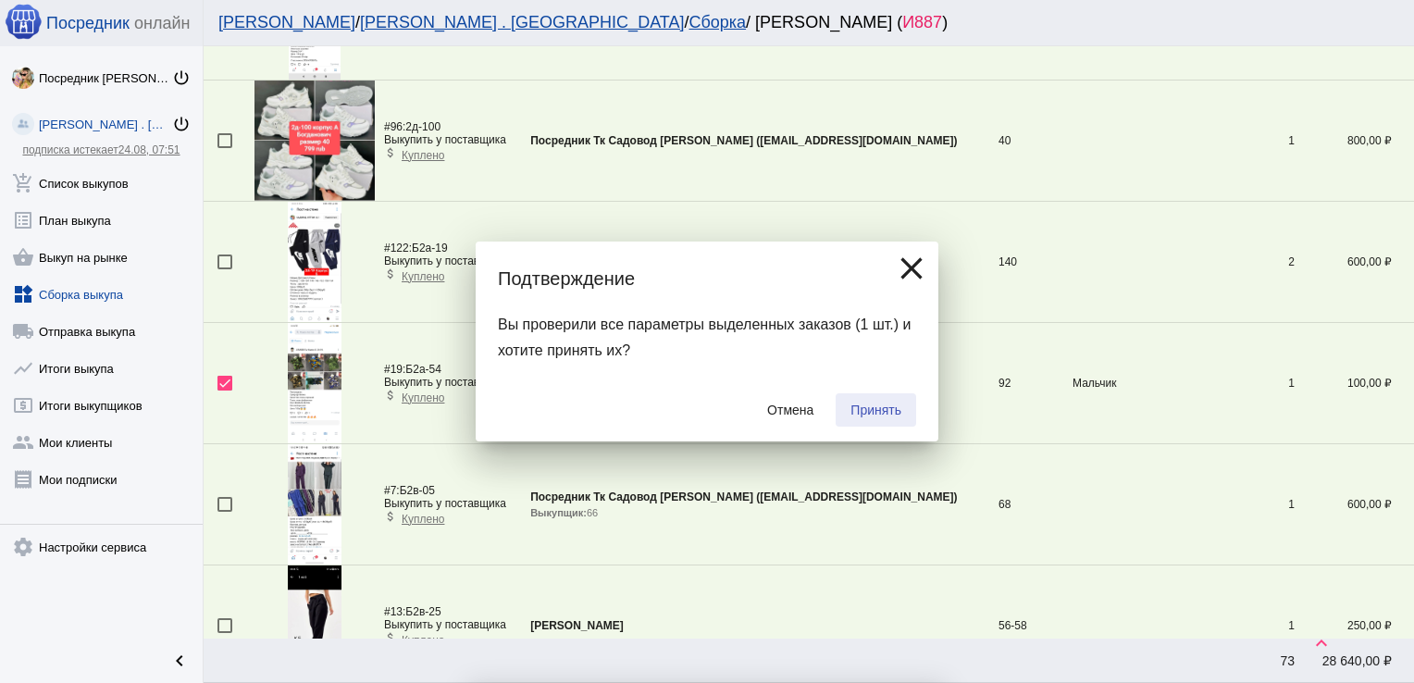
checkbox input "false"
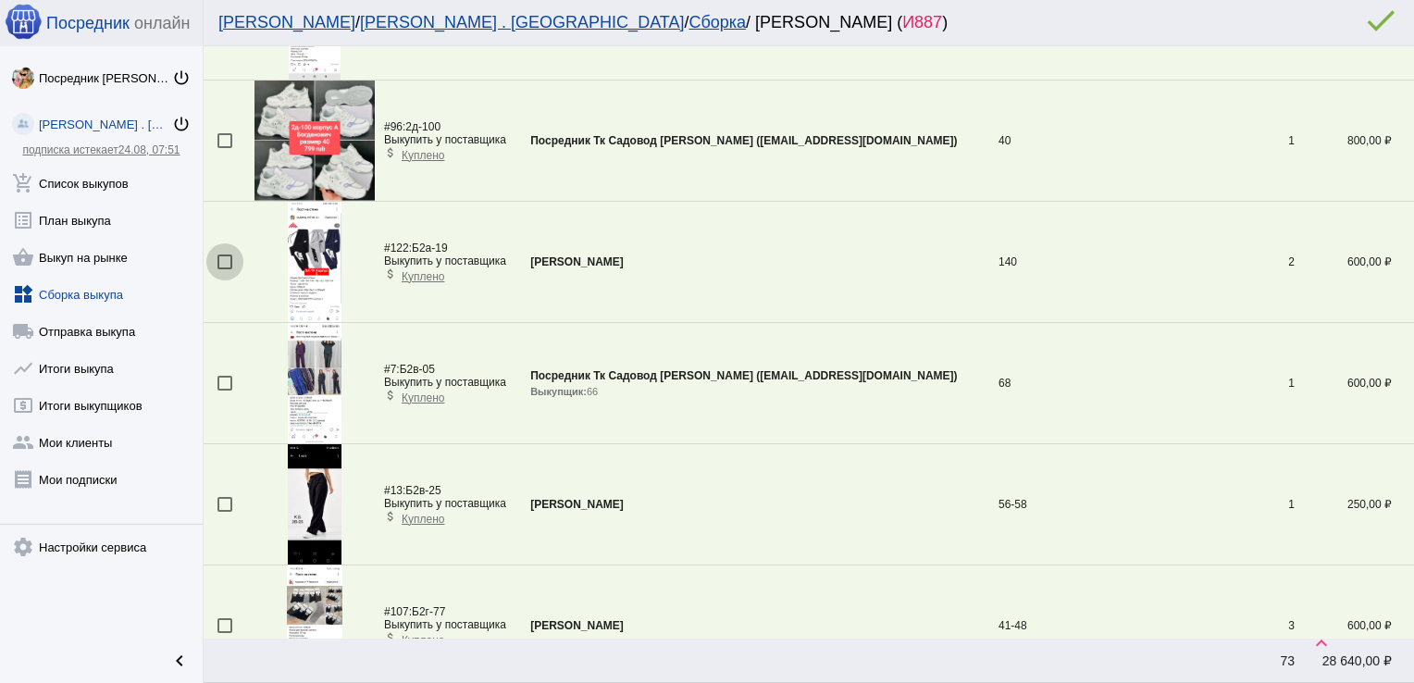
click at [225, 255] on div at bounding box center [224, 261] width 15 height 15
click at [225, 269] on input "checkbox" at bounding box center [224, 269] width 1 height 1
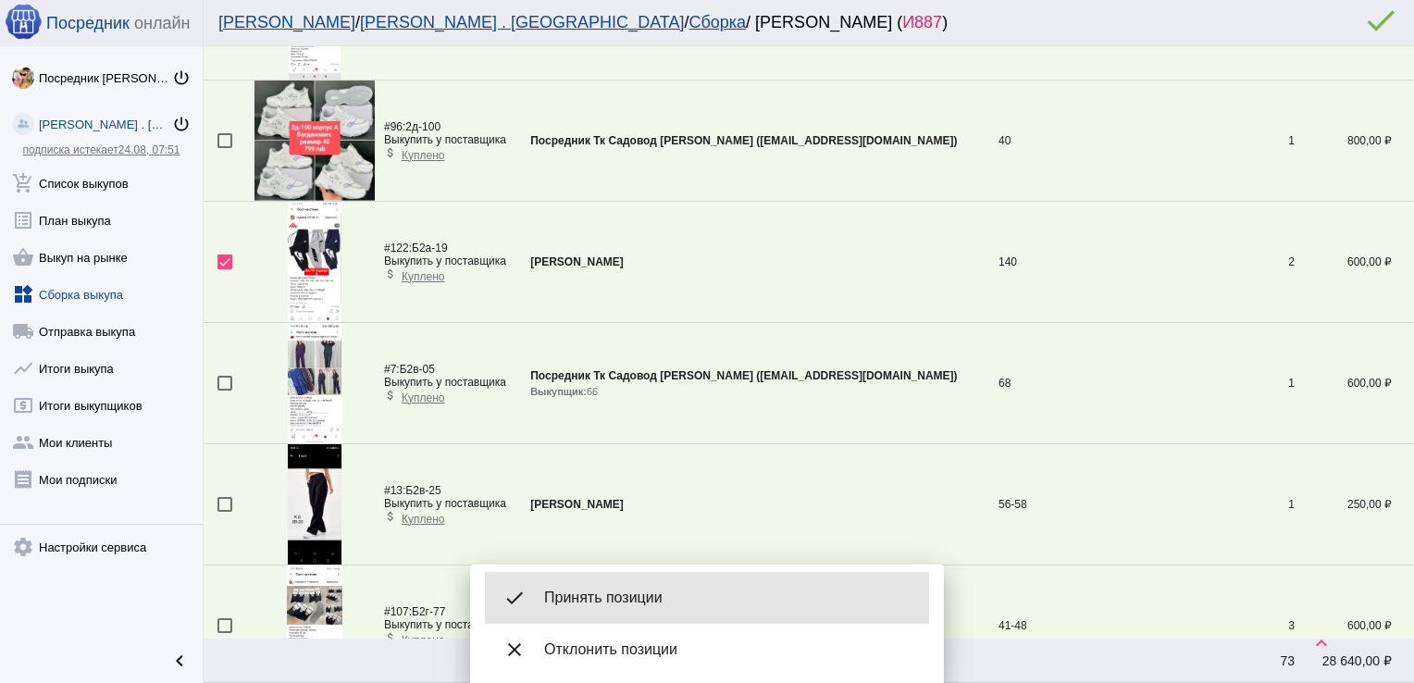
click at [612, 601] on span "Принять позиции" at bounding box center [729, 597] width 370 height 19
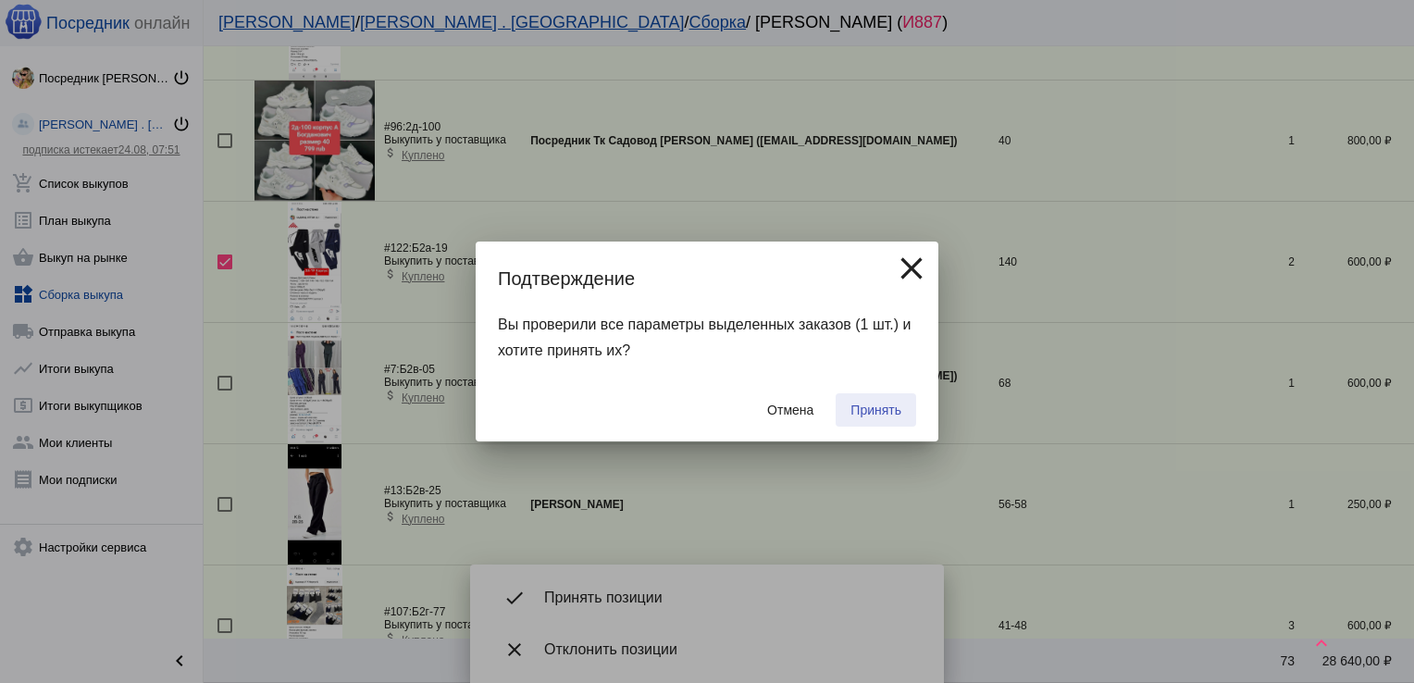
click at [866, 414] on span "Принять" at bounding box center [875, 409] width 51 height 15
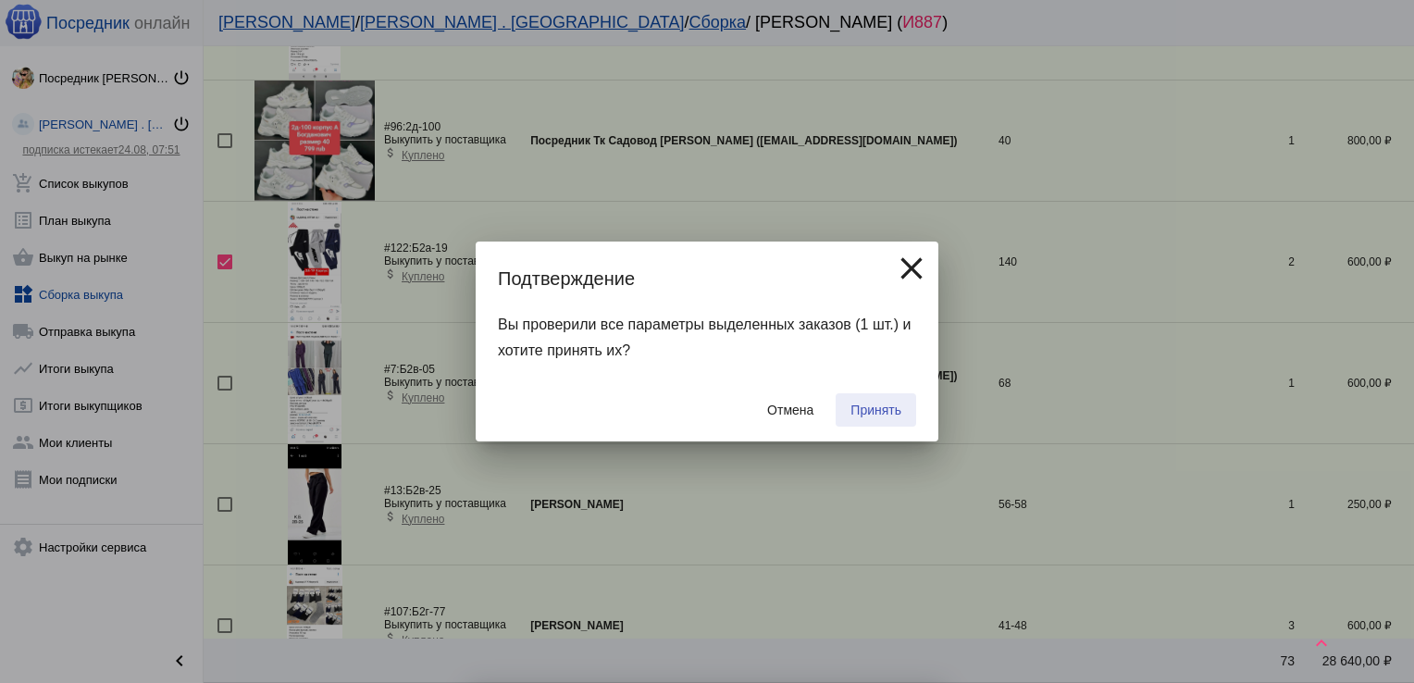
checkbox input "false"
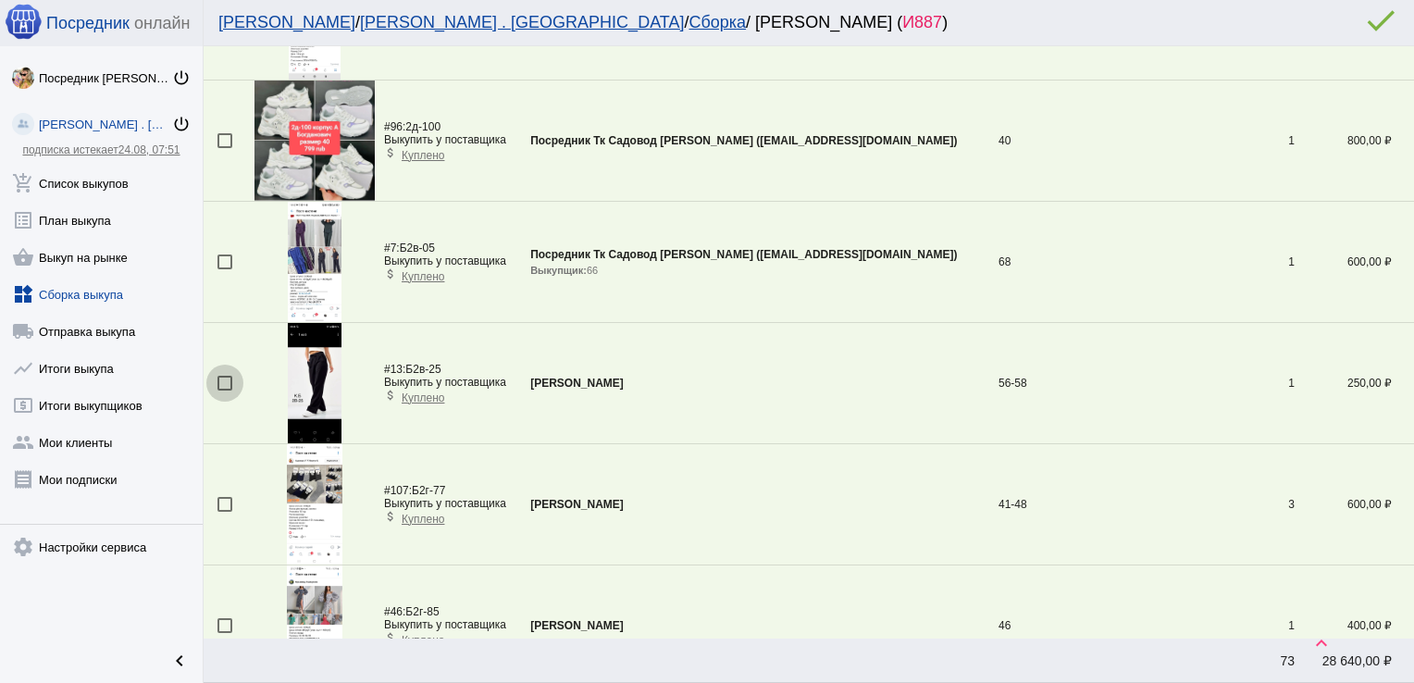
click at [224, 377] on div at bounding box center [224, 383] width 15 height 15
click at [224, 390] on input "checkbox" at bounding box center [224, 390] width 1 height 1
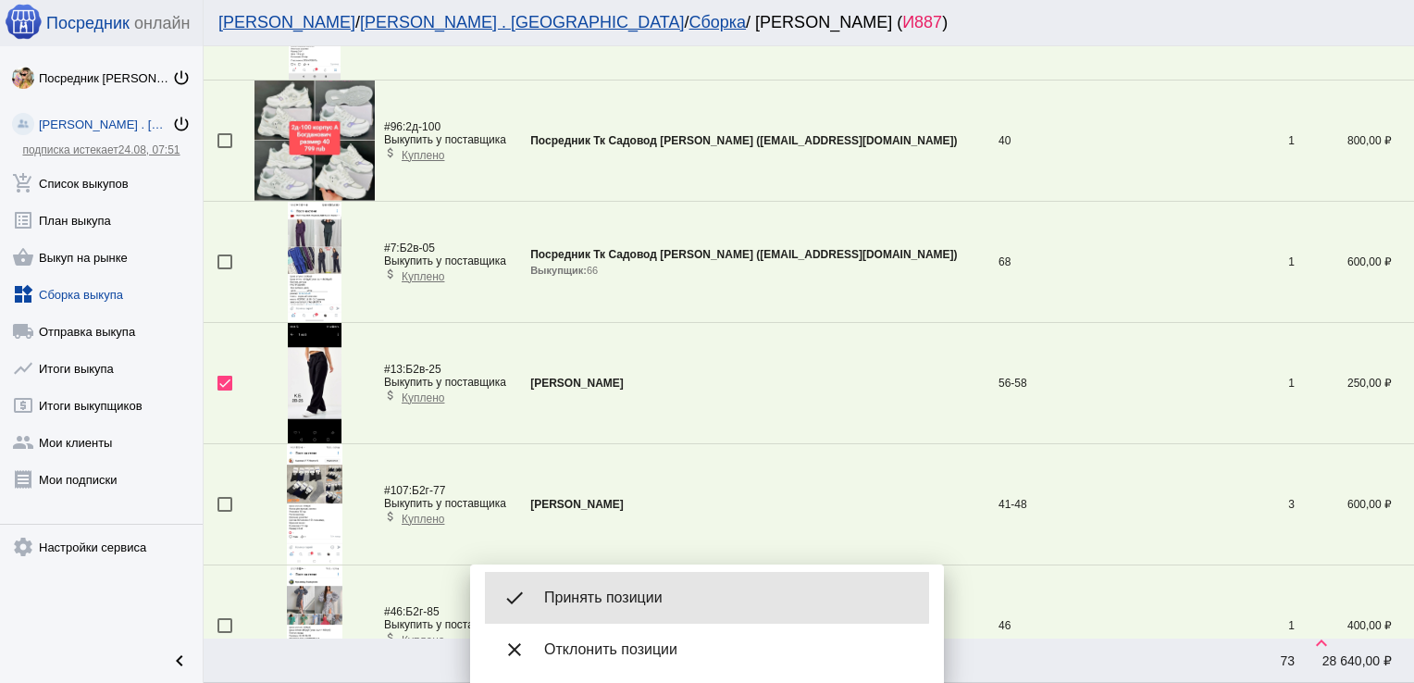
click at [613, 598] on span "Принять позиции" at bounding box center [729, 597] width 370 height 19
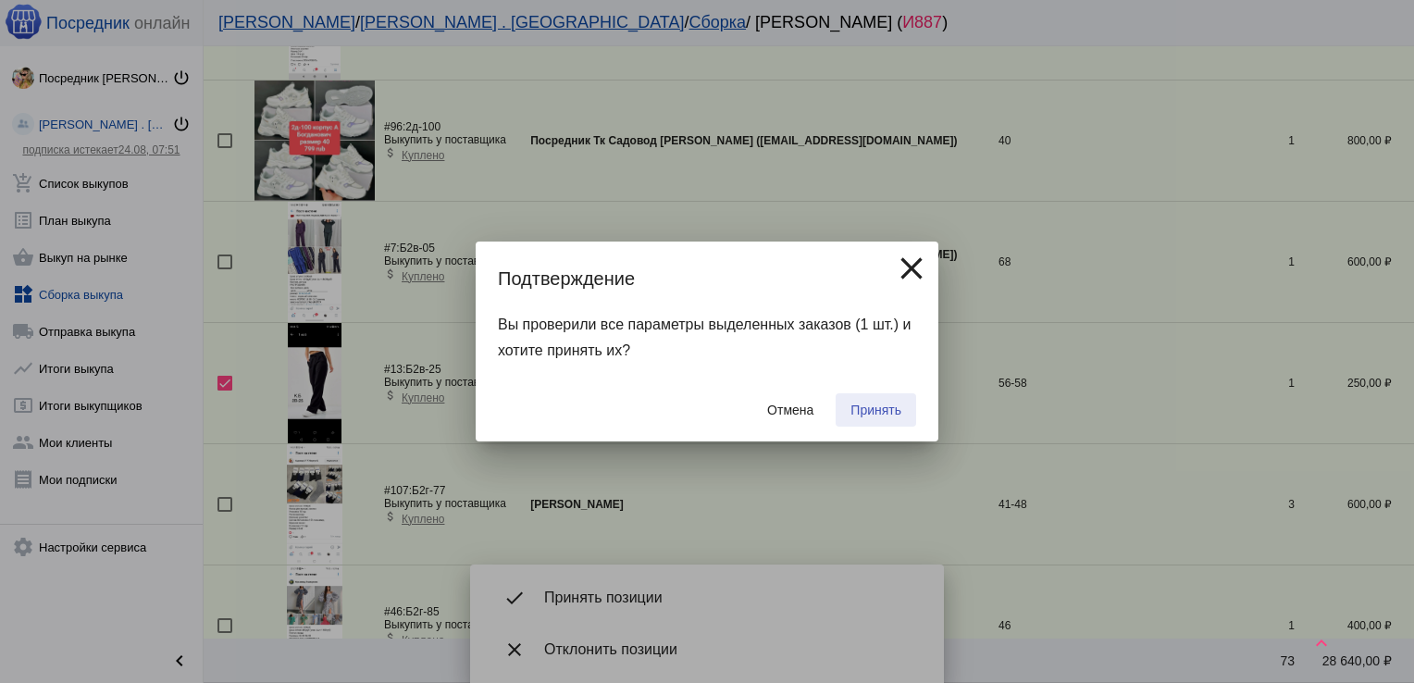
click at [886, 394] on button "Принять" at bounding box center [875, 409] width 80 height 33
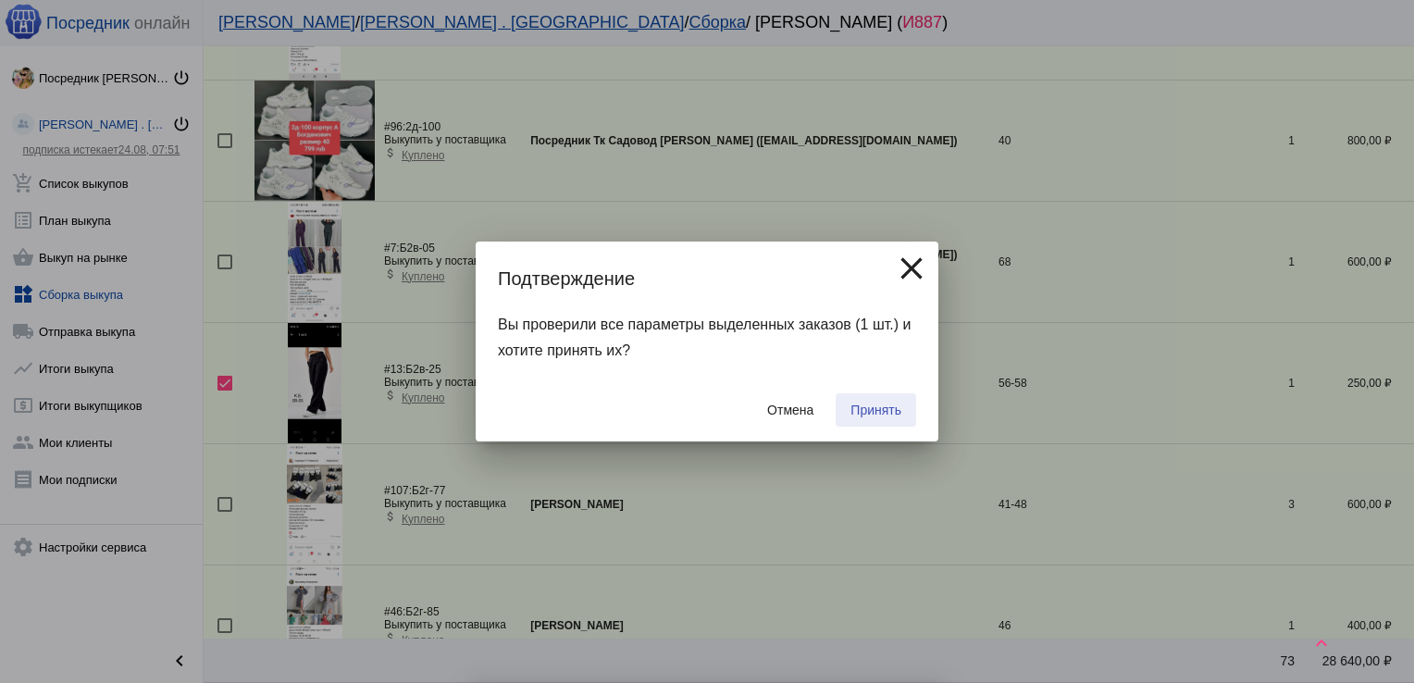
checkbox input "false"
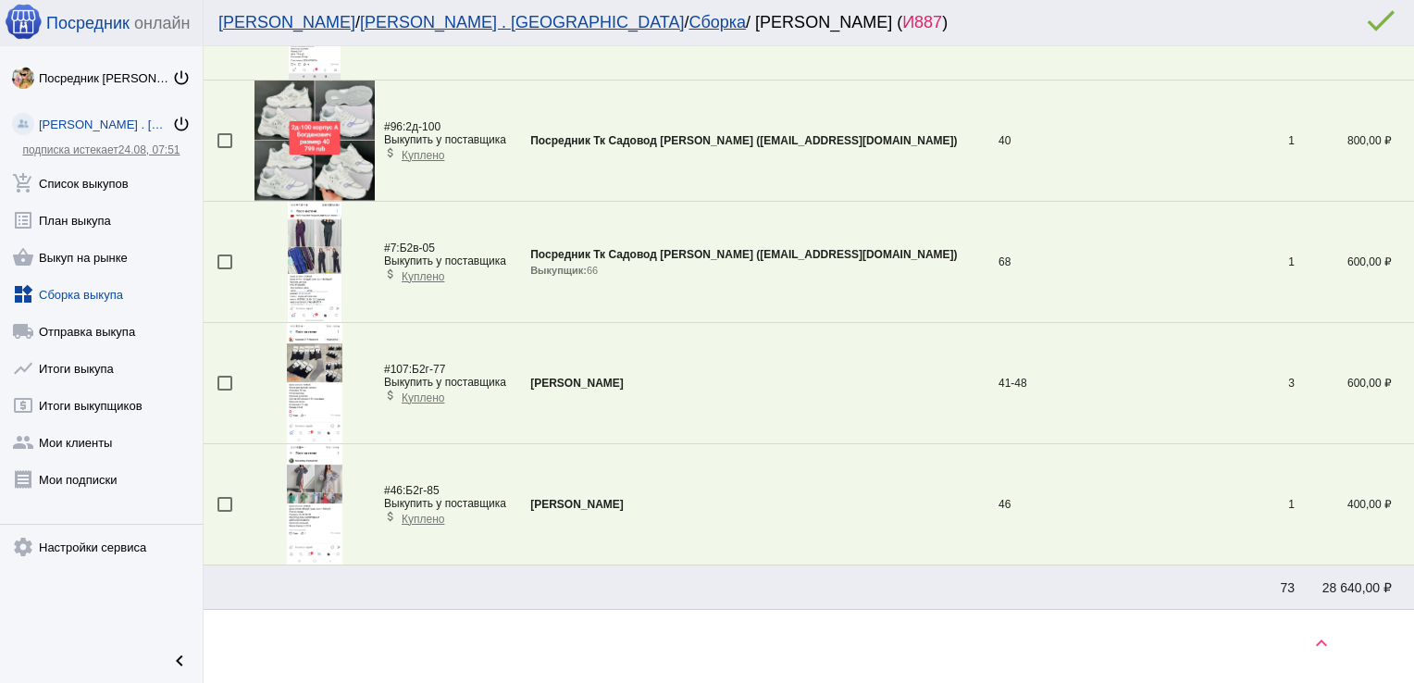
scroll to position [1275, 0]
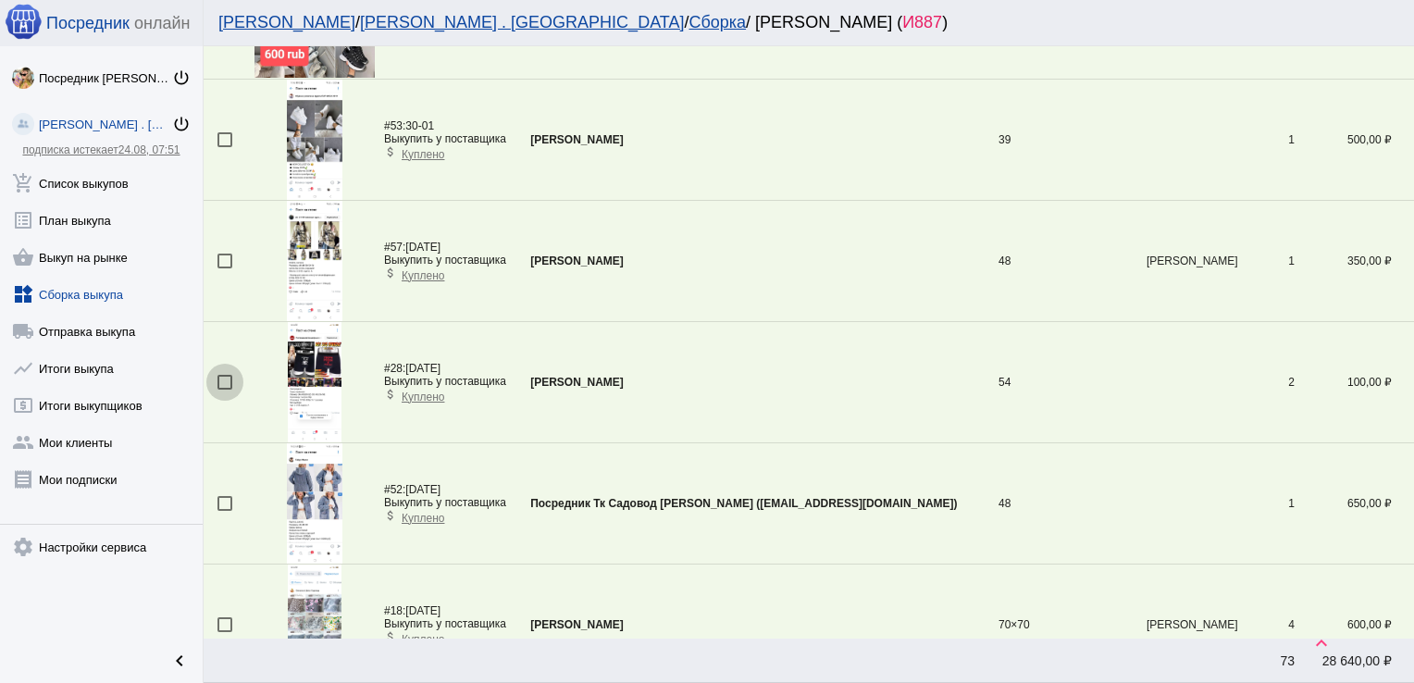
click at [220, 377] on div at bounding box center [224, 382] width 15 height 15
click at [224, 389] on input "checkbox" at bounding box center [224, 389] width 1 height 1
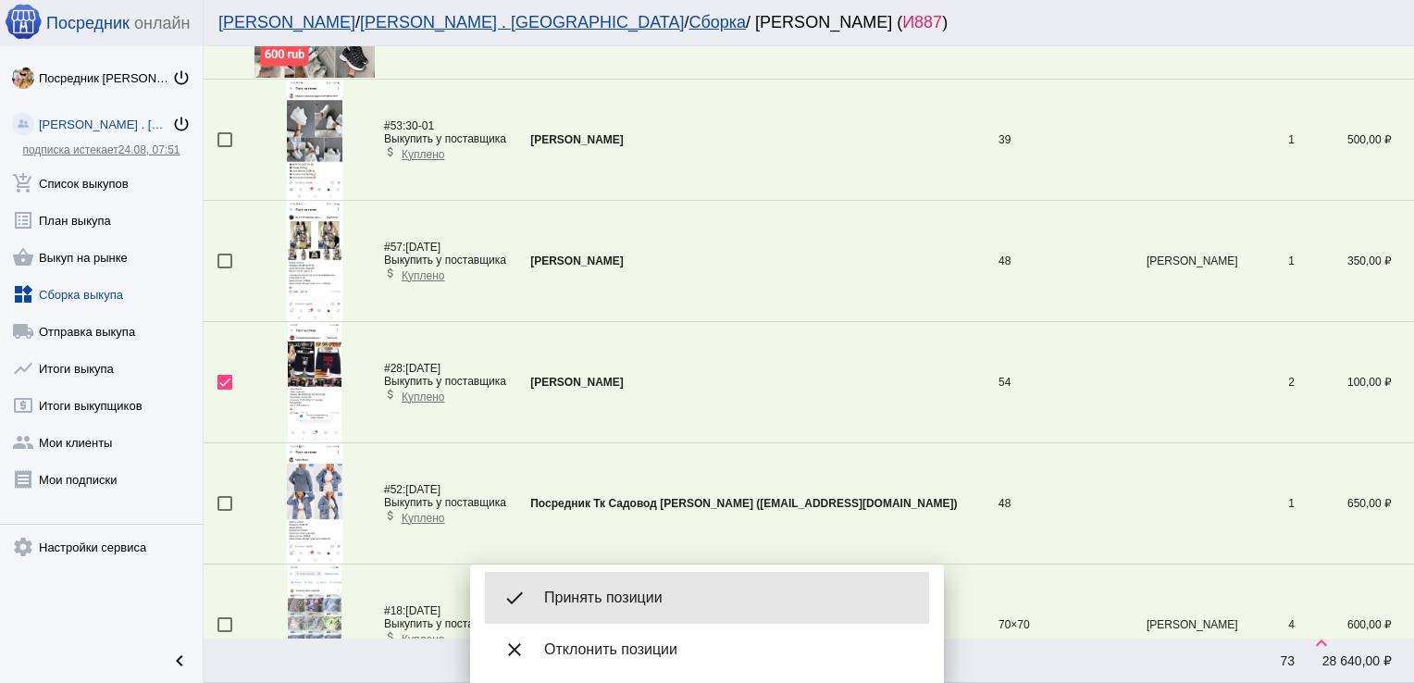
click at [579, 590] on span "Принять позиции" at bounding box center [729, 597] width 370 height 19
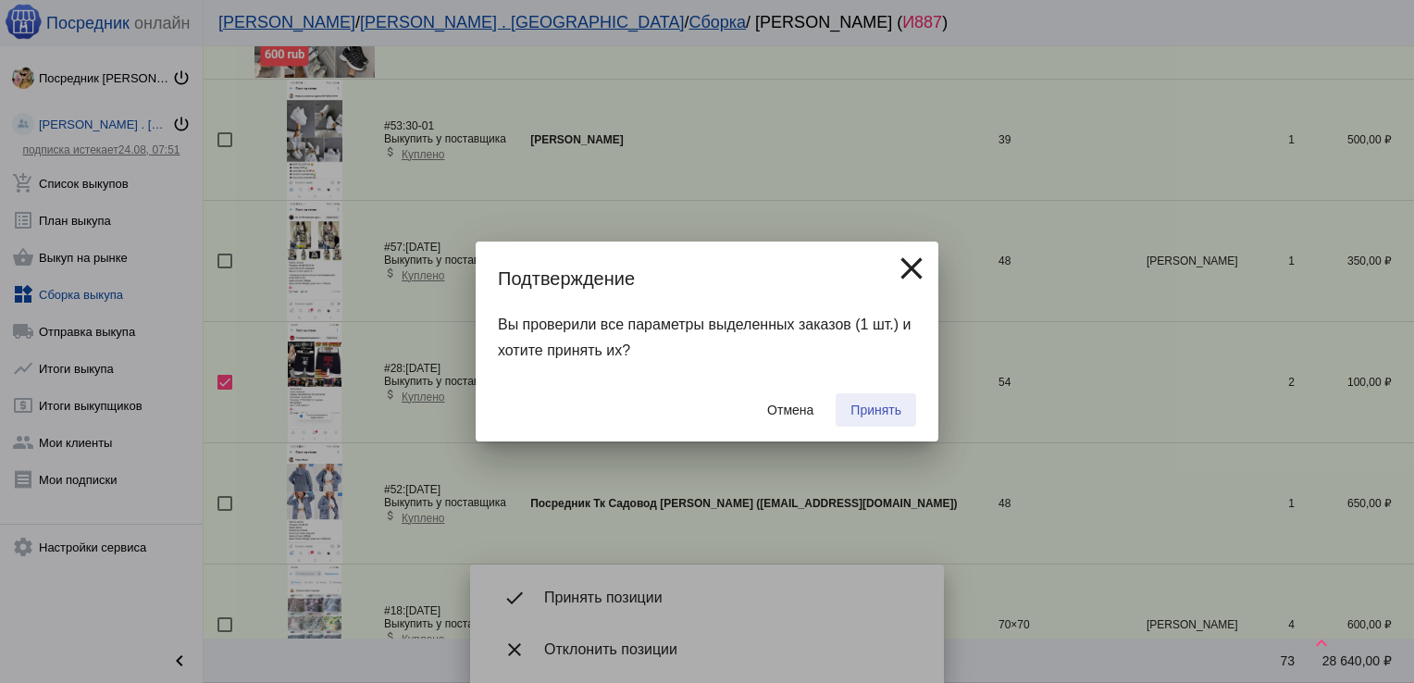
click at [903, 423] on button "Принять" at bounding box center [875, 409] width 80 height 33
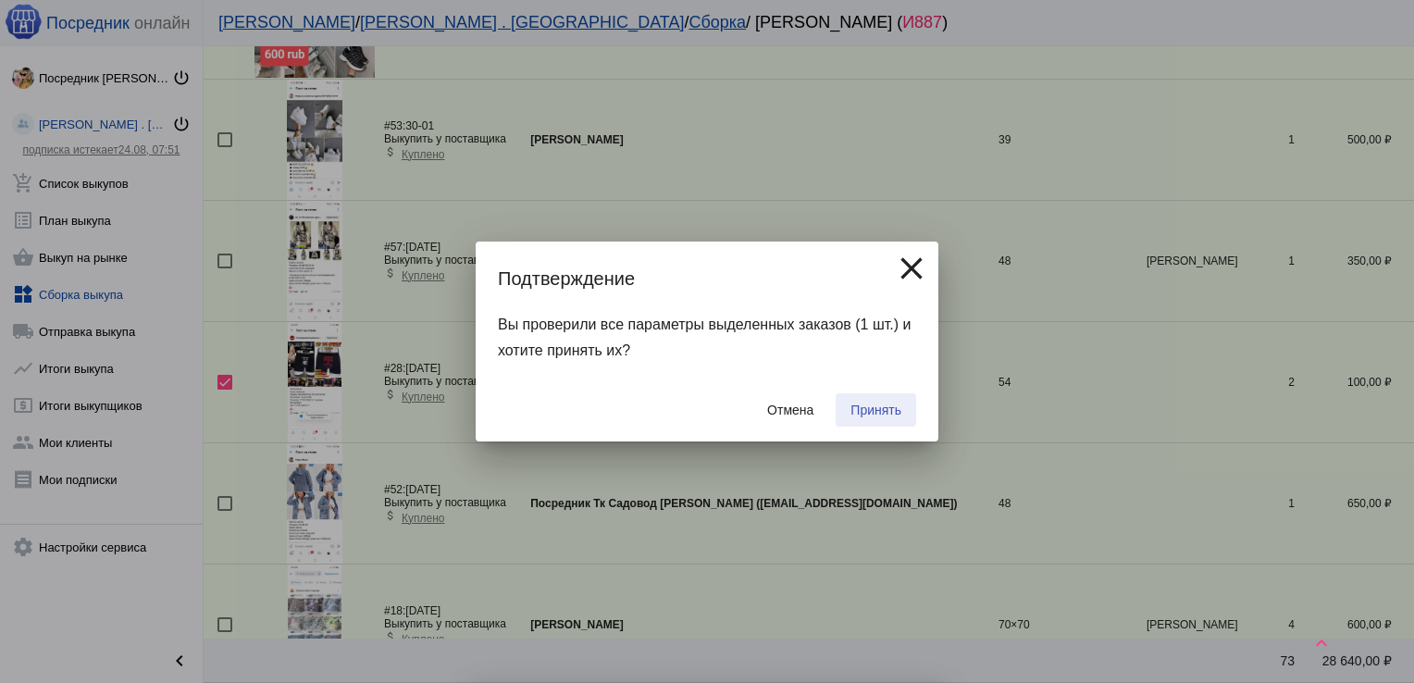
checkbox input "false"
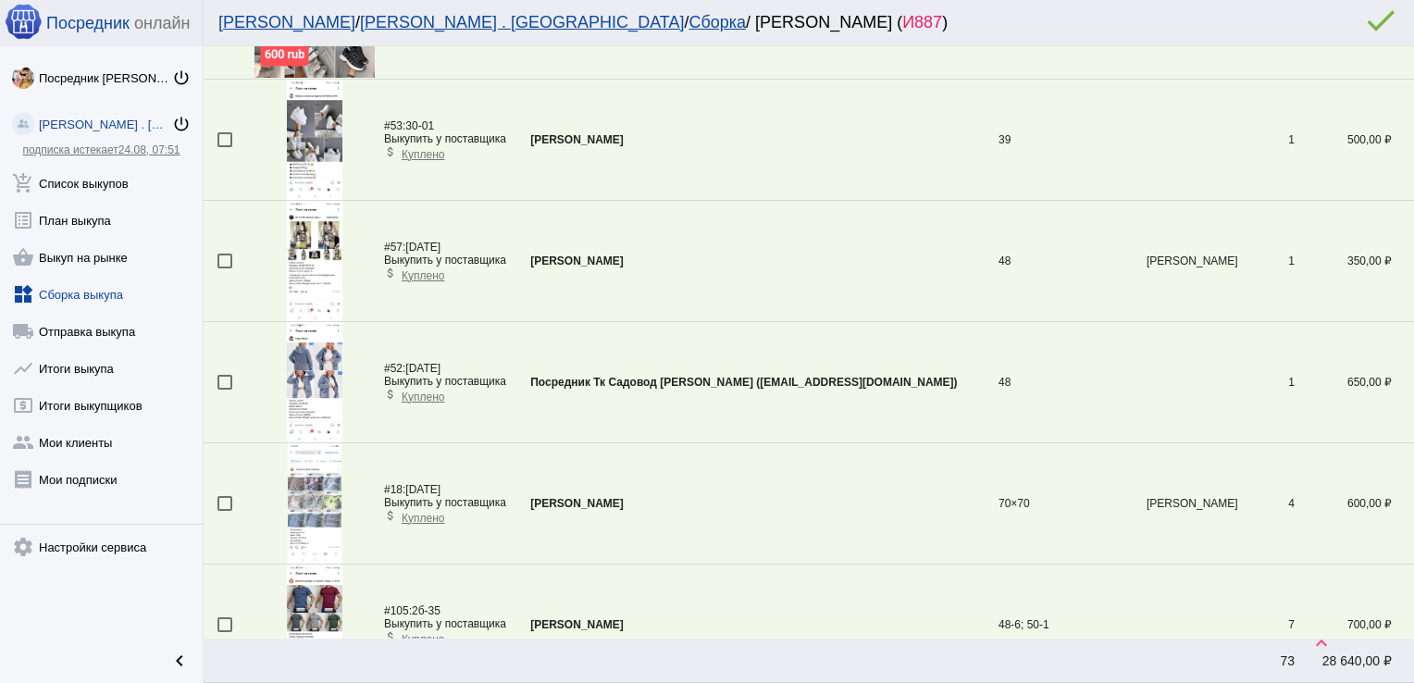
scroll to position [2243, 0]
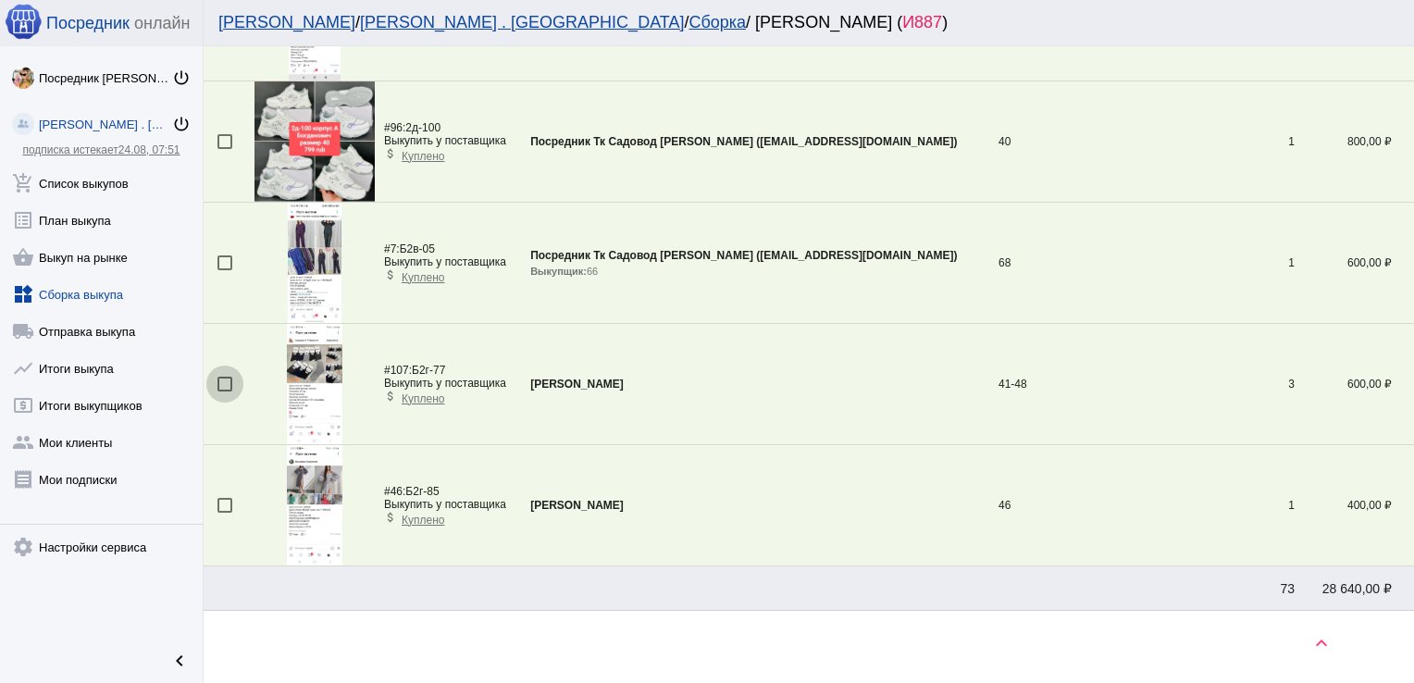
click at [229, 379] on div at bounding box center [224, 384] width 15 height 15
click at [225, 391] on input "checkbox" at bounding box center [224, 391] width 1 height 1
checkbox input "true"
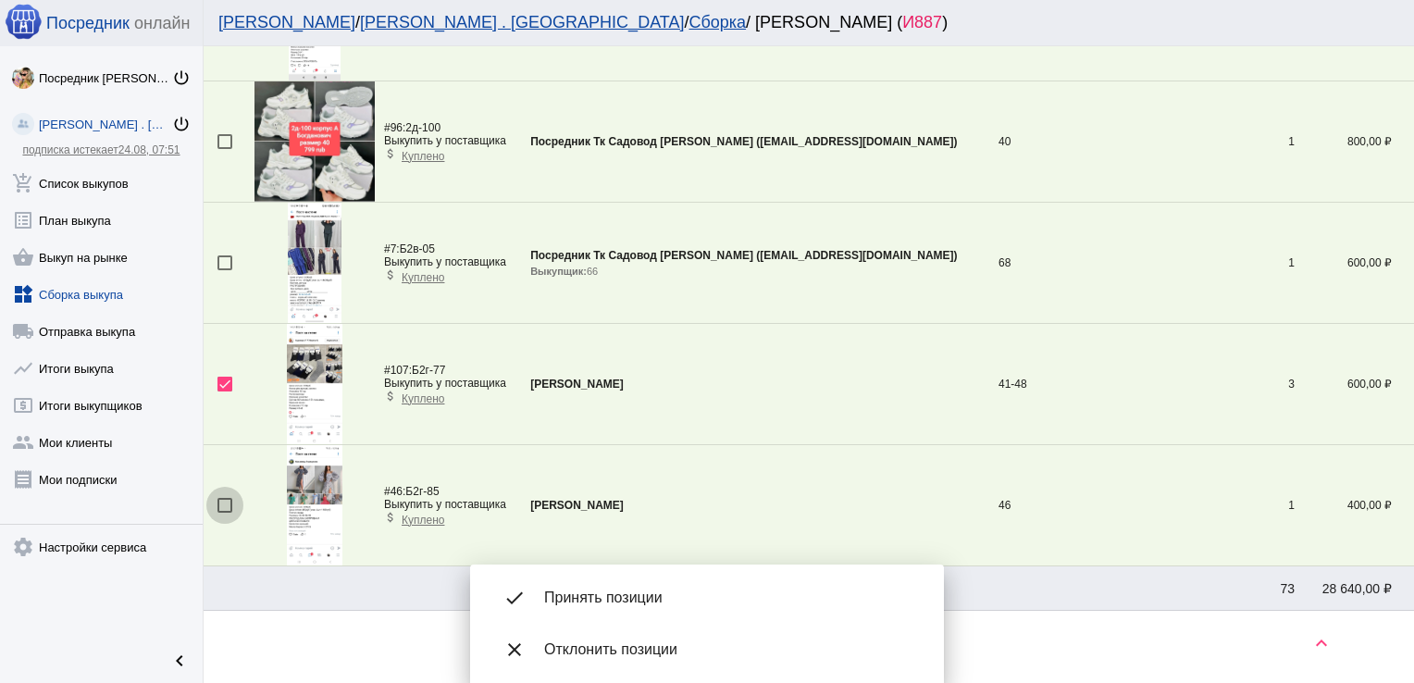
click at [223, 498] on div at bounding box center [224, 505] width 15 height 15
click at [224, 513] on input "checkbox" at bounding box center [224, 513] width 1 height 1
checkbox input "true"
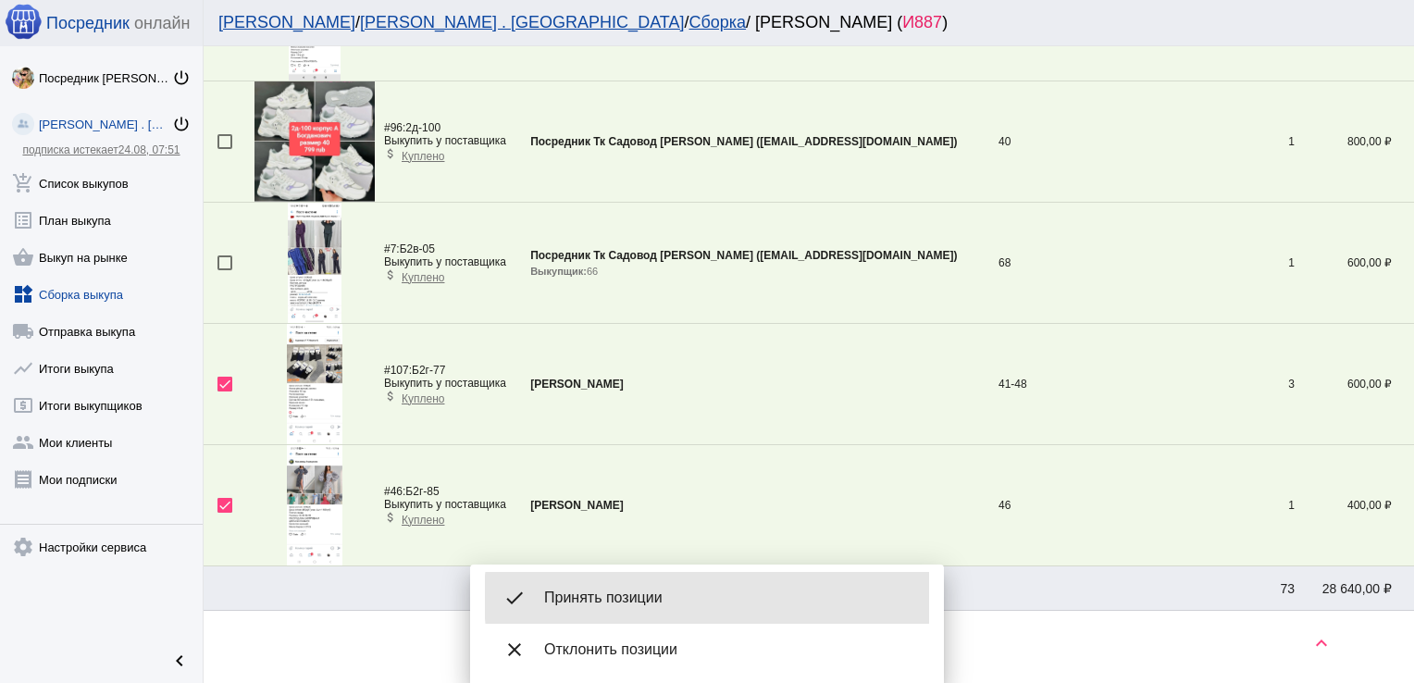
click at [733, 598] on span "Принять позиции" at bounding box center [729, 597] width 370 height 19
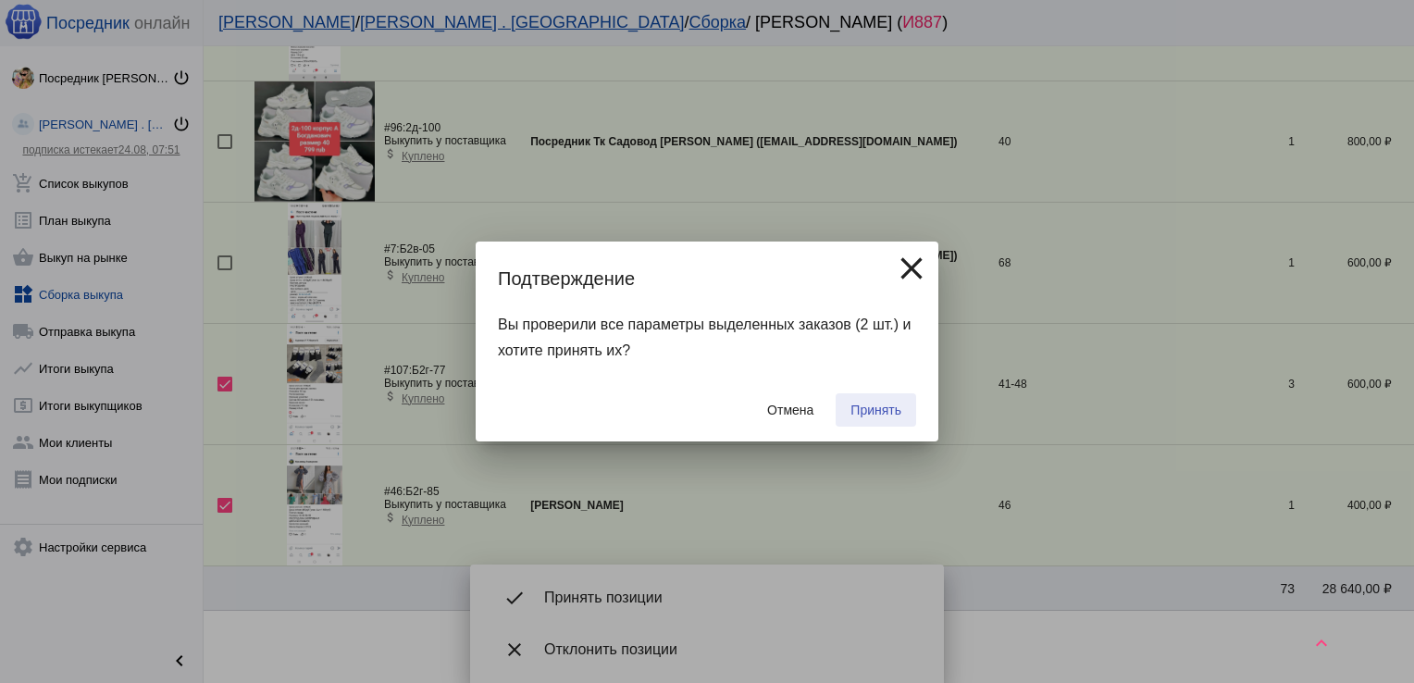
click at [883, 409] on span "Принять" at bounding box center [875, 409] width 51 height 15
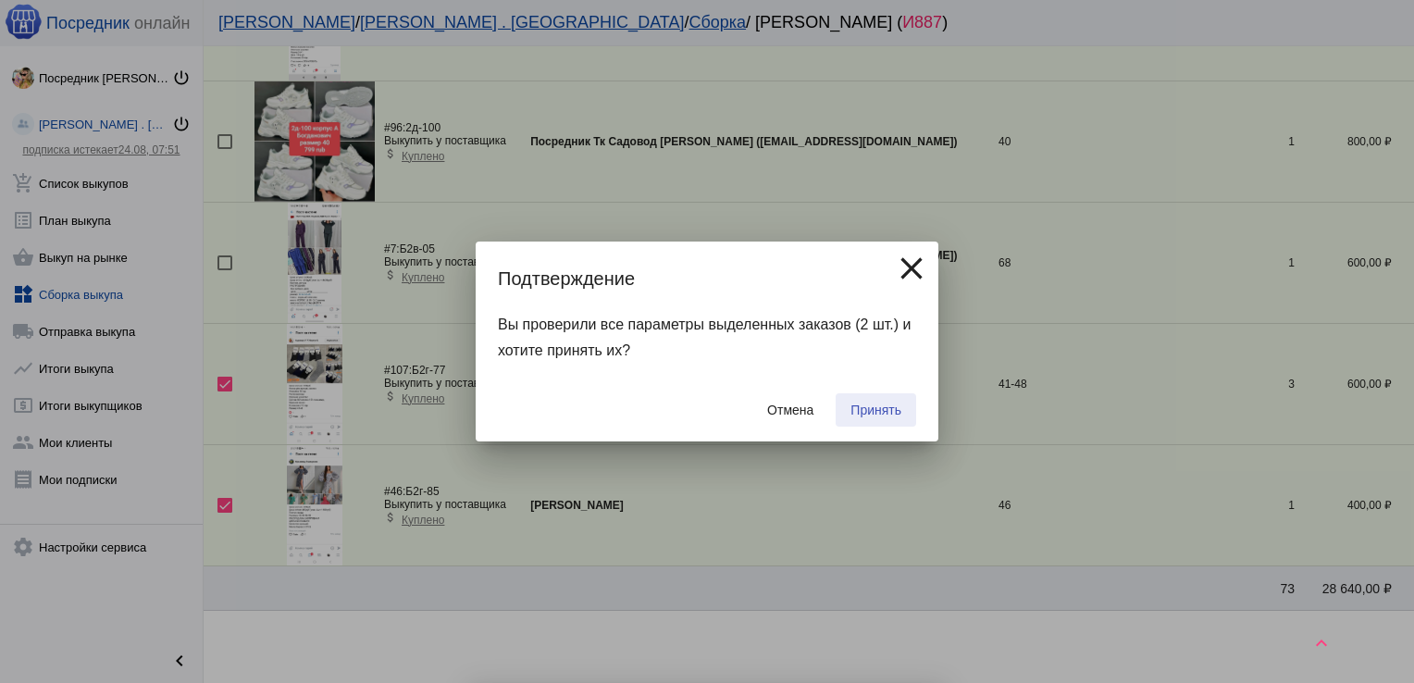
checkbox input "false"
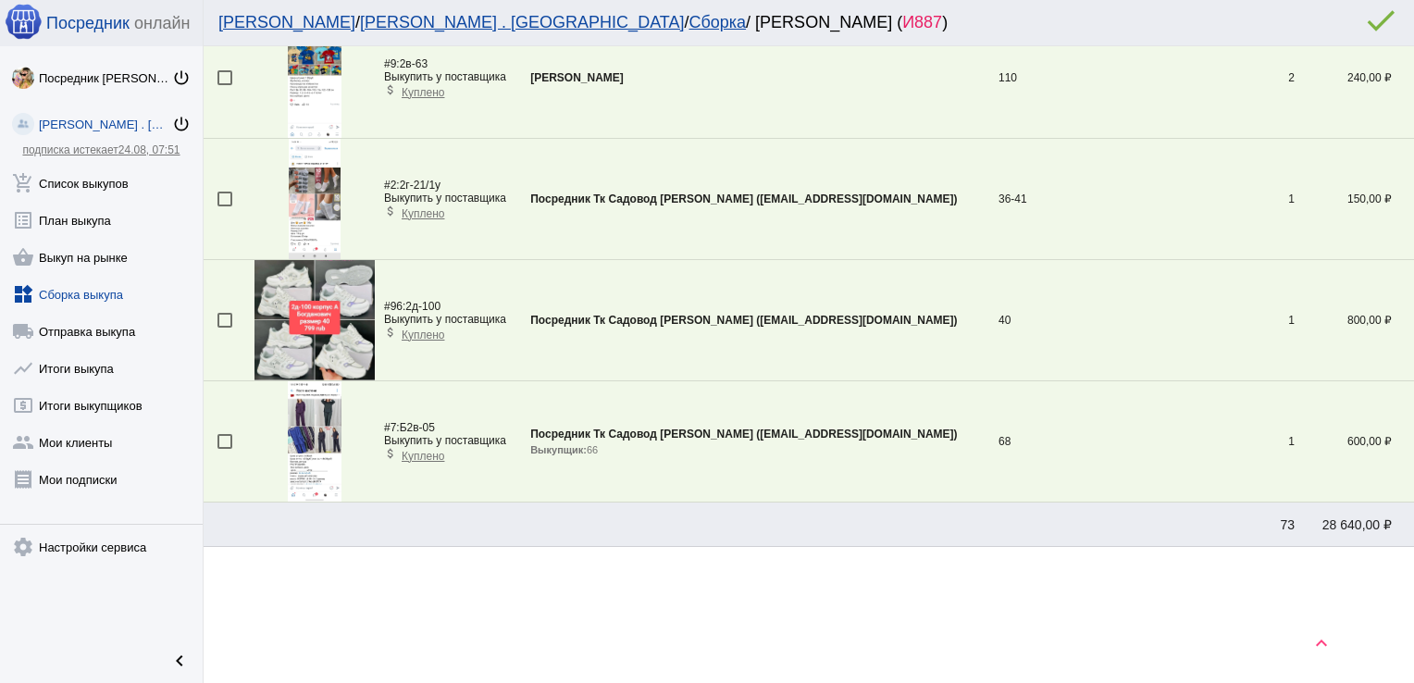
scroll to position [1396, 0]
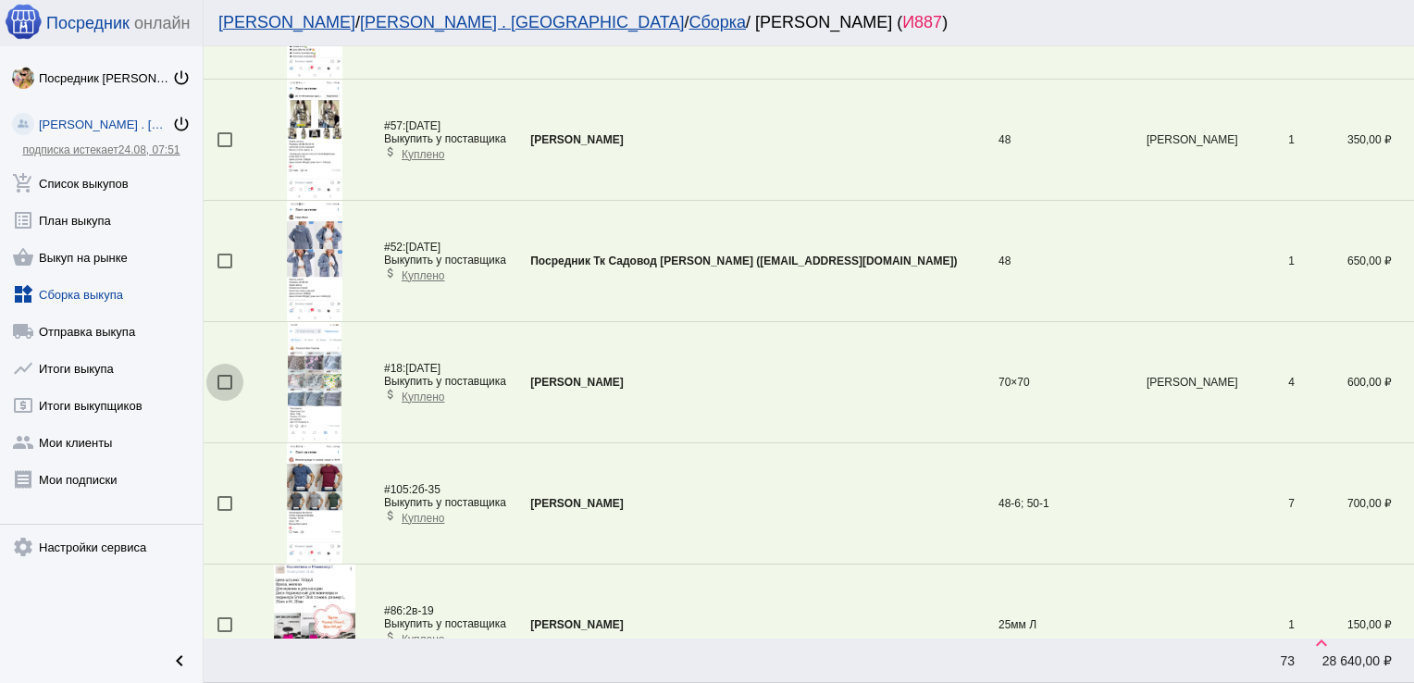
click at [219, 377] on div at bounding box center [224, 382] width 15 height 15
click at [224, 389] on input "checkbox" at bounding box center [224, 389] width 1 height 1
checkbox input "true"
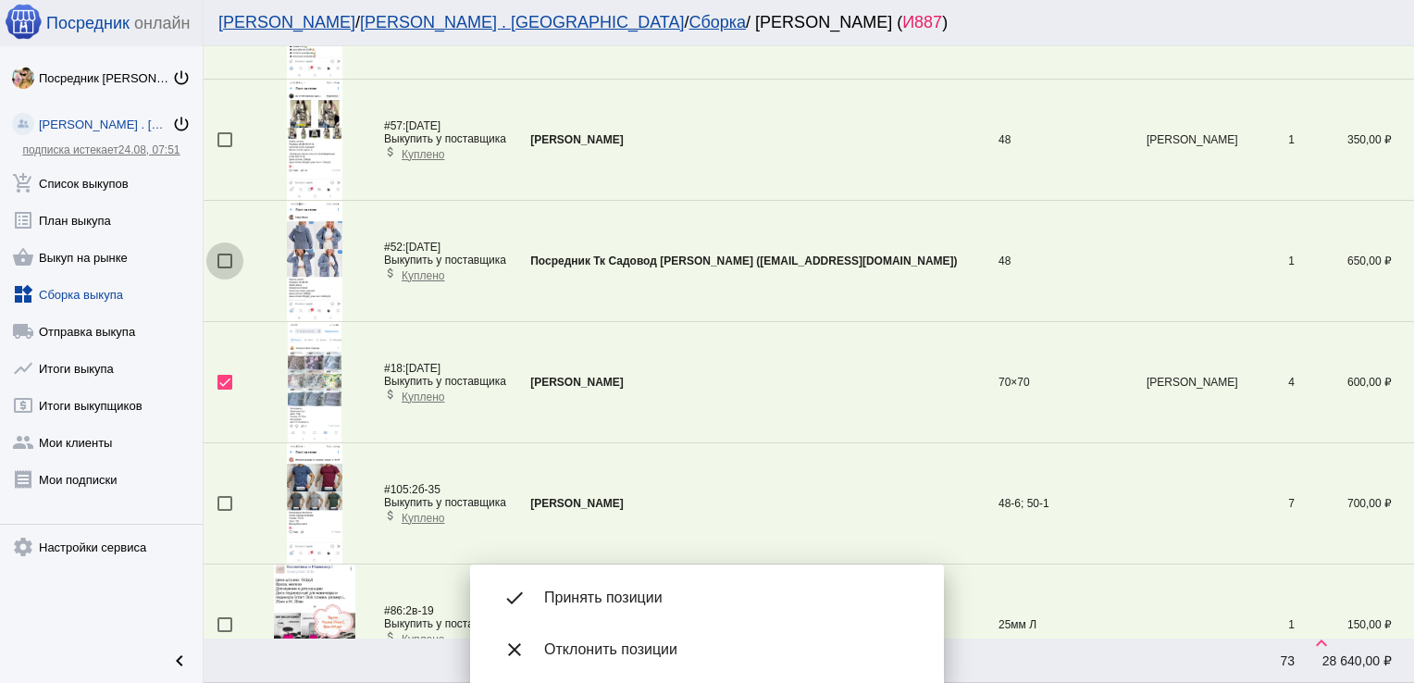
click at [225, 254] on div at bounding box center [224, 260] width 15 height 15
click at [225, 268] on input "checkbox" at bounding box center [224, 268] width 1 height 1
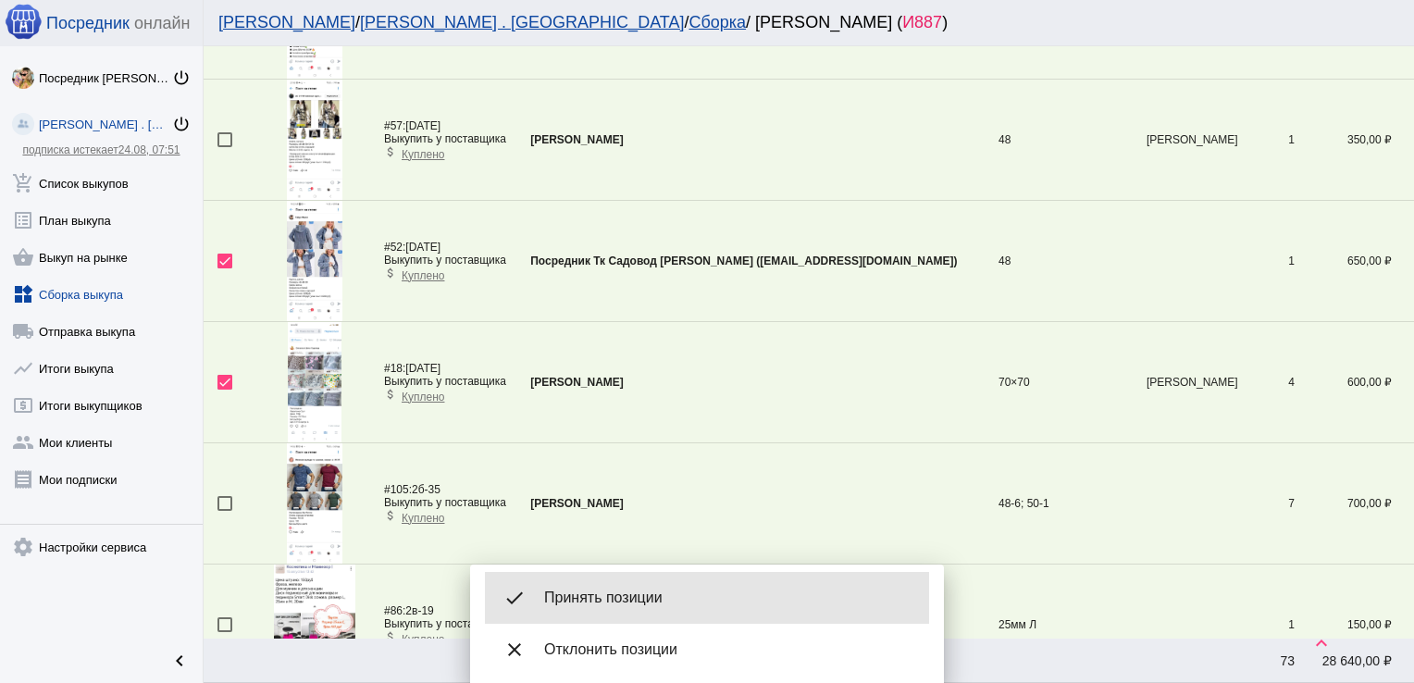
click at [596, 593] on span "Принять позиции" at bounding box center [729, 597] width 370 height 19
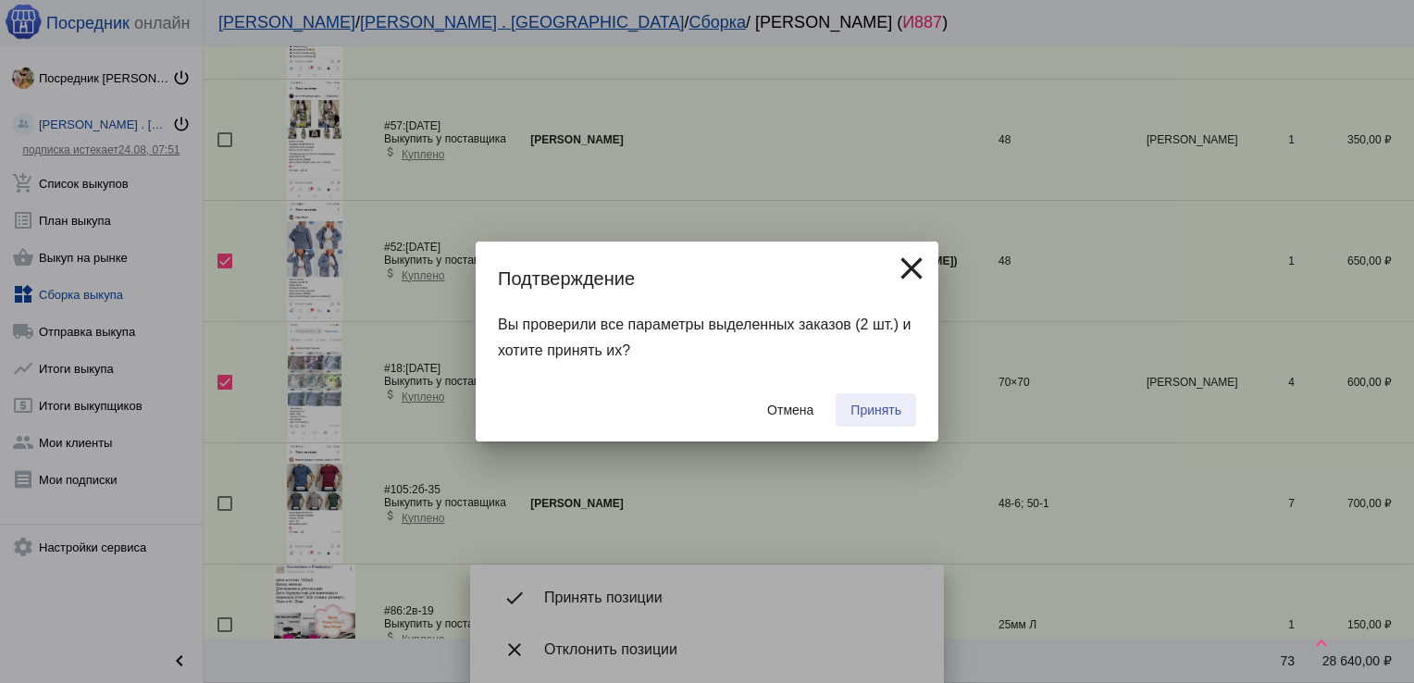
click at [883, 406] on span "Принять" at bounding box center [875, 409] width 51 height 15
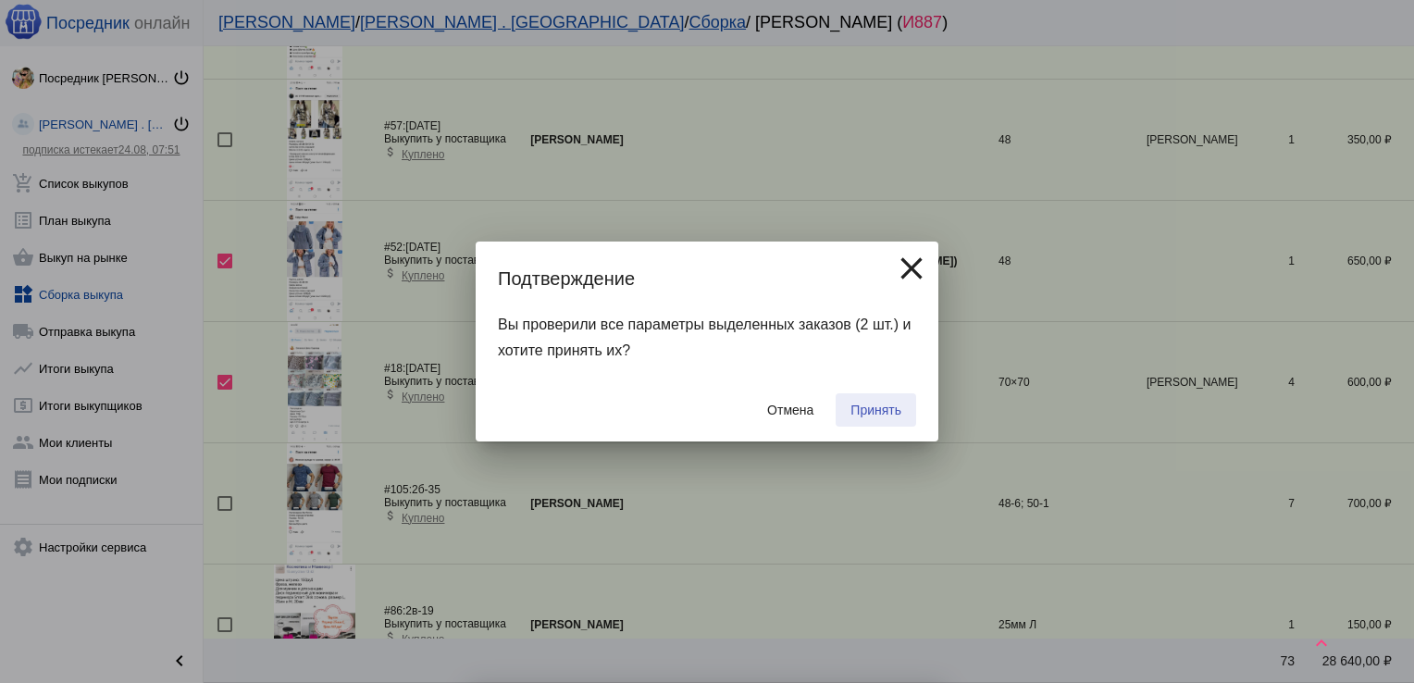
checkbox input "false"
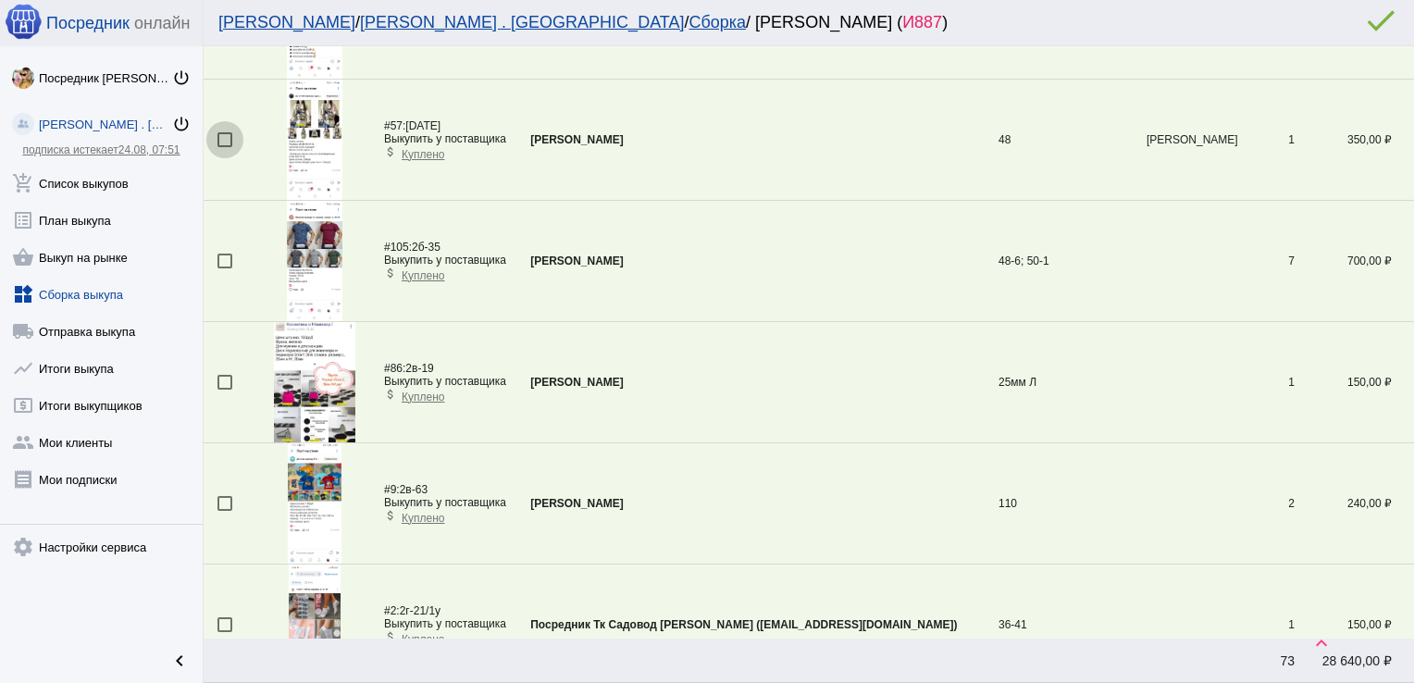
click at [226, 134] on div at bounding box center [224, 139] width 15 height 15
click at [225, 147] on input "checkbox" at bounding box center [224, 147] width 1 height 1
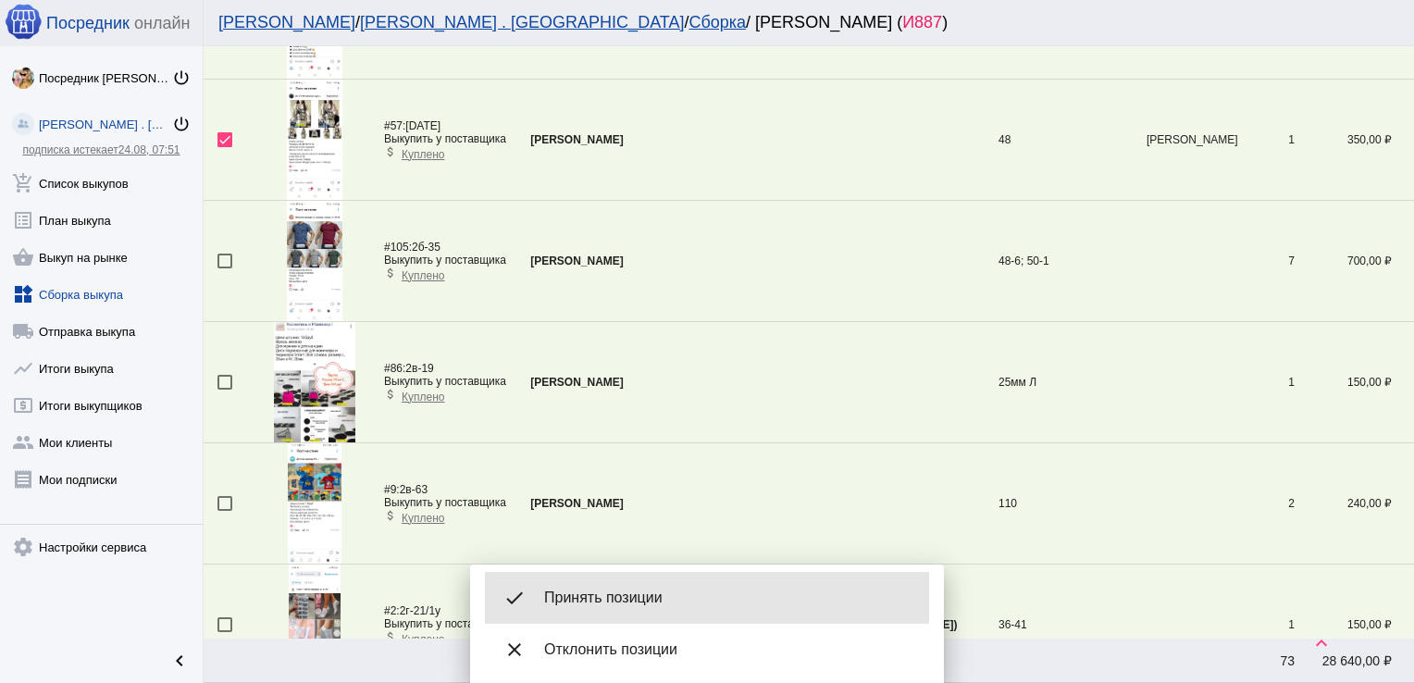
click at [619, 587] on div "done Принять позиции" at bounding box center [707, 598] width 444 height 52
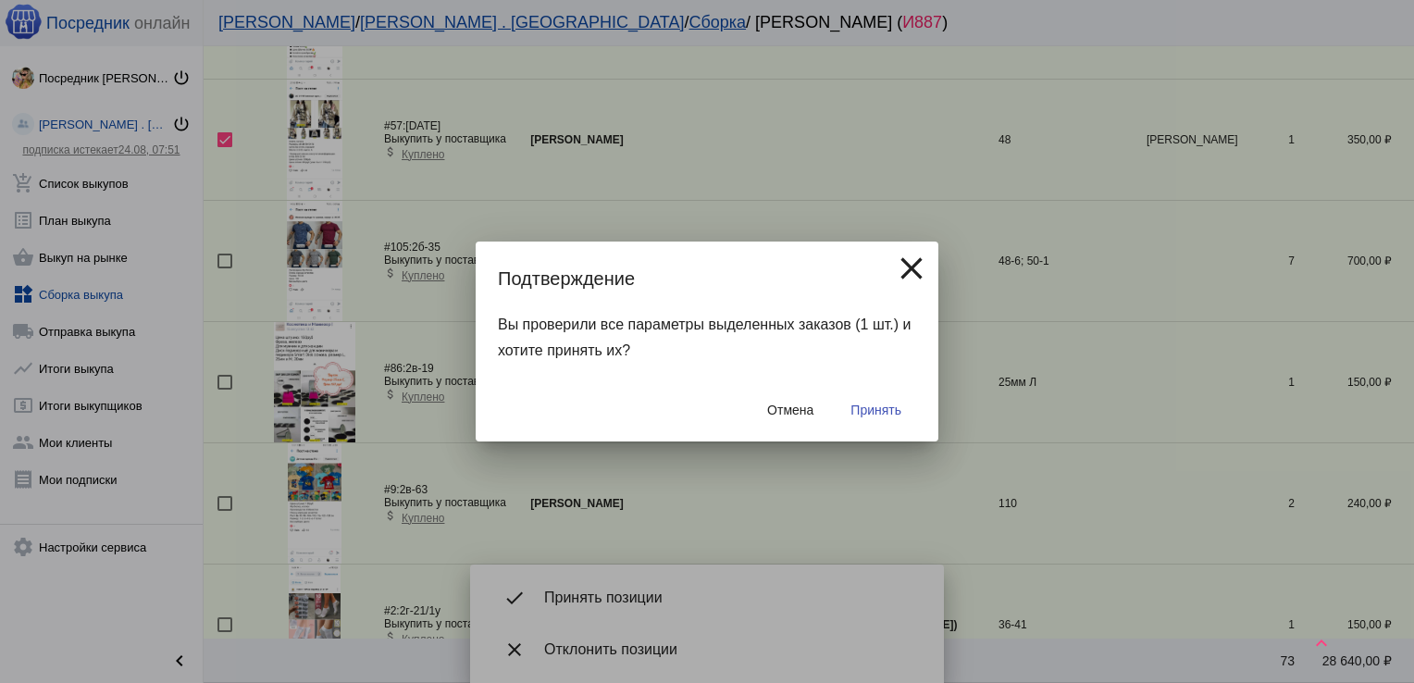
click at [868, 399] on button "Принять" at bounding box center [875, 409] width 80 height 33
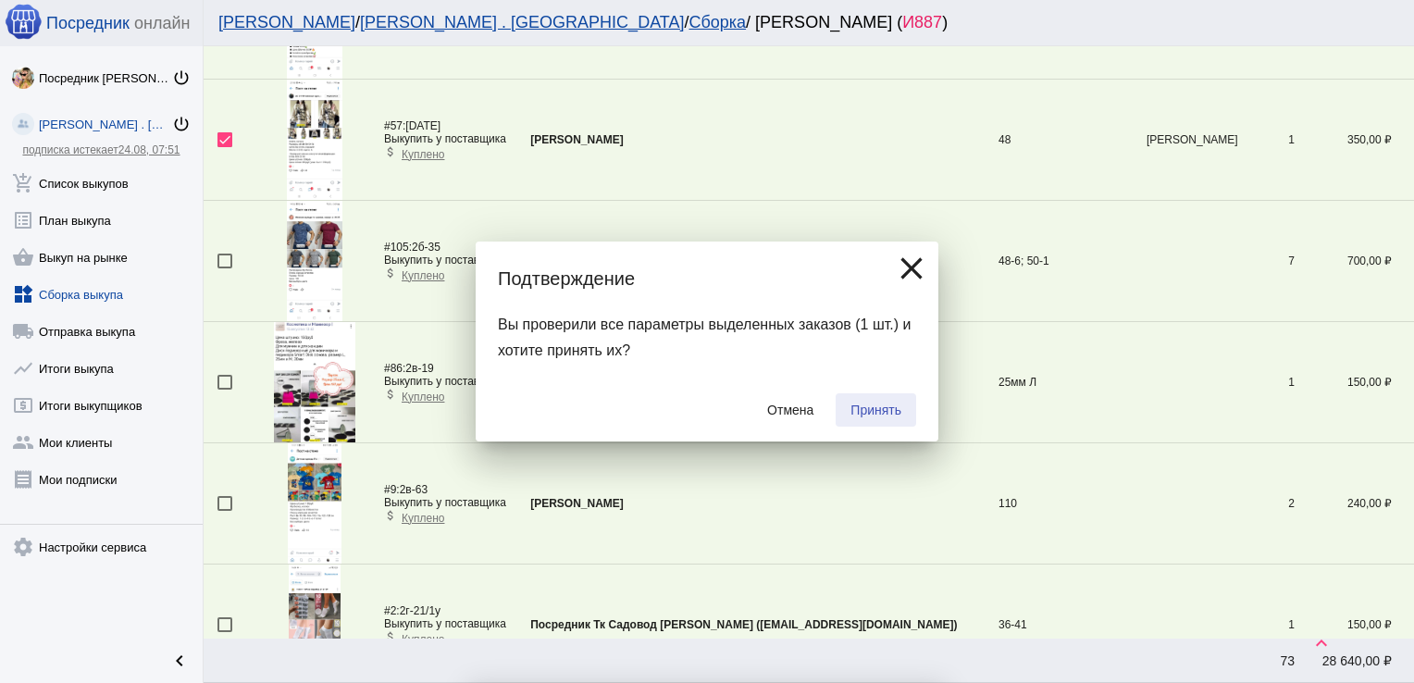
checkbox input "false"
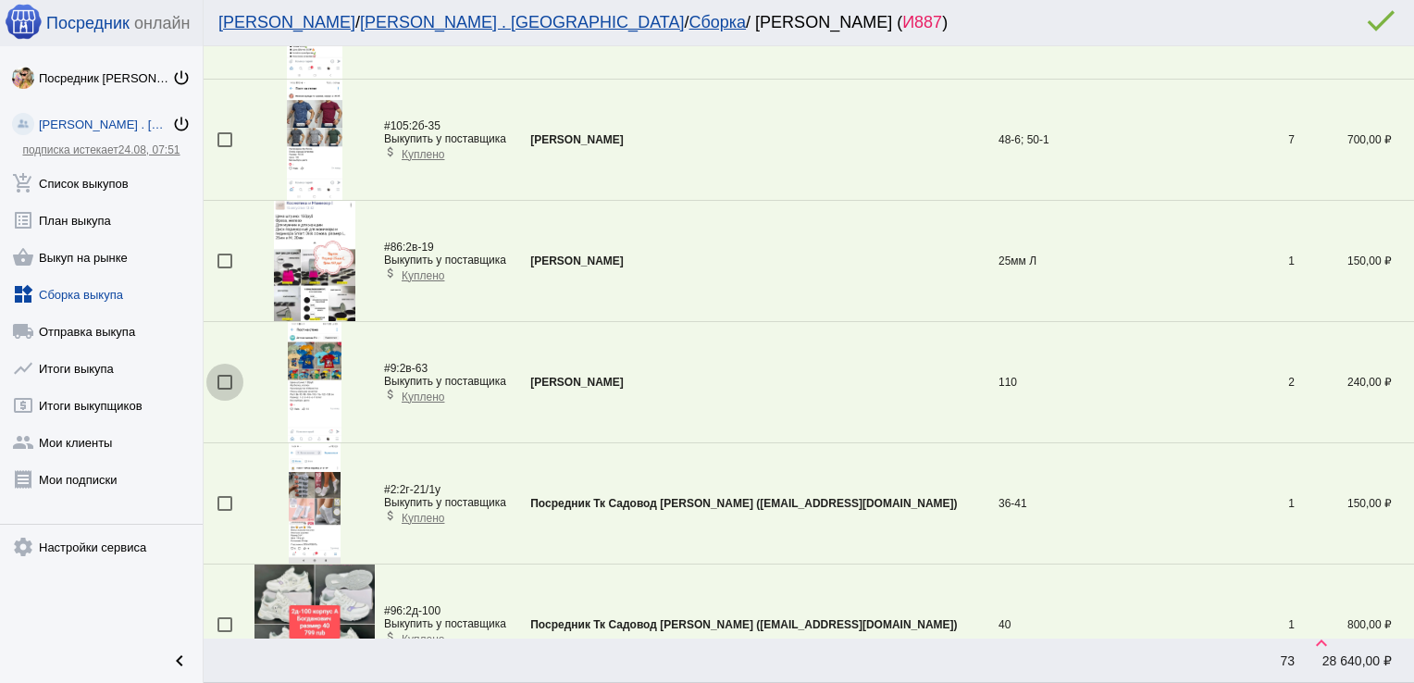
click at [225, 376] on div at bounding box center [224, 382] width 15 height 15
click at [225, 389] on input "checkbox" at bounding box center [224, 389] width 1 height 1
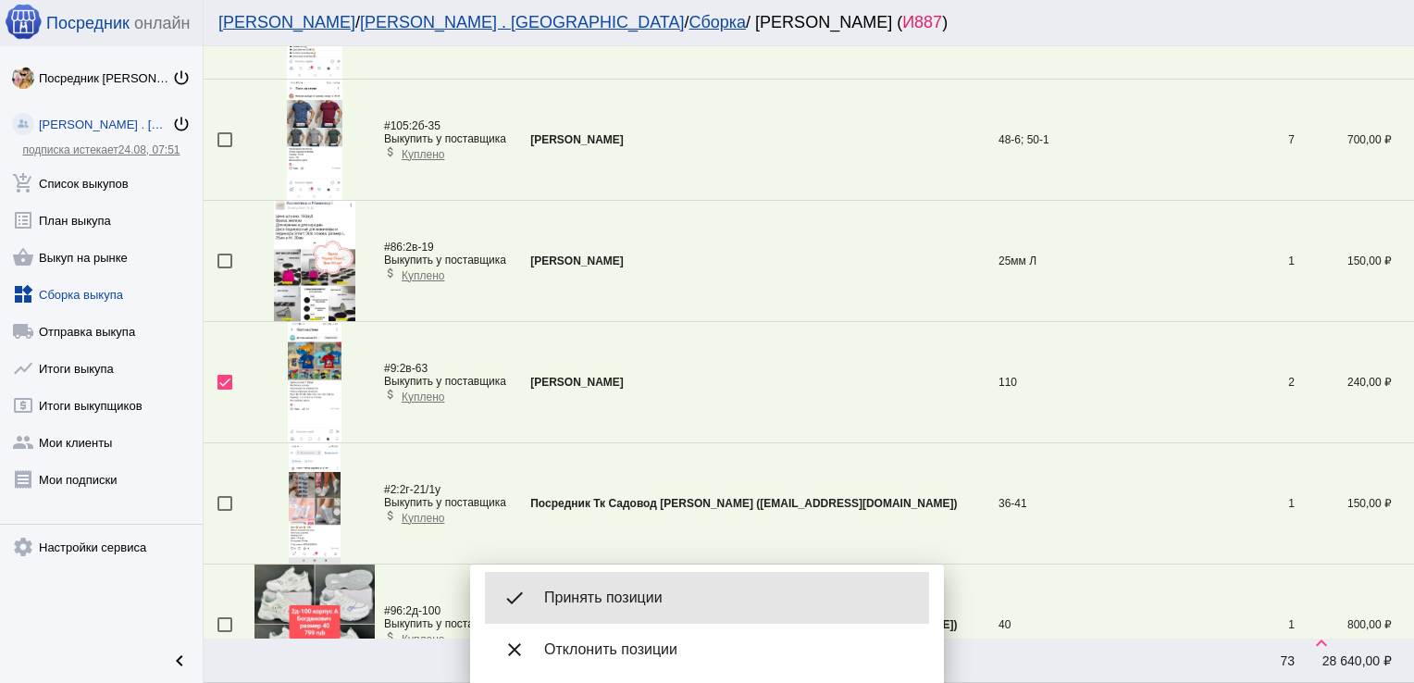
click at [620, 598] on span "Принять позиции" at bounding box center [729, 597] width 370 height 19
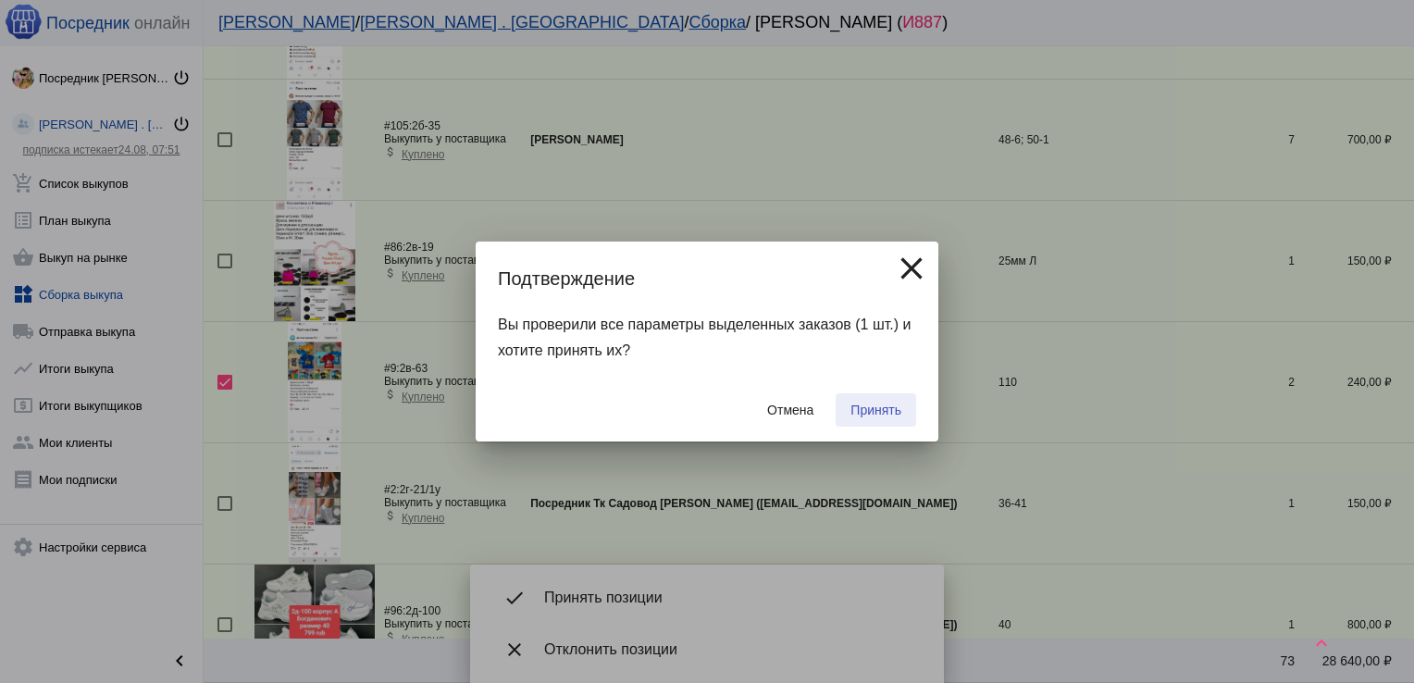
click at [871, 407] on span "Принять" at bounding box center [875, 409] width 51 height 15
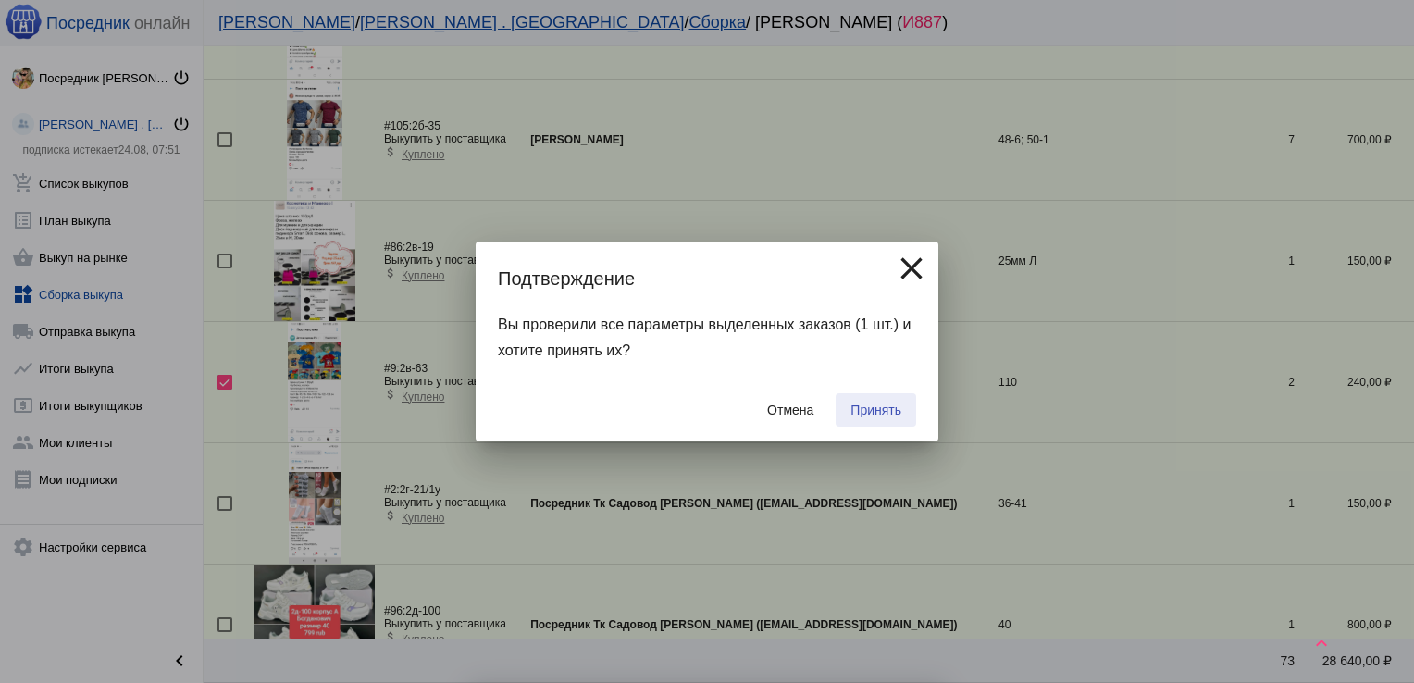
checkbox input "false"
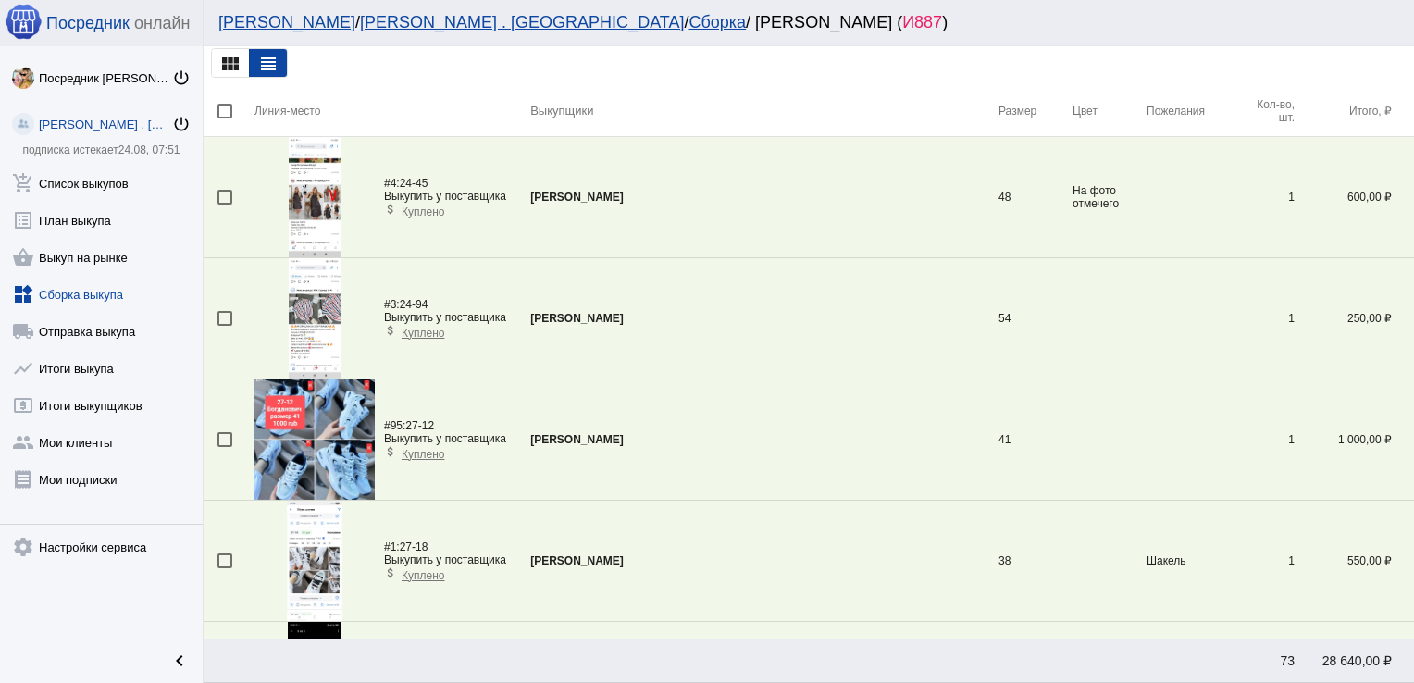
scroll to position [0, 0]
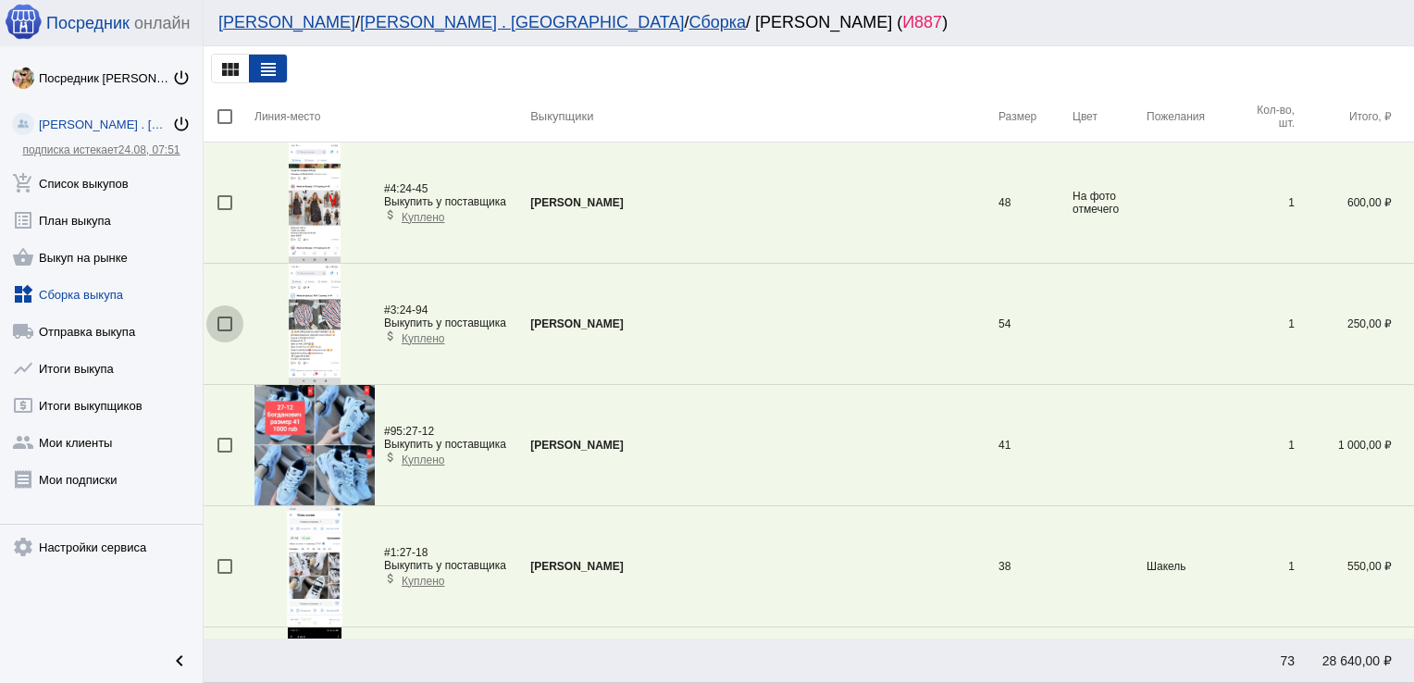
click at [226, 326] on div at bounding box center [224, 323] width 15 height 15
click at [225, 331] on input "checkbox" at bounding box center [224, 331] width 1 height 1
checkbox input "true"
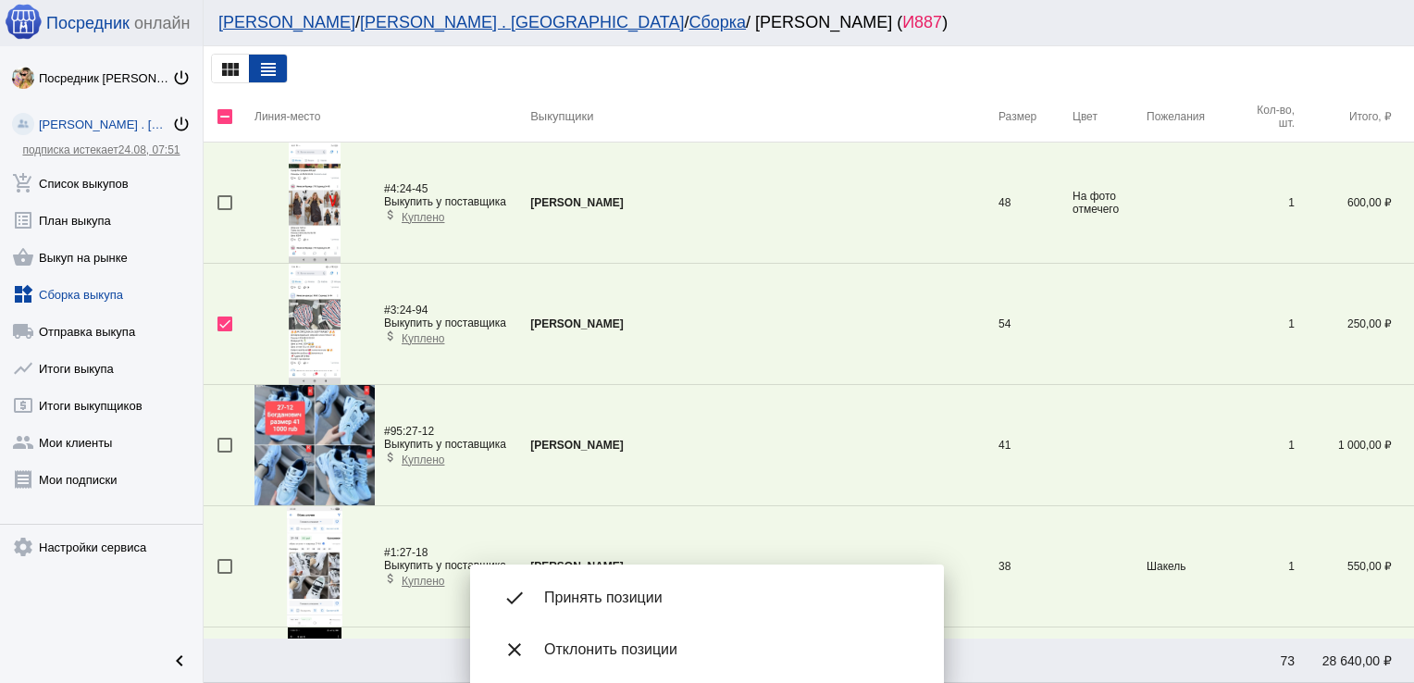
click at [227, 201] on div at bounding box center [224, 202] width 15 height 15
click at [225, 210] on input "checkbox" at bounding box center [224, 210] width 1 height 1
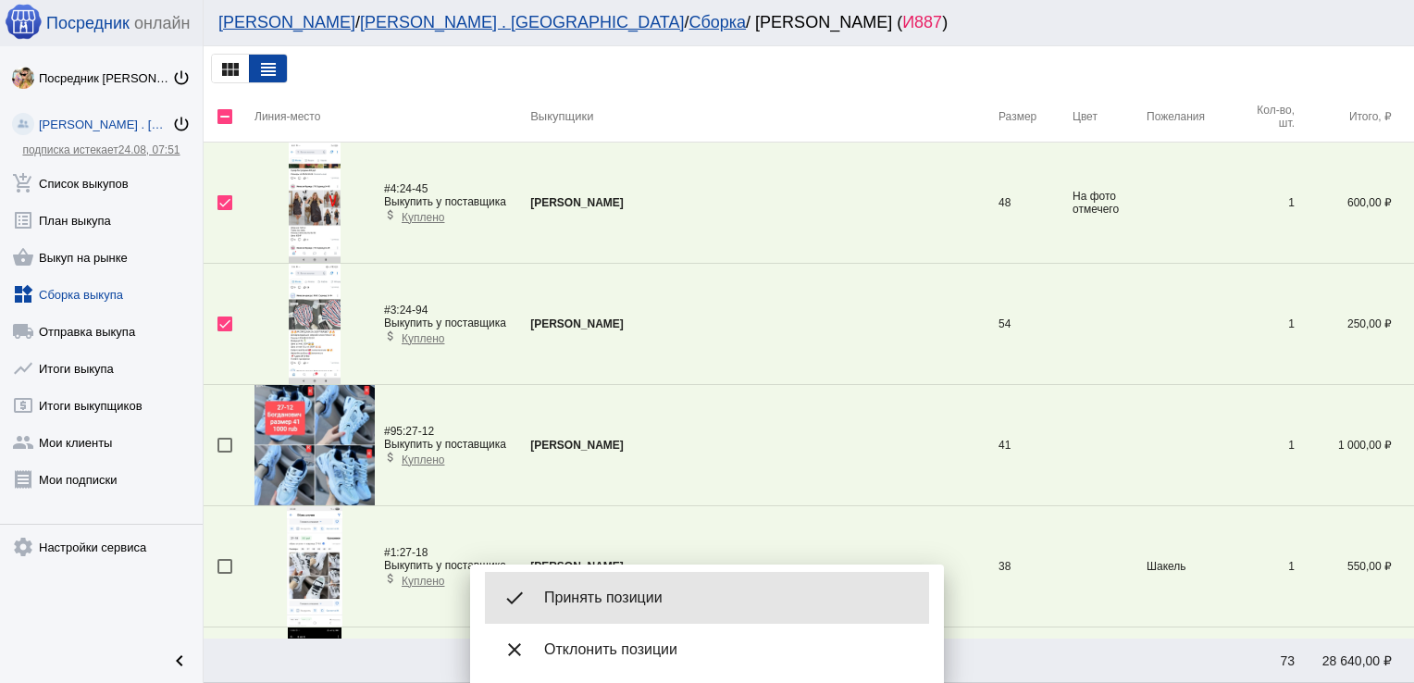
click at [671, 603] on span "Принять позиции" at bounding box center [729, 597] width 370 height 19
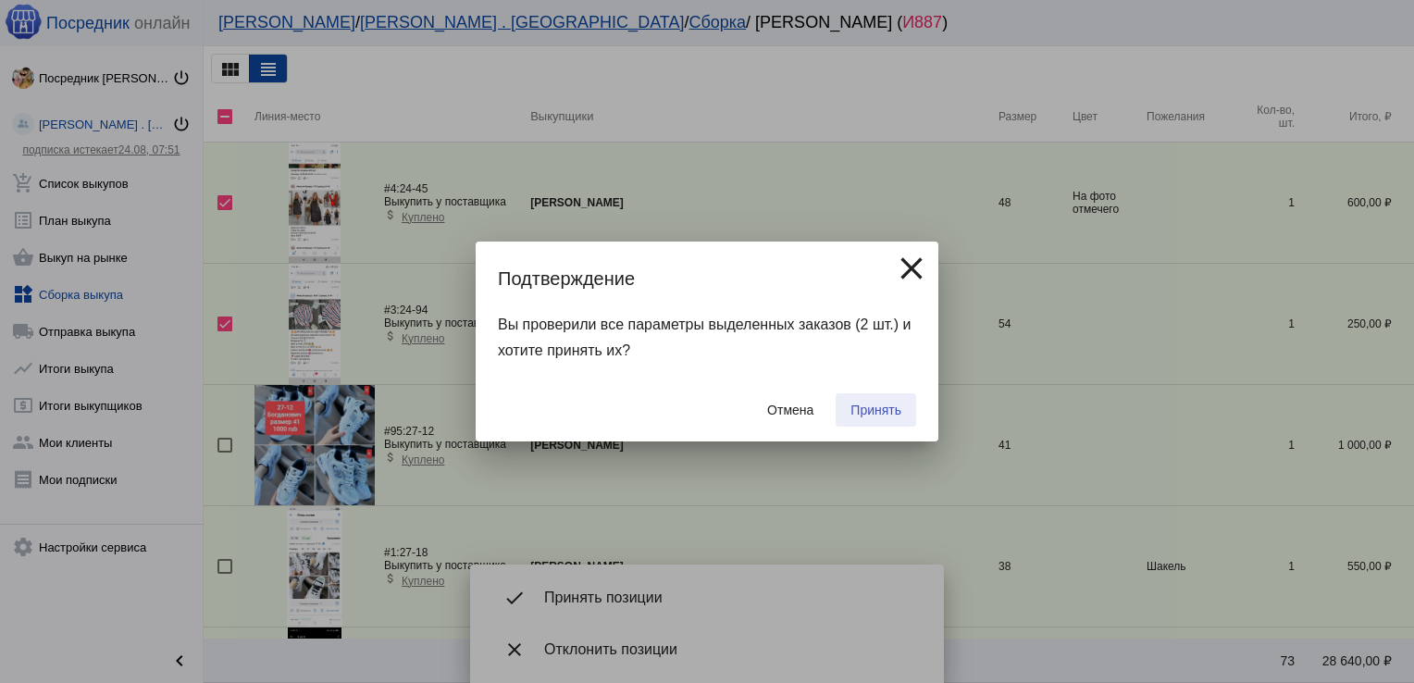
click at [870, 404] on span "Принять" at bounding box center [875, 409] width 51 height 15
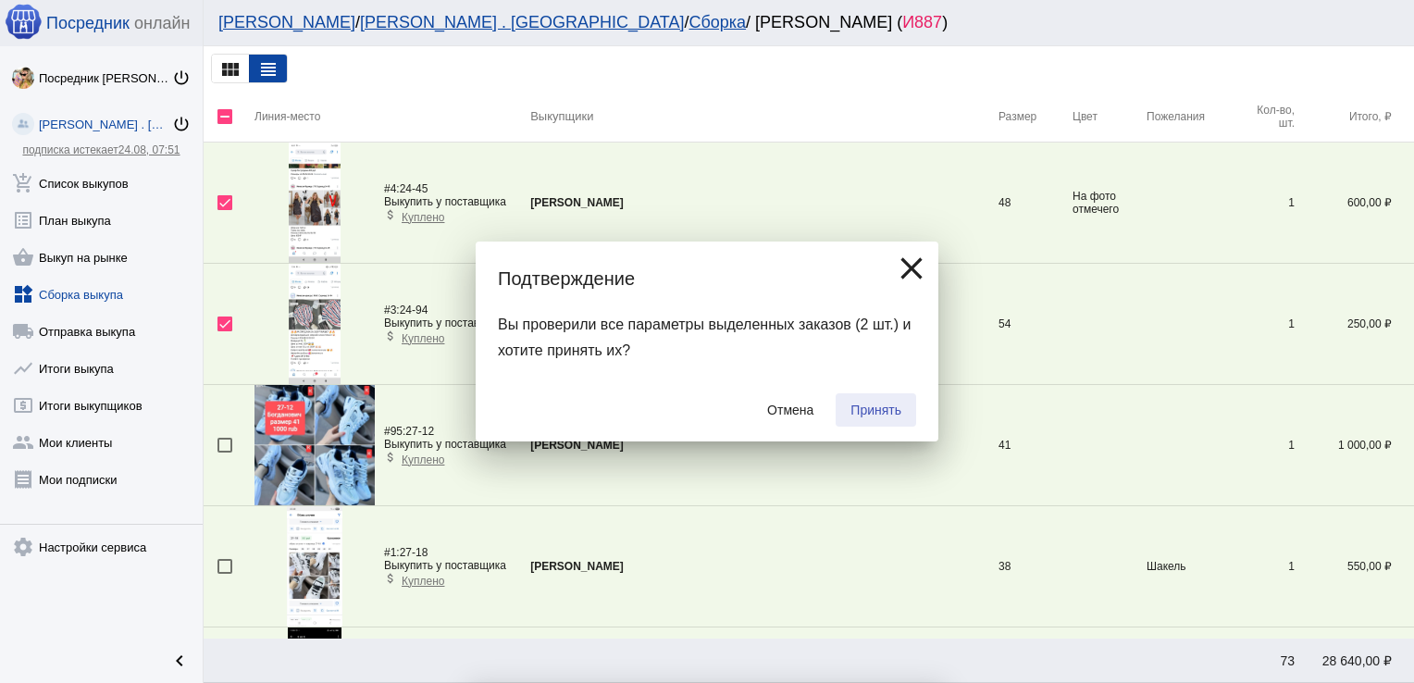
checkbox input "false"
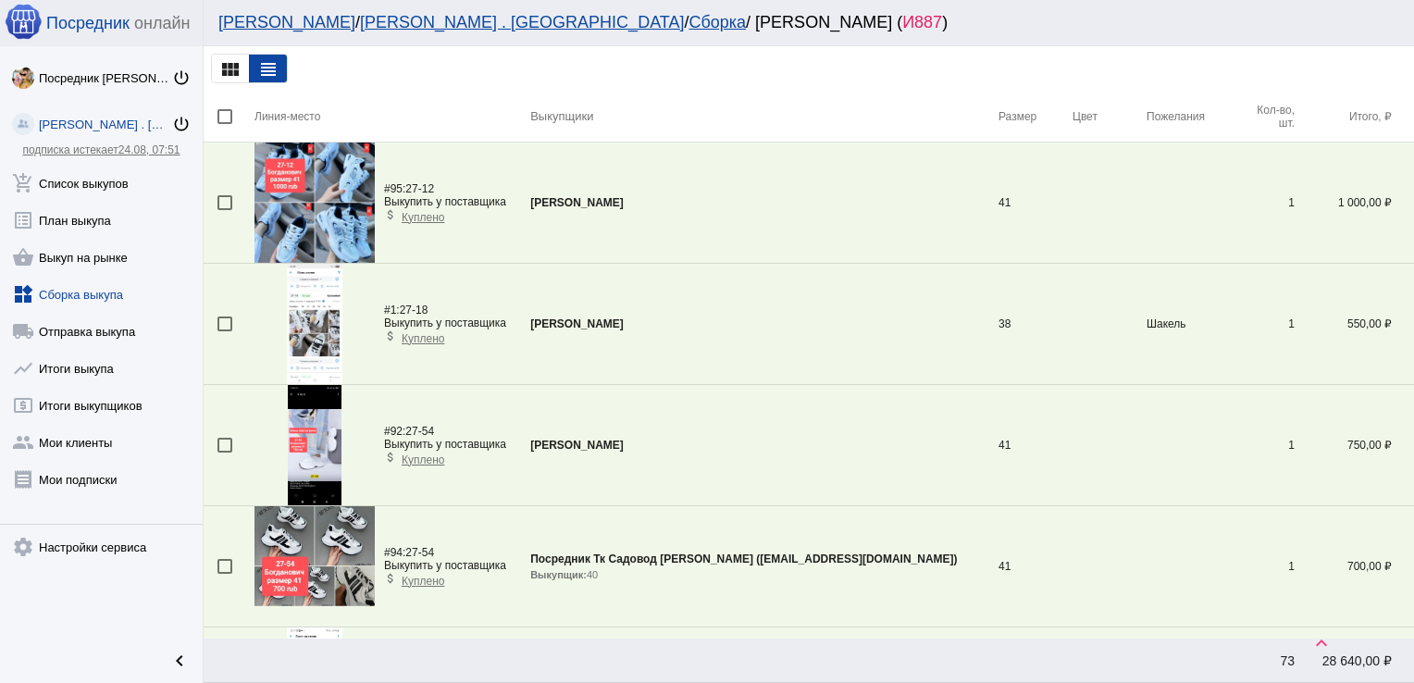
scroll to position [1155, 0]
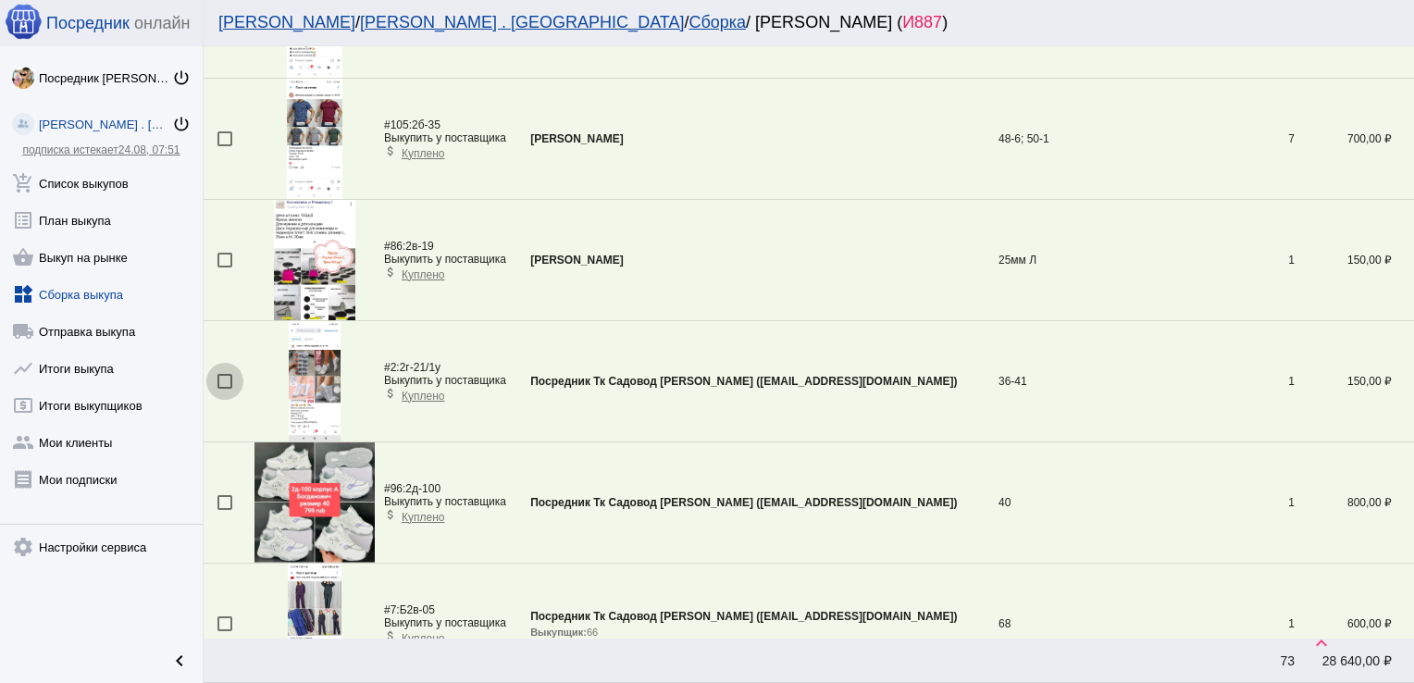
click at [223, 382] on div at bounding box center [224, 381] width 15 height 15
click at [224, 389] on input "checkbox" at bounding box center [224, 389] width 1 height 1
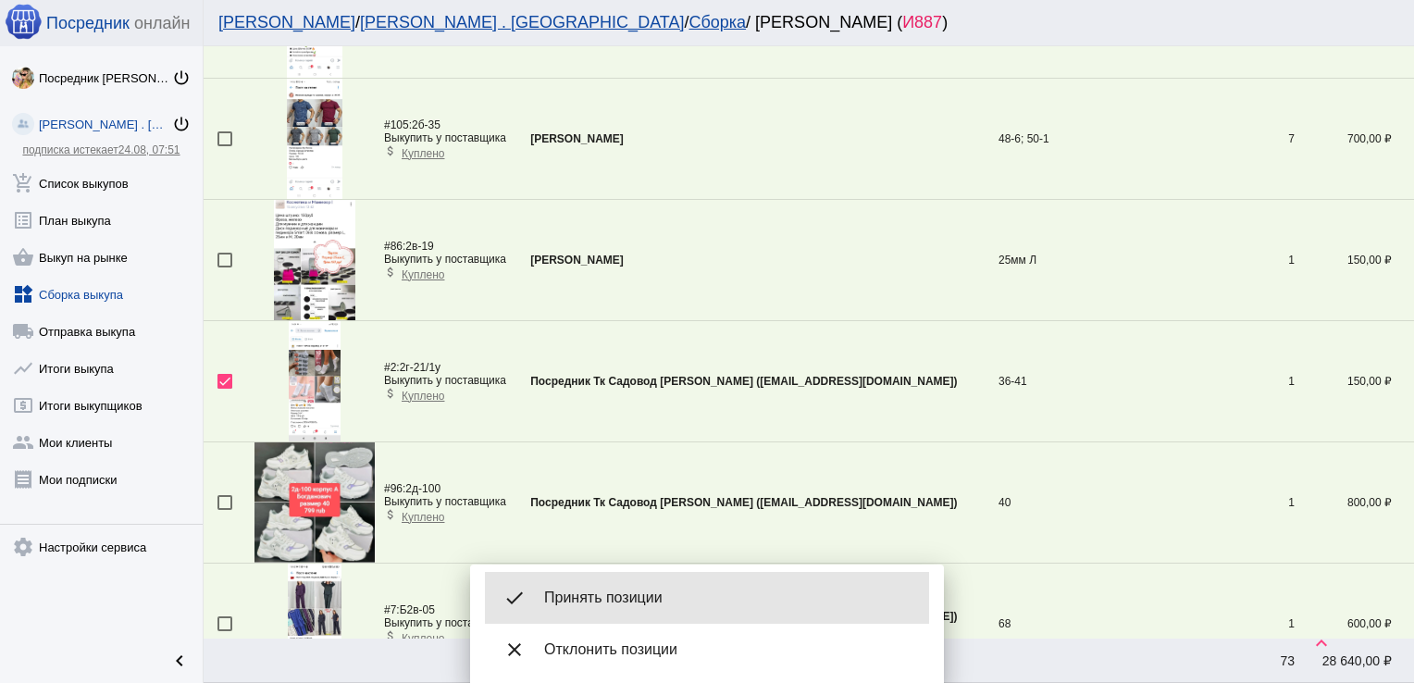
click at [595, 590] on span "Принять позиции" at bounding box center [729, 597] width 370 height 19
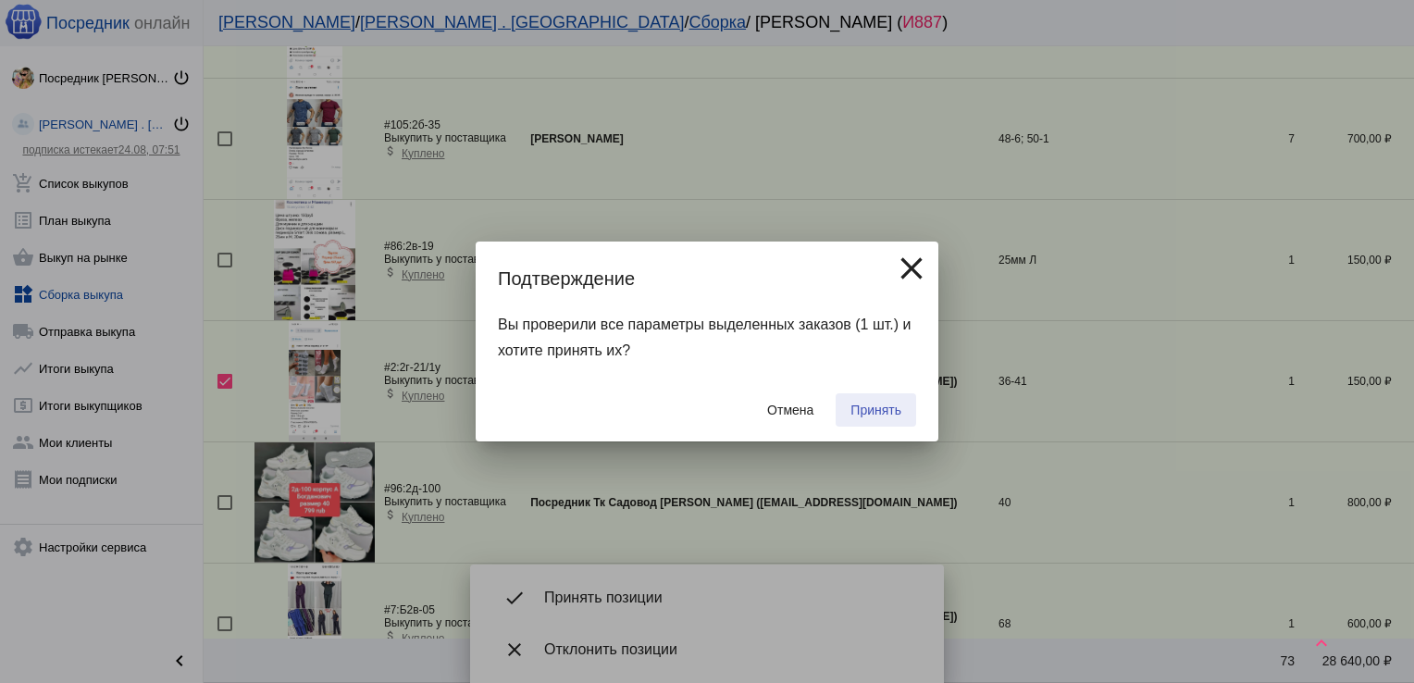
click at [870, 403] on span "Принять" at bounding box center [875, 409] width 51 height 15
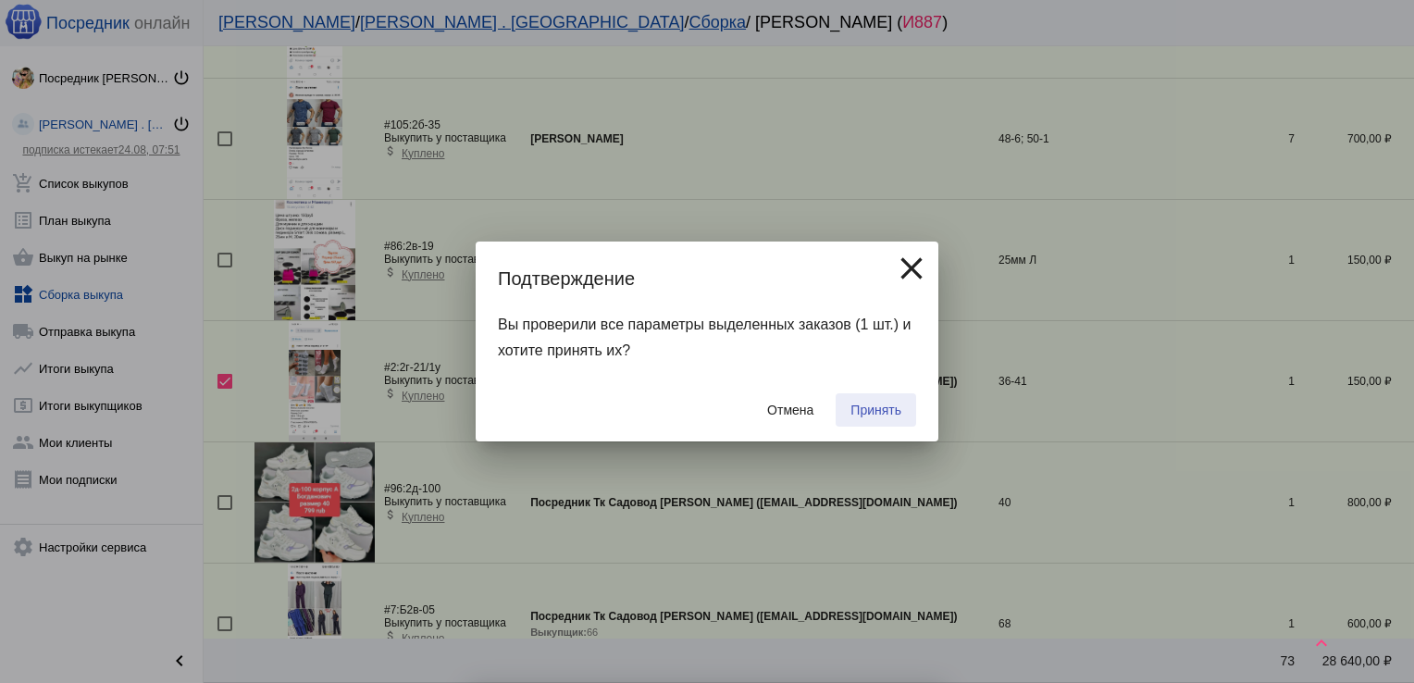
checkbox input "false"
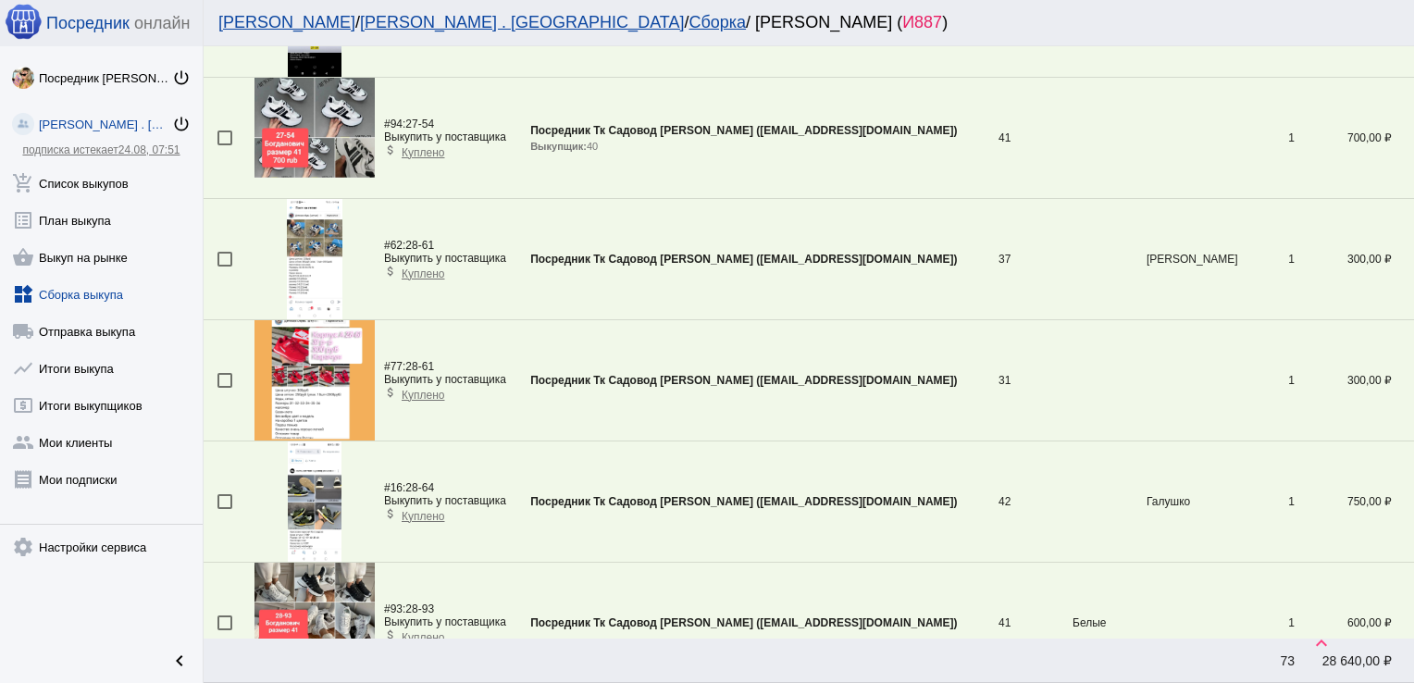
scroll to position [1217, 0]
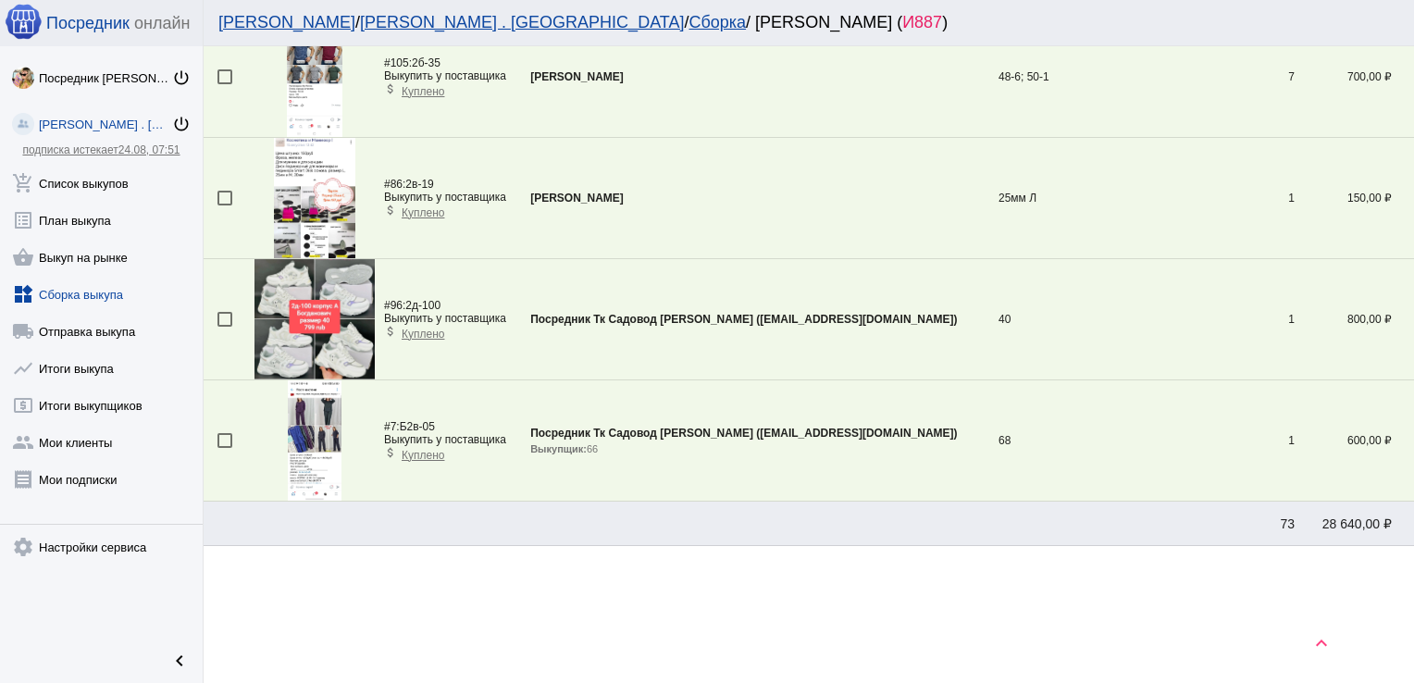
click at [227, 439] on div at bounding box center [224, 440] width 15 height 15
click at [225, 448] on input "checkbox" at bounding box center [224, 448] width 1 height 1
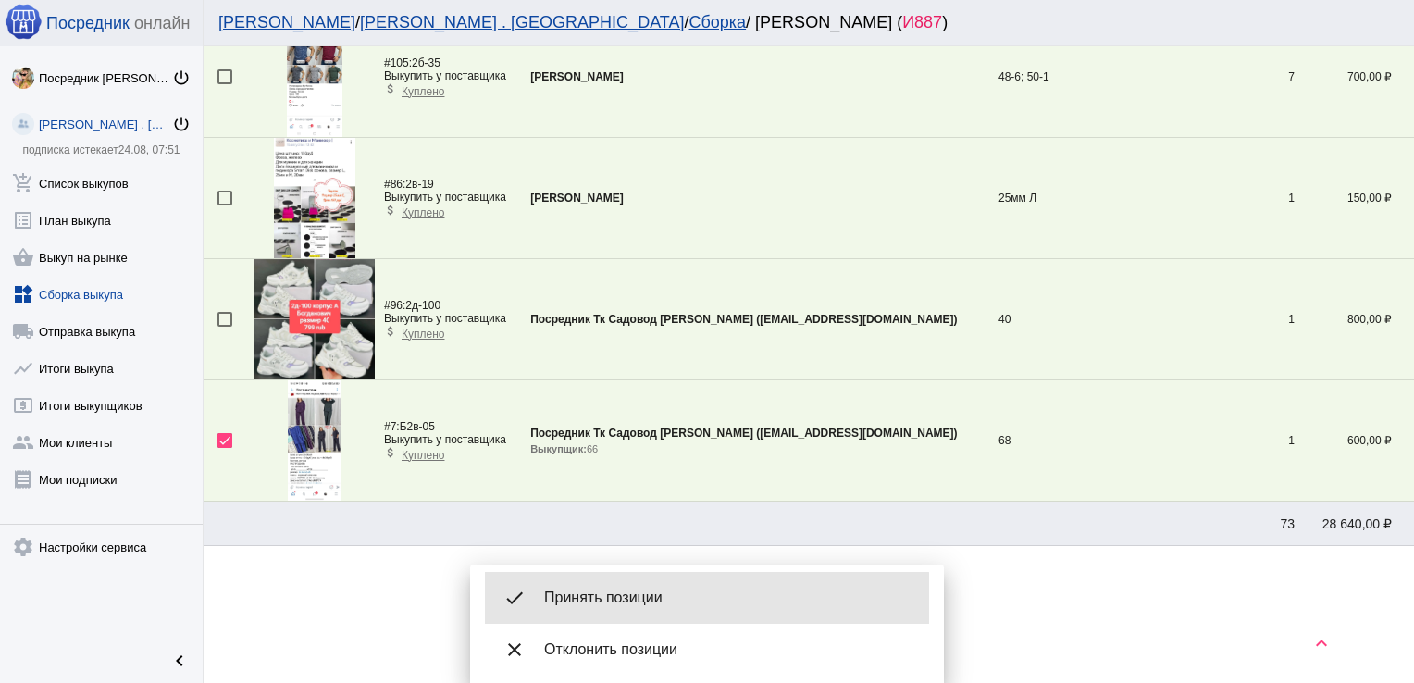
click at [659, 605] on span "Принять позиции" at bounding box center [729, 597] width 370 height 19
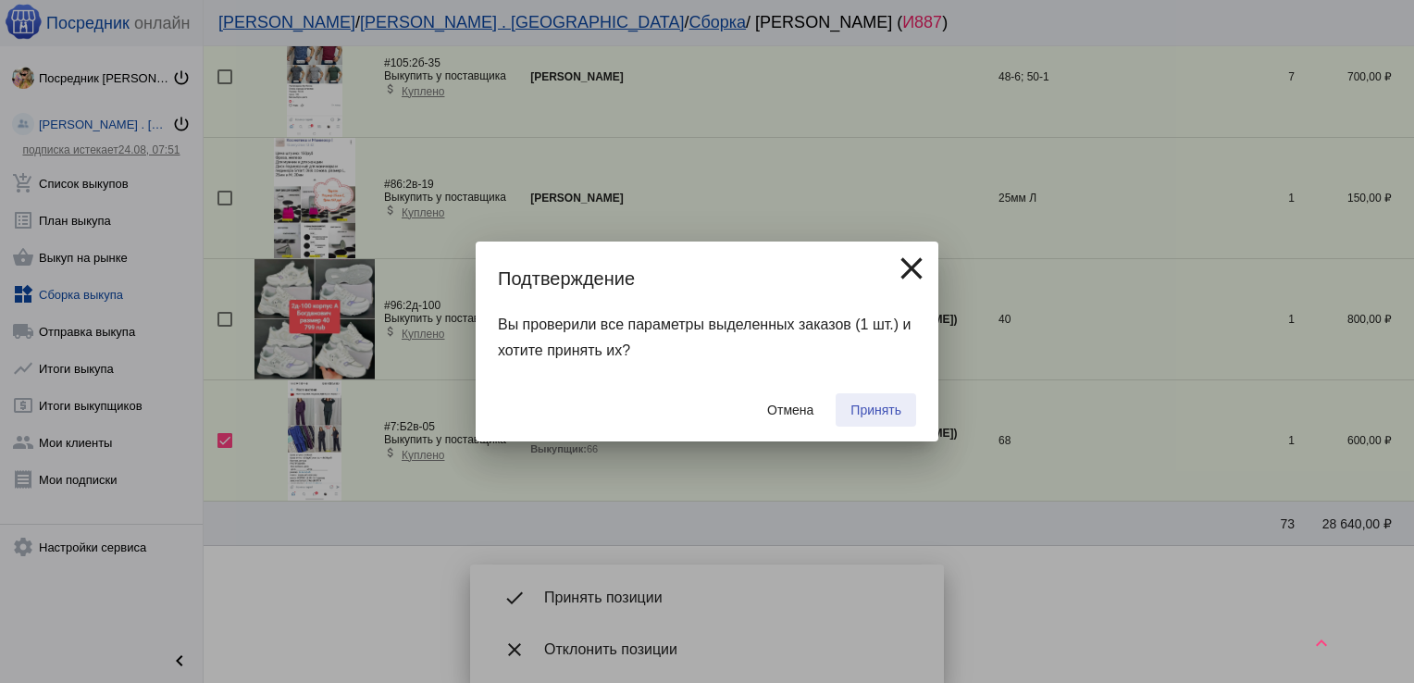
click at [878, 397] on button "Принять" at bounding box center [875, 409] width 80 height 33
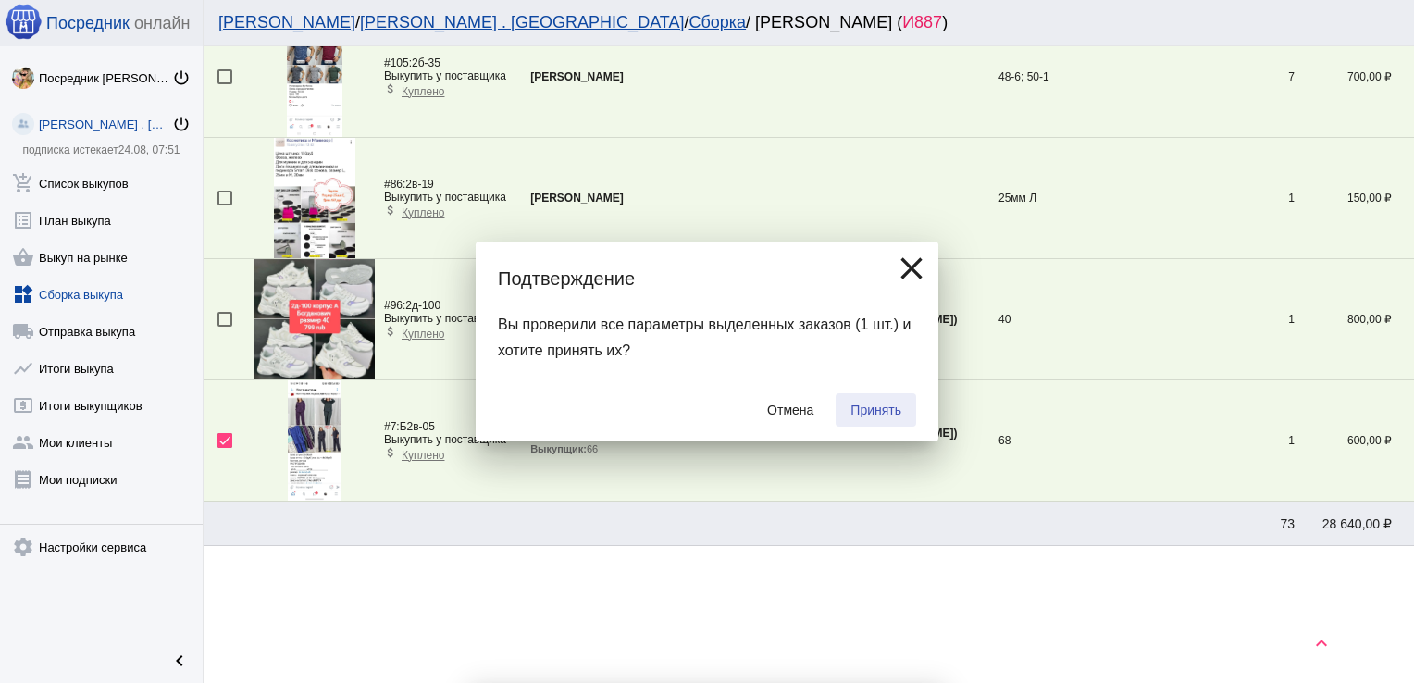
checkbox input "false"
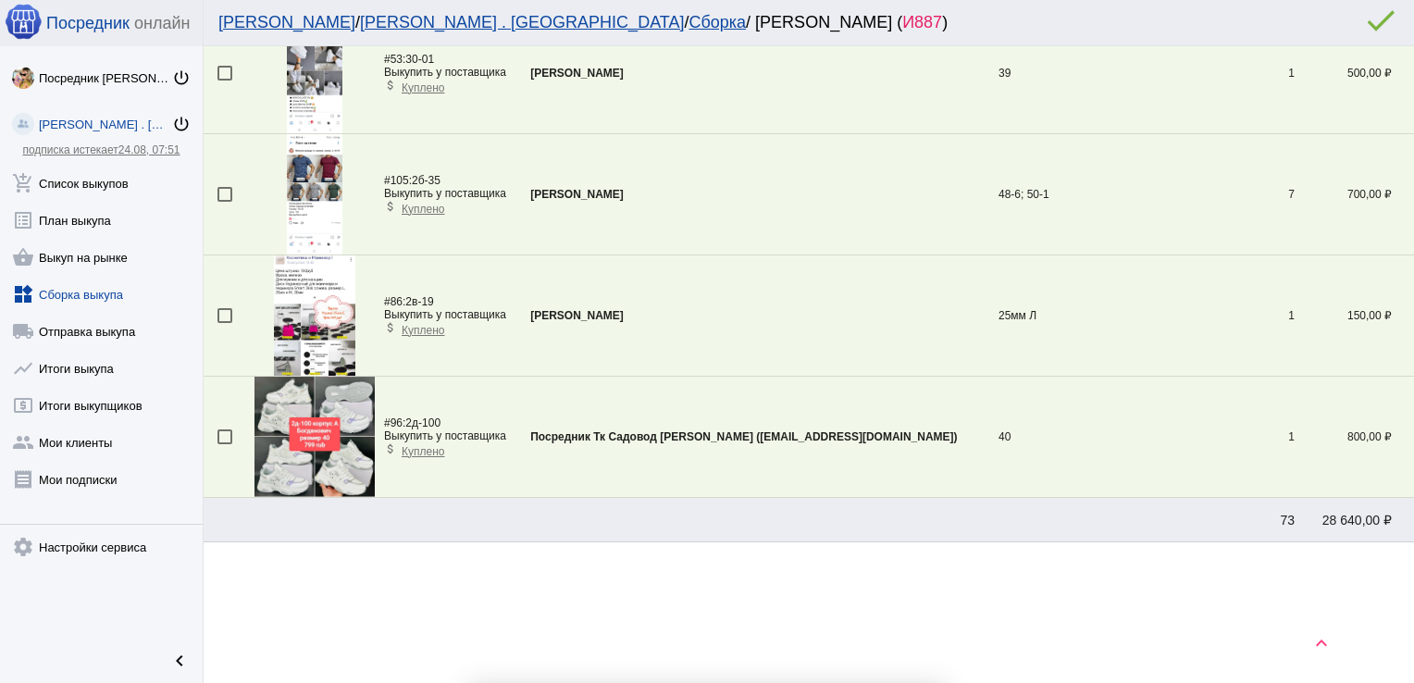
scroll to position [1095, 0]
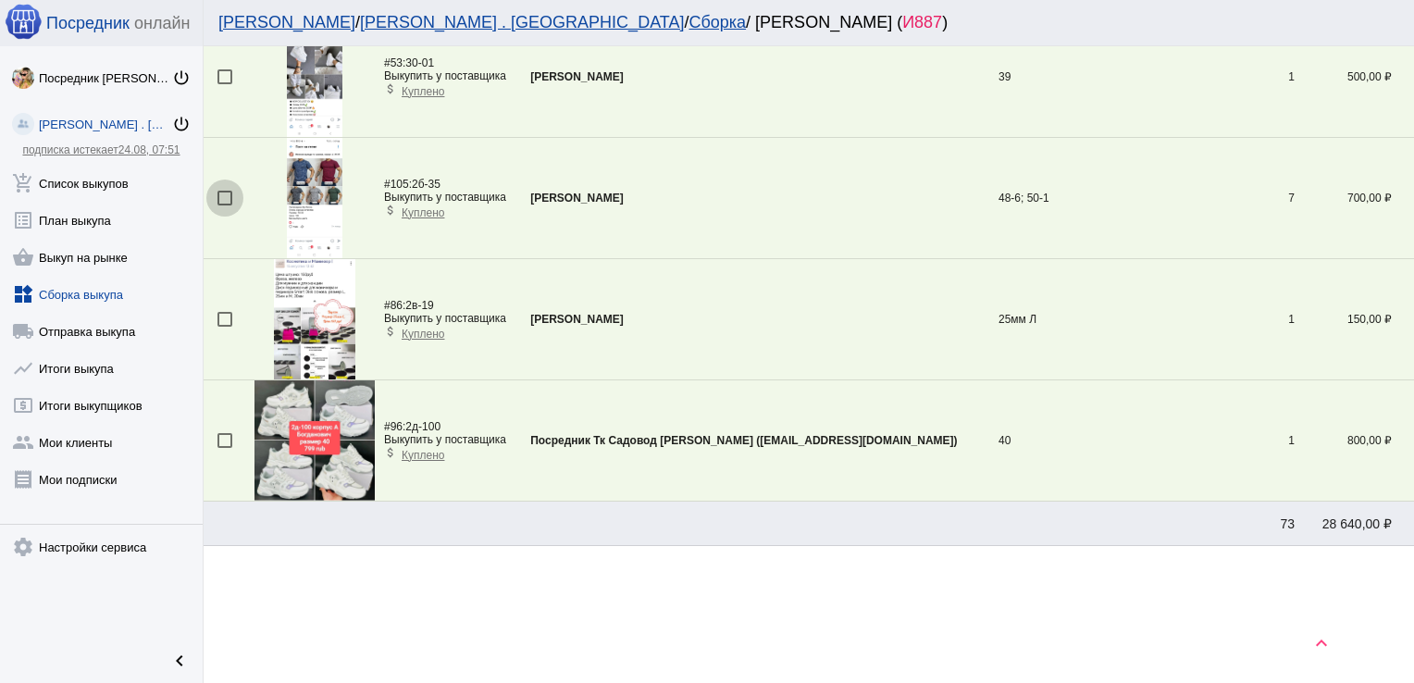
click at [228, 194] on div at bounding box center [224, 198] width 15 height 15
click at [225, 205] on input "checkbox" at bounding box center [224, 205] width 1 height 1
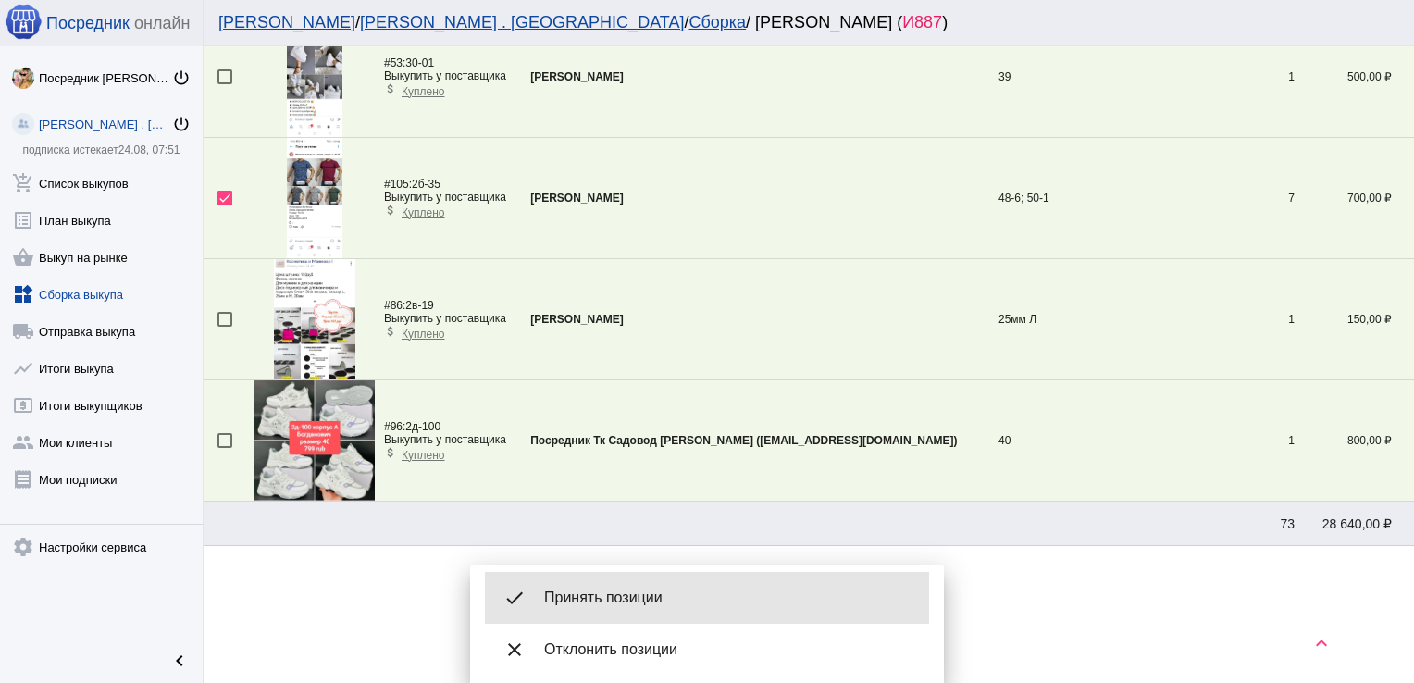
click at [587, 575] on div "done Принять позиции" at bounding box center [707, 598] width 444 height 52
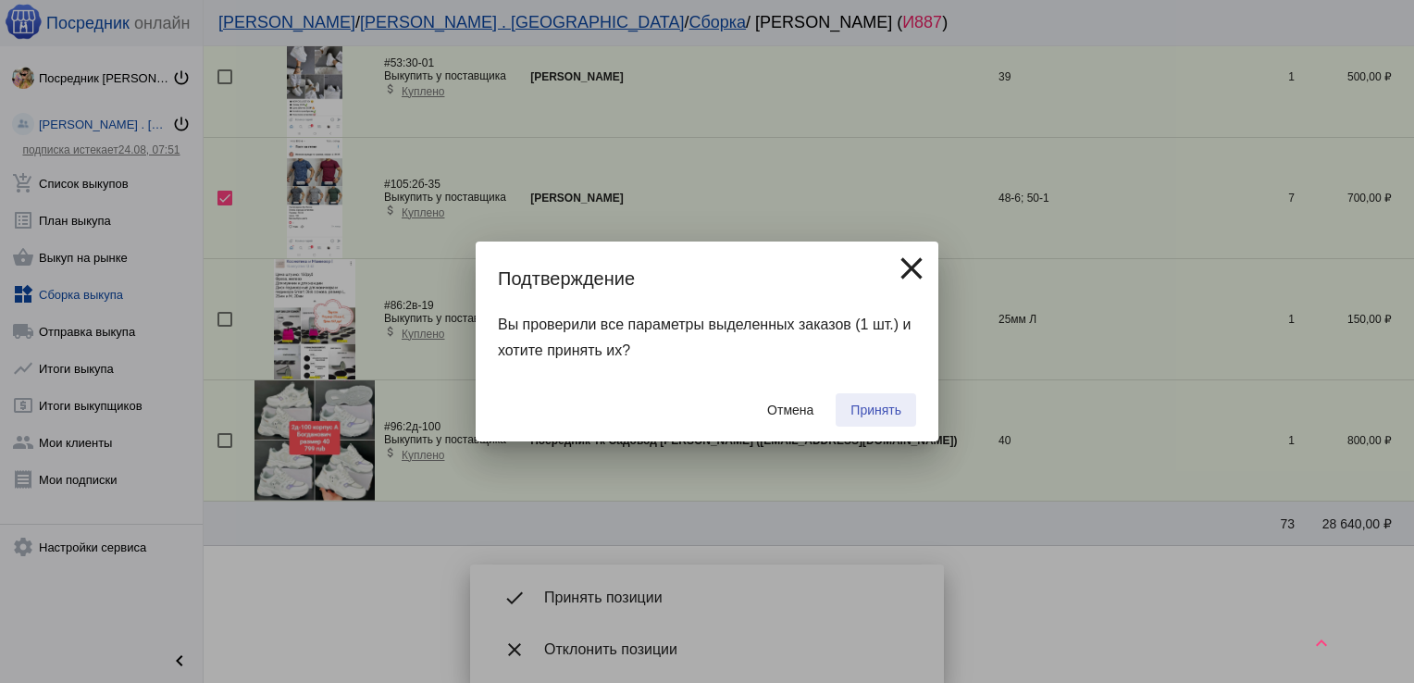
click at [881, 400] on button "Принять" at bounding box center [875, 409] width 80 height 33
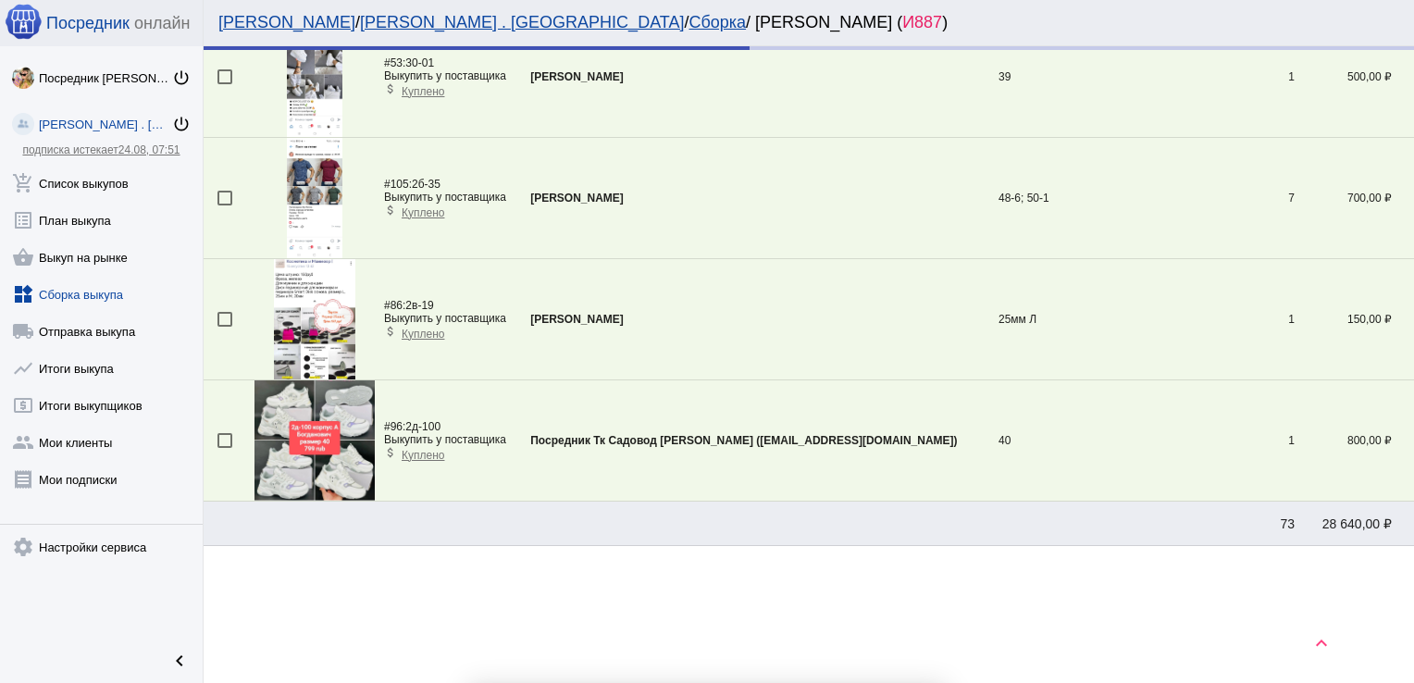
checkbox input "false"
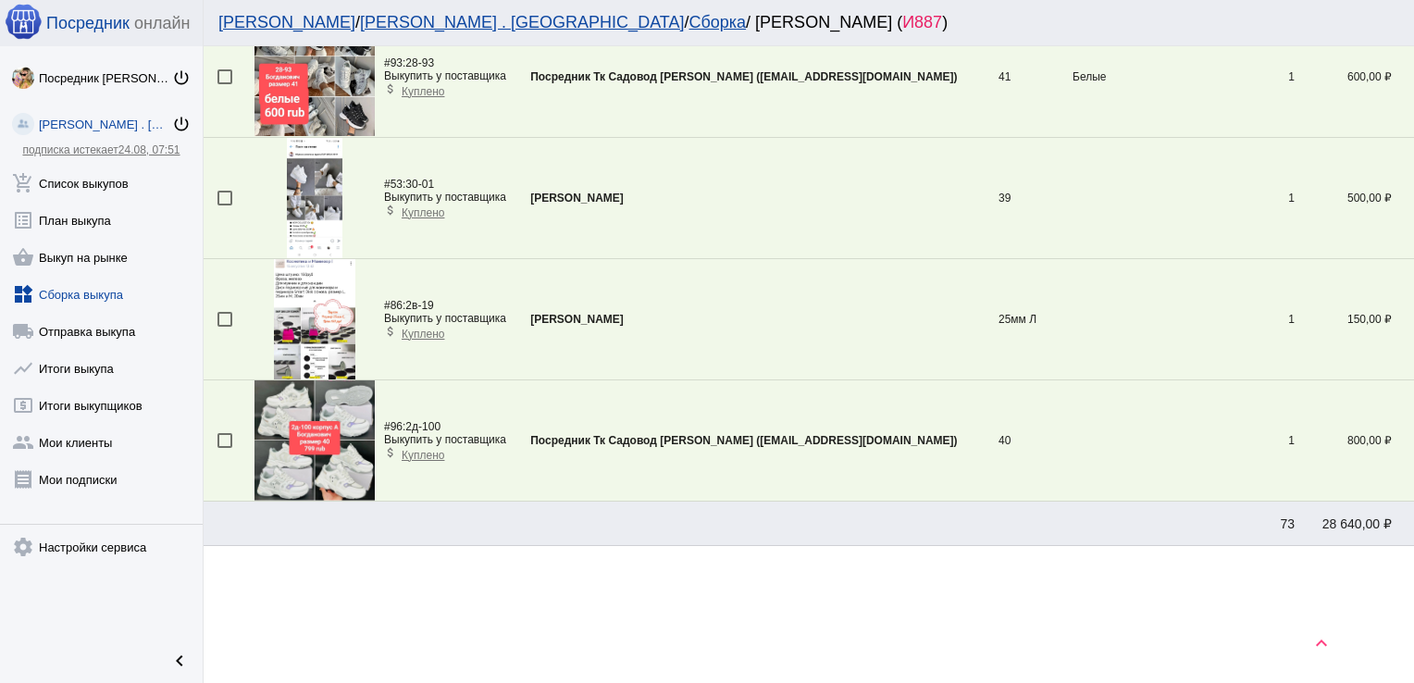
scroll to position [186, 0]
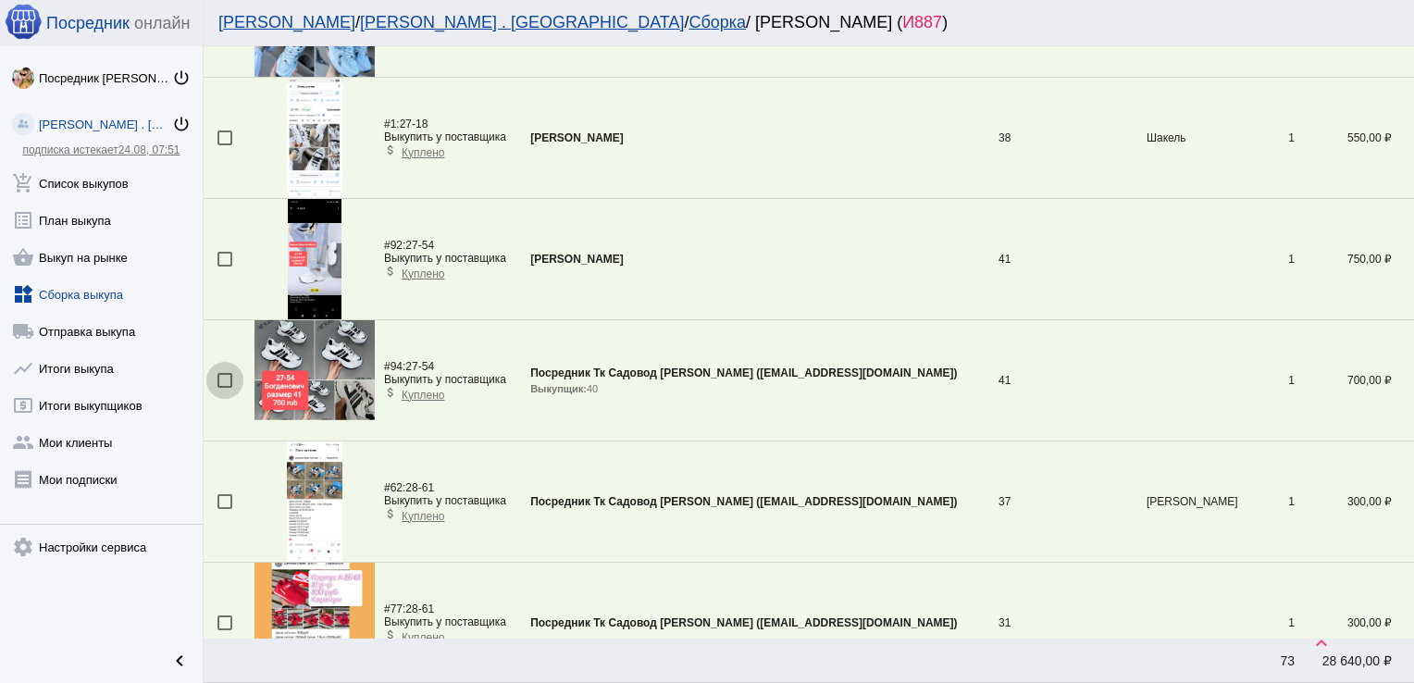
click at [229, 374] on div at bounding box center [224, 380] width 15 height 15
click at [225, 388] on input "checkbox" at bounding box center [224, 388] width 1 height 1
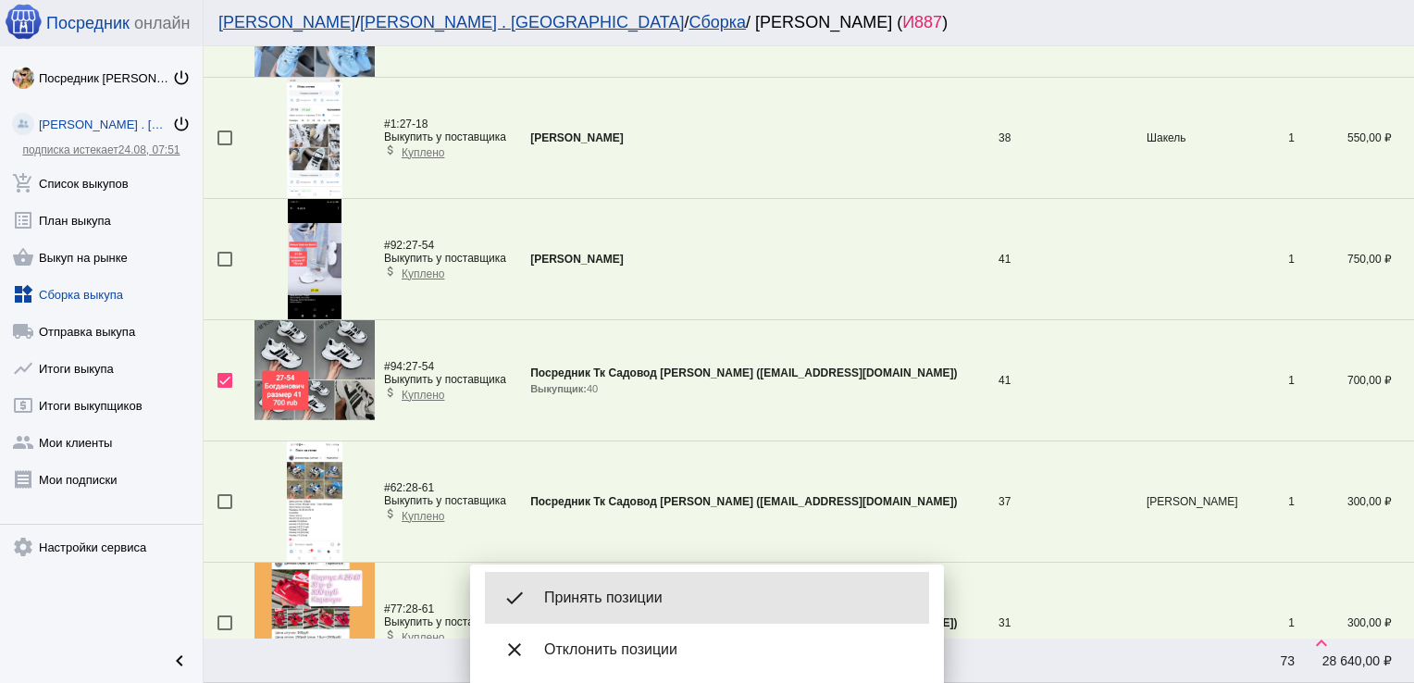
click at [624, 586] on div "done Принять позиции" at bounding box center [707, 598] width 444 height 52
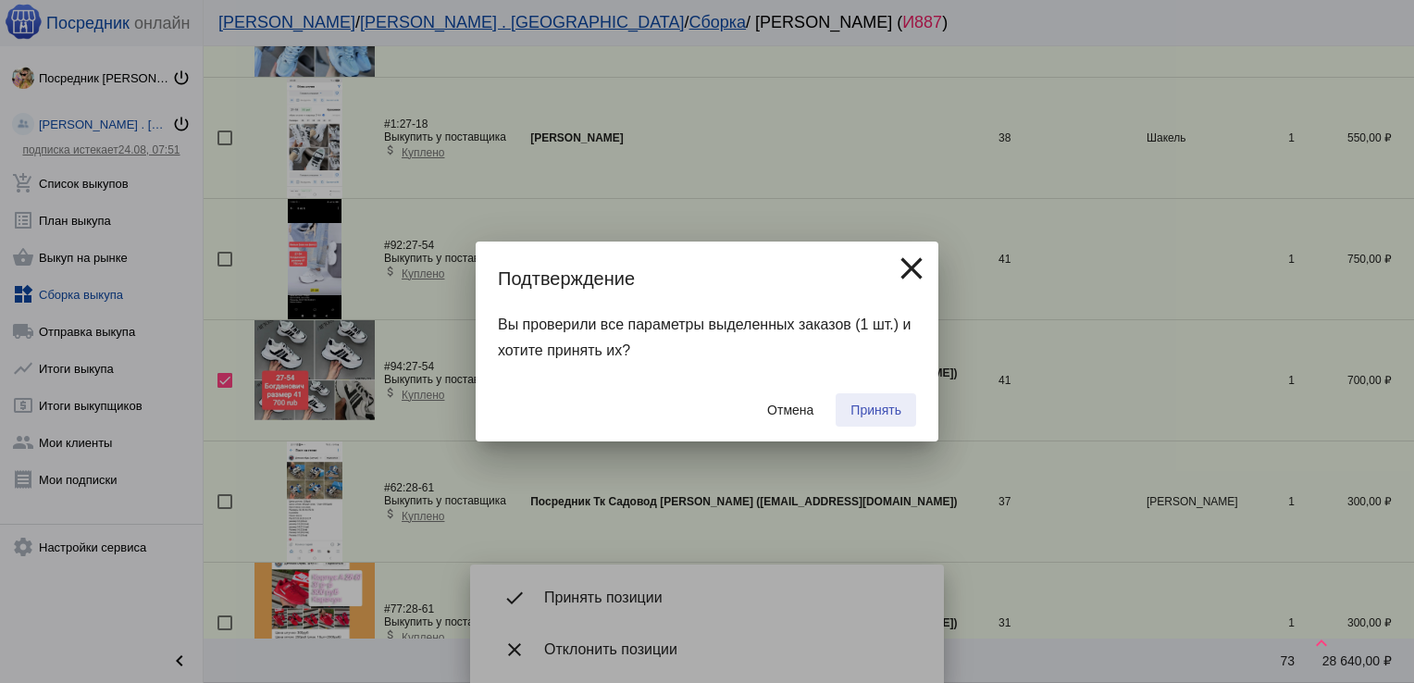
click at [871, 404] on span "Принять" at bounding box center [875, 409] width 51 height 15
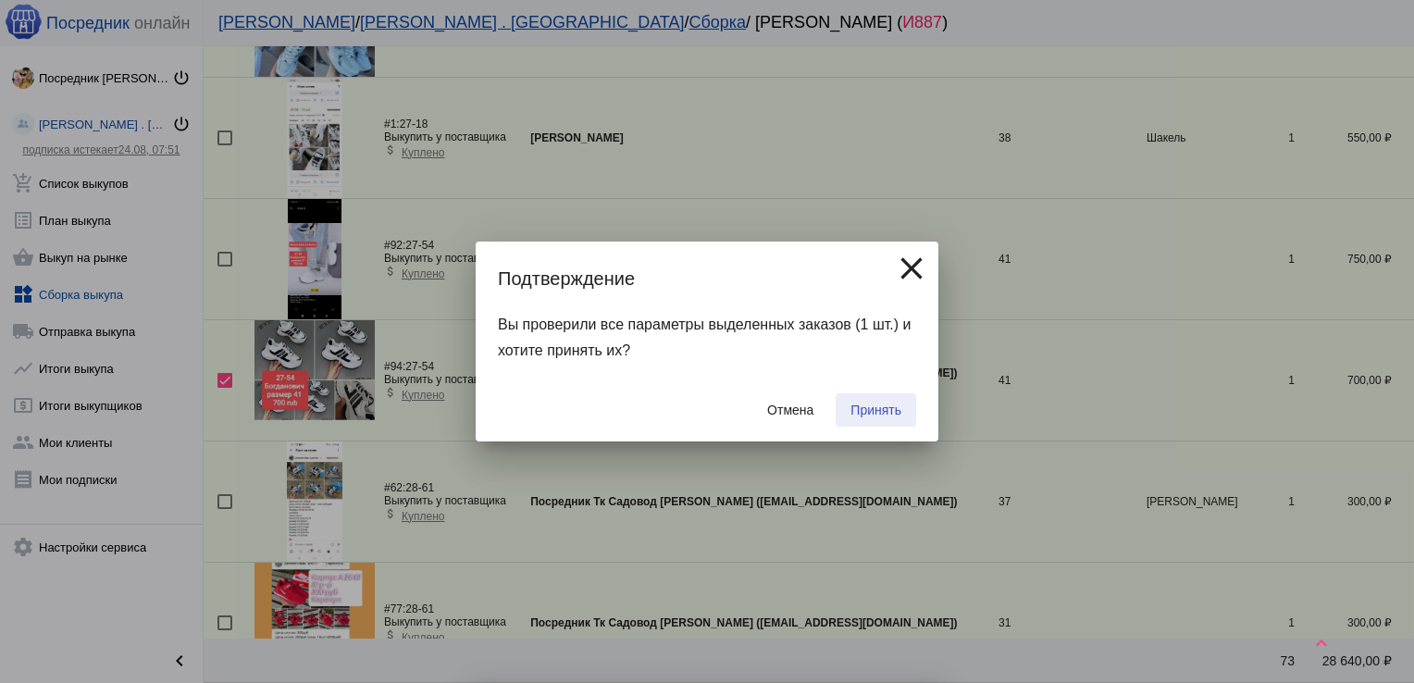
checkbox input "false"
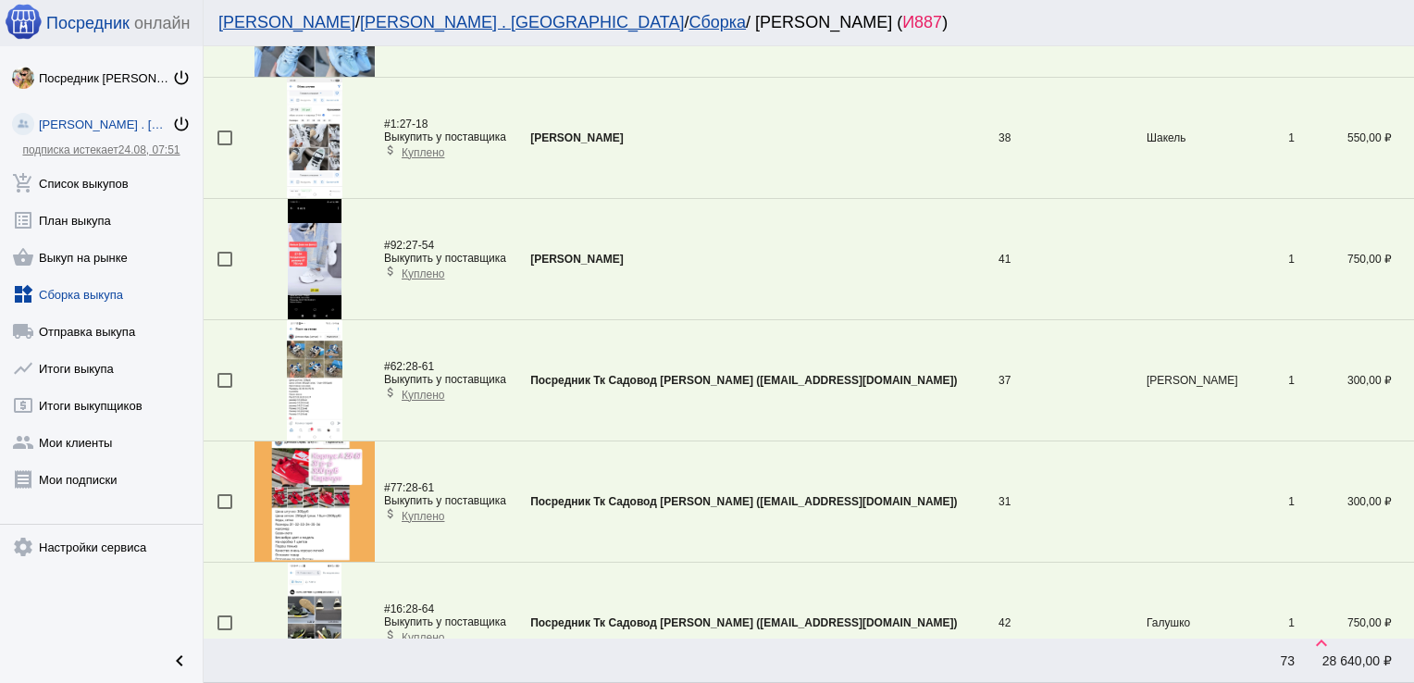
scroll to position [854, 0]
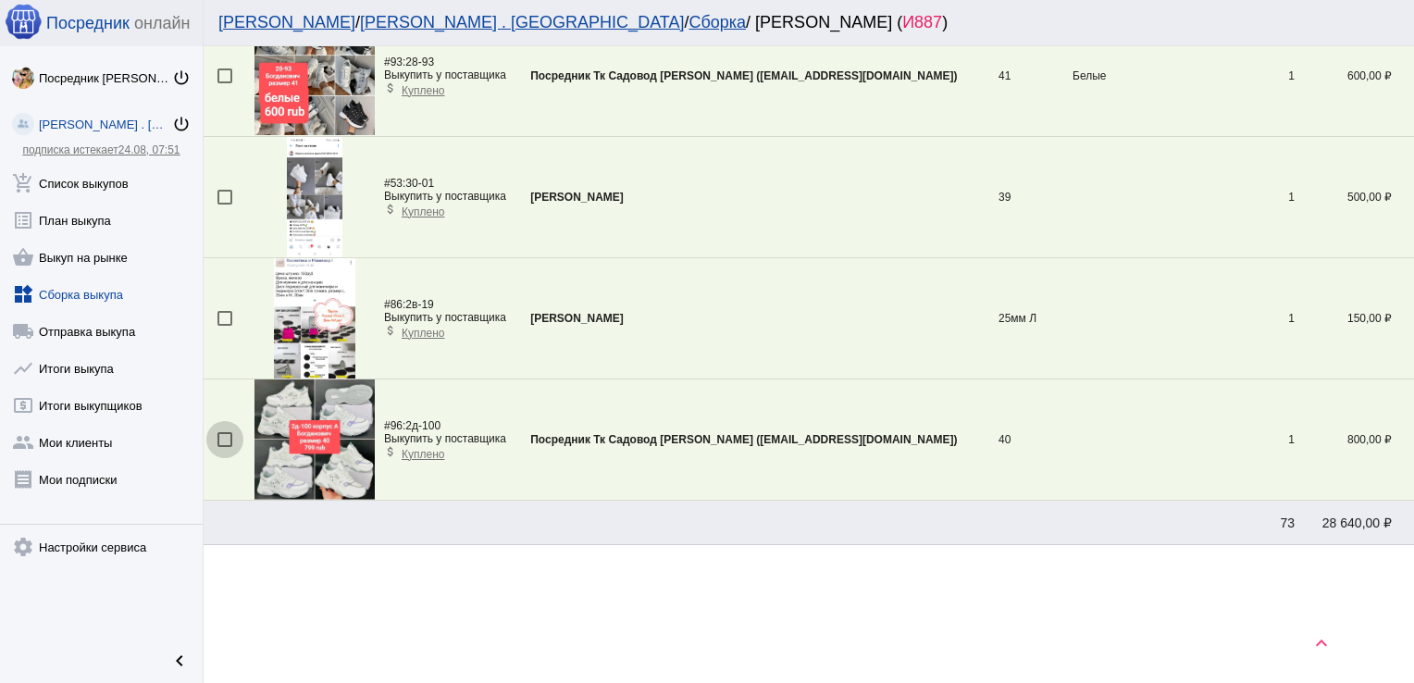
click at [221, 434] on div at bounding box center [224, 439] width 15 height 15
click at [224, 447] on input "checkbox" at bounding box center [224, 447] width 1 height 1
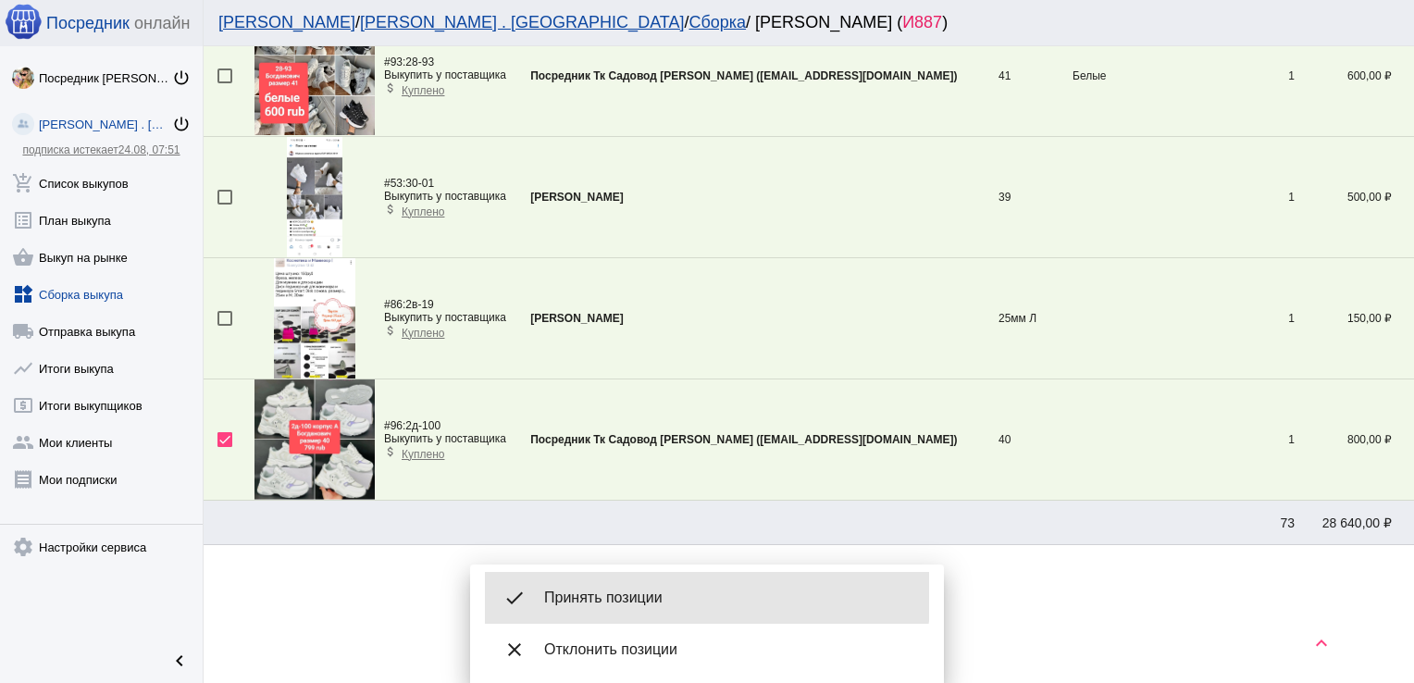
click at [585, 585] on div "done Принять позиции" at bounding box center [707, 598] width 444 height 52
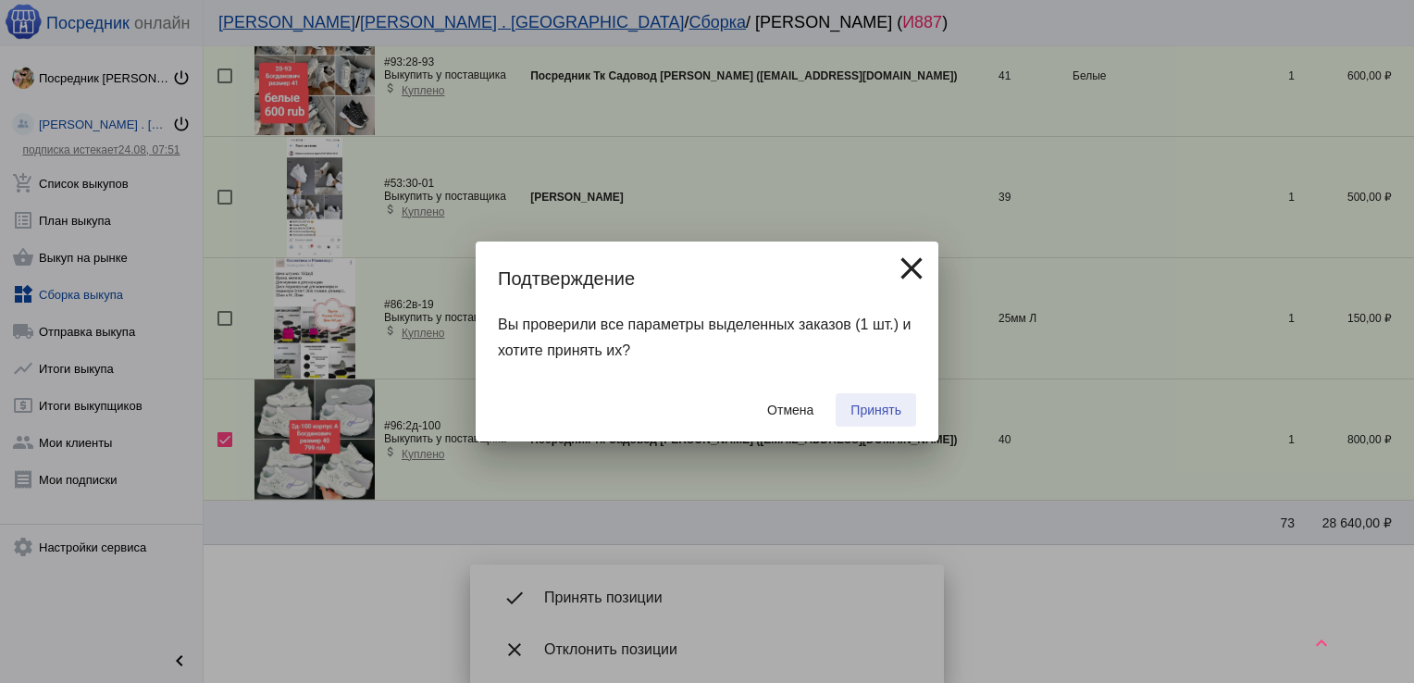
click at [855, 401] on button "Принять" at bounding box center [875, 409] width 80 height 33
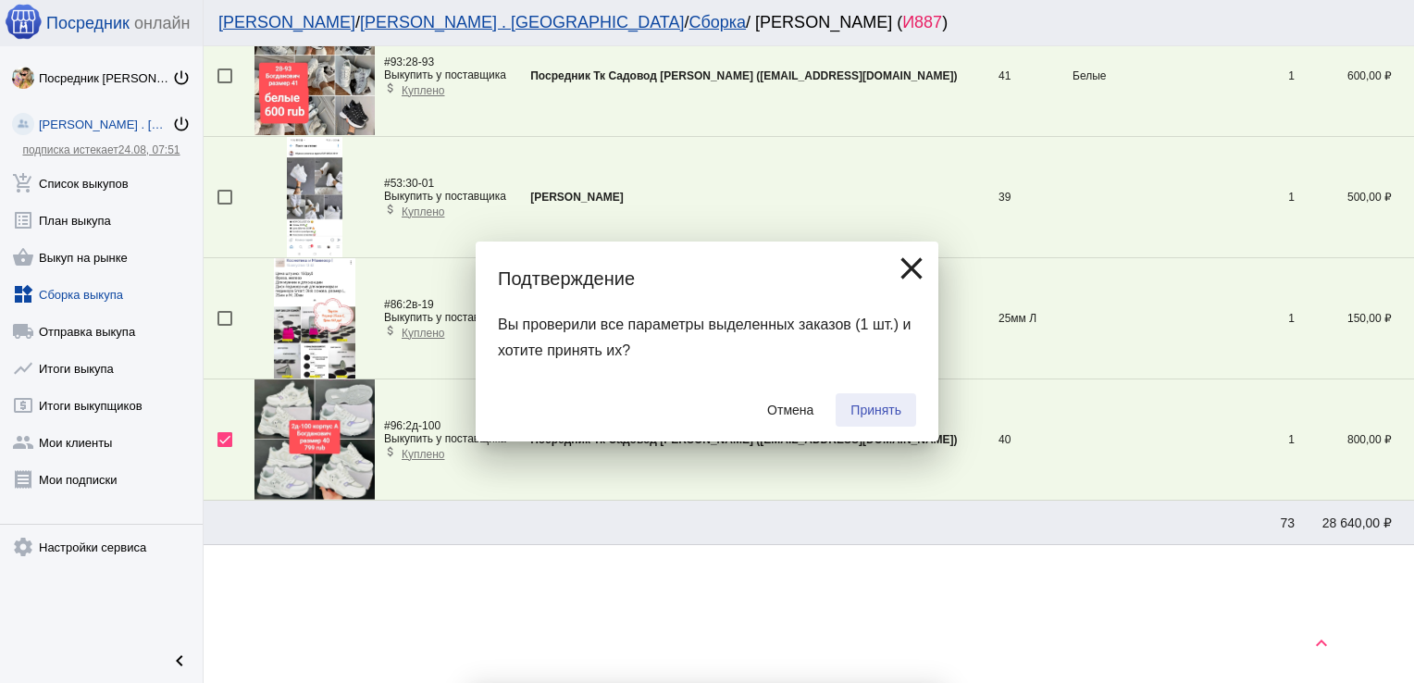
checkbox input "false"
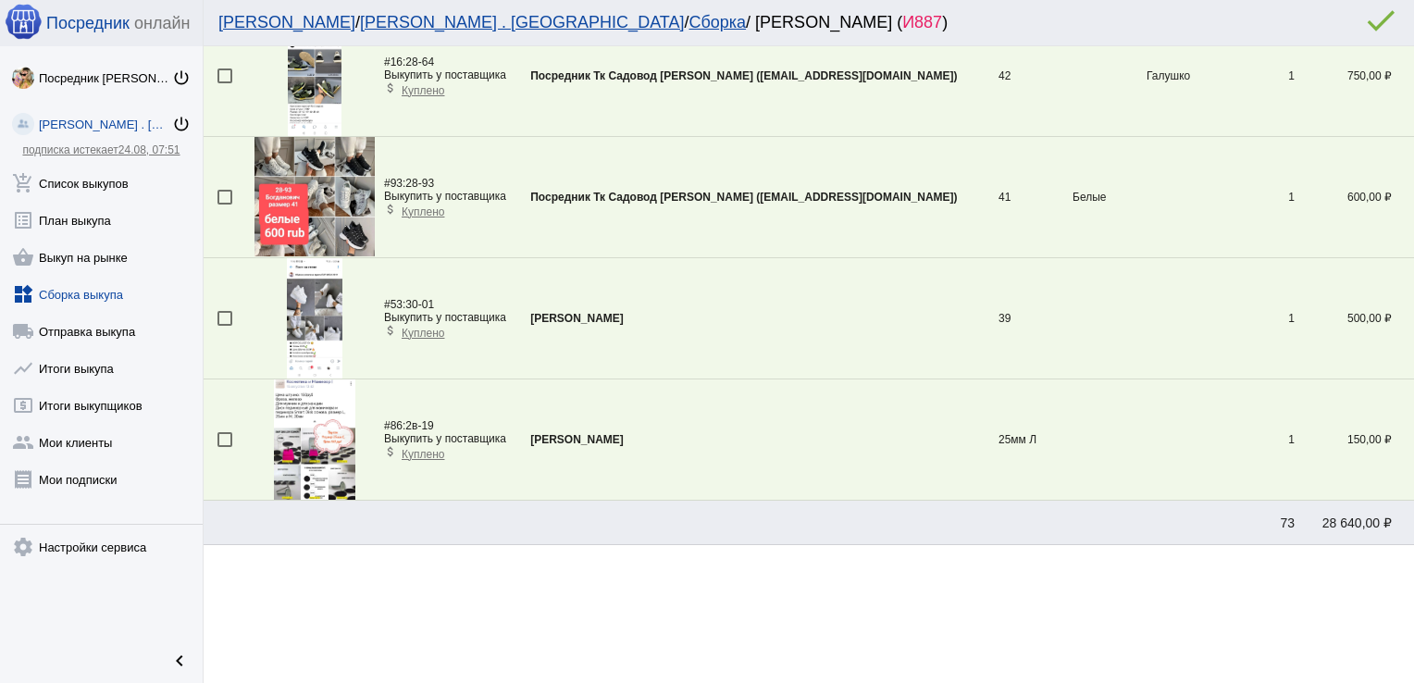
scroll to position [65, 0]
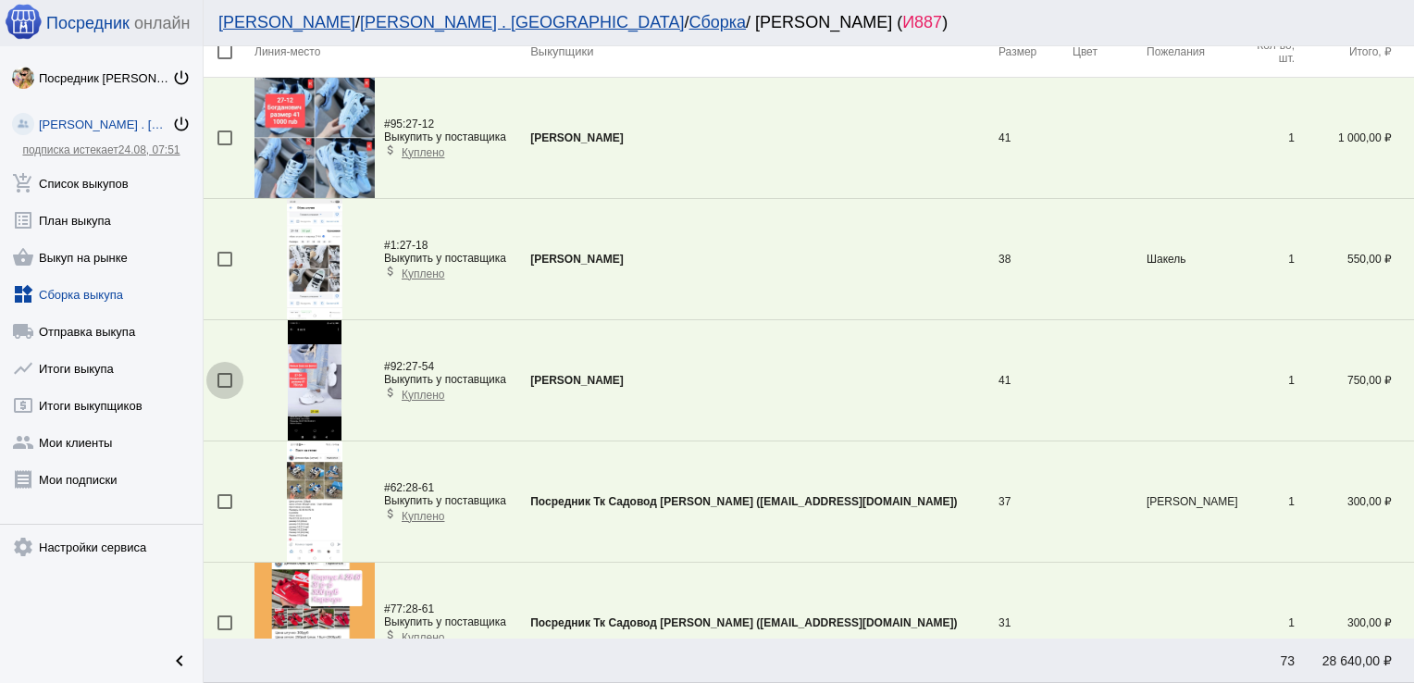
click at [217, 376] on div at bounding box center [224, 380] width 15 height 15
click at [224, 388] on input "checkbox" at bounding box center [224, 388] width 1 height 1
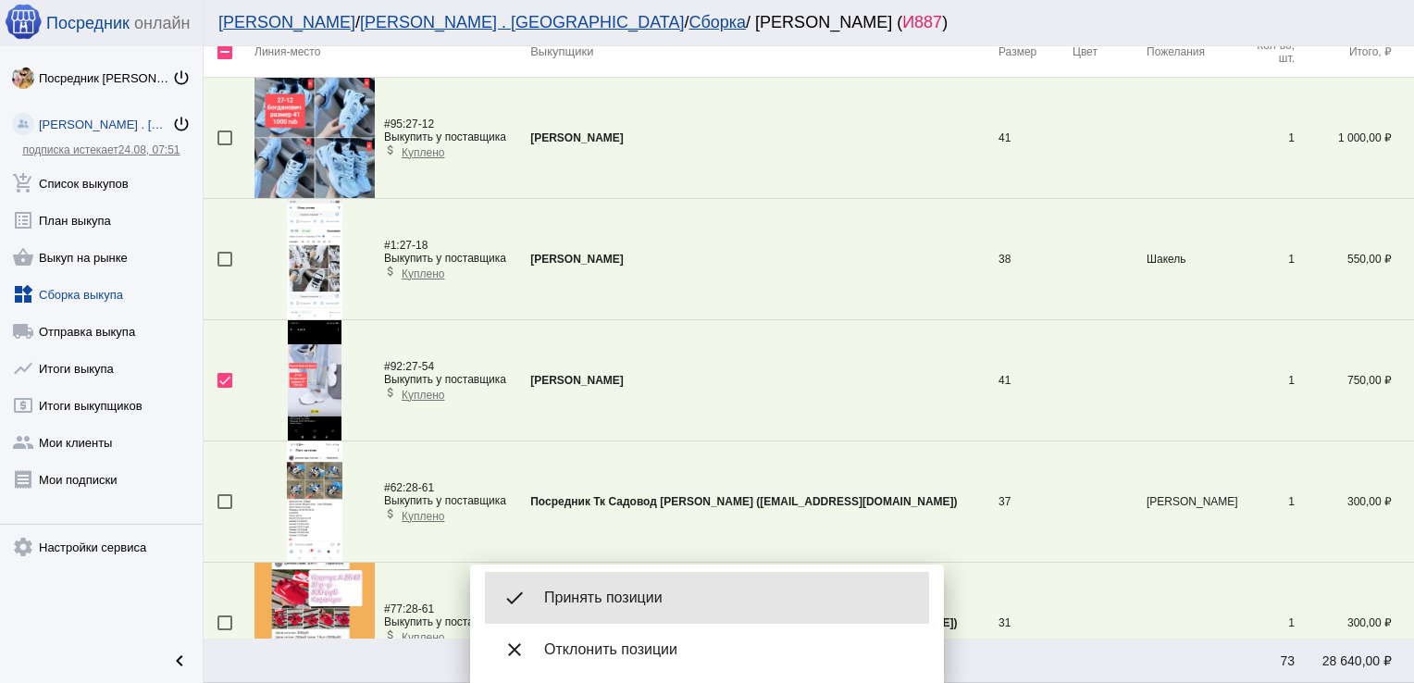
click at [615, 601] on span "Принять позиции" at bounding box center [729, 597] width 370 height 19
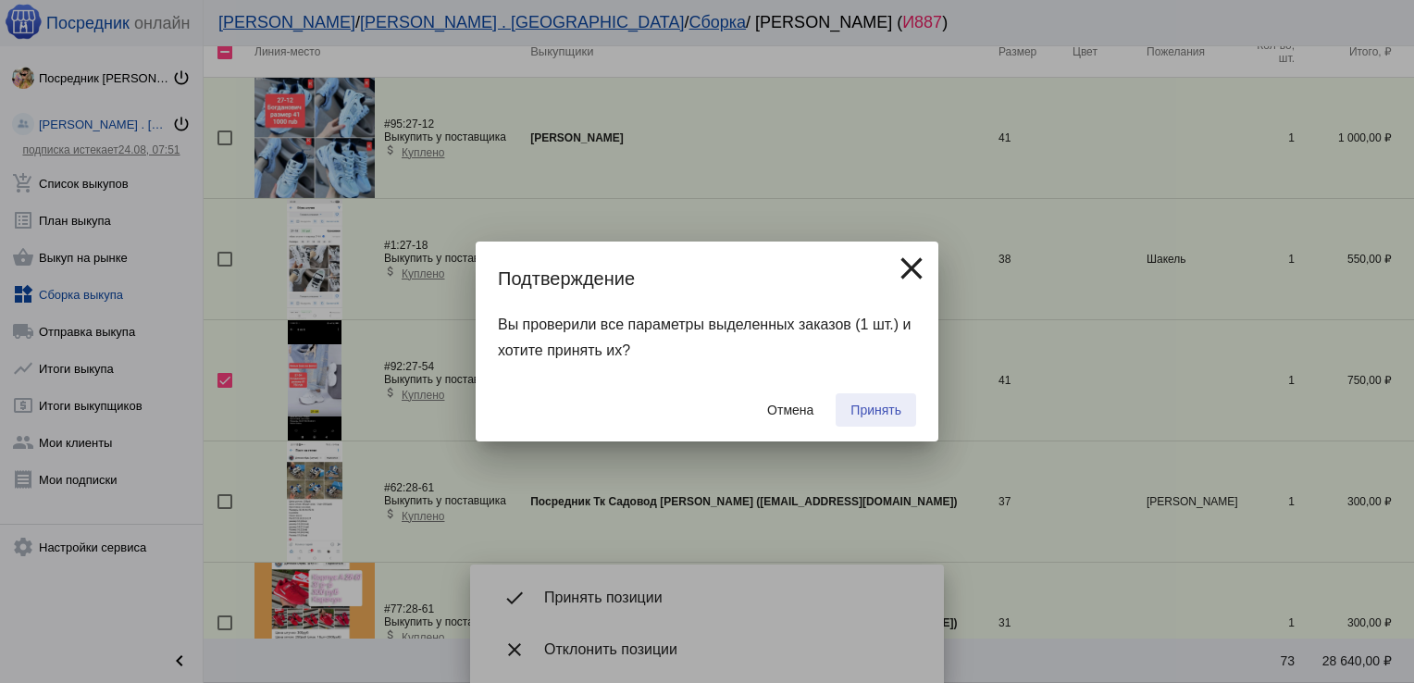
click at [882, 413] on span "Принять" at bounding box center [875, 409] width 51 height 15
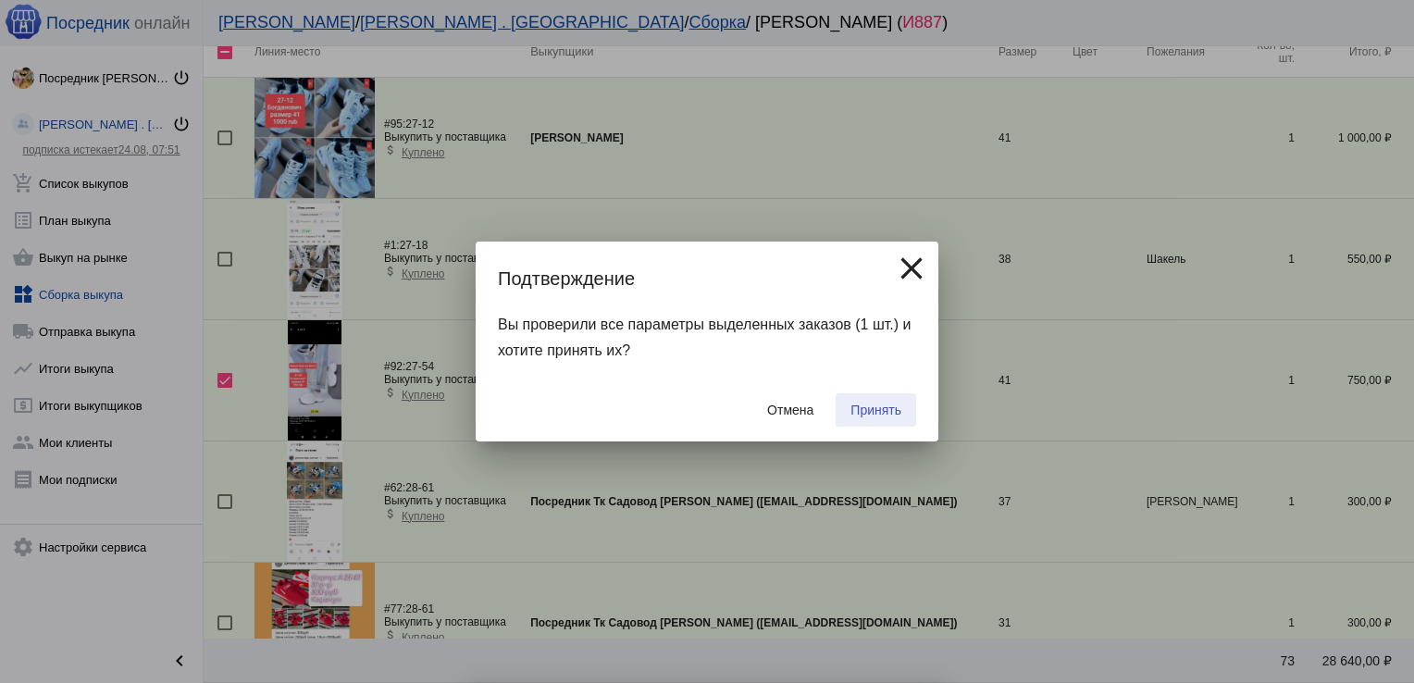
checkbox input "false"
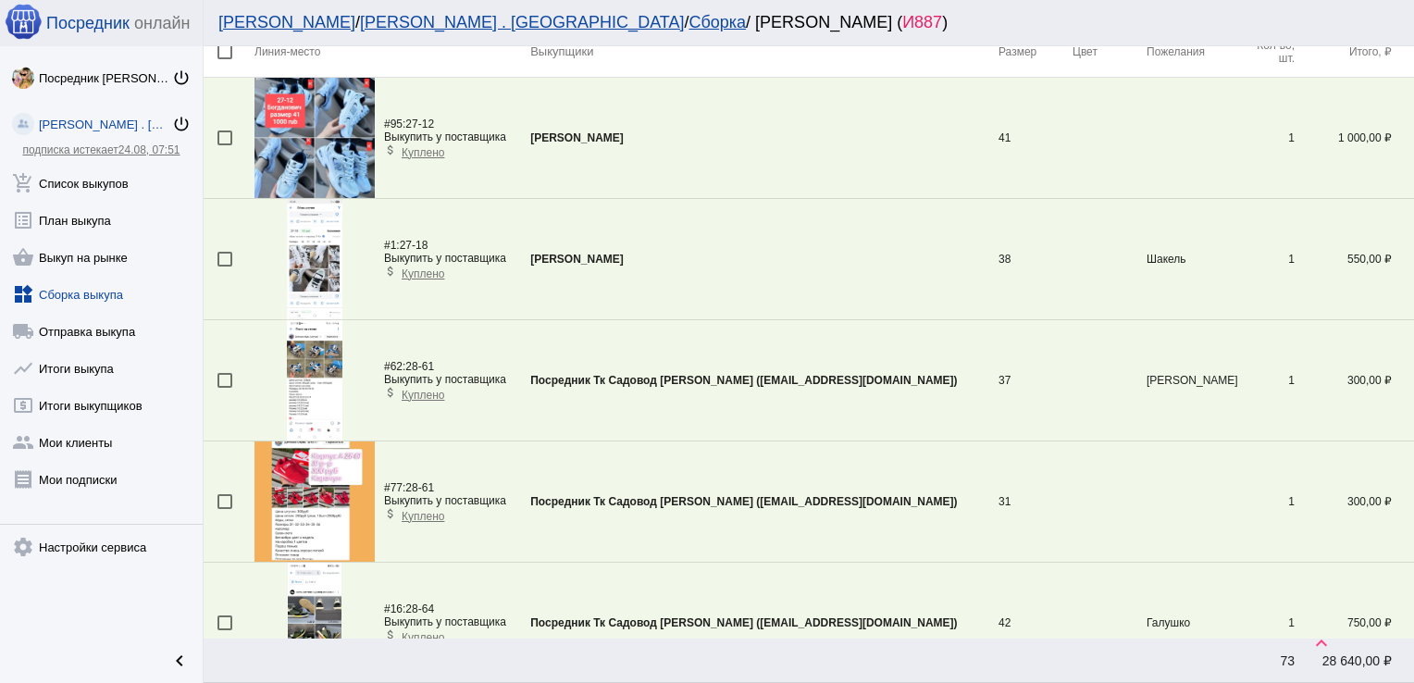
scroll to position [549, 0]
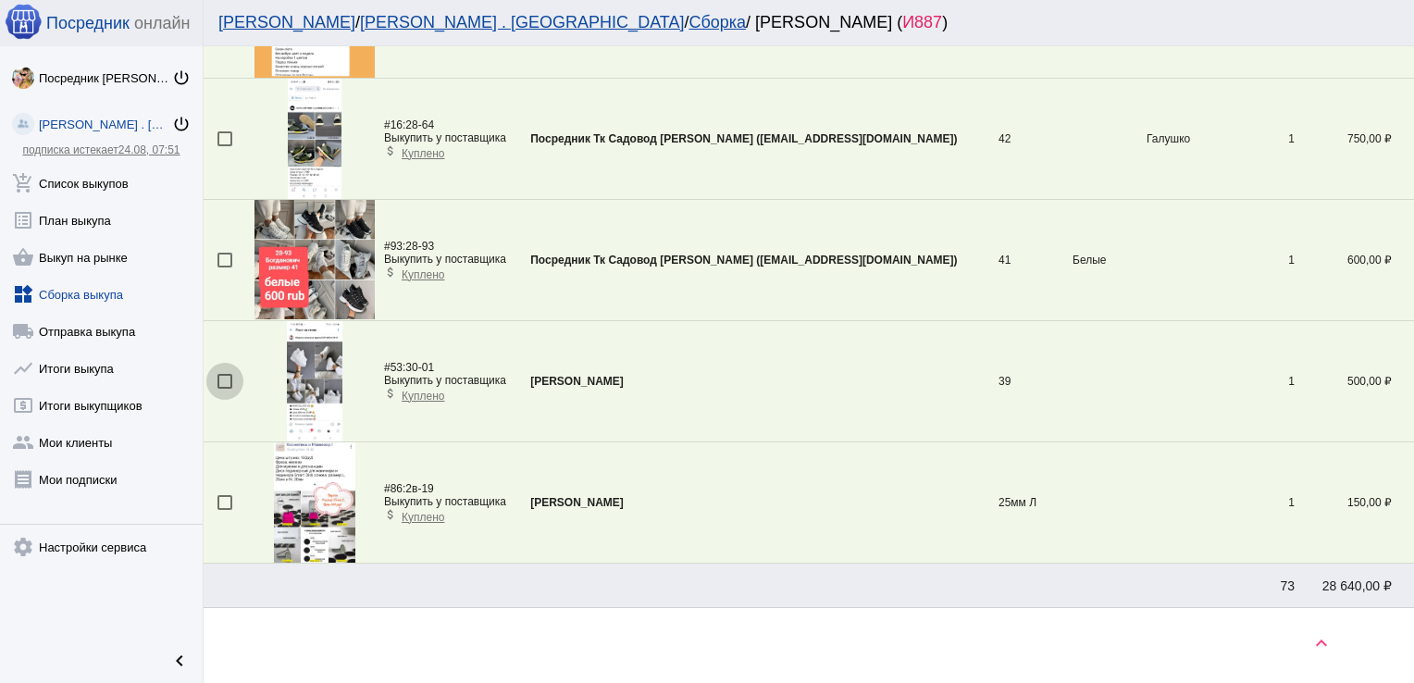
click at [218, 381] on div at bounding box center [224, 381] width 15 height 15
click at [224, 389] on input "checkbox" at bounding box center [224, 389] width 1 height 1
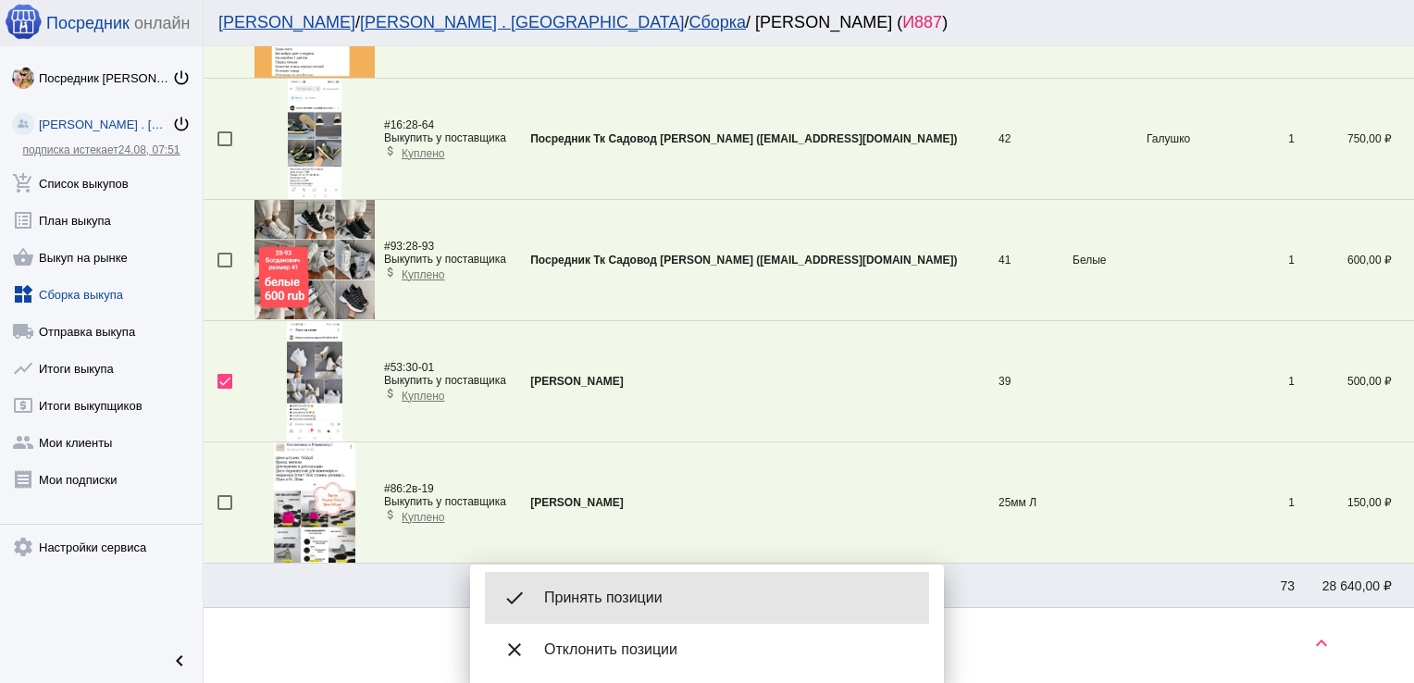
click at [584, 584] on div "done Принять позиции" at bounding box center [707, 598] width 444 height 52
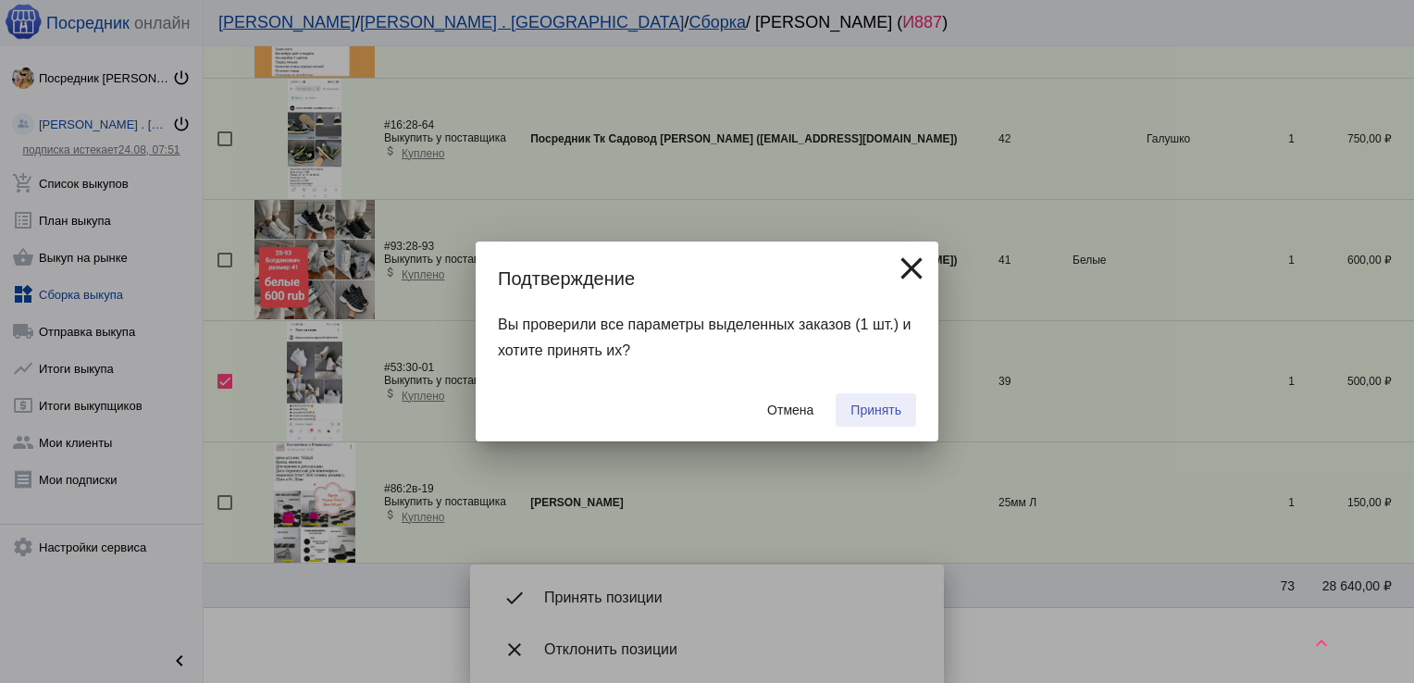
click at [857, 404] on span "Принять" at bounding box center [875, 409] width 51 height 15
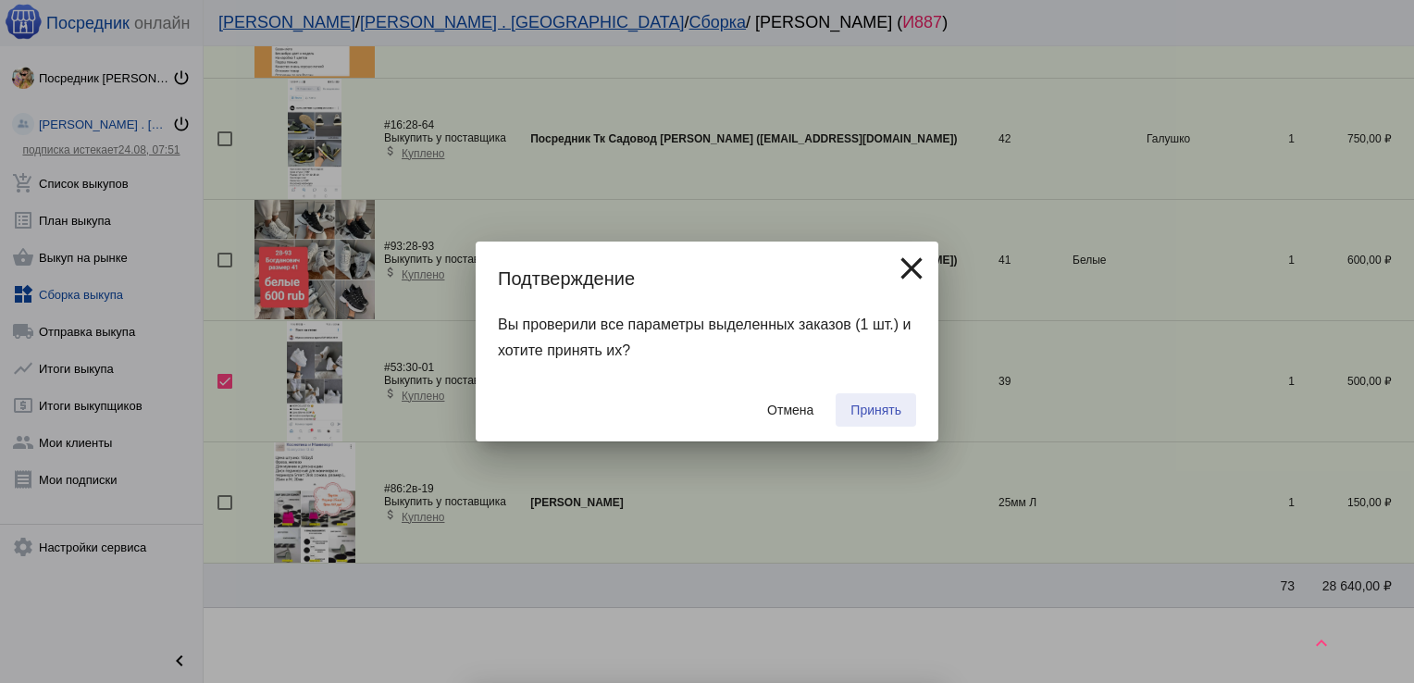
checkbox input "false"
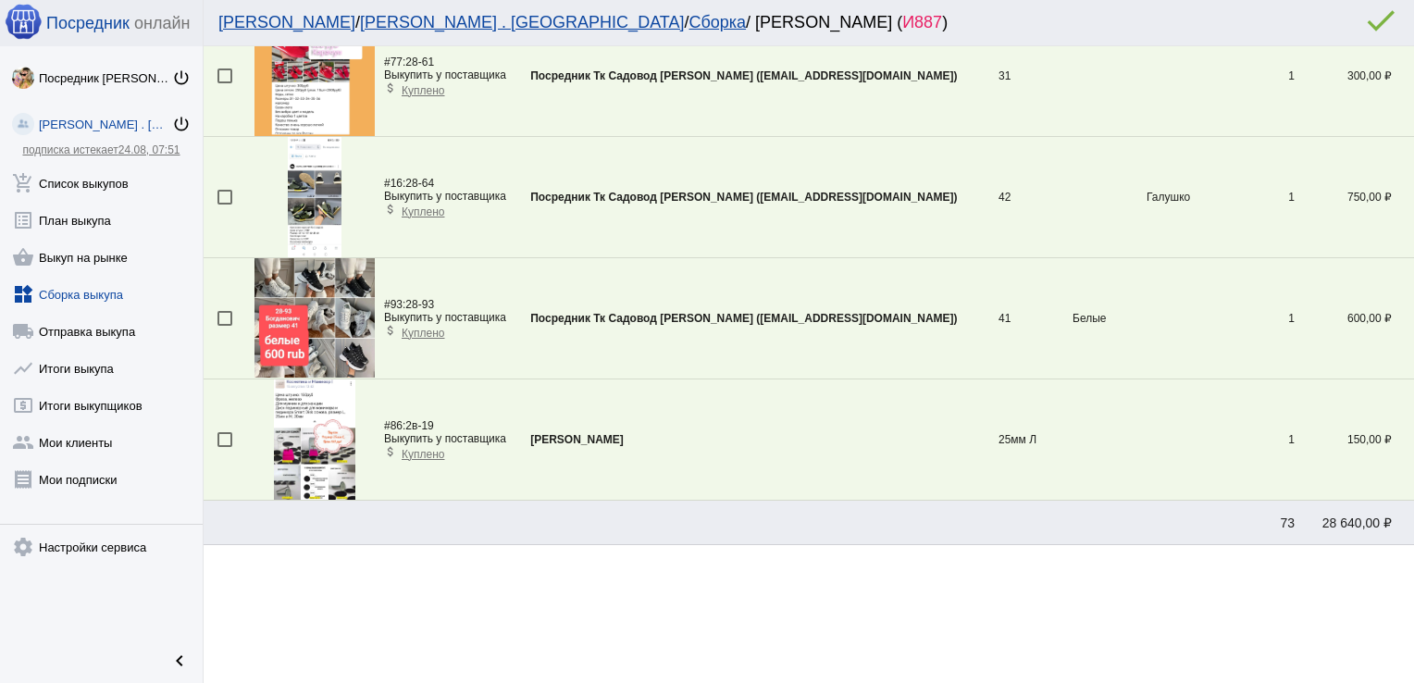
scroll to position [65, 0]
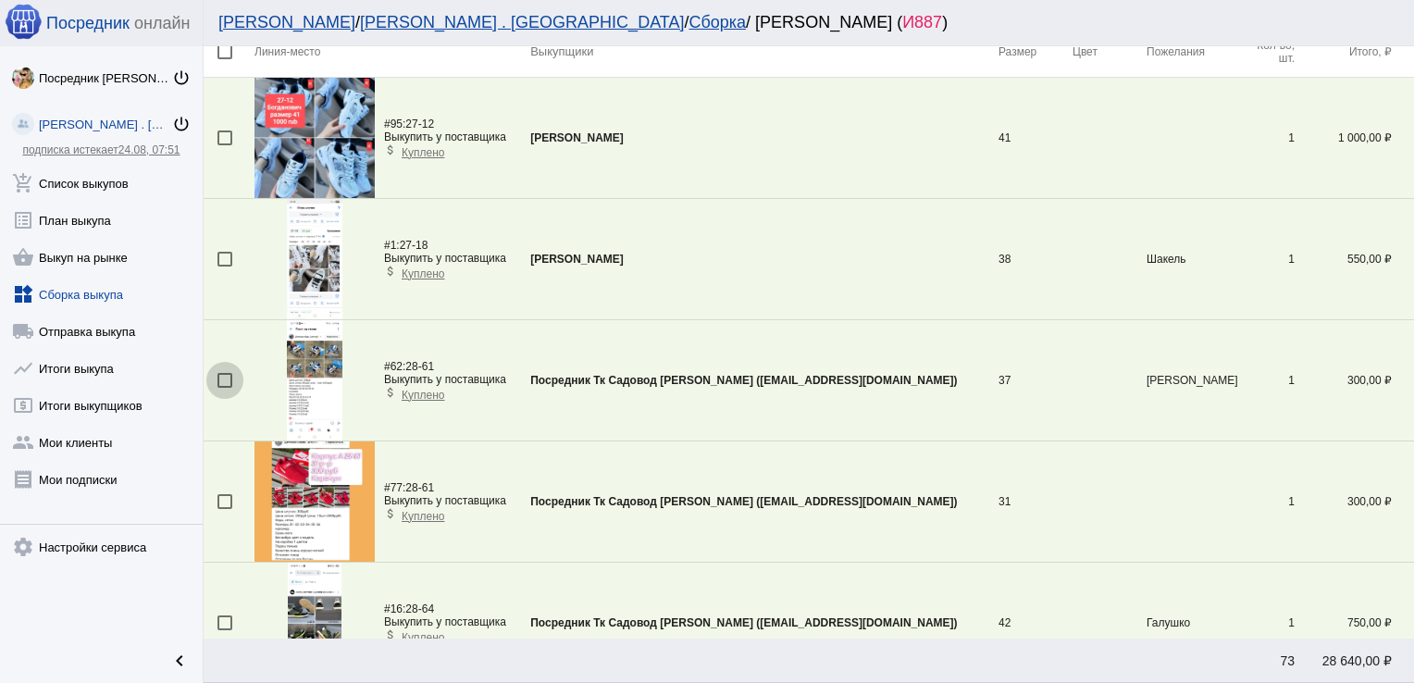
click at [229, 381] on div at bounding box center [224, 380] width 15 height 15
click at [225, 388] on input "checkbox" at bounding box center [224, 388] width 1 height 1
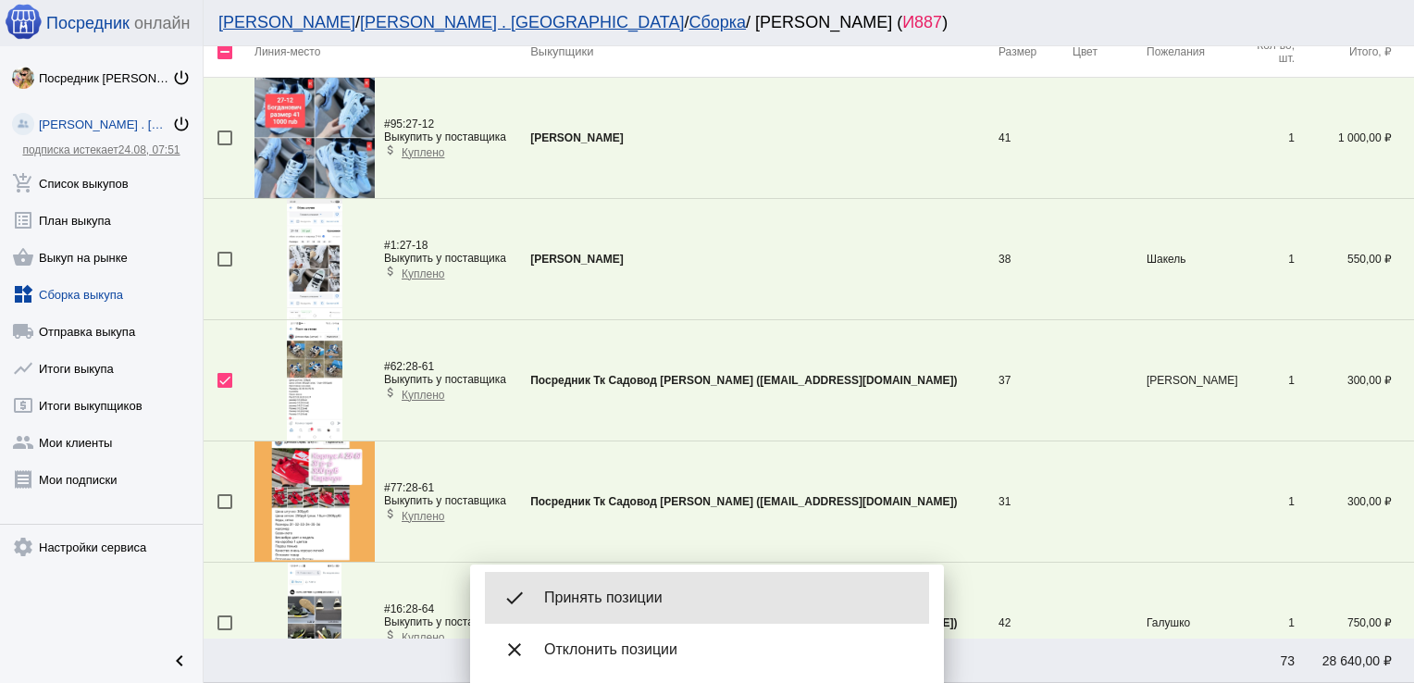
click at [588, 609] on div "done Принять позиции" at bounding box center [707, 598] width 444 height 52
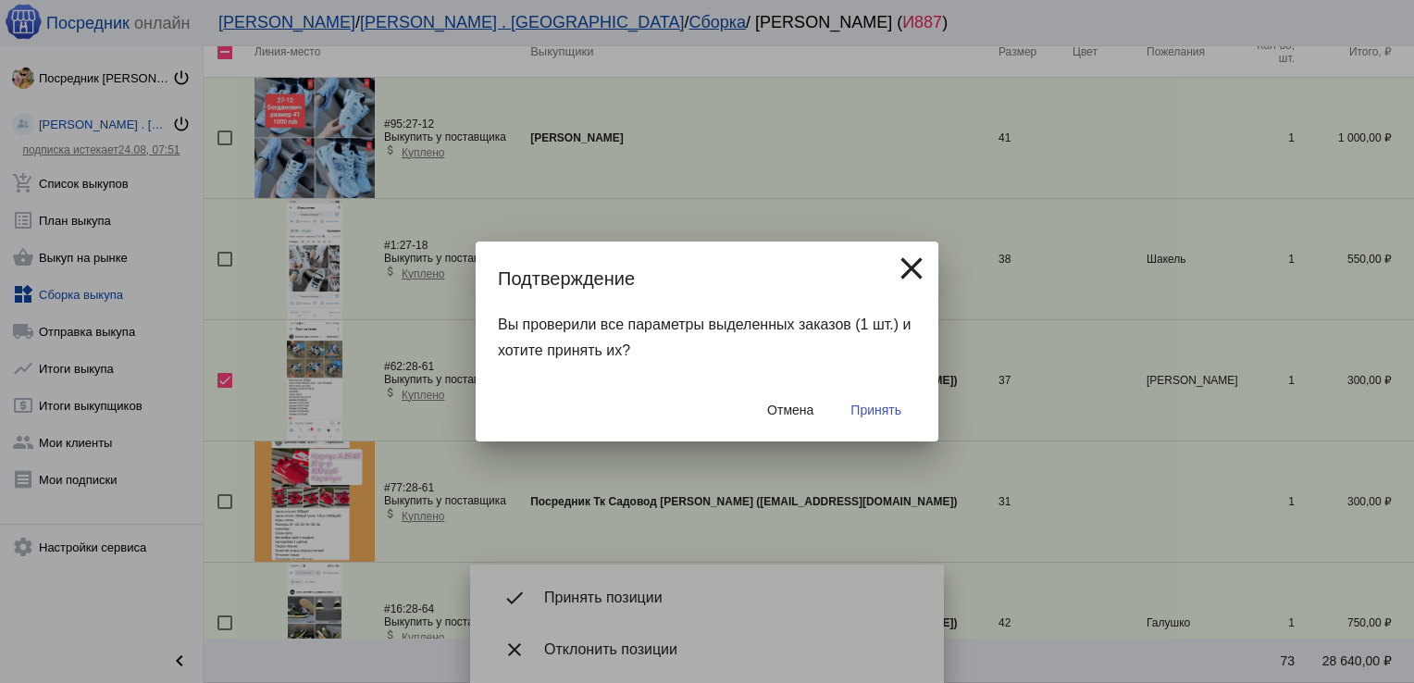
click at [872, 416] on span "Принять" at bounding box center [875, 409] width 51 height 15
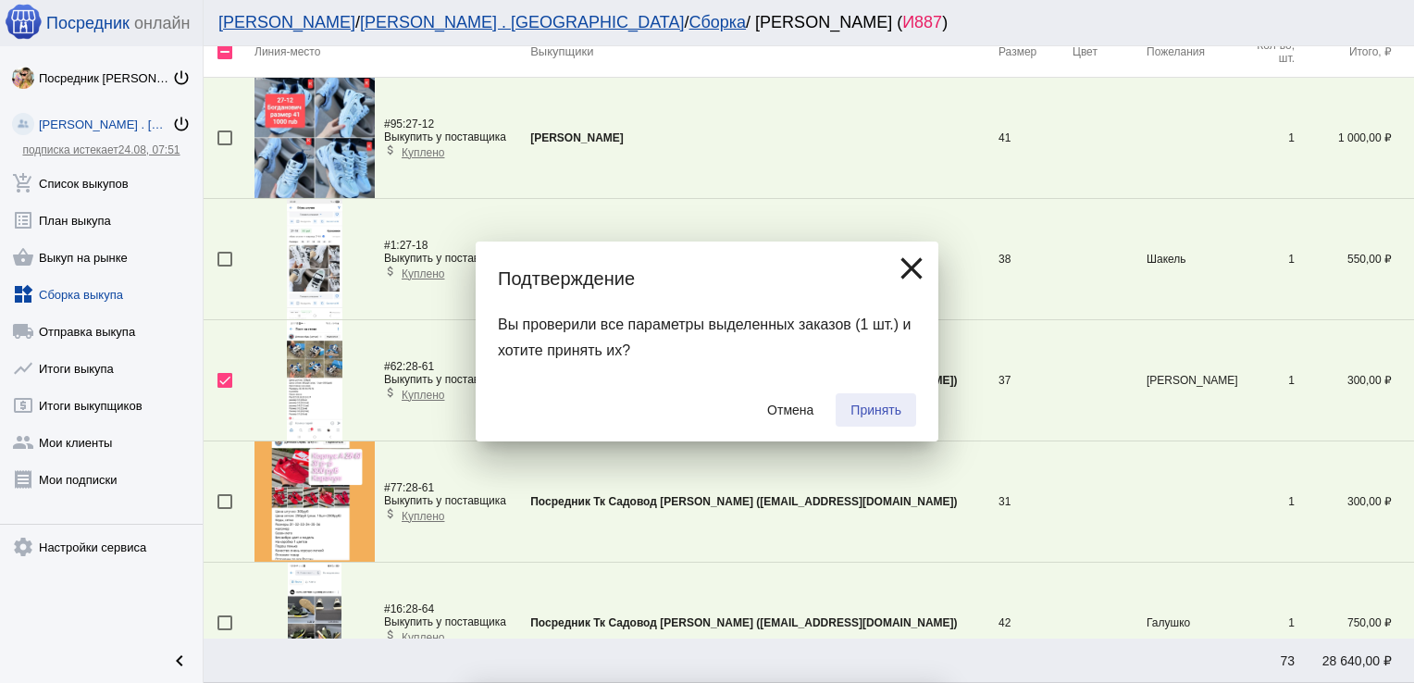
checkbox input "false"
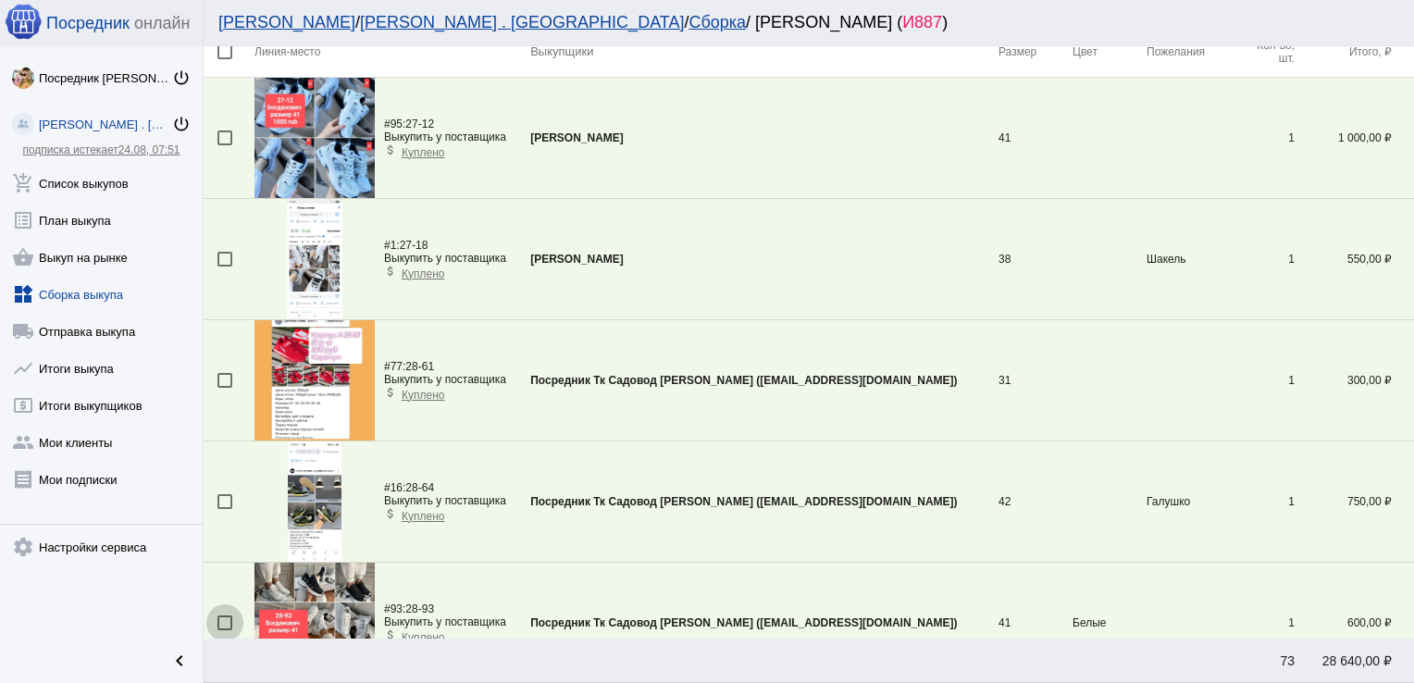
click at [224, 624] on div at bounding box center [224, 622] width 15 height 15
click at [224, 630] on input "checkbox" at bounding box center [224, 630] width 1 height 1
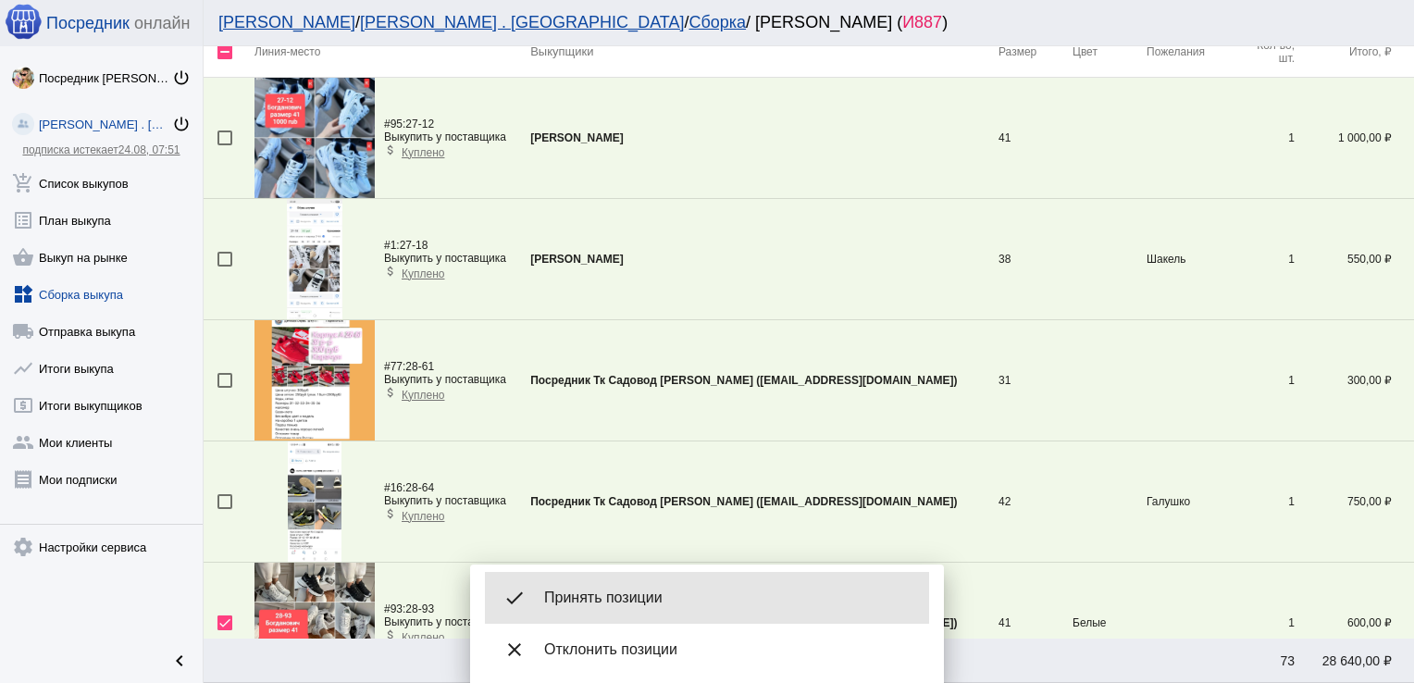
click at [639, 612] on div "done Принять позиции" at bounding box center [707, 598] width 444 height 52
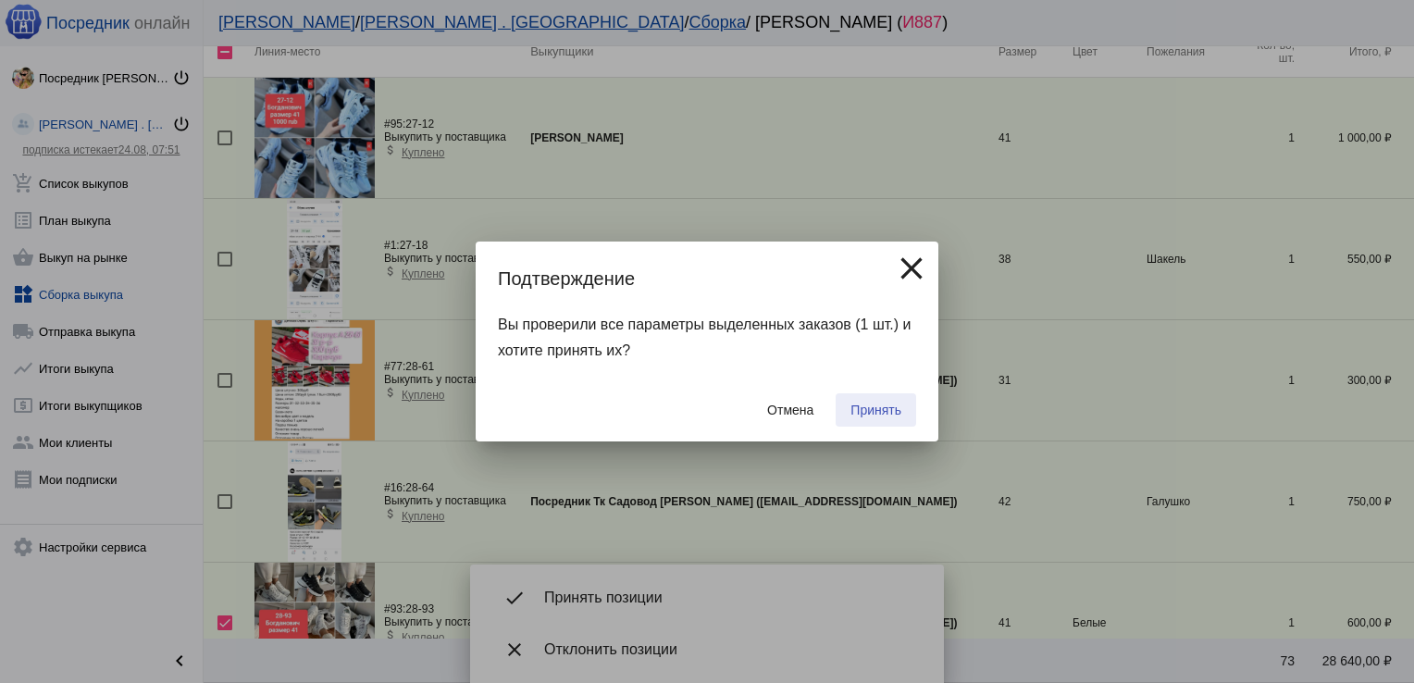
click at [869, 411] on span "Принять" at bounding box center [875, 409] width 51 height 15
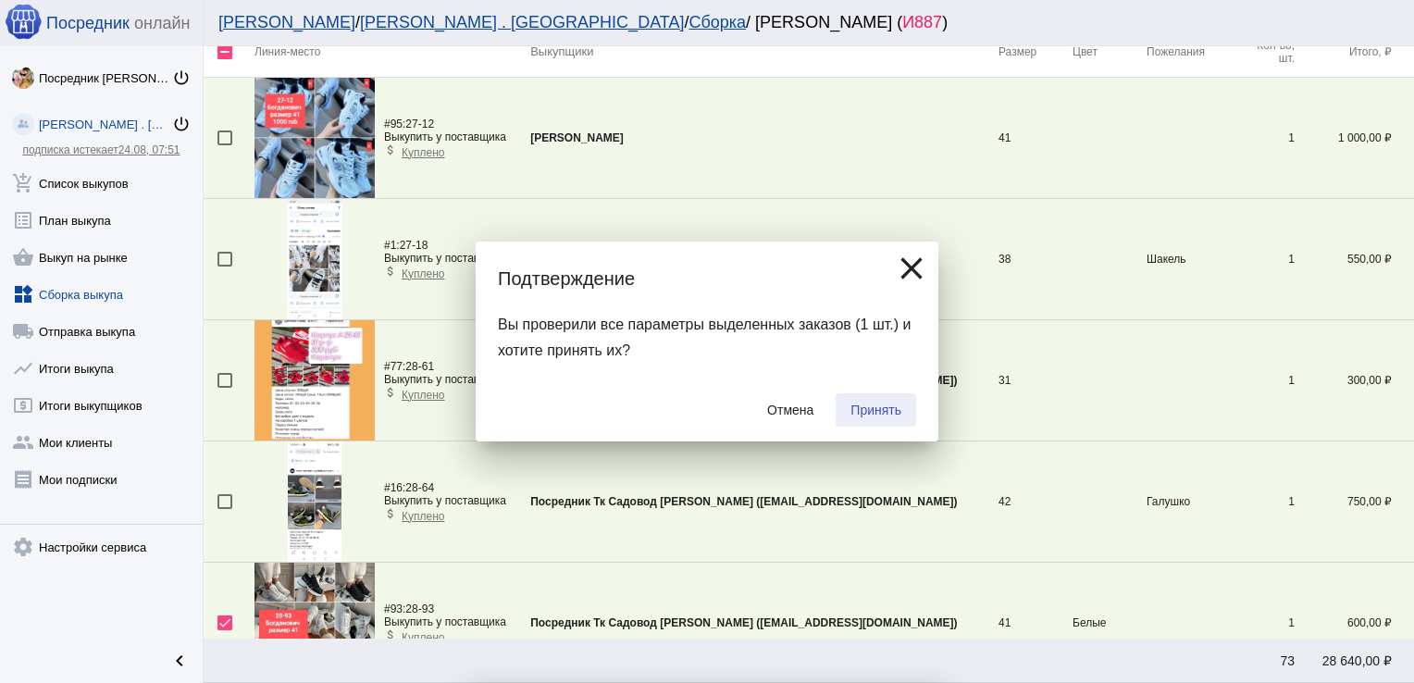
checkbox input "false"
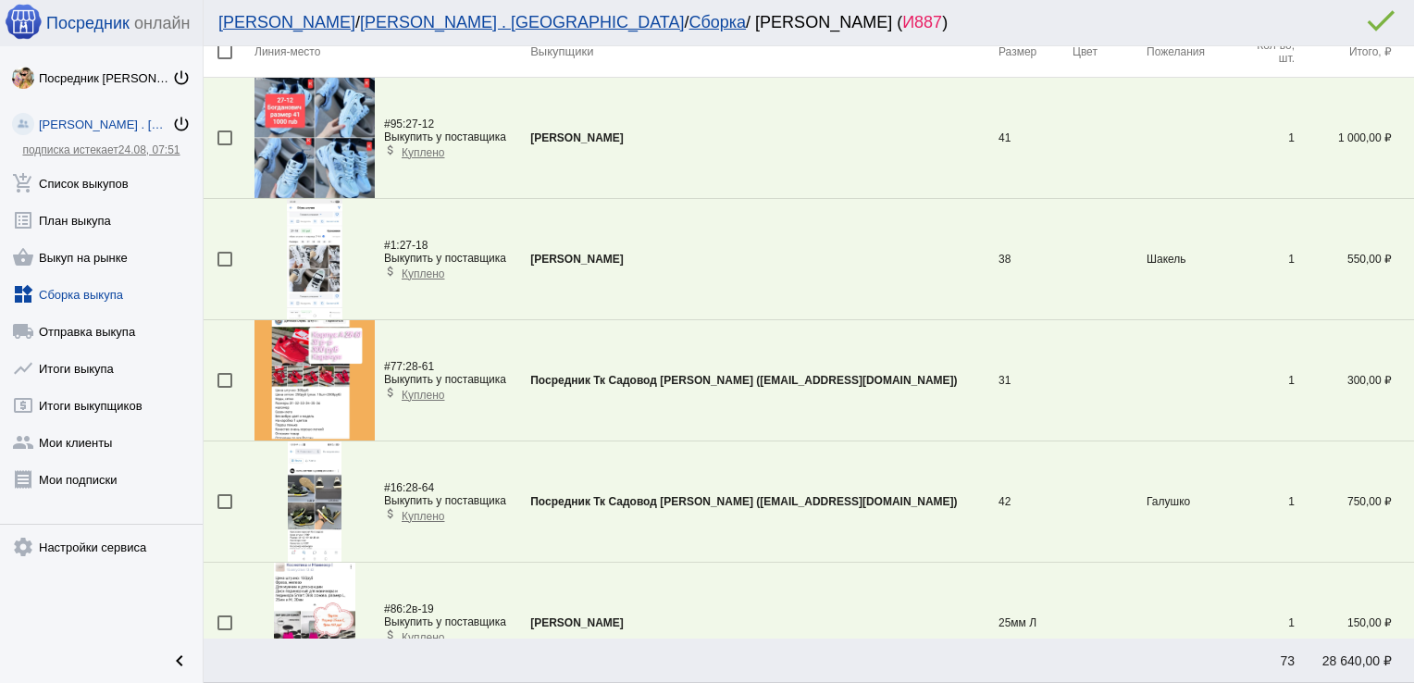
click at [215, 501] on td at bounding box center [229, 501] width 51 height 121
click at [223, 500] on div at bounding box center [224, 501] width 15 height 15
click at [224, 509] on input "checkbox" at bounding box center [224, 509] width 1 height 1
checkbox input "true"
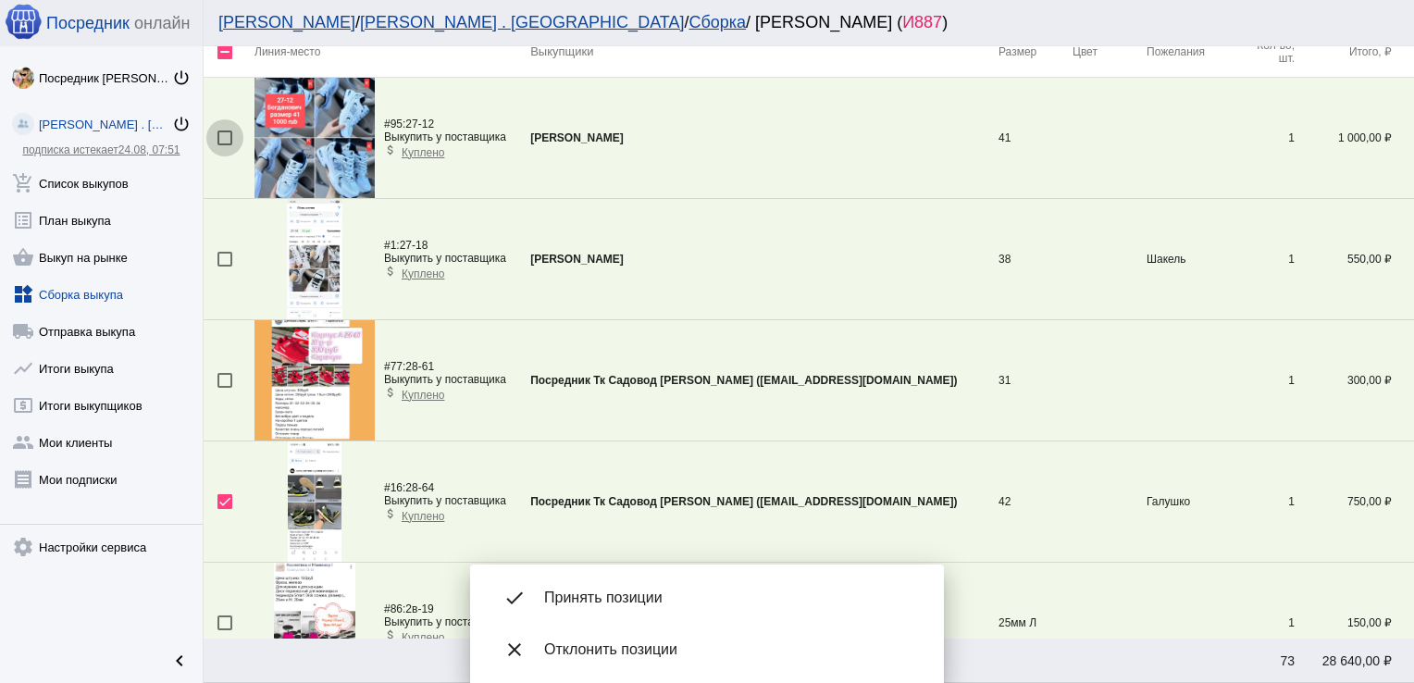
click at [228, 138] on div at bounding box center [224, 137] width 15 height 15
click at [225, 145] on input "checkbox" at bounding box center [224, 145] width 1 height 1
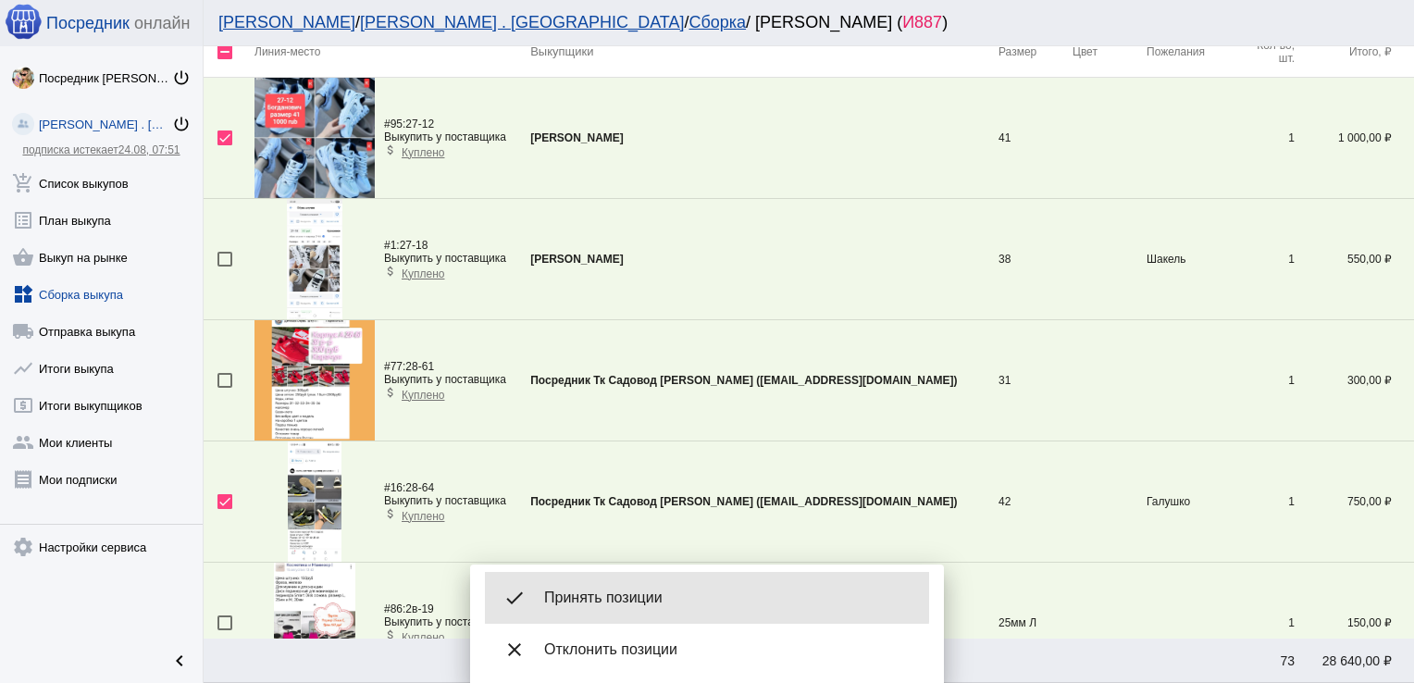
click at [600, 597] on span "Принять позиции" at bounding box center [729, 597] width 370 height 19
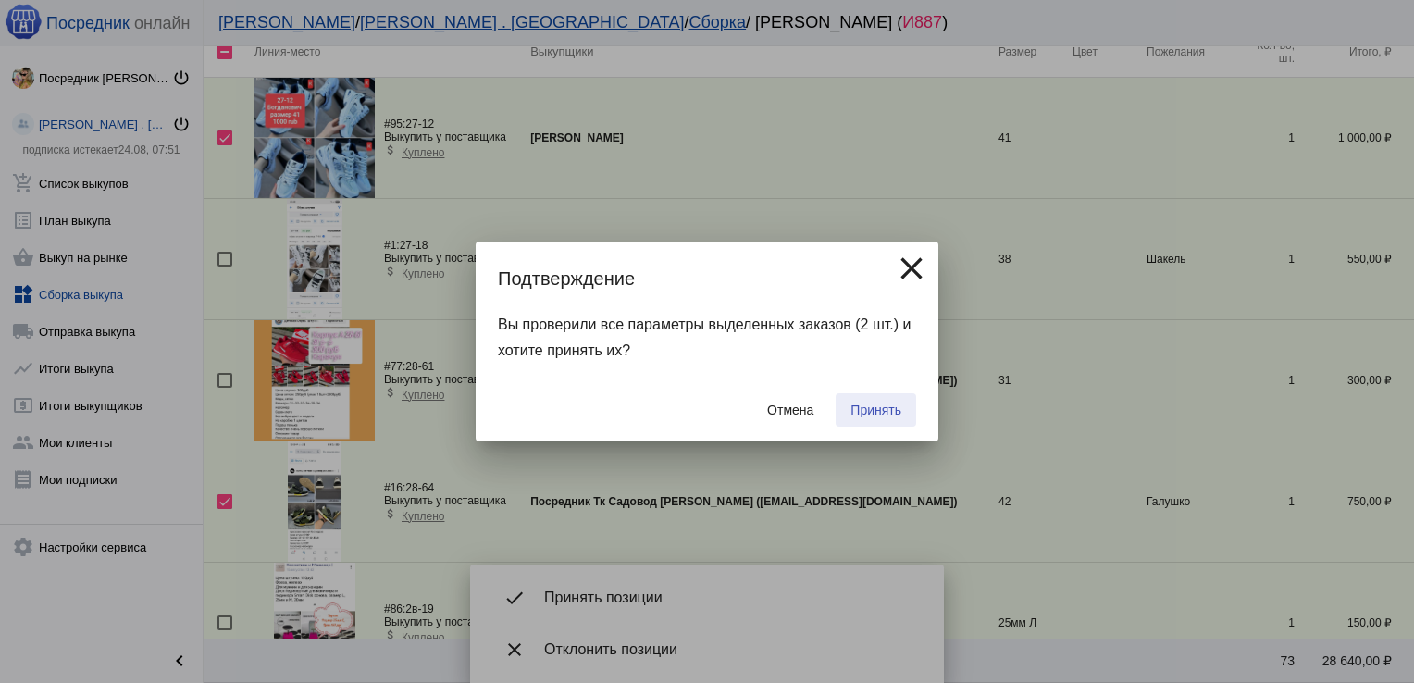
click at [874, 402] on span "Принять" at bounding box center [875, 409] width 51 height 15
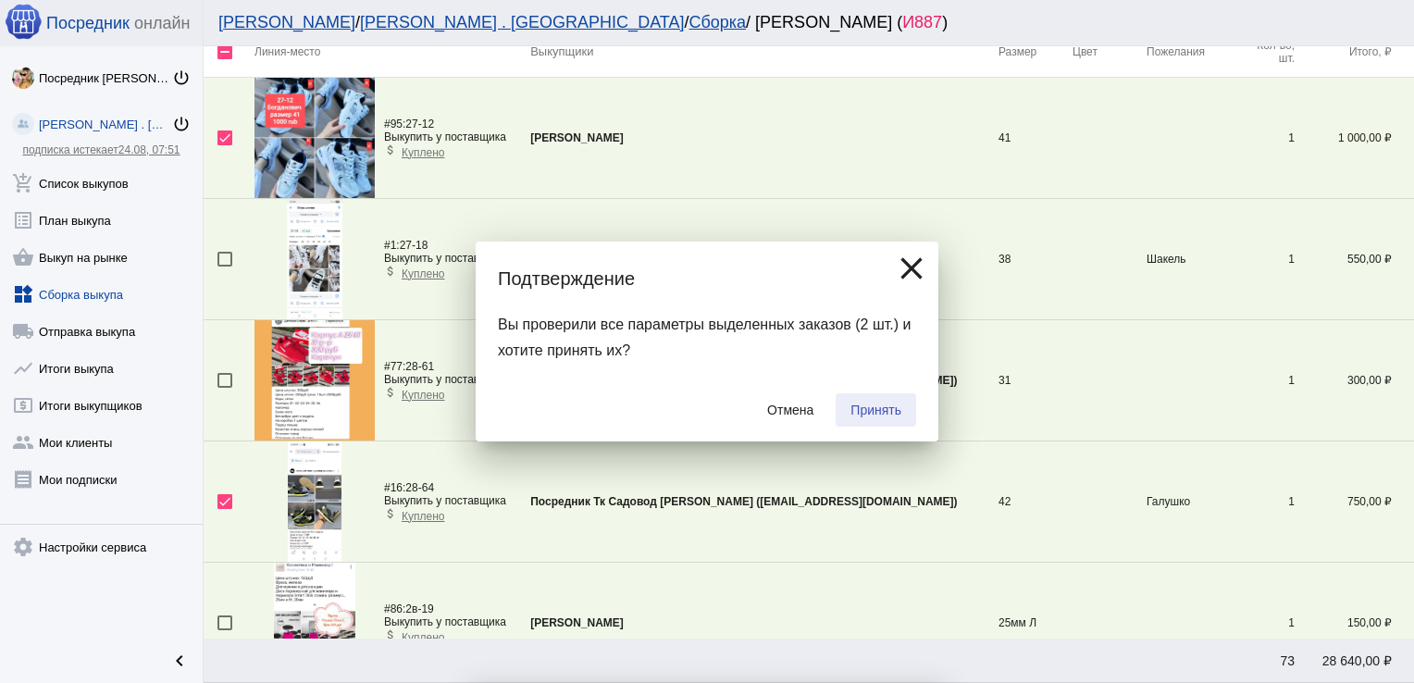
checkbox input "false"
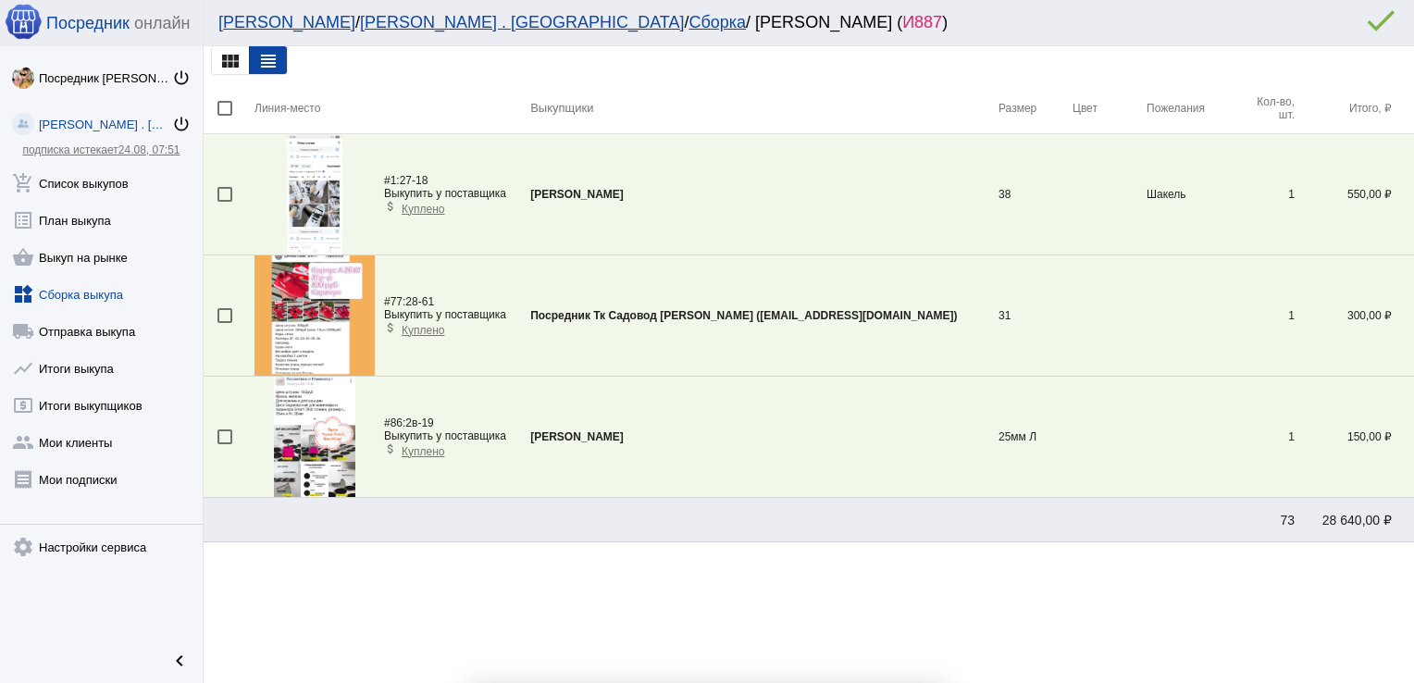
scroll to position [6, 0]
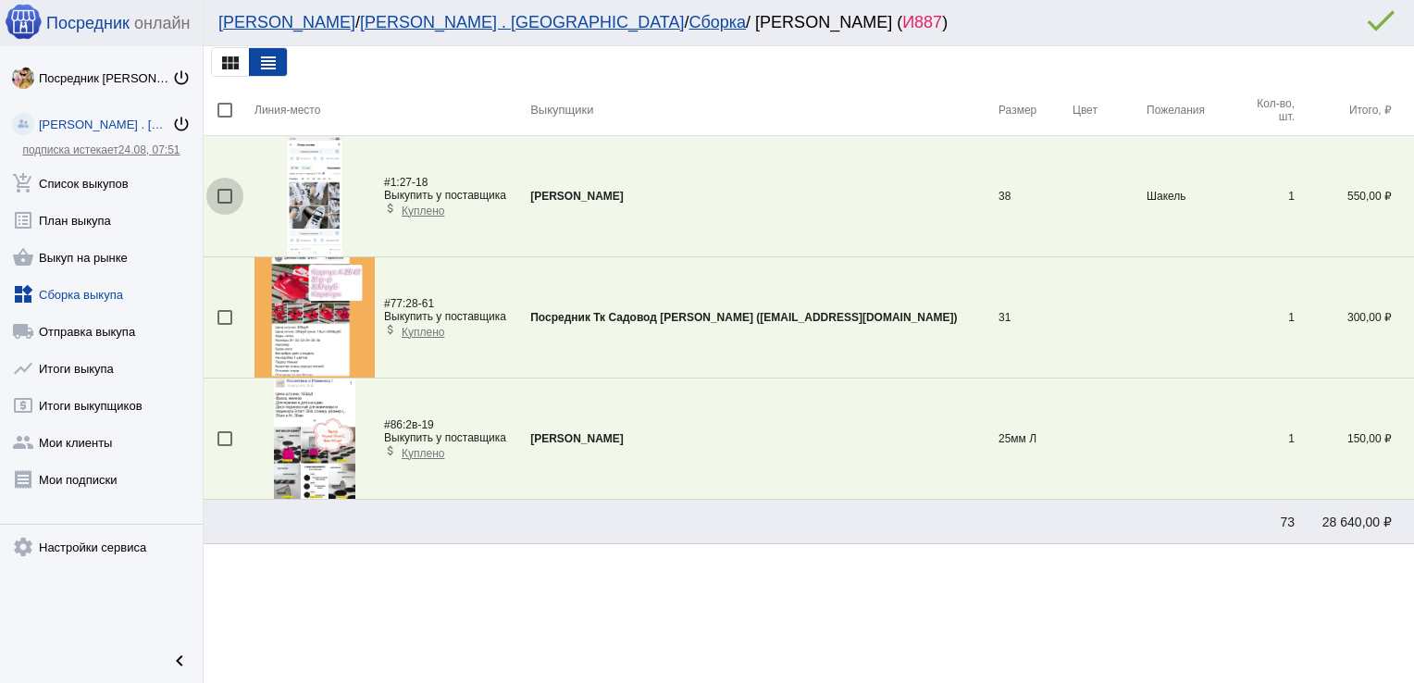
click at [218, 190] on div at bounding box center [224, 196] width 15 height 15
click at [224, 204] on input "checkbox" at bounding box center [224, 204] width 1 height 1
checkbox input "true"
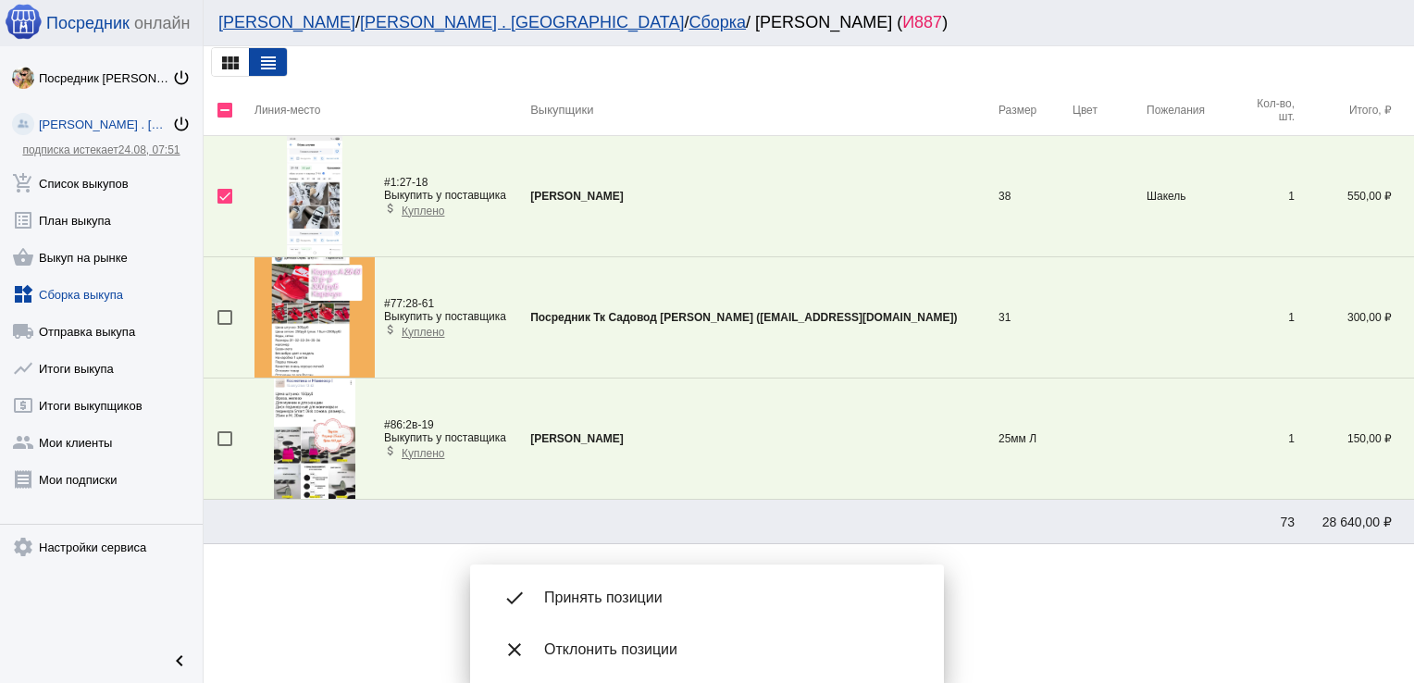
click at [303, 461] on img at bounding box center [314, 438] width 81 height 120
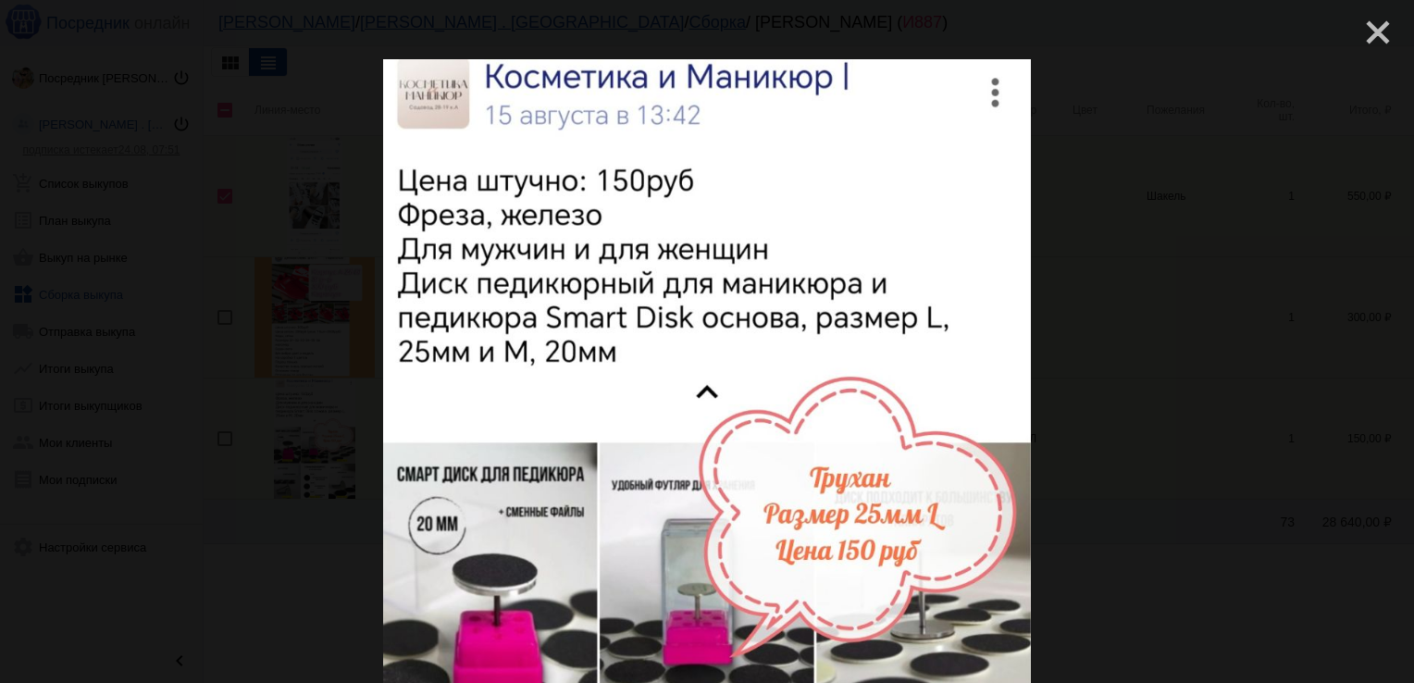
click at [1366, 31] on mat-icon "close" at bounding box center [1370, 25] width 22 height 22
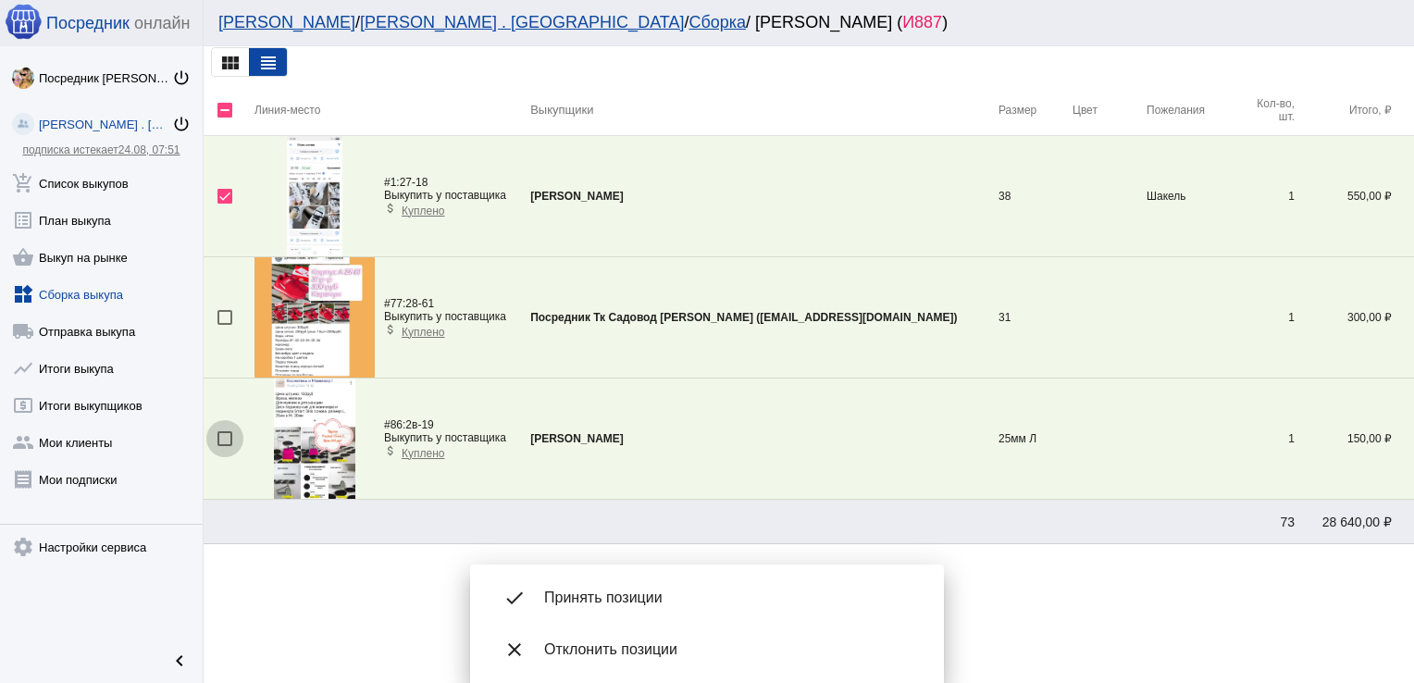
click at [224, 432] on div at bounding box center [224, 438] width 15 height 15
click at [224, 446] on input "checkbox" at bounding box center [224, 446] width 1 height 1
checkbox input "true"
click at [225, 319] on div at bounding box center [224, 317] width 15 height 15
click at [225, 325] on input "checkbox" at bounding box center [224, 325] width 1 height 1
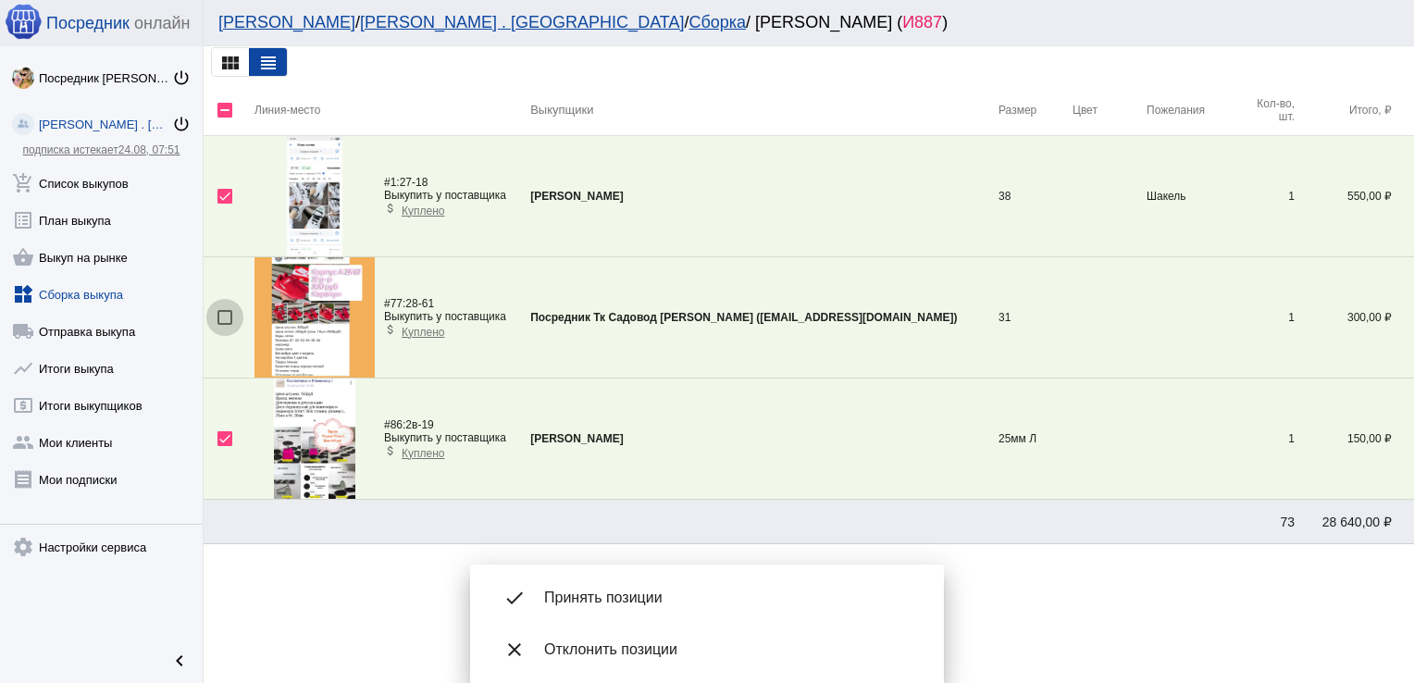
checkbox input "true"
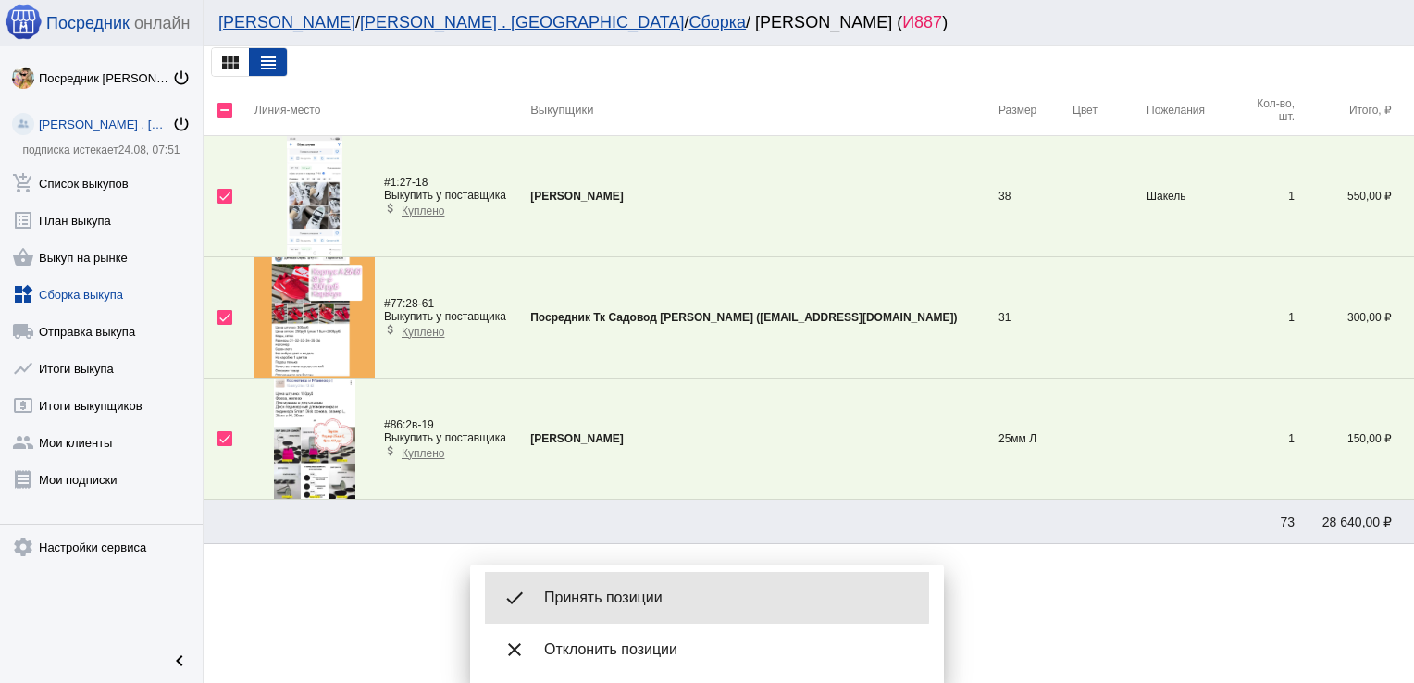
click at [609, 587] on div "done Принять позиции" at bounding box center [707, 598] width 444 height 52
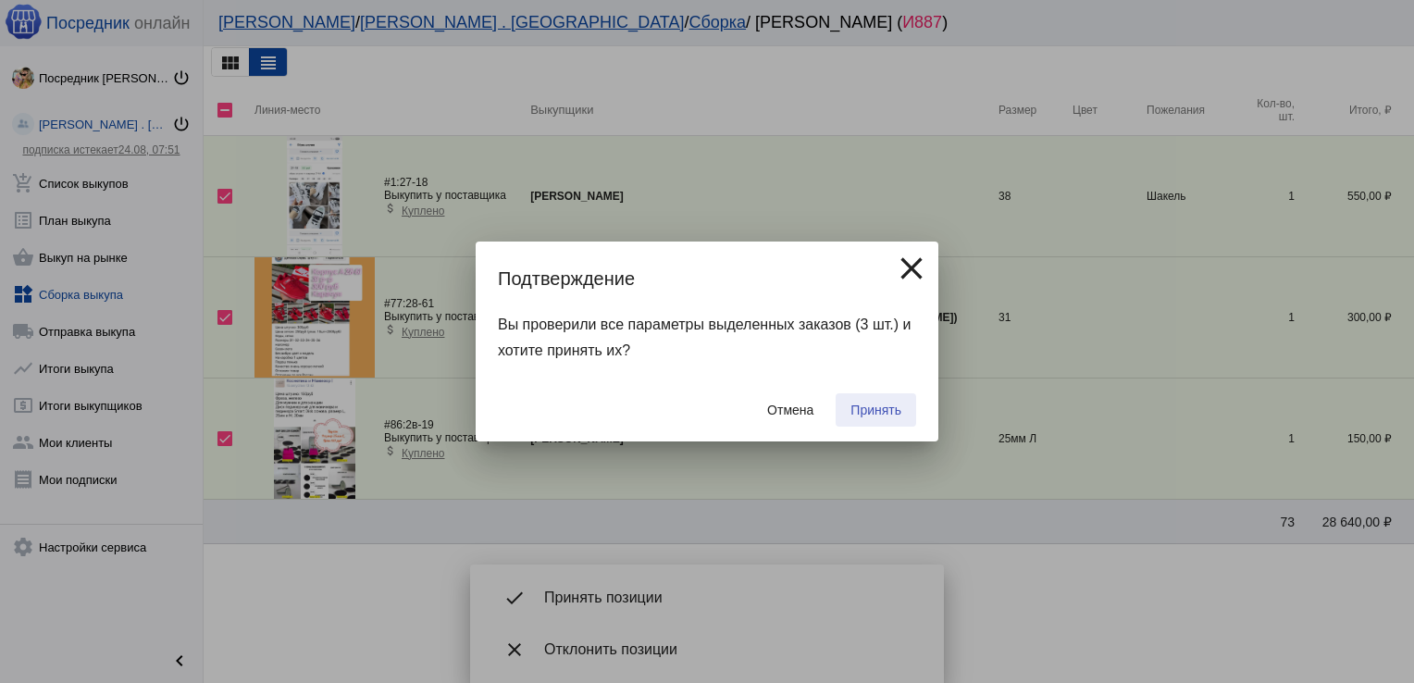
click at [875, 413] on span "Принять" at bounding box center [875, 409] width 51 height 15
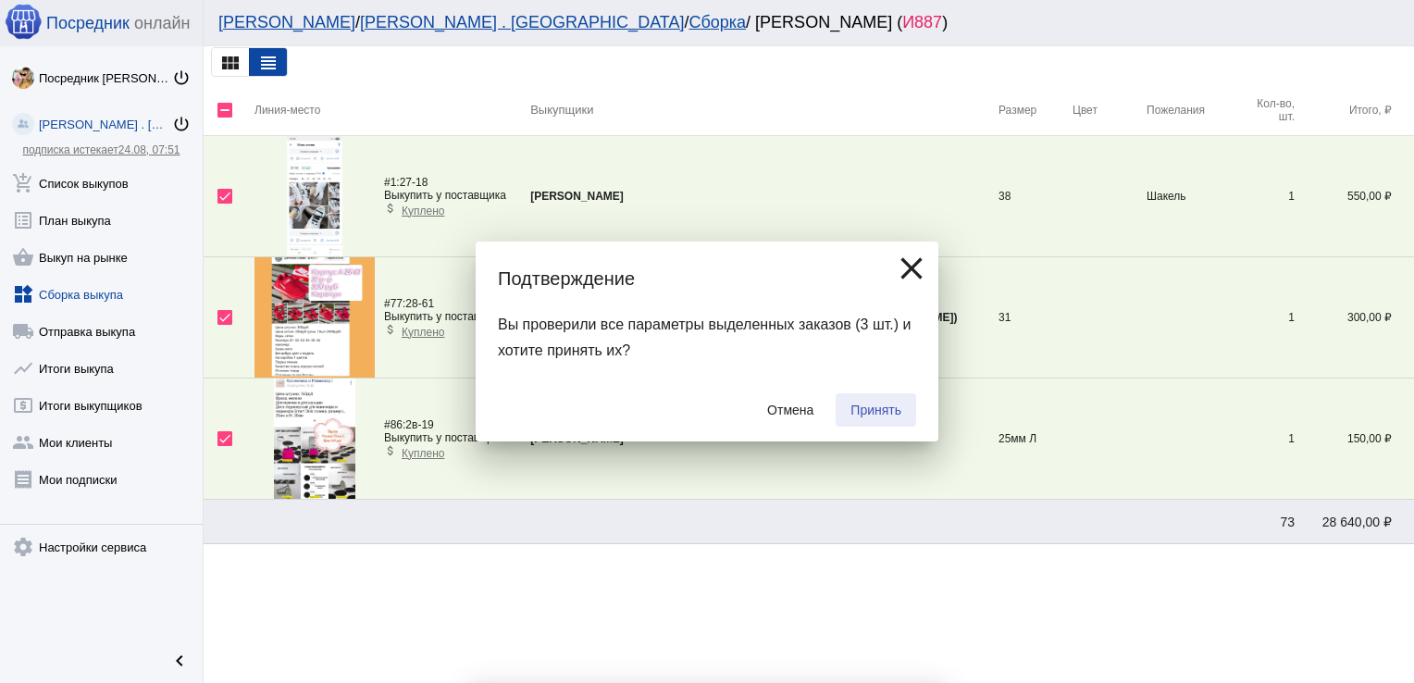
checkbox input "false"
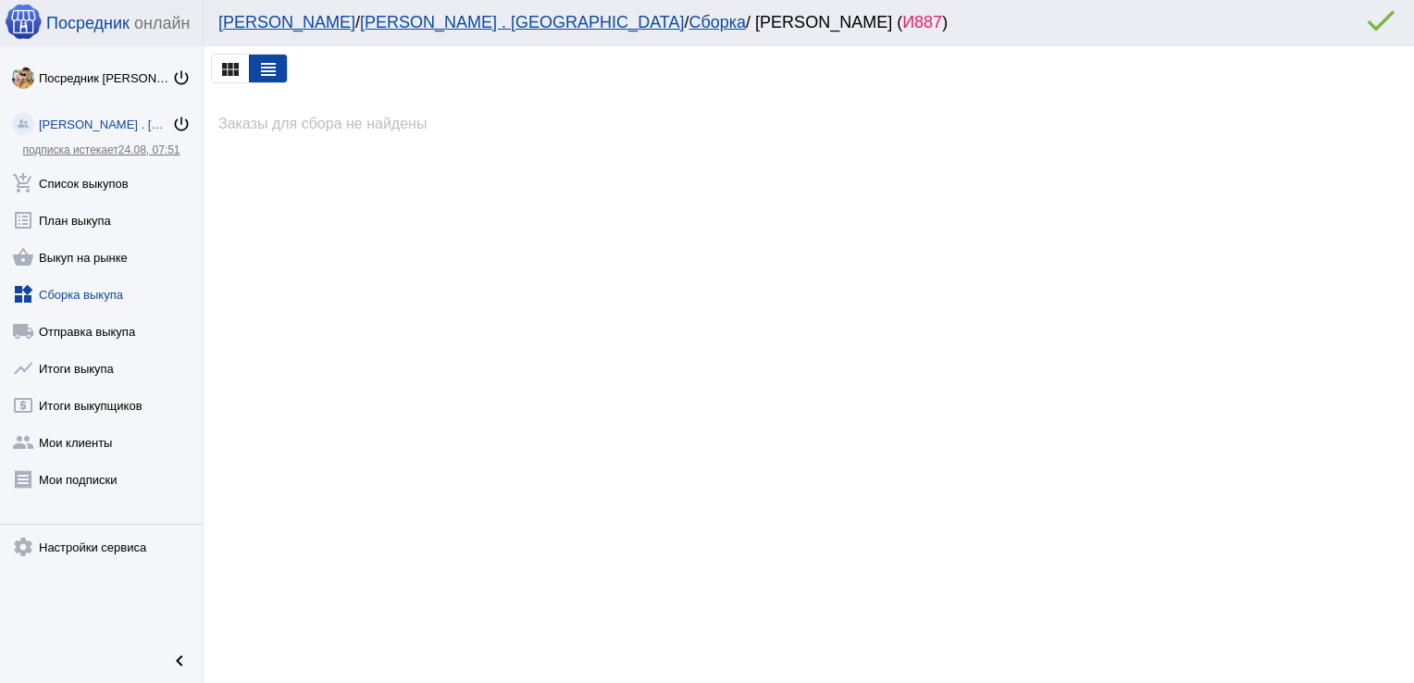
scroll to position [0, 0]
click at [81, 294] on link "widgets Сборка выкупа" at bounding box center [101, 290] width 203 height 37
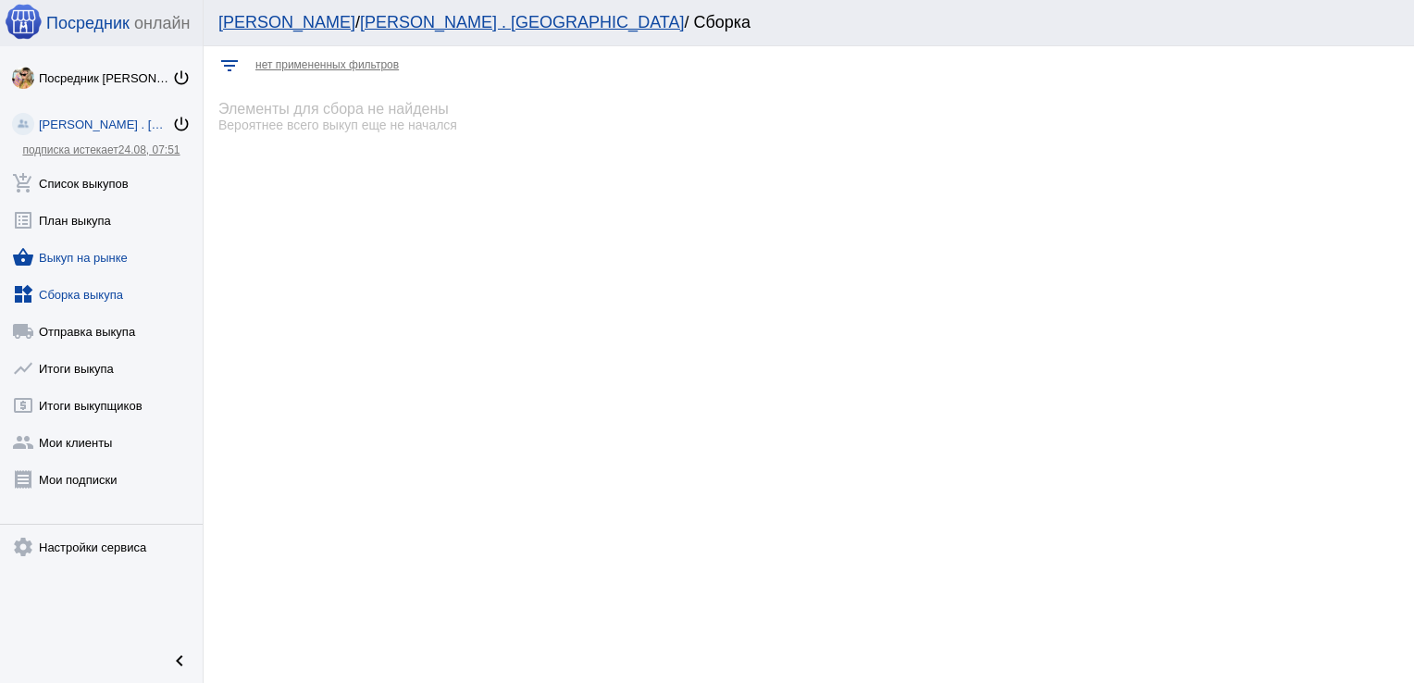
click at [88, 243] on link "shopping_basket Выкуп на рынке" at bounding box center [101, 253] width 203 height 37
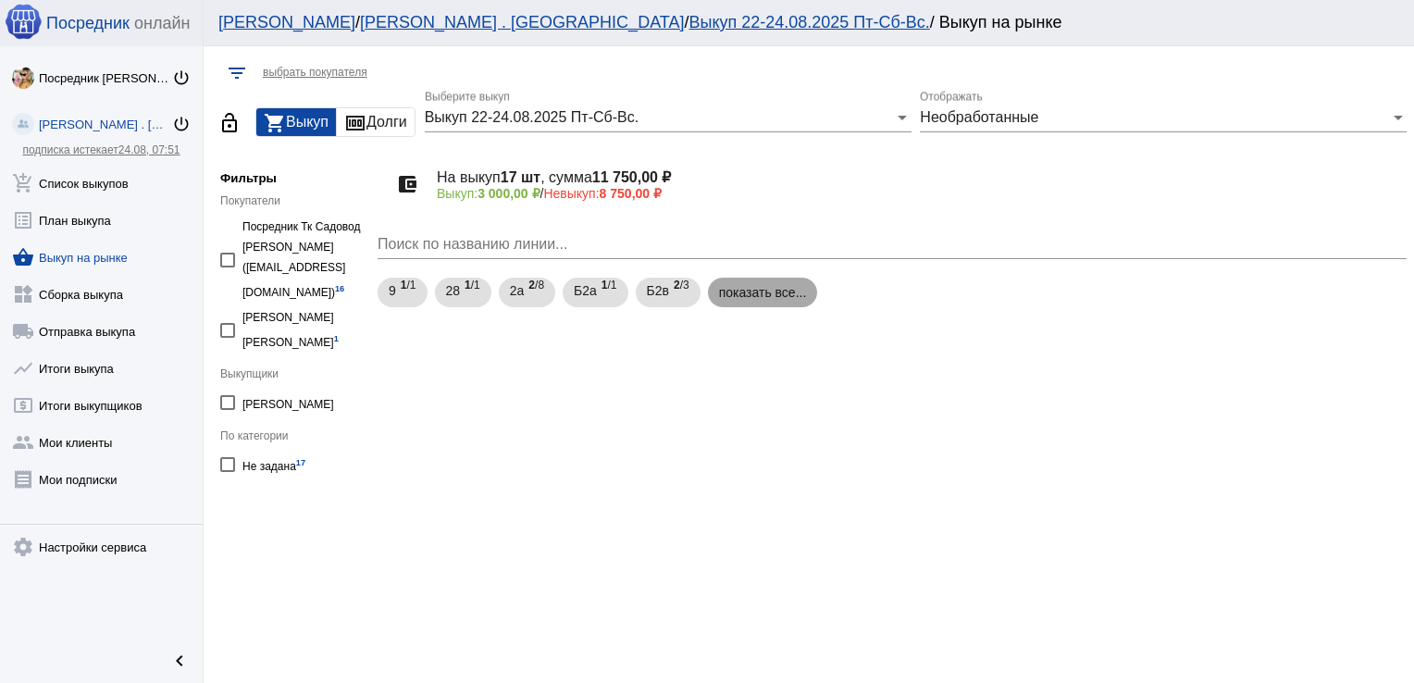
click at [750, 299] on mat-chip "показать все..." at bounding box center [763, 293] width 110 height 30
